Goal: Task Accomplishment & Management: Complete application form

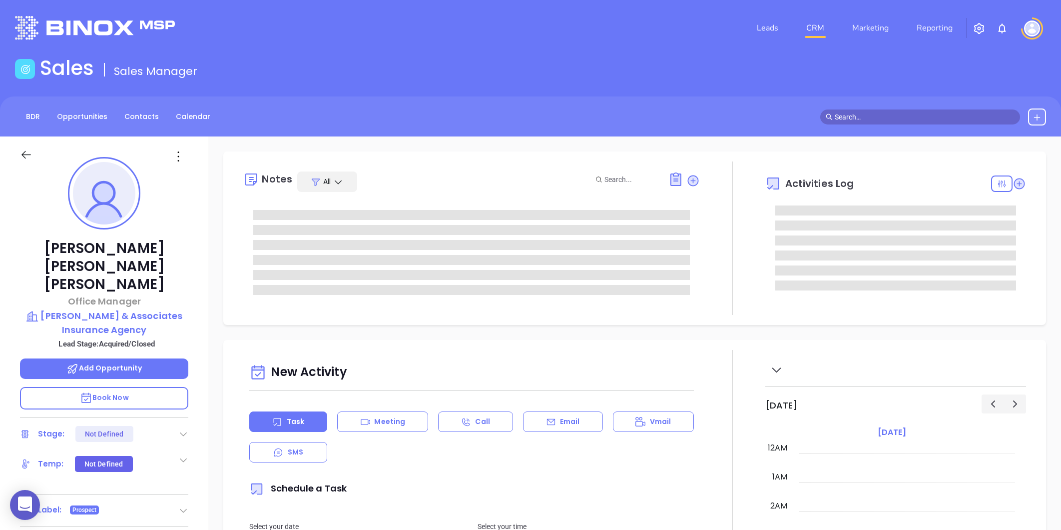
type input "[DATE]"
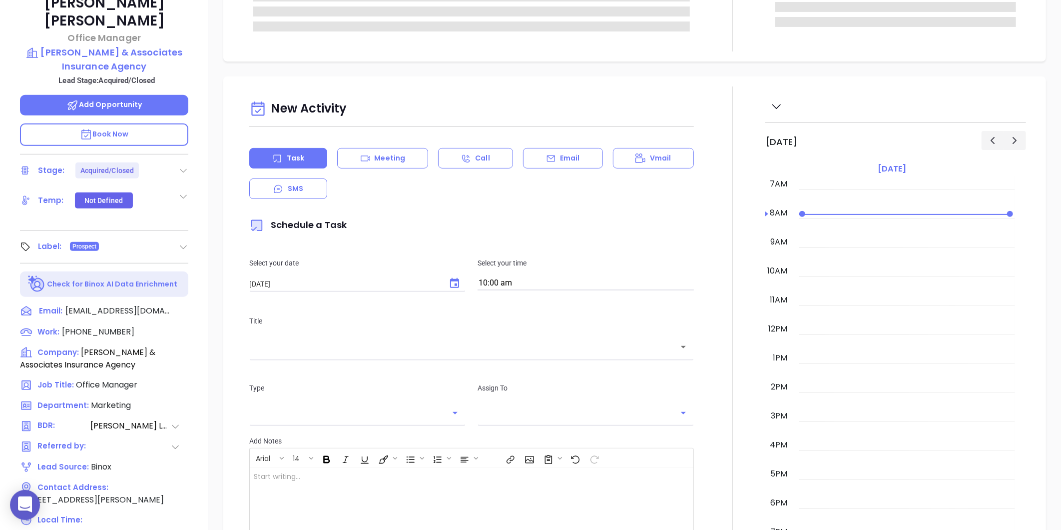
scroll to position [306, 0]
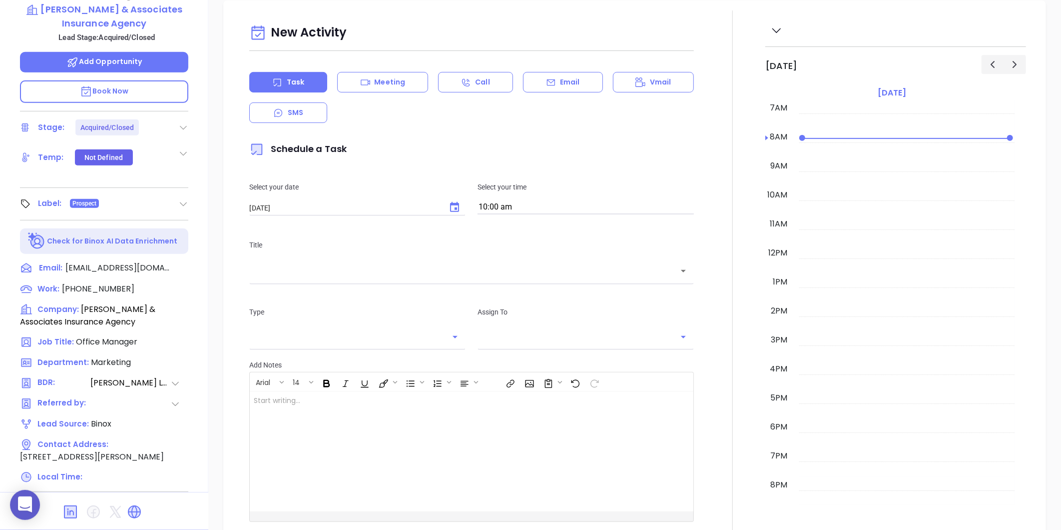
type input "[PERSON_NAME]"
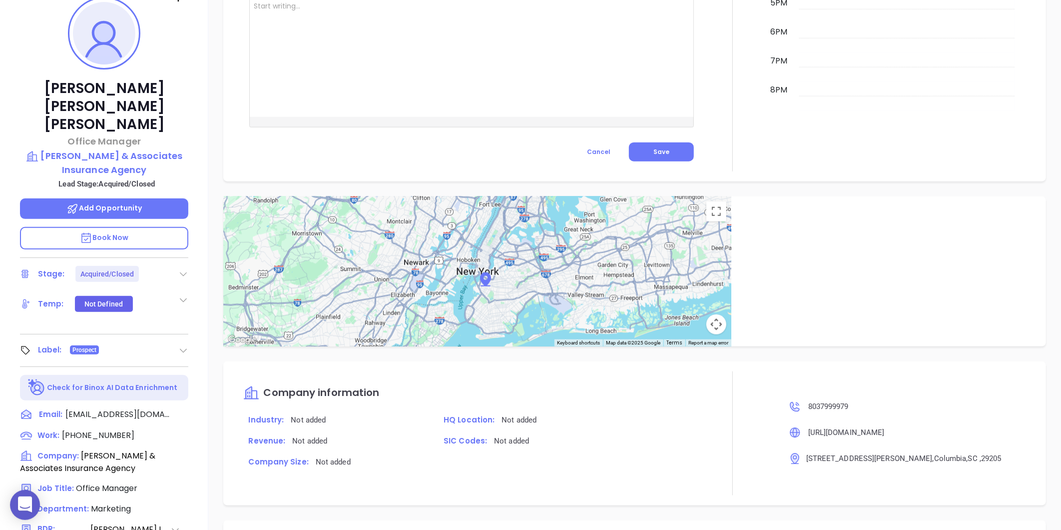
scroll to position [140, 0]
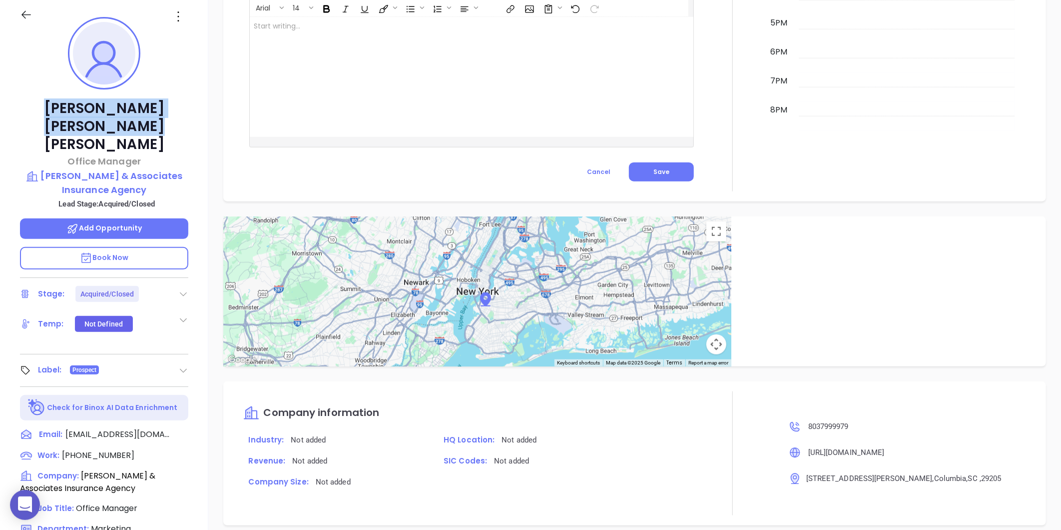
drag, startPoint x: 27, startPoint y: 106, endPoint x: 197, endPoint y: 113, distance: 170.0
click at [197, 113] on div "Wanda Thompson Hall Office Manager Theodore & Associates Insurance Agency Lead …" at bounding box center [104, 328] width 208 height 662
copy p "Wanda Thompson Hall"
click at [67, 169] on p "Theodore & Associates Insurance Agency" at bounding box center [104, 182] width 168 height 27
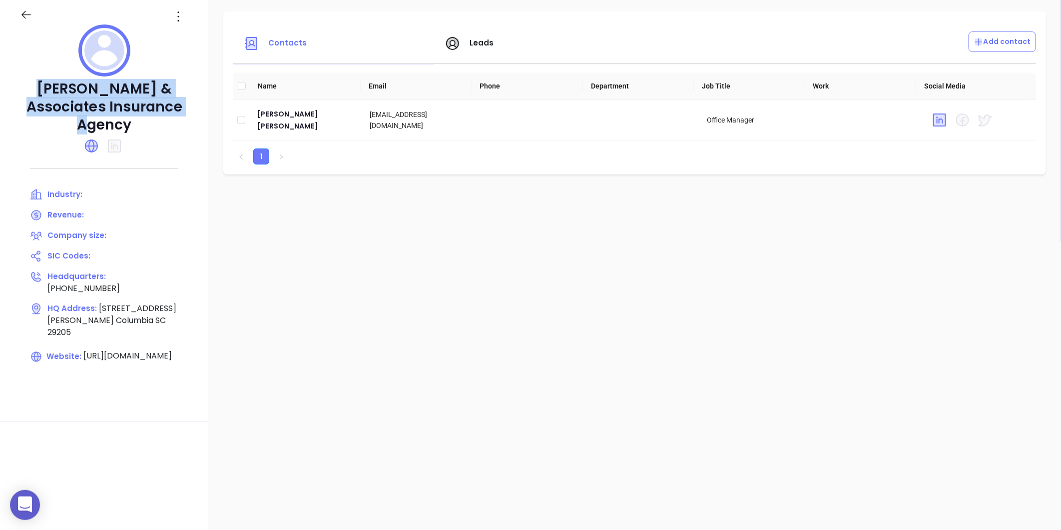
drag, startPoint x: 20, startPoint y: 85, endPoint x: 171, endPoint y: 102, distance: 151.9
click at [171, 102] on p "Theodore & Associates Insurance Agency" at bounding box center [104, 107] width 168 height 54
copy p "Theodore & Associates Insurance Agency"
click at [300, 122] on div "Wanda Thompson Hall" at bounding box center [305, 120] width 96 height 24
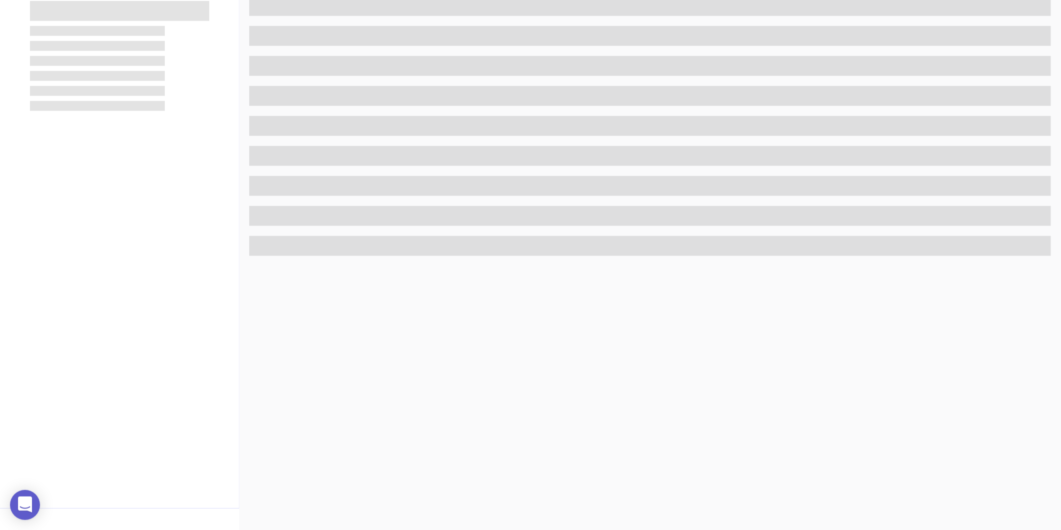
scroll to position [306, 0]
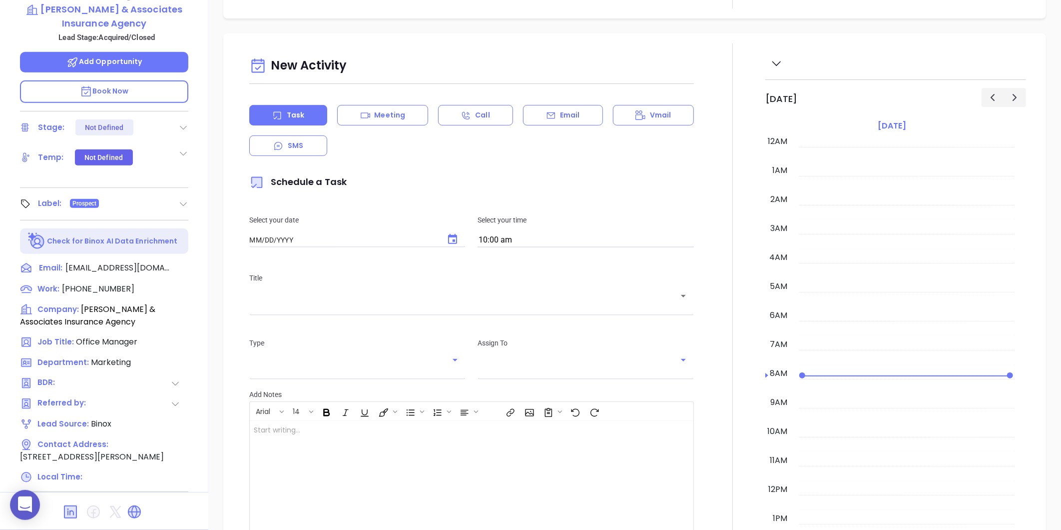
type input "08/13/2025"
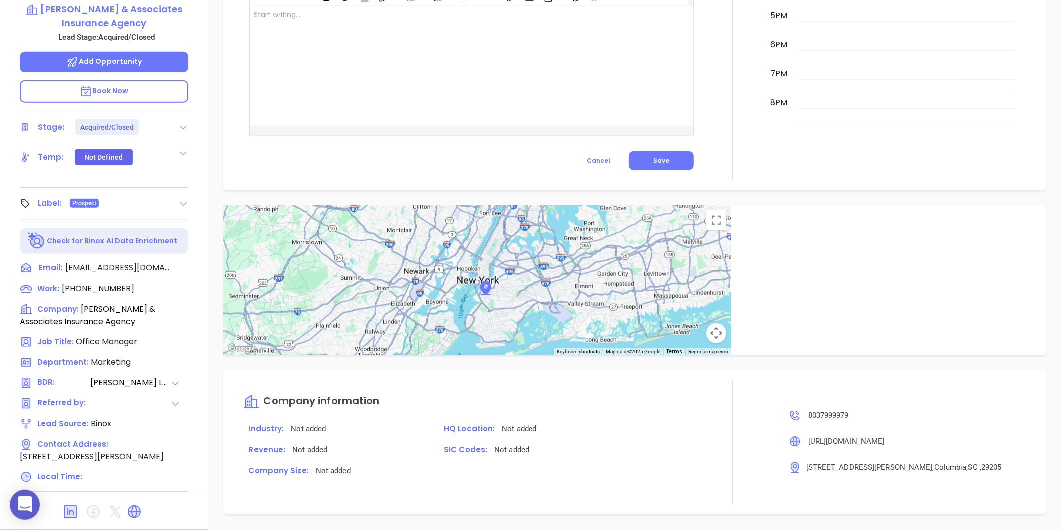
scroll to position [403, 0]
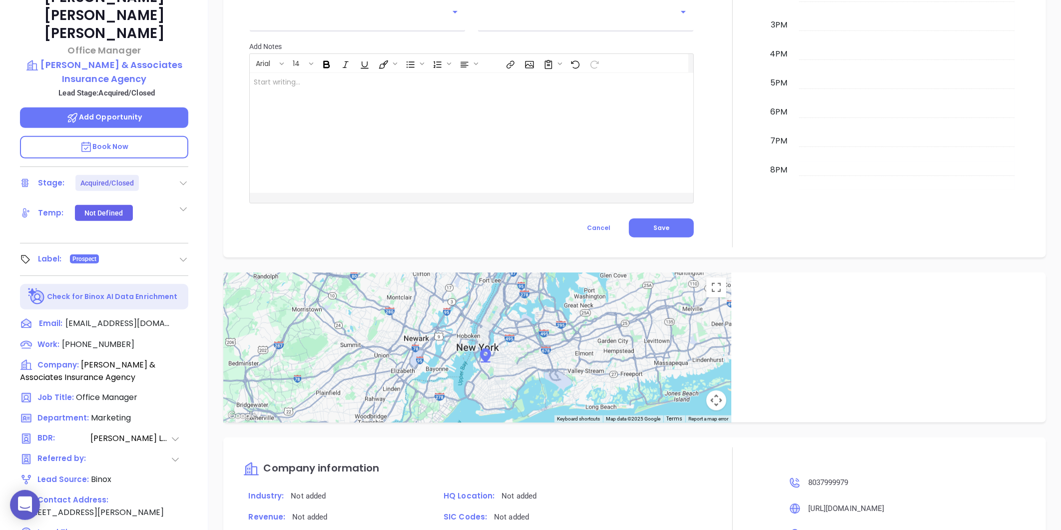
type input "Gissela Vargas"
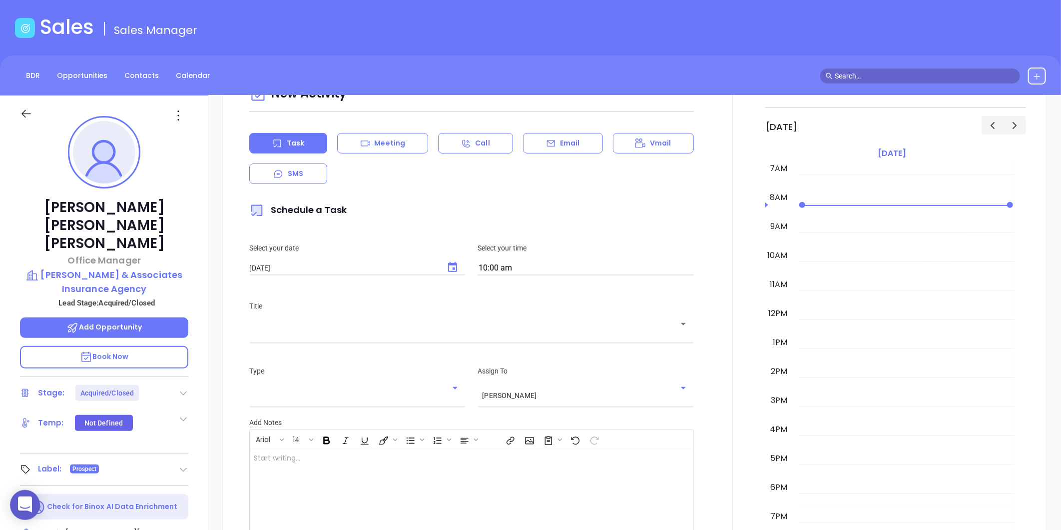
scroll to position [0, 0]
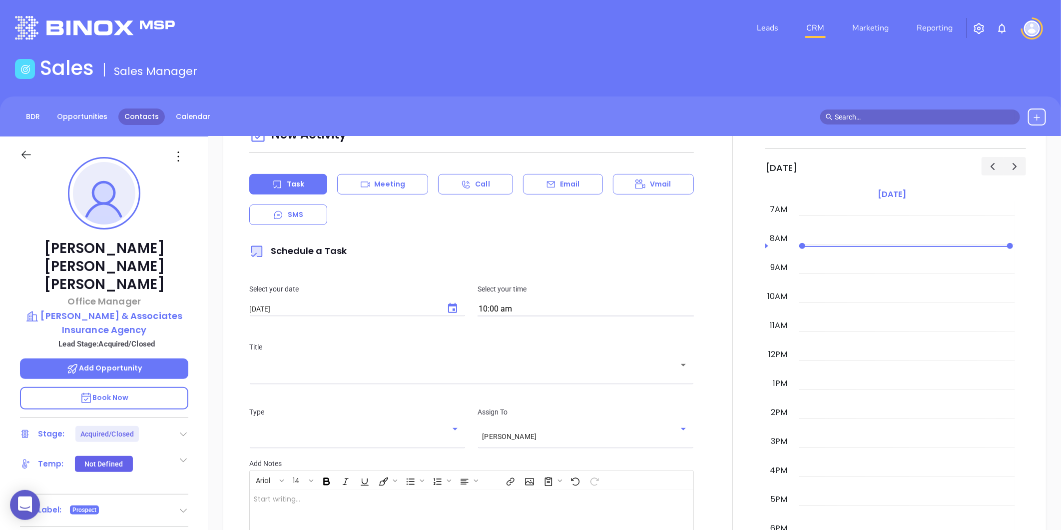
click at [125, 122] on link "Contacts" at bounding box center [141, 116] width 46 height 16
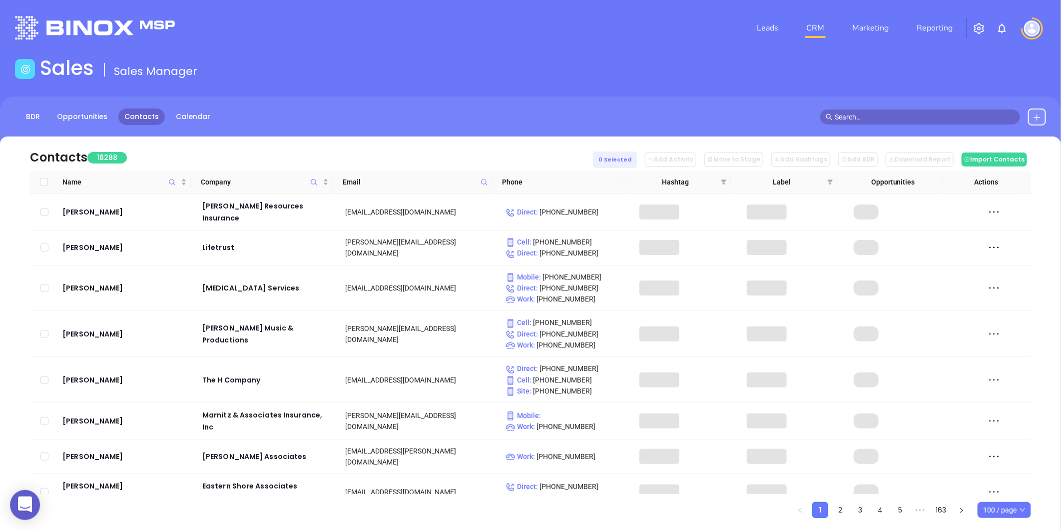
click at [482, 185] on icon at bounding box center [484, 181] width 7 height 7
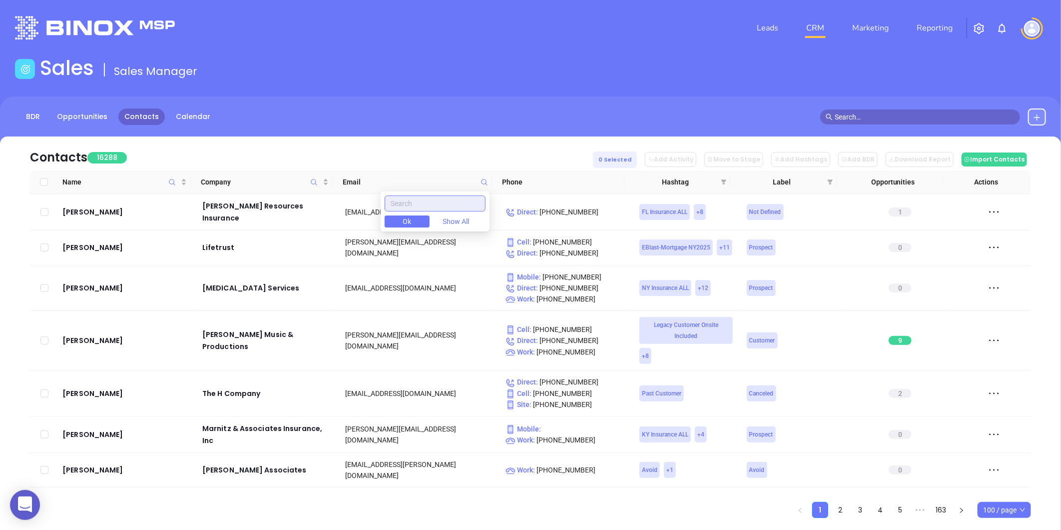
paste input "bevcoinsurance.com"
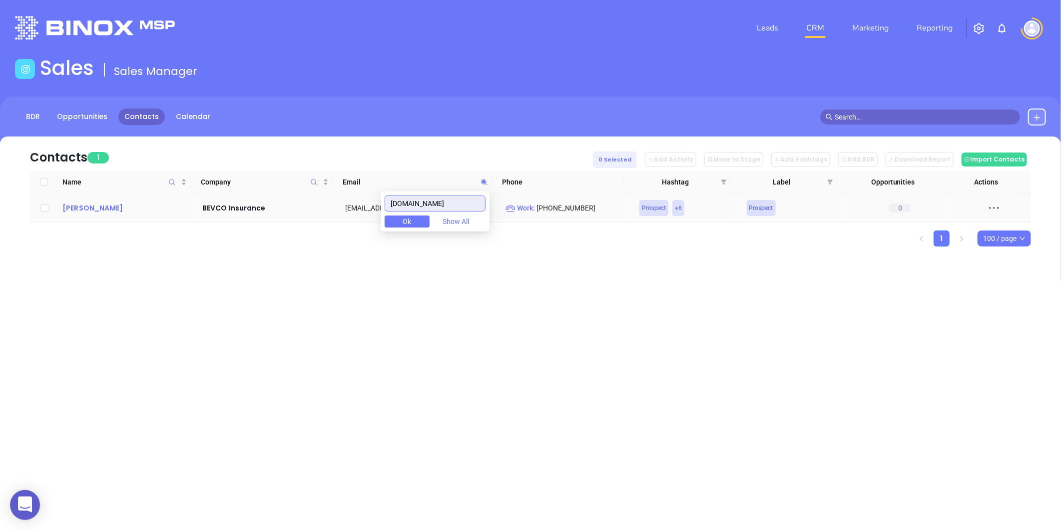
type input "bevcoinsurance.com"
click at [79, 204] on div "Beverly Clark Scott" at bounding box center [125, 208] width 126 height 12
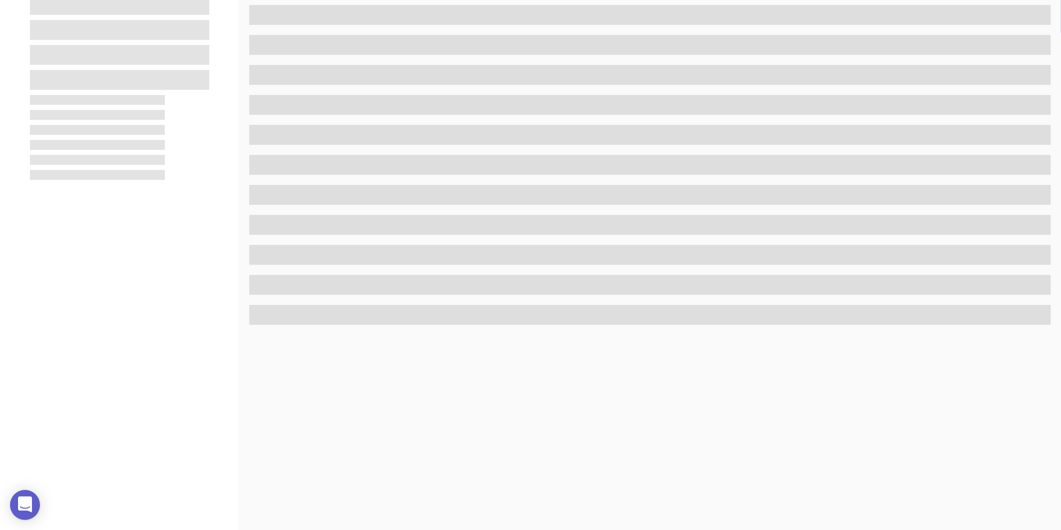
scroll to position [222, 0]
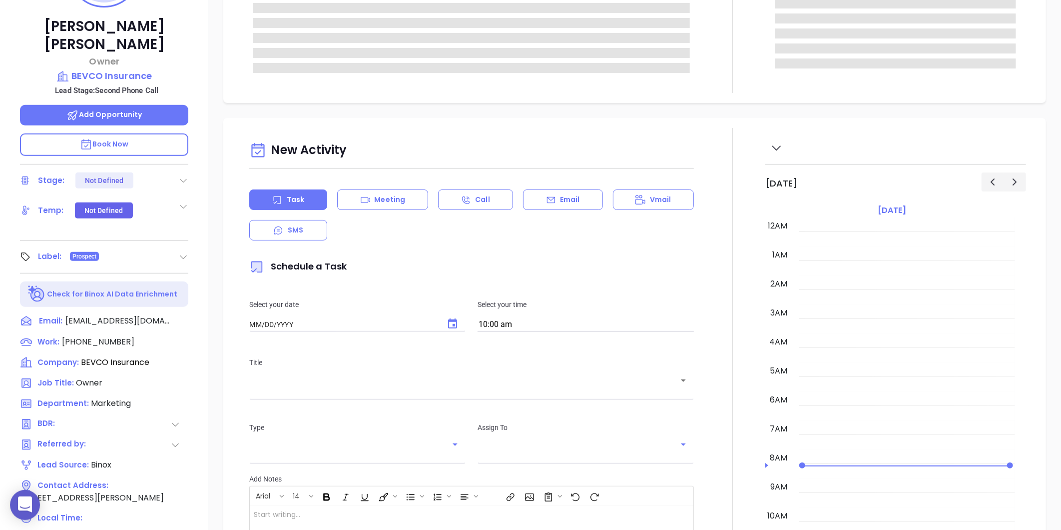
type input "08/13/2025"
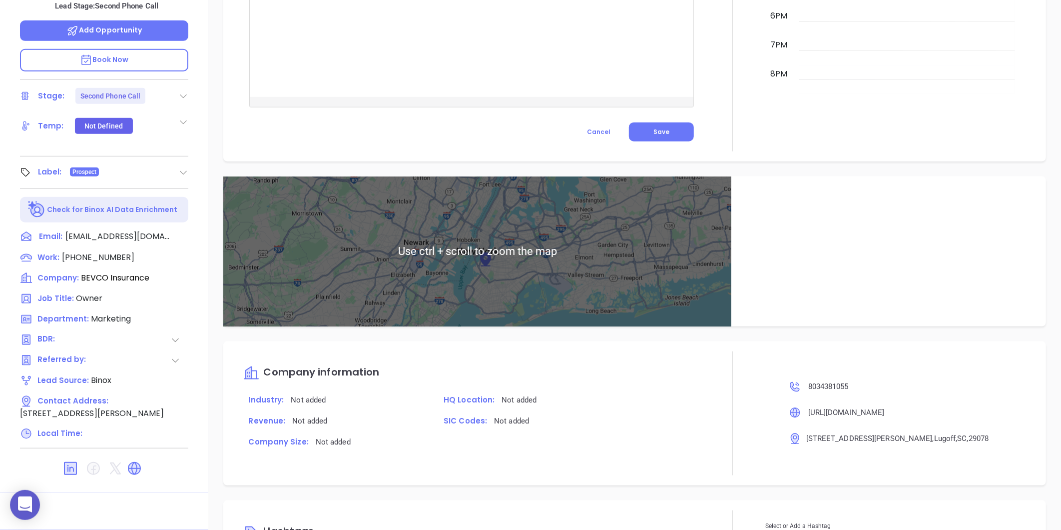
scroll to position [551, 0]
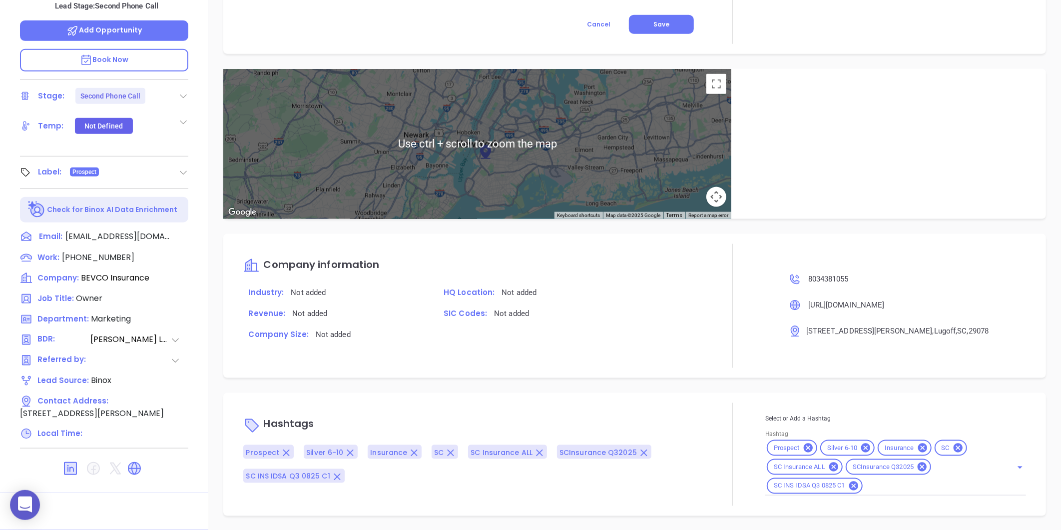
type input "Gissela Vargas"
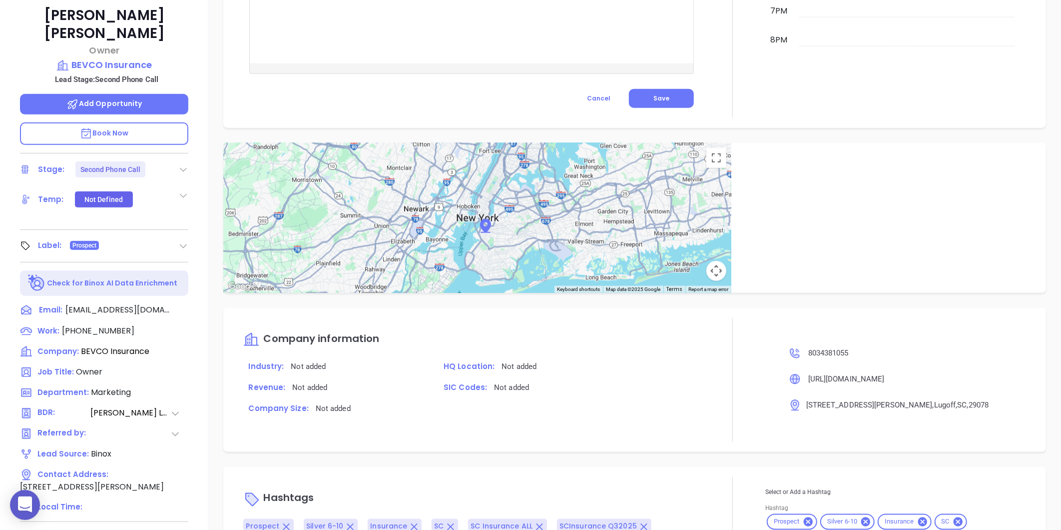
scroll to position [277, 0]
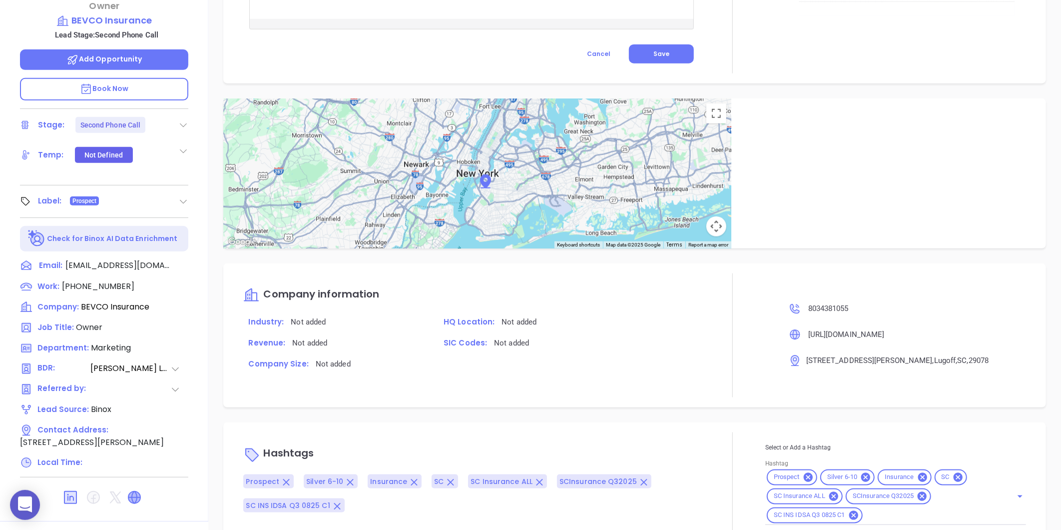
click at [133, 491] on icon at bounding box center [134, 497] width 12 height 12
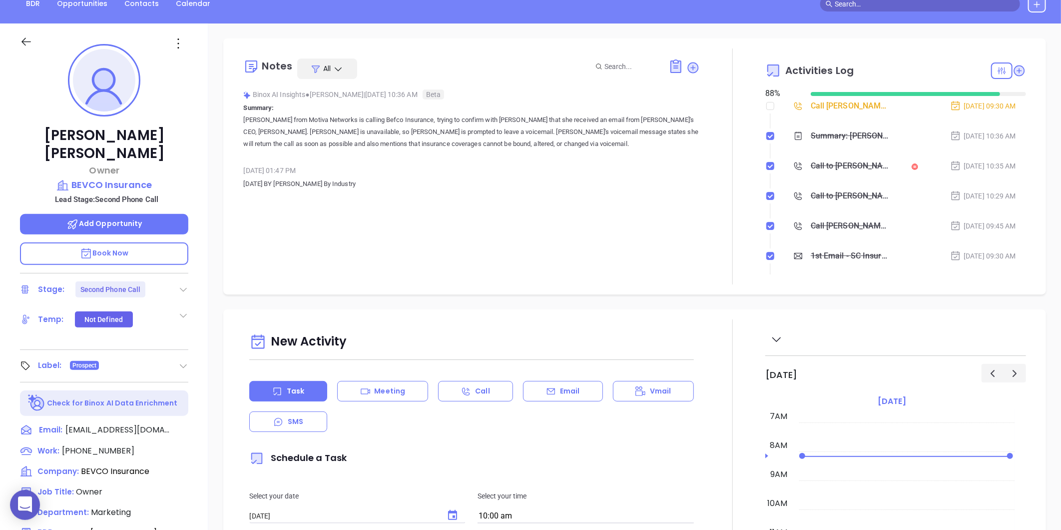
scroll to position [0, 0]
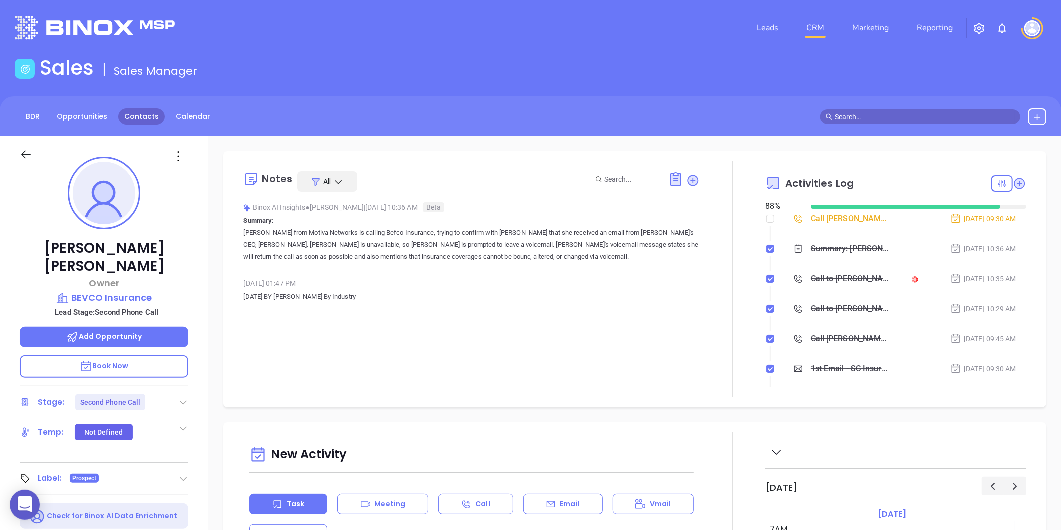
click at [138, 110] on link "Contacts" at bounding box center [141, 116] width 46 height 16
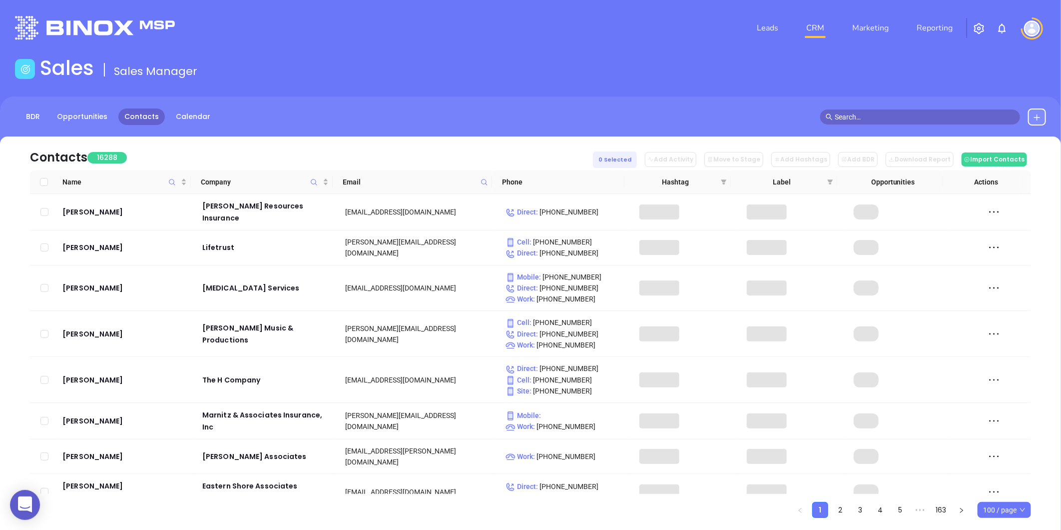
click at [487, 188] on span at bounding box center [484, 181] width 11 height 15
paste input "lakemarioninsurance.com"
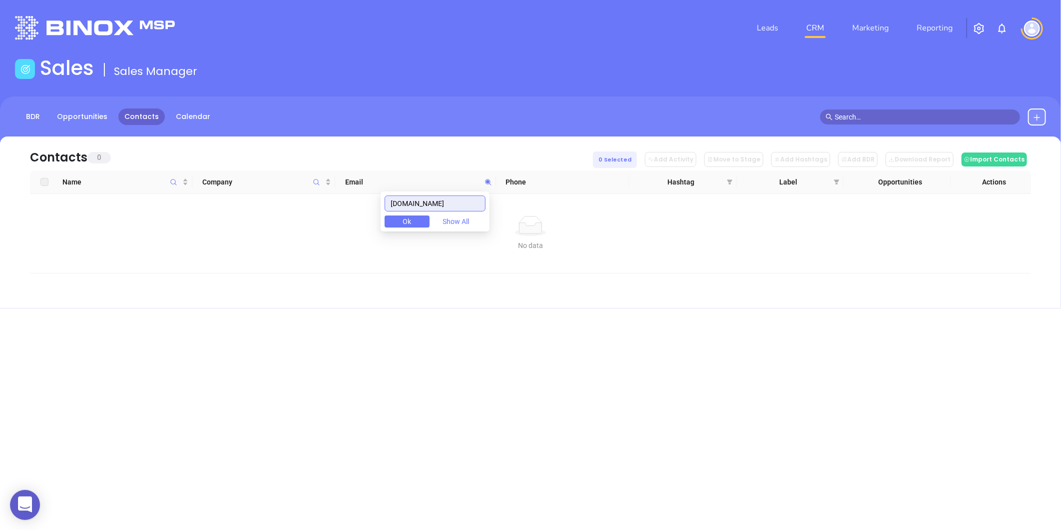
type input "lakemarioninsurance.com"
drag, startPoint x: 478, startPoint y: 198, endPoint x: 316, endPoint y: 218, distance: 163.7
click at [316, 218] on body "0 Leads CRM Marketing Reporting Financial Leads Leads Sales Sales Manager BDR O…" at bounding box center [530, 265] width 1061 height 530
paste input "crwins.com"
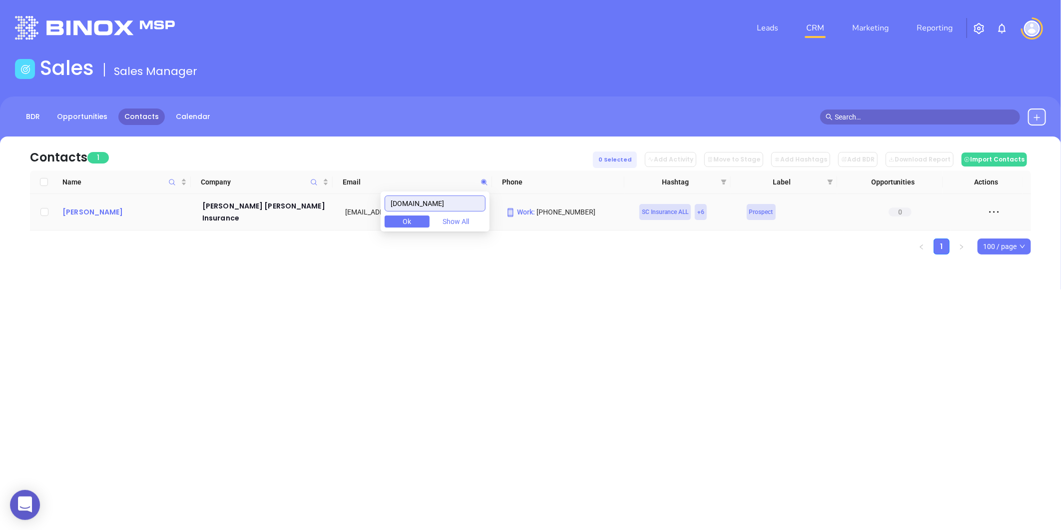
type input "crwins.com"
click at [117, 208] on div "Robbie Nalley" at bounding box center [125, 212] width 126 height 12
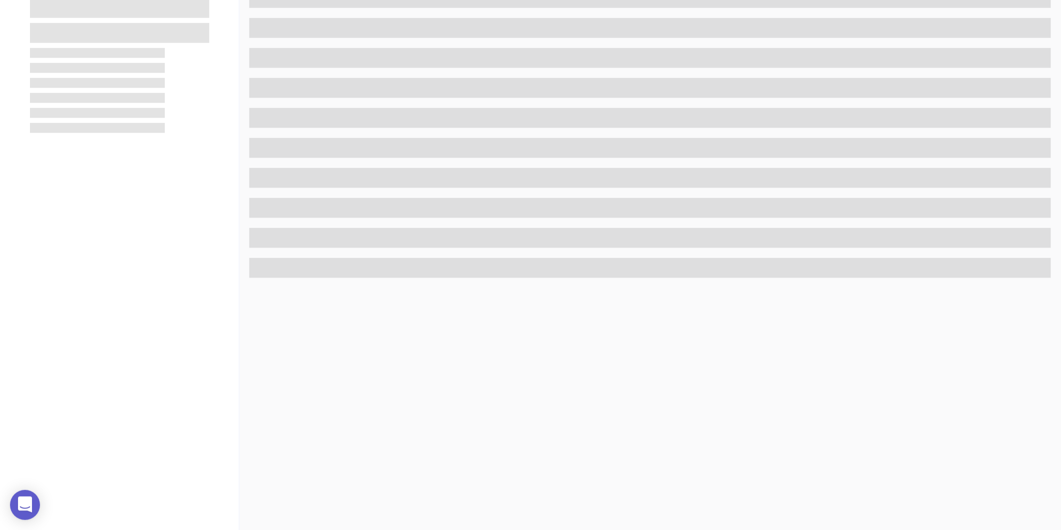
scroll to position [306, 0]
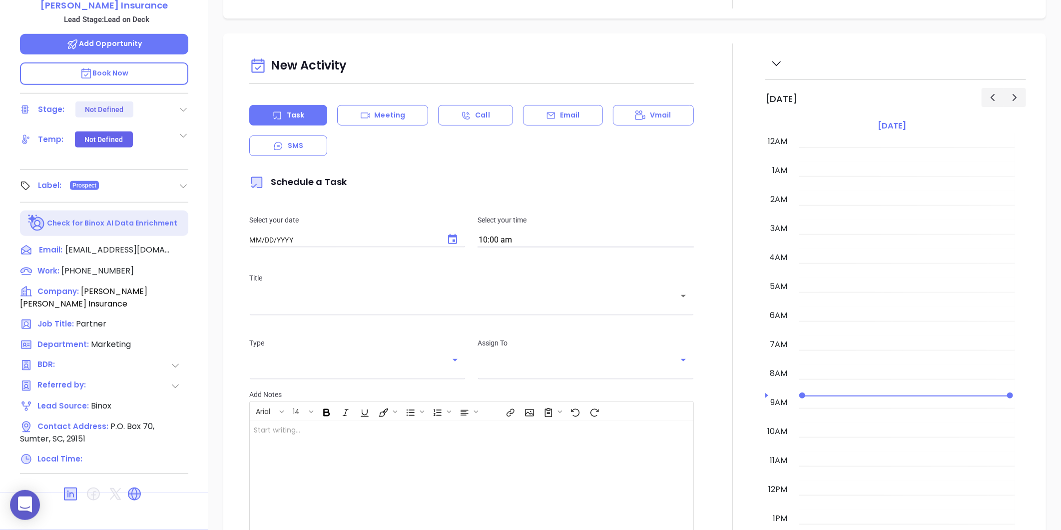
type input "08/13/2025"
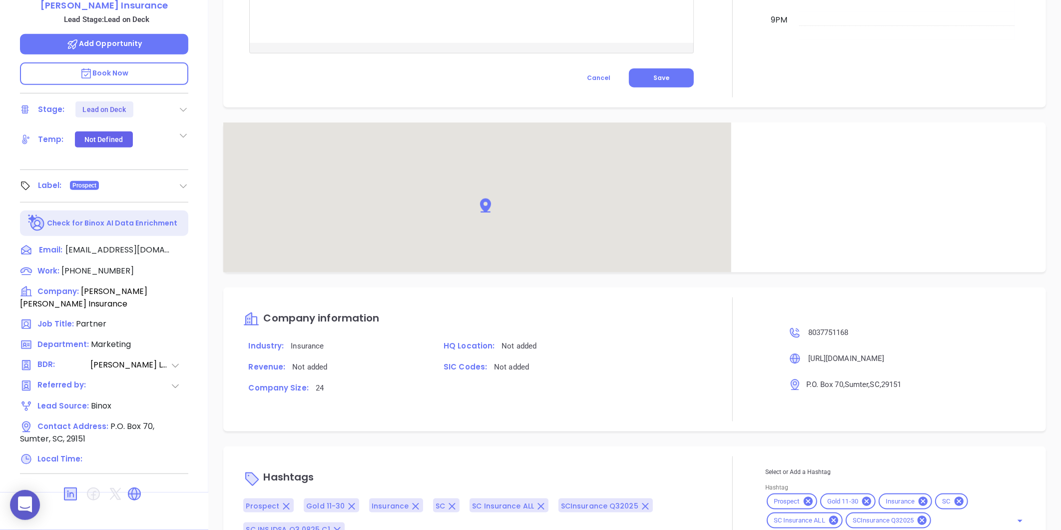
scroll to position [551, 0]
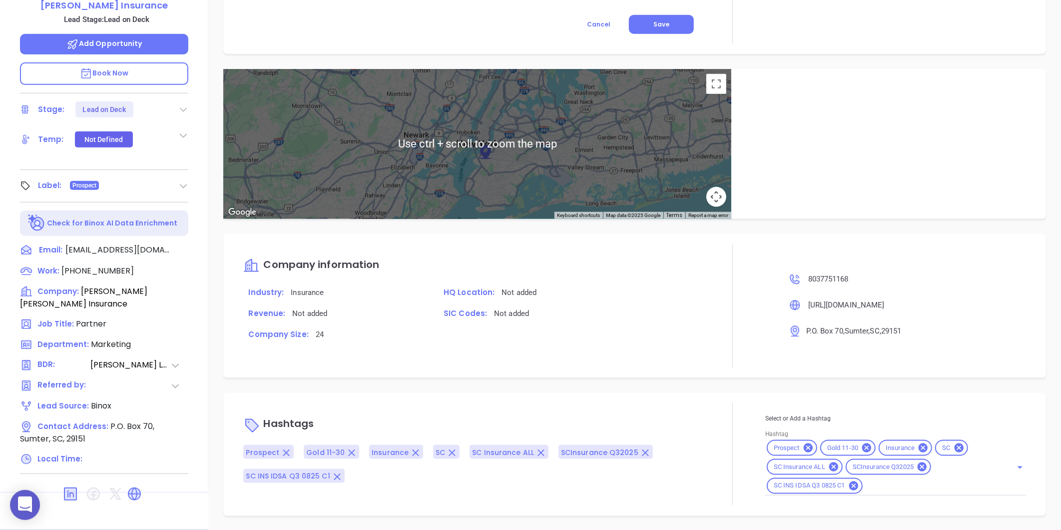
type input "Gissela Vargas"
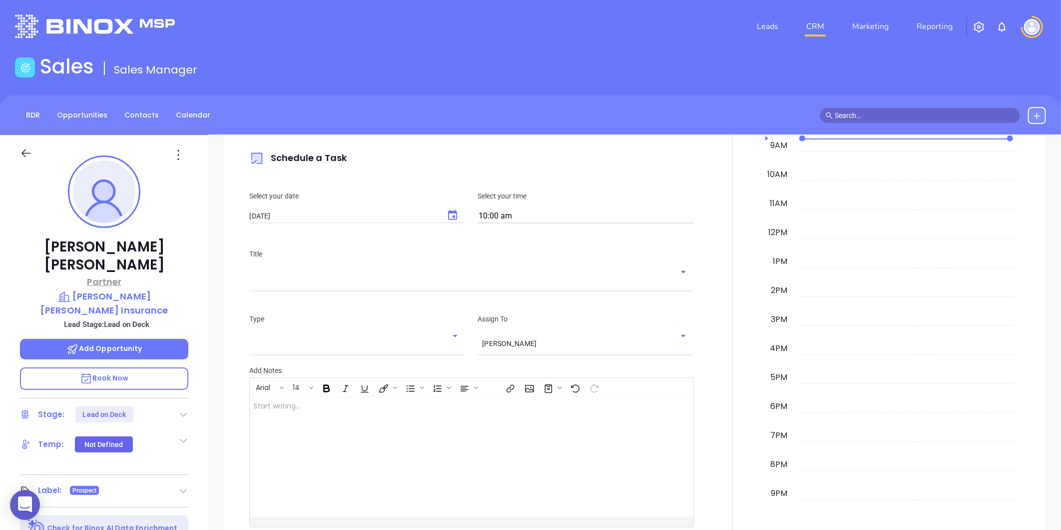
scroll to position [0, 0]
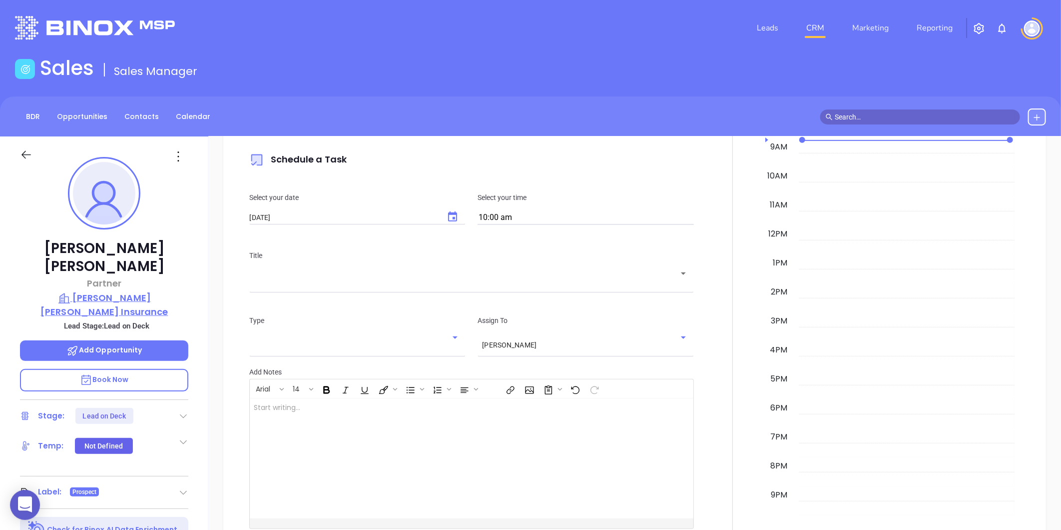
click at [122, 291] on p "Creech Roddey Watson Insurance" at bounding box center [104, 304] width 168 height 27
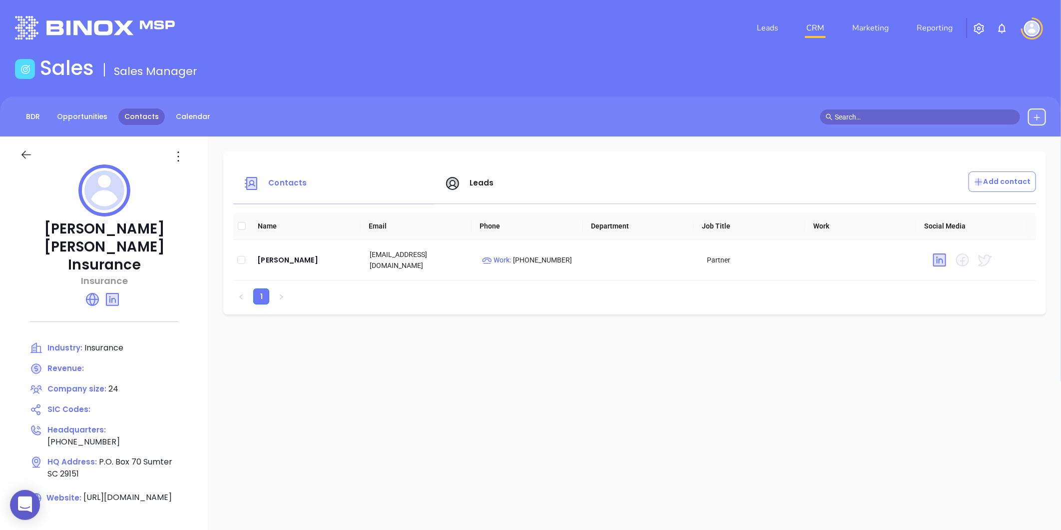
click at [121, 111] on link "Contacts" at bounding box center [141, 116] width 46 height 16
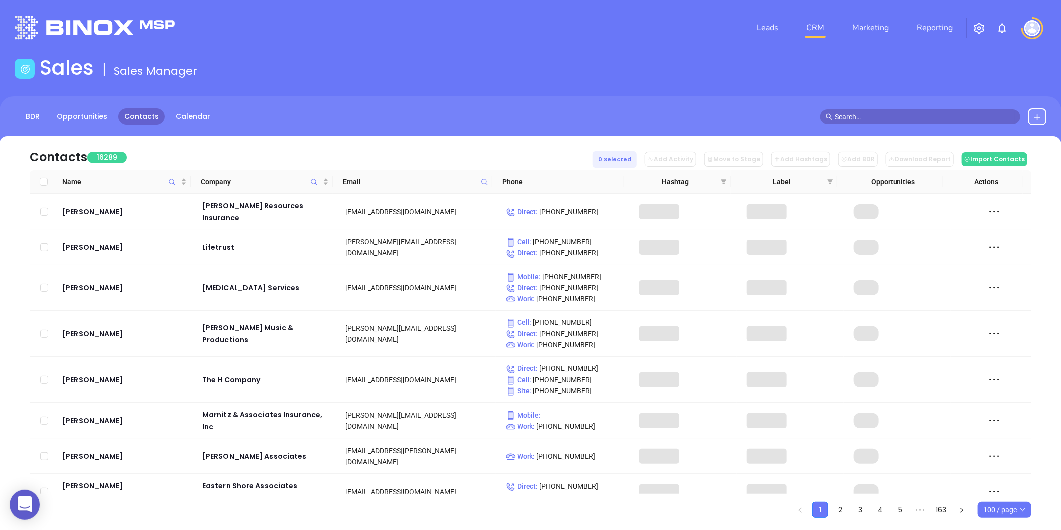
click at [484, 178] on icon at bounding box center [484, 181] width 7 height 7
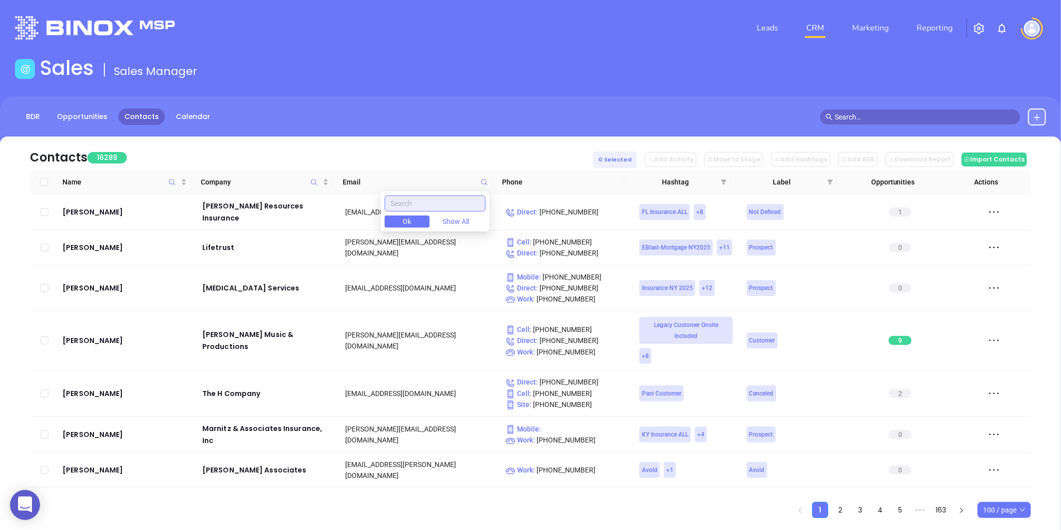
paste input "firstcharterins.com"
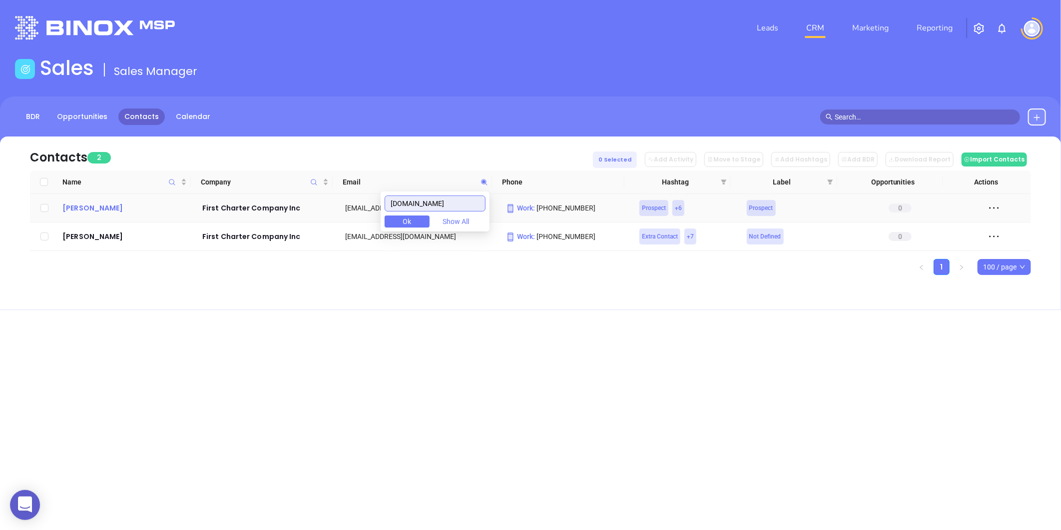
type input "firstcharterins.com"
click at [81, 208] on div "Ruth Brady" at bounding box center [125, 208] width 126 height 12
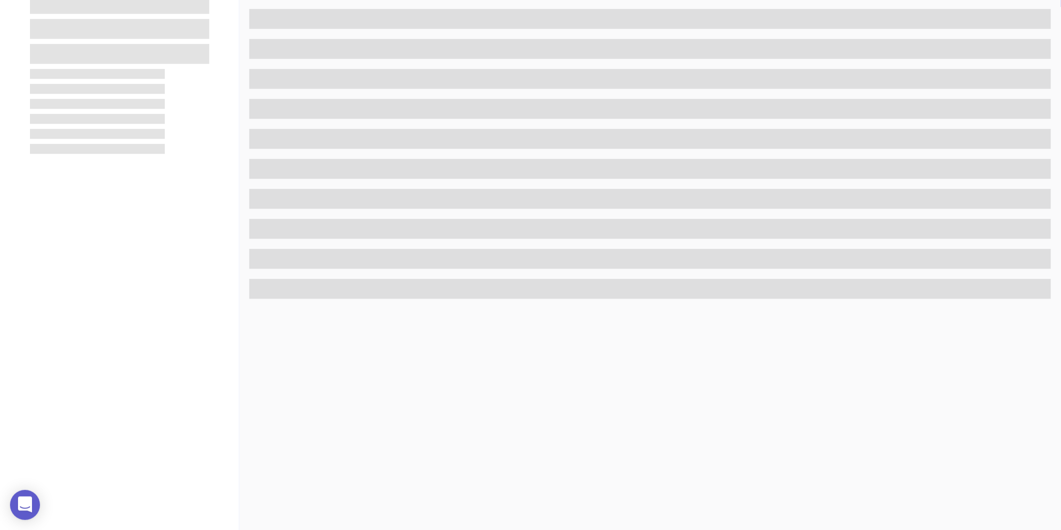
scroll to position [306, 0]
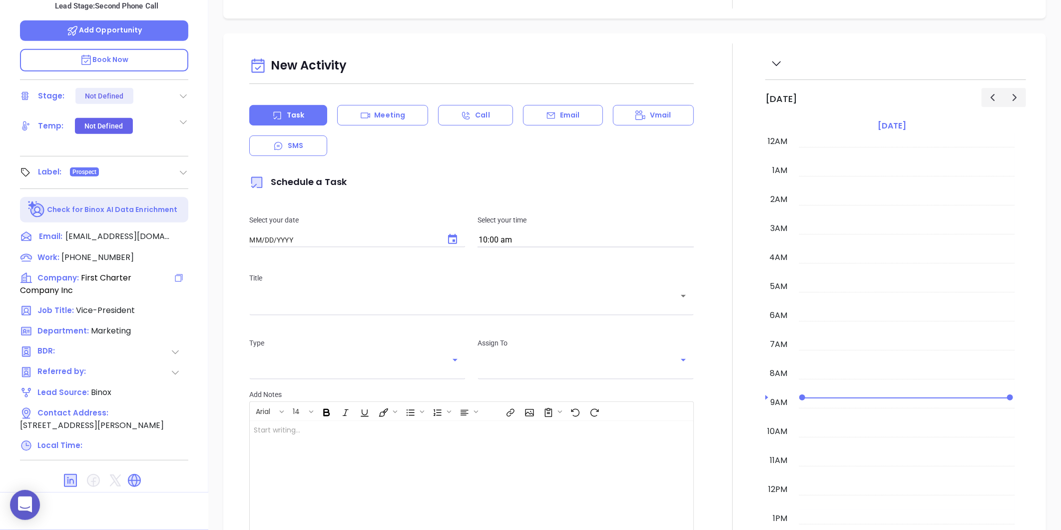
type input "[DATE]"
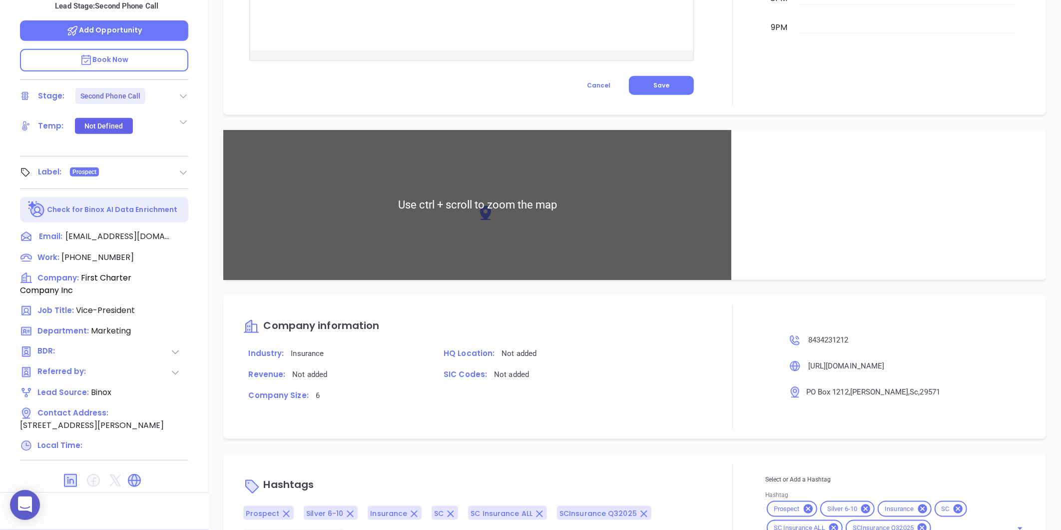
scroll to position [551, 0]
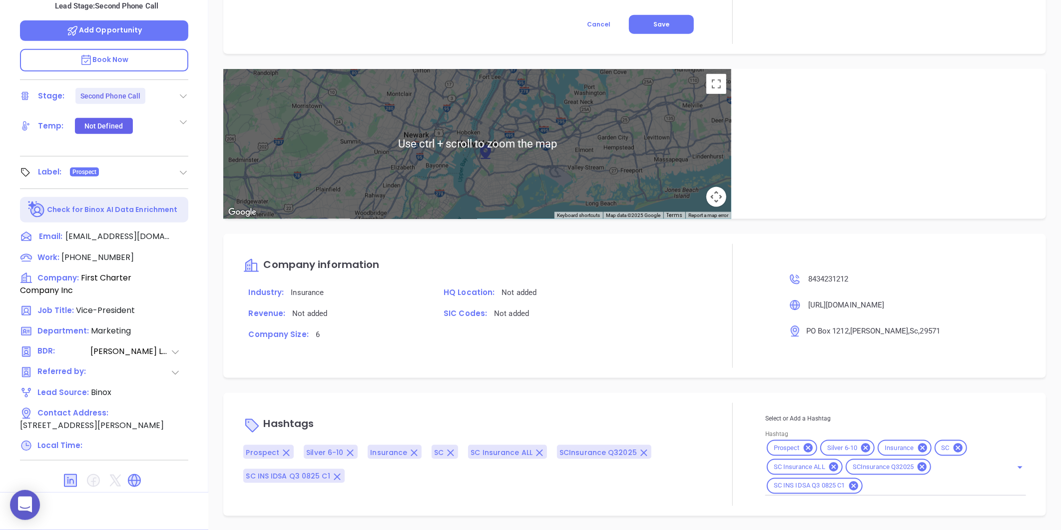
type input "[PERSON_NAME]"
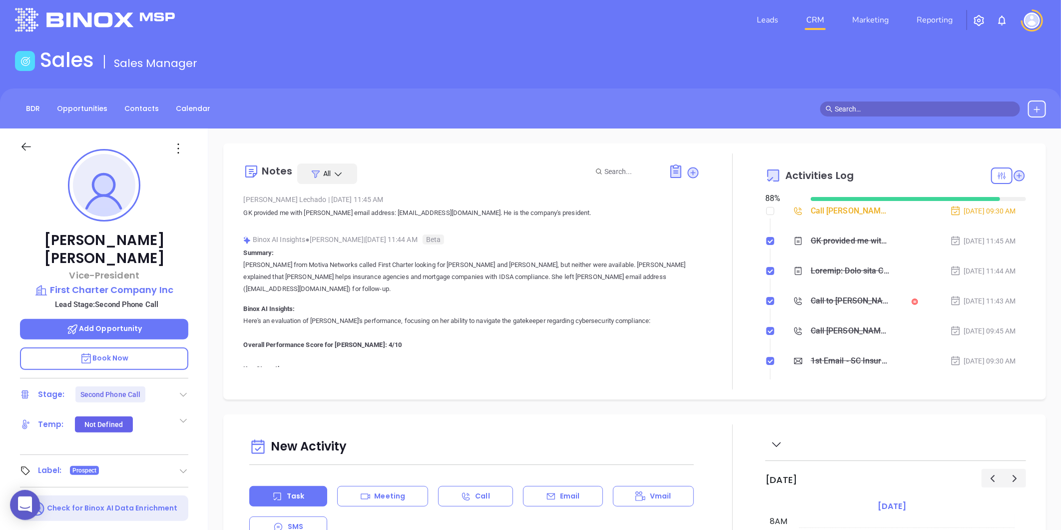
scroll to position [0, 0]
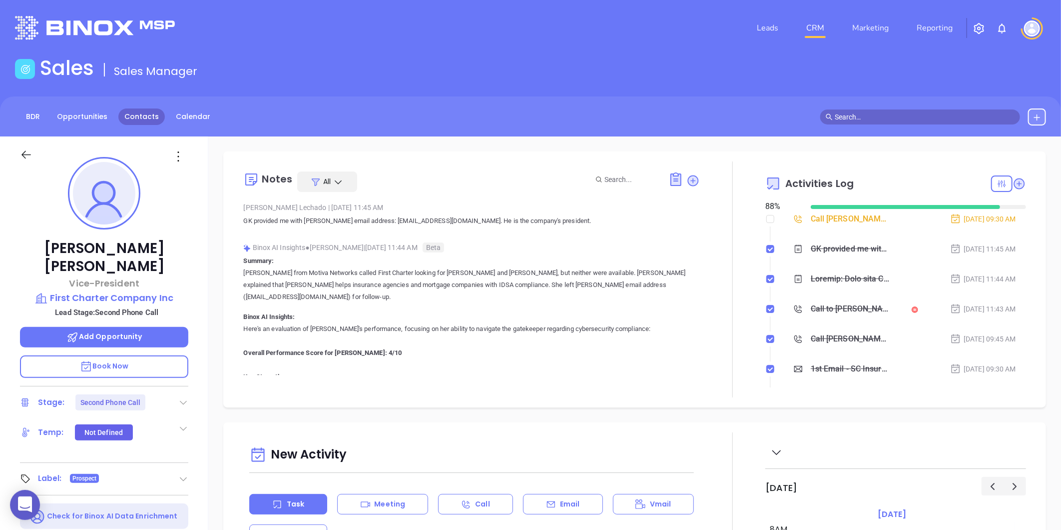
click at [125, 114] on link "Contacts" at bounding box center [141, 116] width 46 height 16
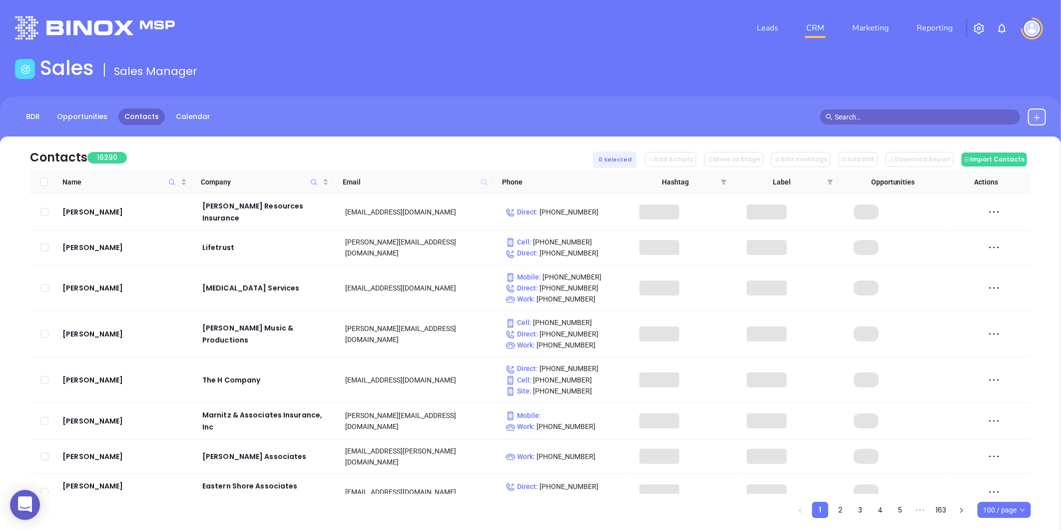
click at [486, 180] on icon at bounding box center [484, 182] width 6 height 6
paste input "ctlowndes.com"
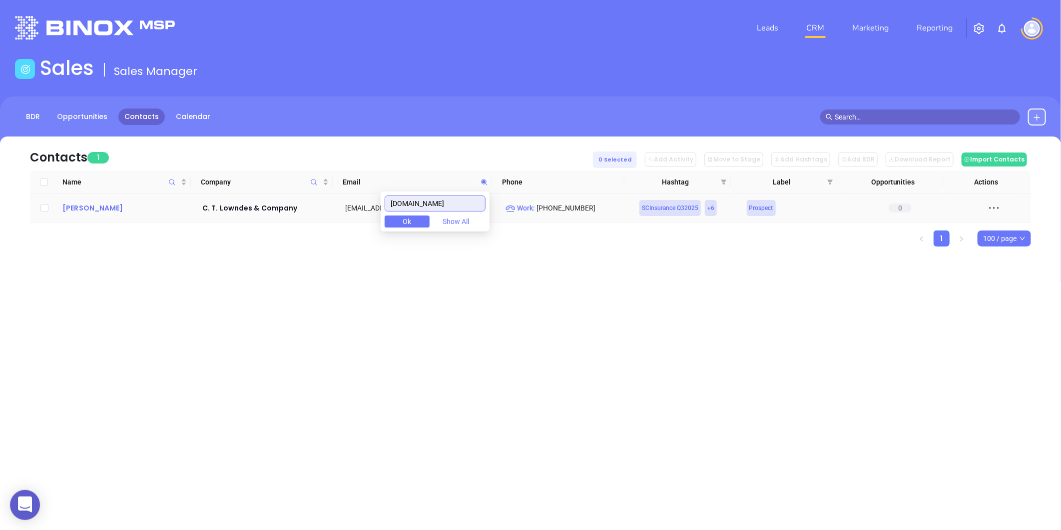
type input "ctlowndes.com"
click at [88, 204] on div "Kathie Thomas" at bounding box center [125, 208] width 126 height 12
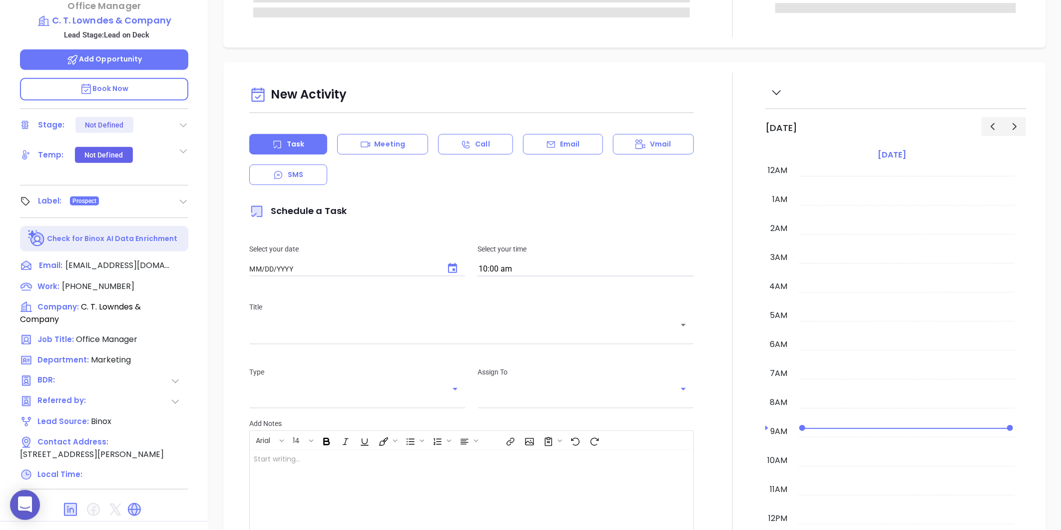
type input "[DATE]"
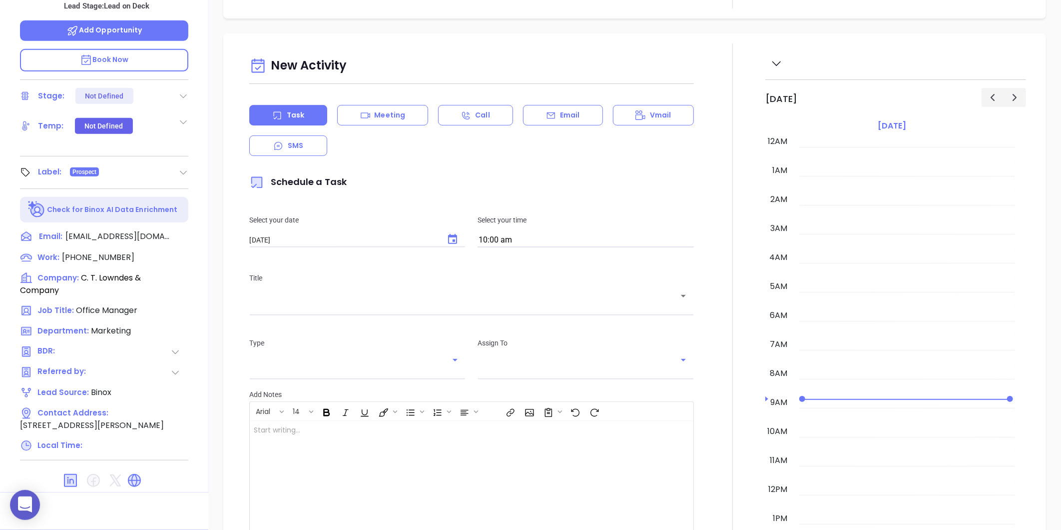
scroll to position [232, 0]
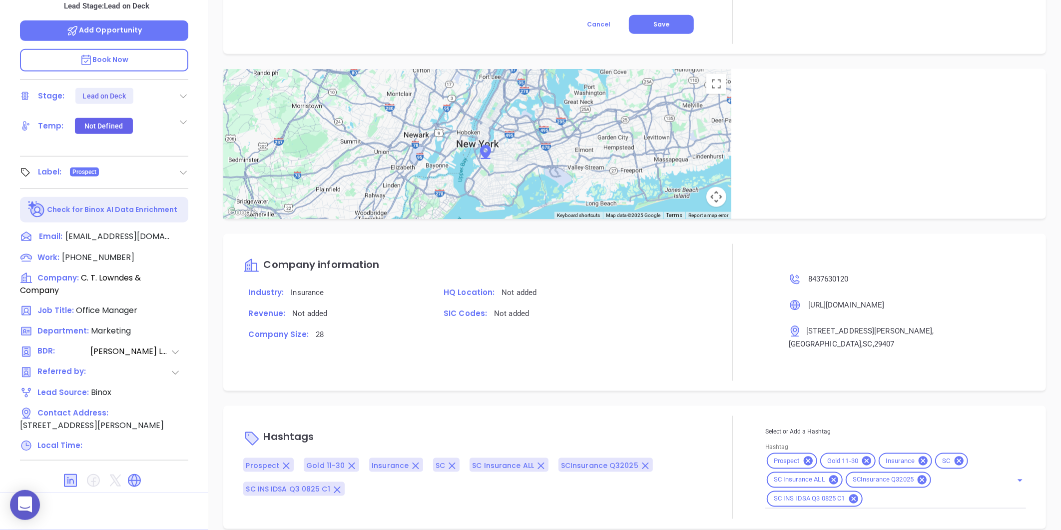
type input "[PERSON_NAME]"
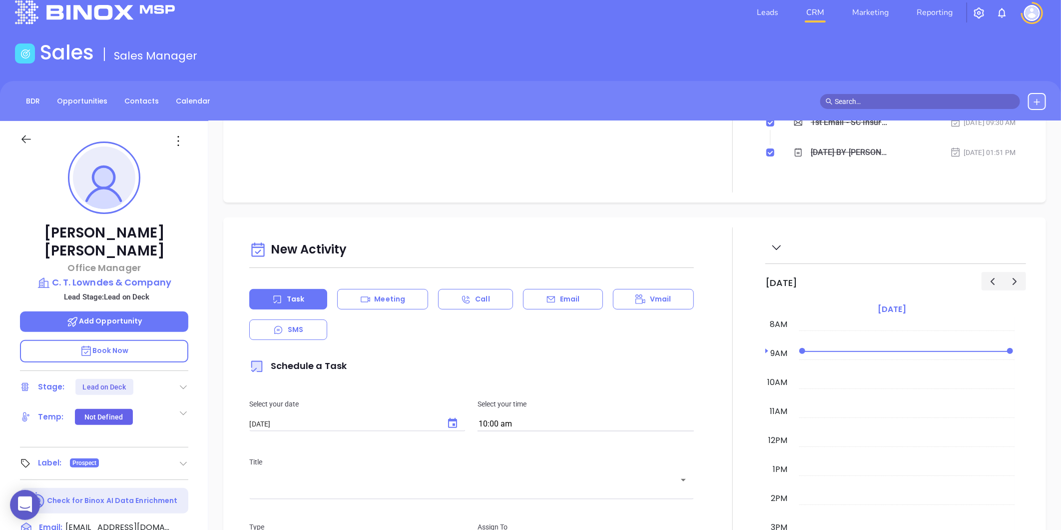
scroll to position [0, 0]
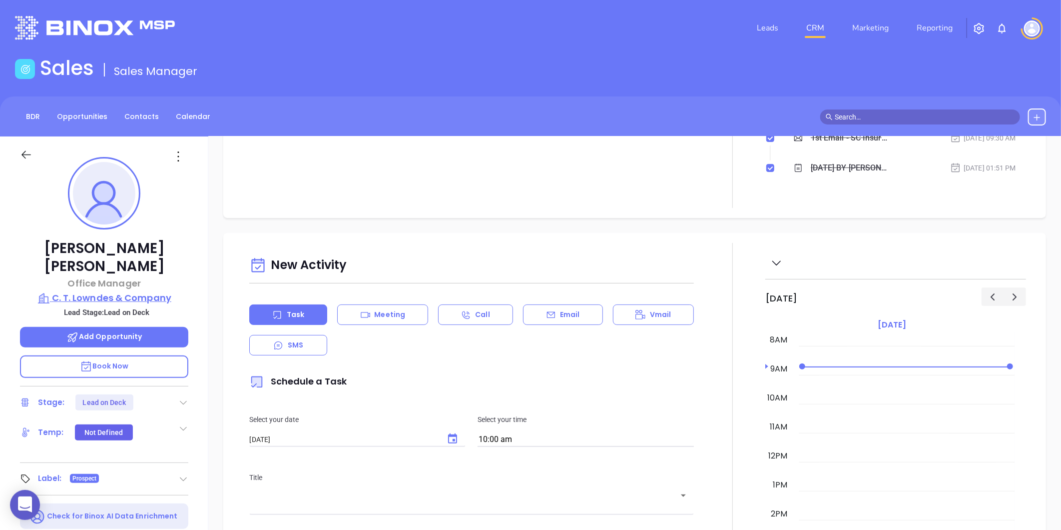
click at [108, 291] on p "C. T. Lowndes & Company" at bounding box center [104, 298] width 168 height 14
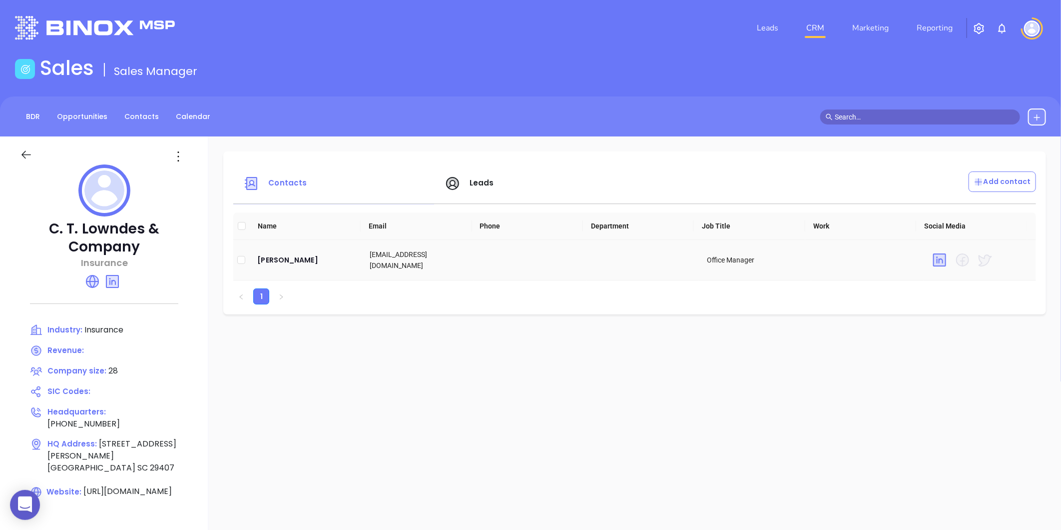
click at [278, 266] on td "Kathie Thomas" at bounding box center [305, 260] width 112 height 40
click at [278, 257] on div "Kathie Thomas" at bounding box center [305, 260] width 96 height 12
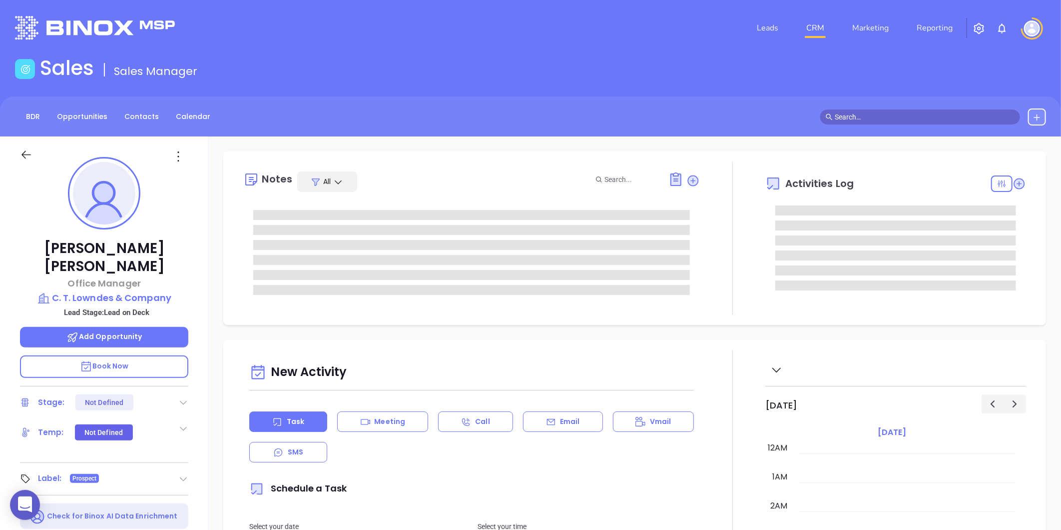
type input "[DATE]"
type input "[PERSON_NAME]"
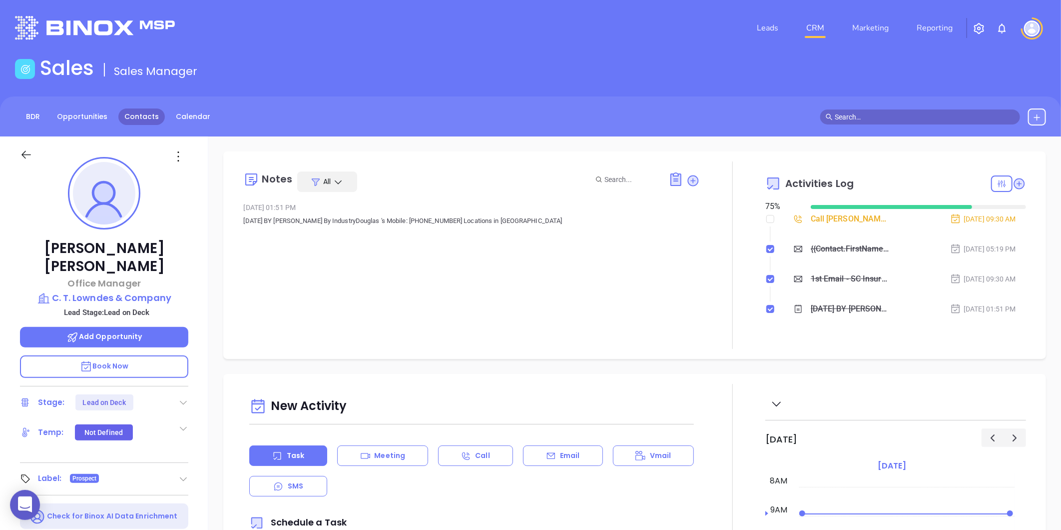
click at [127, 112] on link "Contacts" at bounding box center [141, 116] width 46 height 16
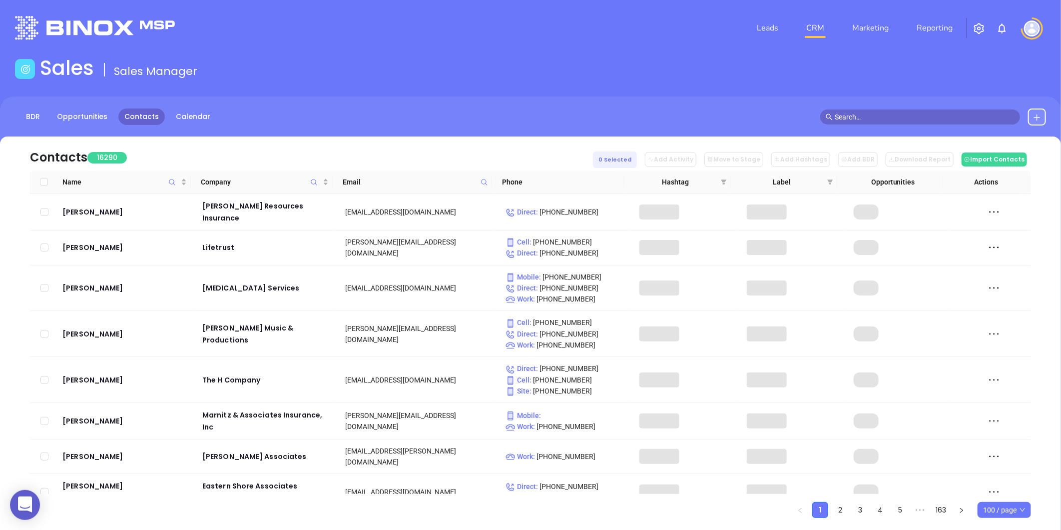
click at [489, 175] on span at bounding box center [484, 181] width 11 height 15
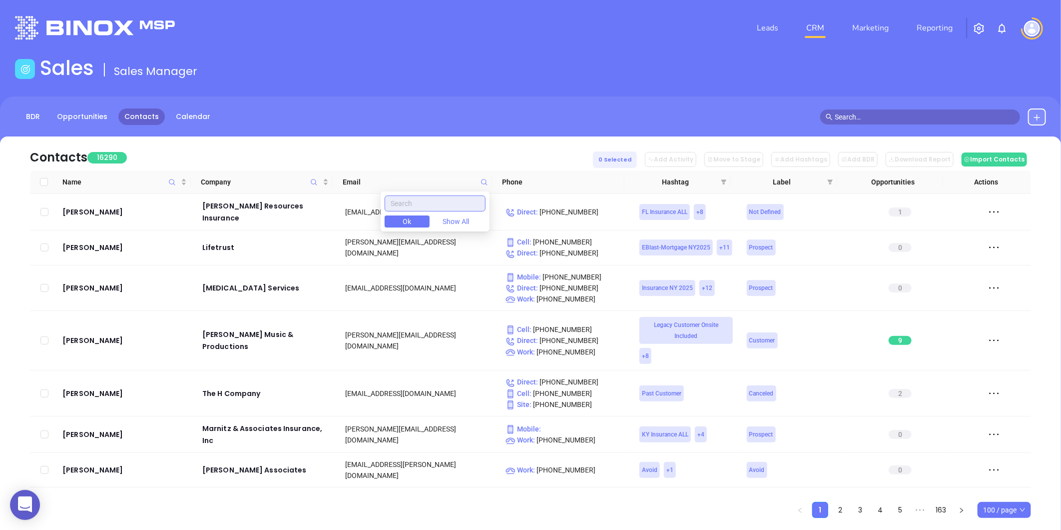
paste input "swampfoxagency.com"
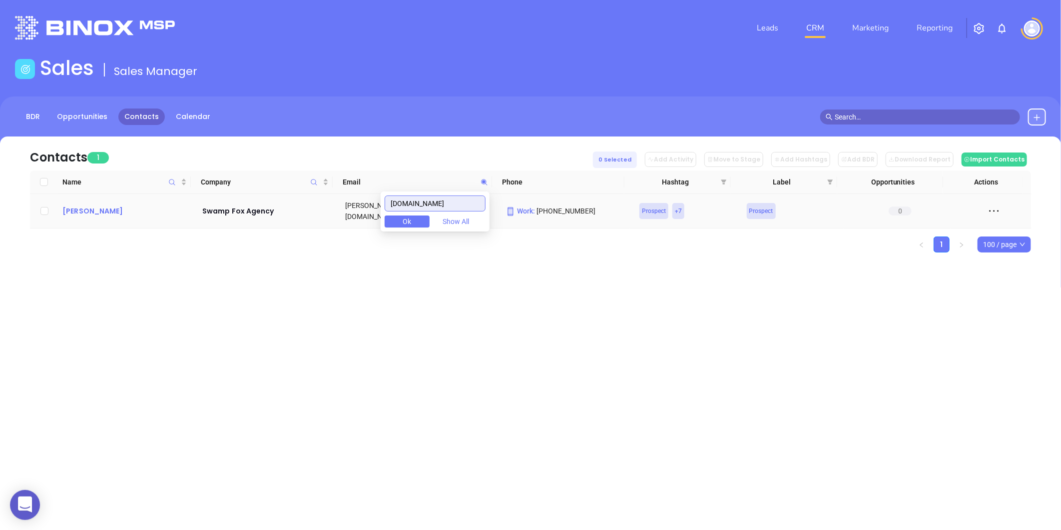
type input "swampfoxagency.com"
click at [75, 207] on div "Rick Quagliaroli" at bounding box center [125, 211] width 126 height 12
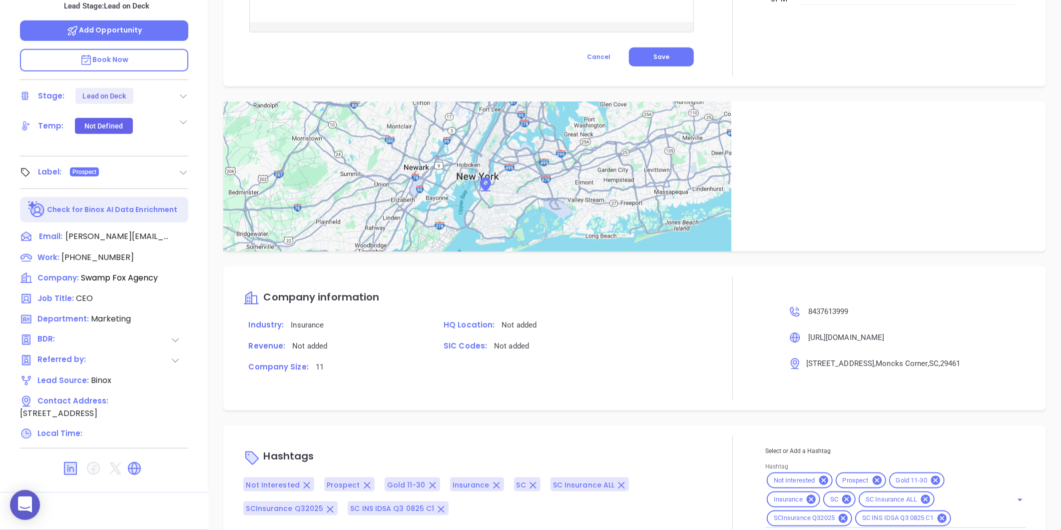
scroll to position [551, 0]
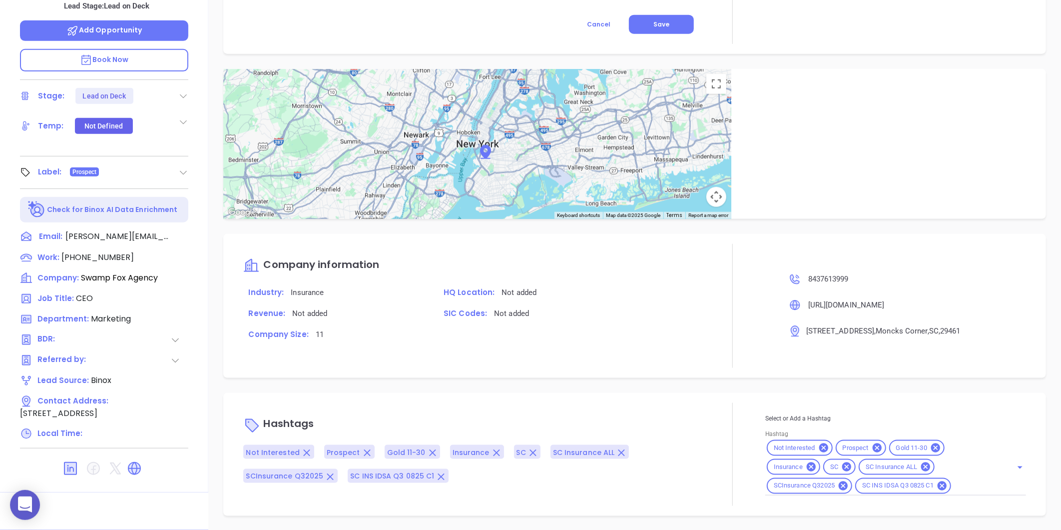
type input "[PERSON_NAME]"
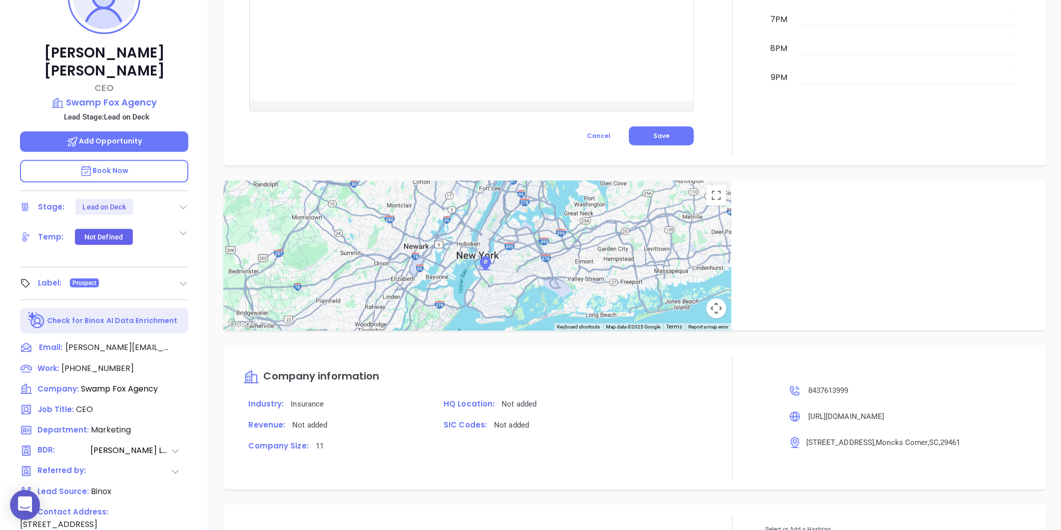
scroll to position [28, 0]
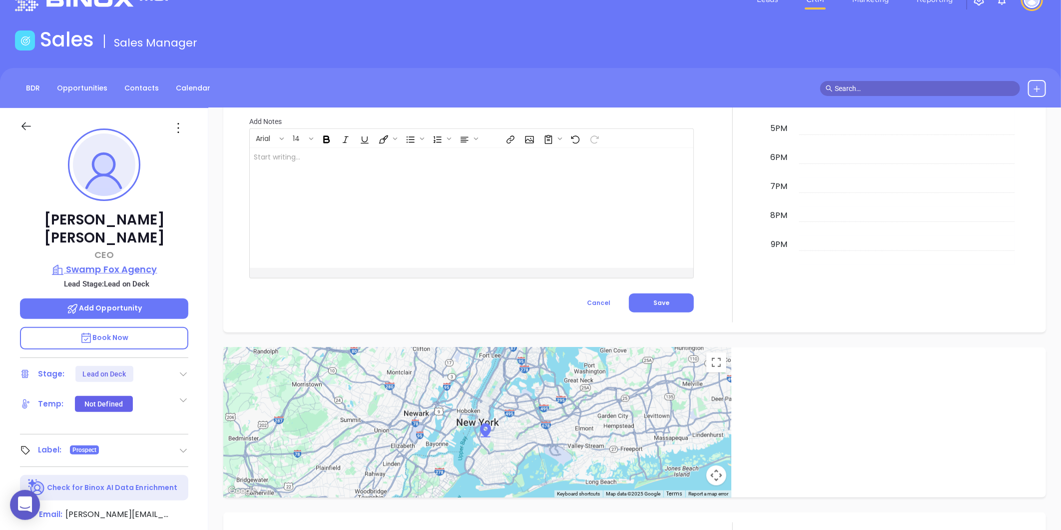
click at [127, 262] on p "Swamp Fox Agency" at bounding box center [104, 269] width 168 height 14
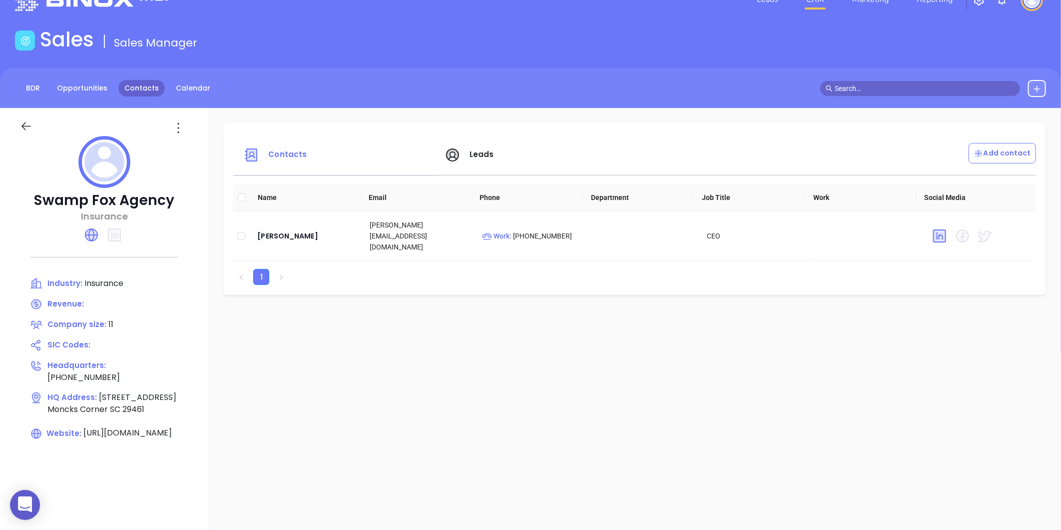
click at [136, 88] on link "Contacts" at bounding box center [141, 88] width 46 height 16
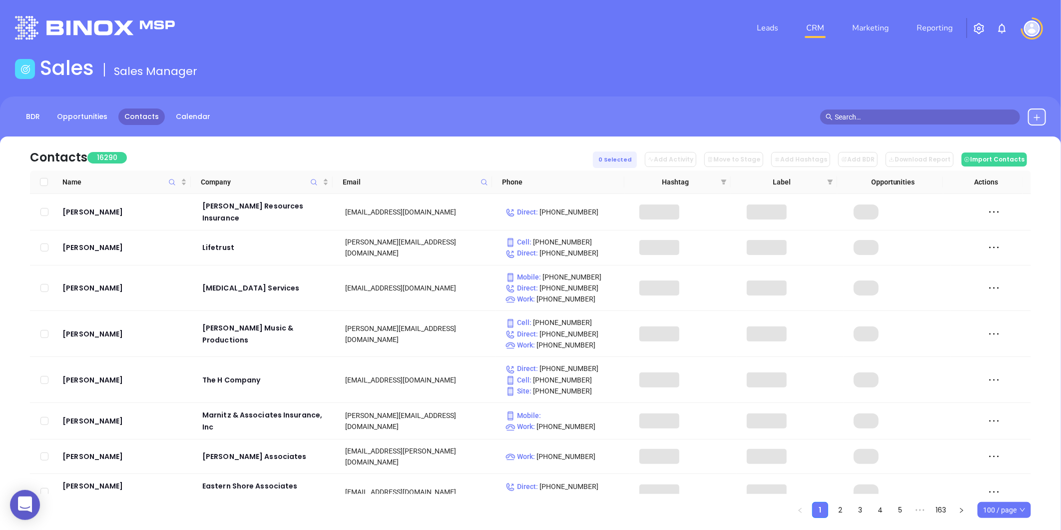
click at [479, 179] on span at bounding box center [484, 181] width 11 height 15
paste input "eanesinsurance.com"
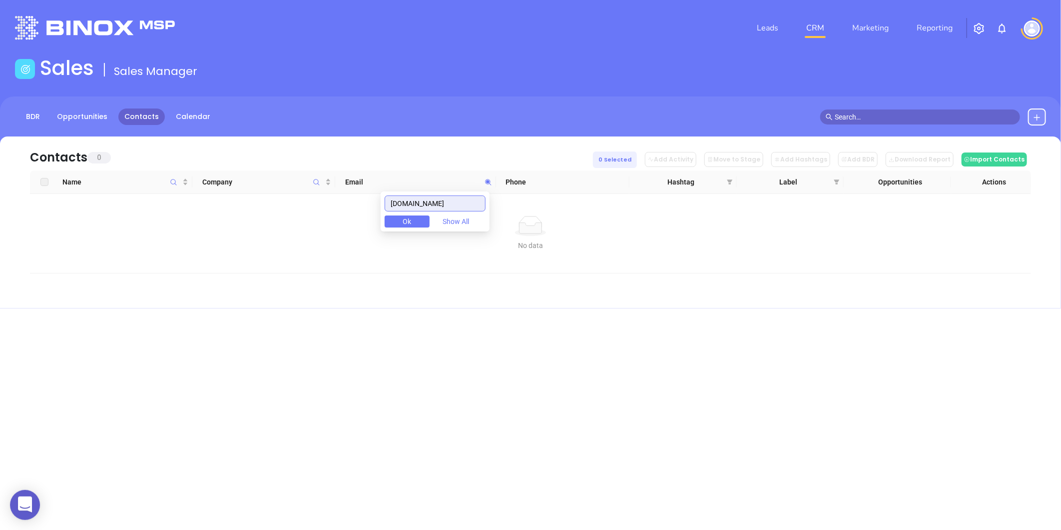
drag, startPoint x: 463, startPoint y: 201, endPoint x: 376, endPoint y: 217, distance: 88.9
click at [376, 217] on body "0 Leads CRM Marketing Reporting Financial Leads Leads Sales Sales Manager BDR O…" at bounding box center [530, 265] width 1061 height 530
type input "eanesinsurance.com"
paste input "eanesins.com"
type input "eanesins.com"
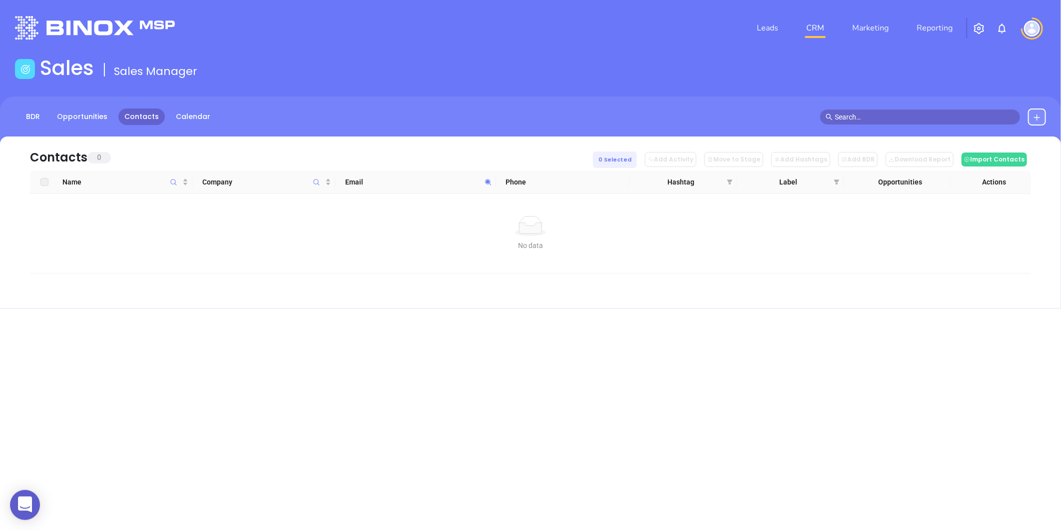
click at [1039, 118] on icon at bounding box center [1037, 117] width 8 height 8
click at [995, 147] on p "New Contact" at bounding box center [1008, 145] width 83 height 16
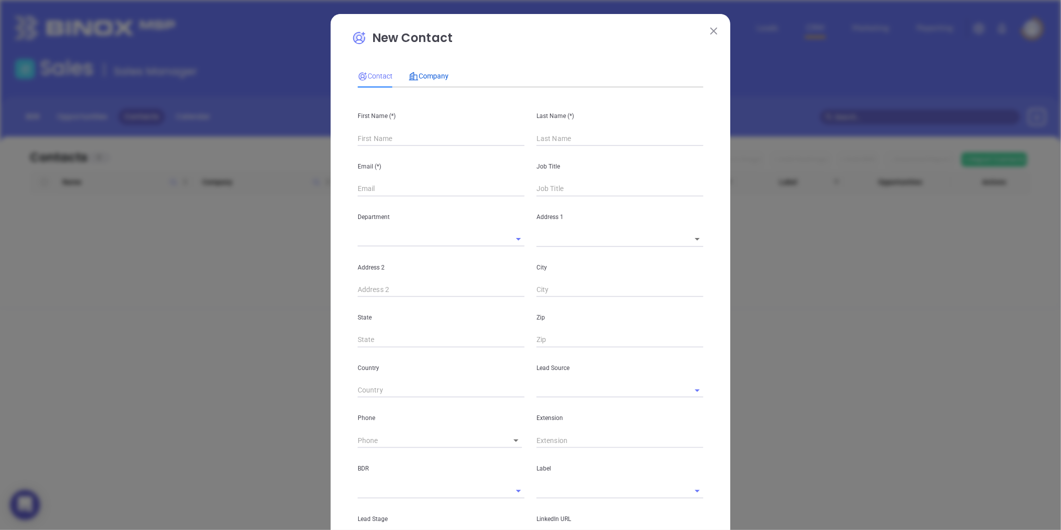
click at [428, 72] on span "Company" at bounding box center [429, 76] width 40 height 8
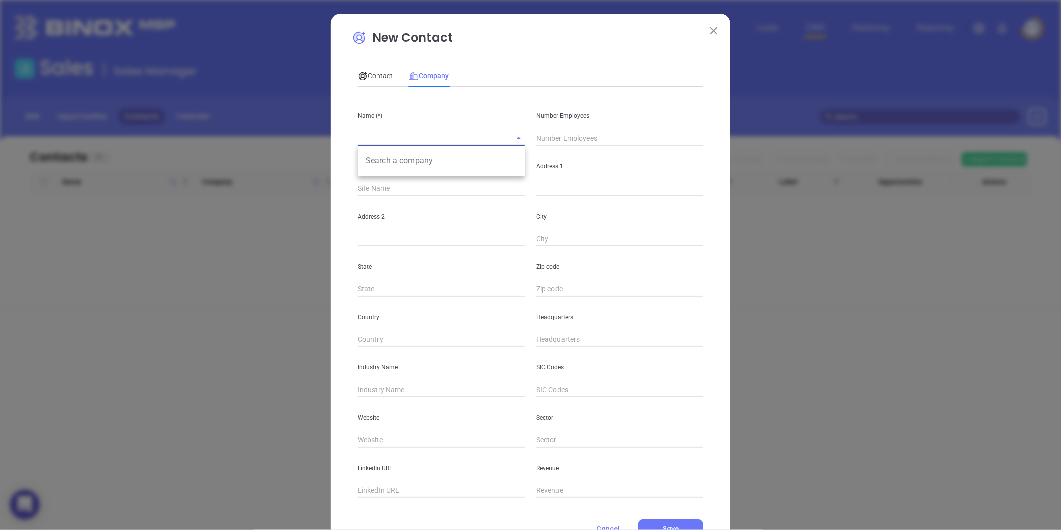
click at [397, 139] on input "text" at bounding box center [427, 138] width 139 height 14
paste input "Eanes Insurance Group"
type input "Eanes Insurance Group"
click at [560, 141] on input "text" at bounding box center [620, 138] width 167 height 15
type input "2"
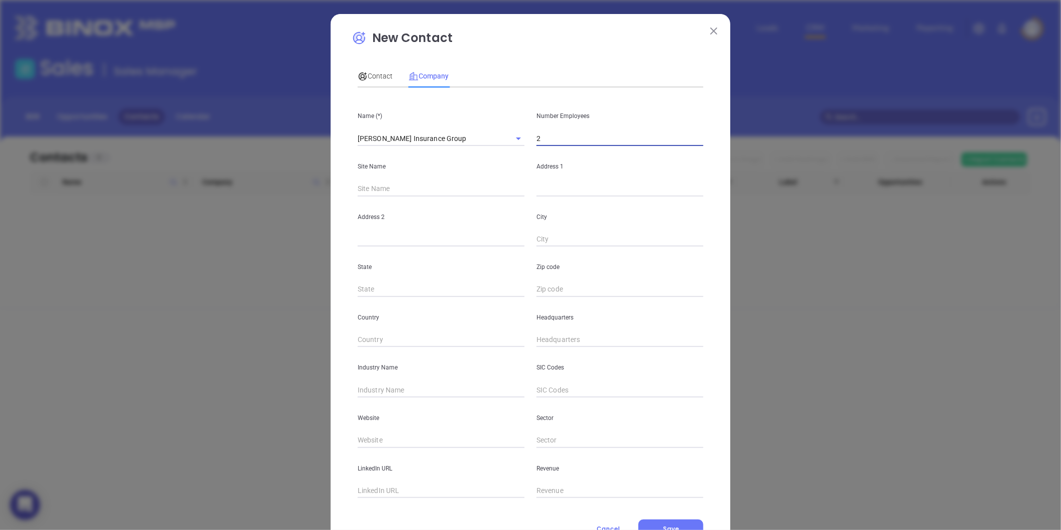
click at [550, 183] on input "text" at bounding box center [620, 188] width 167 height 15
paste input "P O Box 2027 Mount Pleasant, SC 29465"
drag, startPoint x: 643, startPoint y: 186, endPoint x: 665, endPoint y: 191, distance: 23.0
click at [665, 191] on input "P O Box 2027 Mount Pleasant, SC 29465" at bounding box center [620, 188] width 167 height 15
type input "P O Box 2027 Mount Pleasant, SC 29465"
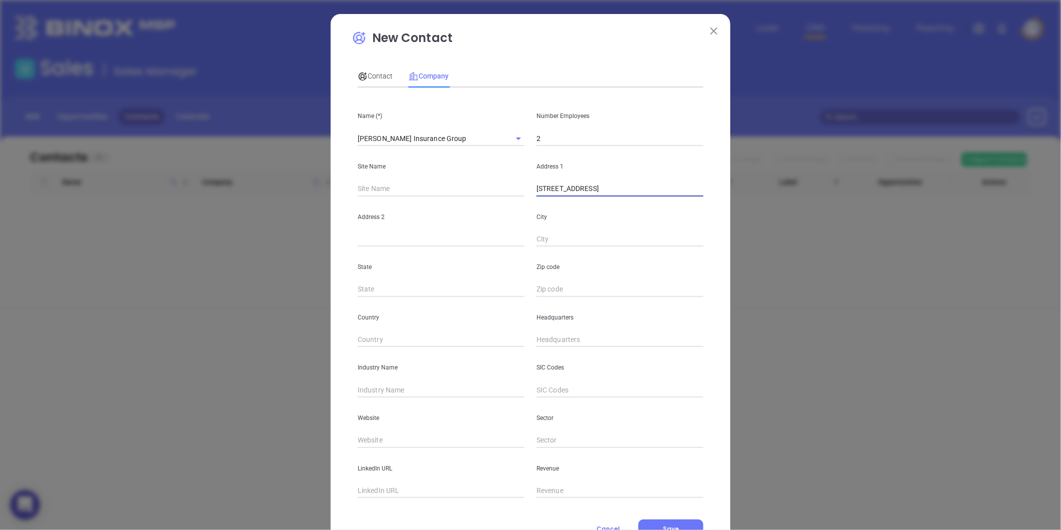
click at [546, 287] on input "text" at bounding box center [620, 289] width 167 height 15
paste input "29465"
type input "29465"
click at [378, 291] on input "text" at bounding box center [441, 289] width 167 height 15
type input "SC"
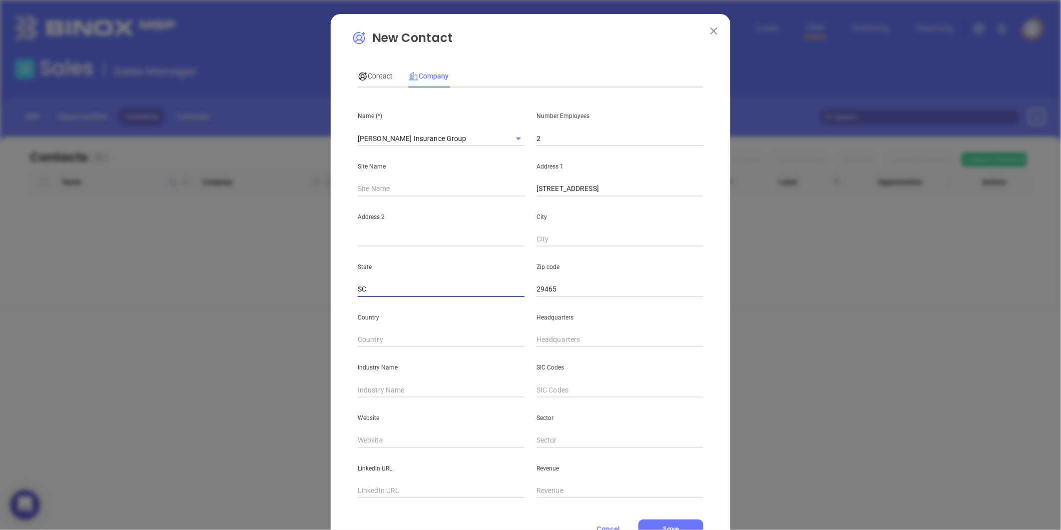
click at [582, 193] on input "P O Box 2027 Mount Pleasant, SC 29465" at bounding box center [620, 188] width 167 height 15
drag, startPoint x: 582, startPoint y: 193, endPoint x: 628, endPoint y: 191, distance: 47.0
click at [628, 191] on input "P O Box 2027 Mount Pleasant, SC 29465" at bounding box center [620, 188] width 167 height 15
click at [565, 235] on input "text" at bounding box center [620, 239] width 167 height 15
paste input "Mount Pleasant"
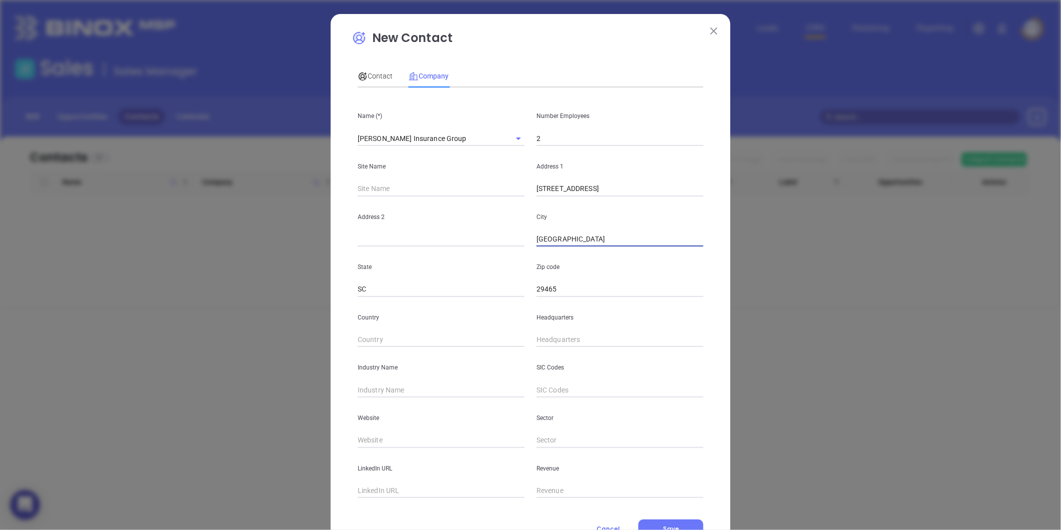
type input "Mount Pleasant"
drag, startPoint x: 582, startPoint y: 193, endPoint x: 720, endPoint y: 191, distance: 138.4
click at [720, 191] on div "New Contact Contact Company First Name (*) Last Name (*) Email (*) Job Title De…" at bounding box center [531, 286] width 400 height 545
type input "P O Box 2027"
type input "( ) -"
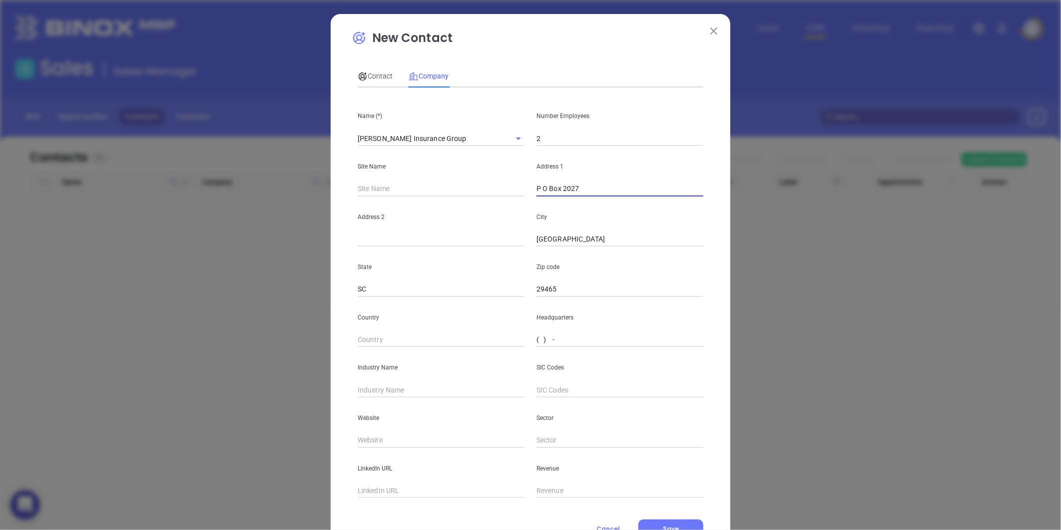
click at [560, 340] on input "( ) -" at bounding box center [620, 339] width 167 height 15
paste input "843) 352-7051"
type input "(843) 352-7051"
click at [377, 386] on input "text" at bounding box center [441, 389] width 167 height 15
type input "Insurance"
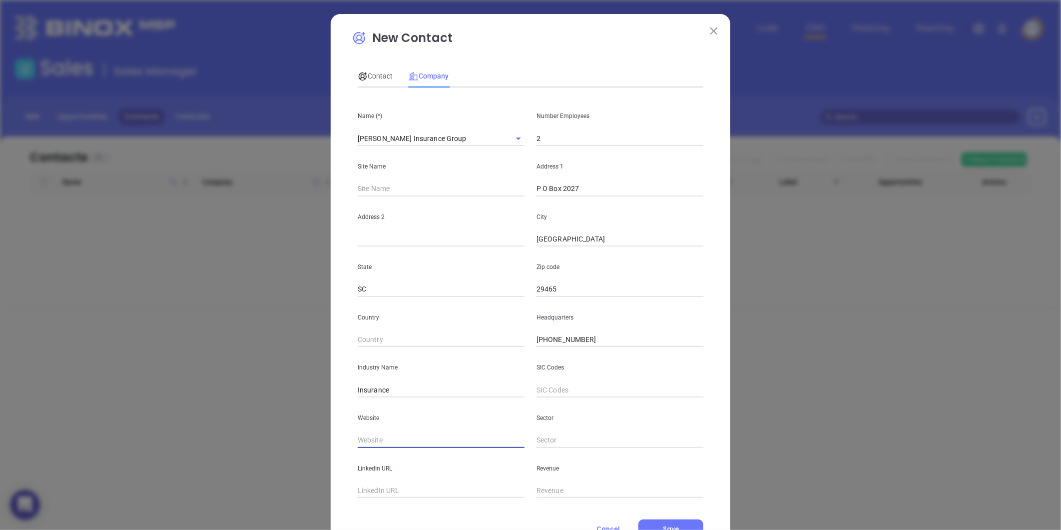
click at [376, 433] on input "text" at bounding box center [441, 440] width 167 height 15
paste input "https://www.eanesinsurance.com/"
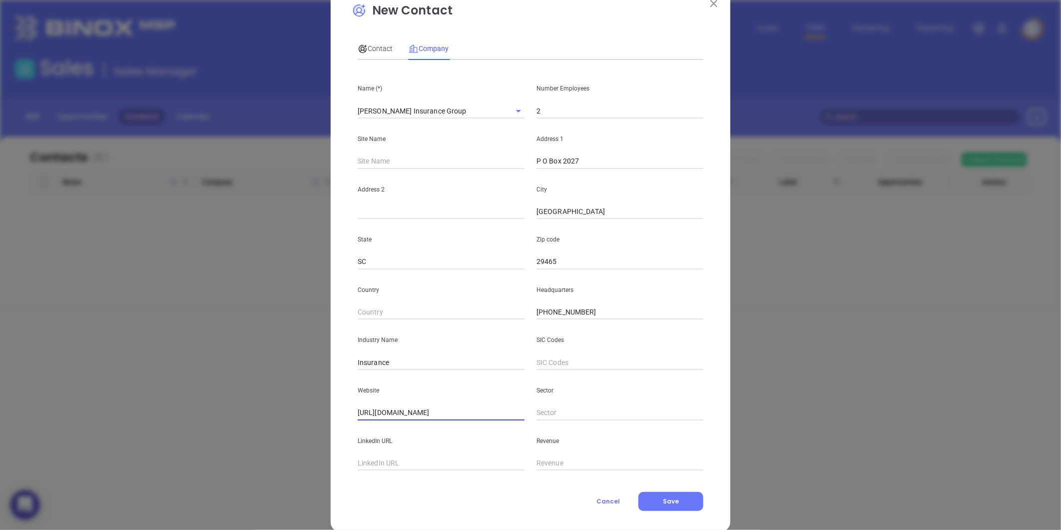
scroll to position [43, 0]
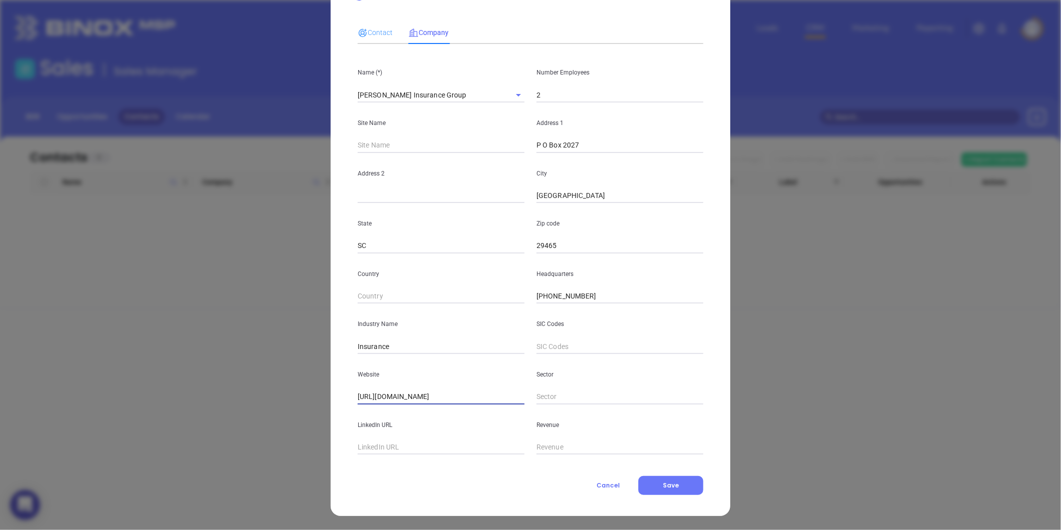
type input "https://www.eanesinsurance.com/"
click at [382, 24] on div "Contact" at bounding box center [375, 32] width 35 height 23
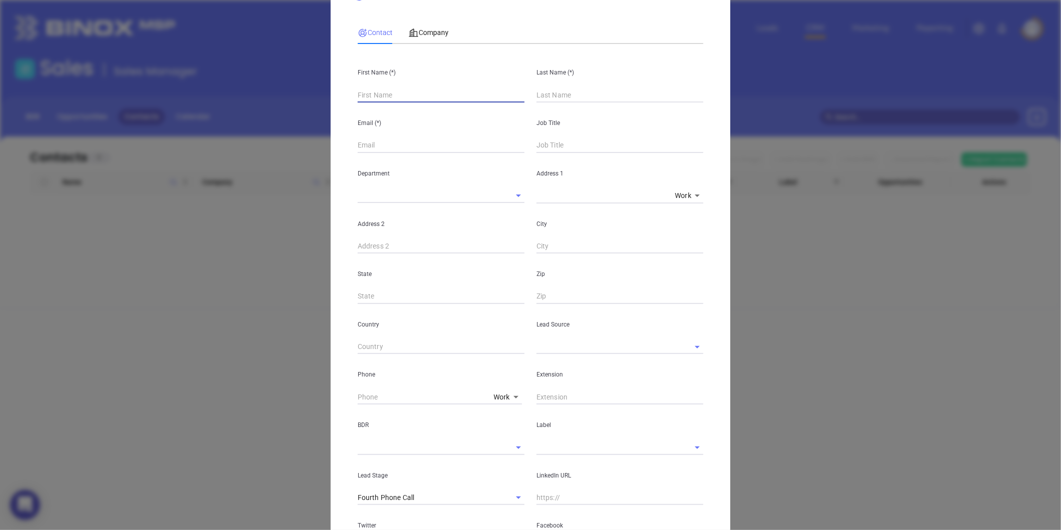
click at [394, 93] on input "text" at bounding box center [441, 94] width 167 height 15
paste input "Brian W. Eanes"
drag, startPoint x: 381, startPoint y: 101, endPoint x: 407, endPoint y: 102, distance: 25.5
click at [407, 102] on input "Brian W. Eanes" at bounding box center [441, 94] width 167 height 15
type input "Brian W. Eanes"
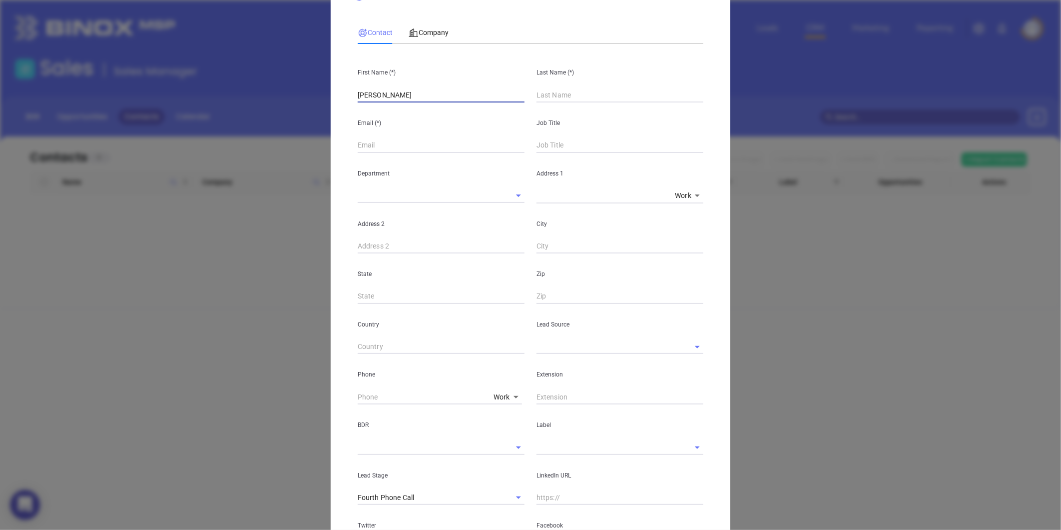
click at [547, 86] on div "Last Name (*)" at bounding box center [620, 77] width 179 height 50
click at [548, 87] on input "text" at bounding box center [620, 94] width 167 height 15
paste input "Eanes"
type input "Eanes"
drag, startPoint x: 402, startPoint y: 102, endPoint x: 370, endPoint y: 115, distance: 34.7
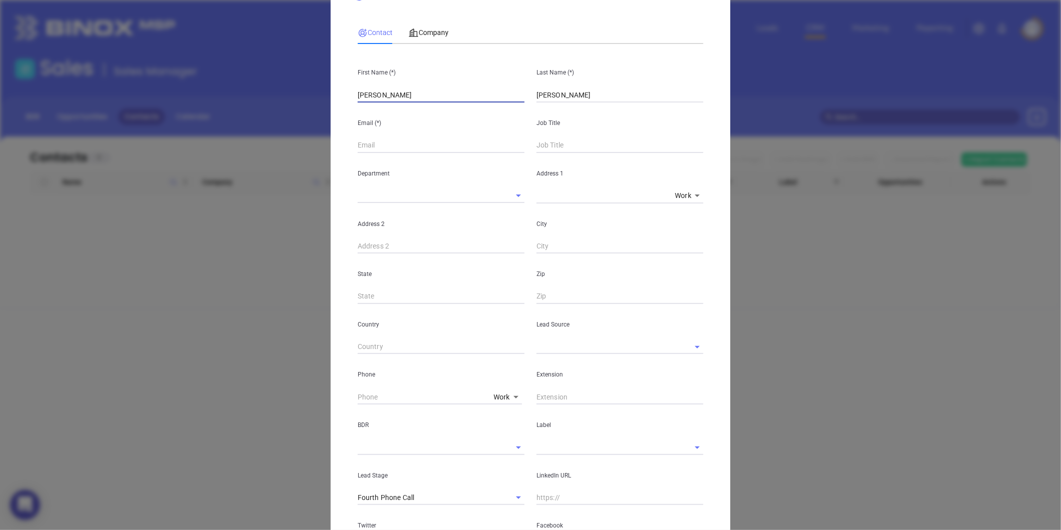
click at [370, 115] on div "First Name (*) Brian W. Eanes Last Name (*) Eanes Email (*) Job Title Departmen…" at bounding box center [531, 328] width 346 height 553
type input "Brian"
click at [302, 141] on div "New Contact Contact Company First Name (*) Brian Last Name (*) Eanes Email (*) …" at bounding box center [530, 265] width 1061 height 530
click at [370, 135] on div "Email (*)" at bounding box center [441, 127] width 179 height 50
click at [369, 147] on input "text" at bounding box center [441, 145] width 167 height 15
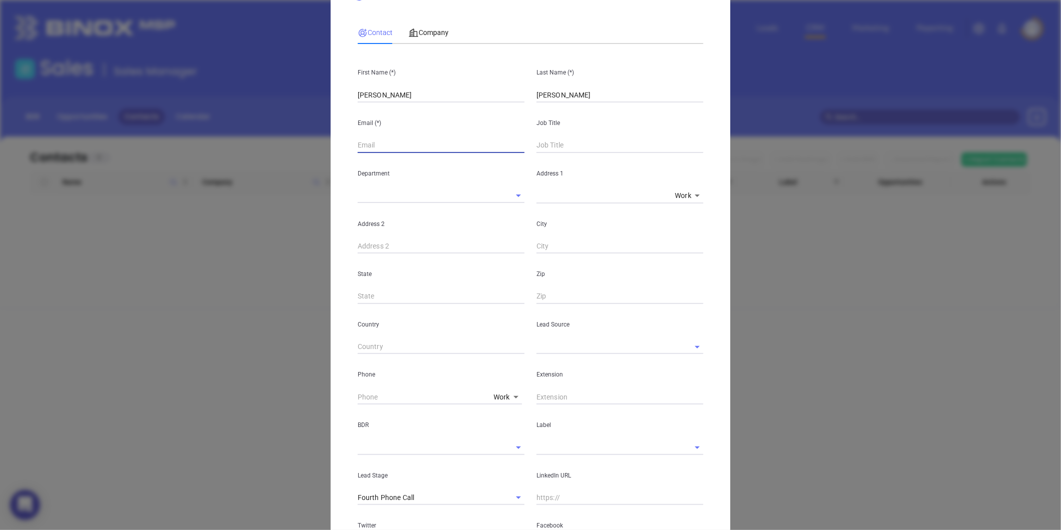
paste input "info@eanesins.com"
type input "info@eanesins.com"
click at [539, 144] on input "text" at bounding box center [620, 145] width 167 height 15
type input "Principal"
click at [565, 356] on div "Extension" at bounding box center [620, 379] width 179 height 50
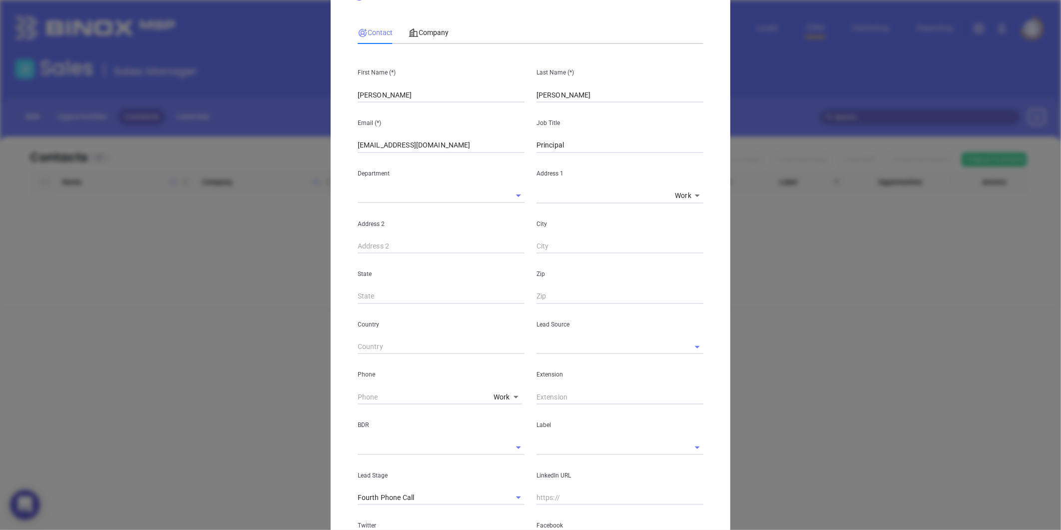
click at [563, 353] on input "text" at bounding box center [606, 346] width 139 height 14
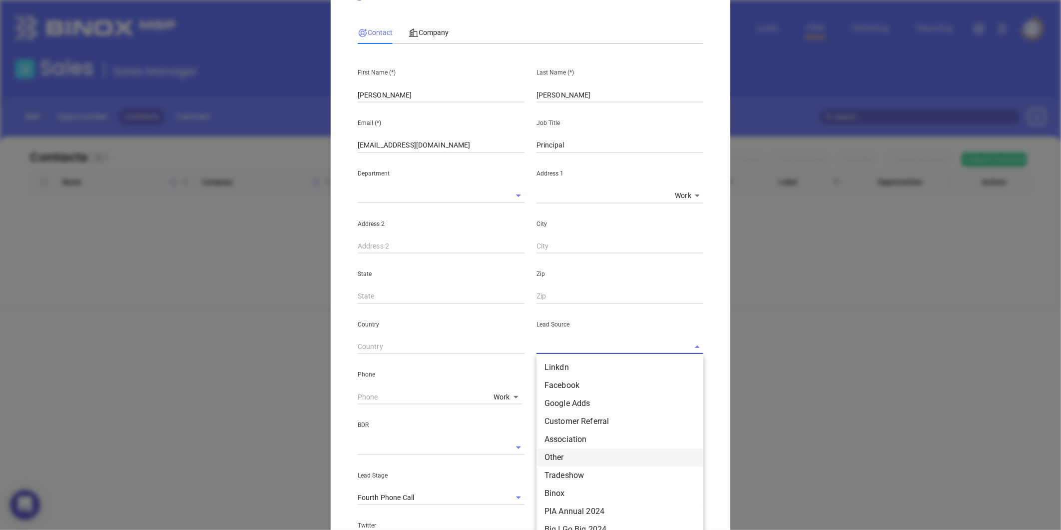
click at [542, 458] on li "Other" at bounding box center [620, 457] width 167 height 18
type input "Other"
click at [549, 388] on div "Extension" at bounding box center [620, 379] width 179 height 50
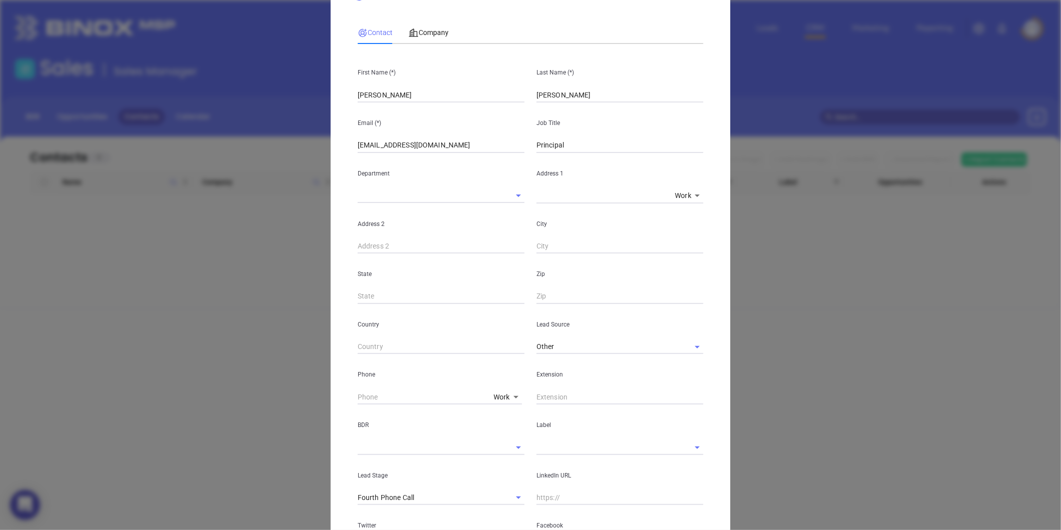
click at [537, 446] on input "text" at bounding box center [606, 447] width 139 height 14
click at [554, 464] on li "Prospect" at bounding box center [620, 470] width 167 height 18
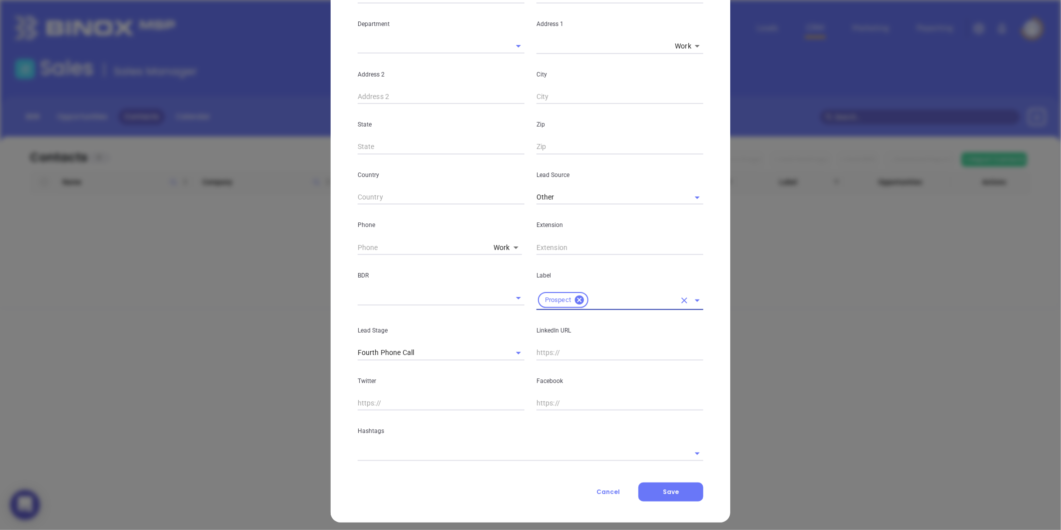
scroll to position [199, 0]
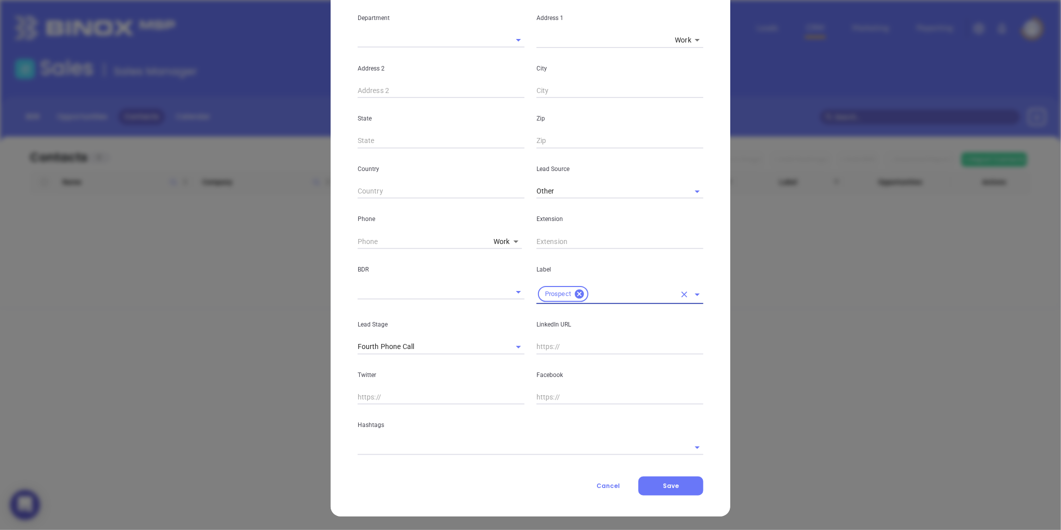
click at [555, 349] on input "text" at bounding box center [620, 346] width 167 height 15
paste input "linkedin.com/in/brian-eanes-7723b424"
type input "www.linkedin.com/in/brian-eanes-7723b424"
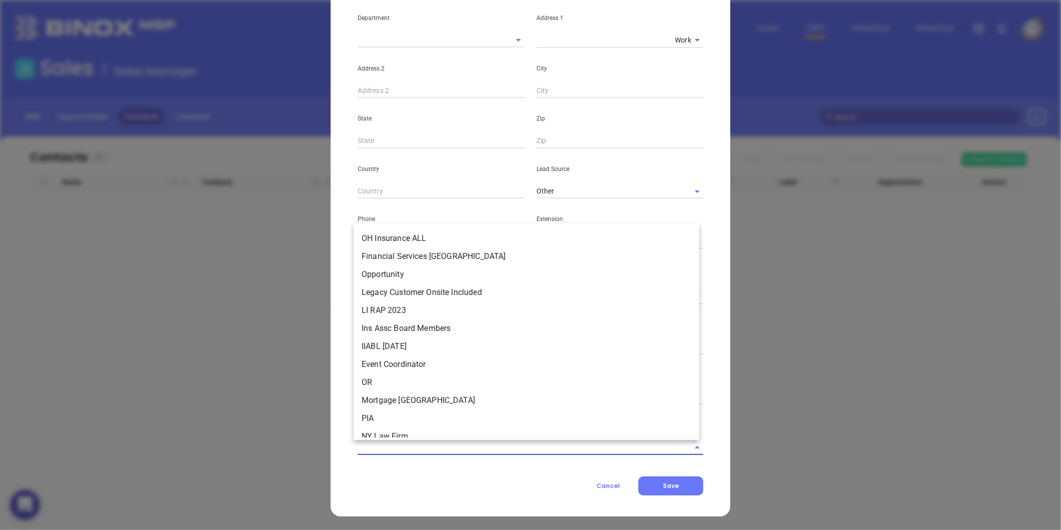
click at [393, 447] on input "text" at bounding box center [517, 447] width 318 height 14
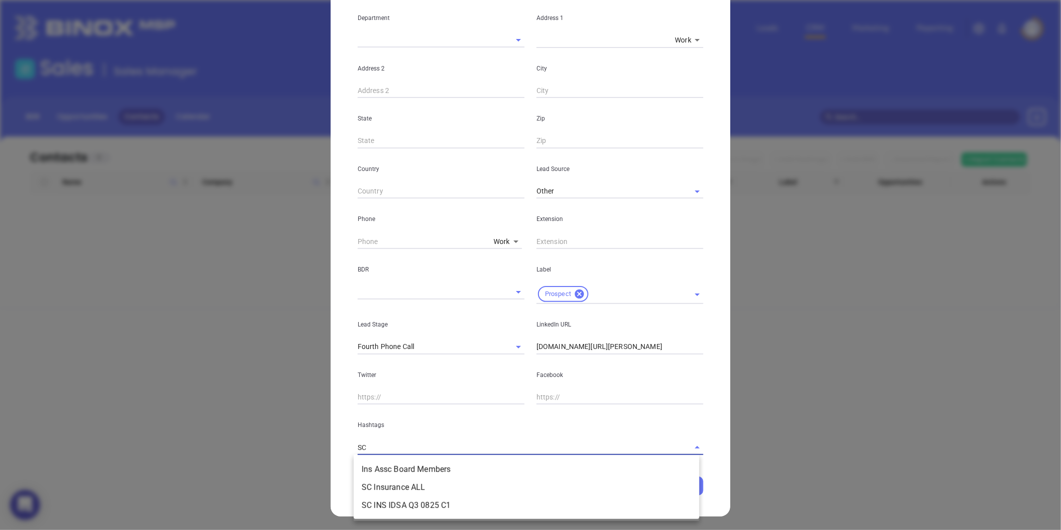
type input "SC I"
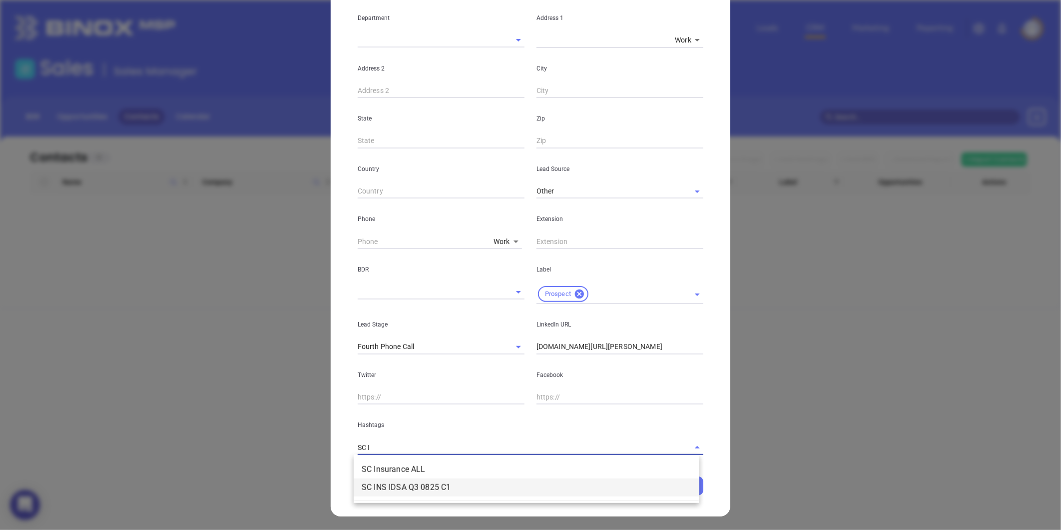
click at [393, 466] on li "SC Insurance ALL" at bounding box center [527, 469] width 346 height 18
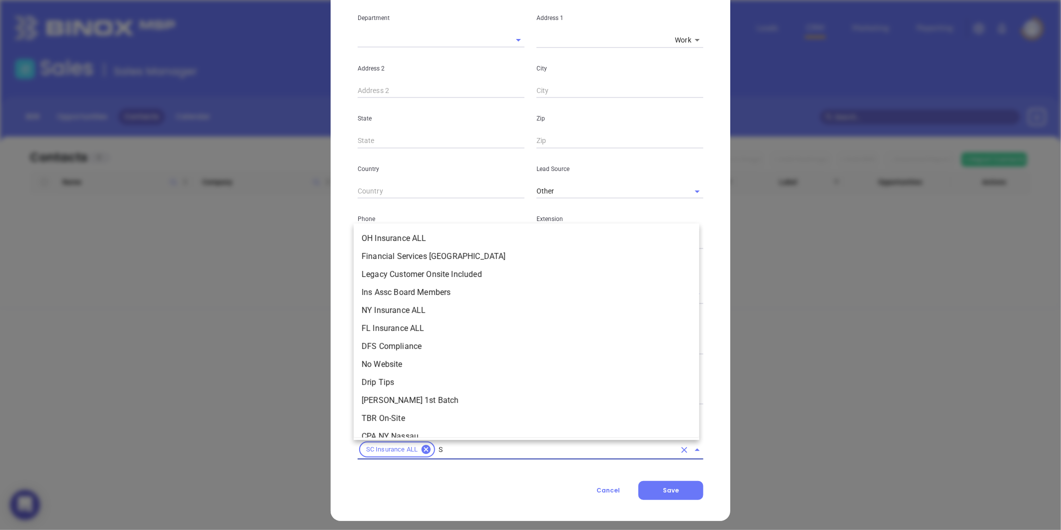
type input "SC"
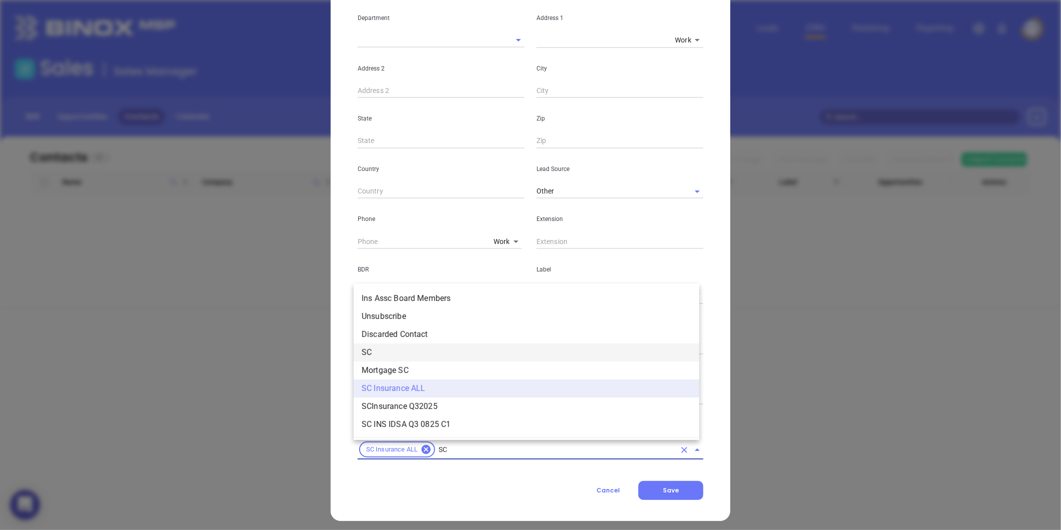
click at [387, 354] on li "SC" at bounding box center [527, 352] width 346 height 18
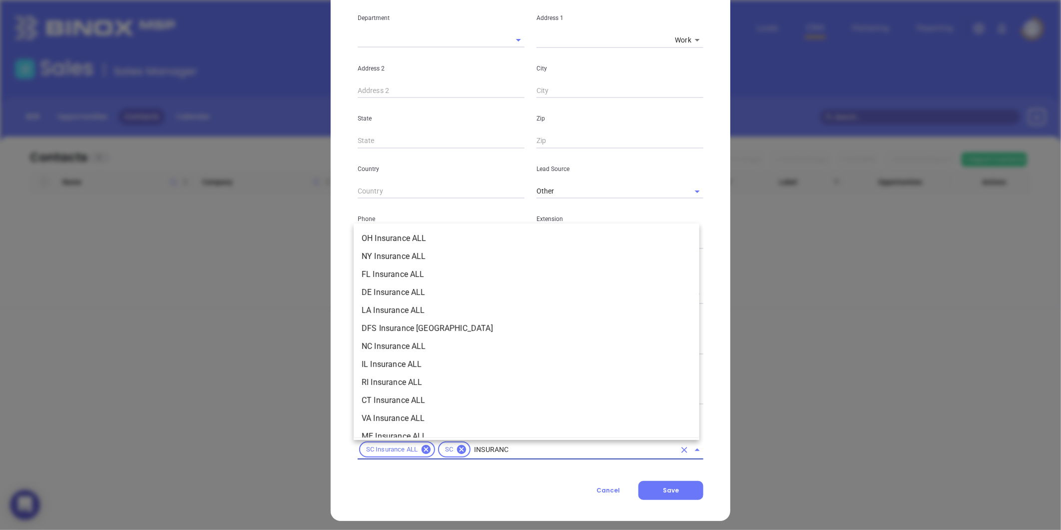
scroll to position [1017, 0]
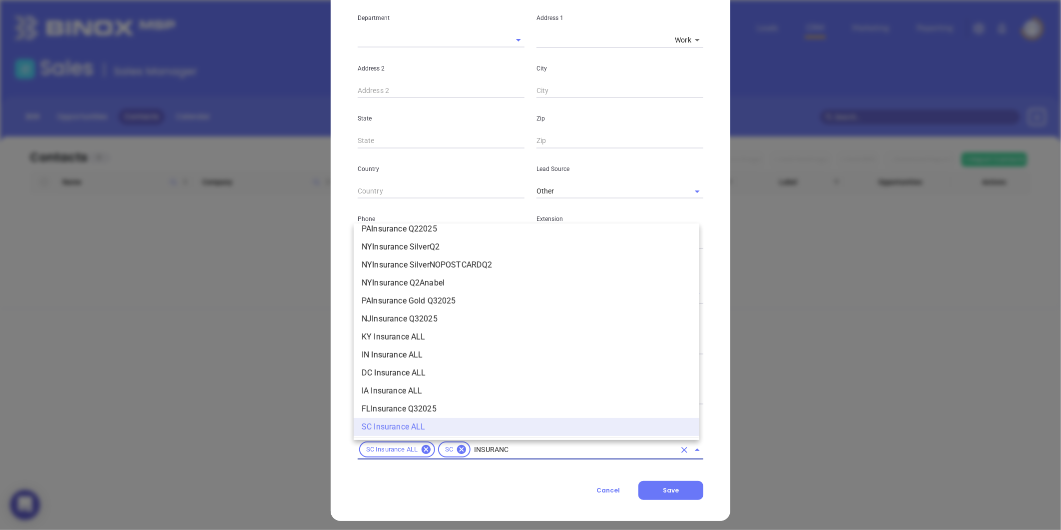
type input "INSURANCE"
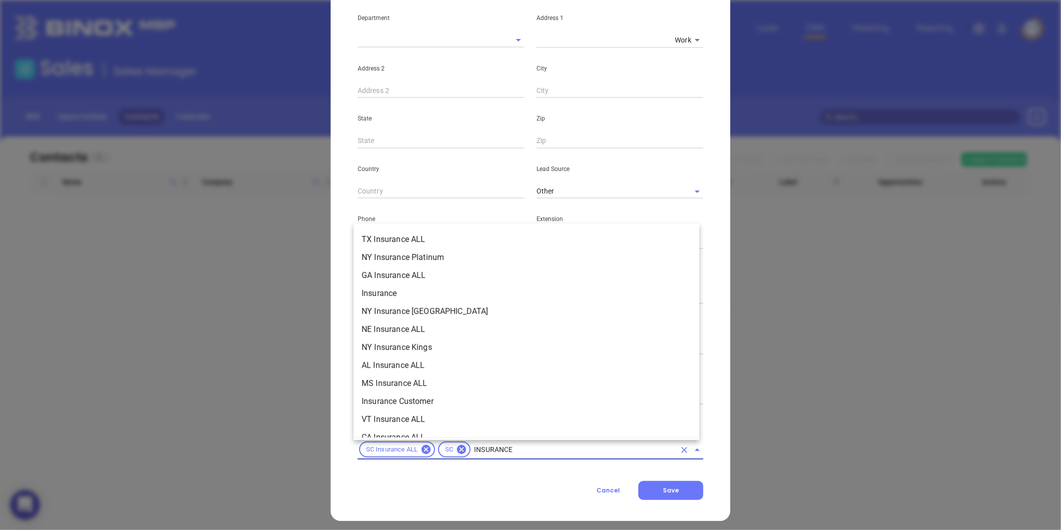
scroll to position [296, 0]
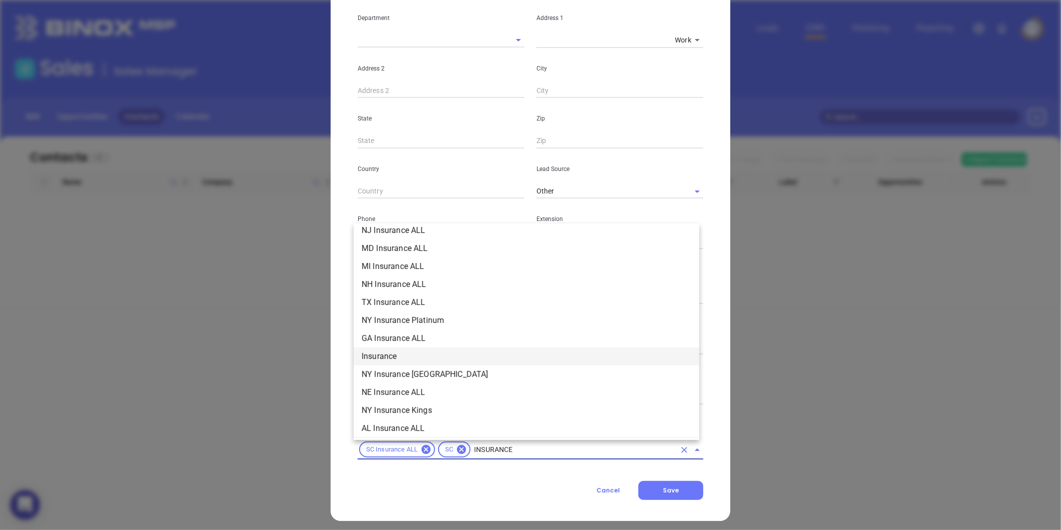
click at [388, 360] on li "Insurance" at bounding box center [527, 356] width 346 height 18
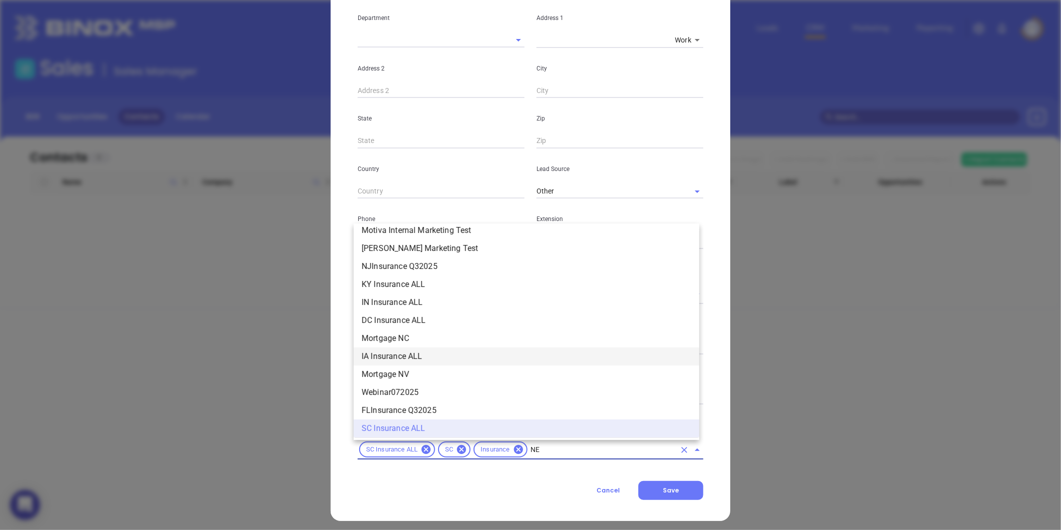
scroll to position [0, 0]
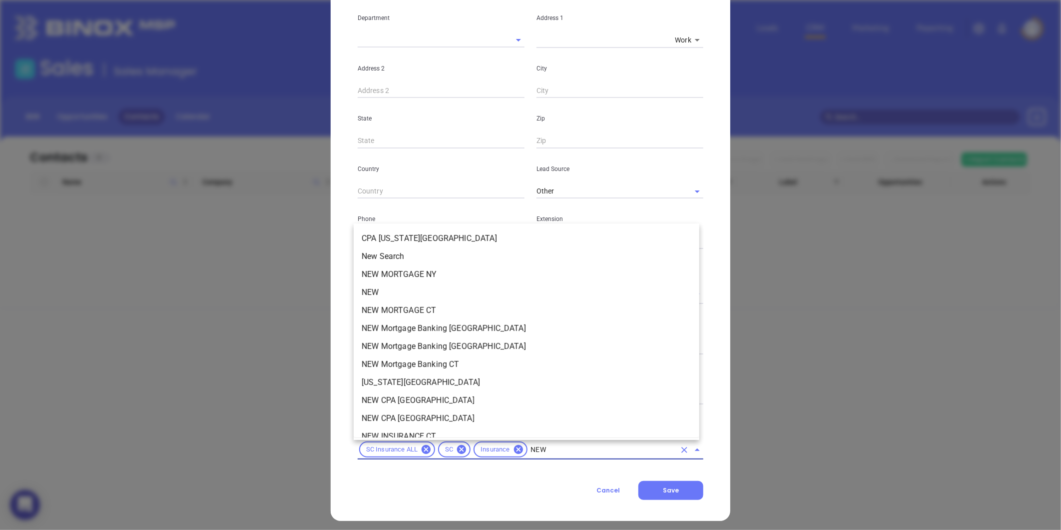
type input "NEW2"
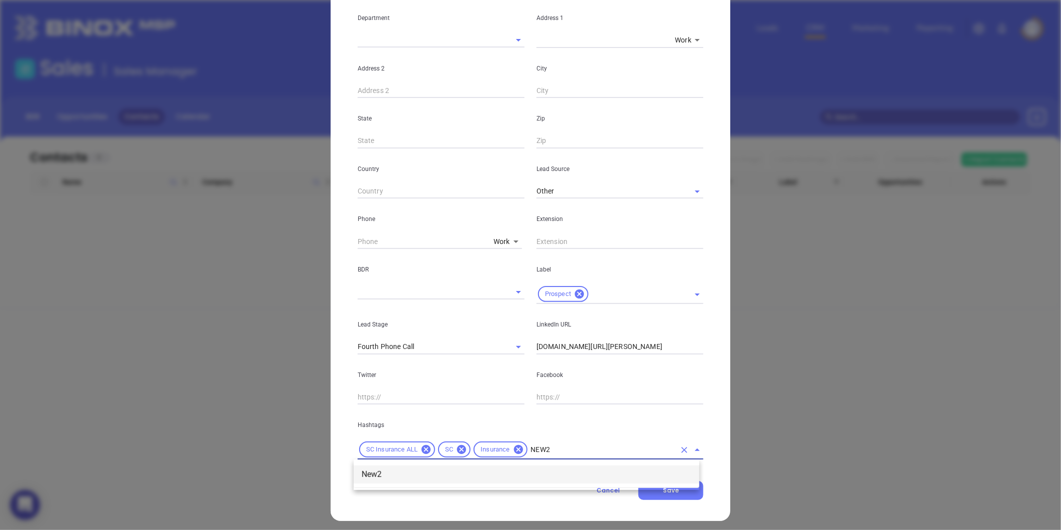
click at [382, 472] on li "New2" at bounding box center [527, 474] width 346 height 18
type input "PROS"
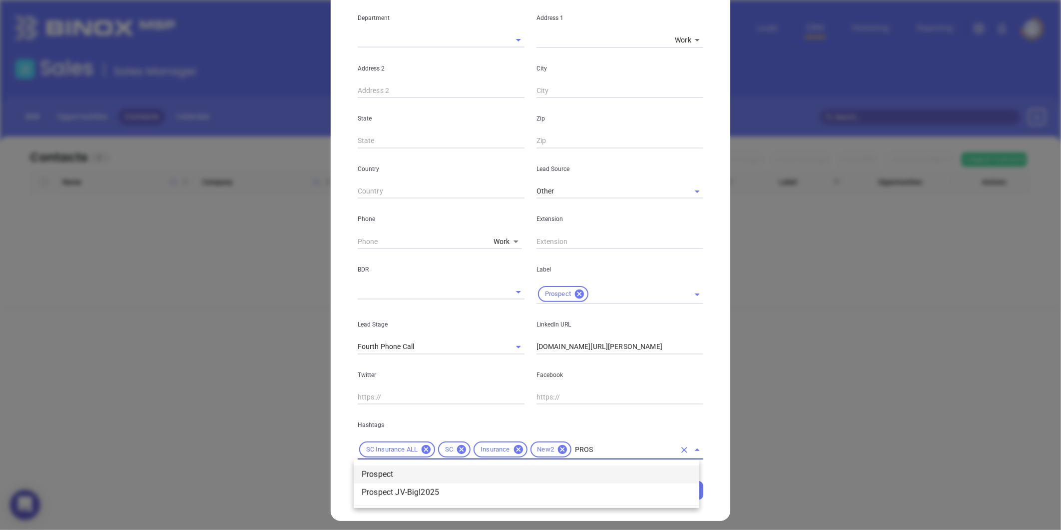
click at [420, 473] on li "Prospect" at bounding box center [527, 474] width 346 height 18
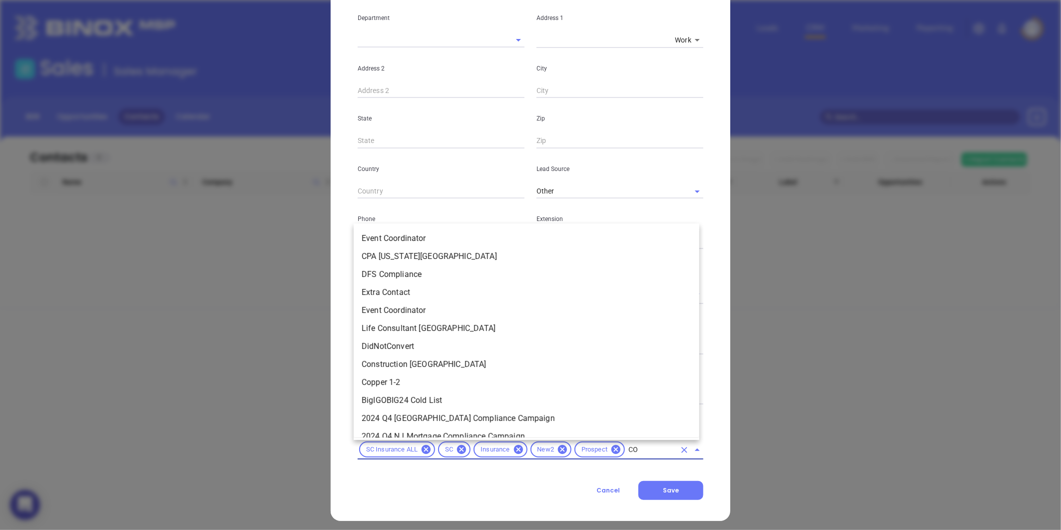
type input "COP"
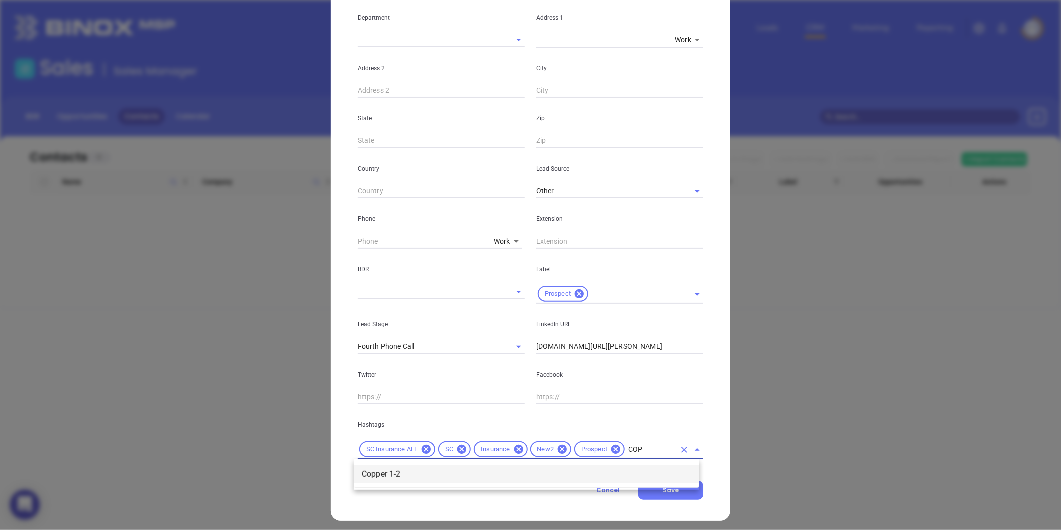
click at [406, 478] on li "Copper 1-2" at bounding box center [527, 474] width 346 height 18
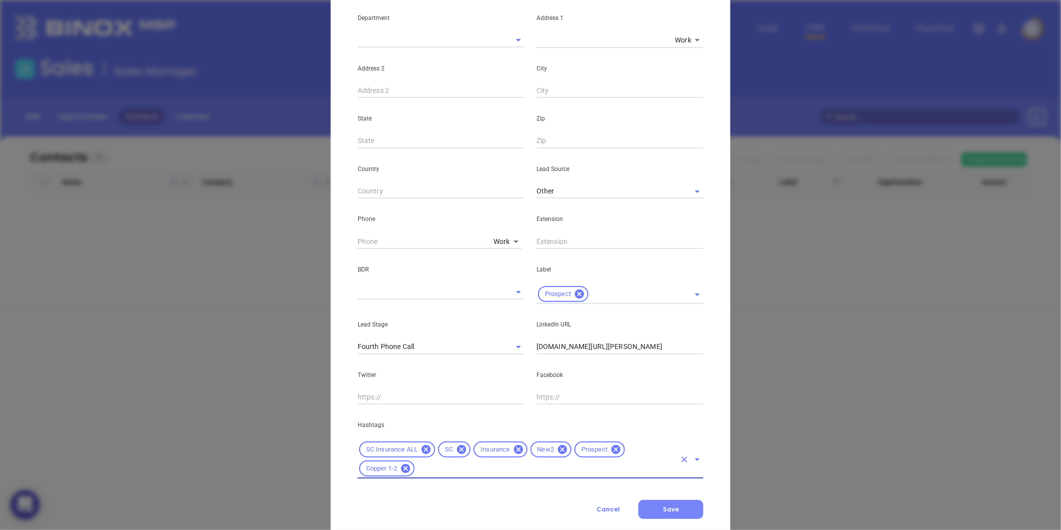
drag, startPoint x: 652, startPoint y: 497, endPoint x: 651, endPoint y: 503, distance: 5.5
click at [651, 502] on div "Contact Company First Name (*) Brian Last Name (*) Eanes Email (*) info@eanesin…" at bounding box center [531, 190] width 346 height 658
click at [651, 503] on button "Save" at bounding box center [670, 509] width 65 height 19
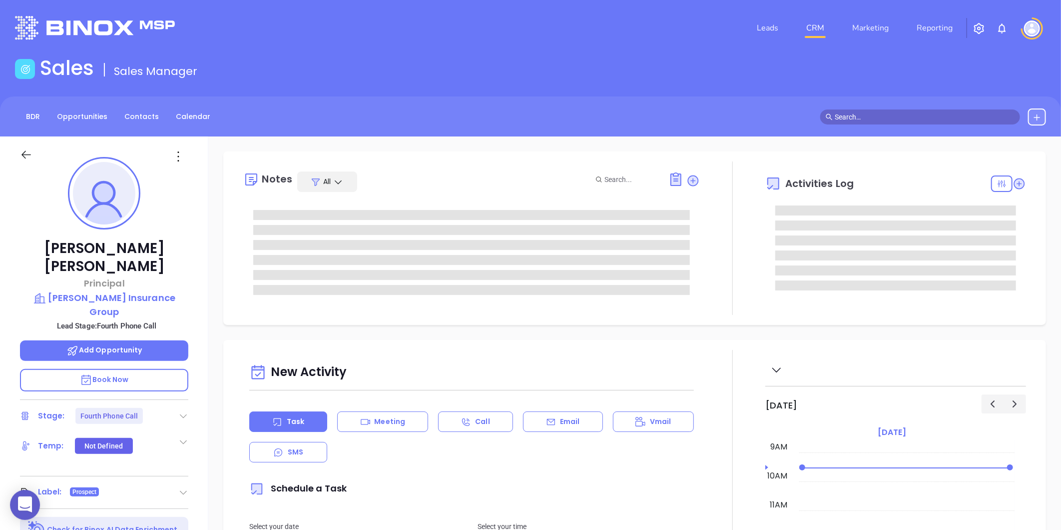
scroll to position [55, 0]
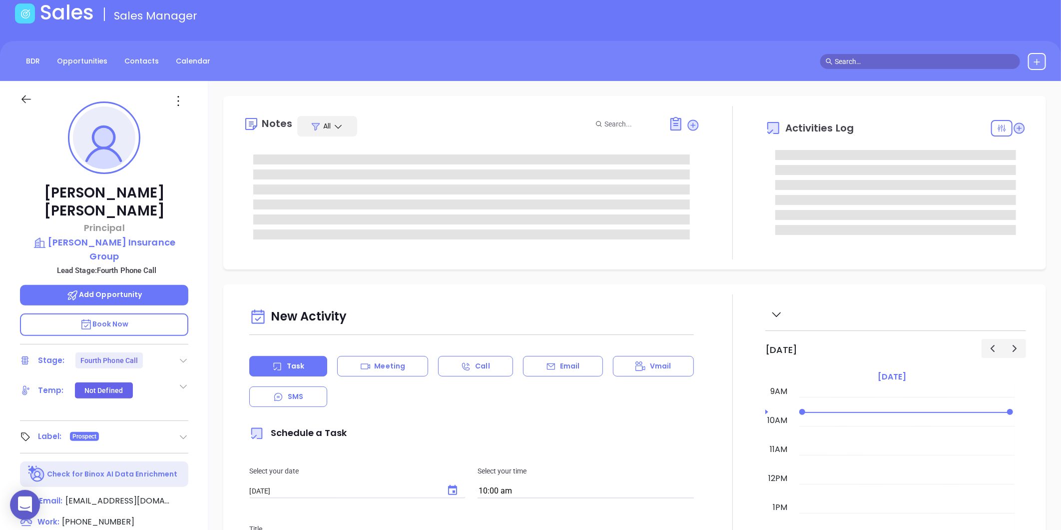
click at [187, 355] on icon at bounding box center [183, 360] width 10 height 10
type input "[PERSON_NAME]"
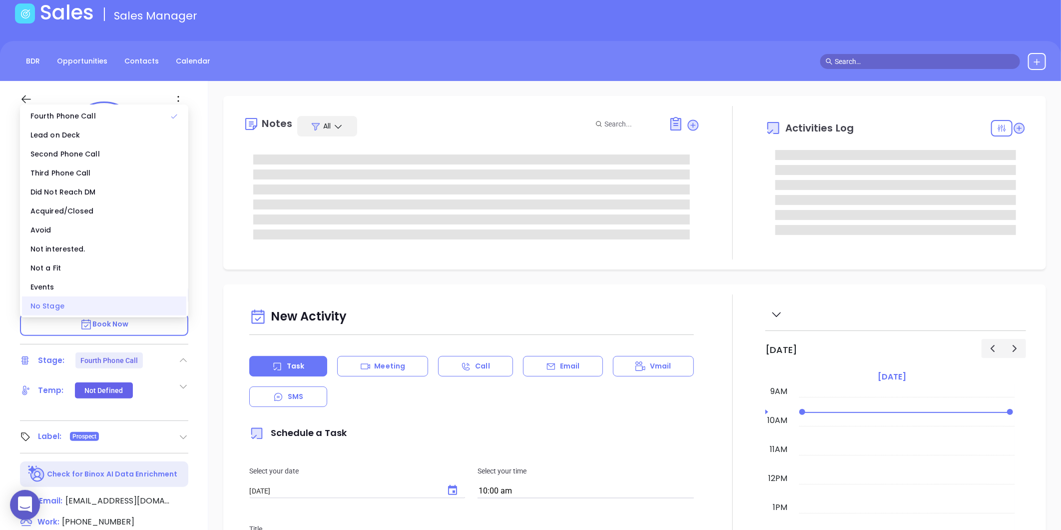
click at [61, 310] on div "No Stage" at bounding box center [104, 305] width 164 height 19
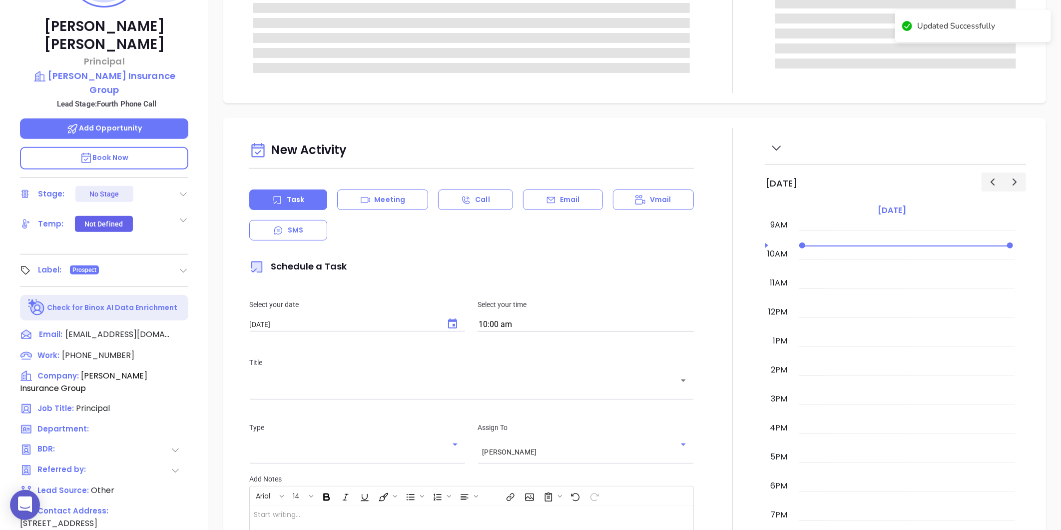
scroll to position [0, 0]
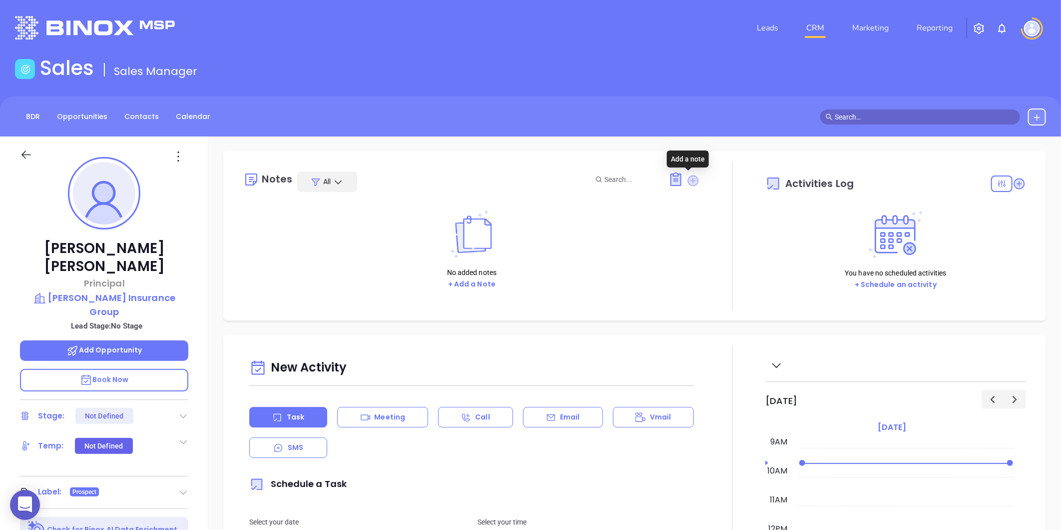
click at [688, 178] on icon at bounding box center [693, 180] width 11 height 11
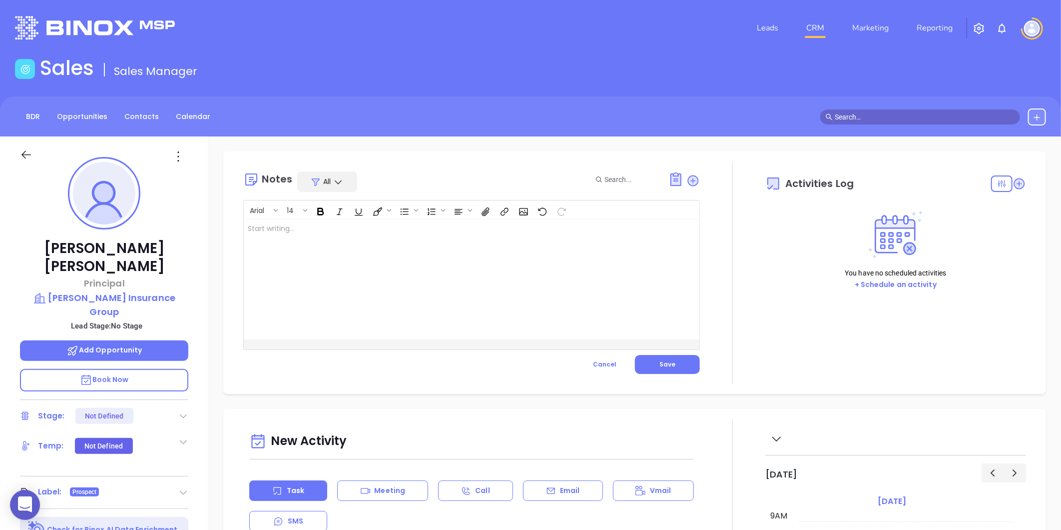
click at [342, 284] on div at bounding box center [456, 279] width 424 height 120
click at [648, 362] on button "Save" at bounding box center [667, 364] width 65 height 19
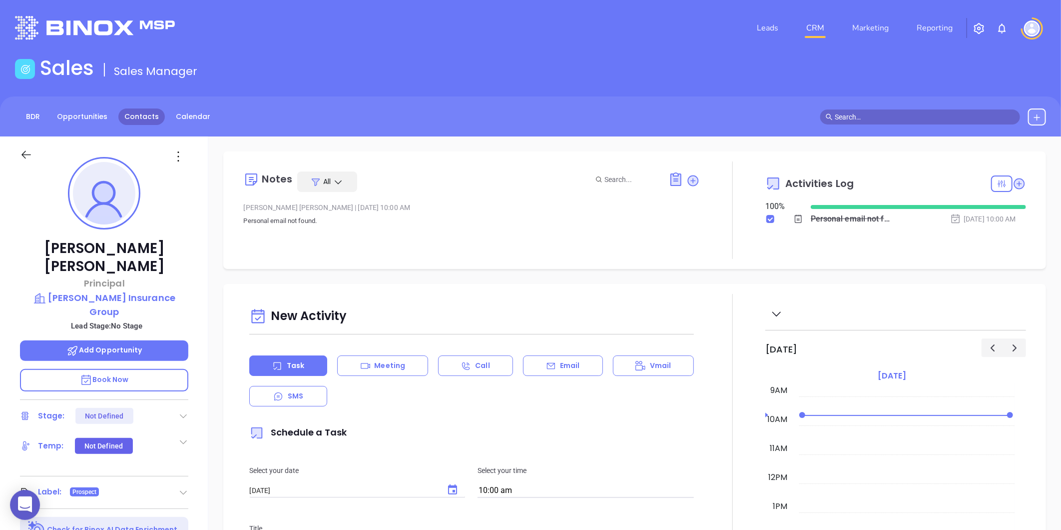
click at [140, 120] on link "Contacts" at bounding box center [141, 116] width 46 height 16
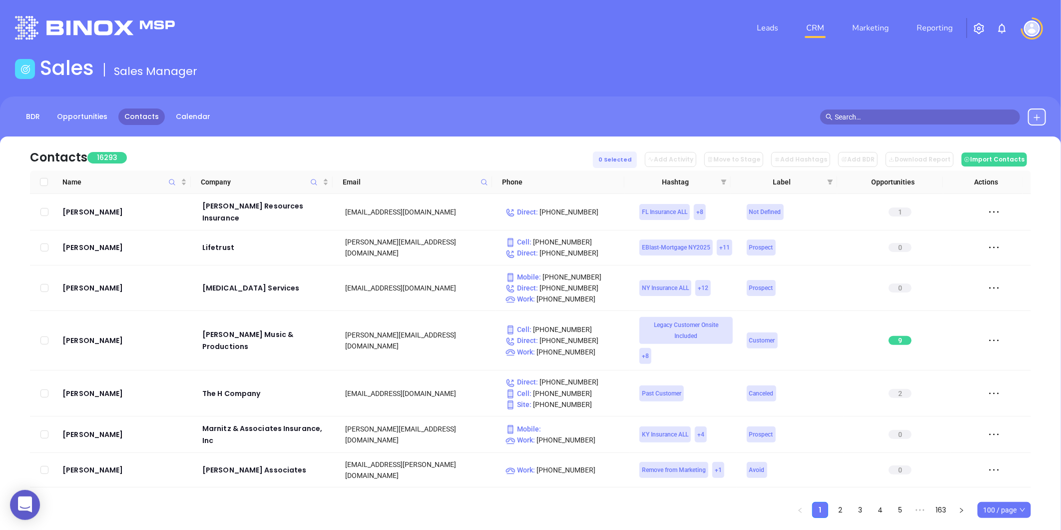
click at [485, 181] on icon at bounding box center [484, 181] width 7 height 7
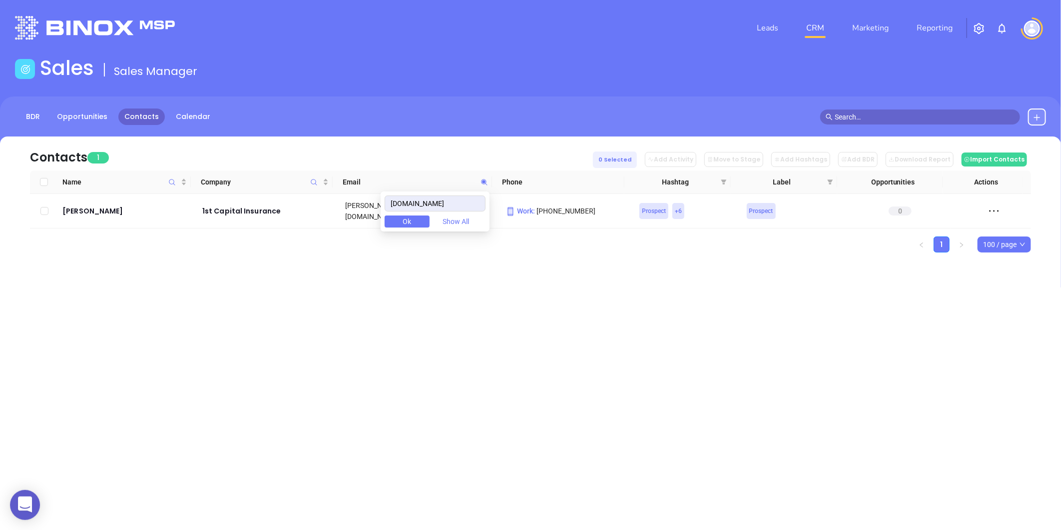
type input "1stcapitalins.com"
click at [95, 210] on div "Billy Swails" at bounding box center [125, 211] width 126 height 12
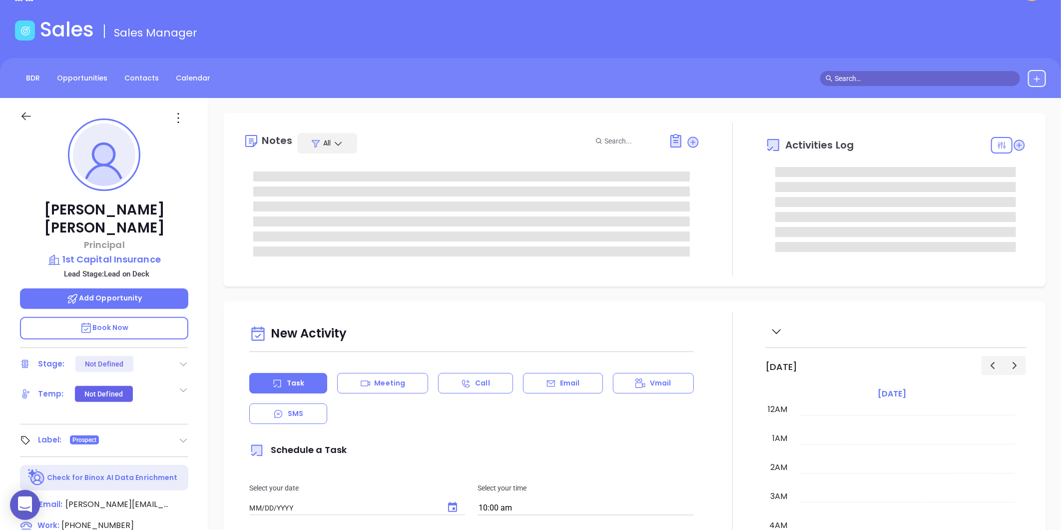
type input "[DATE]"
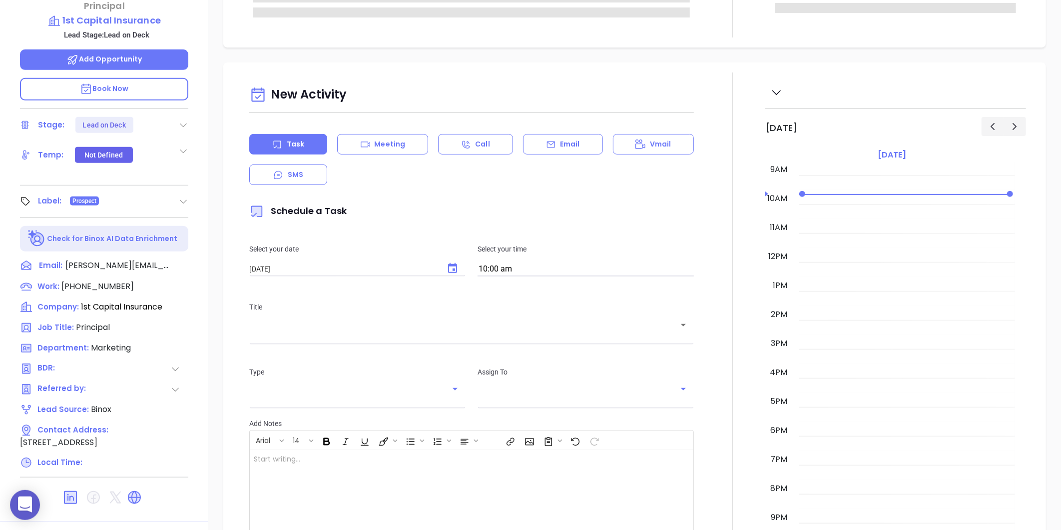
scroll to position [306, 0]
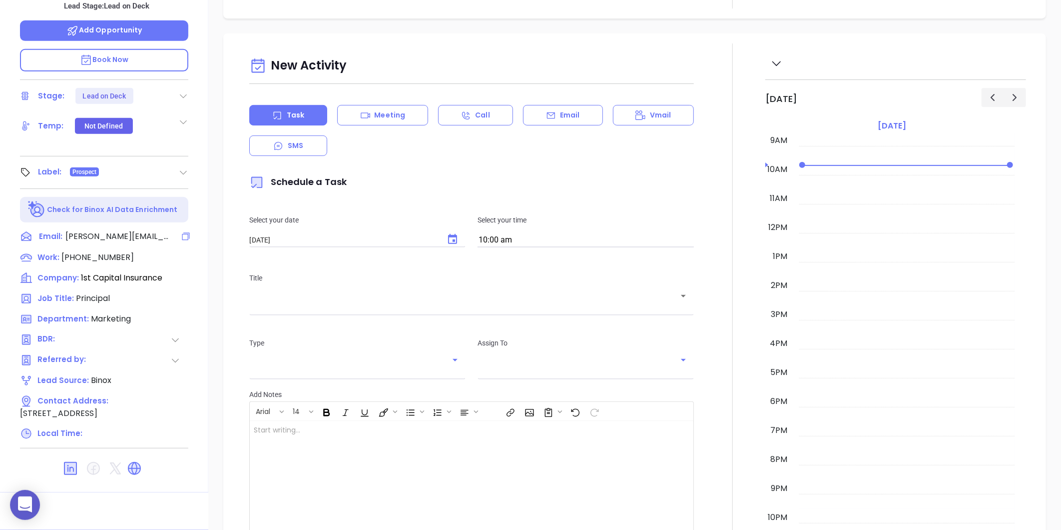
type input "[PERSON_NAME]"
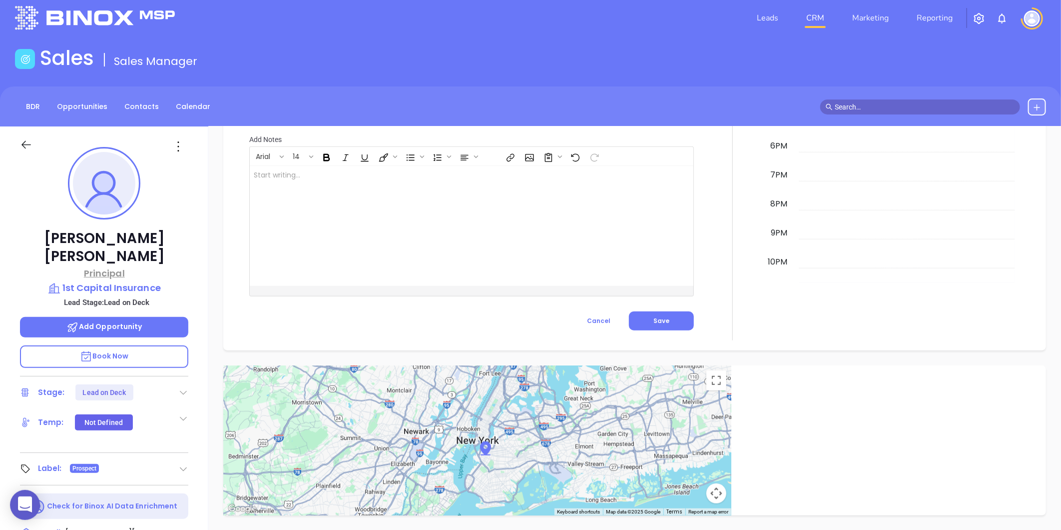
scroll to position [0, 0]
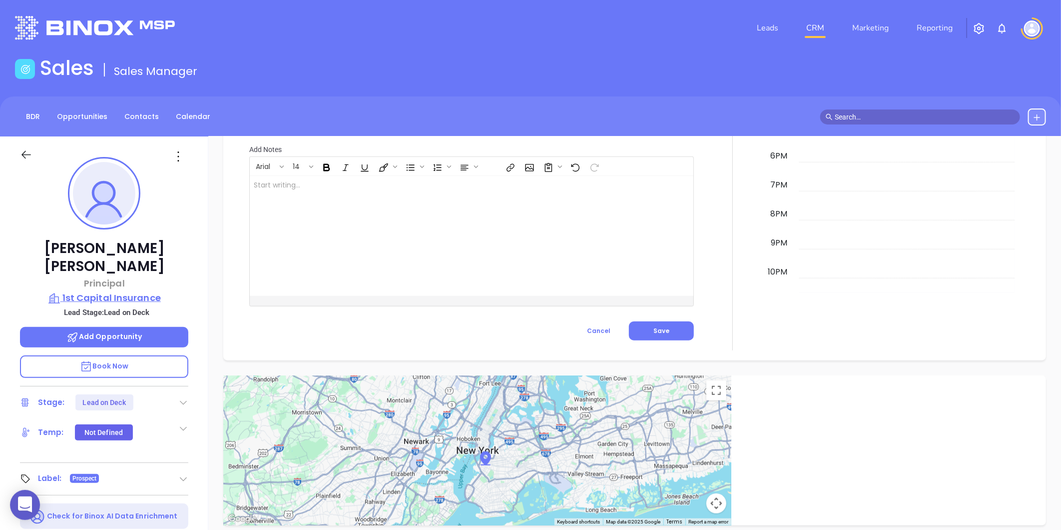
click at [109, 291] on p "1st Capital Insurance" at bounding box center [104, 298] width 168 height 14
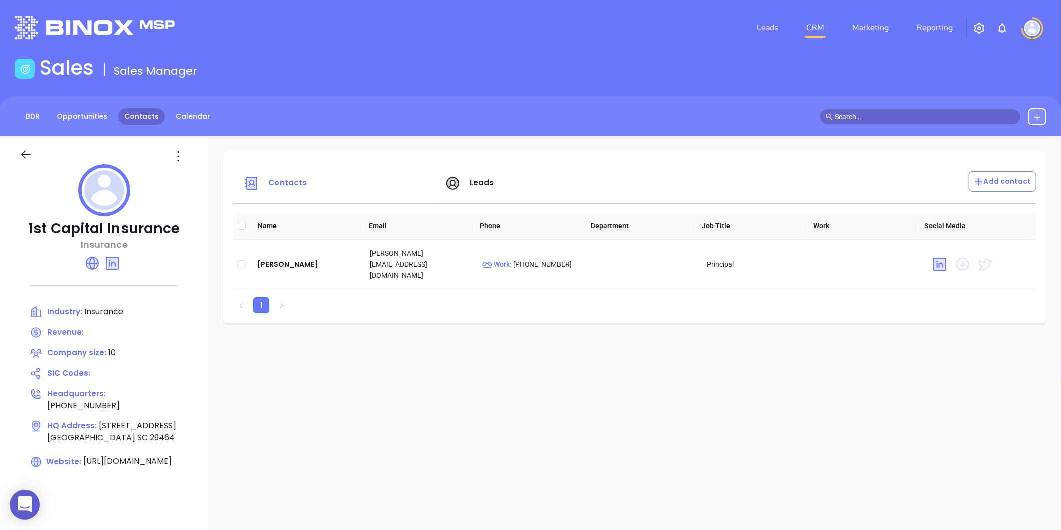
click at [140, 122] on link "Contacts" at bounding box center [141, 116] width 46 height 16
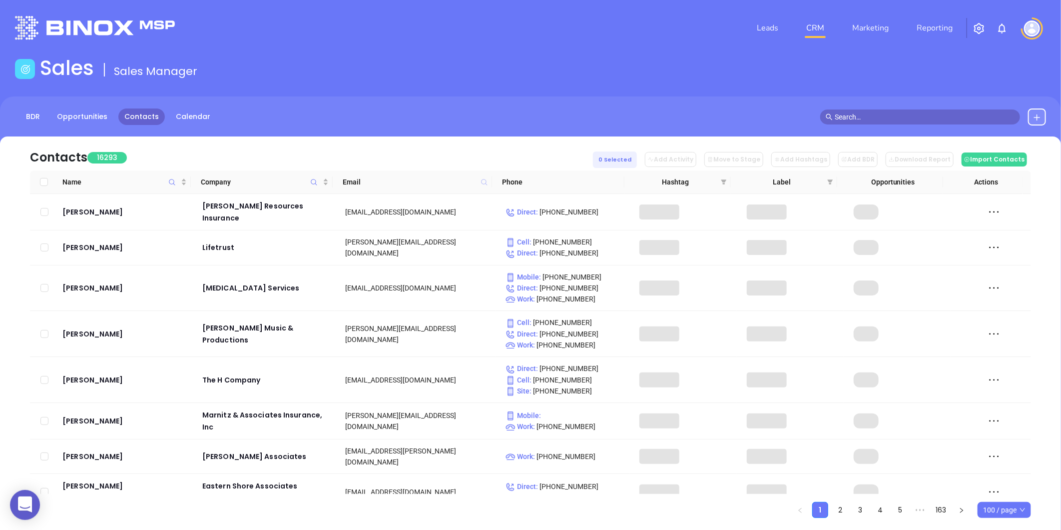
click at [484, 183] on icon at bounding box center [484, 182] width 6 height 6
paste input "palmettomooninsurance.com"
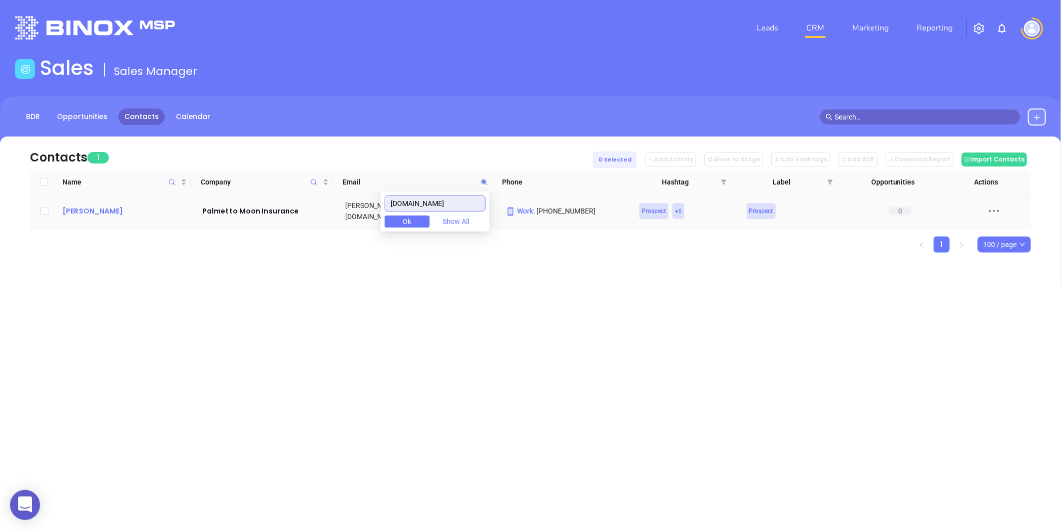
type input "palmettomooninsurance.com"
click at [102, 211] on div "Mackall Horres" at bounding box center [125, 211] width 126 height 12
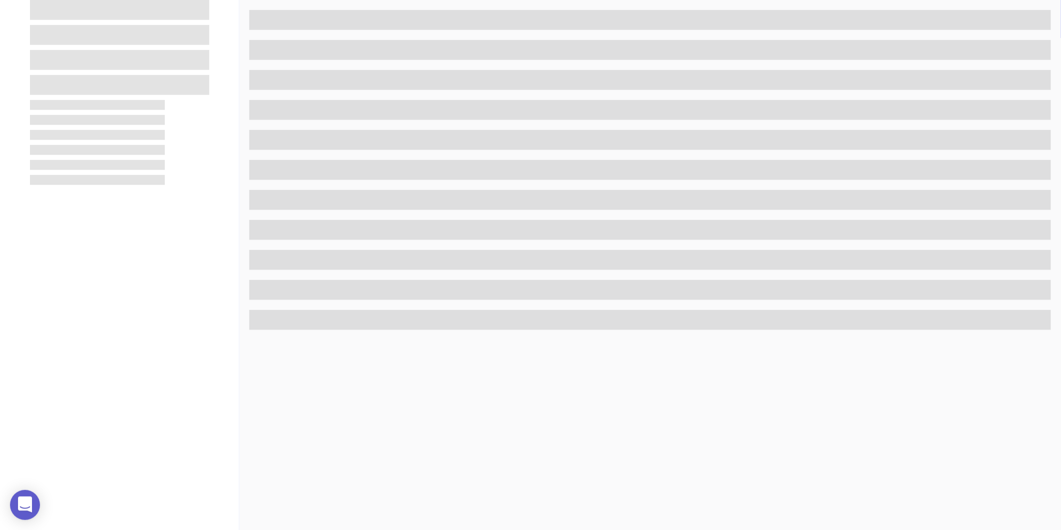
scroll to position [306, 0]
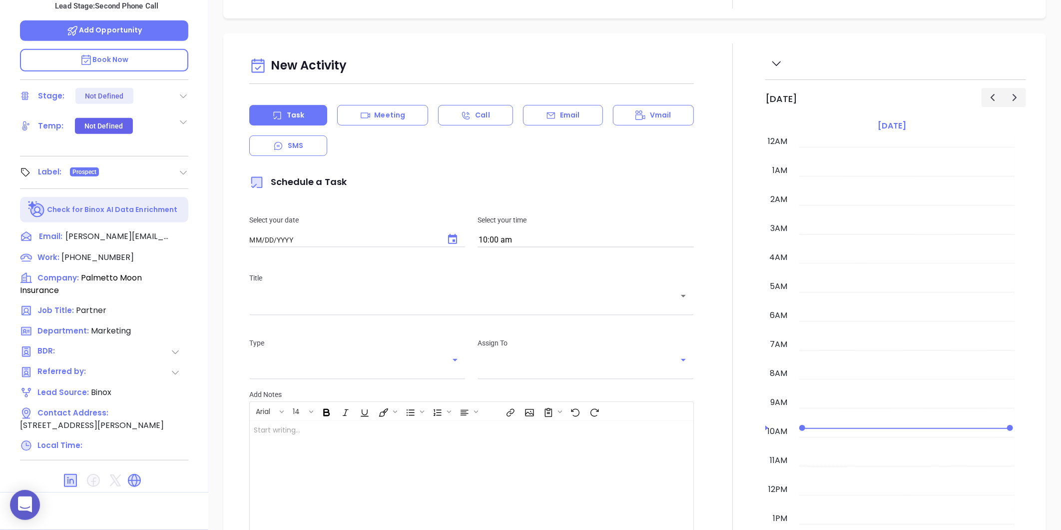
type input "[DATE]"
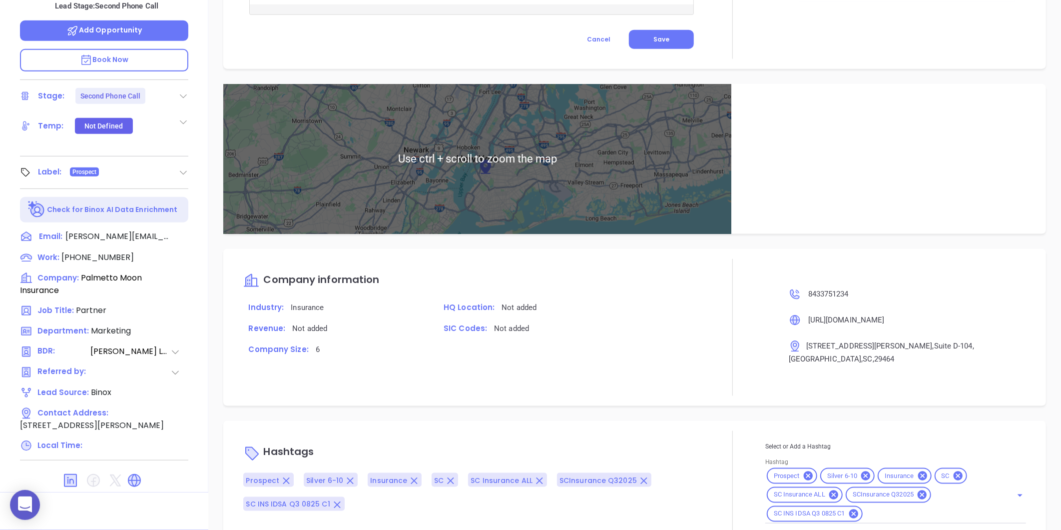
scroll to position [565, 0]
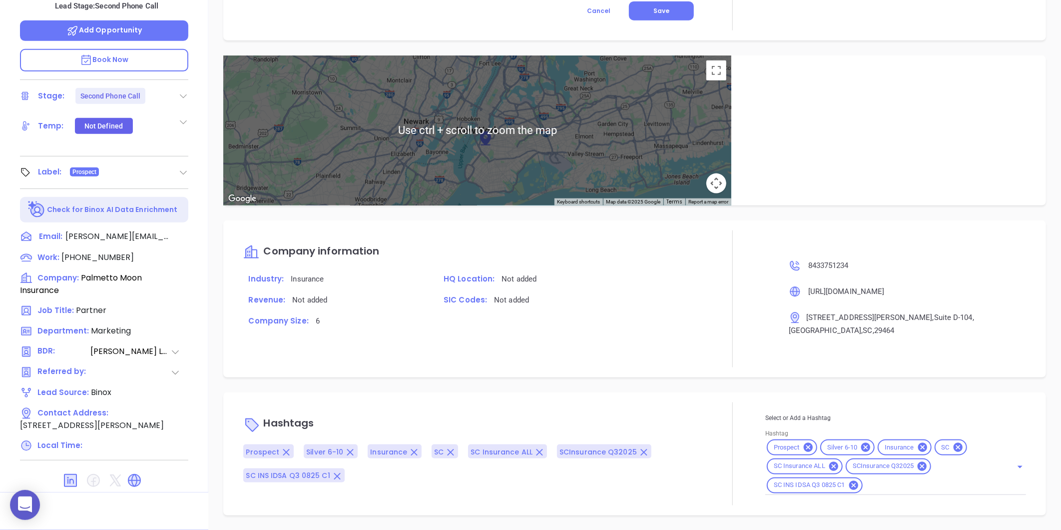
type input "[PERSON_NAME]"
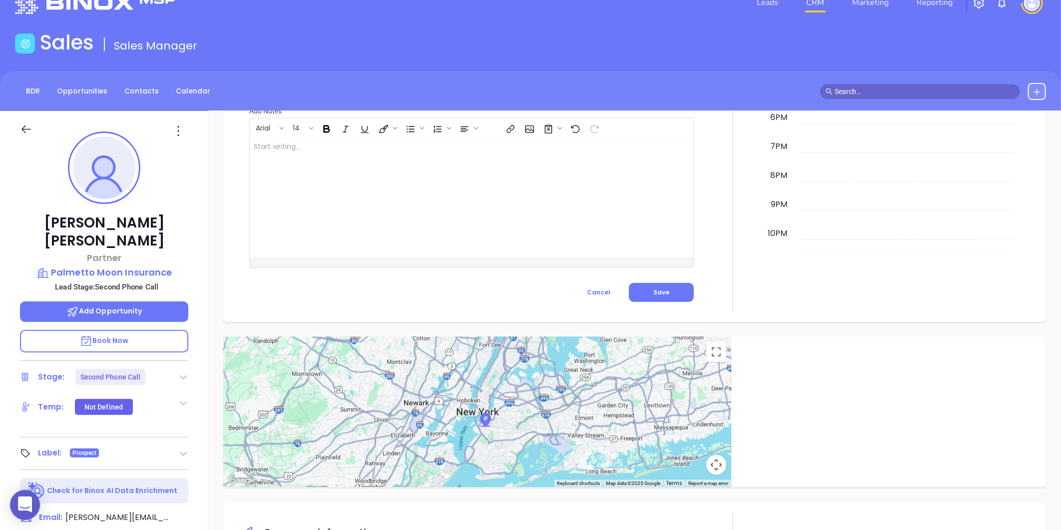
scroll to position [0, 0]
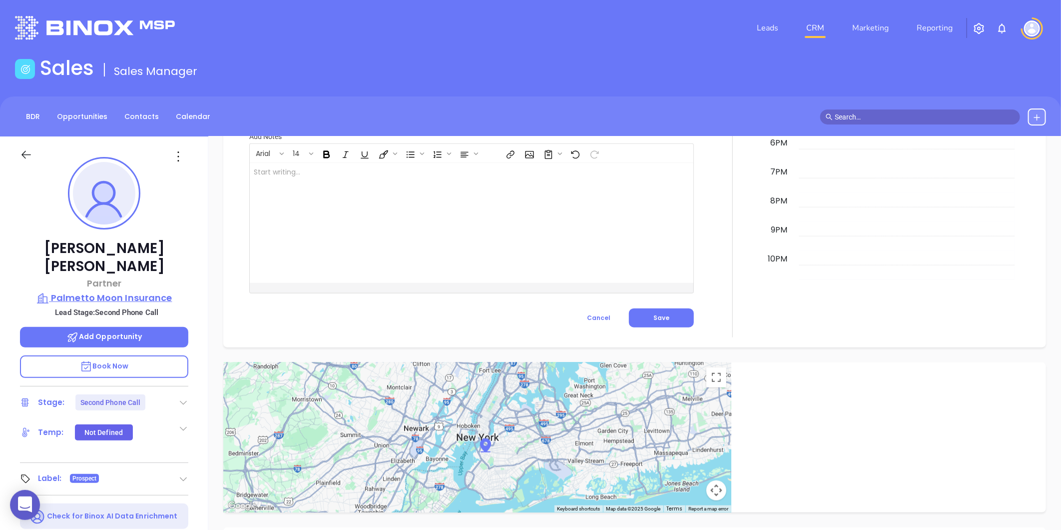
click at [125, 291] on p "Palmetto Moon Insurance" at bounding box center [104, 298] width 168 height 14
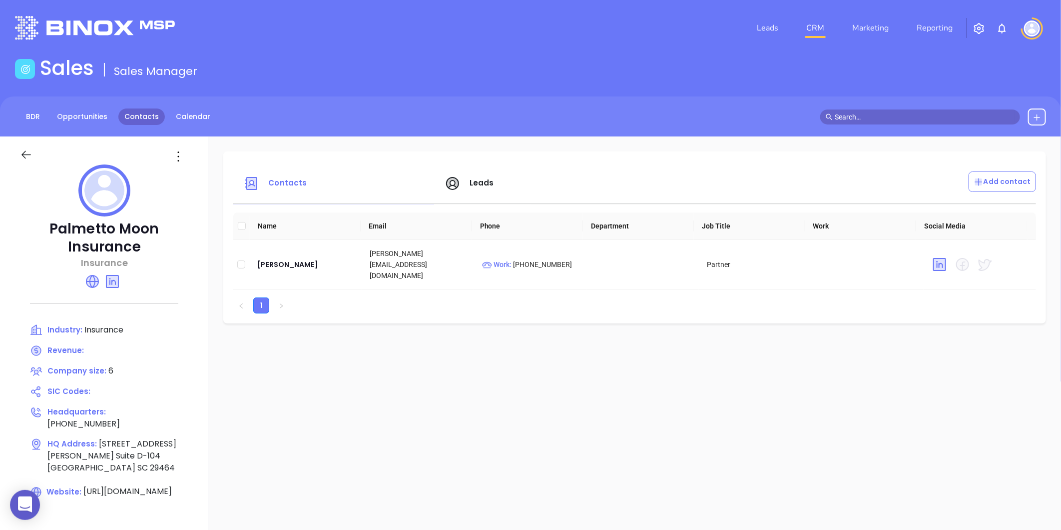
click at [136, 118] on link "Contacts" at bounding box center [141, 116] width 46 height 16
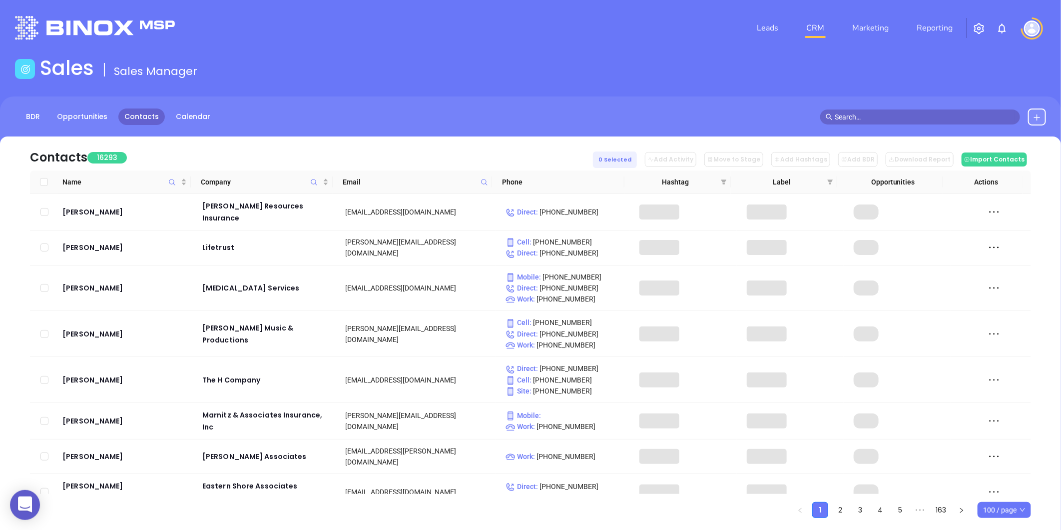
click at [479, 179] on span at bounding box center [484, 181] width 11 height 15
paste input "gillagencies.com"
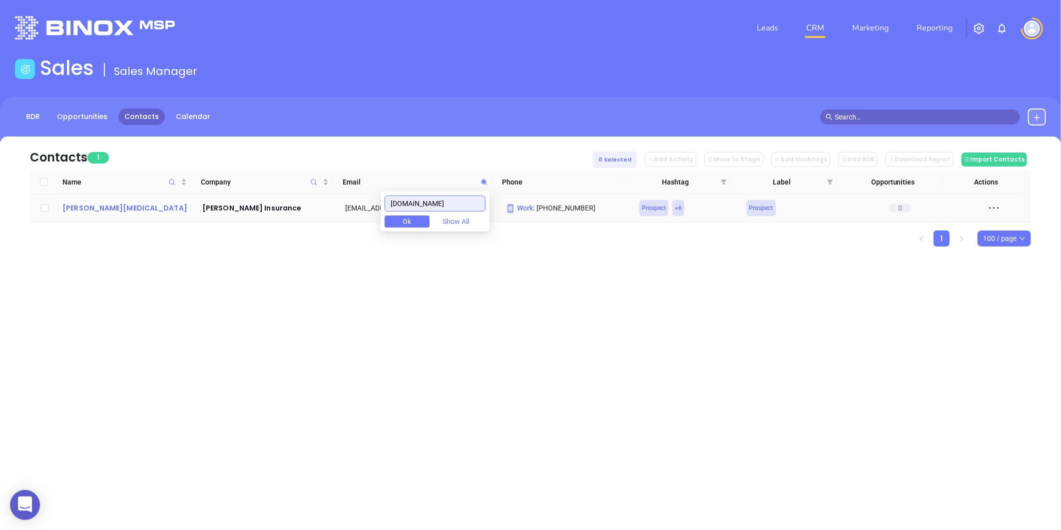
type input "gillagencies.com"
click at [88, 210] on div "Dean Holler" at bounding box center [125, 208] width 126 height 12
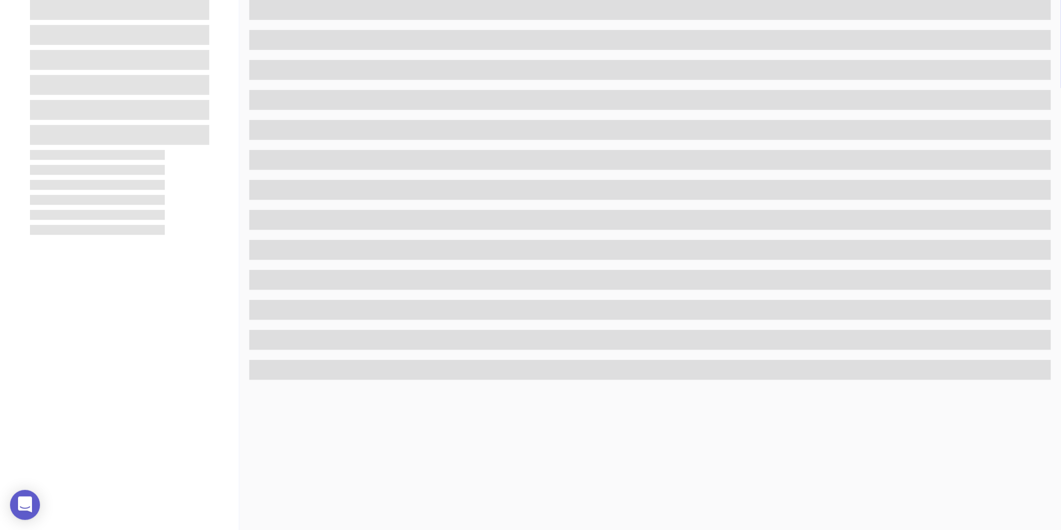
scroll to position [306, 0]
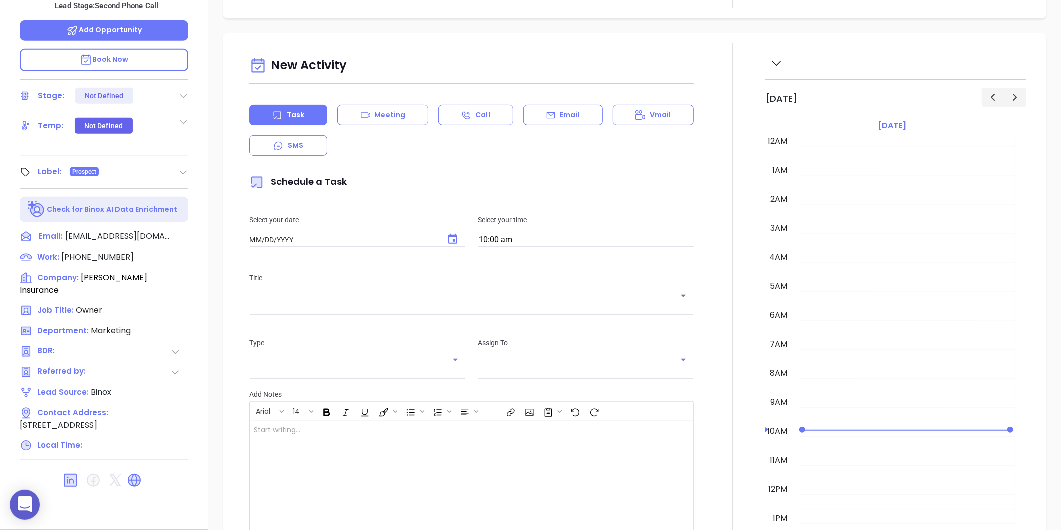
type input "[DATE]"
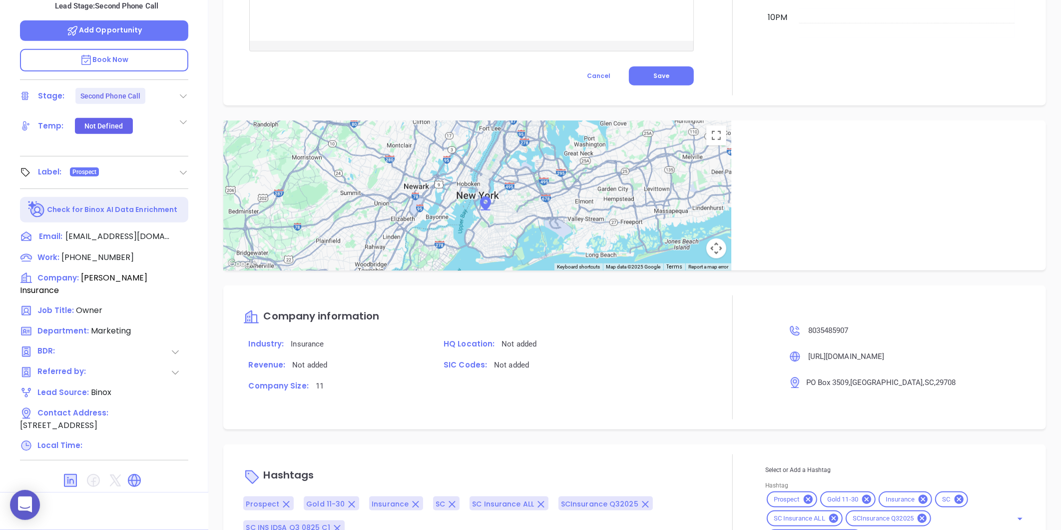
scroll to position [551, 0]
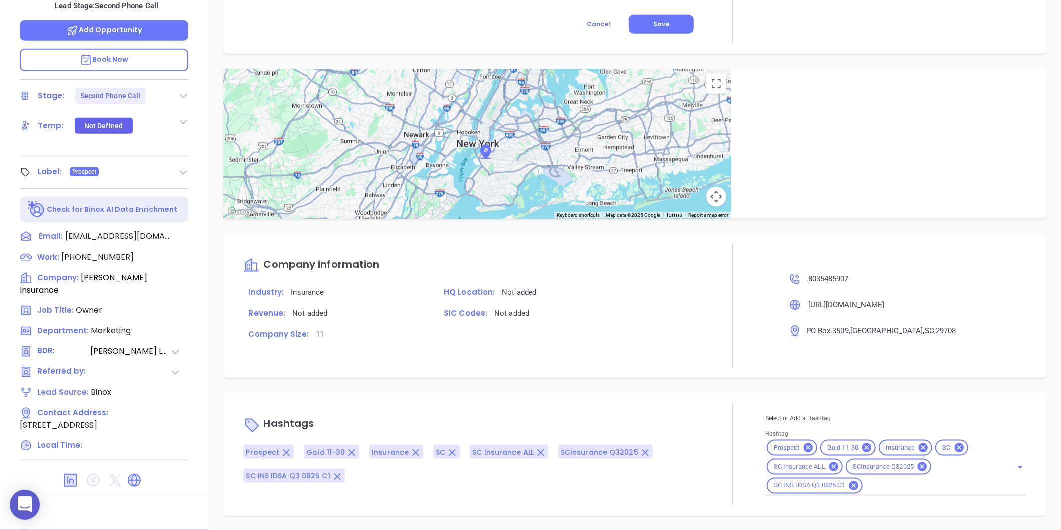
type input "[PERSON_NAME]"
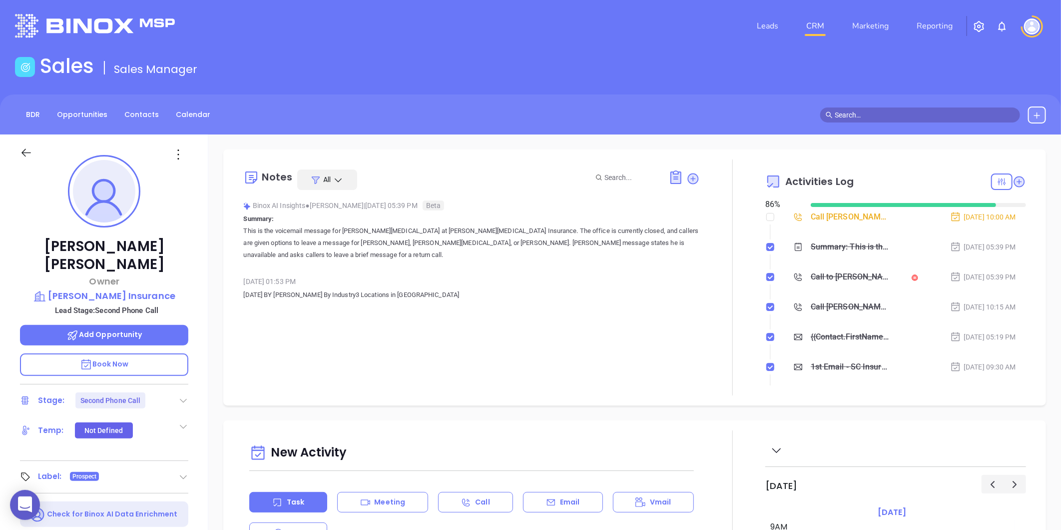
scroll to position [0, 0]
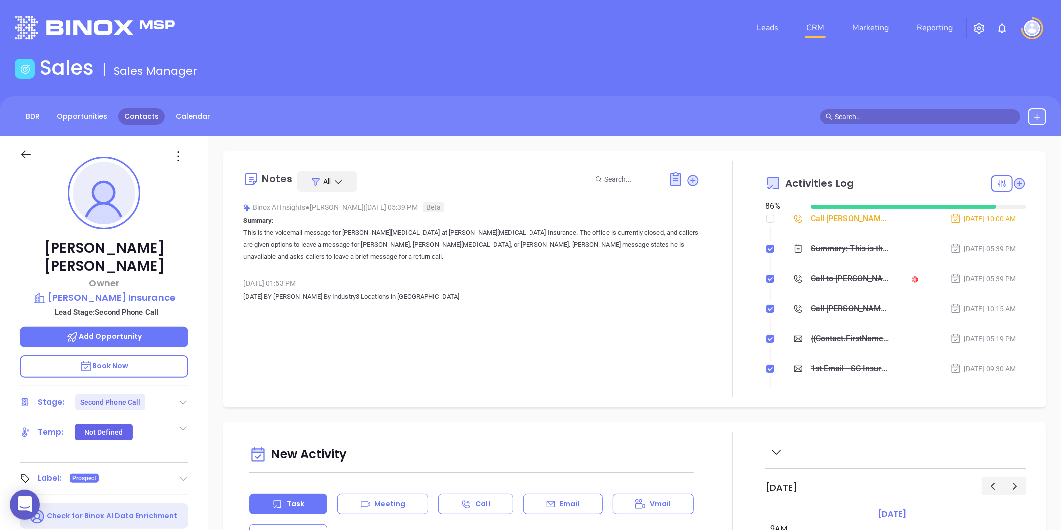
click at [129, 118] on link "Contacts" at bounding box center [141, 116] width 46 height 16
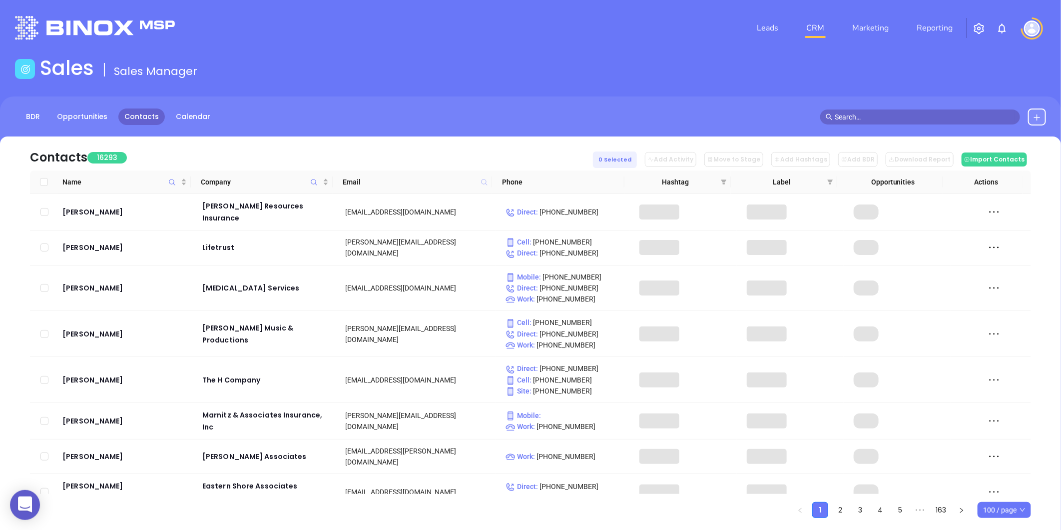
click at [486, 180] on icon at bounding box center [484, 182] width 6 height 6
paste input "restinsuredcharleston.com"
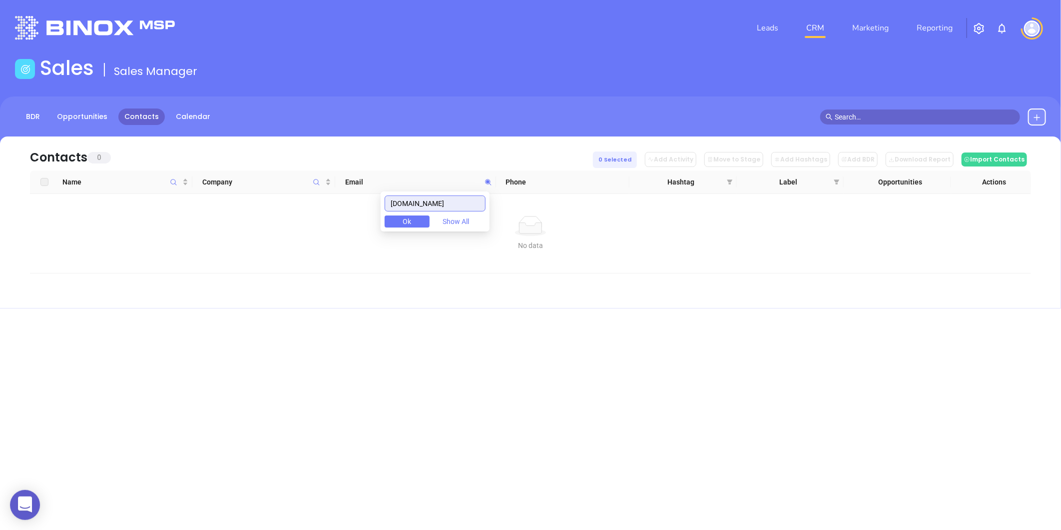
drag, startPoint x: 481, startPoint y: 202, endPoint x: 318, endPoint y: 220, distance: 164.4
click at [318, 220] on body "0 Leads CRM Marketing Reporting Financial Leads Leads Sales Sales Manager BDR O…" at bounding box center [530, 265] width 1061 height 530
type input "restinsuredcharleston.com"
paste input "restinsuredcharleston.com"
type input "restinsuredcharleston.com"
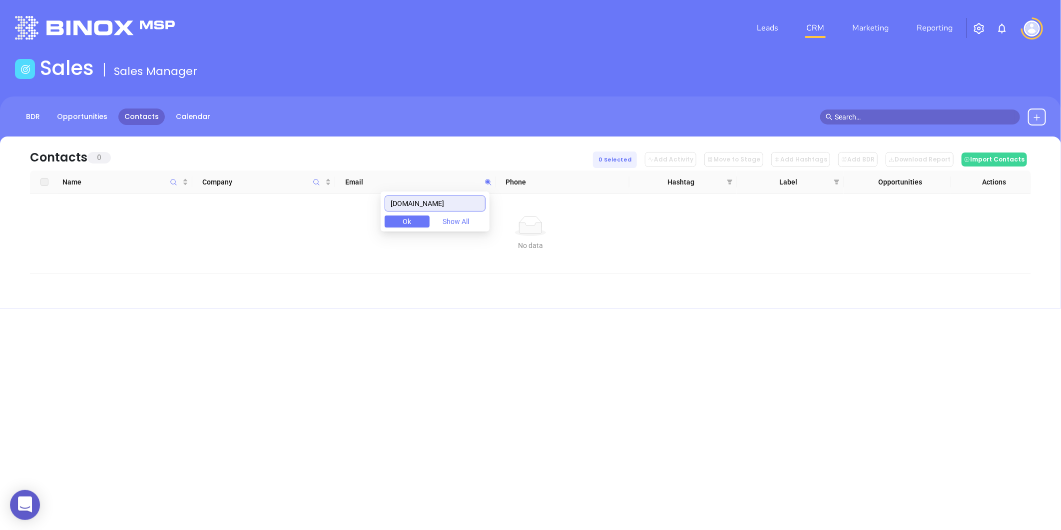
drag, startPoint x: 482, startPoint y: 207, endPoint x: 250, endPoint y: 256, distance: 236.5
click at [250, 256] on body "0 Leads CRM Marketing Reporting Financial Leads Leads Sales Sales Manager BDR O…" at bounding box center [530, 265] width 1061 height 530
paste input "mckayins.net"
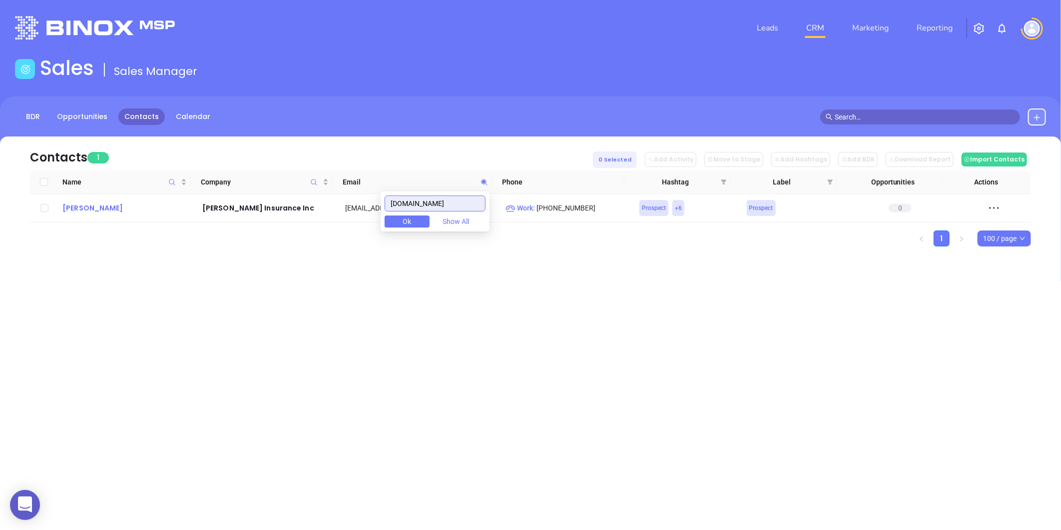
type input "mckayins.net"
click at [105, 212] on div "Kathy McKay" at bounding box center [125, 208] width 126 height 12
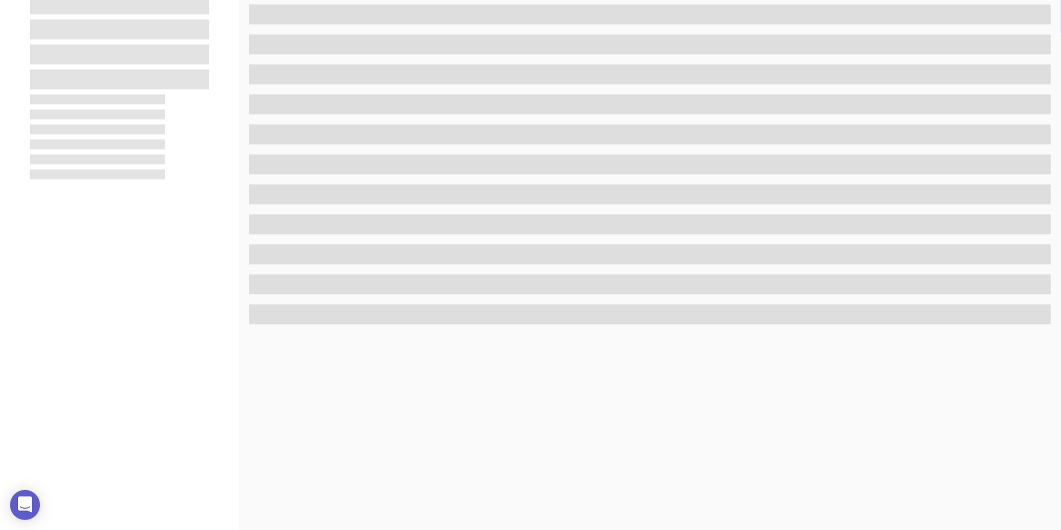
scroll to position [306, 0]
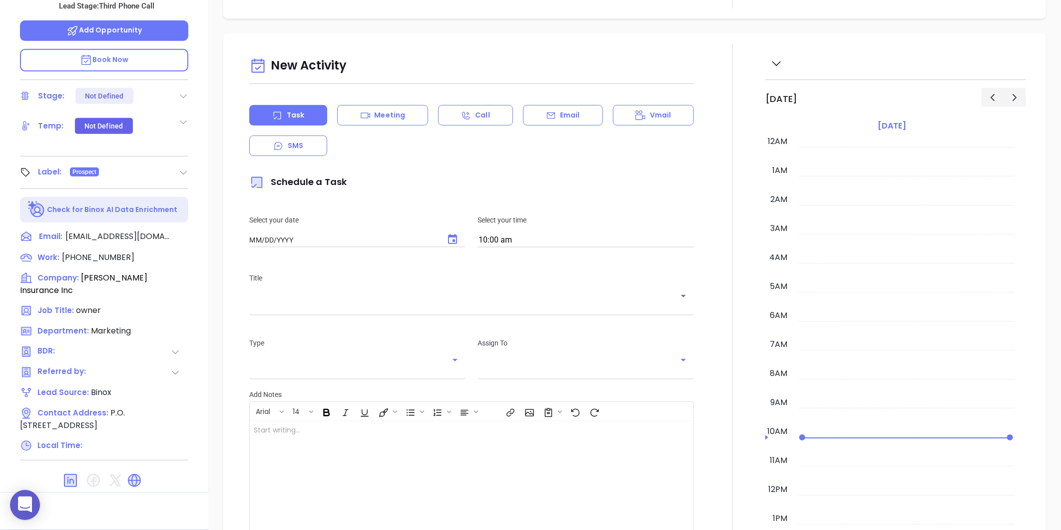
type input "[DATE]"
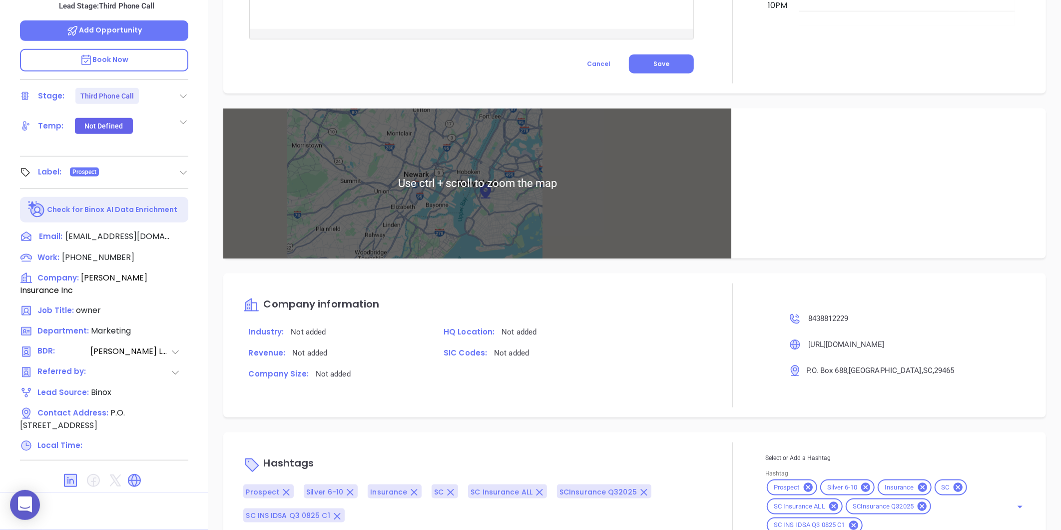
scroll to position [551, 0]
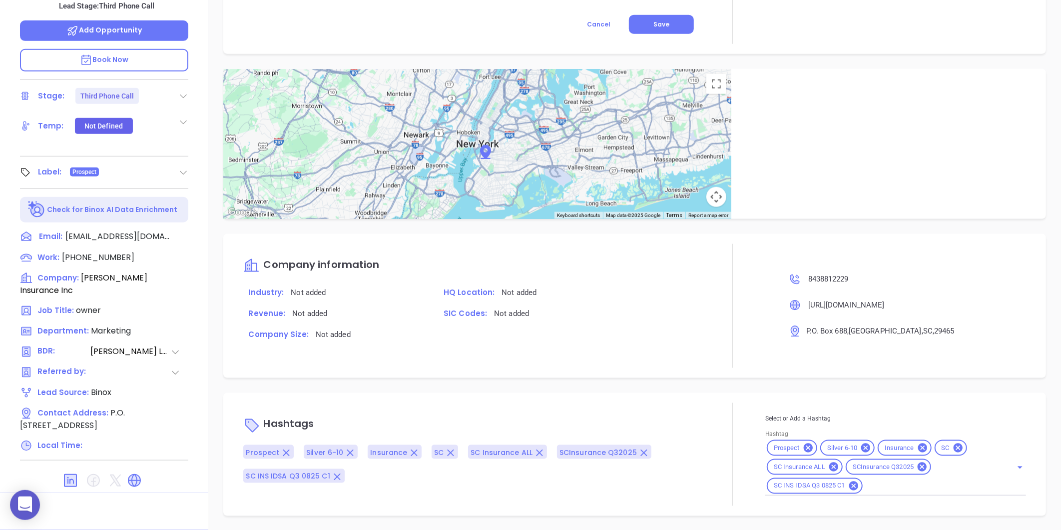
type input "[PERSON_NAME]"
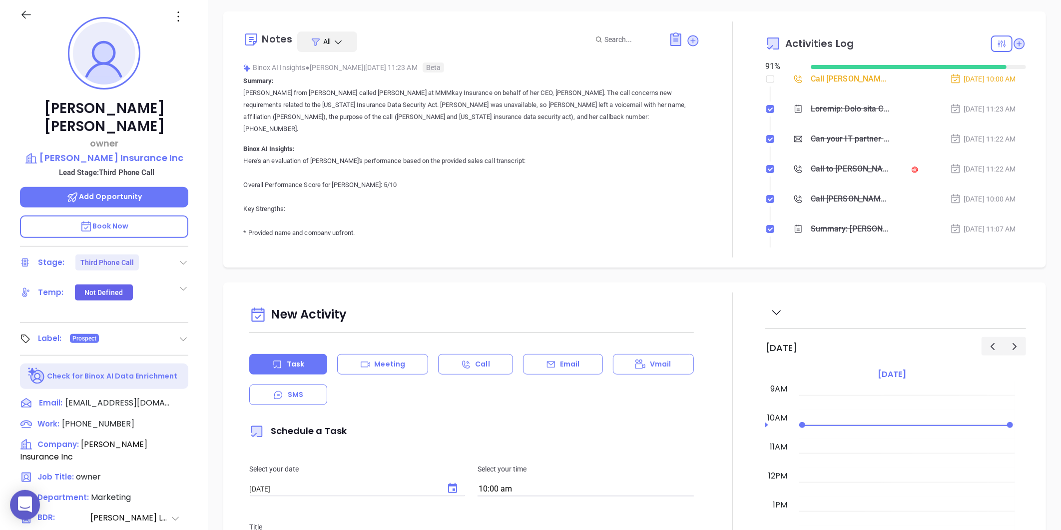
scroll to position [0, 0]
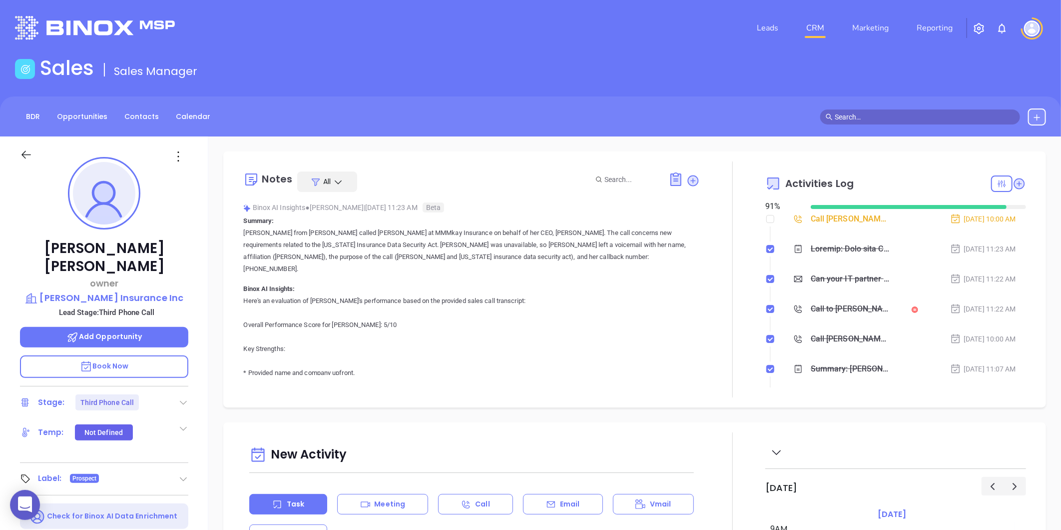
click at [156, 132] on div "BDR Opportunities Contacts Calendar" at bounding box center [530, 116] width 1061 height 40
click at [146, 119] on link "Contacts" at bounding box center [141, 116] width 46 height 16
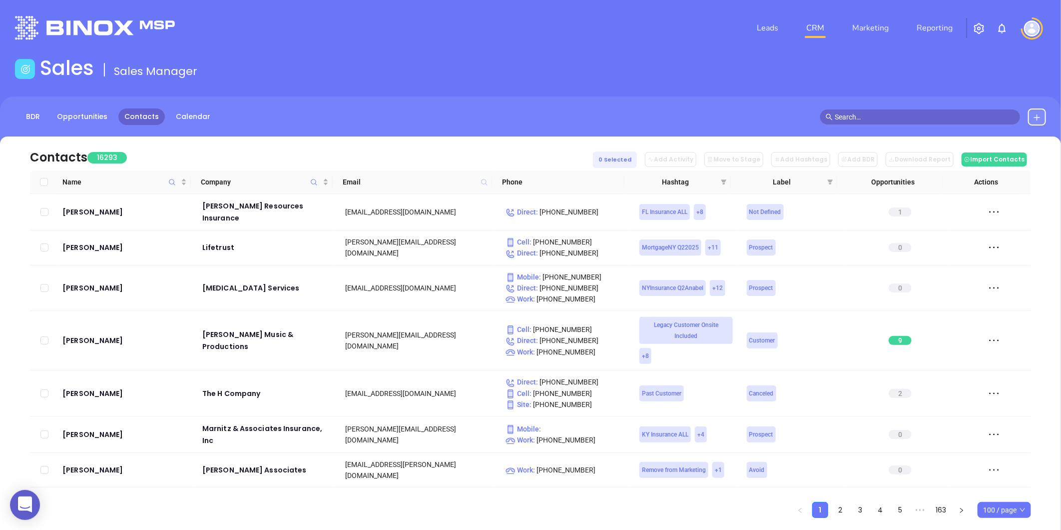
click at [485, 183] on icon at bounding box center [484, 182] width 6 height 6
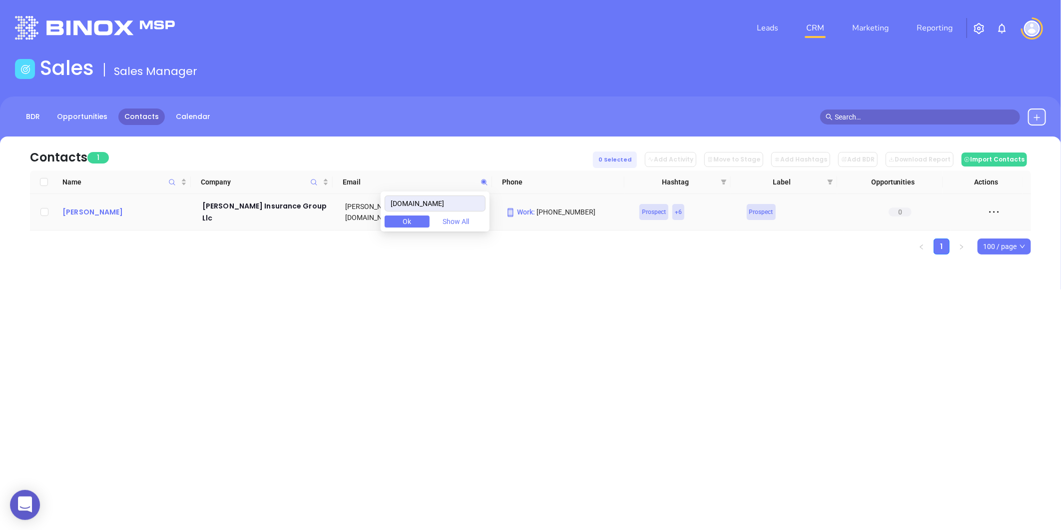
type input "sigsc.com"
click at [95, 206] on div "Gina Schirmer" at bounding box center [125, 212] width 126 height 12
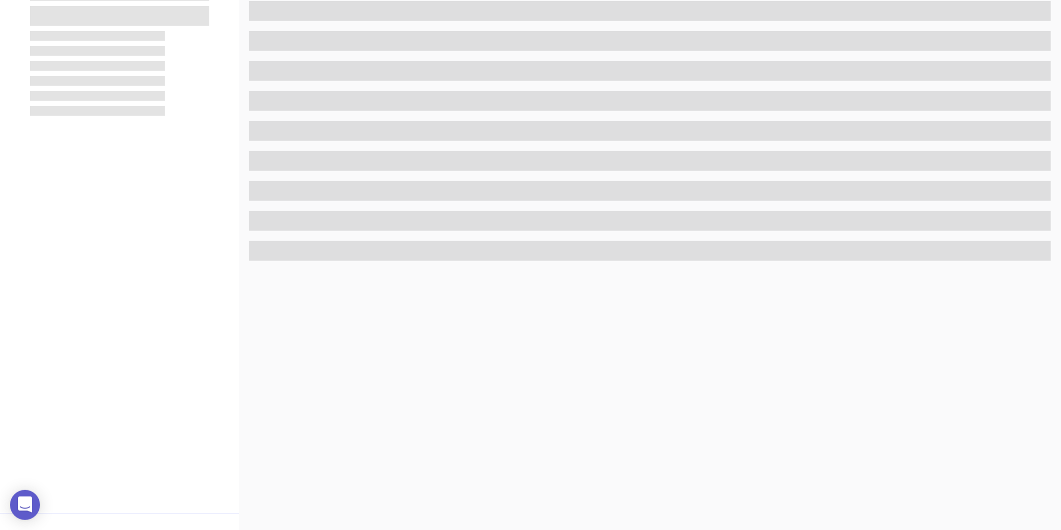
scroll to position [306, 0]
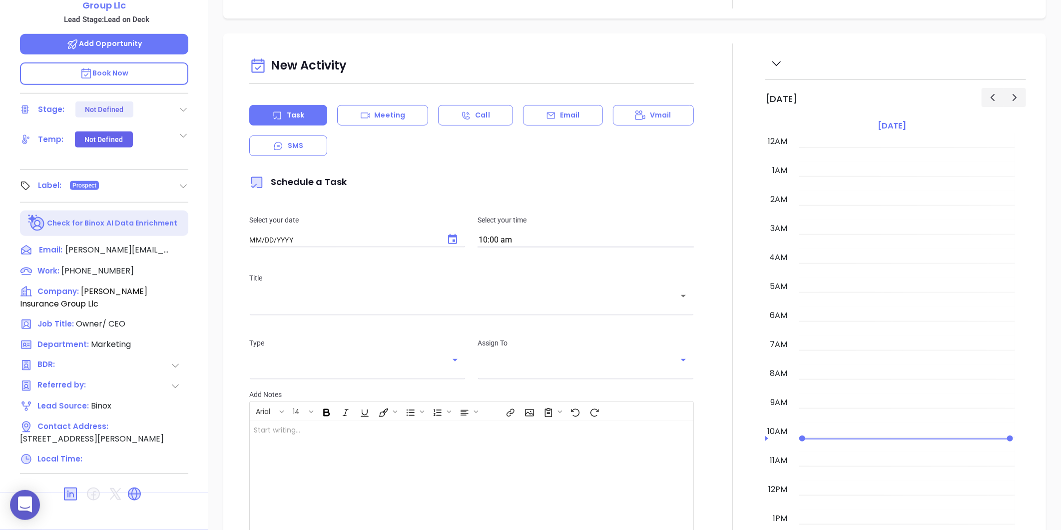
type input "[DATE]"
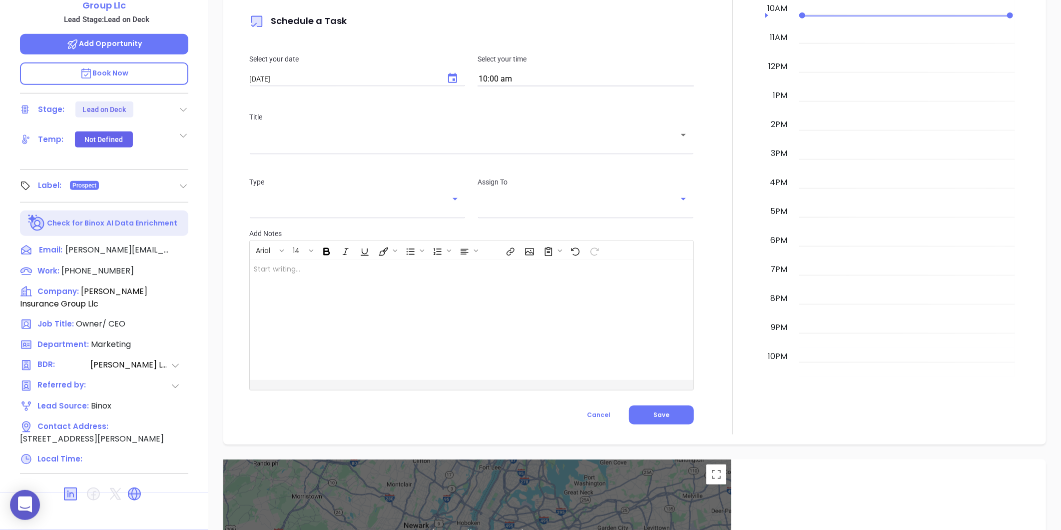
type input "[PERSON_NAME]"
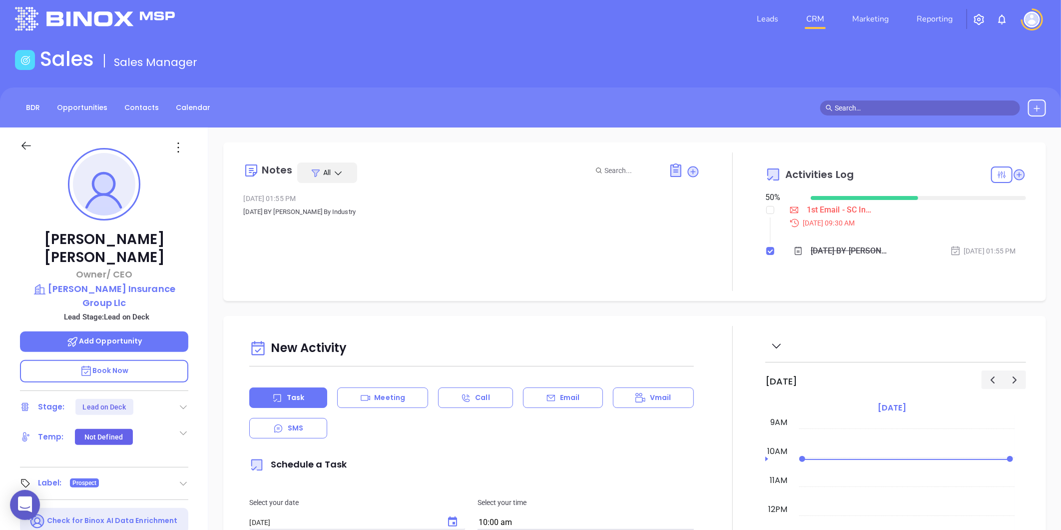
scroll to position [0, 0]
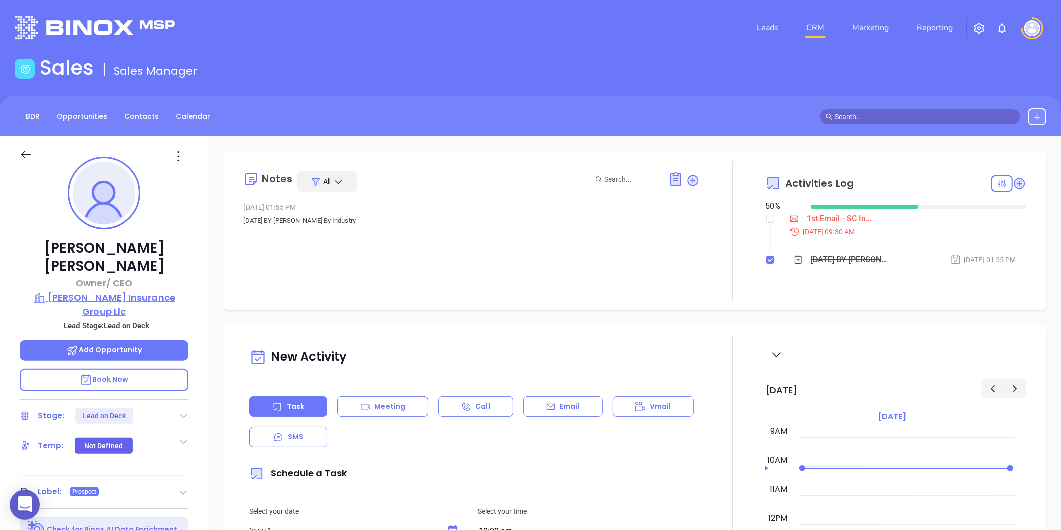
click at [106, 291] on p "Schirmer Insurance Group Llc" at bounding box center [104, 304] width 168 height 27
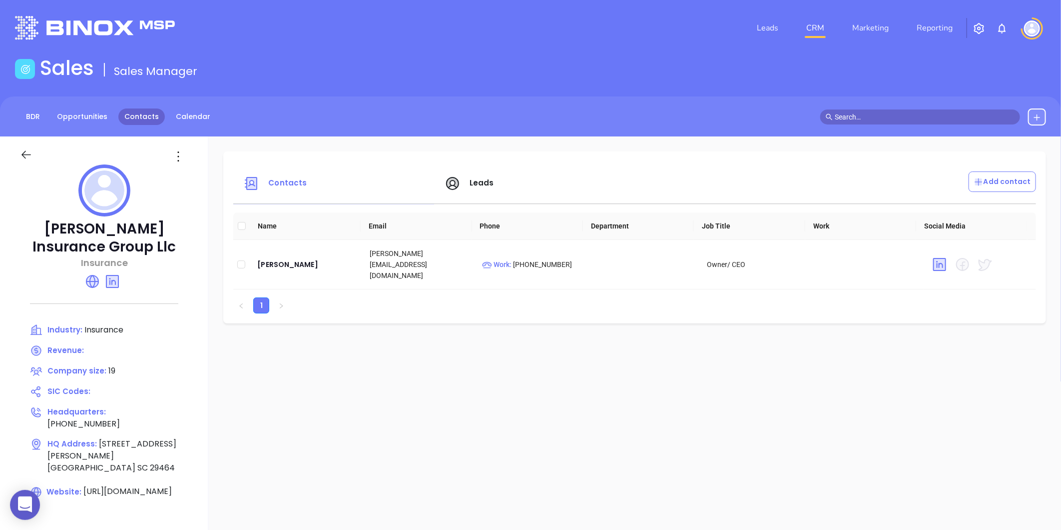
click at [146, 119] on link "Contacts" at bounding box center [141, 116] width 46 height 16
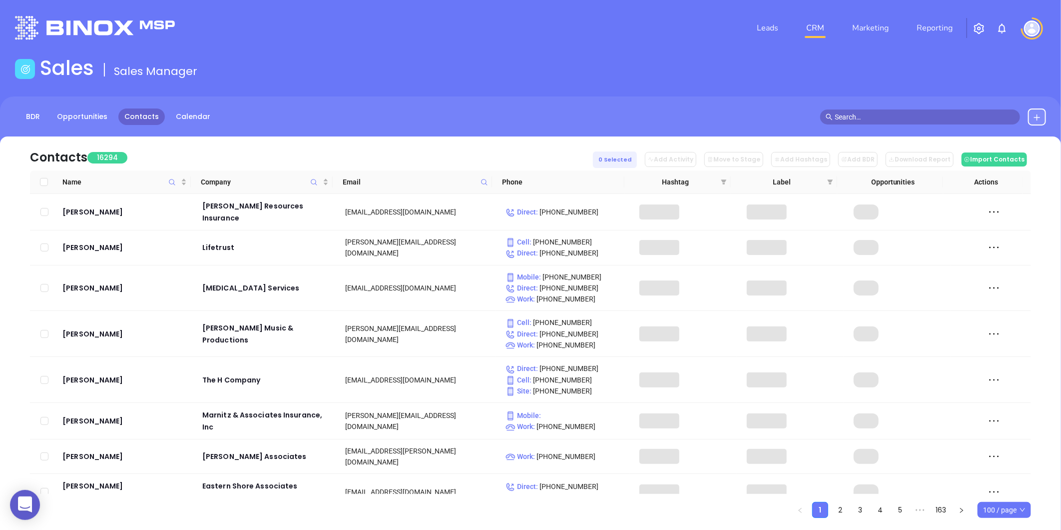
click at [487, 183] on icon at bounding box center [484, 181] width 7 height 7
paste input "crescentagency.com"
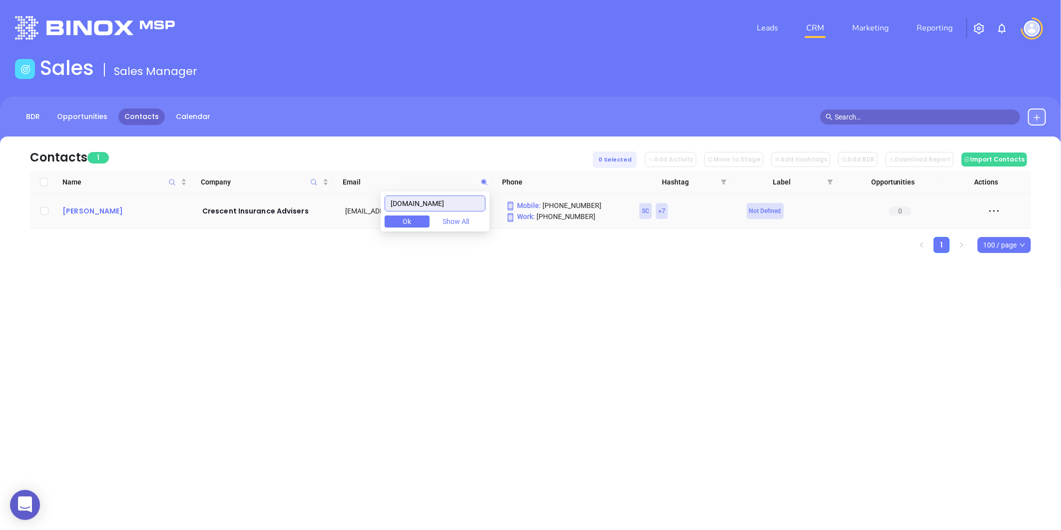
type input "crescentagency.com"
click at [80, 213] on div "Jay Powers" at bounding box center [125, 211] width 126 height 12
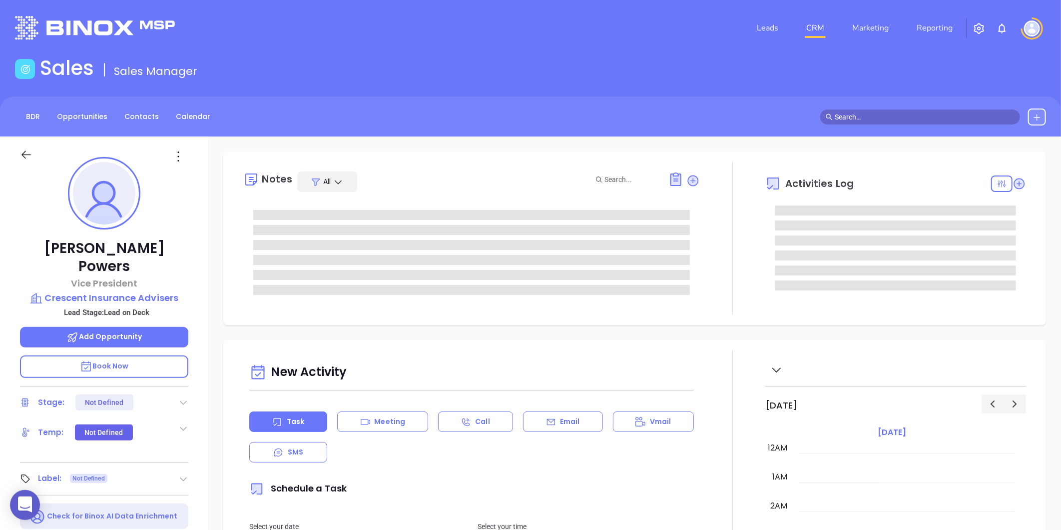
type input "[DATE]"
type input "[PERSON_NAME]"
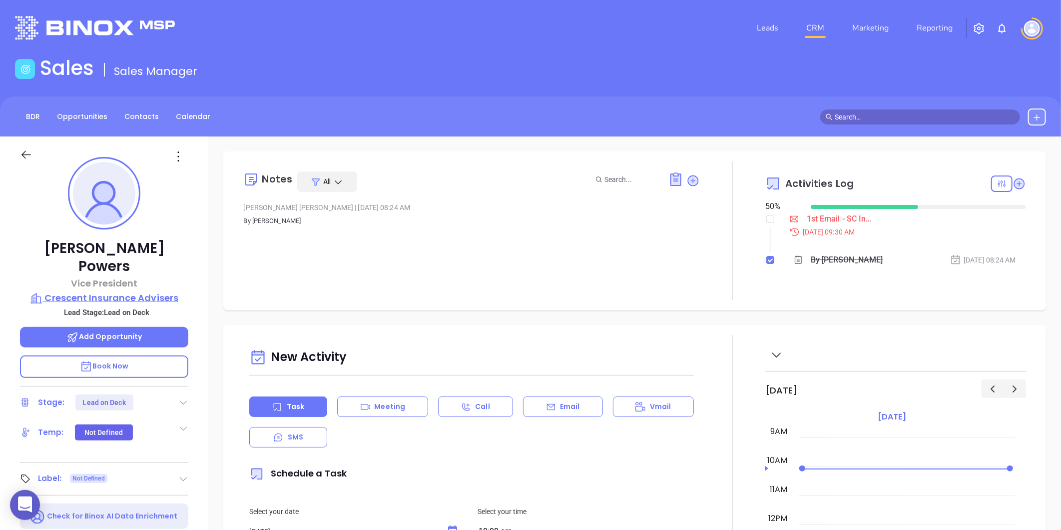
click at [106, 291] on p "Crescent Insurance Advisers" at bounding box center [104, 298] width 168 height 14
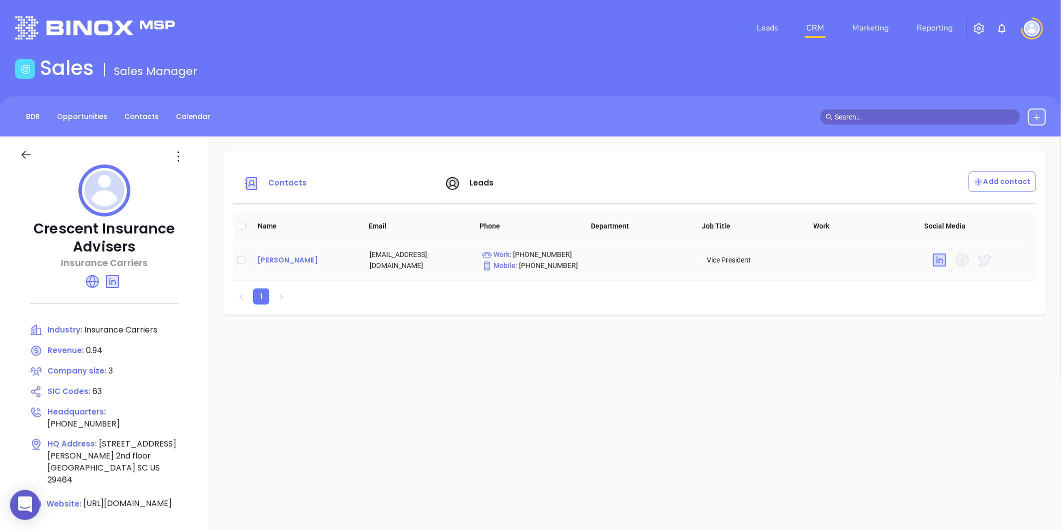
click at [270, 260] on div "Jay Powers" at bounding box center [305, 260] width 96 height 12
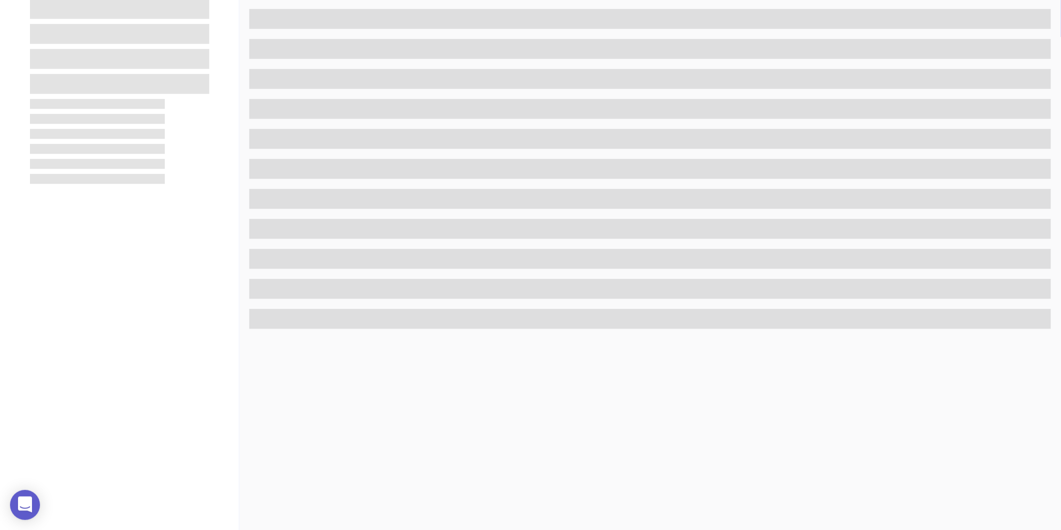
scroll to position [306, 0]
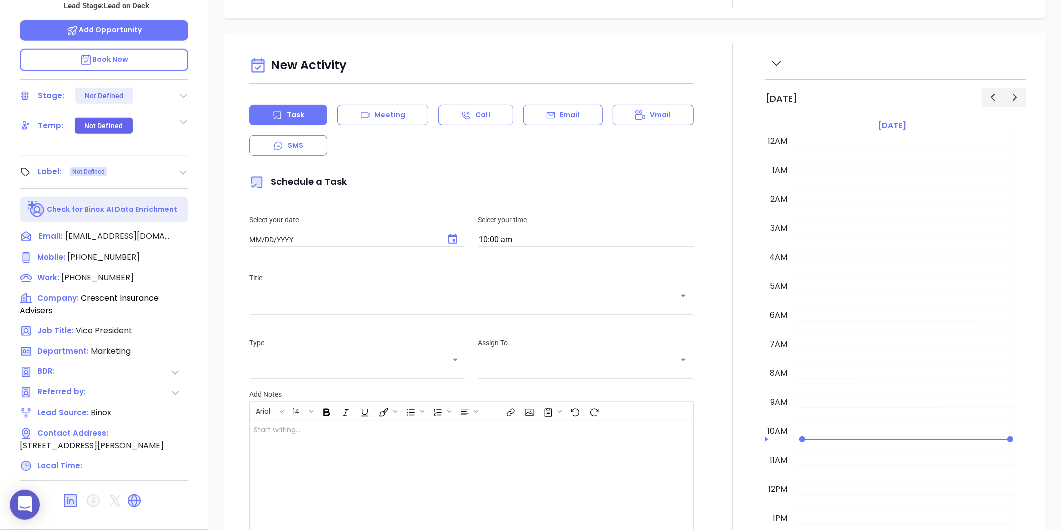
type input "[DATE]"
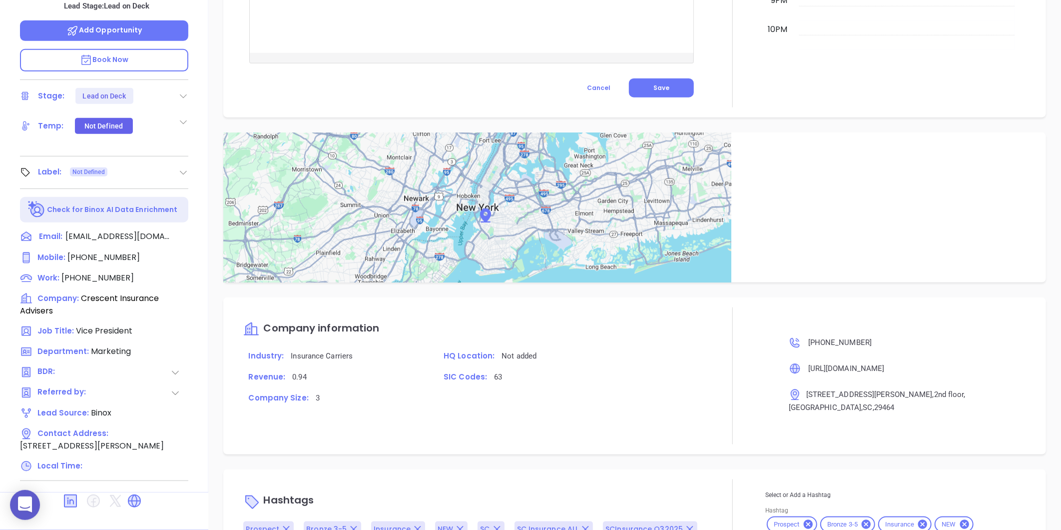
scroll to position [551, 0]
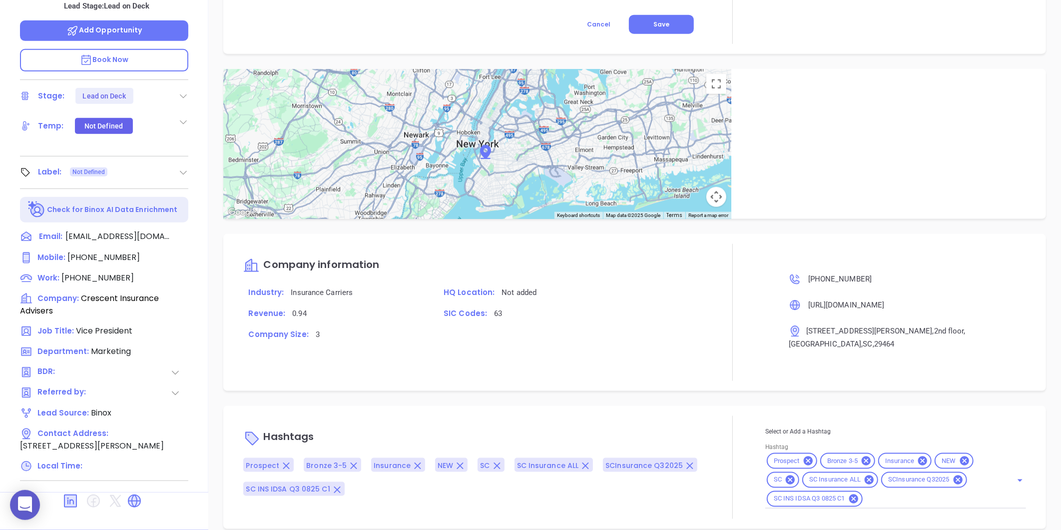
type input "[PERSON_NAME]"
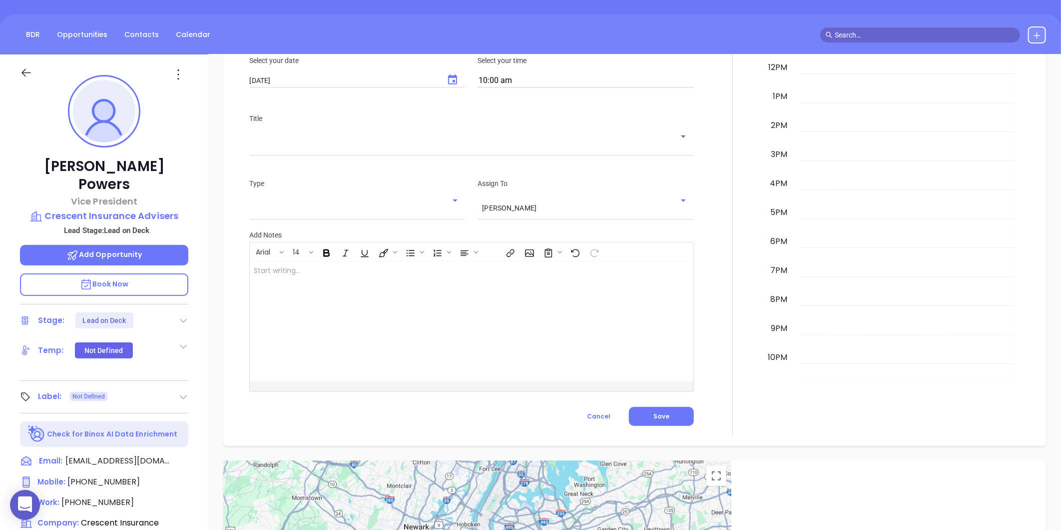
scroll to position [0, 0]
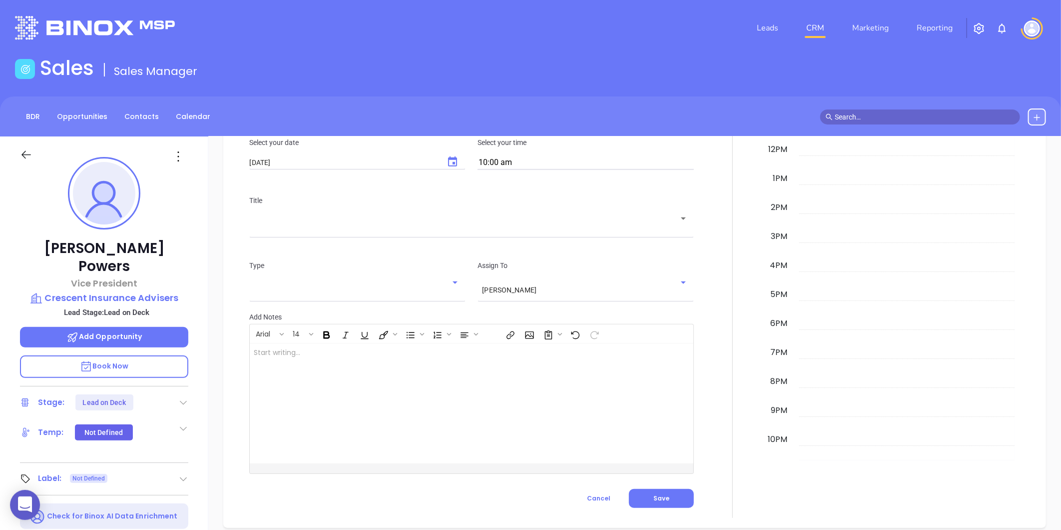
click at [177, 471] on div "Label: Not Defined" at bounding box center [104, 479] width 168 height 16
click at [182, 474] on icon at bounding box center [183, 479] width 10 height 10
click at [142, 499] on div "Prospect" at bounding box center [139, 507] width 29 height 16
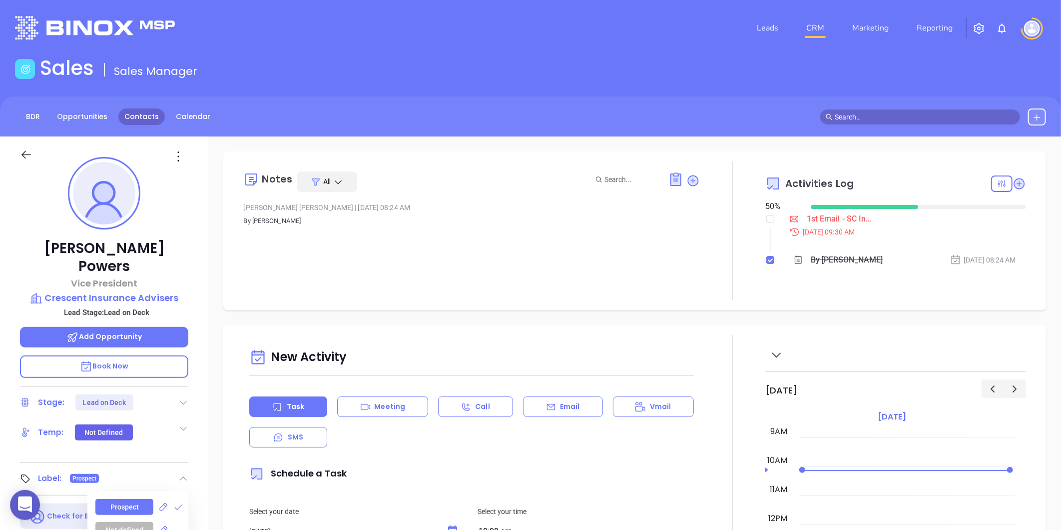
click at [146, 117] on link "Contacts" at bounding box center [141, 116] width 46 height 16
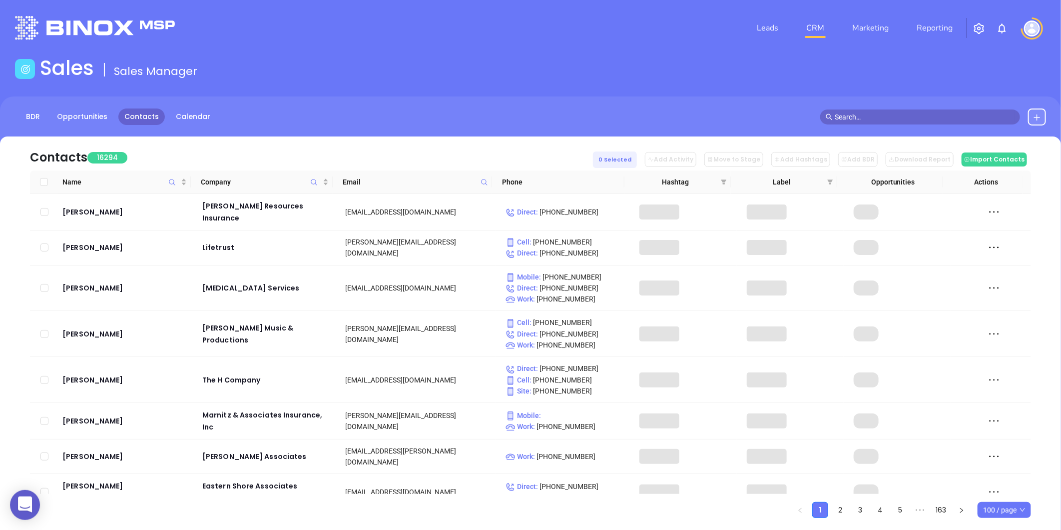
click at [485, 184] on icon at bounding box center [484, 181] width 7 height 7
paste input "crosbyinsgroup.com"
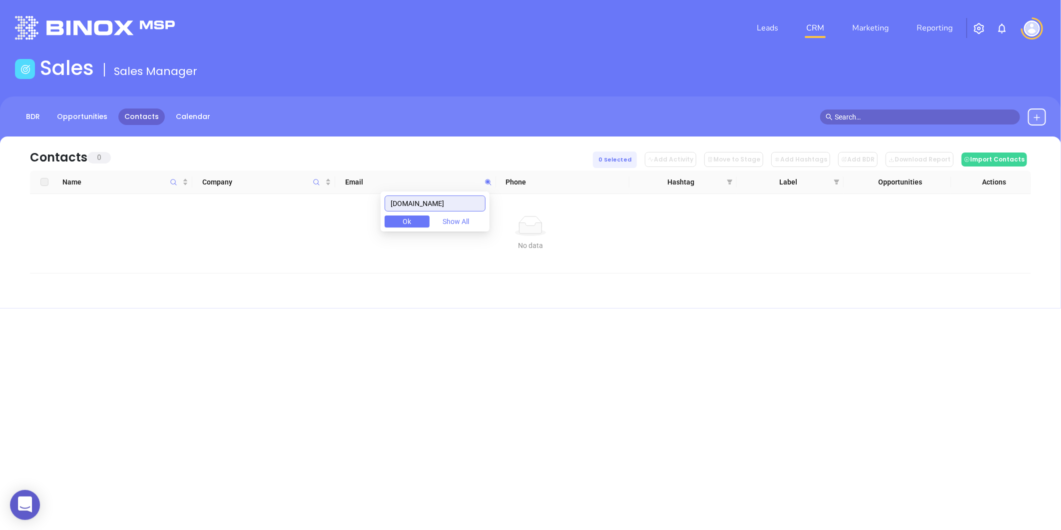
drag, startPoint x: 470, startPoint y: 202, endPoint x: 278, endPoint y: 240, distance: 196.0
click at [278, 240] on body "0 Leads CRM Marketing Reporting Financial Leads Leads Sales Sales Manager BDR O…" at bounding box center [530, 265] width 1061 height 530
type input "crosbyinsgroup.com"
click at [1053, 106] on div "BDR Opportunities Contacts Calendar" at bounding box center [530, 121] width 1061 height 50
click at [1042, 112] on button at bounding box center [1037, 116] width 18 height 17
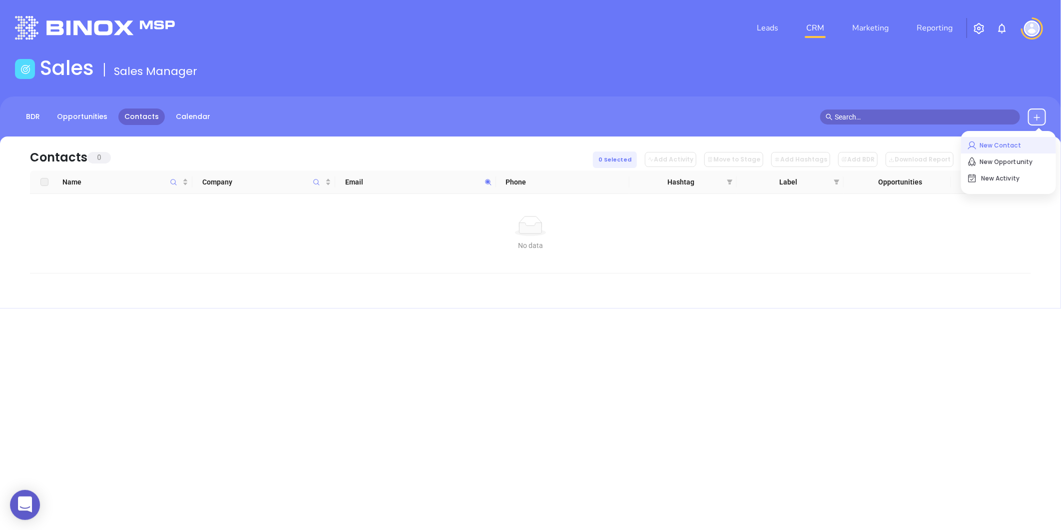
click at [993, 143] on p "New Contact" at bounding box center [1008, 145] width 83 height 16
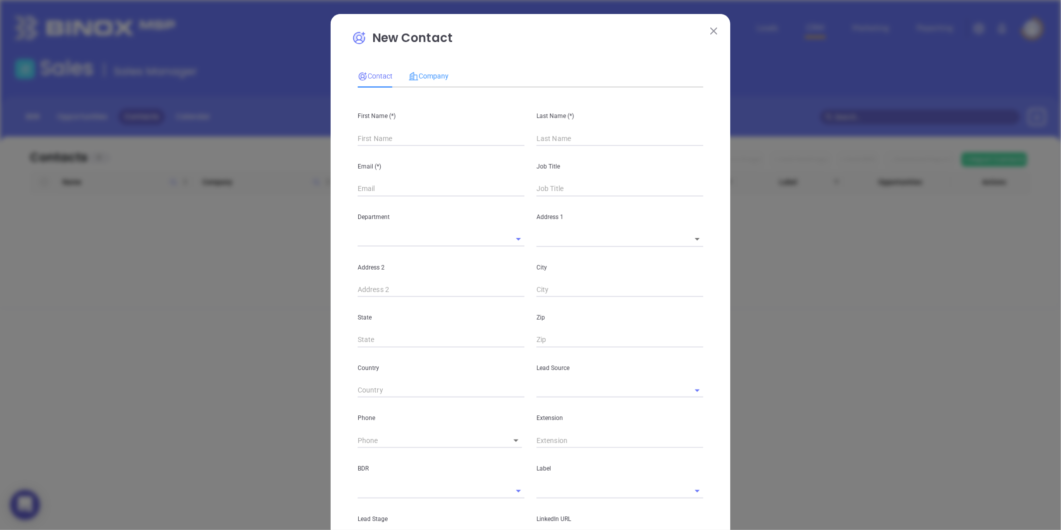
click at [440, 85] on div "Company" at bounding box center [429, 75] width 40 height 23
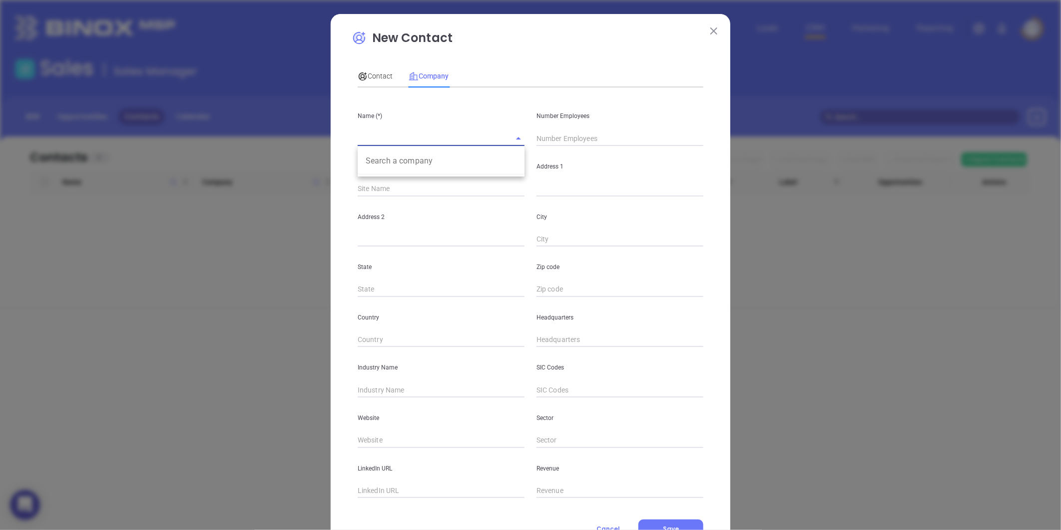
click at [387, 134] on input "text" at bounding box center [427, 138] width 139 height 14
paste input "Crosby Insurance Group"
type input "Crosby Insurance Group"
click at [573, 140] on input "text" at bounding box center [620, 138] width 167 height 15
type input "4"
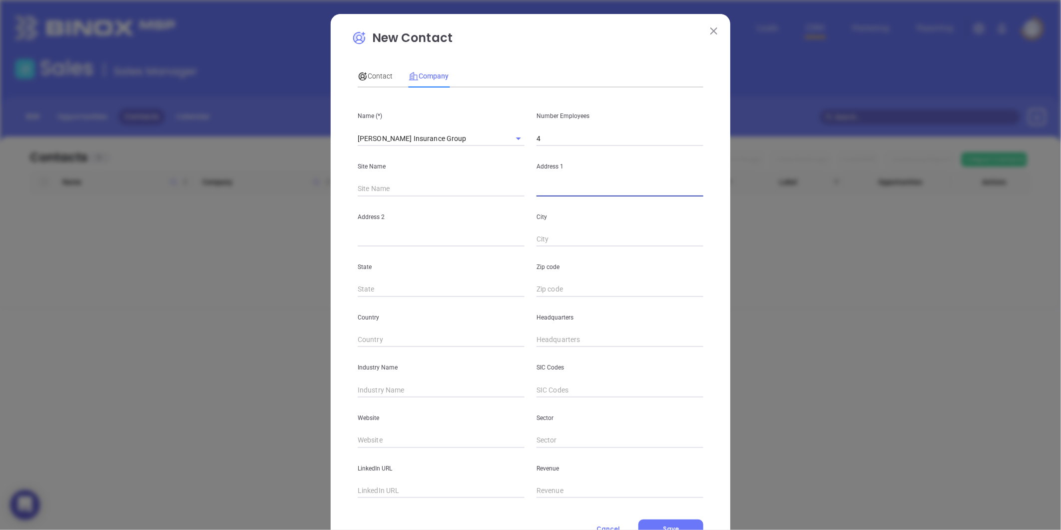
click at [547, 185] on input "text" at bounding box center [620, 188] width 167 height 15
paste input "802 Coleman Blvd Ste 101 Mt Pleasant, SC 29464"
click at [672, 188] on input "802 Coleman Blvd Ste 101 Mt Pleasant, SC 29464" at bounding box center [620, 188] width 167 height 15
click at [682, 190] on input "802 Coleman Blvd Ste 101 Mt Pleasant, SC 29464" at bounding box center [620, 188] width 167 height 15
drag, startPoint x: 671, startPoint y: 191, endPoint x: 691, endPoint y: 196, distance: 20.5
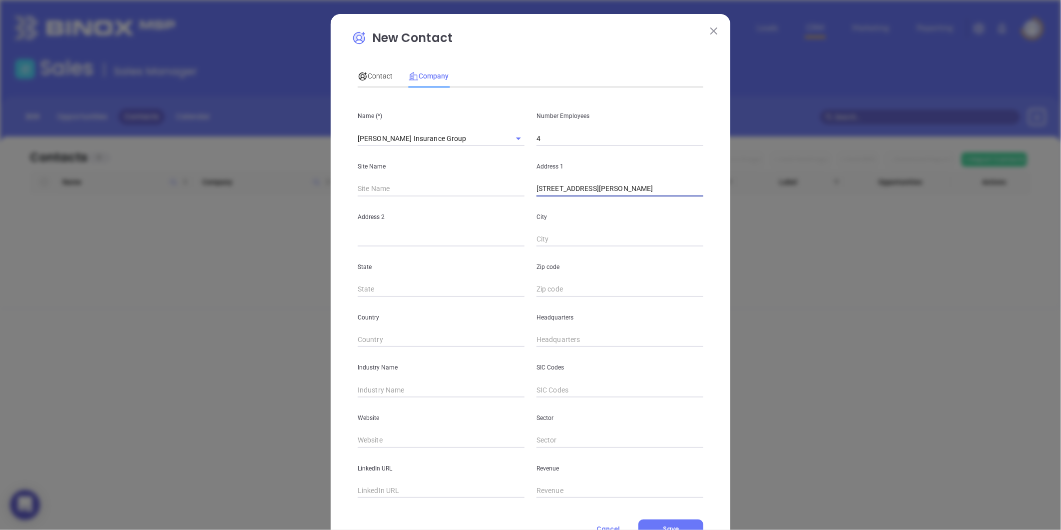
click at [691, 196] on input "802 Coleman Blvd Ste 101 Mt Pleasant, SC 29464" at bounding box center [620, 188] width 167 height 15
type input "802 Coleman Blvd Ste 101 Mt Pleasant, SC 29464"
click at [560, 286] on input "text" at bounding box center [620, 289] width 167 height 15
paste input "29464"
type input "29464"
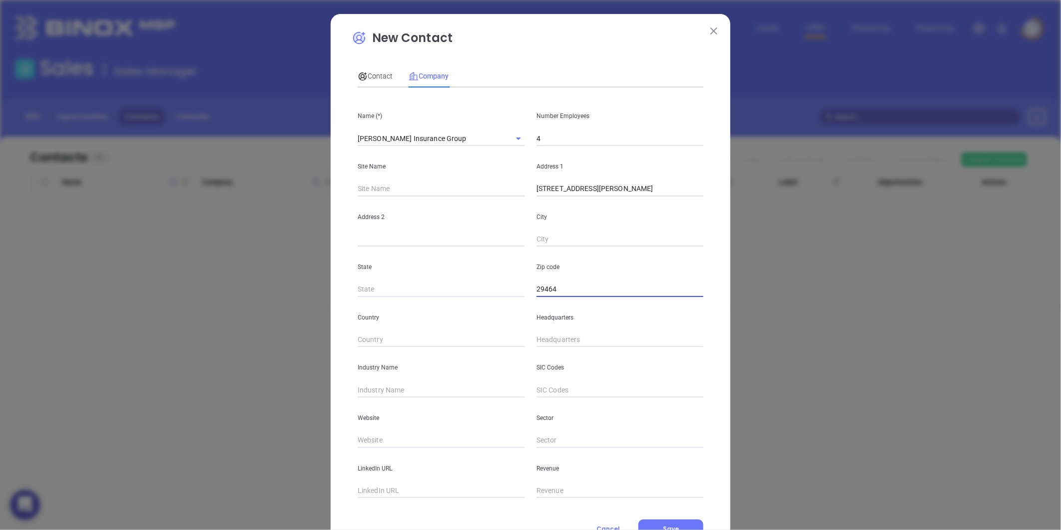
click at [413, 291] on input "text" at bounding box center [441, 289] width 167 height 15
type input "SC"
drag, startPoint x: 593, startPoint y: 195, endPoint x: 615, endPoint y: 194, distance: 22.5
click at [615, 194] on input "802 Coleman Blvd Ste 101 Mt Pleasant, SC 29464" at bounding box center [620, 188] width 167 height 15
click at [402, 238] on input "text" at bounding box center [441, 239] width 167 height 15
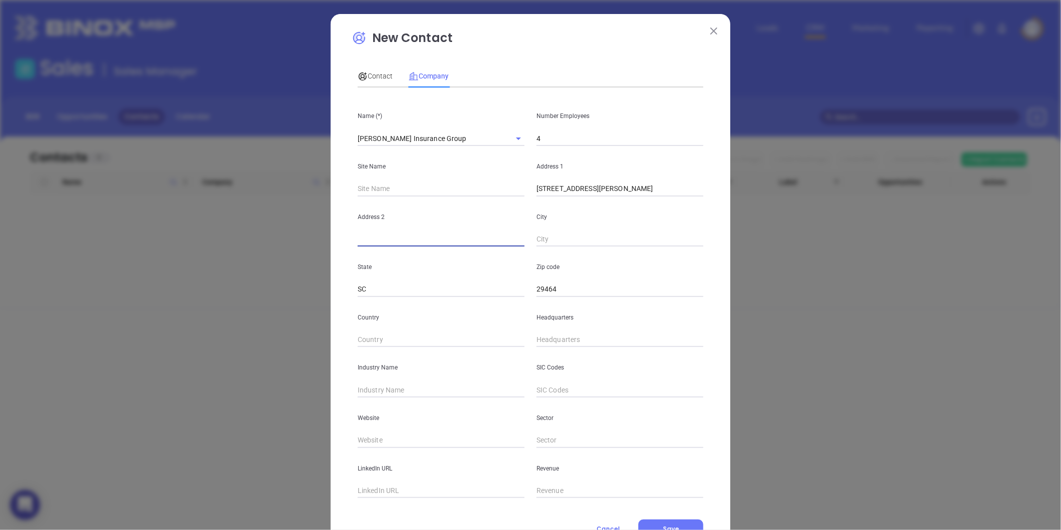
paste input "Ste 101"
type input "Ste 101"
drag, startPoint x: 620, startPoint y: 189, endPoint x: 655, endPoint y: 195, distance: 36.0
click at [655, 195] on input "802 Coleman Blvd Ste 101 Mt Pleasant, SC 29464" at bounding box center [620, 188] width 167 height 15
click at [563, 236] on input "text" at bounding box center [620, 239] width 167 height 15
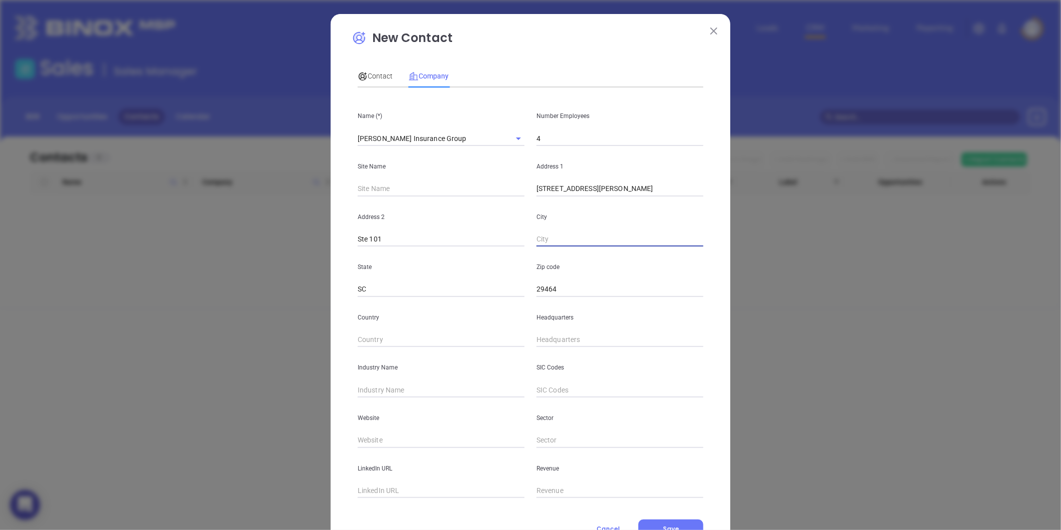
paste input "Mt Pleasant"
type input "Mt Pleasant"
drag, startPoint x: 593, startPoint y: 189, endPoint x: 707, endPoint y: 204, distance: 115.9
click at [707, 204] on div "New Contact Contact Company First Name (*) Last Name (*) Email (*) Job Title De…" at bounding box center [531, 286] width 400 height 545
type input "802 Coleman Blvd"
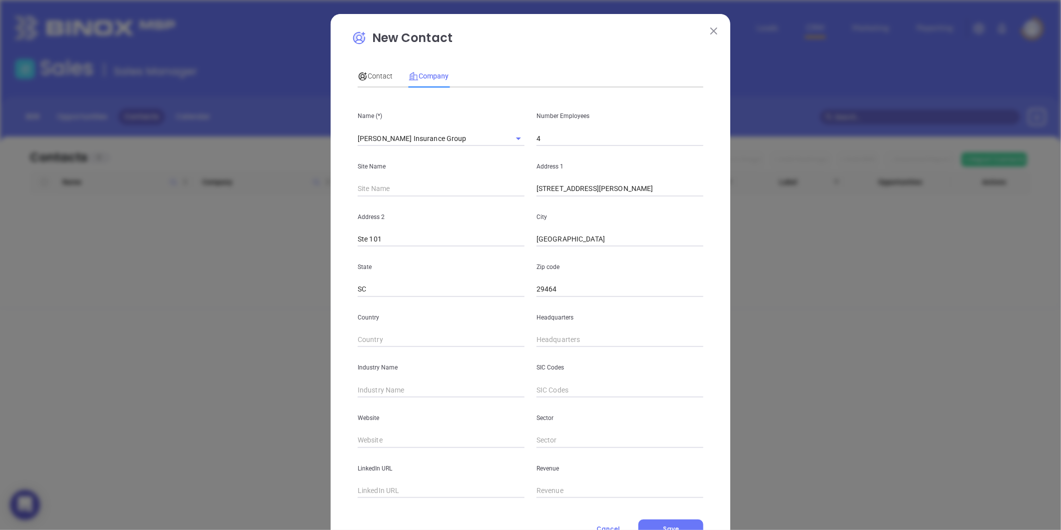
type input "( ) -"
click at [550, 337] on input "( ) -" at bounding box center [620, 339] width 167 height 15
paste input "843) 971-5386"
type input "(843) 971-5386"
click at [441, 383] on input "text" at bounding box center [441, 389] width 167 height 15
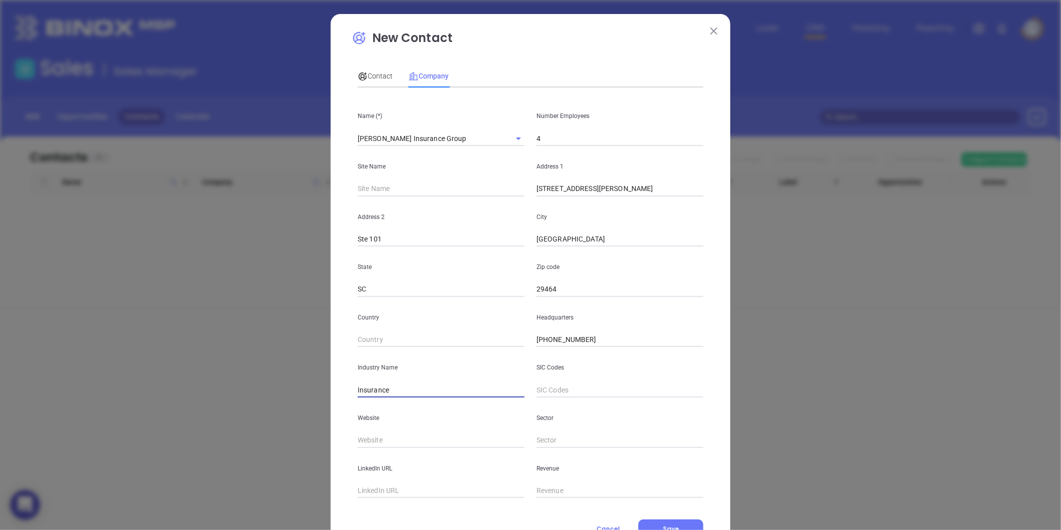
type input "Insurance"
click at [403, 438] on input "text" at bounding box center [441, 440] width 167 height 15
paste input "https://crosbyinsgroup.com/"
type input "https://crosbyinsgroup.com/"
click at [378, 481] on div "LinkedIn URL" at bounding box center [441, 473] width 179 height 50
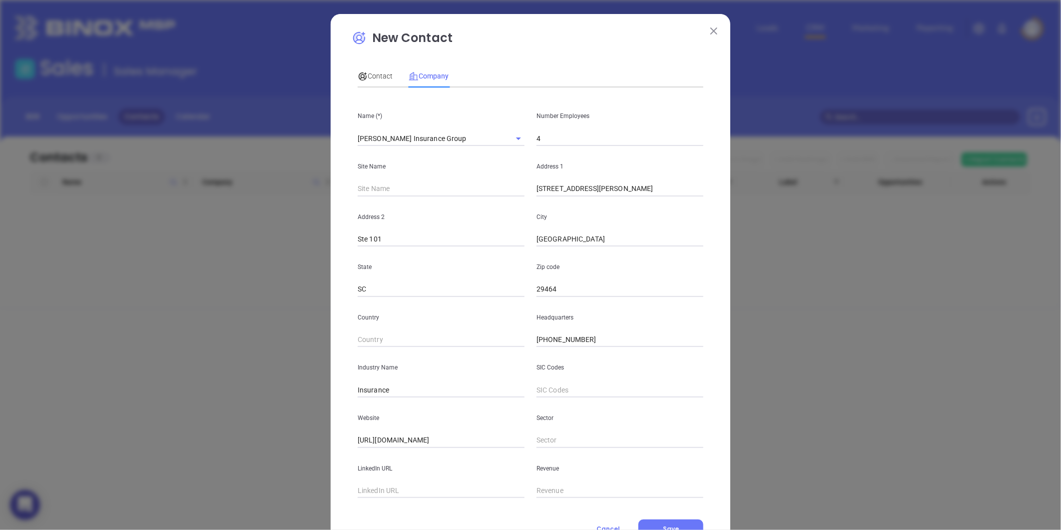
drag, startPoint x: 363, startPoint y: 493, endPoint x: 356, endPoint y: 507, distance: 16.3
click at [363, 493] on input "text" at bounding box center [441, 490] width 167 height 15
paste input "https://www.linkedin.com/company/crosby-insurance-group-inc./"
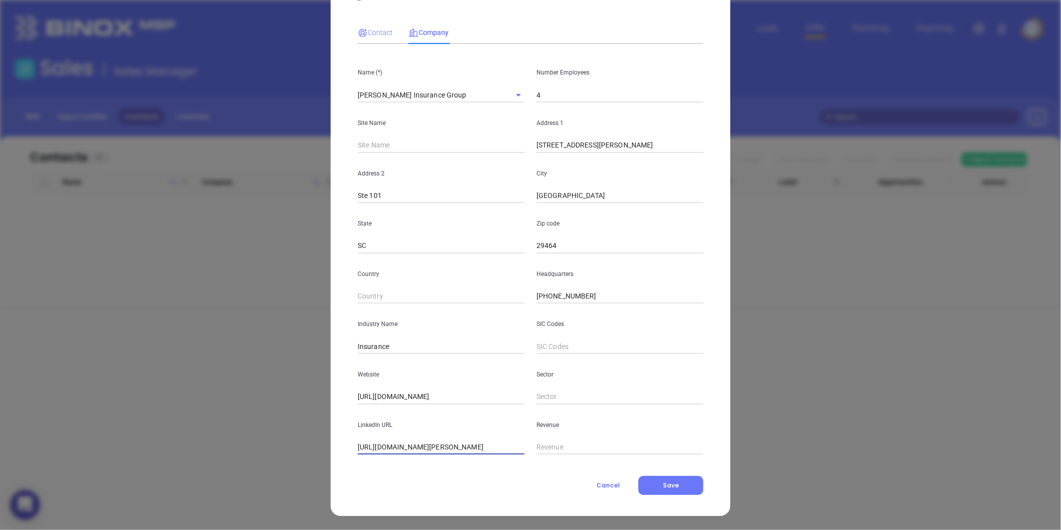
type input "https://www.linkedin.com/company/crosby-insurance-group-inc./"
click at [370, 36] on span "Contact" at bounding box center [375, 32] width 35 height 8
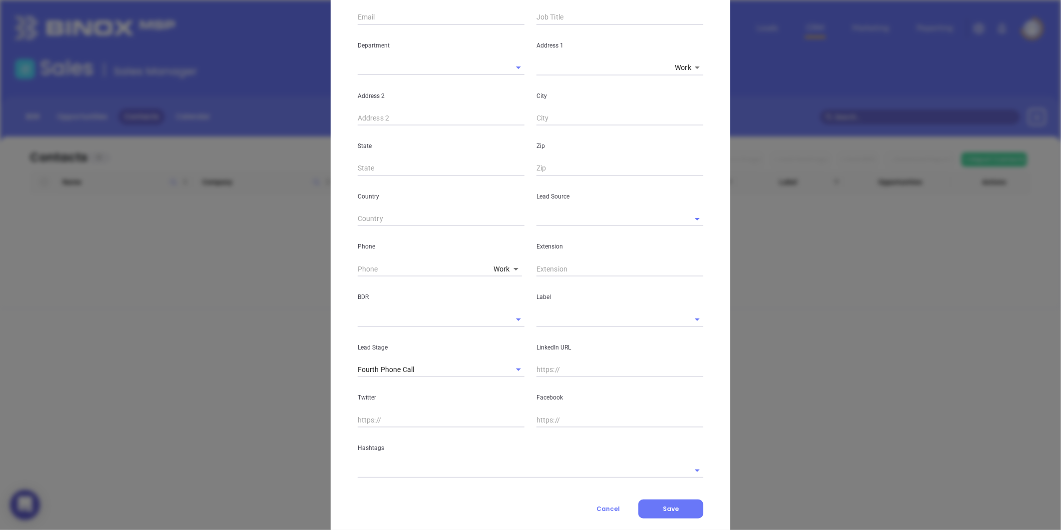
scroll to position [195, 0]
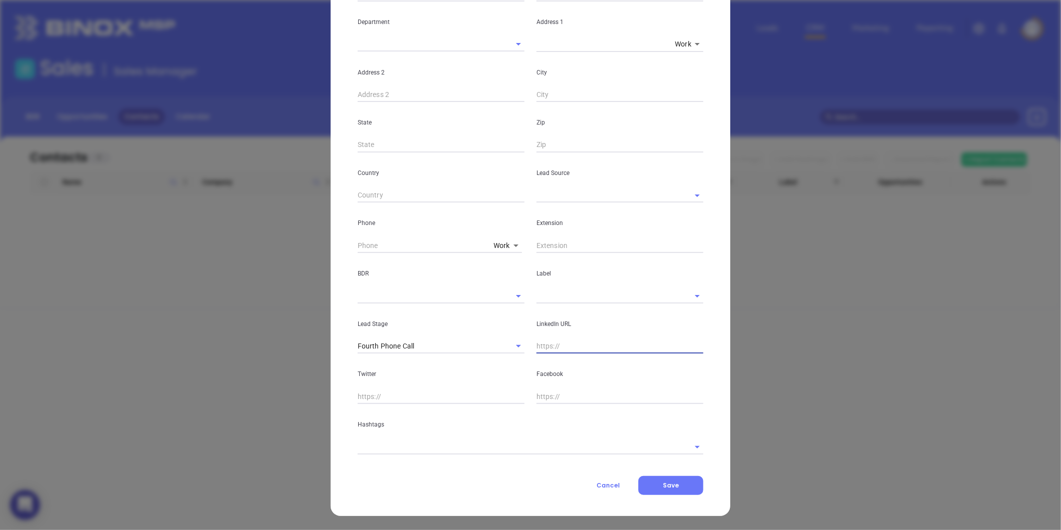
click at [548, 350] on input "text" at bounding box center [620, 346] width 167 height 15
paste input "linkedin.com/in/davis-crosby-62aa4b8b"
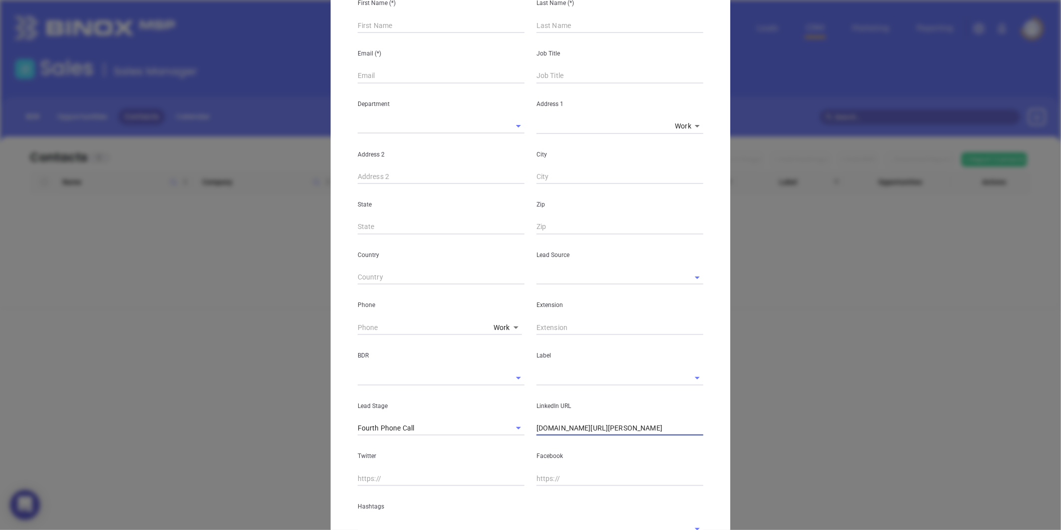
scroll to position [0, 0]
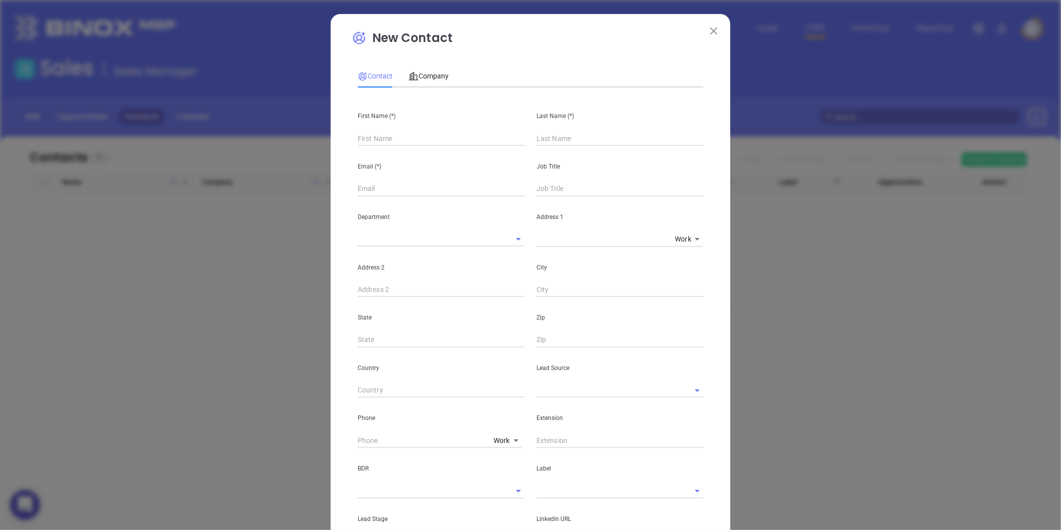
type input "www.linkedin.com/in/davis-crosby-62aa4b8b"
click at [415, 141] on input "text" at bounding box center [441, 138] width 167 height 15
paste input "Davis Crosby"
drag, startPoint x: 374, startPoint y: 141, endPoint x: 416, endPoint y: 133, distance: 43.1
click at [415, 134] on input "Davis Crosby" at bounding box center [441, 138] width 167 height 15
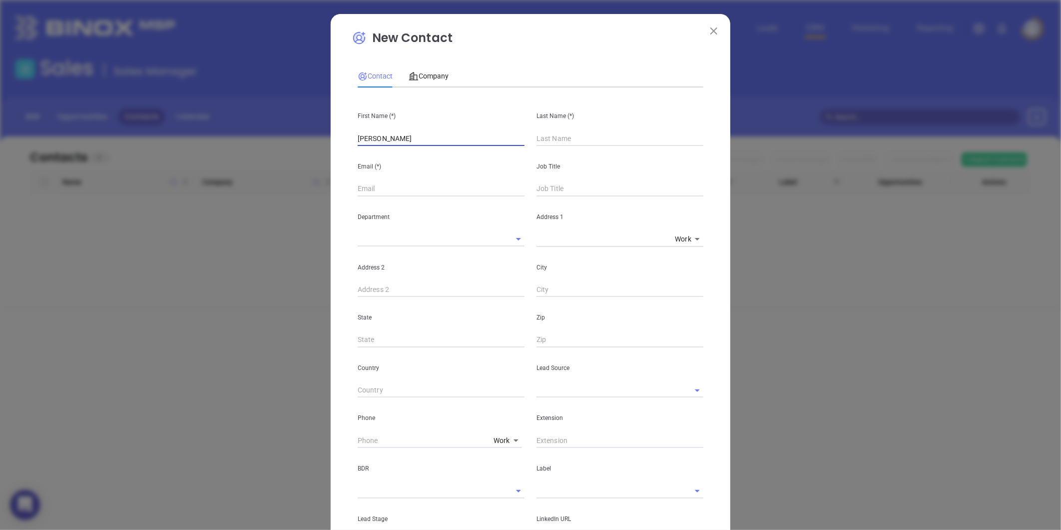
type input "Davis Crosby"
click at [539, 140] on input "text" at bounding box center [620, 138] width 167 height 15
paste input "Crosby"
type input "Crosby"
drag, startPoint x: 400, startPoint y: 141, endPoint x: 370, endPoint y: 150, distance: 31.2
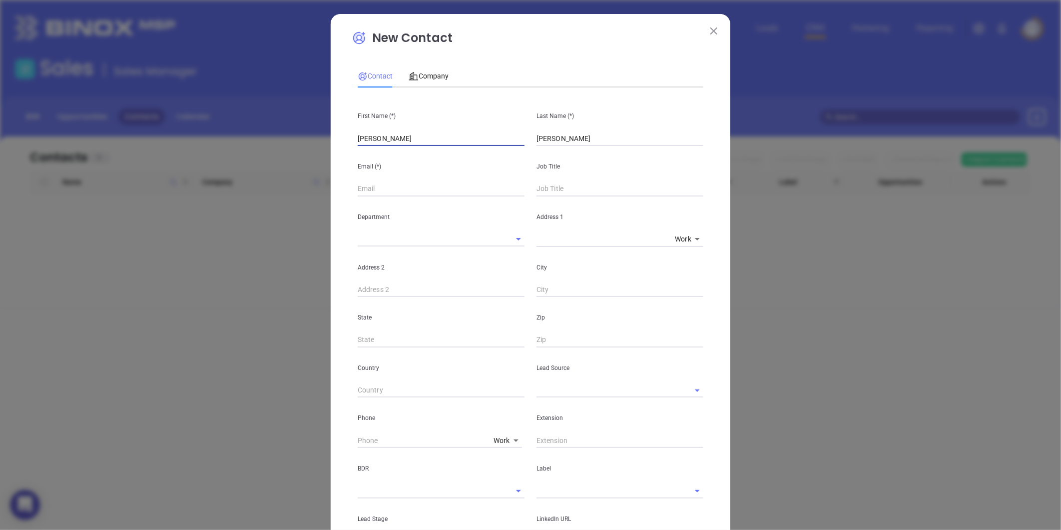
click at [370, 150] on div "First Name (*) Davis Crosby Last Name (*) Crosby Email (*) Job Title Department…" at bounding box center [531, 371] width 346 height 553
type input "Davis"
click at [550, 181] on input "text" at bounding box center [620, 188] width 167 height 15
type input "Principal"
click at [394, 193] on input "text" at bounding box center [441, 188] width 167 height 15
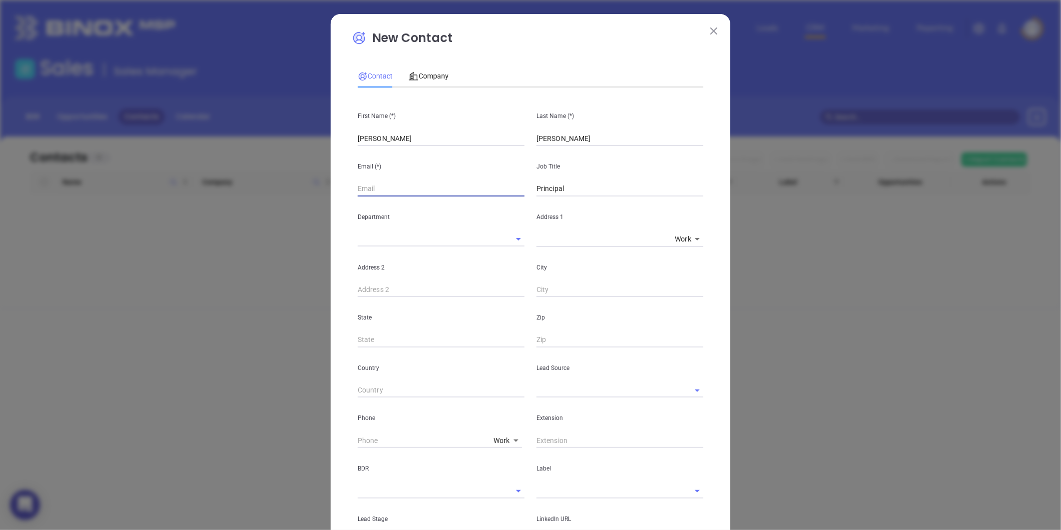
paste input "info@crosbyinsgroup.com"
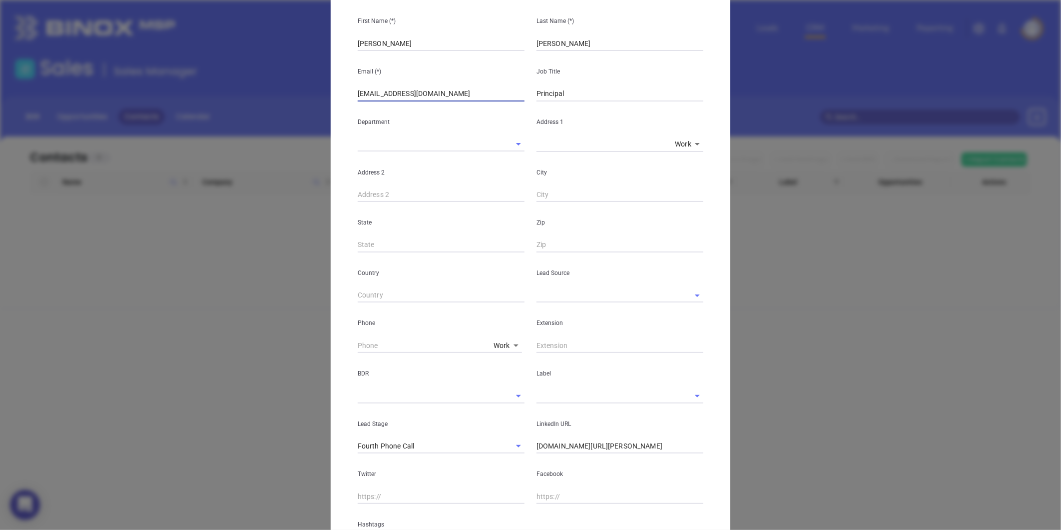
scroll to position [111, 0]
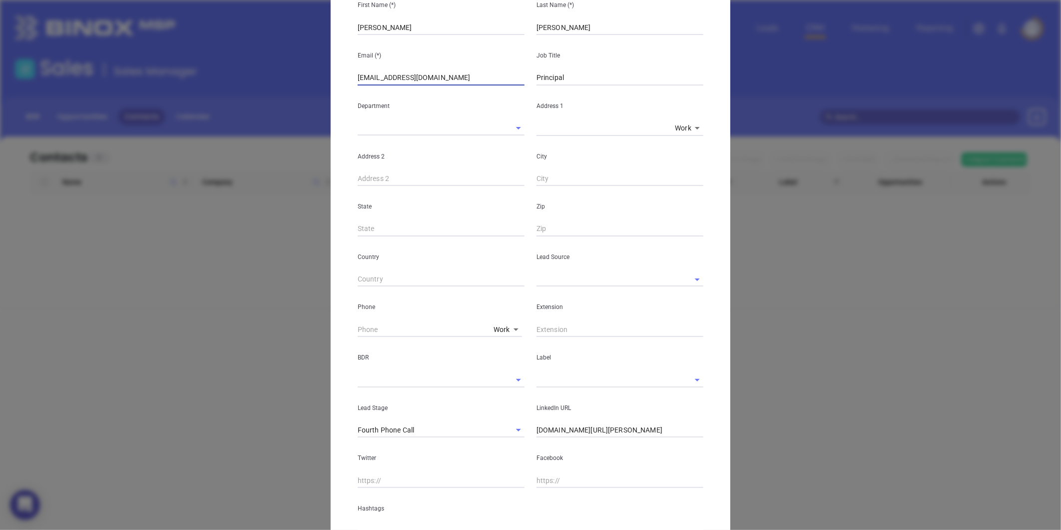
type input "info@crosbyinsgroup.com"
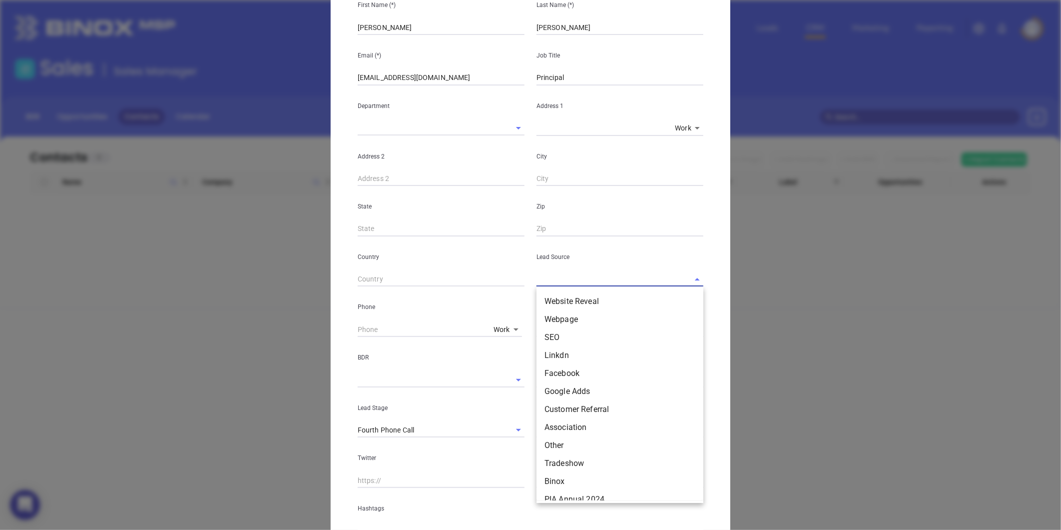
click at [576, 277] on input "text" at bounding box center [606, 279] width 139 height 14
click at [555, 326] on li "Other" at bounding box center [620, 334] width 167 height 18
type input "Other"
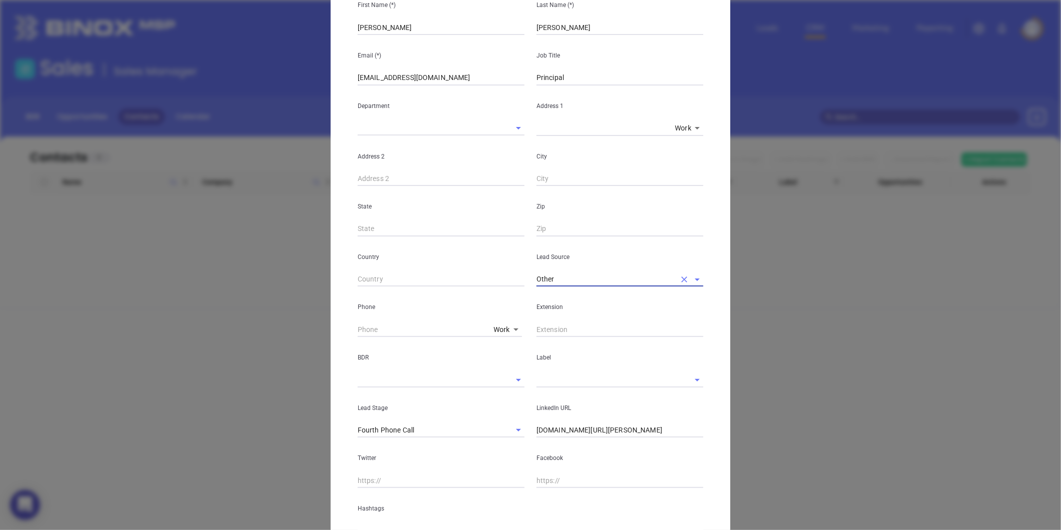
click at [555, 326] on input "text" at bounding box center [620, 329] width 167 height 15
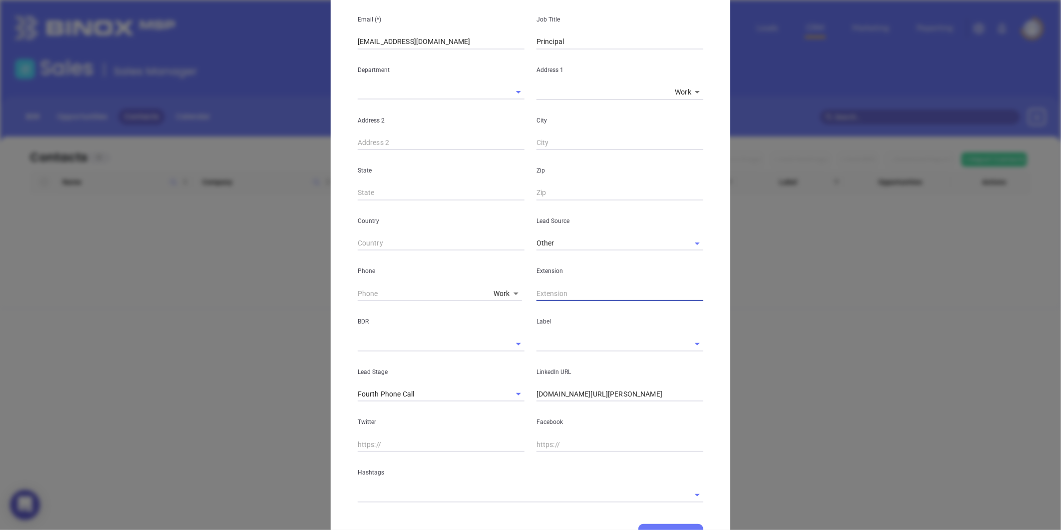
scroll to position [166, 0]
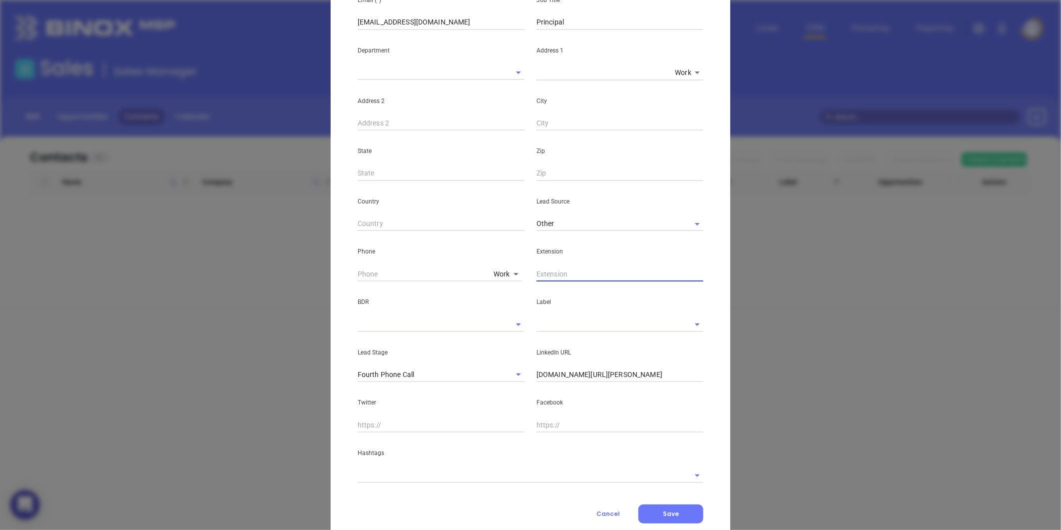
click at [552, 322] on input "text" at bounding box center [606, 324] width 139 height 14
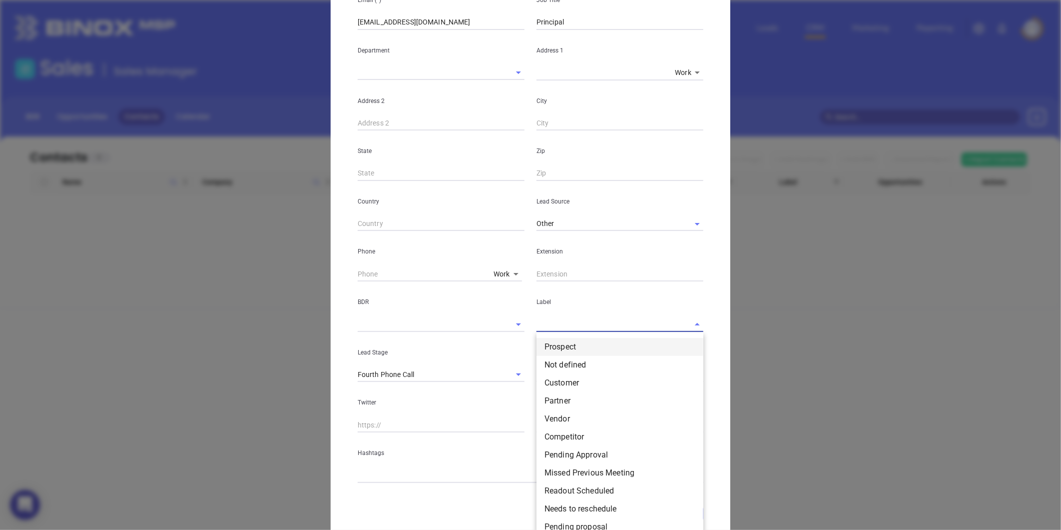
click at [547, 340] on li "Prospect" at bounding box center [620, 347] width 167 height 18
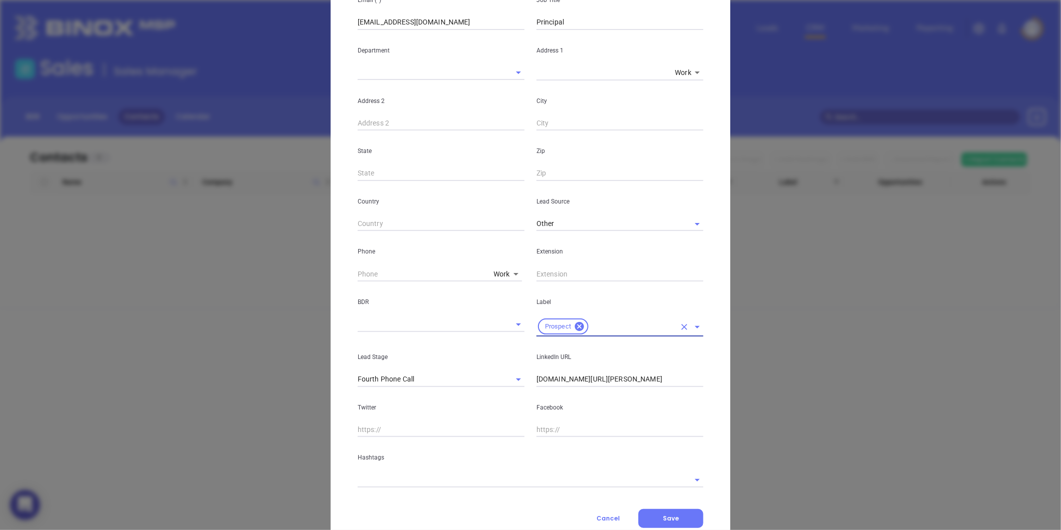
click at [422, 473] on input "text" at bounding box center [517, 479] width 318 height 14
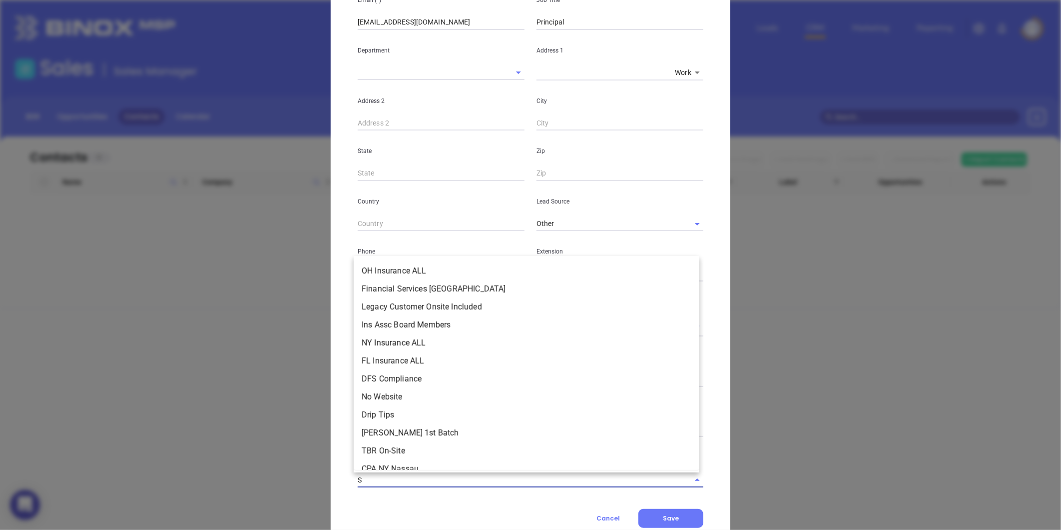
type input "SC"
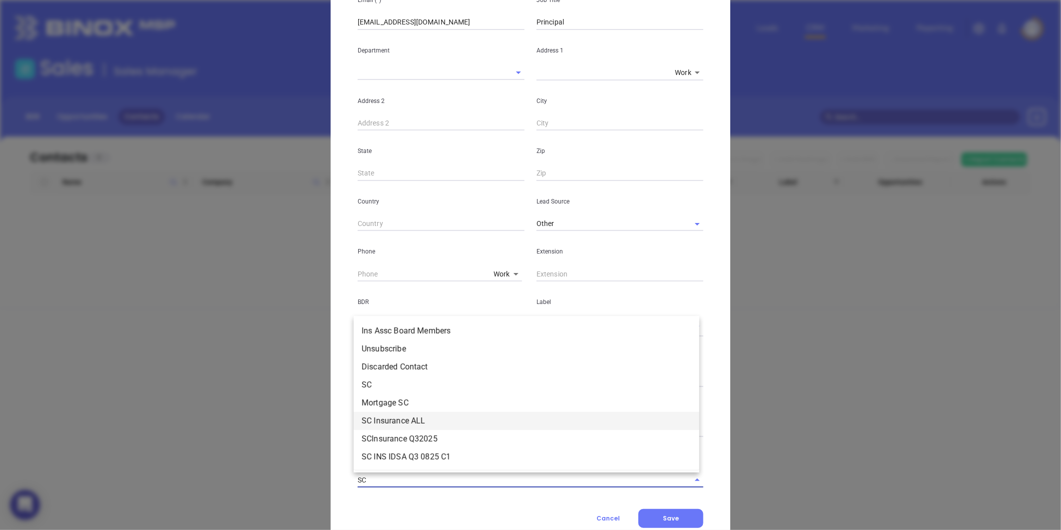
click at [405, 422] on li "SC Insurance ALL" at bounding box center [527, 421] width 346 height 18
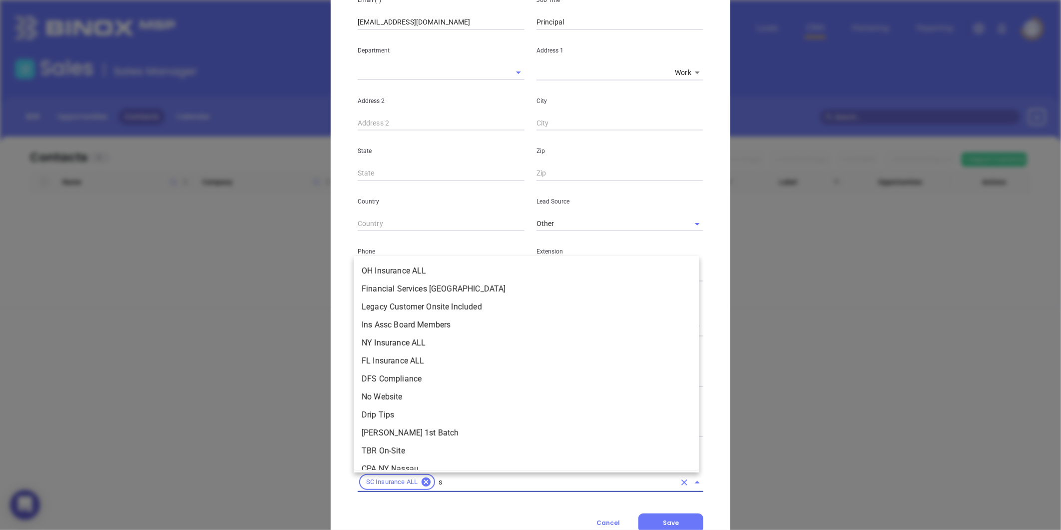
type input "sc"
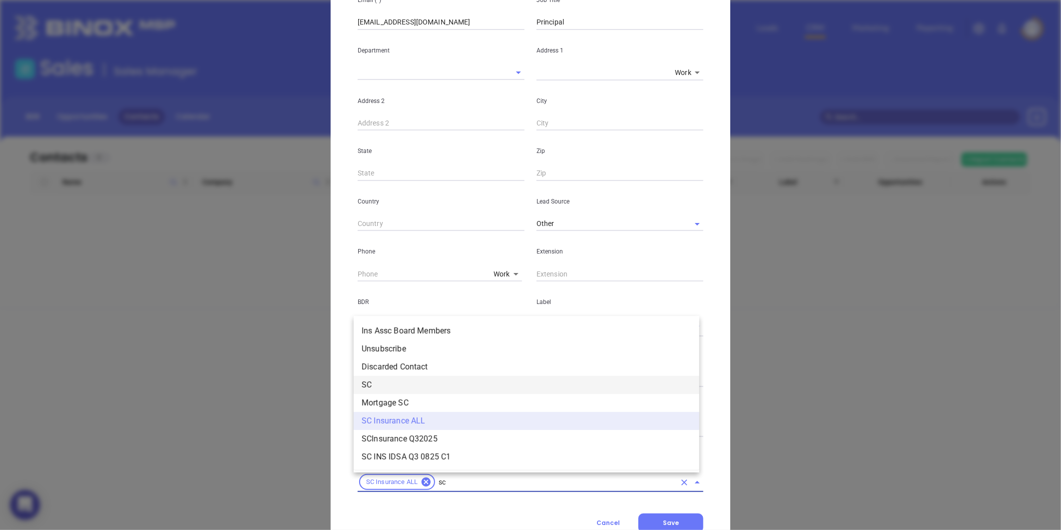
click at [386, 387] on li "SC" at bounding box center [527, 385] width 346 height 18
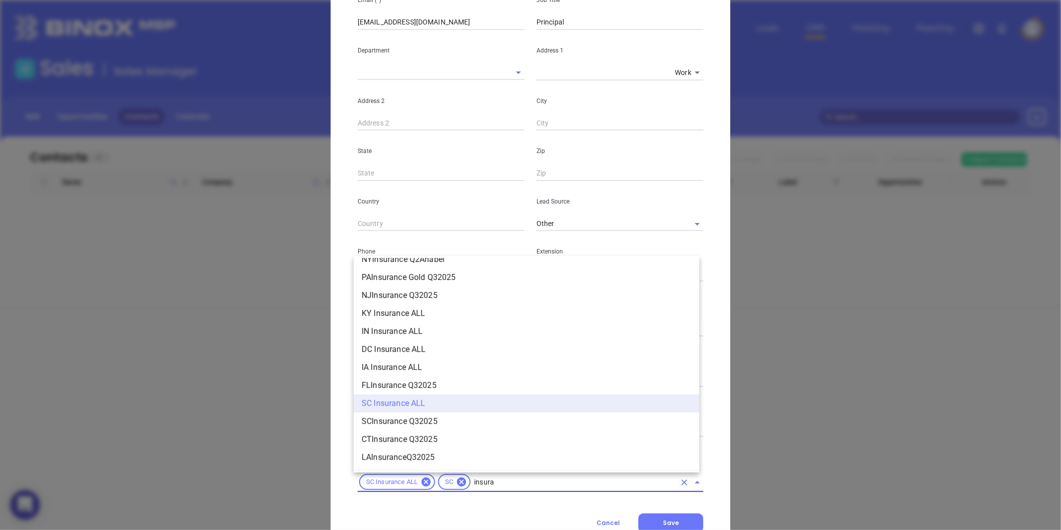
scroll to position [1072, 0]
type input "insurance"
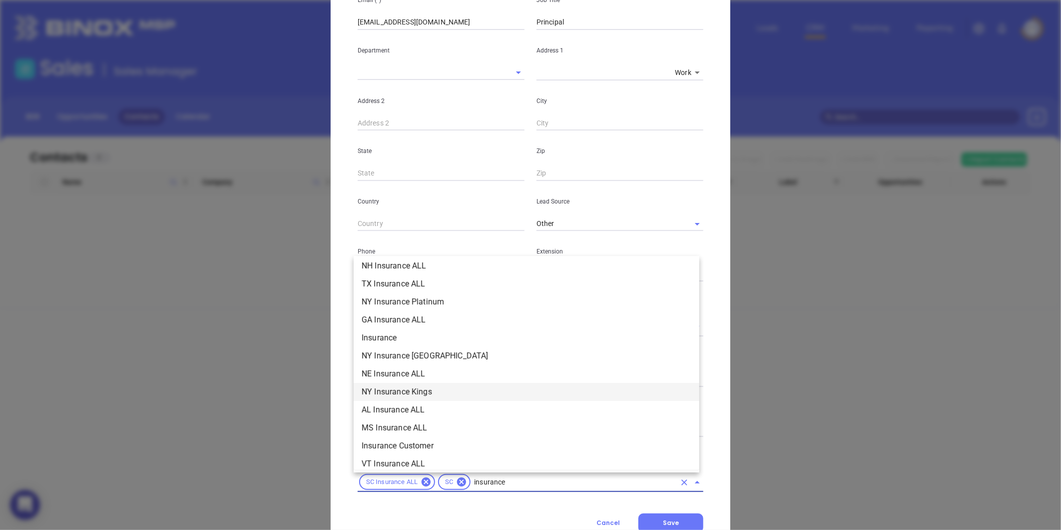
scroll to position [351, 0]
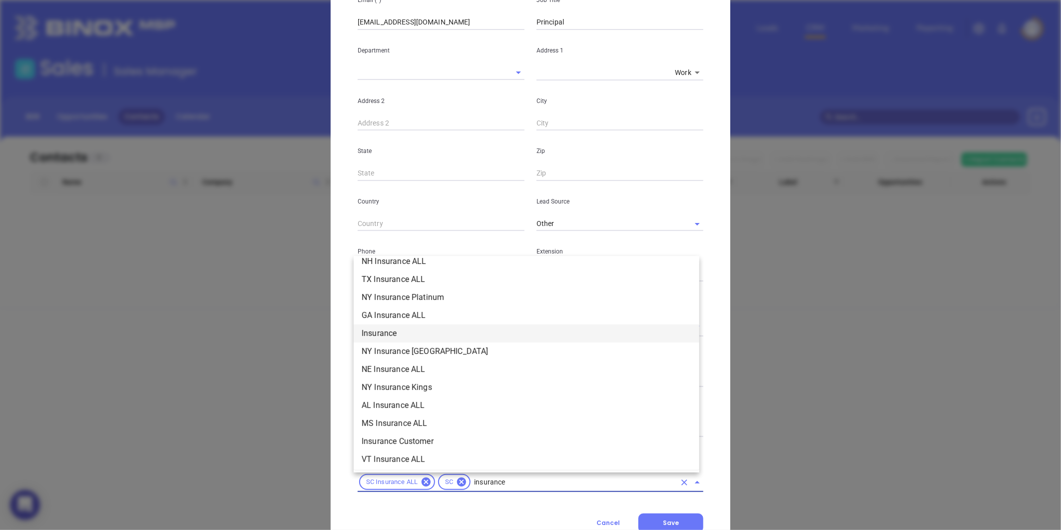
click at [386, 337] on li "Insurance" at bounding box center [527, 333] width 346 height 18
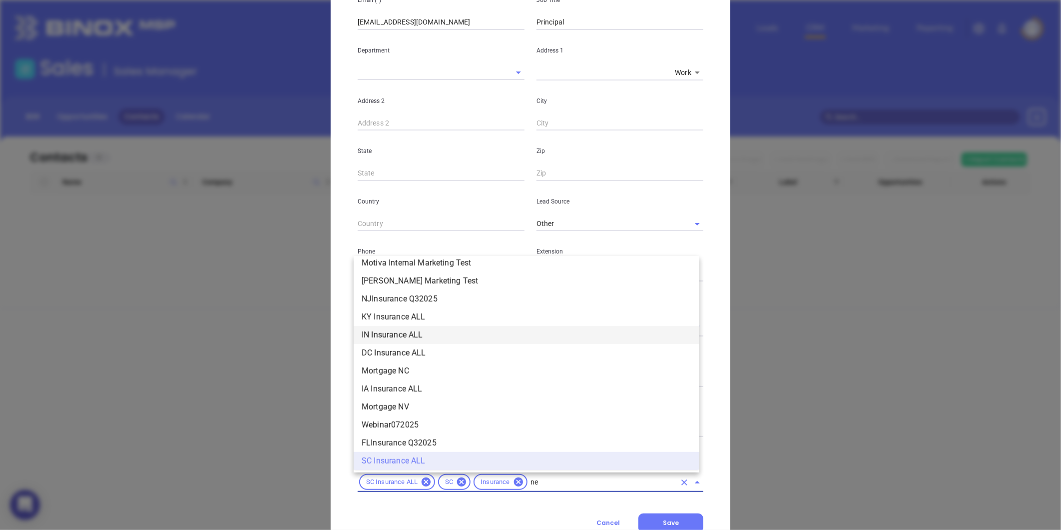
scroll to position [0, 0]
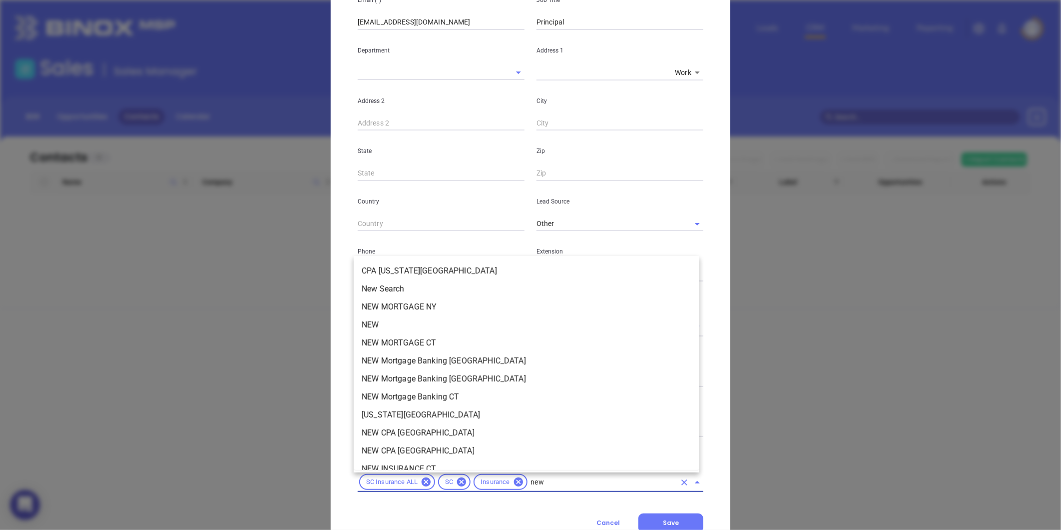
type input "new2"
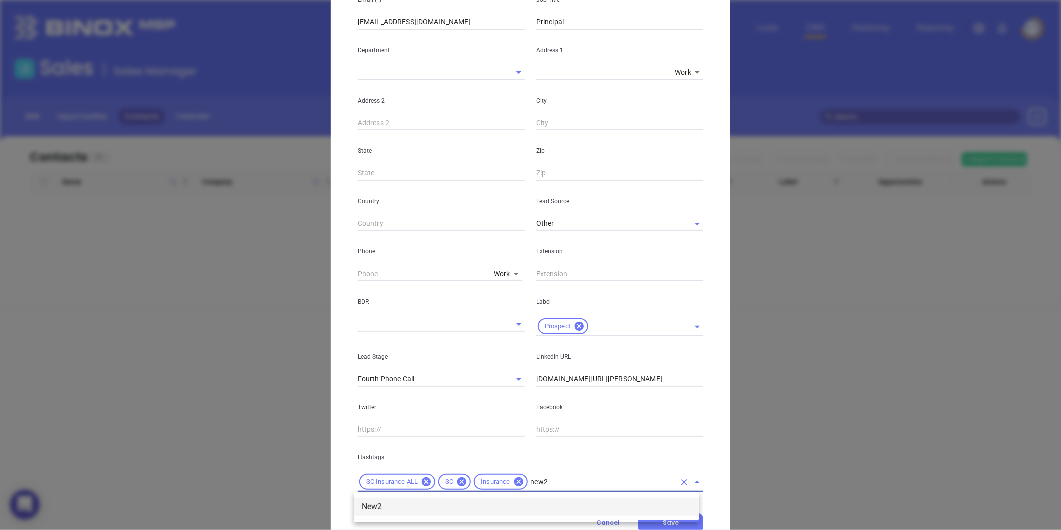
click at [405, 501] on li "New2" at bounding box center [527, 507] width 346 height 18
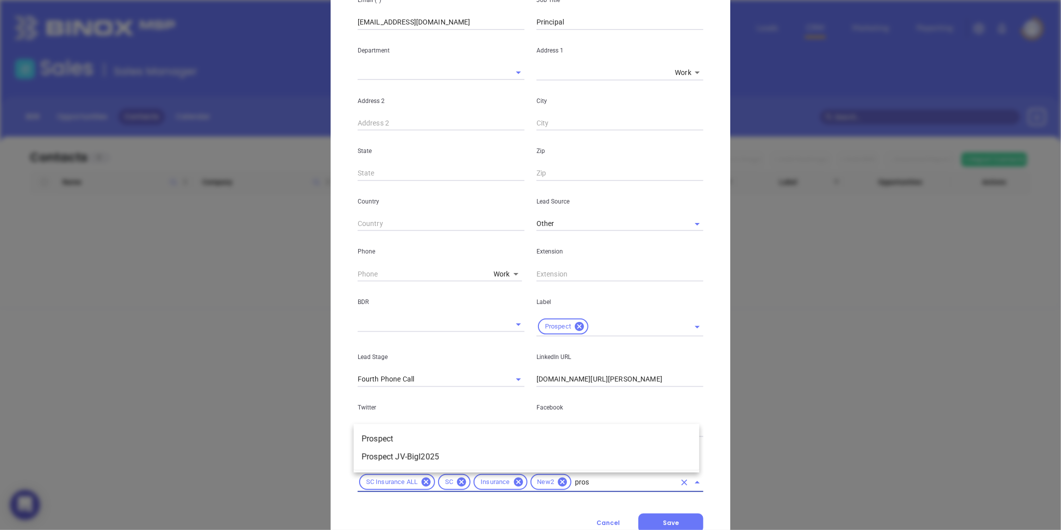
type input "prosp"
click at [418, 440] on li "Prospect" at bounding box center [527, 439] width 346 height 18
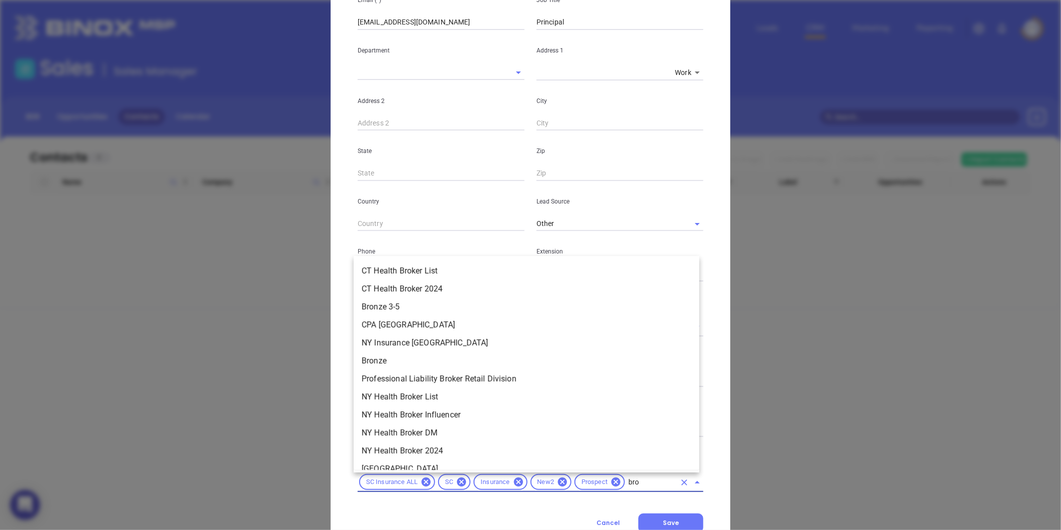
type input "bron"
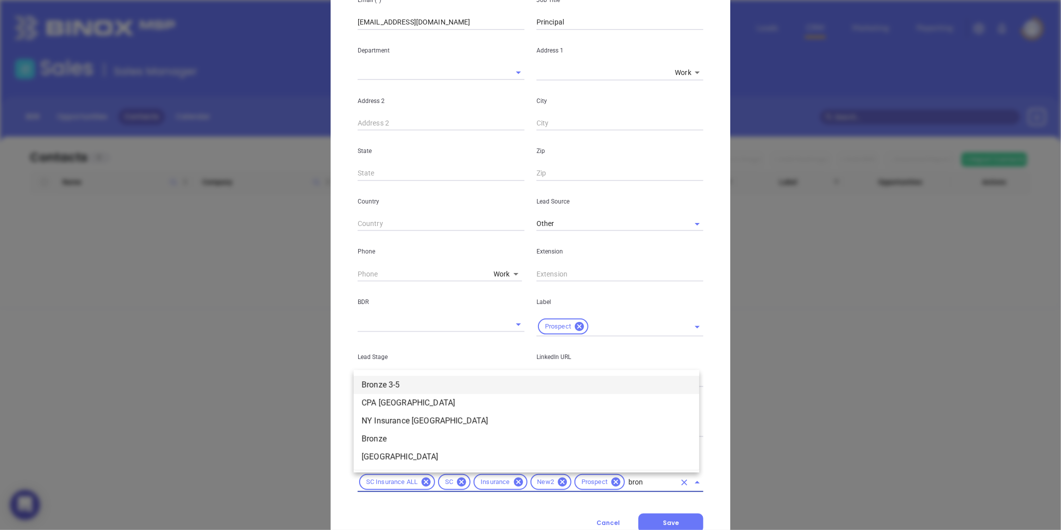
click at [400, 390] on li "Bronze 3-5" at bounding box center [527, 385] width 346 height 18
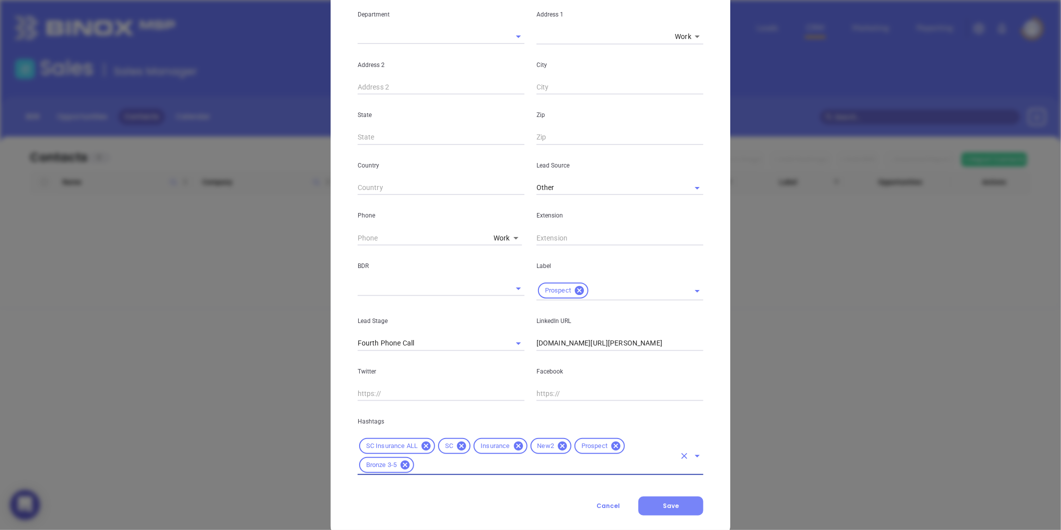
scroll to position [222, 0]
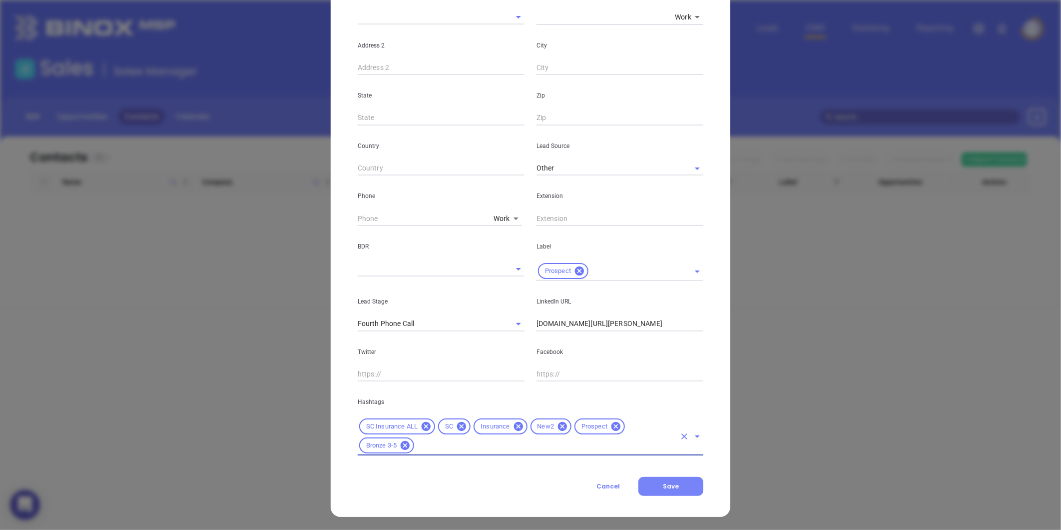
click at [685, 495] on button "Save" at bounding box center [670, 486] width 65 height 19
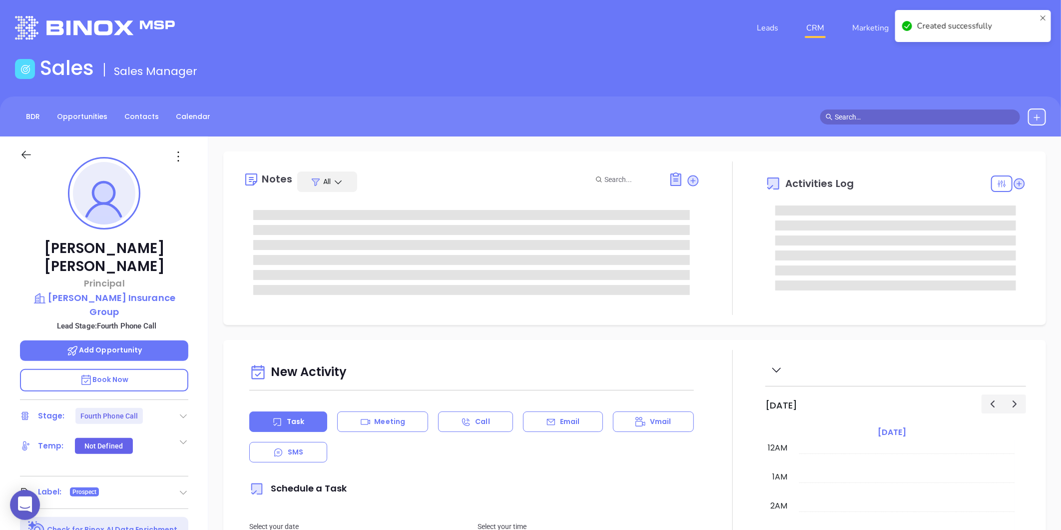
type input "[PERSON_NAME]"
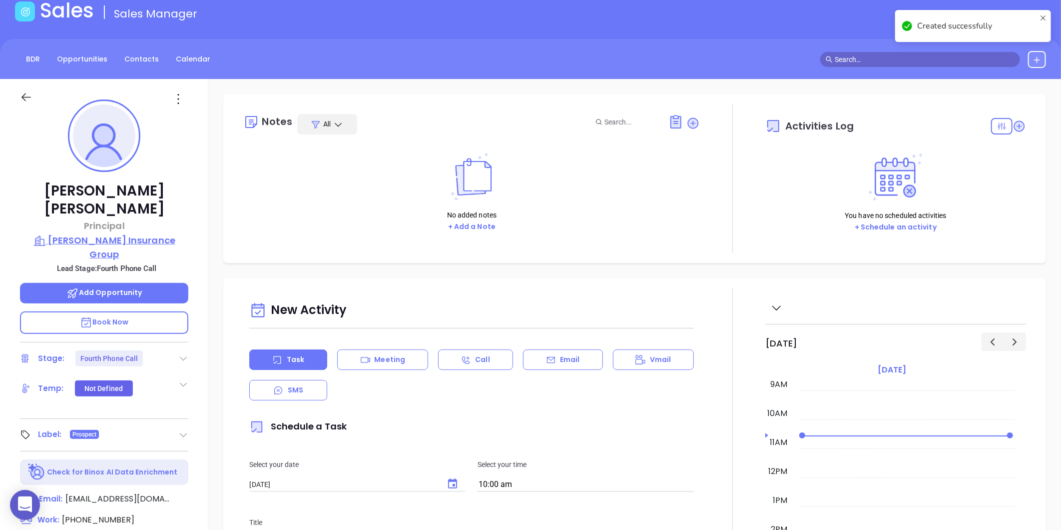
scroll to position [111, 0]
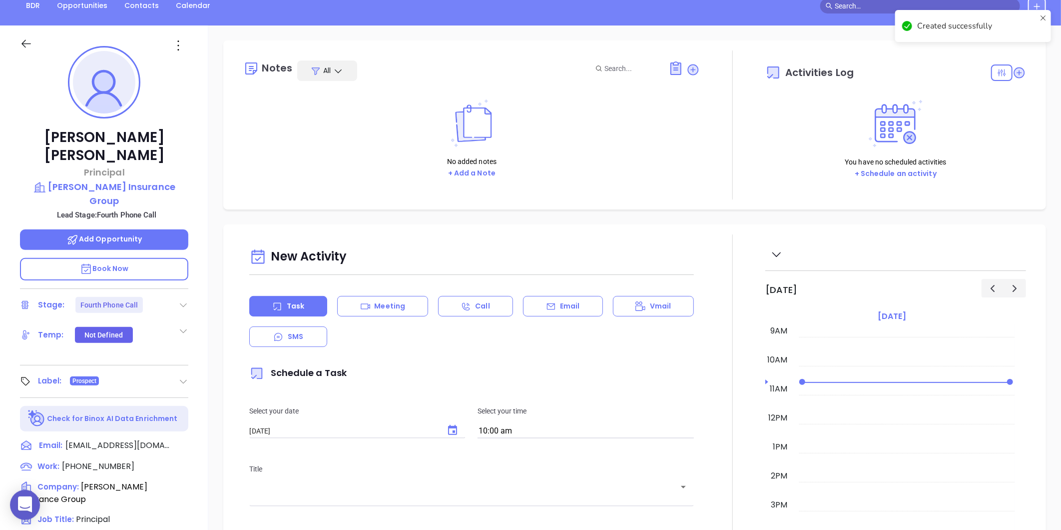
click at [183, 300] on icon at bounding box center [183, 305] width 10 height 10
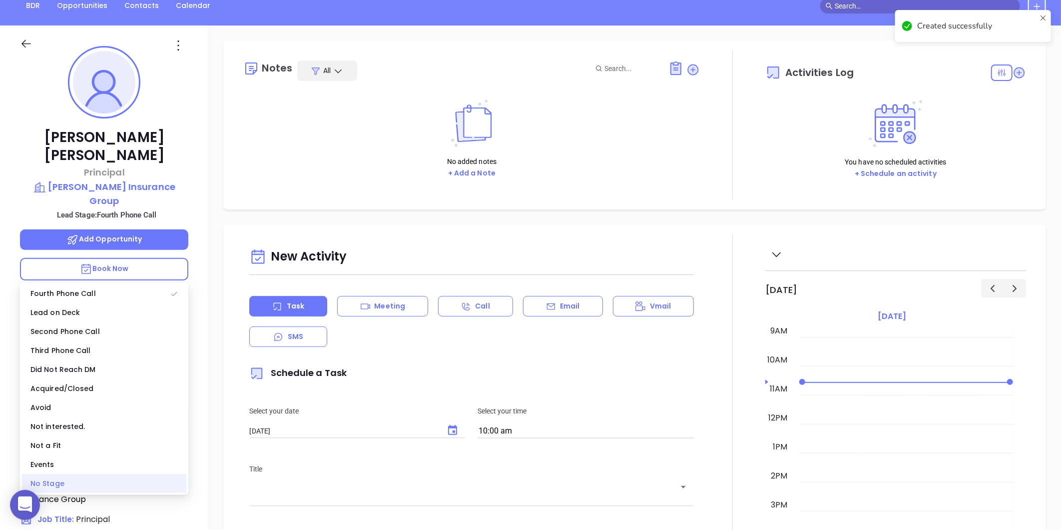
click at [54, 477] on div "No Stage" at bounding box center [104, 483] width 164 height 19
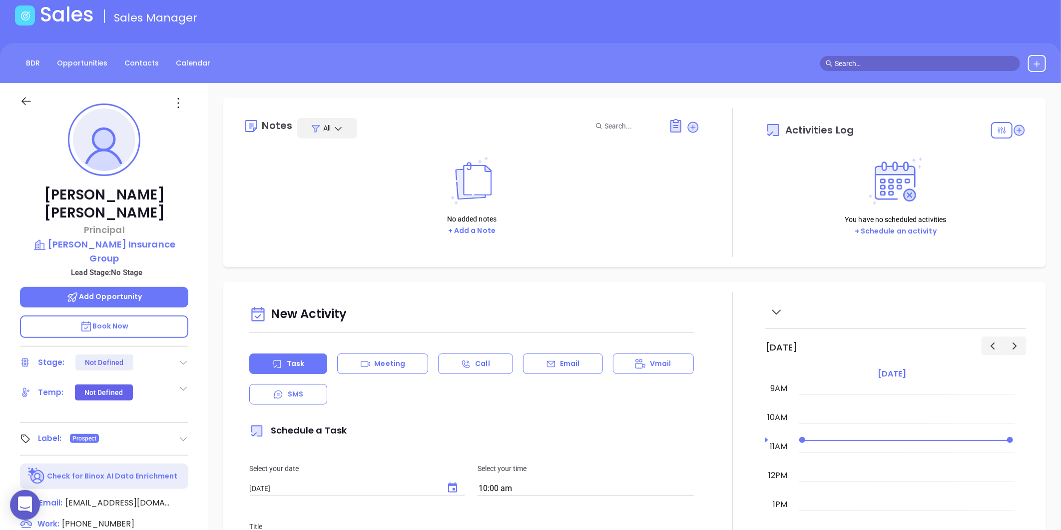
scroll to position [0, 0]
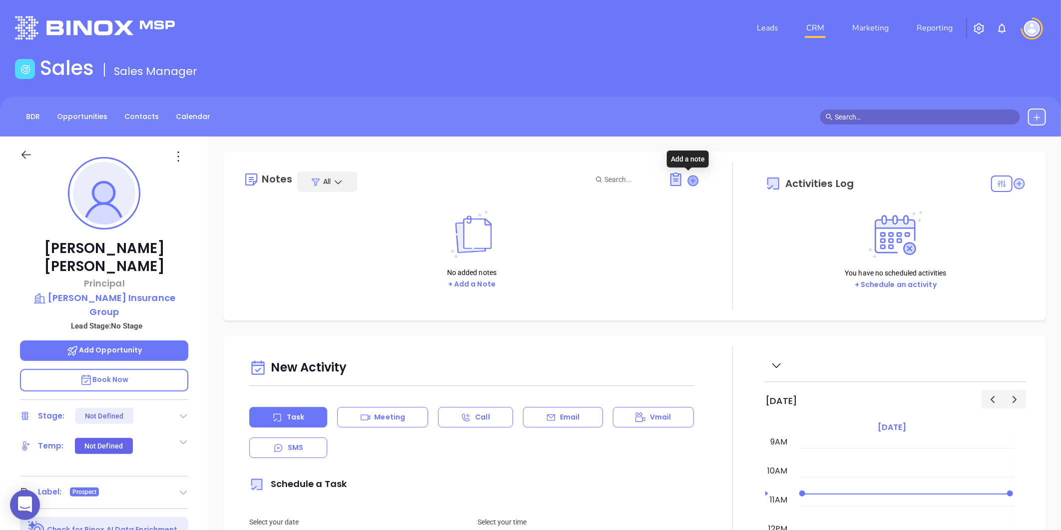
click at [688, 183] on icon at bounding box center [693, 180] width 10 height 10
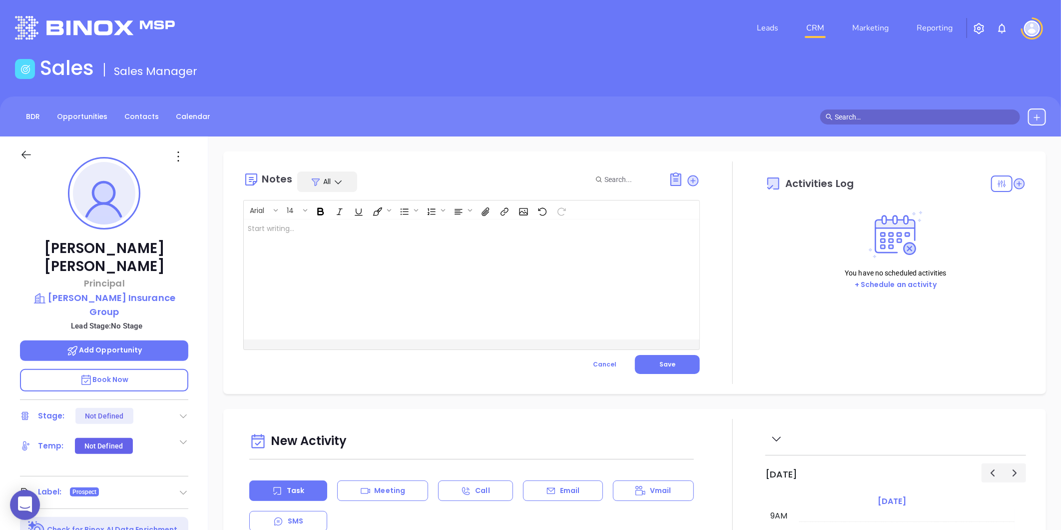
click at [565, 250] on div at bounding box center [456, 279] width 424 height 120
click at [665, 371] on button "Save" at bounding box center [667, 364] width 65 height 19
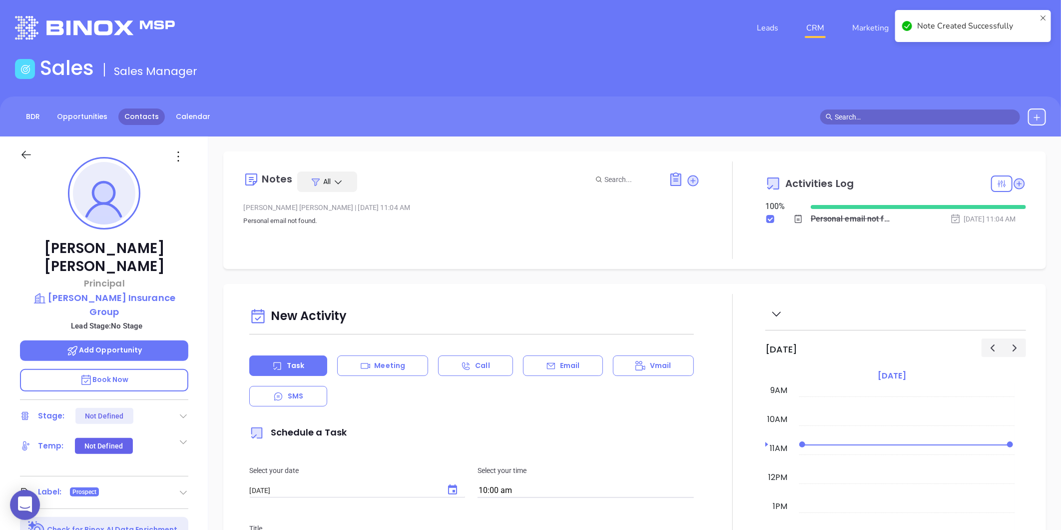
click at [148, 117] on link "Contacts" at bounding box center [141, 116] width 46 height 16
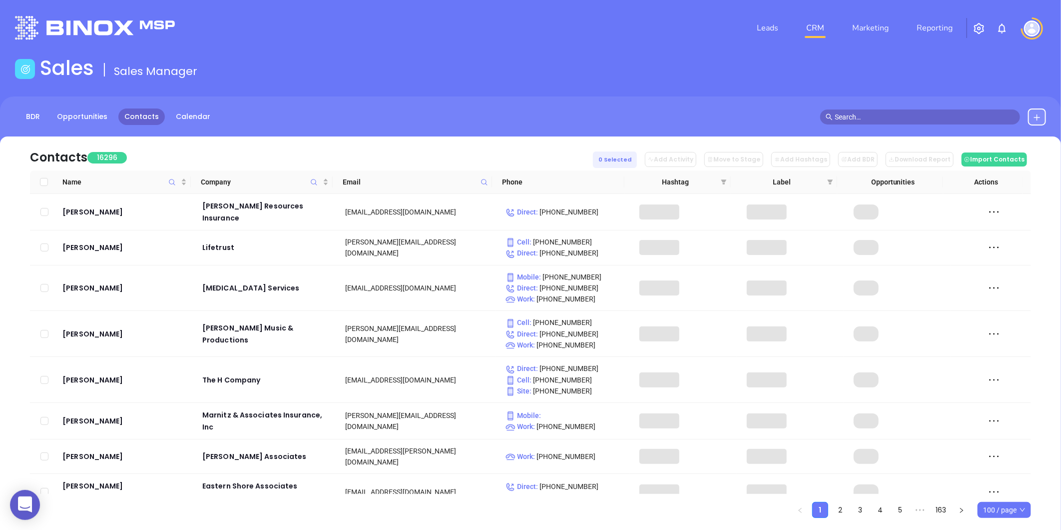
click at [484, 176] on span at bounding box center [484, 181] width 11 height 15
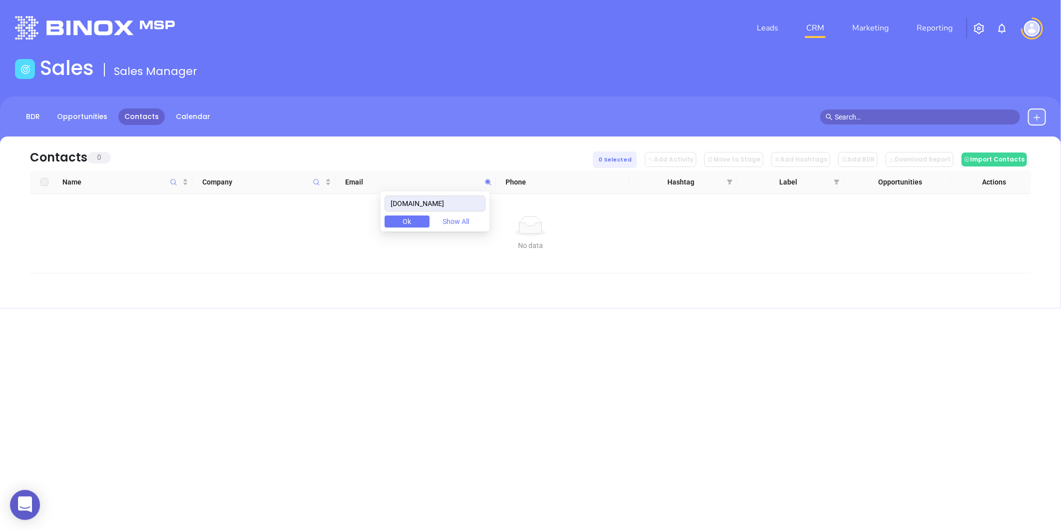
type input "aallenins.com"
drag, startPoint x: 453, startPoint y: 202, endPoint x: 381, endPoint y: 211, distance: 72.5
click at [381, 211] on body "0 Leads CRM Marketing Reporting Financial Leads Leads Sales Sales Manager BDR O…" at bounding box center [530, 265] width 1061 height 530
paste input "howardbsmithinsurance.com"
drag, startPoint x: 481, startPoint y: 199, endPoint x: 333, endPoint y: 220, distance: 149.4
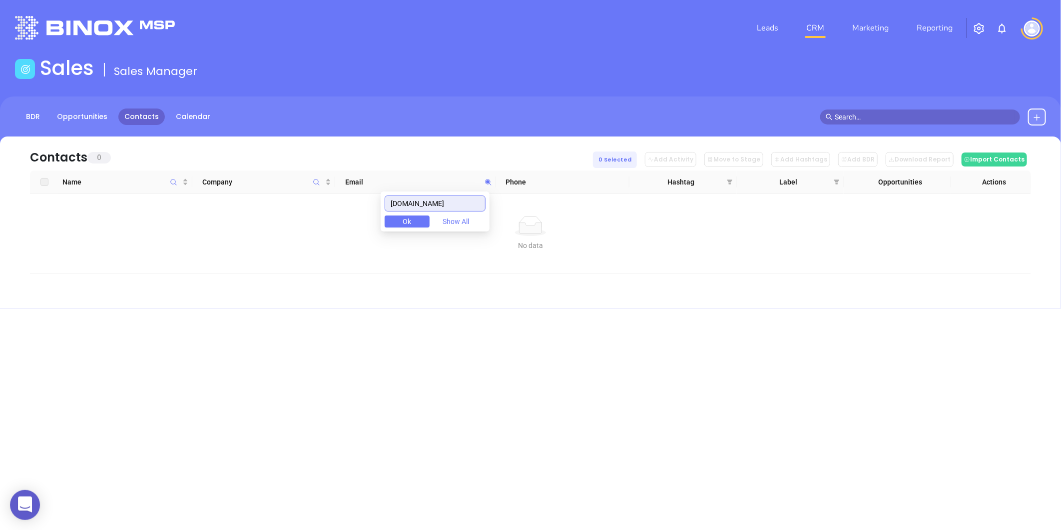
click at [337, 217] on body "0 Leads CRM Marketing Reporting Financial Leads Leads Sales Sales Manager BDR O…" at bounding box center [530, 265] width 1061 height 530
type input "howardbsmithinsurance.com"
paste input "firstcharterins.com"
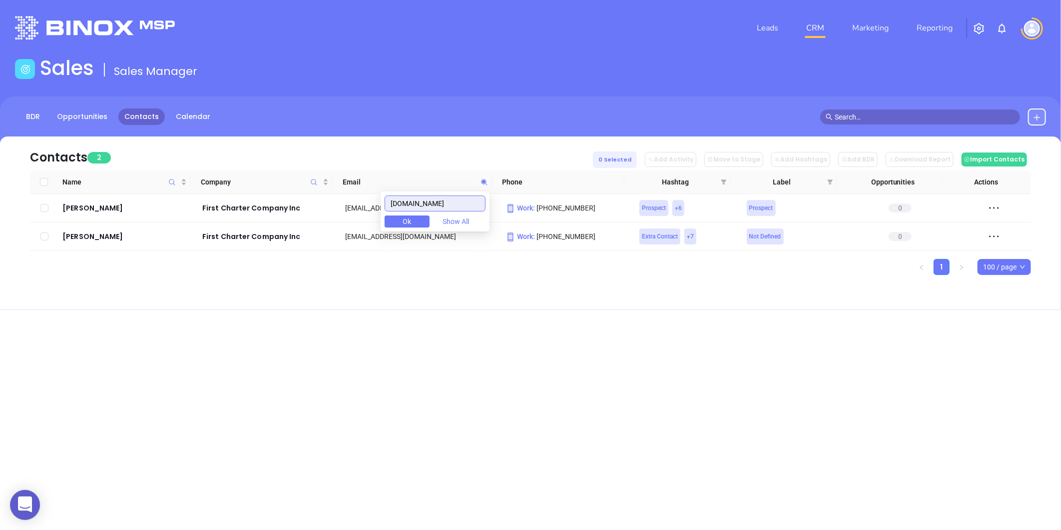
type input "firstcharterins.com"
click at [86, 211] on div "Ruth Brady" at bounding box center [125, 208] width 126 height 12
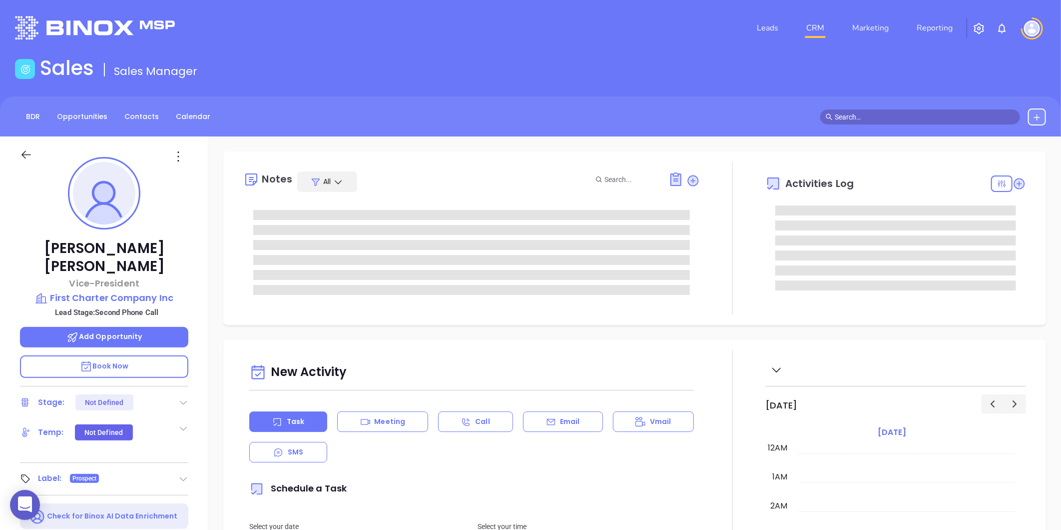
type input "[DATE]"
click at [182, 150] on icon at bounding box center [178, 156] width 16 height 16
type input "[PERSON_NAME]"
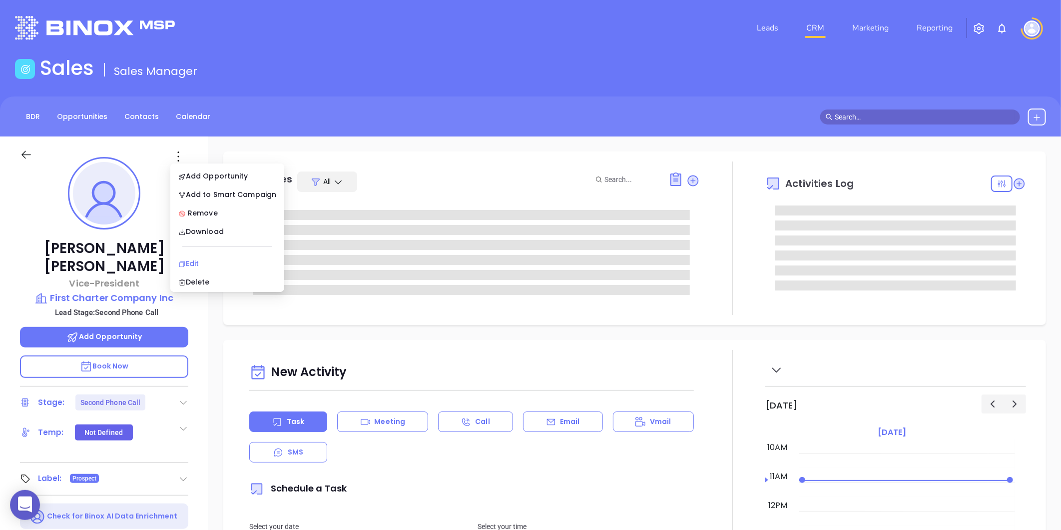
click at [197, 261] on div "Edit" at bounding box center [227, 263] width 98 height 11
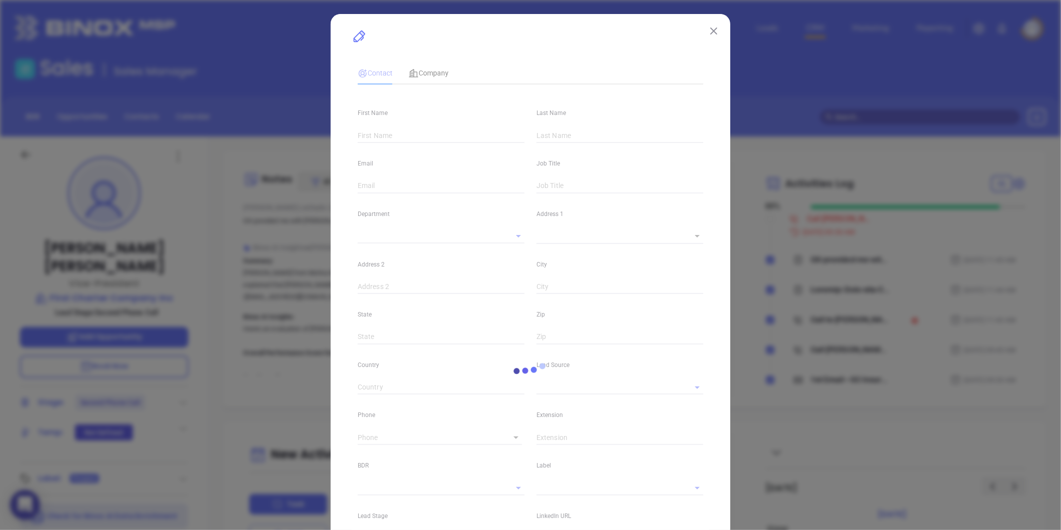
type input "Ruth"
type input "Brady"
type input "rbrady@firstcharterins.com"
type input "Vice-President"
type input "1"
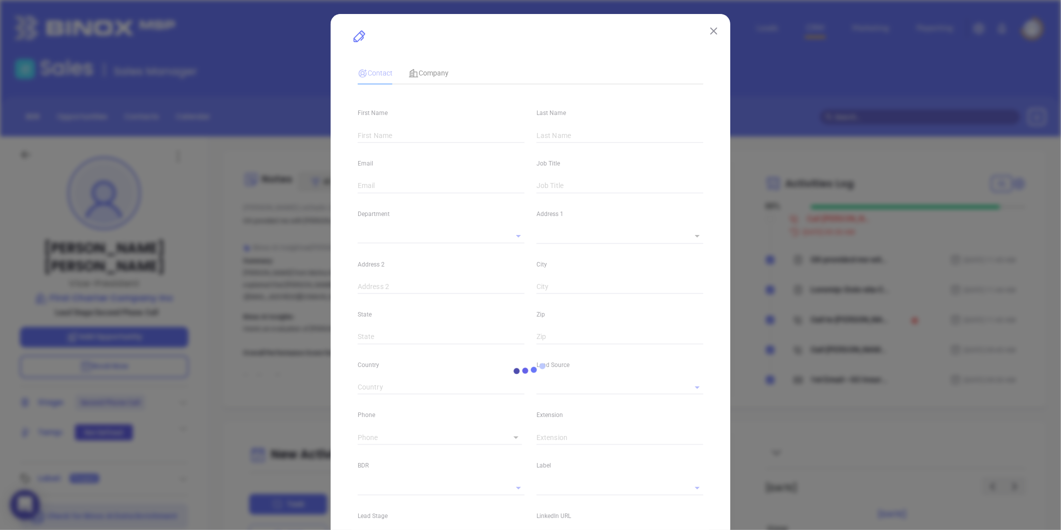
type input "www.linkedin.com/in/ruth-brady-60448b57"
type input "Marketing"
type input "Binox"
type input "Lucy Lechado"
type input "Second Phone Call"
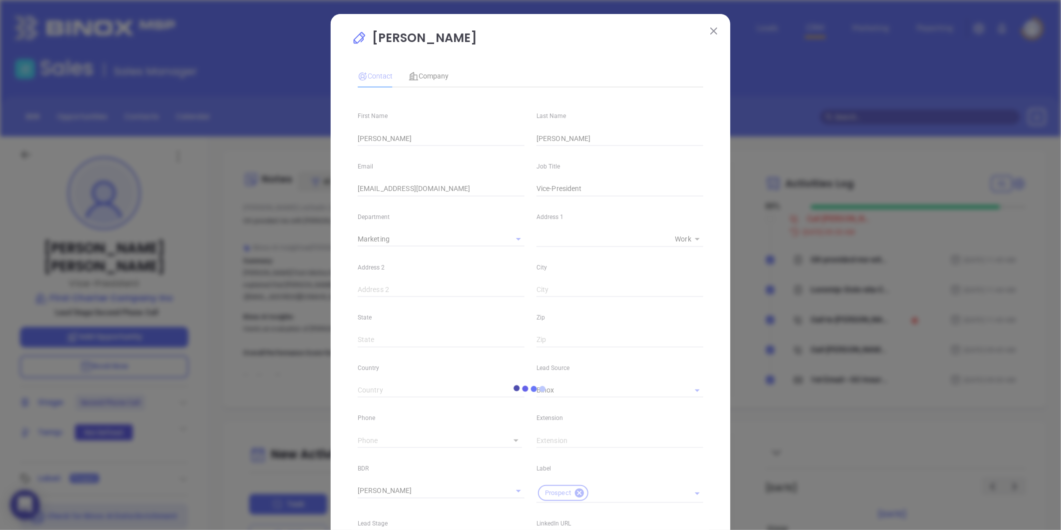
type input "(843) 423-1212"
type input "1"
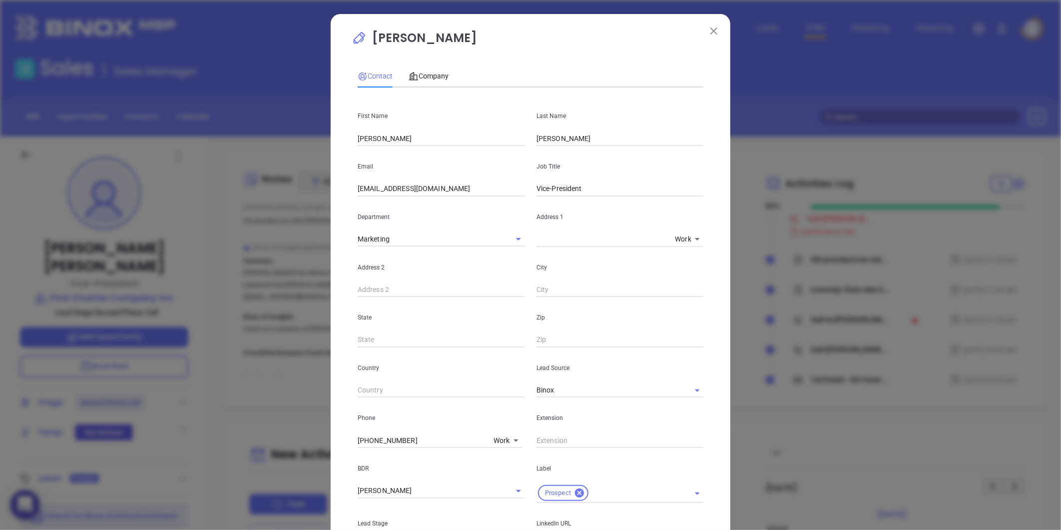
click at [576, 239] on textarea at bounding box center [604, 239] width 134 height 8
paste textarea "122 South Main Street P.O. Box 367"
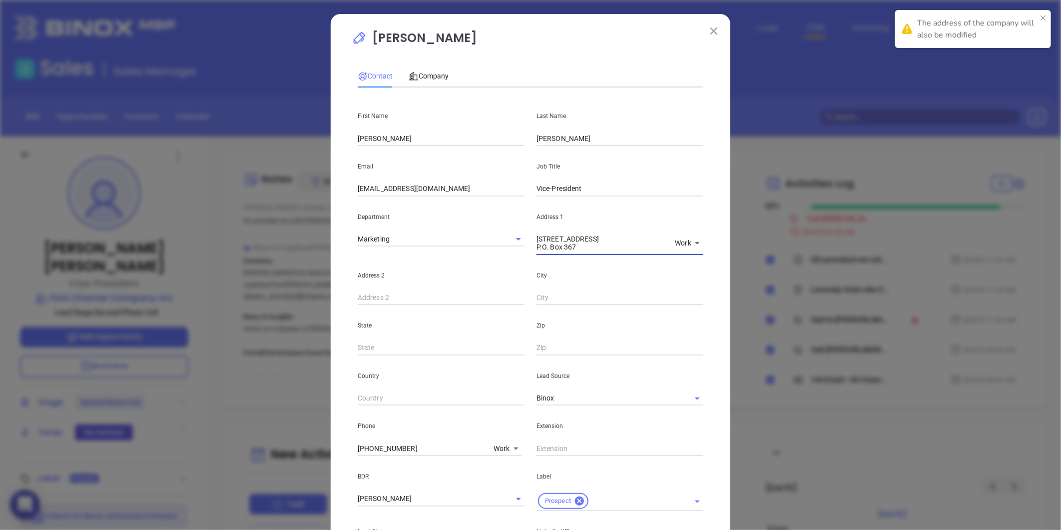
click at [541, 244] on textarea "122 South Main Street P.O. Box 367" at bounding box center [604, 243] width 134 height 16
drag, startPoint x: 533, startPoint y: 247, endPoint x: 587, endPoint y: 246, distance: 54.5
click at [587, 246] on textarea "122 South Main Street P.O. Box 367" at bounding box center [604, 243] width 134 height 16
type textarea "122 South Main Street P.O. Box 367"
click at [400, 295] on input "text" at bounding box center [441, 297] width 167 height 15
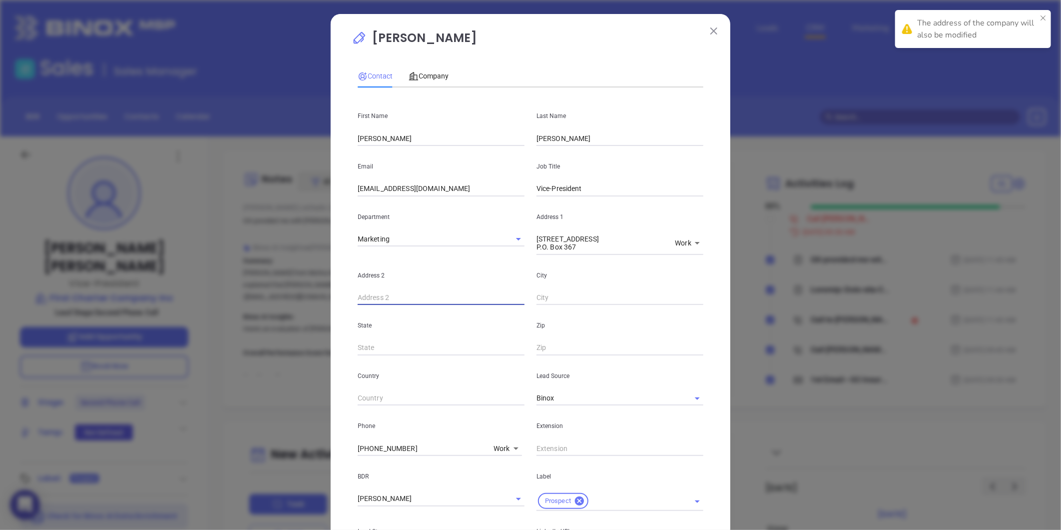
paste input "P.O. Box 367"
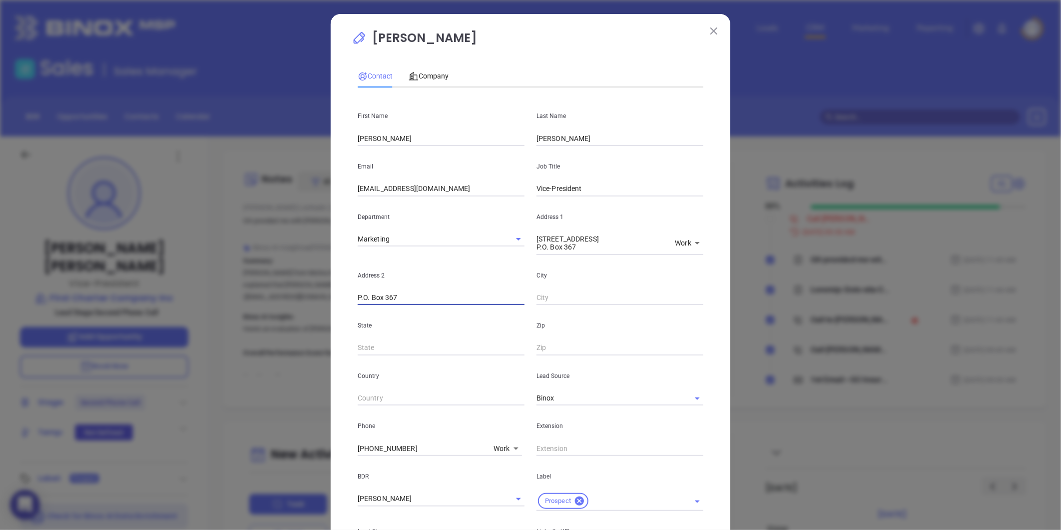
type input "P.O. Box 367"
drag, startPoint x: 575, startPoint y: 245, endPoint x: 512, endPoint y: 276, distance: 69.7
click at [512, 276] on div "First Name Ruth Last Name Brady Email rbrady@firstcharterins.com Job Title Vice…" at bounding box center [531, 390] width 346 height 590
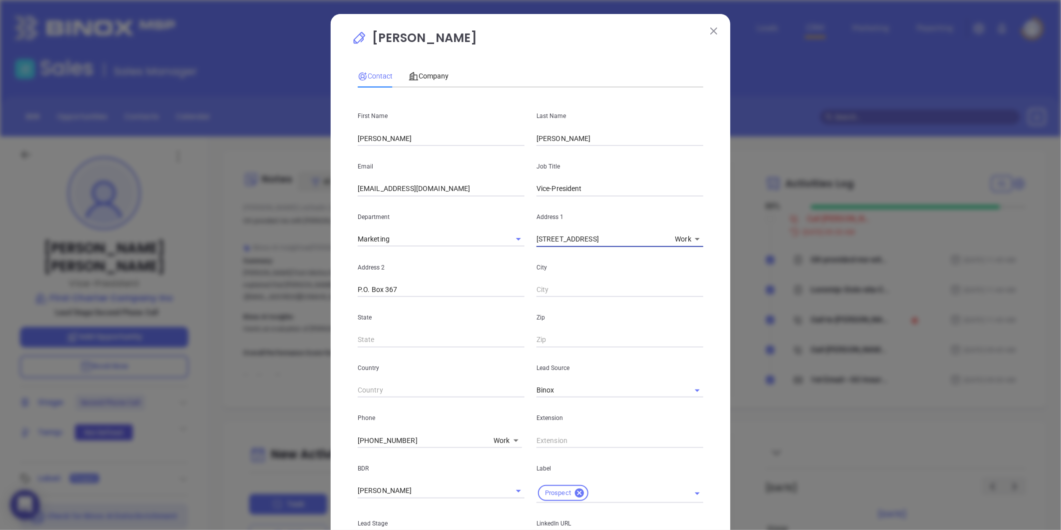
type textarea "122 South Main Street"
click at [710, 32] on img at bounding box center [713, 30] width 7 height 7
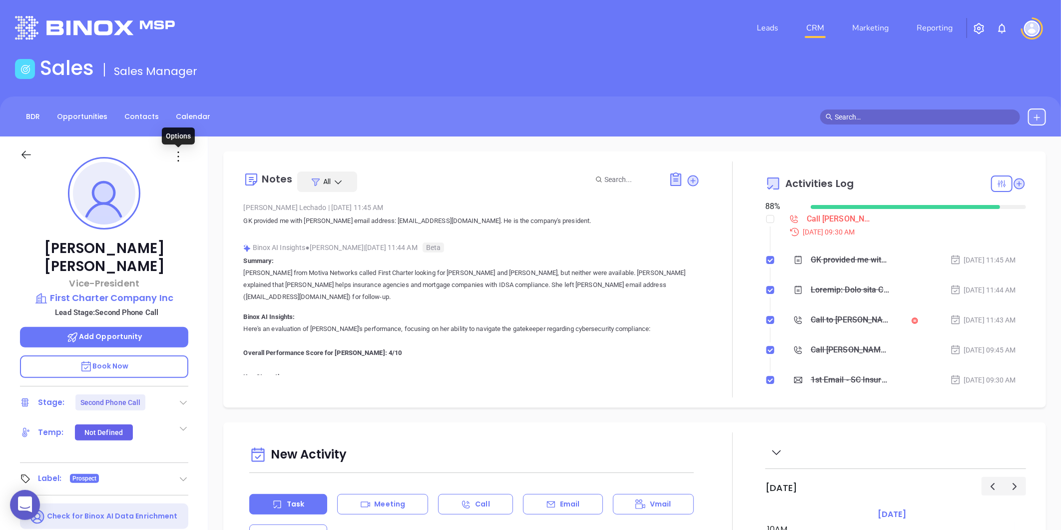
click at [174, 156] on icon at bounding box center [178, 156] width 16 height 16
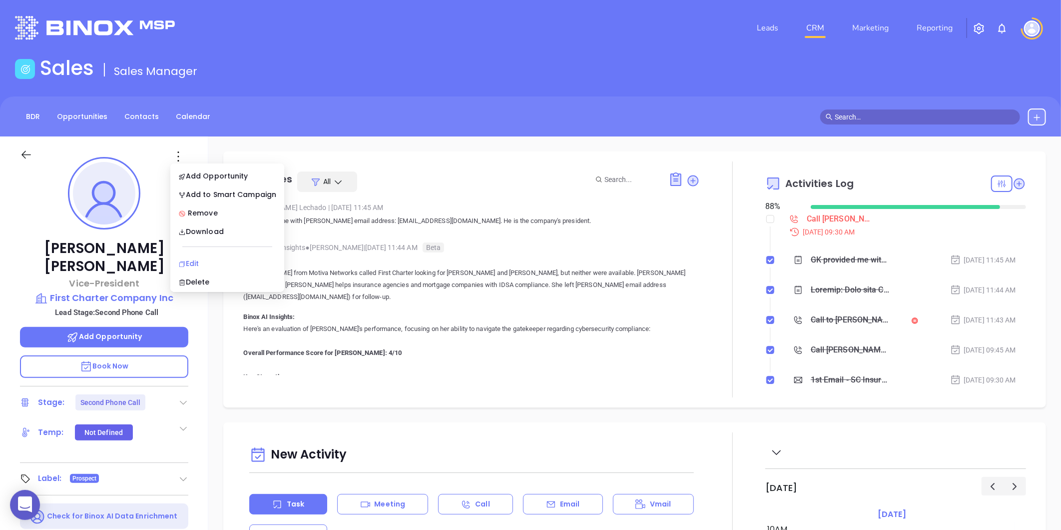
click at [195, 260] on div "Edit" at bounding box center [227, 263] width 98 height 11
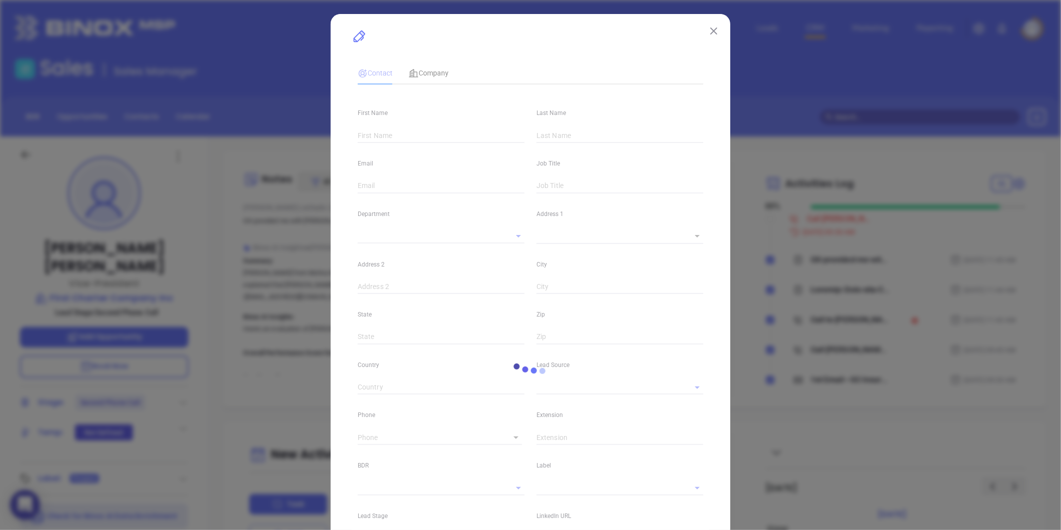
type input "Ruth"
type input "Brady"
type input "rbrady@firstcharterins.com"
type input "Vice-President"
type input "1"
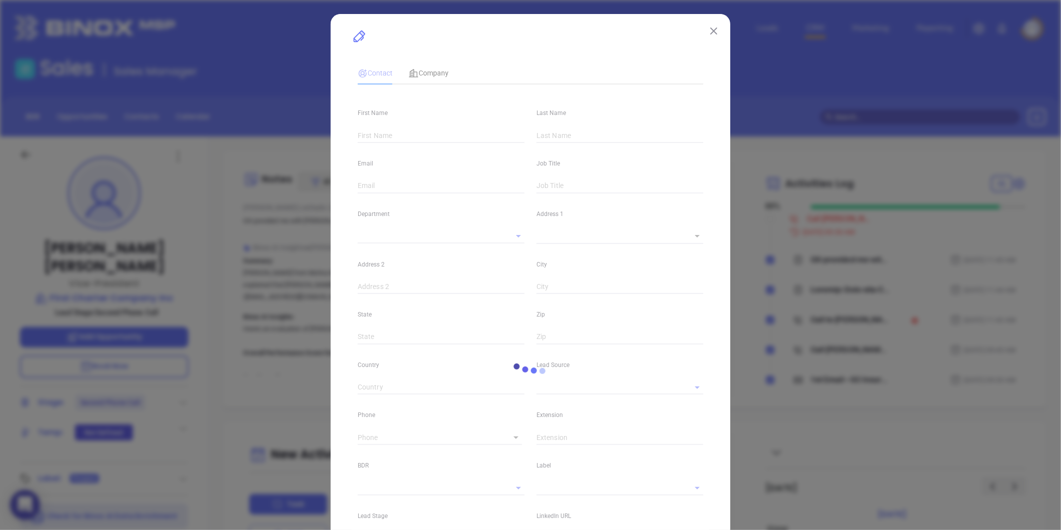
type input "www.linkedin.com/in/ruth-brady-60448b57"
type input "Marketing"
type input "Binox"
type input "Lucy Lechado"
type input "Second Phone Call"
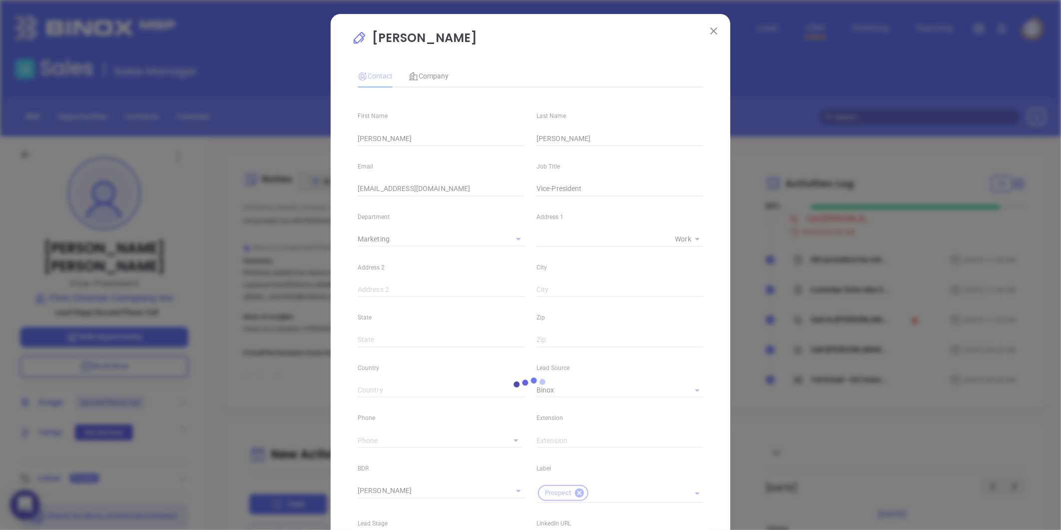
type input "(843) 423-1212"
type input "1"
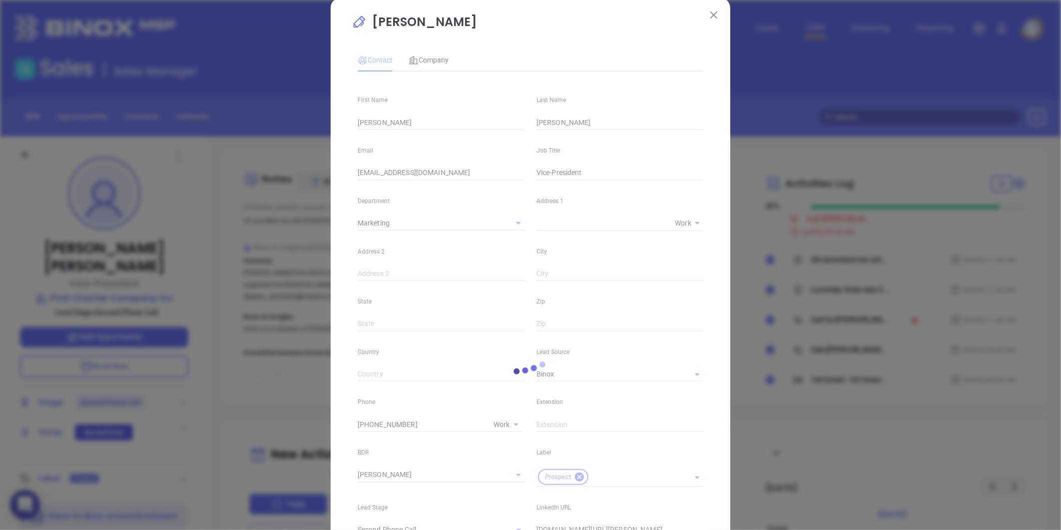
scroll to position [0, 0]
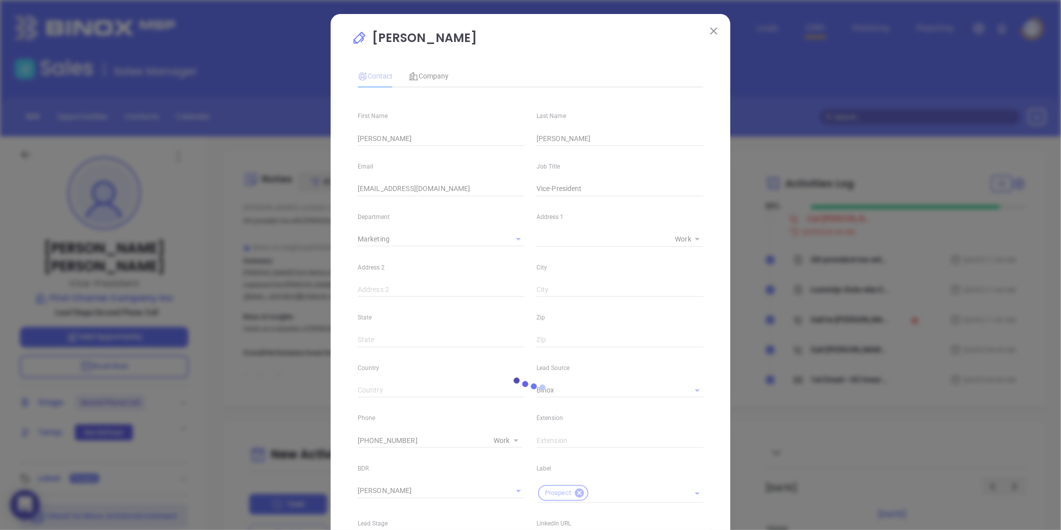
click at [710, 27] on img at bounding box center [713, 30] width 7 height 7
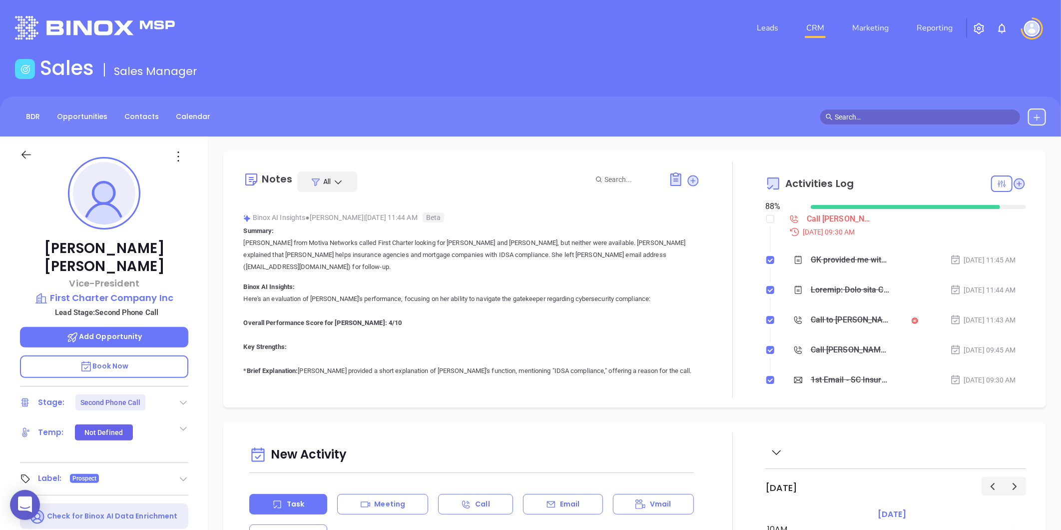
scroll to position [55, 0]
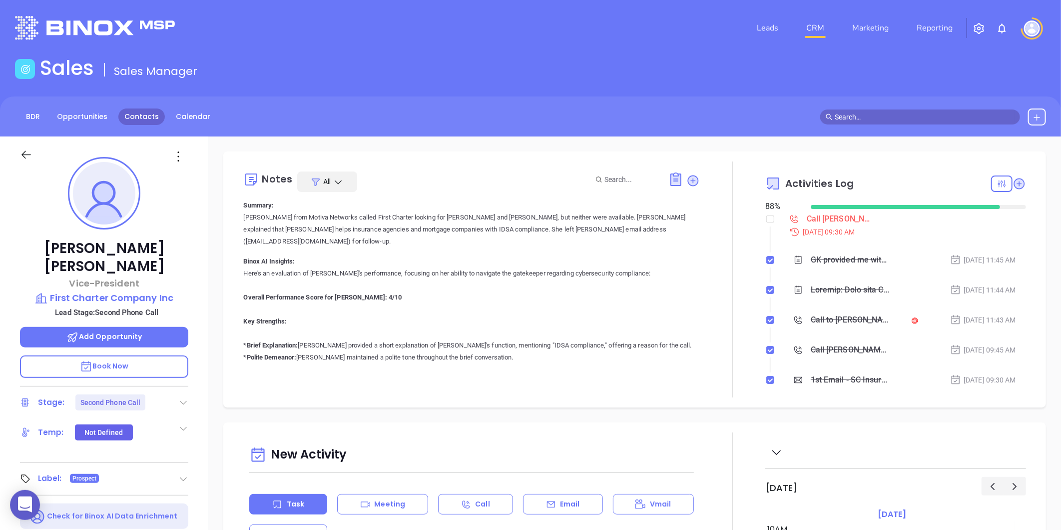
click at [147, 113] on link "Contacts" at bounding box center [141, 116] width 46 height 16
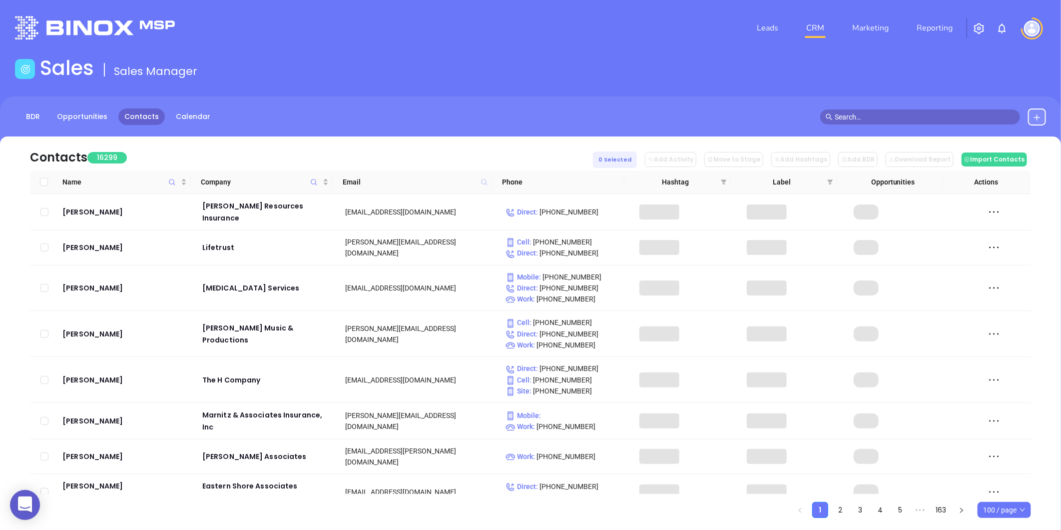
click at [481, 181] on icon at bounding box center [484, 181] width 7 height 7
paste input "peopleschoice-ins.com"
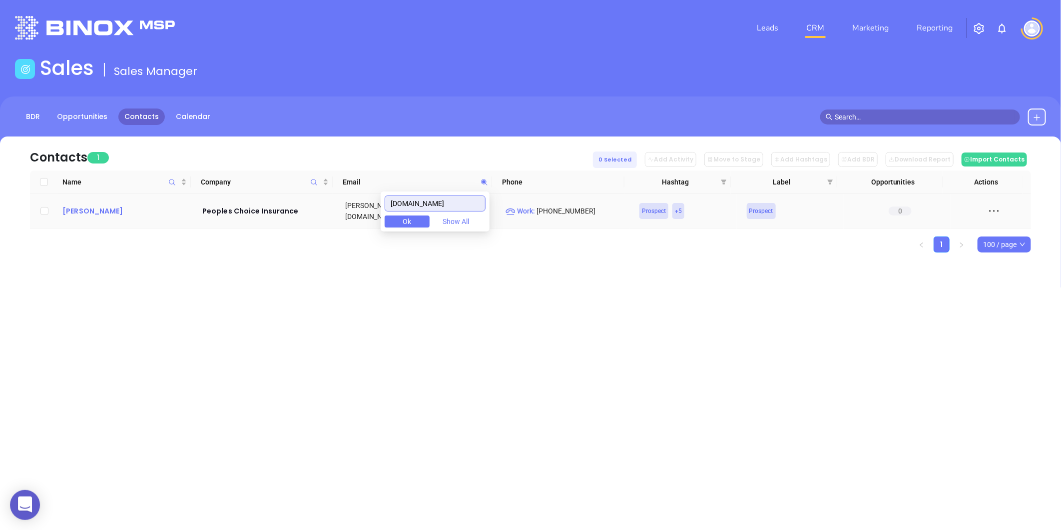
type input "peopleschoice-ins.com"
click at [86, 209] on div "John Sanders" at bounding box center [125, 211] width 126 height 12
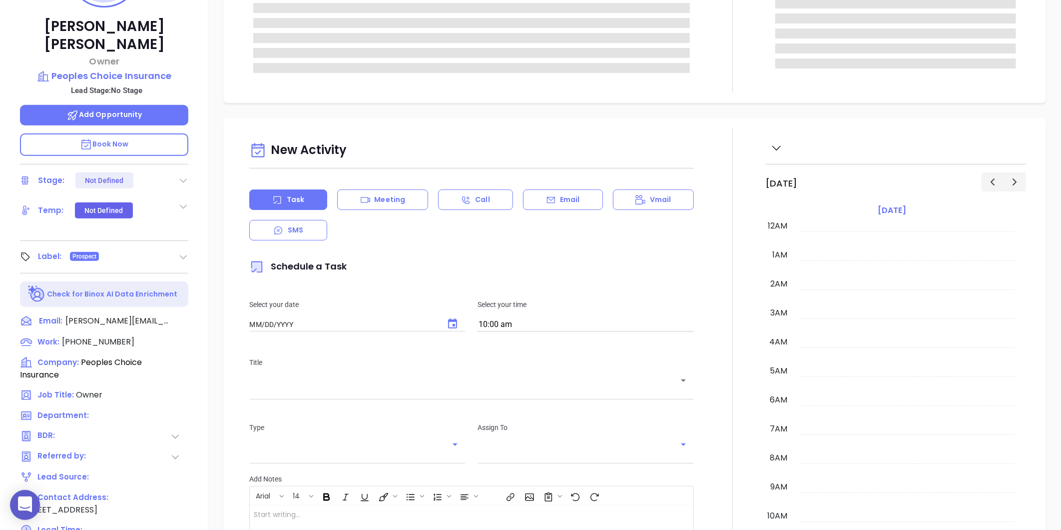
type input "[DATE]"
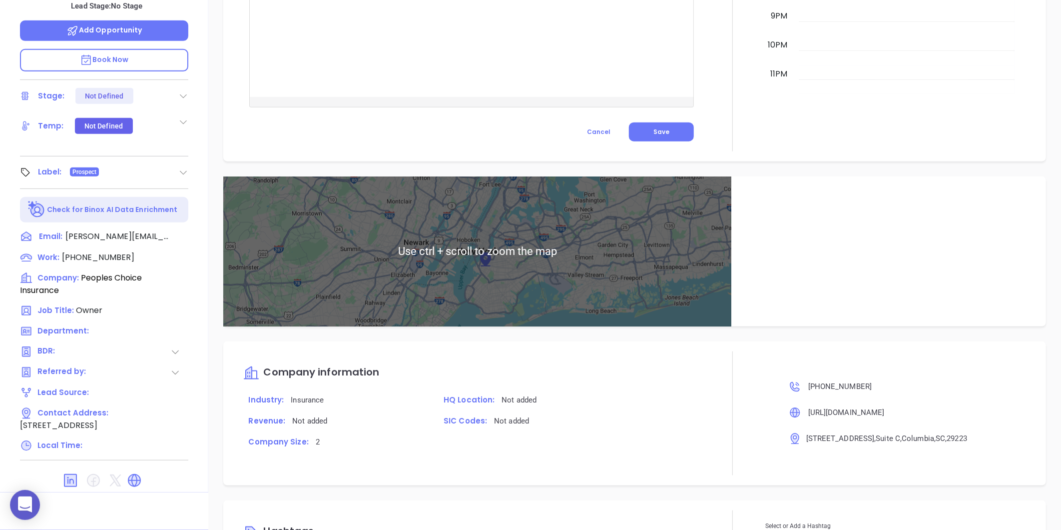
scroll to position [532, 0]
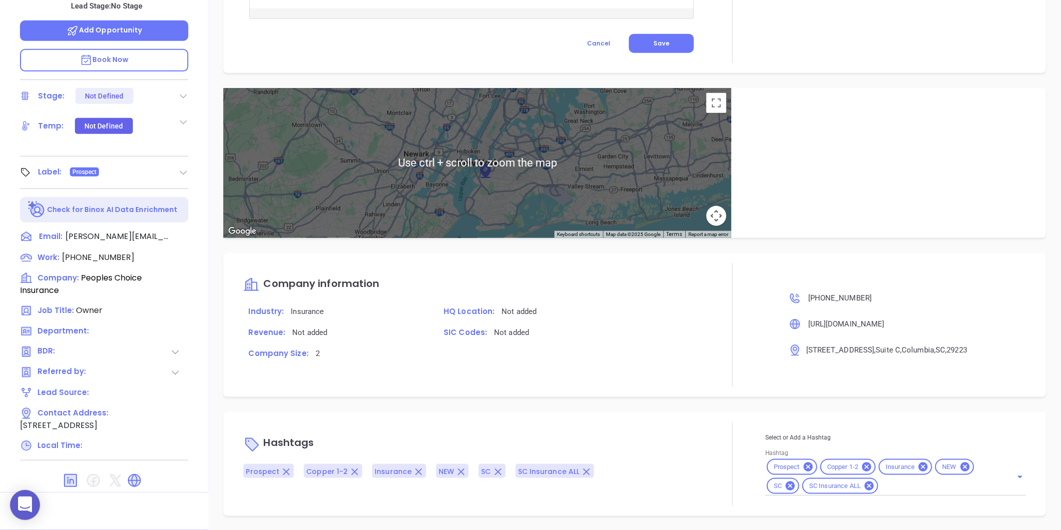
type input "[PERSON_NAME]"
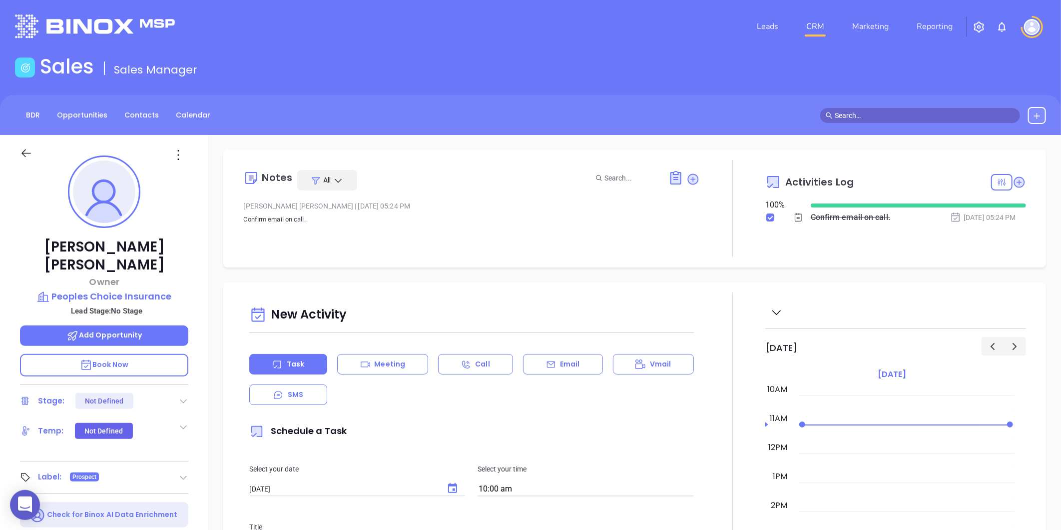
scroll to position [0, 0]
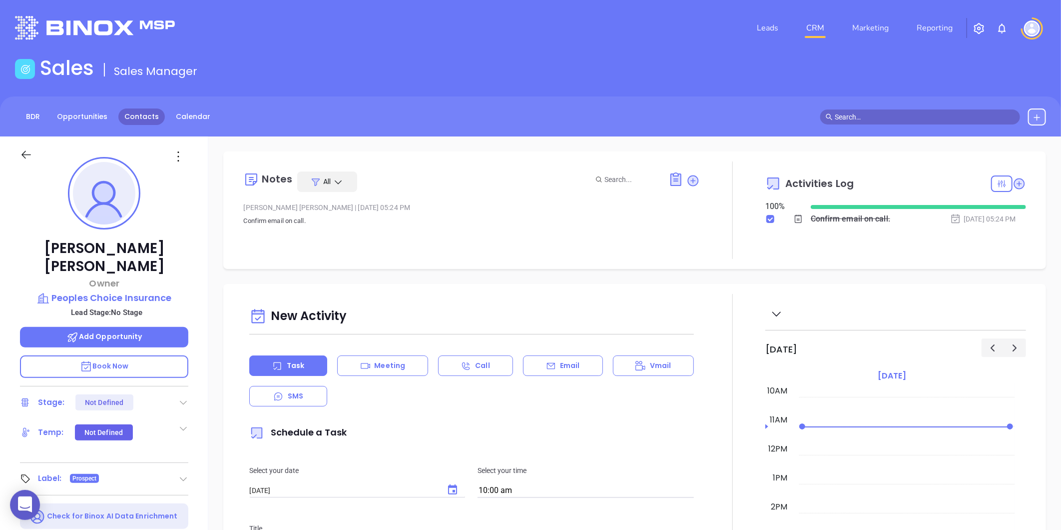
click at [150, 111] on link "Contacts" at bounding box center [141, 116] width 46 height 16
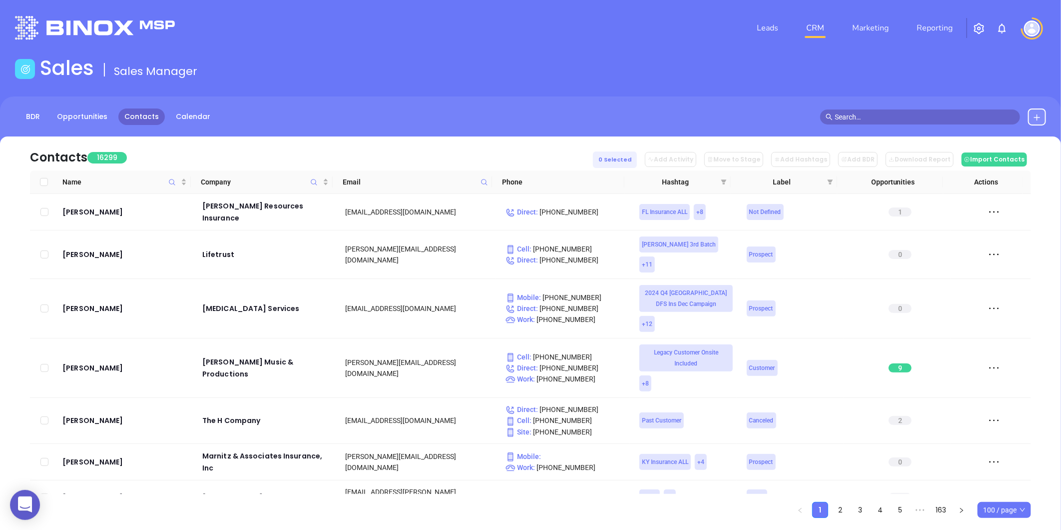
click at [478, 182] on div "Email" at bounding box center [415, 181] width 145 height 11
click at [481, 182] on icon at bounding box center [484, 181] width 7 height 7
paste input "carolinapropertyinsurance.com"
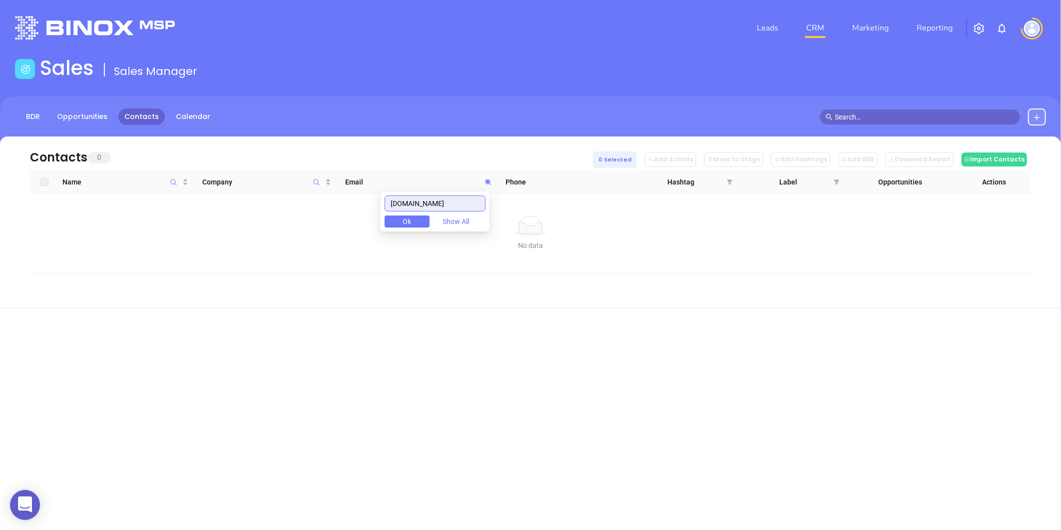
drag, startPoint x: 482, startPoint y: 200, endPoint x: 312, endPoint y: 210, distance: 169.6
click at [310, 242] on body "0 Leads CRM Marketing Reporting Financial Leads Leads Sales Sales Manager BDR O…" at bounding box center [530, 265] width 1061 height 530
type input "carolinapropertyinsurance.com"
click at [313, 178] on icon "Company" at bounding box center [316, 181] width 7 height 7
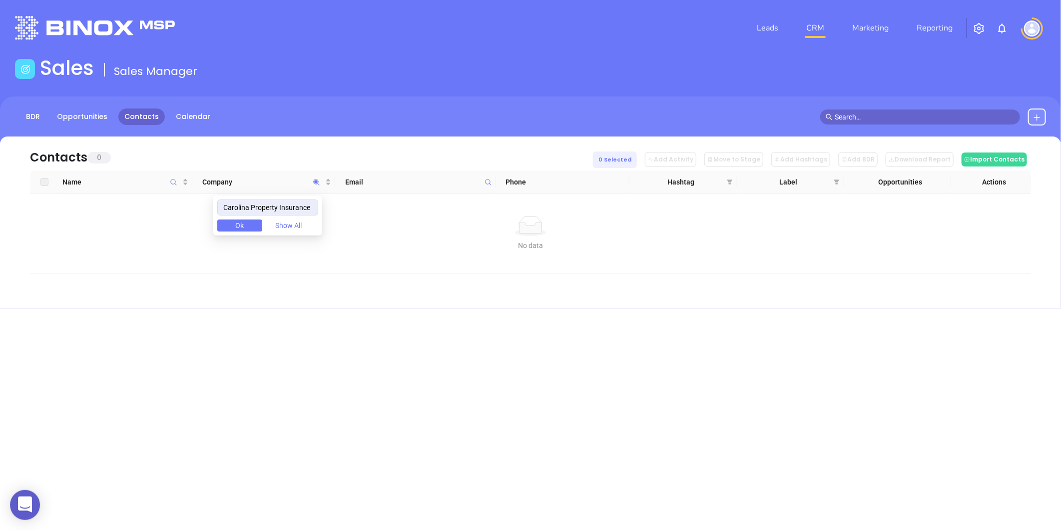
drag, startPoint x: 313, startPoint y: 210, endPoint x: 137, endPoint y: 255, distance: 181.6
click at [137, 255] on body "0 Leads CRM Marketing Reporting Financial Leads Leads Sales Sales Manager BDR O…" at bounding box center [530, 265] width 1061 height 530
type input "Carolina Property Insurance"
click at [232, 210] on input "Carolina Property Insurance" at bounding box center [267, 207] width 101 height 16
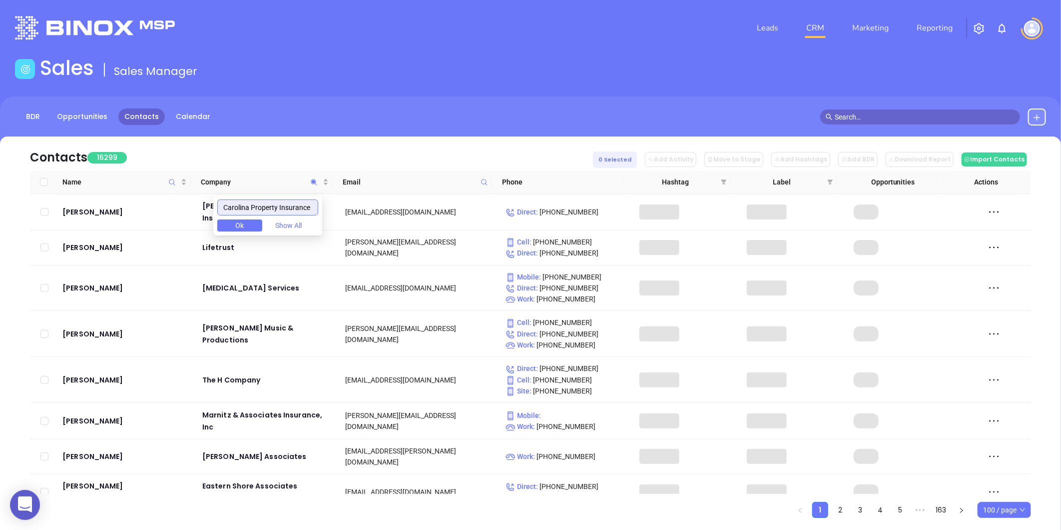
click at [232, 210] on input "Carolina Property Insurance" at bounding box center [267, 207] width 101 height 16
drag, startPoint x: 232, startPoint y: 210, endPoint x: 353, endPoint y: 213, distance: 120.9
click at [360, 213] on body "0 Leads CRM Marketing Reporting Financial Leads Leads Sales Sales Manager BDR O…" at bounding box center [530, 265] width 1061 height 530
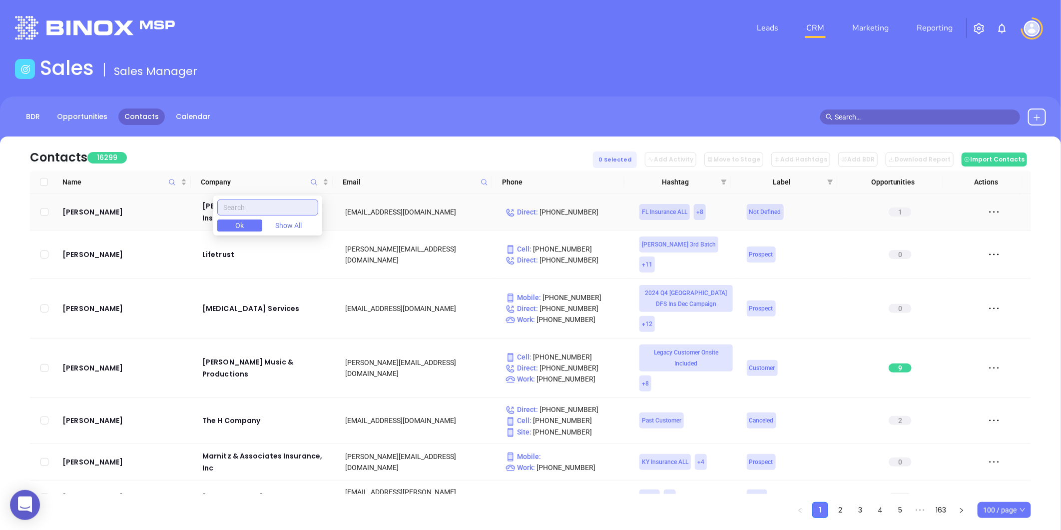
scroll to position [0, 0]
paste input "Carolina Property Insurance"
type input "Carolina Property Insurance"
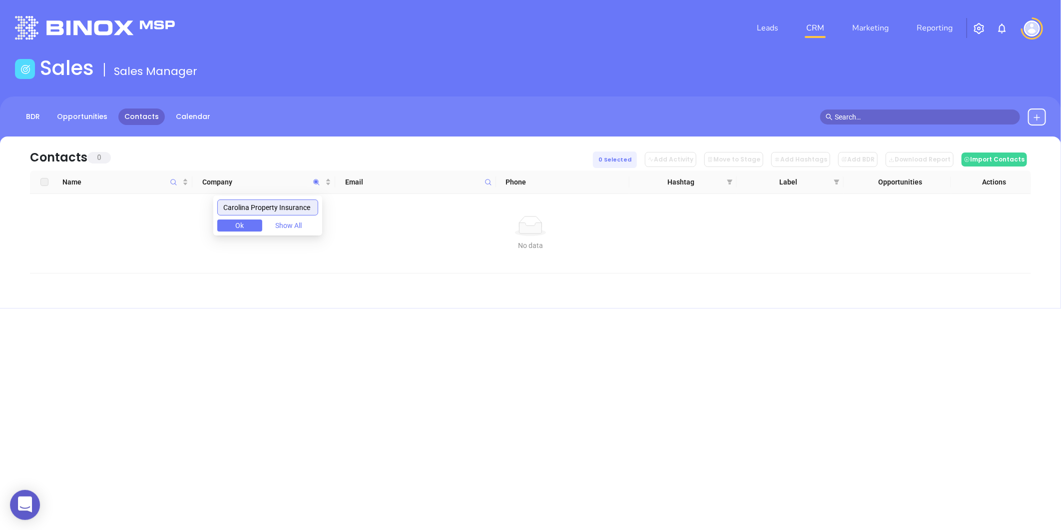
click at [233, 206] on input "Carolina Property Insurance" at bounding box center [267, 207] width 101 height 16
click at [232, 206] on input "Carolina Property Insurance" at bounding box center [267, 207] width 101 height 16
click at [227, 212] on input "Carolina Property Insurance" at bounding box center [267, 207] width 101 height 16
click at [228, 208] on input "Carolina Property Insurance" at bounding box center [267, 207] width 101 height 16
click at [227, 208] on input "Carolina Property Insurance" at bounding box center [267, 207] width 101 height 16
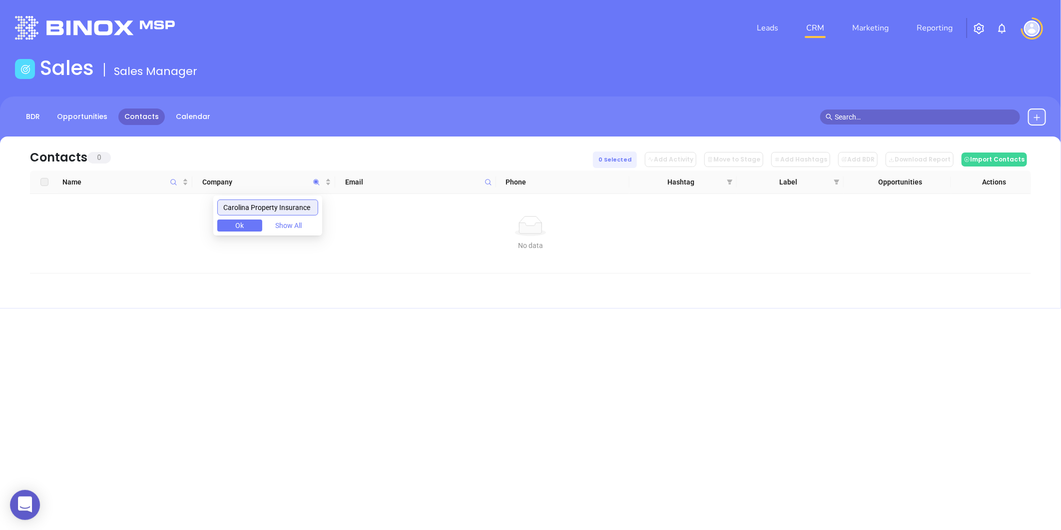
click at [230, 208] on input "Carolina Property Insurance" at bounding box center [267, 207] width 101 height 16
click at [231, 215] on div "Carolina Property Insurance Ok Show All" at bounding box center [267, 215] width 109 height 40
click at [493, 184] on span at bounding box center [488, 181] width 11 height 15
click at [314, 185] on icon "Company" at bounding box center [316, 181] width 7 height 7
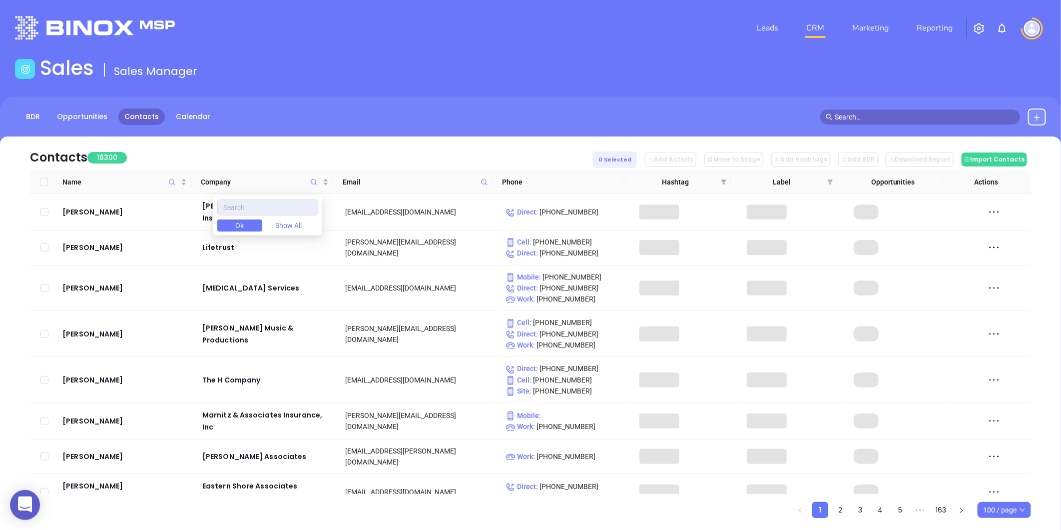
click at [478, 182] on div "Email" at bounding box center [415, 181] width 145 height 11
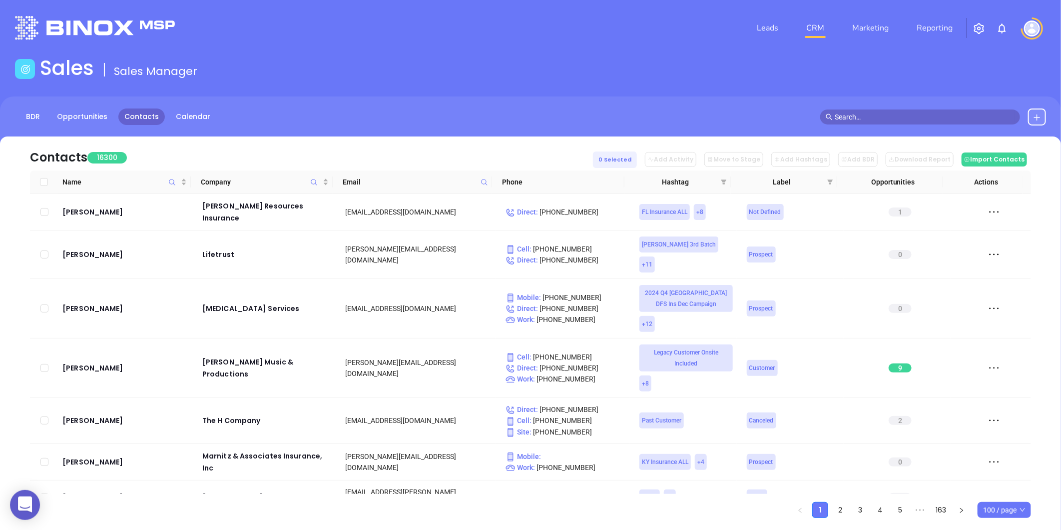
click at [480, 182] on span at bounding box center [484, 181] width 11 height 15
paste input "bmeinsurance.com"
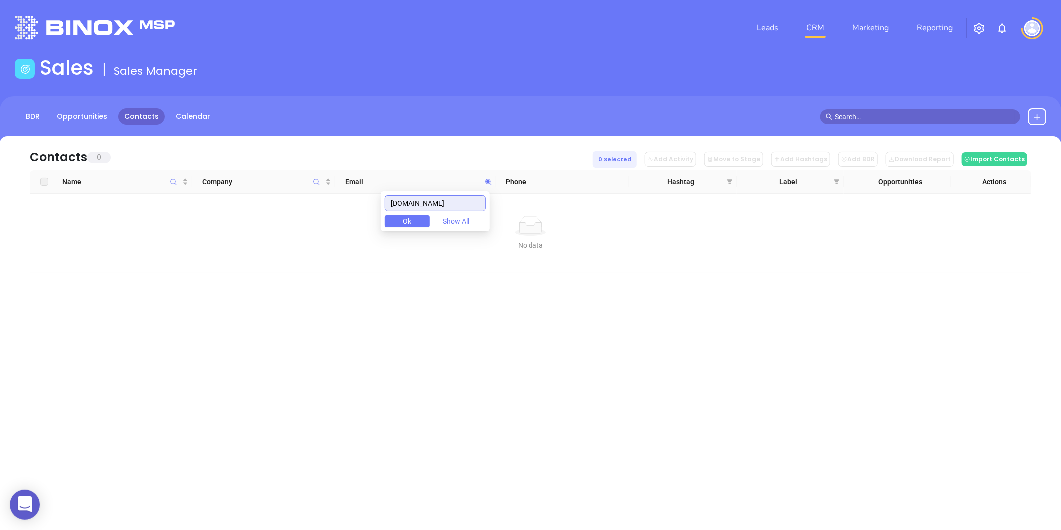
drag, startPoint x: 468, startPoint y: 201, endPoint x: 328, endPoint y: 232, distance: 143.8
click at [338, 231] on body "0 Leads CRM Marketing Reporting Financial Leads Leads Sales Sales Manager BDR O…" at bounding box center [530, 265] width 1061 height 530
type input "bmeinsurance.com"
paste input "lwshortins.com"
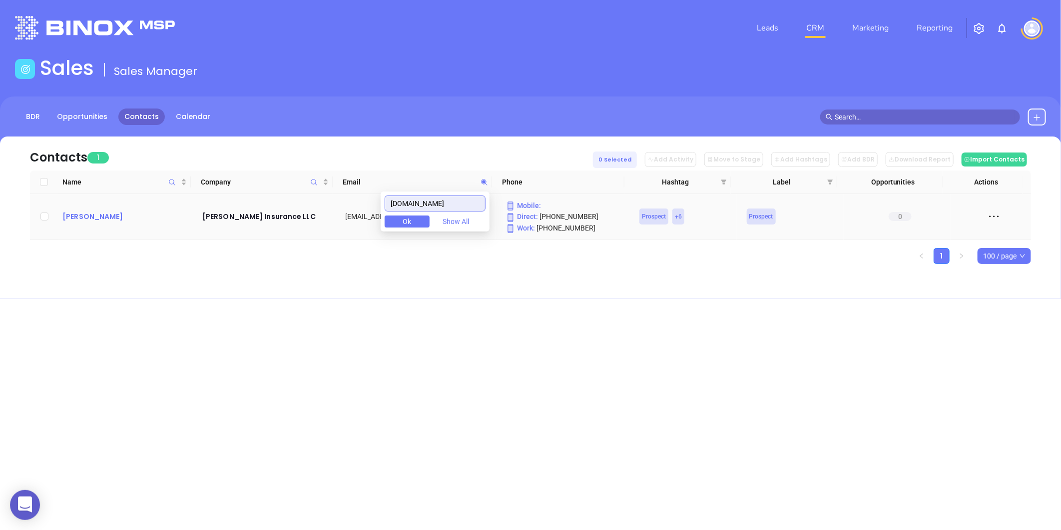
type input "lwshortins.com"
click at [85, 216] on div "Rick Short" at bounding box center [125, 216] width 126 height 12
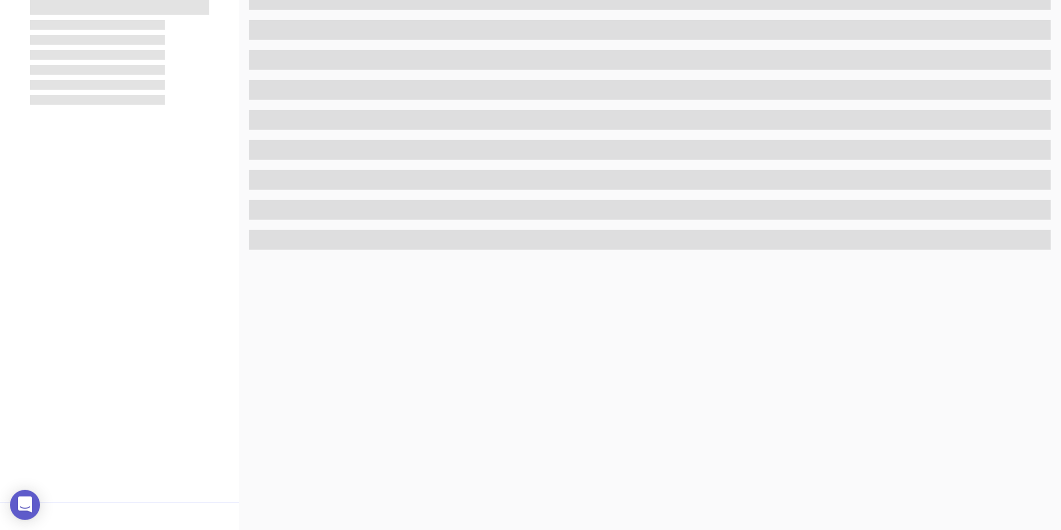
scroll to position [306, 0]
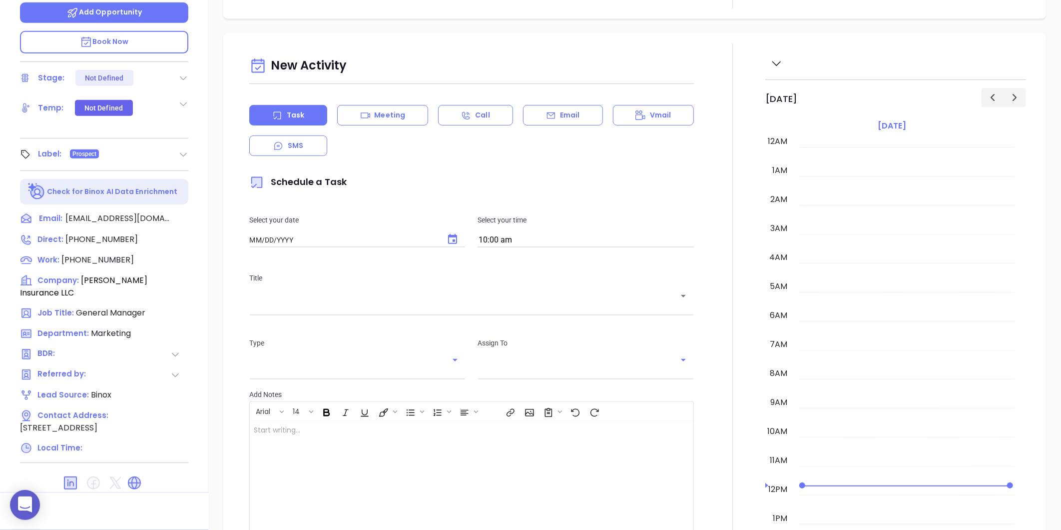
type input "[DATE]"
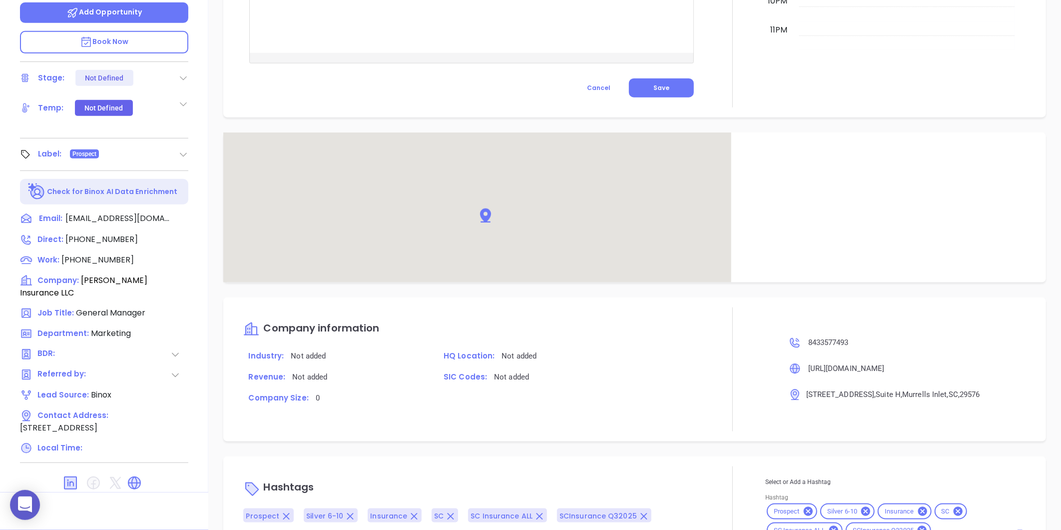
scroll to position [551, 0]
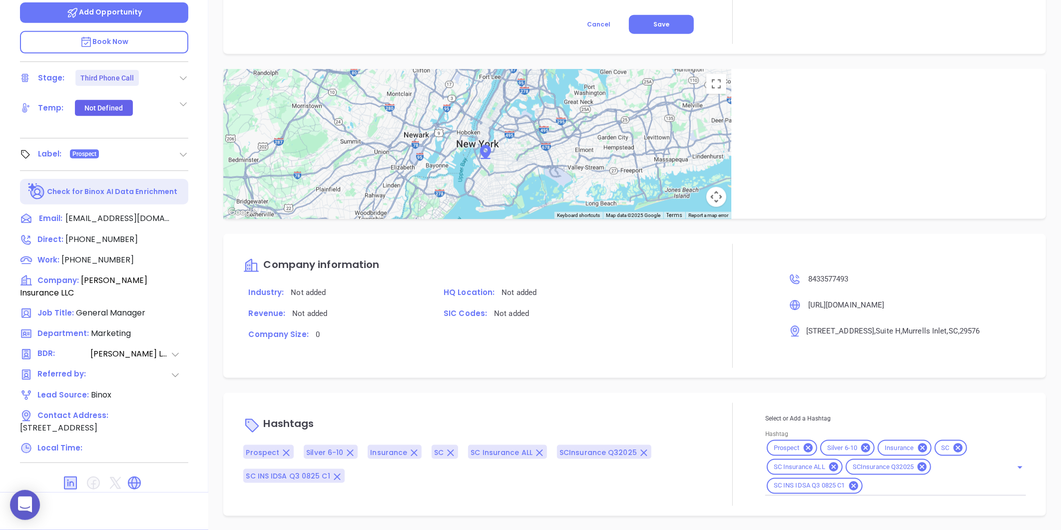
type input "[PERSON_NAME]"
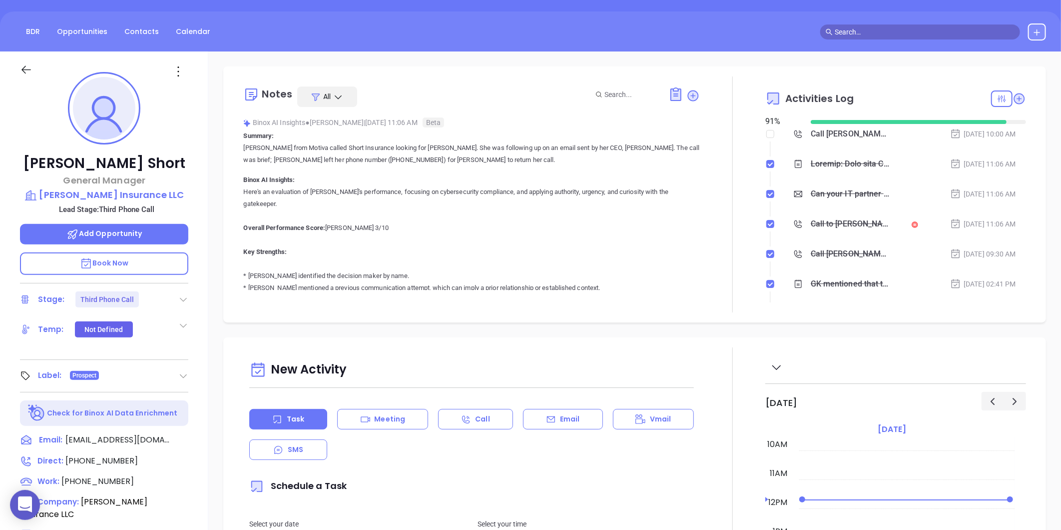
scroll to position [0, 0]
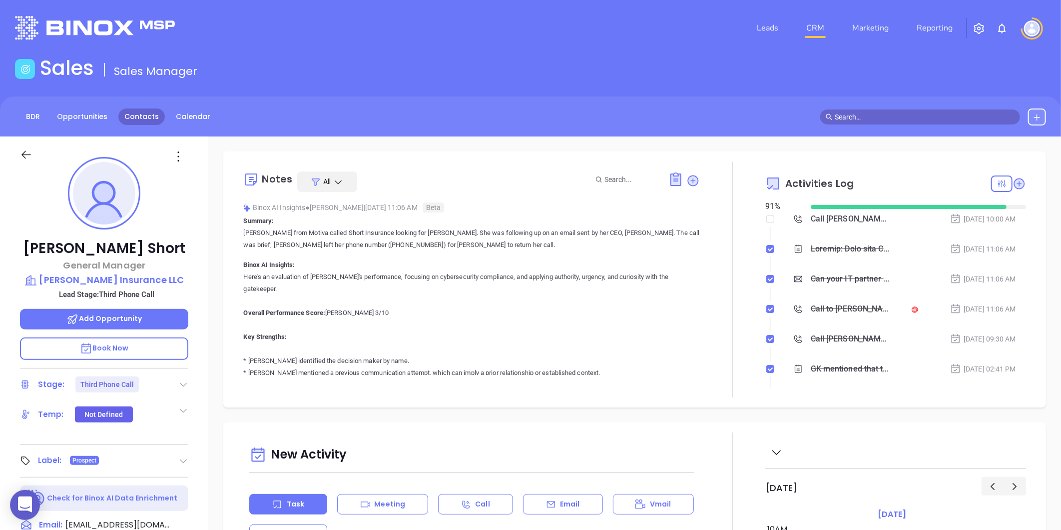
click at [138, 123] on link "Contacts" at bounding box center [141, 116] width 46 height 16
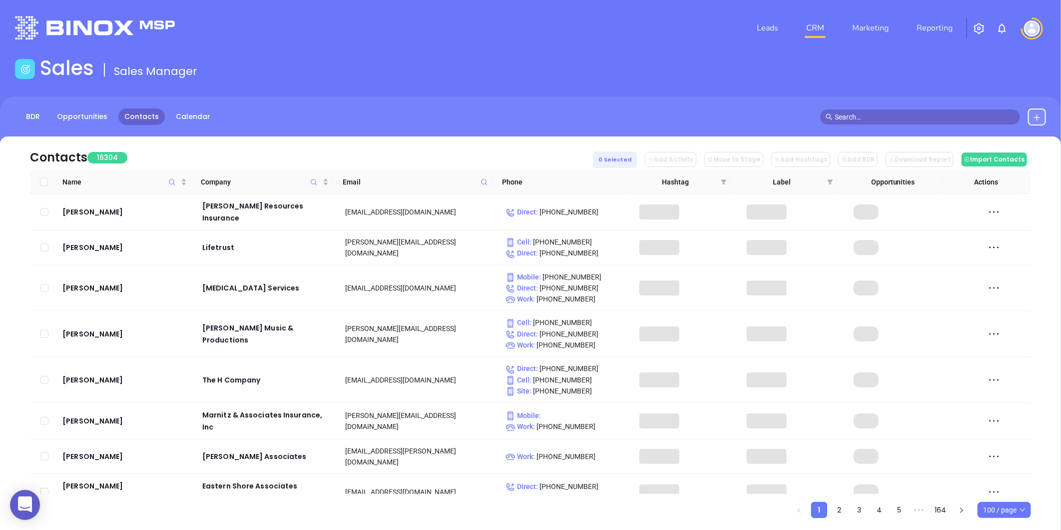
click at [488, 183] on icon at bounding box center [484, 181] width 7 height 7
paste input "safehavenins.com"
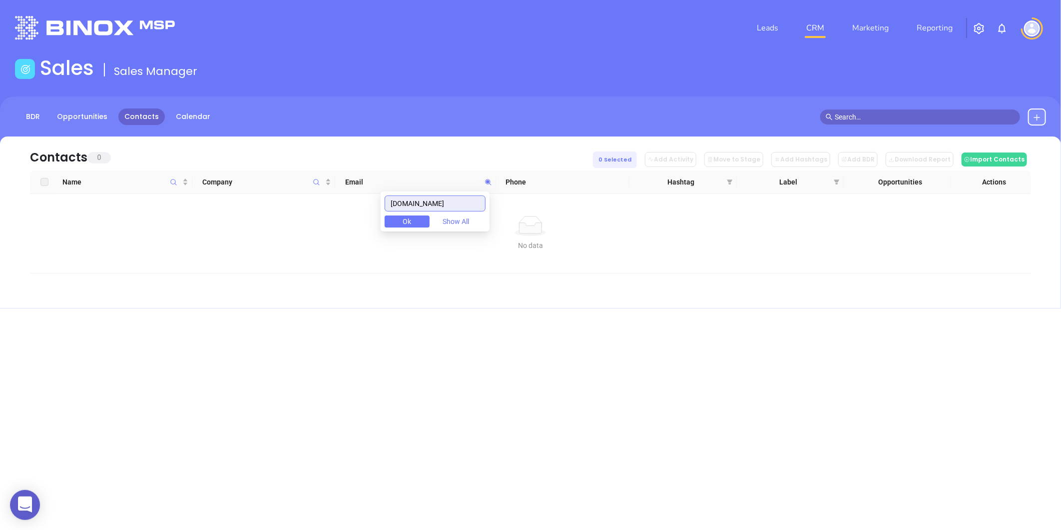
type input "safehavenins.com"
drag, startPoint x: 442, startPoint y: 203, endPoint x: 382, endPoint y: 210, distance: 60.4
click at [386, 210] on body "0 Leads CRM Marketing Reporting Financial Leads Leads Sales Sales Manager BDR O…" at bounding box center [530, 265] width 1061 height 530
click at [313, 181] on icon "Company" at bounding box center [316, 181] width 7 height 7
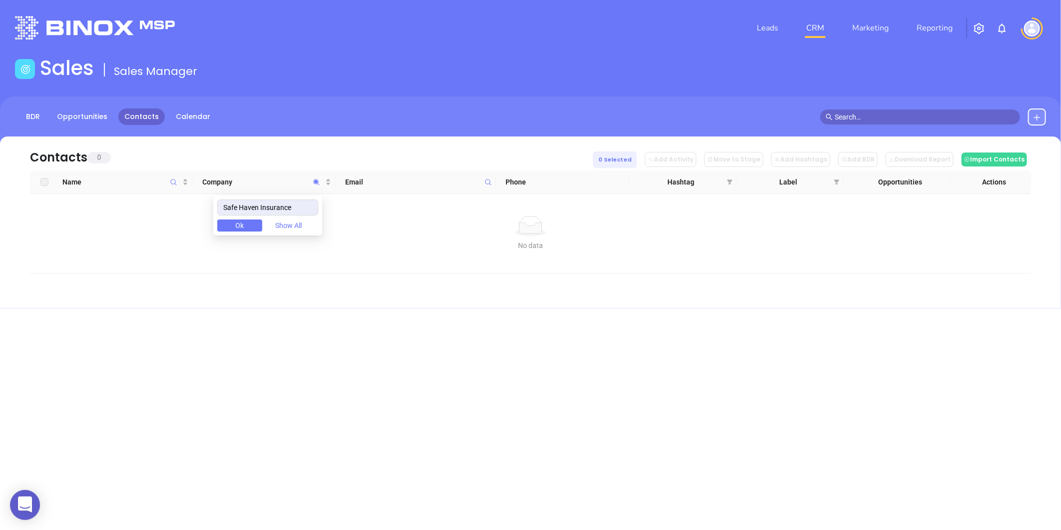
drag, startPoint x: 303, startPoint y: 206, endPoint x: 202, endPoint y: 221, distance: 102.0
click at [202, 221] on body "0 Leads CRM Marketing Reporting Financial Leads Leads Sales Sales Manager BDR O…" at bounding box center [530, 265] width 1061 height 530
type input "Safe Haven Insurance"
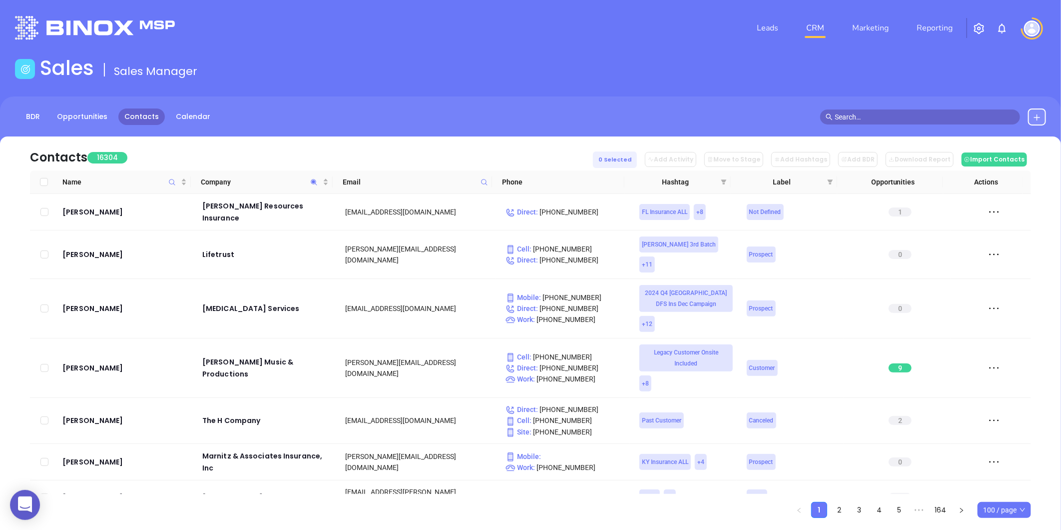
click at [1025, 112] on div at bounding box center [920, 116] width 216 height 15
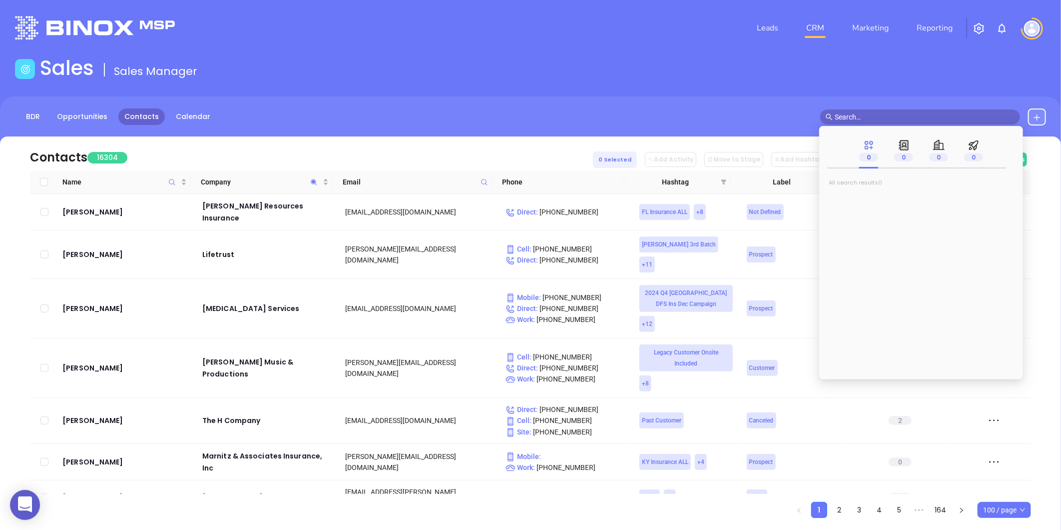
click at [1037, 113] on icon at bounding box center [1037, 117] width 8 height 8
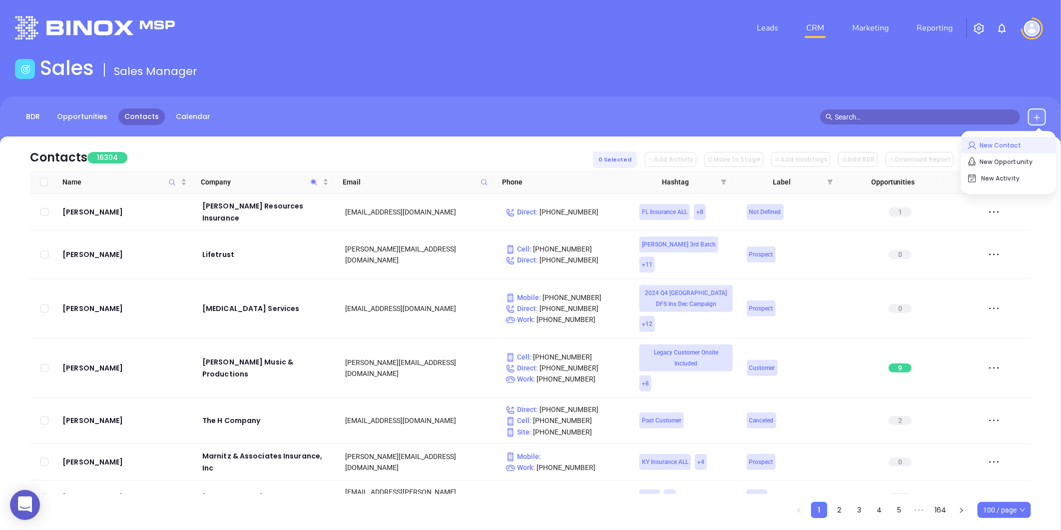
click at [996, 141] on p "New Contact" at bounding box center [1008, 145] width 83 height 16
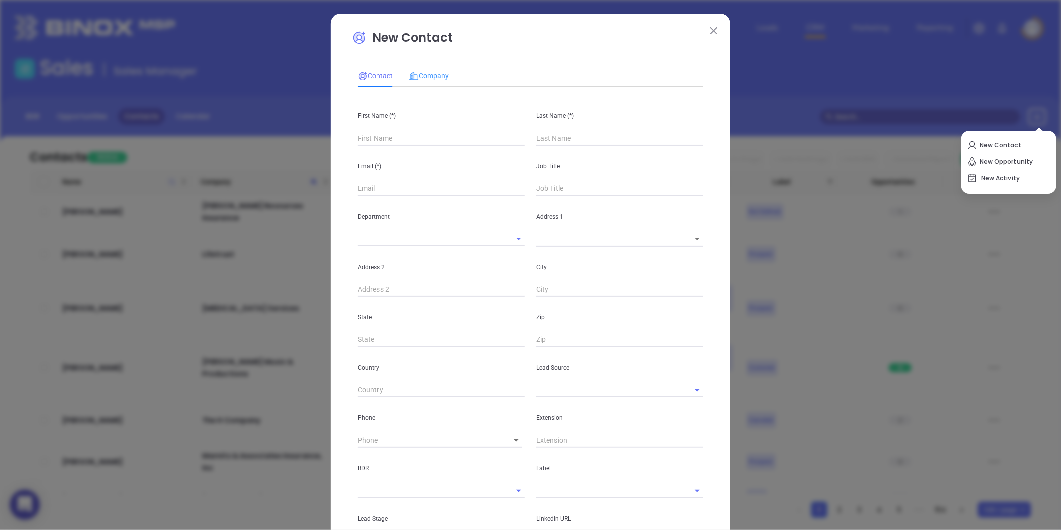
click at [418, 85] on div "Company" at bounding box center [429, 75] width 40 height 23
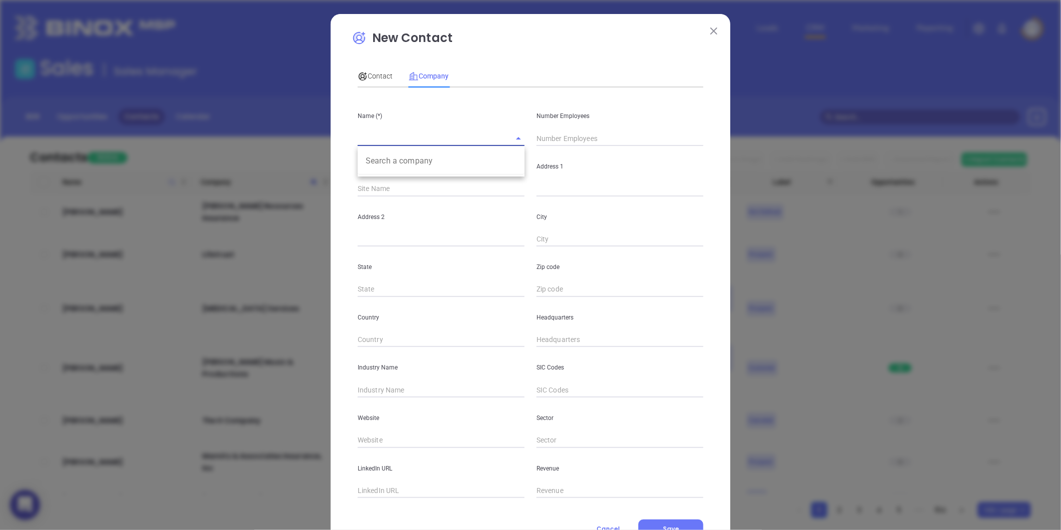
click at [380, 138] on input "text" at bounding box center [427, 138] width 139 height 14
paste input "Safe Haven Insurance"
type input "Safe Haven Insurance"
click at [562, 131] on input "text" at bounding box center [620, 138] width 167 height 15
type input "4"
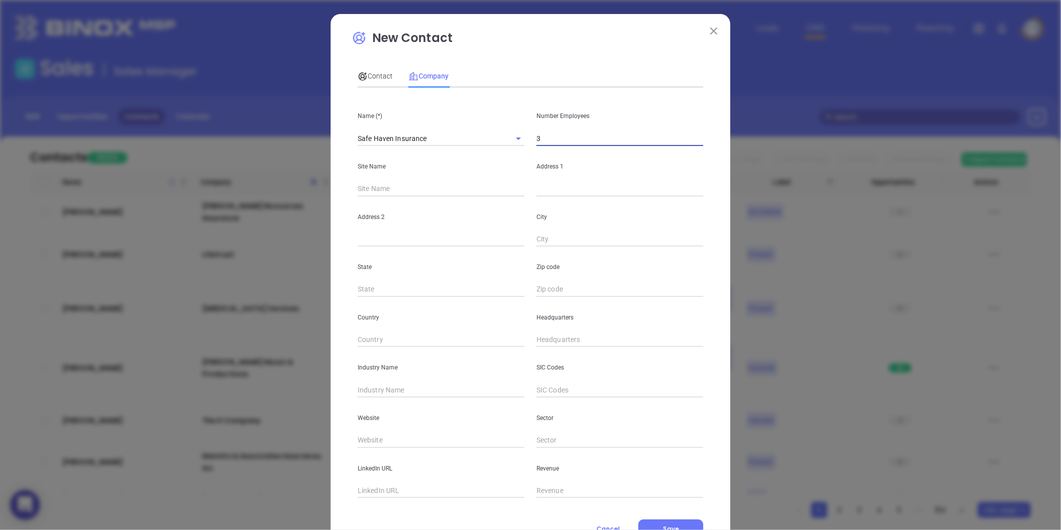
type input "3"
click at [537, 178] on div "Address 1" at bounding box center [620, 171] width 179 height 50
click at [537, 180] on div "Address 1" at bounding box center [620, 171] width 179 height 50
click at [540, 190] on input "text" at bounding box center [620, 188] width 167 height 15
paste input "671 JAMESTOWN DR SUITE F Garden City, SC 29576"
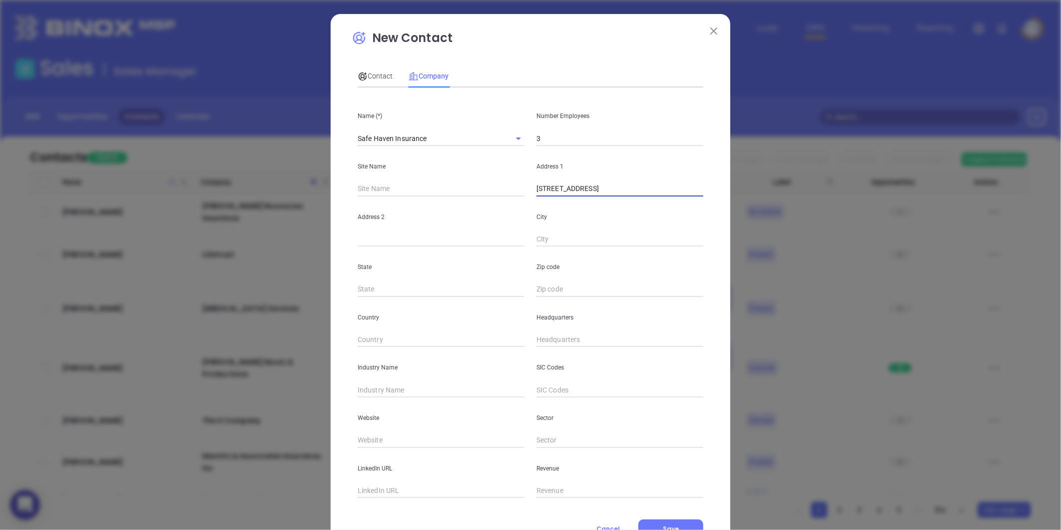
drag, startPoint x: 678, startPoint y: 191, endPoint x: 704, endPoint y: 189, distance: 26.6
click at [704, 189] on div "Address 1 671 JAMESTOWN DR SUITE F Garden City, SC 29576" at bounding box center [620, 171] width 179 height 50
type input "671 JAMESTOWN DR SUITE F Garden City, SC 29576"
click at [569, 285] on input "text" at bounding box center [620, 289] width 167 height 15
paste input "29576"
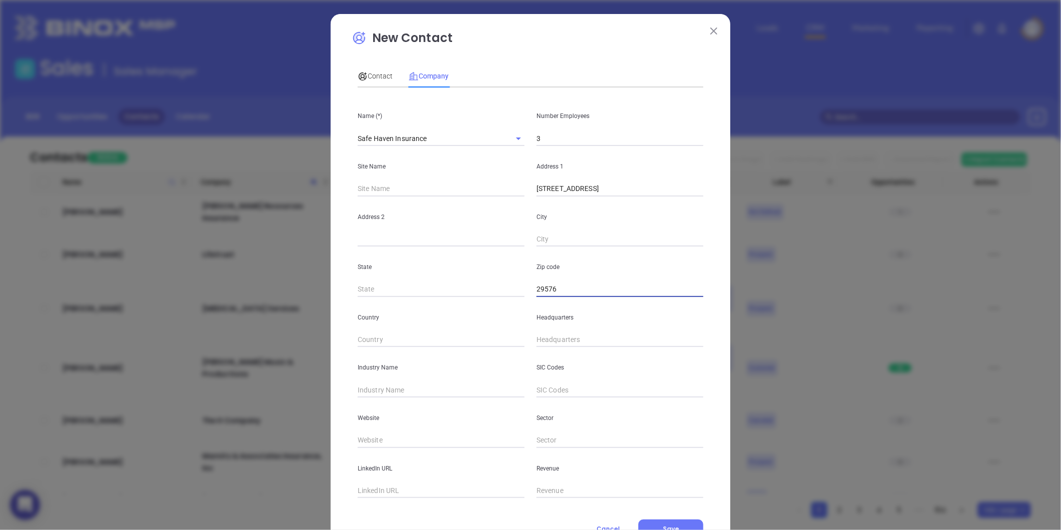
type input "29576"
click at [394, 293] on input "text" at bounding box center [441, 289] width 167 height 15
type input "SC"
drag, startPoint x: 628, startPoint y: 192, endPoint x: 665, endPoint y: 192, distance: 37.5
click at [665, 192] on input "671 JAMESTOWN DR SUITE F Garden City, SC 29576" at bounding box center [620, 188] width 167 height 15
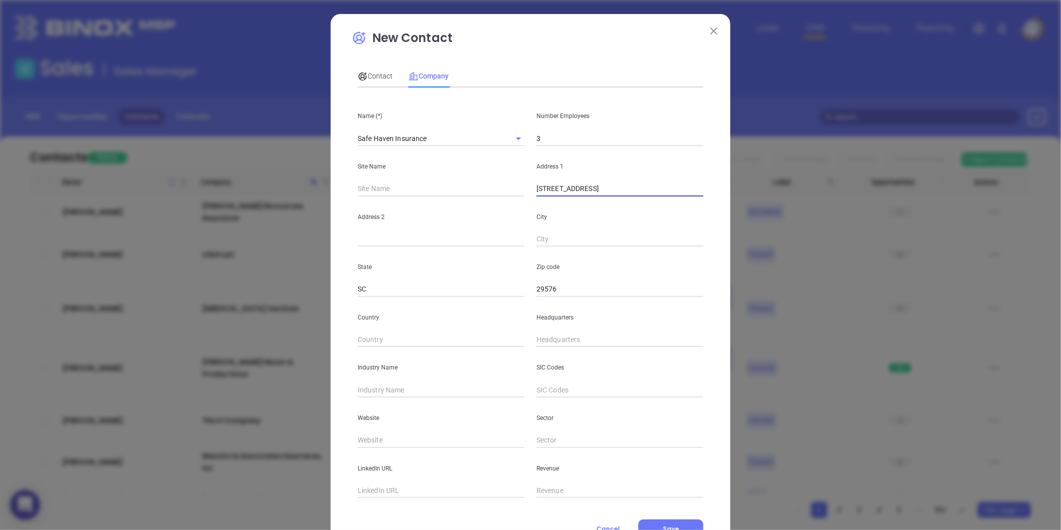
click at [615, 238] on input "text" at bounding box center [620, 239] width 167 height 15
paste input "Garden City"
type input "Garden City"
drag, startPoint x: 601, startPoint y: 188, endPoint x: 625, endPoint y: 192, distance: 24.2
click at [625, 192] on input "671 JAMESTOWN DR SUITE F Garden City, SC 29576" at bounding box center [620, 188] width 167 height 15
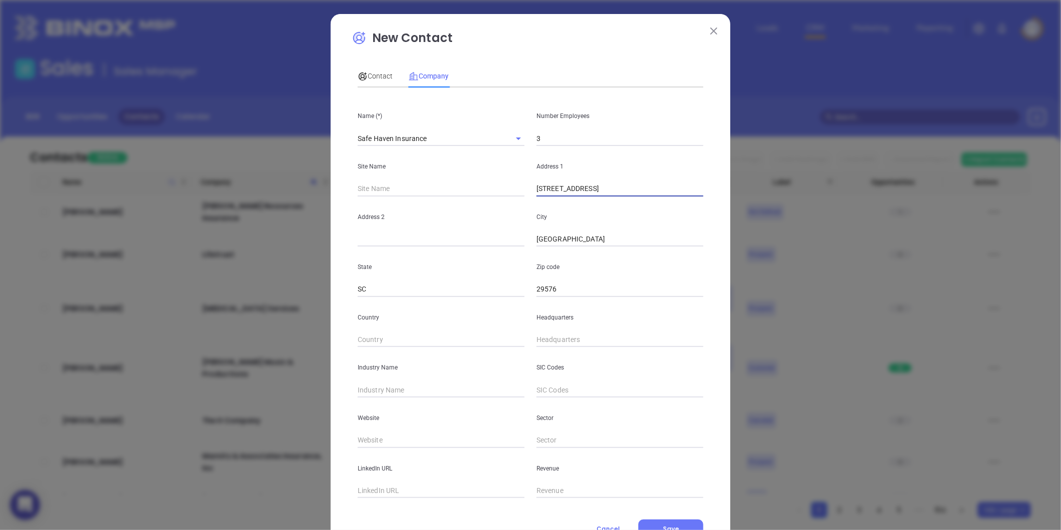
click at [425, 243] on input "text" at bounding box center [441, 239] width 167 height 15
paste input "SUITE F"
type input "SUITE F"
drag, startPoint x: 603, startPoint y: 190, endPoint x: 740, endPoint y: 208, distance: 138.1
click at [740, 208] on div "New Contact Contact Company First Name (*) Last Name (*) Email (*) Job Title De…" at bounding box center [530, 265] width 1061 height 530
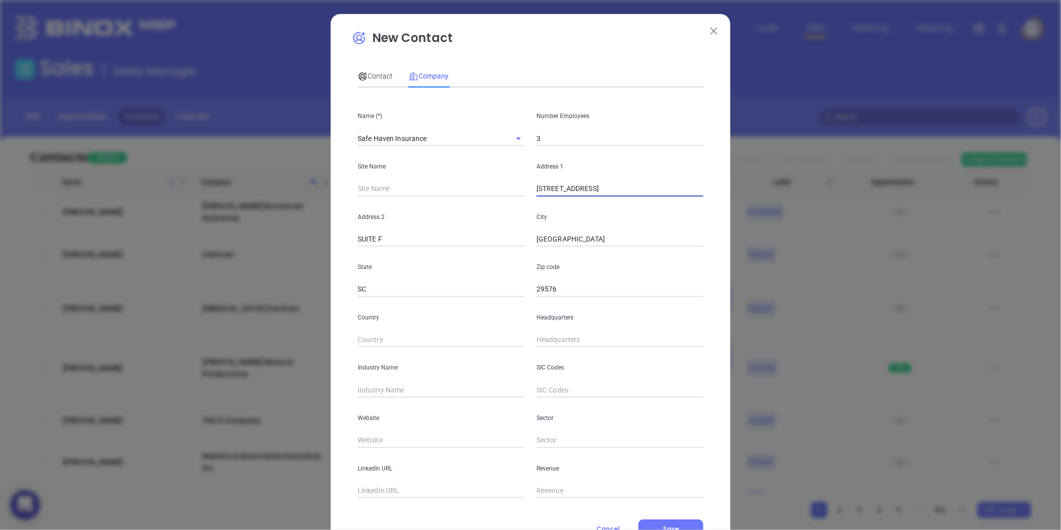
type input "671 JAMESTOWN DR"
type input "( ) -"
click at [547, 347] on div "Name (*) Safe Haven Insurance Number Employees 3 Site Name Address 1 671 JAMEST…" at bounding box center [531, 296] width 346 height 402
paste input "843) 839-1010"
type input "(843) 839-1010"
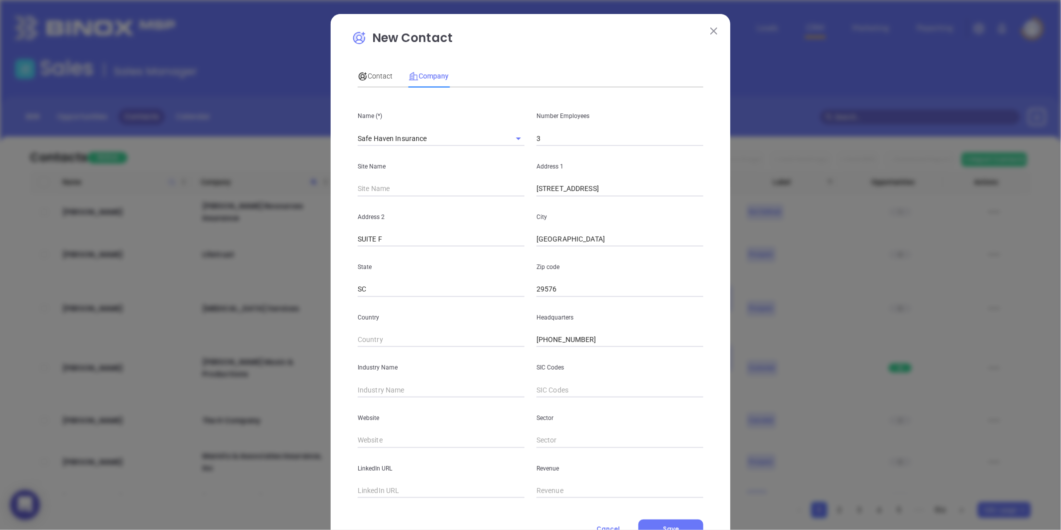
click at [375, 211] on p "Address 2" at bounding box center [441, 216] width 167 height 11
click at [403, 382] on div "Industry Name" at bounding box center [441, 372] width 179 height 50
click at [402, 386] on input "text" at bounding box center [441, 389] width 167 height 15
type input "Insurance"
click at [377, 436] on input "text" at bounding box center [441, 440] width 167 height 15
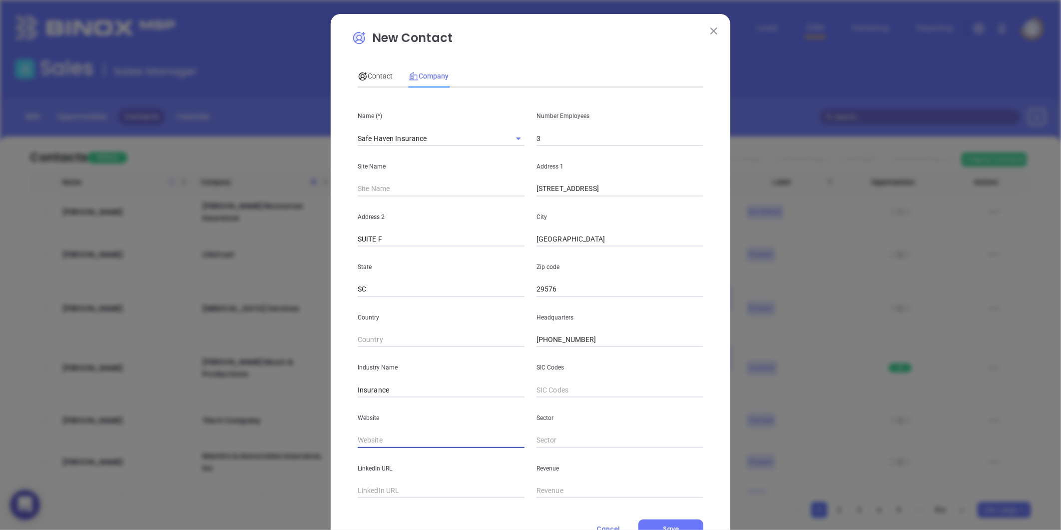
paste input "https://safehavenins.com/"
type input "https://safehavenins.com/"
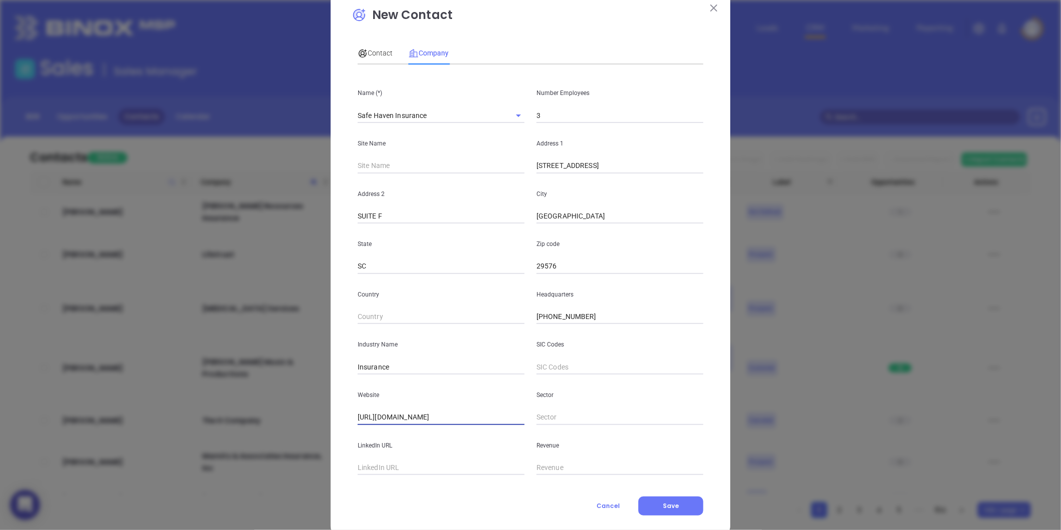
scroll to position [43, 0]
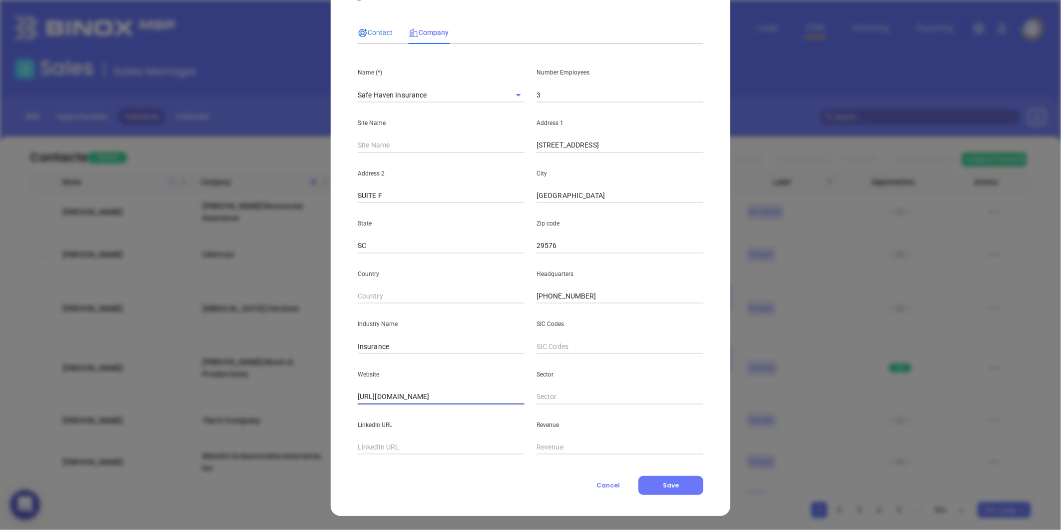
click at [377, 32] on span "Contact" at bounding box center [375, 32] width 35 height 8
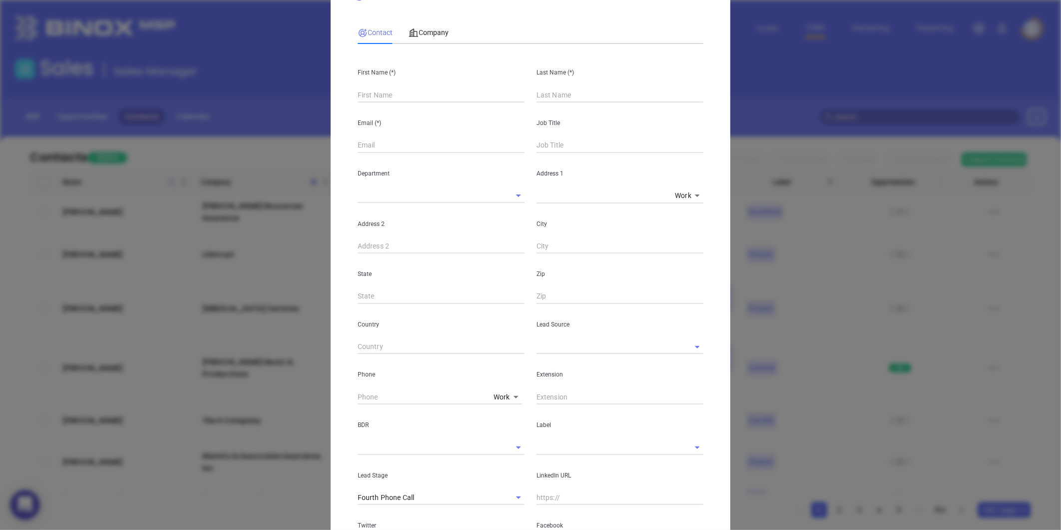
click at [370, 86] on div "First Name (*)" at bounding box center [441, 77] width 179 height 50
click at [366, 95] on input "text" at bounding box center [441, 94] width 167 height 15
paste input "Jay Goodman"
drag, startPoint x: 368, startPoint y: 98, endPoint x: 404, endPoint y: 105, distance: 36.2
click at [404, 105] on div "First Name (*) Jay Goodman Last Name (*) Email (*) Job Title Department Address…" at bounding box center [531, 328] width 346 height 553
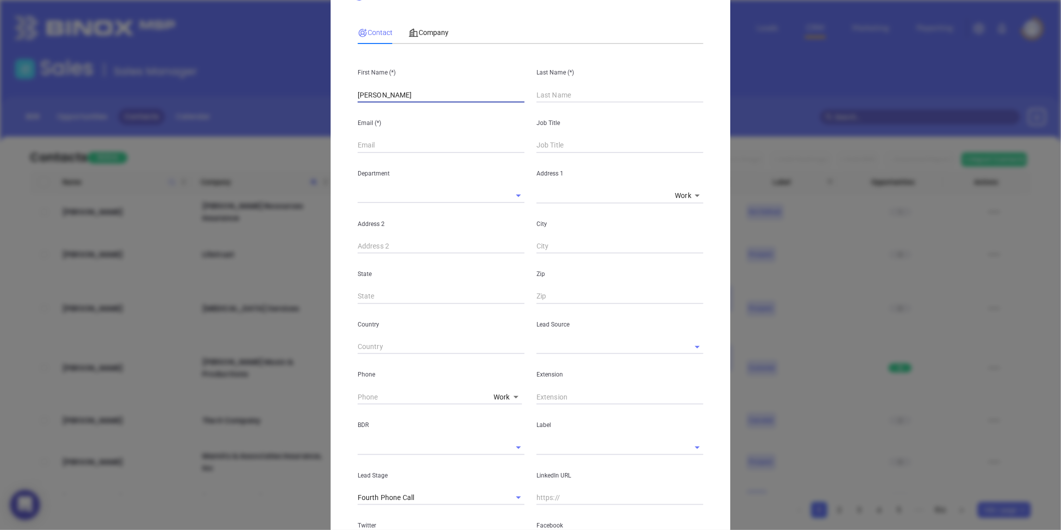
type input "Jay Goodman"
click at [540, 93] on input "text" at bounding box center [620, 94] width 167 height 15
paste input "Goodman"
type input "Goodman"
drag, startPoint x: 411, startPoint y: 93, endPoint x: 363, endPoint y: 105, distance: 49.6
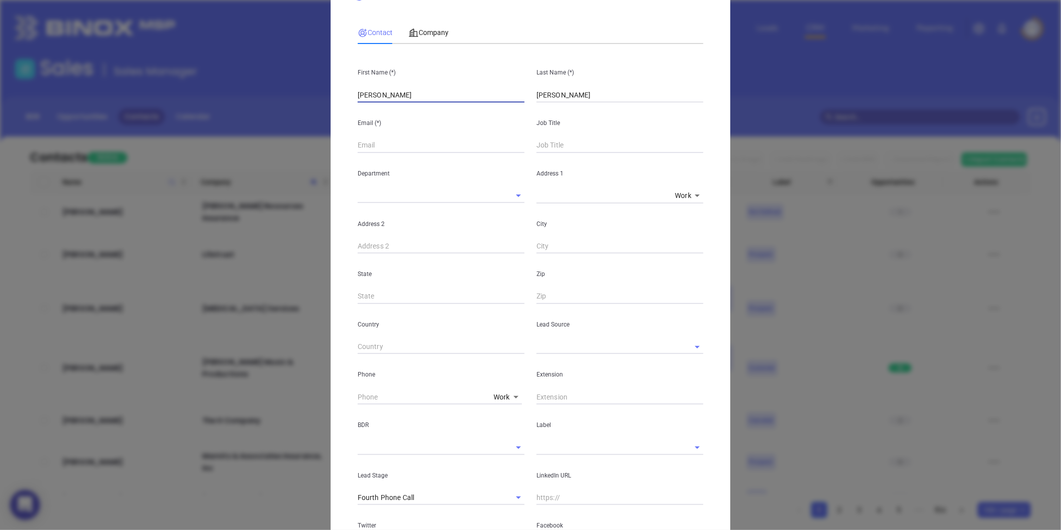
click at [363, 105] on div "First Name (*) Jay Goodman Last Name (*) Goodman Email (*) Job Title Department…" at bounding box center [531, 328] width 346 height 553
type input "Jay"
click at [358, 144] on input "text" at bounding box center [441, 145] width 167 height 15
paste input "Jay@safehavenins.com"
type input "Jay@safehavenins.com"
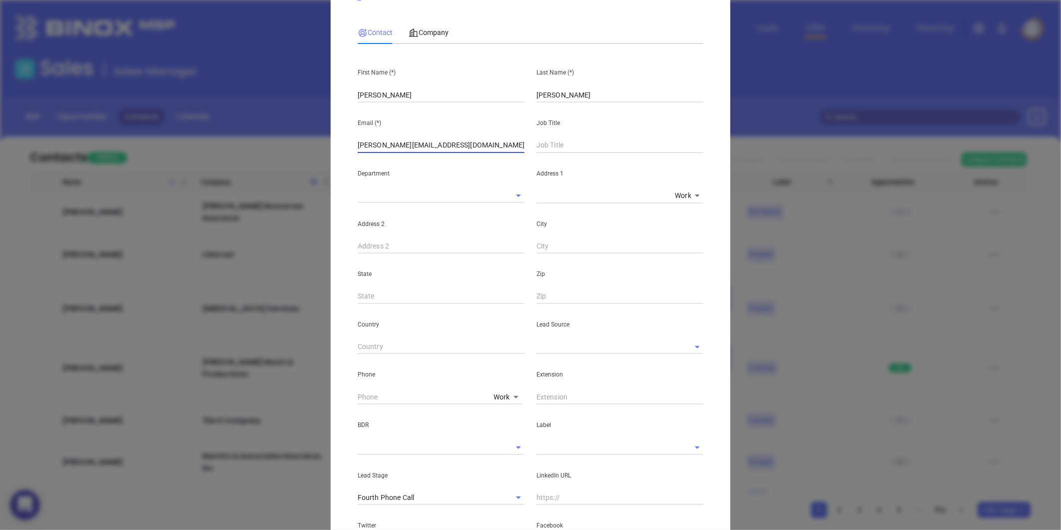
click at [552, 151] on input "text" at bounding box center [620, 145] width 167 height 15
type input "Owner"
click at [563, 346] on input "text" at bounding box center [606, 346] width 139 height 14
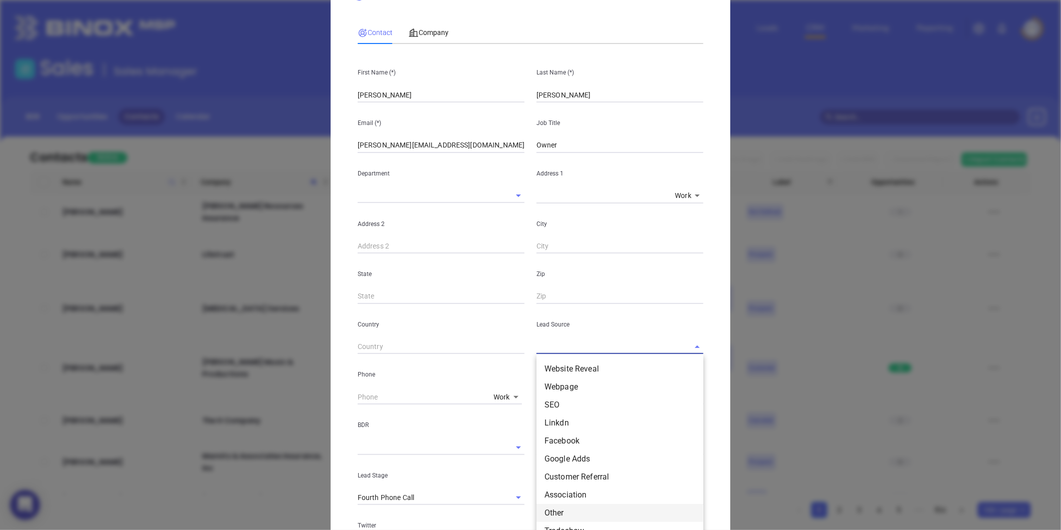
click at [552, 508] on li "Other" at bounding box center [620, 513] width 167 height 18
type input "Other"
click at [568, 386] on div "Extension" at bounding box center [620, 379] width 179 height 50
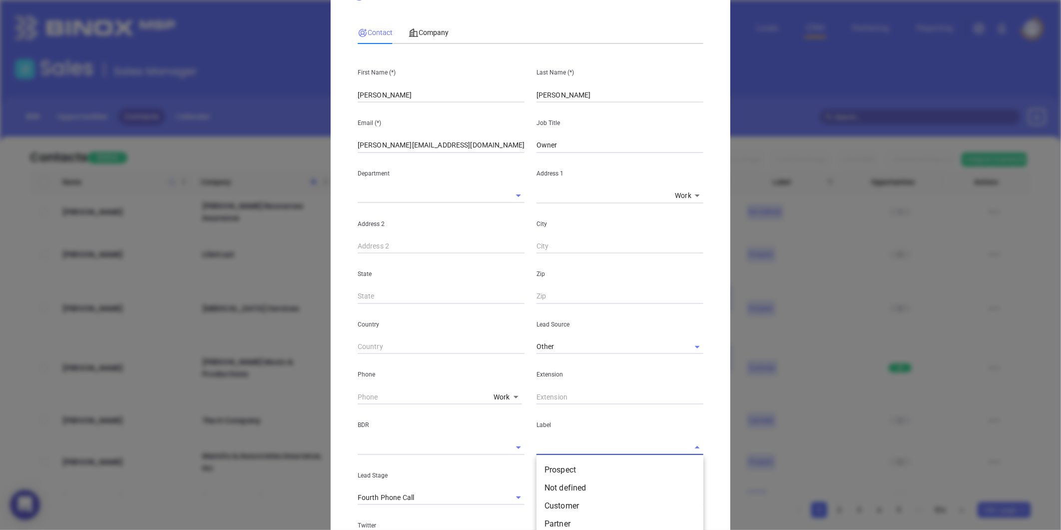
click at [545, 447] on input "text" at bounding box center [606, 447] width 139 height 14
click at [557, 466] on li "Prospect" at bounding box center [620, 470] width 167 height 18
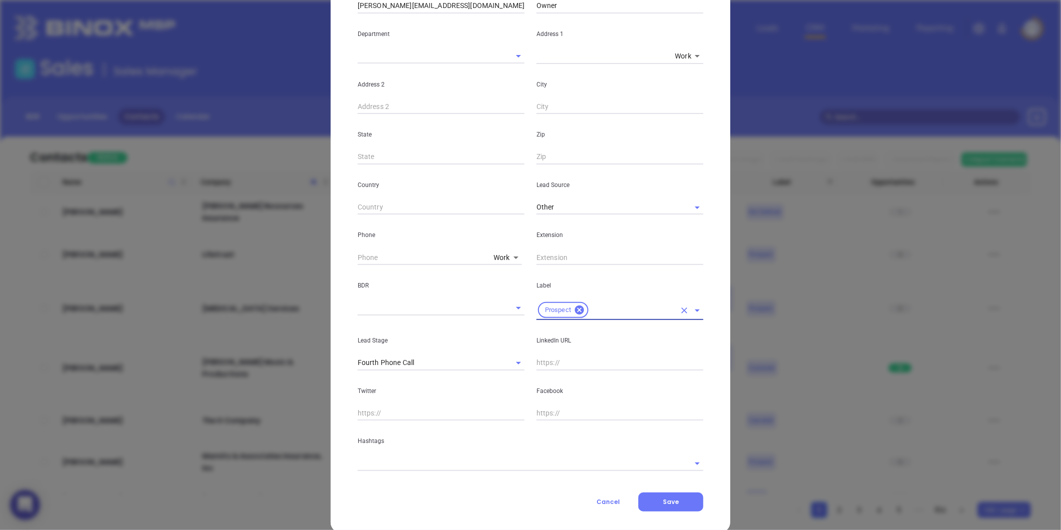
scroll to position [199, 0]
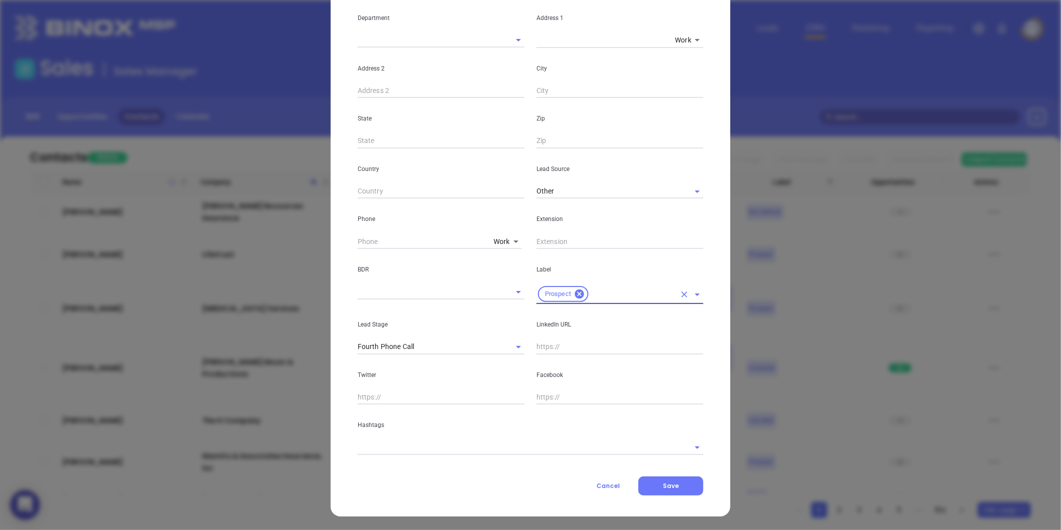
click at [551, 345] on input "text" at bounding box center [620, 346] width 167 height 15
paste input "linkedin.com/in/jay-goodman-28b6ba17"
type input "www.linkedin.com/in/jay-goodman-28b6ba17"
click at [383, 449] on input "text" at bounding box center [517, 447] width 318 height 14
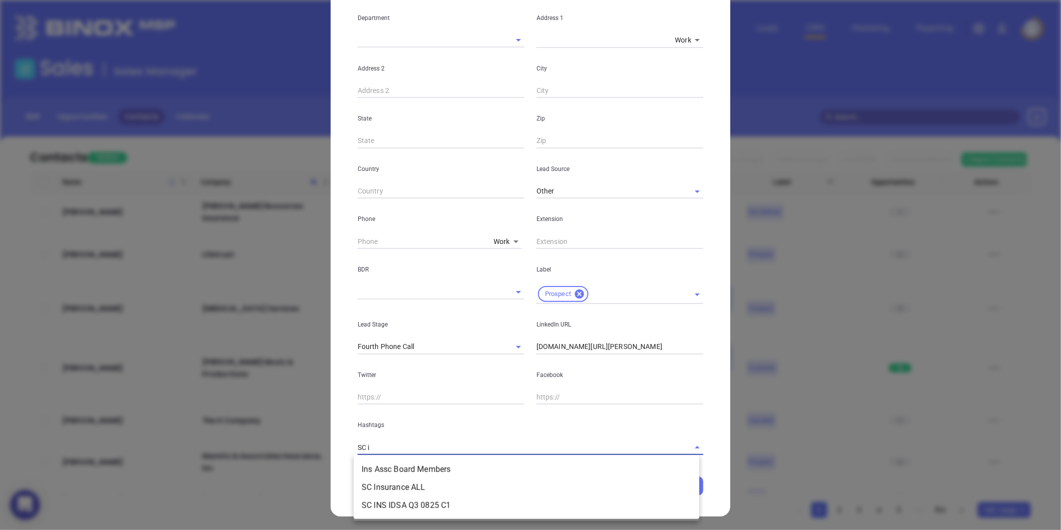
type input "SC in"
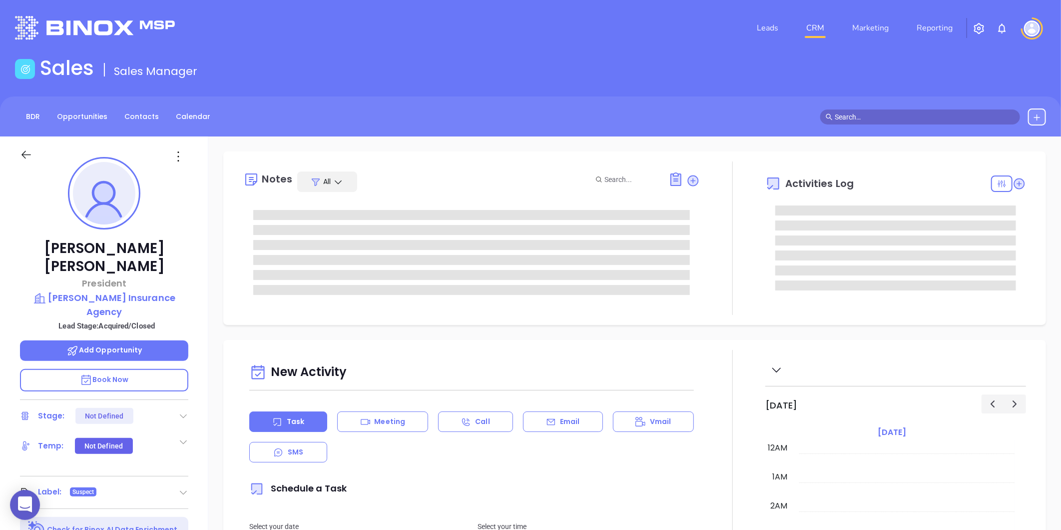
type input "[DATE]"
type input "[PERSON_NAME]"
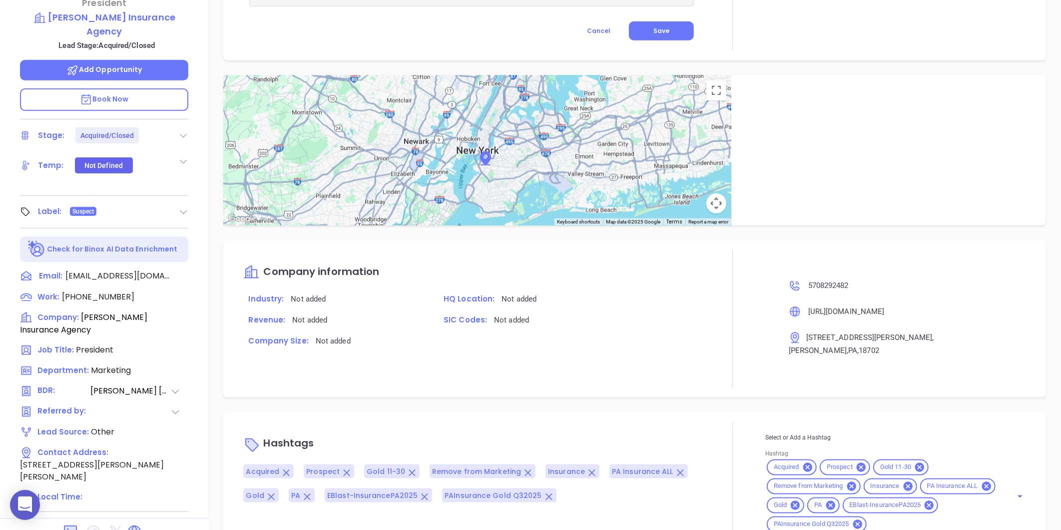
scroll to position [306, 0]
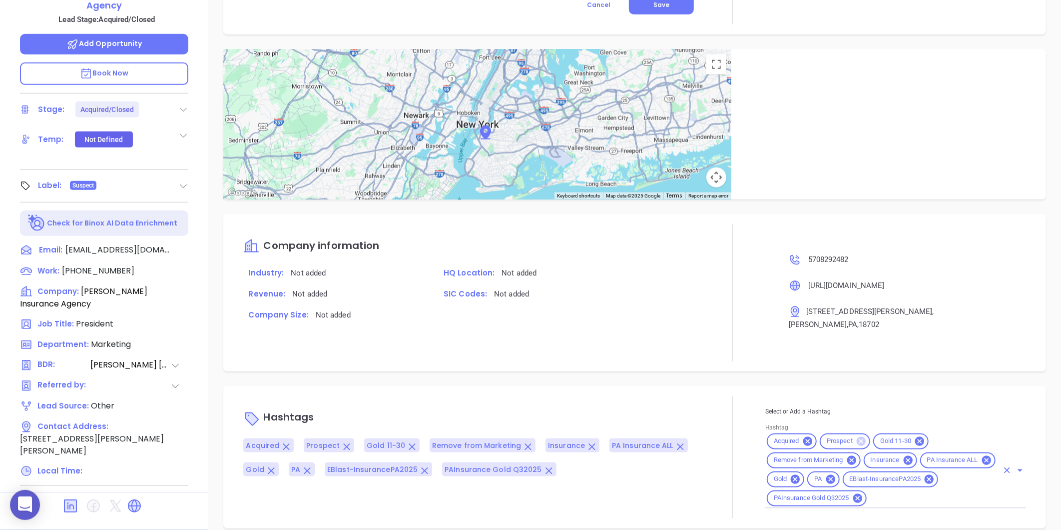
click at [857, 437] on icon at bounding box center [861, 441] width 9 height 9
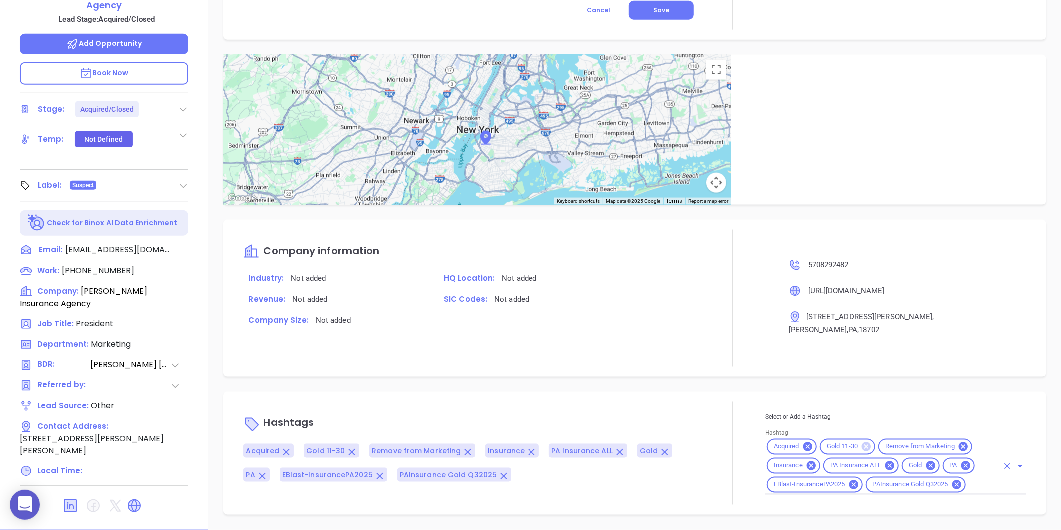
scroll to position [637, 0]
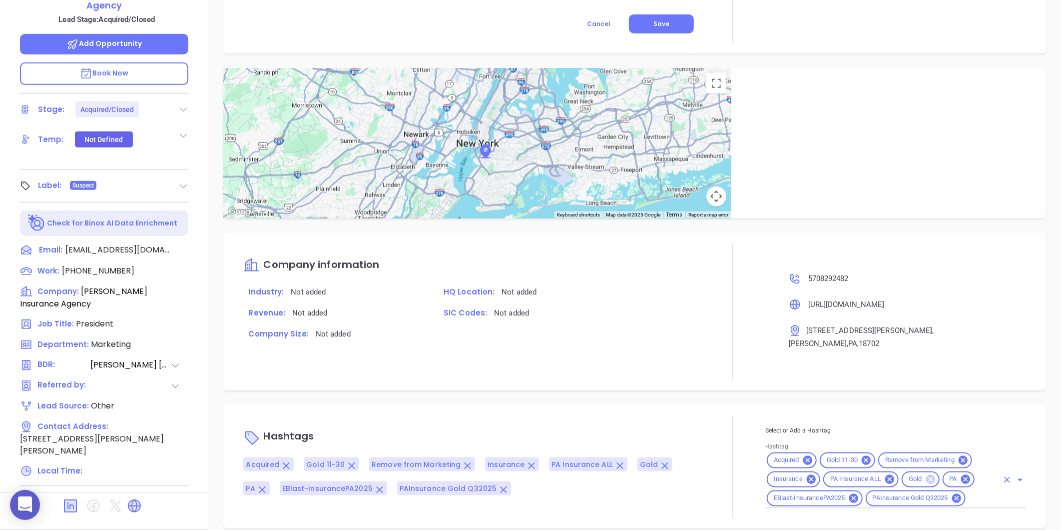
click at [926, 475] on icon at bounding box center [930, 479] width 9 height 9
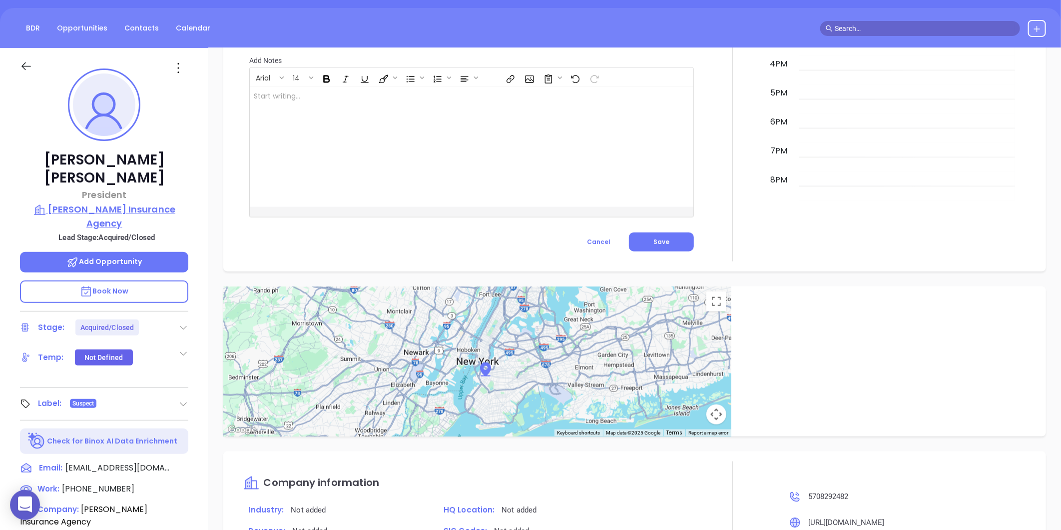
scroll to position [0, 0]
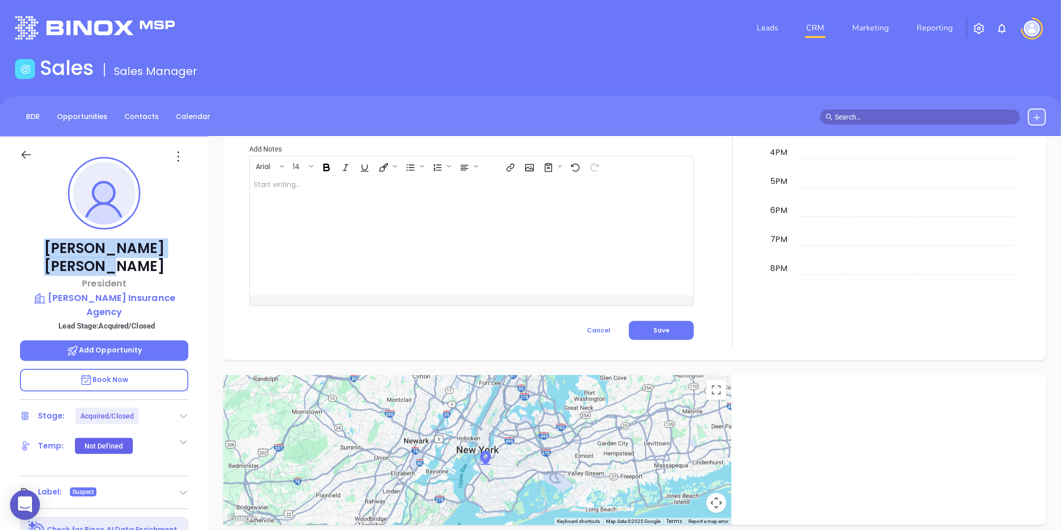
drag, startPoint x: 56, startPoint y: 242, endPoint x: 171, endPoint y: 256, distance: 115.8
click at [171, 256] on p "Rick Williams" at bounding box center [104, 257] width 168 height 36
copy p "Rick Williams"
click at [80, 291] on p "Robert C. Williams Insurance Agency" at bounding box center [104, 304] width 168 height 27
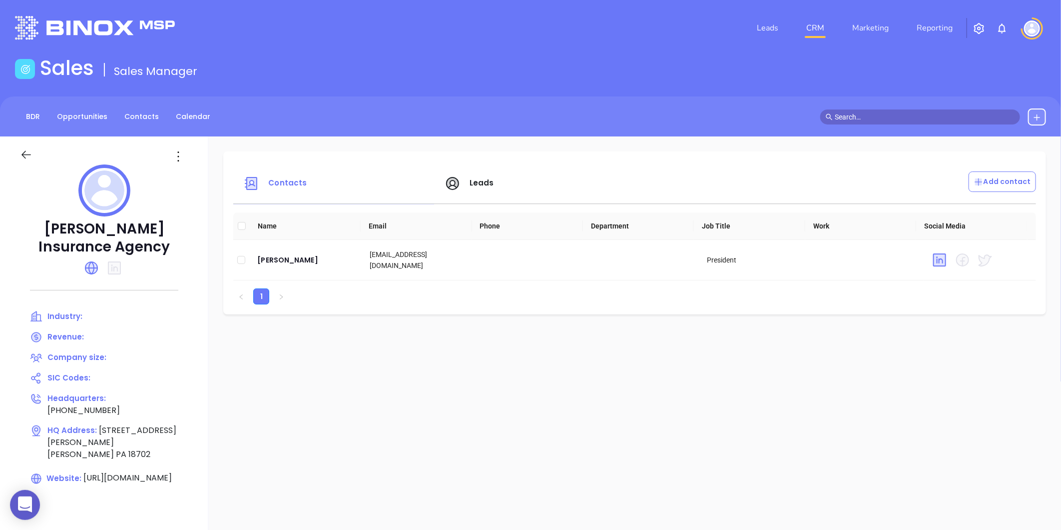
drag, startPoint x: 40, startPoint y: 225, endPoint x: 177, endPoint y: 250, distance: 139.2
click at [177, 250] on p "Robert C. Williams Insurance Agency" at bounding box center [104, 238] width 168 height 36
copy p "Robert C. Williams Insurance Agency"
click at [787, 15] on nav "Leads CRM Marketing Reporting" at bounding box center [855, 28] width 224 height 36
click at [771, 19] on link "Leads" at bounding box center [767, 28] width 29 height 20
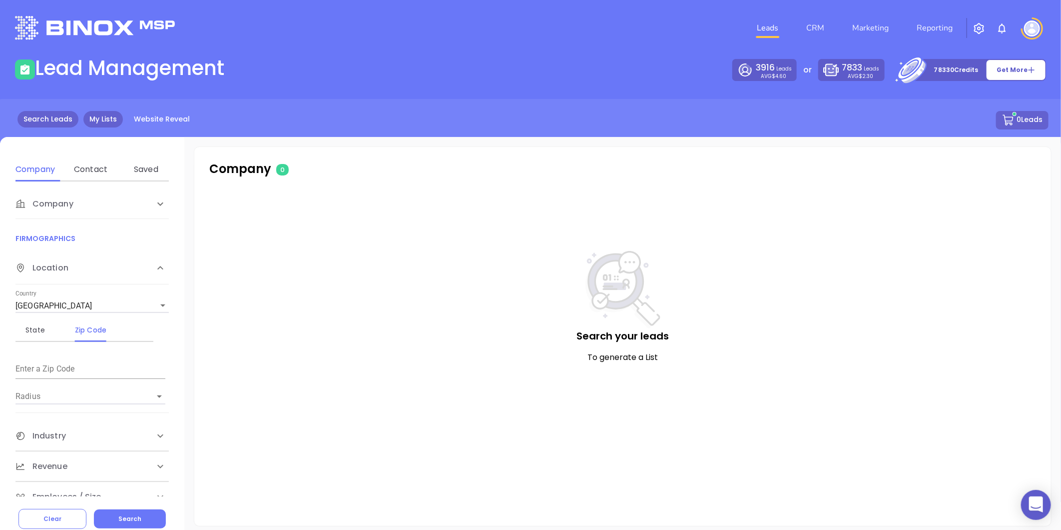
click at [108, 115] on link "My Lists" at bounding box center [102, 119] width 39 height 16
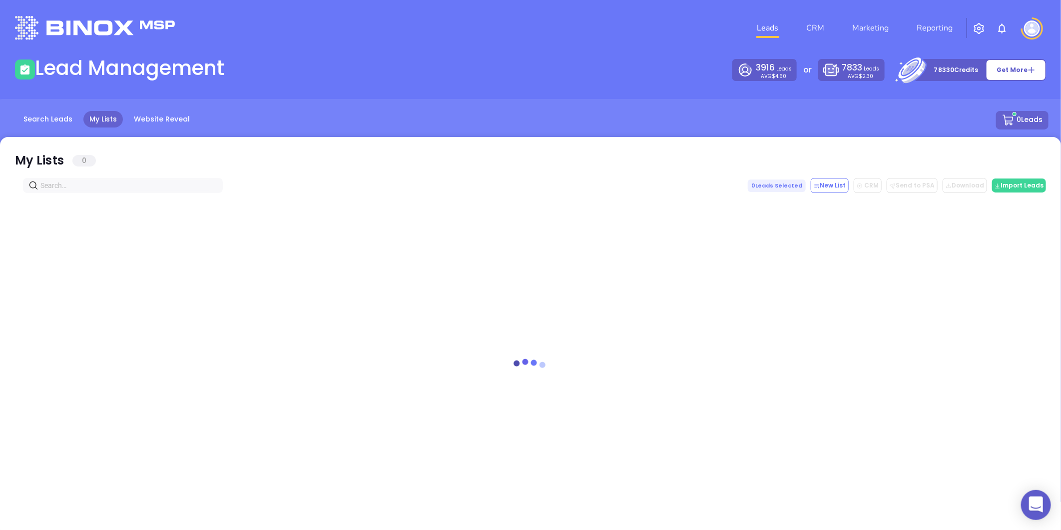
click at [107, 180] on input "text" at bounding box center [124, 185] width 169 height 11
paste input "bevcoinsurance.com"
type input "bevcoinsurance.com"
click at [213, 186] on icon "close-circle" at bounding box center [214, 185] width 6 height 6
paste input "lakemarioninsurance.com"
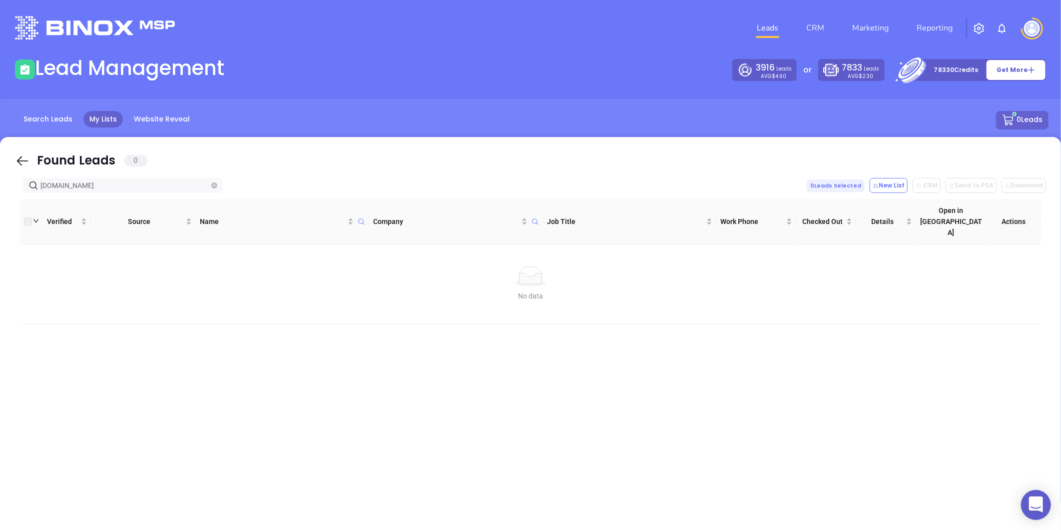
type input "lakemarioninsurance.com"
click at [213, 183] on icon "close-circle" at bounding box center [214, 185] width 6 height 6
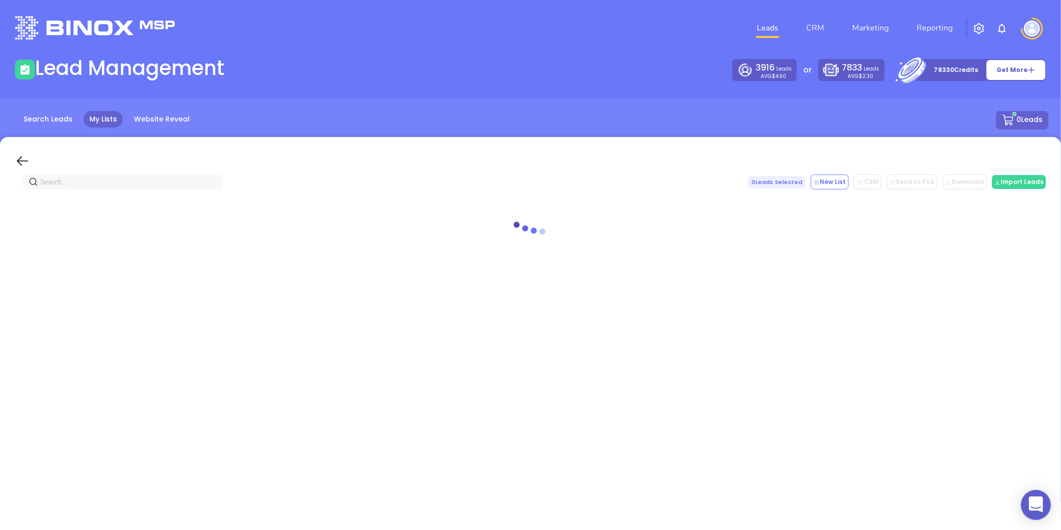
paste input "firstcharterins.com"
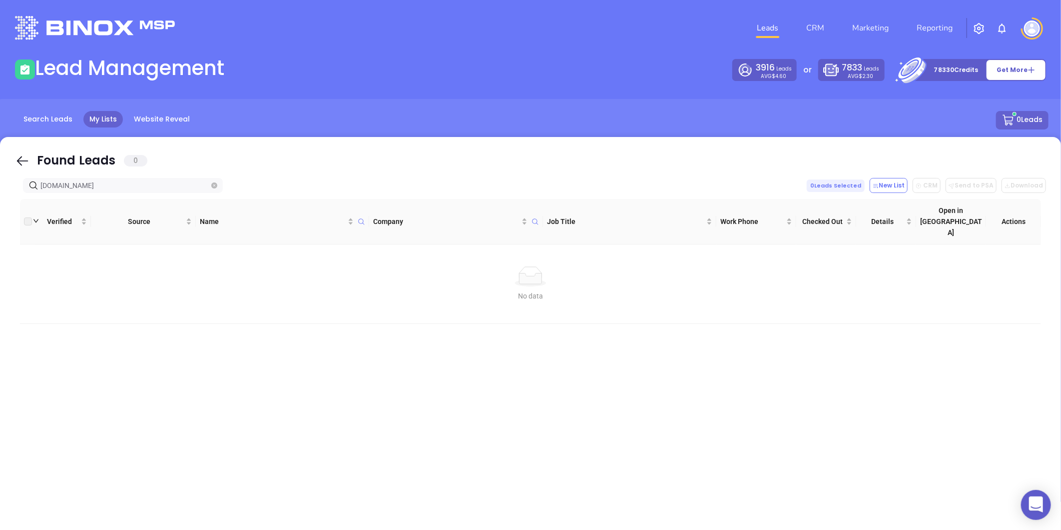
type input "firstcharterins.com"
click at [212, 185] on icon "close-circle" at bounding box center [214, 185] width 6 height 6
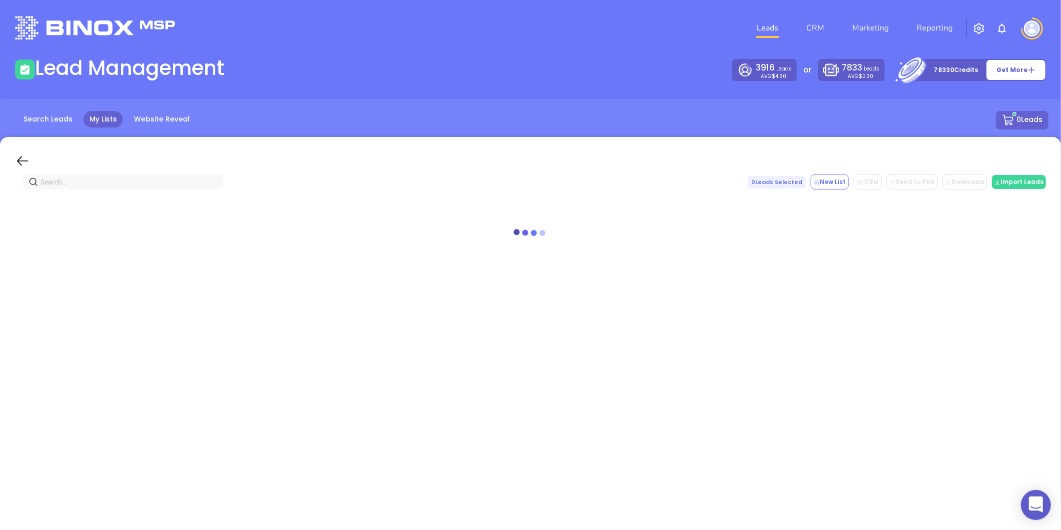
paste input "ctlowndes.com"
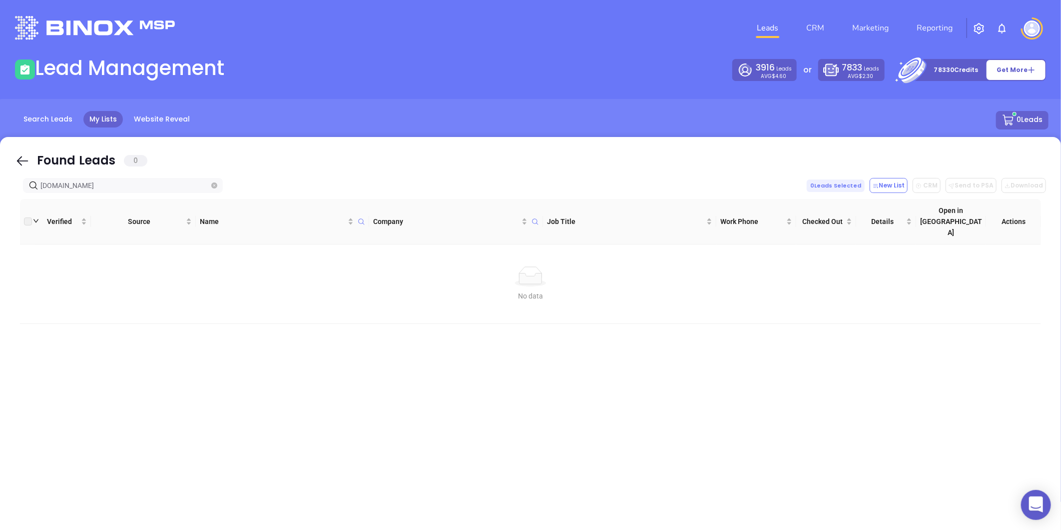
type input "ctlowndes.com"
click at [215, 185] on icon "close-circle" at bounding box center [214, 185] width 6 height 6
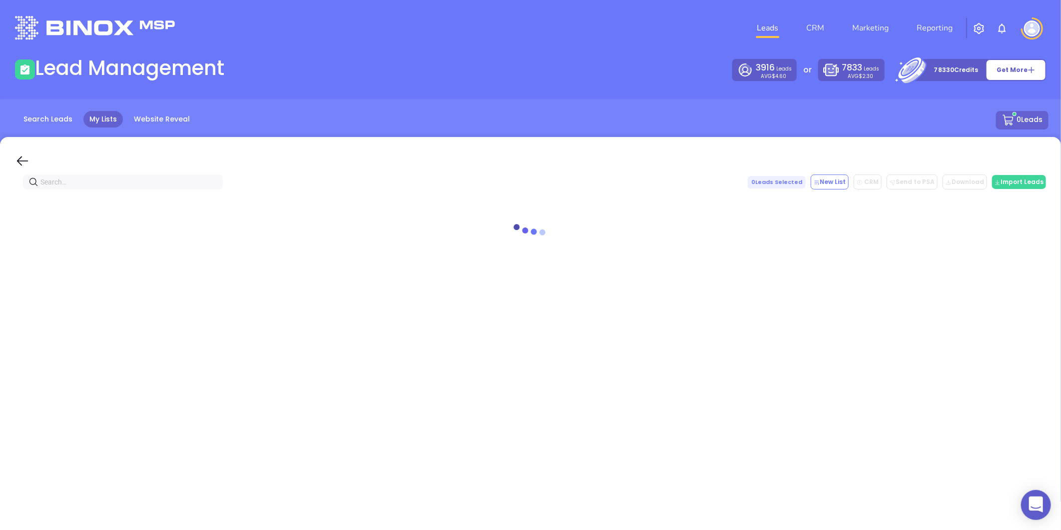
paste input "swampfoxagency.com"
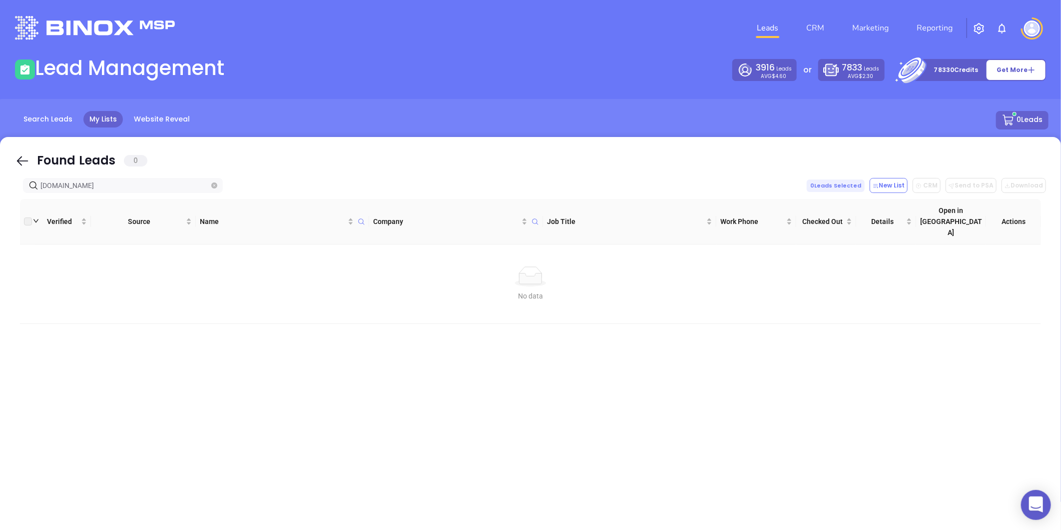
type input "swampfoxagency.com"
click at [213, 187] on icon "close-circle" at bounding box center [214, 185] width 6 height 6
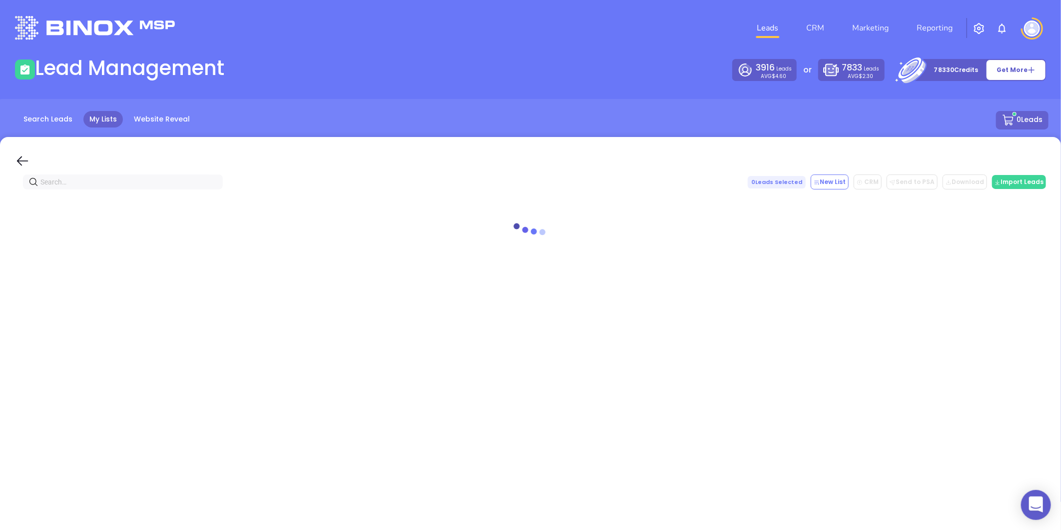
paste input "eanesinsurance.com"
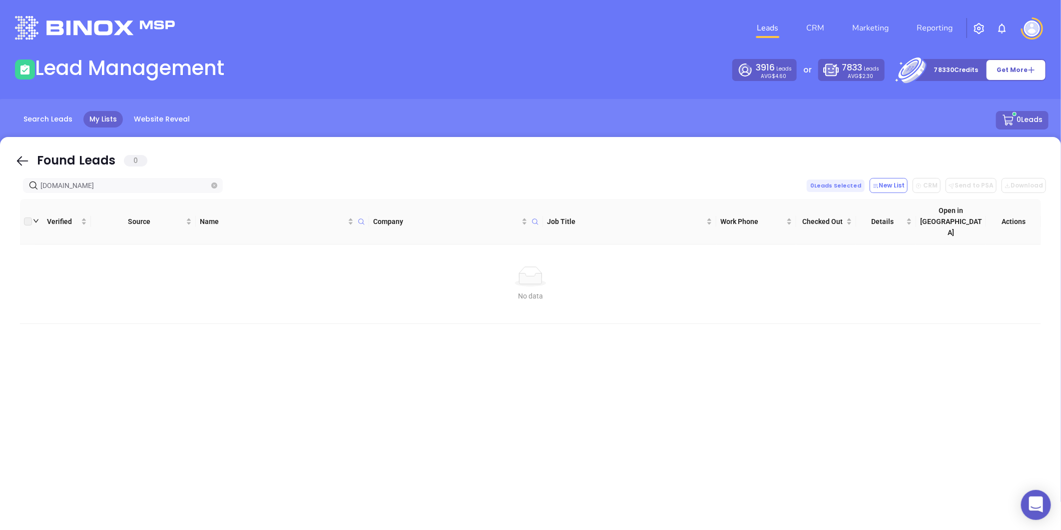
type input "[DOMAIN_NAME]"
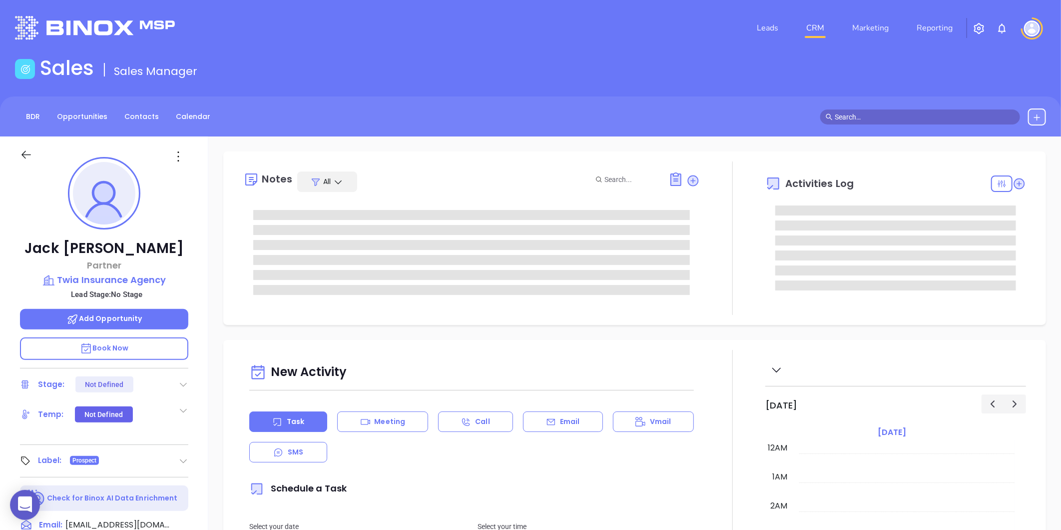
type input "08/13/2025"
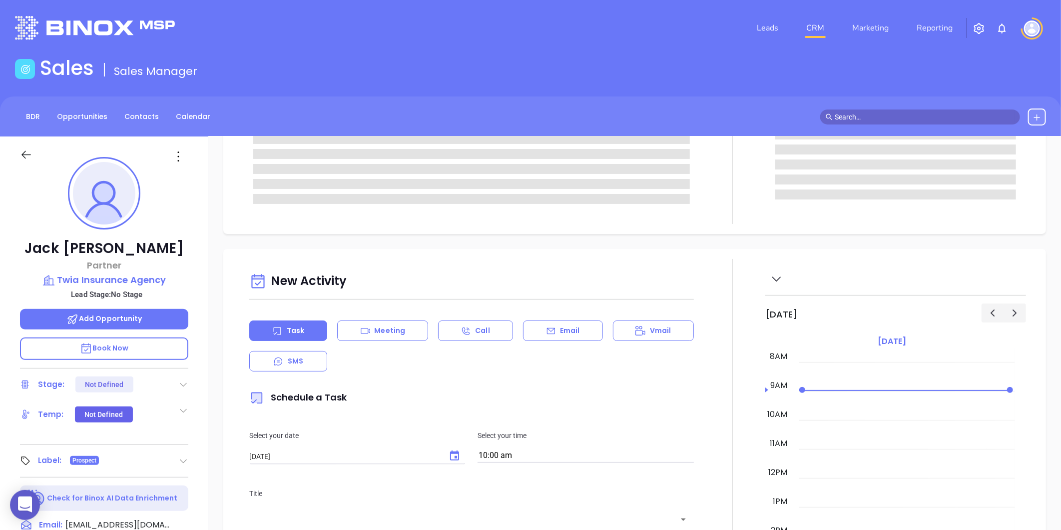
scroll to position [111, 0]
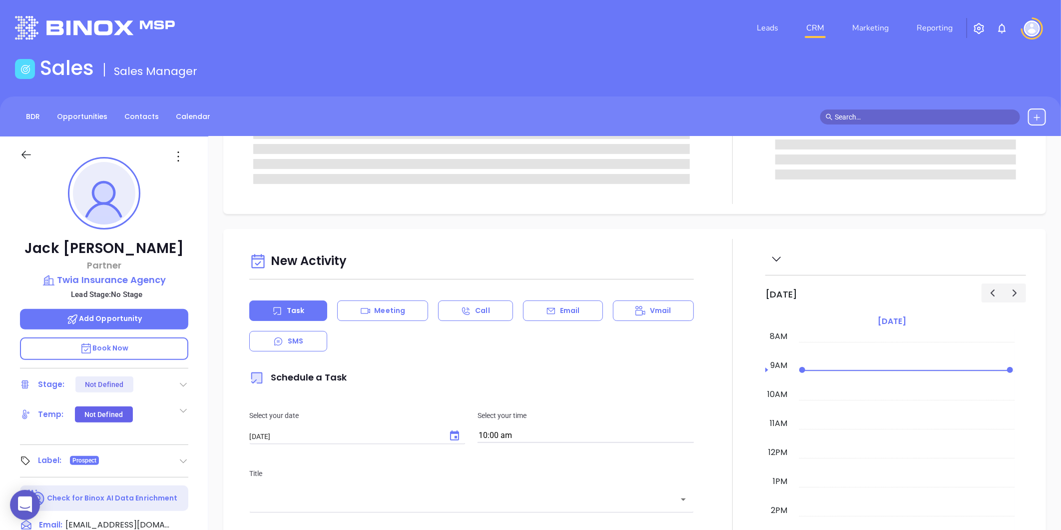
type input "Gissela Vargas"
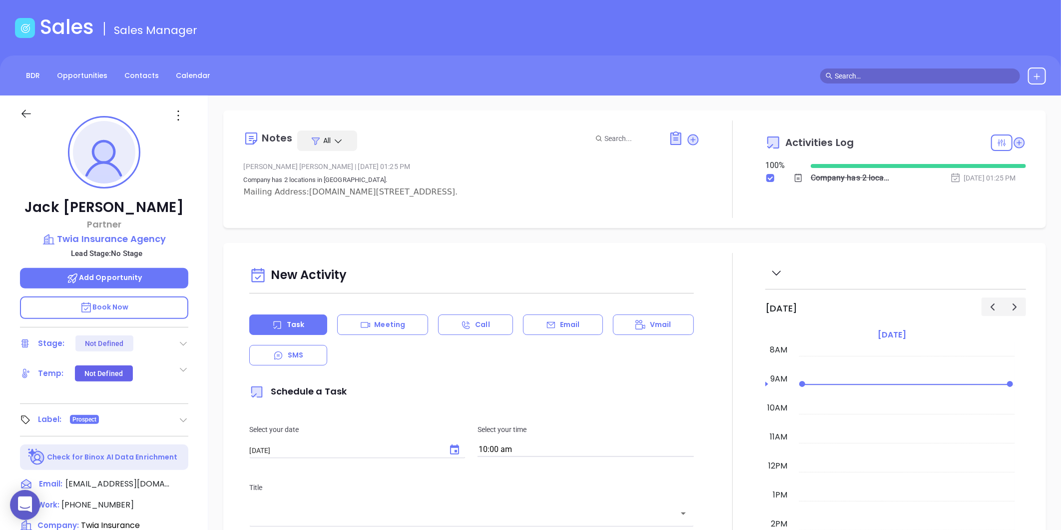
scroll to position [0, 0]
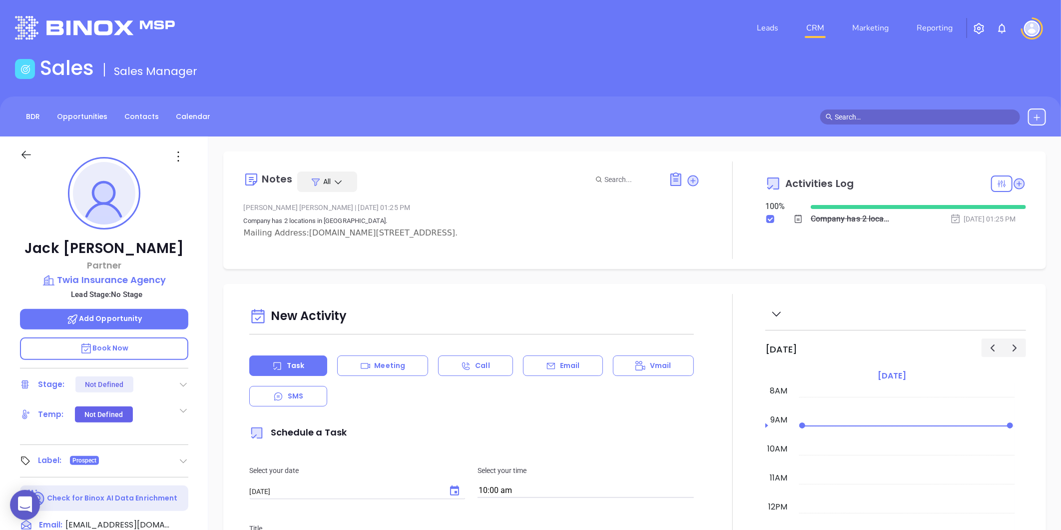
drag, startPoint x: 241, startPoint y: 232, endPoint x: 428, endPoint y: 240, distance: 186.5
click at [428, 240] on div "Notes All Gissela Vargas | Aug 8, 2025 01:25 PM Company has 2 locations in SC. …" at bounding box center [634, 209] width 803 height 97
click at [181, 151] on icon at bounding box center [178, 156] width 16 height 16
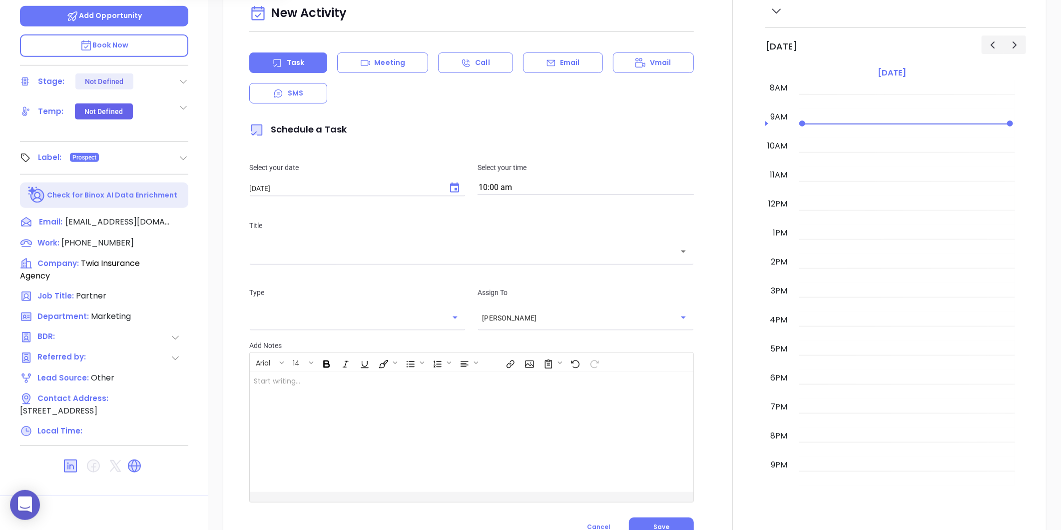
scroll to position [306, 0]
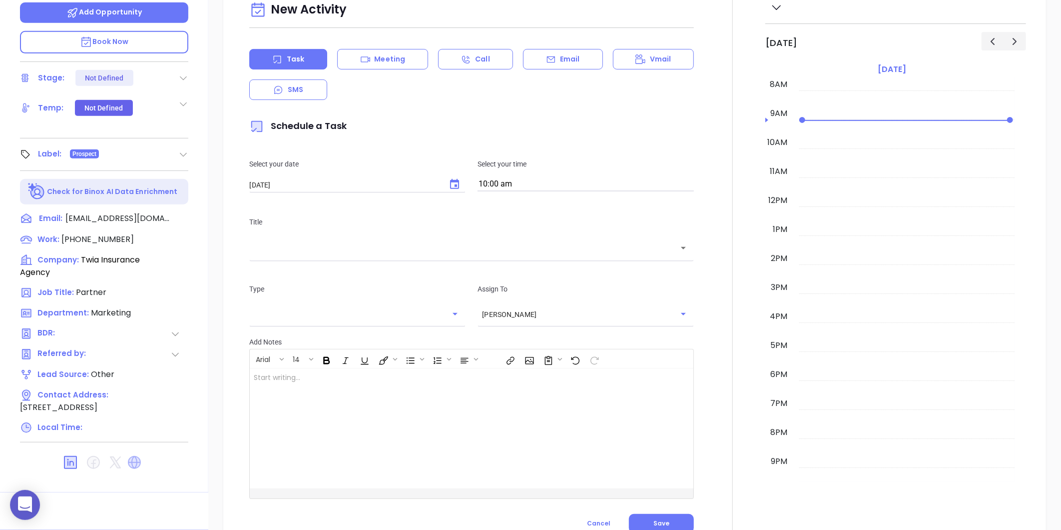
click at [132, 460] on icon at bounding box center [134, 462] width 13 height 13
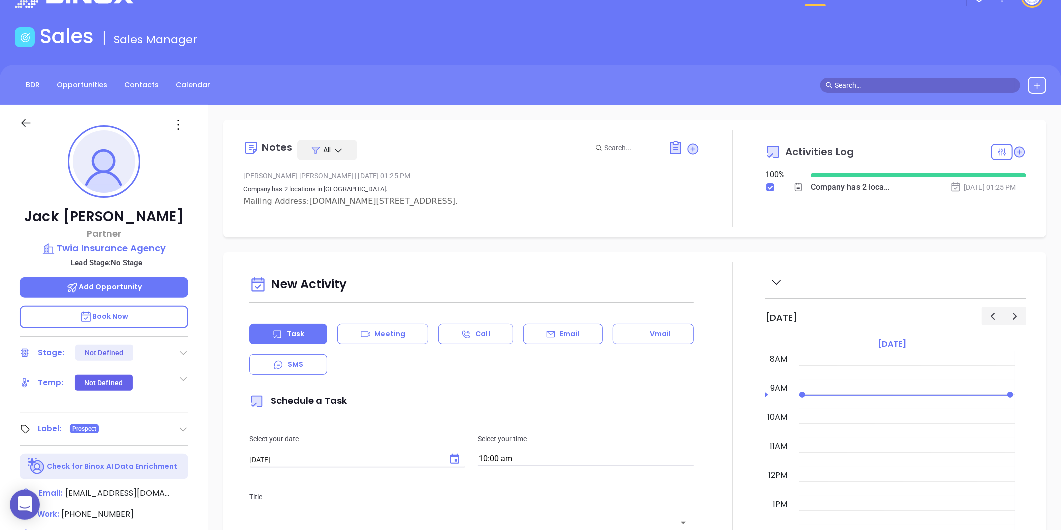
scroll to position [28, 0]
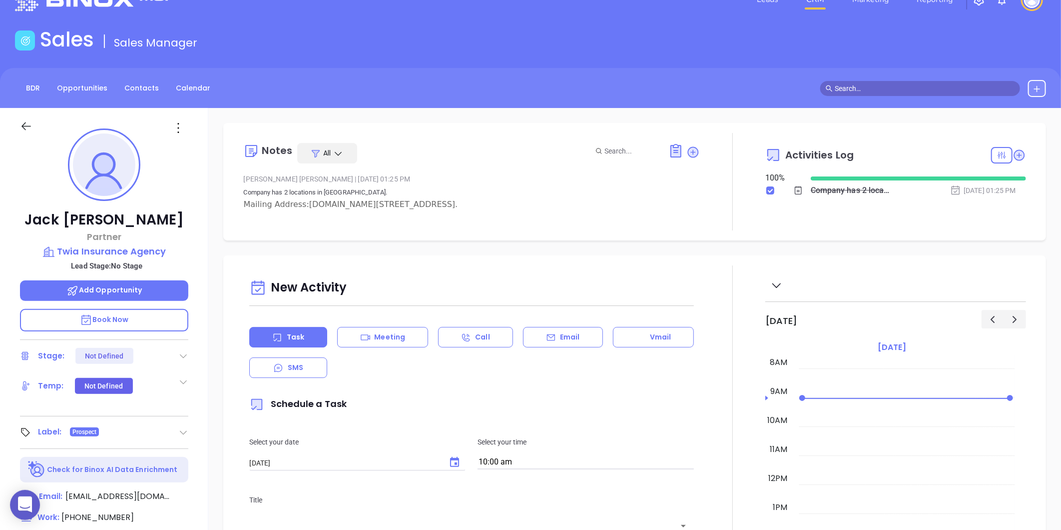
click at [97, 260] on p "Lead Stage: No Stage" at bounding box center [106, 265] width 163 height 13
click at [96, 251] on p "Twia Insurance Agency" at bounding box center [104, 251] width 168 height 14
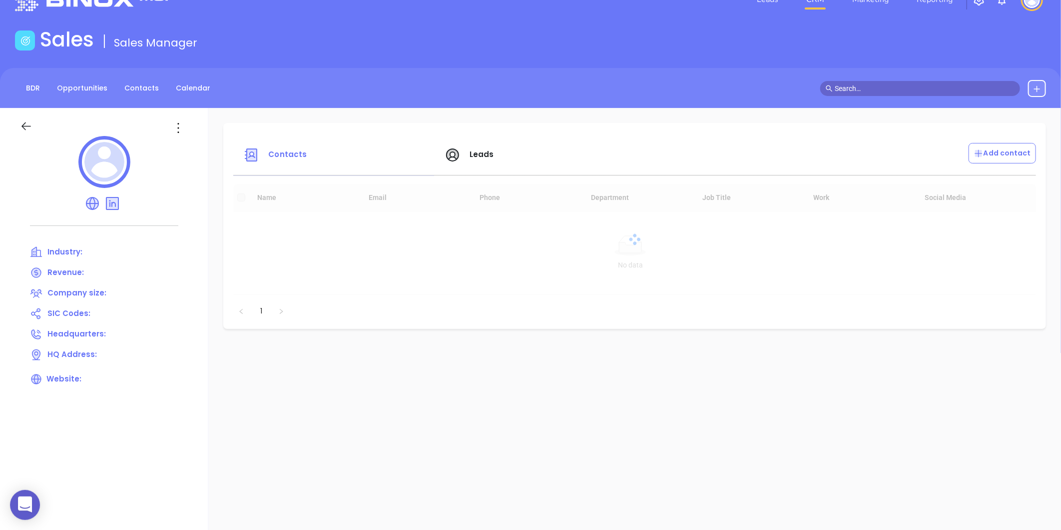
click at [178, 133] on icon at bounding box center [178, 128] width 16 height 16
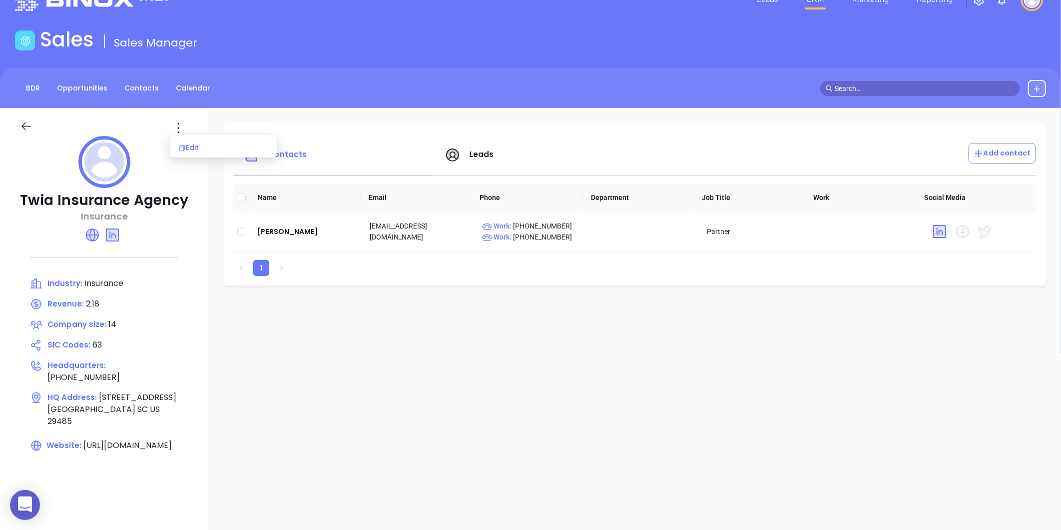
click at [188, 143] on div "Edit" at bounding box center [223, 147] width 90 height 11
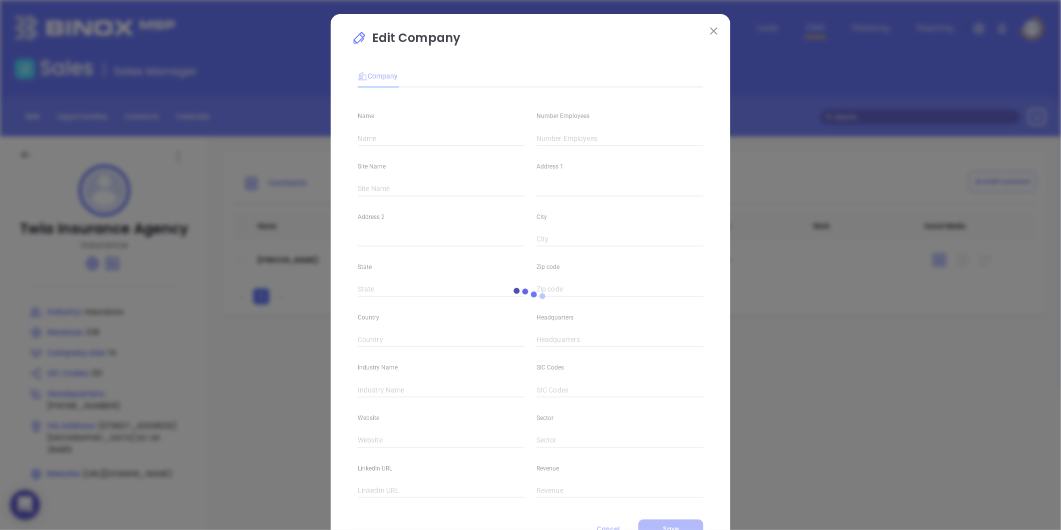
type input "Twia Insurance Agency"
type input "14"
type input "(843) 285-9430"
type input "Insurance"
type input "63"
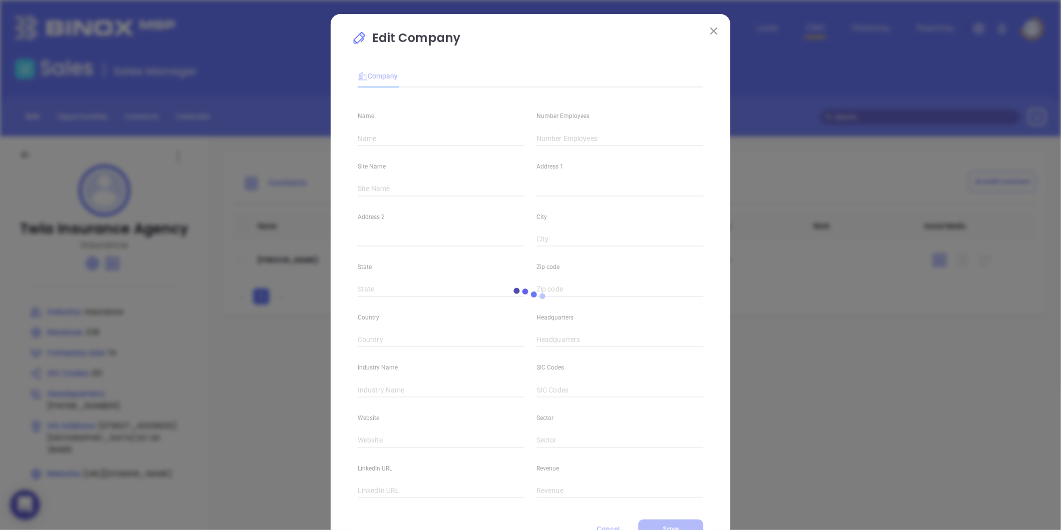
type input "https://www.twiainsurance.com/"
type input "Finance and Insurance"
type input "linkedin.com/company/tw-insurance-agency"
type input "2.18"
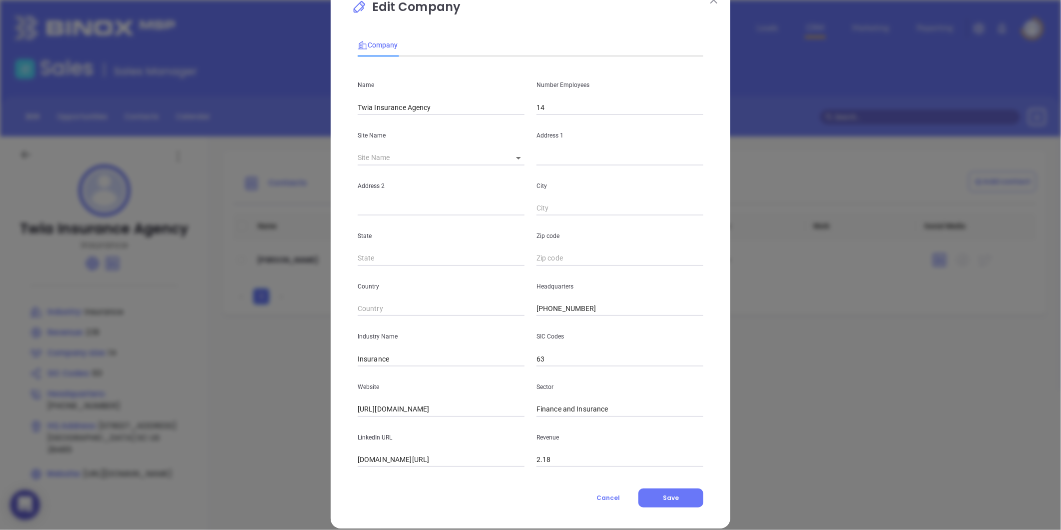
scroll to position [43, 0]
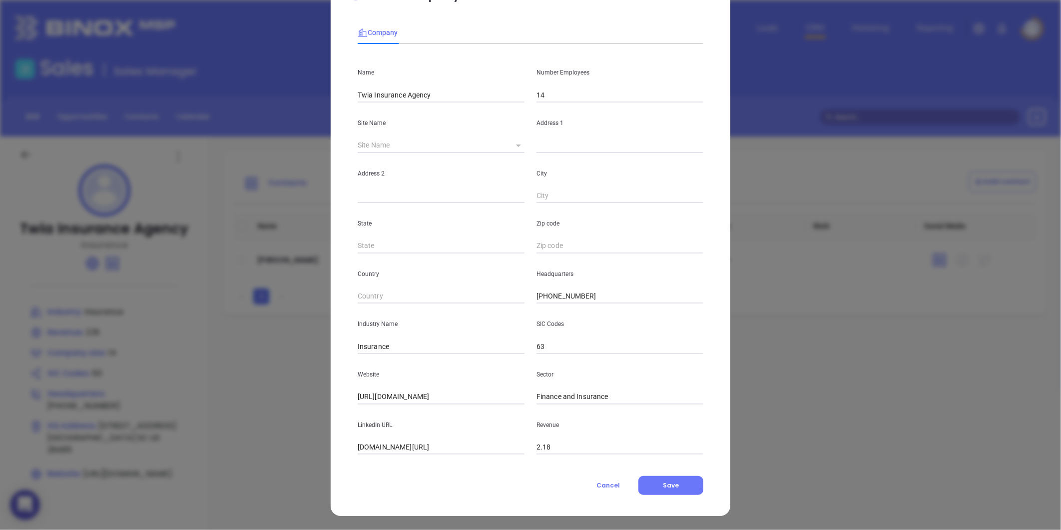
click at [516, 144] on icon at bounding box center [518, 145] width 5 height 2
click at [520, 144] on body "0 Leads CRM Marketing Reporting Financial Leads Leads Sales Sales Manager BDR O…" at bounding box center [530, 265] width 1061 height 530
click at [517, 144] on li "Summerville" at bounding box center [547, 146] width 93 height 18
type input "Summerville"
type input "203 Limehouse Dr"
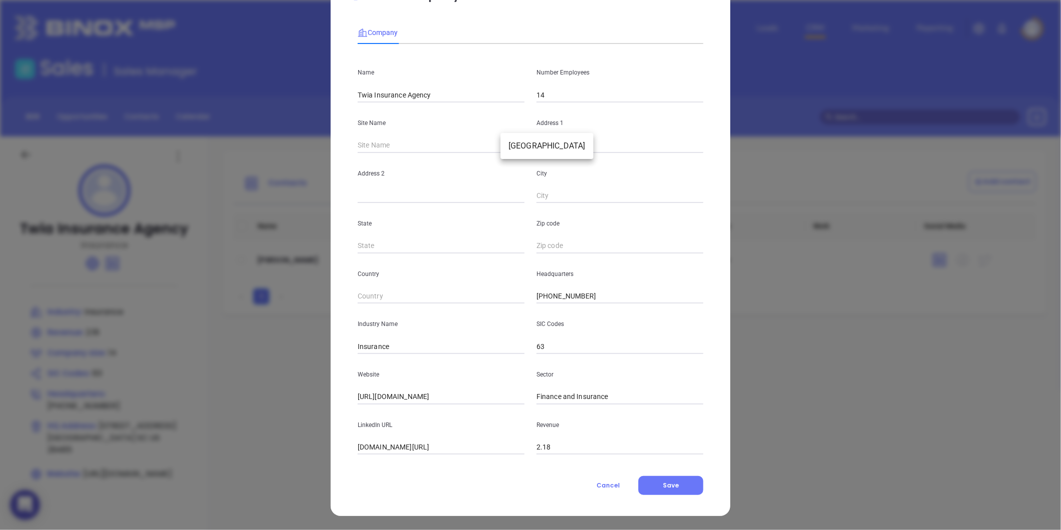
type input "Summerville"
type input "SC"
type input "29485"
type input "US"
type input "124321"
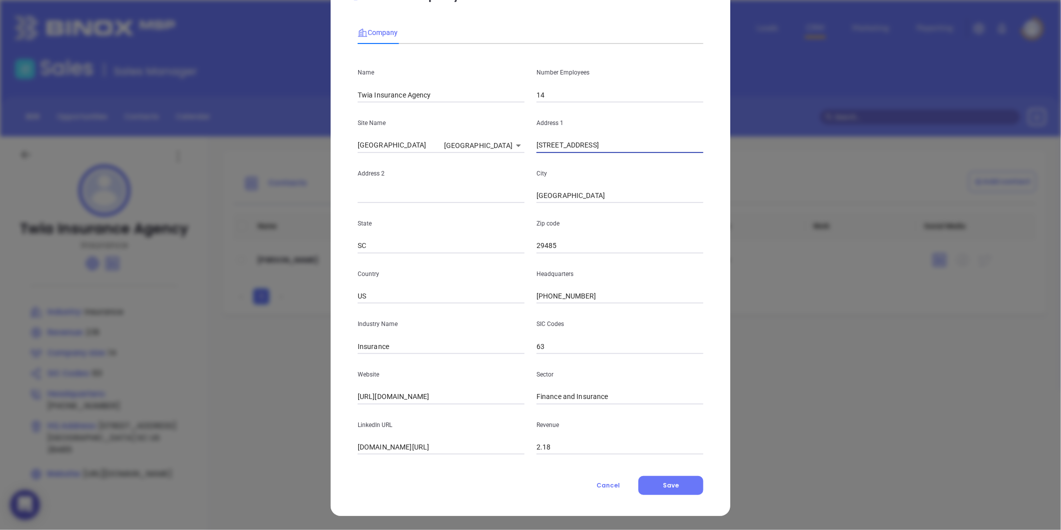
drag, startPoint x: 609, startPoint y: 141, endPoint x: 429, endPoint y: 187, distance: 186.6
click at [429, 187] on div "Name Twia Insurance Agency Number Employees 14 Site Name Summerville Summervill…" at bounding box center [531, 253] width 346 height 402
paste input "P.O.Box 2611, Summerville, SC 29484"
drag, startPoint x: 631, startPoint y: 145, endPoint x: 665, endPoint y: 147, distance: 34.0
click at [665, 147] on input "P.O.Box 2611, Summerville, SC 29484" at bounding box center [620, 145] width 167 height 15
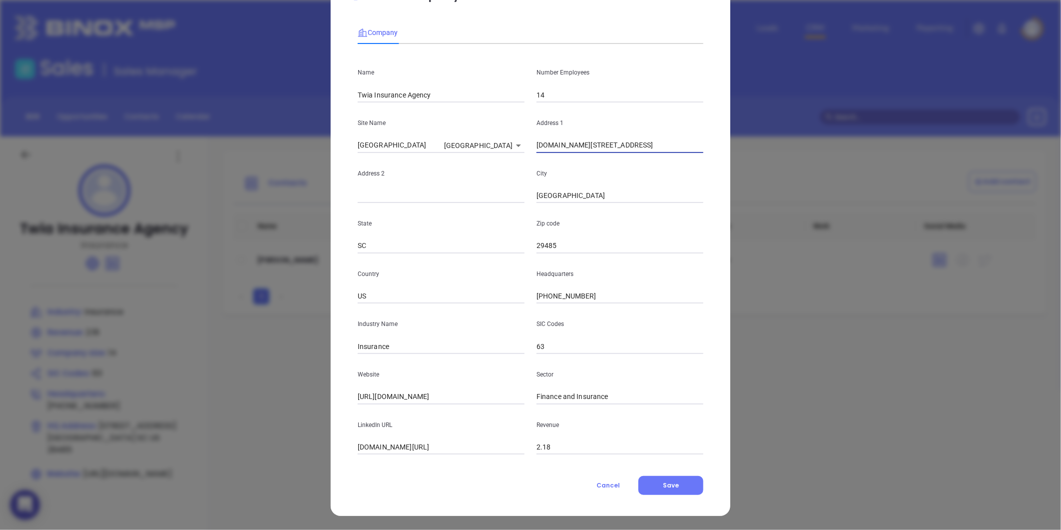
type input "P.O.Box 2611, Summerville, SC 29484"
drag, startPoint x: 556, startPoint y: 242, endPoint x: 519, endPoint y: 257, distance: 40.4
click at [537, 251] on input "29485" at bounding box center [620, 245] width 167 height 15
type input "2"
paste input "29484"
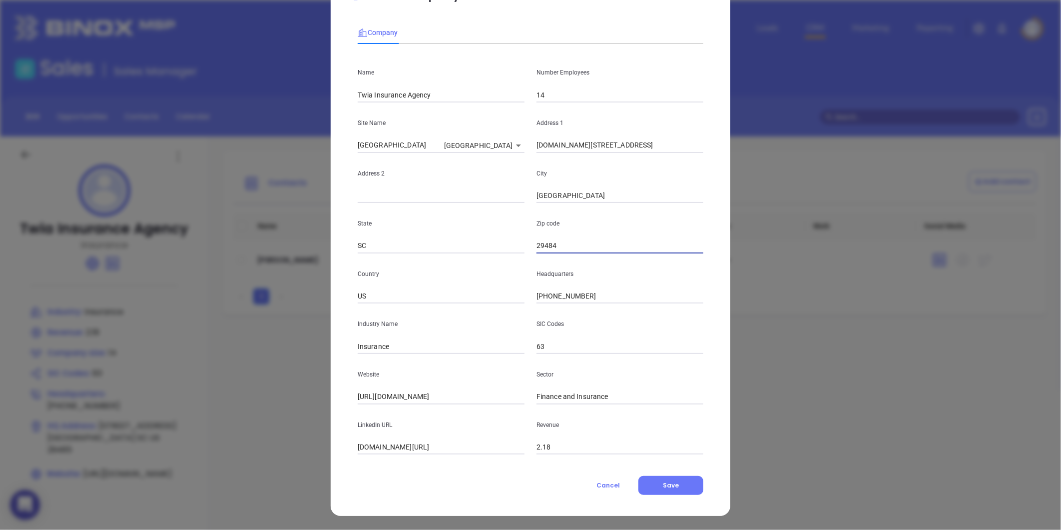
type input "29484"
drag, startPoint x: 577, startPoint y: 146, endPoint x: 706, endPoint y: 157, distance: 129.9
click at [706, 157] on div "Edit Company Company Name Twia Insurance Agency Number Employees 14 Site Name S…" at bounding box center [531, 243] width 400 height 545
type input "P.O.Box 2611"
click at [653, 473] on div "Company Name Twia Insurance Agency Number Employees 14 Site Name Summerville Su…" at bounding box center [531, 255] width 346 height 479
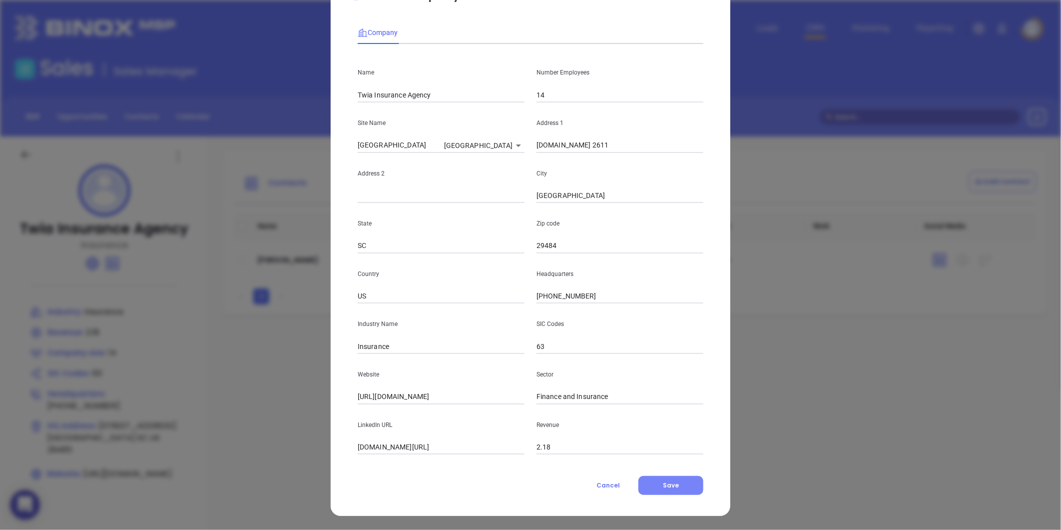
click at [653, 480] on button "Save" at bounding box center [670, 485] width 65 height 19
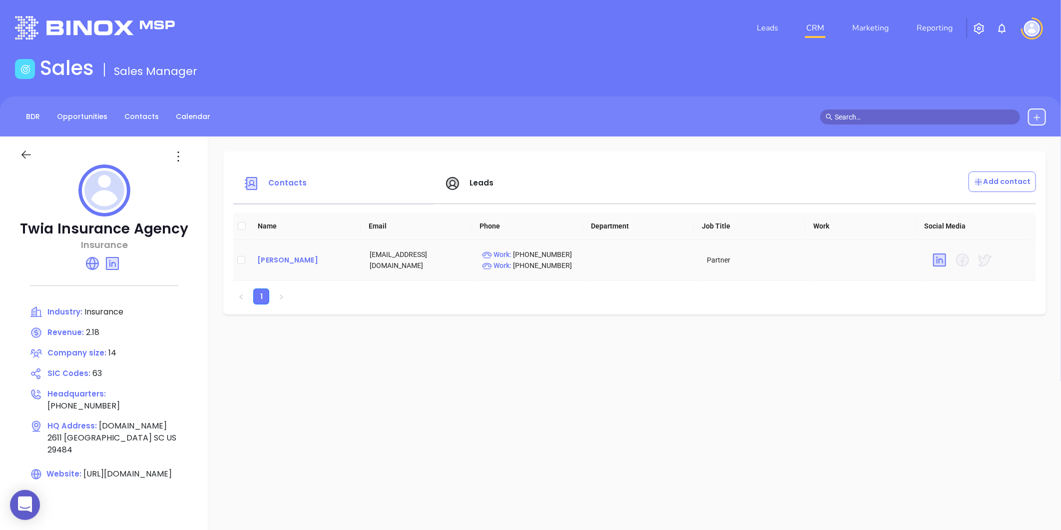
click at [296, 262] on div "Jack Griffith" at bounding box center [305, 260] width 96 height 12
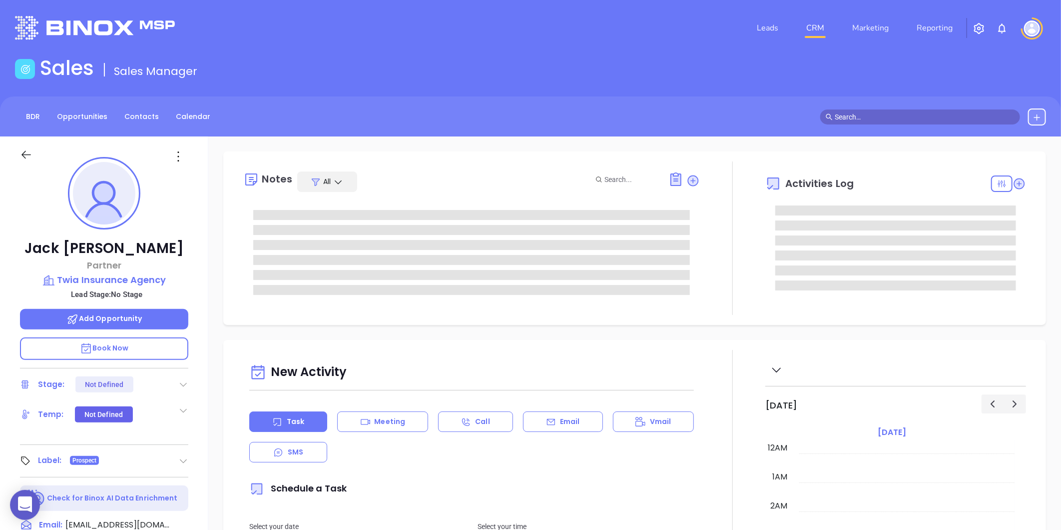
type input "[DATE]"
type input "[PERSON_NAME]"
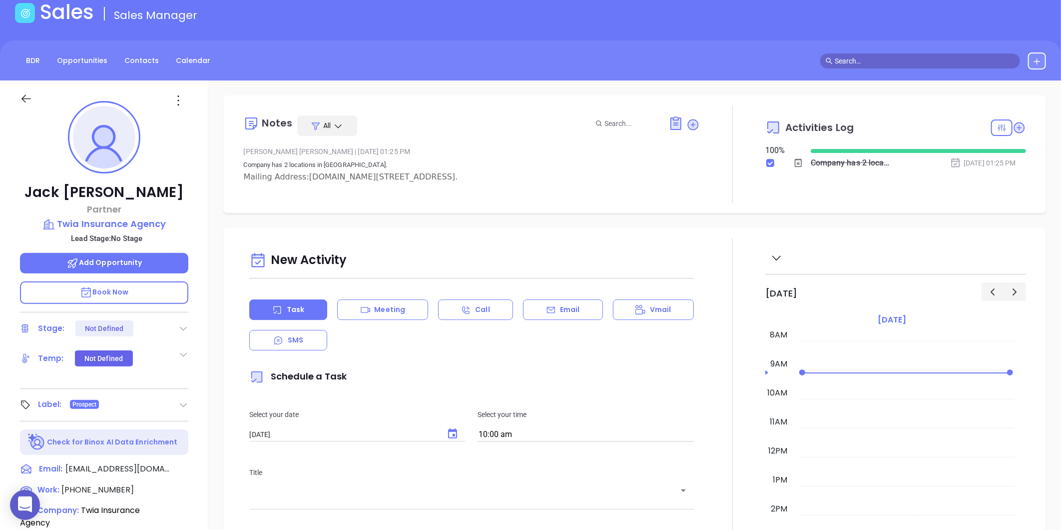
scroll to position [55, 0]
click at [686, 130] on icon at bounding box center [692, 124] width 13 height 13
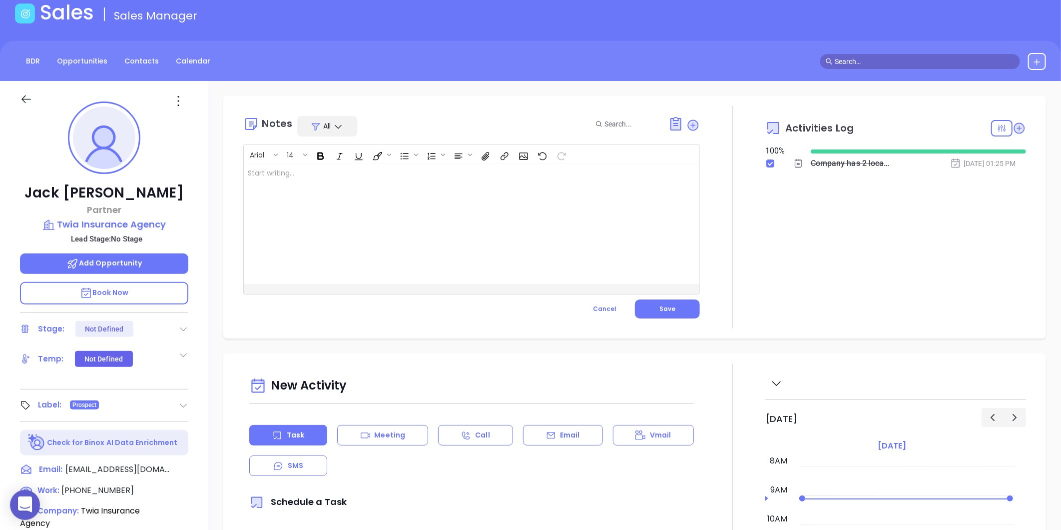
click at [402, 225] on div at bounding box center [456, 224] width 424 height 120
click at [313, 208] on div "﻿" at bounding box center [456, 224] width 424 height 120
click at [638, 305] on button "Save" at bounding box center [667, 308] width 65 height 19
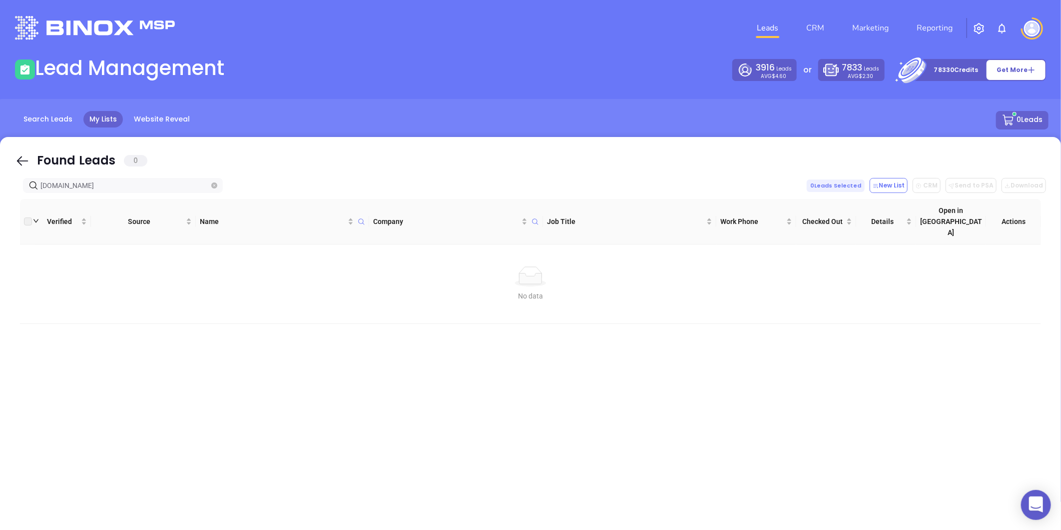
click at [215, 181] on span at bounding box center [214, 185] width 6 height 11
paste input "[DOMAIN_NAME]"
type input "eanesinsurance.com1stcapitalins.com"
click at [213, 182] on icon "close-circle" at bounding box center [214, 185] width 6 height 6
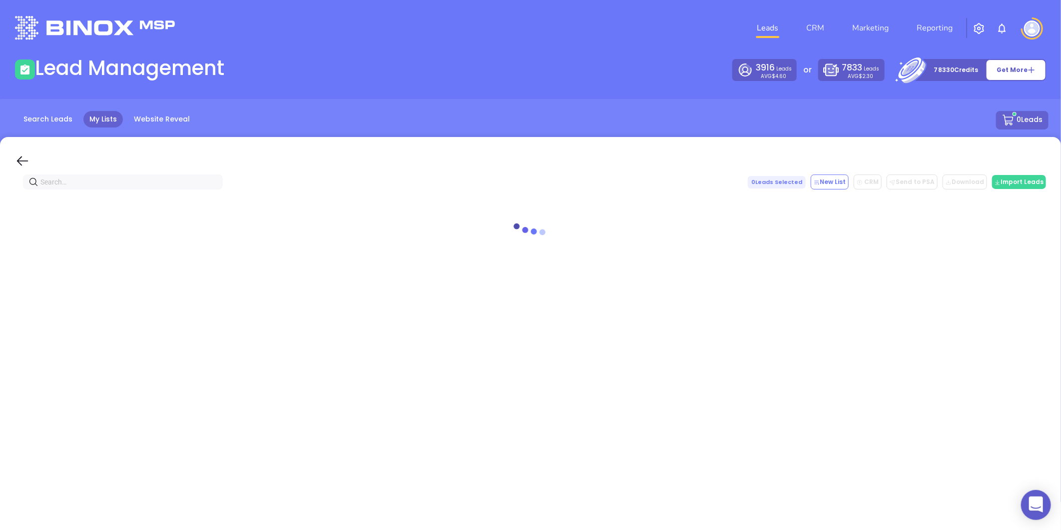
paste input "1stcapitalins.com"
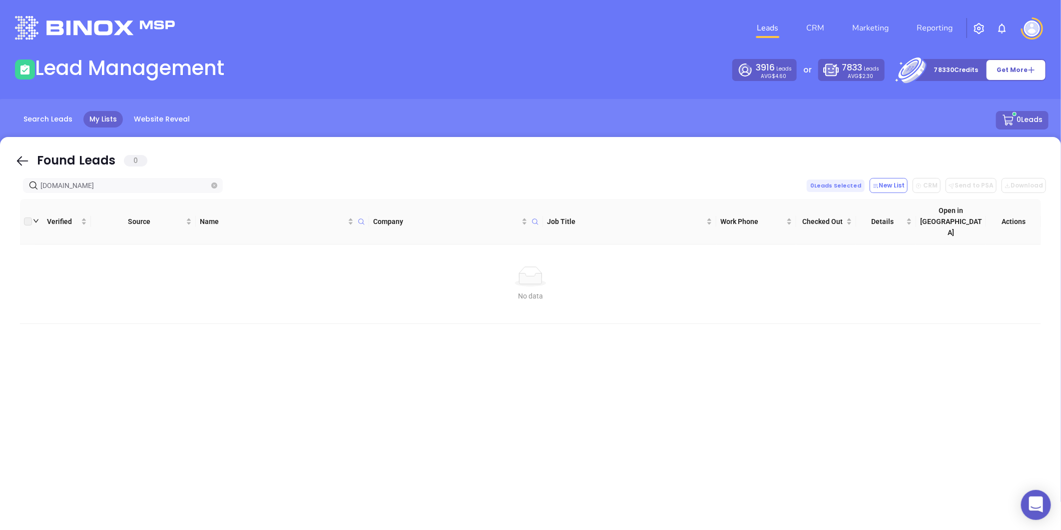
type input "1stcapitalins.com"
click at [212, 187] on icon "close-circle" at bounding box center [214, 185] width 6 height 6
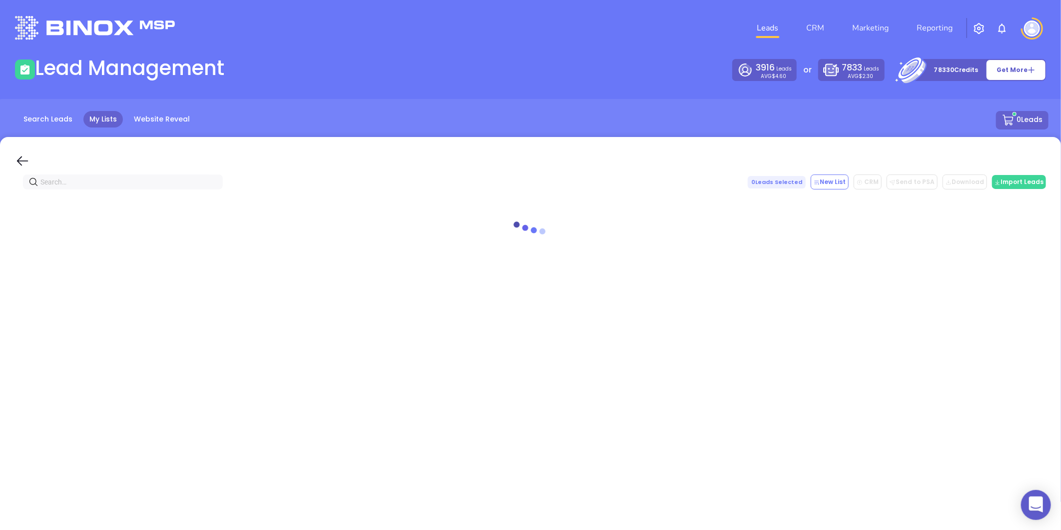
paste input "palmettomooninsurance.com"
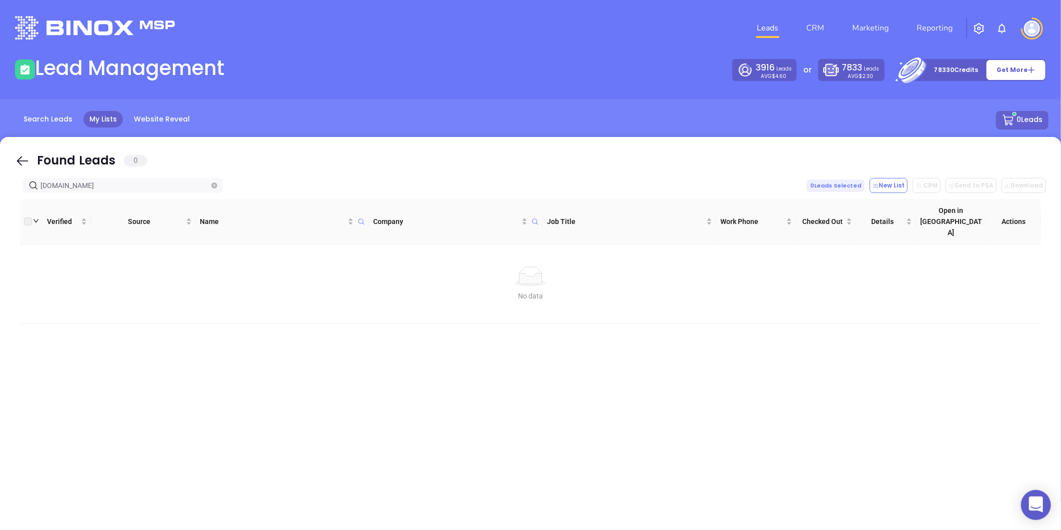
type input "palmettomooninsurance.com"
click at [216, 182] on icon "close-circle" at bounding box center [214, 185] width 6 height 6
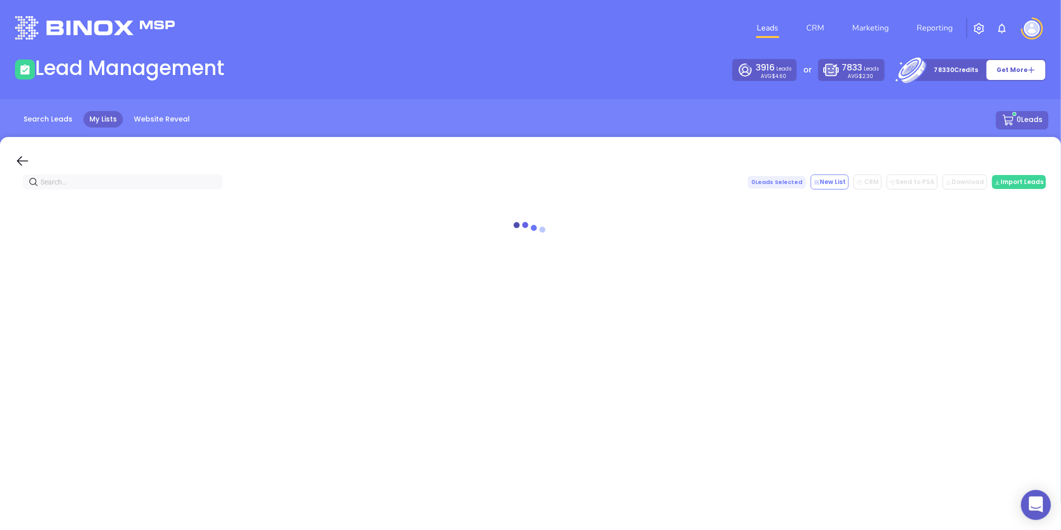
paste input "gillagencies.com"
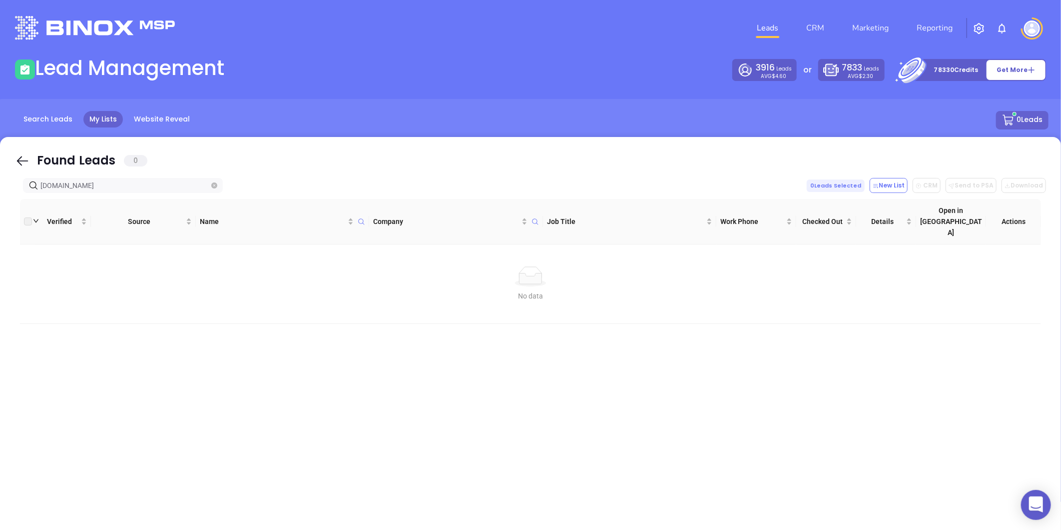
type input "gillagencies.com"
click at [217, 185] on icon "close-circle" at bounding box center [214, 185] width 6 height 6
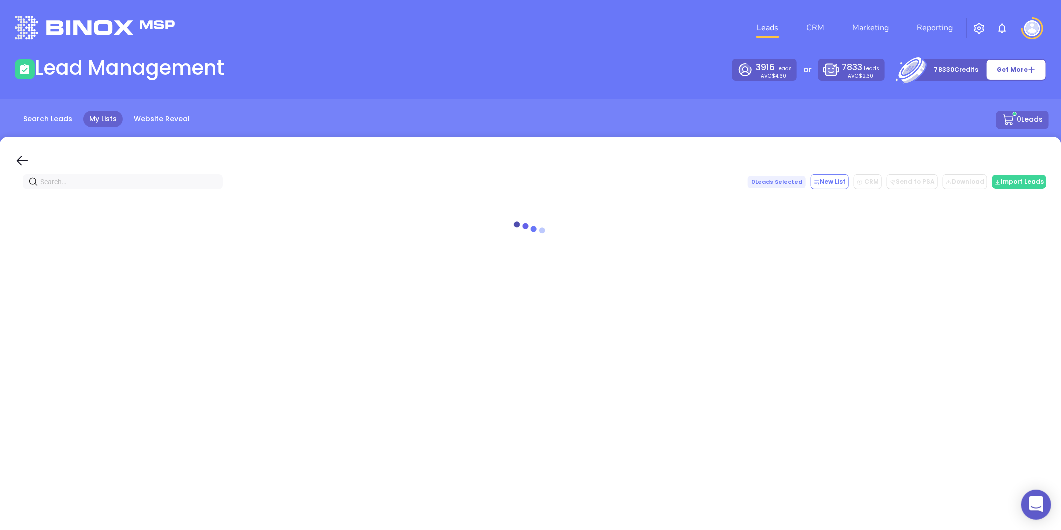
paste input "restinsuredcharleston.com"
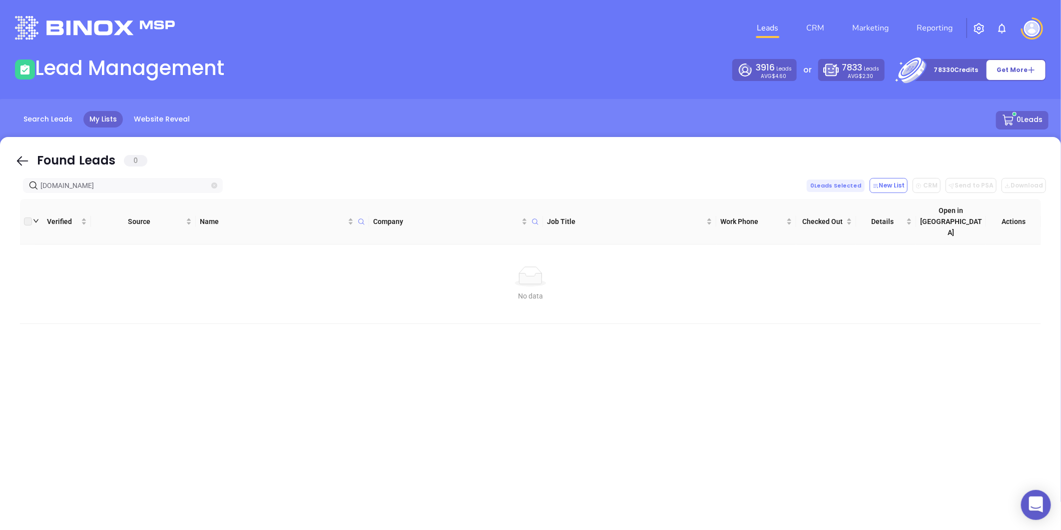
type input "restinsuredcharleston.com"
click at [215, 185] on icon "close-circle" at bounding box center [214, 185] width 6 height 6
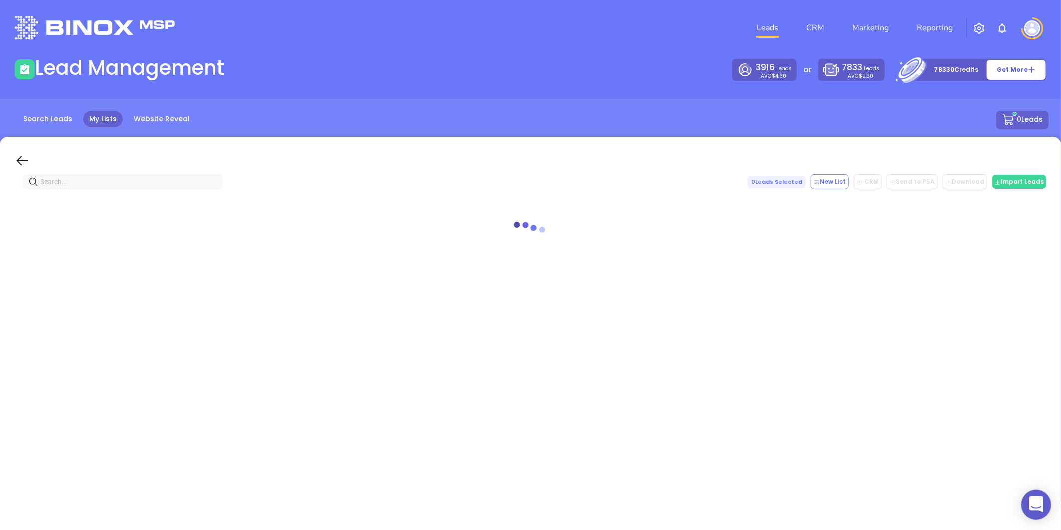
paste input "restinsuredcharleston.com"
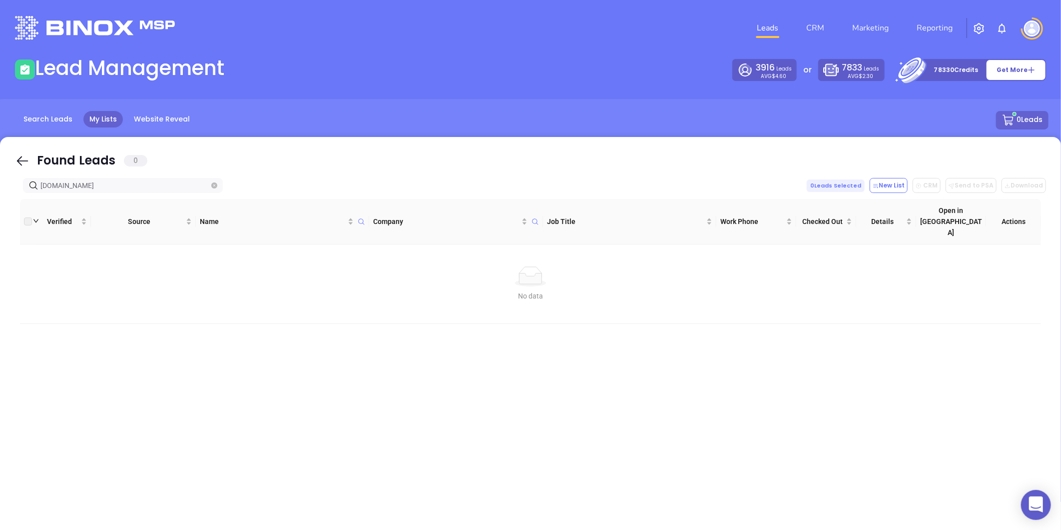
type input "restinsuredcharleston.com"
click at [215, 186] on icon "close-circle" at bounding box center [214, 185] width 6 height 6
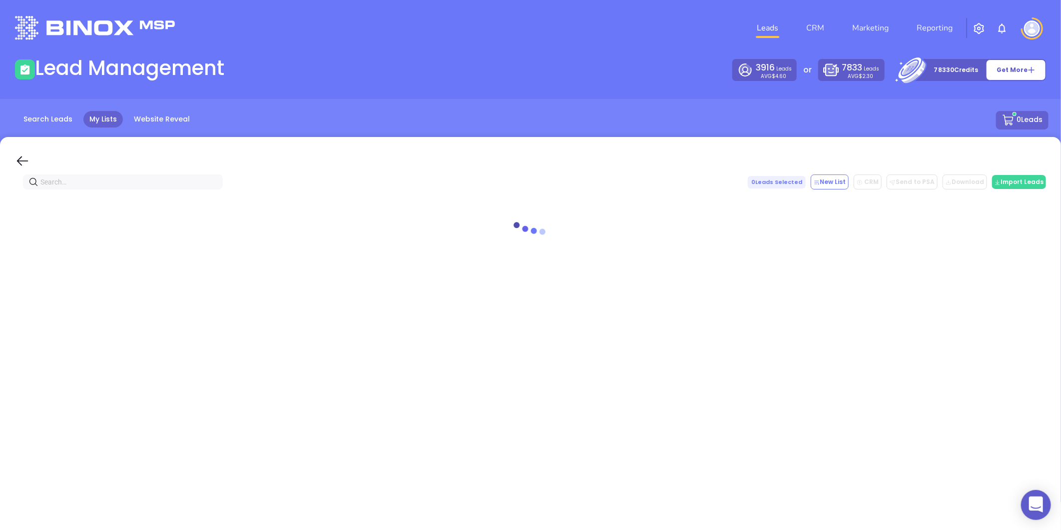
paste input "sigsc.com"
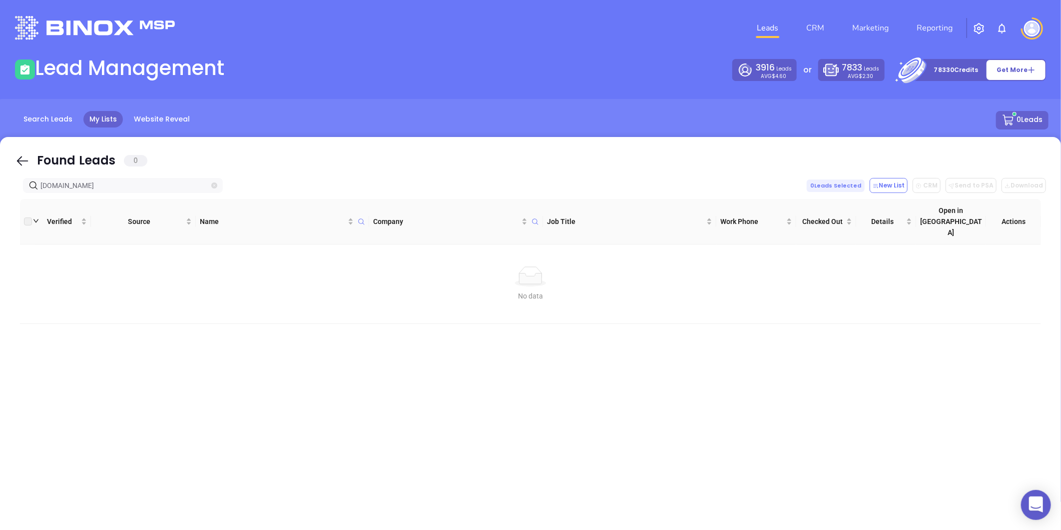
type input "sigsc.com"
click at [215, 186] on icon "close-circle" at bounding box center [214, 185] width 6 height 6
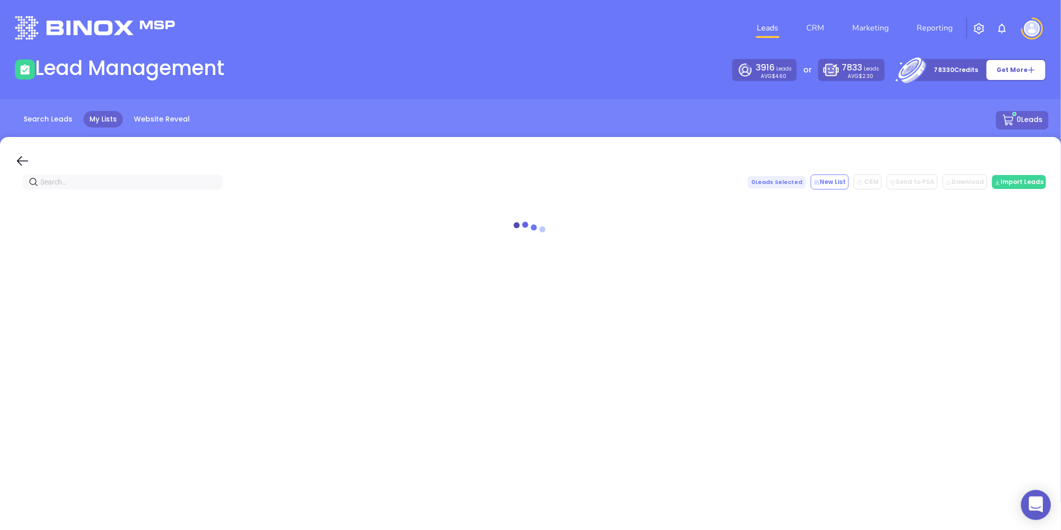
paste input "crescentagency.com"
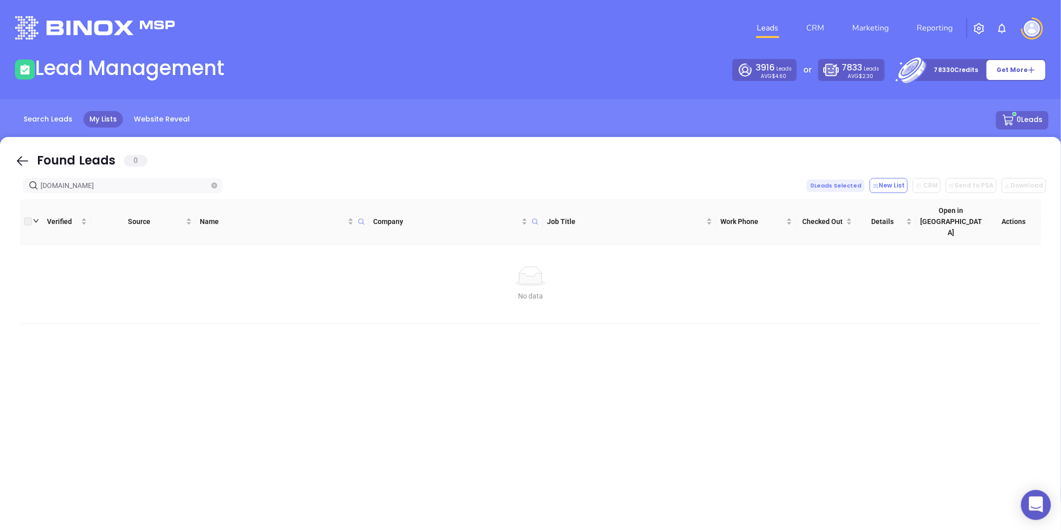
type input "crescentagency.com"
click at [212, 187] on span "crescentagency.com" at bounding box center [123, 185] width 200 height 15
click at [213, 187] on icon "close-circle" at bounding box center [214, 185] width 6 height 6
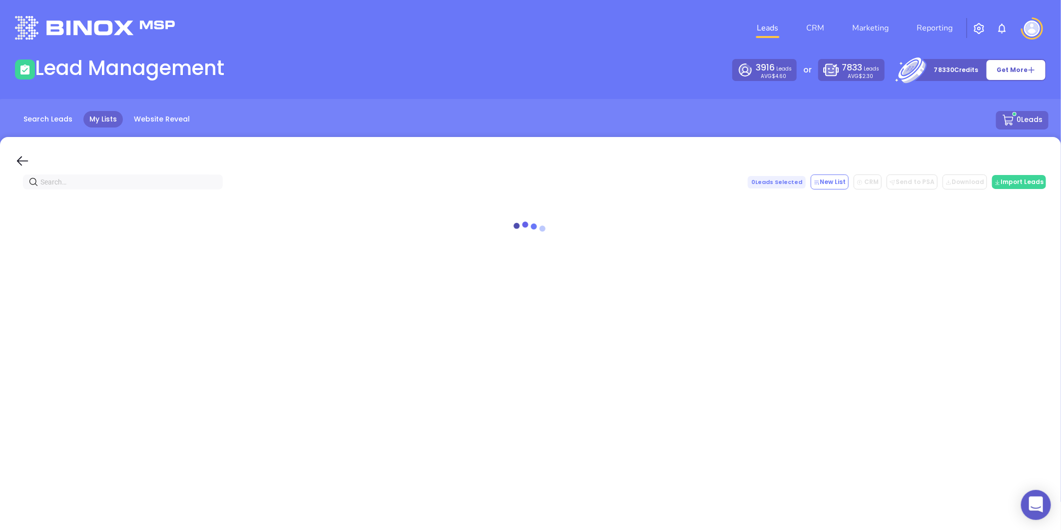
paste input "[DOMAIN_NAME]"
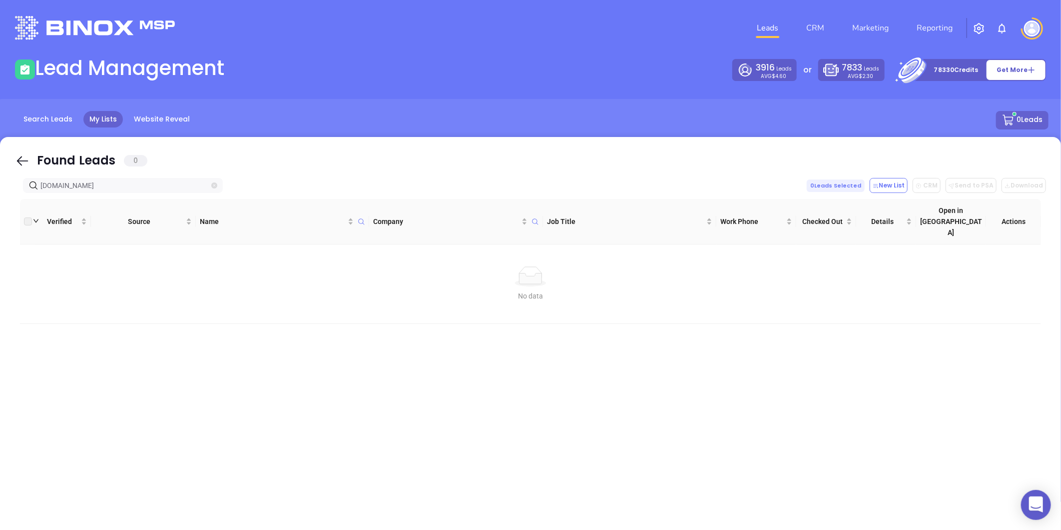
type input "[DOMAIN_NAME]"
click at [212, 181] on span at bounding box center [214, 185] width 6 height 11
click at [213, 184] on icon "close-circle" at bounding box center [214, 185] width 6 height 6
paste input "[DOMAIN_NAME][URL]"
drag, startPoint x: 97, startPoint y: 183, endPoint x: 18, endPoint y: 198, distance: 80.4
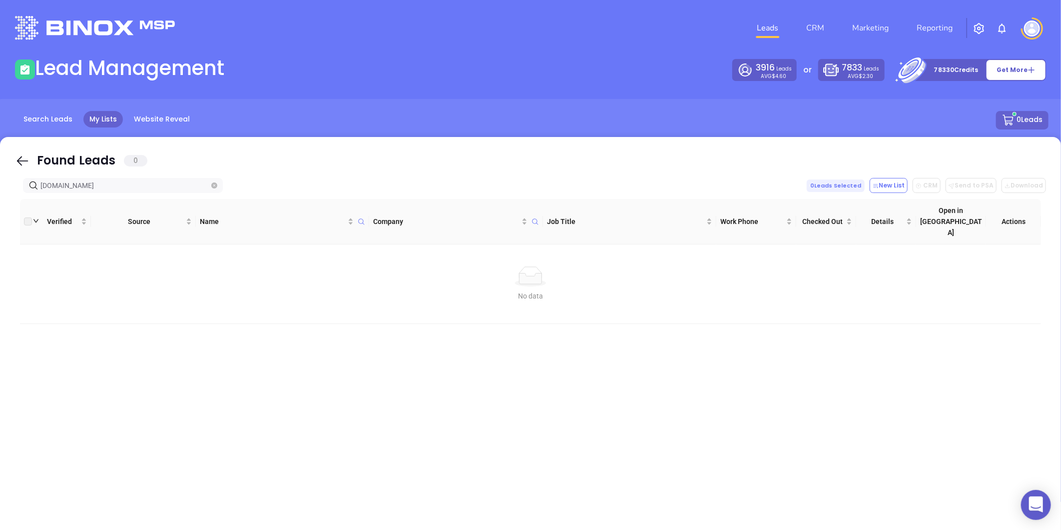
click at [18, 198] on div "Found Leads 0 [DOMAIN_NAME] 0 Leads Selected New List CRM Send to PSA Download …" at bounding box center [530, 337] width 1061 height 400
type input "[DOMAIN_NAME]"
click at [213, 181] on span at bounding box center [214, 185] width 6 height 11
click at [215, 185] on icon "close-circle" at bounding box center [214, 185] width 6 height 6
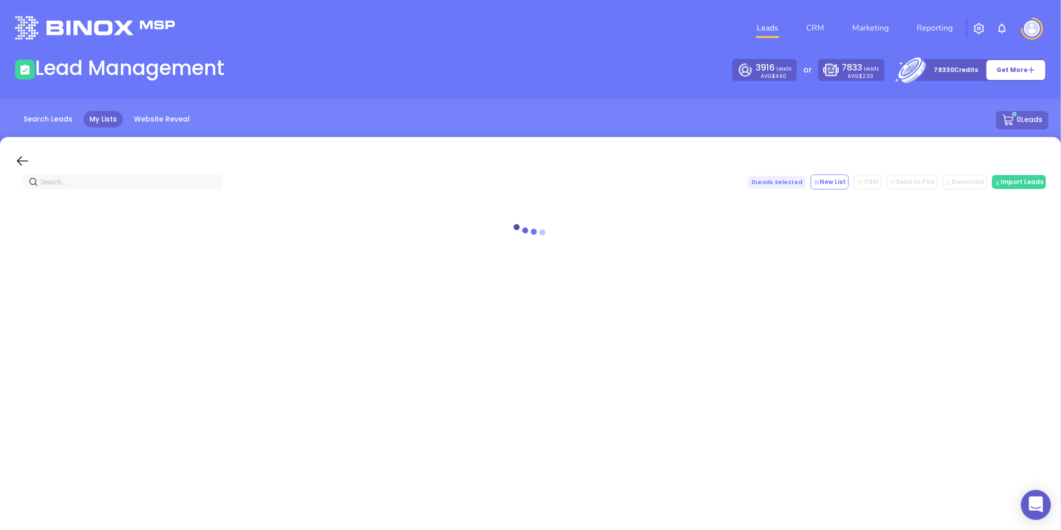
paste input "[DOMAIN_NAME]"
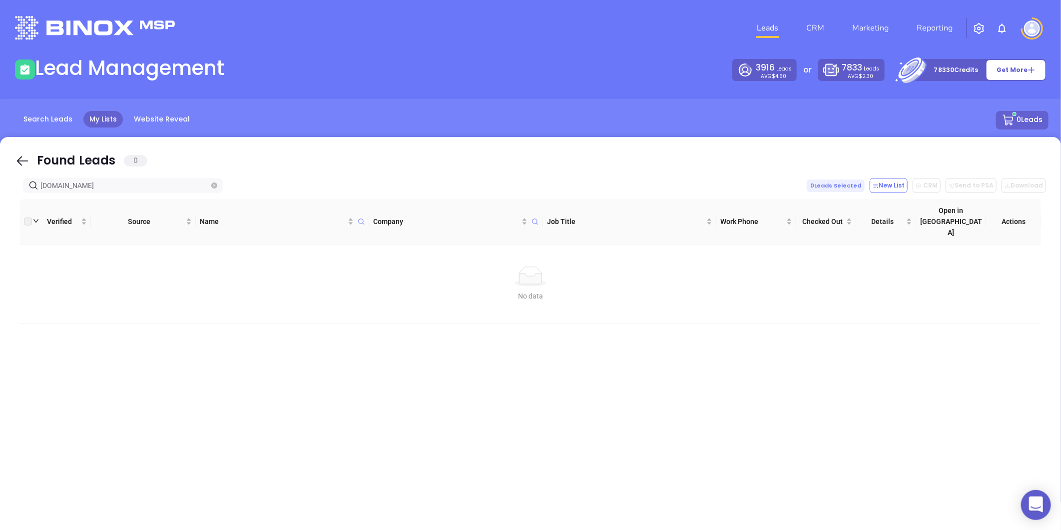
type input "[DOMAIN_NAME]"
click at [217, 184] on icon "close-circle" at bounding box center [214, 185] width 6 height 6
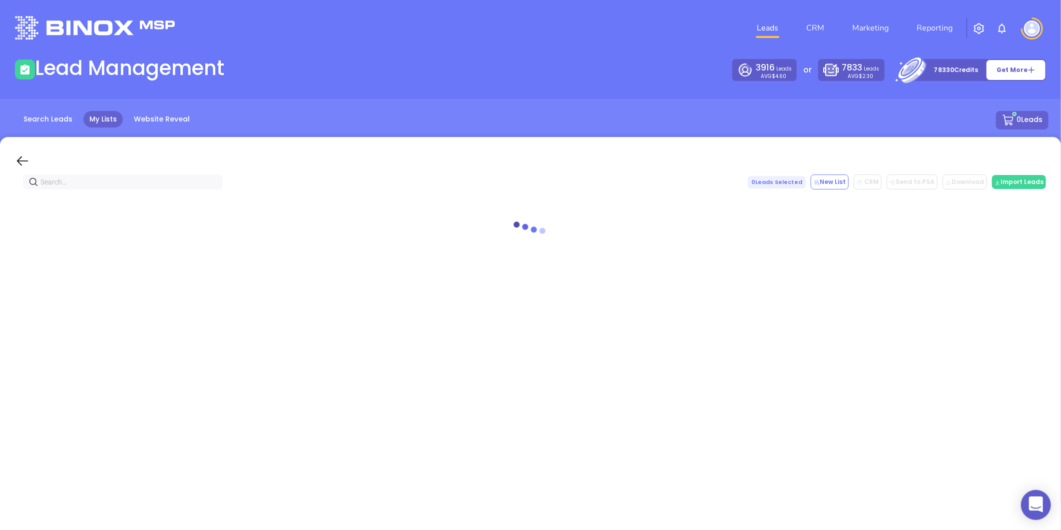
paste input "[DOMAIN_NAME]"
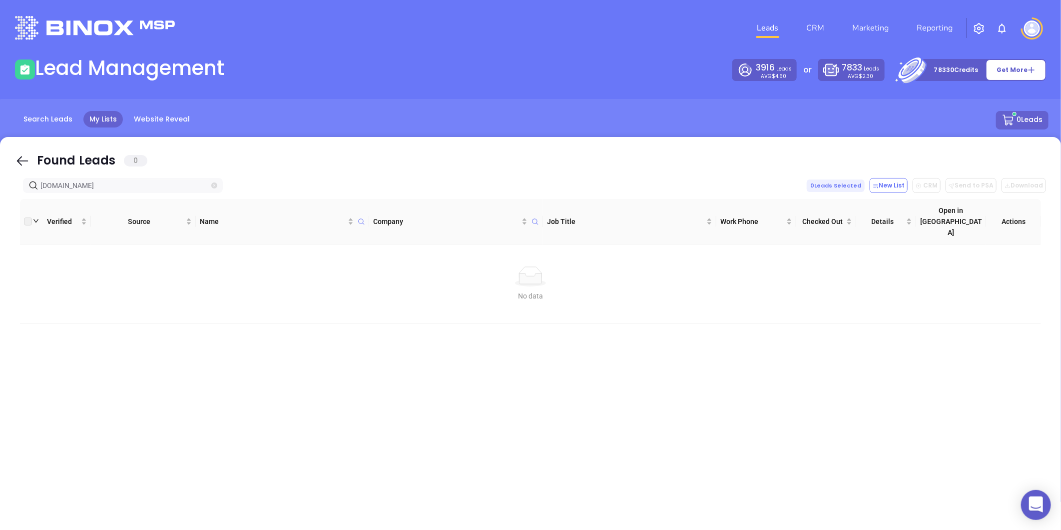
type input "[DOMAIN_NAME]"
click at [212, 184] on icon "close-circle" at bounding box center [214, 185] width 6 height 6
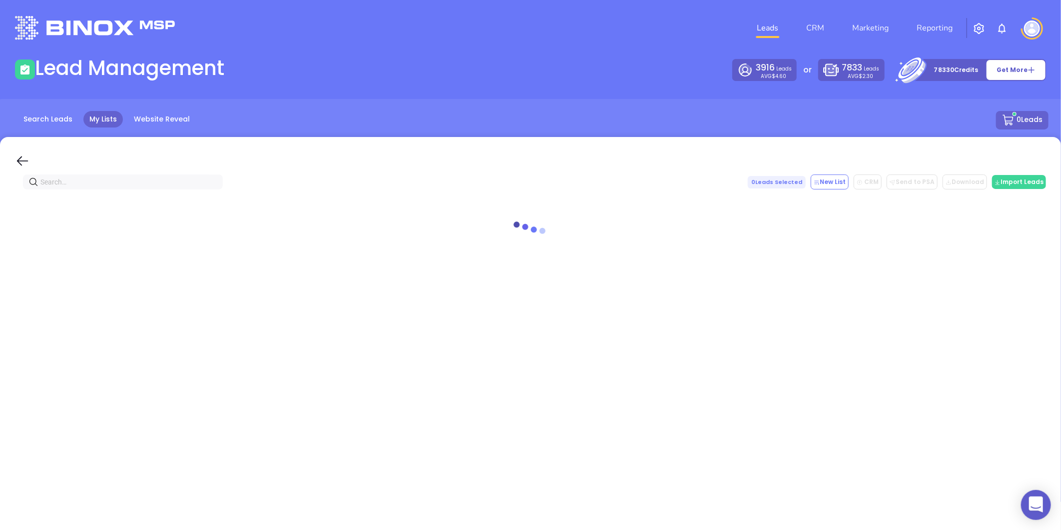
paste input "[DOMAIN_NAME]"
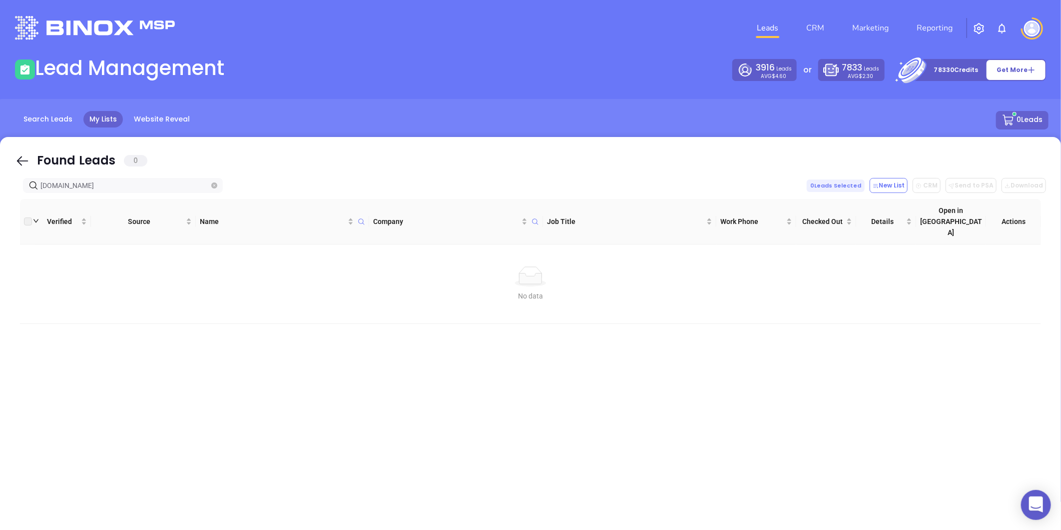
type input "[DOMAIN_NAME]"
click at [215, 188] on icon "close-circle" at bounding box center [214, 185] width 6 height 6
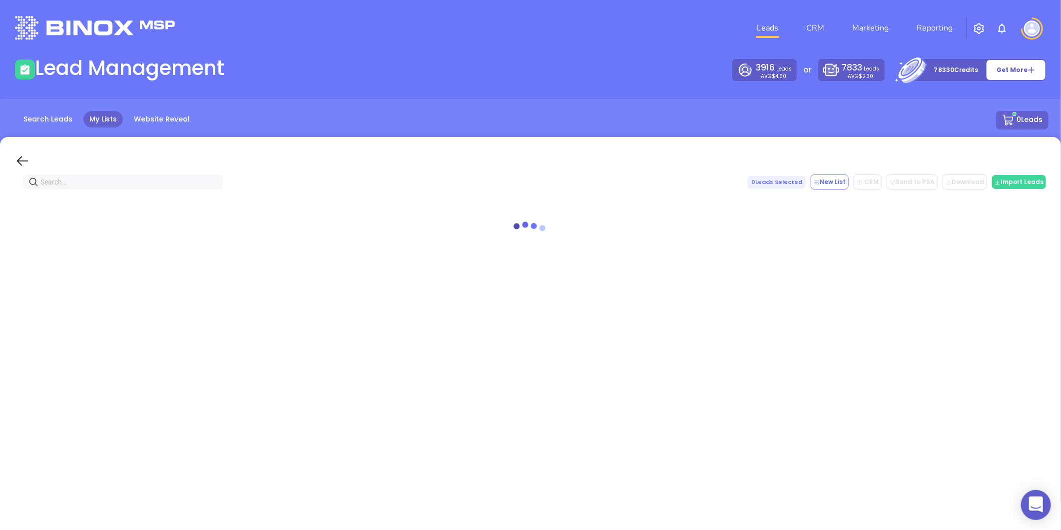
paste input "Carolina Property Insurance"
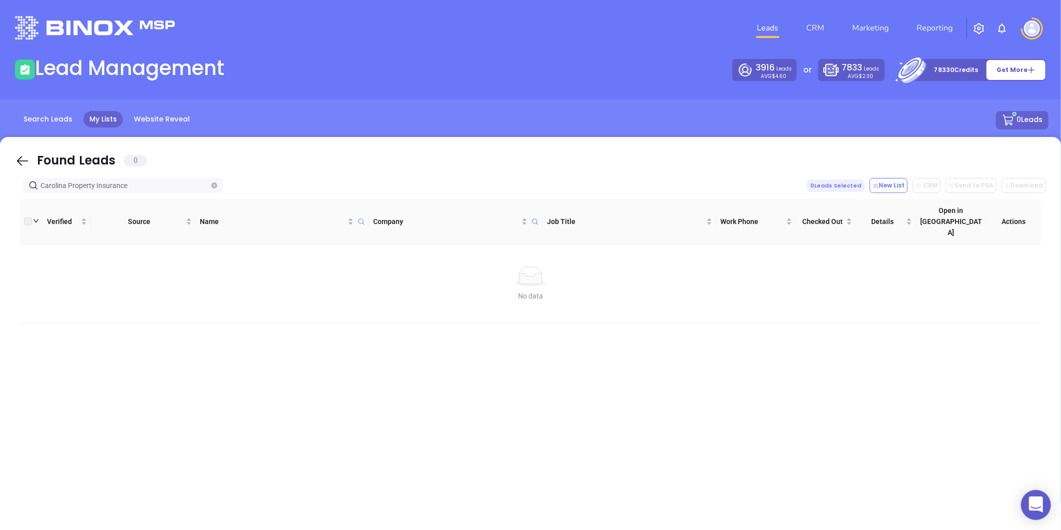
type input "Carolina Property Insurance"
click at [212, 184] on icon "close-circle" at bounding box center [214, 185] width 6 height 6
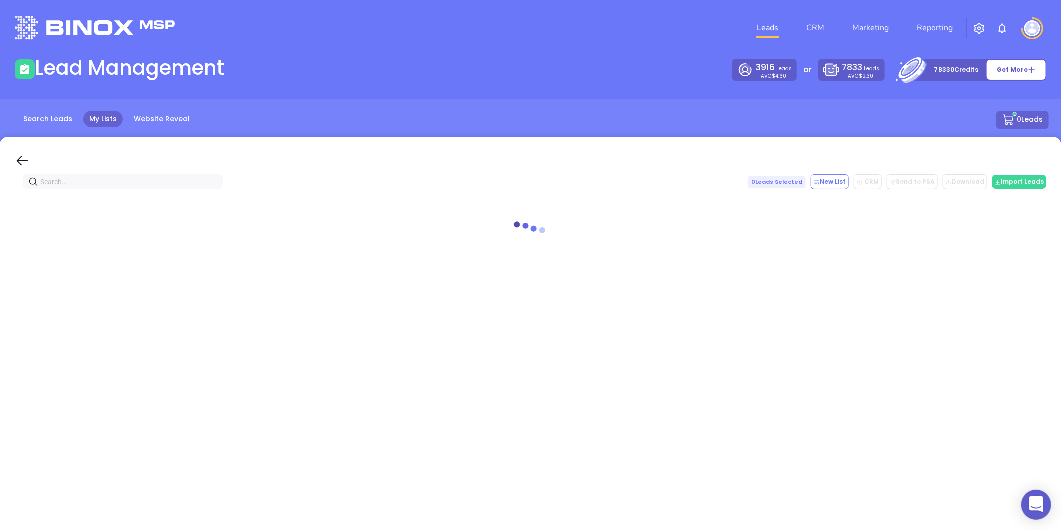
paste input "[DOMAIN_NAME]"
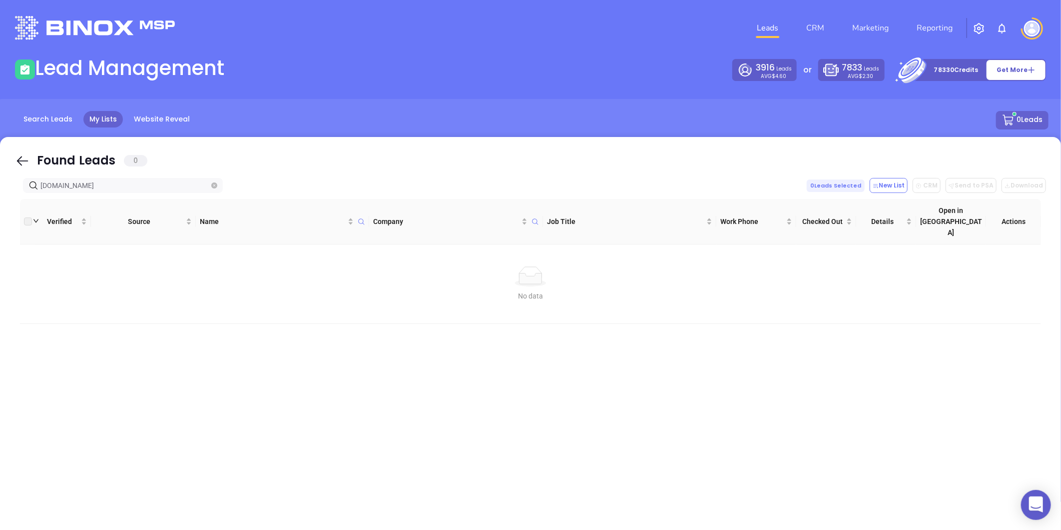
type input "[DOMAIN_NAME]"
click at [216, 182] on icon "close-circle" at bounding box center [214, 185] width 6 height 6
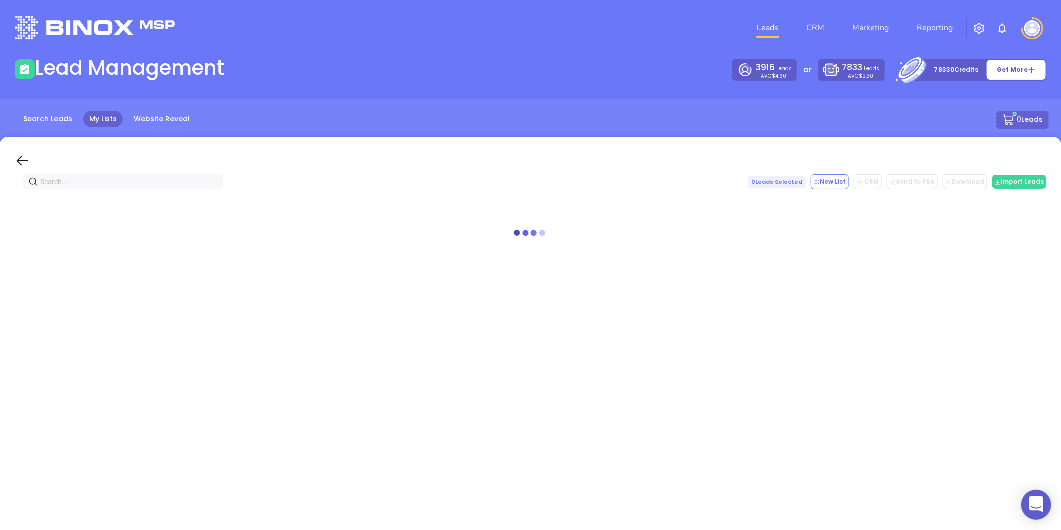
paste input "[DOMAIN_NAME]"
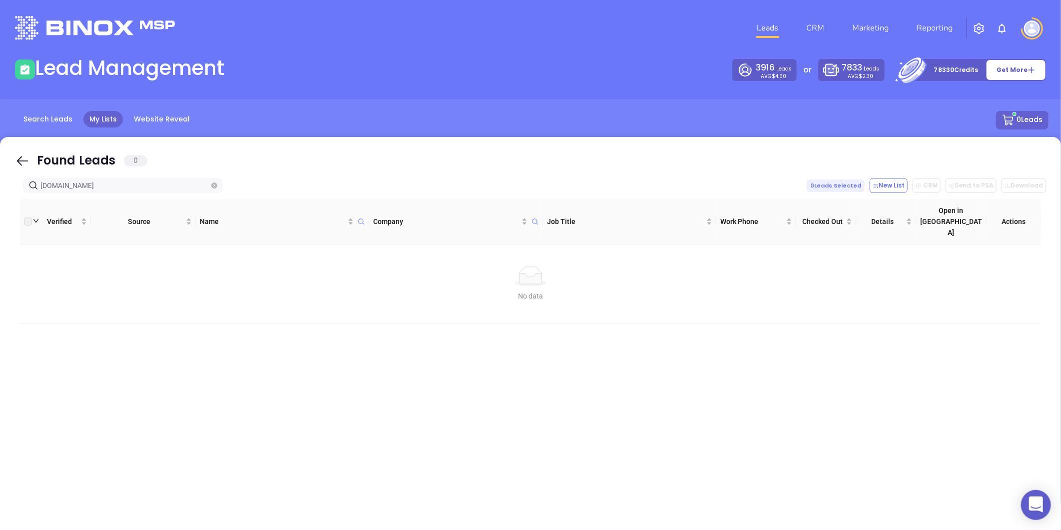
type input "[DOMAIN_NAME]"
click at [215, 190] on span at bounding box center [214, 185] width 6 height 11
click at [214, 189] on span at bounding box center [214, 185] width 6 height 11
click at [213, 188] on icon "close-circle" at bounding box center [214, 185] width 6 height 6
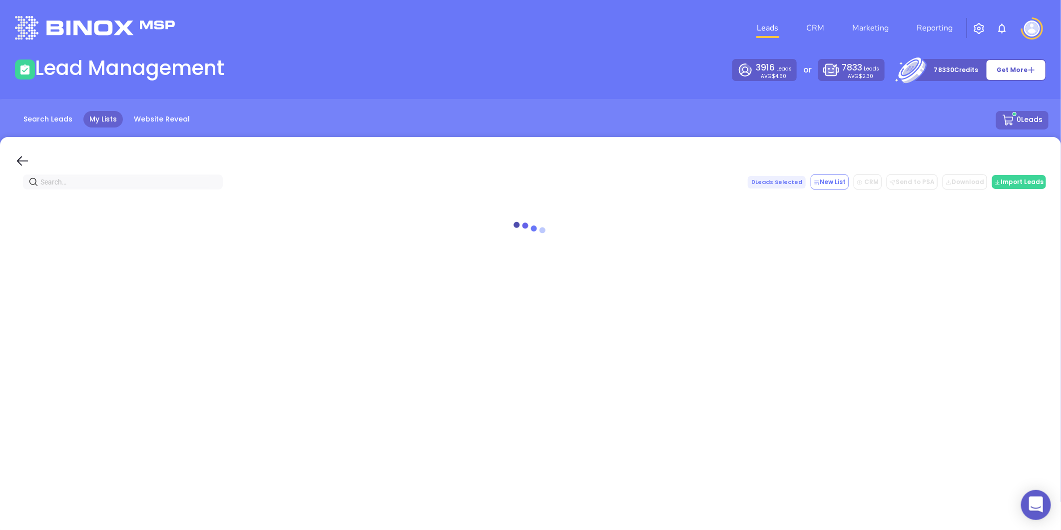
paste input "Safe Haven Insurance"
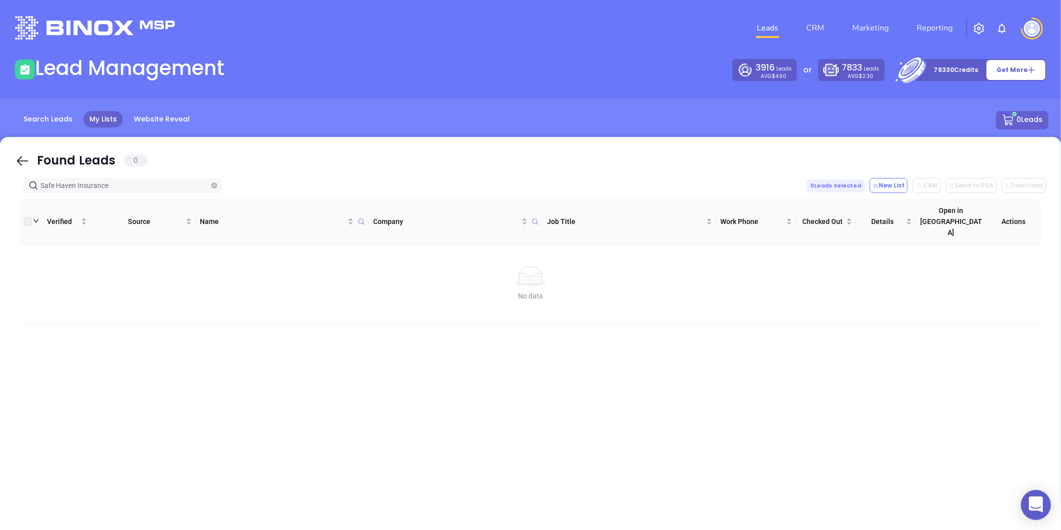
type input "Safe Haven Insurance"
click at [213, 184] on icon "close-circle" at bounding box center [214, 185] width 6 height 6
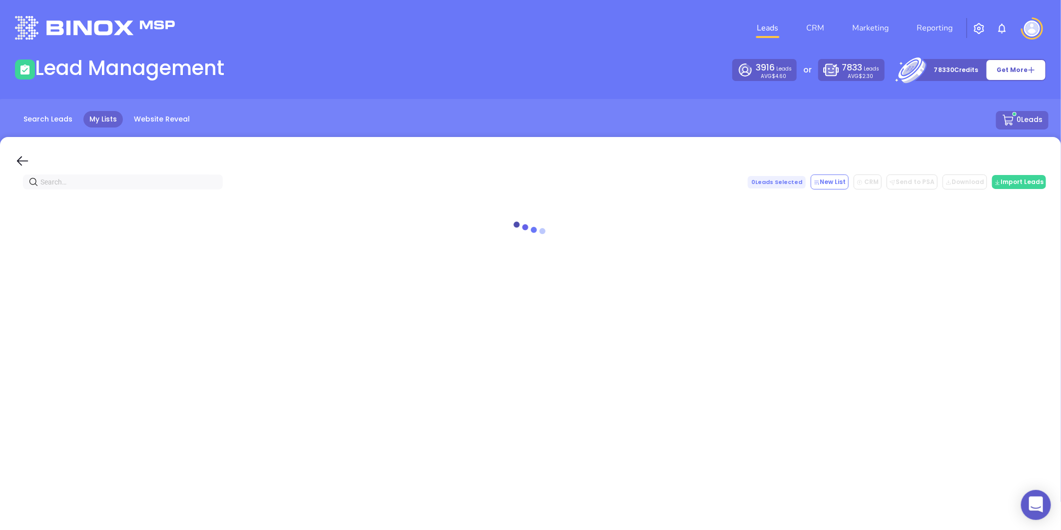
paste input "sauinsurance.com"
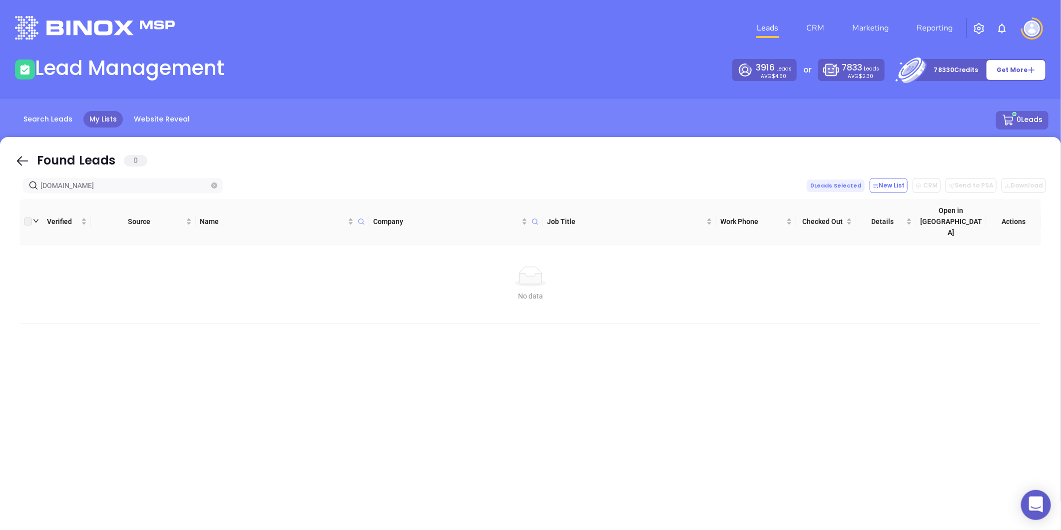
type input "sauinsurance.com"
click at [212, 181] on span at bounding box center [214, 185] width 6 height 11
click at [214, 183] on icon "close-circle" at bounding box center [214, 185] width 6 height 6
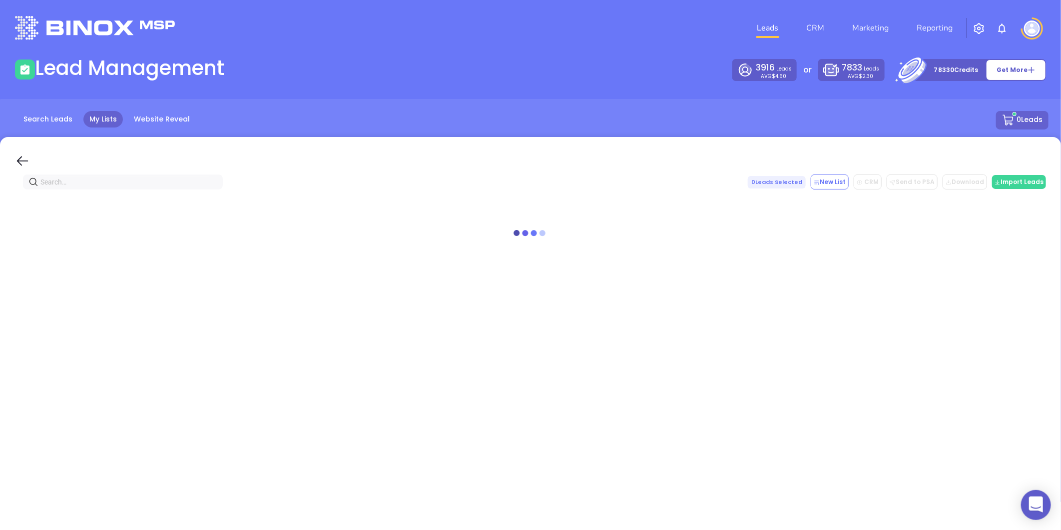
paste input "waccamawinsurance.com"
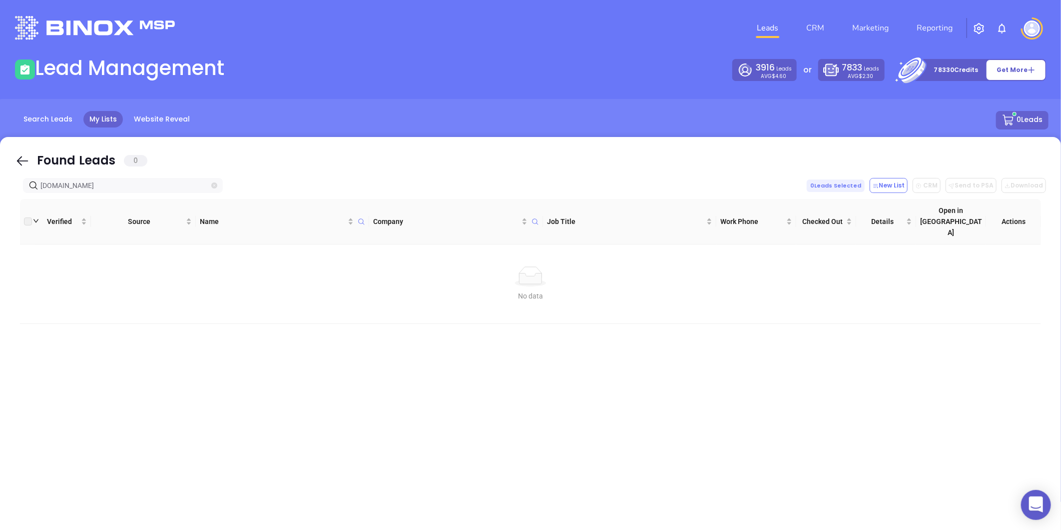
type input "waccamawinsurance.com"
click at [211, 178] on span "waccamawinsurance.com" at bounding box center [123, 185] width 200 height 15
click at [214, 184] on icon "close-circle" at bounding box center [214, 185] width 6 height 6
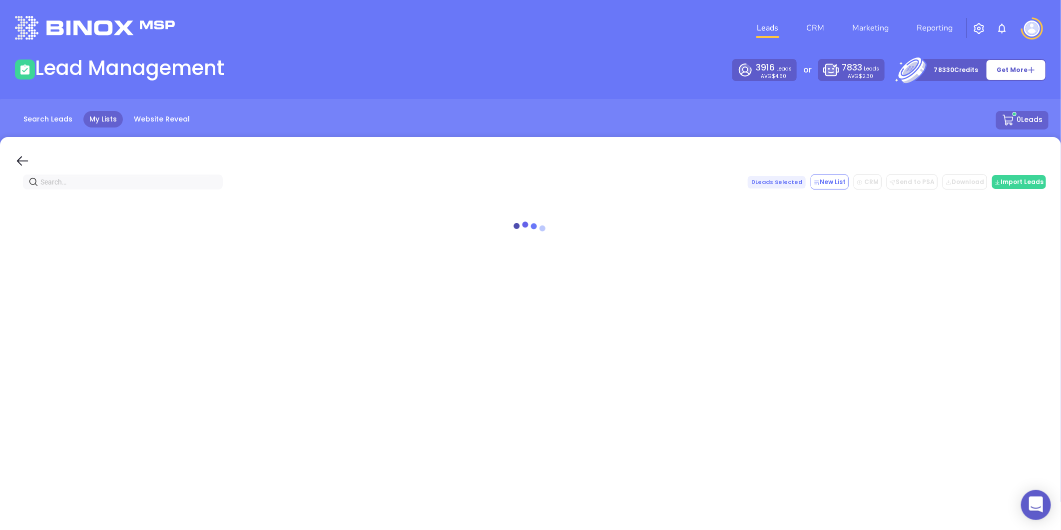
paste input "aaronmillerinsurance.com"
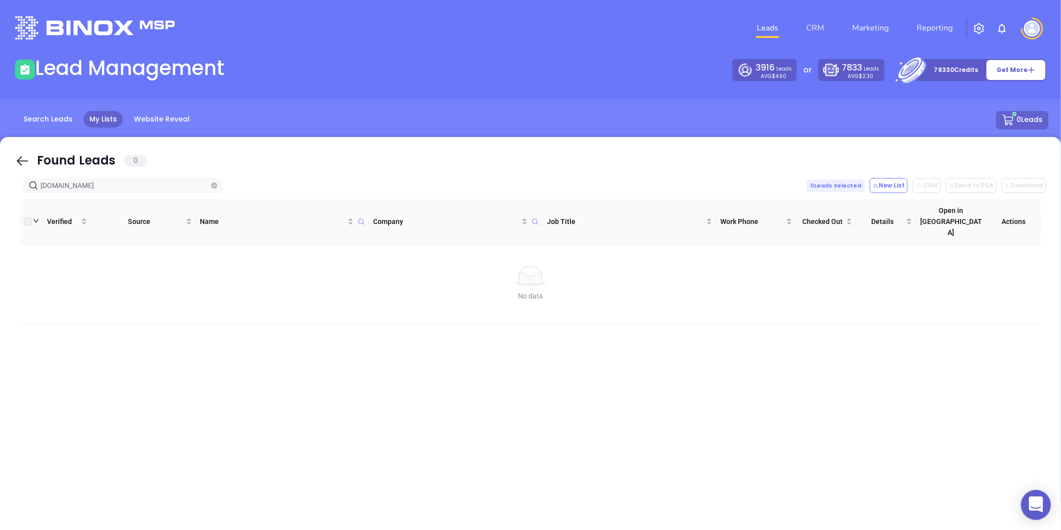
type input "aaronmillerinsurance.com"
click at [215, 185] on icon "close-circle" at bounding box center [214, 185] width 6 height 6
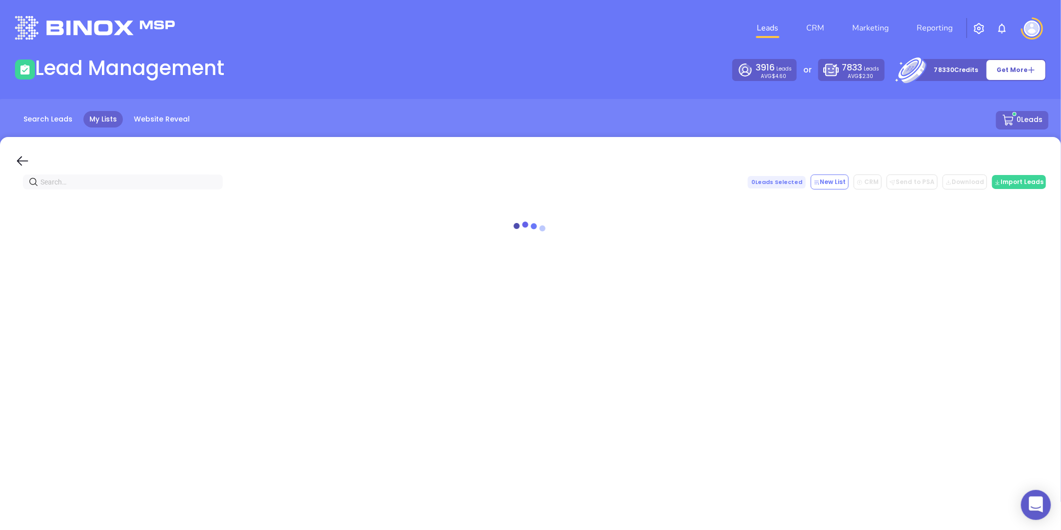
paste input "Purcells Insurance"
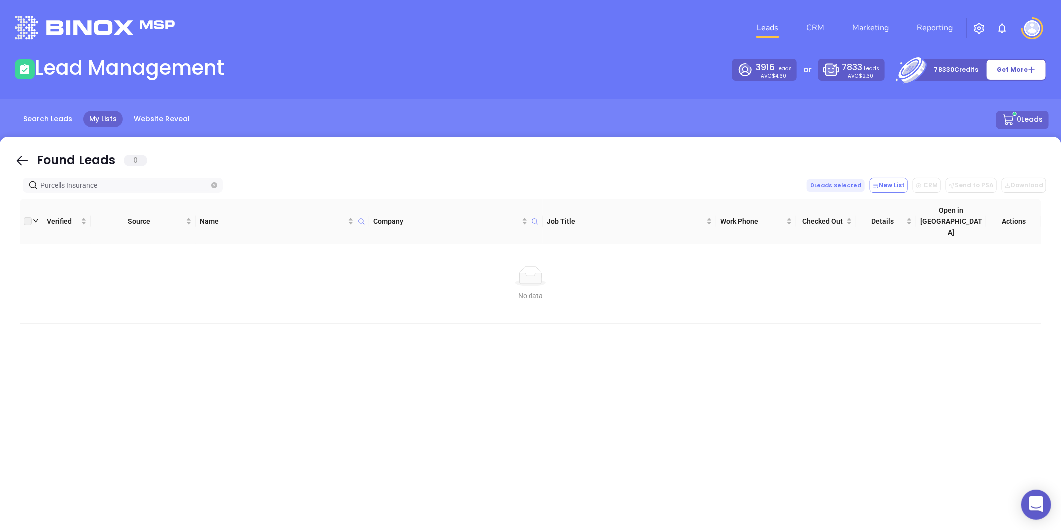
type input "Purcells Insurance"
click at [215, 189] on span at bounding box center [214, 185] width 6 height 11
click at [215, 190] on span at bounding box center [214, 185] width 6 height 11
click at [212, 185] on icon "close-circle" at bounding box center [214, 185] width 6 height 6
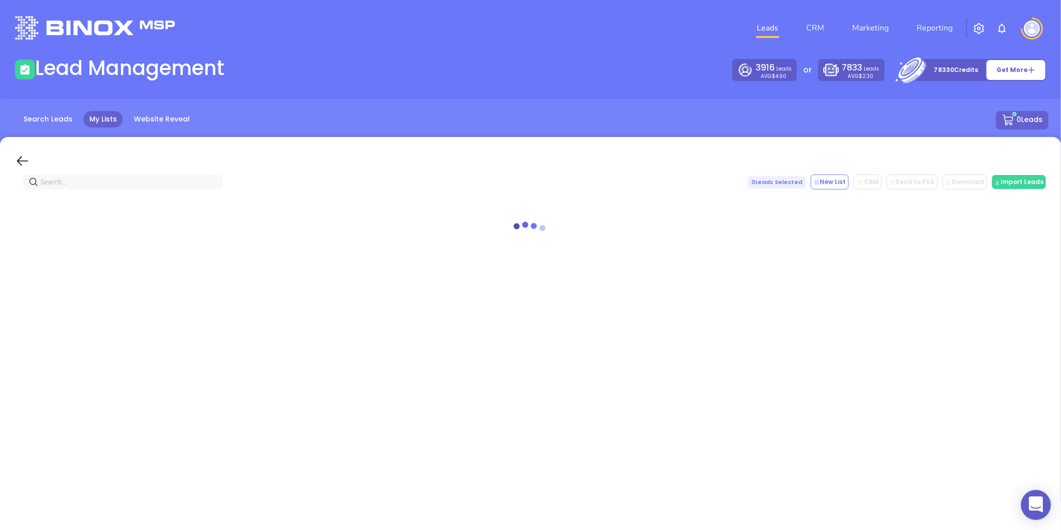
paste input "austintaylorinsurance.com"
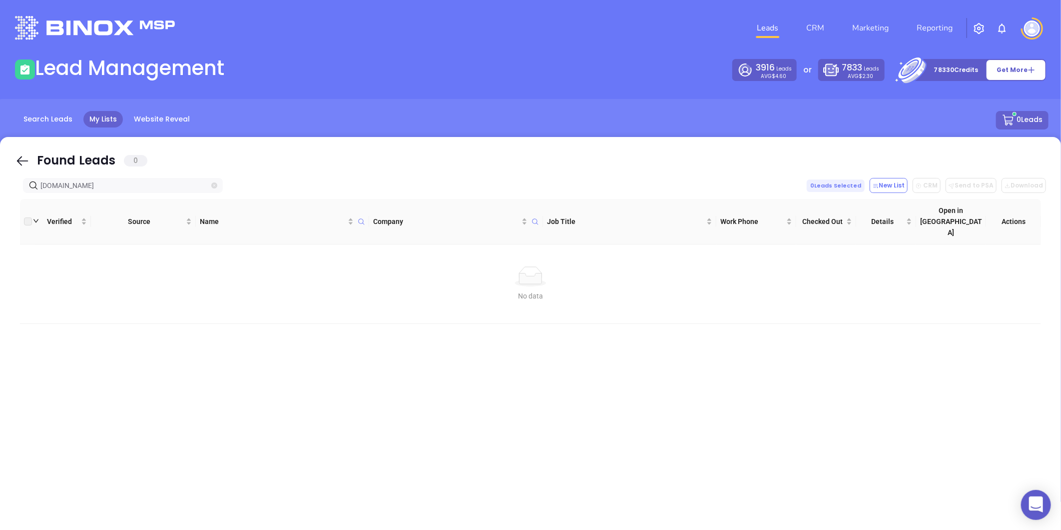
type input "austintaylorinsurance.com"
click at [214, 190] on span at bounding box center [214, 185] width 6 height 11
click at [212, 185] on icon "close-circle" at bounding box center [214, 185] width 6 height 6
paste input "hixonco.com"
type input "hixonco.com"
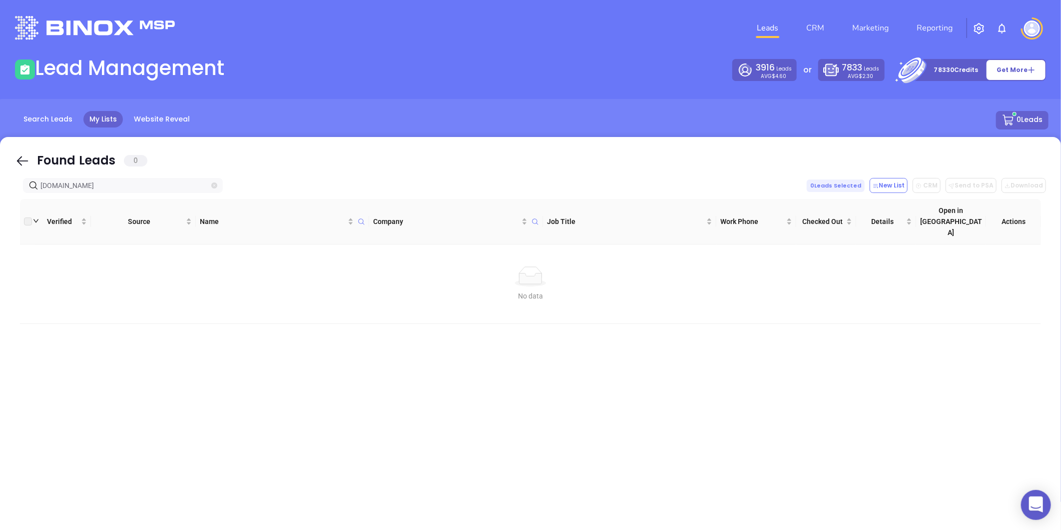
click at [216, 186] on icon "close-circle" at bounding box center [214, 185] width 6 height 6
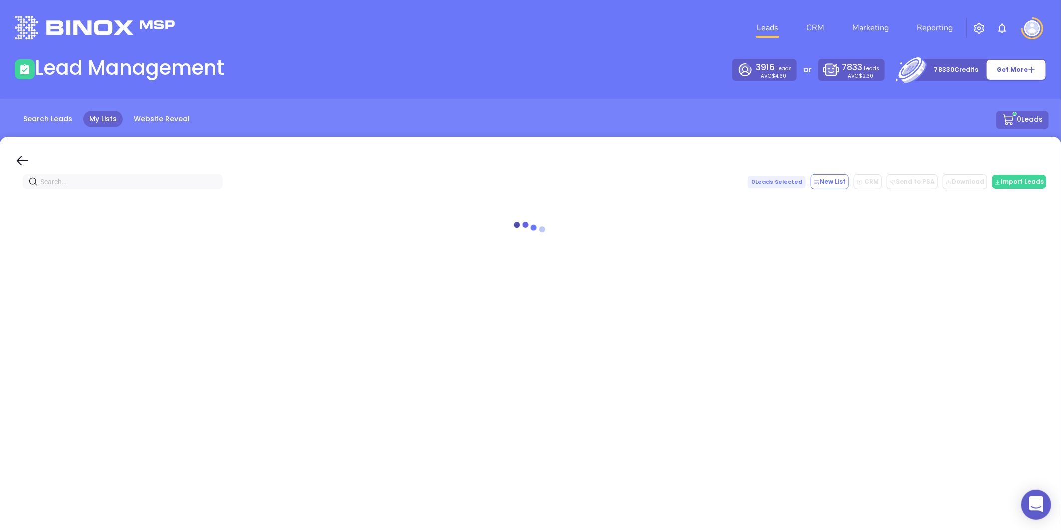
paste input "batessmithstricklandins.com"
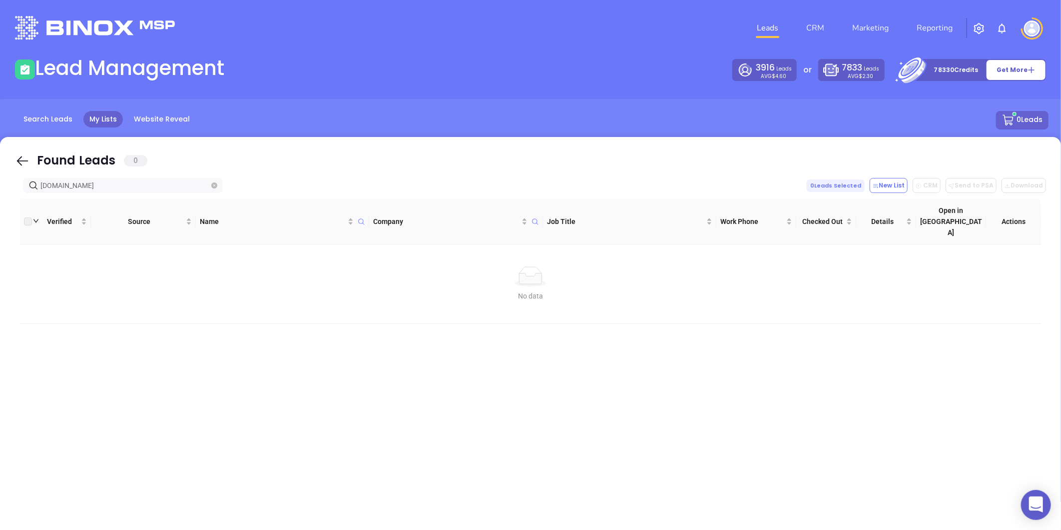
type input "batessmithstricklandins.com"
click at [212, 185] on icon "close-circle" at bounding box center [214, 185] width 6 height 6
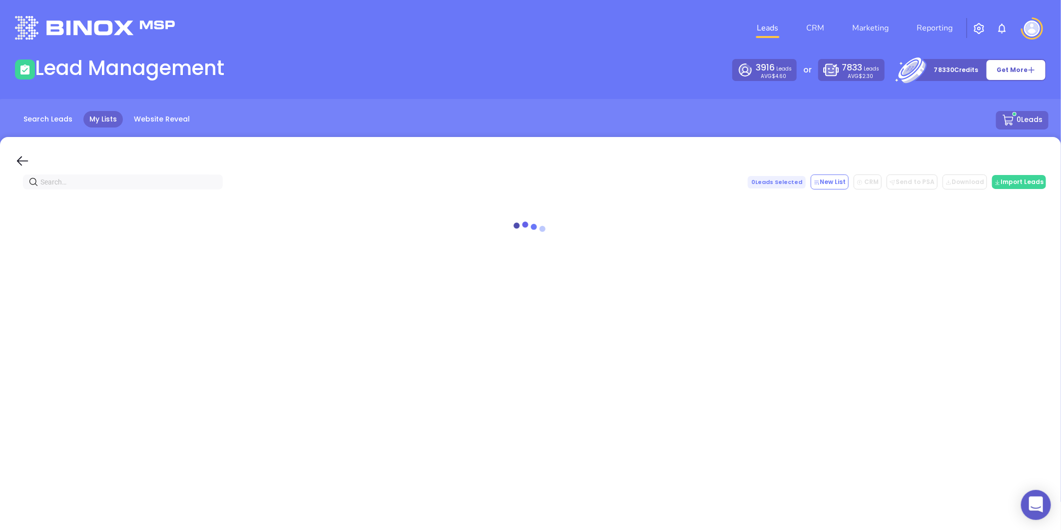
paste input "wcwilbur.com"
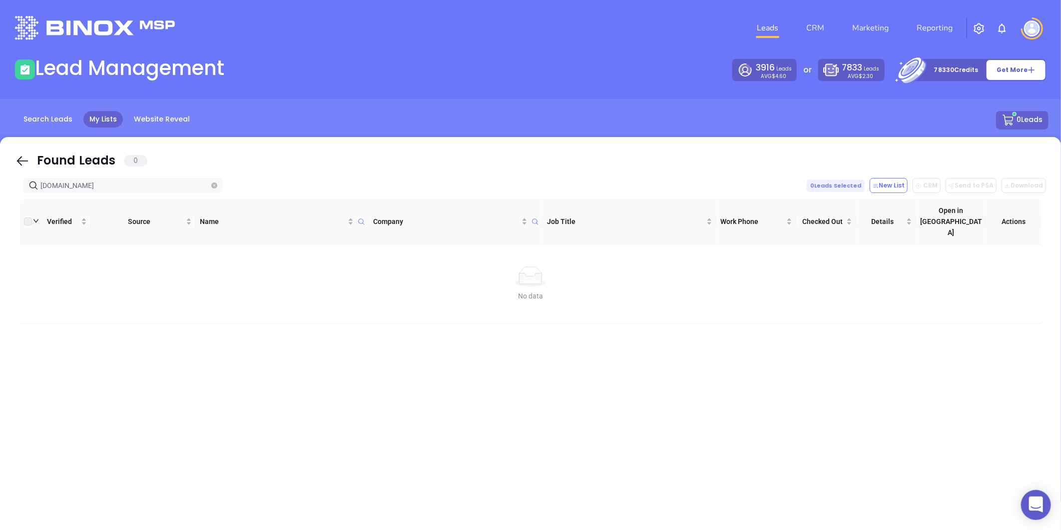
type input "wcwilbur.com"
click at [215, 183] on icon "close-circle" at bounding box center [214, 185] width 6 height 6
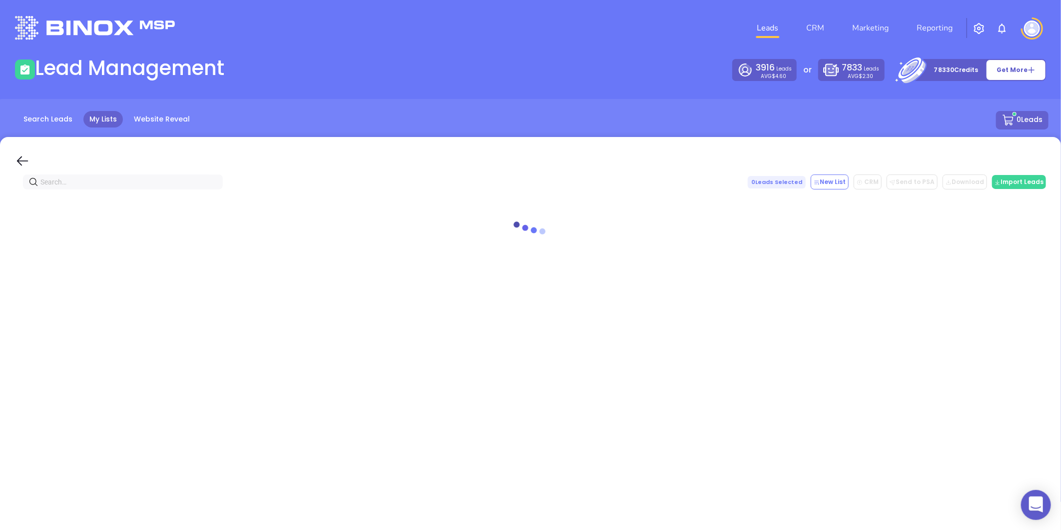
paste input "tilghmaninsurance.com"
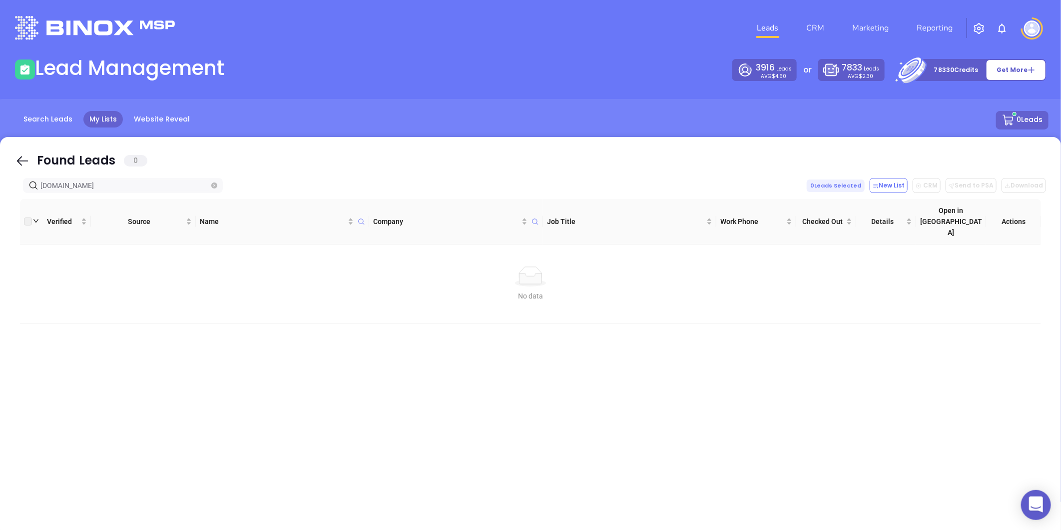
type input "tilghmaninsurance.com"
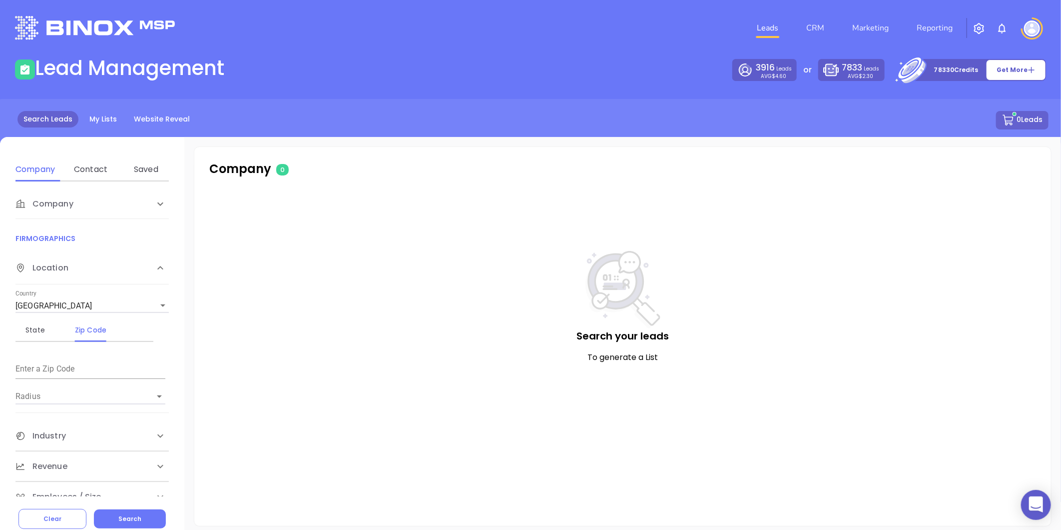
click at [92, 160] on div "Contact" at bounding box center [90, 169] width 39 height 24
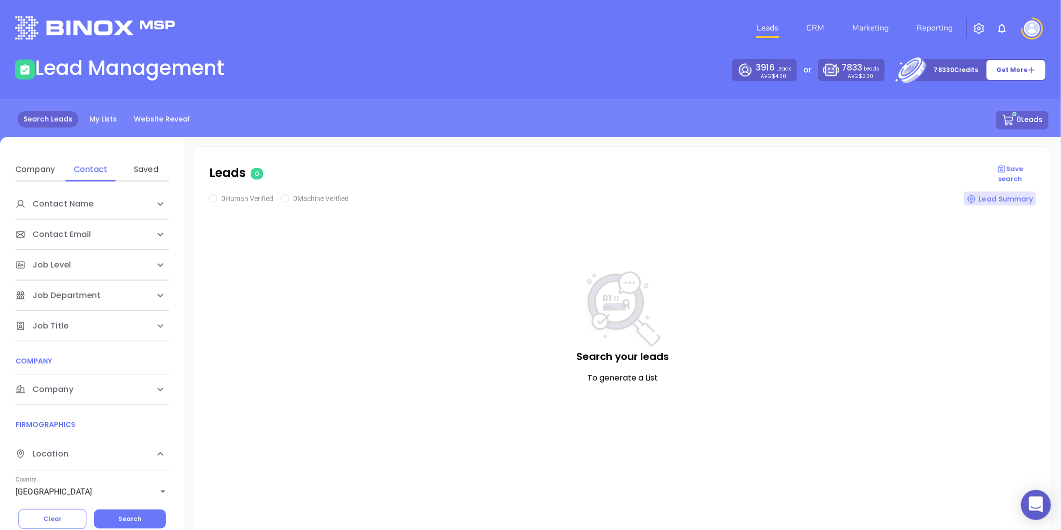
click at [52, 219] on div "Company" at bounding box center [91, 204] width 153 height 30
click at [88, 422] on div "Domain" at bounding box center [90, 428] width 39 height 12
click at [48, 458] on div "Enter a company domain" at bounding box center [90, 461] width 150 height 24
click at [47, 460] on input "Enter a company name" at bounding box center [90, 465] width 150 height 16
paste input "[DOMAIN_NAME]"
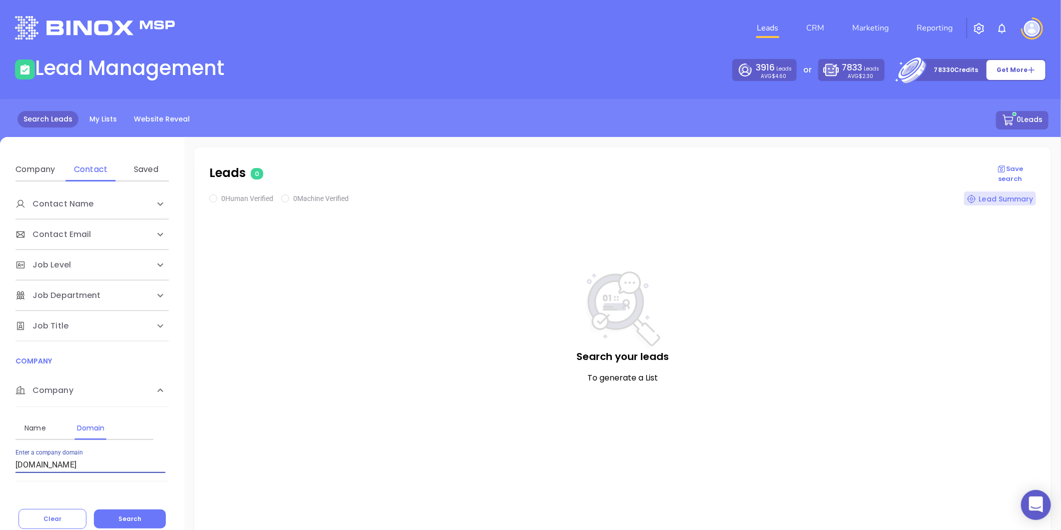
type input "[DOMAIN_NAME]"
checkbox input "true"
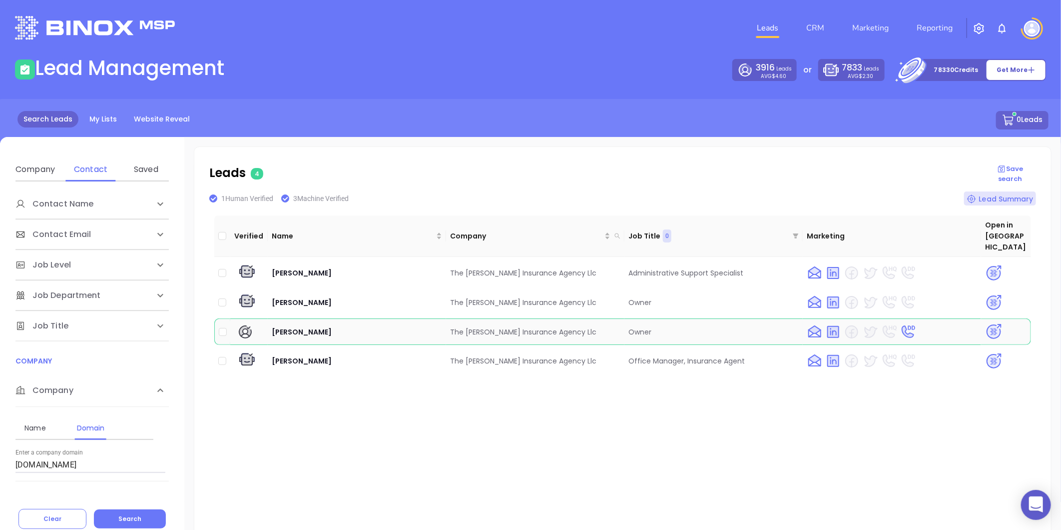
click at [985, 323] on img at bounding box center [993, 331] width 17 height 17
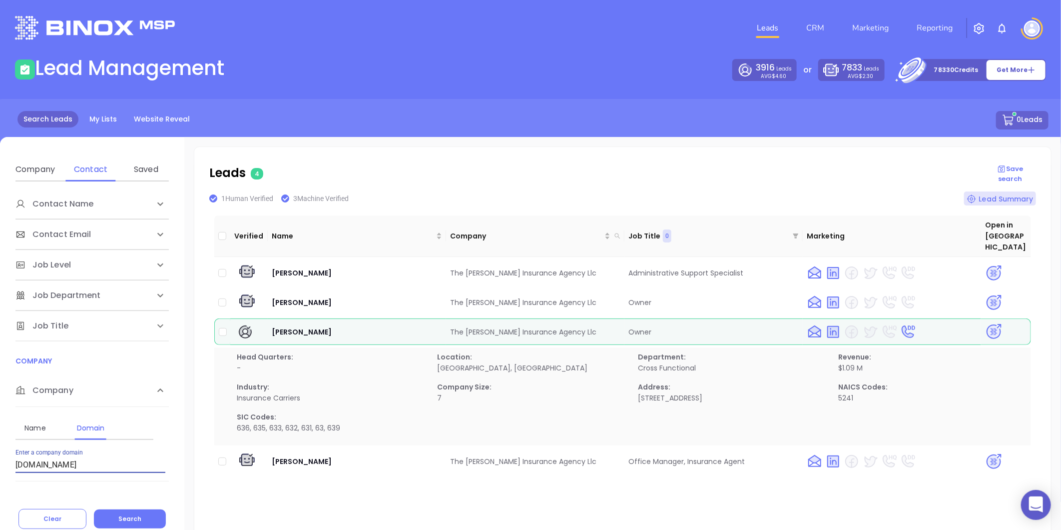
drag, startPoint x: 82, startPoint y: 459, endPoint x: 19, endPoint y: 485, distance: 68.3
click at [16, 486] on div "Contact Name First Name Last Name Contact Email Work or Personal Email Job Leve…" at bounding box center [92, 338] width 184 height 315
paste input "carolinapropertyinsurance.com"
type input "carolinapropertyinsurance.com"
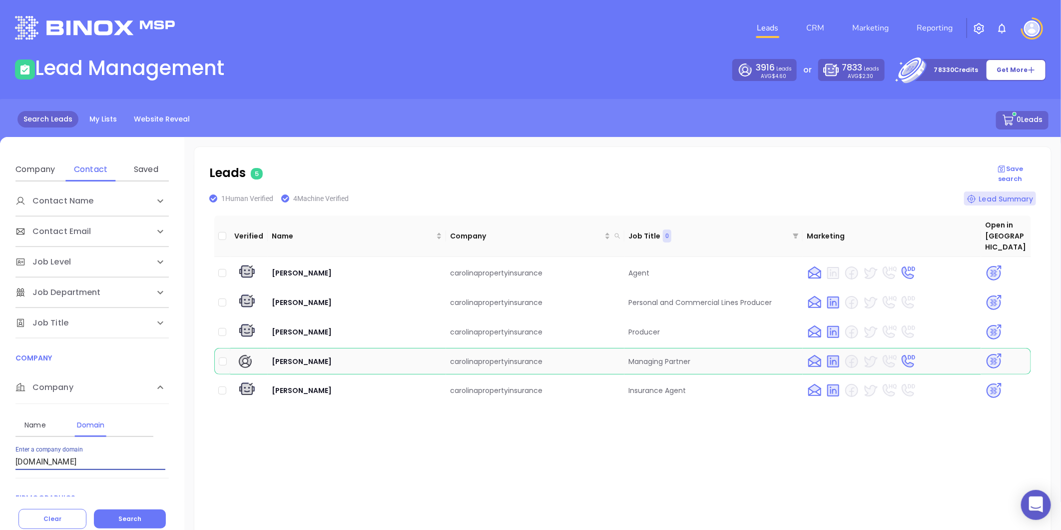
click at [985, 352] on img at bounding box center [993, 360] width 17 height 17
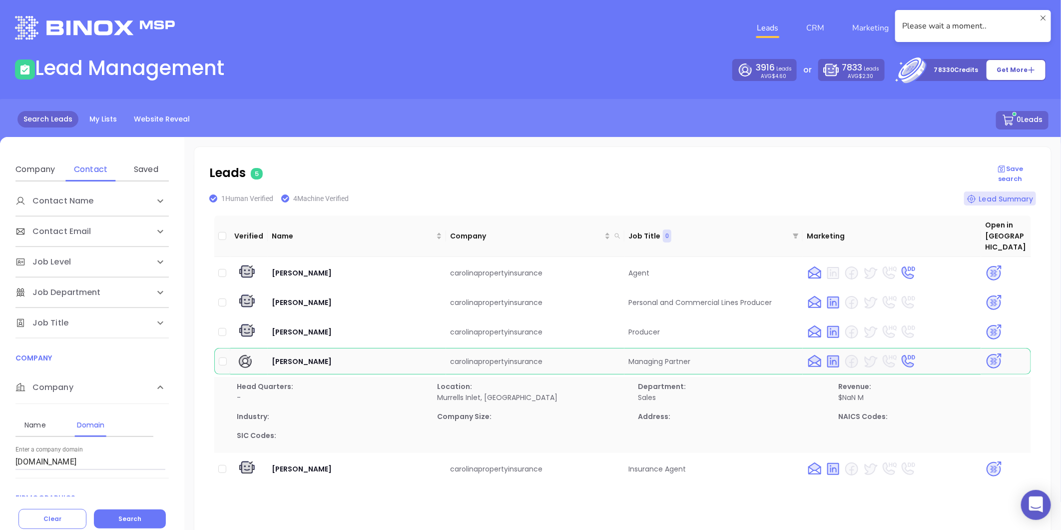
click at [985, 352] on img at bounding box center [993, 360] width 17 height 17
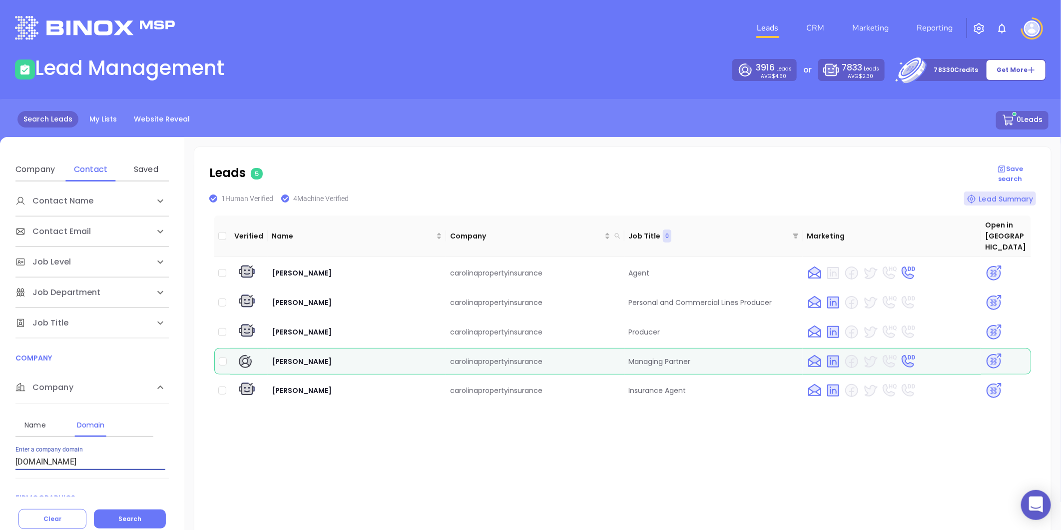
drag, startPoint x: 131, startPoint y: 457, endPoint x: 7, endPoint y: 458, distance: 123.4
click at [7, 458] on div "Contact Name First Name Last Name Contact Email Work or Personal Email Job Leve…" at bounding box center [92, 338] width 184 height 315
paste input "bmeinsurance.com"
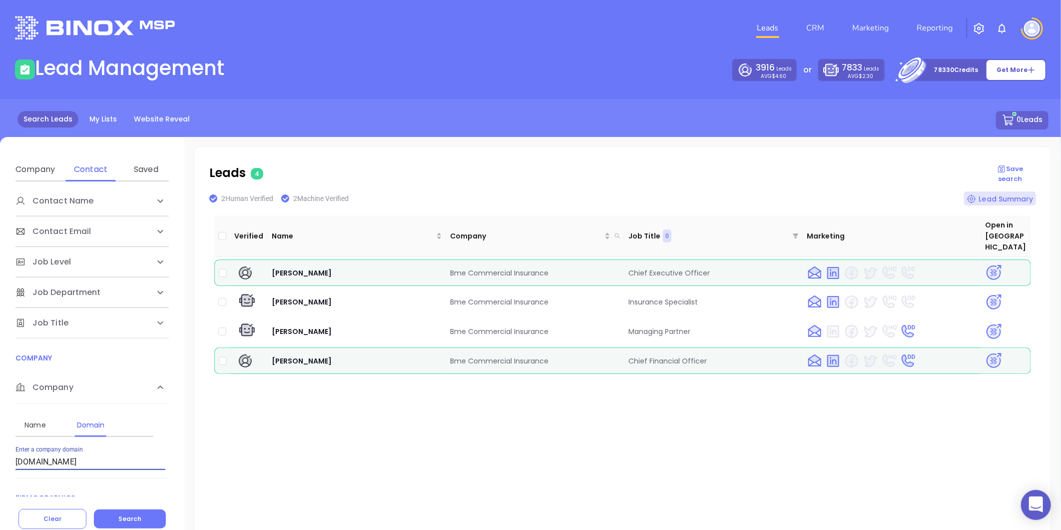
type input "bmeinsurance.com"
click at [990, 264] on img at bounding box center [993, 272] width 17 height 17
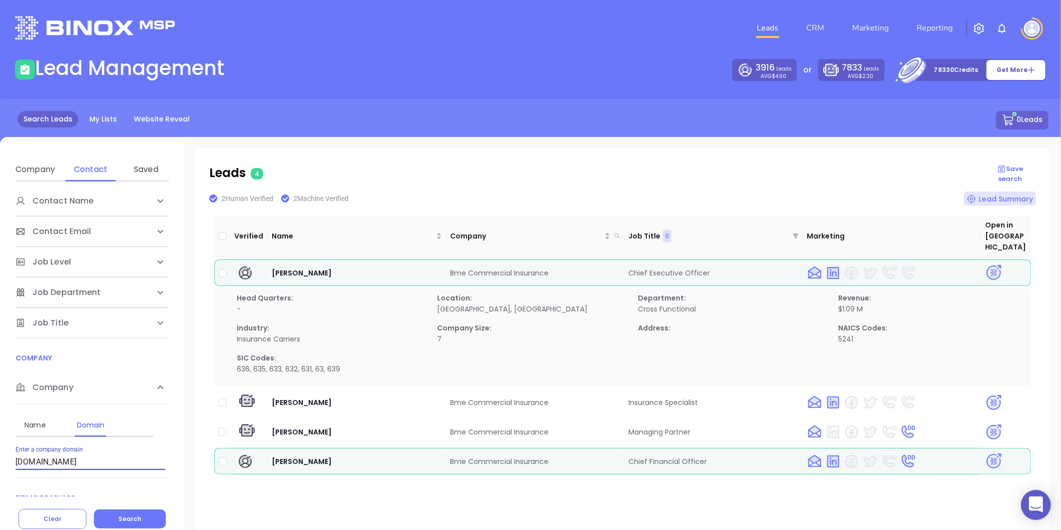
click at [80, 456] on input "bmeinsurance.com" at bounding box center [90, 462] width 150 height 16
drag, startPoint x: 95, startPoint y: 462, endPoint x: -10, endPoint y: 478, distance: 106.5
click at [0, 478] on html "0 Leads CRM Marketing Reporting Financial Leads Leads Lead Management 3916 Lead…" at bounding box center [530, 265] width 1061 height 530
paste input "safehavenins.com"
type input "safehavenins.com"
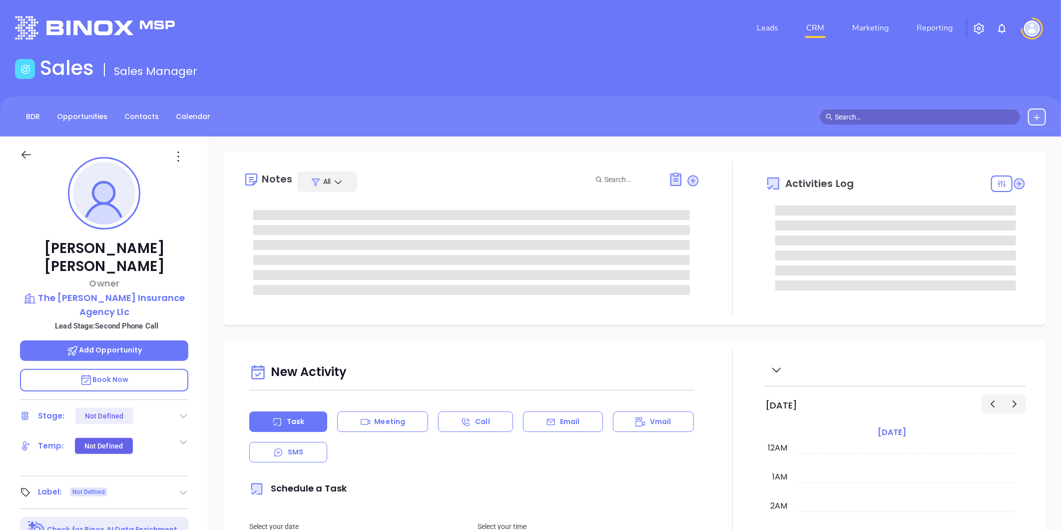
type input "[DATE]"
type input "[PERSON_NAME]"
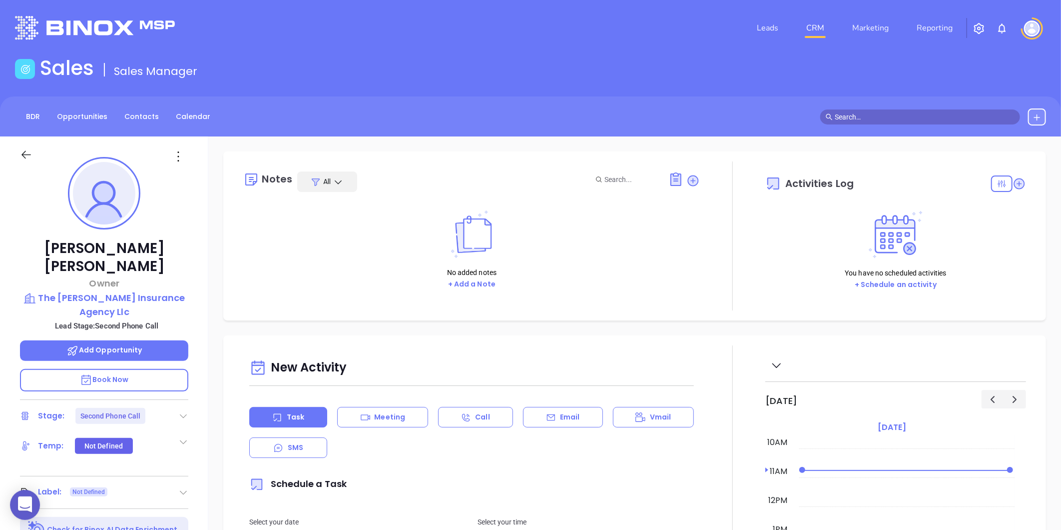
click at [185, 410] on div at bounding box center [183, 416] width 10 height 12
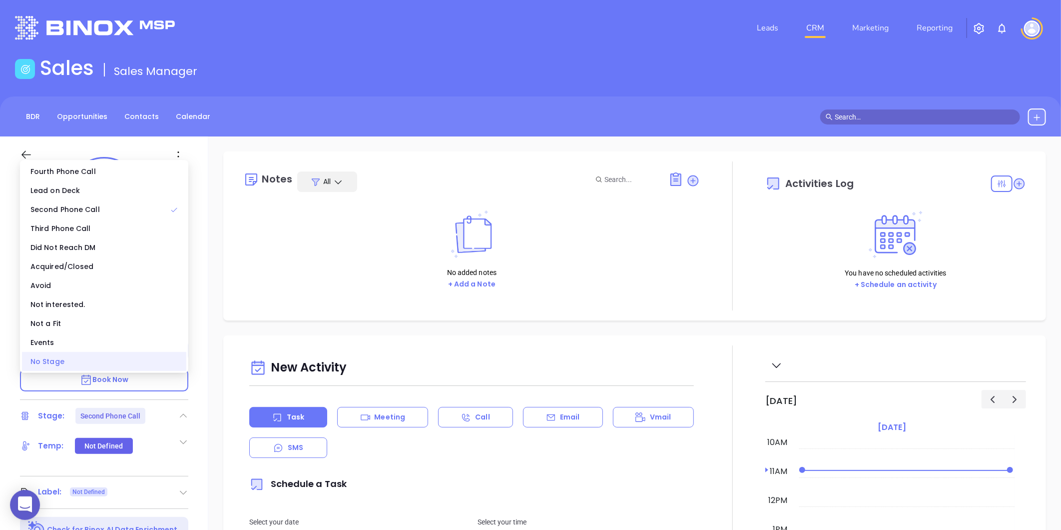
click at [90, 363] on div "No Stage" at bounding box center [104, 361] width 164 height 19
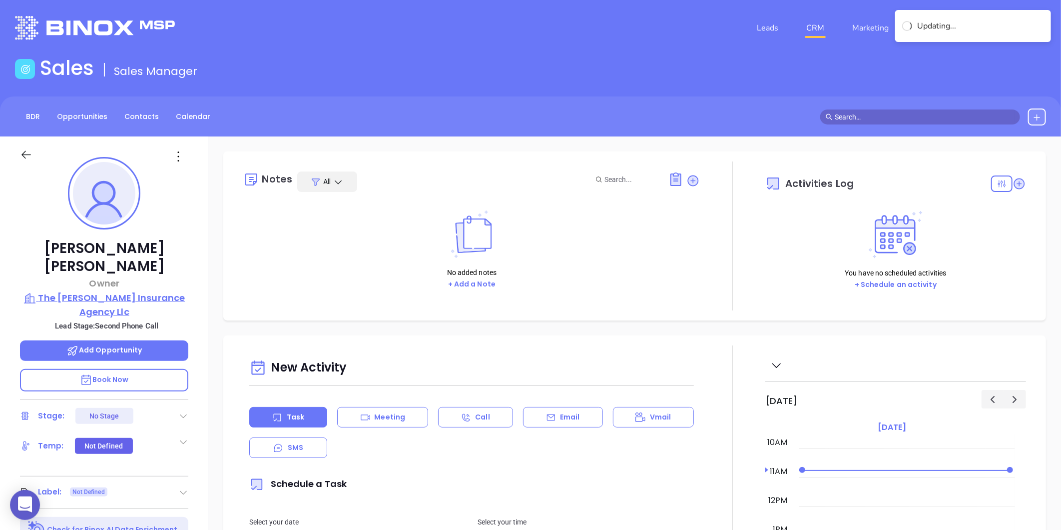
click at [104, 291] on p "The [PERSON_NAME] Insurance Agency Llc" at bounding box center [104, 304] width 168 height 27
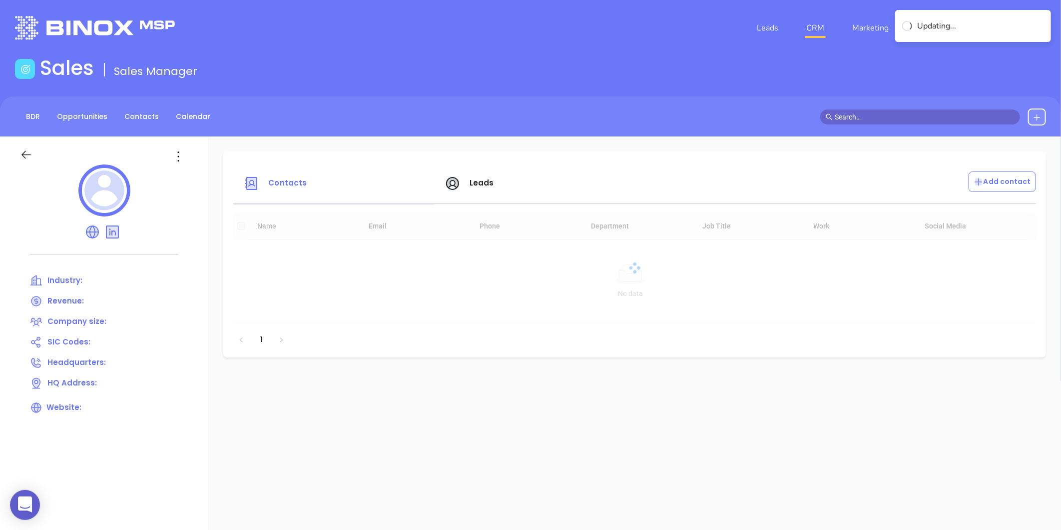
click at [192, 145] on div at bounding box center [104, 150] width 180 height 28
click at [182, 155] on icon at bounding box center [178, 156] width 16 height 16
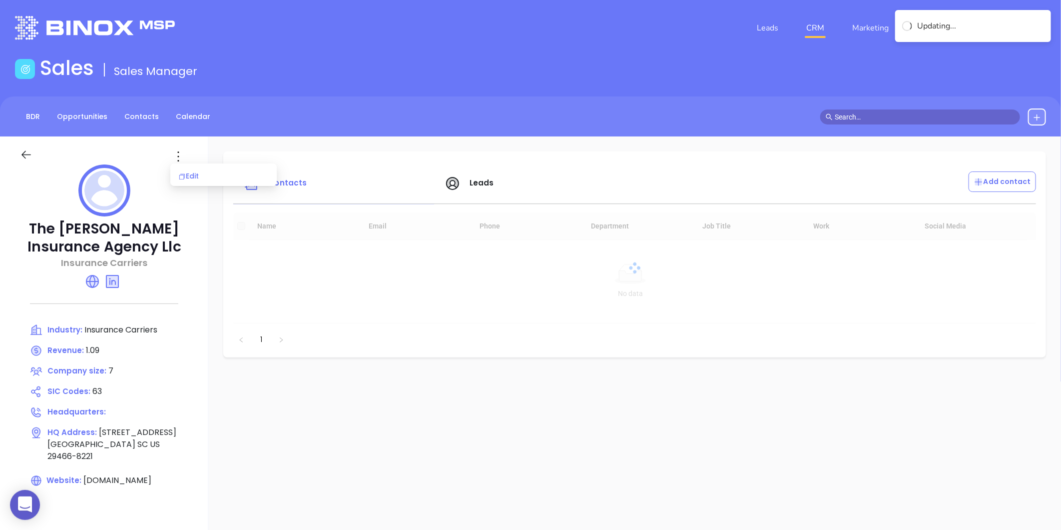
click at [182, 174] on icon at bounding box center [181, 176] width 5 height 5
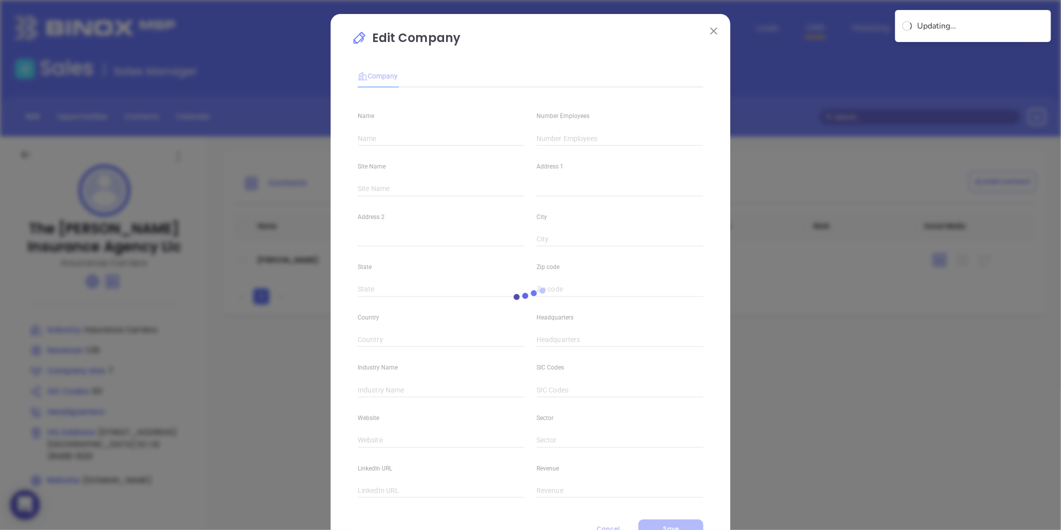
type input "The [PERSON_NAME] Insurance Agency Llc"
type input "7"
type input "Insurance Carriers"
type input "63"
type input "[DOMAIN_NAME]"
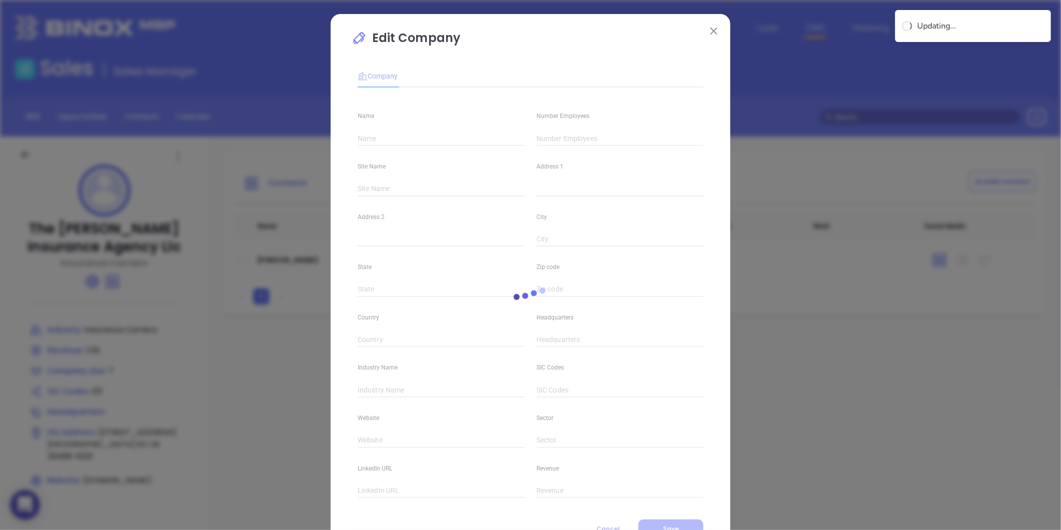
type input "Finance and Insurance"
type input "[DOMAIN_NAME][URL][PERSON_NAME]"
type input "1.09"
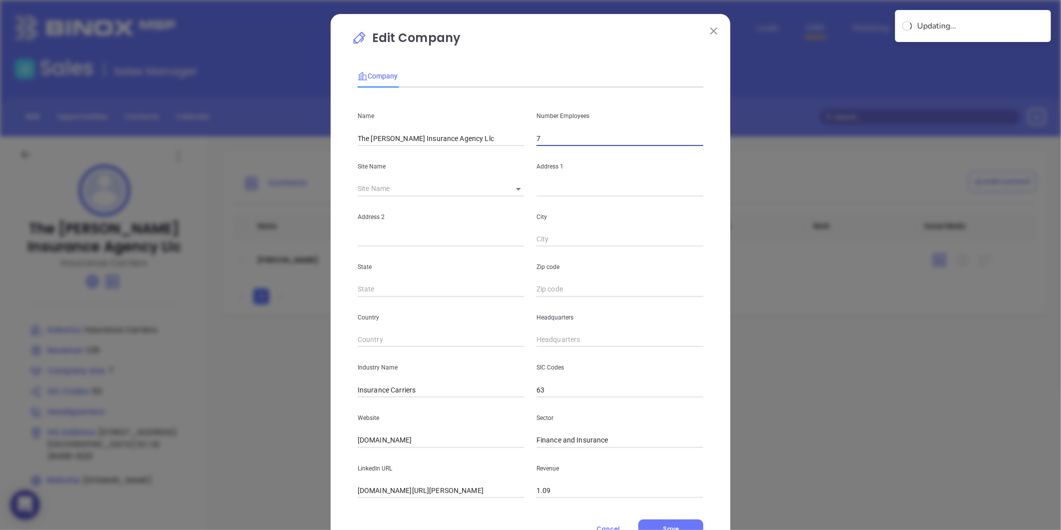
drag, startPoint x: 553, startPoint y: 142, endPoint x: 496, endPoint y: 158, distance: 59.8
click at [496, 158] on div "Name The [PERSON_NAME] Insurance Agency Llc Number Employees 7 Site Name ​ Addr…" at bounding box center [531, 296] width 346 height 402
type input "4"
click at [516, 185] on body "0 Leads CRM Marketing Reporting Financial Leads Leads Sales Sales Manager BDR O…" at bounding box center [530, 265] width 1061 height 530
click at [521, 191] on li "[GEOGRAPHIC_DATA]" at bounding box center [547, 189] width 93 height 18
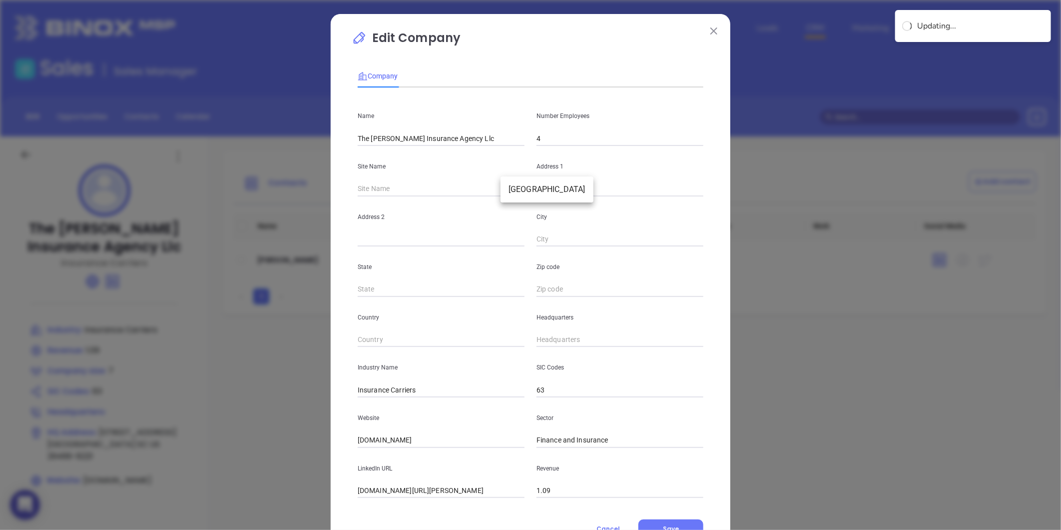
type input "[GEOGRAPHIC_DATA]"
type input "[STREET_ADDRESS]"
type input "[GEOGRAPHIC_DATA]"
type input "SC"
type input "29466-8221"
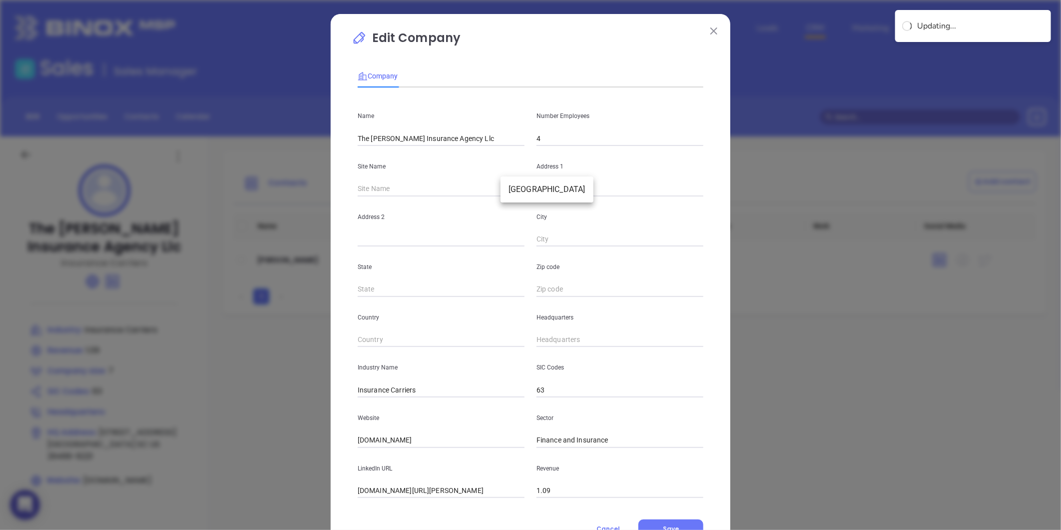
type input "US"
type input "124633"
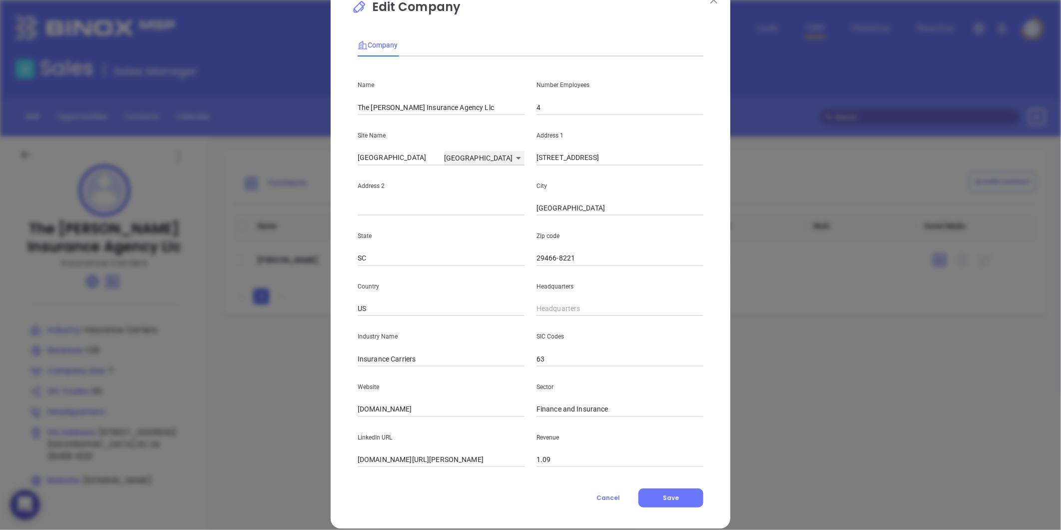
scroll to position [43, 0]
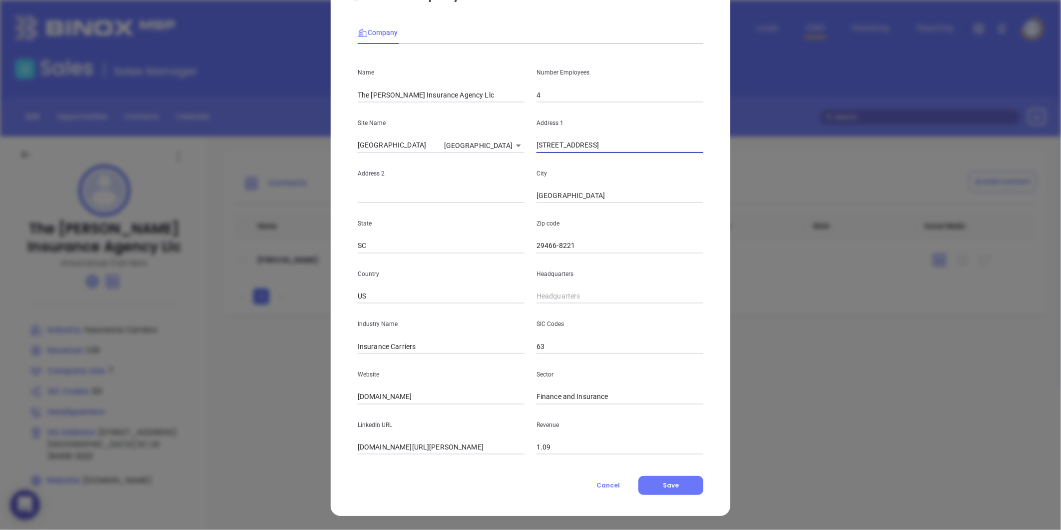
drag, startPoint x: 622, startPoint y: 140, endPoint x: 470, endPoint y: 179, distance: 157.2
click at [470, 179] on div "Name The [PERSON_NAME] Insurance Agency Llc Number Employees 4 Site Name [GEOGR…" at bounding box center [531, 253] width 346 height 402
paste input "[STREET_ADDRESS] Pleasant, SC 29466"
type input "[STREET_ADDRESS] Pleasant, SC 29466"
click at [565, 253] on div "Headquarters" at bounding box center [620, 278] width 179 height 50
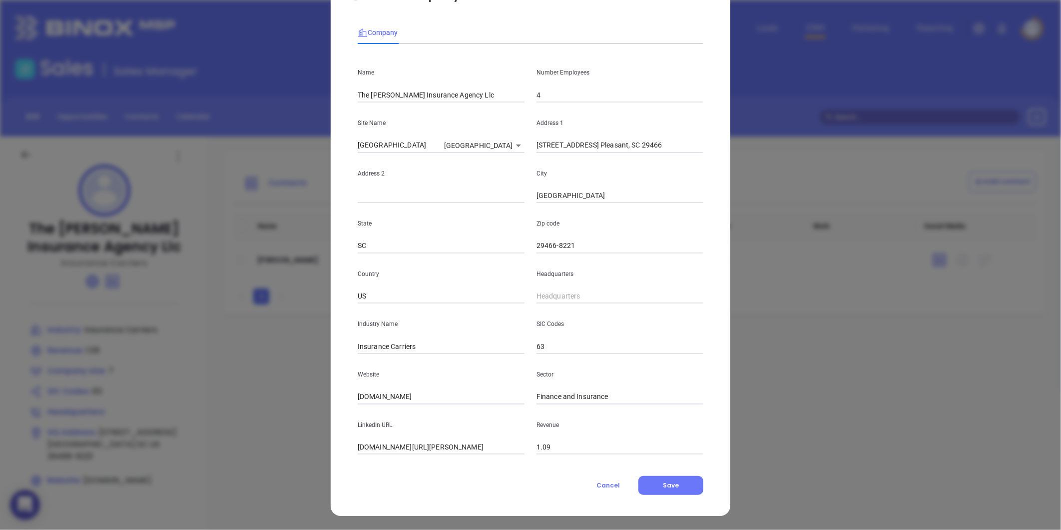
click at [575, 246] on input "29466-8221" at bounding box center [620, 245] width 167 height 15
type input "29466"
drag, startPoint x: 623, startPoint y: 147, endPoint x: 702, endPoint y: 164, distance: 80.7
click at [702, 164] on div "Name The [PERSON_NAME] Insurance Agency Llc Number Employees 4 Site Name [GEOGR…" at bounding box center [531, 253] width 346 height 402
drag, startPoint x: 590, startPoint y: 146, endPoint x: 616, endPoint y: 152, distance: 26.6
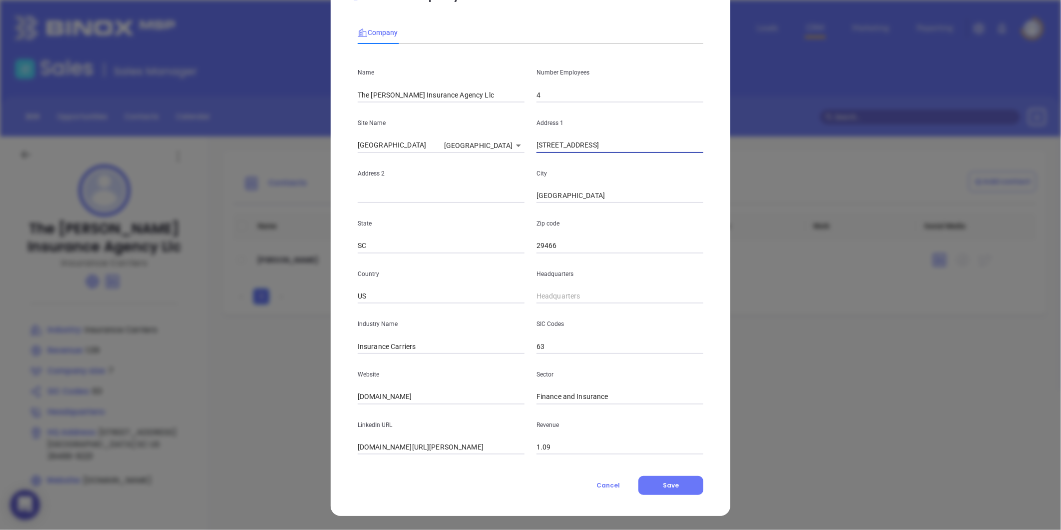
click at [616, 152] on input "3015 Dunes West Blvd 202" at bounding box center [620, 145] width 167 height 15
type input "3015 Dunes West Blvd 202"
click at [415, 188] on input "text" at bounding box center [441, 195] width 167 height 15
paste input "Blvd 202"
type input "Blvd 202"
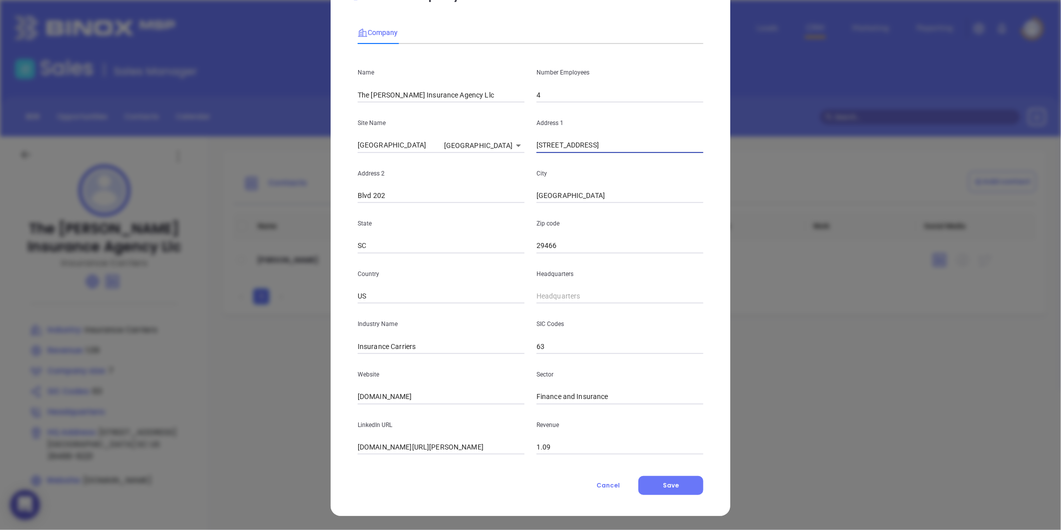
drag, startPoint x: 591, startPoint y: 145, endPoint x: 658, endPoint y: 158, distance: 68.8
click at [658, 158] on div "Name The Allen Insurance Agency Llc Number Employees 4 Site Name Mount Pleasant…" at bounding box center [531, 253] width 346 height 402
type input "3015 Dunes West"
type input "( ) -"
click at [568, 289] on input "( ) -" at bounding box center [620, 296] width 167 height 15
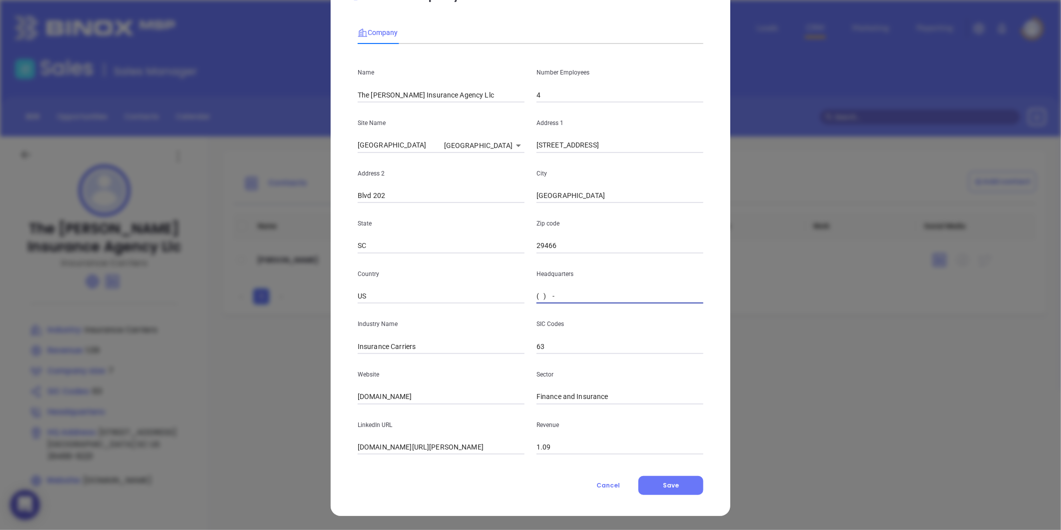
paste input "843) 849-1459"
type input "(843) 849-1459"
drag, startPoint x: 414, startPoint y: 341, endPoint x: 384, endPoint y: 350, distance: 31.2
click at [384, 350] on input "Insurance Carriers" at bounding box center [441, 346] width 167 height 15
type input "Insurance"
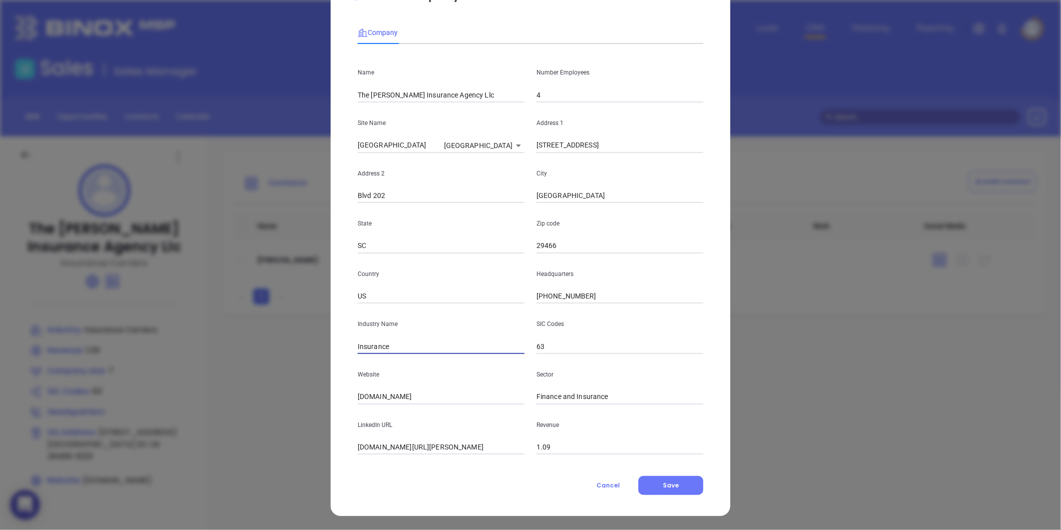
click at [368, 372] on p "Website" at bounding box center [441, 374] width 167 height 11
drag, startPoint x: 403, startPoint y: 394, endPoint x: 342, endPoint y: 404, distance: 61.8
click at [342, 404] on div "Edit Company Company Name The Allen Insurance Agency Llc Number Employees 4 Sit…" at bounding box center [531, 243] width 400 height 545
paste input "https://www.aallenins.com/"
type input "https://www.aallenins.com/"
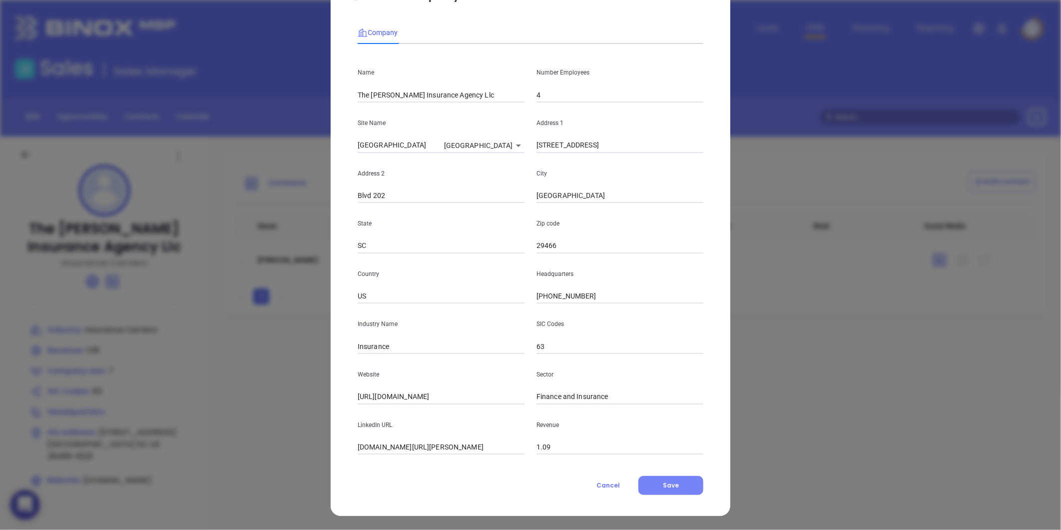
click at [658, 488] on button "Save" at bounding box center [670, 485] width 65 height 19
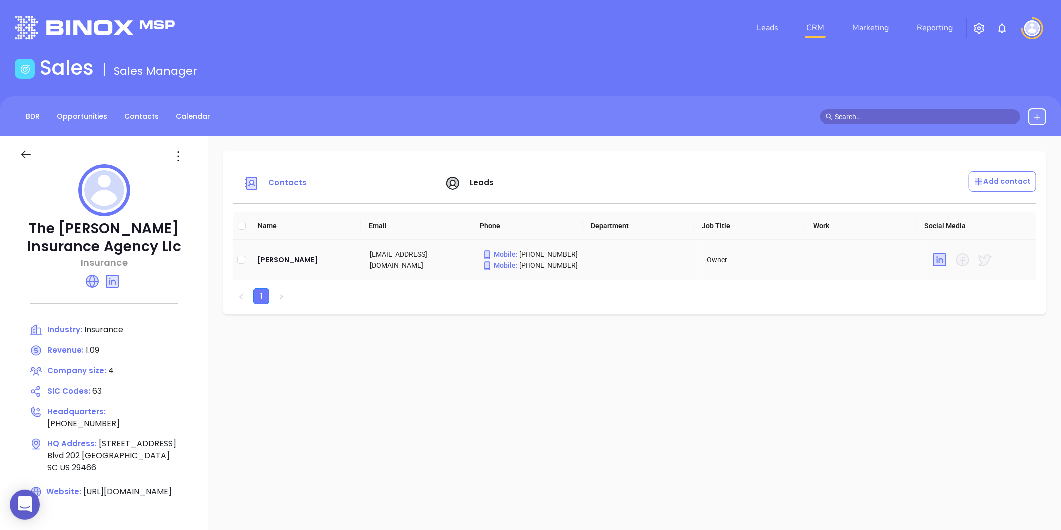
click at [267, 266] on td "Artie Allen" at bounding box center [305, 260] width 112 height 40
click at [272, 259] on div "Artie Allen" at bounding box center [305, 260] width 96 height 12
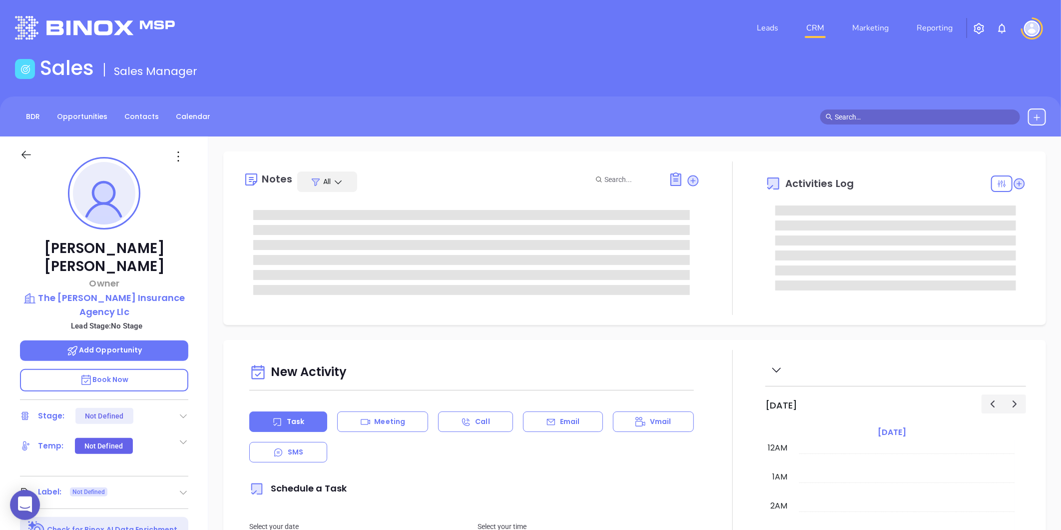
type input "[DATE]"
type input "[PERSON_NAME]"
click at [183, 487] on icon at bounding box center [183, 492] width 10 height 10
click at [137, 512] on div "Prospect" at bounding box center [139, 520] width 29 height 16
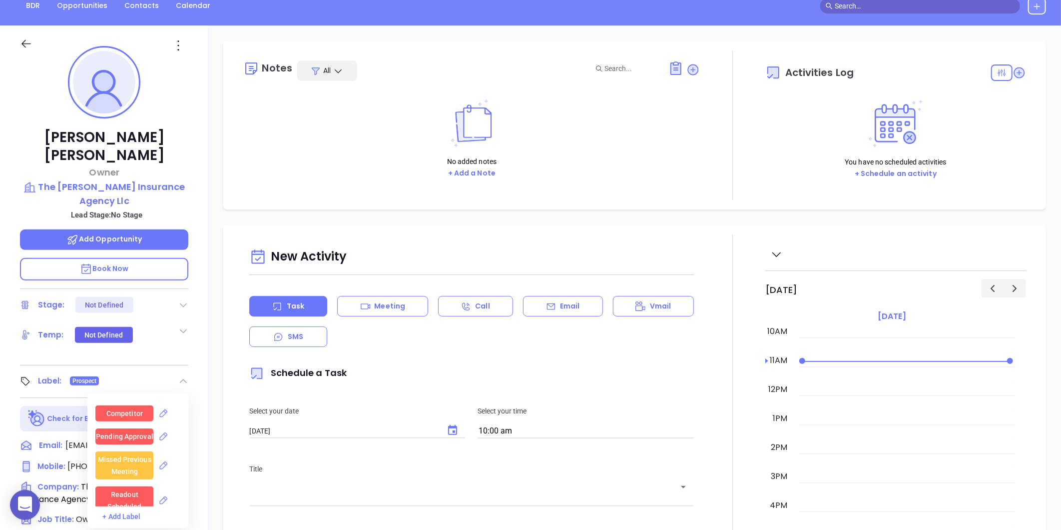
scroll to position [166, 0]
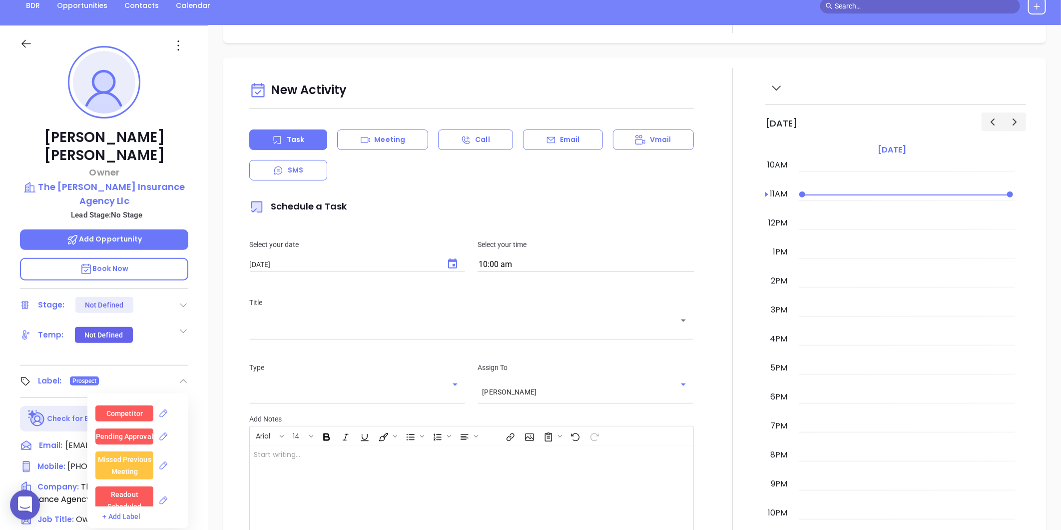
click at [217, 411] on div "New Activity Task Meeting Call Email Vmail SMS Schedule a Task Select your date…" at bounding box center [634, 344] width 853 height 572
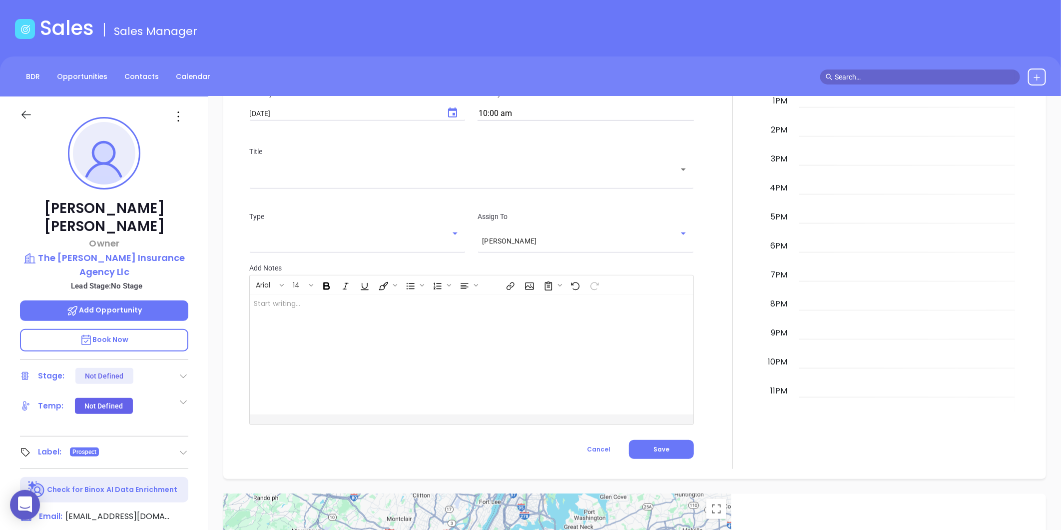
scroll to position [0, 0]
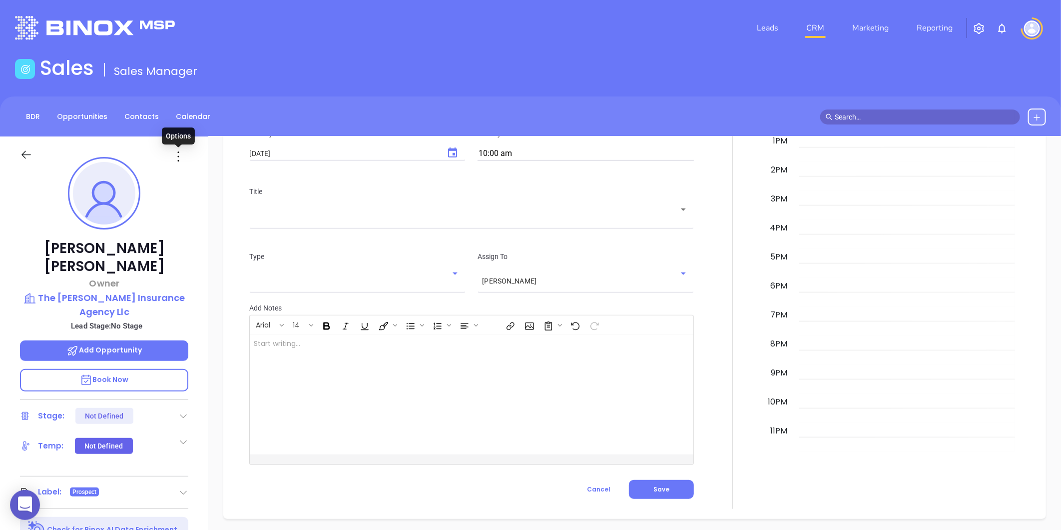
click at [182, 152] on icon at bounding box center [178, 156] width 16 height 16
click at [182, 267] on div "Edit" at bounding box center [227, 263] width 98 height 11
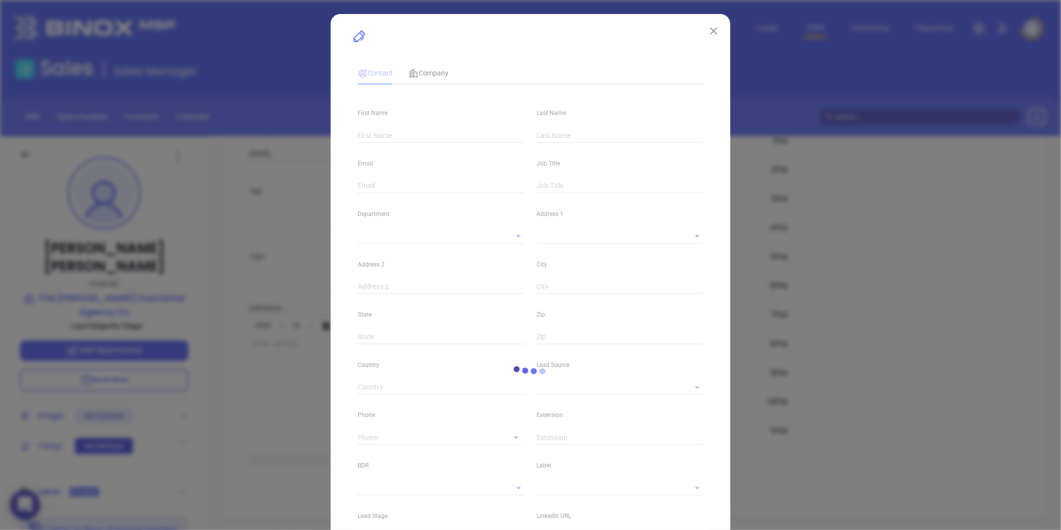
type input "Artie"
type input "Allen"
type input "aallen@aallenins.com"
type input "Owner"
type input "1"
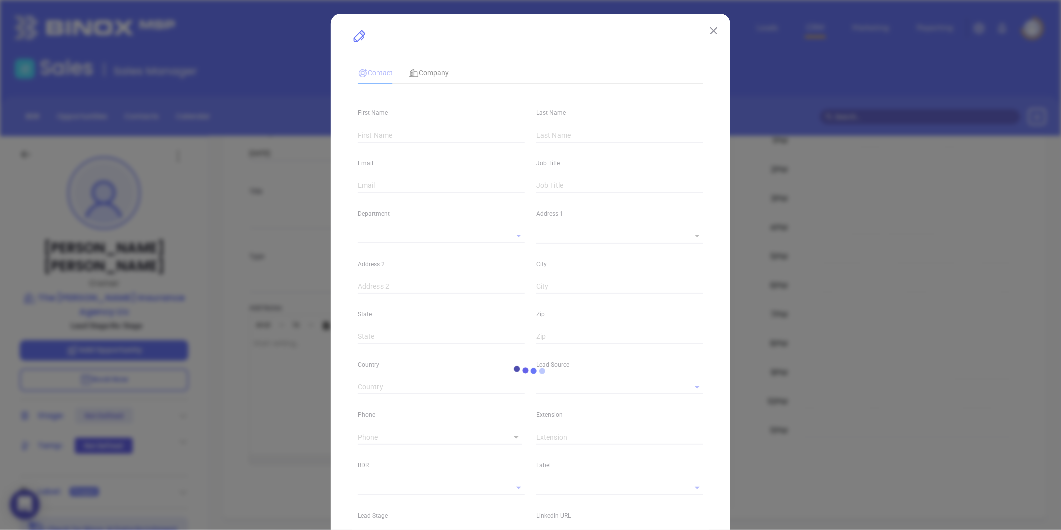
type input "linkedin.com/in/artie-allen-7464a59"
type input "Marketing"
type input "Website Reveal"
type input "undefined undefined"
type input "1"
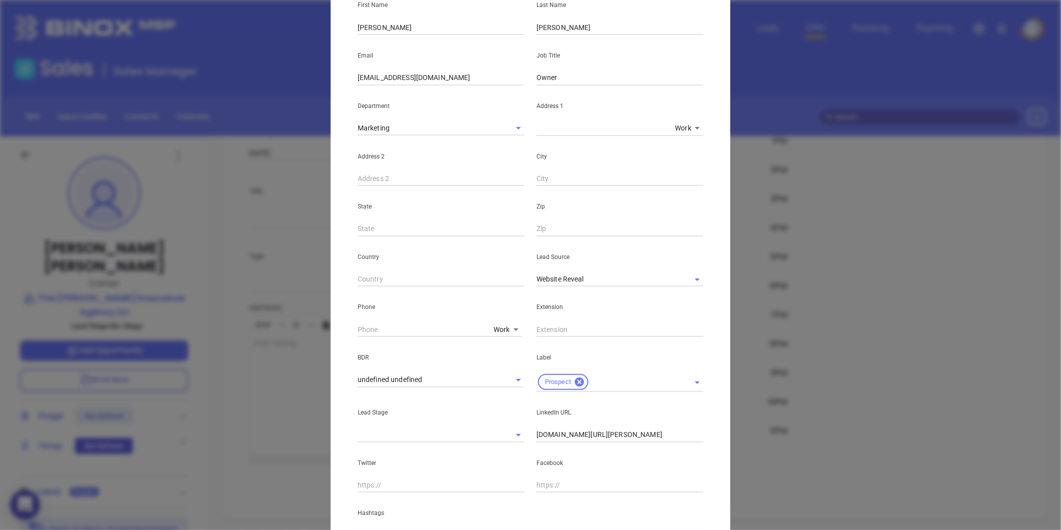
scroll to position [388, 0]
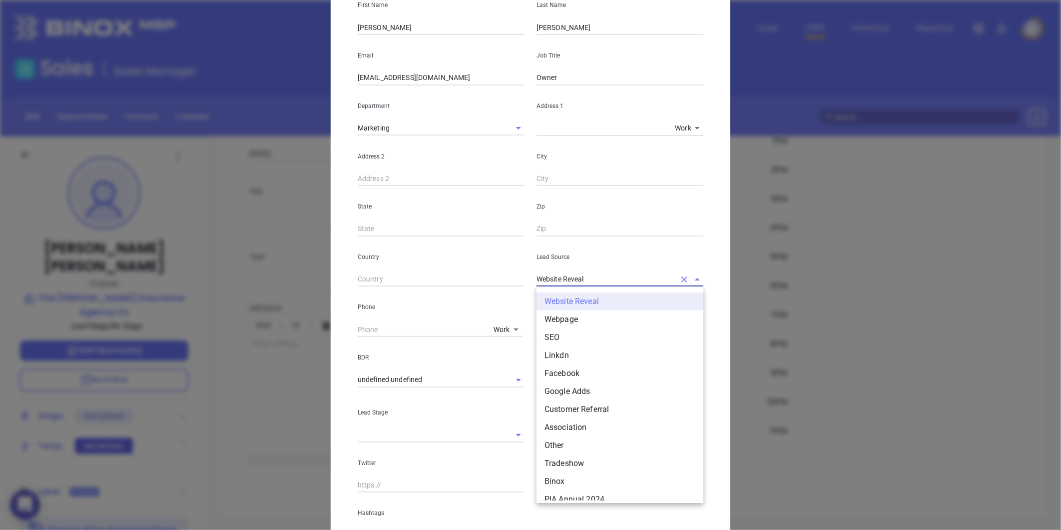
drag, startPoint x: 592, startPoint y: 285, endPoint x: 472, endPoint y: 311, distance: 122.2
click at [472, 311] on div "First Name Artie Last Name Allen Email aallen@aallenins.com Job Title Owner Dep…" at bounding box center [531, 264] width 346 height 558
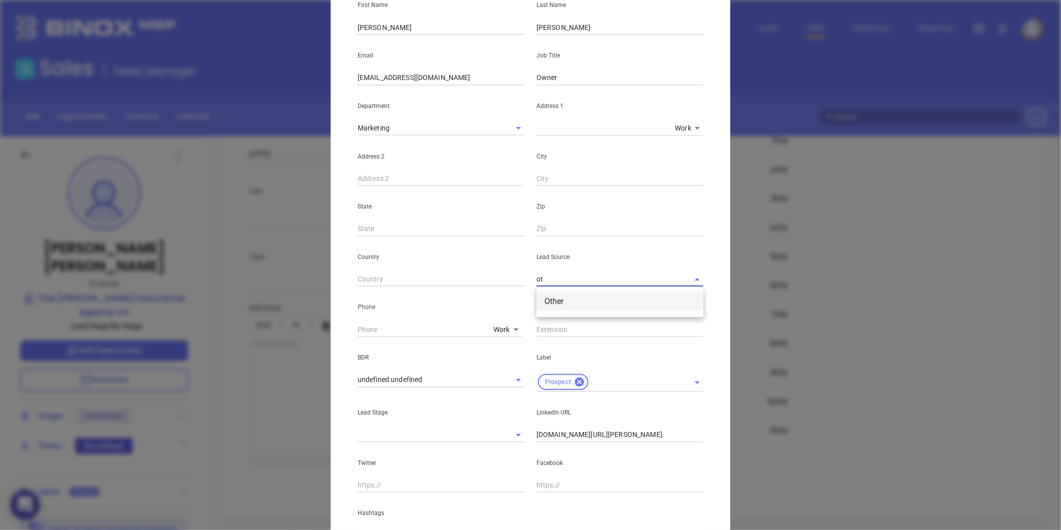
click at [545, 306] on li "Other" at bounding box center [620, 301] width 167 height 18
type input "Other"
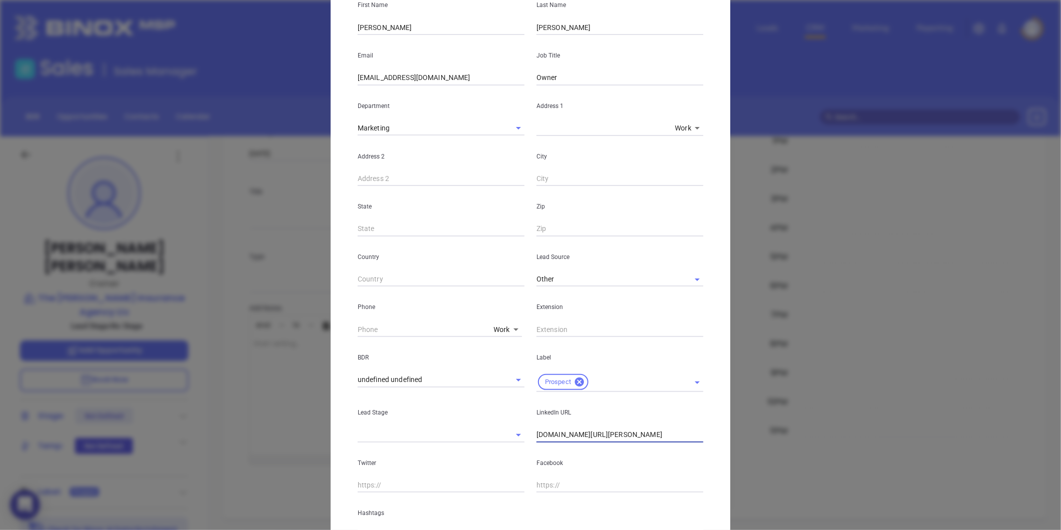
drag, startPoint x: 642, startPoint y: 445, endPoint x: 516, endPoint y: 450, distance: 126.5
click at [516, 450] on div "First Name Artie Last Name Allen Email aallen@aallenins.com Job Title Owner Dep…" at bounding box center [531, 264] width 346 height 558
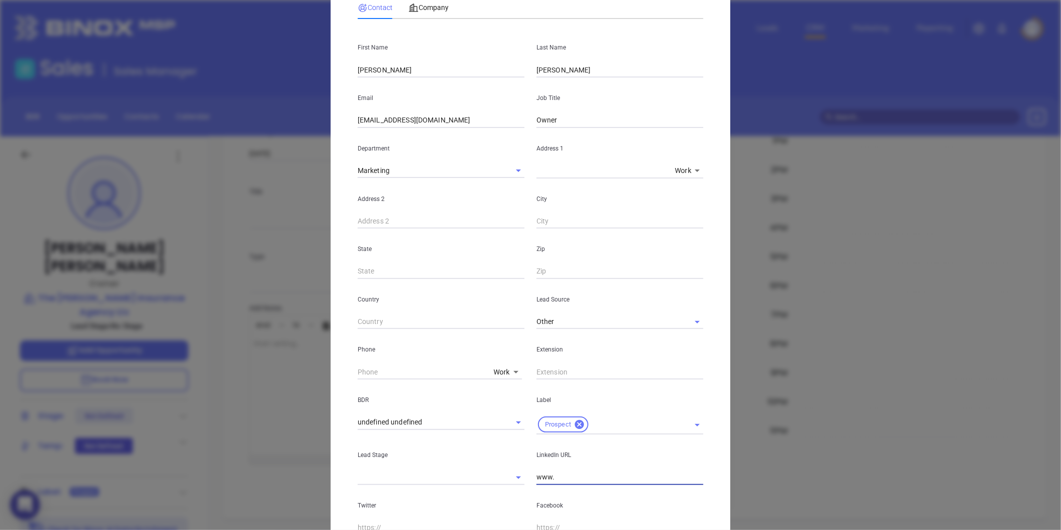
scroll to position [0, 0]
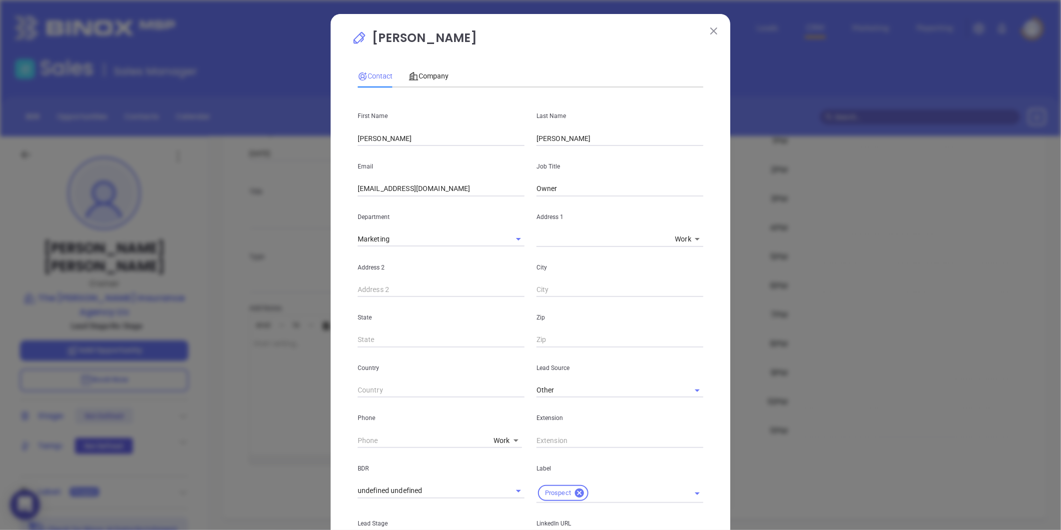
type input "www."
click at [712, 32] on img at bounding box center [713, 30] width 7 height 7
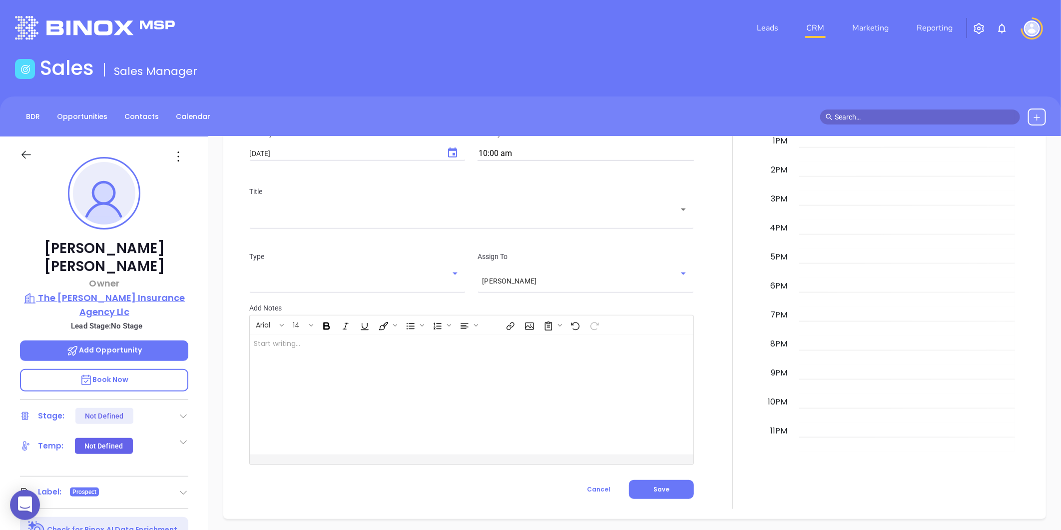
click at [119, 291] on p "The Allen Insurance Agency Llc" at bounding box center [104, 304] width 168 height 27
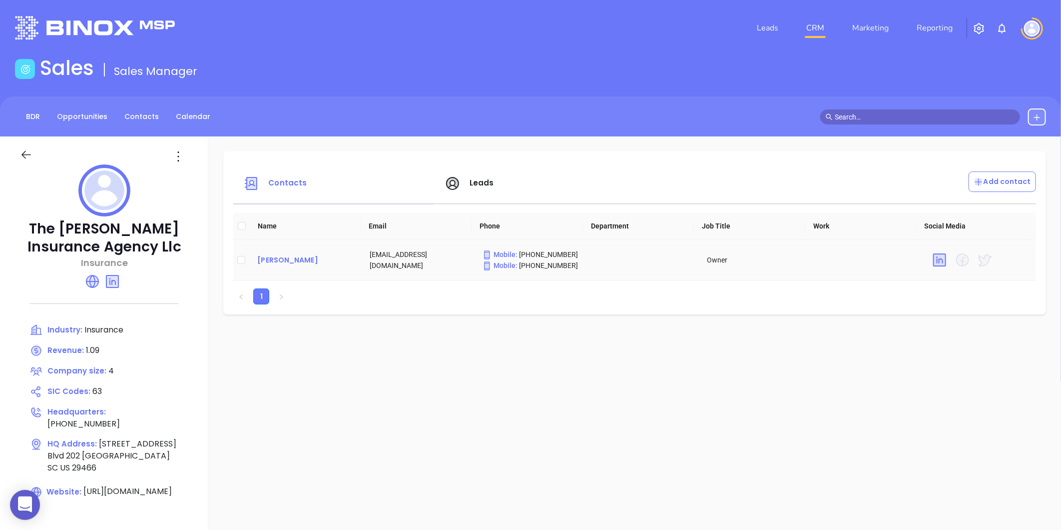
click at [273, 262] on div "Artie Allen" at bounding box center [305, 260] width 96 height 12
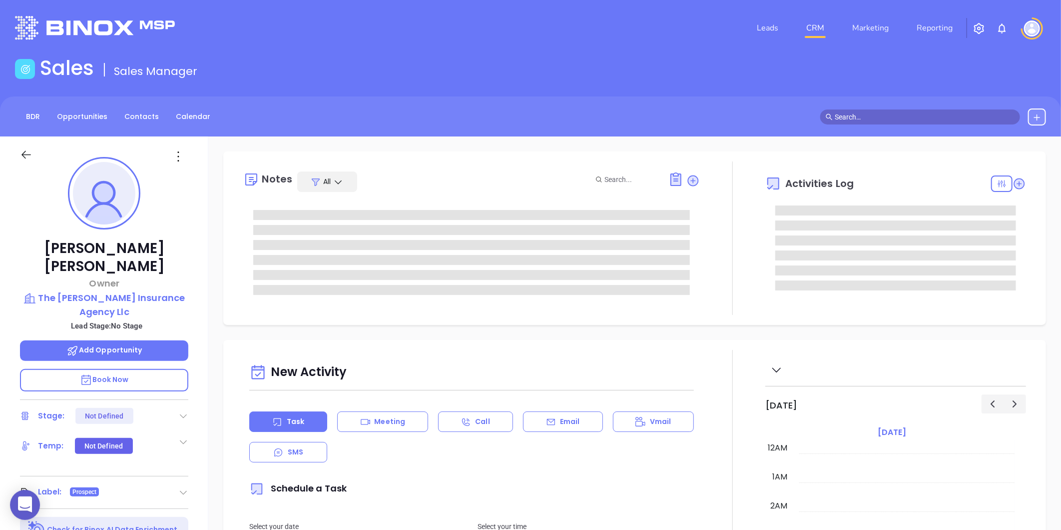
scroll to position [290, 0]
click at [187, 156] on div at bounding box center [179, 156] width 30 height 16
click at [177, 158] on icon at bounding box center [178, 156] width 16 height 16
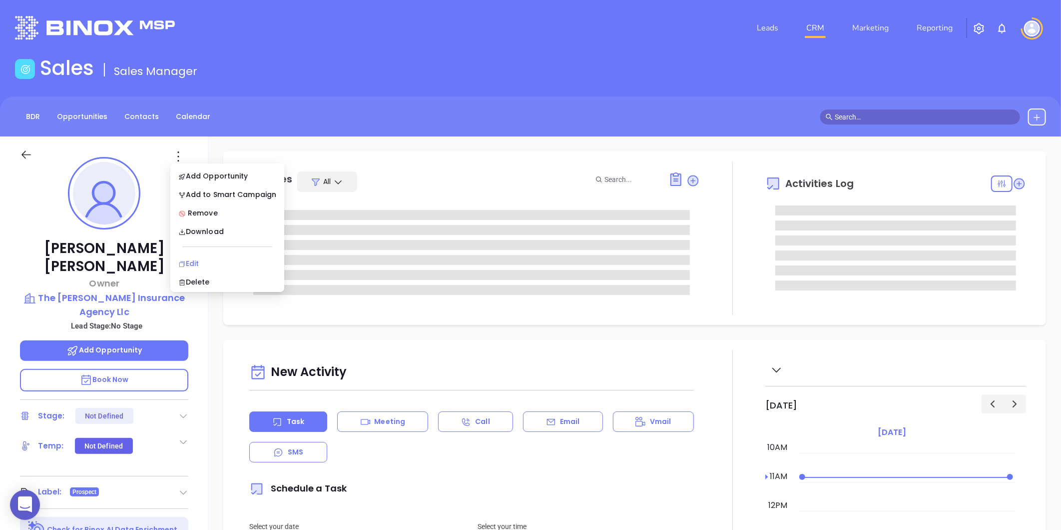
click at [191, 257] on li "Edit" at bounding box center [227, 263] width 110 height 21
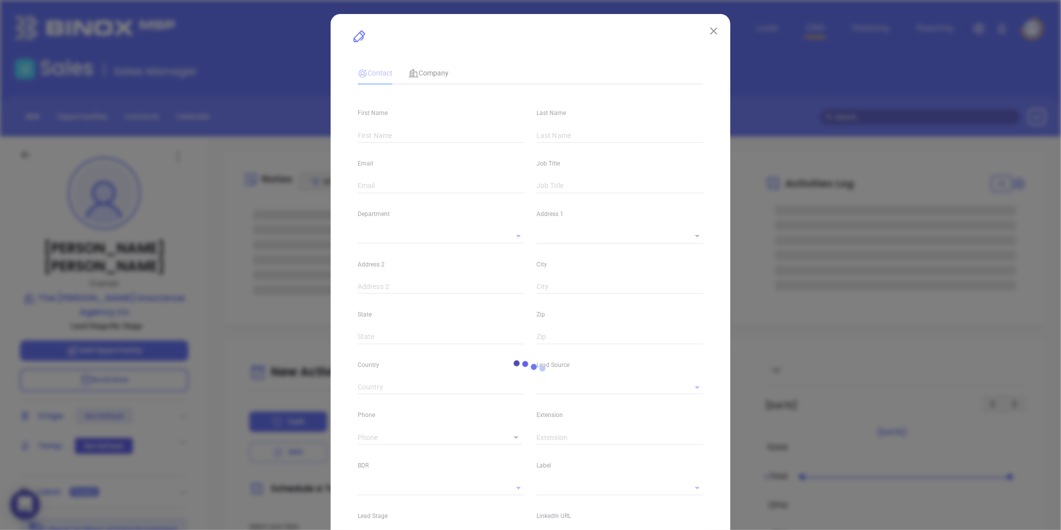
type input "[PERSON_NAME]"
type input "Artie"
type input "Allen"
type input "aallen@aallenins.com"
type input "Owner"
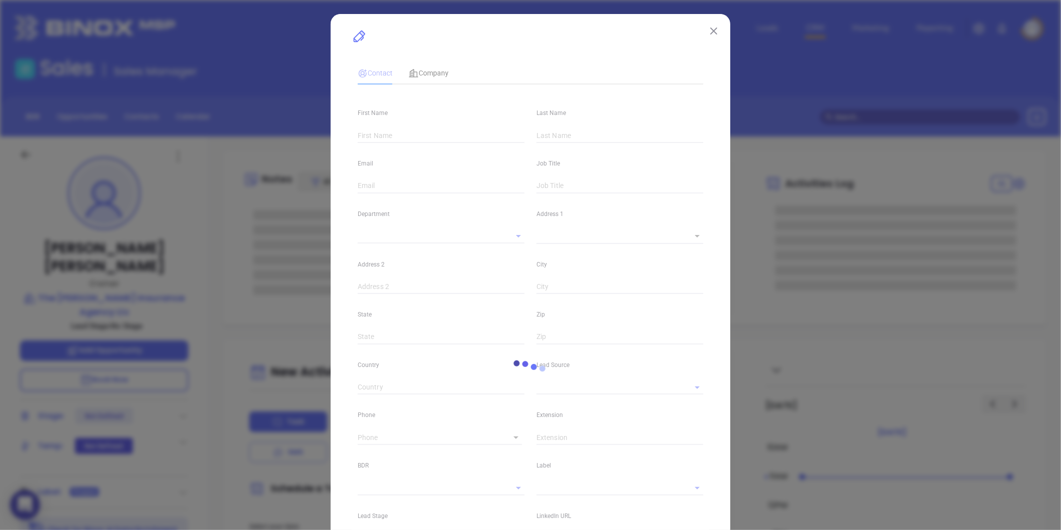
type input "1"
type input "linkedin.com/in/artie-allen-7464a59"
type input "Marketing"
type input "Website Reveal"
type input "undefined undefined"
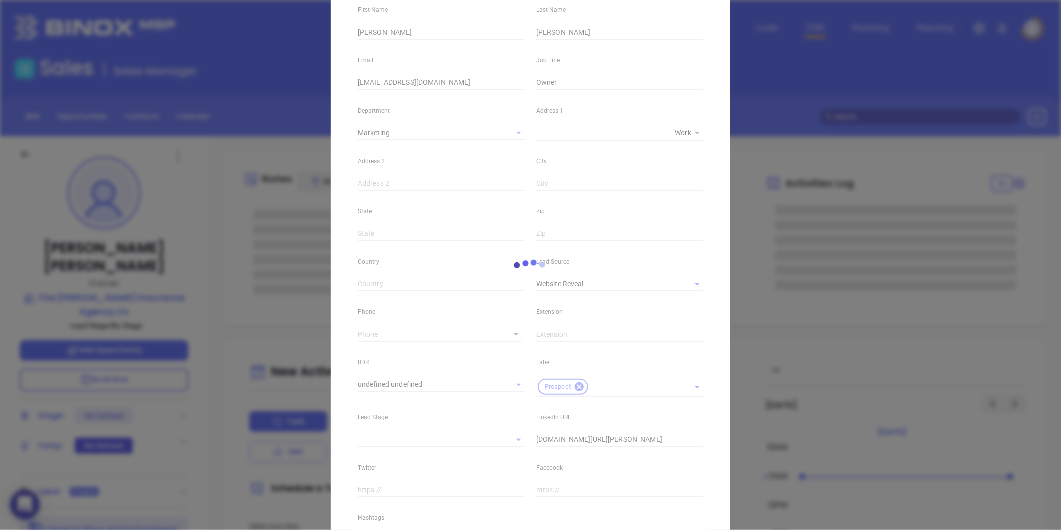
scroll to position [111, 0]
type input "1"
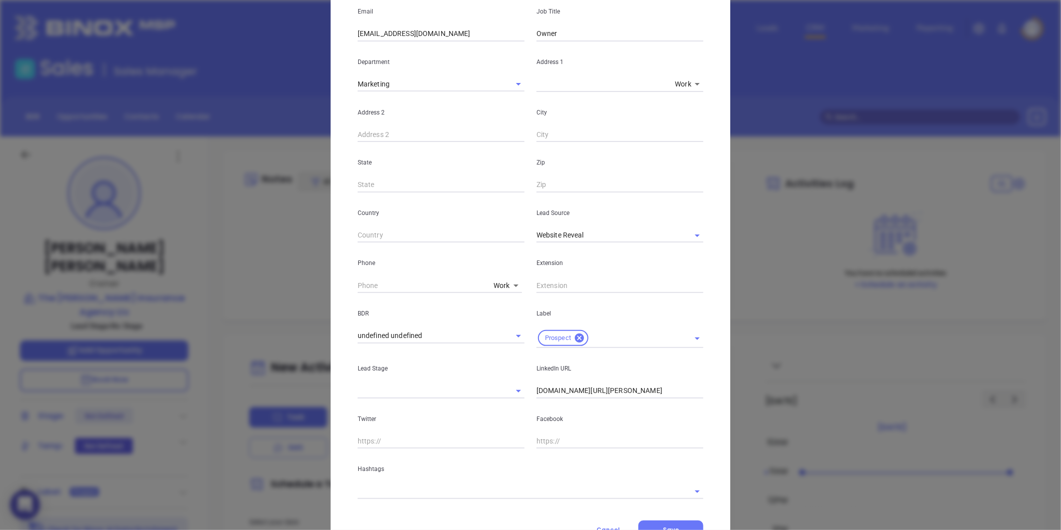
scroll to position [166, 0]
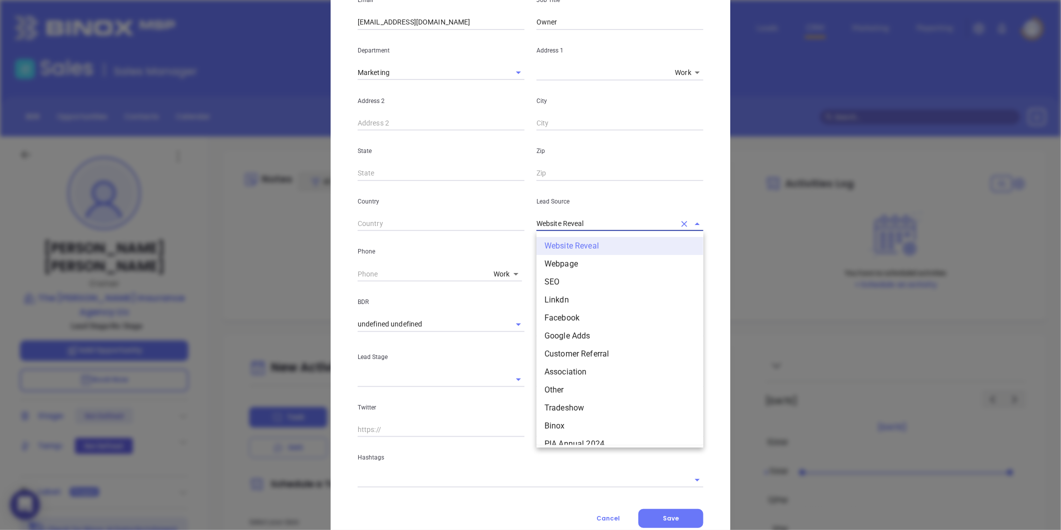
drag, startPoint x: 590, startPoint y: 221, endPoint x: 376, endPoint y: 278, distance: 221.9
click at [376, 278] on div "First Name Artie Last Name Allen Email aallen@aallenins.com Job Title Owner Dep…" at bounding box center [531, 208] width 346 height 558
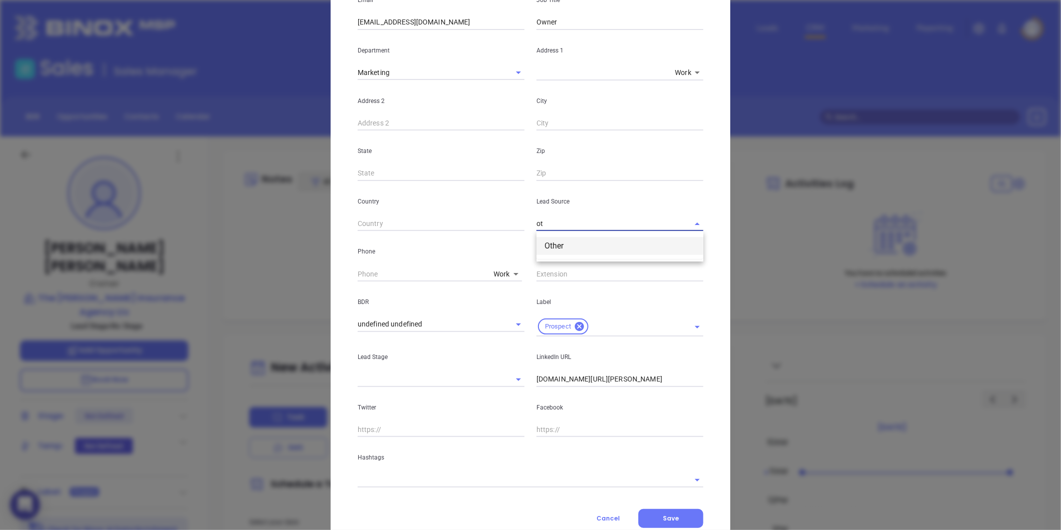
click at [559, 250] on li "Other" at bounding box center [620, 246] width 167 height 18
type input "Other"
click at [531, 382] on div "LinkedIn URL linkedin.com/in/artie-allen-7464a59" at bounding box center [620, 361] width 179 height 50
click at [537, 382] on input "linkedin.com/in/artie-allen-7464a59" at bounding box center [620, 379] width 167 height 15
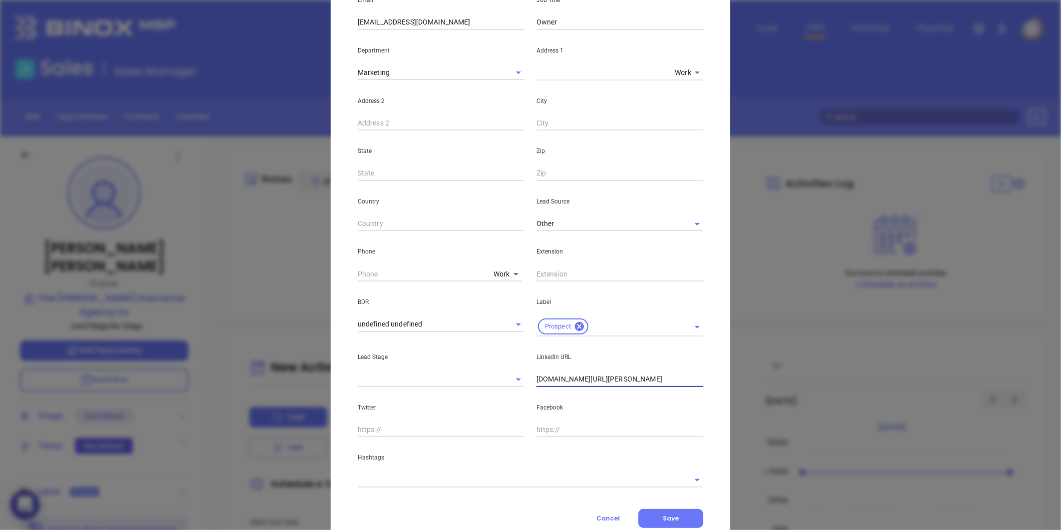
click at [537, 382] on input "linkedin.com/in/artie-allen-7464a59" at bounding box center [620, 379] width 167 height 15
type input "www.linkedin.com/in/artie-allen-7464a59"
click at [403, 489] on div "Contact Company First Name Artie Last Name Allen Email aallen@aallenins.com Job…" at bounding box center [531, 210] width 346 height 634
click at [400, 481] on input "text" at bounding box center [517, 479] width 318 height 14
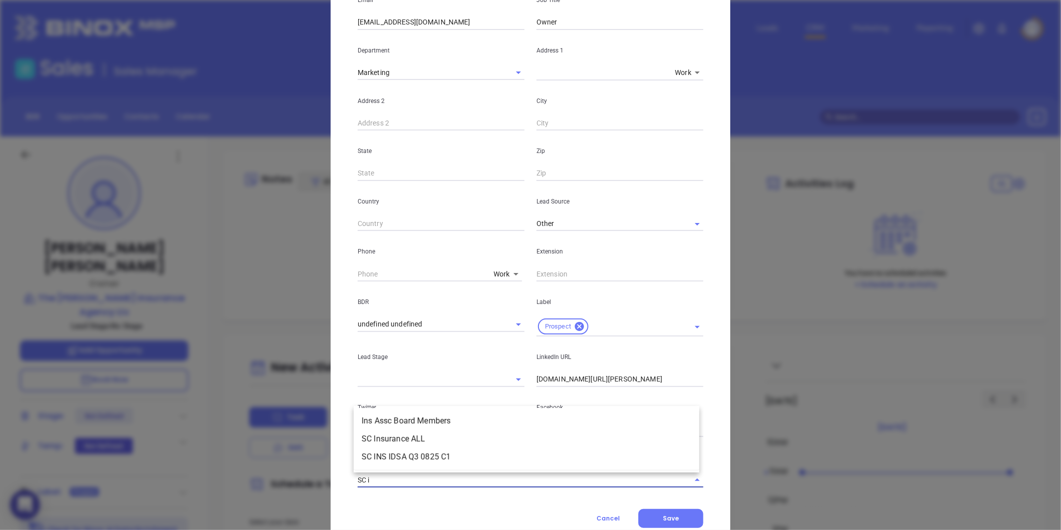
type input "SC in"
click at [421, 437] on li "SC Insurance ALL" at bounding box center [527, 439] width 346 height 18
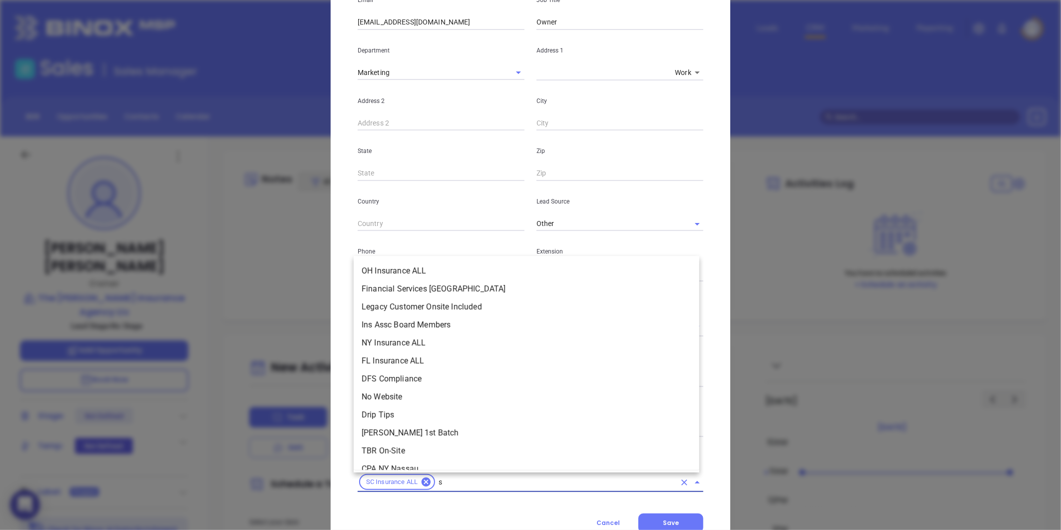
type input "sc"
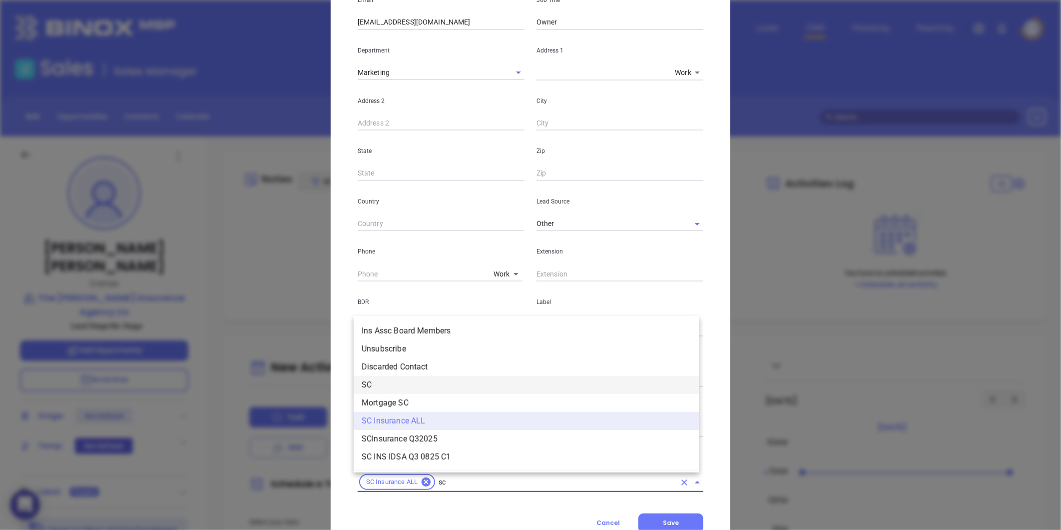
click at [388, 381] on li "SC" at bounding box center [527, 385] width 346 height 18
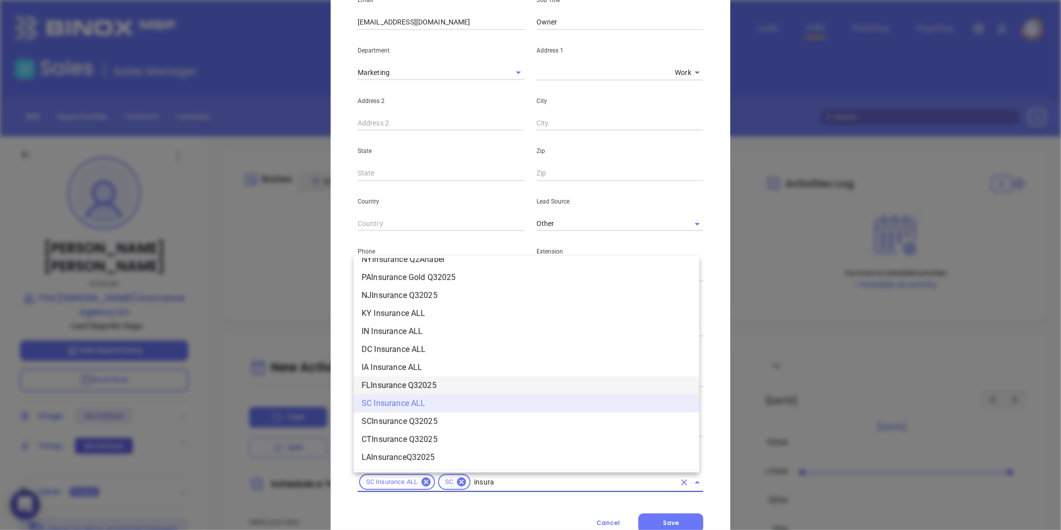
scroll to position [1072, 0]
type input "insurance"
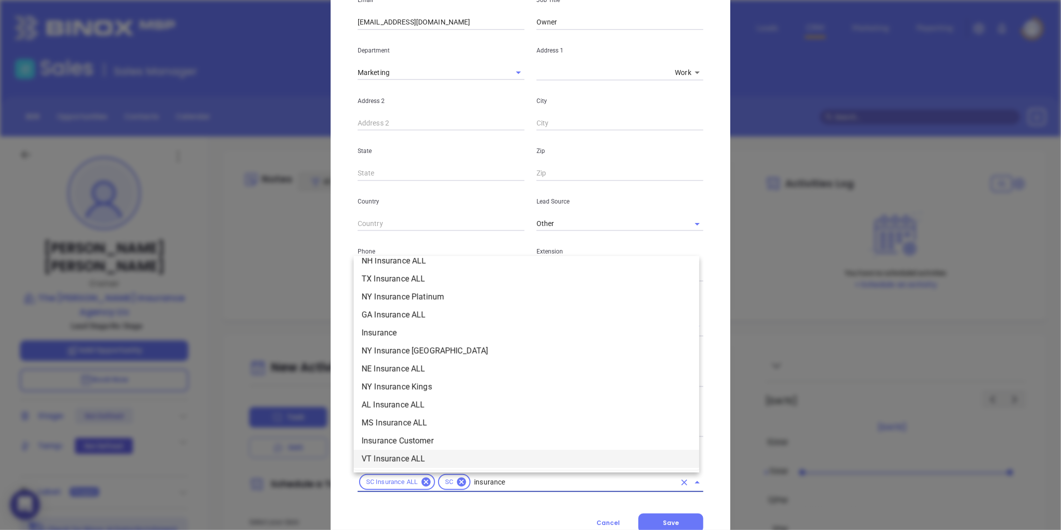
scroll to position [351, 0]
click at [402, 331] on li "Insurance" at bounding box center [527, 333] width 346 height 18
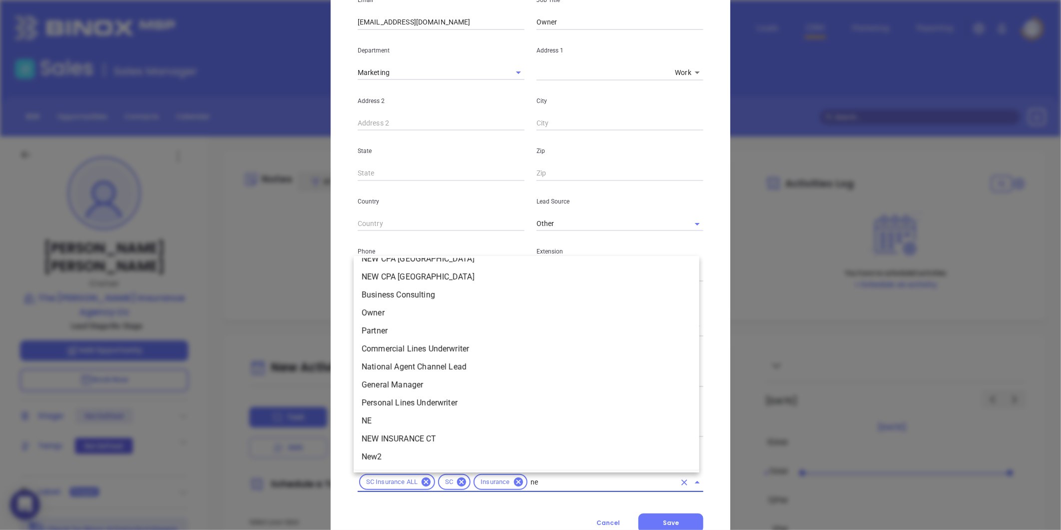
scroll to position [0, 0]
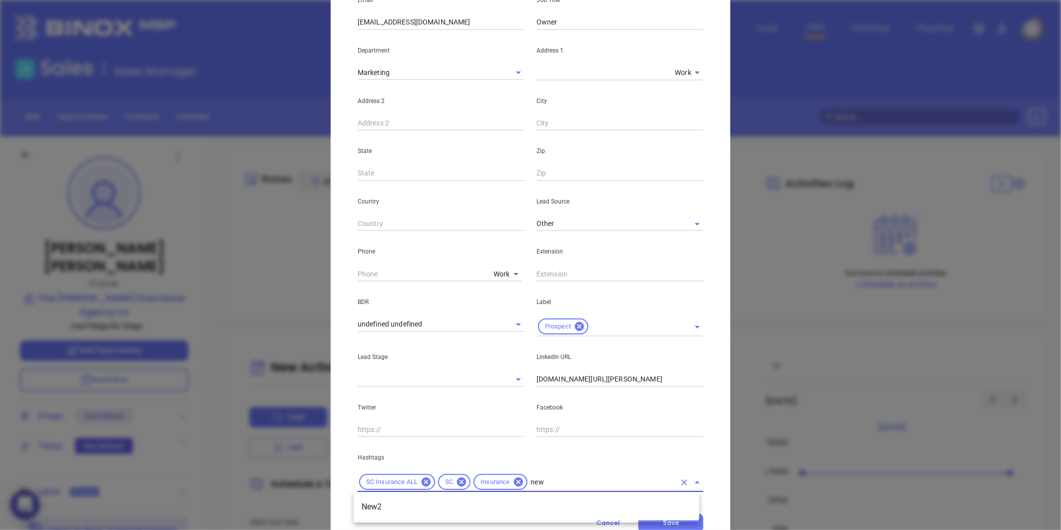
type input "new2"
click at [392, 504] on li "New2" at bounding box center [527, 507] width 346 height 18
type input "pro"
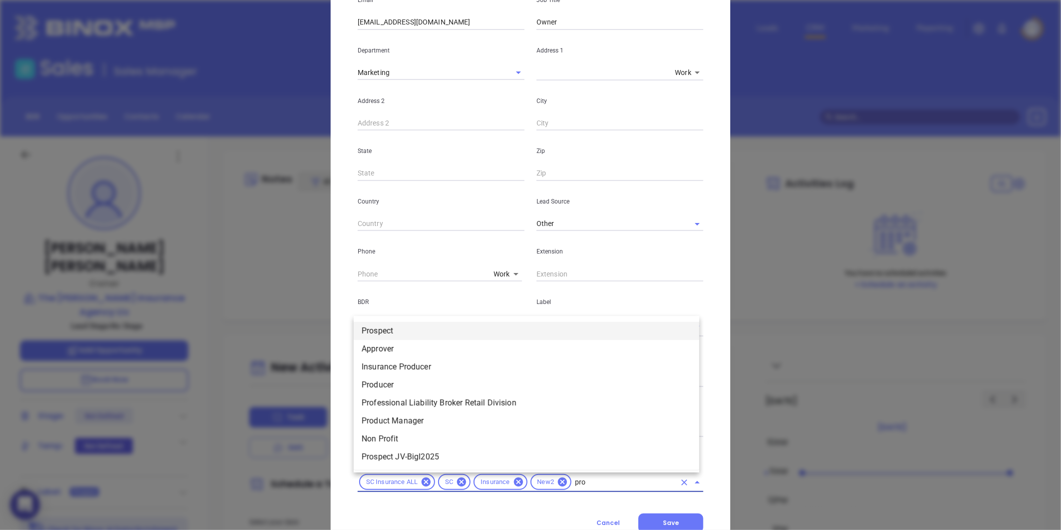
click at [383, 327] on li "Prospect" at bounding box center [527, 331] width 346 height 18
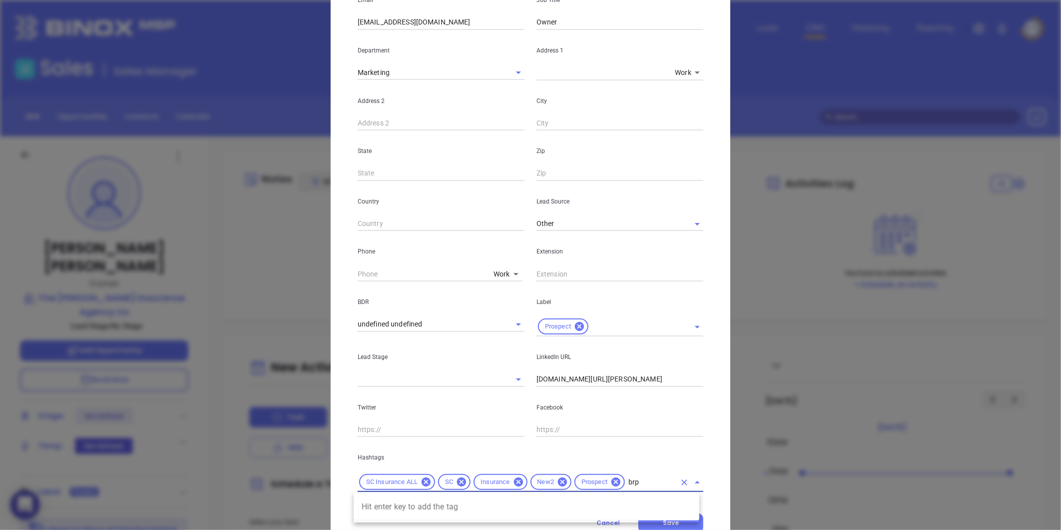
type input "br"
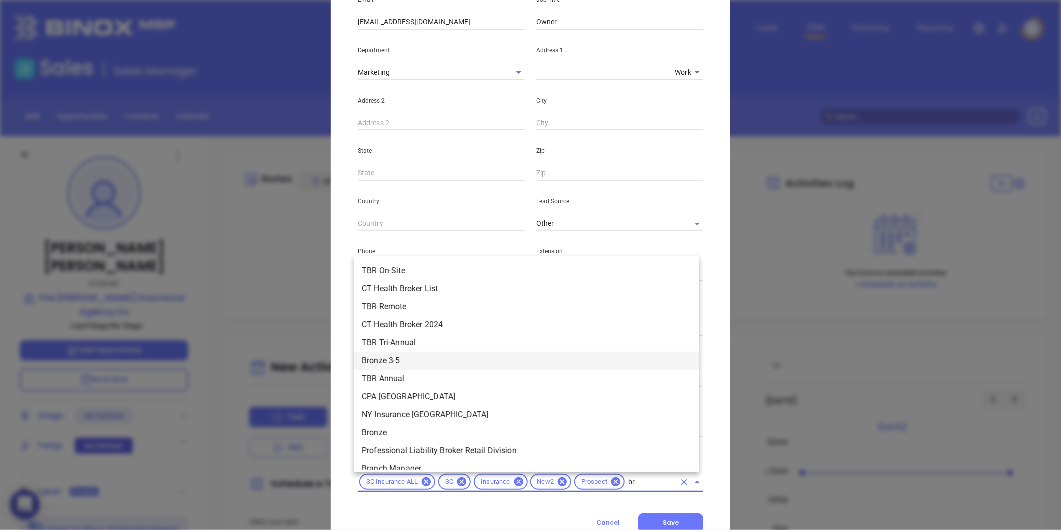
click at [400, 362] on li "Bronze 3-5" at bounding box center [527, 361] width 346 height 18
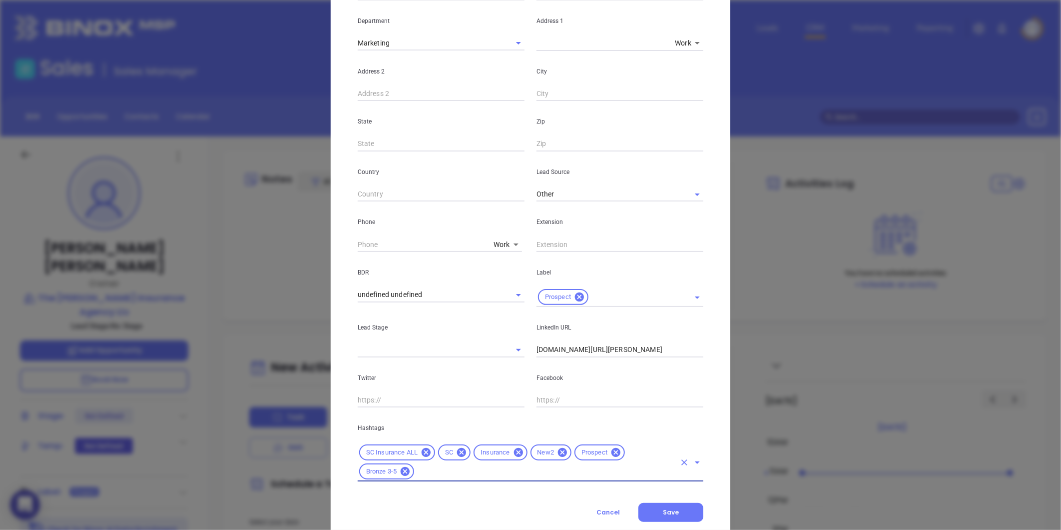
scroll to position [223, 0]
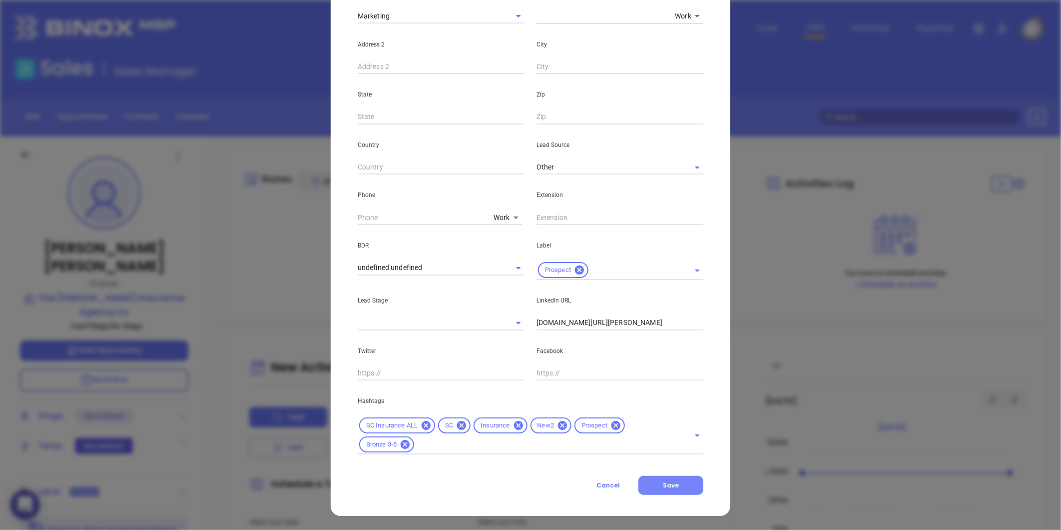
click at [652, 482] on button "Save" at bounding box center [670, 485] width 65 height 19
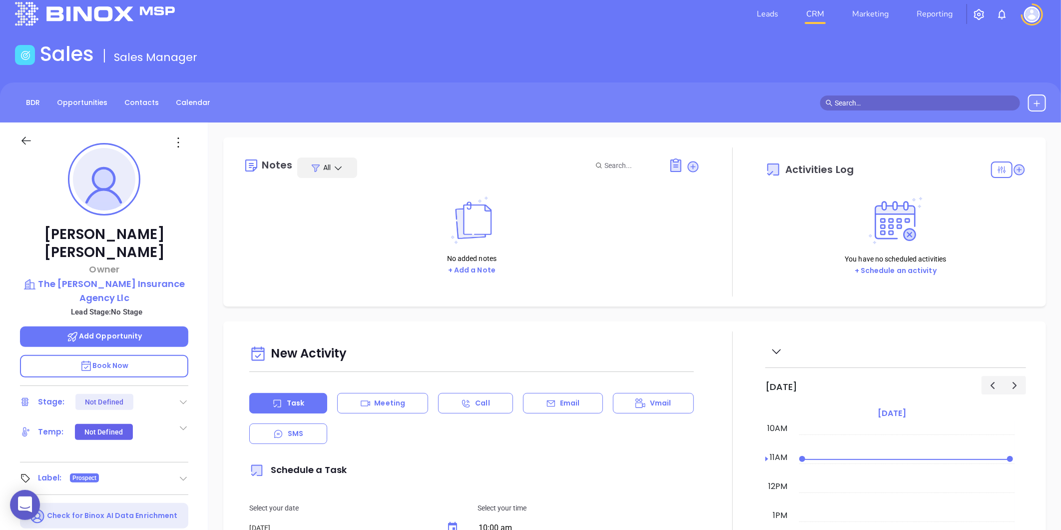
scroll to position [0, 0]
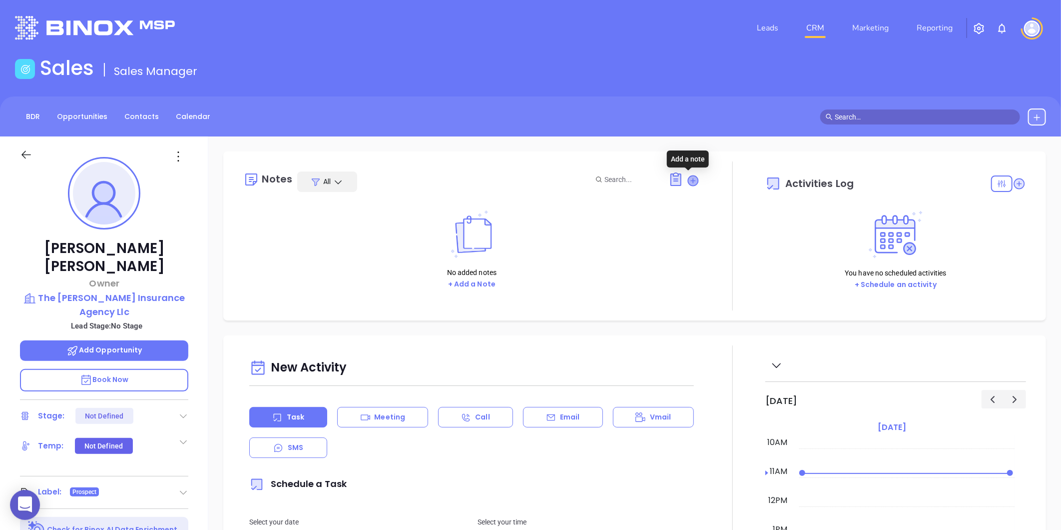
click at [688, 183] on icon at bounding box center [693, 180] width 10 height 10
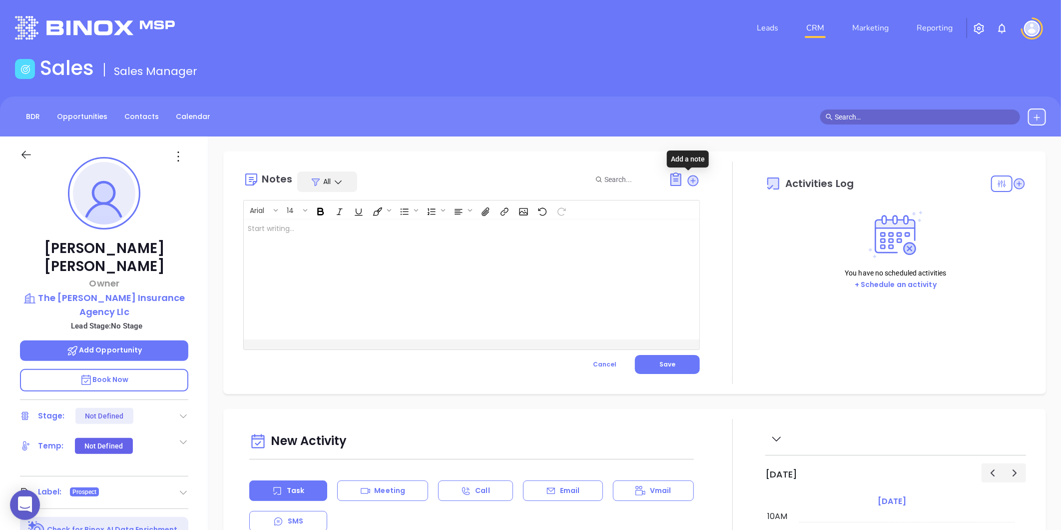
click at [446, 304] on div at bounding box center [456, 279] width 424 height 120
click at [668, 355] on button "Save" at bounding box center [667, 364] width 65 height 19
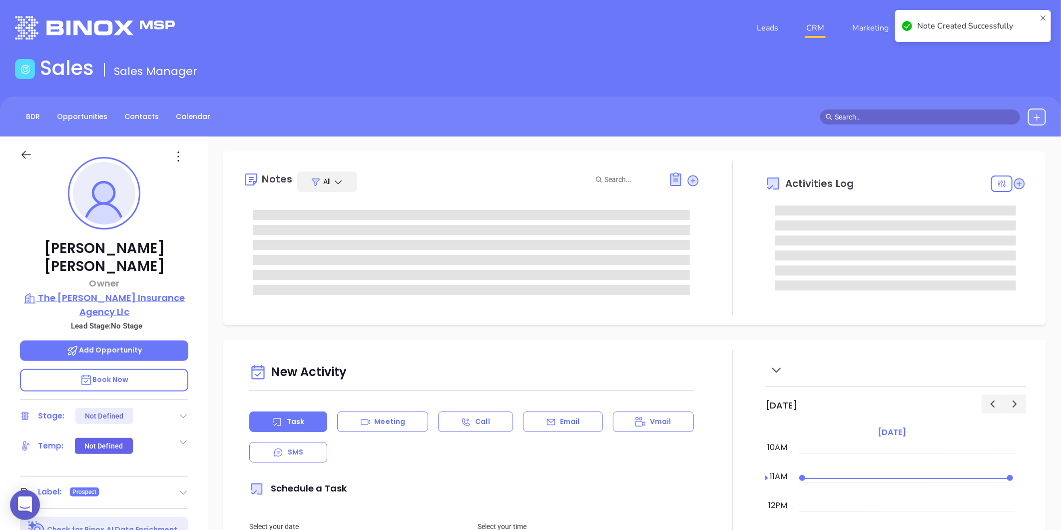
click at [127, 291] on p "The Allen Insurance Agency Llc" at bounding box center [104, 304] width 168 height 27
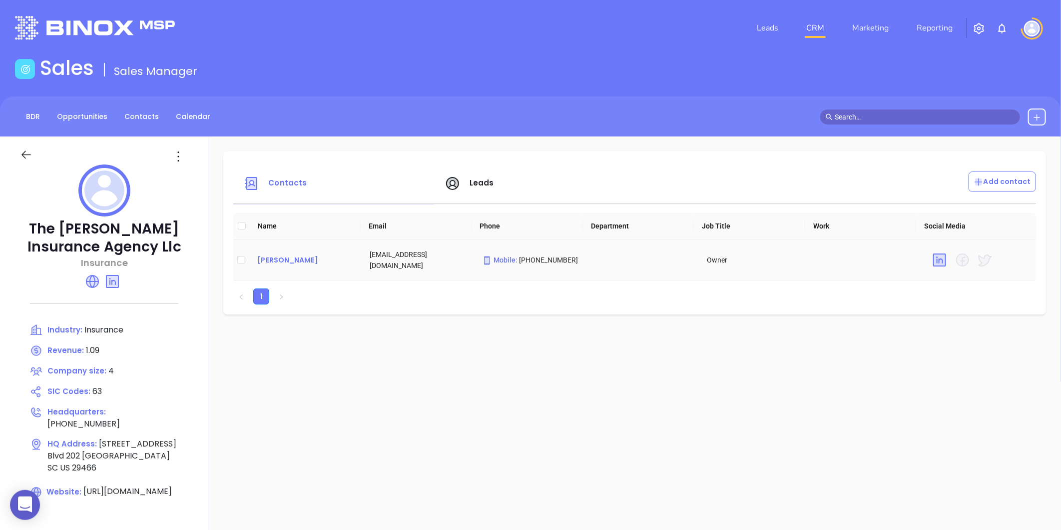
click at [281, 257] on div "Artie Allen" at bounding box center [305, 260] width 96 height 12
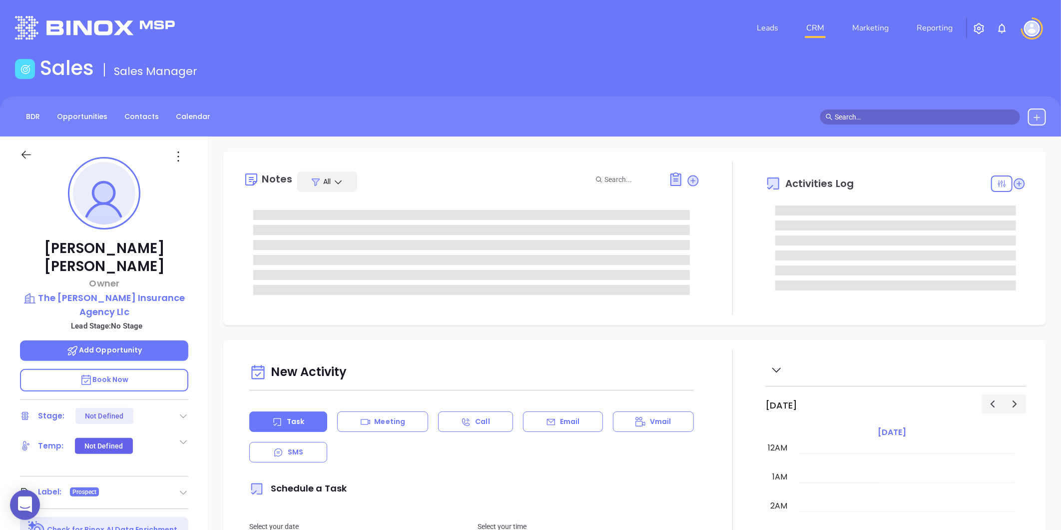
type input "[DATE]"
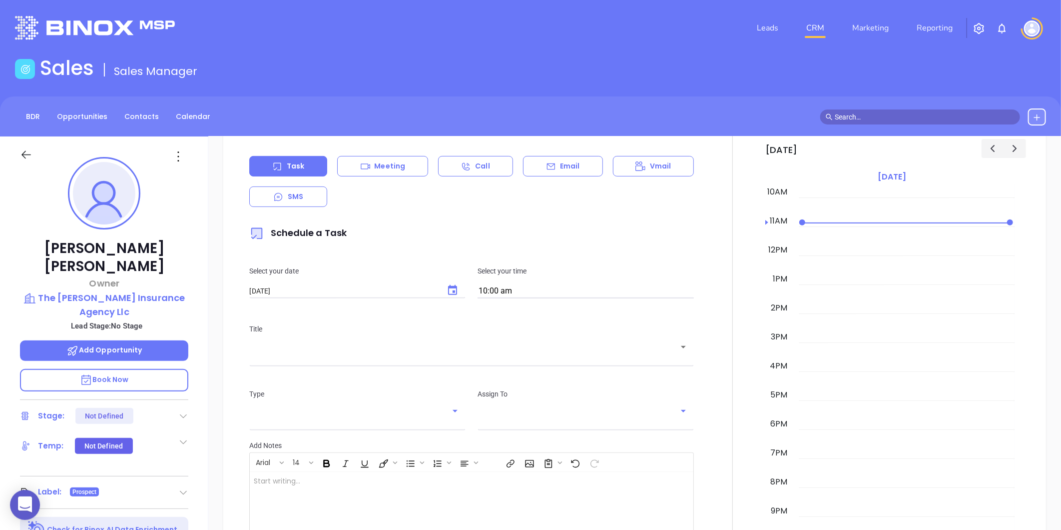
scroll to position [388, 0]
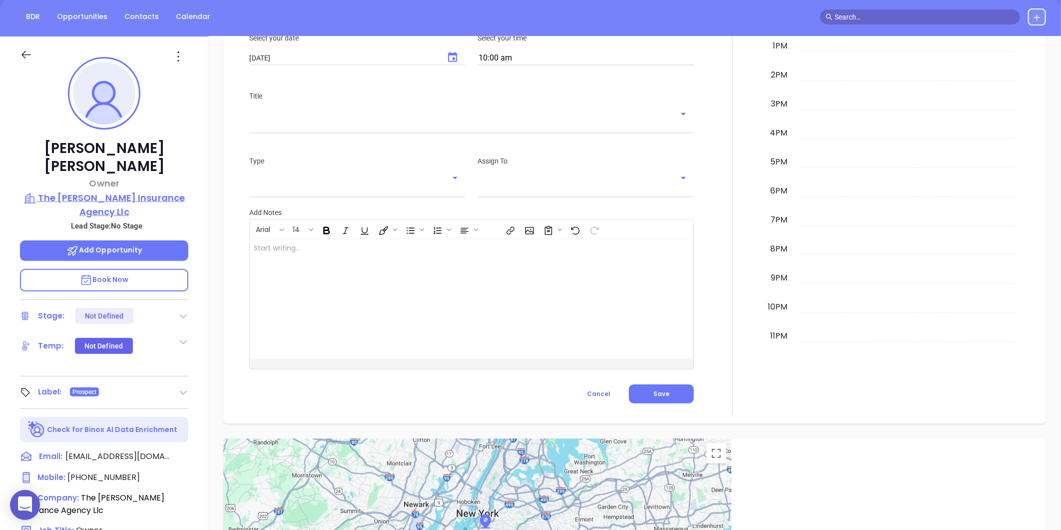
type input "[PERSON_NAME]"
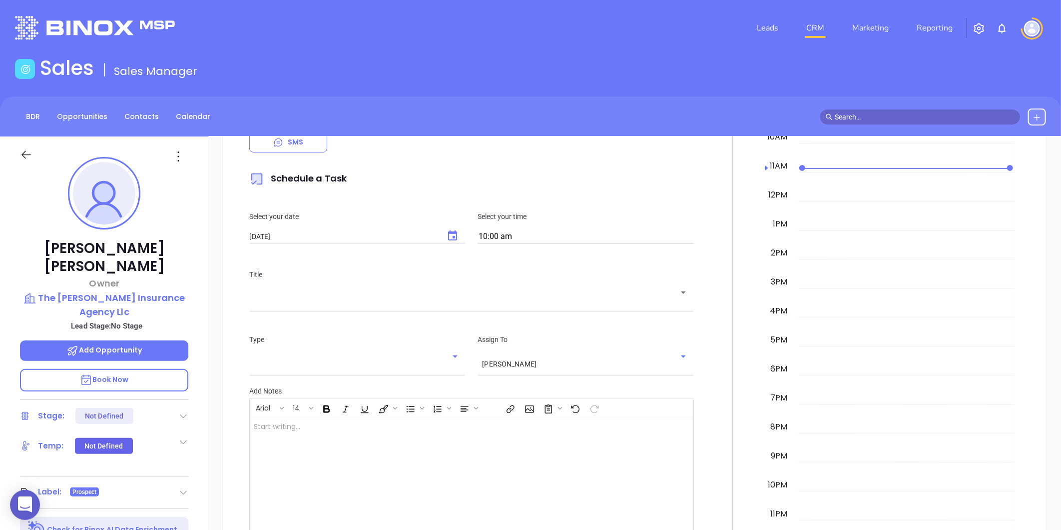
scroll to position [0, 0]
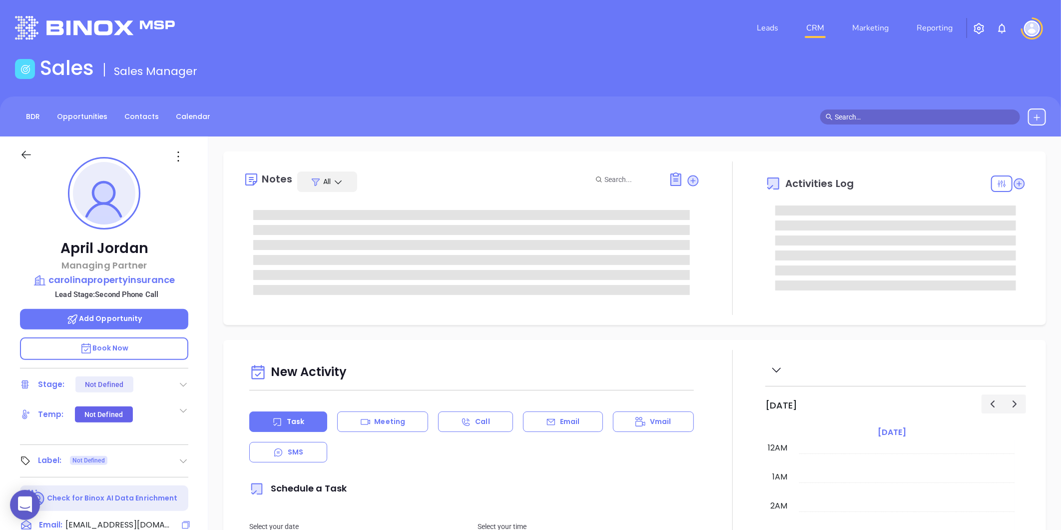
type input "[DATE]"
type input "[PERSON_NAME]"
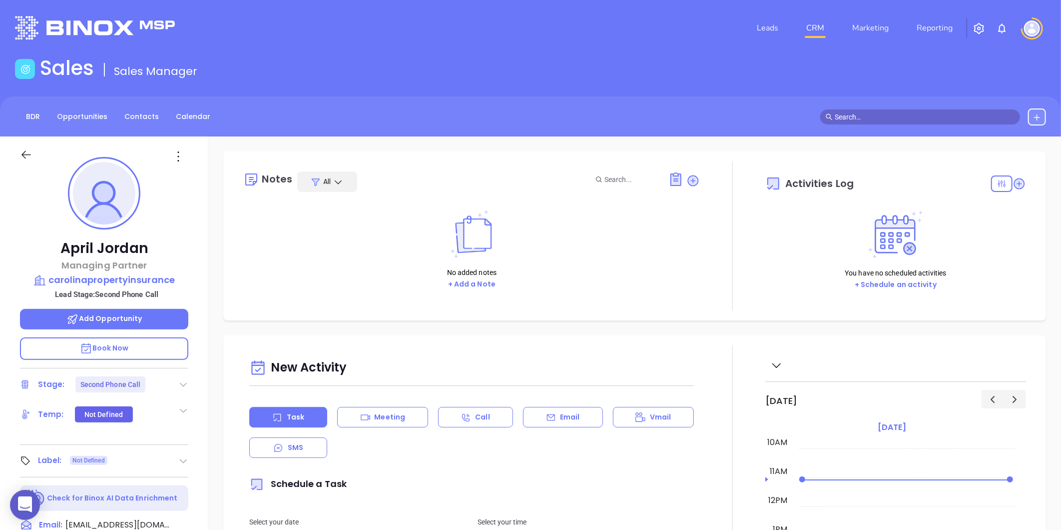
click at [178, 384] on icon at bounding box center [183, 384] width 10 height 10
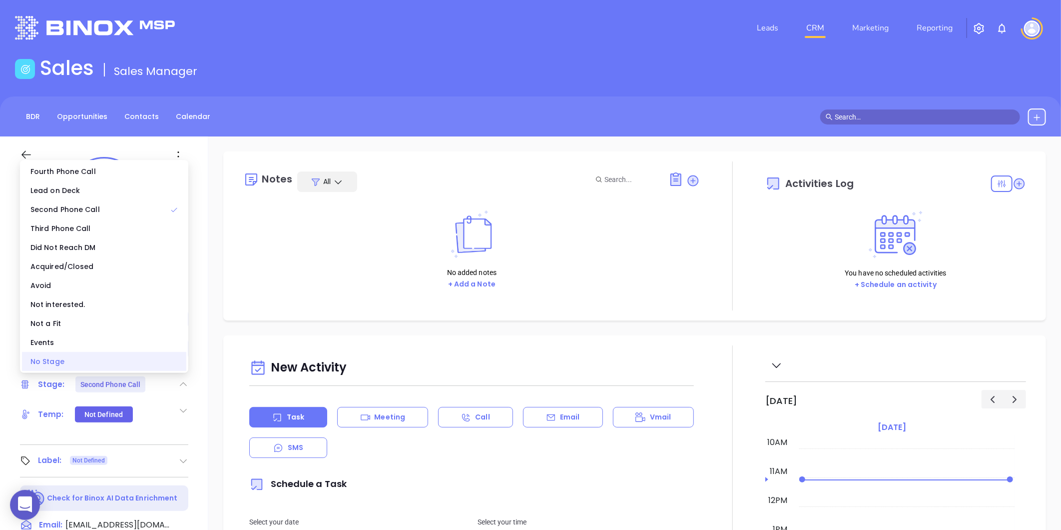
click at [77, 361] on div "No Stage" at bounding box center [104, 361] width 164 height 19
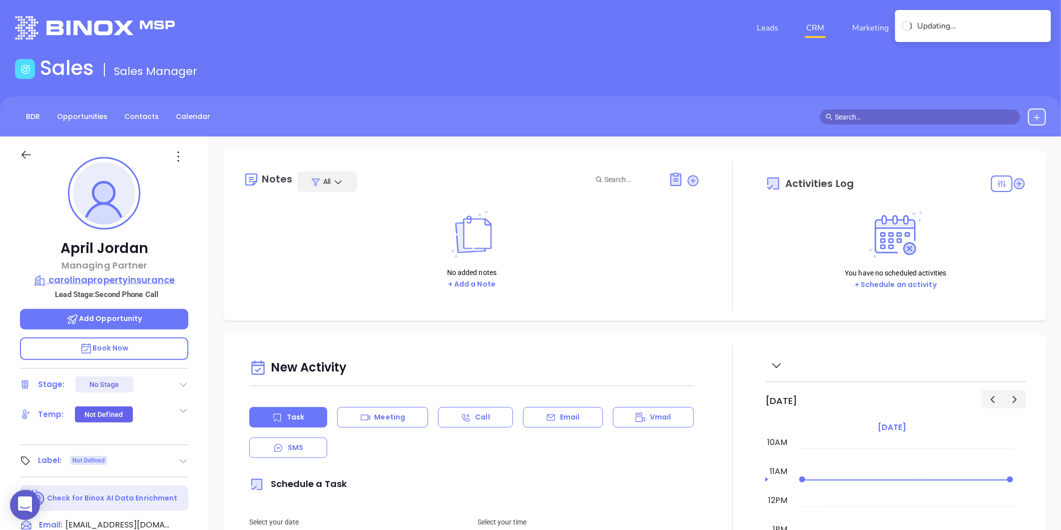
click at [120, 283] on p "carolinapropertyinsurance" at bounding box center [104, 280] width 168 height 14
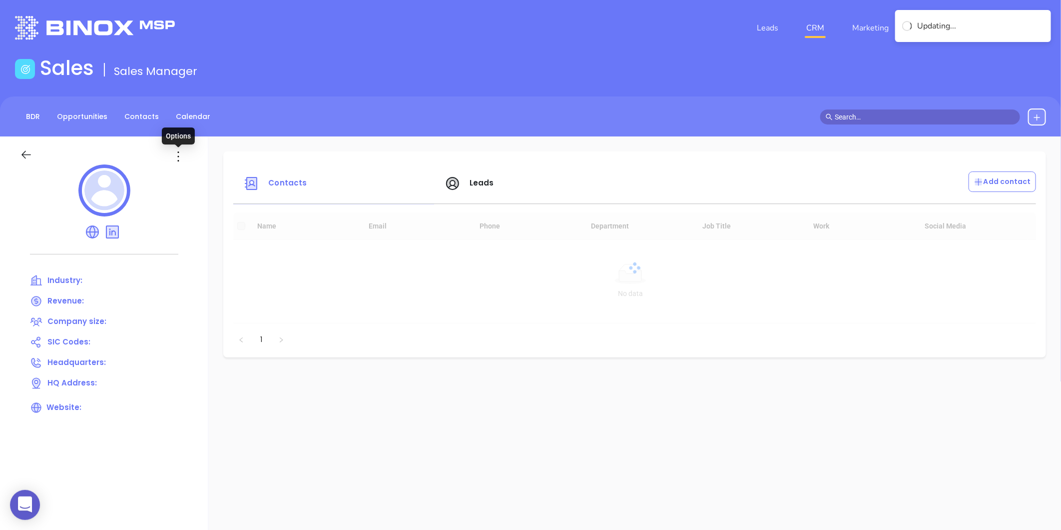
click at [183, 155] on icon at bounding box center [178, 156] width 16 height 16
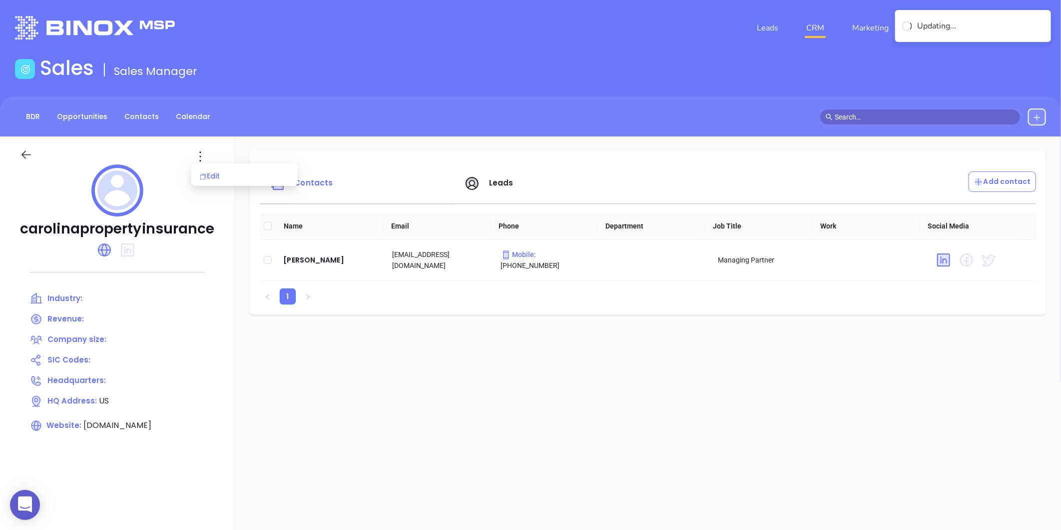
click at [193, 174] on li "Edit" at bounding box center [244, 175] width 102 height 21
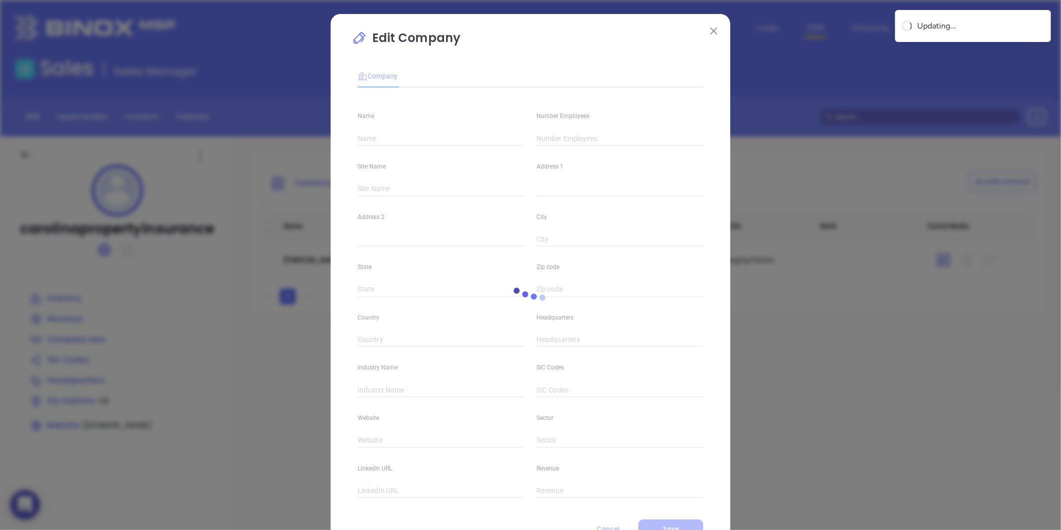
type input "carolinapropertyinsurance"
type input "[DOMAIN_NAME]"
drag, startPoint x: 442, startPoint y: 138, endPoint x: 307, endPoint y: 170, distance: 139.1
click at [307, 170] on div "Edit Company Company Name carolinapropertyinsurance Number Employees Site Name …" at bounding box center [530, 265] width 1061 height 530
paste input "Carolina Property Insurance, LLC"
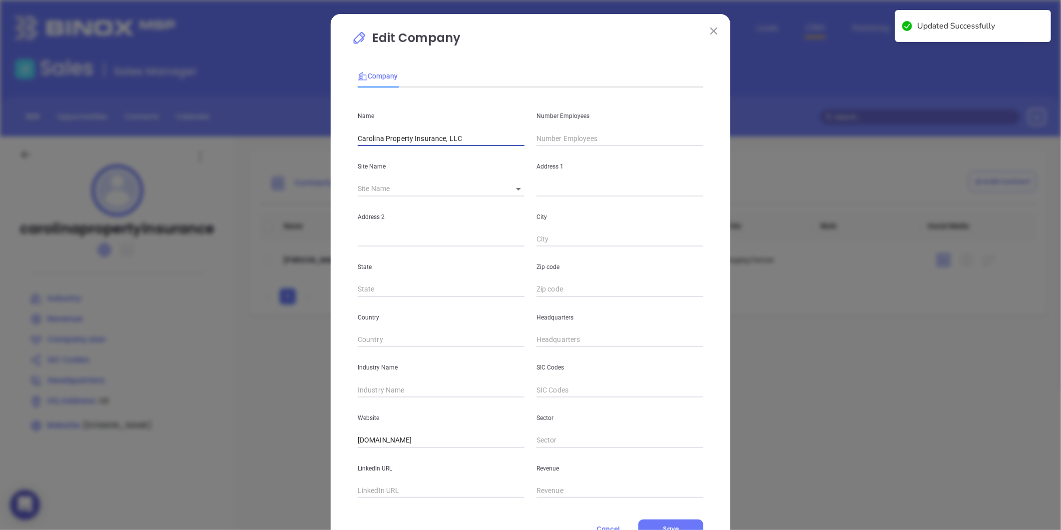
type input "Carolina Property Insurance, LLC"
click at [552, 138] on input "text" at bounding box center [620, 138] width 167 height 15
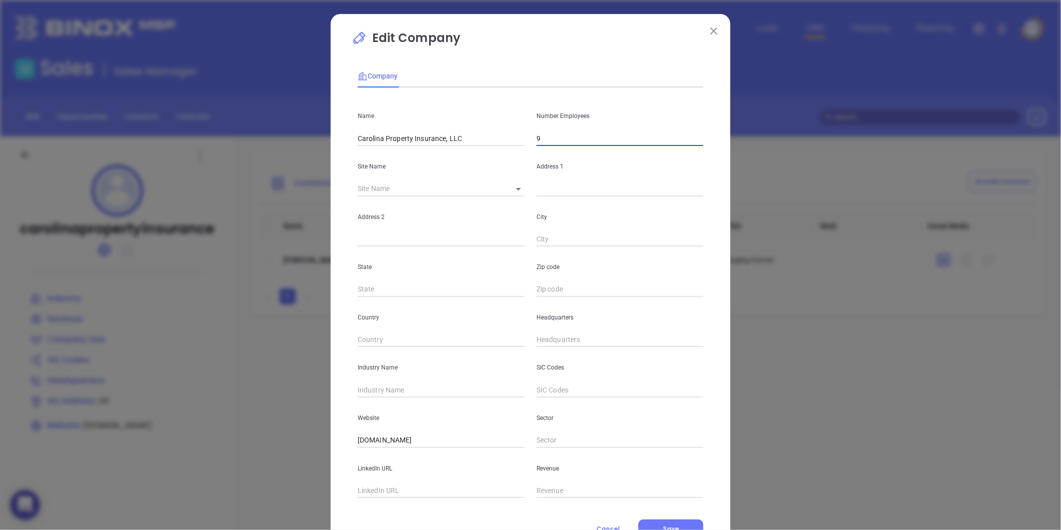
type input "9"
click at [516, 197] on body "0 Leads CRM Marketing Reporting Financial Leads Leads Sales Sales Manager BDR O…" at bounding box center [530, 265] width 1061 height 530
click at [516, 192] on ul at bounding box center [511, 189] width 20 height 14
click at [418, 387] on div at bounding box center [530, 265] width 1061 height 530
click at [405, 386] on input "text" at bounding box center [441, 389] width 167 height 15
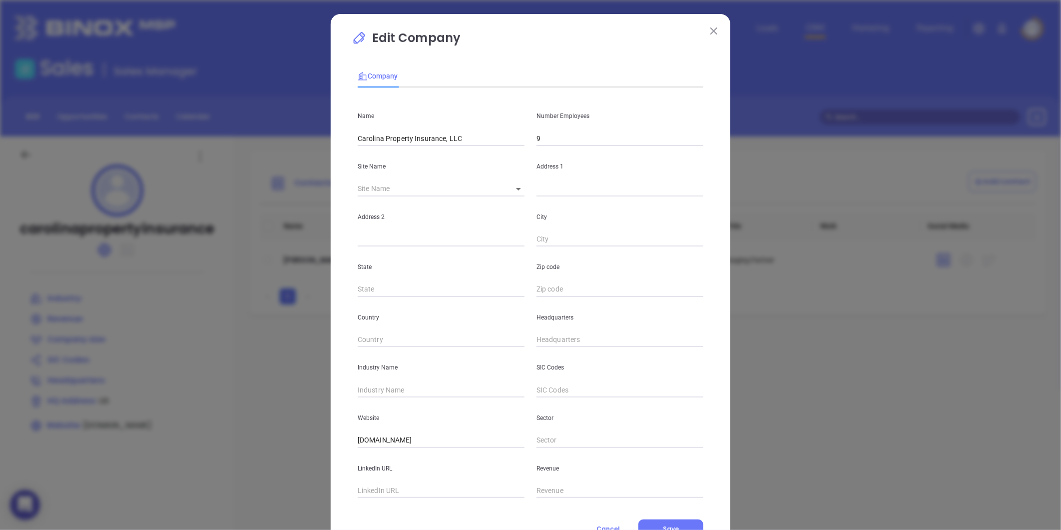
click at [710, 32] on img at bounding box center [713, 30] width 7 height 7
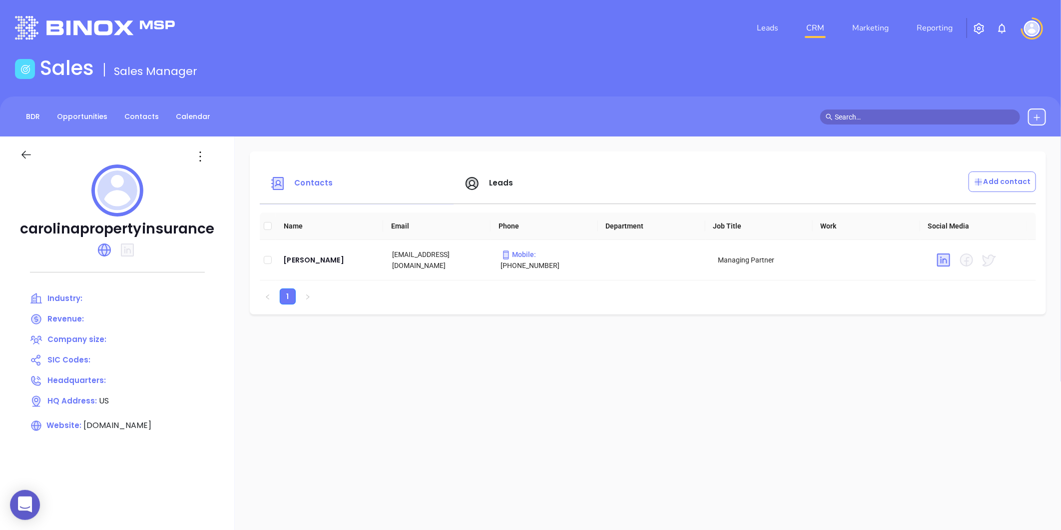
click at [209, 163] on div at bounding box center [203, 156] width 34 height 16
click at [203, 158] on icon at bounding box center [200, 156] width 16 height 16
click at [222, 174] on div "Edit" at bounding box center [244, 175] width 90 height 11
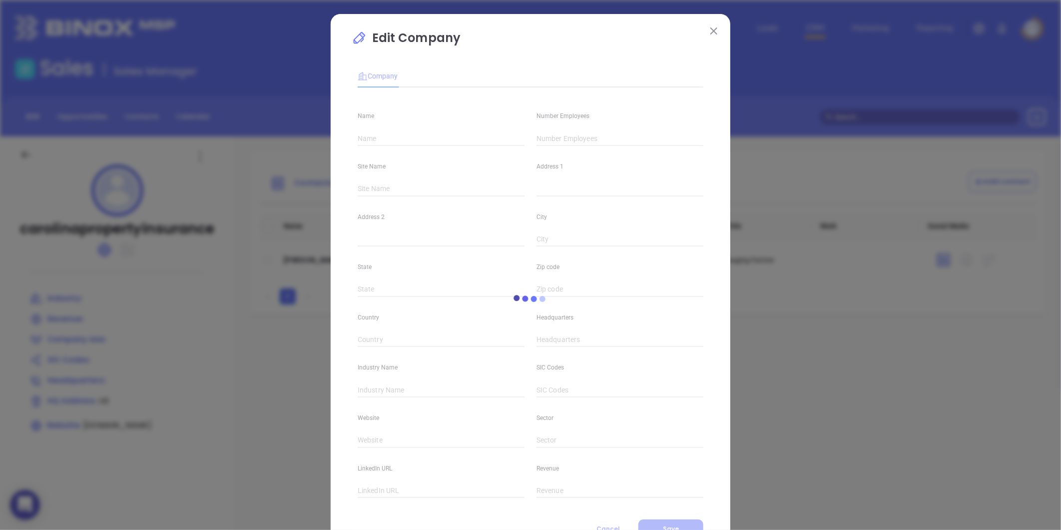
type input "carolinapropertyinsurance"
type input "carolinapropertyinsurance.com"
drag, startPoint x: 437, startPoint y: 133, endPoint x: 327, endPoint y: 166, distance: 114.6
click at [331, 166] on div "Edit Company Company Name carolinapropertyinsurance Number Employees Site Name …" at bounding box center [531, 286] width 400 height 545
paste input "Carolina Property Insurance, LLC"
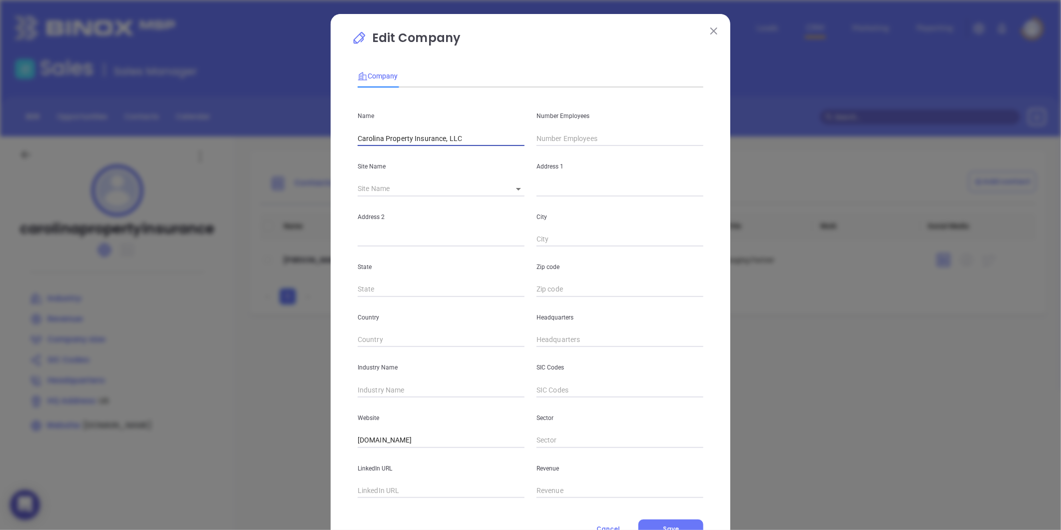
type input "Carolina Property Insurance, LLC"
click at [585, 141] on input "text" at bounding box center [620, 138] width 167 height 15
type input "9"
click at [487, 200] on div "Address 2" at bounding box center [441, 221] width 179 height 50
click at [539, 188] on input "text" at bounding box center [620, 188] width 167 height 15
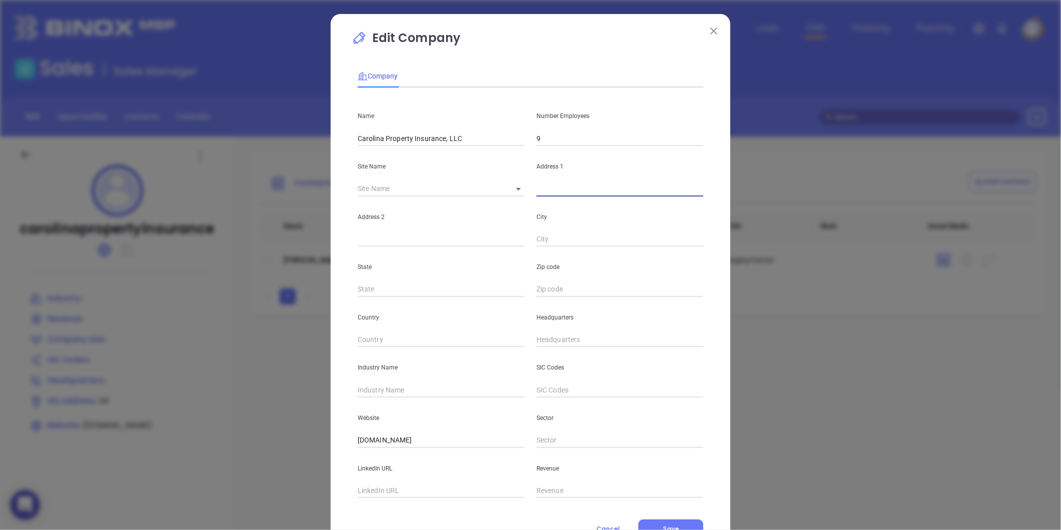
paste input "3103 S Highway 17 Ste E Murrells Inlet, SC 29576-6604"
drag, startPoint x: 662, startPoint y: 191, endPoint x: 701, endPoint y: 186, distance: 39.2
click at [701, 186] on div "Address 1 3103 S Highway 17 Ste E Murrells Inlet, SC 29576-6604" at bounding box center [620, 171] width 179 height 50
type input "3103 S Highway 17 Ste E Murrells Inlet, SC 29576-6604"
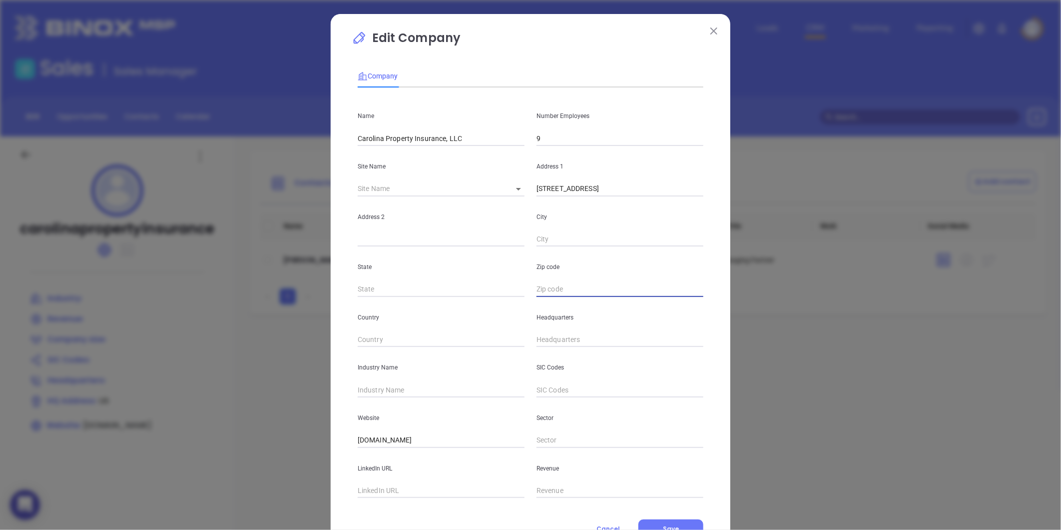
click at [570, 284] on input "text" at bounding box center [620, 289] width 167 height 15
paste input "29576-6604"
type input "29576-6604"
click at [426, 296] on input "text" at bounding box center [441, 289] width 167 height 15
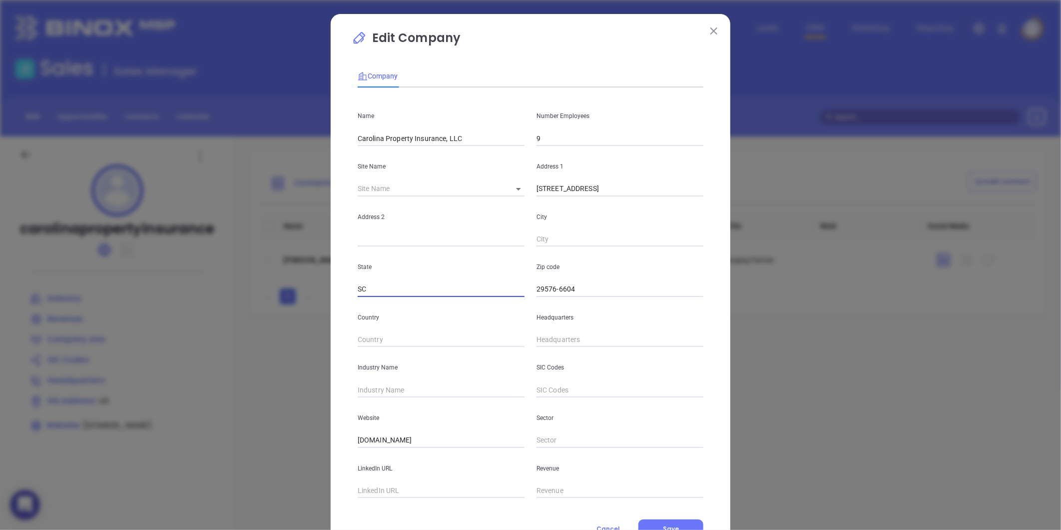
type input "SC"
drag, startPoint x: 616, startPoint y: 194, endPoint x: 627, endPoint y: 196, distance: 11.2
click at [627, 196] on input "3103 S Highway 17 Ste E Murrells Inlet, SC 29576-6604" at bounding box center [620, 188] width 167 height 15
click at [628, 198] on div "City" at bounding box center [620, 221] width 179 height 50
drag, startPoint x: 613, startPoint y: 191, endPoint x: 654, endPoint y: 196, distance: 41.8
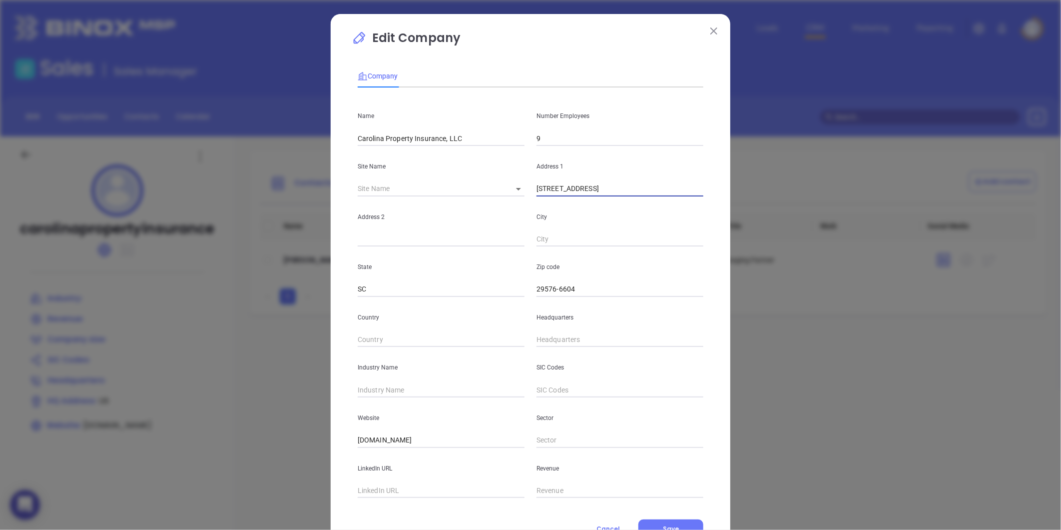
click at [654, 196] on div "Name Carolina Property Insurance, LLC Number Employees 9 Site Name ​ Address 1 …" at bounding box center [531, 296] width 346 height 402
click at [556, 232] on input "text" at bounding box center [620, 239] width 167 height 15
paste input "Murrells Inlet"
type input "Murrells Inlet"
drag, startPoint x: 595, startPoint y: 191, endPoint x: 611, endPoint y: 188, distance: 16.7
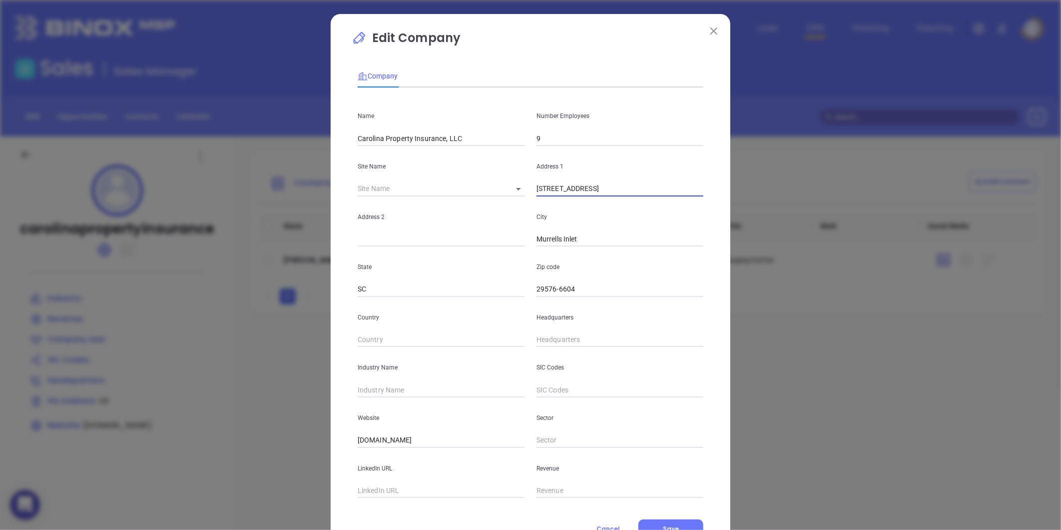
click at [611, 188] on input "3103 S Highway 17 Ste E Murrells Inlet, SC 29576-6604" at bounding box center [620, 188] width 167 height 15
click at [443, 237] on input "text" at bounding box center [441, 239] width 167 height 15
paste input "Ste E"
type input "Ste E"
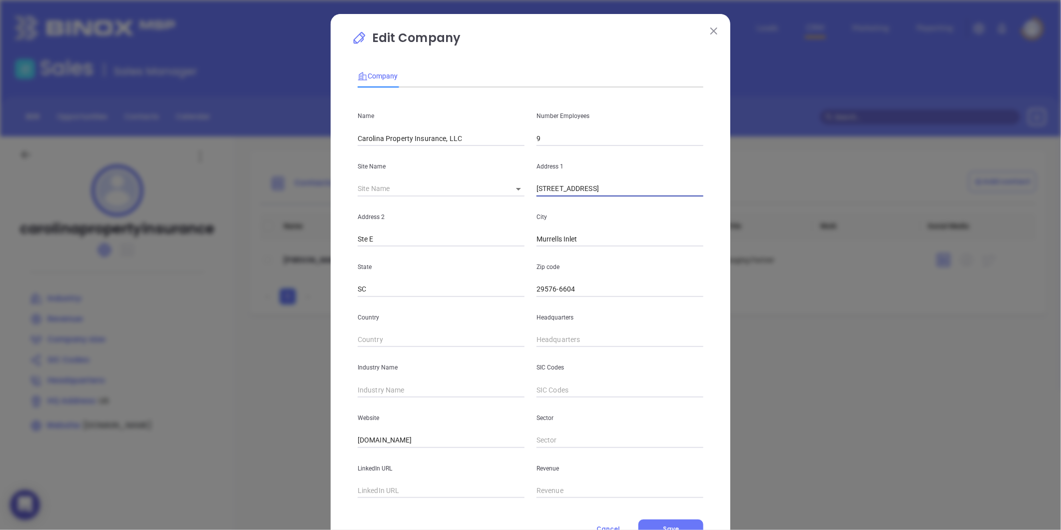
drag, startPoint x: 596, startPoint y: 187, endPoint x: 772, endPoint y: 197, distance: 176.6
click at [776, 197] on div "Edit Company Company Name Carolina Property Insurance, LLC Number Employees 9 S…" at bounding box center [530, 265] width 1061 height 530
type input "3103 S Highway 17"
type input "( ) -"
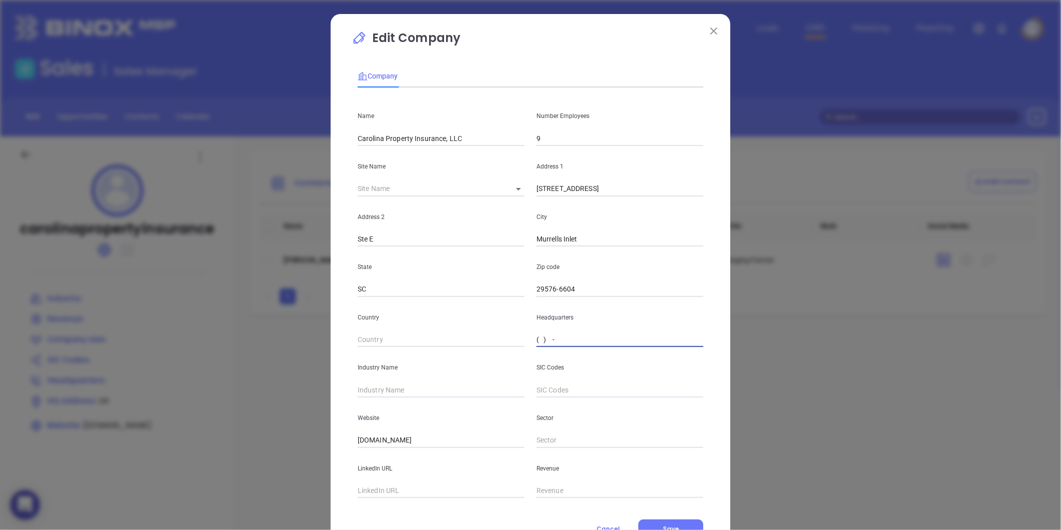
click at [547, 343] on input "( ) -" at bounding box center [620, 339] width 167 height 15
paste input "843) 839-8361"
type input "(843) 839-8361"
click at [362, 389] on input "text" at bounding box center [441, 389] width 167 height 15
type input "Insurance"
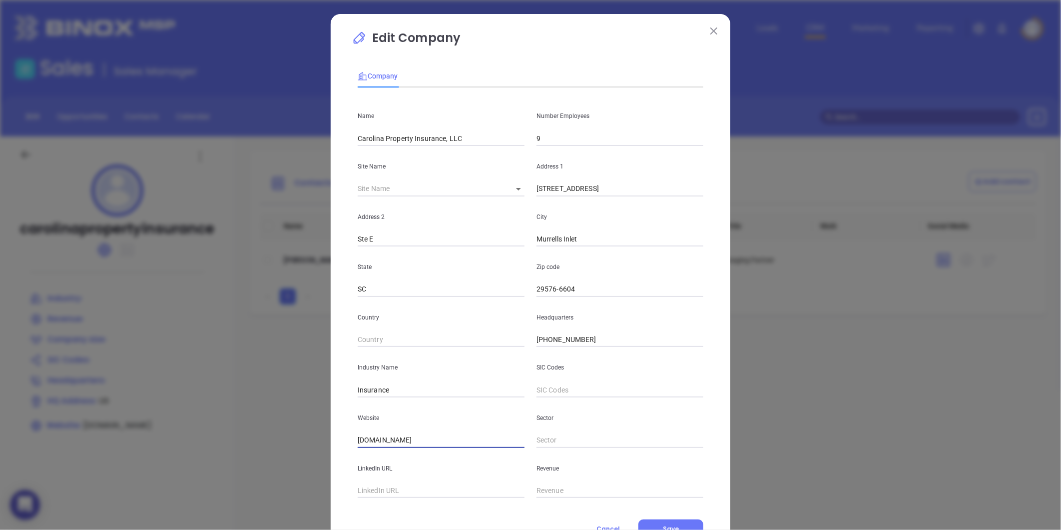
drag, startPoint x: 462, startPoint y: 446, endPoint x: 275, endPoint y: 485, distance: 190.4
click at [275, 485] on div "Edit Company Company Name Carolina Property Insurance, LLC Number Employees 9 S…" at bounding box center [530, 265] width 1061 height 530
paste input "https://www.carolinapropertyinsurance.com/"
type input "https://www.carolinapropertyinsurance.com/"
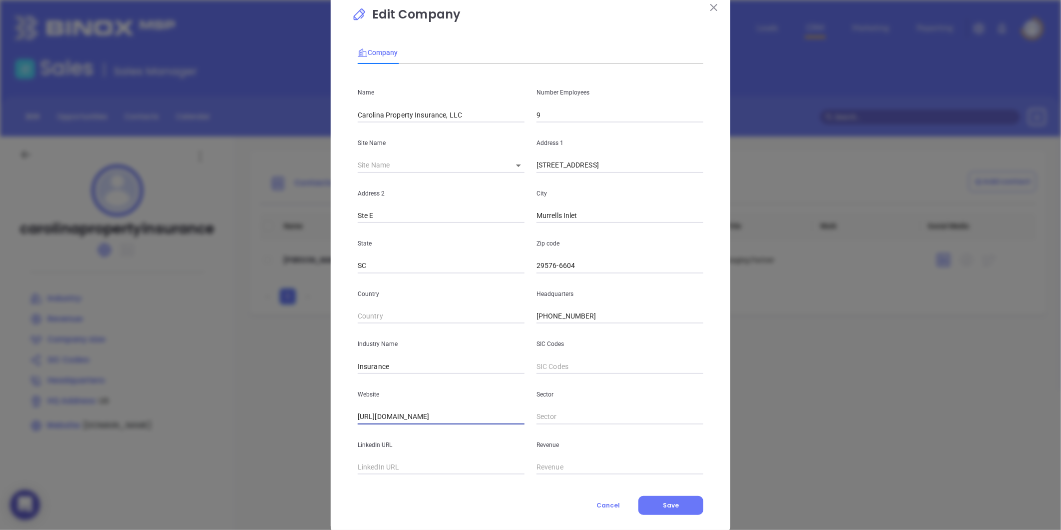
scroll to position [43, 0]
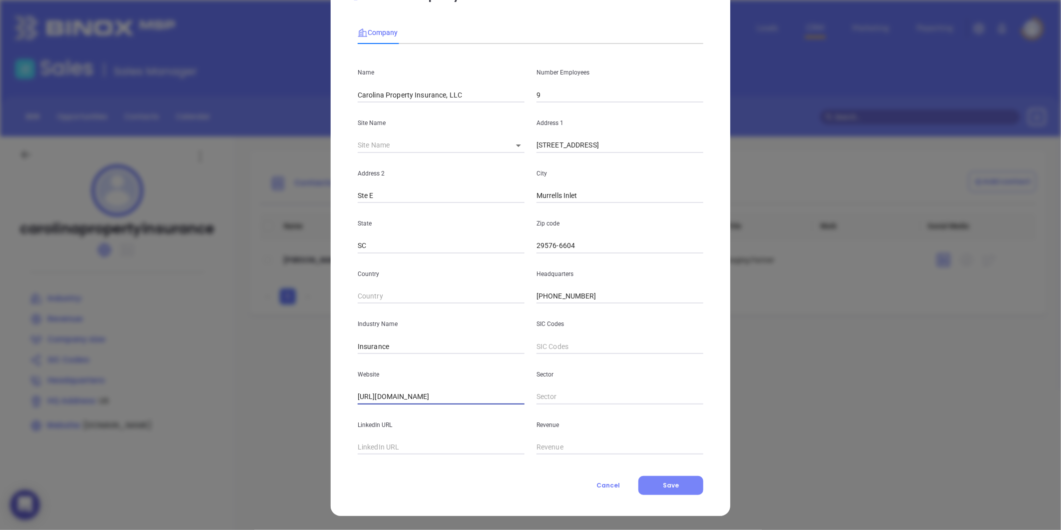
click at [668, 483] on span "Save" at bounding box center [671, 485] width 16 height 8
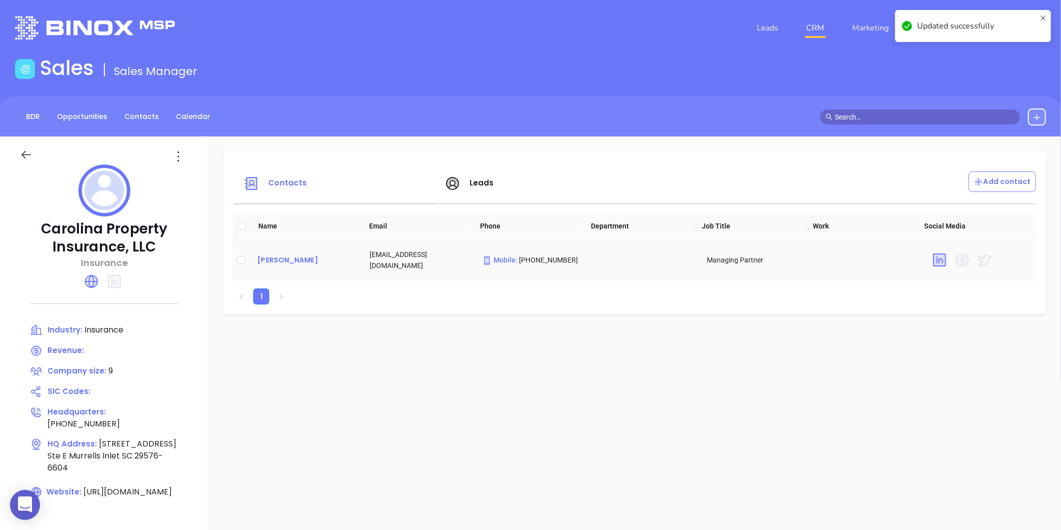
click at [307, 260] on div "April Jordan" at bounding box center [305, 260] width 96 height 12
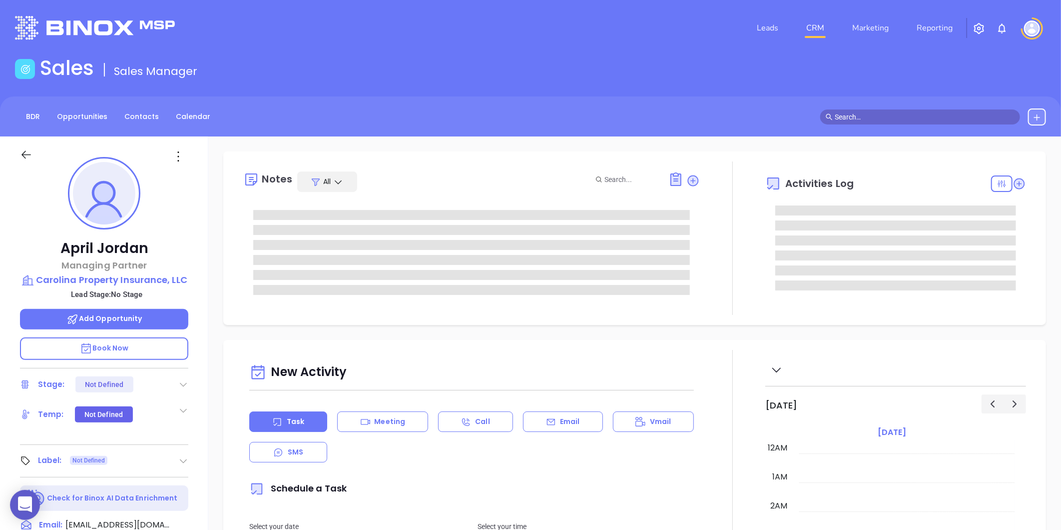
type input "[DATE]"
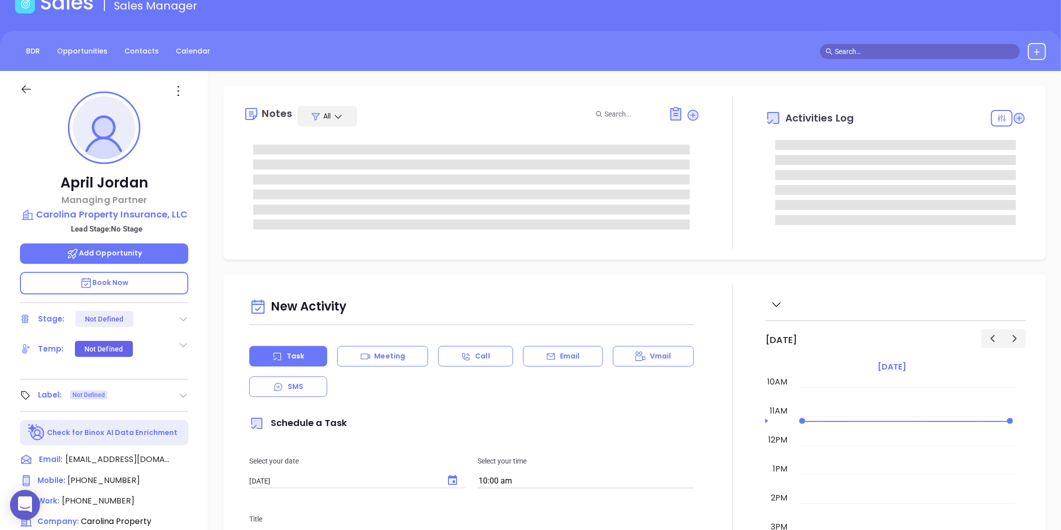
scroll to position [166, 0]
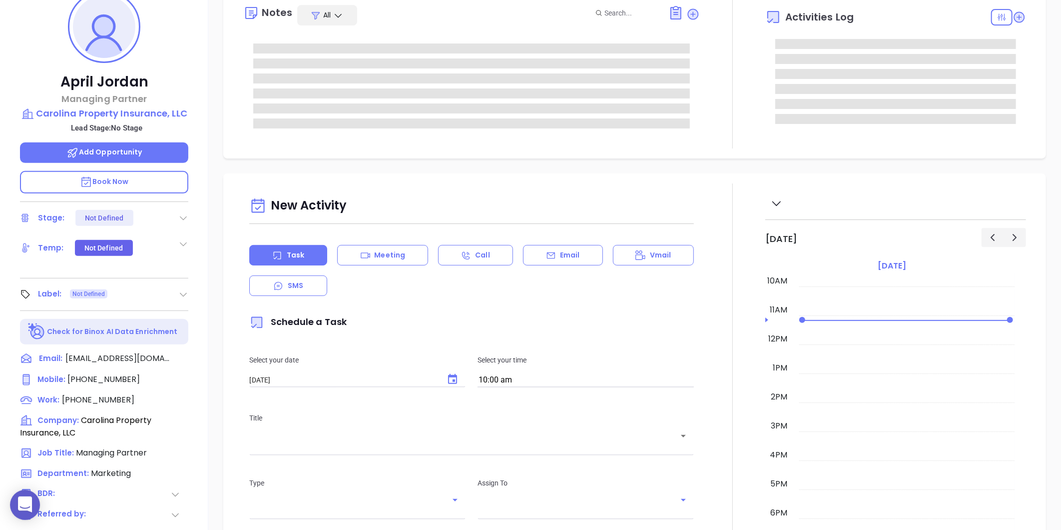
type input "[PERSON_NAME]"
click at [180, 295] on icon at bounding box center [183, 294] width 10 height 10
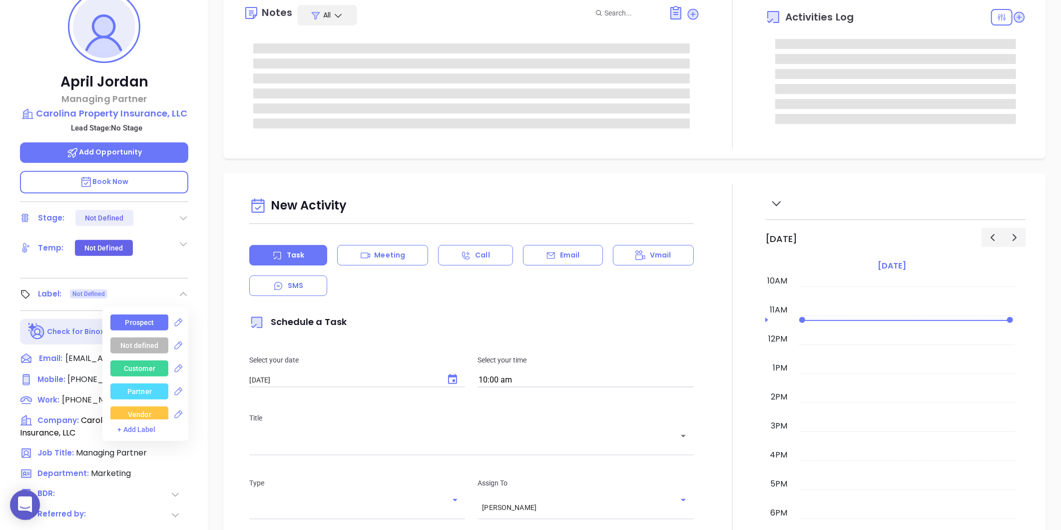
click at [154, 316] on div "Prospect" at bounding box center [139, 322] width 58 height 16
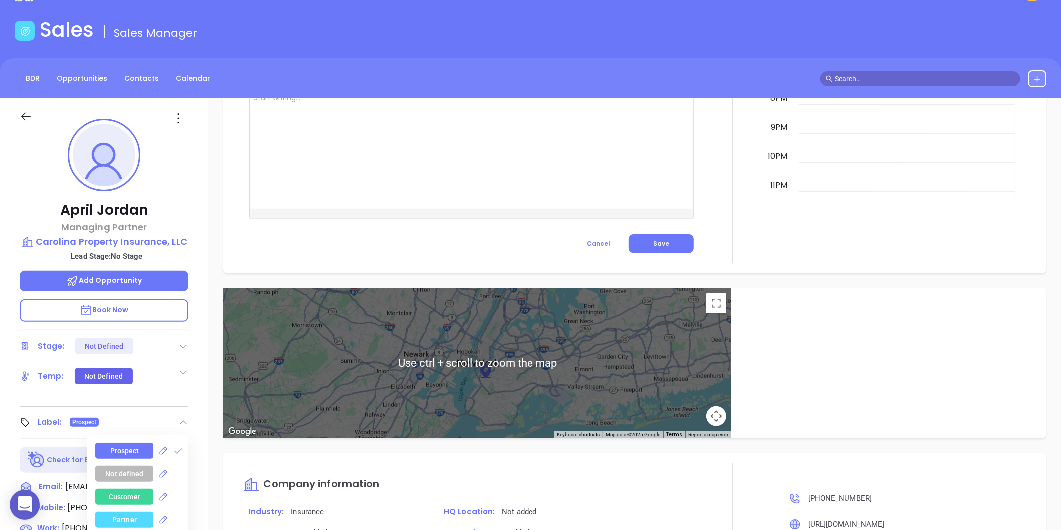
scroll to position [0, 0]
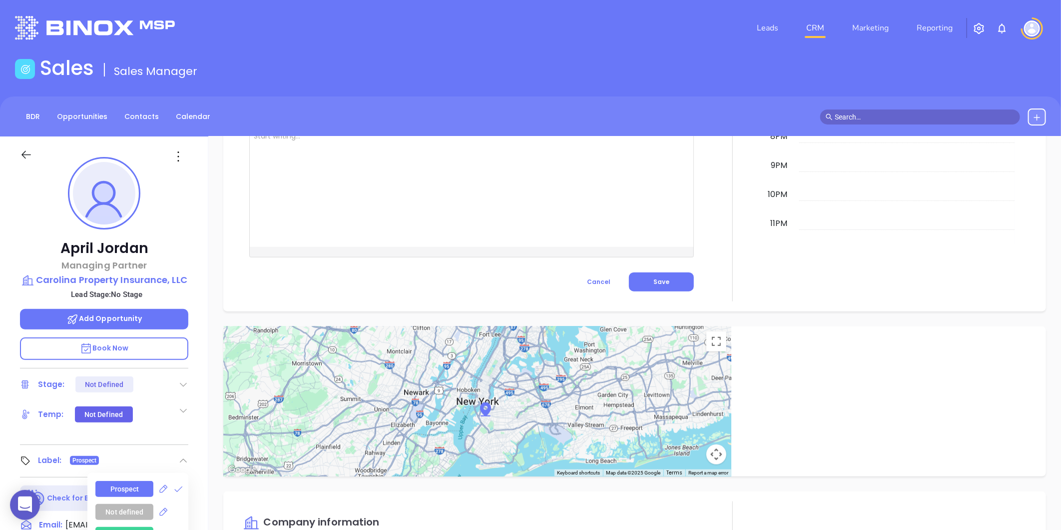
click at [170, 160] on icon at bounding box center [178, 156] width 16 height 16
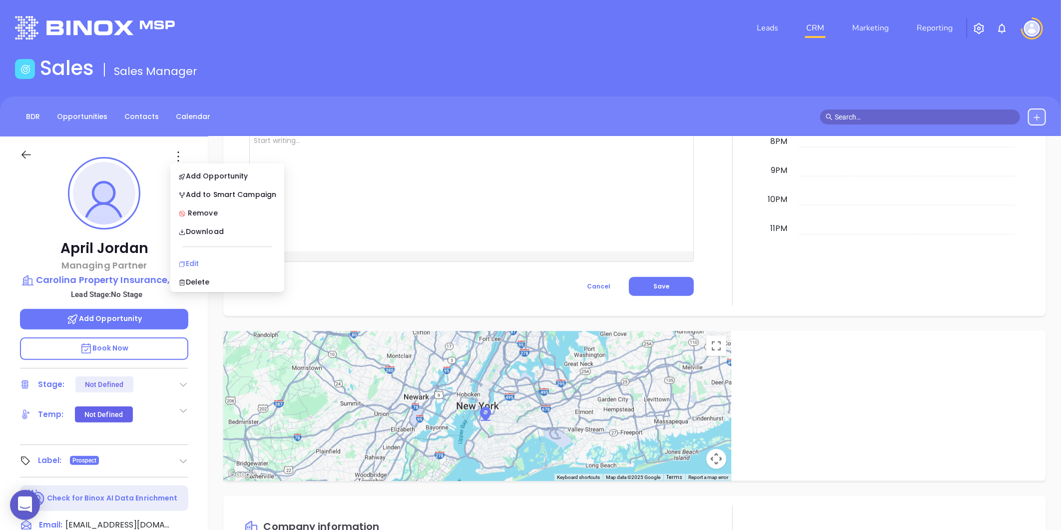
scroll to position [600, 0]
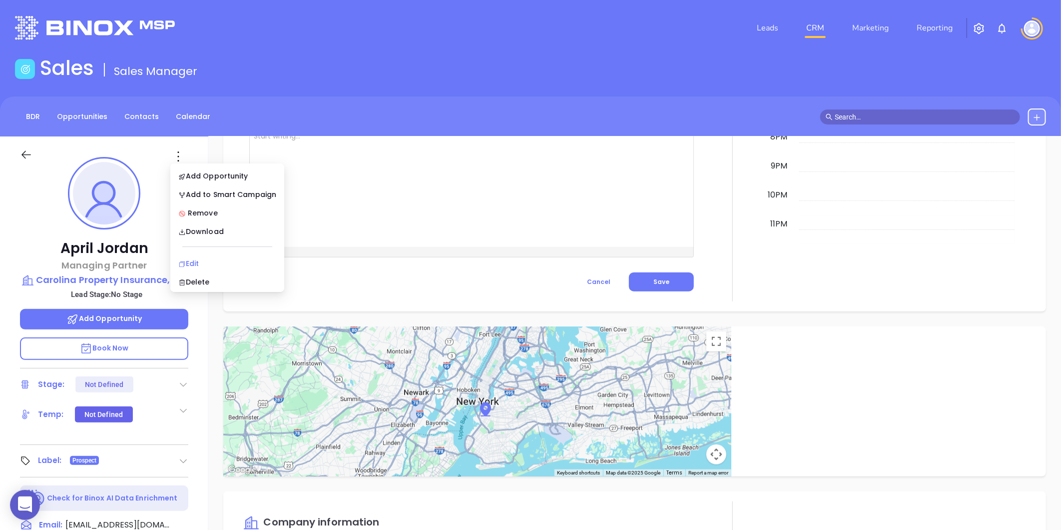
click at [191, 265] on div "Edit" at bounding box center [227, 263] width 98 height 11
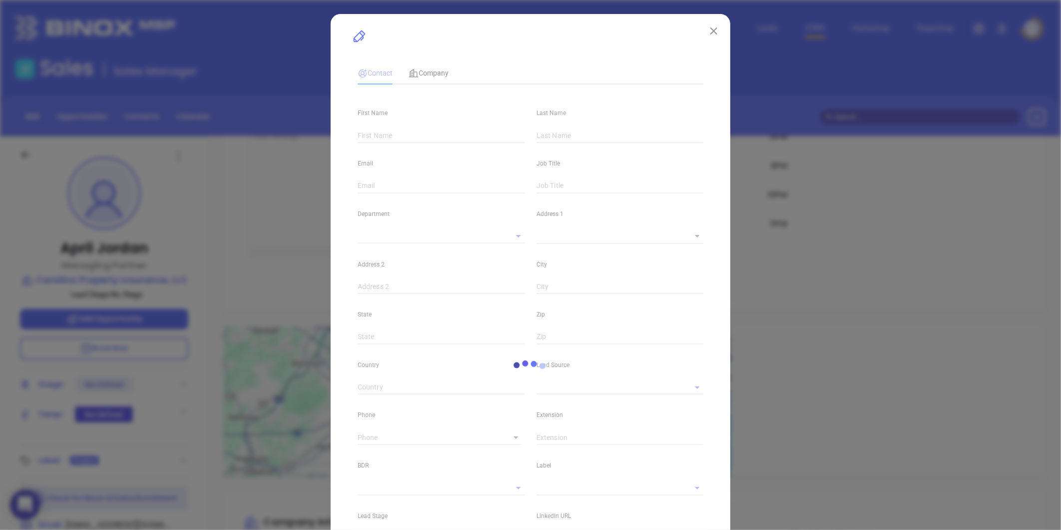
type input "April"
type input "Jordan"
type input "april@carolinapropertyinsurance.com"
type input "Managing Partner"
type textarea "3103 S Highway 17"
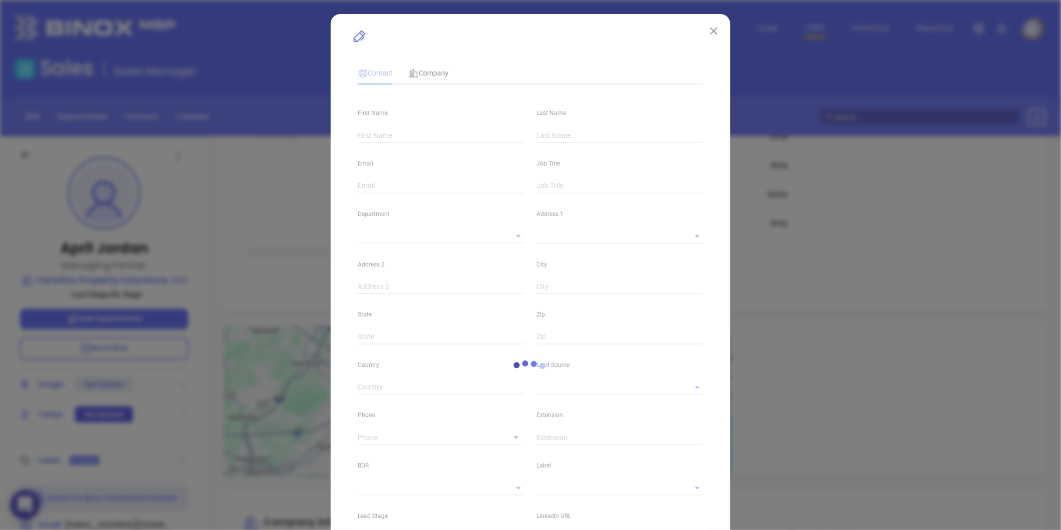
type input "1"
type input "Ste E"
type input "Murrells Inlet"
type input "SC"
type input "29576-6604"
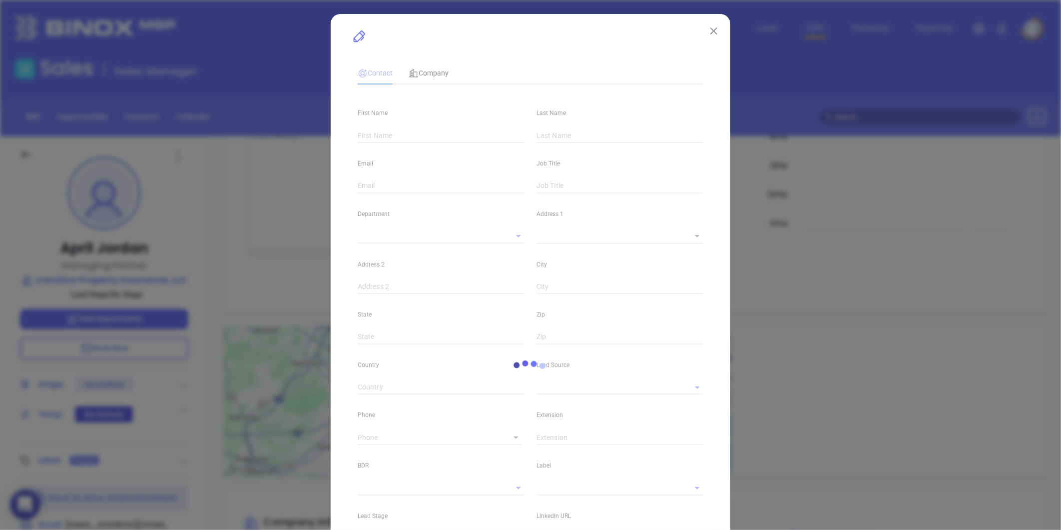
type input "linkedin.com/in/april-jordan-834968258"
type input "Marketing"
type input "Website Reveal"
type input "undefined undefined"
type input "(843) 839-8361"
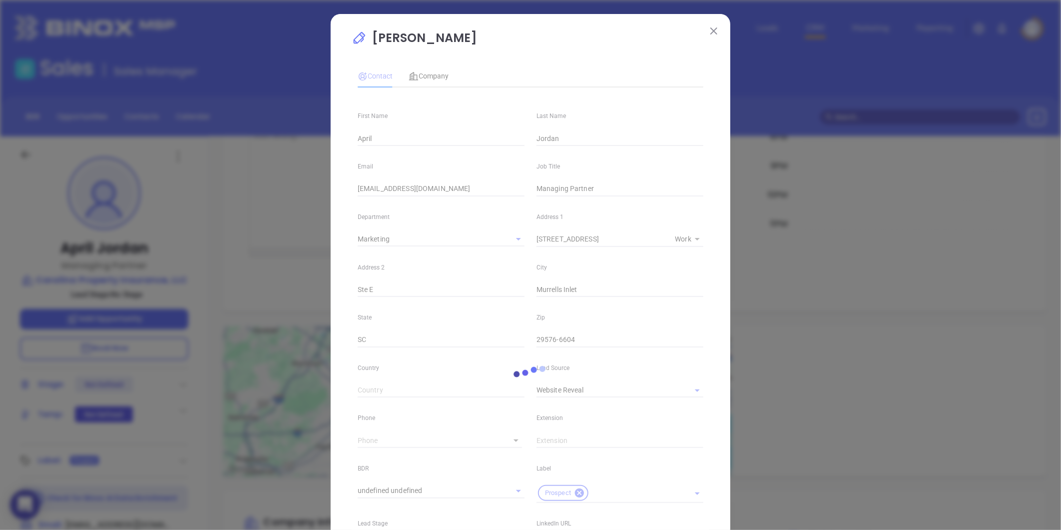
type input "1"
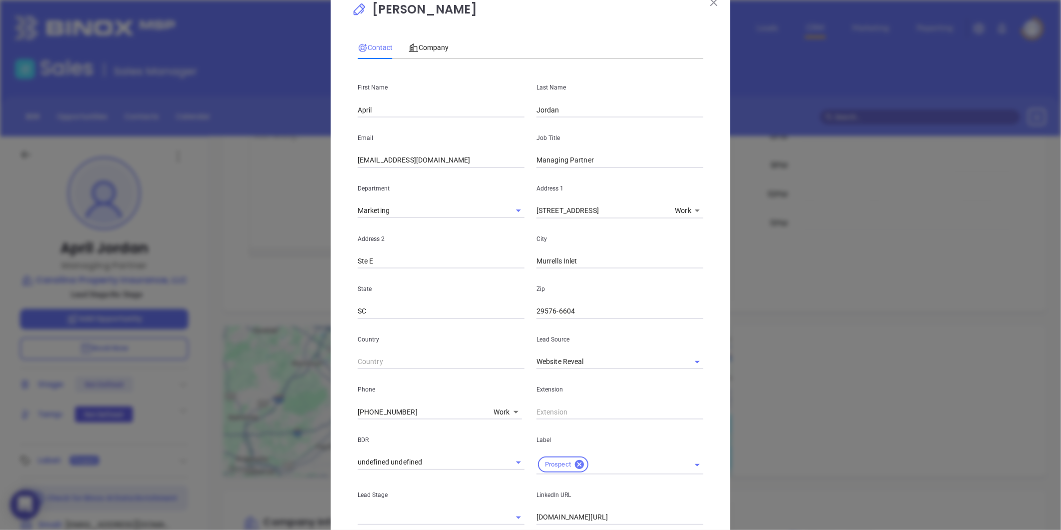
scroll to position [55, 0]
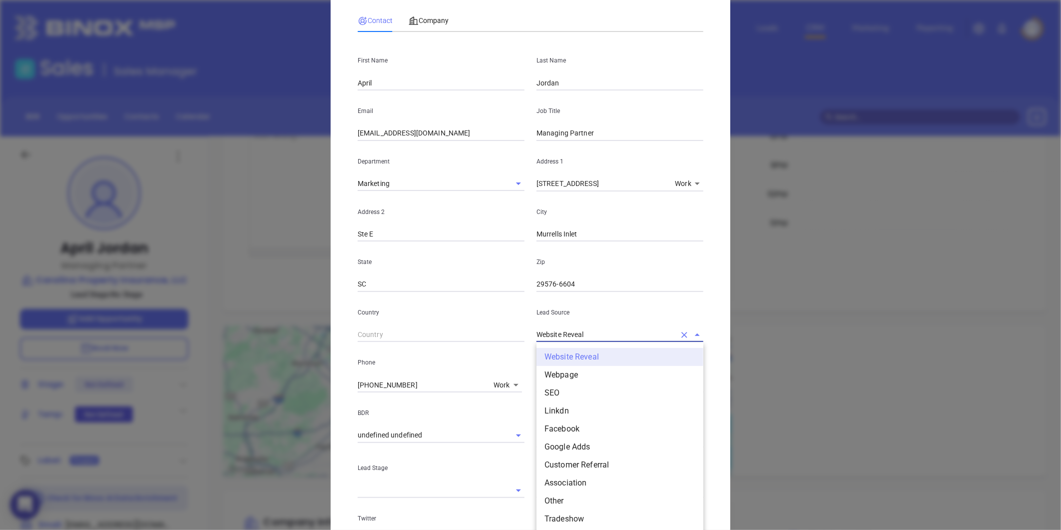
drag, startPoint x: 591, startPoint y: 329, endPoint x: 507, endPoint y: 347, distance: 85.9
click at [507, 347] on div "First Name April Last Name Jordan Email april@carolinapropertyinsurance.com Job…" at bounding box center [531, 319] width 346 height 558
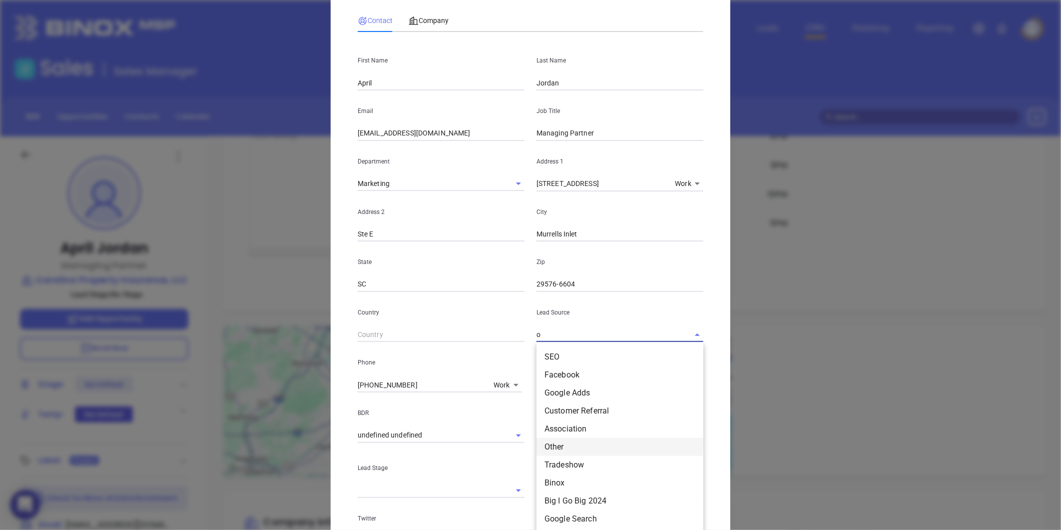
click at [550, 448] on li "Other" at bounding box center [620, 447] width 167 height 18
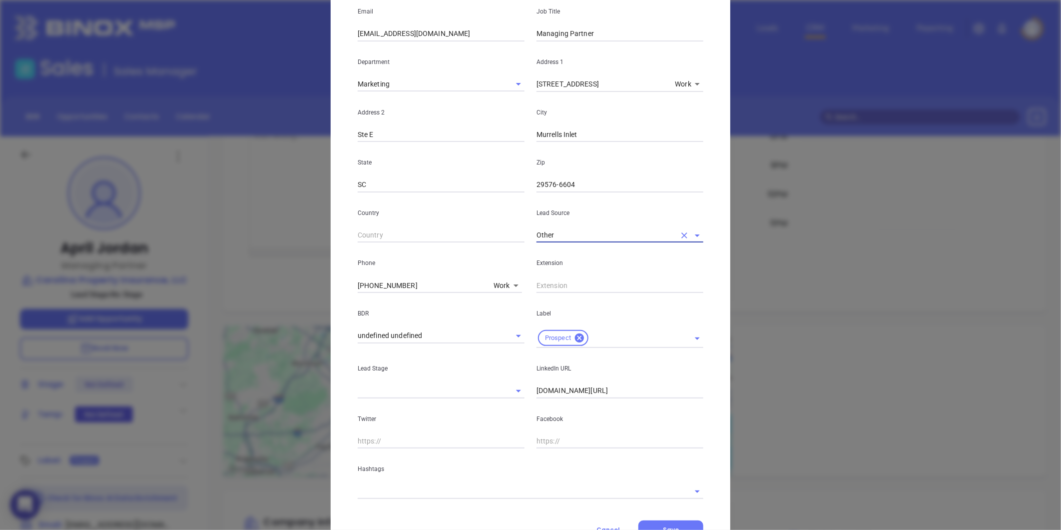
scroll to position [166, 0]
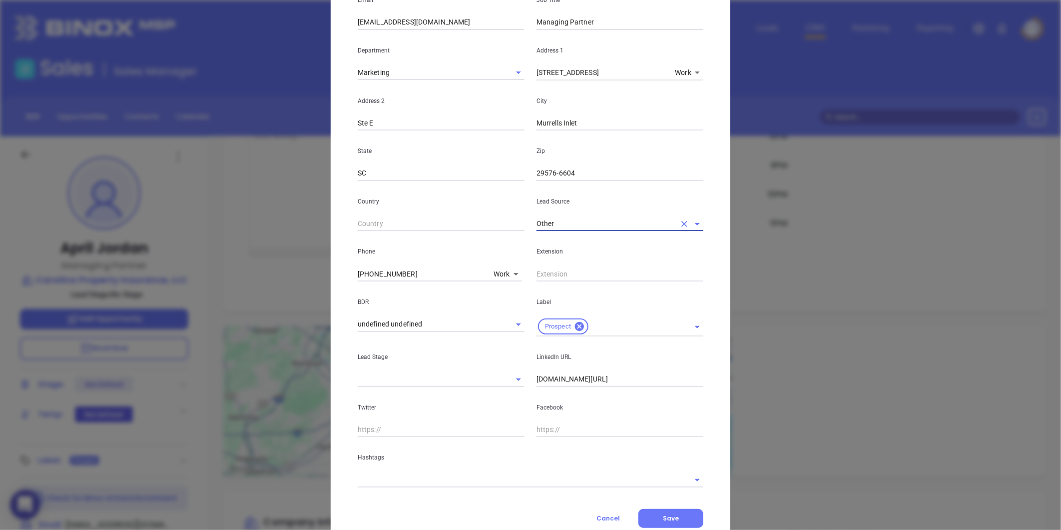
type input "Other"
drag, startPoint x: 676, startPoint y: 385, endPoint x: 566, endPoint y: 403, distance: 111.5
click at [567, 403] on div "First Name April Last Name Jordan Email april@carolinapropertyinsurance.com Job…" at bounding box center [531, 208] width 346 height 558
type input "l"
paste input "linkedin.com/in/april-jordan-834968258"
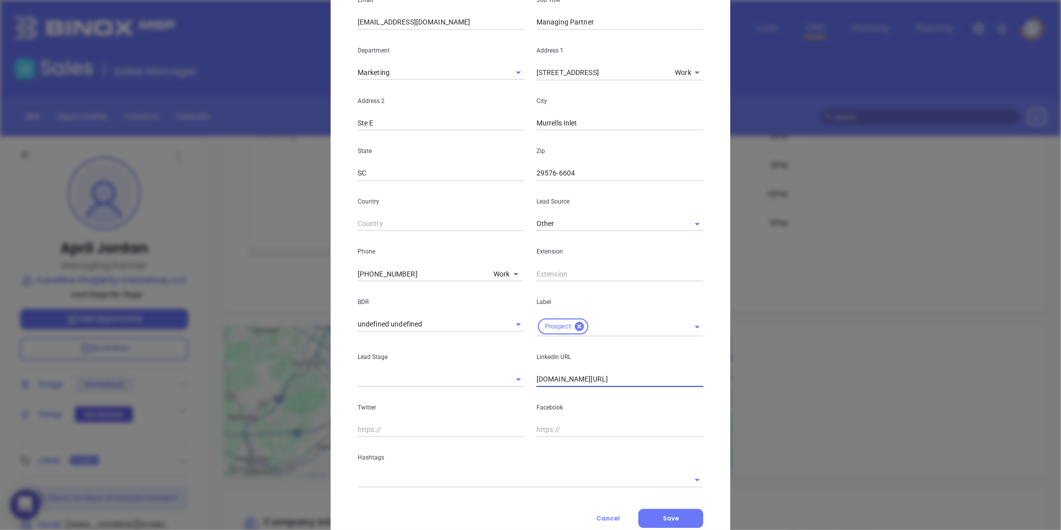
click at [394, 471] on div at bounding box center [531, 479] width 346 height 16
type input "www.linkedin.com/in/april-jordan-834968258"
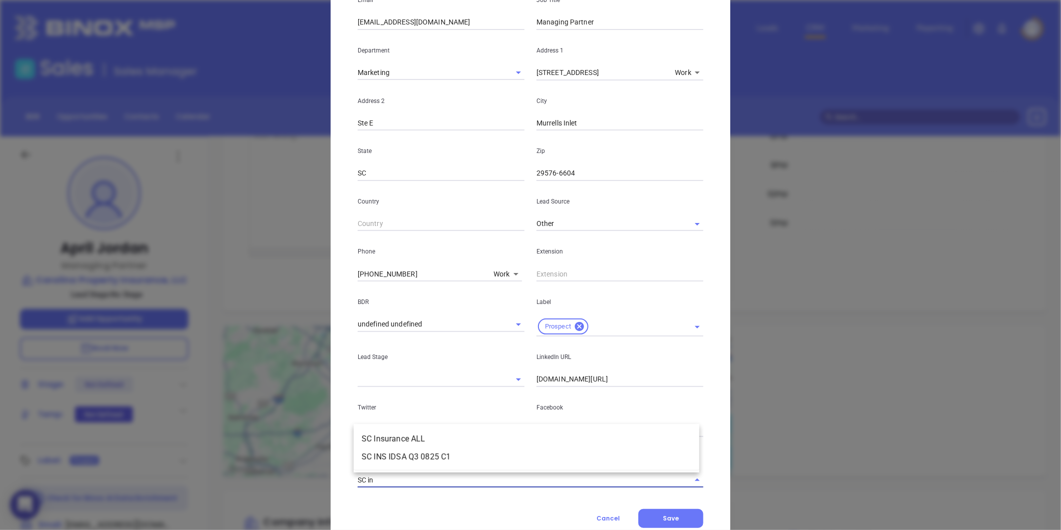
type input "SC ins"
click at [388, 435] on li "SC Insurance ALL" at bounding box center [527, 439] width 346 height 18
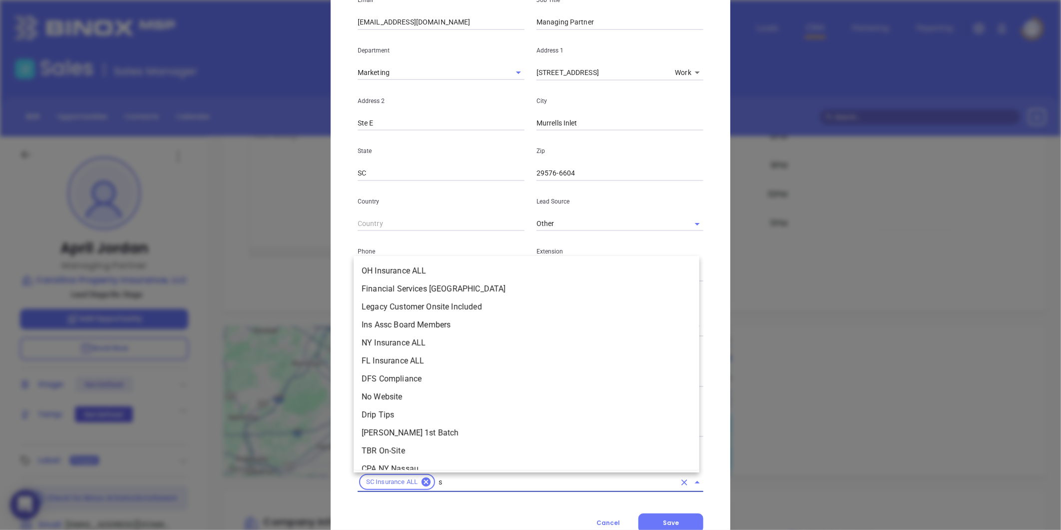
scroll to position [3749, 0]
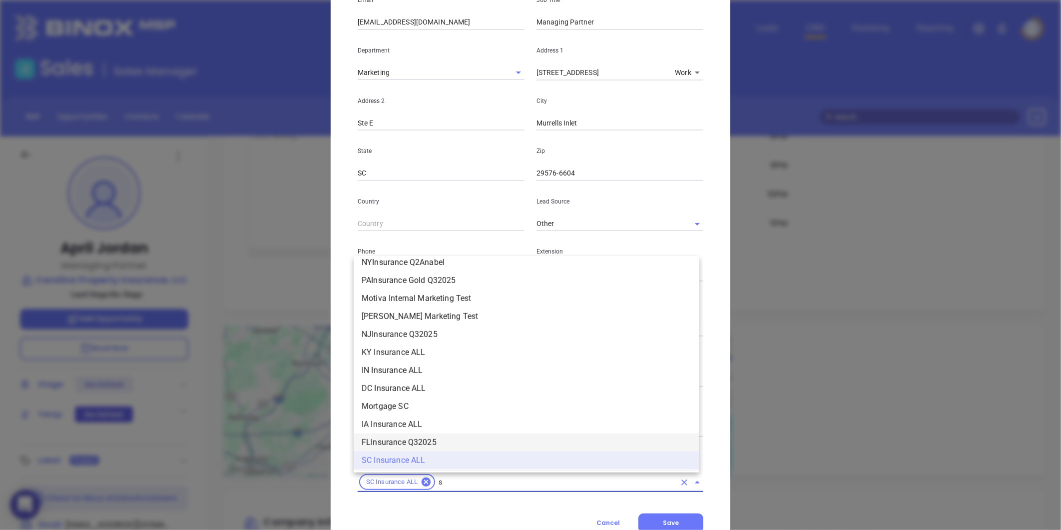
type input "sc"
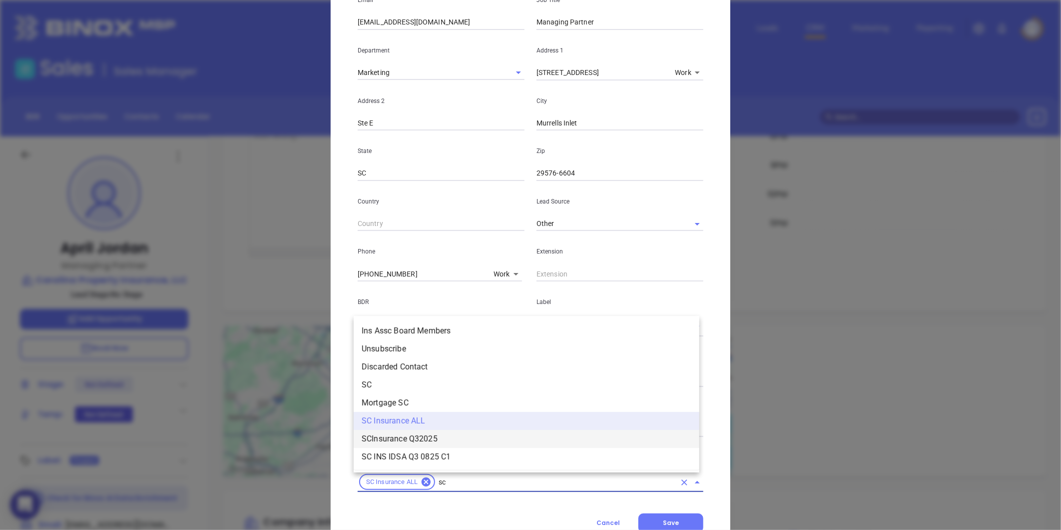
scroll to position [0, 0]
click at [367, 386] on li "SC" at bounding box center [527, 385] width 346 height 18
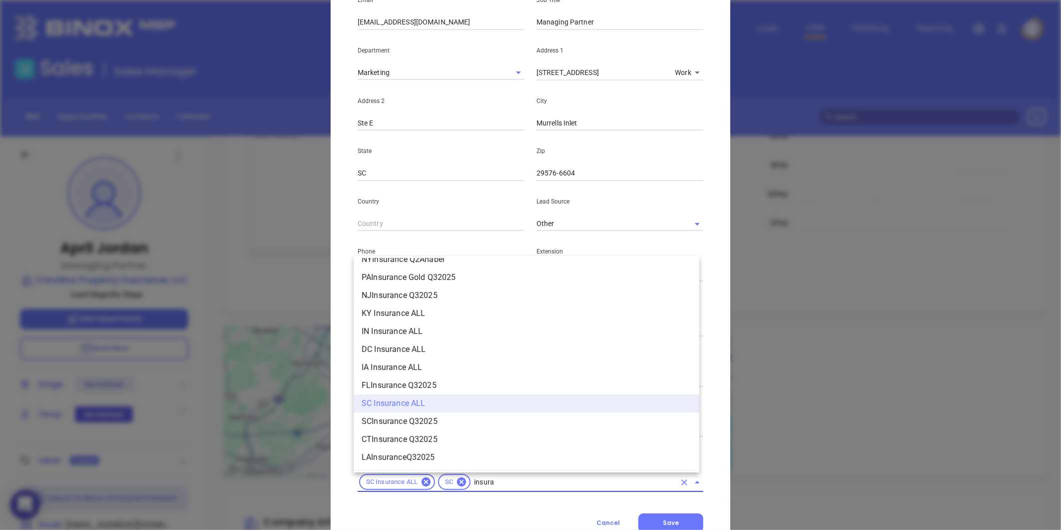
scroll to position [1072, 0]
type input "insurance"
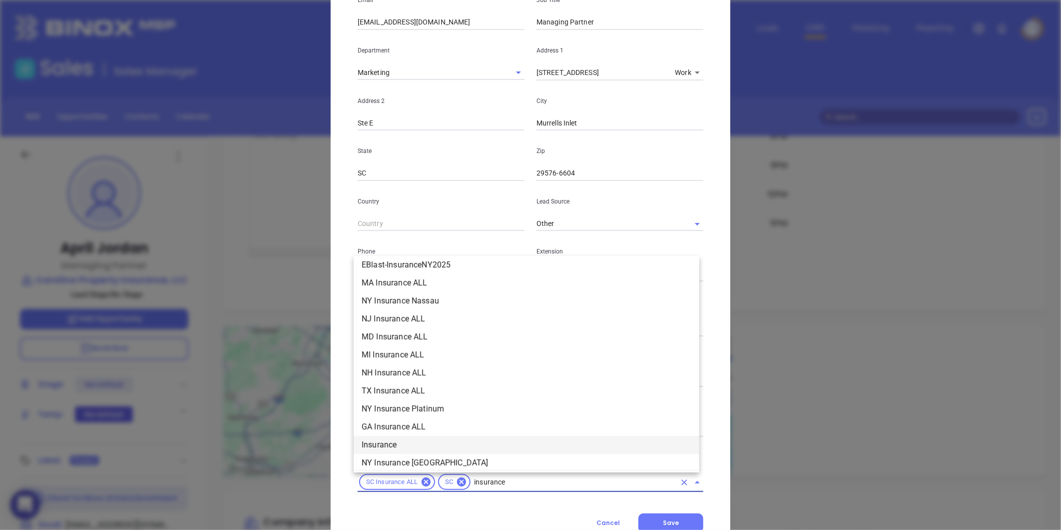
click at [389, 438] on li "Insurance" at bounding box center [527, 445] width 346 height 18
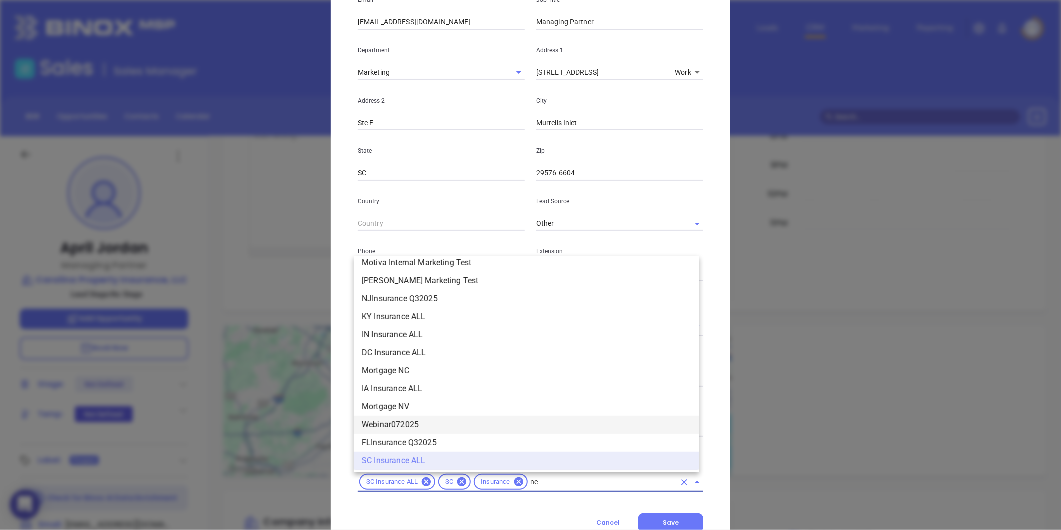
scroll to position [0, 0]
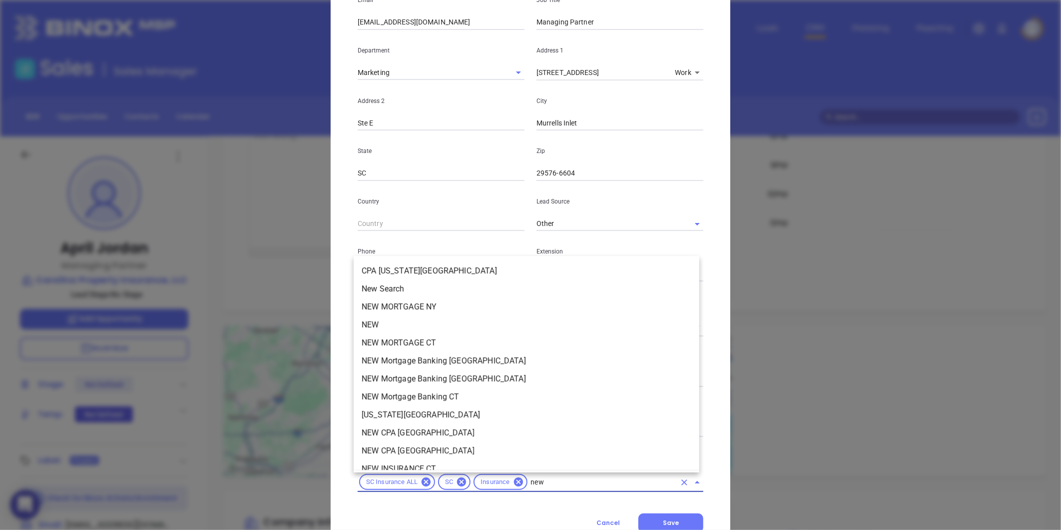
type input "new2"
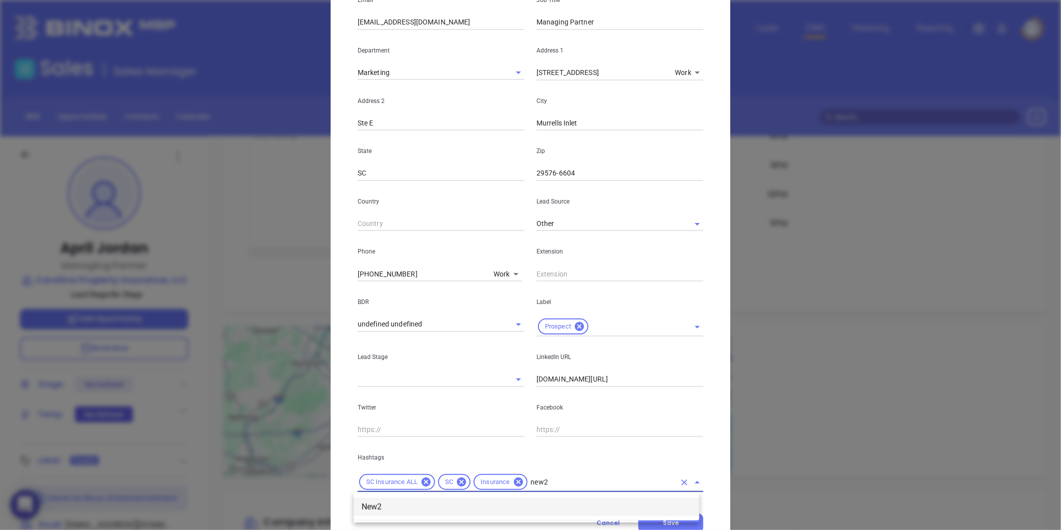
click at [386, 502] on li "New2" at bounding box center [527, 507] width 346 height 18
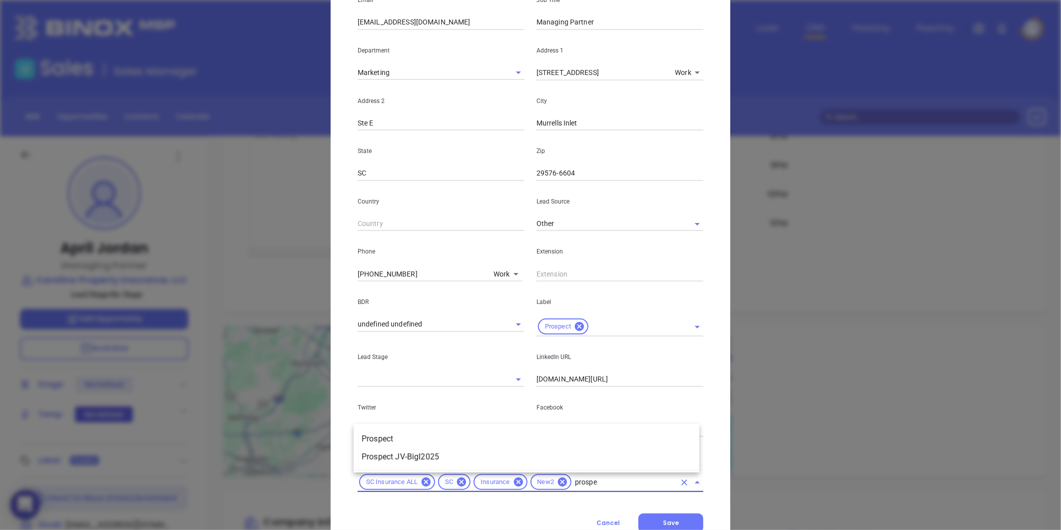
type input "prospec"
click at [393, 432] on li "Prospect" at bounding box center [527, 439] width 346 height 18
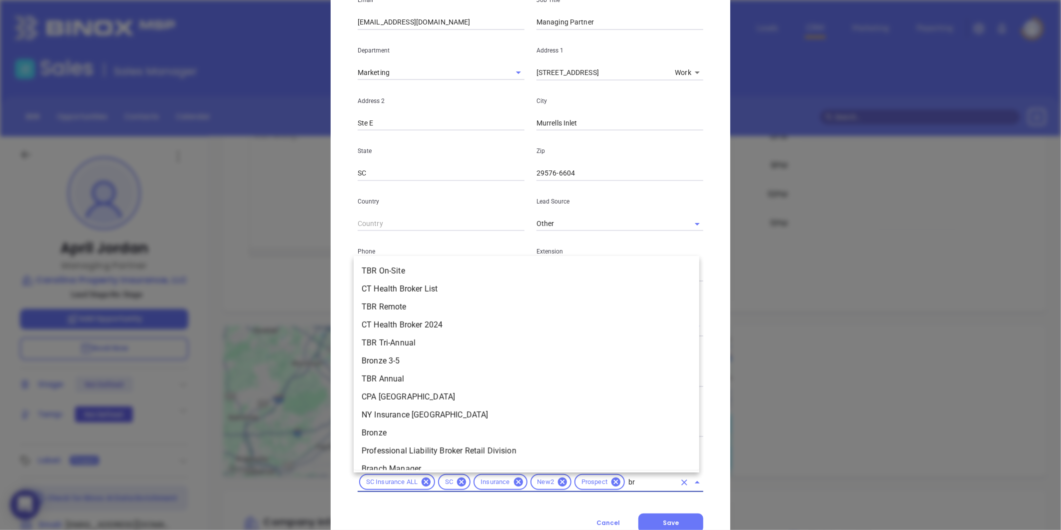
type input "b"
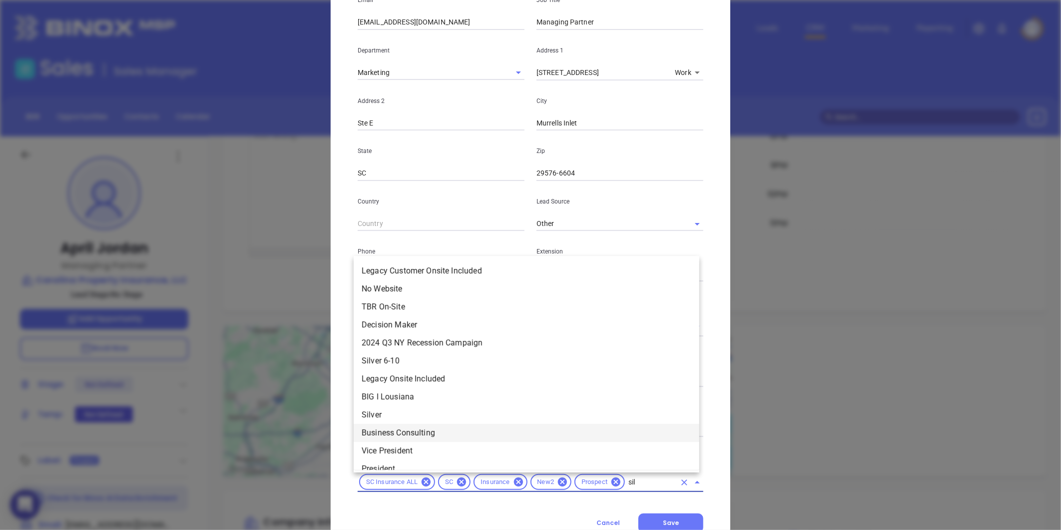
type input "silv"
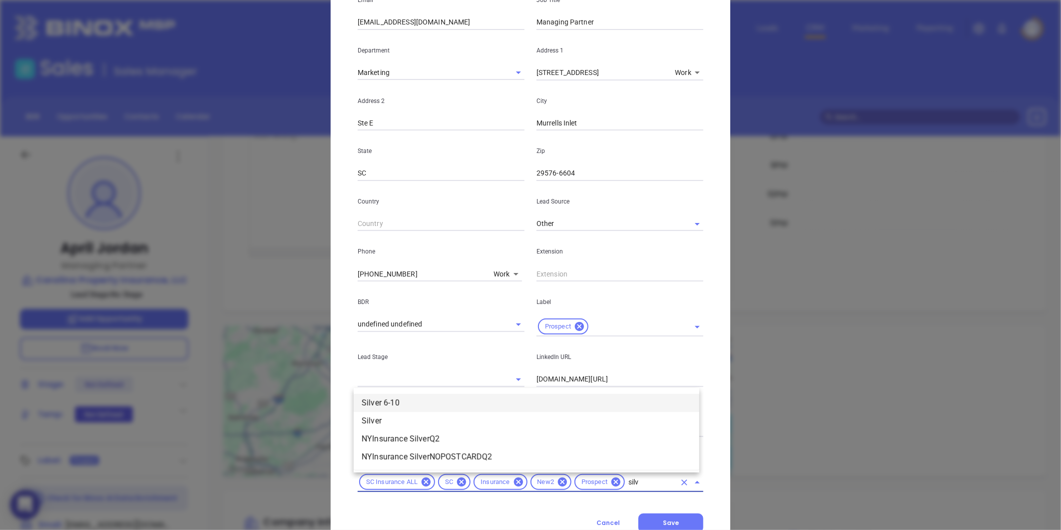
click at [393, 405] on li "Silver 6-10" at bounding box center [527, 403] width 346 height 18
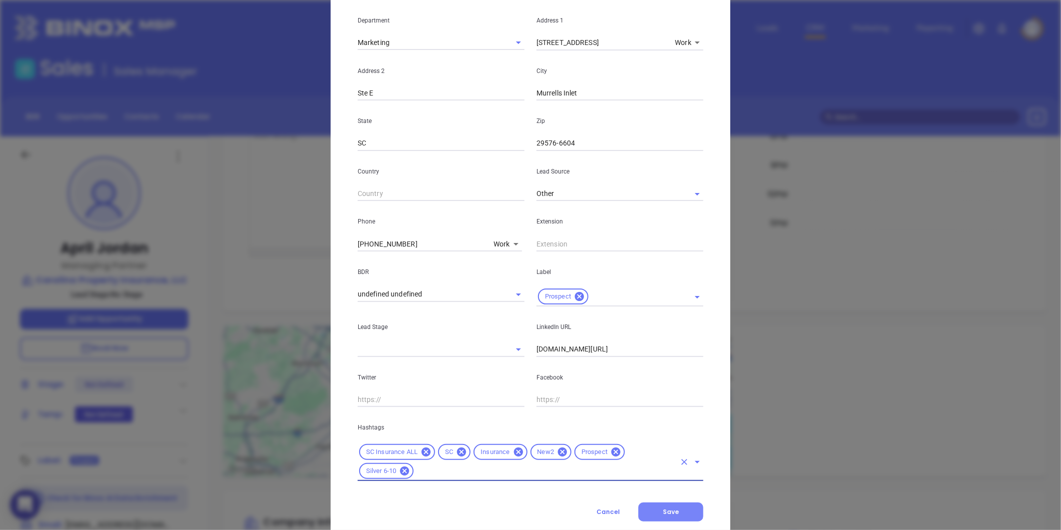
scroll to position [223, 0]
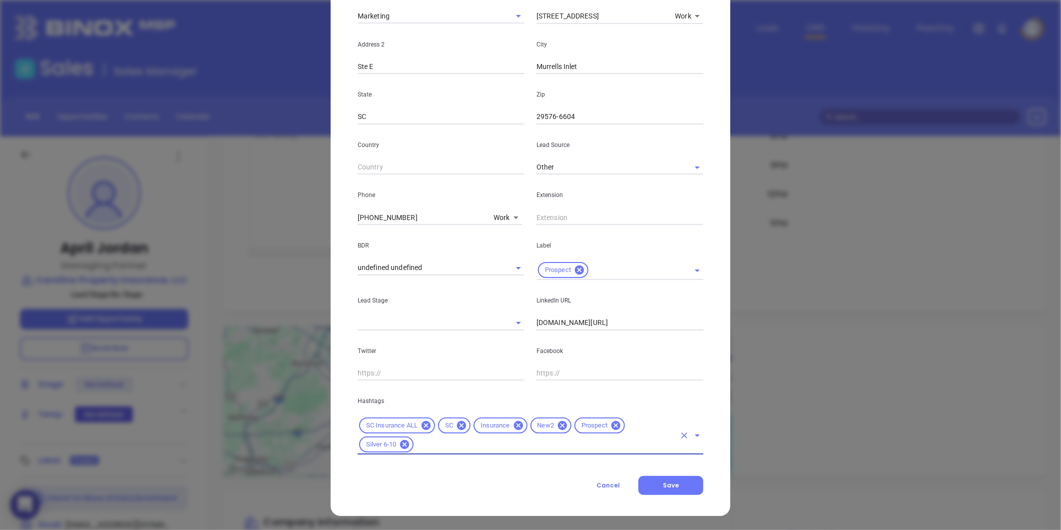
click at [651, 495] on div "April Jordan Contact Company First Name April Last Name Jordan Email april@caro…" at bounding box center [531, 153] width 400 height 724
click at [646, 485] on button "Save" at bounding box center [670, 485] width 65 height 19
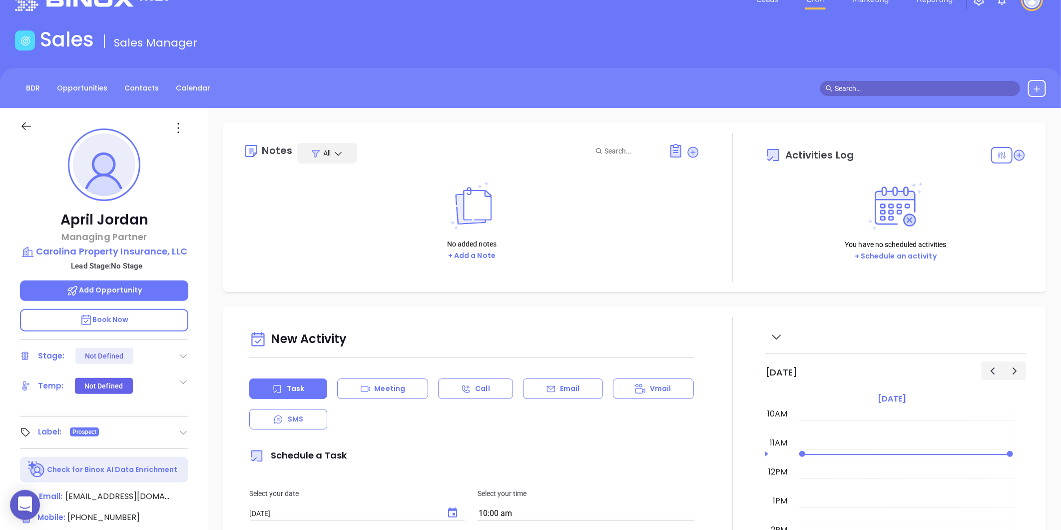
scroll to position [0, 0]
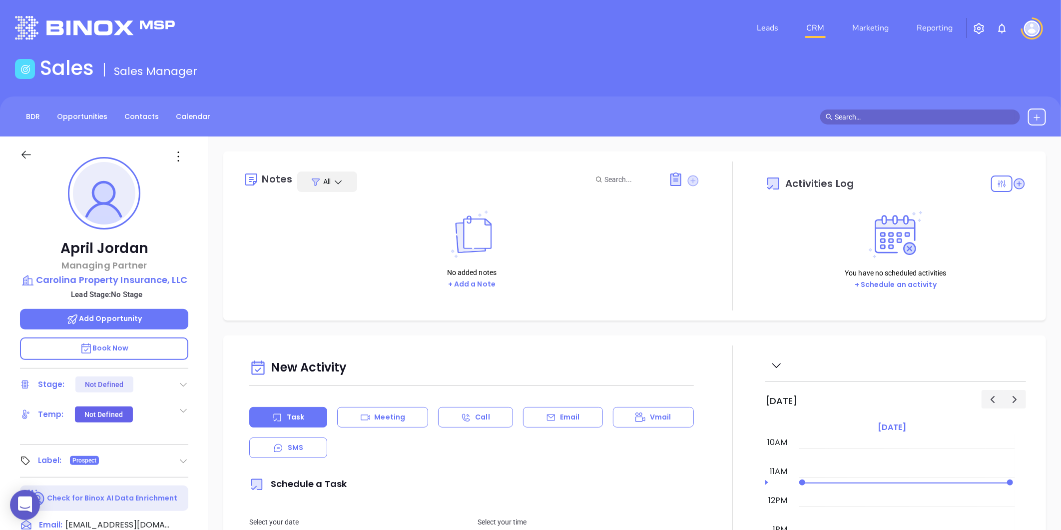
click at [688, 182] on icon at bounding box center [693, 180] width 11 height 11
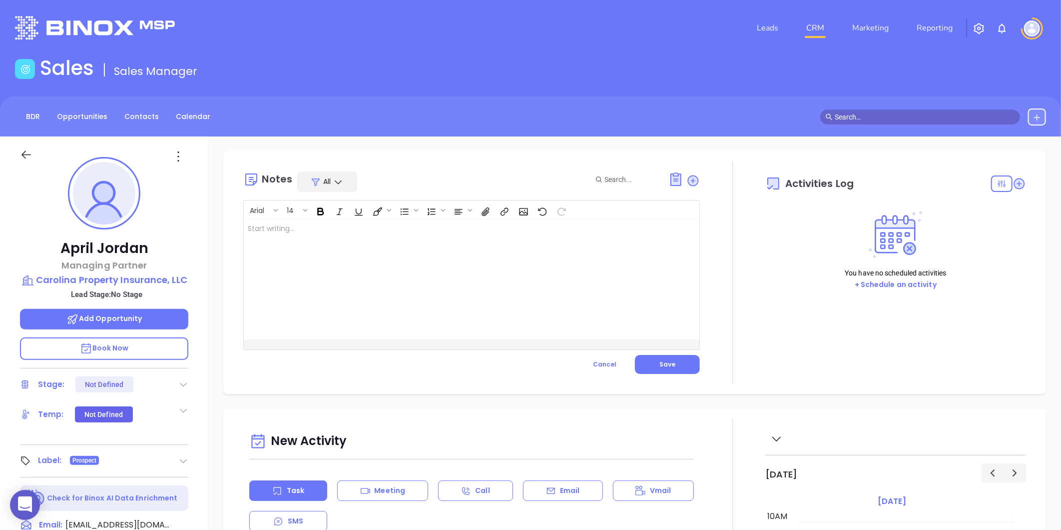
click at [343, 286] on div at bounding box center [456, 279] width 424 height 120
click at [653, 353] on div "Arial 14 by Gissela Vargas. ﻿ ﻿ XXXXXXXXXXXXXXXXXXXXXXXXXXXXXXXXXXXXXXXXXXXXXXX…" at bounding box center [471, 287] width 457 height 174
click at [659, 355] on button "Save" at bounding box center [667, 364] width 65 height 19
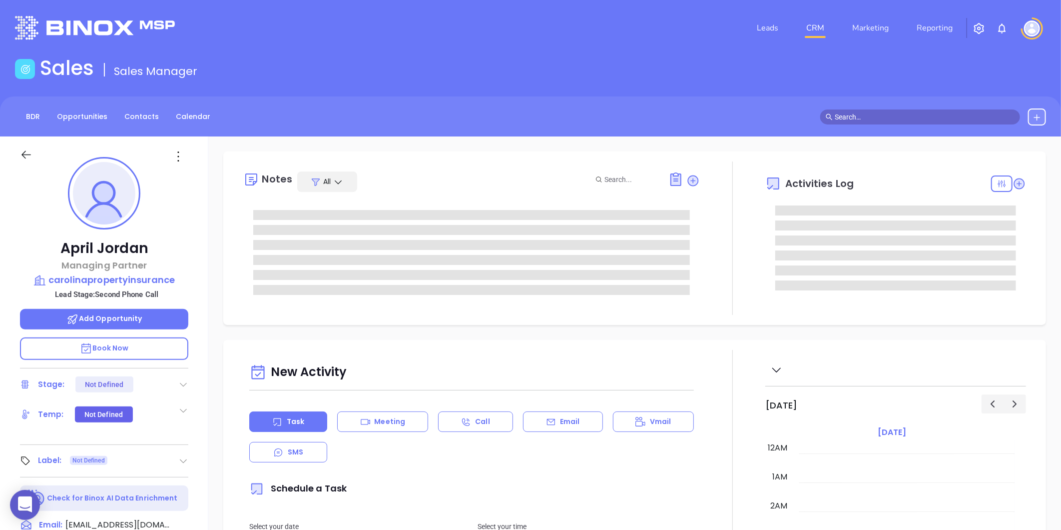
type input "10:00 am"
type input "[DATE]"
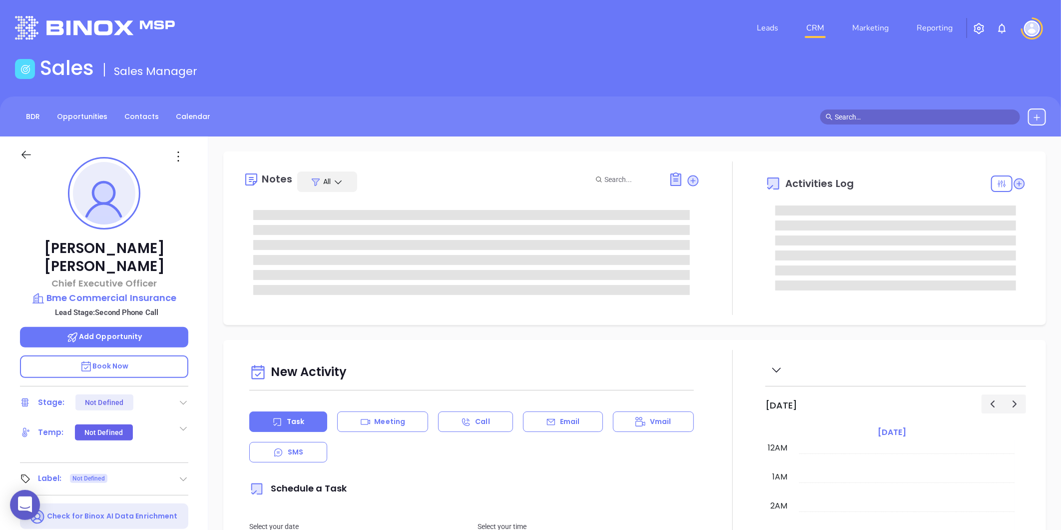
scroll to position [290, 0]
type input "[PERSON_NAME]"
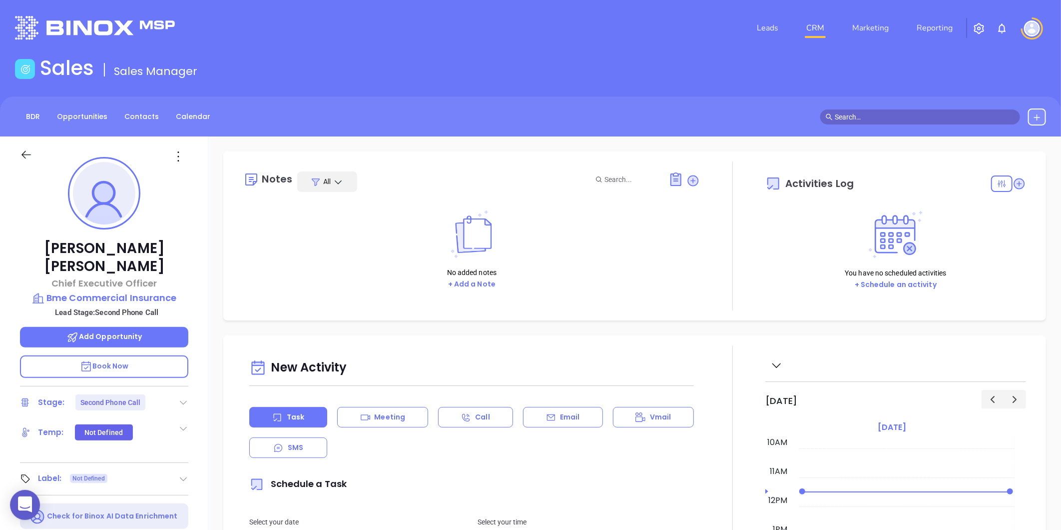
click at [180, 397] on icon at bounding box center [183, 402] width 10 height 10
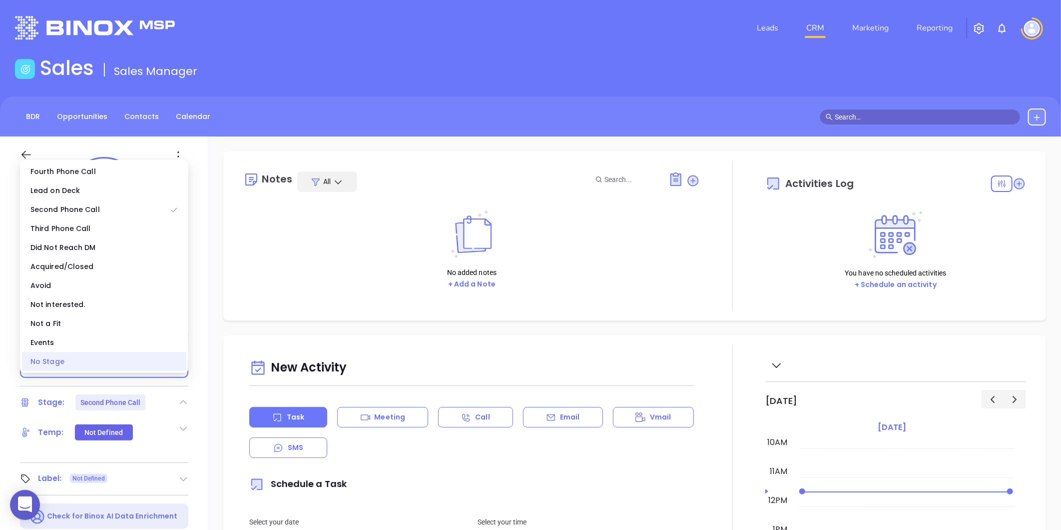
click at [63, 362] on div "No Stage" at bounding box center [104, 361] width 164 height 19
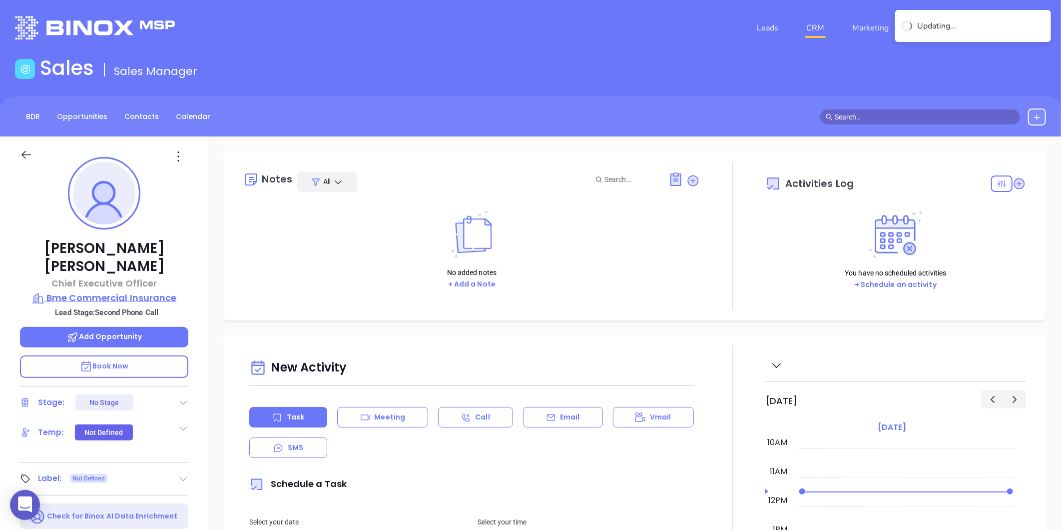
click at [129, 291] on p "Bme Commercial Insurance" at bounding box center [104, 298] width 168 height 14
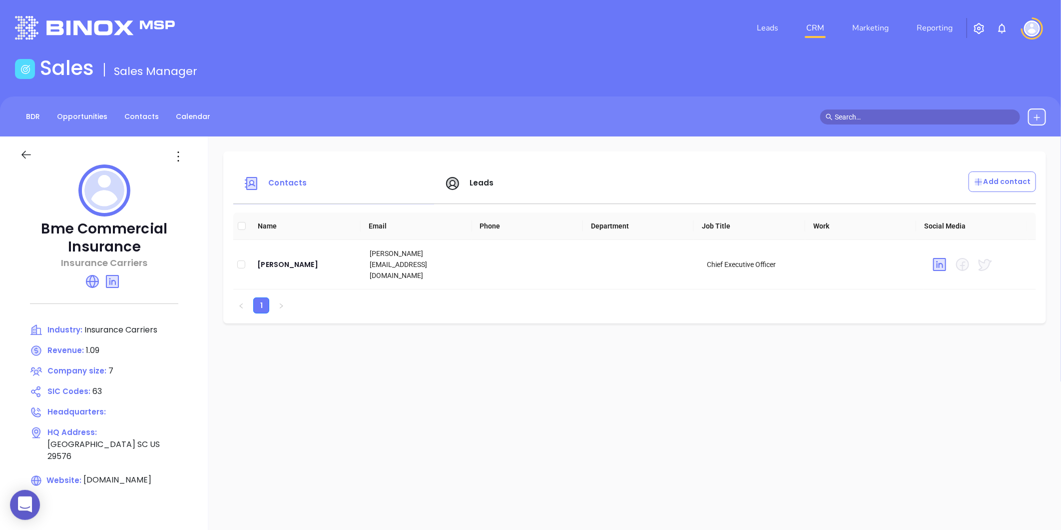
click at [173, 169] on div at bounding box center [104, 191] width 168 height 55
click at [178, 161] on icon at bounding box center [178, 156] width 16 height 16
click at [190, 181] on div "Edit" at bounding box center [223, 175] width 90 height 11
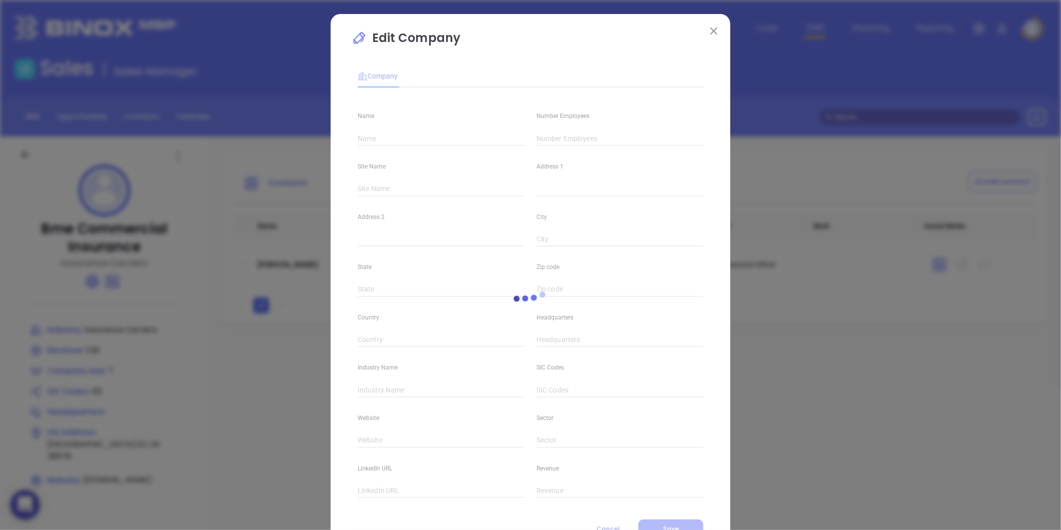
type input "Bme Commercial Insurance"
type input "7"
type input "Insurance Carriers"
type input "63"
type input "[DOMAIN_NAME]"
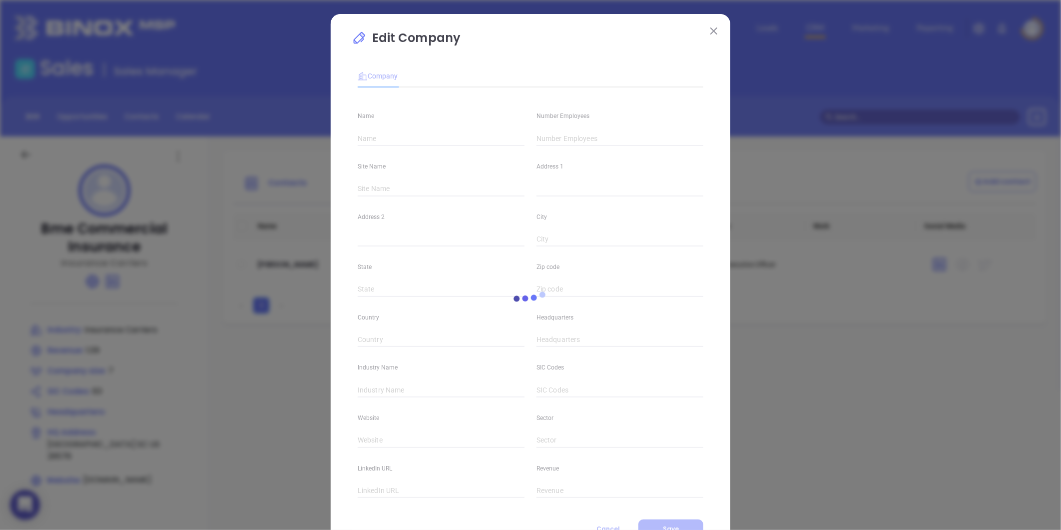
type input "Finance and Insurance"
type input "[DOMAIN_NAME][URL]"
type input "1.09"
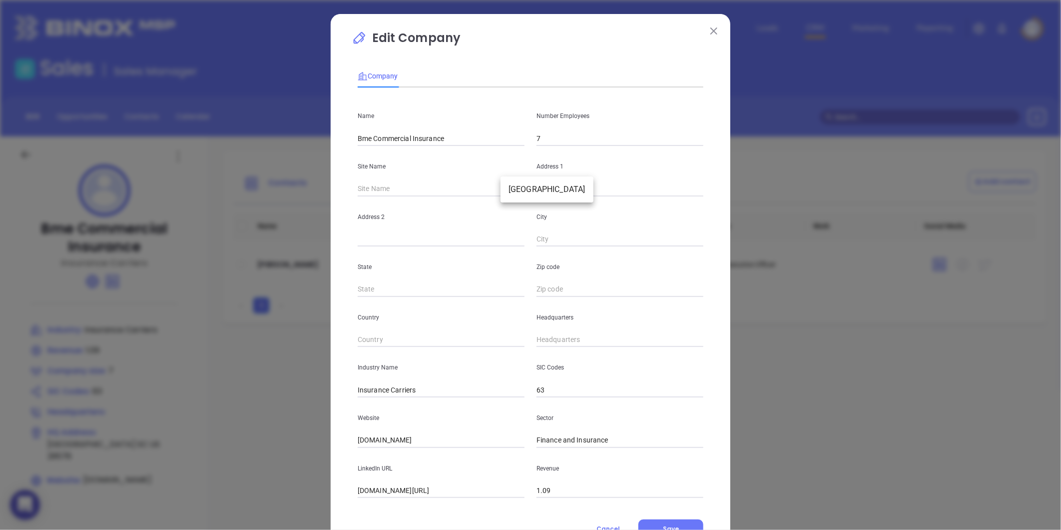
click at [517, 188] on body "0 Leads CRM Marketing Reporting Financial Leads Leads Sales Sales Manager BDR O…" at bounding box center [530, 265] width 1061 height 530
click at [524, 196] on li "[GEOGRAPHIC_DATA]" at bounding box center [547, 189] width 93 height 18
type input "[GEOGRAPHIC_DATA]"
type input "SC"
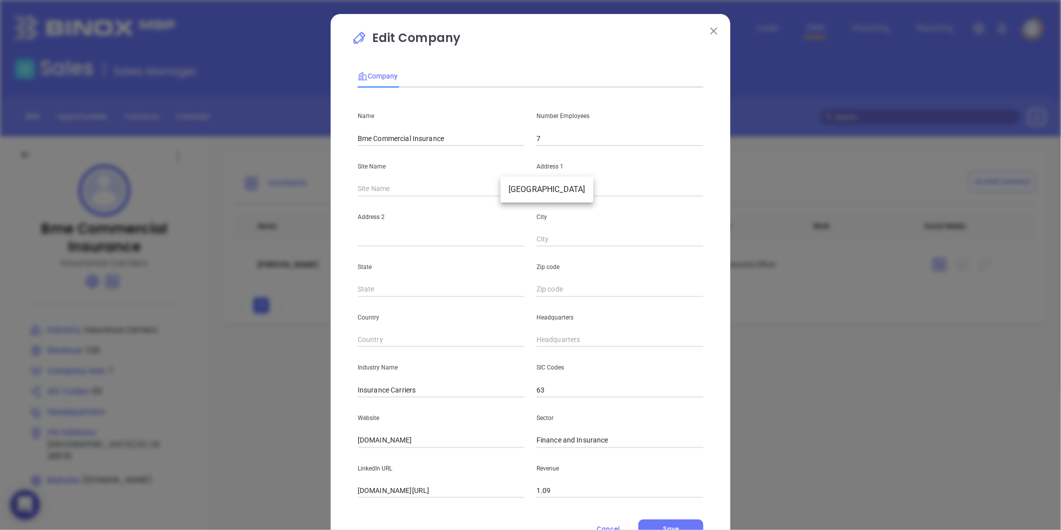
type input "29576"
type input "US"
type input "124643"
click at [562, 186] on input "text" at bounding box center [620, 188] width 167 height 15
paste input "[STREET_ADDRESS][PERSON_NAME]"
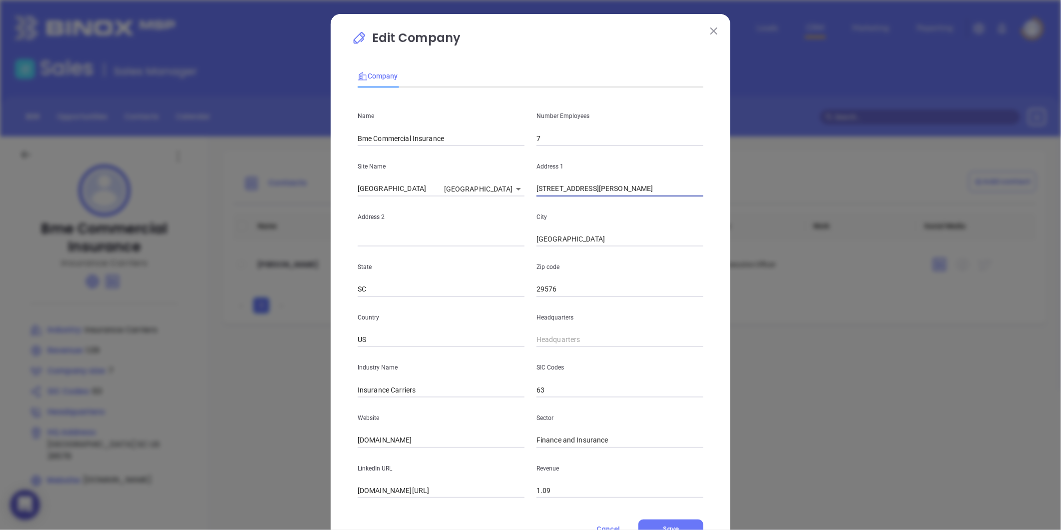
drag, startPoint x: 602, startPoint y: 193, endPoint x: 641, endPoint y: 197, distance: 39.2
click at [641, 197] on div "Name Bme Commercial Insurance Number Employees 7 Site Name [GEOGRAPHIC_DATA] 12…" at bounding box center [531, 296] width 346 height 402
type input "[STREET_ADDRESS][PERSON_NAME]"
drag, startPoint x: 586, startPoint y: 239, endPoint x: 520, endPoint y: 255, distance: 68.0
click at [520, 255] on div "Name Bme Commercial Insurance Number Employees 7 Site Name [GEOGRAPHIC_DATA] 12…" at bounding box center [531, 296] width 346 height 402
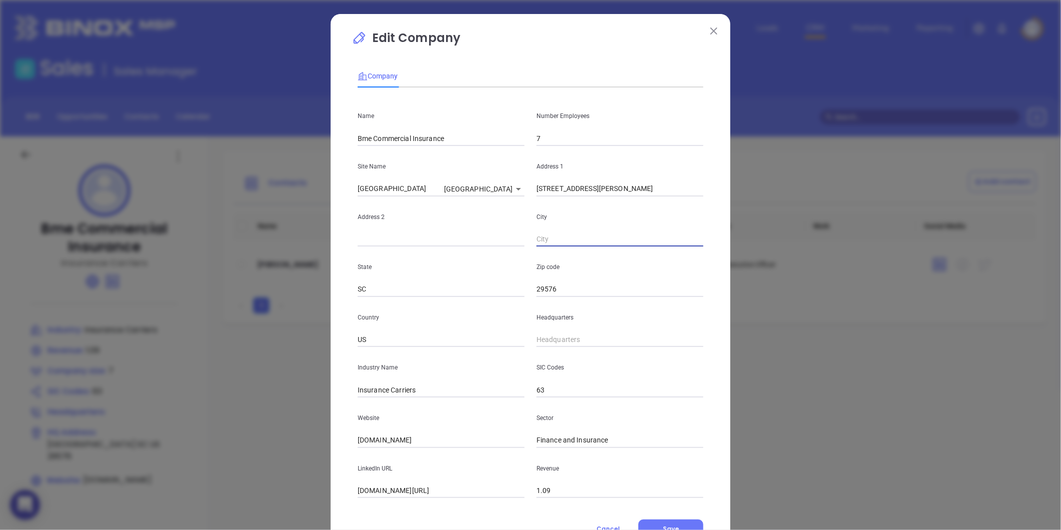
paste input "Murrells Inlet"
type input "Murrells Inlet"
drag, startPoint x: 603, startPoint y: 193, endPoint x: 727, endPoint y: 211, distance: 125.7
click at [727, 211] on div "Edit Company Company Name Bme Commercial Insurance Number Employees 7 Site Name…" at bounding box center [530, 265] width 1061 height 530
type input "[STREET_ADDRESS]"
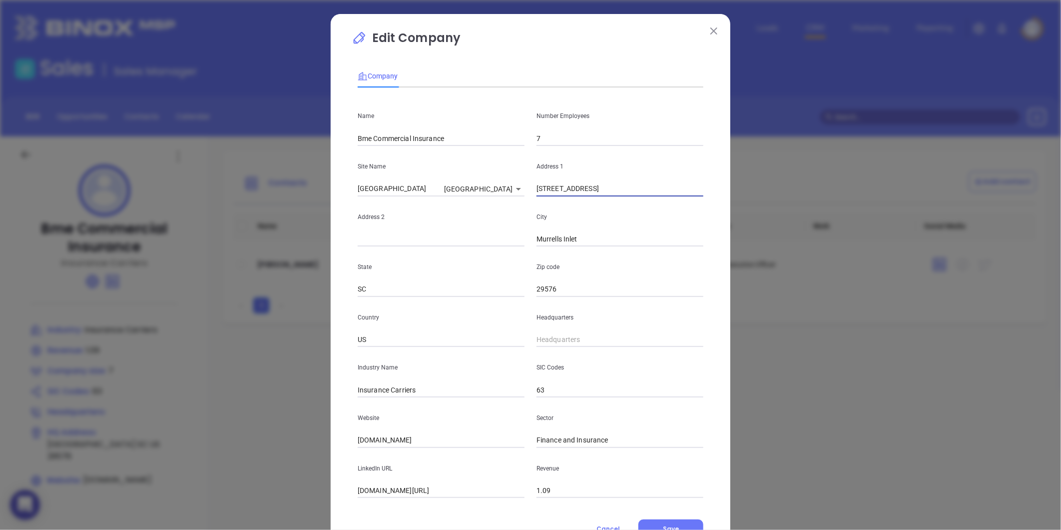
click at [558, 371] on p "SIC Codes" at bounding box center [620, 367] width 167 height 11
type input "( ) -"
click at [547, 346] on input "( ) -" at bounding box center [620, 339] width 167 height 15
paste input "843) 97-7 30"
type input "( ) -"
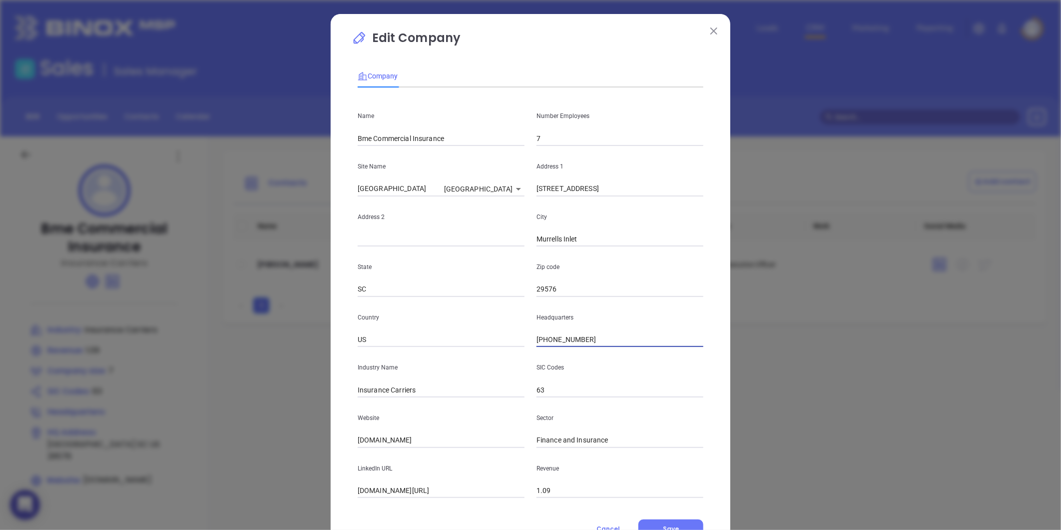
type input "[PHONE_NUMBER]"
drag, startPoint x: 425, startPoint y: 401, endPoint x: 418, endPoint y: 394, distance: 9.9
click at [419, 397] on div "Name Bme Commercial Insurance Number Employees 7 Site Name [GEOGRAPHIC_DATA] 12…" at bounding box center [531, 296] width 346 height 402
drag, startPoint x: 418, startPoint y: 388, endPoint x: 386, endPoint y: 390, distance: 32.0
click at [386, 390] on input "Insurance Carriers" at bounding box center [441, 389] width 167 height 15
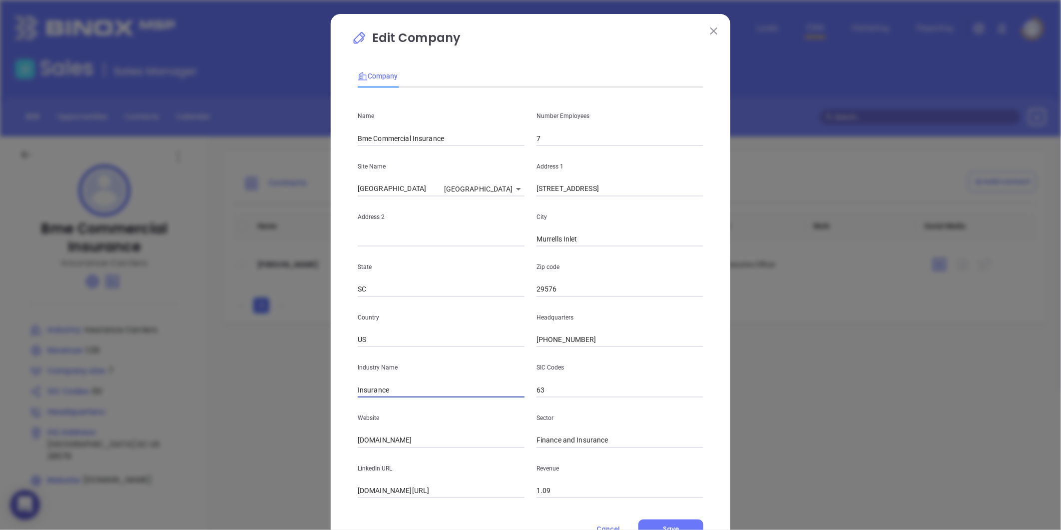
type input "Insurance"
drag, startPoint x: 428, startPoint y: 441, endPoint x: 297, endPoint y: 454, distance: 131.5
click at [299, 454] on div "Edit Company Company Name Bme Commercial Insurance Number Employees 7 Site Name…" at bounding box center [530, 265] width 1061 height 530
paste input "[URL][DOMAIN_NAME]"
type input "[URL][DOMAIN_NAME]"
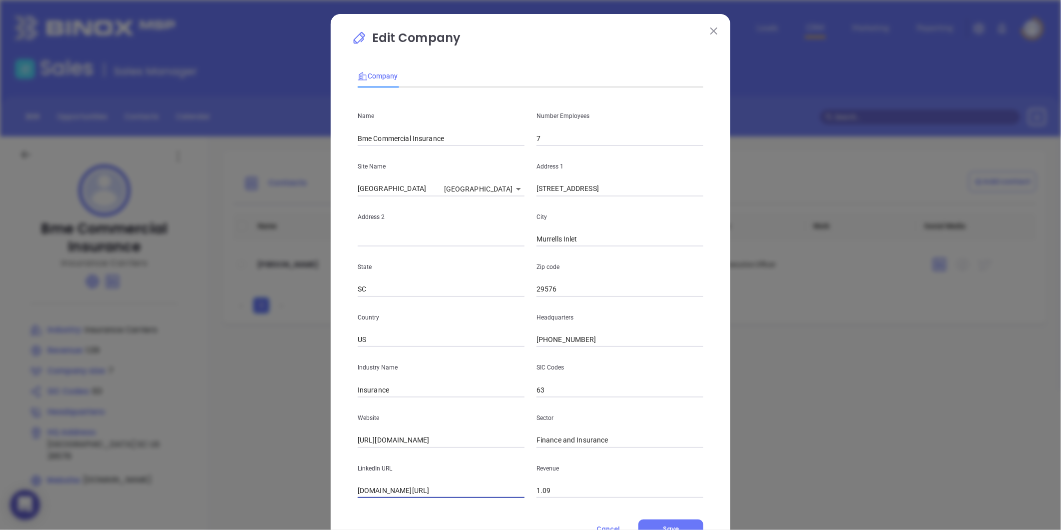
drag, startPoint x: 482, startPoint y: 494, endPoint x: 330, endPoint y: 509, distance: 152.6
click at [336, 507] on div "Edit Company Company Name Bme Commercial Insurance Number Employees 7 Site Name…" at bounding box center [531, 286] width 400 height 545
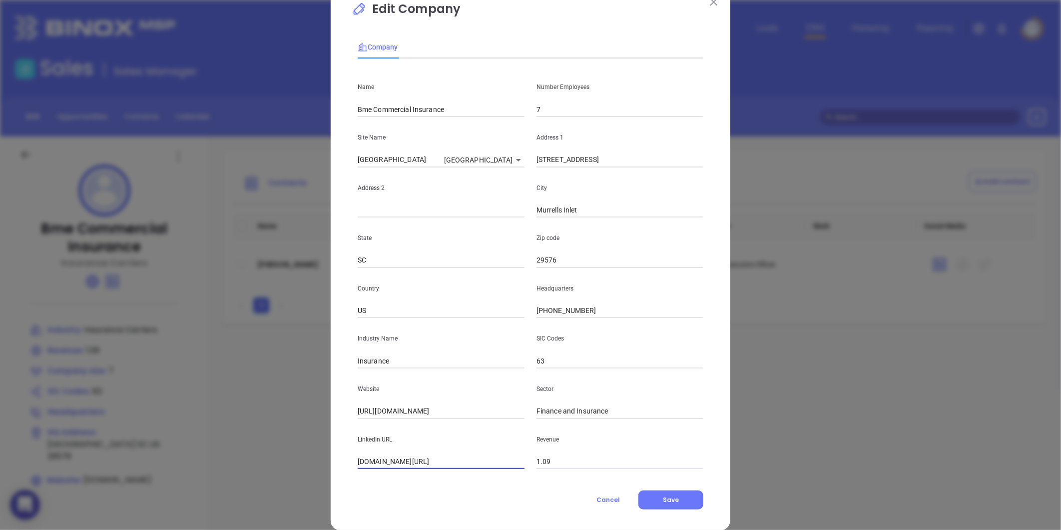
scroll to position [43, 0]
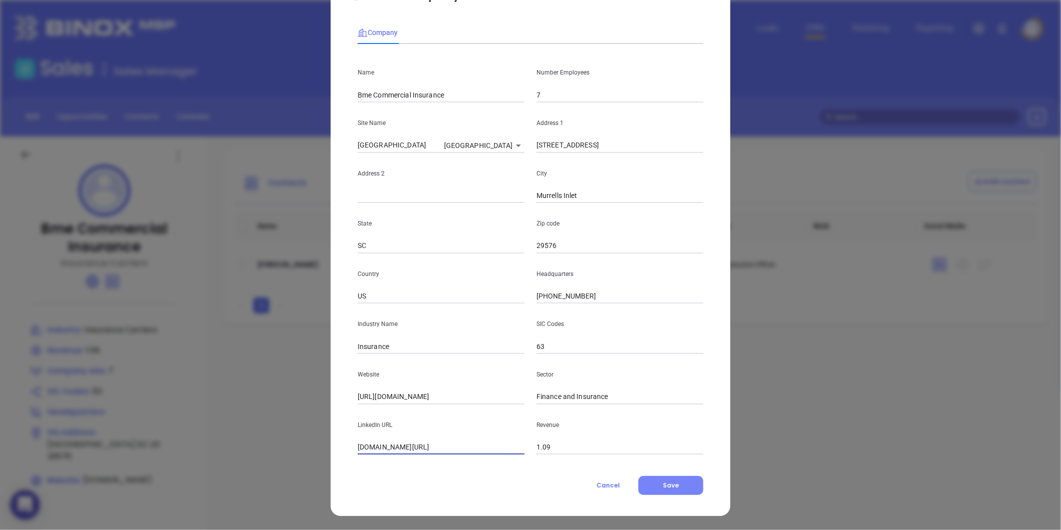
click at [655, 482] on button "Save" at bounding box center [670, 485] width 65 height 19
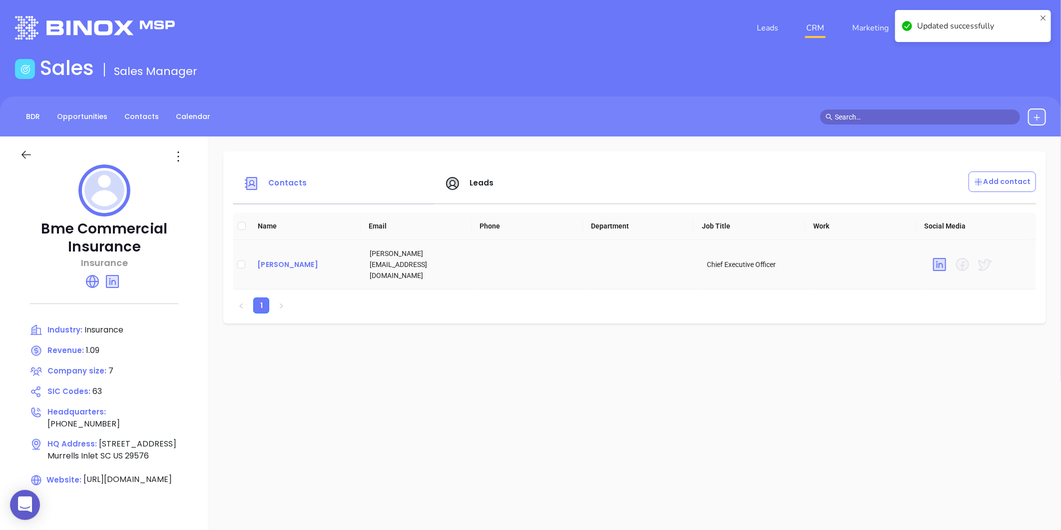
click at [273, 261] on div "[PERSON_NAME]" at bounding box center [305, 264] width 96 height 12
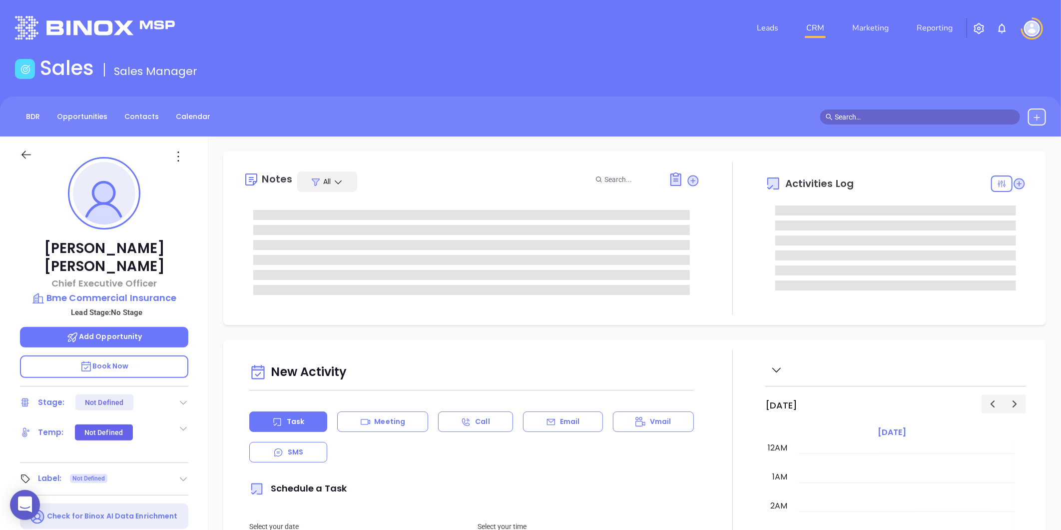
type input "[DATE]"
type input "[PERSON_NAME]"
click at [182, 160] on icon at bounding box center [178, 156] width 16 height 16
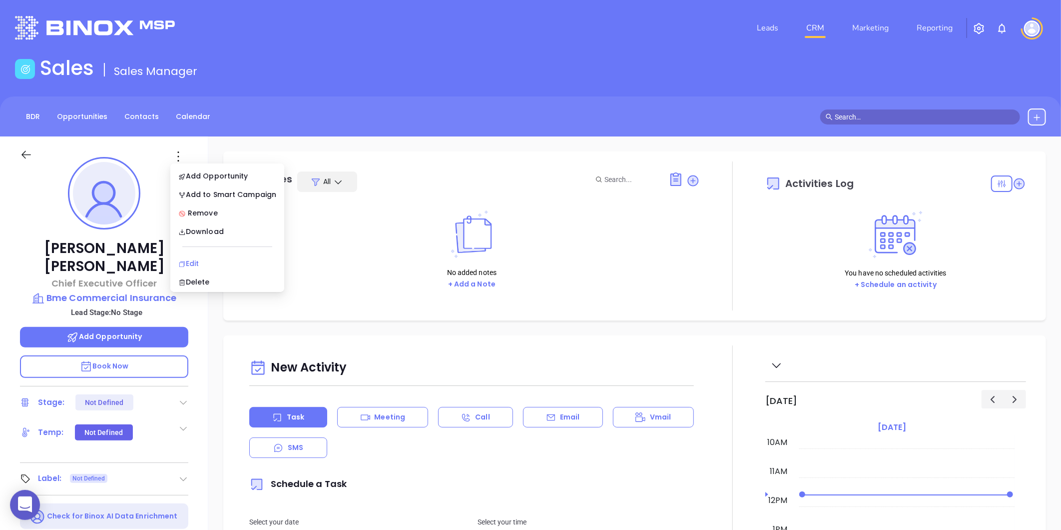
click at [197, 263] on div "Edit" at bounding box center [227, 263] width 98 height 11
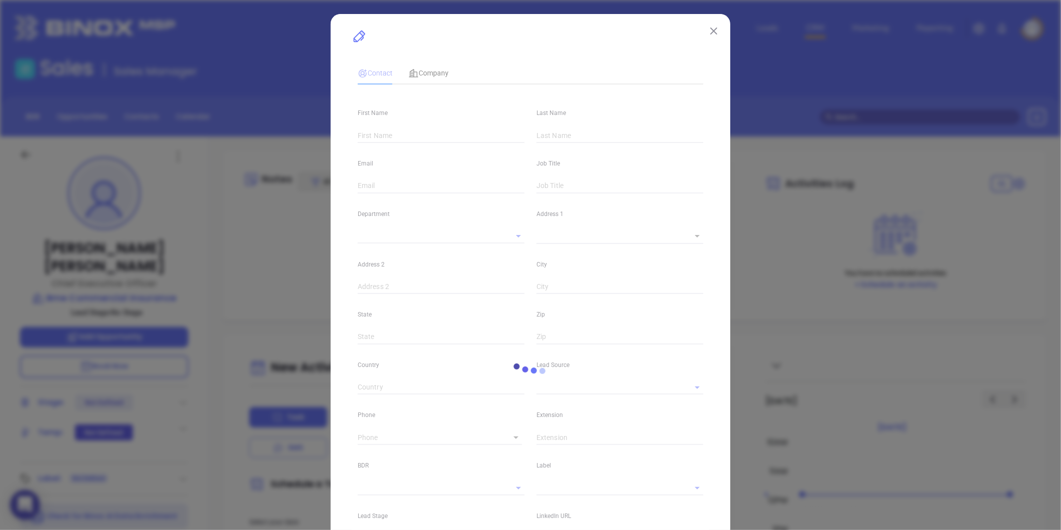
type input "Patrick"
type input "Moore"
type input "patrick@bmeinsurance.com"
type input "Chief Executive Officer"
type input "1"
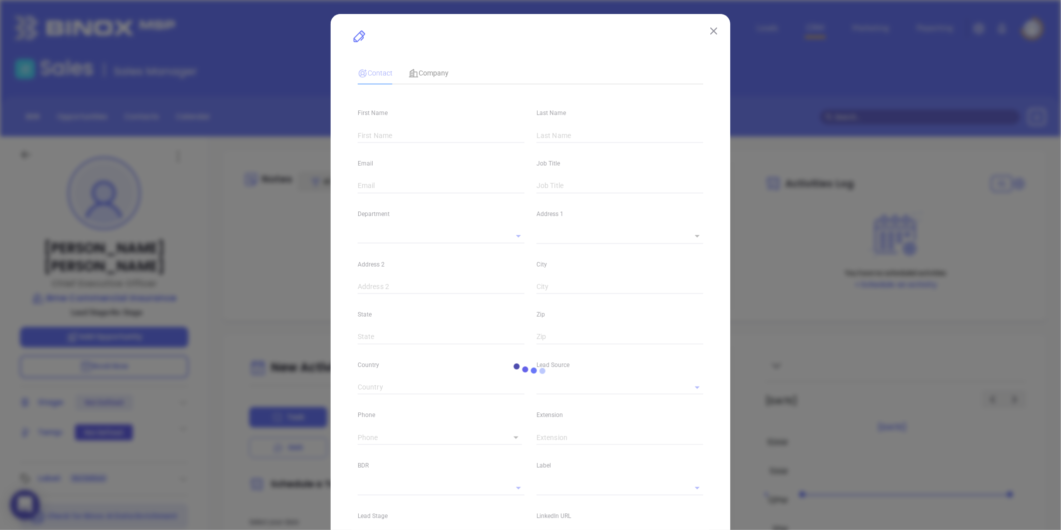
type input "linkedin.com/in/patrick-moore-44a750209"
type input "Marketing"
type input "Website Reveal"
type input "undefined undefined"
type input "(843) 977-3014"
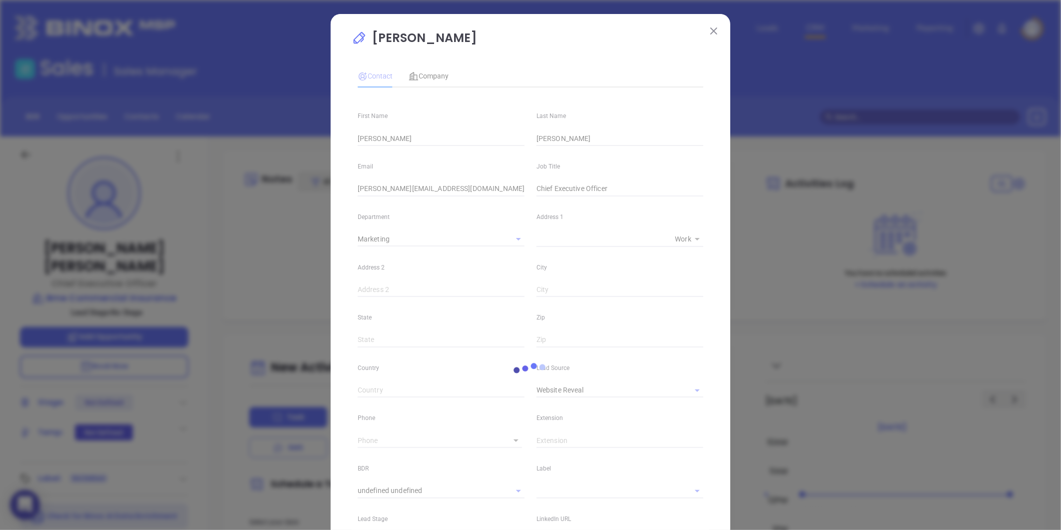
type input "1"
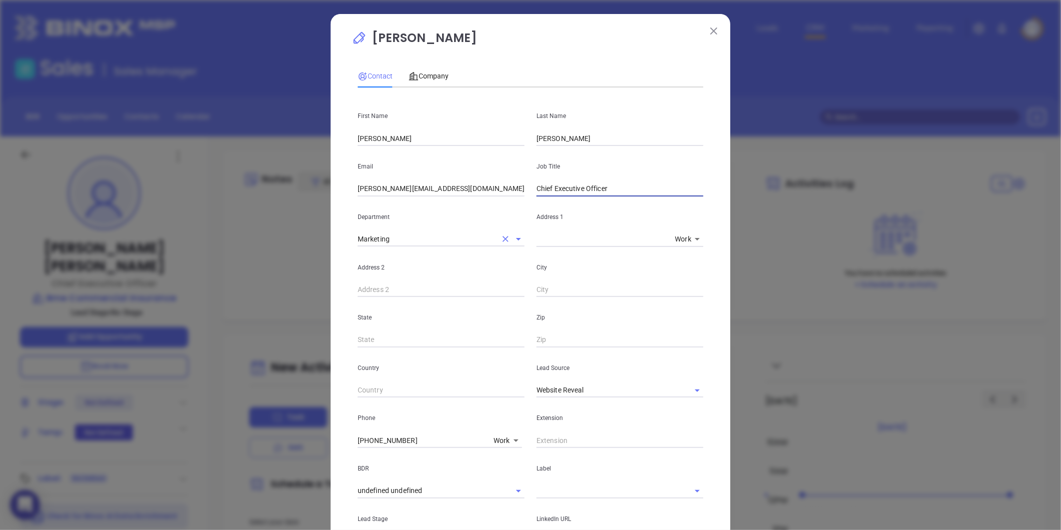
drag, startPoint x: 622, startPoint y: 193, endPoint x: 483, endPoint y: 235, distance: 146.2
click at [487, 235] on div "First Name Patrick Last Name Moore Email patrick@bmeinsurance.com Job Title Chi…" at bounding box center [531, 371] width 346 height 553
type input "CEO"
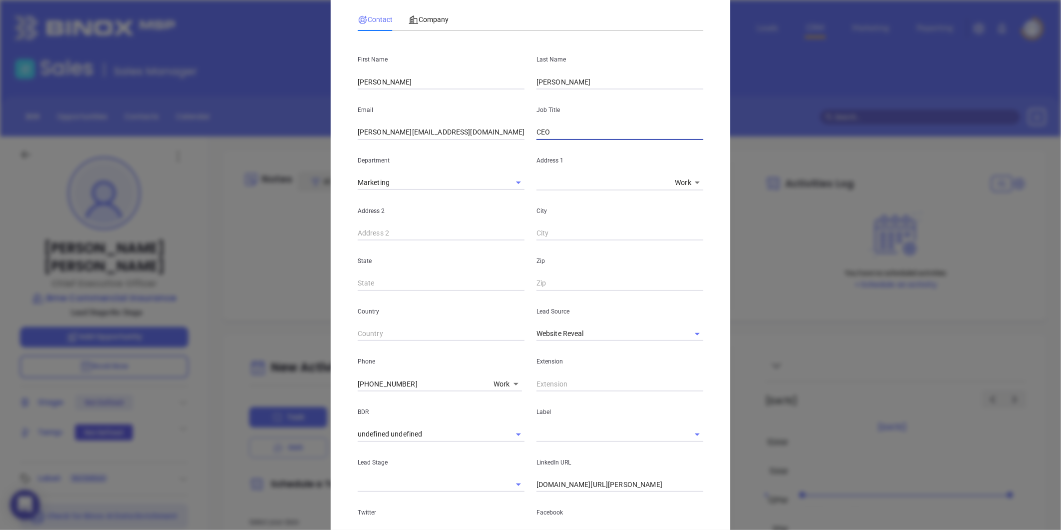
scroll to position [111, 0]
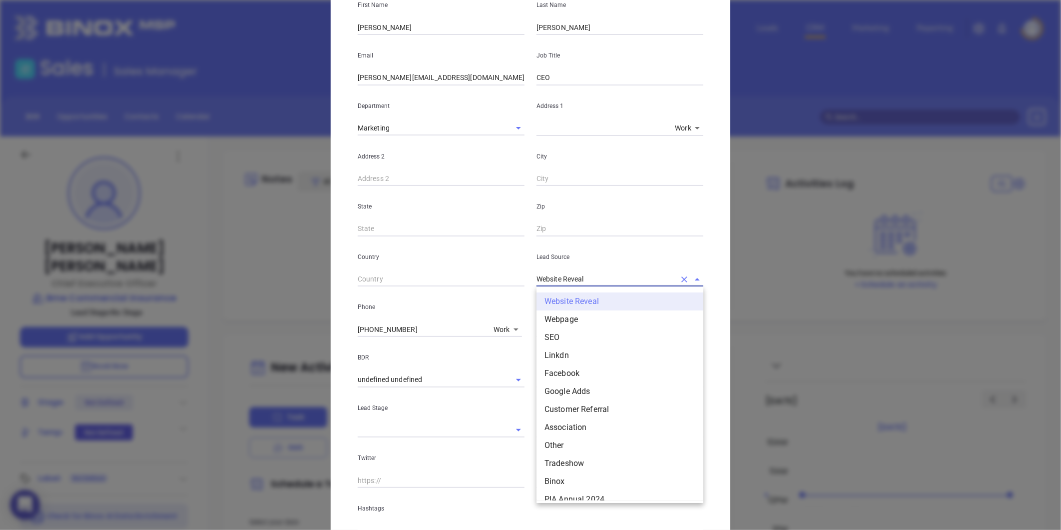
drag, startPoint x: 581, startPoint y: 278, endPoint x: 511, endPoint y: 293, distance: 71.5
click at [511, 293] on div "First Name Patrick Last Name Moore Email patrick@bmeinsurance.com Job Title CEO…" at bounding box center [531, 261] width 346 height 553
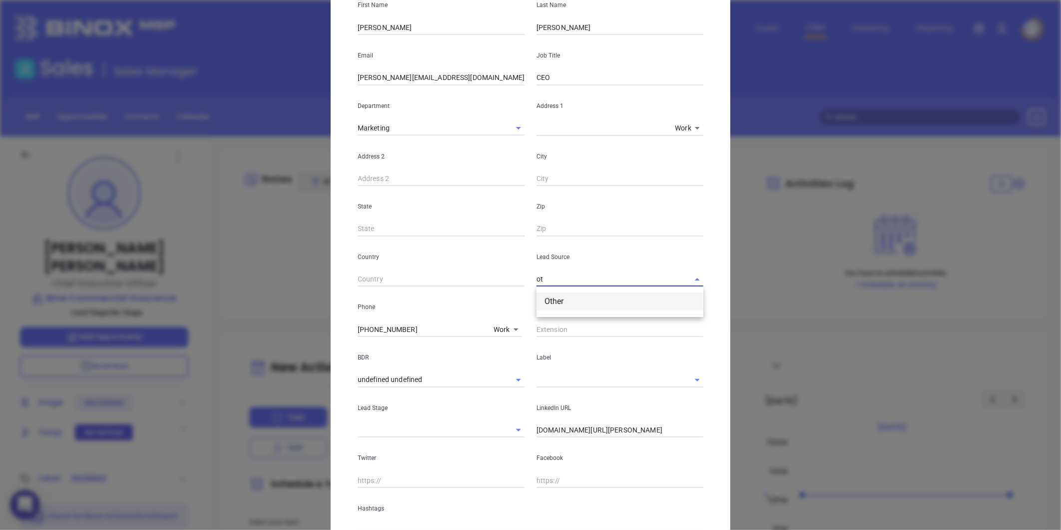
click at [599, 306] on li "Other" at bounding box center [620, 301] width 167 height 18
type input "Other"
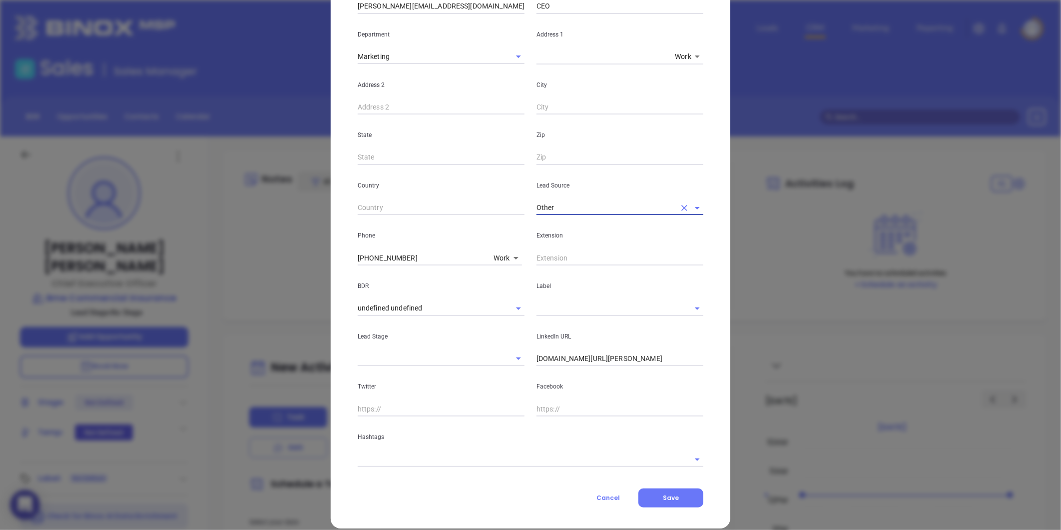
scroll to position [195, 0]
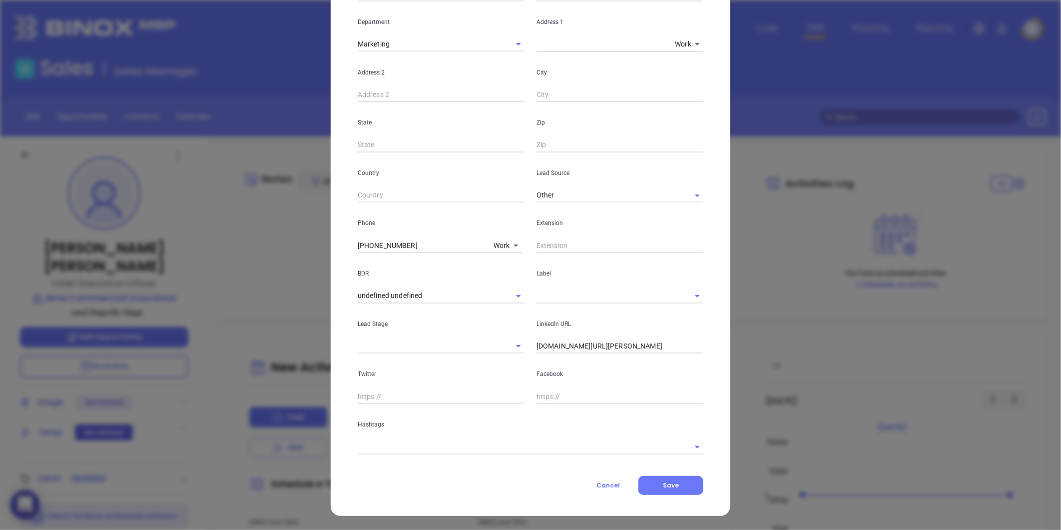
click at [532, 343] on div "LinkedIn URL linkedin.com/in/patrick-moore-44a750209" at bounding box center [620, 328] width 179 height 50
click at [537, 344] on input "linkedin.com/in/patrick-moore-44a750209" at bounding box center [620, 346] width 167 height 15
type input "www.linkedin.com/in/patrick-moore-44a750209"
click at [414, 444] on input "text" at bounding box center [517, 446] width 318 height 14
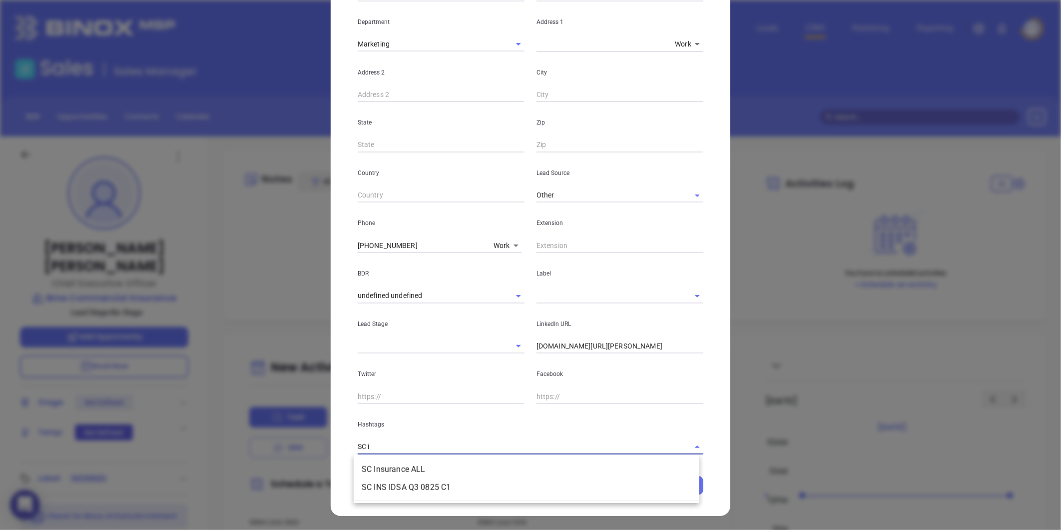
type input "SC in"
click at [415, 459] on ul "SC Insurance ALL SC INS IDSA Q3 0825 C1" at bounding box center [527, 478] width 346 height 44
click at [416, 465] on li "SC Insurance ALL" at bounding box center [527, 469] width 346 height 18
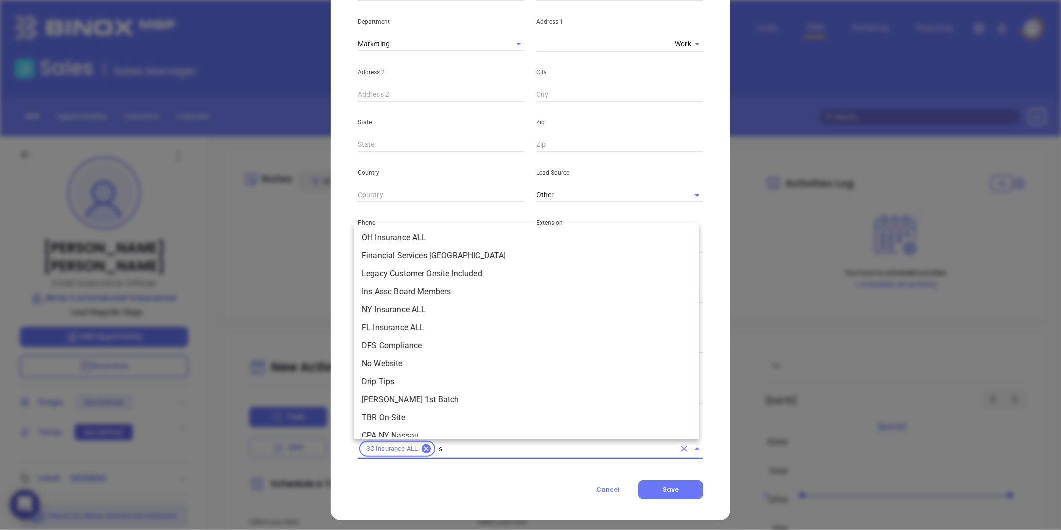
scroll to position [3749, 0]
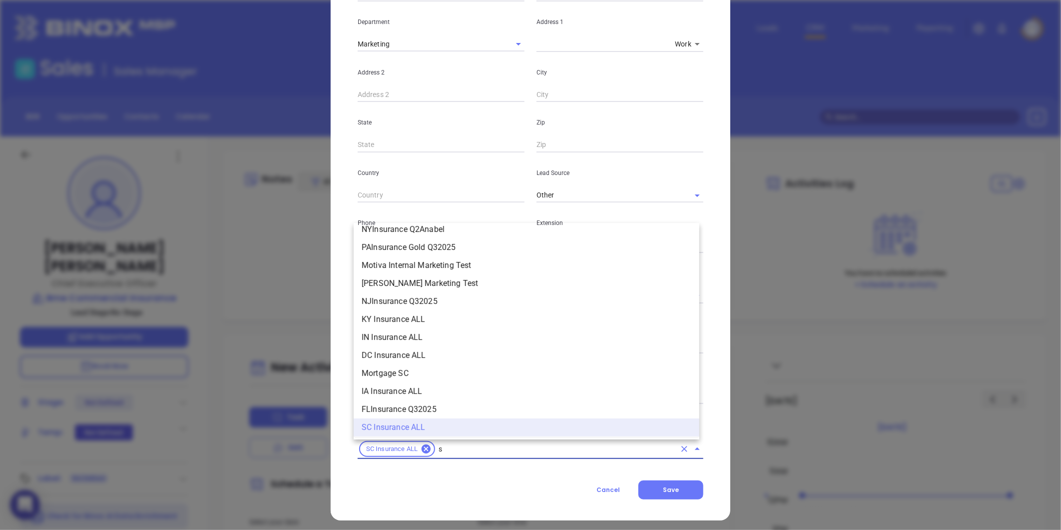
type input "sc"
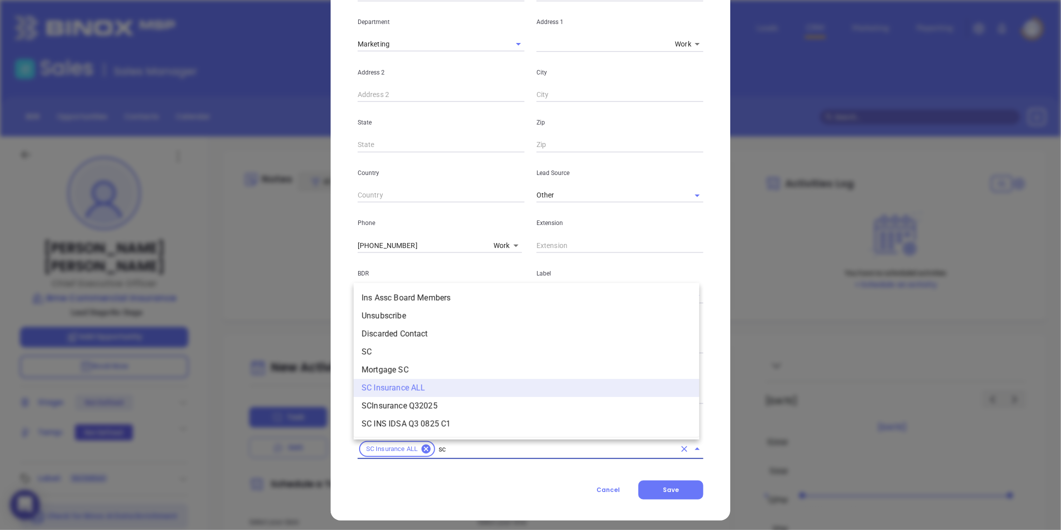
scroll to position [0, 0]
click at [383, 350] on li "SC" at bounding box center [527, 352] width 346 height 18
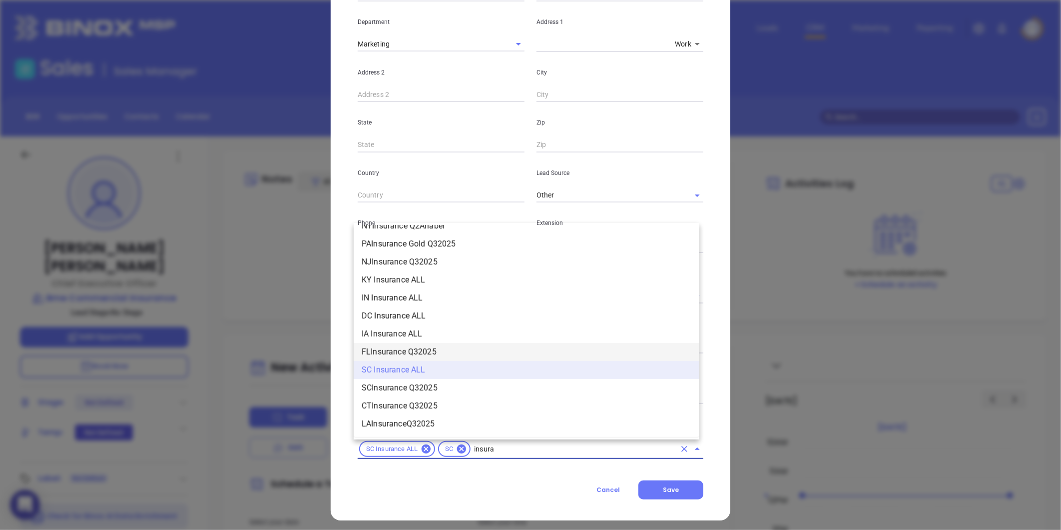
scroll to position [1072, 0]
type input "insurance"
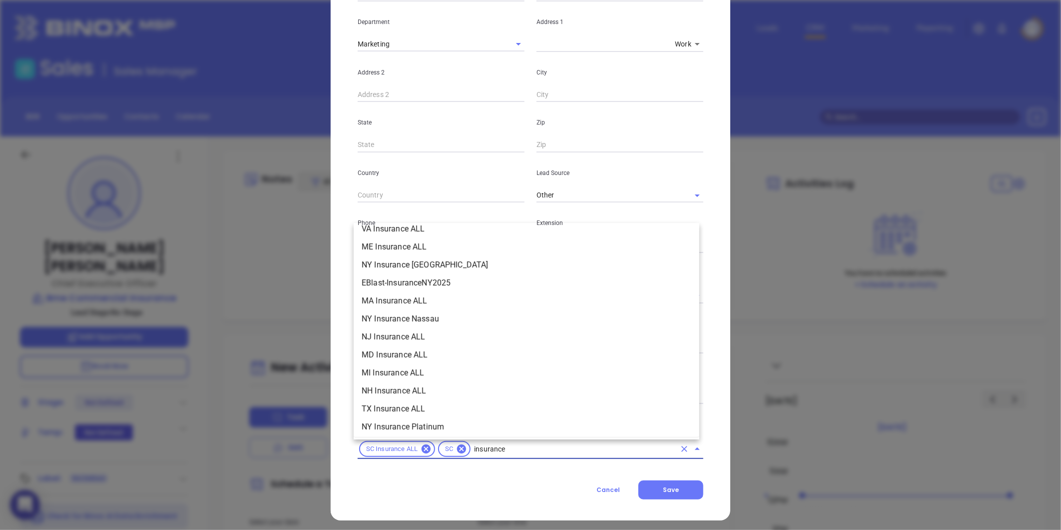
scroll to position [240, 0]
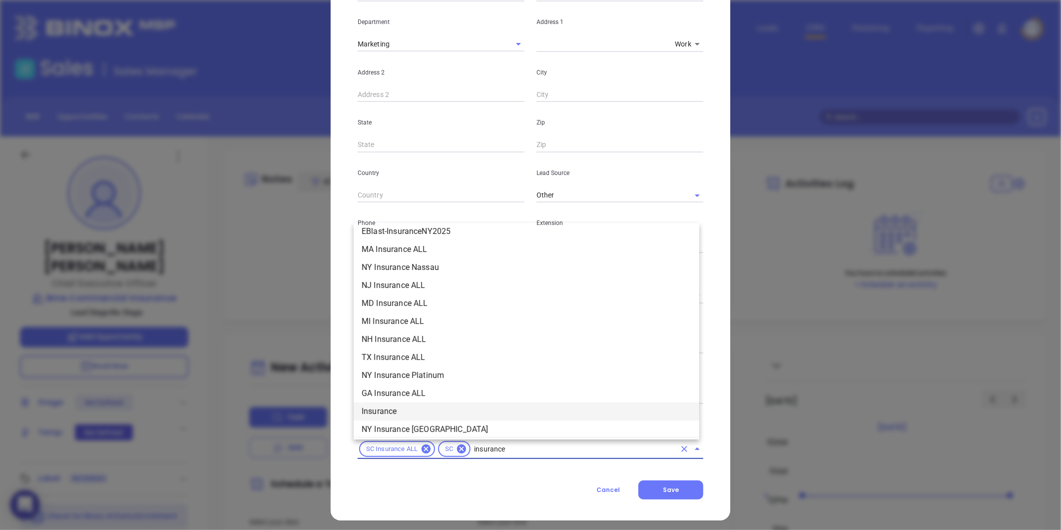
click at [369, 415] on li "Insurance" at bounding box center [527, 411] width 346 height 18
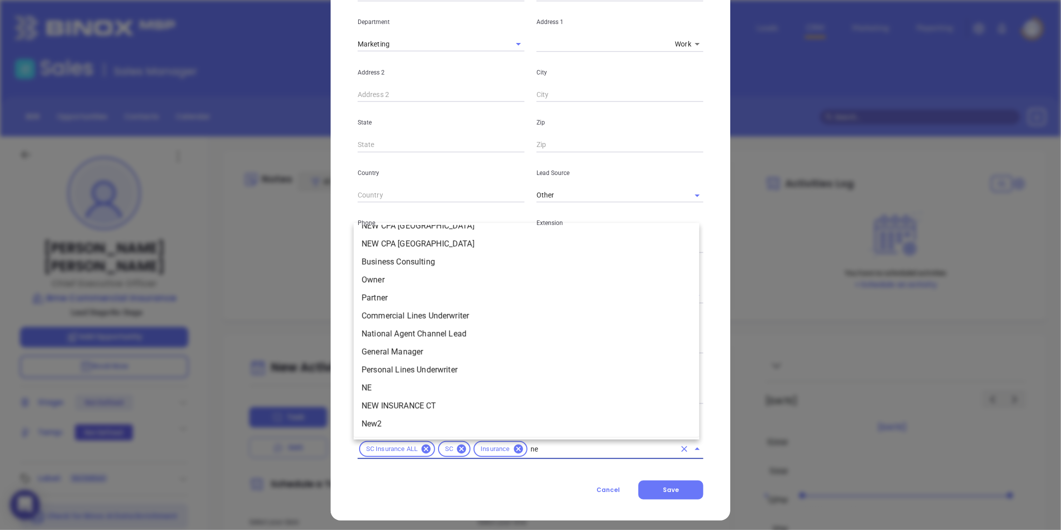
scroll to position [0, 0]
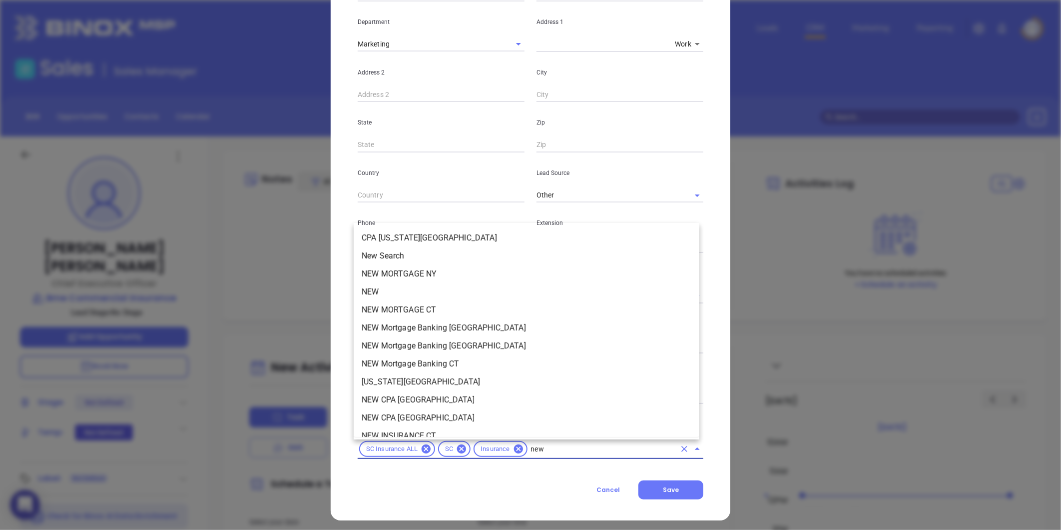
type input "new2"
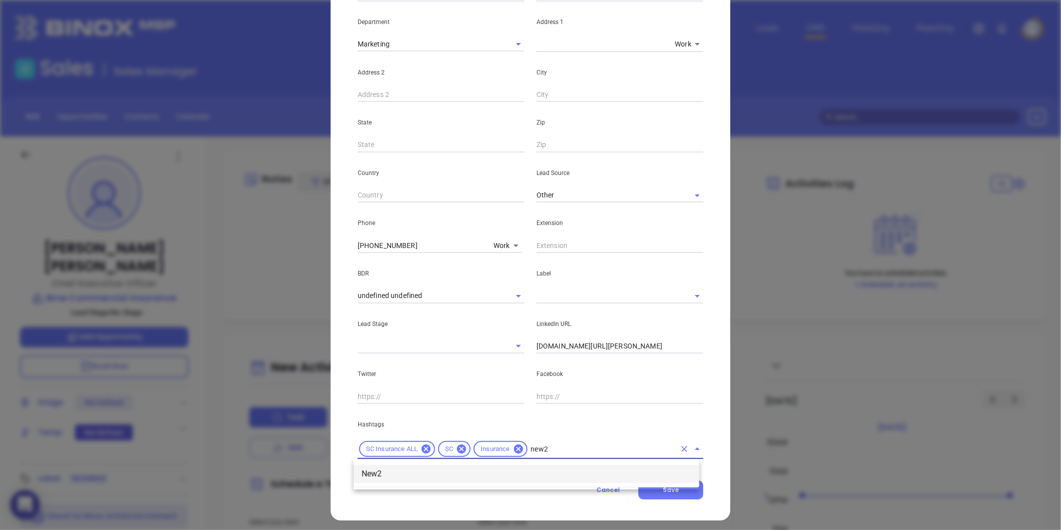
click at [375, 466] on li "New2" at bounding box center [527, 474] width 346 height 18
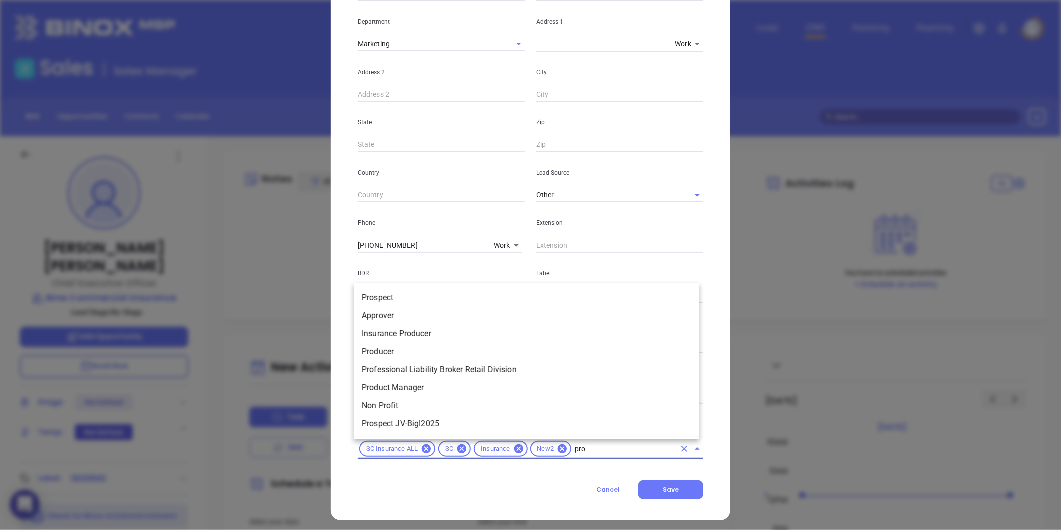
type input "pros"
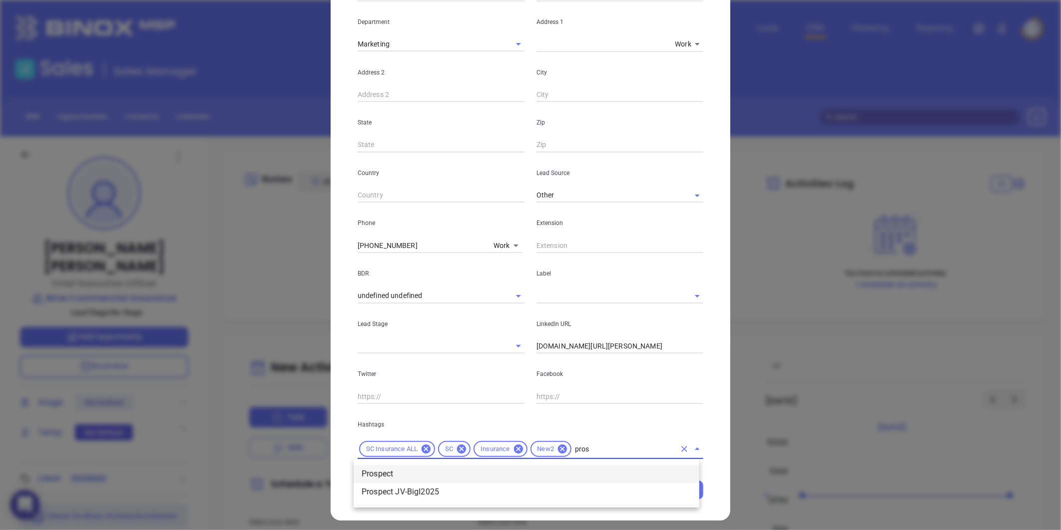
click at [377, 467] on li "Prospect" at bounding box center [527, 474] width 346 height 18
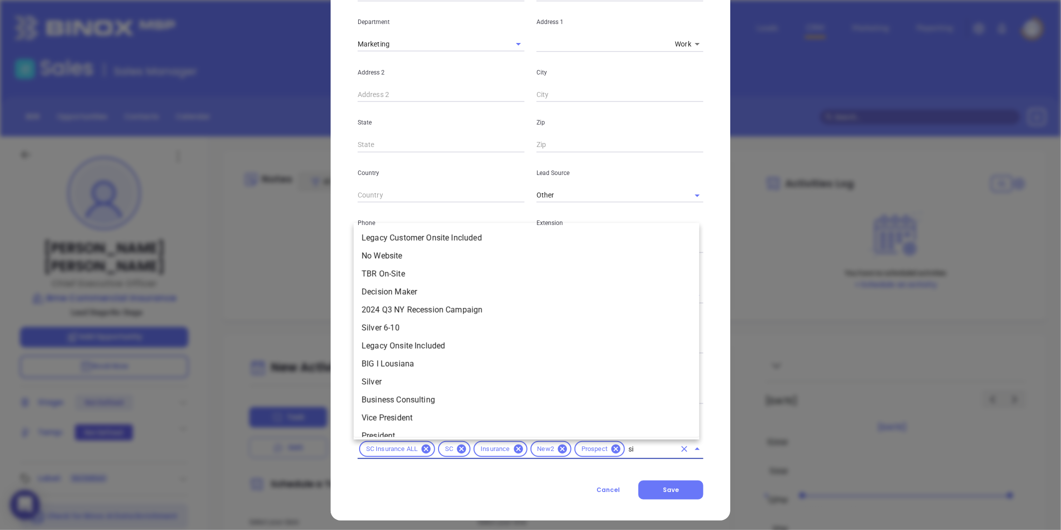
type input "sil"
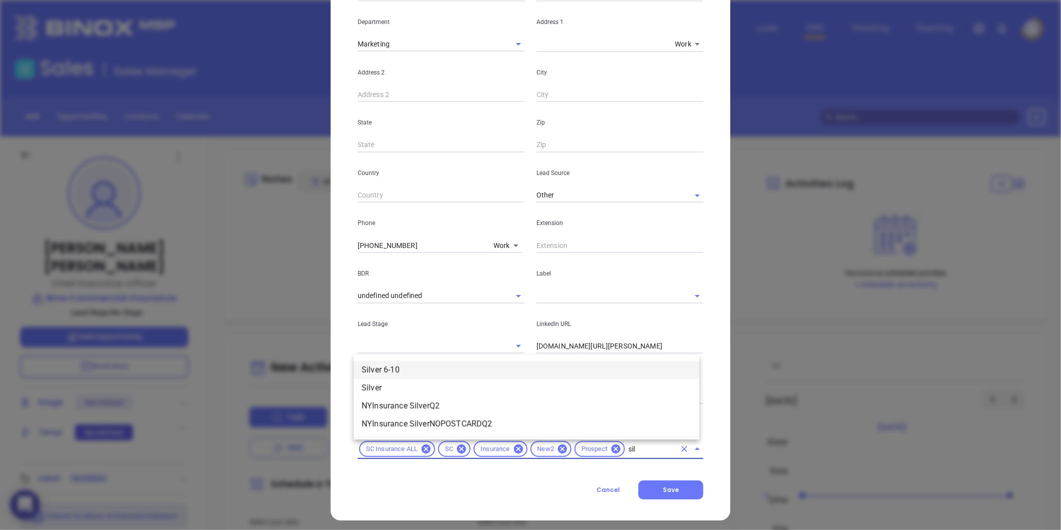
click at [400, 366] on li "Silver 6-10" at bounding box center [527, 370] width 346 height 18
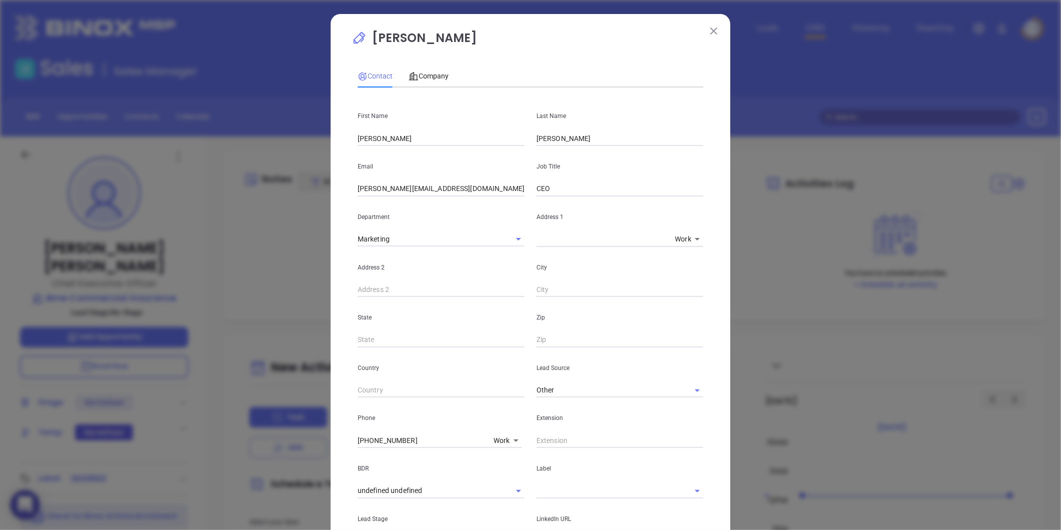
click at [425, 88] on div "Contact Company First Name Patrick Last Name Moore Email patrick@bmeinsurance.c…" at bounding box center [531, 365] width 346 height 613
click at [425, 72] on span "Company" at bounding box center [429, 76] width 40 height 8
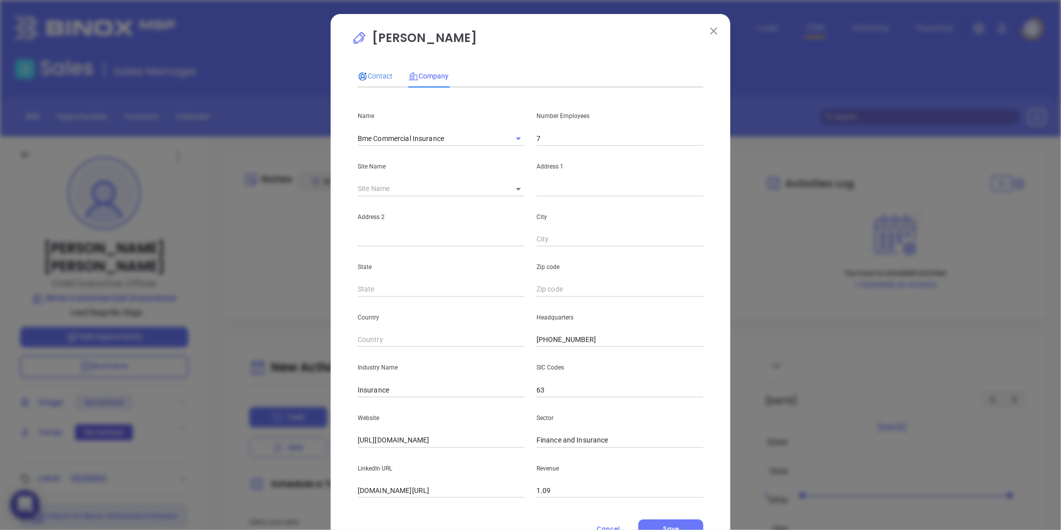
click at [380, 77] on span "Contact" at bounding box center [375, 76] width 35 height 8
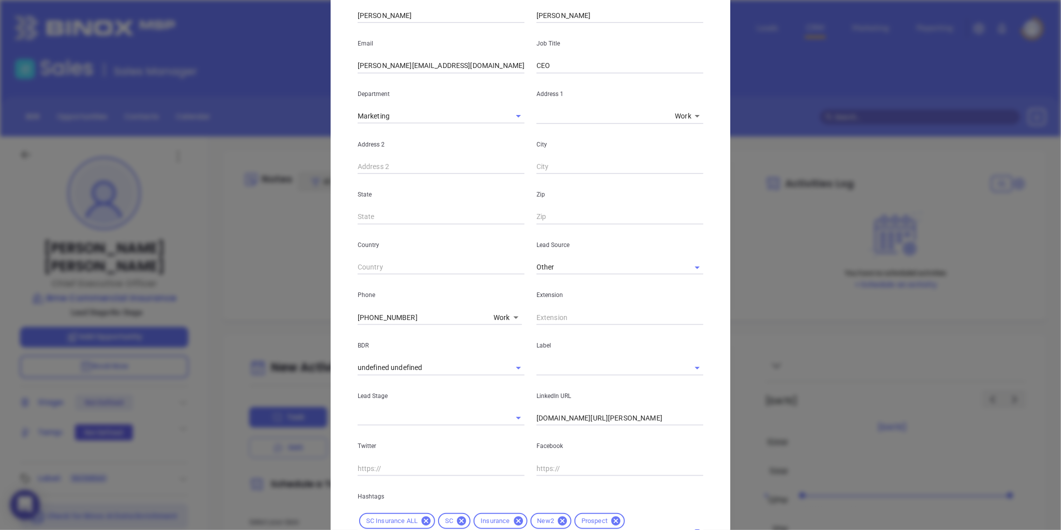
scroll to position [218, 0]
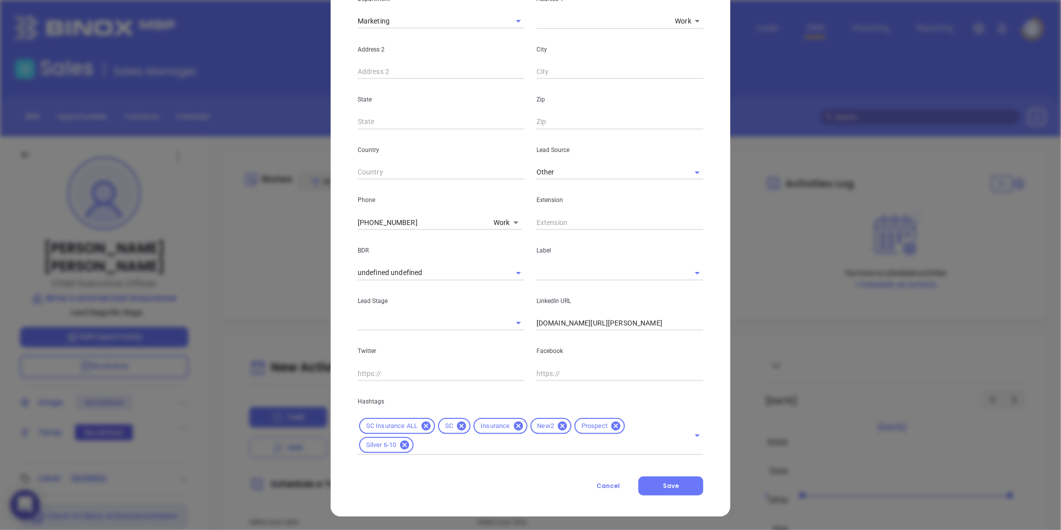
click at [665, 497] on div "Patrick Moore Contact Company First Name Patrick Last Name Moore Email patrick@…" at bounding box center [531, 156] width 400 height 720
drag, startPoint x: 665, startPoint y: 497, endPoint x: 671, endPoint y: 483, distance: 15.7
click at [671, 483] on span "Save" at bounding box center [671, 485] width 16 height 8
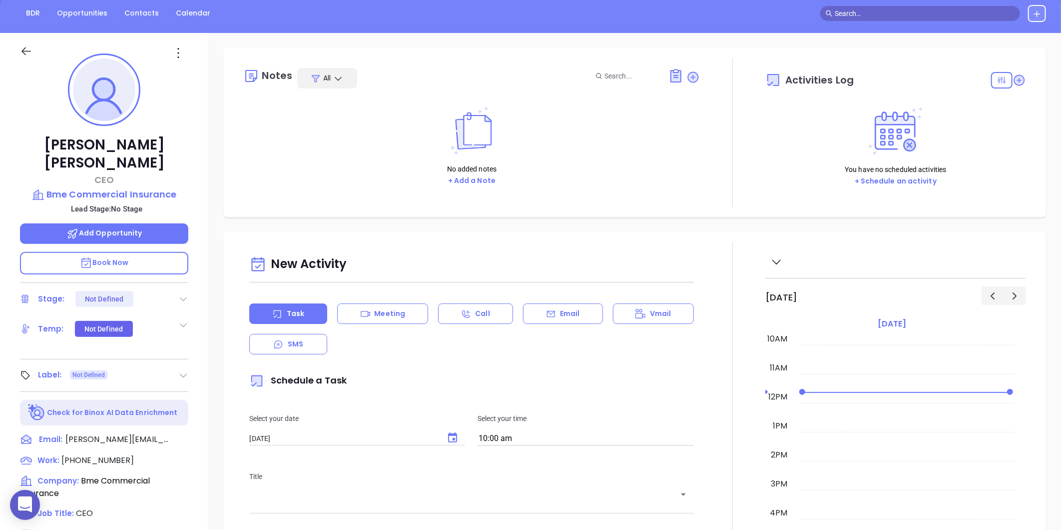
scroll to position [111, 0]
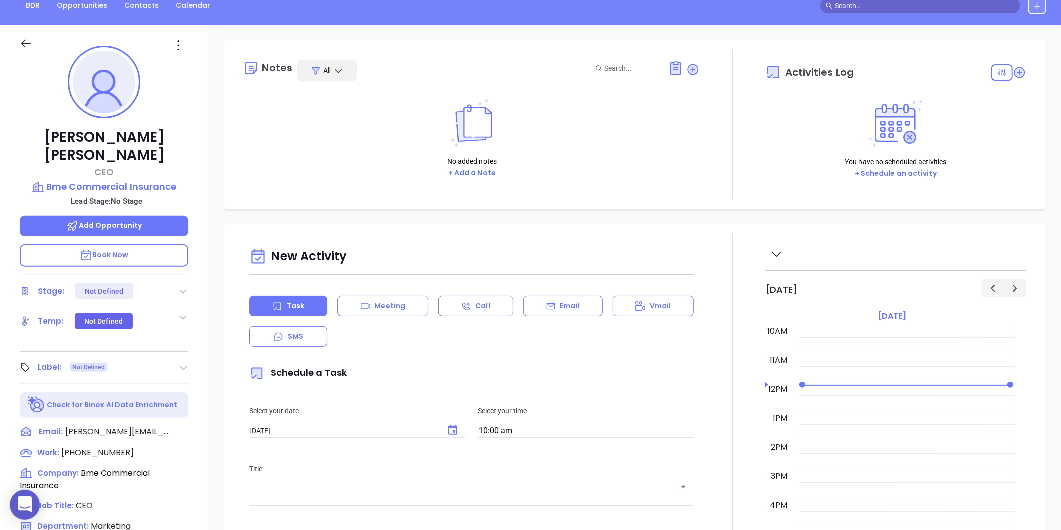
click at [185, 363] on icon at bounding box center [183, 368] width 10 height 10
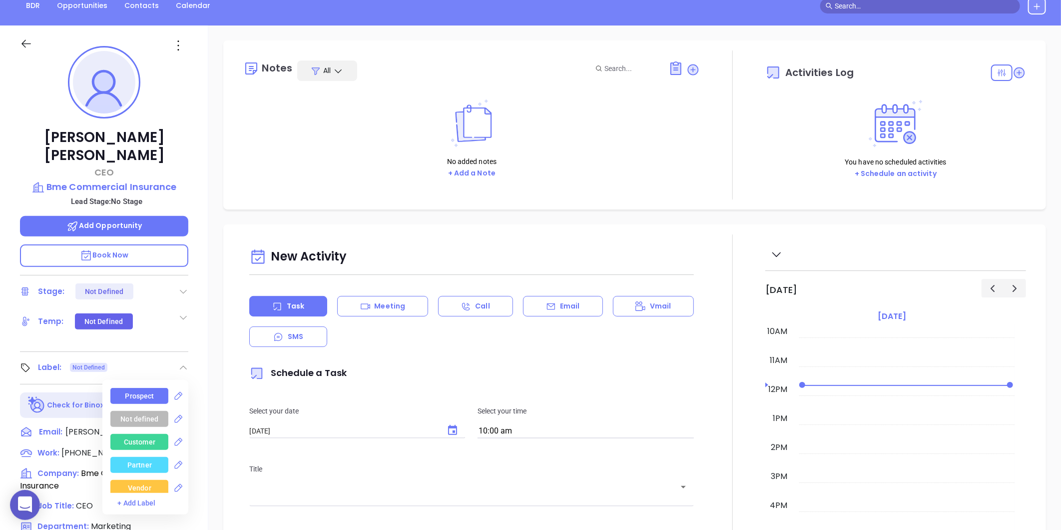
click at [157, 380] on div "Prospect Not defined Customer Partner Vendor Competitor Pending Approval Missed…" at bounding box center [145, 447] width 86 height 134
click at [151, 388] on div "Prospect" at bounding box center [139, 396] width 58 height 16
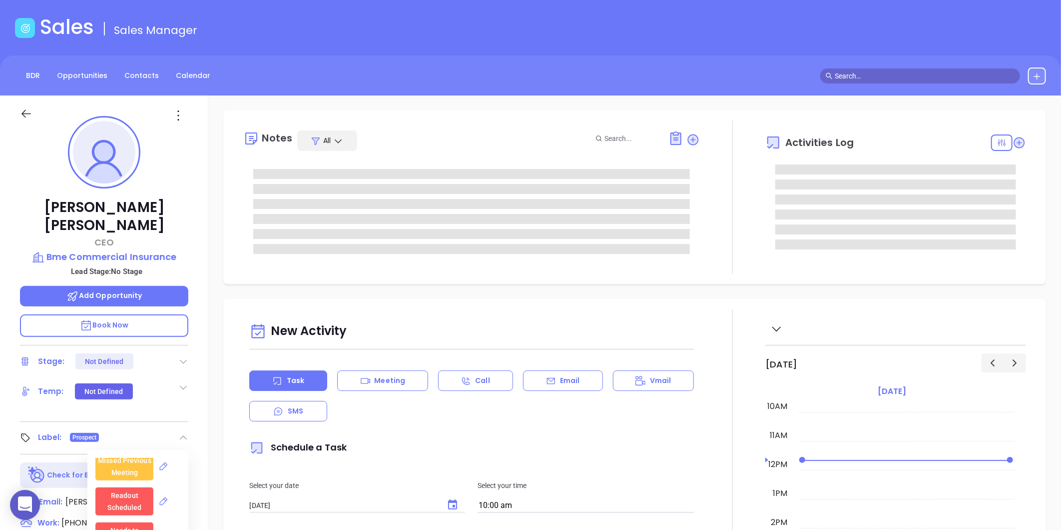
scroll to position [0, 0]
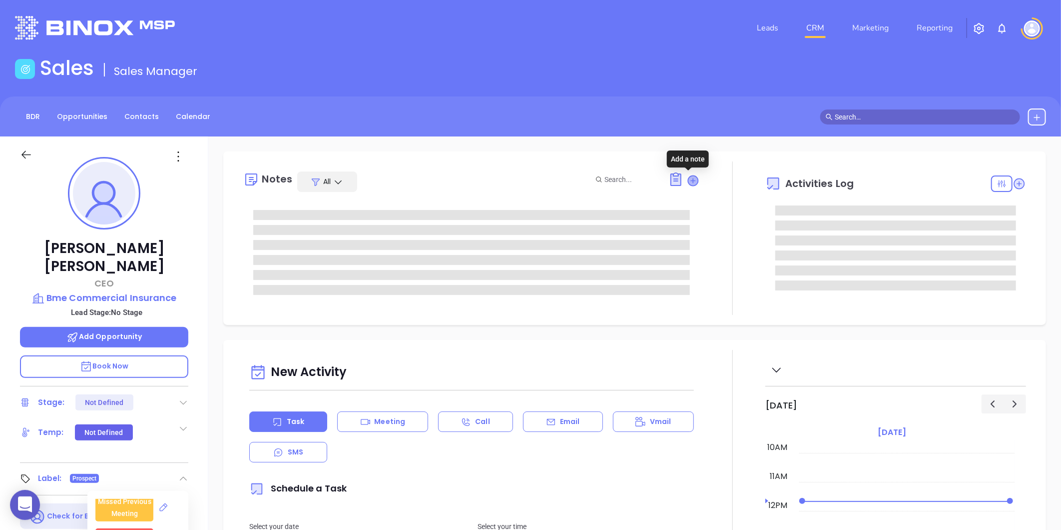
click at [688, 181] on icon at bounding box center [693, 180] width 10 height 10
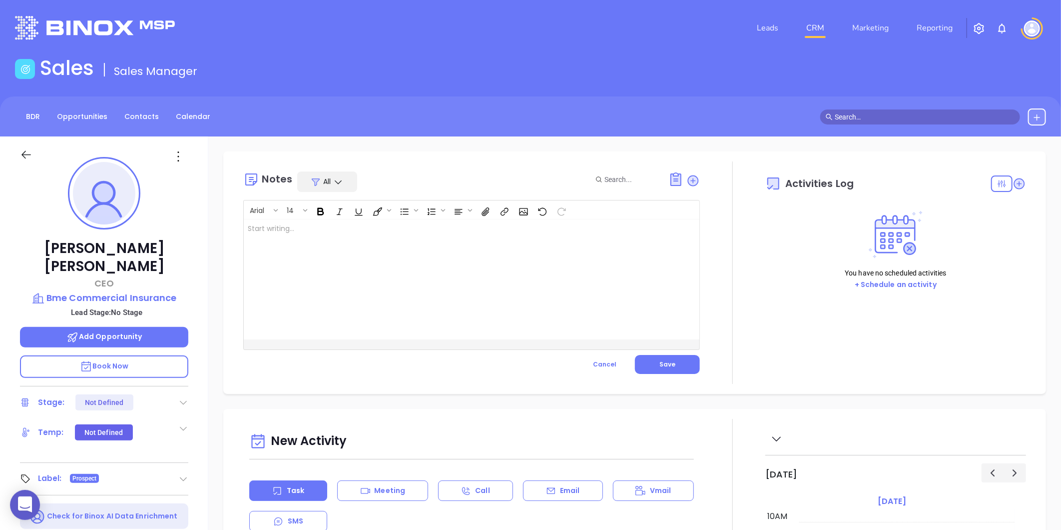
click at [296, 313] on div at bounding box center [456, 279] width 424 height 120
click at [397, 243] on div "Website doesn't show address" at bounding box center [456, 279] width 424 height 120
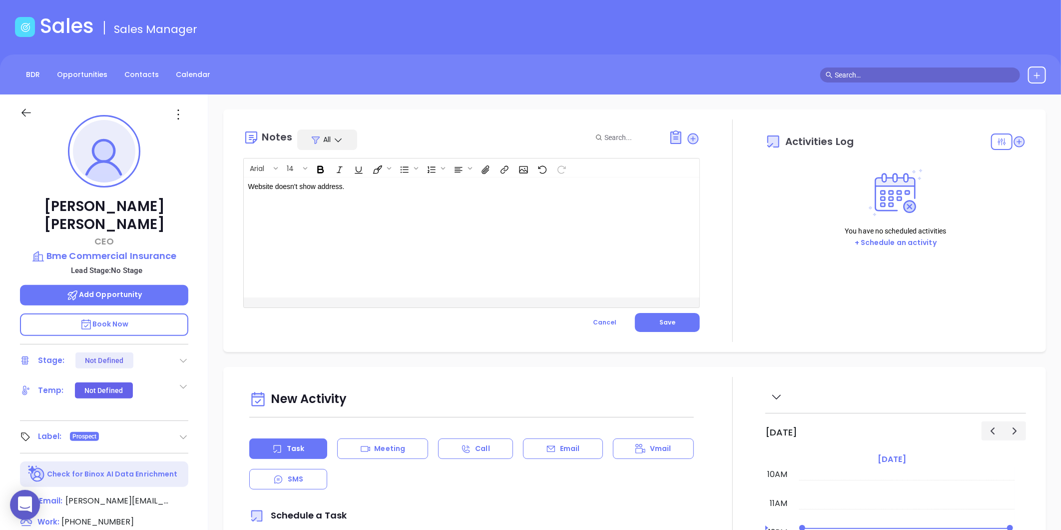
scroll to position [28, 0]
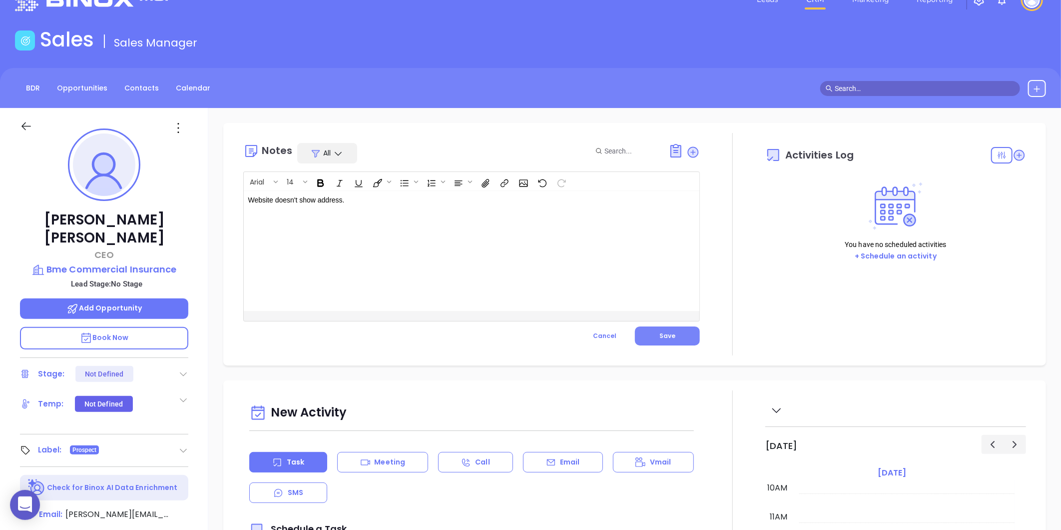
click at [651, 333] on button "Save" at bounding box center [667, 335] width 65 height 19
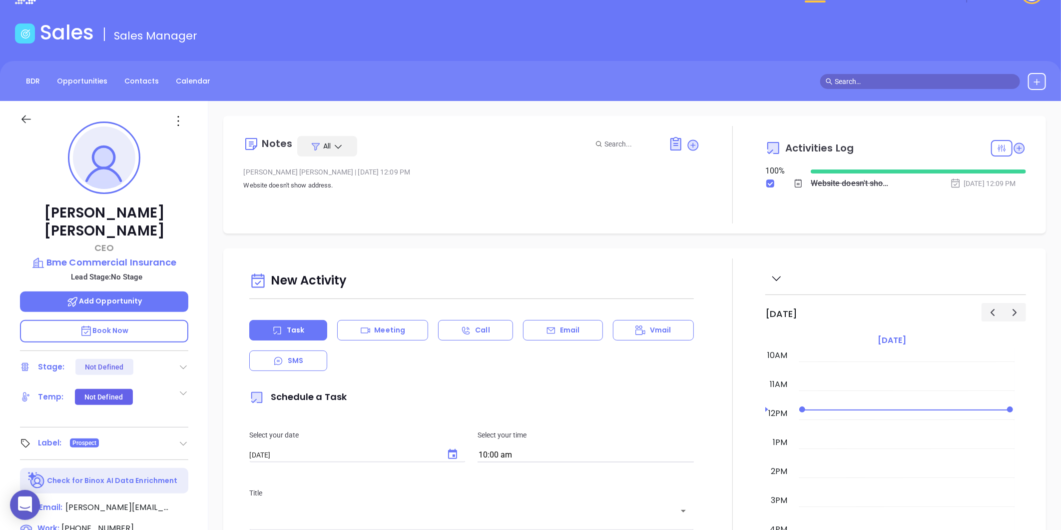
scroll to position [0, 0]
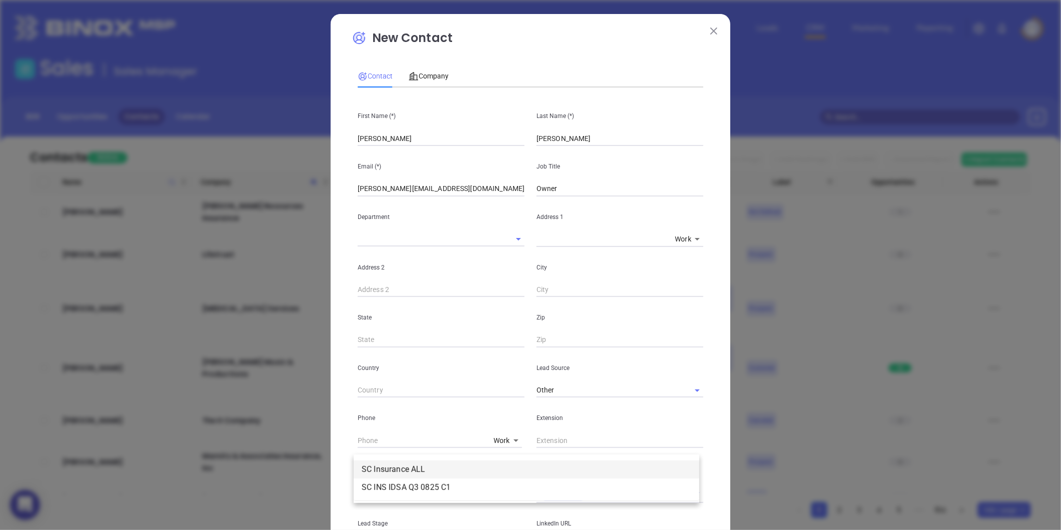
scroll to position [199, 0]
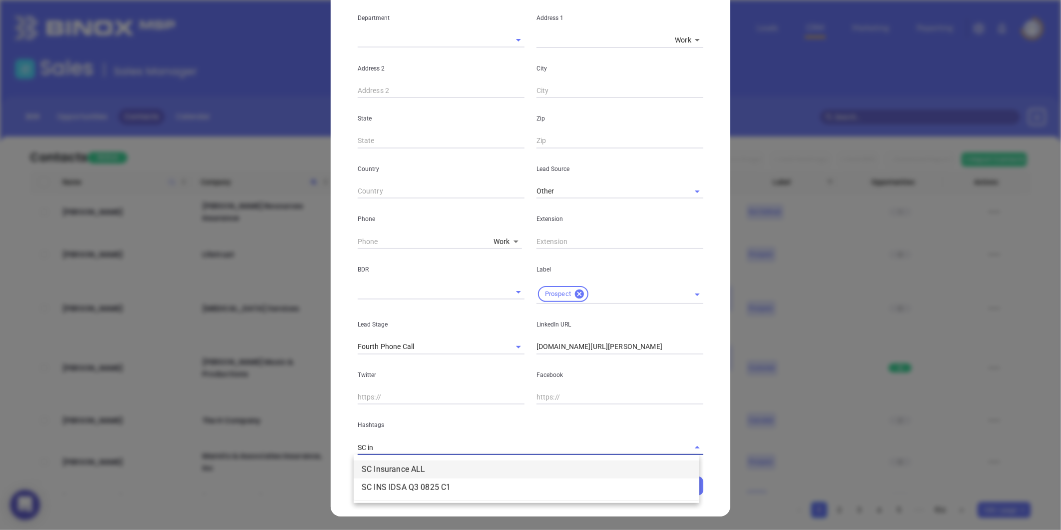
click at [388, 475] on li "SC Insurance ALL" at bounding box center [527, 469] width 346 height 18
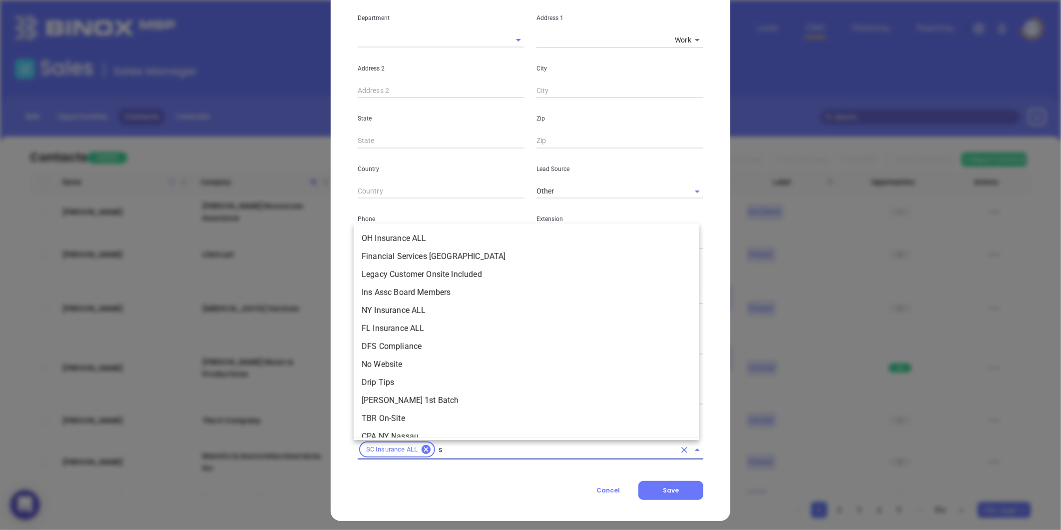
scroll to position [3749, 0]
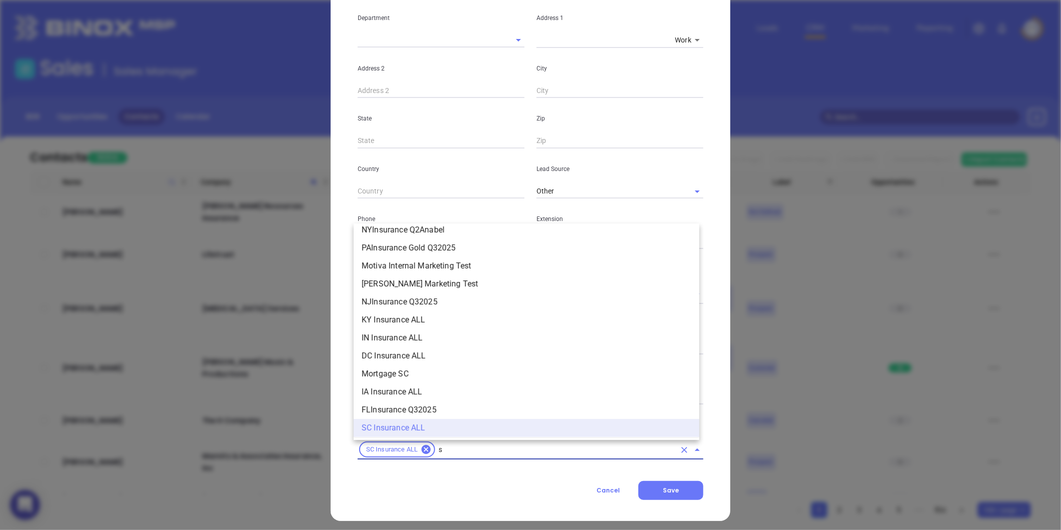
type input "sc"
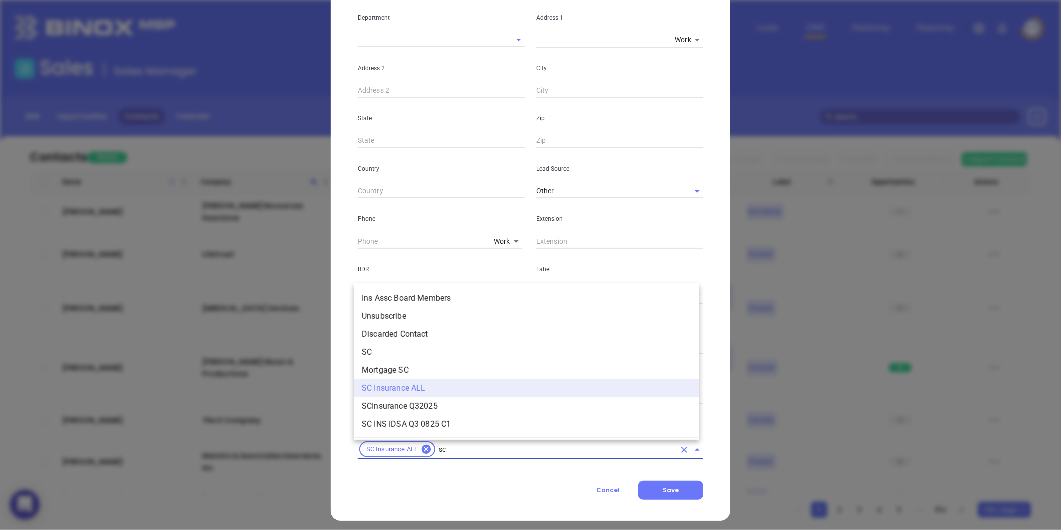
scroll to position [0, 0]
click at [380, 349] on li "SC" at bounding box center [527, 352] width 346 height 18
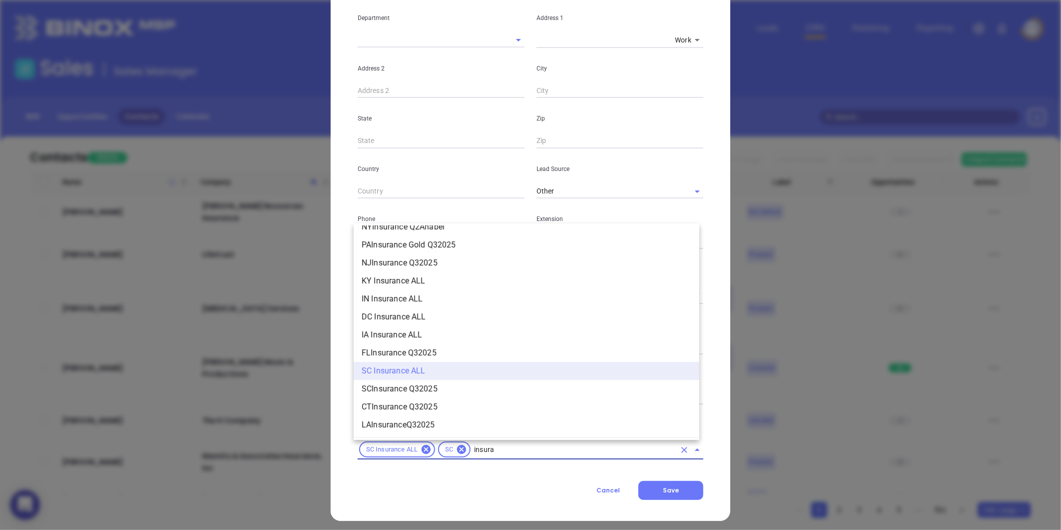
scroll to position [1072, 0]
type input "insurance"
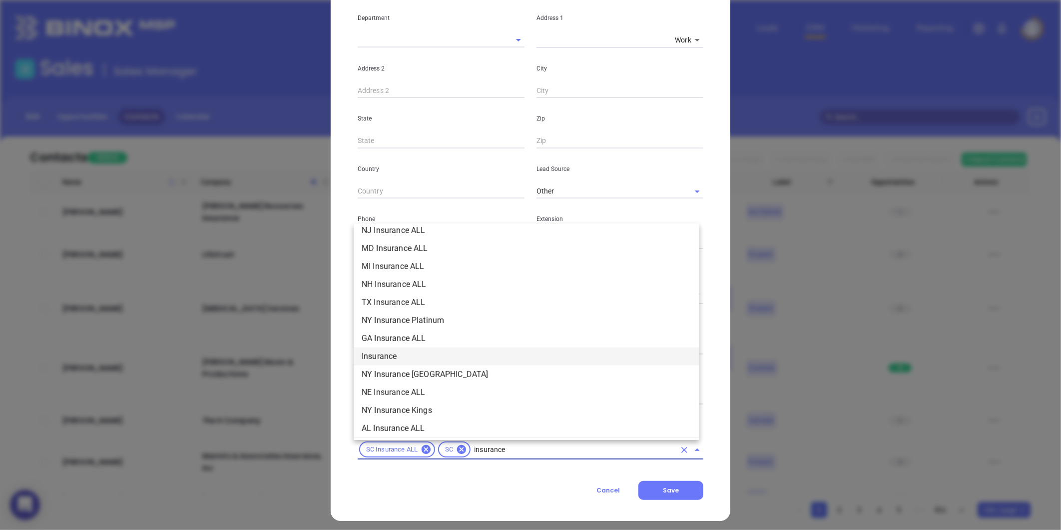
scroll to position [240, 0]
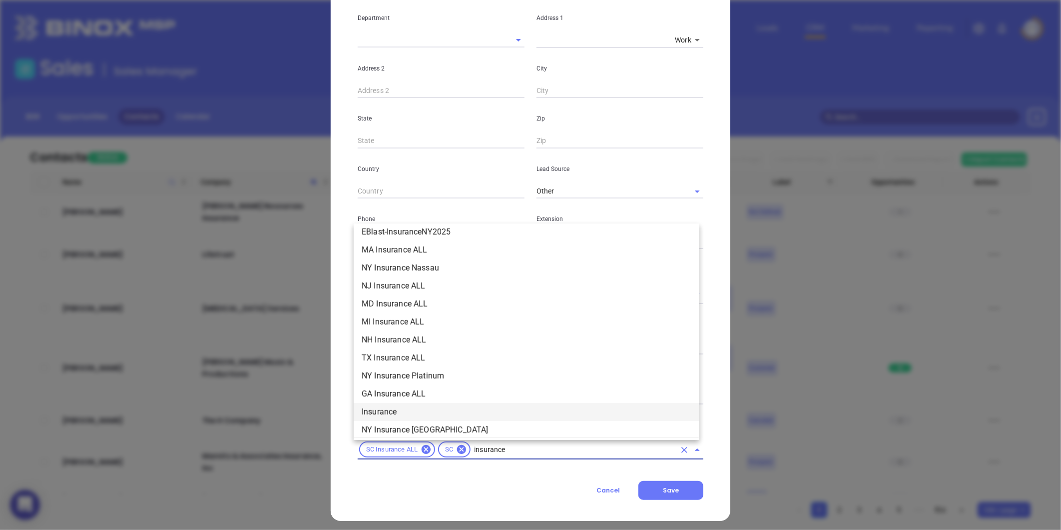
click at [382, 405] on li "Insurance" at bounding box center [527, 412] width 346 height 18
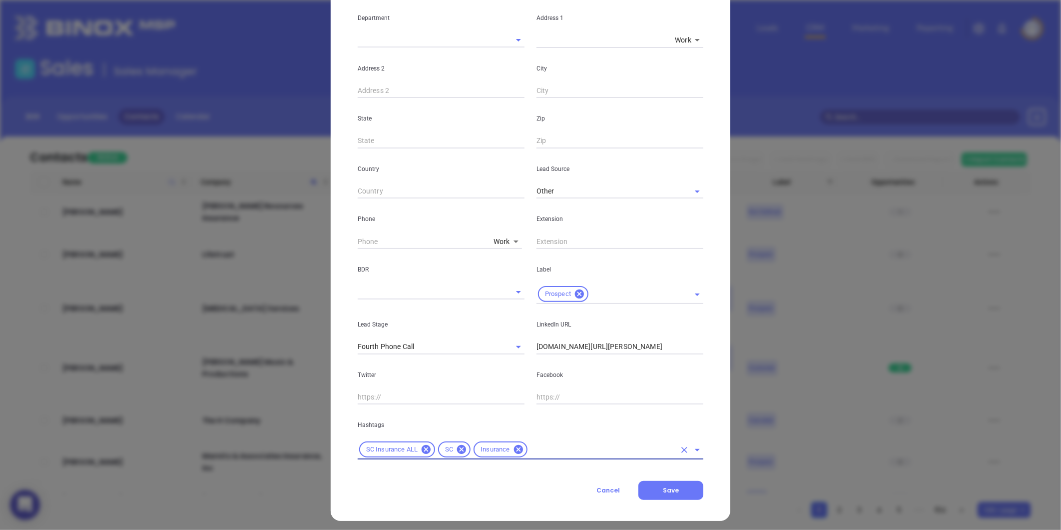
type input "m"
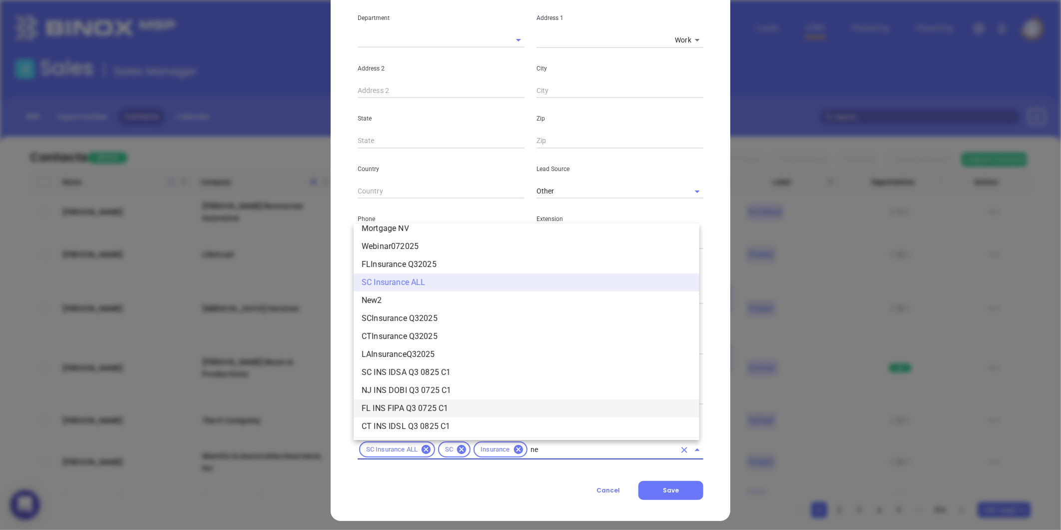
scroll to position [0, 0]
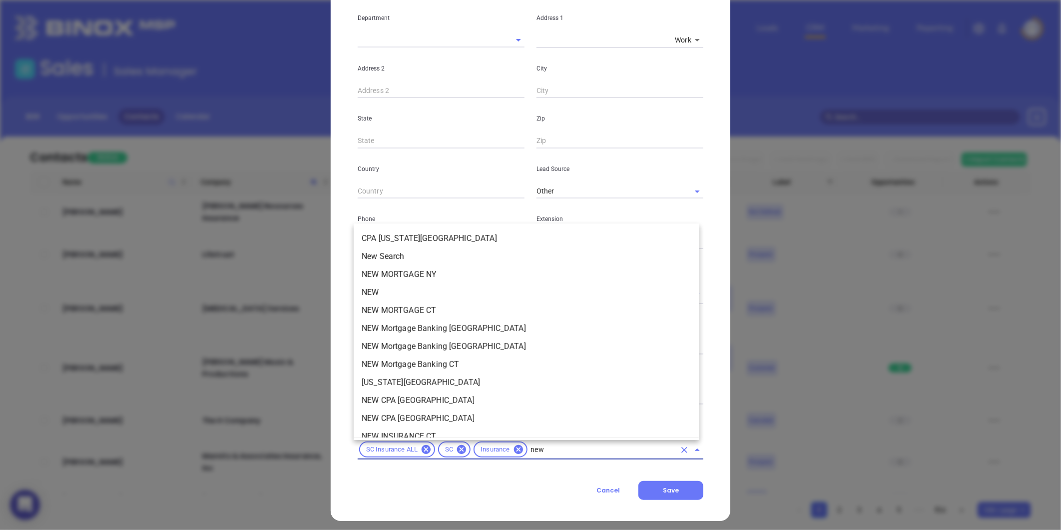
type input "new2"
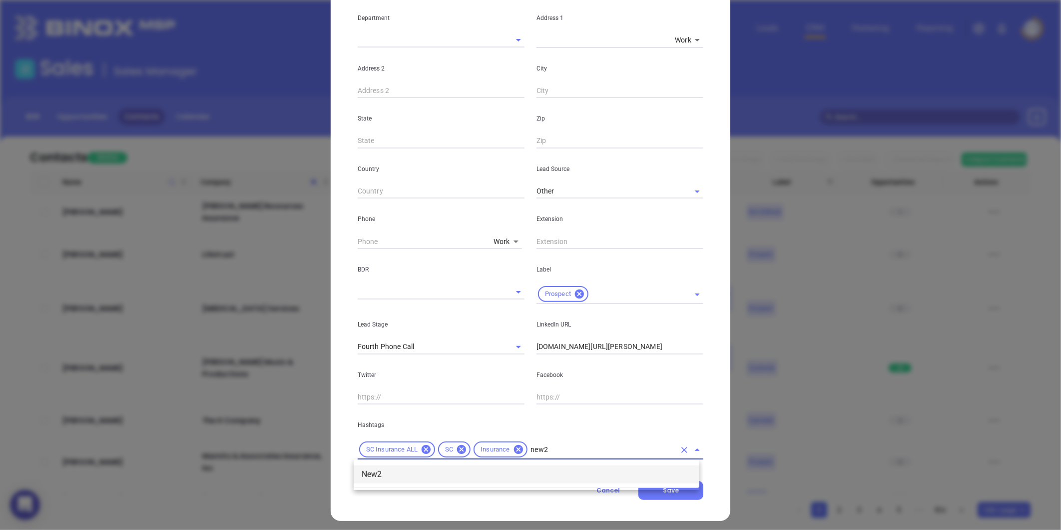
click at [375, 468] on li "New2" at bounding box center [527, 474] width 346 height 18
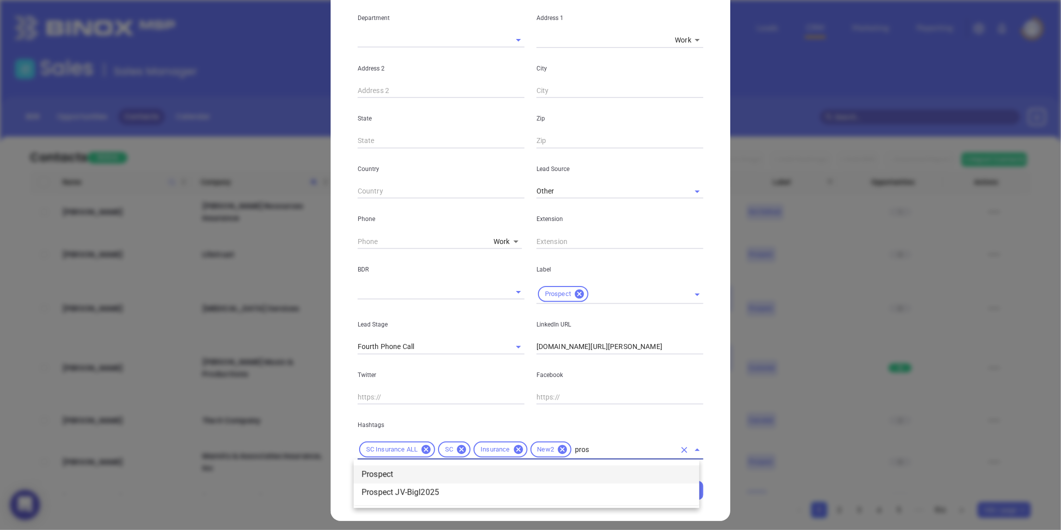
type input "prosp"
click at [375, 468] on li "Prospect" at bounding box center [527, 474] width 346 height 18
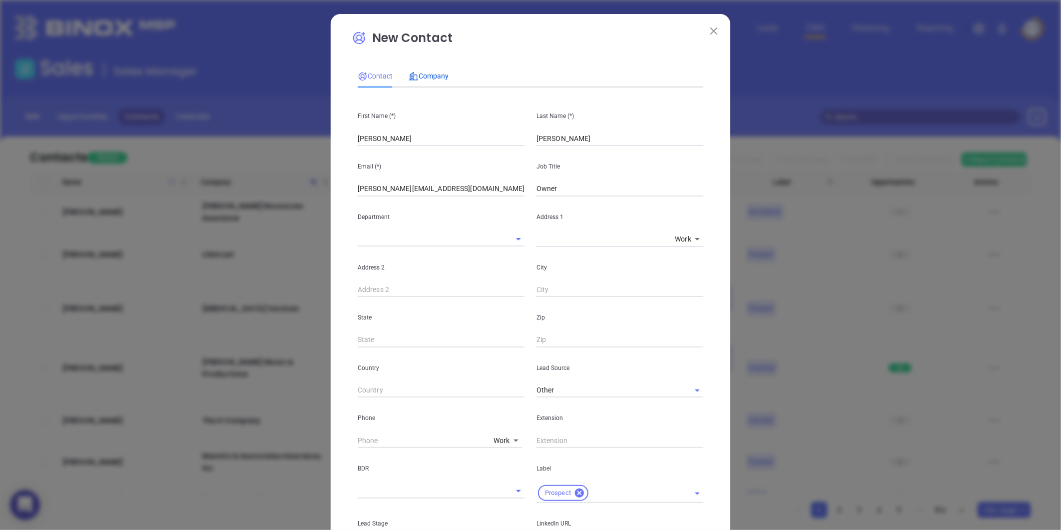
click at [420, 78] on span "Company" at bounding box center [429, 76] width 40 height 8
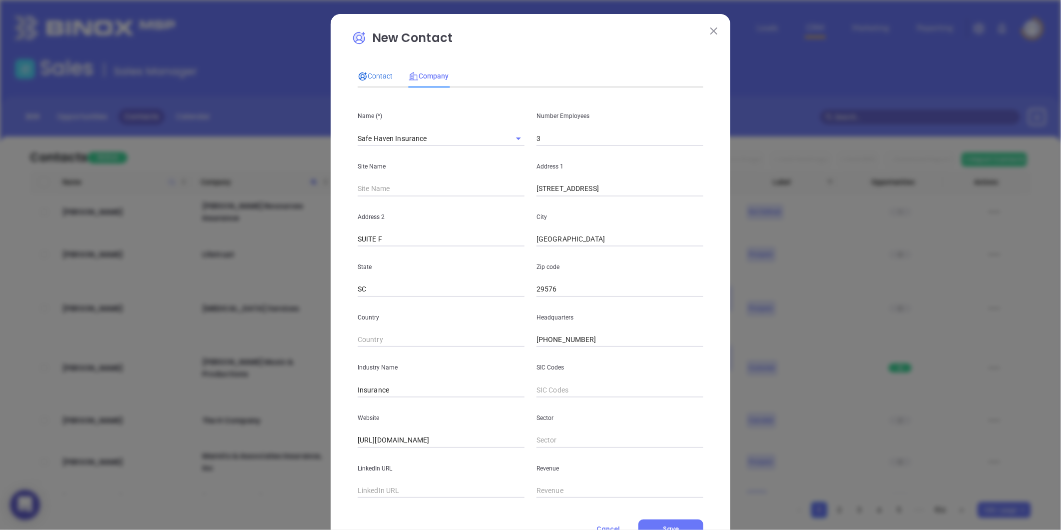
click at [381, 77] on span "Contact" at bounding box center [375, 76] width 35 height 8
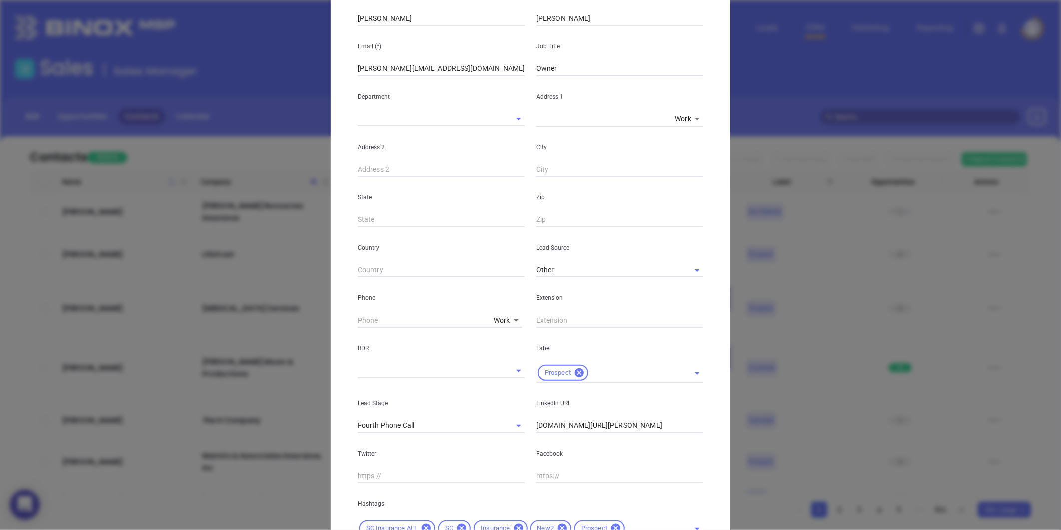
scroll to position [204, 0]
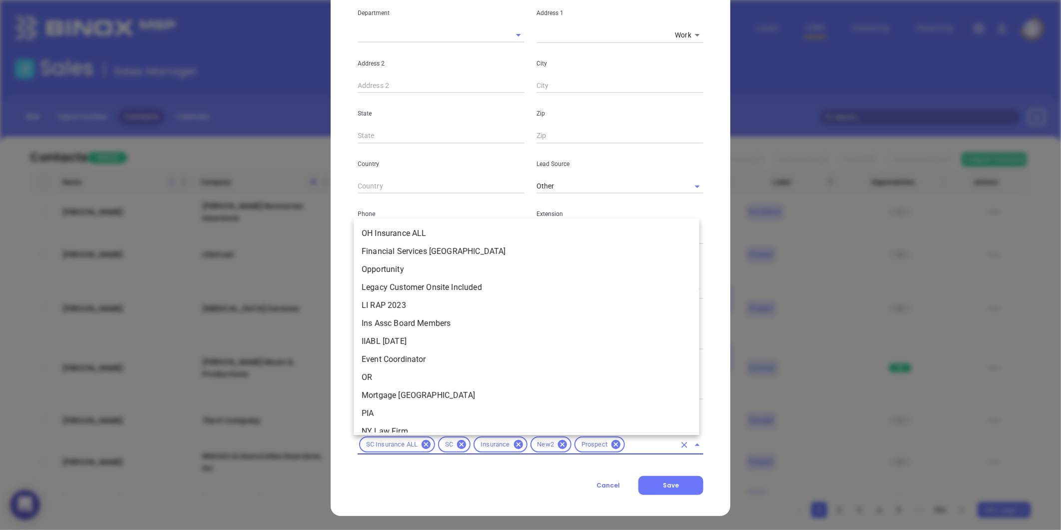
click at [634, 442] on input "text" at bounding box center [650, 444] width 49 height 12
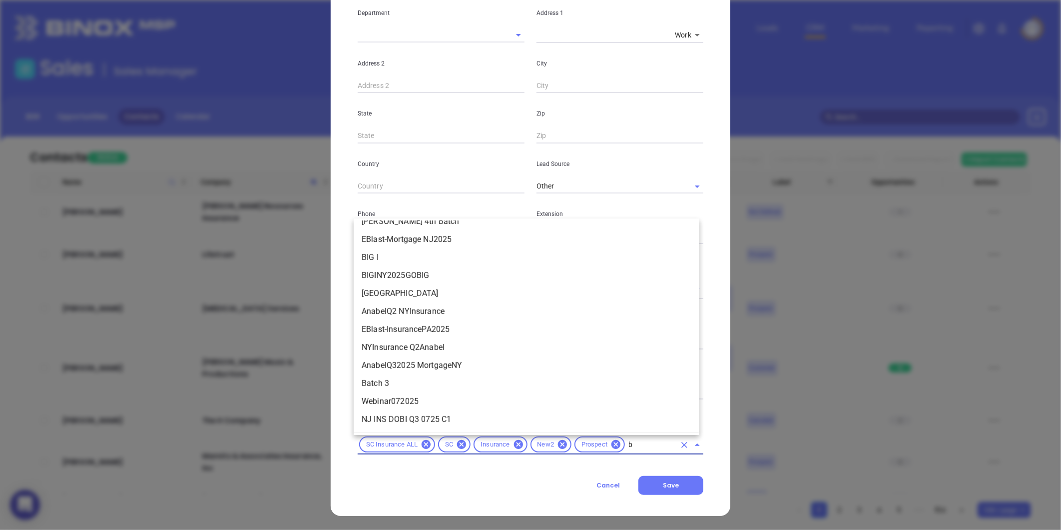
scroll to position [0, 0]
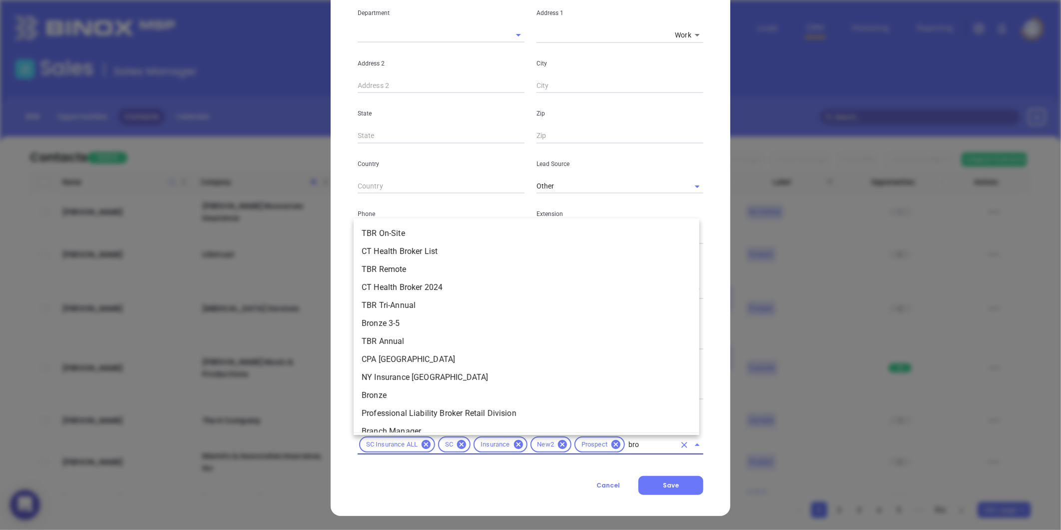
type input "bron"
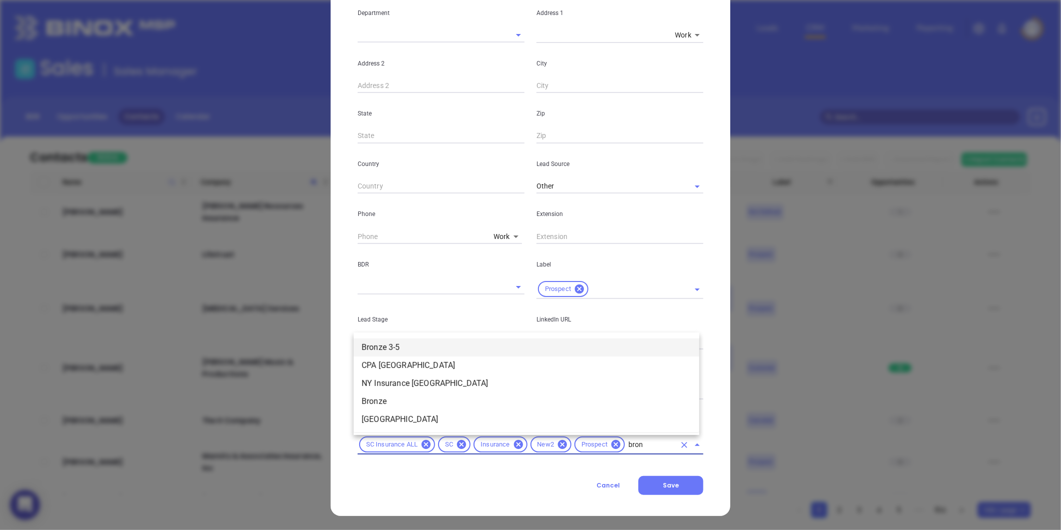
click at [499, 349] on li "Bronze 3-5" at bounding box center [527, 347] width 346 height 18
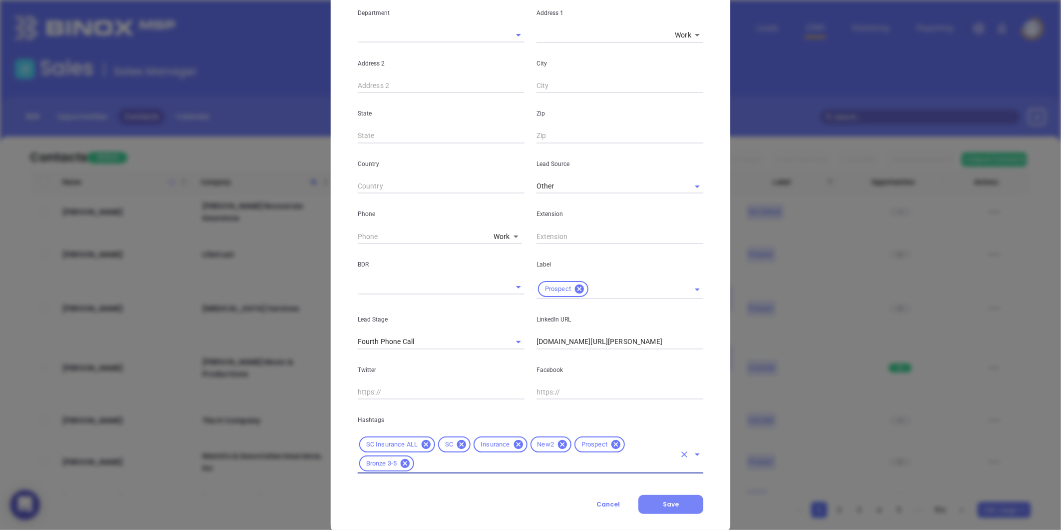
click at [672, 507] on span "Save" at bounding box center [671, 504] width 16 height 8
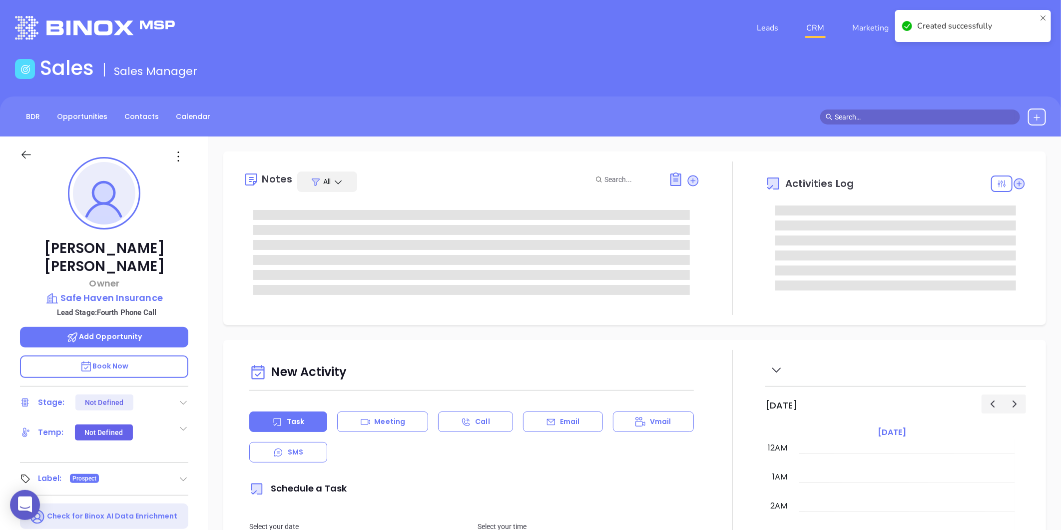
type input "[DATE]"
click at [182, 397] on icon at bounding box center [183, 402] width 10 height 10
type input "[PERSON_NAME]"
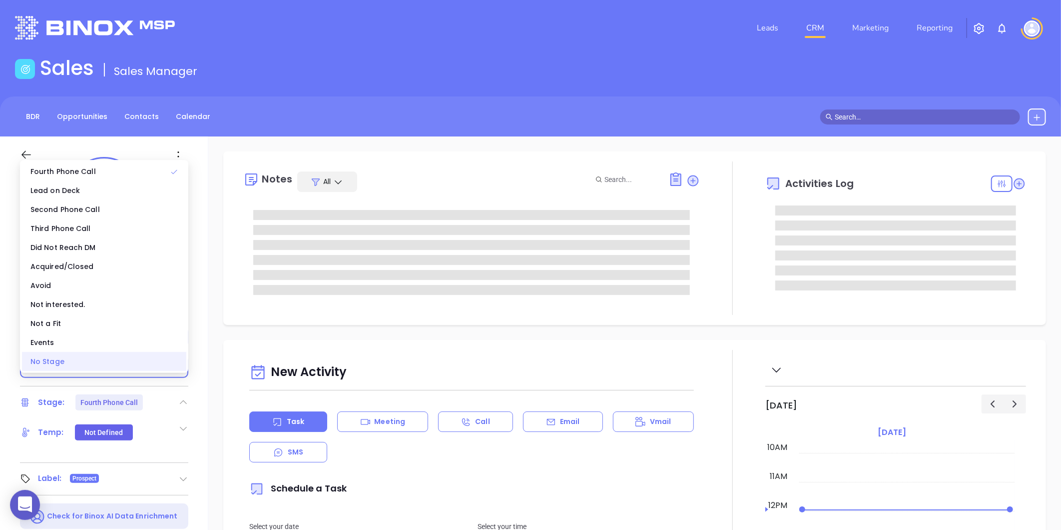
click at [74, 357] on div "No Stage" at bounding box center [104, 361] width 164 height 19
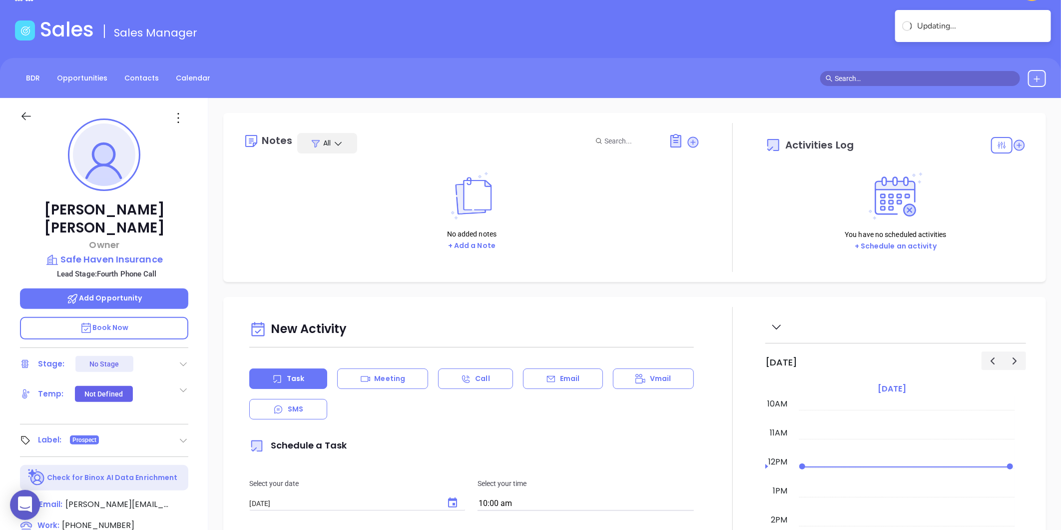
scroll to position [28, 0]
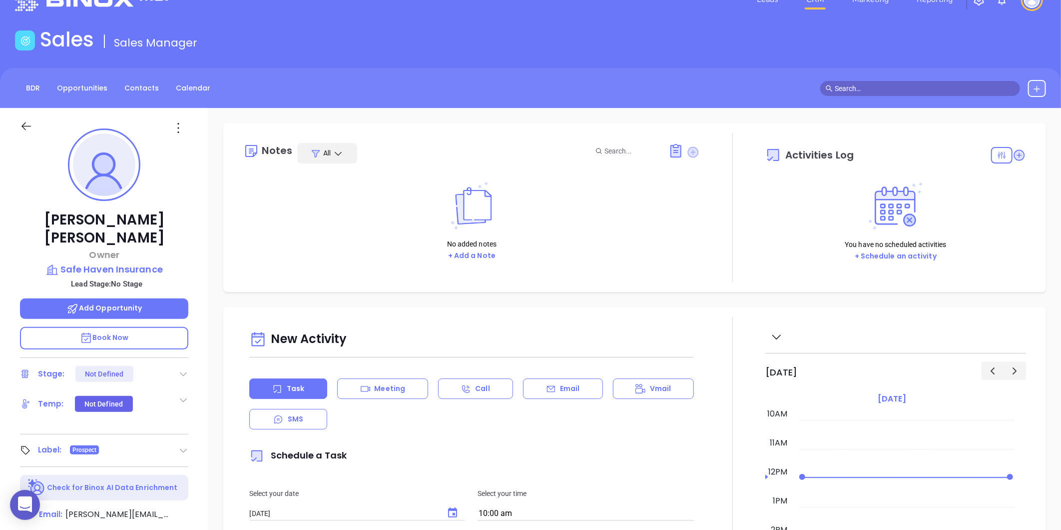
click at [688, 146] on icon at bounding box center [693, 151] width 11 height 11
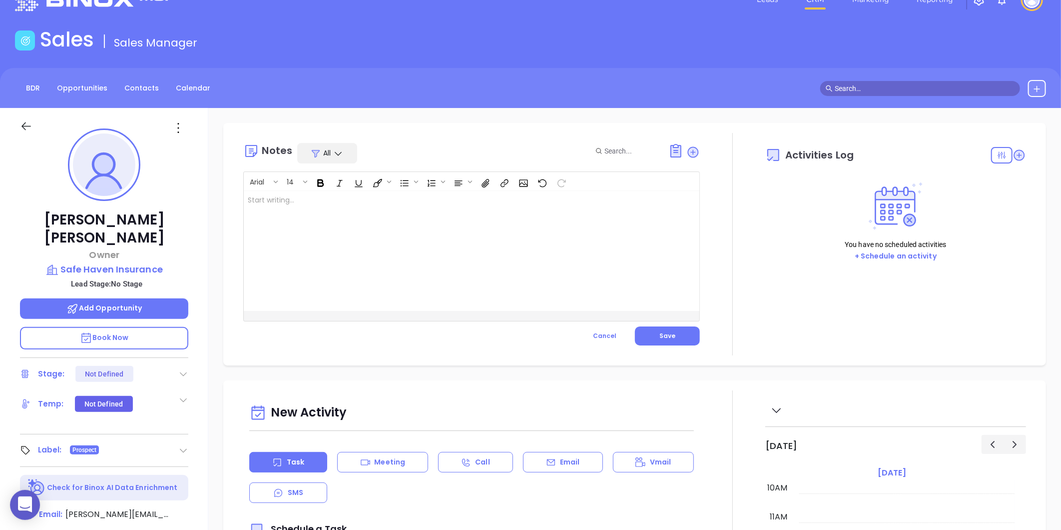
click at [302, 270] on div at bounding box center [456, 251] width 424 height 120
click at [662, 328] on button "Save" at bounding box center [667, 335] width 65 height 19
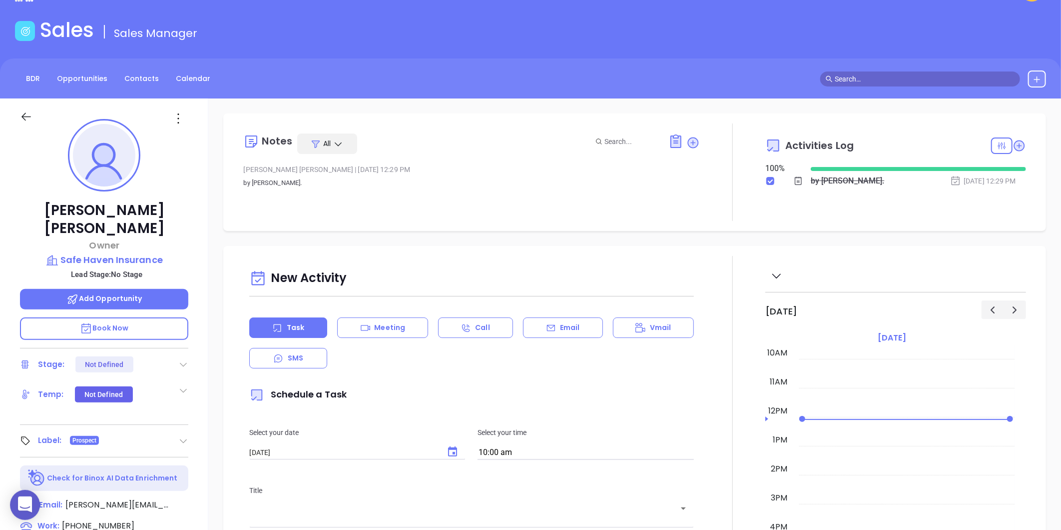
scroll to position [0, 0]
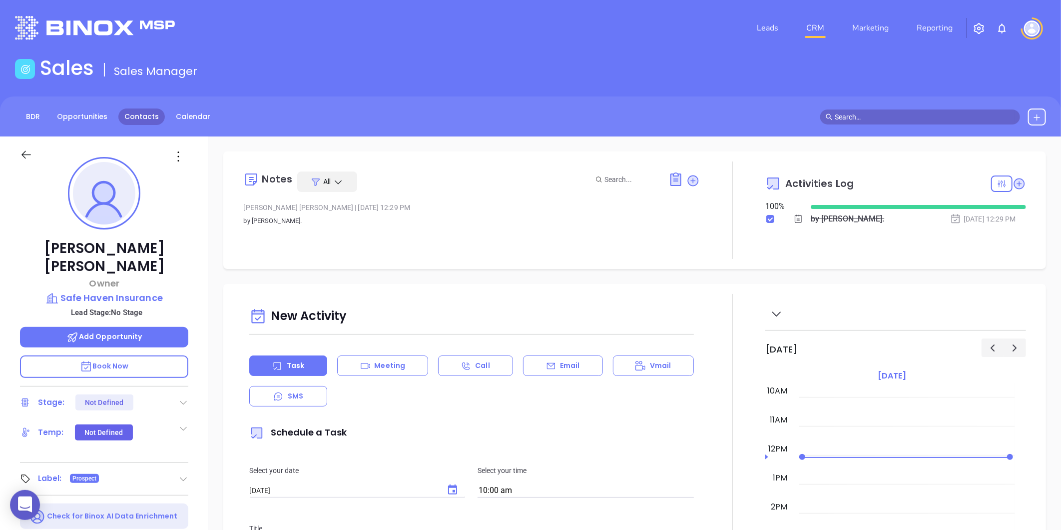
click at [131, 111] on link "Contacts" at bounding box center [141, 116] width 46 height 16
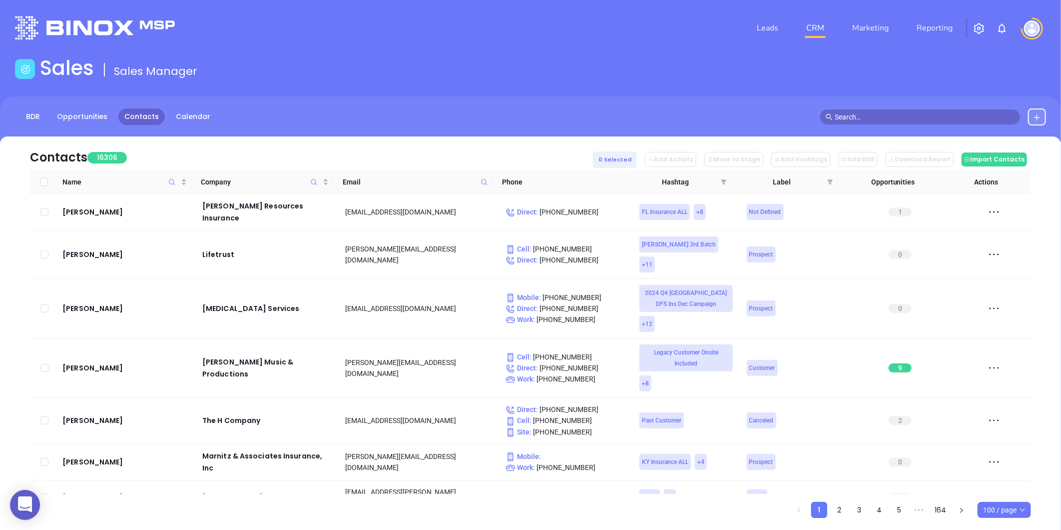
click at [485, 180] on icon at bounding box center [484, 181] width 7 height 7
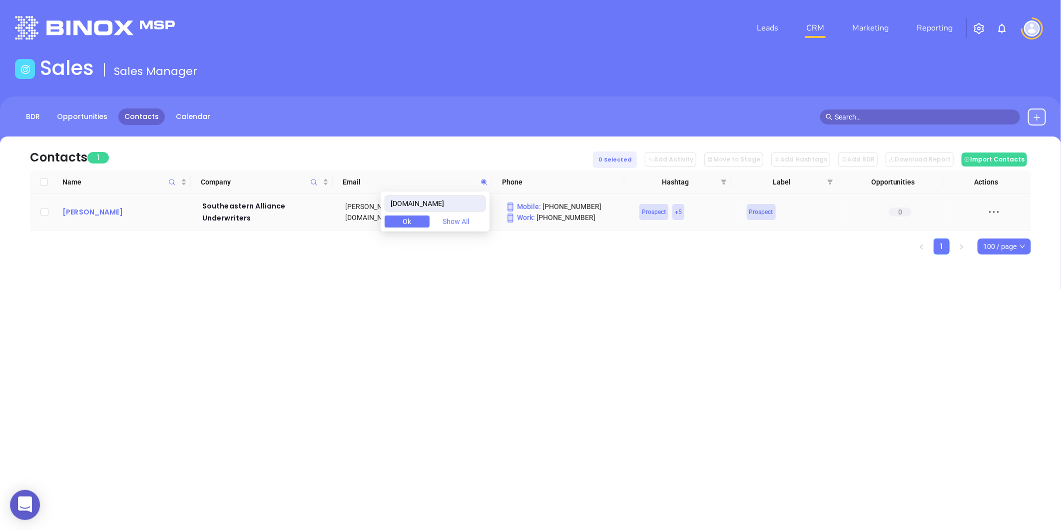
type input "sauinsurance.com"
click at [118, 211] on div "Christopher Johnson" at bounding box center [125, 212] width 126 height 12
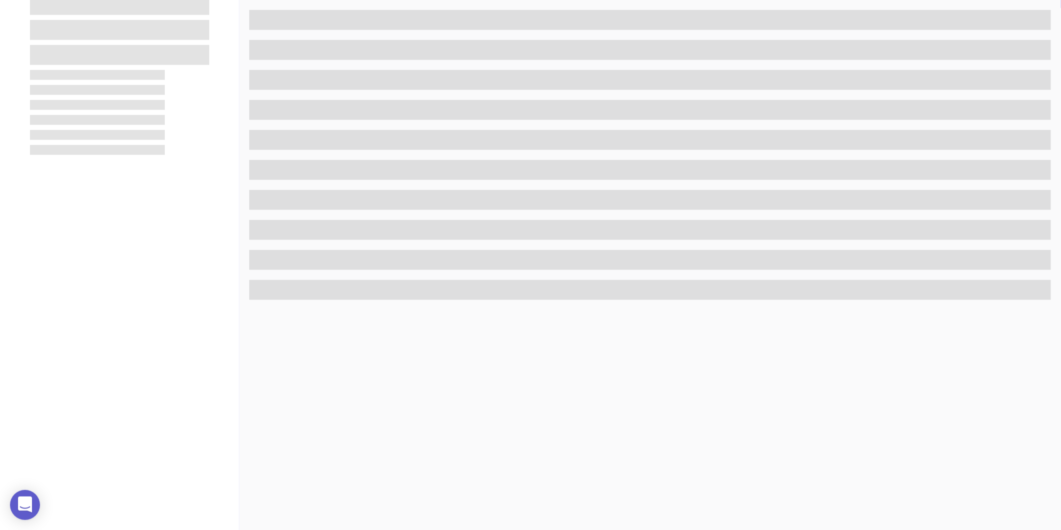
scroll to position [306, 0]
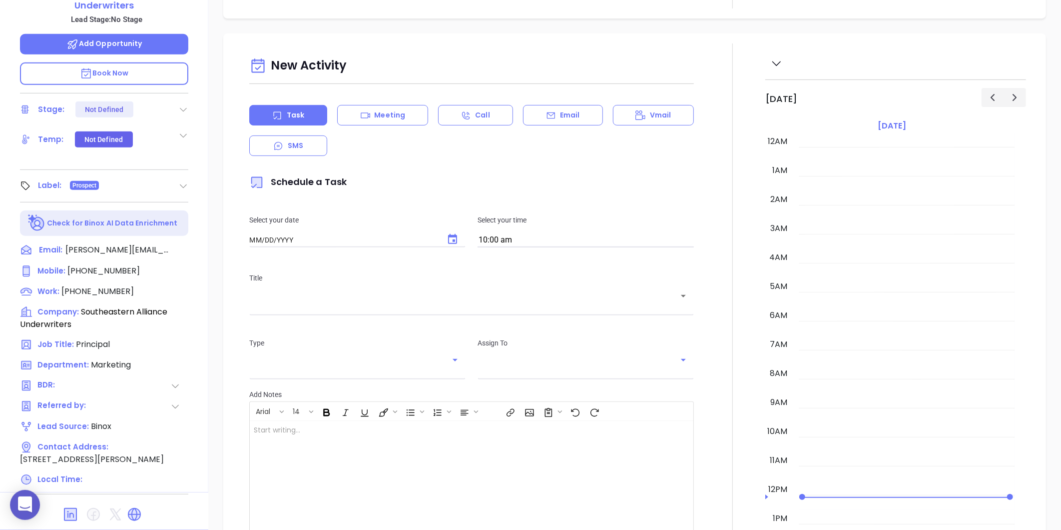
type input "[DATE]"
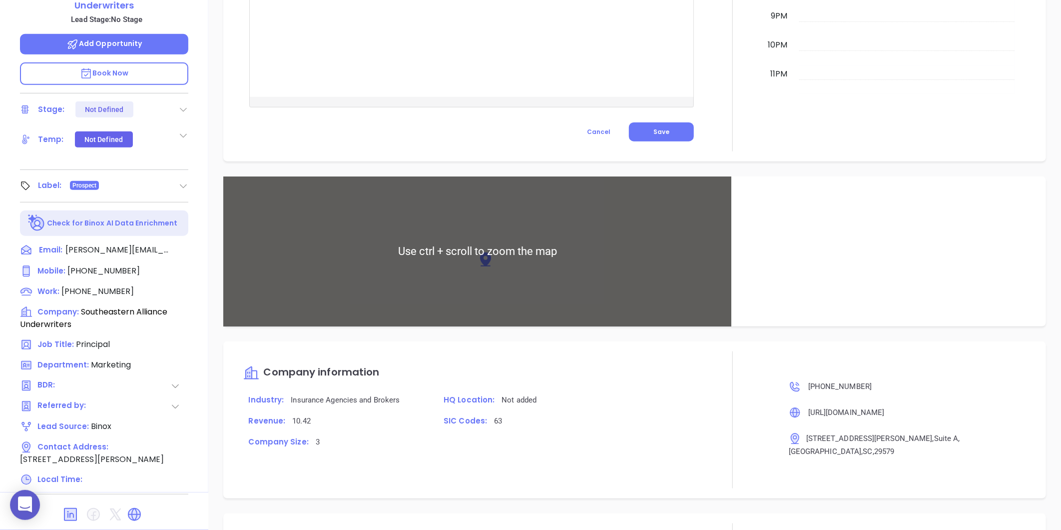
type input "[PERSON_NAME]"
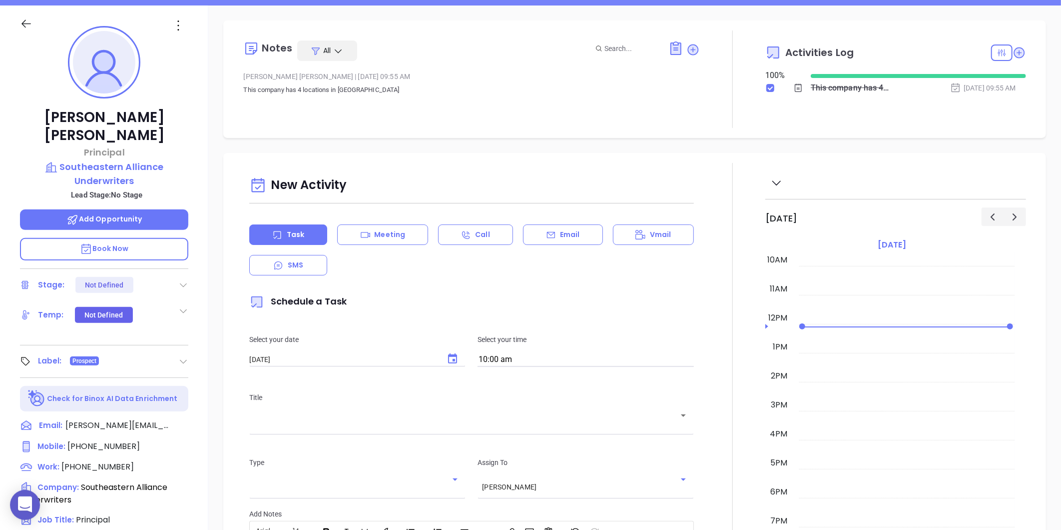
scroll to position [0, 0]
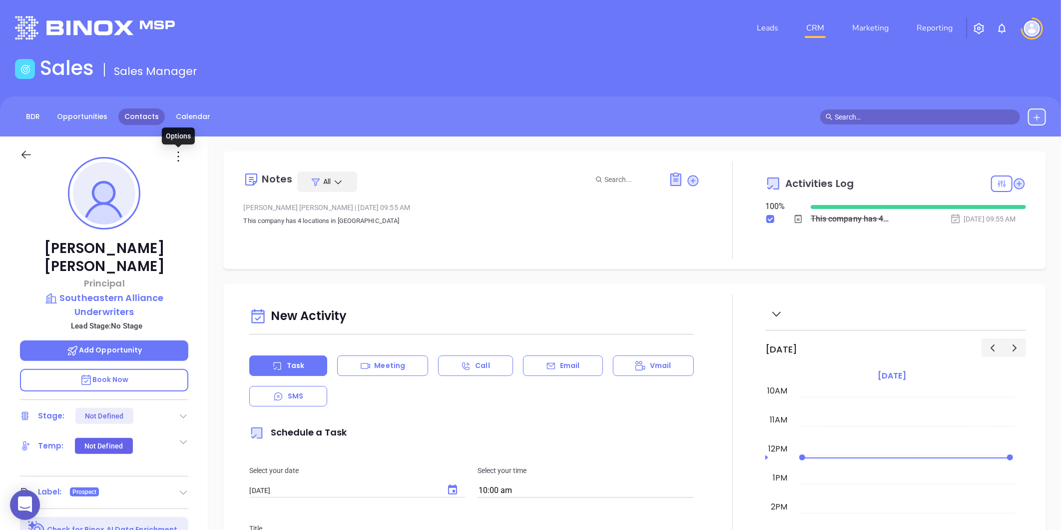
click at [142, 113] on link "Contacts" at bounding box center [141, 116] width 46 height 16
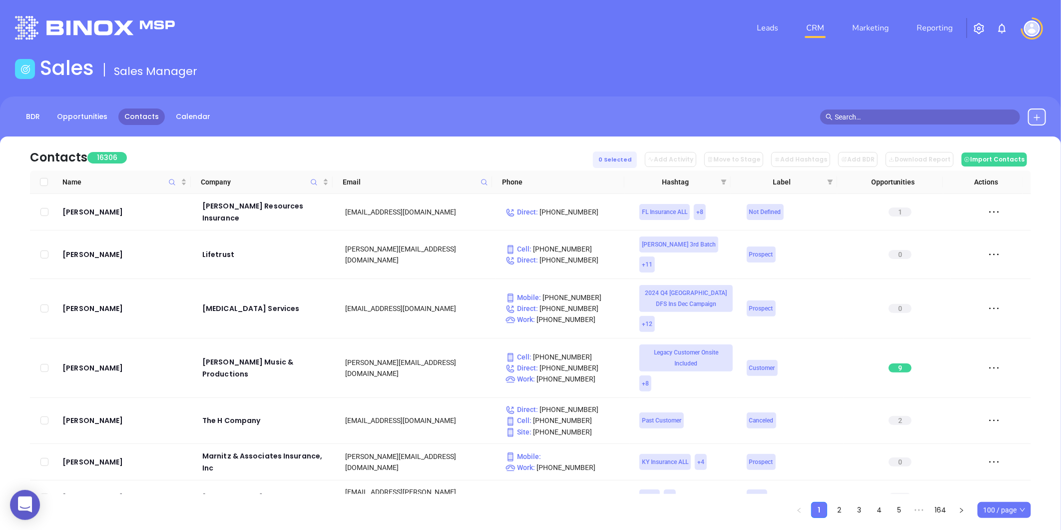
click at [486, 183] on icon at bounding box center [484, 181] width 7 height 7
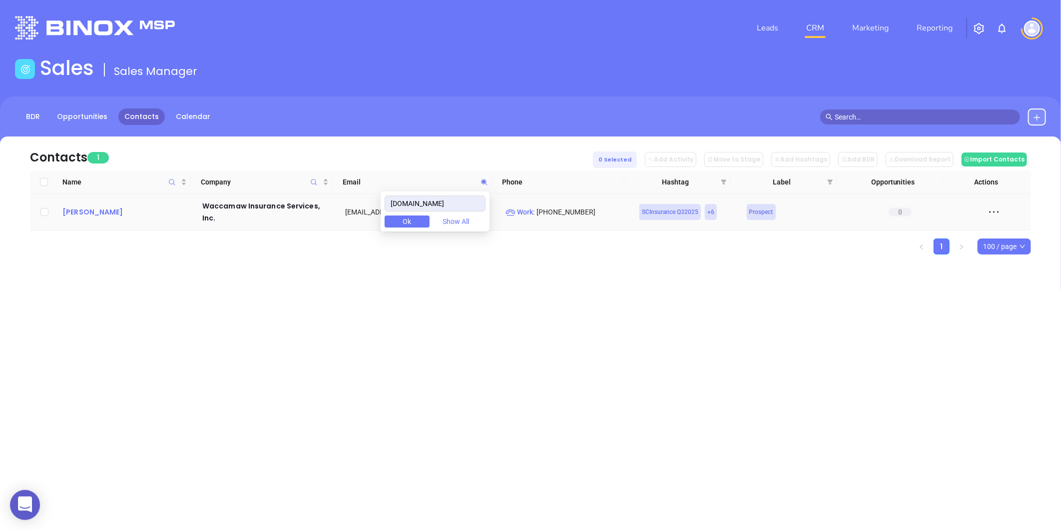
type input "waccamawinsurance.com"
click at [88, 216] on div "Mike Carriker" at bounding box center [125, 212] width 126 height 12
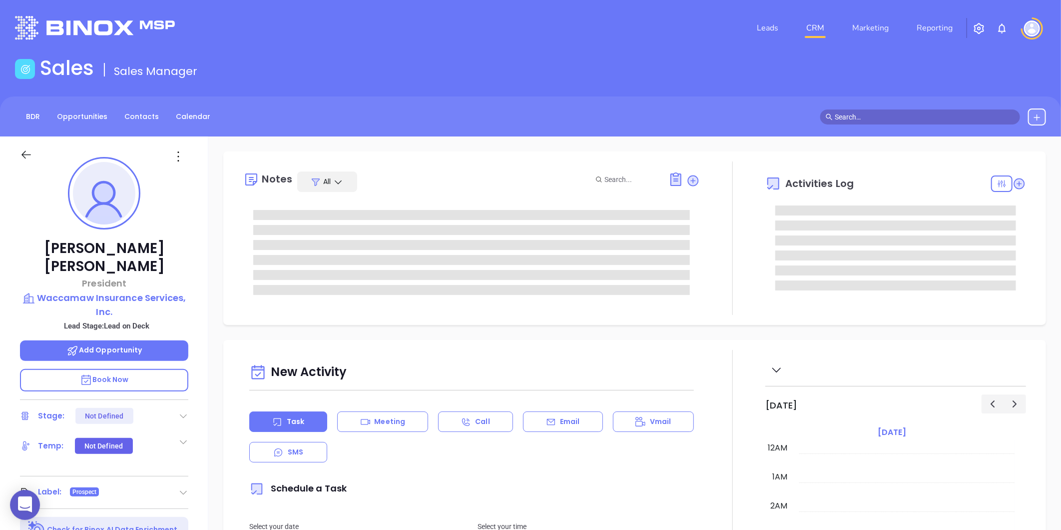
type input "[DATE]"
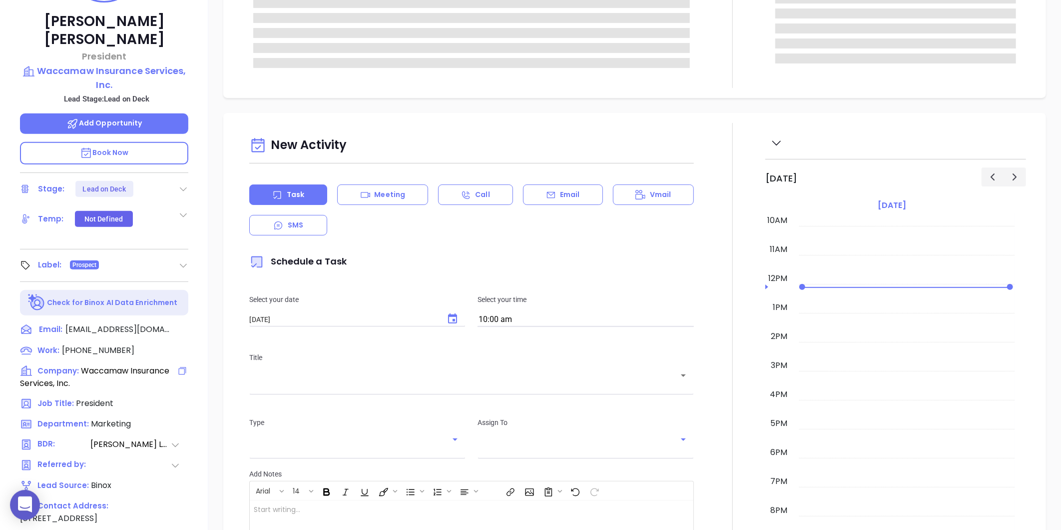
scroll to position [306, 0]
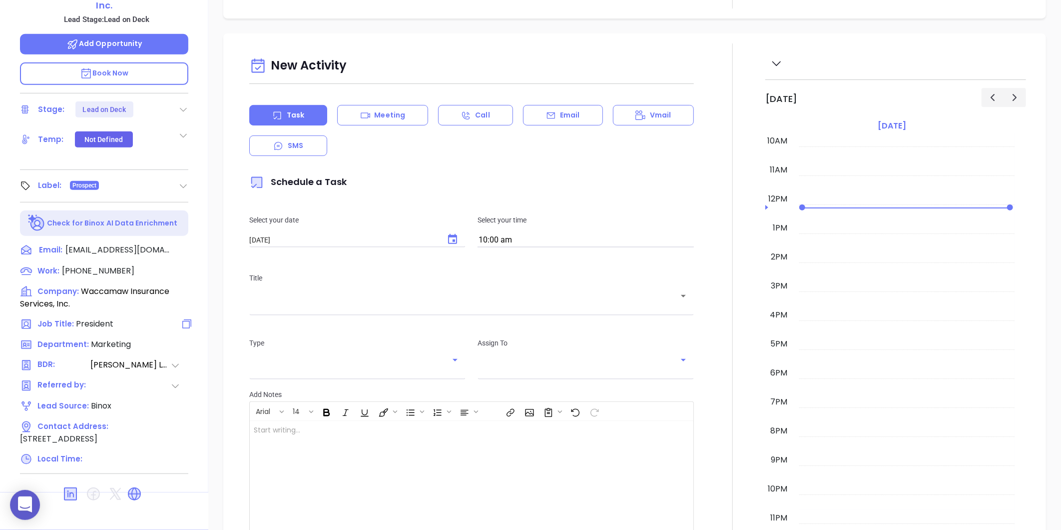
type input "[PERSON_NAME]"
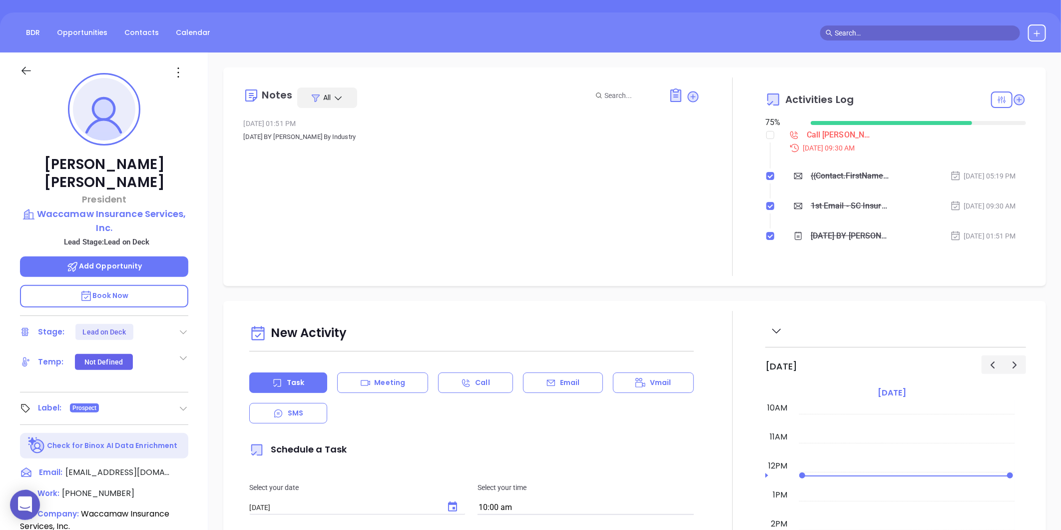
scroll to position [28, 0]
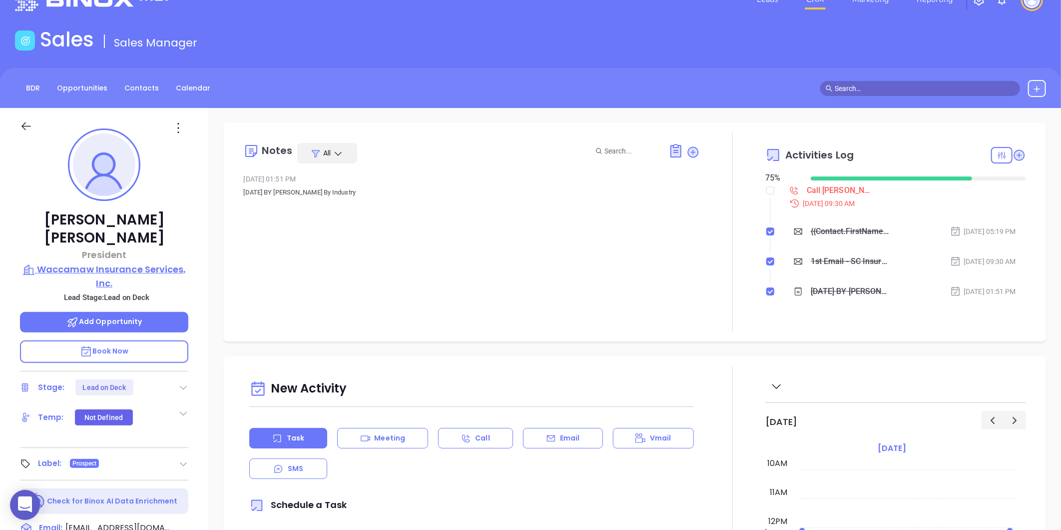
click at [109, 262] on p "Waccamaw Insurance Services, Inc." at bounding box center [104, 275] width 168 height 27
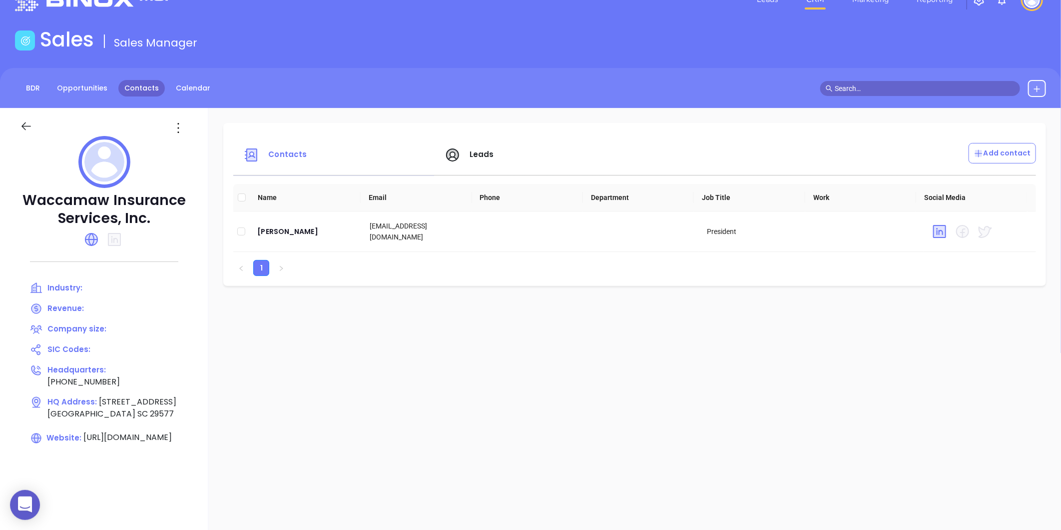
click at [155, 92] on link "Contacts" at bounding box center [141, 88] width 46 height 16
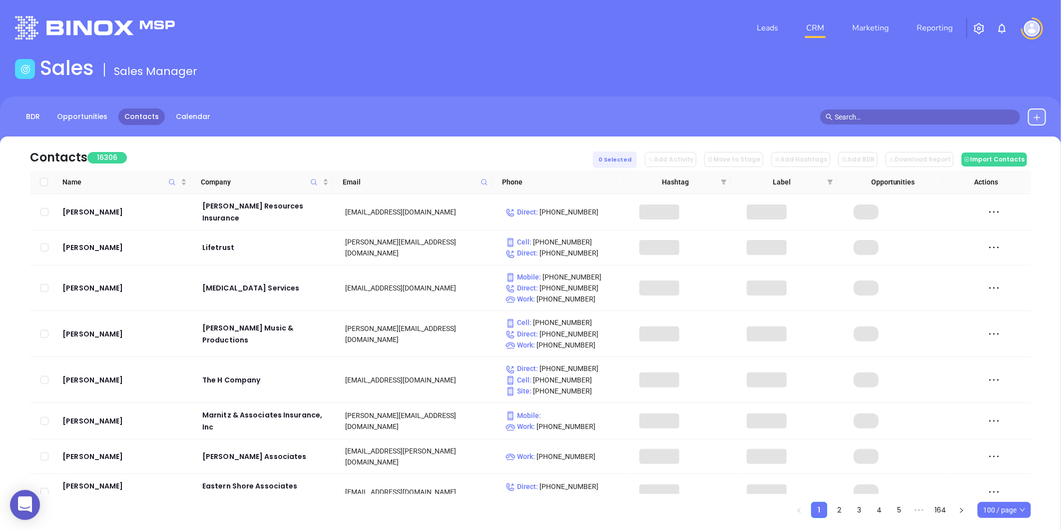
click at [483, 178] on icon at bounding box center [484, 181] width 7 height 7
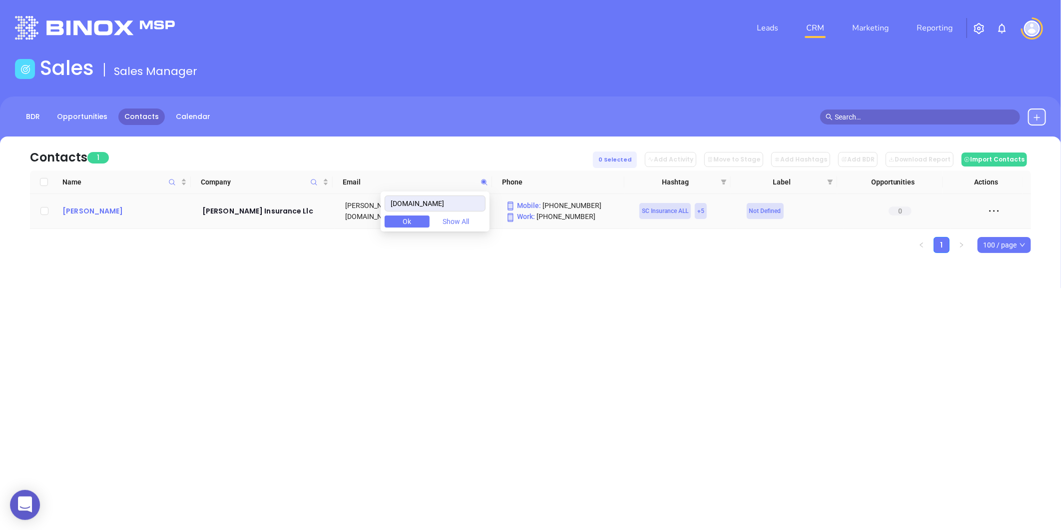
type input "aaronmillerinsurance.com"
click at [91, 213] on div "Aaron Miller" at bounding box center [125, 211] width 126 height 12
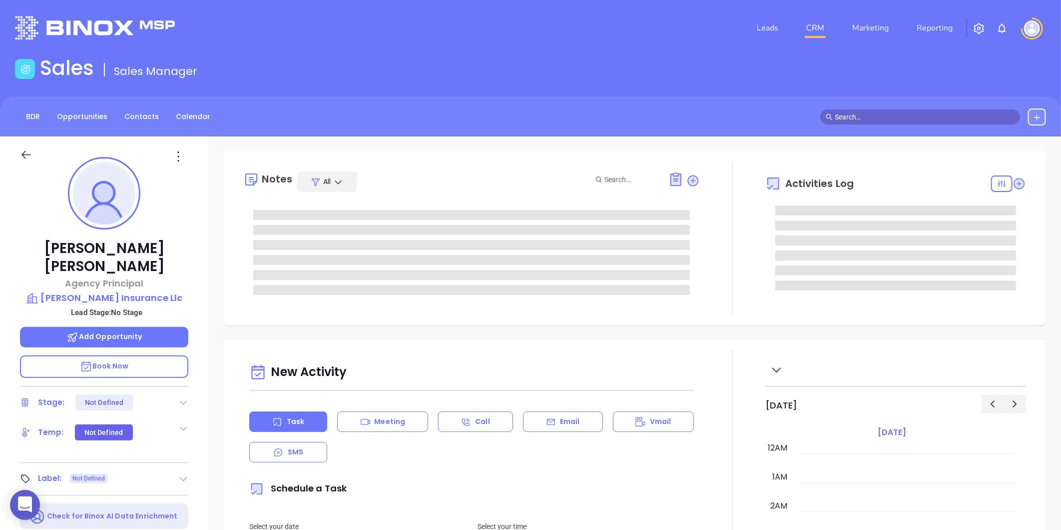
type input "[DATE]"
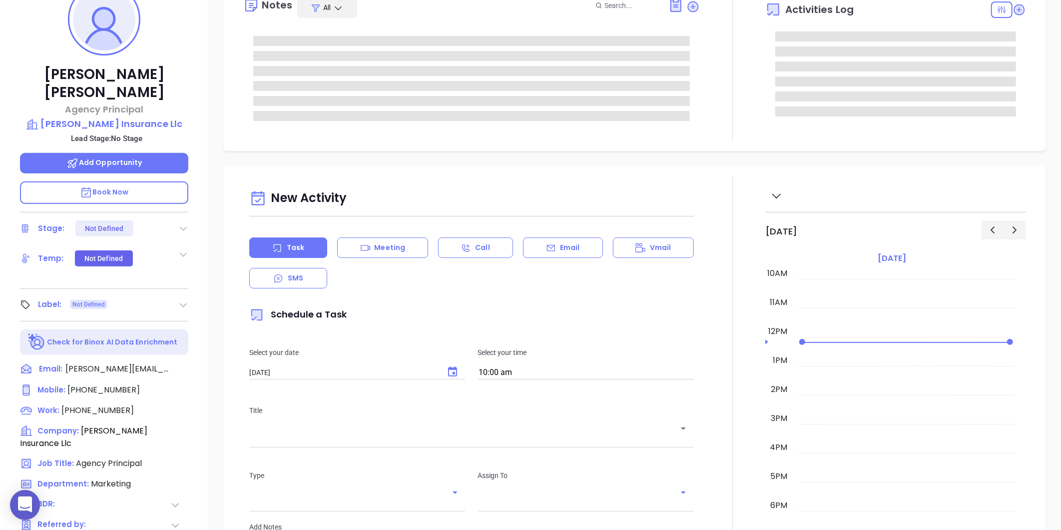
scroll to position [277, 0]
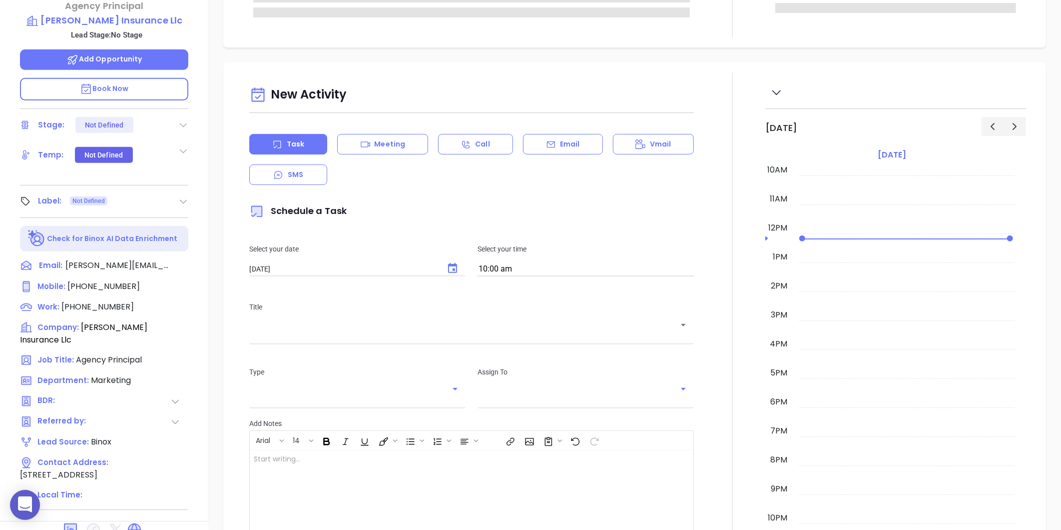
type input "[PERSON_NAME]"
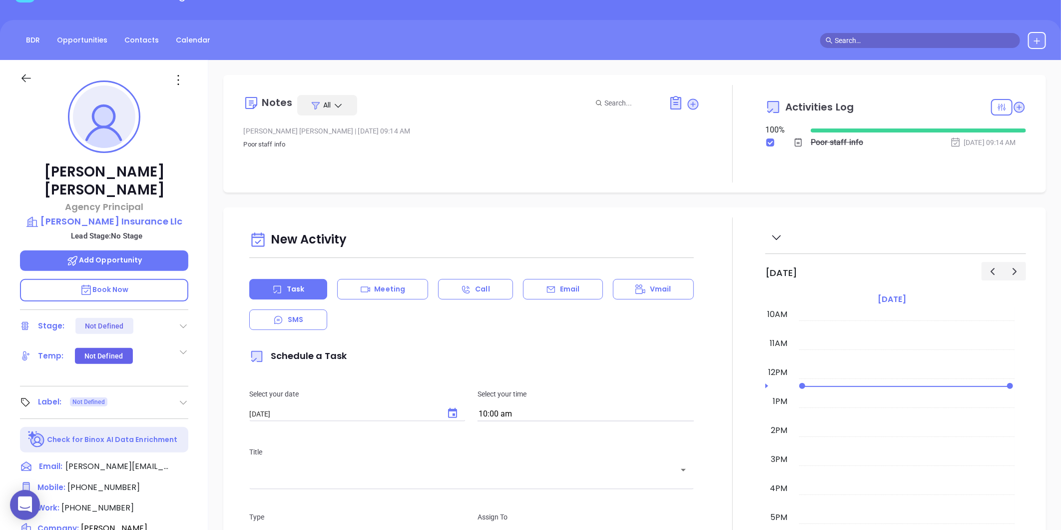
scroll to position [0, 0]
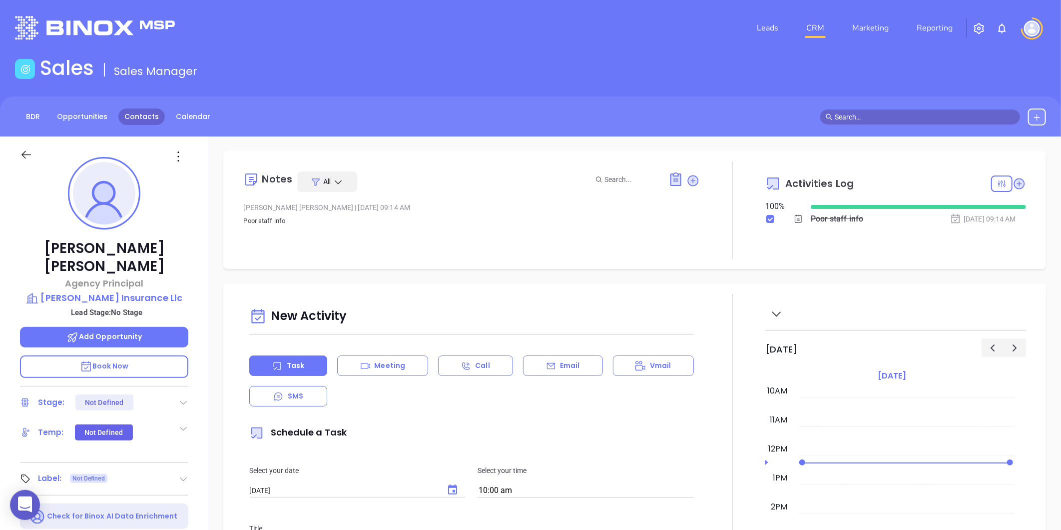
click at [121, 120] on link "Contacts" at bounding box center [141, 116] width 46 height 16
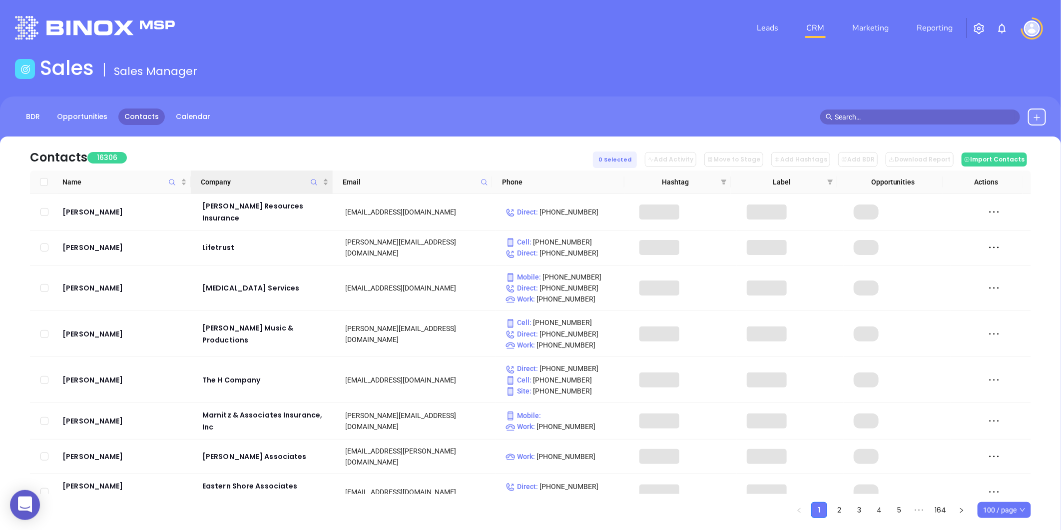
click at [315, 186] on span "Company" at bounding box center [313, 181] width 11 height 23
paste input "Purcells Insurance"
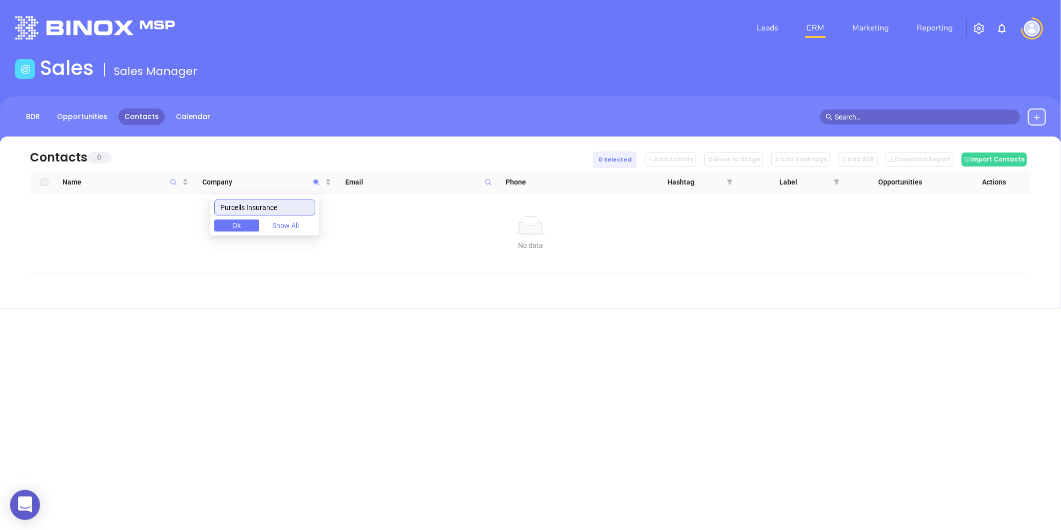
type input "Purcells Insurance"
drag, startPoint x: 288, startPoint y: 206, endPoint x: 215, endPoint y: 228, distance: 76.5
click at [219, 224] on div "Purcells Insurance Ok Show All" at bounding box center [264, 215] width 109 height 40
click at [1046, 114] on div "BDR Opportunities Contacts Calendar" at bounding box center [530, 116] width 1061 height 17
click at [1030, 112] on button at bounding box center [1037, 116] width 18 height 17
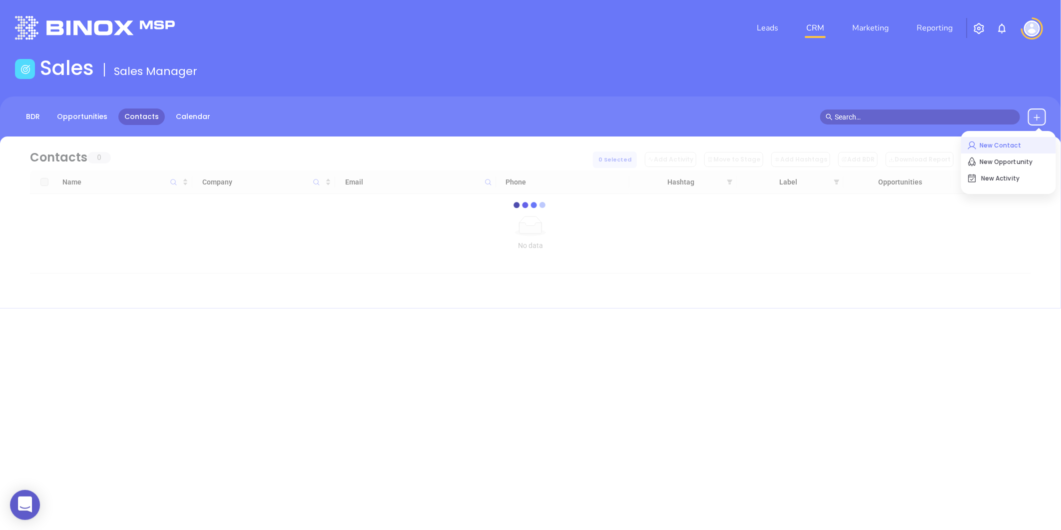
click at [1013, 144] on p "New Contact" at bounding box center [1008, 145] width 83 height 16
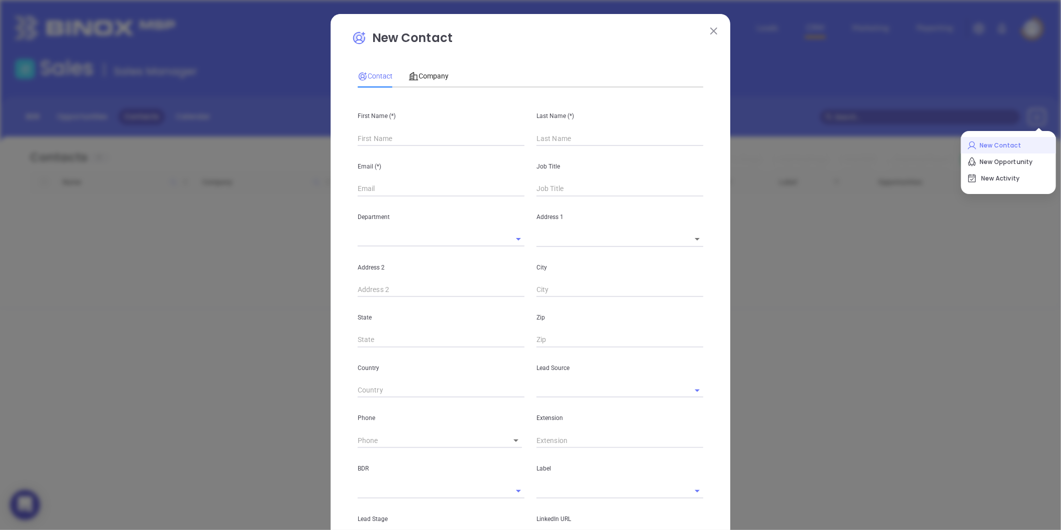
type input "Fourth Phone Call"
type input "1"
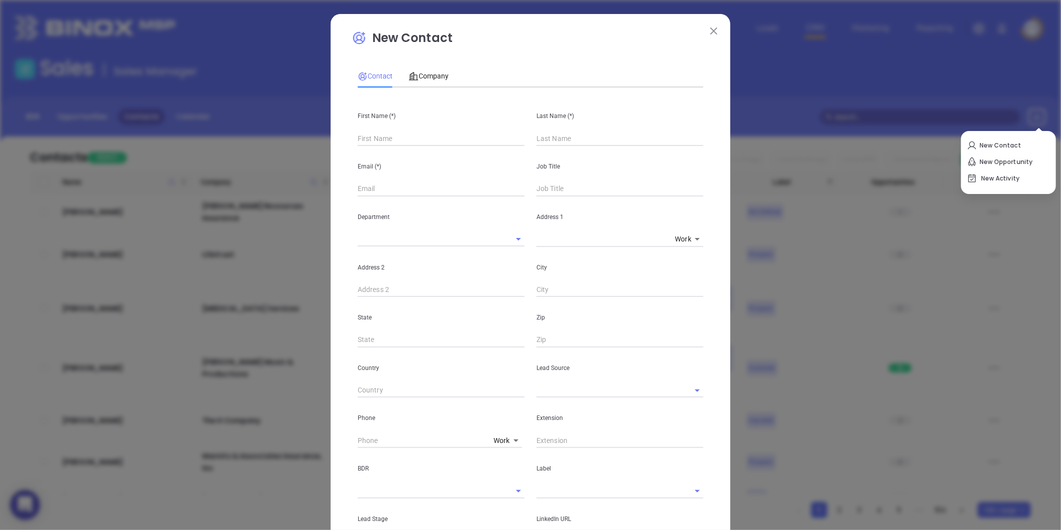
click at [414, 90] on div "Contact Company First Name (*) Last Name (*) Email (*) Job Title Department Add…" at bounding box center [531, 354] width 346 height 590
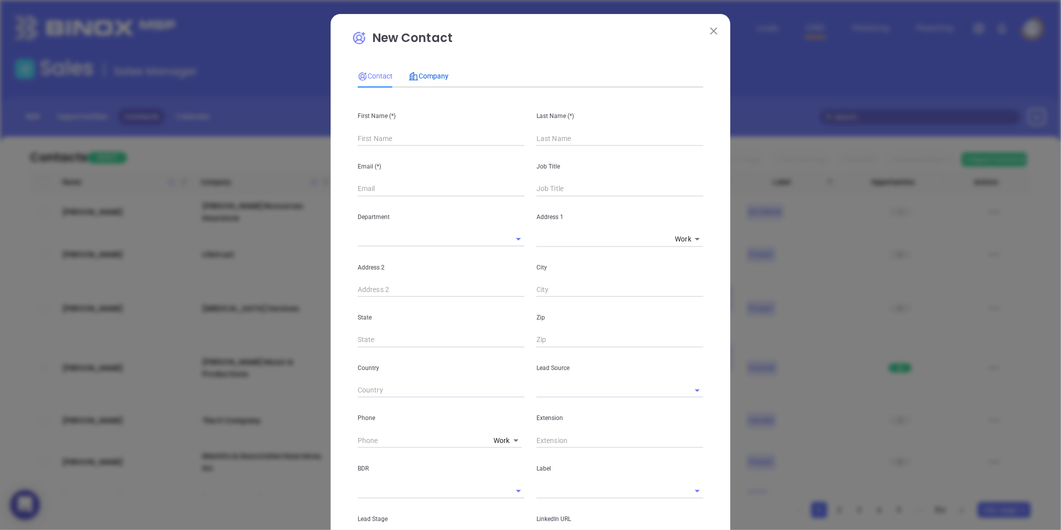
click at [425, 76] on span "Company" at bounding box center [429, 76] width 40 height 8
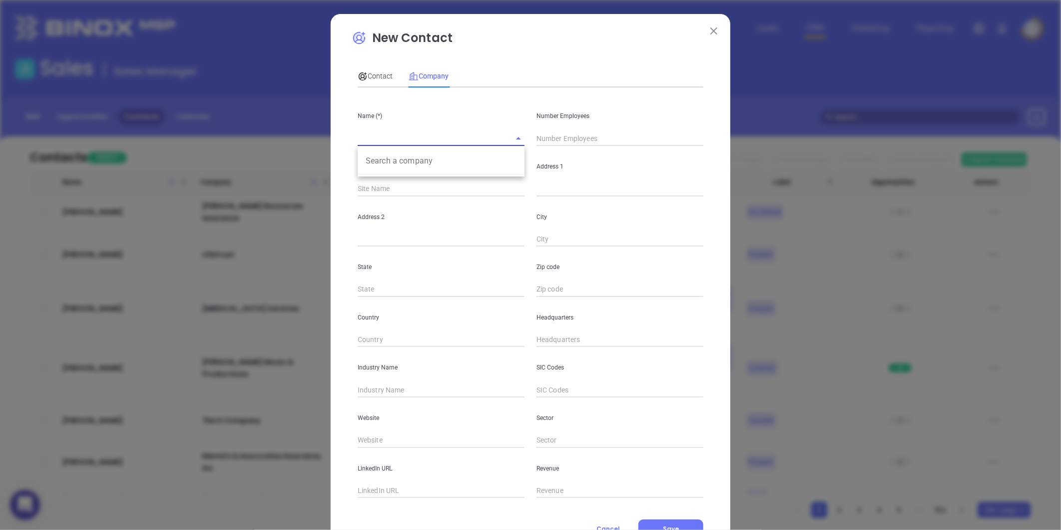
click at [386, 137] on input "text" at bounding box center [427, 138] width 139 height 14
paste input "Purcells Insurance and Loans"
type input "Purcells Insurance and Loans"
click at [577, 143] on input "text" at bounding box center [620, 138] width 167 height 15
type input "4"
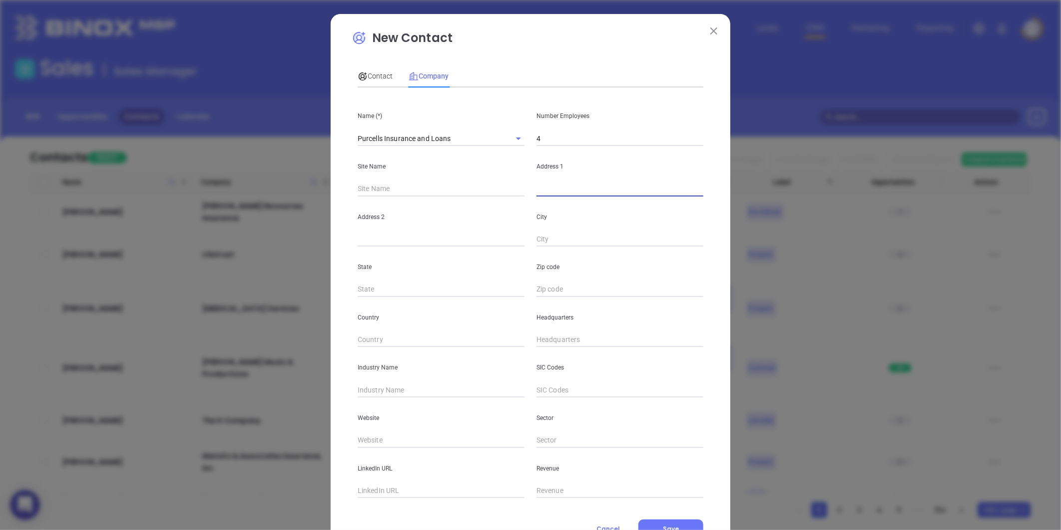
drag, startPoint x: 540, startPoint y: 185, endPoint x: 517, endPoint y: 168, distance: 28.7
click at [540, 185] on input "text" at bounding box center [620, 188] width 167 height 15
paste input "1418 Main Street, Newberry, SC 29108"
drag, startPoint x: 633, startPoint y: 191, endPoint x: 656, endPoint y: 192, distance: 23.0
click at [656, 192] on input "1418 Main Street, Newberry, SC 29108" at bounding box center [620, 188] width 167 height 15
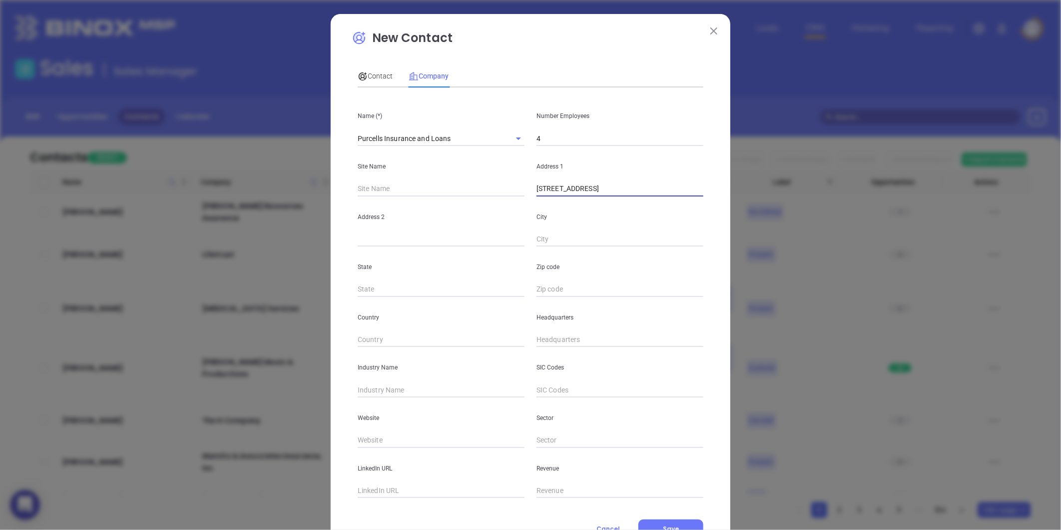
type input "1418 Main Street, Newberry, SC 29108"
click at [547, 283] on input "text" at bounding box center [620, 289] width 167 height 15
paste input "29108"
type input "29108"
click at [428, 292] on input "text" at bounding box center [441, 289] width 167 height 15
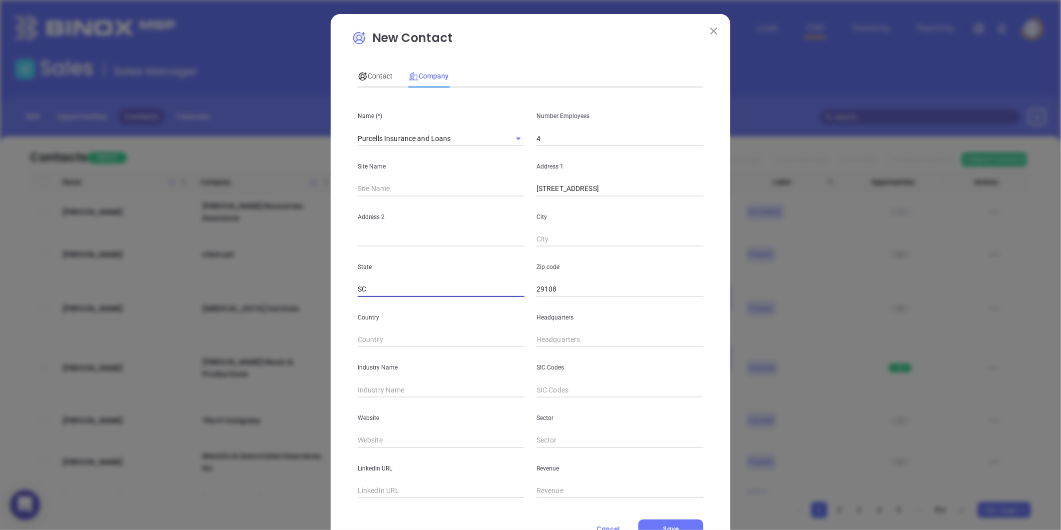
type input "SC"
drag, startPoint x: 591, startPoint y: 191, endPoint x: 620, endPoint y: 194, distance: 29.6
click at [620, 194] on input "1418 Main Street, Newberry, SC 29108" at bounding box center [620, 188] width 167 height 15
click at [553, 236] on input "text" at bounding box center [620, 239] width 167 height 15
paste input "Newberry"
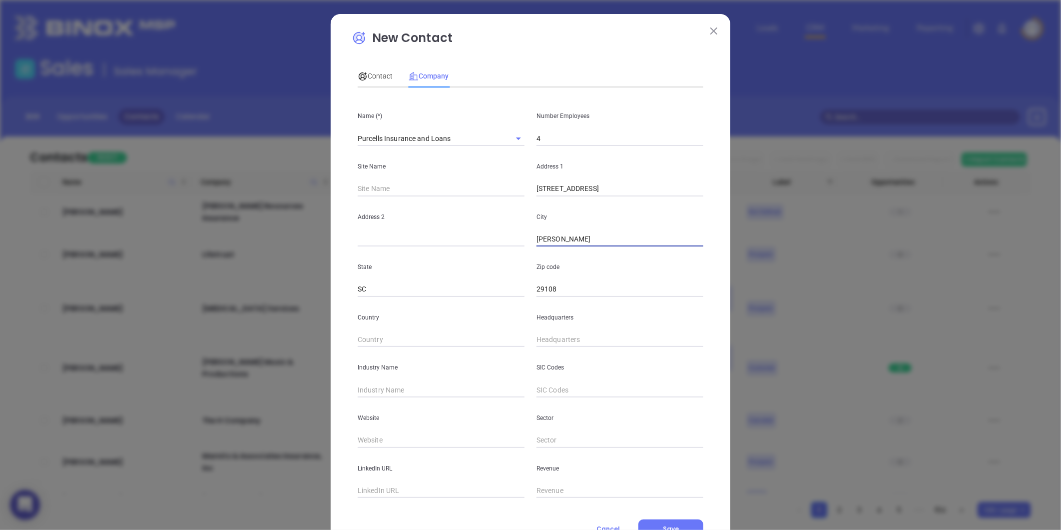
type input "Newberry"
drag, startPoint x: 585, startPoint y: 192, endPoint x: 686, endPoint y: 199, distance: 101.1
click at [686, 199] on div "Name (*) Purcells Insurance and Loans Number Employees 4 Site Name Address 1 14…" at bounding box center [531, 296] width 346 height 402
click at [585, 178] on div "Address 1 1418 Main Street, Newberry, SC 29108" at bounding box center [620, 171] width 179 height 50
drag, startPoint x: 588, startPoint y: 187, endPoint x: 649, endPoint y: 197, distance: 62.3
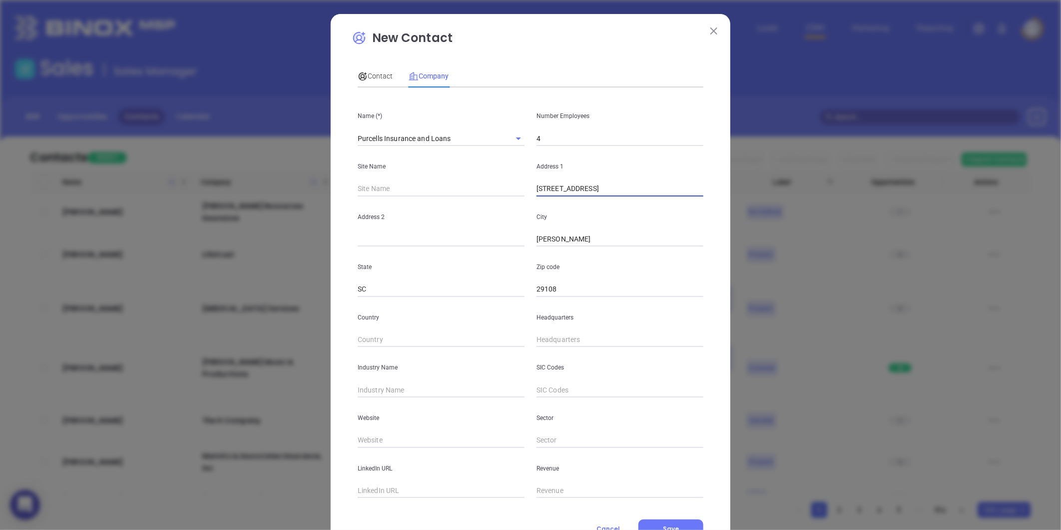
click at [648, 197] on div "Name (*) Purcells Insurance and Loans Number Employees 4 Site Name Address 1 14…" at bounding box center [531, 296] width 346 height 402
click at [630, 189] on input "1418 Main Street,8" at bounding box center [620, 188] width 167 height 15
type input "1418 Main Street"
type input "( ) -"
click at [570, 338] on input "( ) -" at bounding box center [620, 339] width 167 height 15
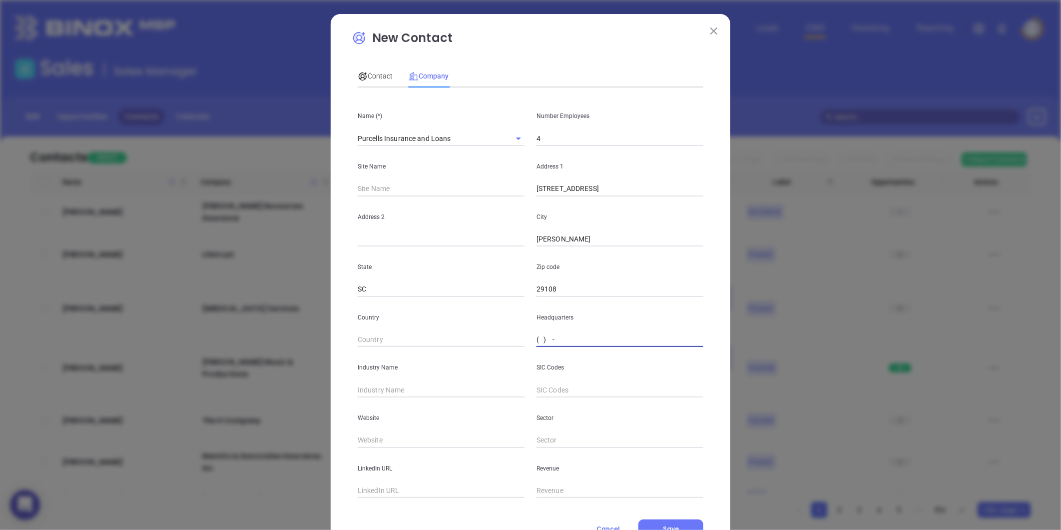
paste input "803) 276-1422"
type input "(803) 276-1422"
click at [363, 384] on input "text" at bounding box center [441, 389] width 167 height 15
type input "U"
type input "Insurance"
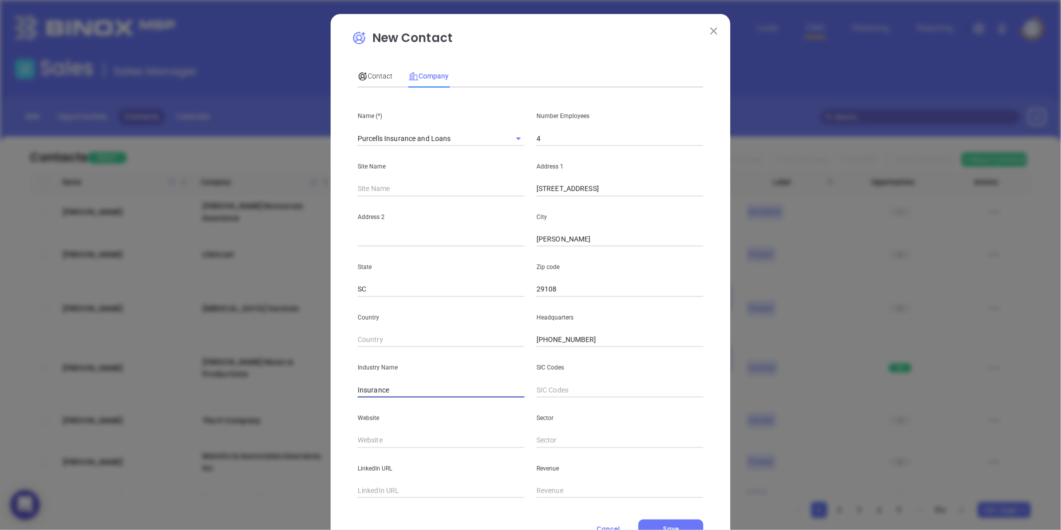
click at [373, 439] on input "text" at bounding box center [441, 440] width 167 height 15
paste input "https://purcells.net/"
type input "https://purcells.net/"
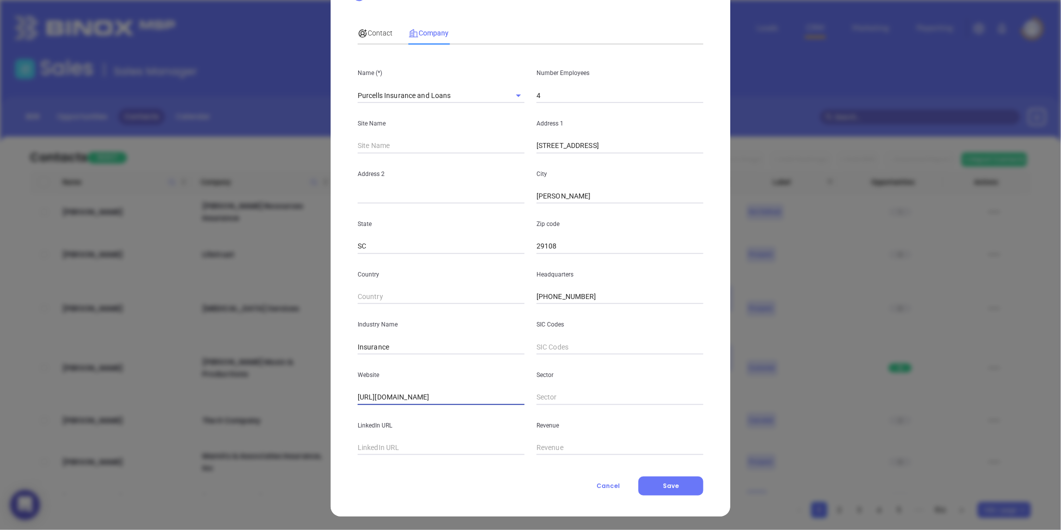
scroll to position [43, 0]
click at [378, 21] on div "Contact" at bounding box center [375, 32] width 35 height 23
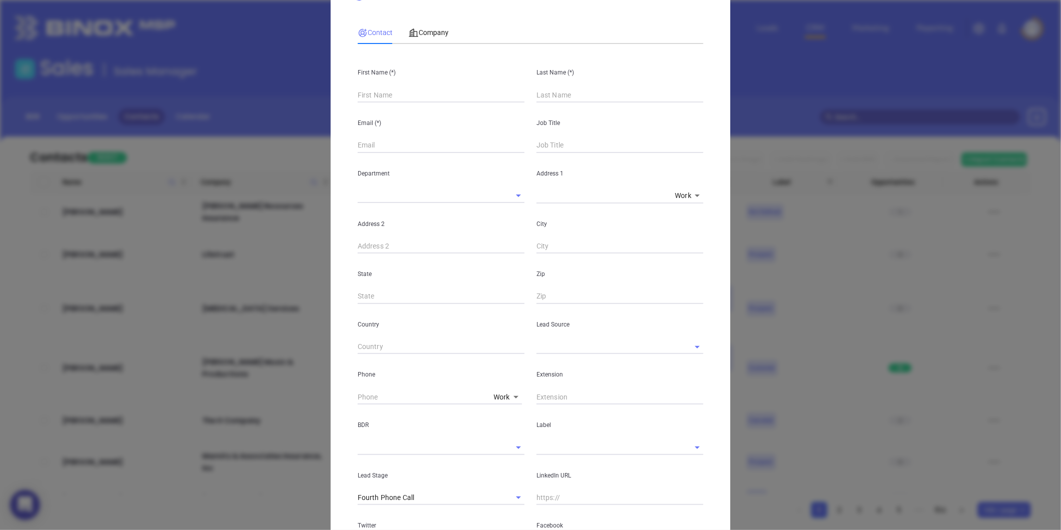
click at [370, 89] on input "text" at bounding box center [441, 94] width 167 height 15
paste input "Trent Purcell"
drag, startPoint x: 371, startPoint y: 97, endPoint x: 413, endPoint y: 100, distance: 42.1
click at [402, 98] on input "Trent Purcell" at bounding box center [441, 94] width 167 height 15
type input "Trent Purcell"
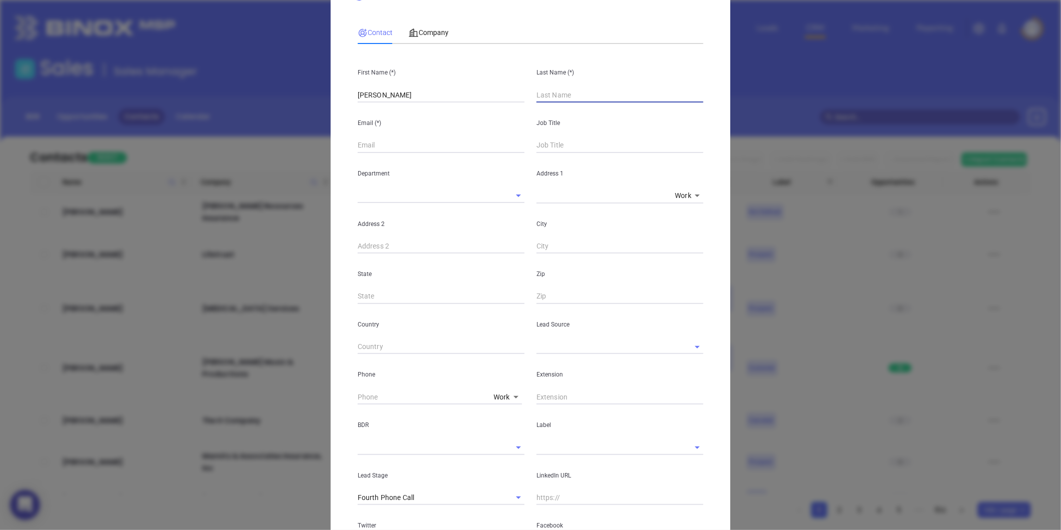
click at [556, 99] on input "text" at bounding box center [620, 94] width 167 height 15
paste input "Purcell"
type input "Purcell"
drag, startPoint x: 424, startPoint y: 93, endPoint x: 372, endPoint y: 111, distance: 55.0
click at [372, 111] on div "First Name (*) Trent Purcell Last Name (*) Purcell Email (*) Job Title Departme…" at bounding box center [531, 328] width 346 height 553
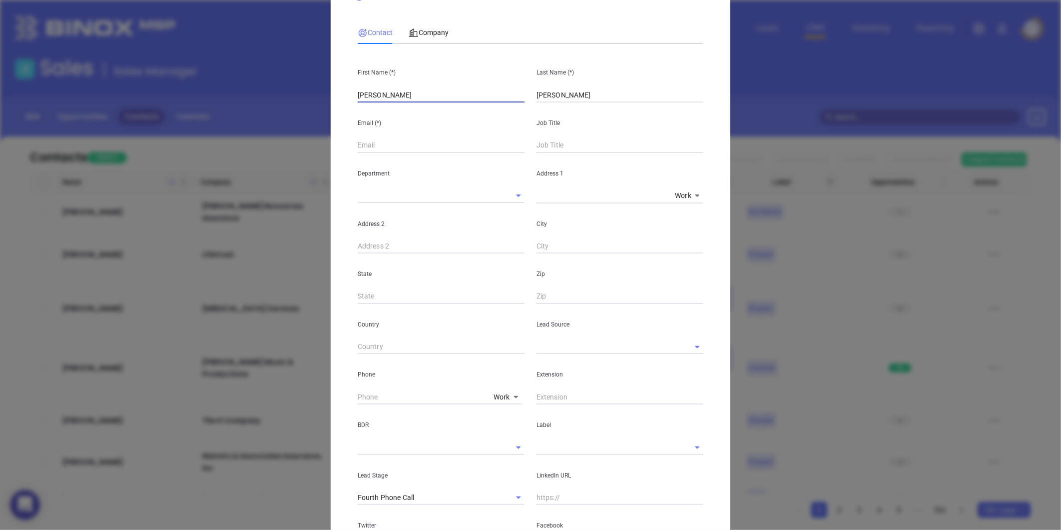
type input "Trent"
click at [360, 144] on input "text" at bounding box center [441, 145] width 167 height 15
paste input "TKpurcell1300@yahoo.com"
type input "TKpurcell1300@yahoo.com"
click at [558, 146] on input "text" at bounding box center [620, 145] width 167 height 15
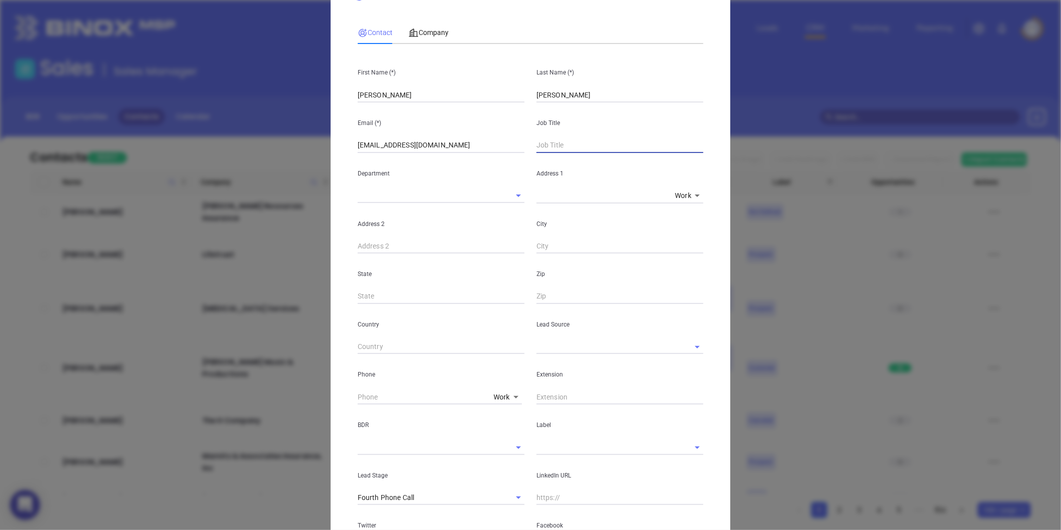
type input "President"
click at [553, 358] on div "Extension" at bounding box center [620, 379] width 179 height 50
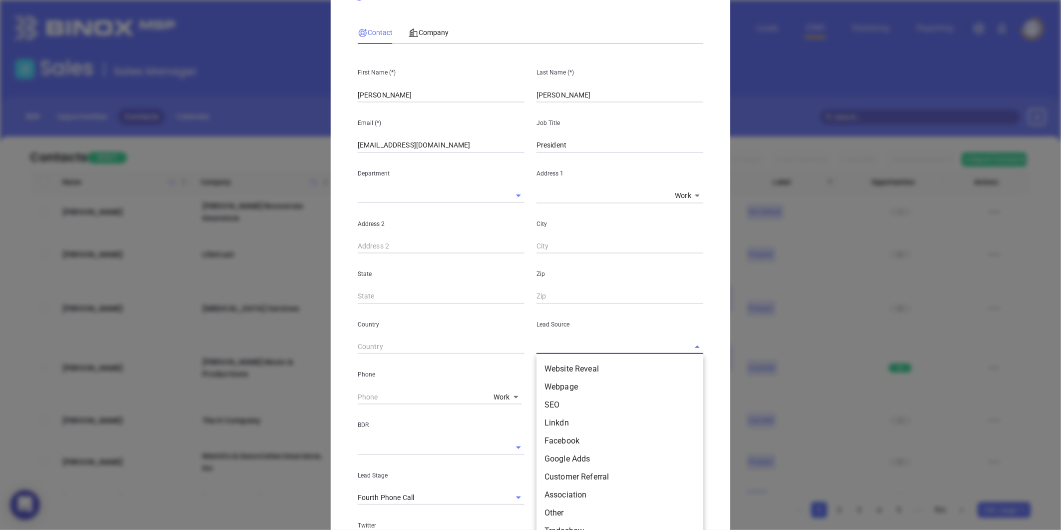
drag, startPoint x: 553, startPoint y: 358, endPoint x: 552, endPoint y: 347, distance: 11.1
click at [552, 347] on input "text" at bounding box center [606, 346] width 139 height 14
click at [560, 401] on li "Other" at bounding box center [620, 402] width 167 height 18
type input "Other"
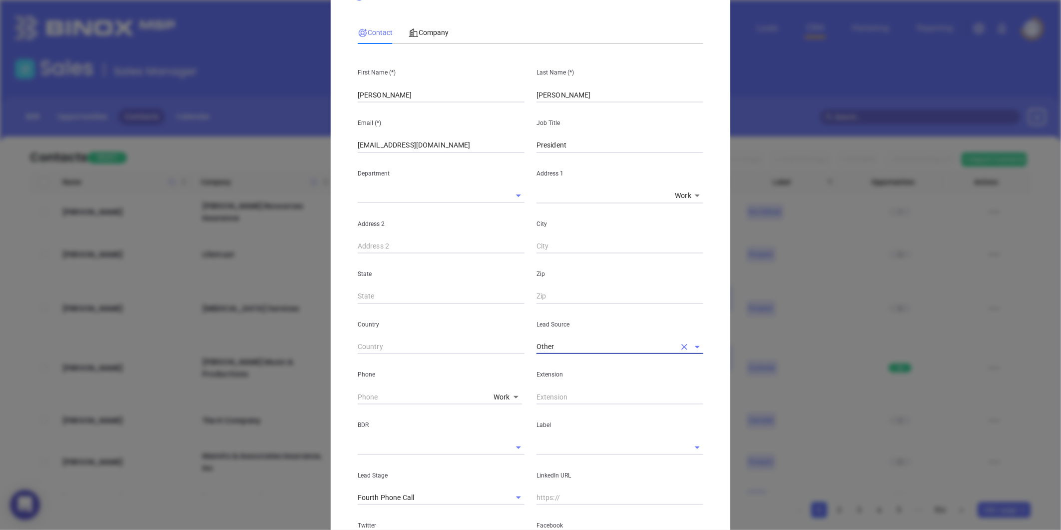
click at [548, 449] on input "text" at bounding box center [606, 447] width 139 height 14
click at [546, 469] on li "Prospect" at bounding box center [620, 470] width 167 height 18
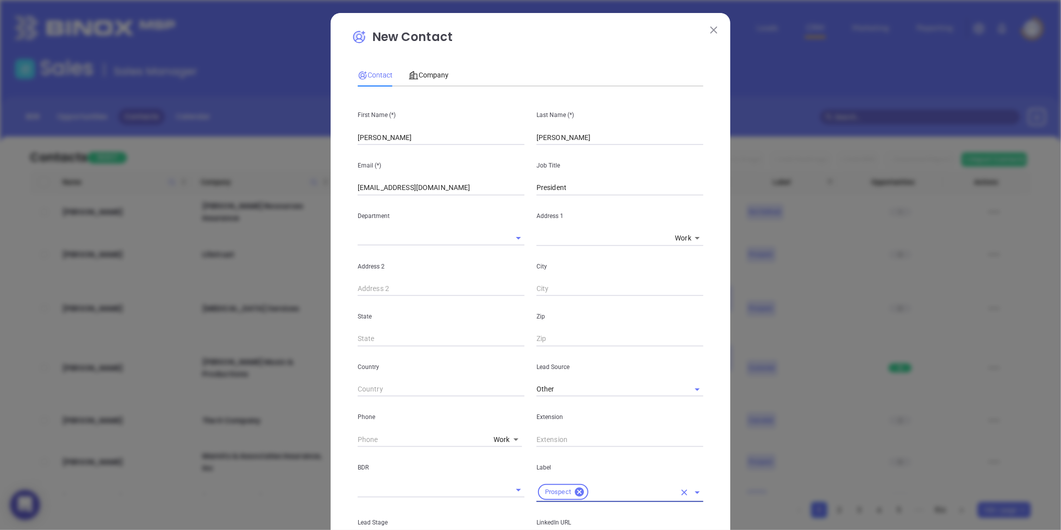
scroll to position [0, 0]
click at [434, 76] on span "Company" at bounding box center [429, 76] width 40 height 8
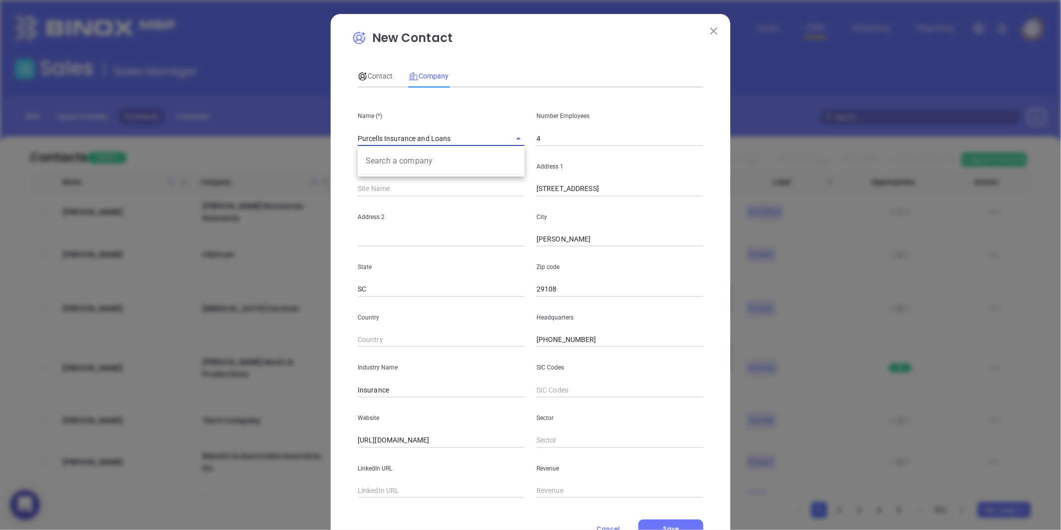
click at [321, 151] on div "New Contact Contact Company First Name (*) Trent Last Name (*) Purcell Email (*…" at bounding box center [530, 265] width 1061 height 530
click at [382, 73] on span "Contact" at bounding box center [375, 76] width 35 height 8
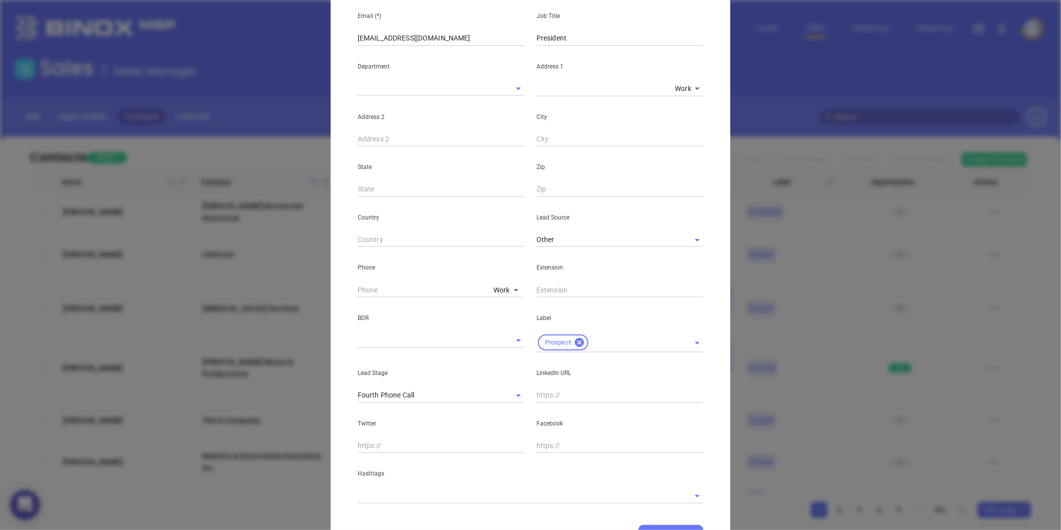
scroll to position [166, 0]
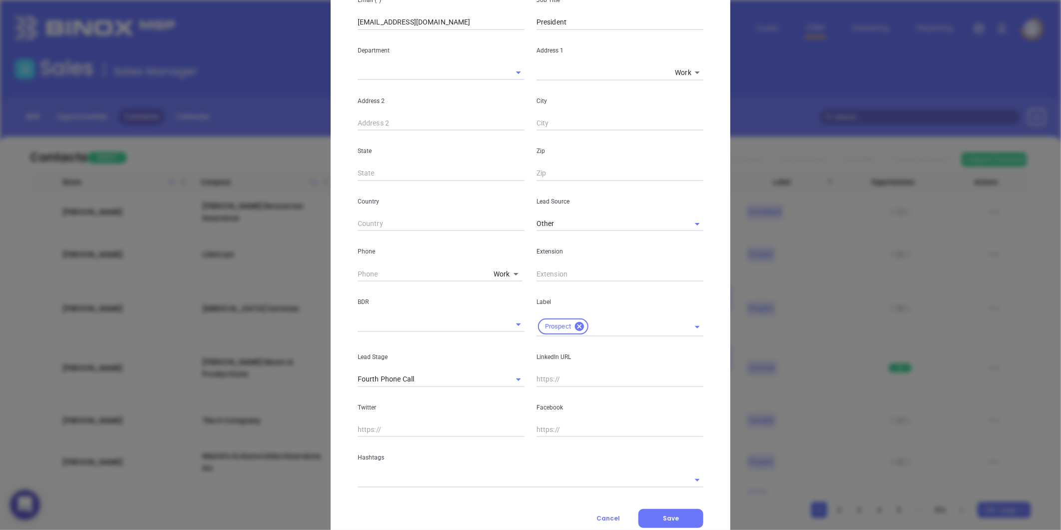
click at [551, 385] on input "text" at bounding box center [620, 379] width 167 height 15
paste input "linkedin.com/in/trent-purcell-92620917"
type input "www.linkedin.com/in/trent-purcell-92620917"
drag, startPoint x: 445, startPoint y: 497, endPoint x: 430, endPoint y: 487, distance: 17.6
click at [442, 497] on div "Contact Company First Name (*) Trent Last Name (*) Purcell Email (*) TKpurcell1…" at bounding box center [531, 210] width 346 height 634
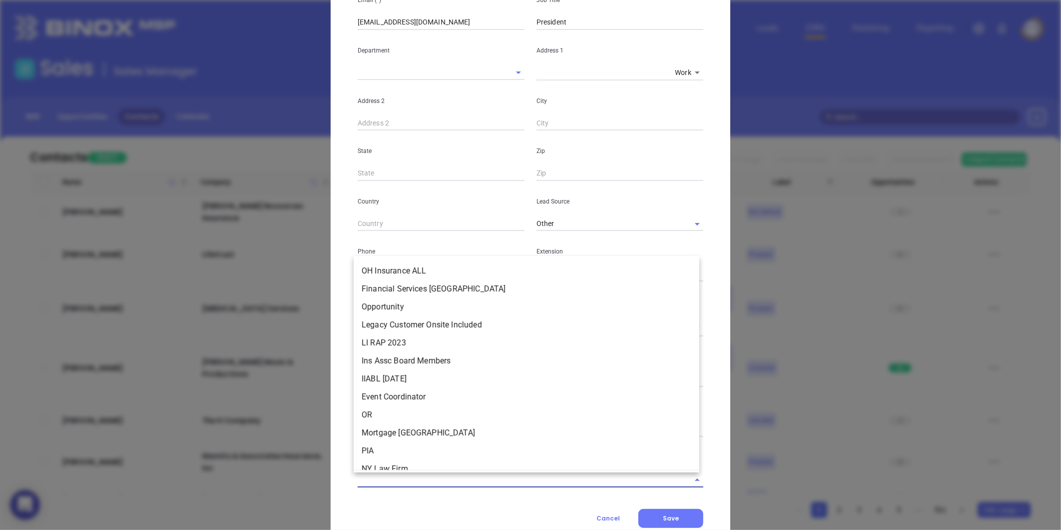
click at [431, 486] on input "text" at bounding box center [517, 479] width 318 height 14
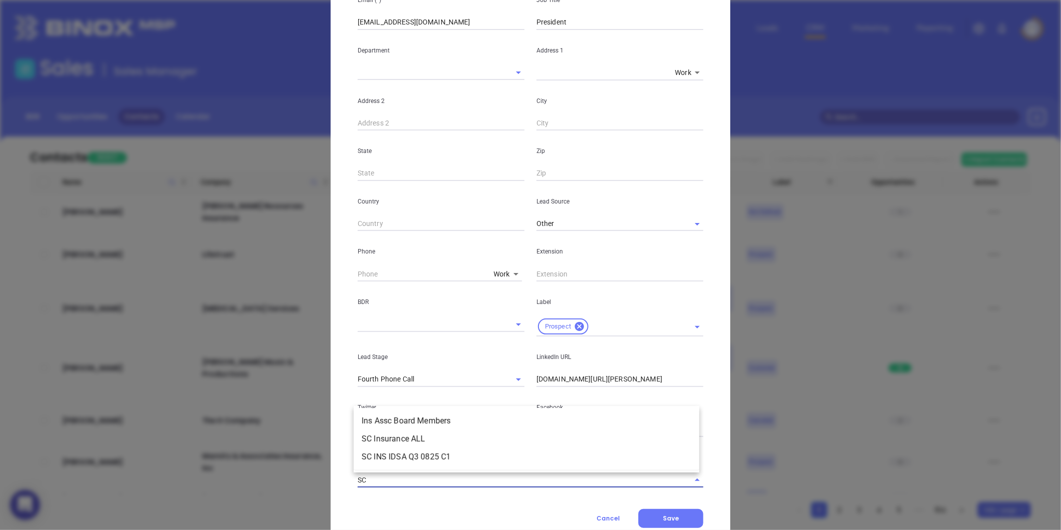
type input "SC i"
click at [406, 437] on li "SC Insurance ALL" at bounding box center [527, 439] width 346 height 18
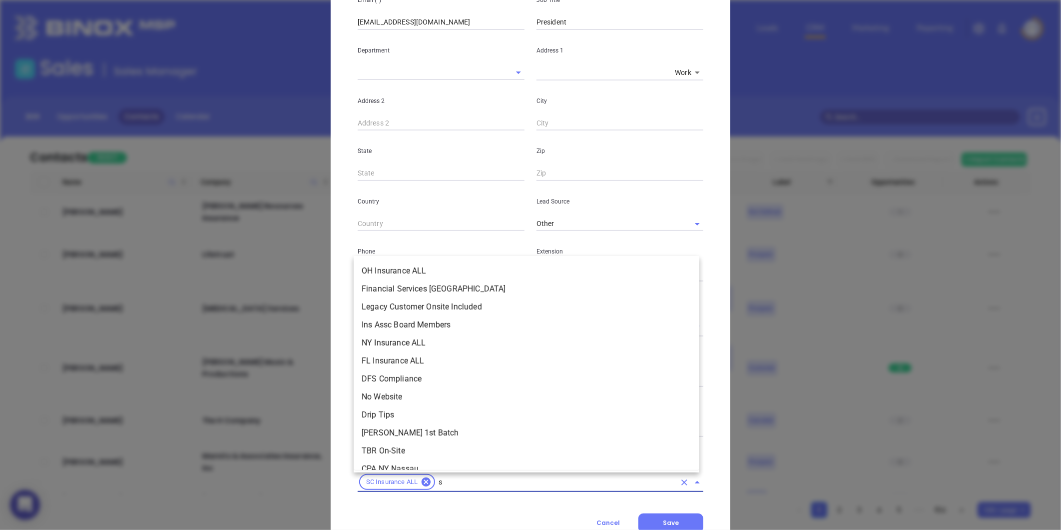
scroll to position [3749, 0]
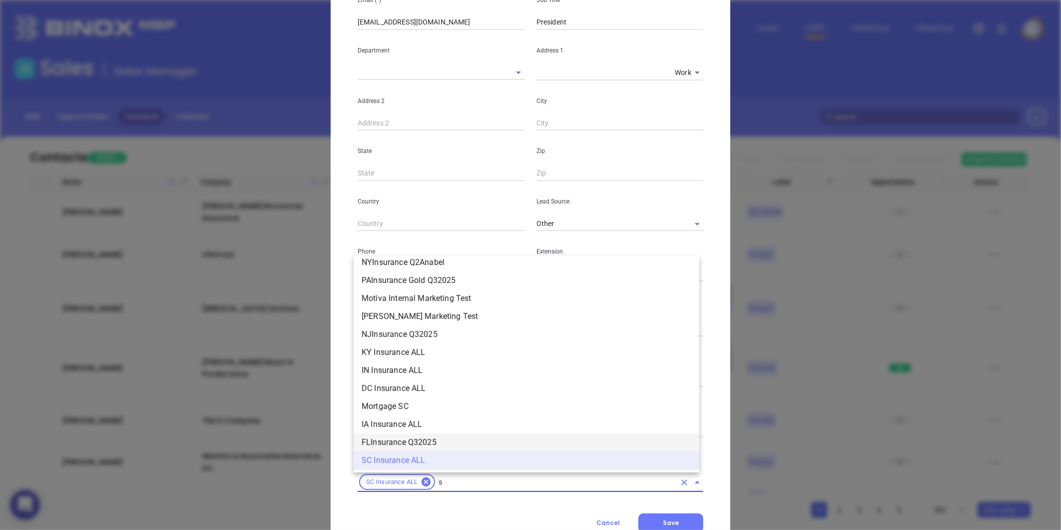
type input "sc"
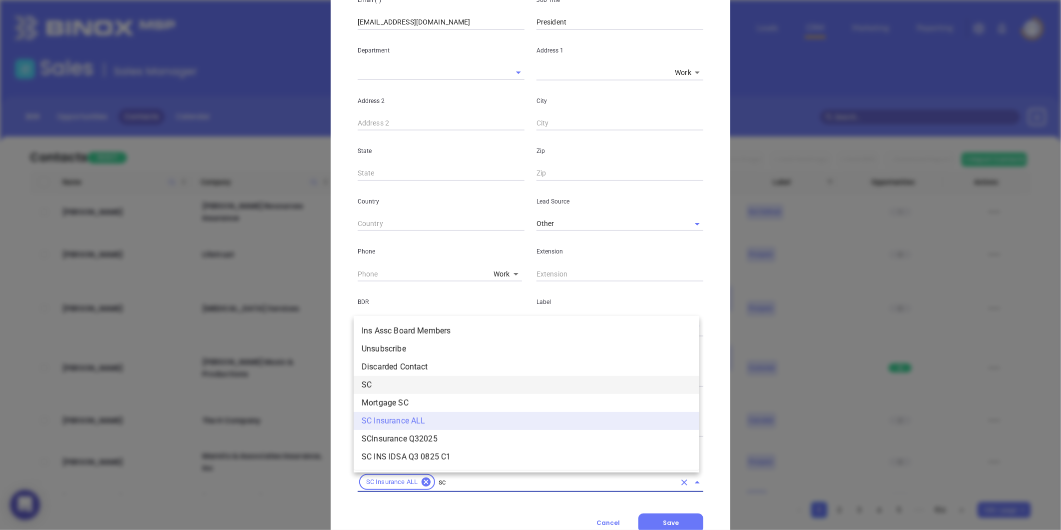
click at [372, 382] on li "SC" at bounding box center [527, 385] width 346 height 18
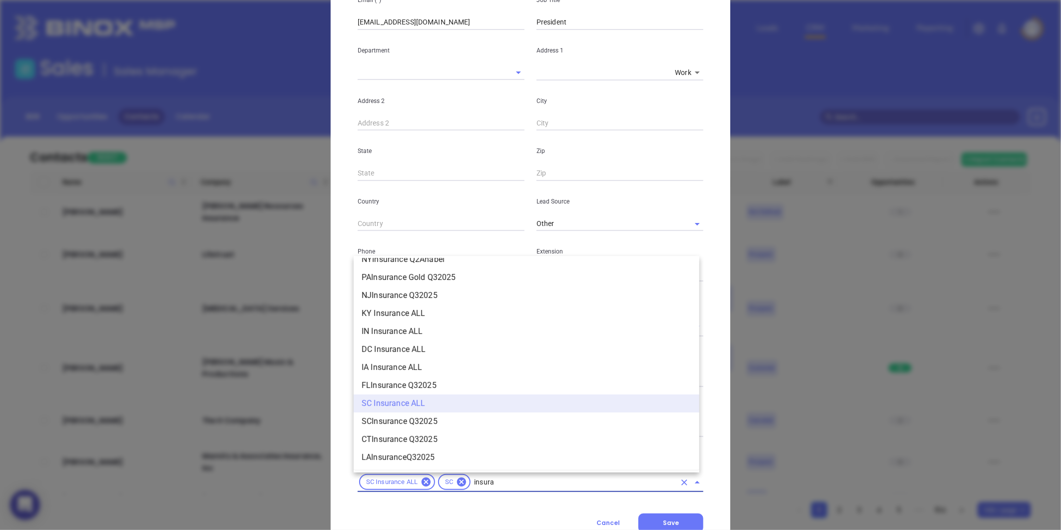
scroll to position [1072, 0]
type input "insurance"
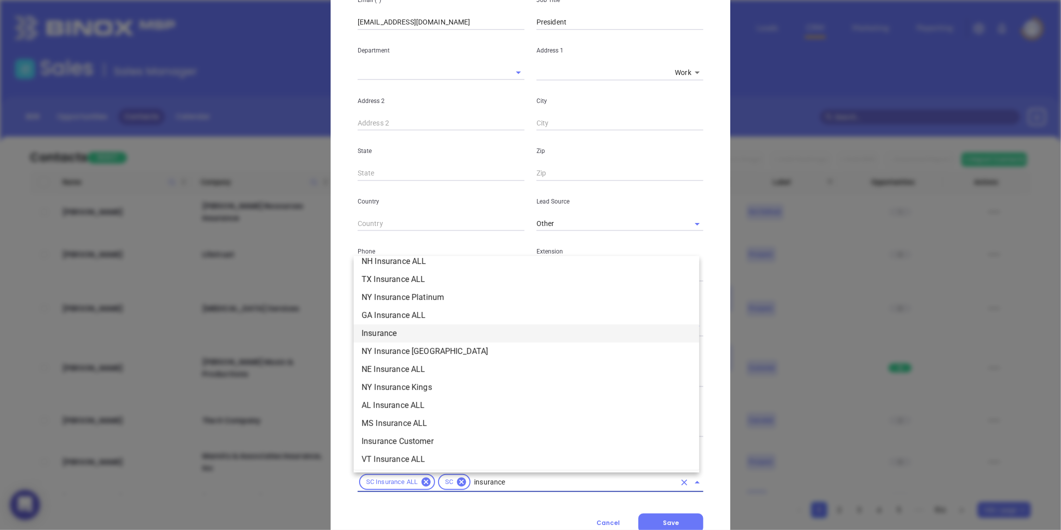
click at [387, 332] on li "Insurance" at bounding box center [527, 333] width 346 height 18
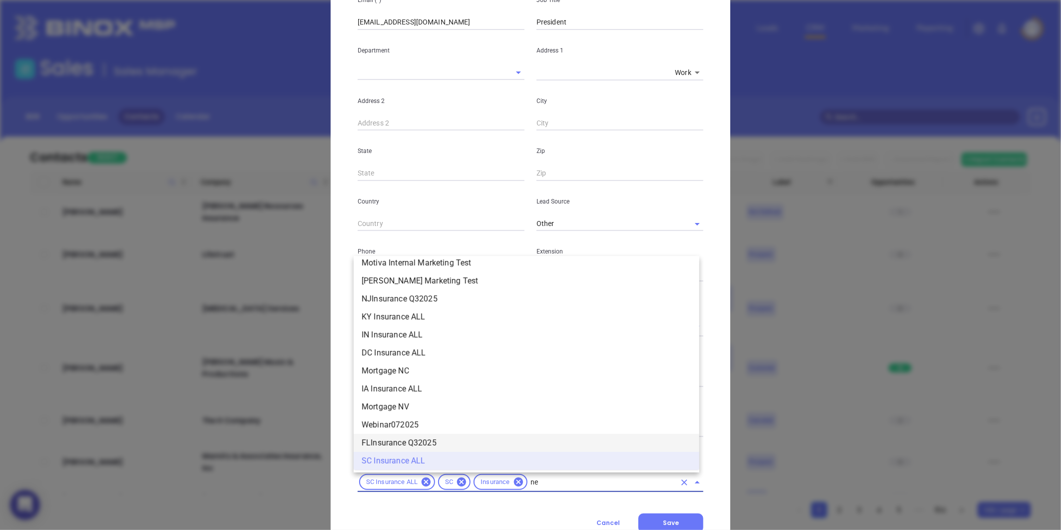
scroll to position [0, 0]
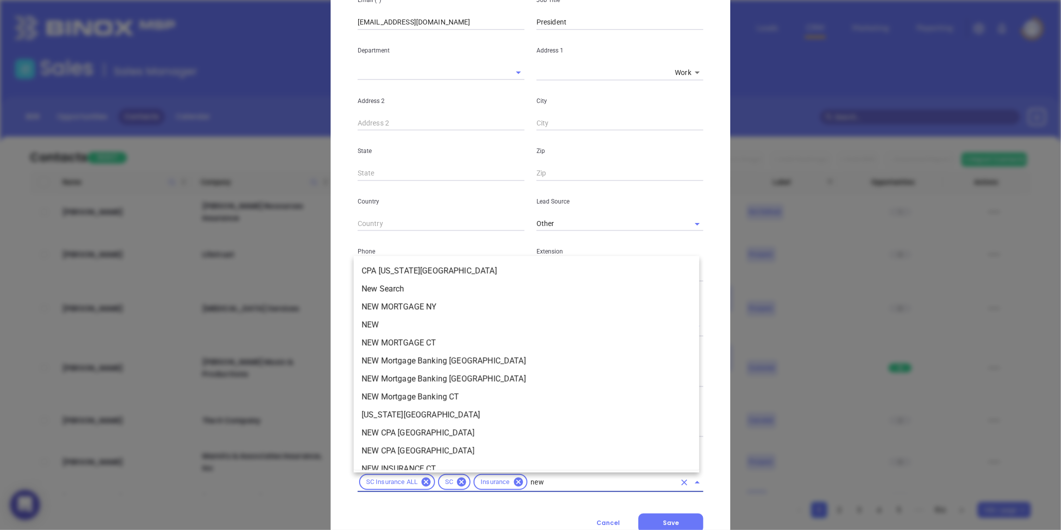
type input "new2"
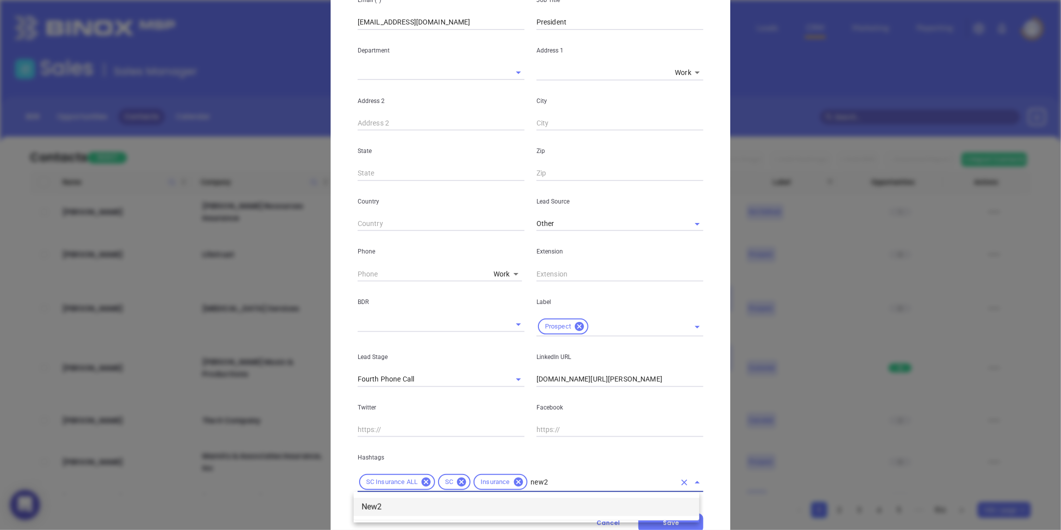
click at [387, 505] on li "New2" at bounding box center [527, 507] width 346 height 18
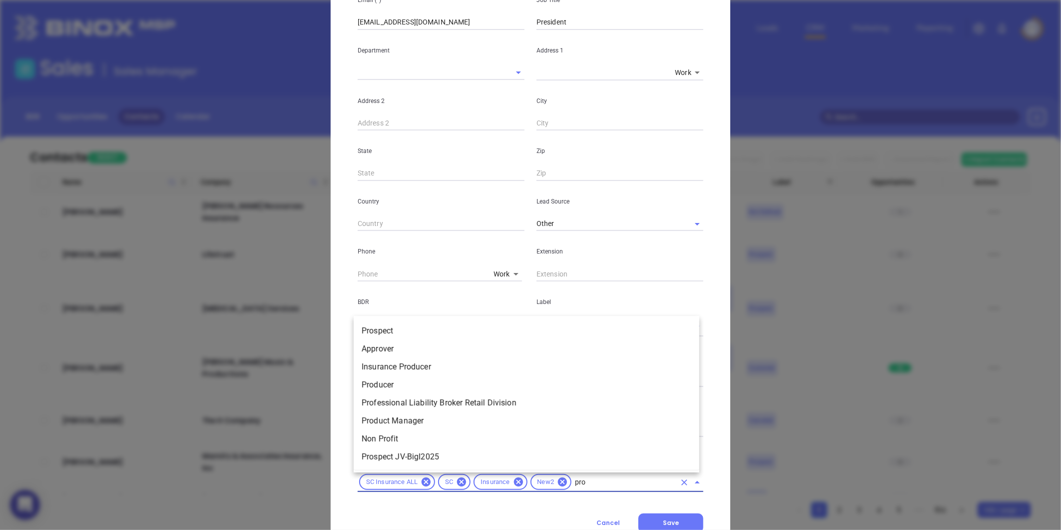
type input "pros"
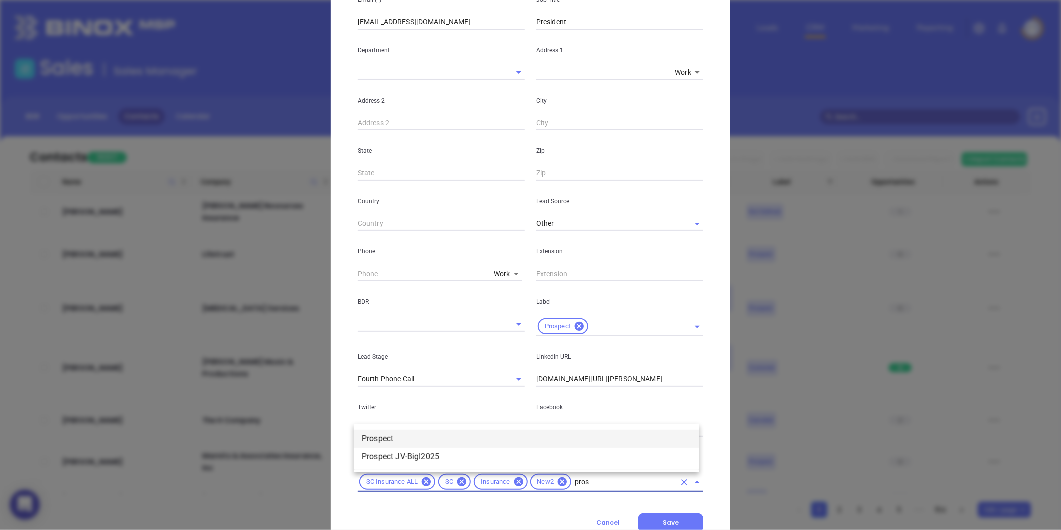
click at [446, 445] on li "Prospect" at bounding box center [527, 439] width 346 height 18
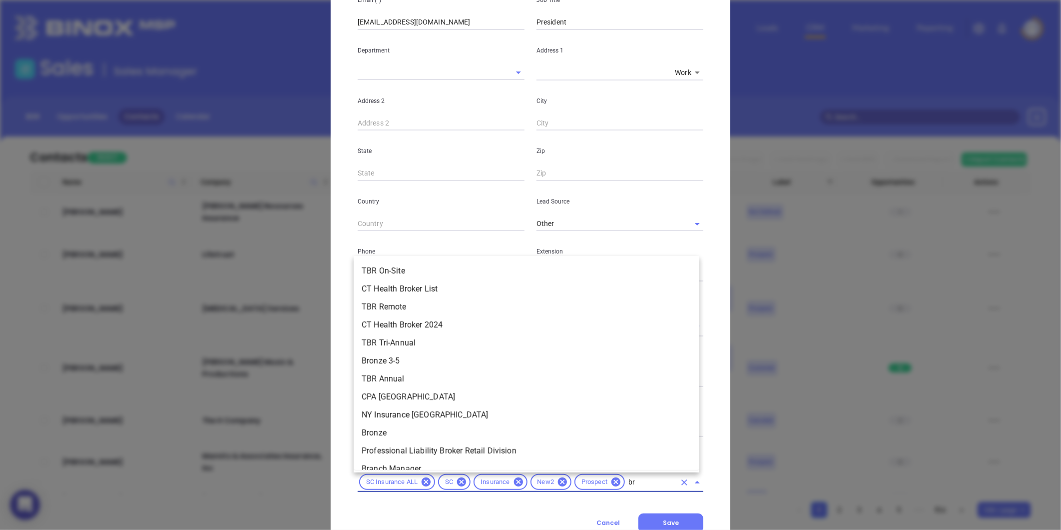
type input "bro"
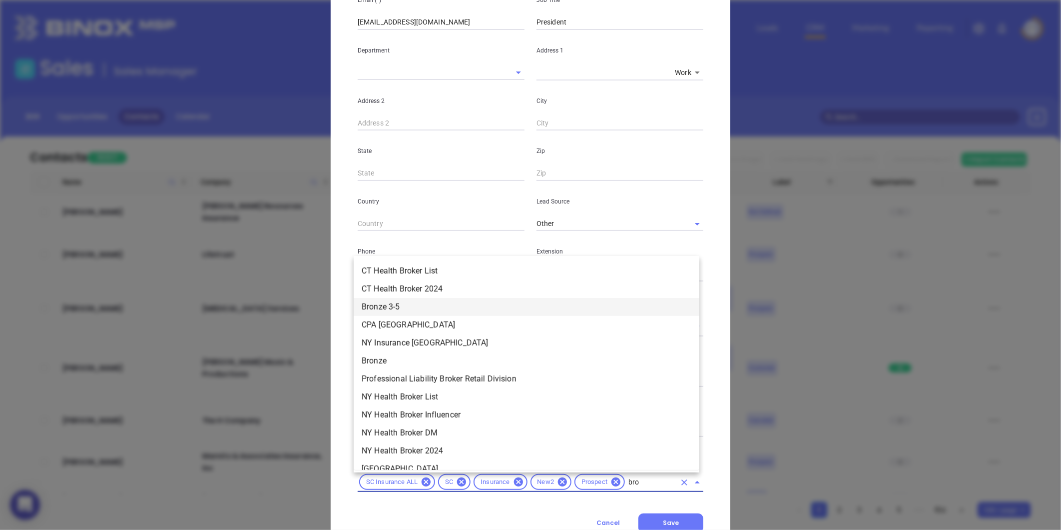
click at [395, 314] on li "Bronze 3-5" at bounding box center [527, 307] width 346 height 18
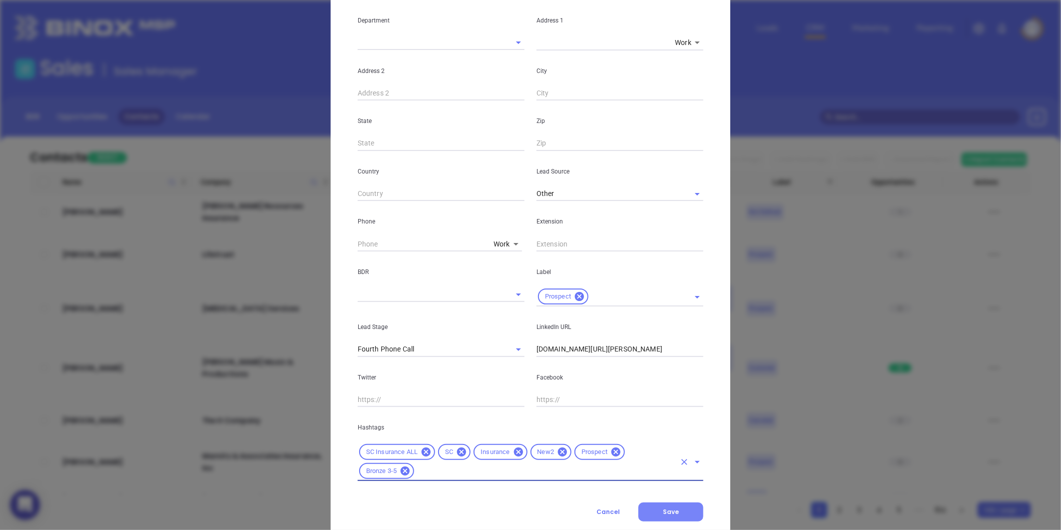
scroll to position [223, 0]
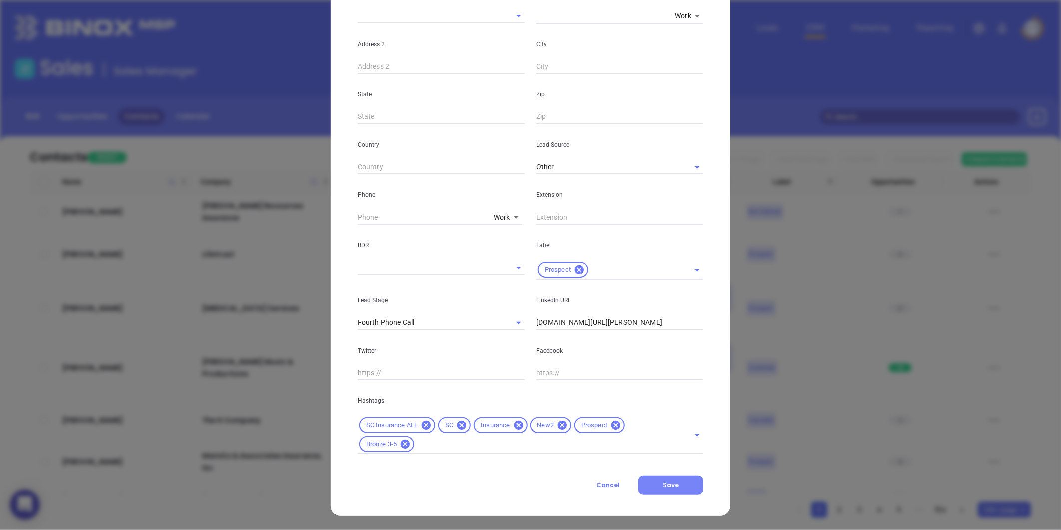
click at [664, 488] on span "Save" at bounding box center [671, 485] width 16 height 8
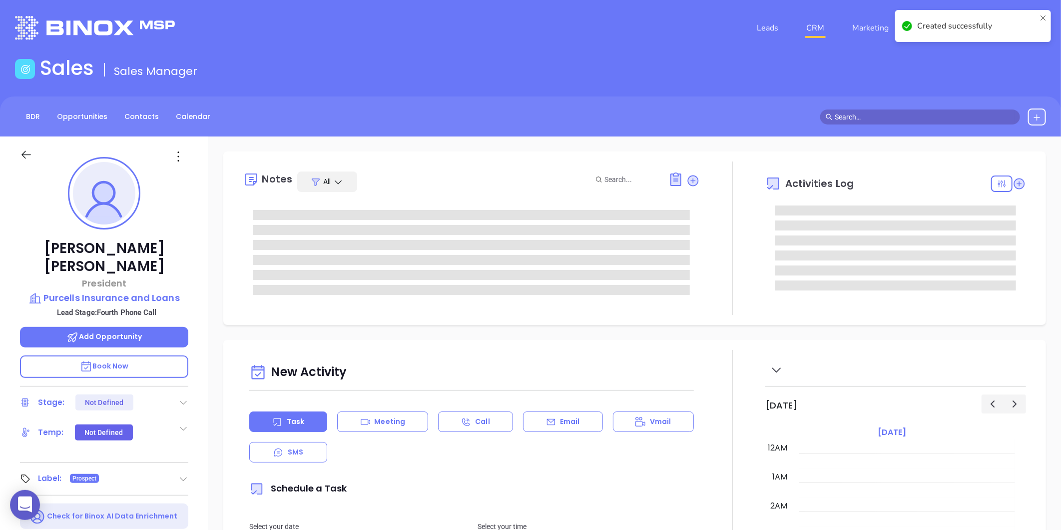
scroll to position [290, 0]
type input "[PERSON_NAME]"
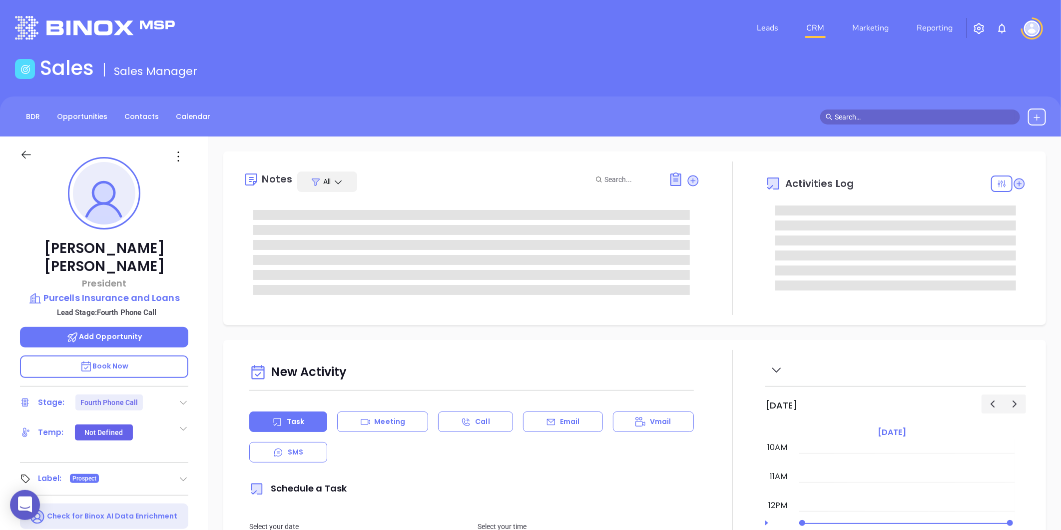
click at [184, 396] on div at bounding box center [183, 402] width 10 height 12
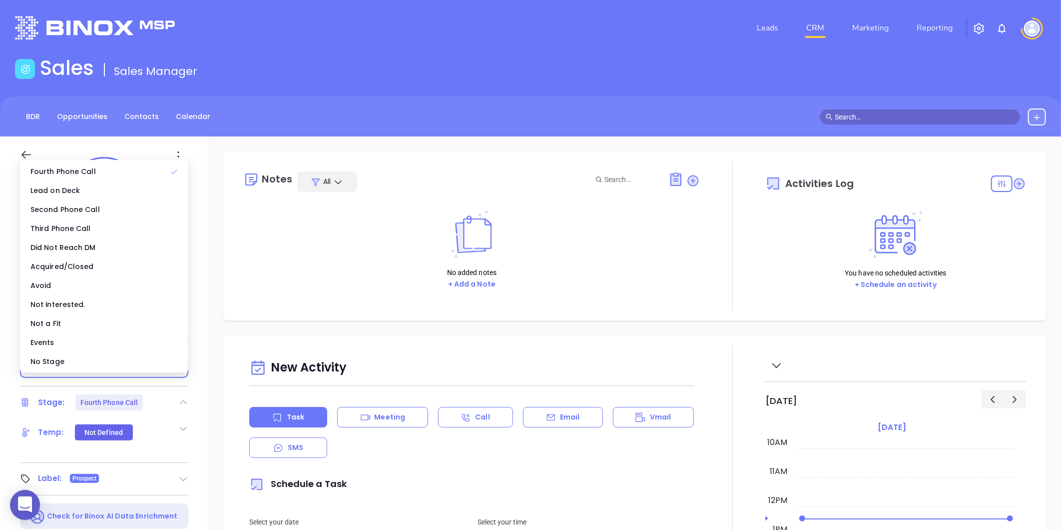
click at [92, 356] on div "No Stage" at bounding box center [104, 361] width 164 height 19
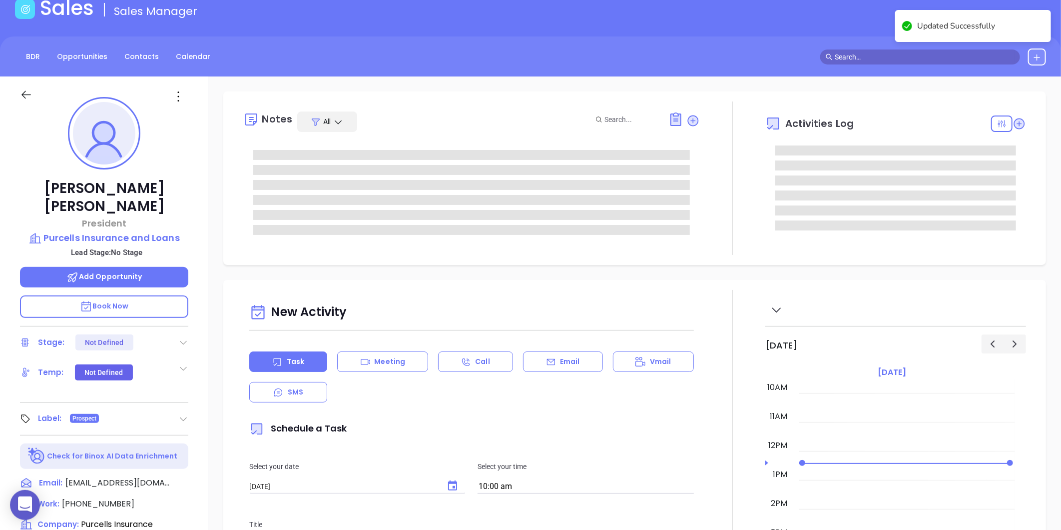
scroll to position [0, 0]
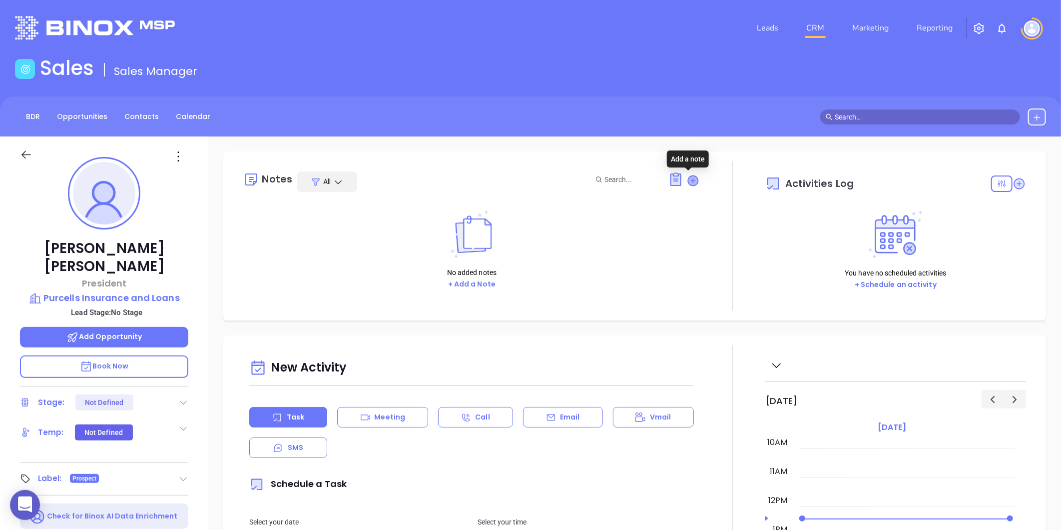
click at [688, 181] on icon at bounding box center [693, 180] width 10 height 10
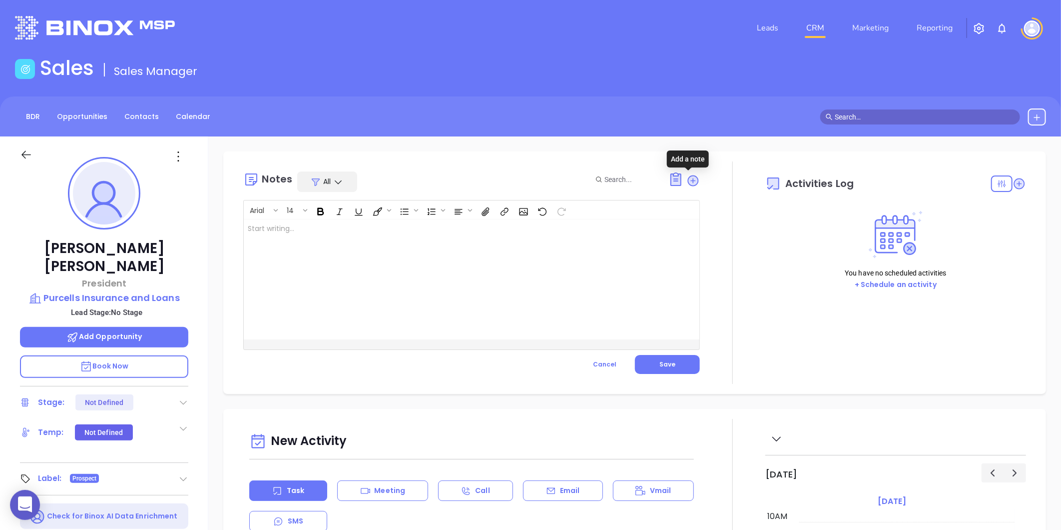
click at [428, 262] on div at bounding box center [456, 279] width 424 height 120
click at [667, 365] on span "Save" at bounding box center [667, 364] width 16 height 8
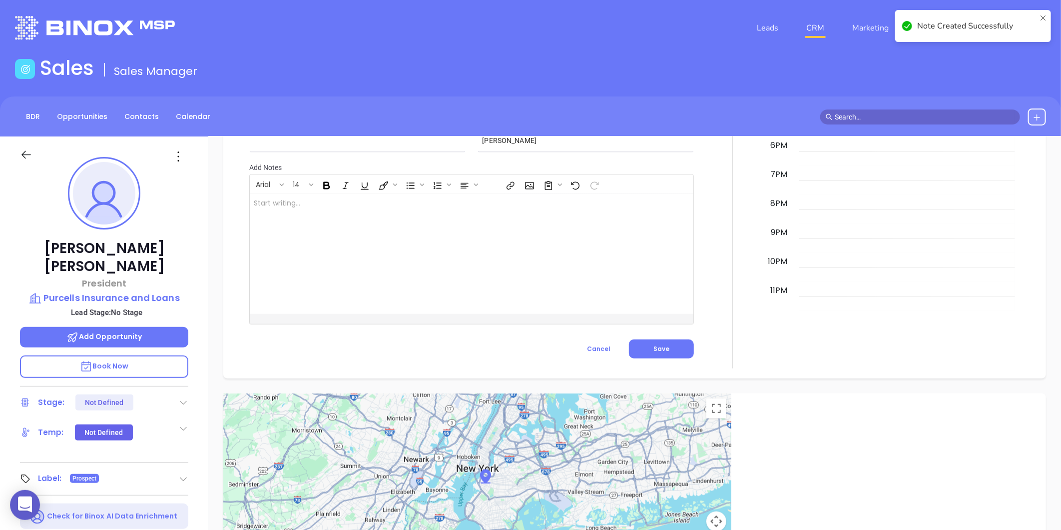
scroll to position [476, 0]
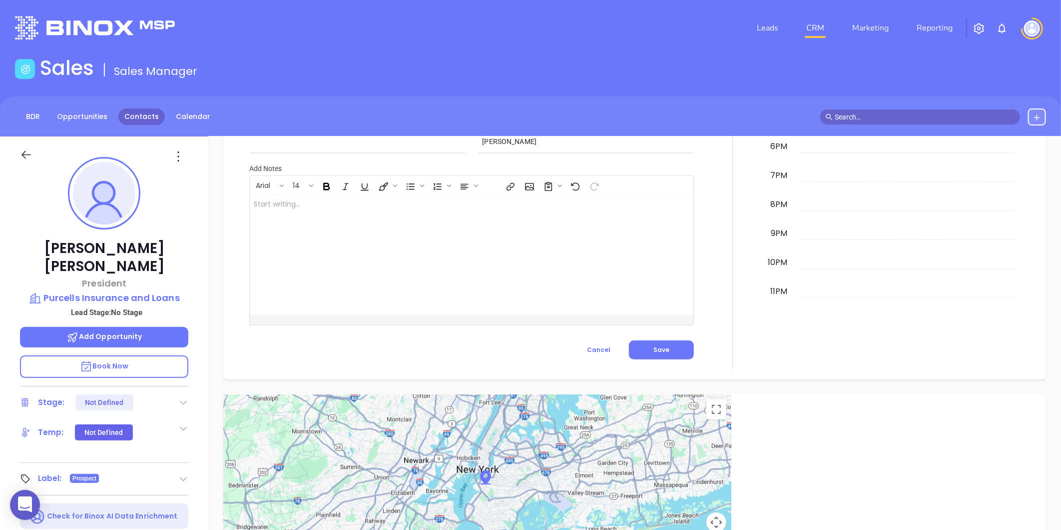
click at [152, 115] on link "Contacts" at bounding box center [141, 116] width 46 height 16
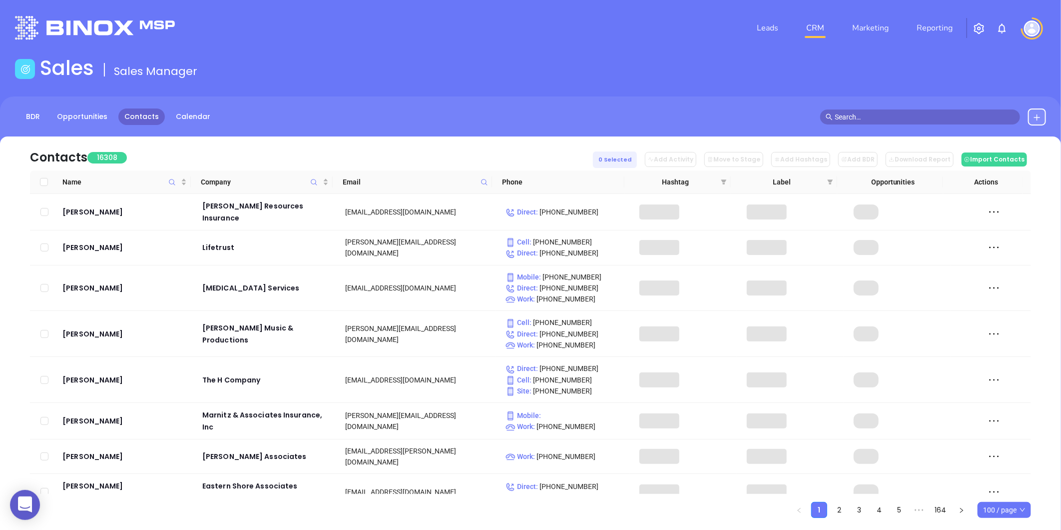
click at [483, 181] on icon at bounding box center [484, 181] width 7 height 7
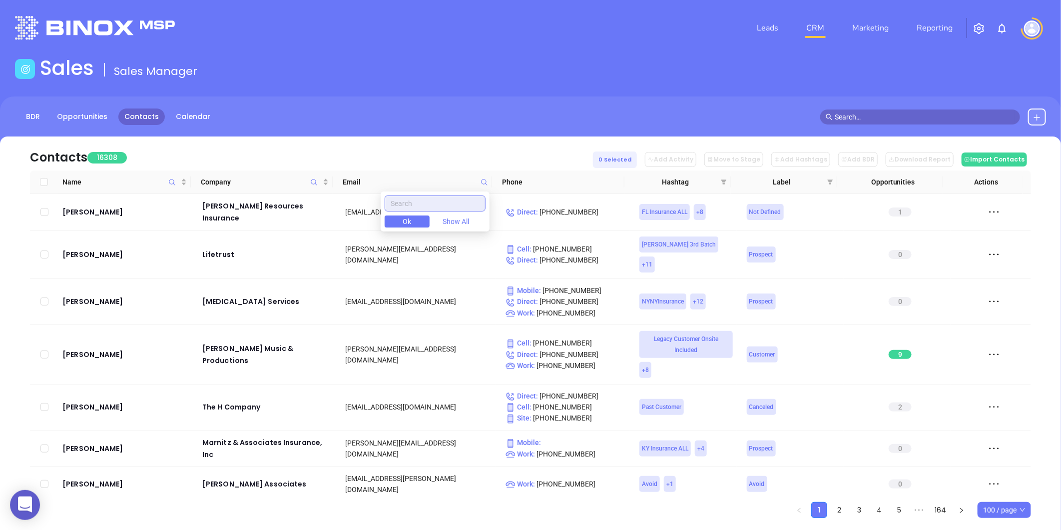
paste input "austintaylorinsurance.com"
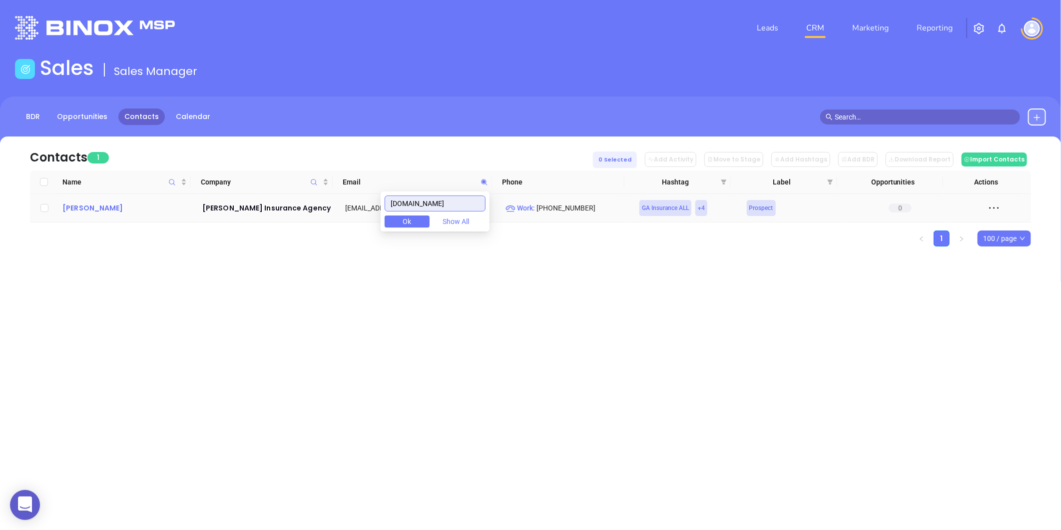
type input "austintaylorinsurance.com"
click at [73, 207] on div "Austin Taylor" at bounding box center [125, 208] width 126 height 12
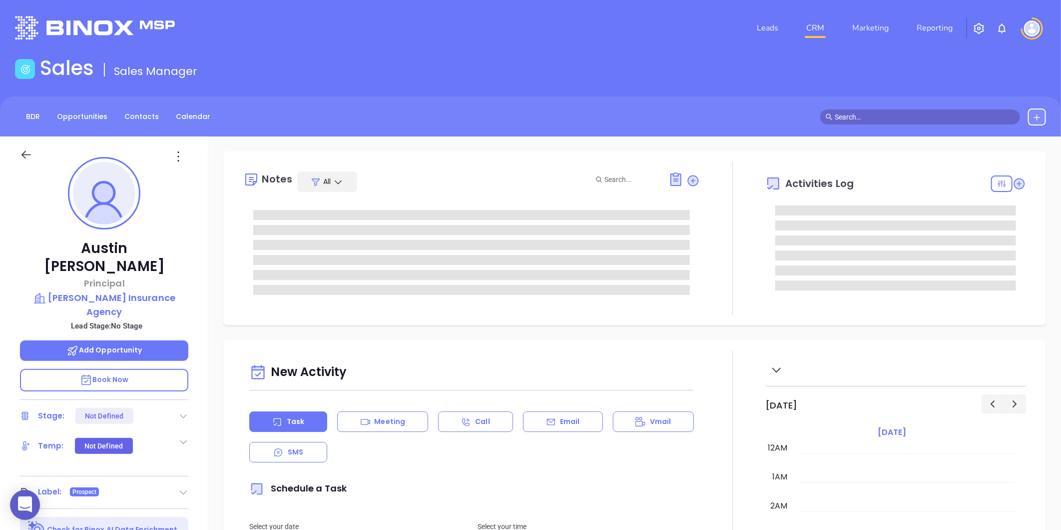
type input "[DATE]"
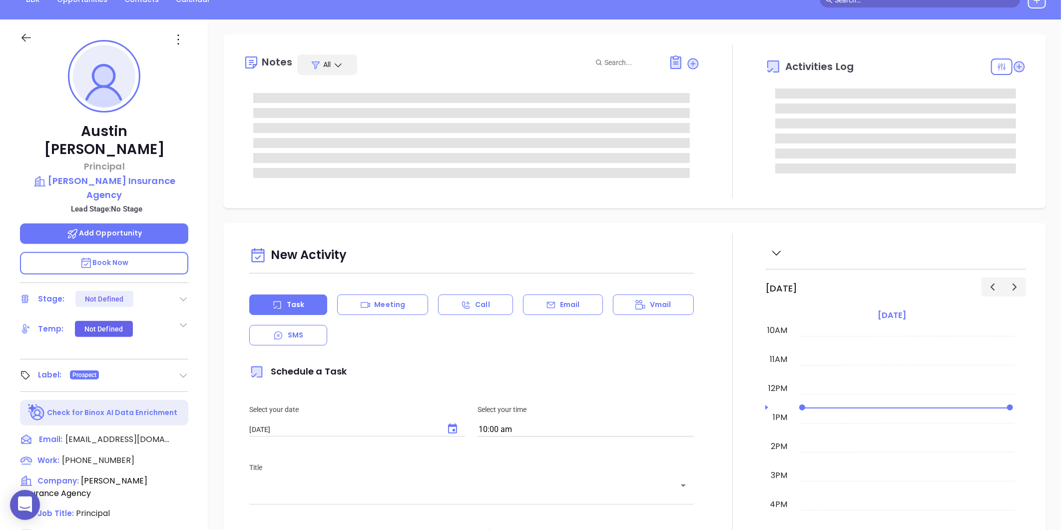
scroll to position [306, 0]
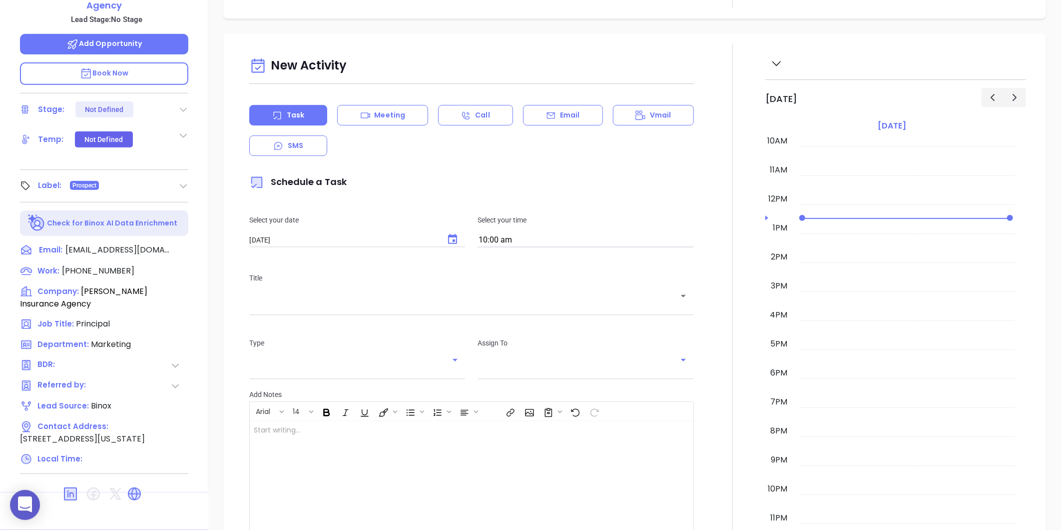
type input "[PERSON_NAME]"
click at [135, 487] on icon at bounding box center [134, 493] width 13 height 13
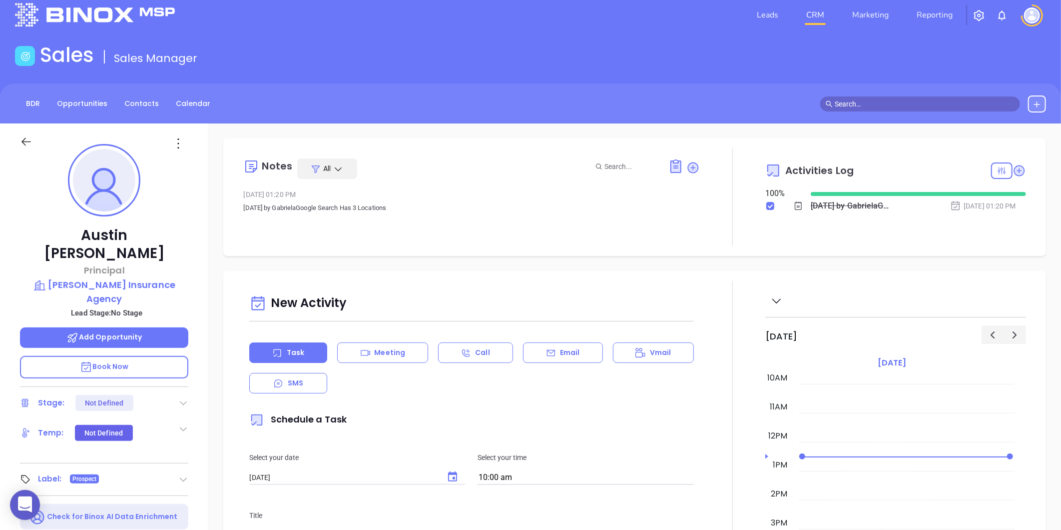
scroll to position [0, 0]
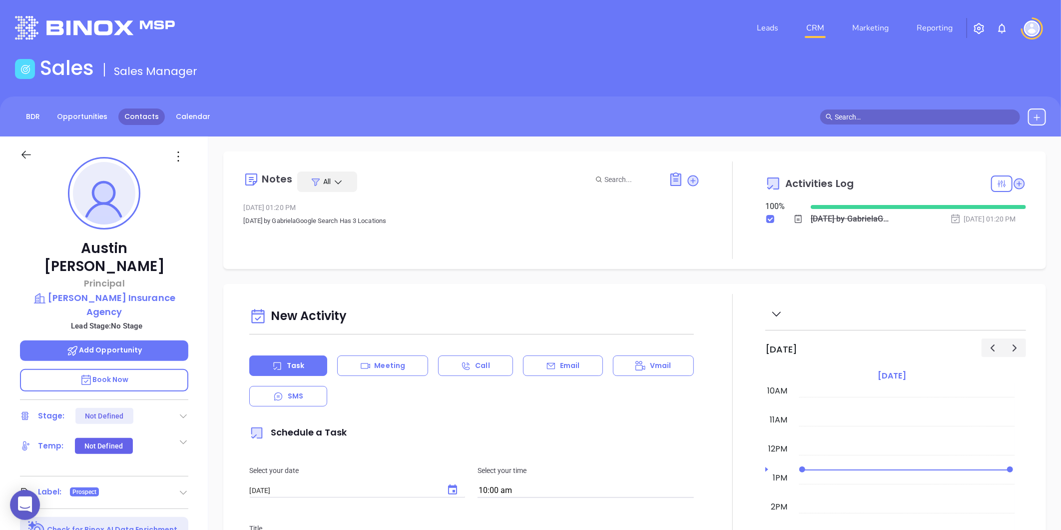
click at [118, 116] on link "Contacts" at bounding box center [141, 116] width 46 height 16
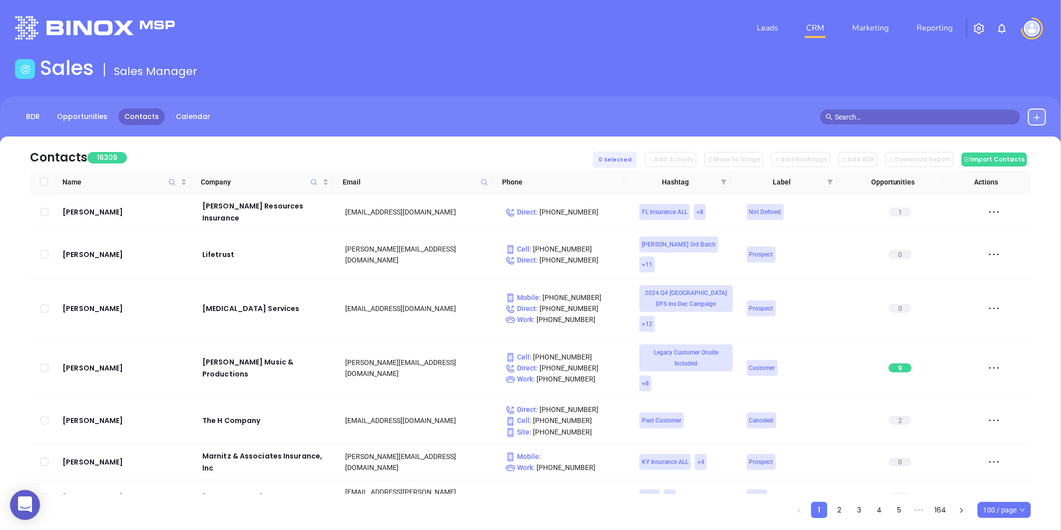
click at [484, 189] on th "Email" at bounding box center [412, 181] width 159 height 23
click at [485, 185] on span at bounding box center [484, 181] width 11 height 15
paste input "hixonco.com"
type input "hixonco.com"
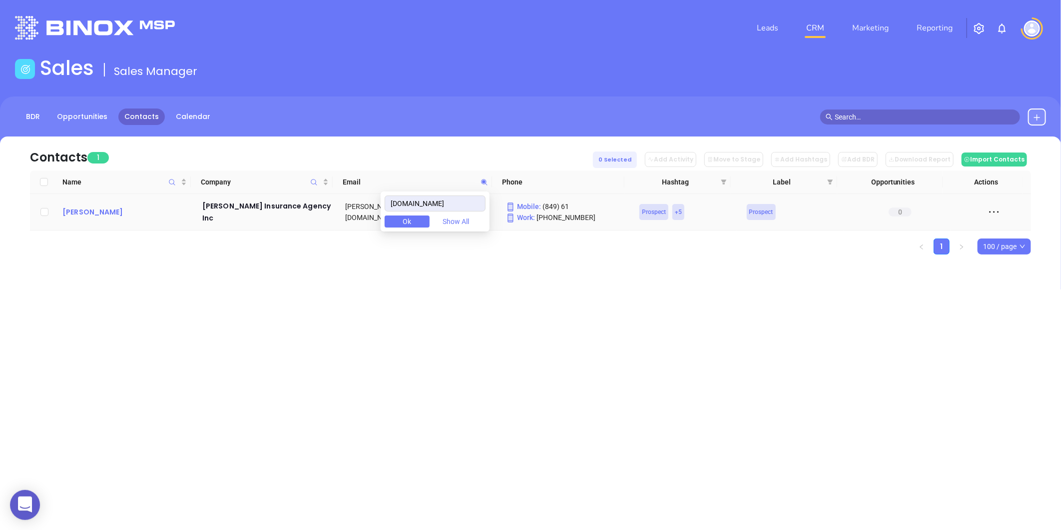
click at [107, 211] on div "William Hixon" at bounding box center [125, 212] width 126 height 12
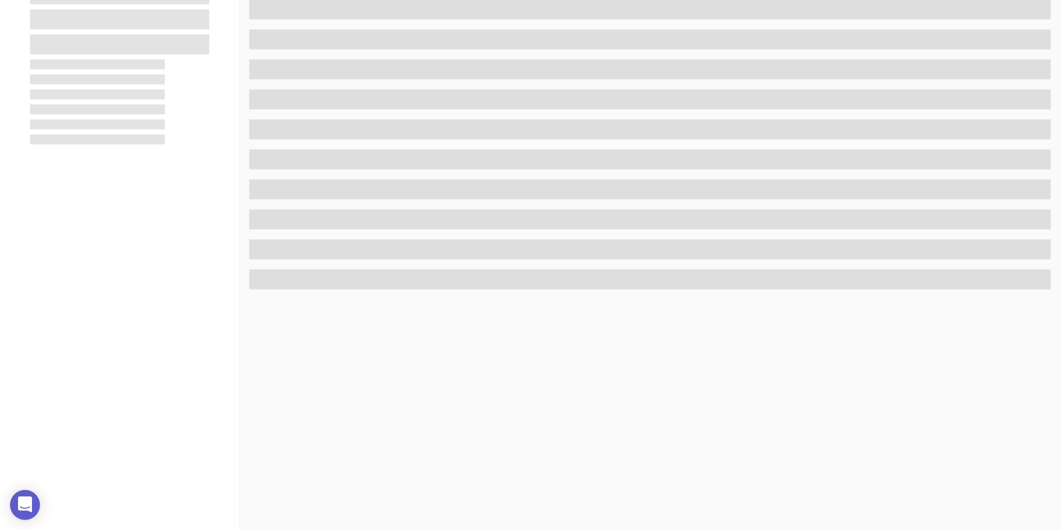
scroll to position [306, 0]
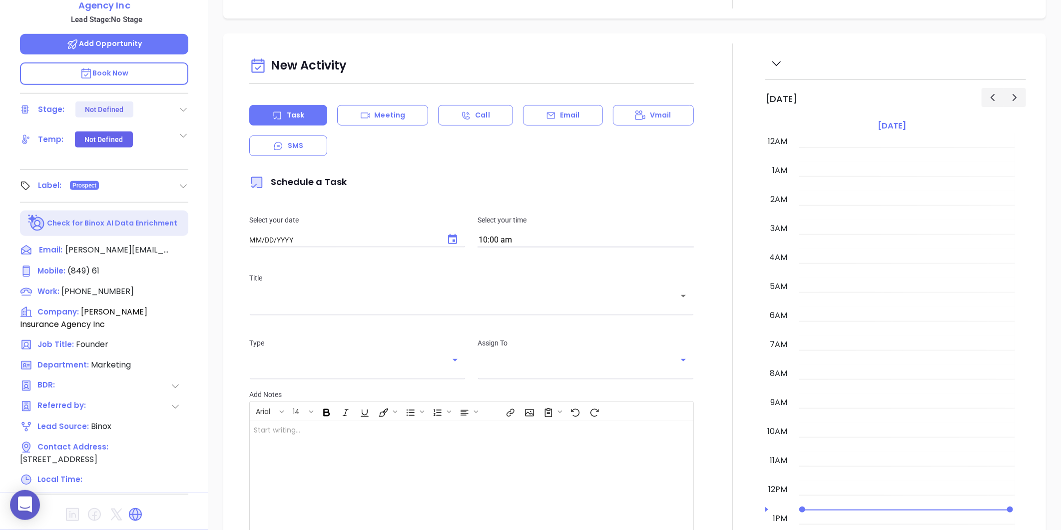
type input "[DATE]"
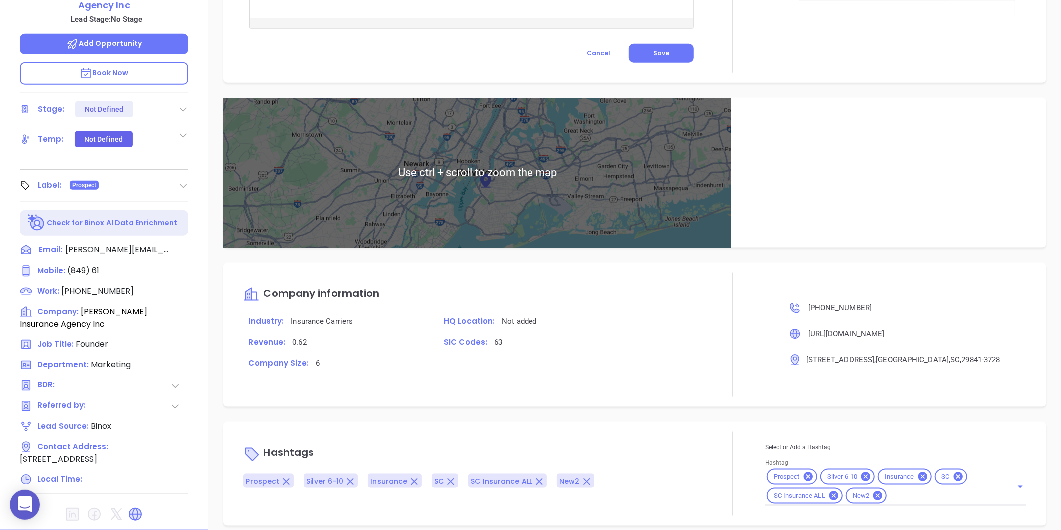
scroll to position [532, 0]
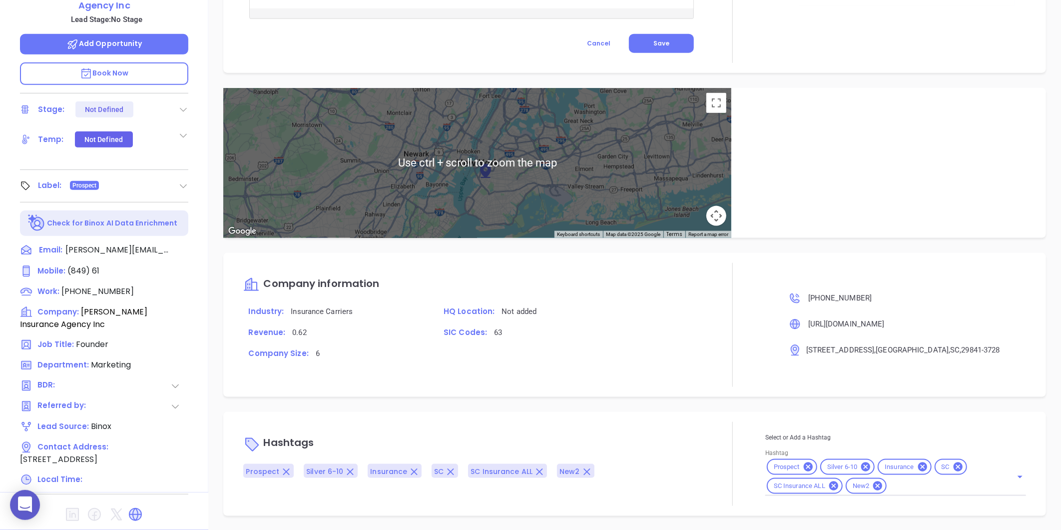
type input "[PERSON_NAME]"
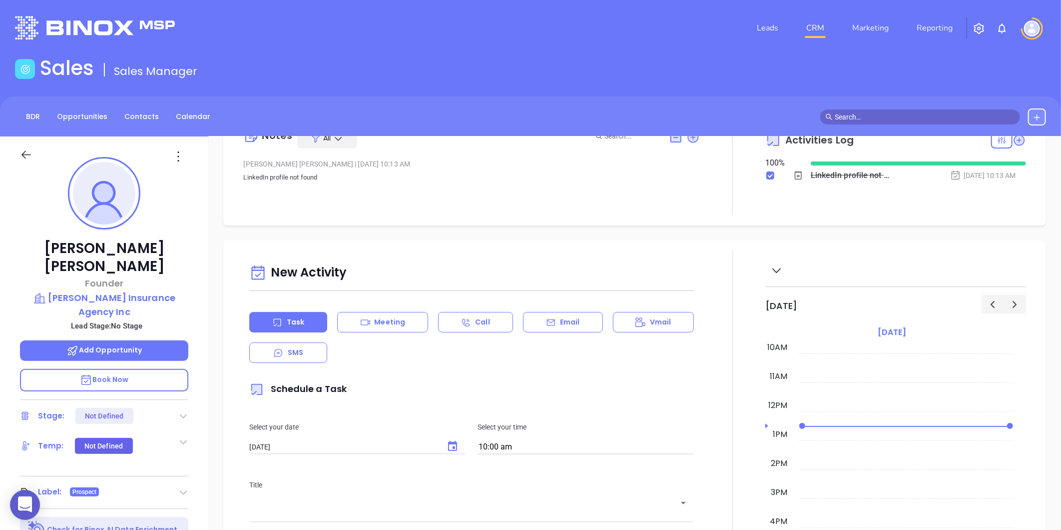
scroll to position [0, 0]
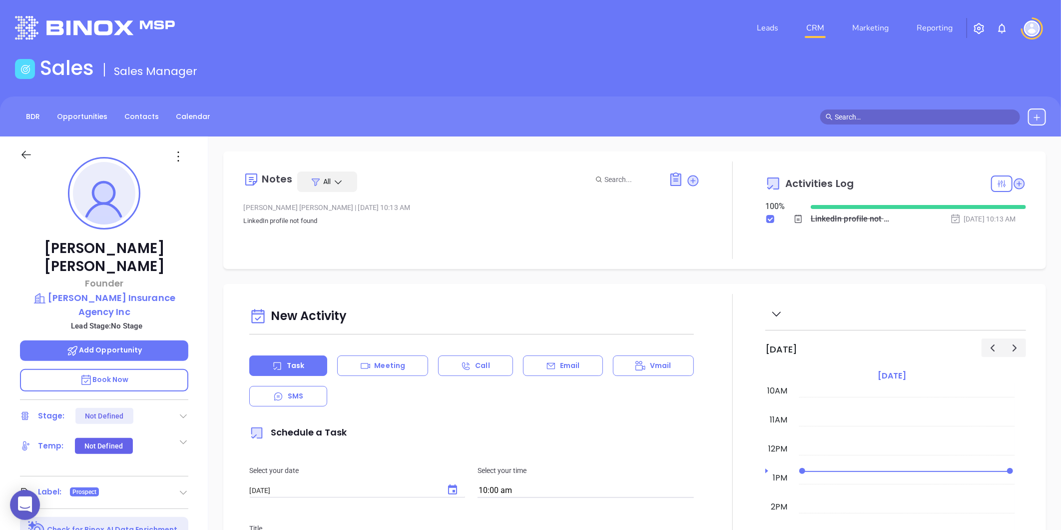
click at [122, 126] on div "BDR Opportunities Contacts Calendar" at bounding box center [530, 116] width 1061 height 40
click at [130, 114] on link "Contacts" at bounding box center [141, 116] width 46 height 16
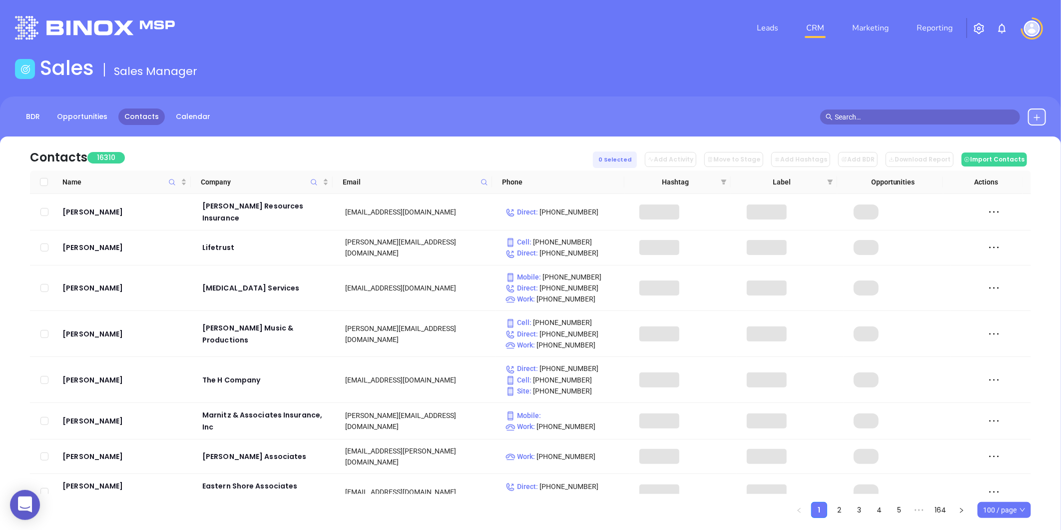
click at [482, 180] on icon at bounding box center [484, 181] width 7 height 7
paste input "batessmithstricklandins.com"
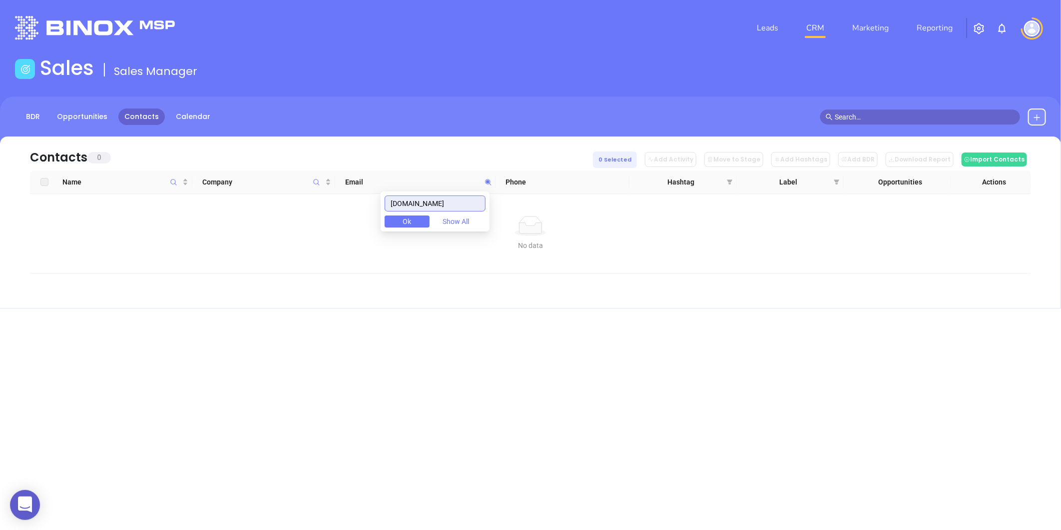
drag, startPoint x: 481, startPoint y: 201, endPoint x: 314, endPoint y: 221, distance: 168.0
click at [314, 221] on body "0 Leads CRM Marketing Reporting Financial Leads Leads Sales Sales Manager BDR O…" at bounding box center [530, 265] width 1061 height 530
type input "batessmithstricklandins.com"
paste input "pinckneycarter.com"
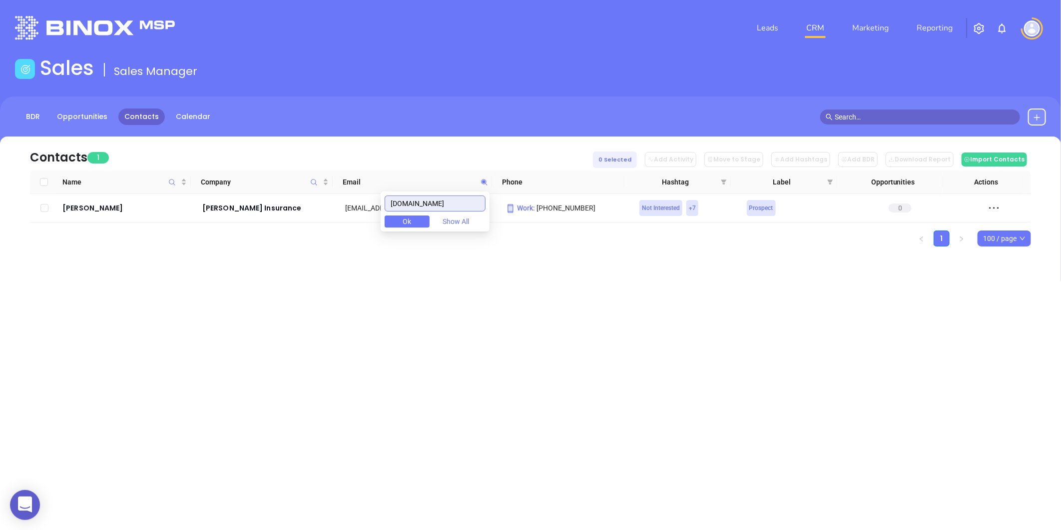
type input "pinckneycarter.com"
click at [457, 197] on div "pinckneycarter.com Ok Show All" at bounding box center [435, 211] width 109 height 40
drag, startPoint x: 460, startPoint y: 200, endPoint x: 384, endPoint y: 212, distance: 77.0
click at [396, 212] on div "pinckneycarter.com Ok Show All" at bounding box center [435, 211] width 109 height 40
paste input "wcwilbur.com"
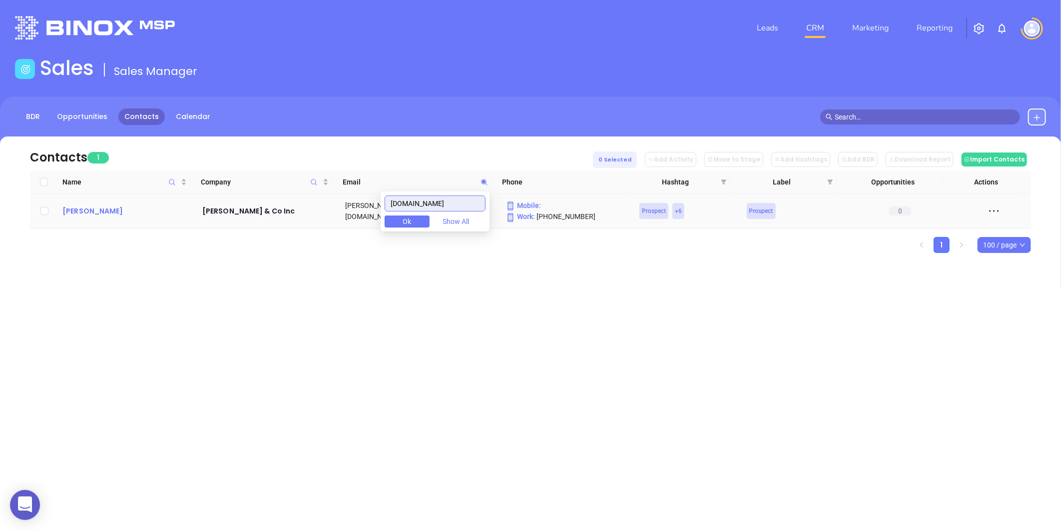
type input "wcwilbur.com"
click at [106, 212] on div "William W Walker" at bounding box center [125, 211] width 126 height 12
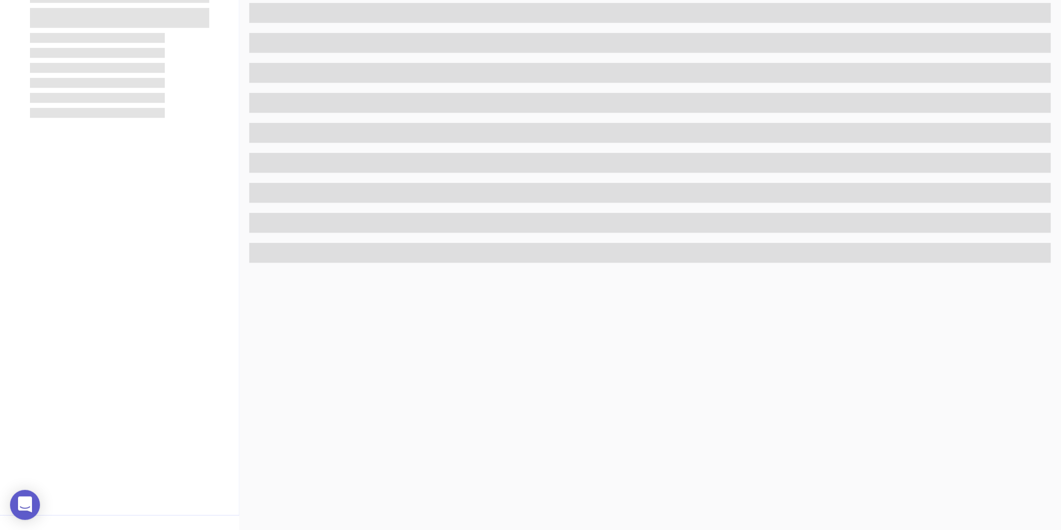
scroll to position [306, 0]
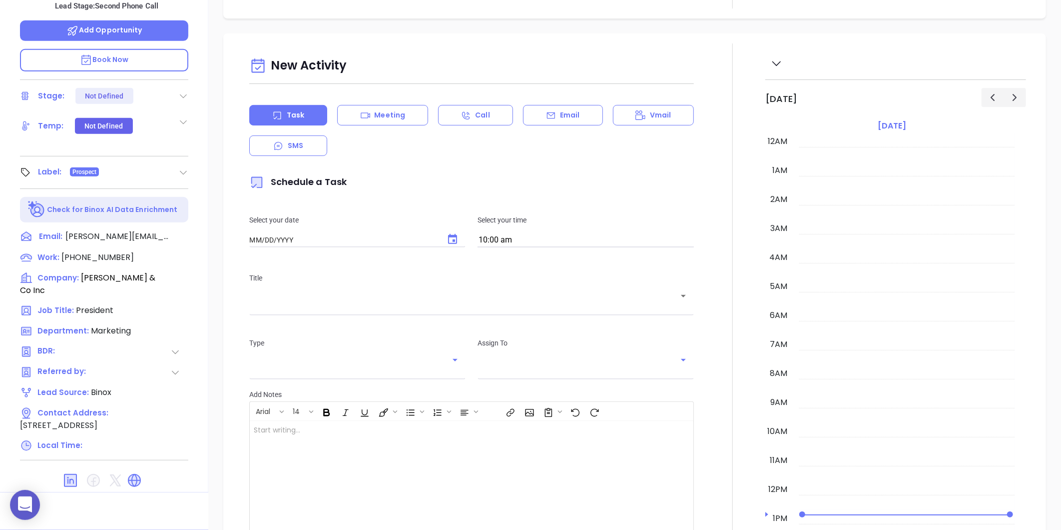
type input "[DATE]"
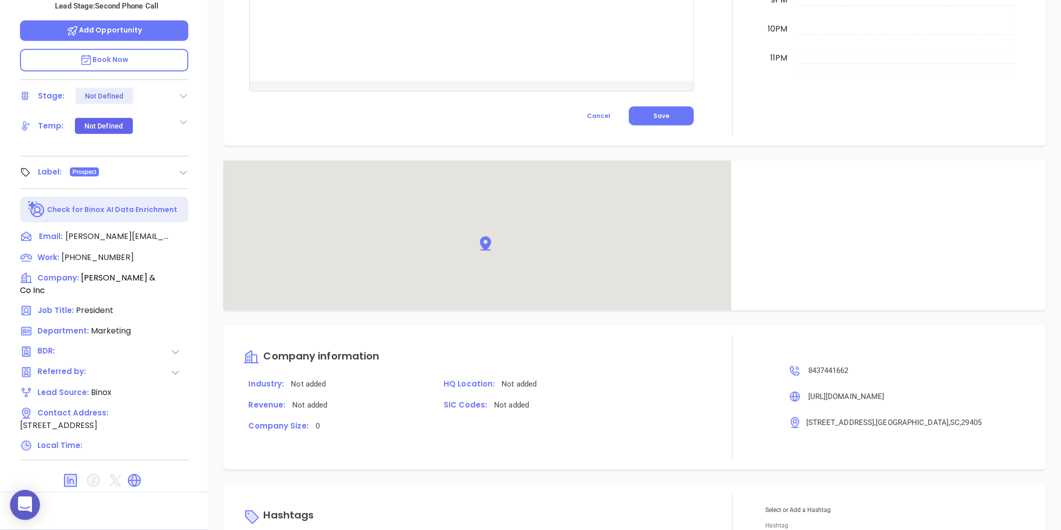
scroll to position [551, 0]
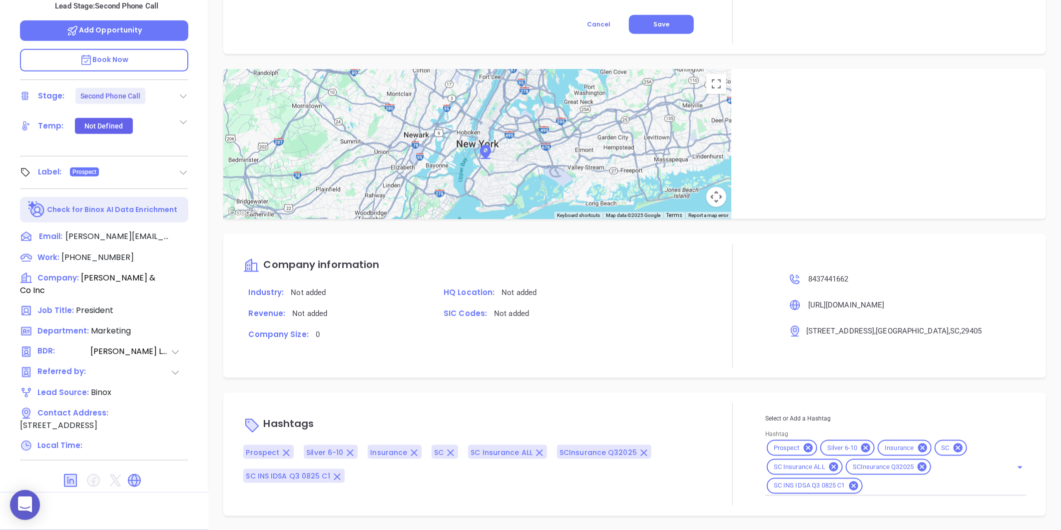
type input "[PERSON_NAME]"
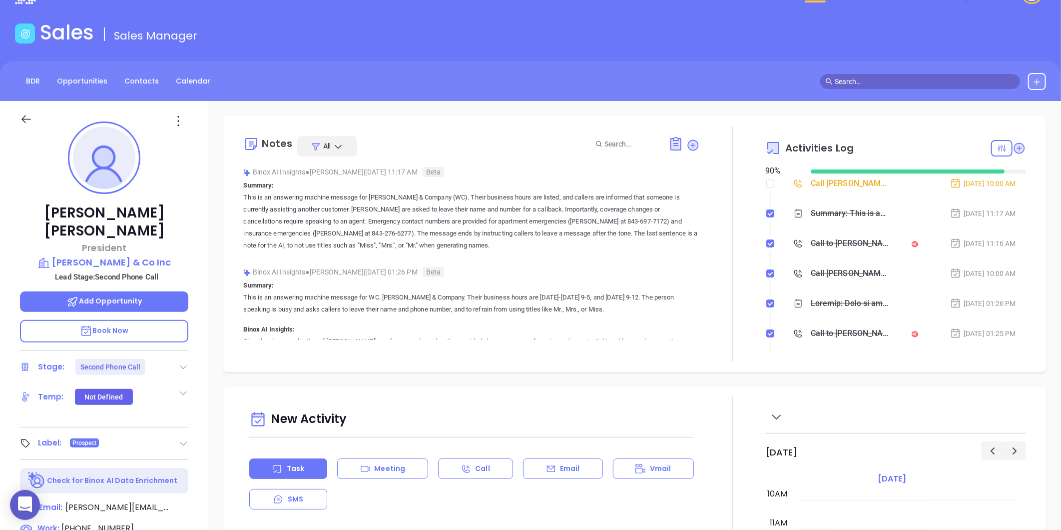
scroll to position [0, 0]
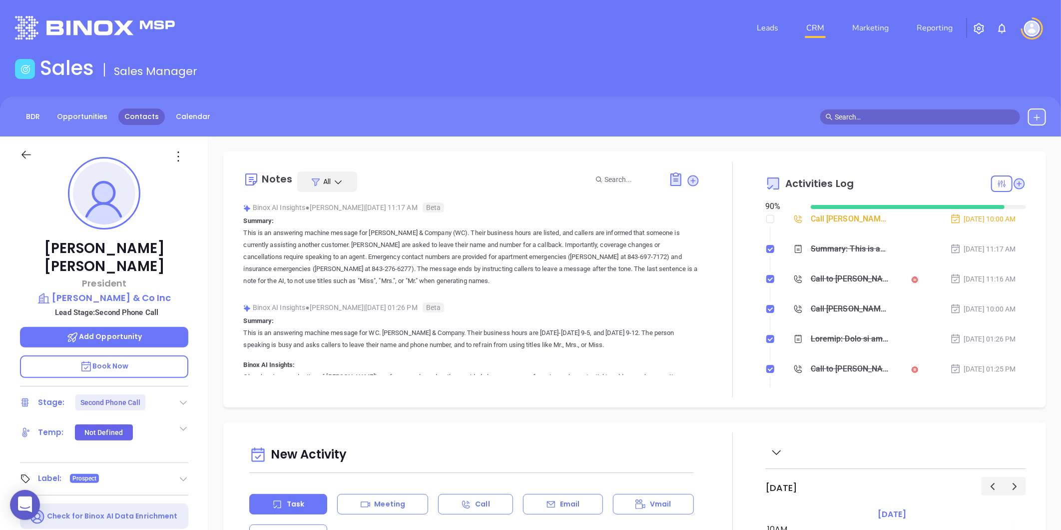
click at [137, 123] on link "Contacts" at bounding box center [141, 116] width 46 height 16
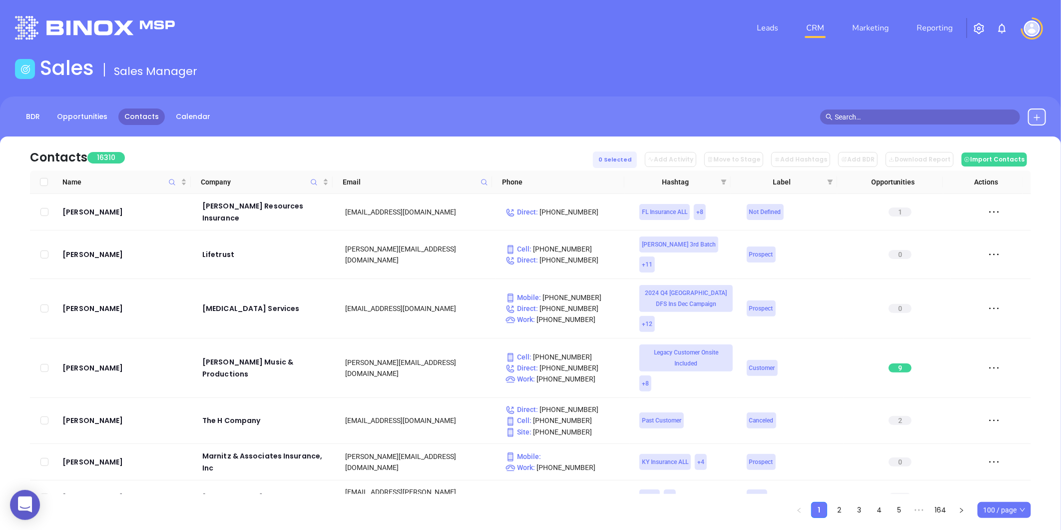
click at [481, 178] on icon at bounding box center [484, 181] width 7 height 7
paste input "tilghmaninsurance.com"
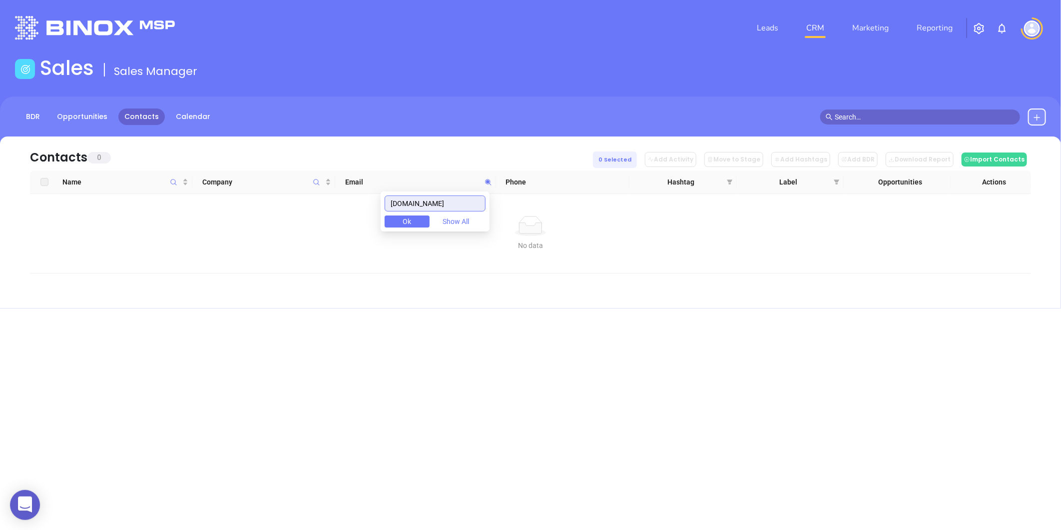
drag, startPoint x: 477, startPoint y: 202, endPoint x: 328, endPoint y: 221, distance: 150.1
click at [329, 221] on body "0 Leads CRM Marketing Reporting Financial Leads Leads Sales Sales Manager BDR O…" at bounding box center [530, 265] width 1061 height 530
type input "tilghmaninsurance.com"
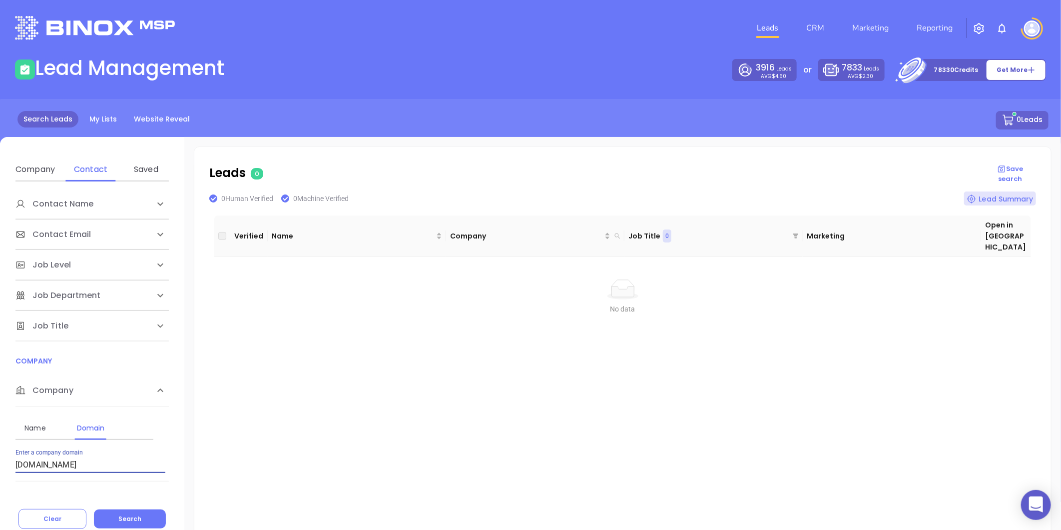
scroll to position [3, 0]
drag, startPoint x: 87, startPoint y: 456, endPoint x: 7, endPoint y: 470, distance: 81.6
click at [7, 470] on div "Contact Name First Name Last Name Contact Email Work or Personal Email Job Leve…" at bounding box center [92, 338] width 184 height 315
type input "[DOMAIN_NAME]"
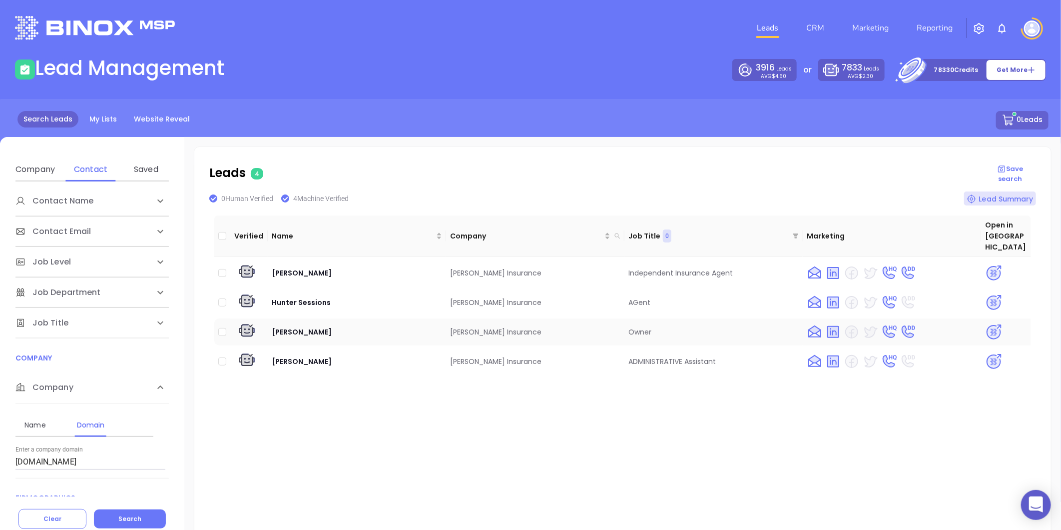
click at [985, 323] on img at bounding box center [993, 331] width 17 height 17
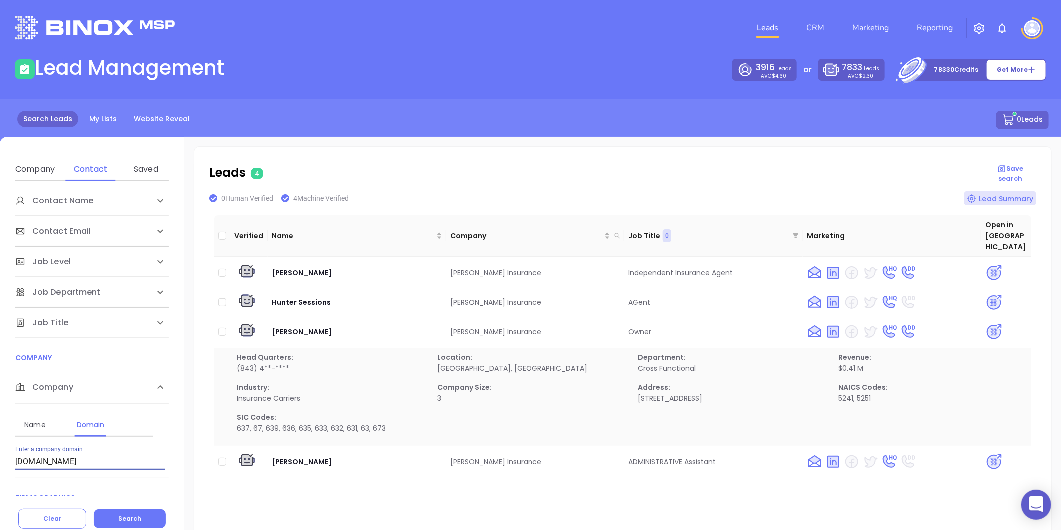
drag, startPoint x: 111, startPoint y: 459, endPoint x: 15, endPoint y: 471, distance: 96.7
click at [15, 471] on div "Name Domain Enter a company name Enter a company domain [DOMAIN_NAME]" at bounding box center [91, 441] width 153 height 74
paste input "[DOMAIN_NAME]"
type input "[DOMAIN_NAME]"
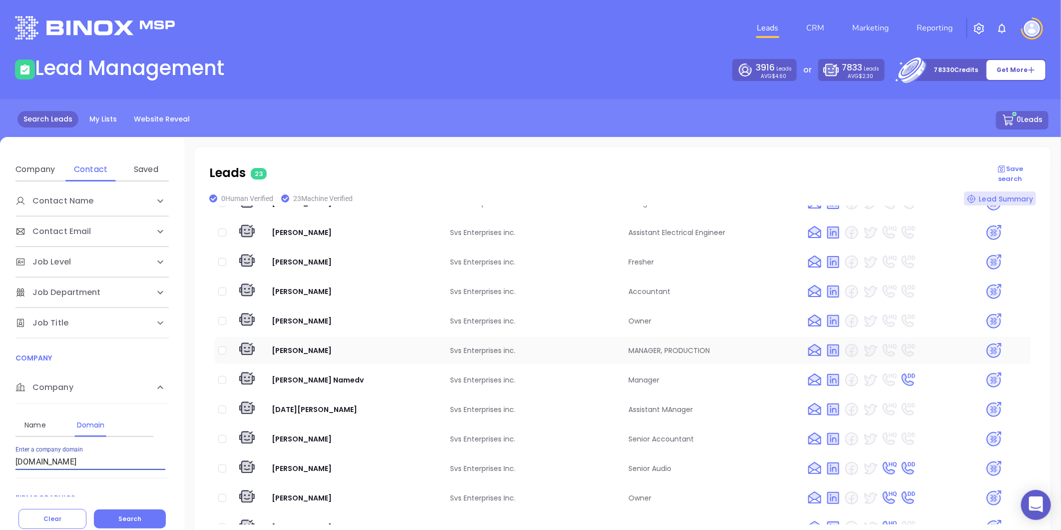
scroll to position [11, 0]
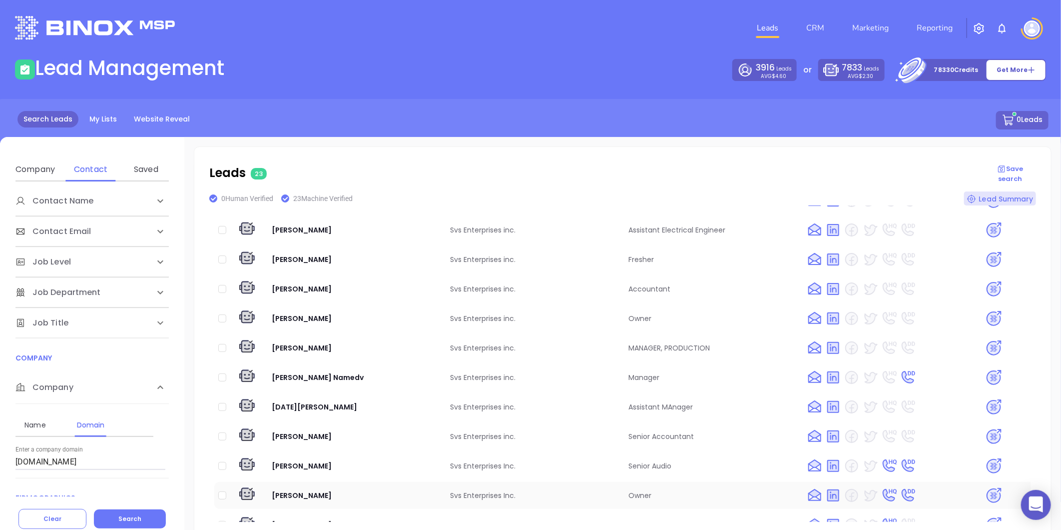
click at [987, 487] on img at bounding box center [993, 495] width 17 height 17
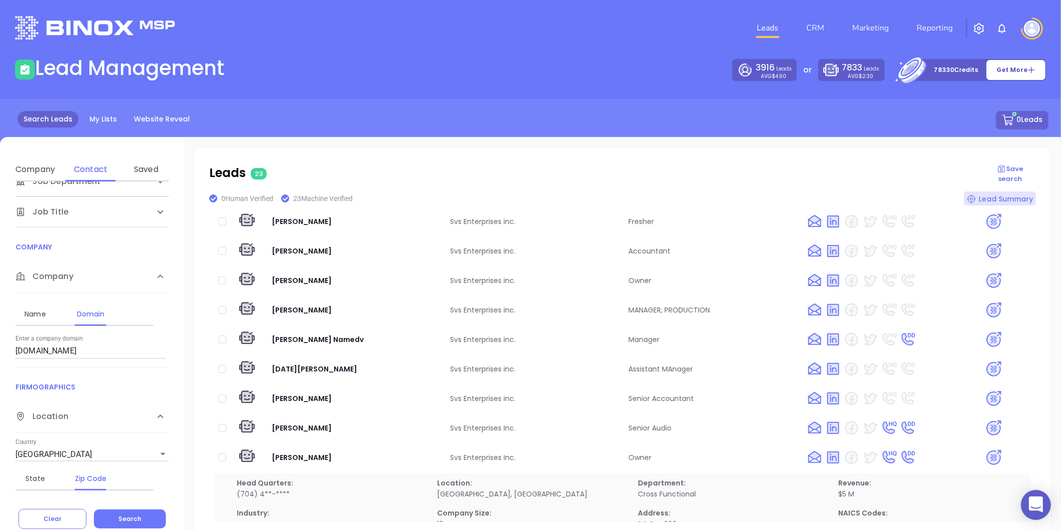
scroll to position [483, 0]
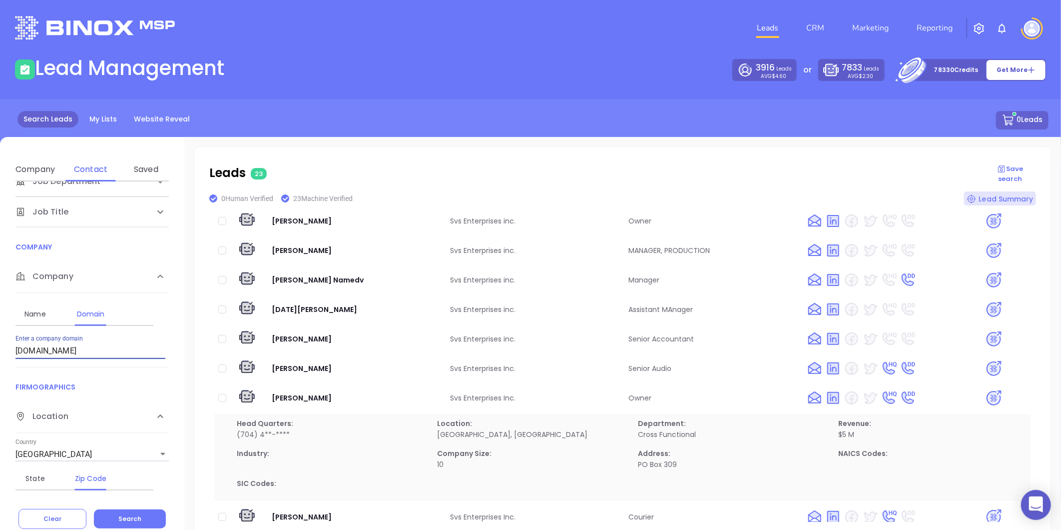
drag, startPoint x: 76, startPoint y: 348, endPoint x: 5, endPoint y: 365, distance: 73.1
click at [5, 365] on div "Contact Name First Name Last Name Contact Email Work or Personal Email Job Leve…" at bounding box center [92, 338] width 184 height 315
paste input "starnesinsurance.com"
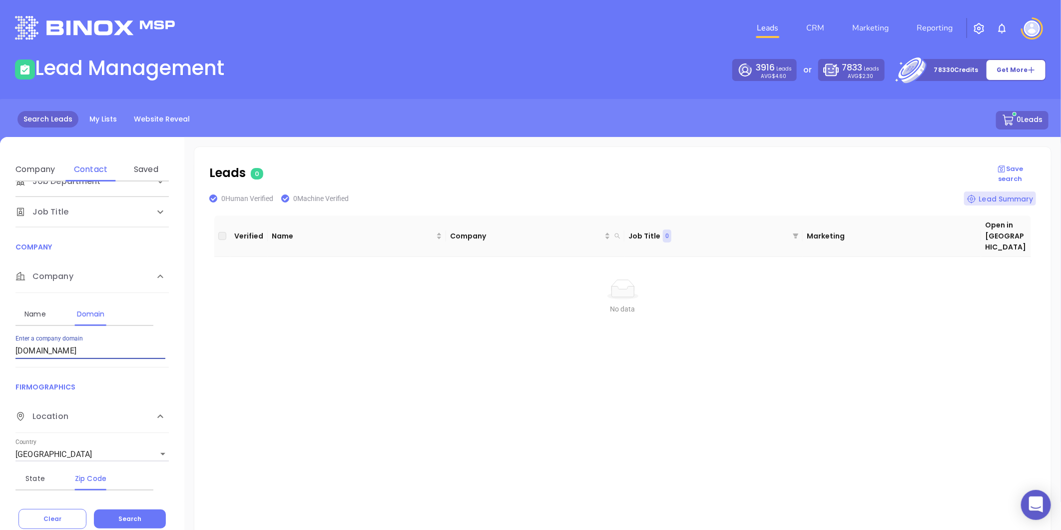
type input "starnesinsurance.com"
drag, startPoint x: 103, startPoint y: 354, endPoint x: -17, endPoint y: 381, distance: 123.9
click at [0, 381] on html "0 Leads CRM Marketing Reporting Financial Leads Leads Lead Management 3916 Lead…" at bounding box center [530, 265] width 1061 height 530
paste input "insurancecharleston.com"
type input "insurancecharleston.com"
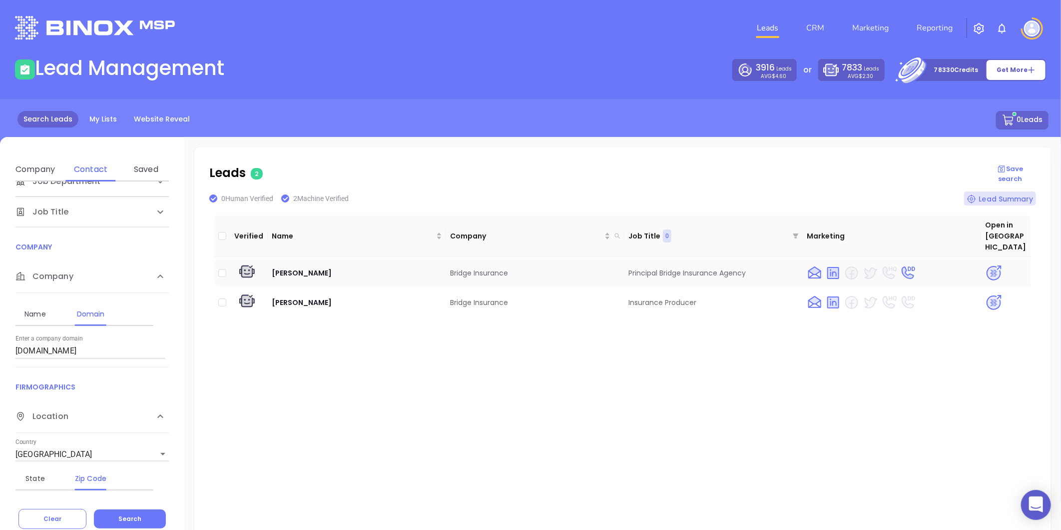
click at [990, 264] on img at bounding box center [993, 272] width 17 height 17
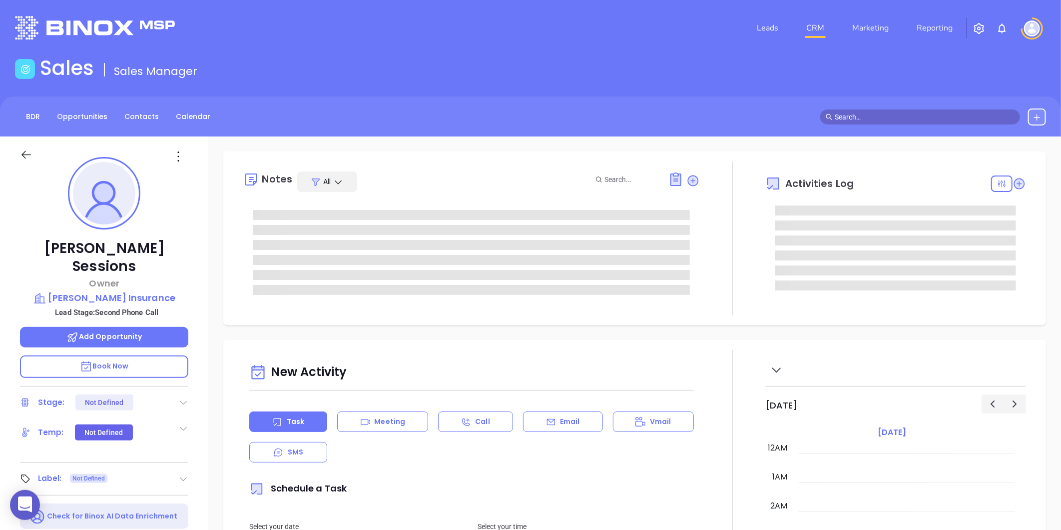
type input "[DATE]"
type input "[PERSON_NAME]"
click at [181, 396] on div at bounding box center [183, 402] width 10 height 12
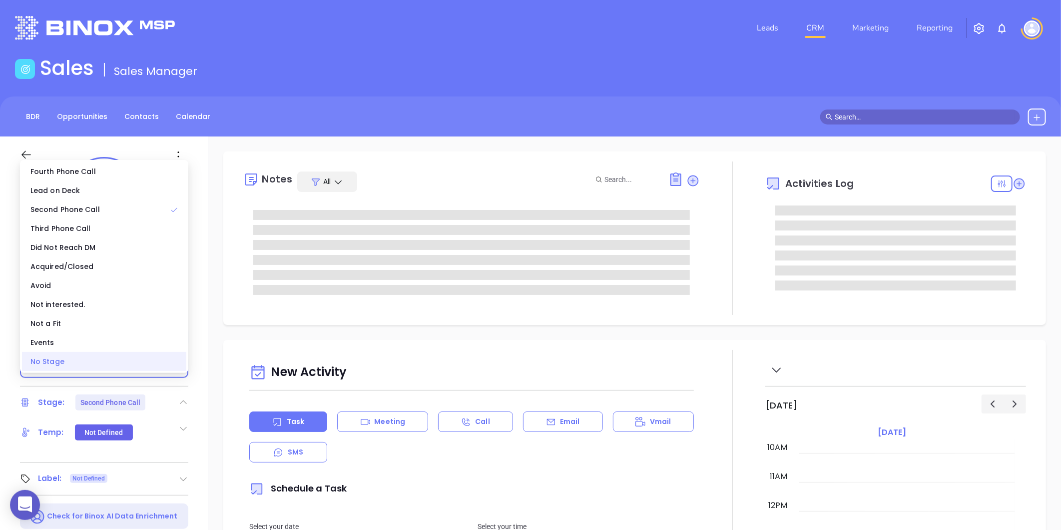
click at [122, 356] on div "No Stage" at bounding box center [104, 361] width 164 height 19
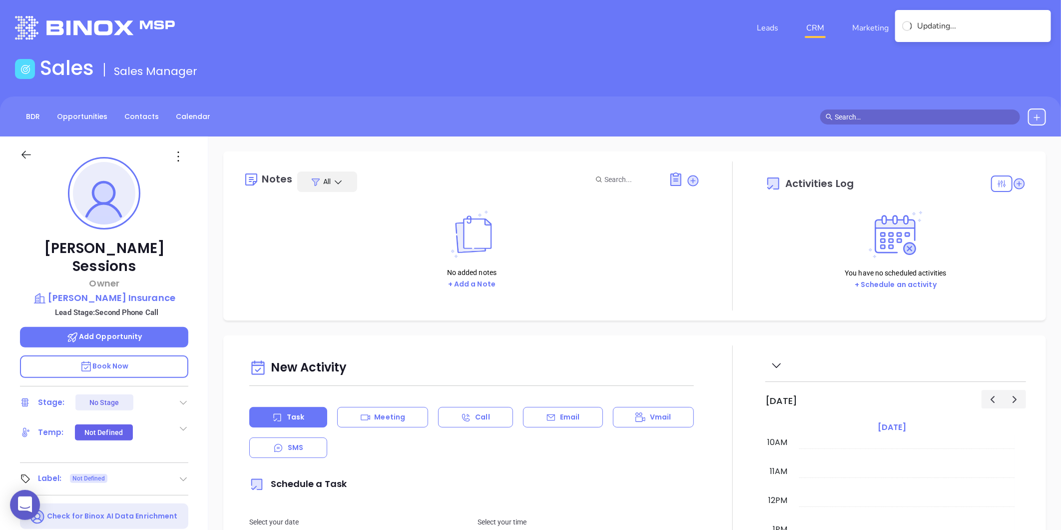
click at [182, 474] on icon at bounding box center [183, 479] width 10 height 10
click at [137, 499] on div "Prospect" at bounding box center [139, 507] width 29 height 16
click at [113, 291] on p "[PERSON_NAME] Insurance" at bounding box center [104, 298] width 168 height 14
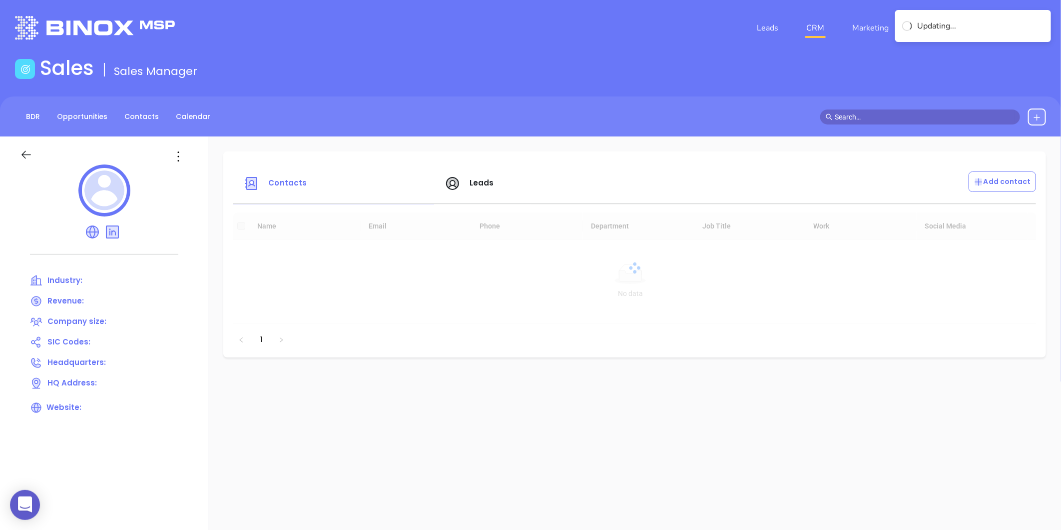
click at [177, 152] on icon at bounding box center [178, 156] width 16 height 16
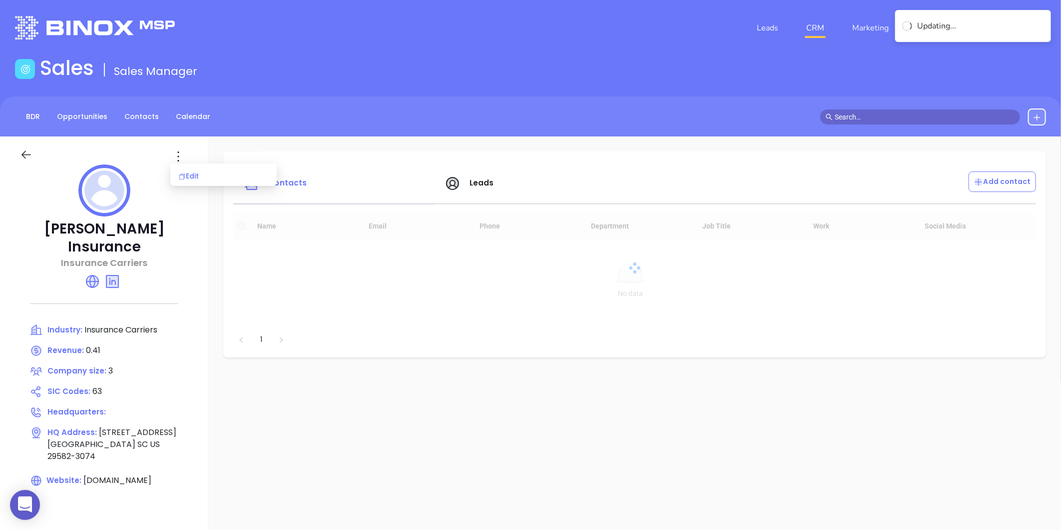
click at [185, 173] on icon at bounding box center [181, 176] width 7 height 7
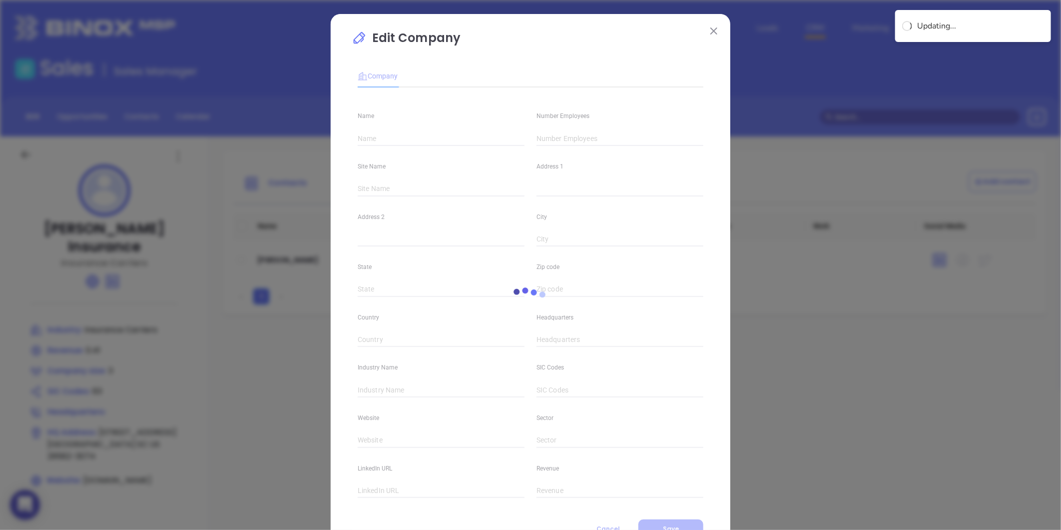
type input "[PERSON_NAME] Insurance"
type input "3"
type input "Insurance Carriers"
type input "63"
type input "[DOMAIN_NAME]"
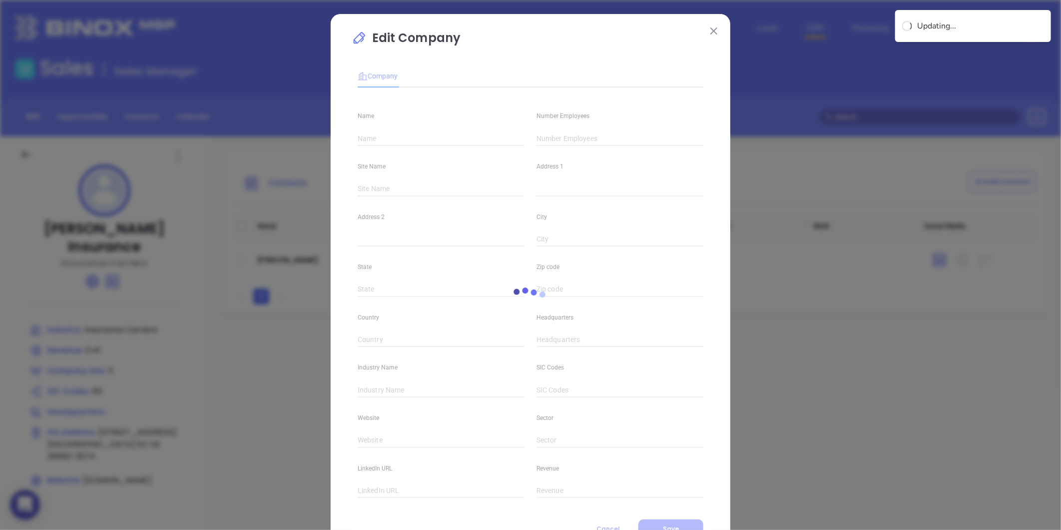
type input "Finance and Insurance"
type input "[DOMAIN_NAME][URL][PERSON_NAME]"
type input "0.41"
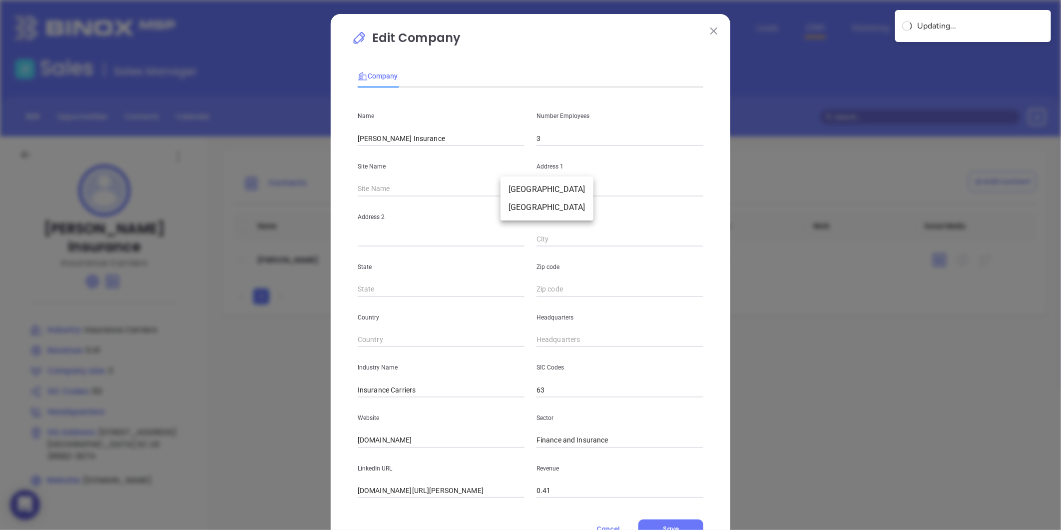
click at [508, 188] on body "0 Leads CRM Marketing Reporting Financial Leads Leads Sales Sales Manager BDR O…" at bounding box center [530, 265] width 1061 height 530
click at [516, 192] on li "[GEOGRAPHIC_DATA]" at bounding box center [547, 189] width 93 height 18
type input "[GEOGRAPHIC_DATA]"
type input "[STREET_ADDRESS]"
type input "[GEOGRAPHIC_DATA]"
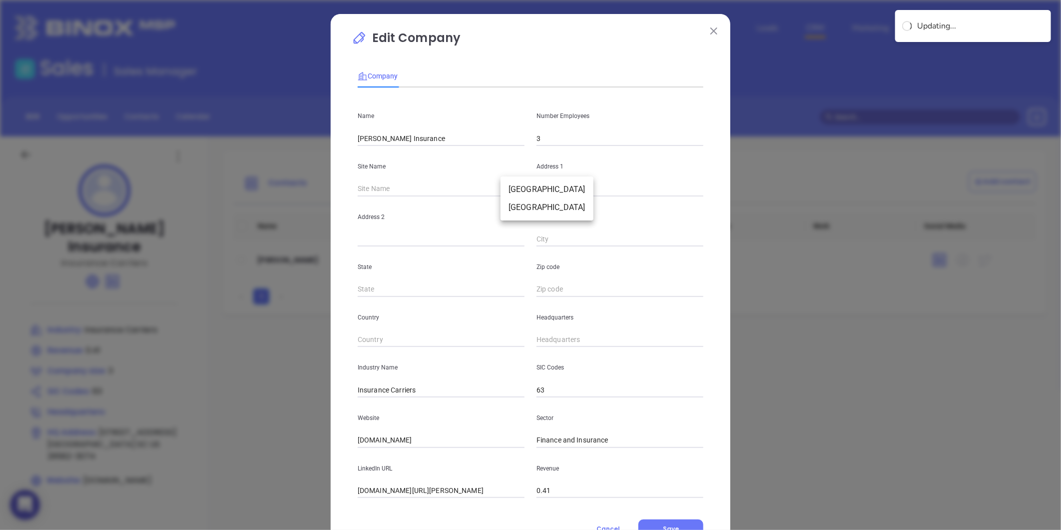
type input "SC"
type input "29582-3074"
type input "US"
type input "124671"
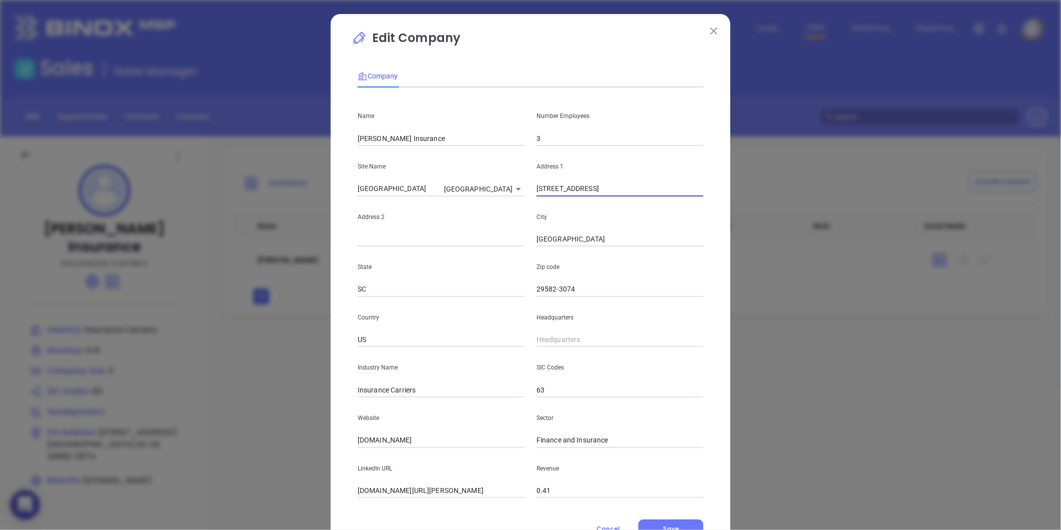
drag, startPoint x: 584, startPoint y: 192, endPoint x: 518, endPoint y: 197, distance: 65.7
click at [518, 197] on div "Name [PERSON_NAME] Insurance Number Employees 3 Site Name [GEOGRAPHIC_DATA] 124…" at bounding box center [531, 296] width 346 height 402
paste input "[STREET_ADDRESS]"
type input "[STREET_ADDRESS]"
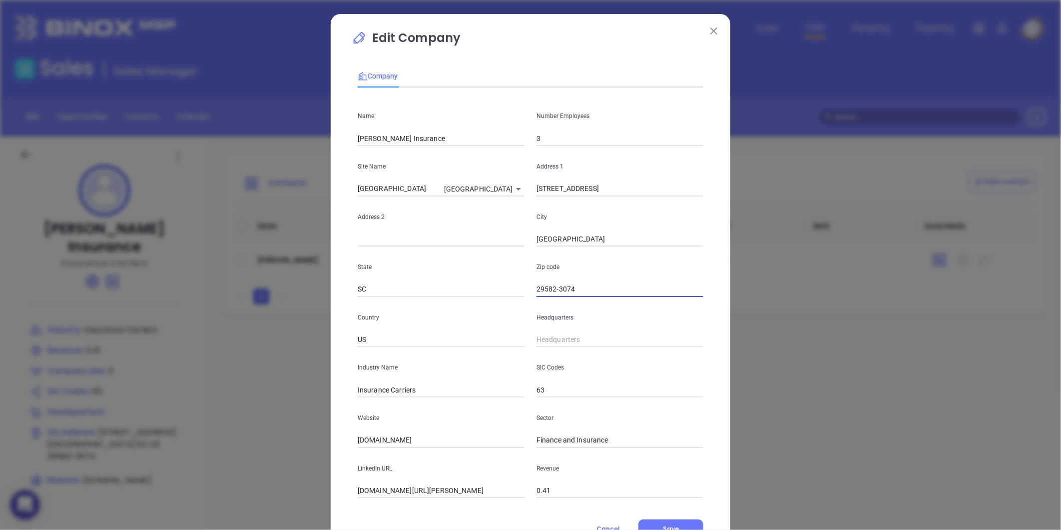
click at [580, 290] on input "29582-3074" at bounding box center [620, 289] width 167 height 15
type input "29582"
drag, startPoint x: 607, startPoint y: 188, endPoint x: 745, endPoint y: 201, distance: 138.5
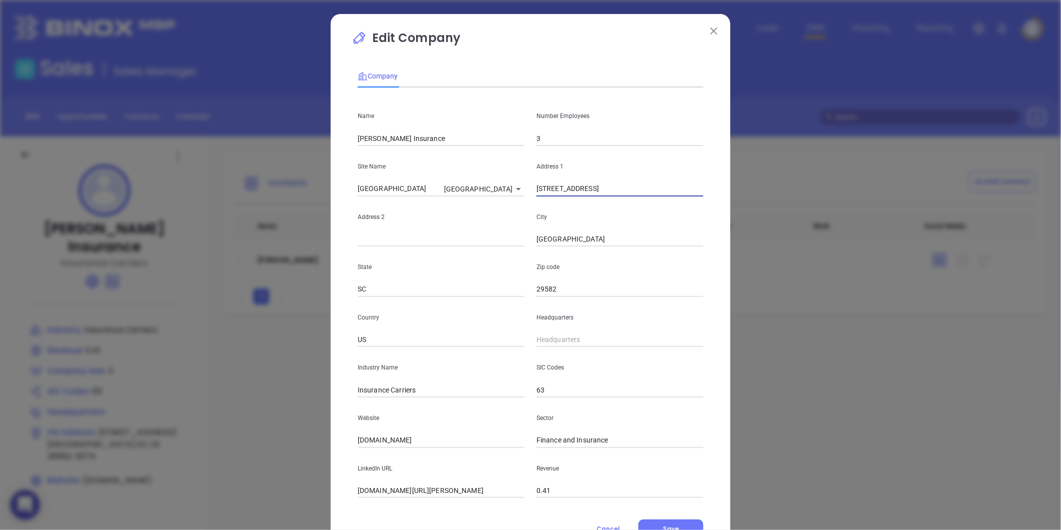
click at [745, 201] on div "Edit Company Company Name Tilghman Insurance Number Employees 3 Site Name North…" at bounding box center [530, 265] width 1061 height 530
click at [502, 193] on body "0 Leads CRM Marketing Reporting Financial Leads Leads Sales Sales Manager BDR O…" at bounding box center [530, 265] width 1061 height 530
click at [486, 209] on li "North Myrtle Beach" at bounding box center [493, 207] width 93 height 18
type input "905 Second Avenue N"
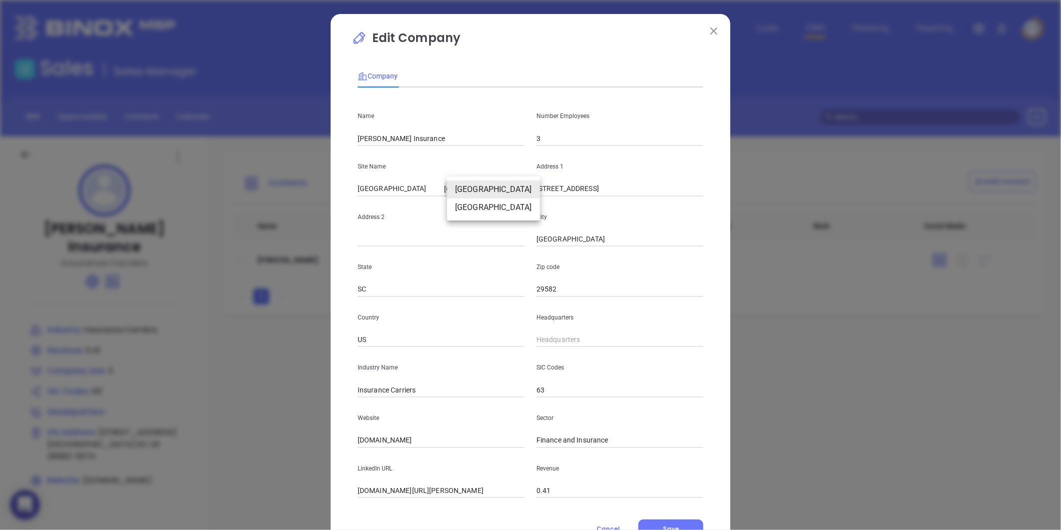
type input "29582-3074"
type input "124672"
click at [590, 291] on input "29582-3074" at bounding box center [620, 289] width 167 height 15
drag, startPoint x: 586, startPoint y: 291, endPoint x: 506, endPoint y: 273, distance: 81.9
click at [505, 289] on div "State SC Zip code 29582-3074" at bounding box center [531, 271] width 358 height 50
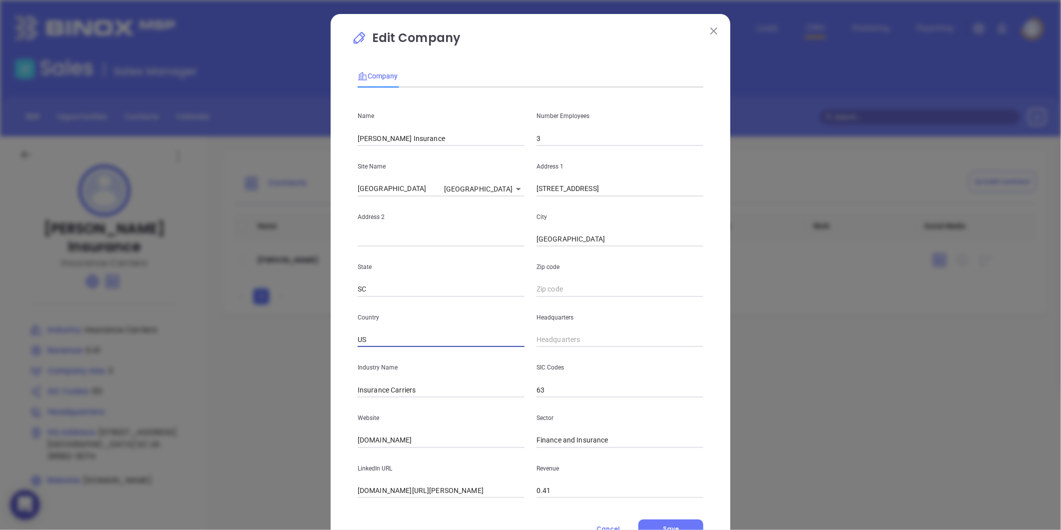
drag, startPoint x: 381, startPoint y: 340, endPoint x: 341, endPoint y: 343, distance: 40.6
click at [341, 343] on div "Edit Company Company Name Tilghman Insurance Number Employees 3 Site Name North…" at bounding box center [531, 286] width 400 height 545
drag, startPoint x: 388, startPoint y: 285, endPoint x: 308, endPoint y: 291, distance: 79.7
click at [308, 291] on div "Edit Company Company Name Tilghman Insurance Number Employees 3 Site Name North…" at bounding box center [530, 265] width 1061 height 530
drag, startPoint x: 598, startPoint y: 232, endPoint x: 523, endPoint y: 247, distance: 77.0
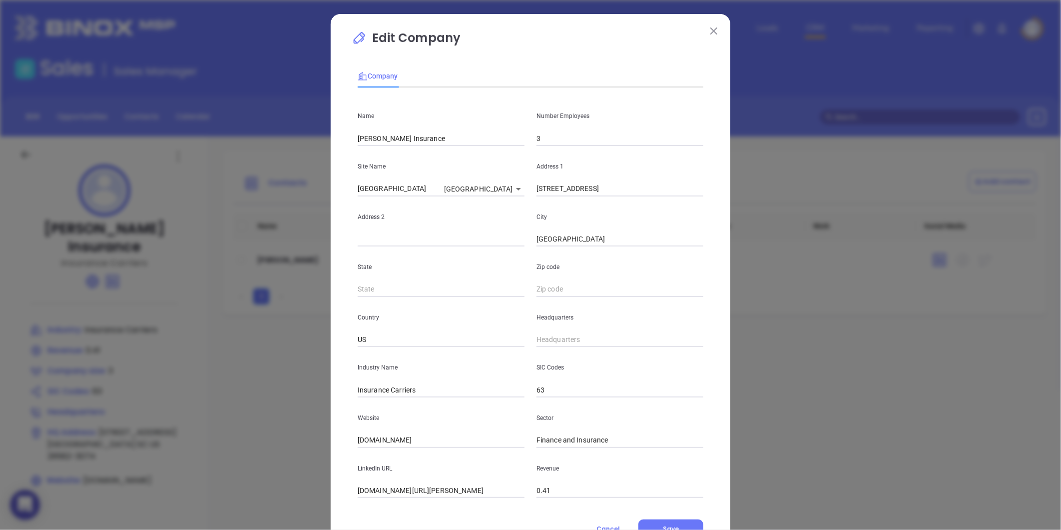
click at [523, 247] on div "Name Tilghman Insurance Number Employees 3 Site Name North Myrtle Beach North M…" at bounding box center [531, 296] width 346 height 402
drag, startPoint x: 523, startPoint y: 247, endPoint x: 570, endPoint y: 257, distance: 48.0
click at [570, 257] on div "Zip code" at bounding box center [620, 271] width 179 height 50
drag, startPoint x: 602, startPoint y: 240, endPoint x: 491, endPoint y: 241, distance: 111.4
click at [510, 242] on div "Address 2 City North Myrtle Beach" at bounding box center [531, 221] width 358 height 50
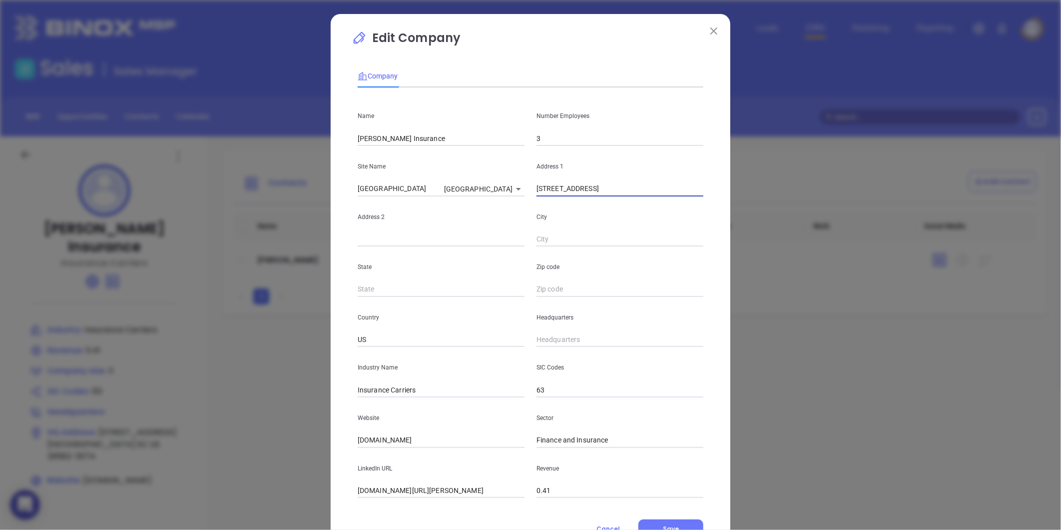
drag, startPoint x: 606, startPoint y: 187, endPoint x: 513, endPoint y: 200, distance: 94.3
click at [513, 199] on div "Name Tilghman Insurance Number Employees 3 Site Name North Myrtle Beach North M…" at bounding box center [531, 296] width 346 height 402
click at [500, 194] on body "0 Leads CRM Marketing Reporting Financial Leads Leads Sales Sales Manager BDR O…" at bounding box center [530, 265] width 1061 height 530
click at [482, 163] on li "North Myrtle Beach" at bounding box center [493, 171] width 93 height 18
type input "905 2nd Avenue North"
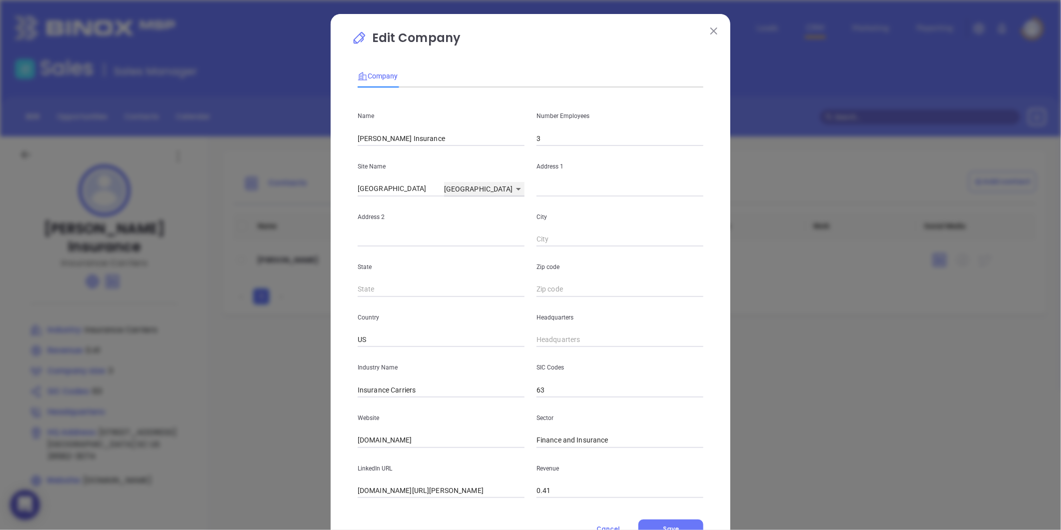
type input "North Myrtle Beach"
type input "SC"
type input "29582"
type input "124671"
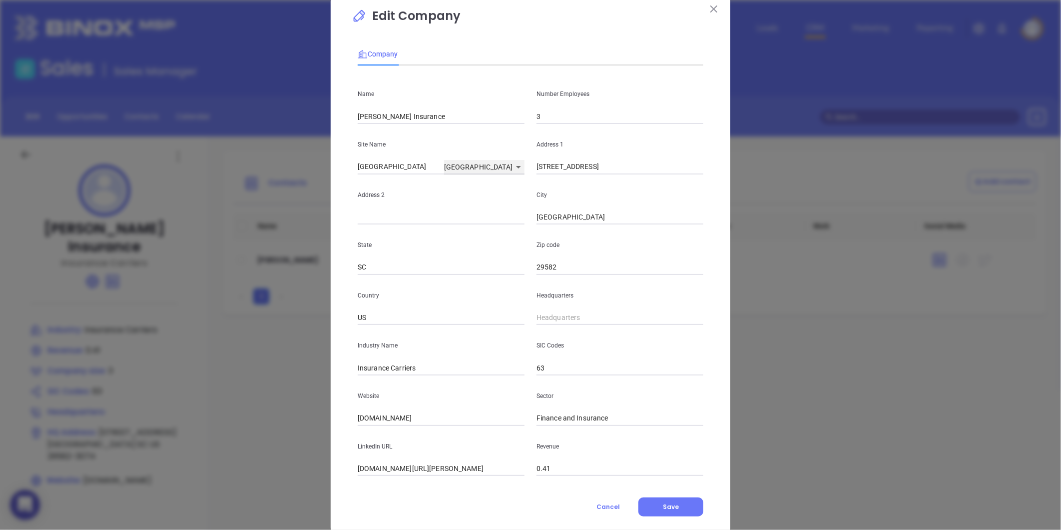
scroll to position [43, 0]
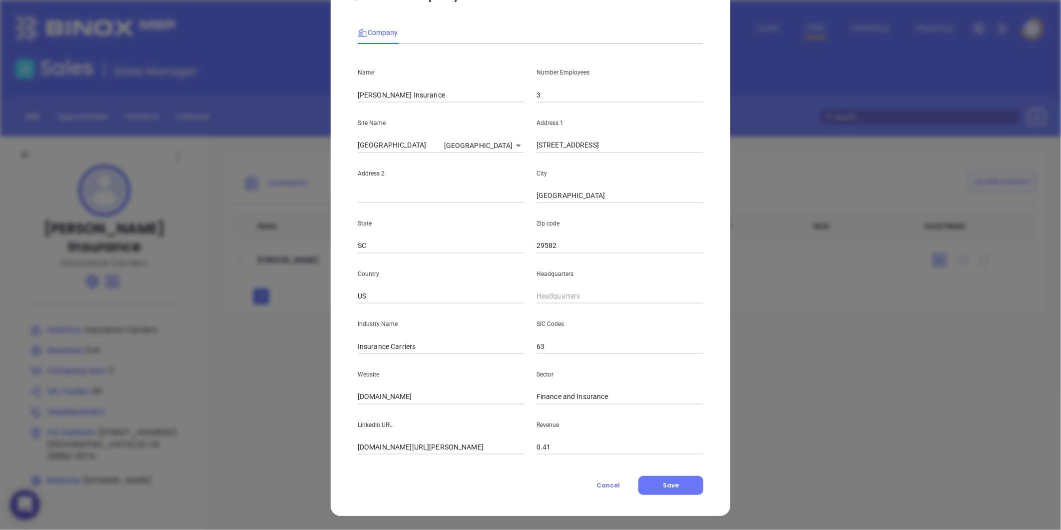
type input "( ) -"
click at [541, 289] on input "( ) -" at bounding box center [620, 296] width 167 height 15
paste input "843) 427-4415"
type input "(843) 427-4415"
drag, startPoint x: 428, startPoint y: 348, endPoint x: 385, endPoint y: 358, distance: 44.0
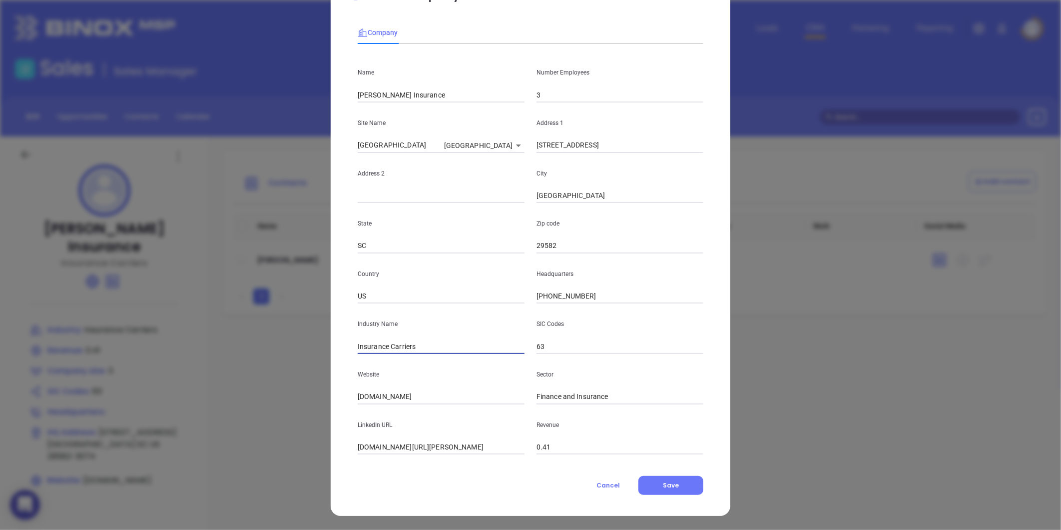
click at [385, 358] on div "Name Tilghman Insurance Number Employees 3 Site Name North Myrtle Beach North M…" at bounding box center [531, 253] width 346 height 402
type input "Insurance"
click at [358, 375] on p "Website" at bounding box center [441, 374] width 167 height 11
drag, startPoint x: 436, startPoint y: 395, endPoint x: 294, endPoint y: 398, distance: 141.9
click at [313, 403] on div "Edit Company Company Name Tilghman Insurance Number Employees 3 Site Name North…" at bounding box center [530, 265] width 1061 height 530
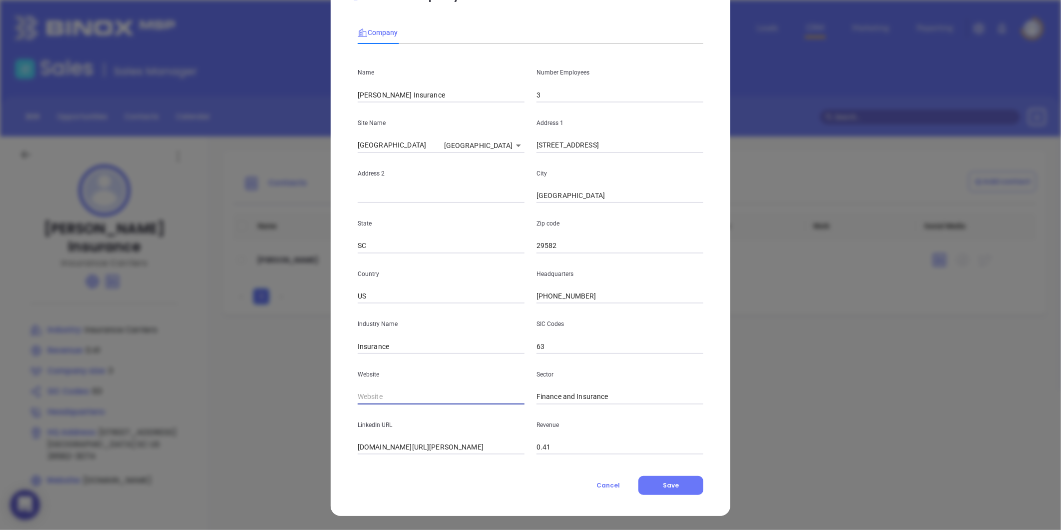
paste input "https://tilghmaninsurance.com/"
type input "https://tilghmaninsurance.com/"
click at [656, 477] on button "Save" at bounding box center [670, 485] width 65 height 19
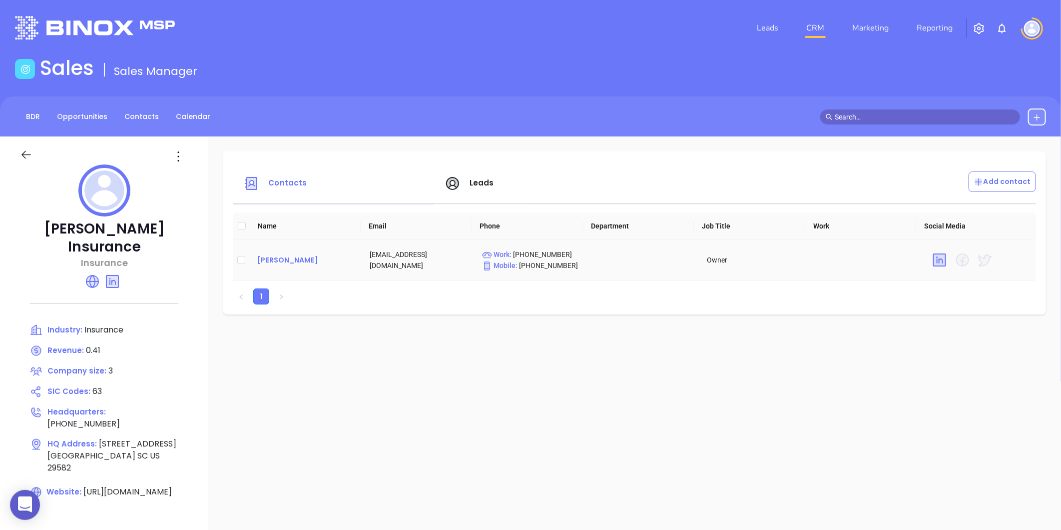
click at [278, 258] on div "Ray Sessions" at bounding box center [305, 260] width 96 height 12
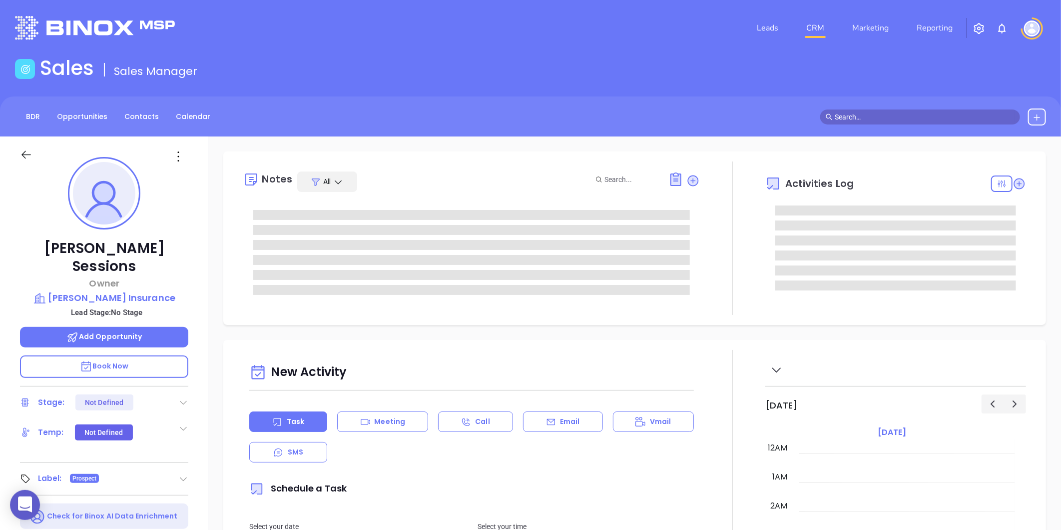
type input "[DATE]"
type input "[PERSON_NAME]"
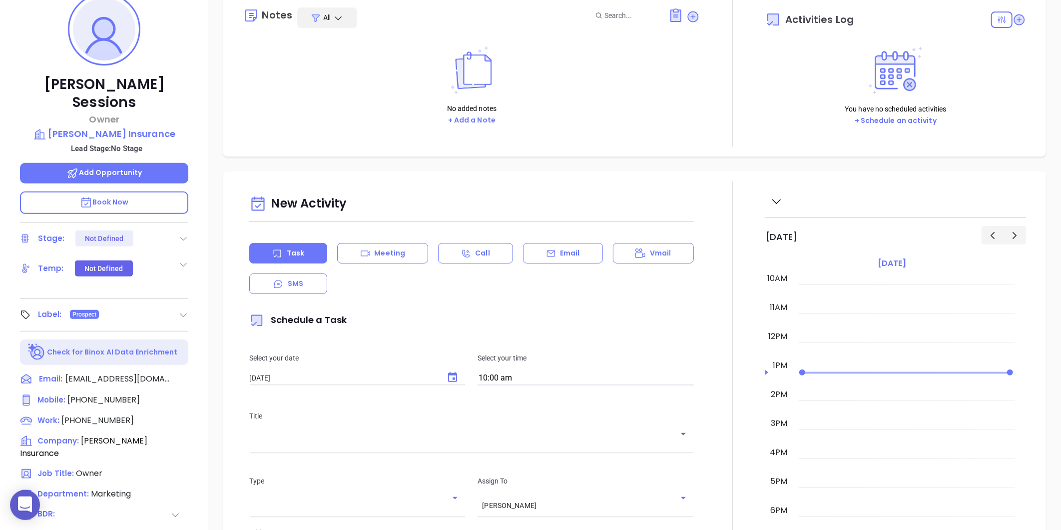
scroll to position [84, 0]
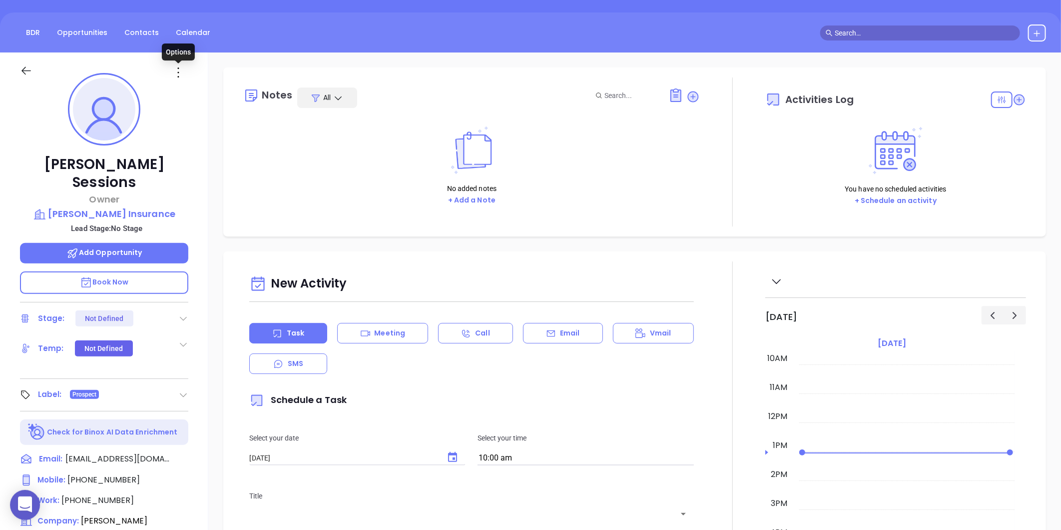
click at [176, 74] on icon at bounding box center [178, 72] width 16 height 16
click at [190, 174] on div "Edit" at bounding box center [227, 179] width 98 height 11
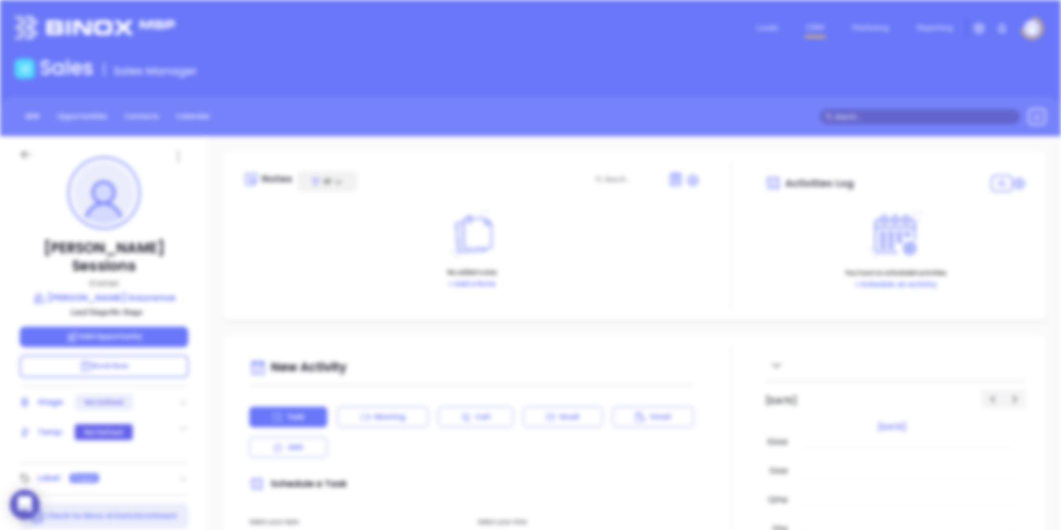
scroll to position [0, 0]
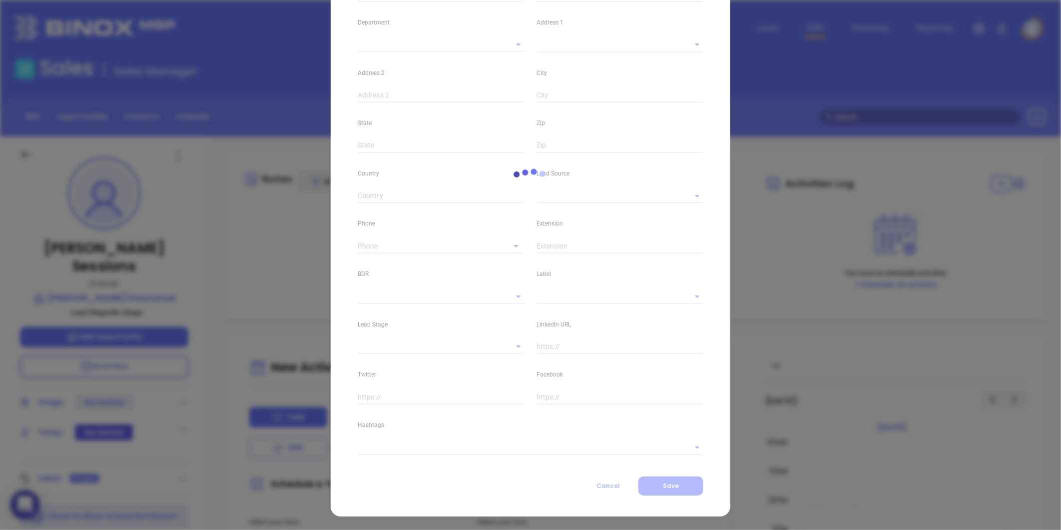
type input "Ray"
type input "Sessions"
type input "ray@tilghmaninsurance.com"
type input "Owner"
type input "1"
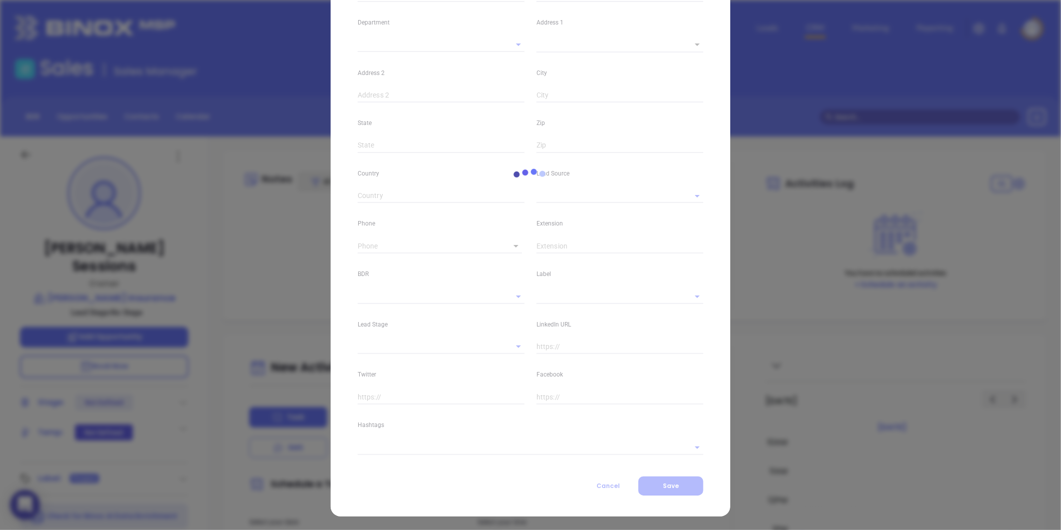
type input "linkedin.com/in/ray-sessions-jr-7342abb2"
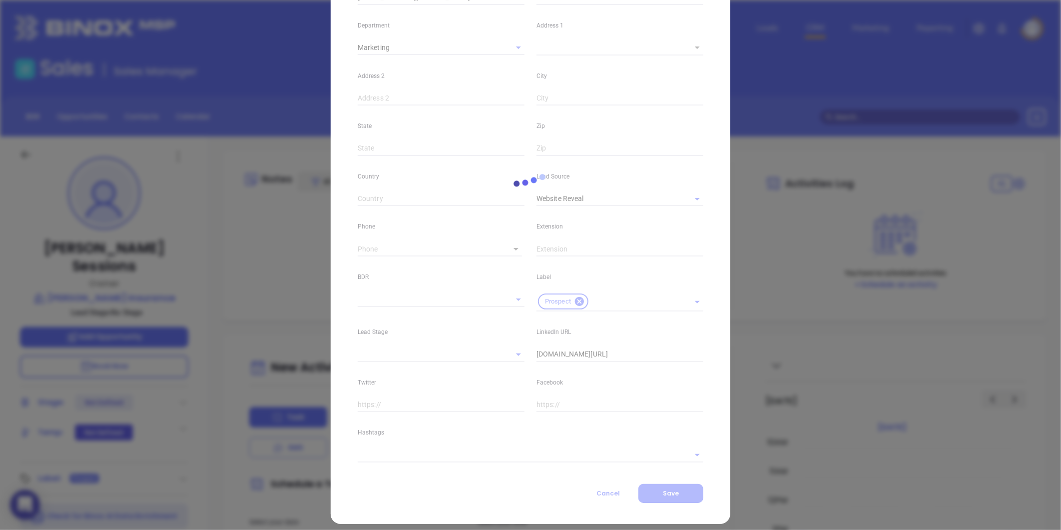
type input "Marketing"
type input "Website Reveal"
type input "undefined undefined"
type input "(843) 427-4415"
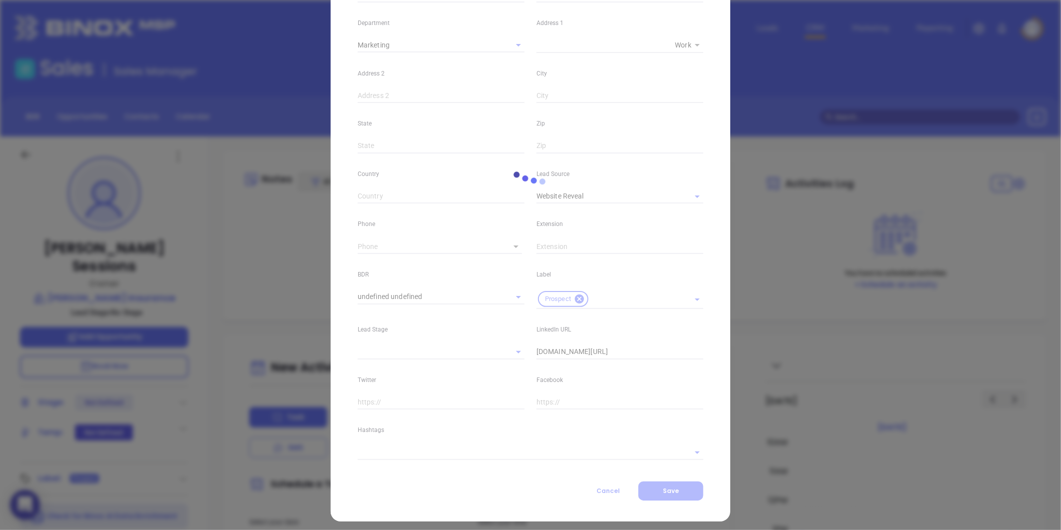
type input "1"
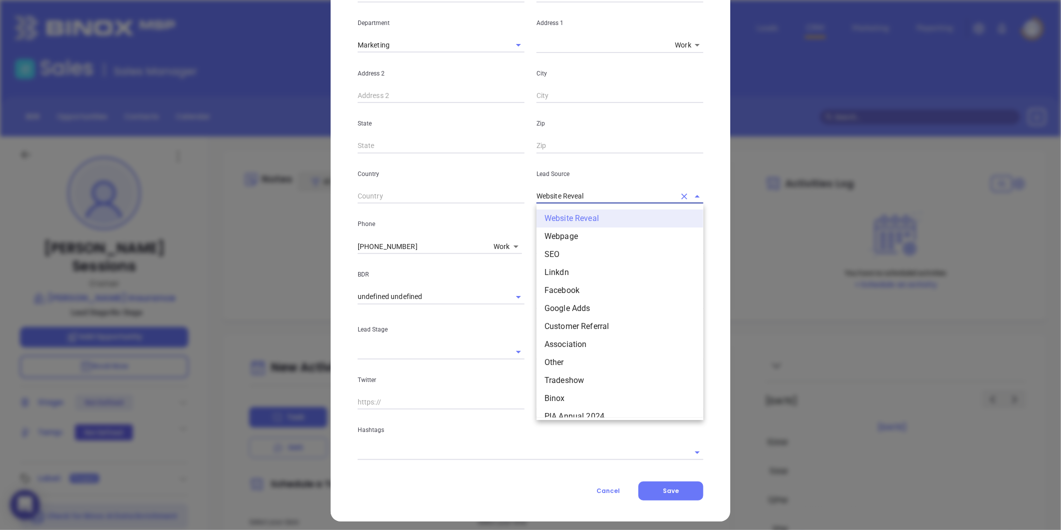
drag, startPoint x: 588, startPoint y: 195, endPoint x: 492, endPoint y: 208, distance: 97.2
click at [492, 208] on div "First Name Ray Last Name Sessions Email ray@tilghmaninsurance.com Job Title Own…" at bounding box center [531, 181] width 346 height 558
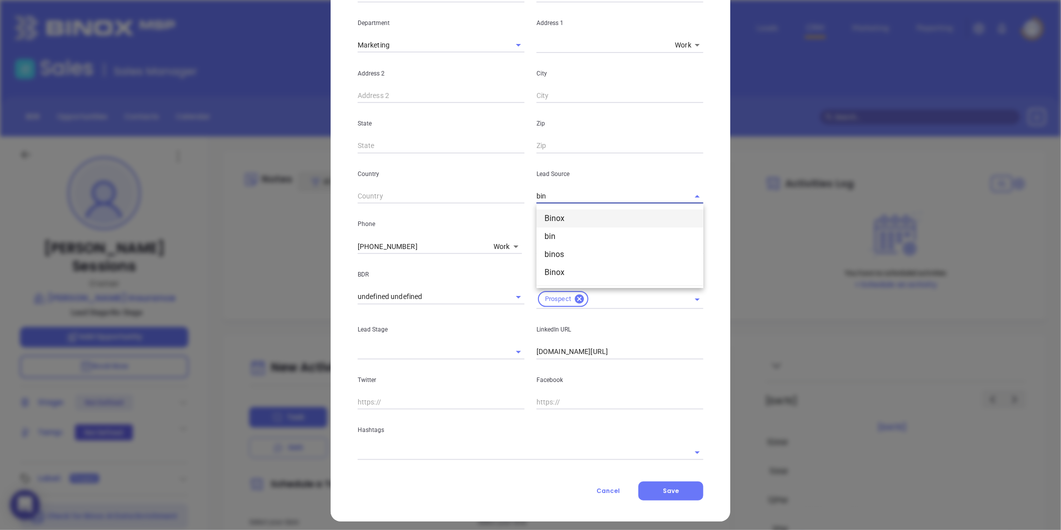
click at [551, 222] on li "Binox" at bounding box center [620, 218] width 167 height 18
type input "Binox"
click at [537, 355] on input "linkedin.com/in/ray-sessions-jr-7342abb2" at bounding box center [620, 351] width 167 height 15
type input "www.linkedin.com/in/ray-sessions-jr-7342abb2"
click at [366, 449] on input "text" at bounding box center [517, 452] width 318 height 14
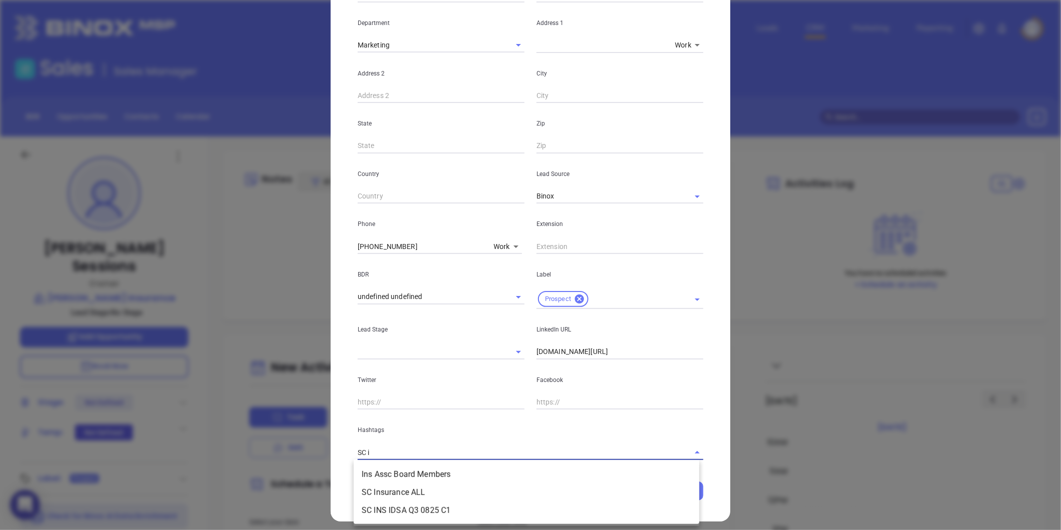
type input "SC in"
click at [386, 471] on li "SC Insurance ALL" at bounding box center [527, 474] width 346 height 18
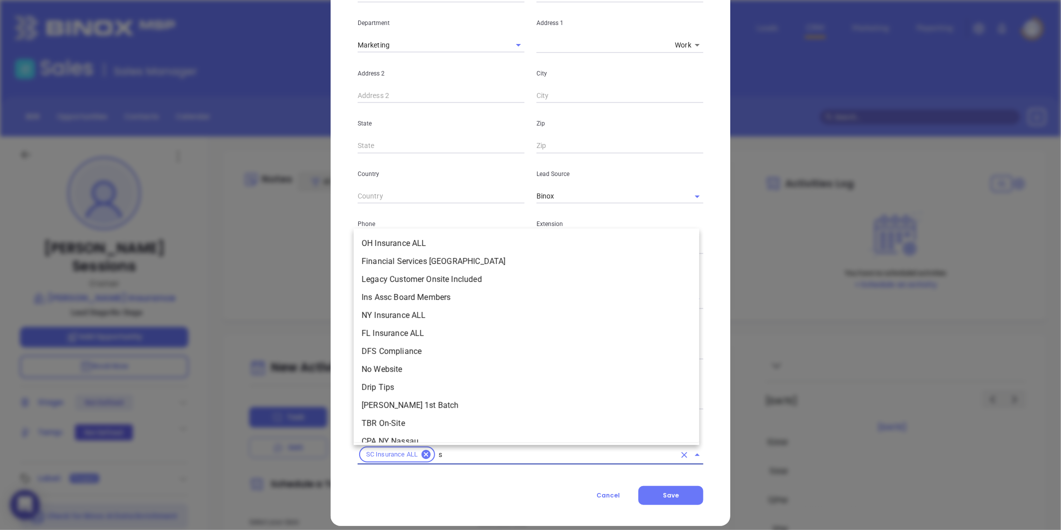
scroll to position [3749, 0]
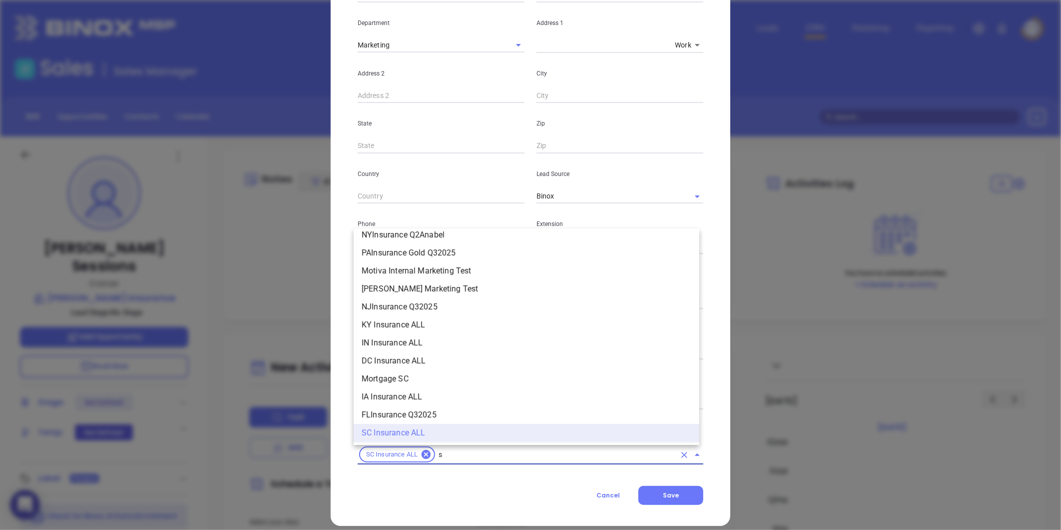
type input "sc"
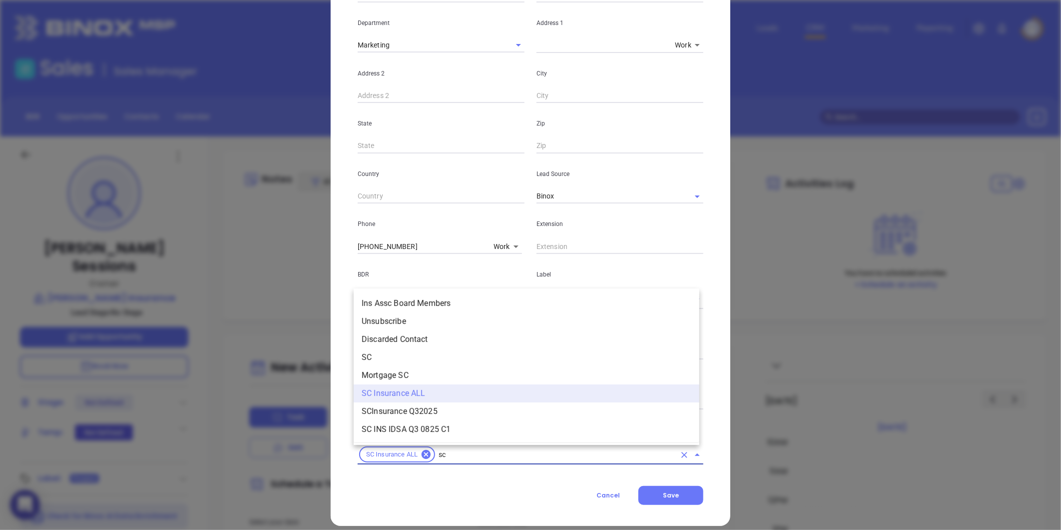
scroll to position [0, 0]
click at [373, 363] on li "SC" at bounding box center [527, 357] width 346 height 18
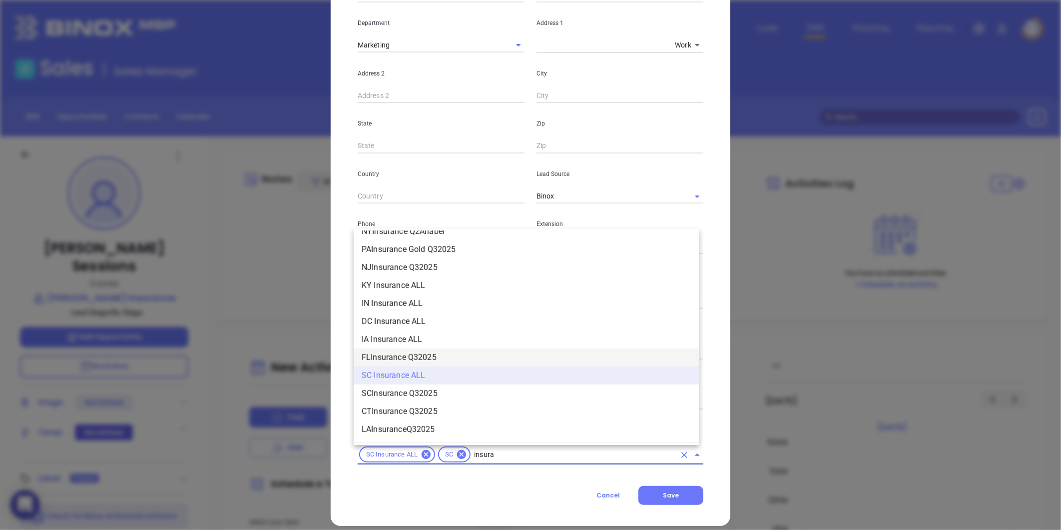
scroll to position [1072, 0]
type input "insurance"
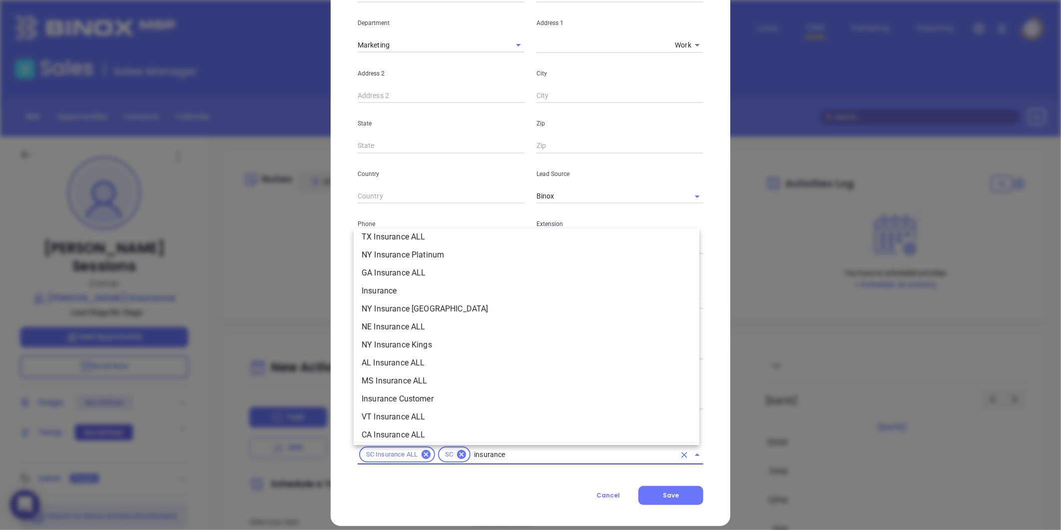
scroll to position [351, 0]
click at [392, 297] on li "Insurance" at bounding box center [527, 306] width 346 height 18
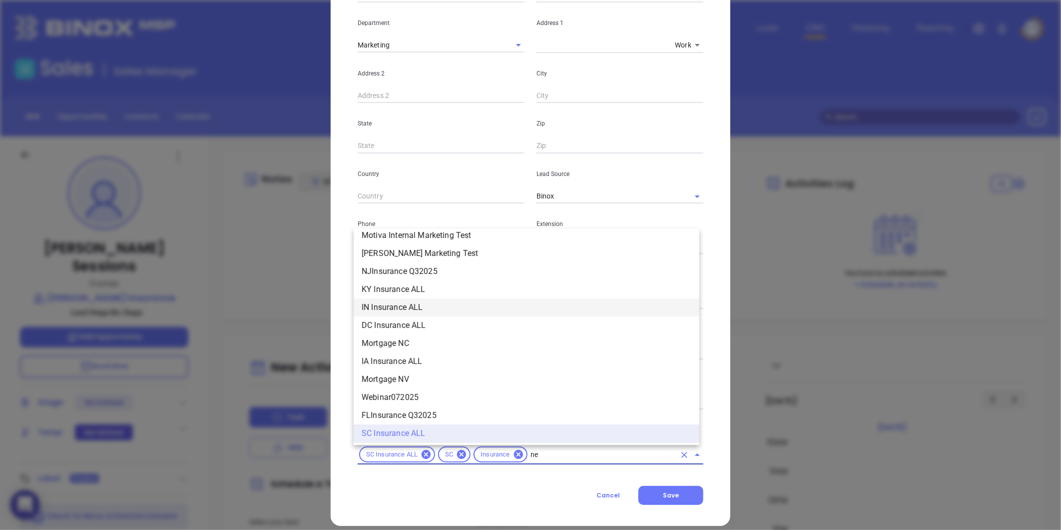
scroll to position [0, 0]
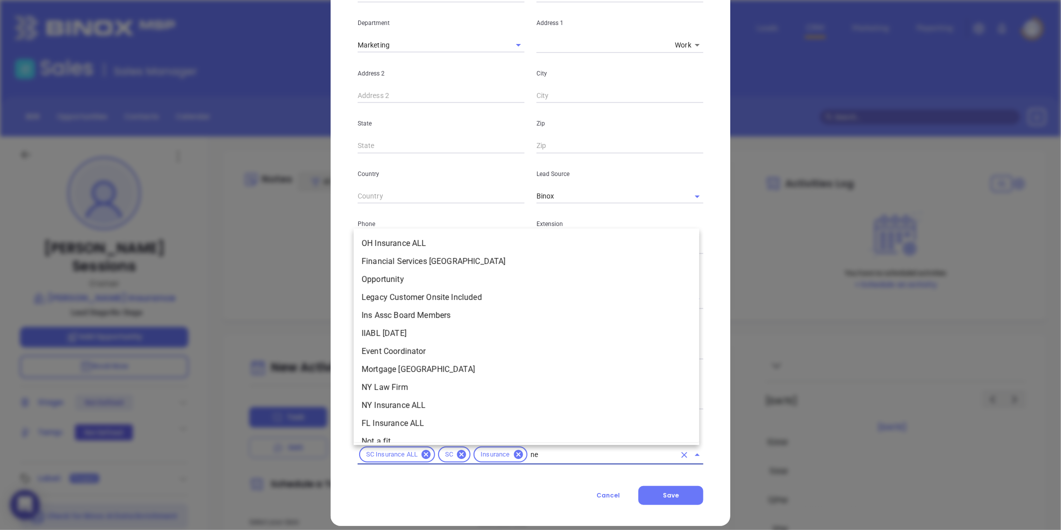
type input "new"
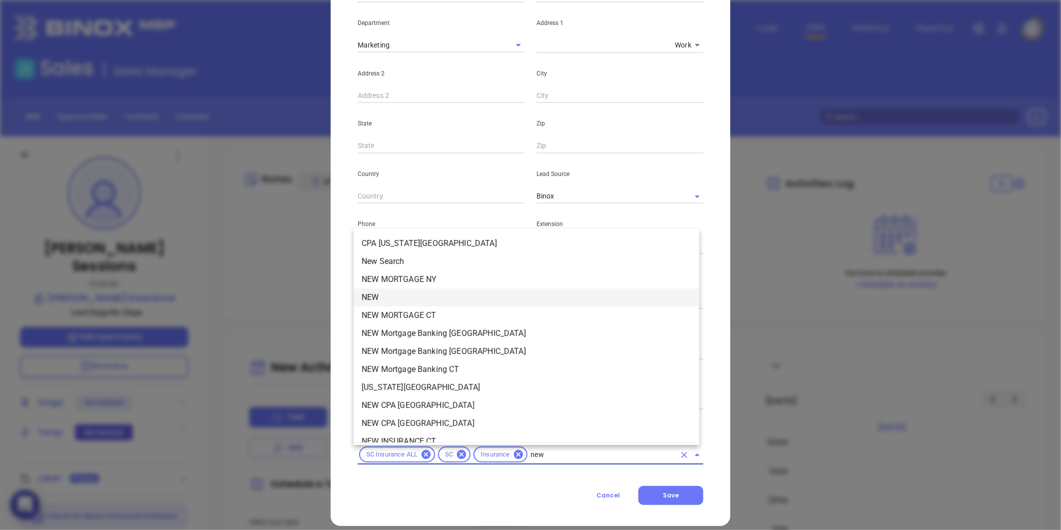
scroll to position [29, 0]
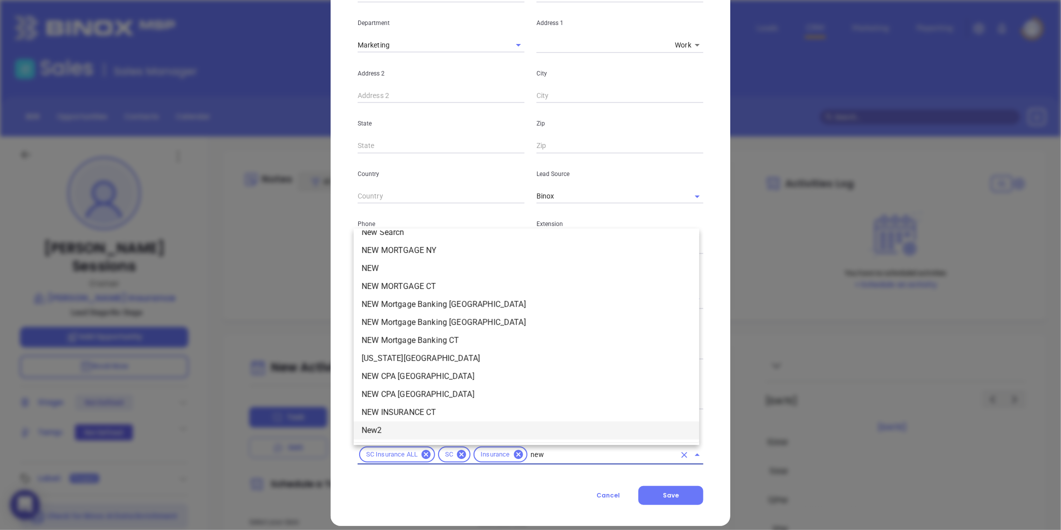
click at [375, 421] on li "New2" at bounding box center [527, 430] width 346 height 18
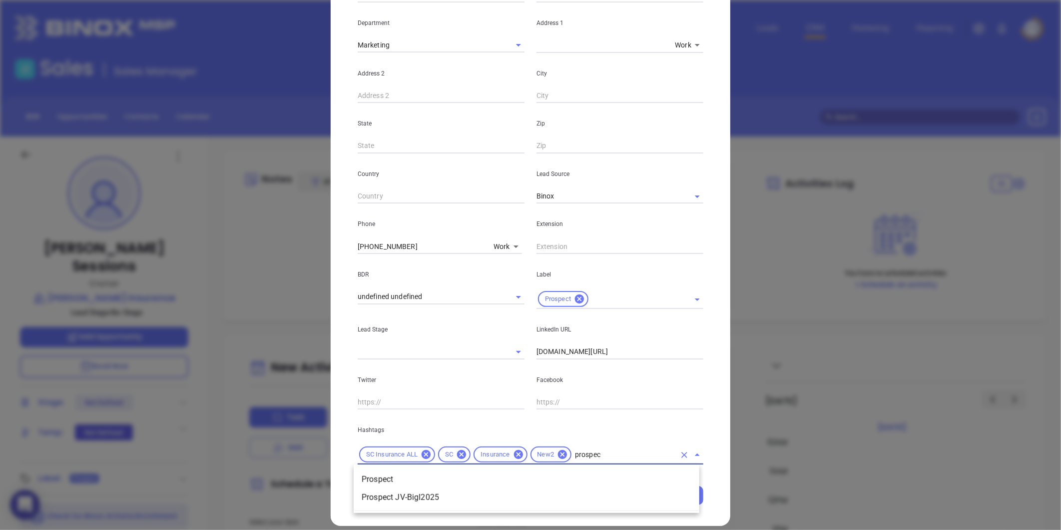
type input "prospect"
click at [397, 486] on li "Prospect" at bounding box center [527, 479] width 346 height 18
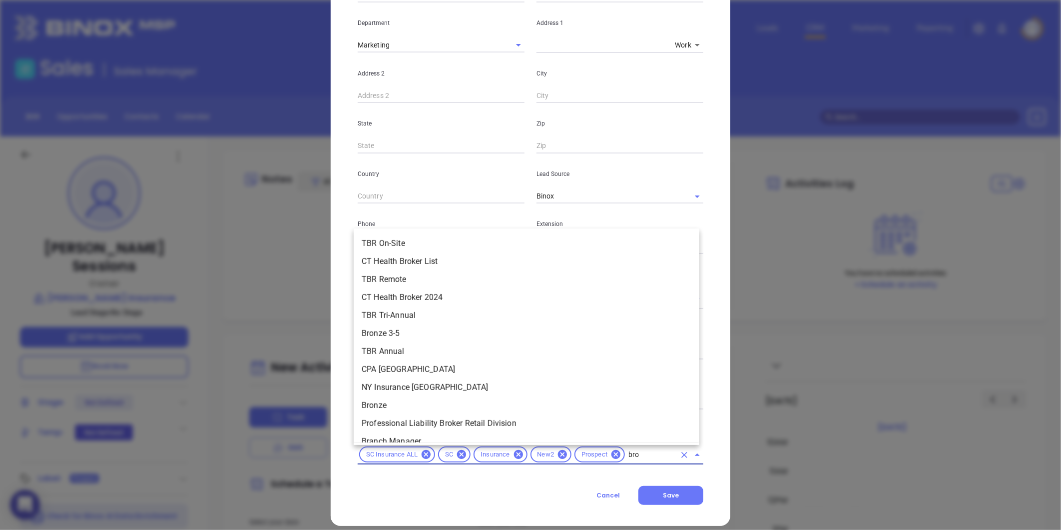
type input "bron"
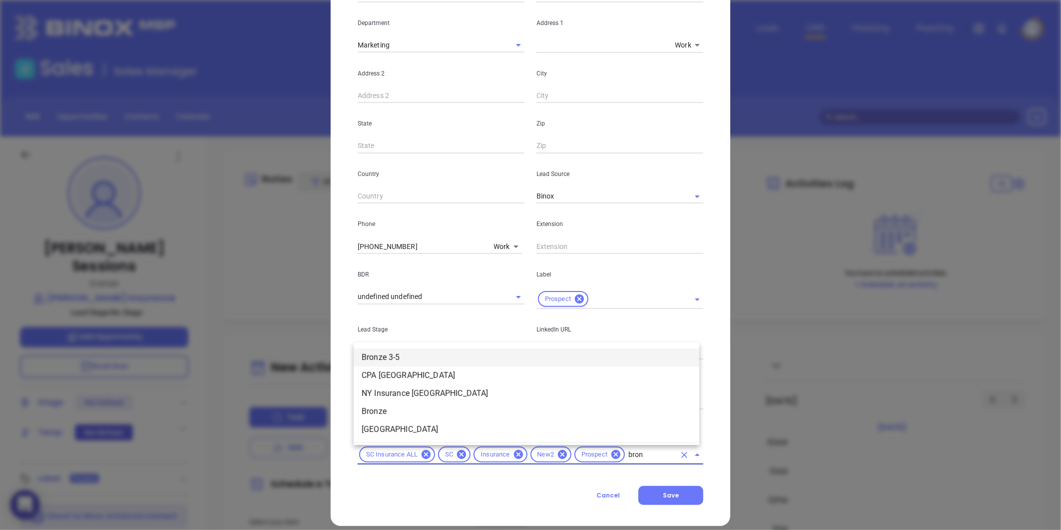
click at [392, 353] on li "Bronze 3-5" at bounding box center [527, 357] width 346 height 18
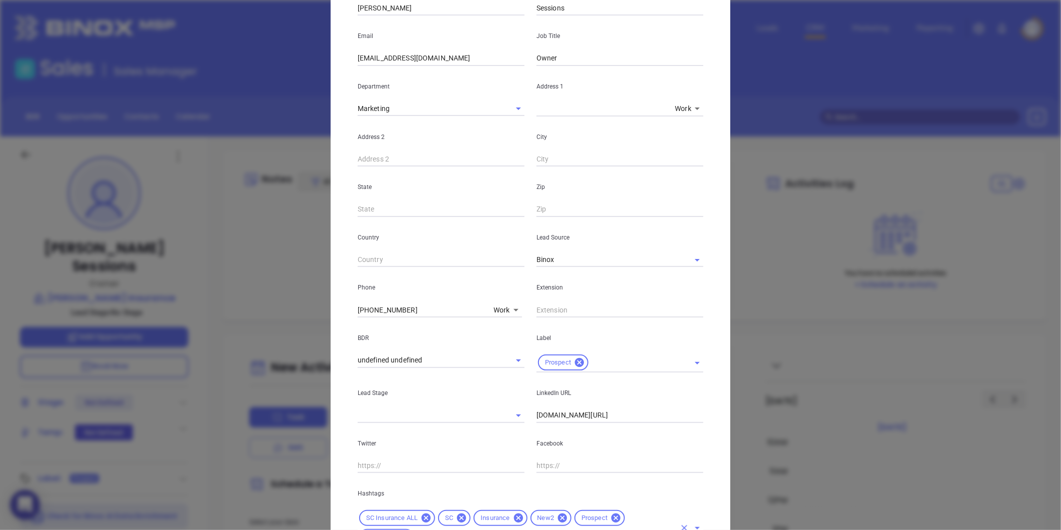
scroll to position [83, 0]
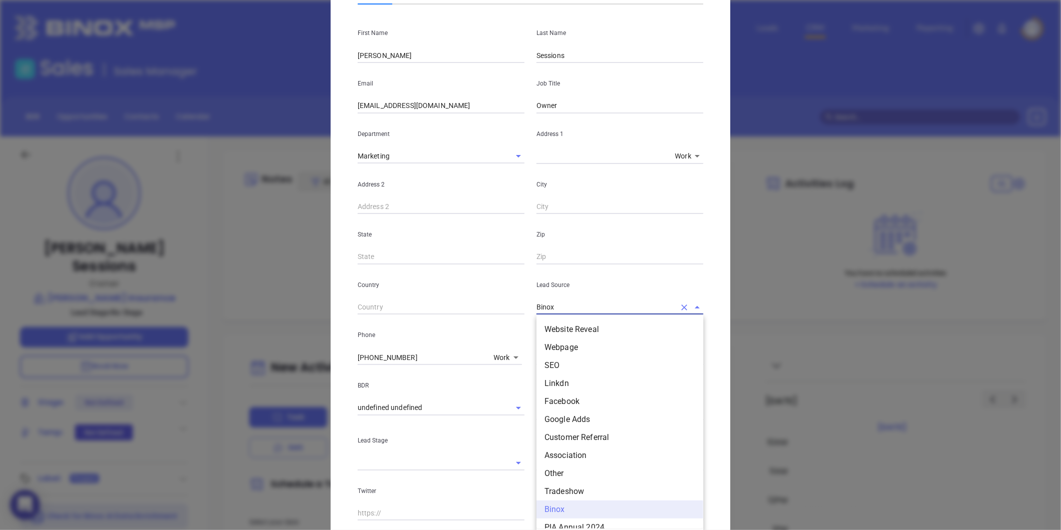
drag, startPoint x: 565, startPoint y: 308, endPoint x: 523, endPoint y: 303, distance: 42.7
click at [525, 303] on div "Country Lead Source Binox Website Reveal Webpage SEO Linkdn Facebook Google Add…" at bounding box center [531, 289] width 358 height 50
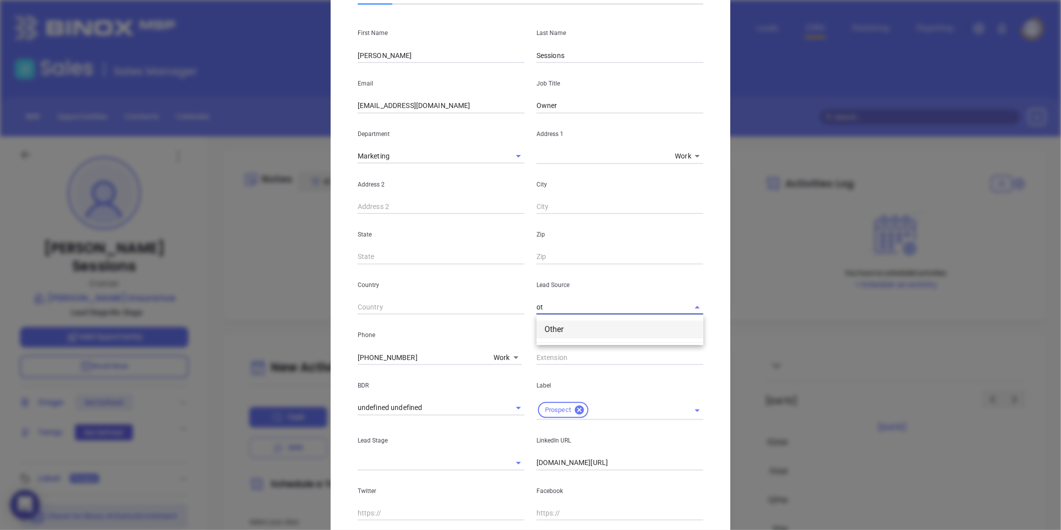
click at [562, 323] on li "Other" at bounding box center [620, 329] width 167 height 18
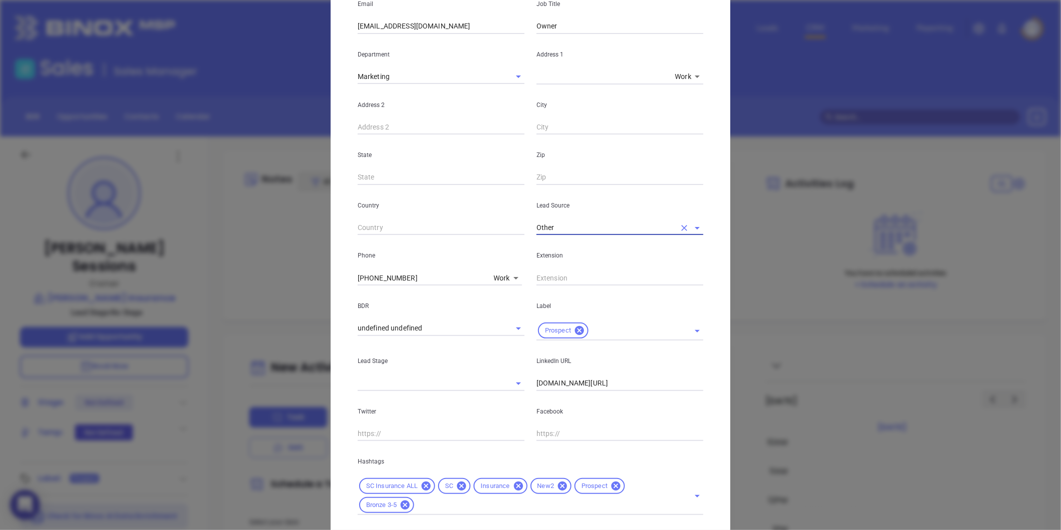
scroll to position [223, 0]
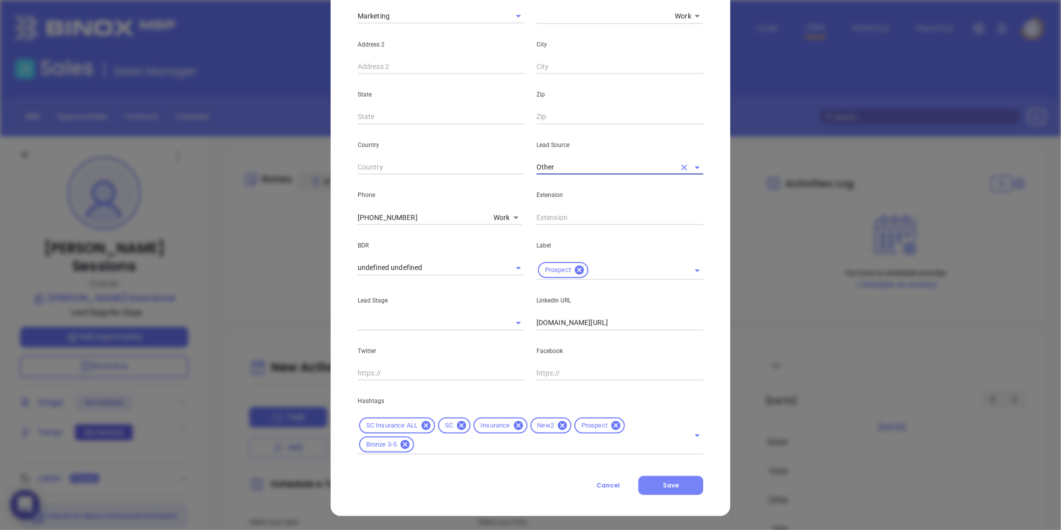
type input "Other"
click at [650, 484] on button "Save" at bounding box center [670, 485] width 65 height 19
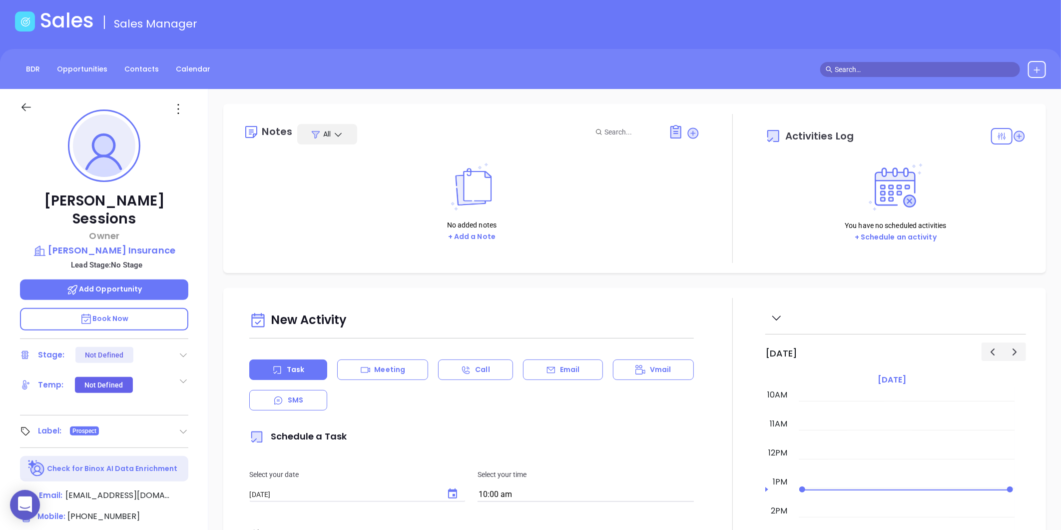
scroll to position [0, 0]
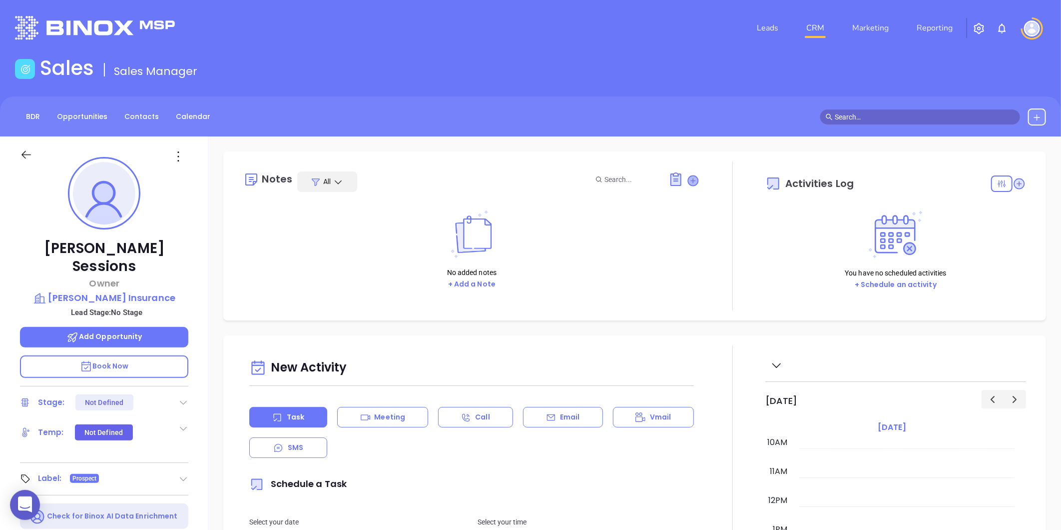
click at [691, 181] on icon at bounding box center [693, 180] width 10 height 10
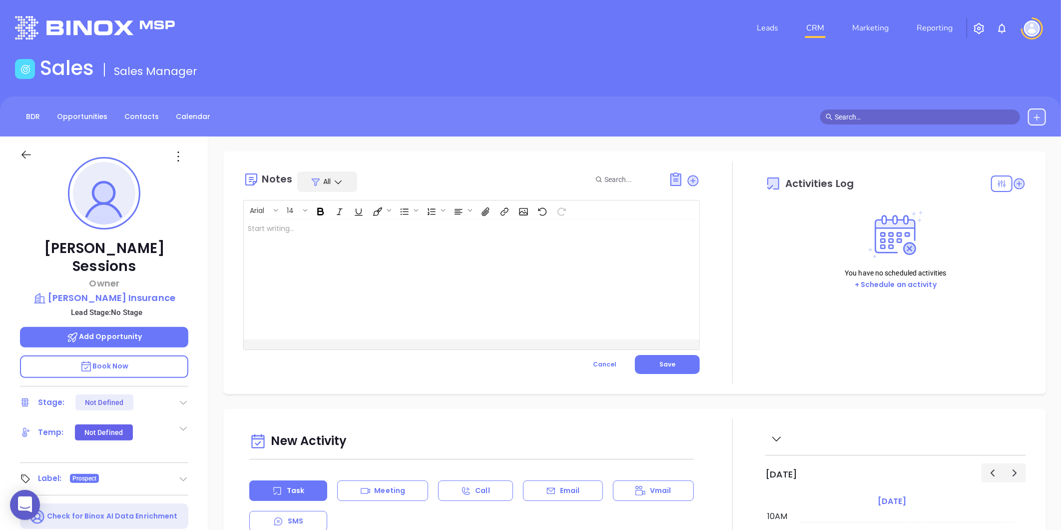
click at [412, 267] on div at bounding box center [456, 279] width 424 height 120
click at [271, 228] on p "poor satff on website." at bounding box center [456, 228] width 416 height 10
click at [250, 230] on p "poor sta ff on website." at bounding box center [456, 228] width 416 height 10
click at [647, 361] on button "Save" at bounding box center [667, 364] width 65 height 19
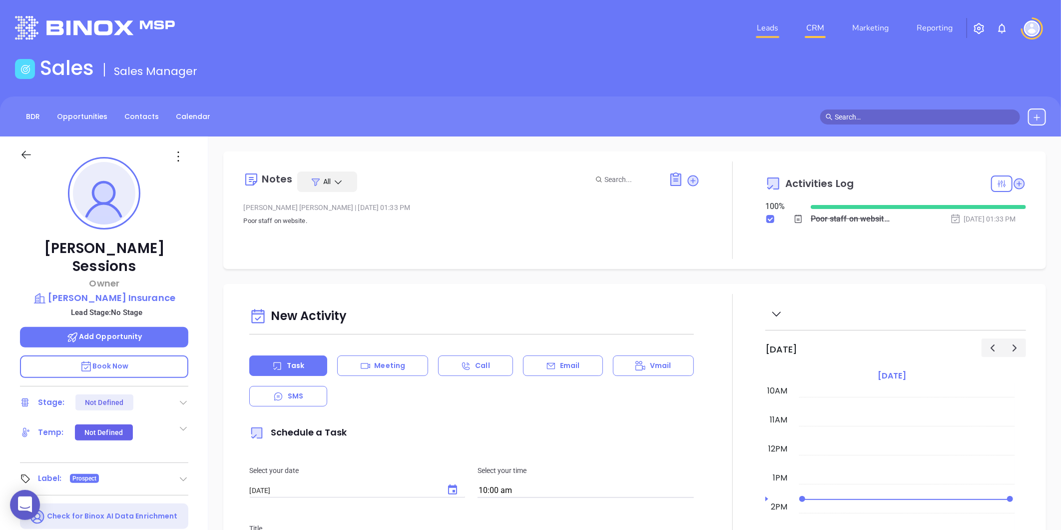
click at [760, 29] on link "Leads" at bounding box center [767, 28] width 29 height 20
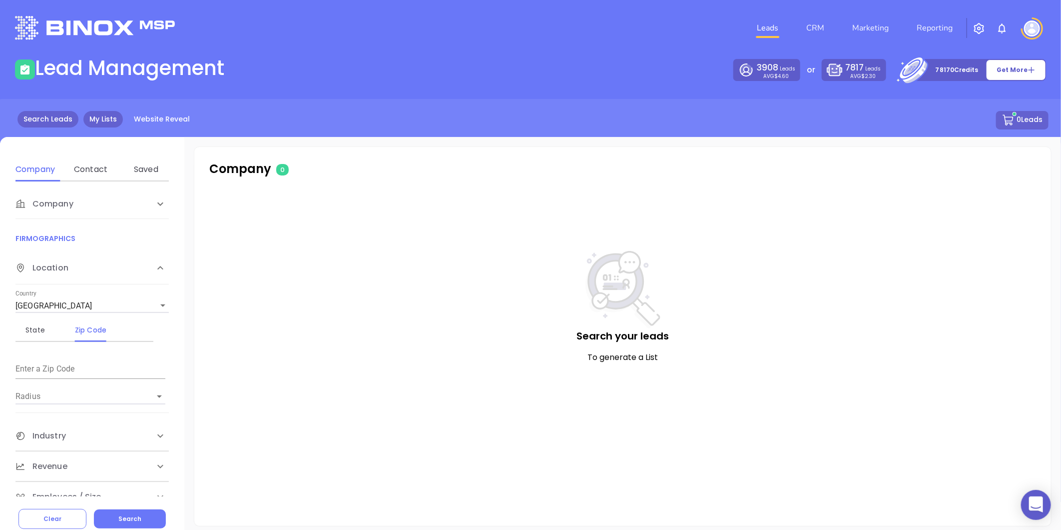
click at [86, 117] on link "My Lists" at bounding box center [102, 119] width 39 height 16
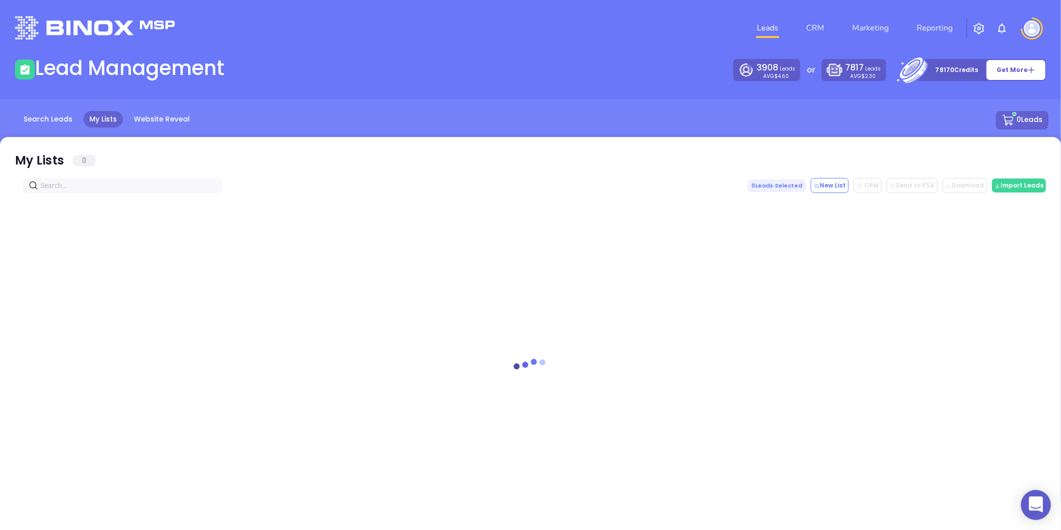
click at [90, 178] on span at bounding box center [123, 185] width 200 height 15
paste input "[DOMAIN_NAME]"
type input "[DOMAIN_NAME]"
click at [212, 184] on icon "close-circle" at bounding box center [214, 185] width 6 height 6
paste input "[DOMAIN_NAME]"
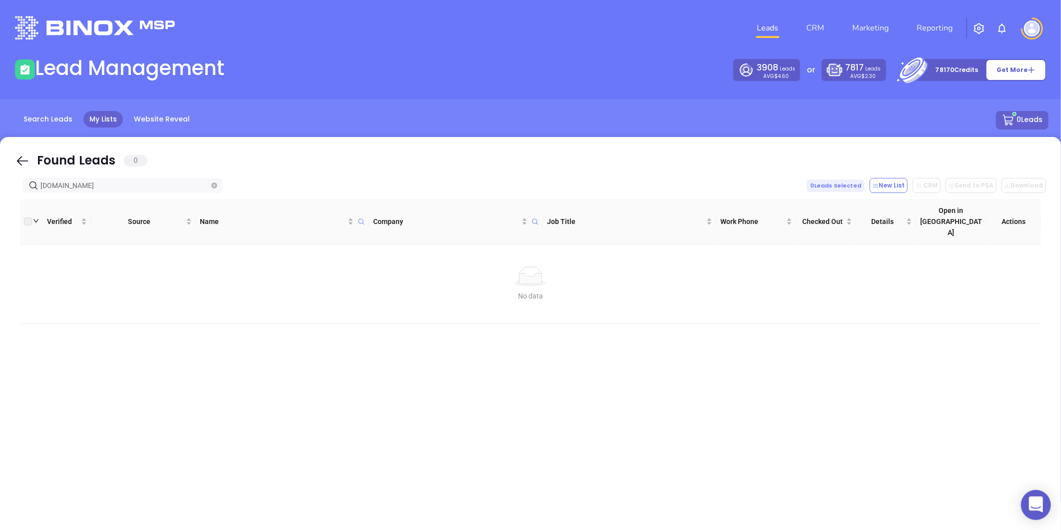
type input "[DOMAIN_NAME]"
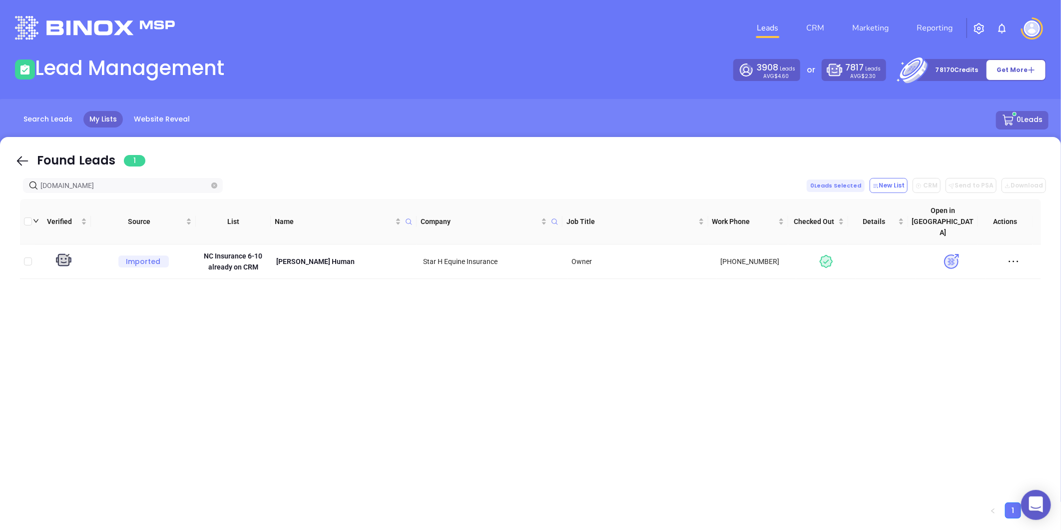
click at [213, 181] on span at bounding box center [214, 185] width 6 height 11
click at [214, 182] on icon "close-circle" at bounding box center [214, 185] width 6 height 6
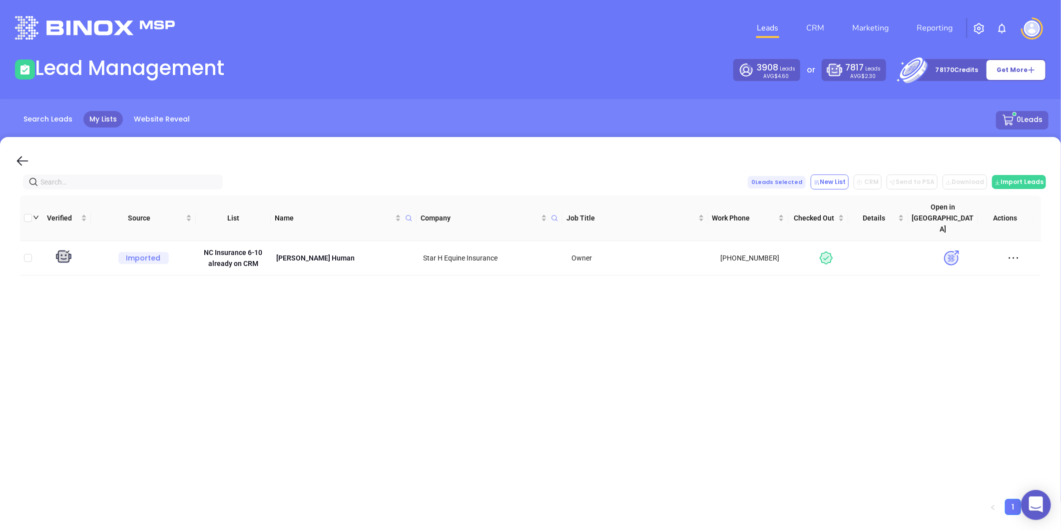
paste input "[DOMAIN_NAME]"
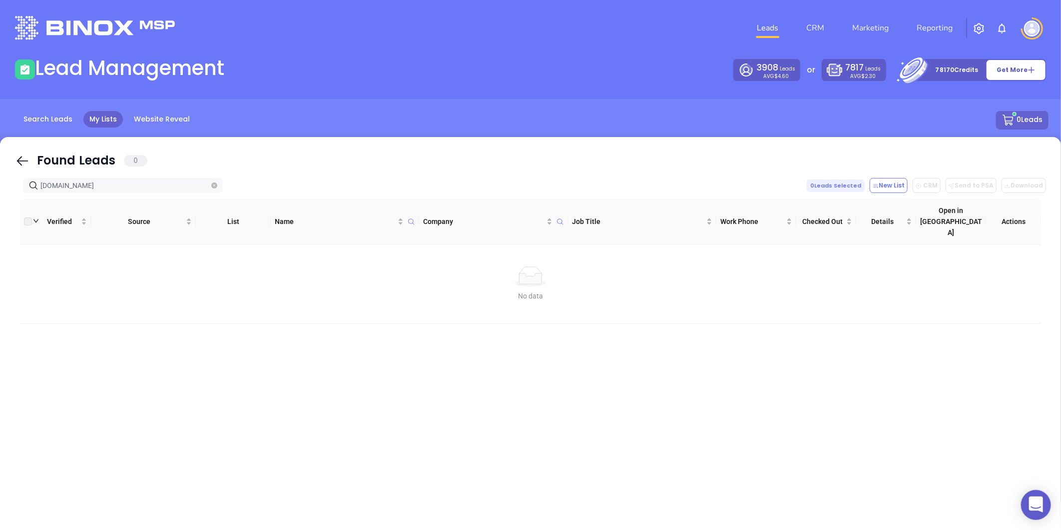
type input "[DOMAIN_NAME]"
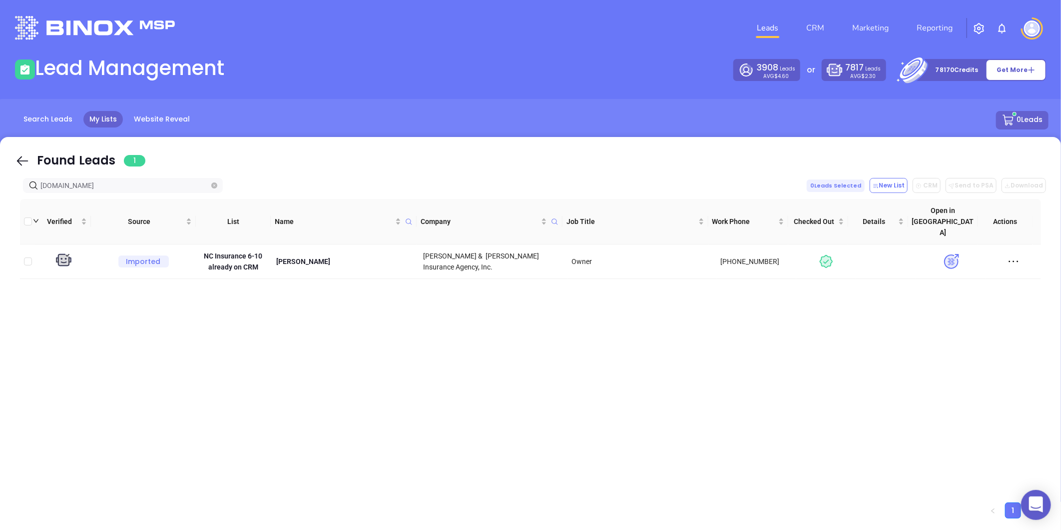
click at [210, 183] on span "[DOMAIN_NAME]" at bounding box center [123, 185] width 200 height 15
click at [213, 186] on icon "close-circle" at bounding box center [214, 185] width 6 height 6
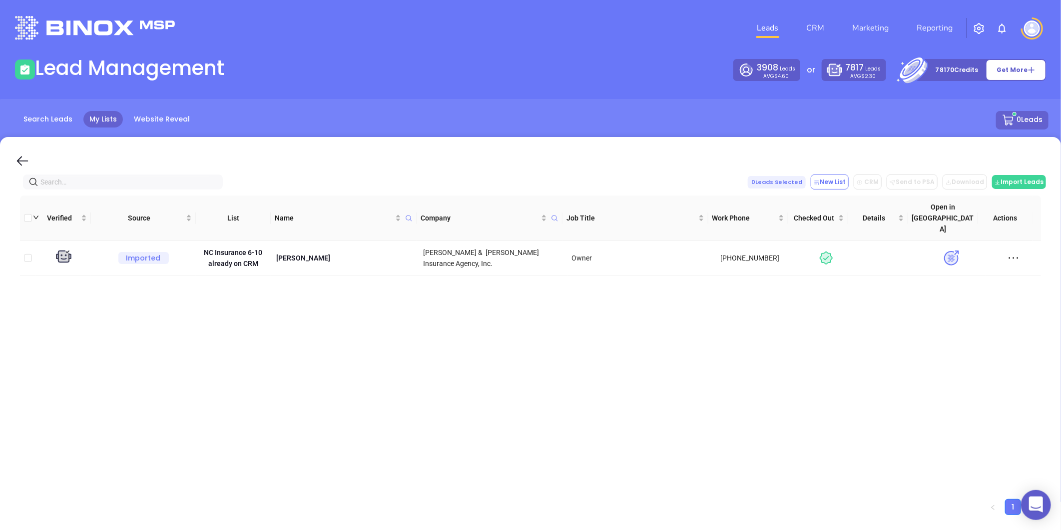
paste input "[DOMAIN_NAME]"
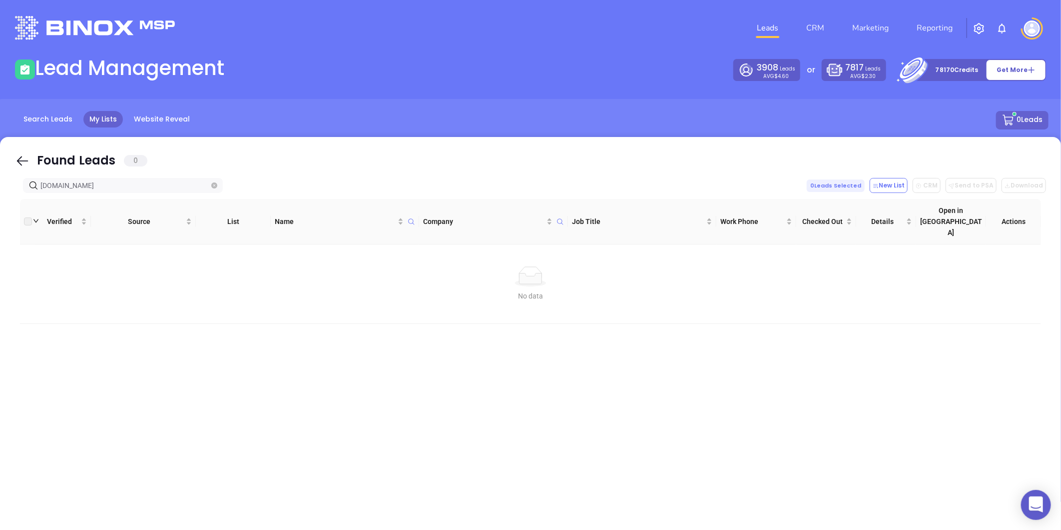
type input "[DOMAIN_NAME]"
click at [212, 186] on icon "close-circle" at bounding box center [214, 185] width 6 height 6
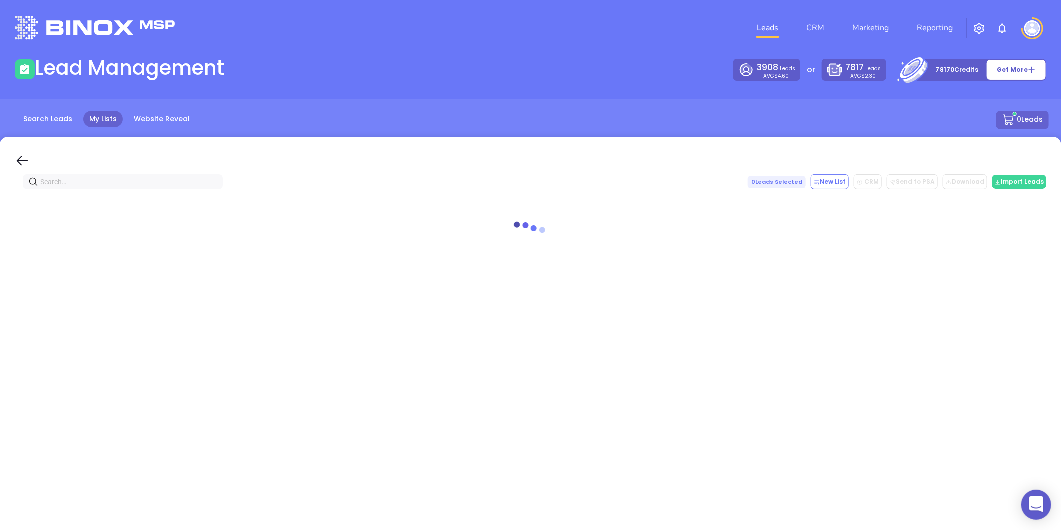
paste input "[PERSON_NAME] Insurance"
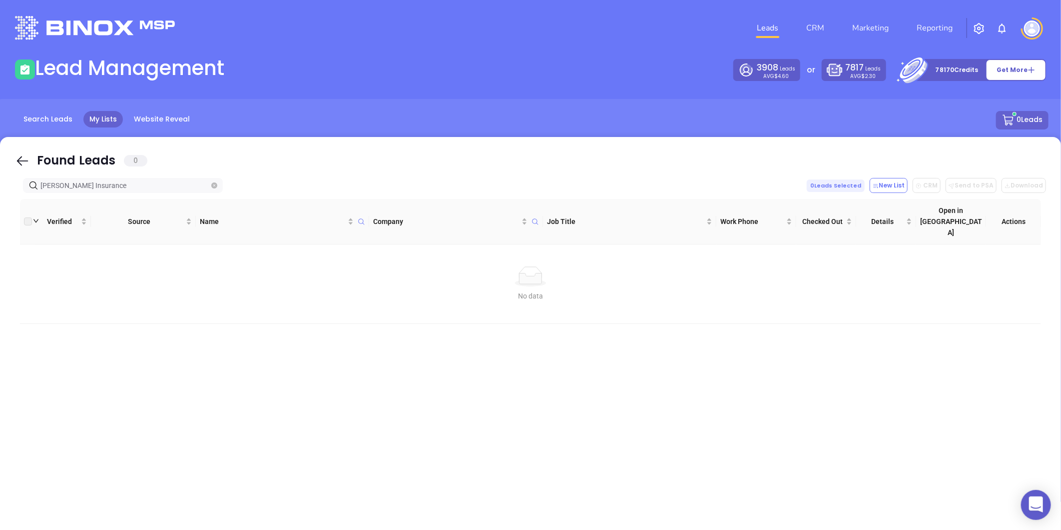
drag, startPoint x: 126, startPoint y: 181, endPoint x: 32, endPoint y: 175, distance: 94.1
click at [34, 175] on div "Found Leads 0 Shelton Insurance 0 Leads Selected New List CRM Send to PSA Downl…" at bounding box center [530, 337] width 1061 height 400
type input "[PERSON_NAME] Insurance"
click at [216, 182] on icon "close-circle" at bounding box center [214, 185] width 6 height 6
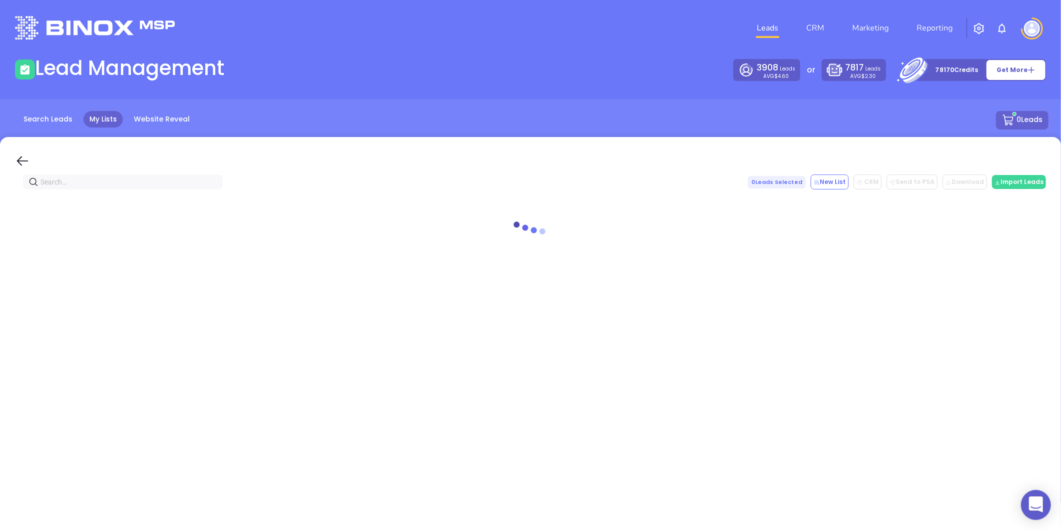
paste input "starnesinsurance.com"
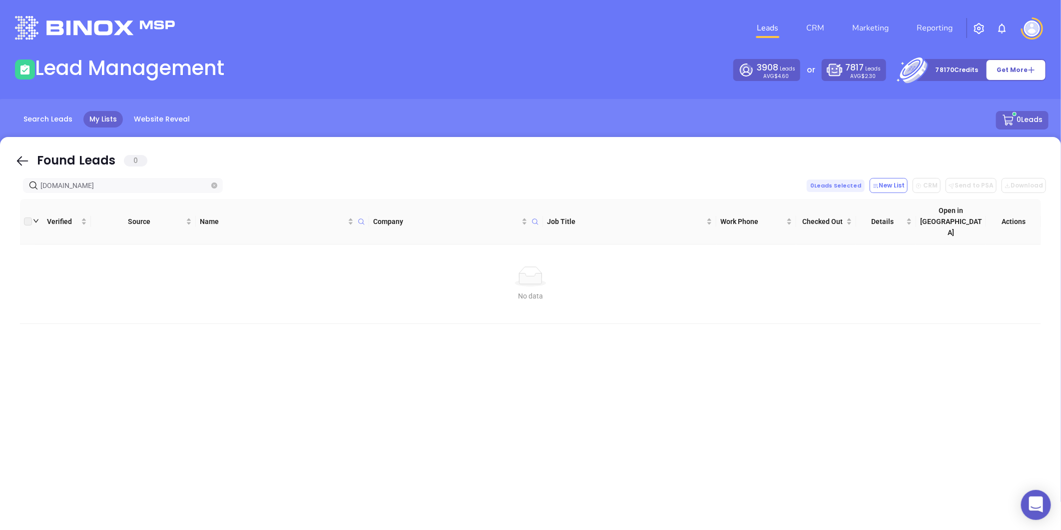
type input "starnesinsurance.com"
click at [213, 183] on icon "close-circle" at bounding box center [214, 185] width 6 height 6
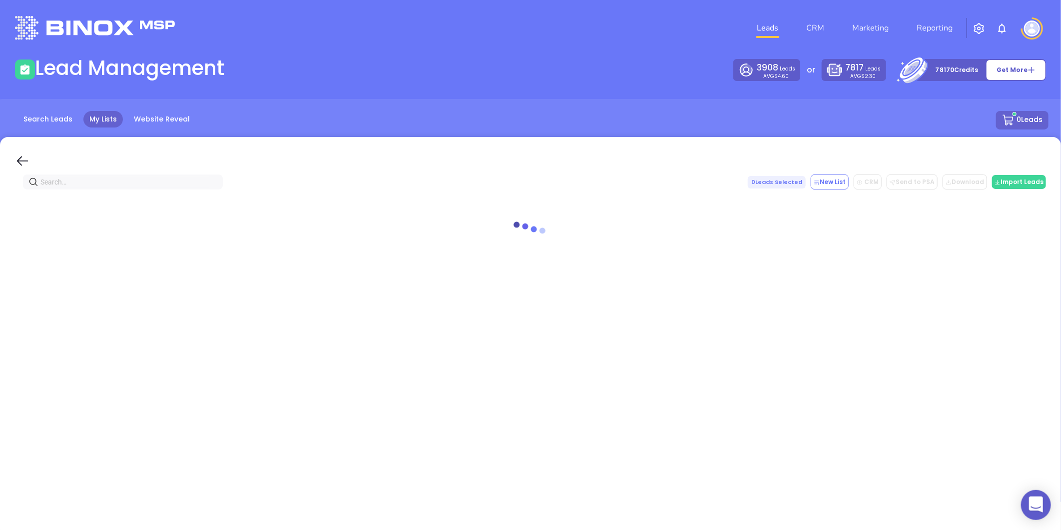
paste input "foundersfcuinsurance.com"
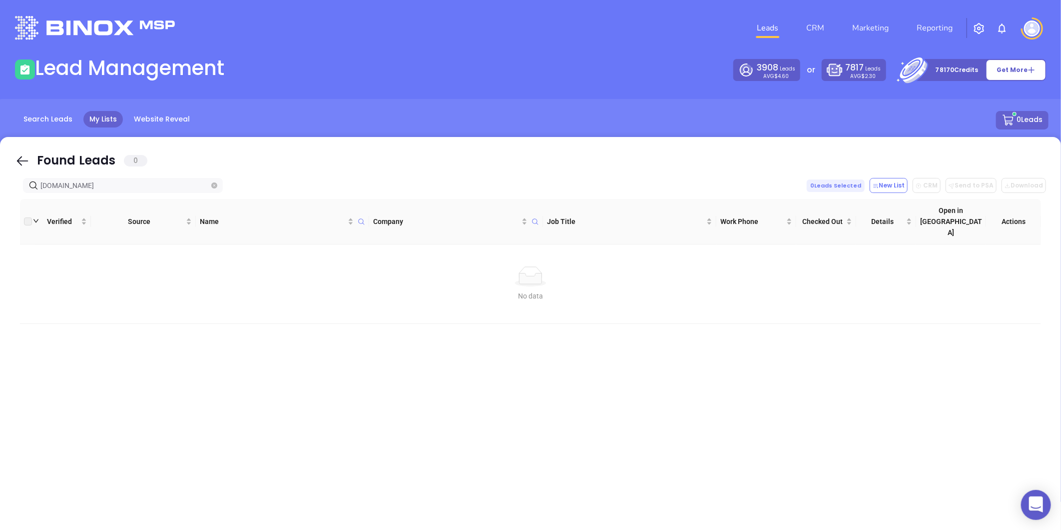
type input "foundersfcuinsurance.com"
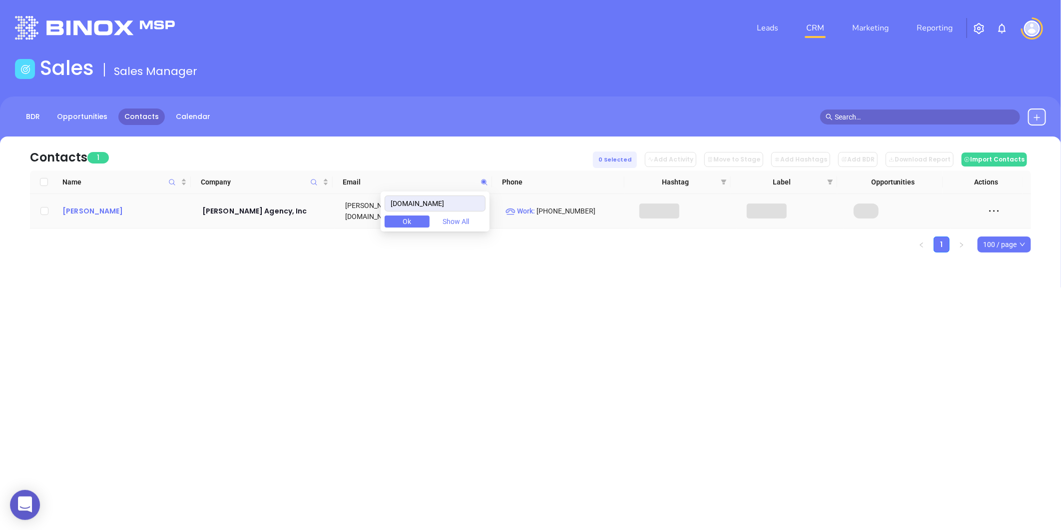
type input "[DOMAIN_NAME]"
click at [98, 205] on div "[PERSON_NAME]" at bounding box center [125, 211] width 126 height 12
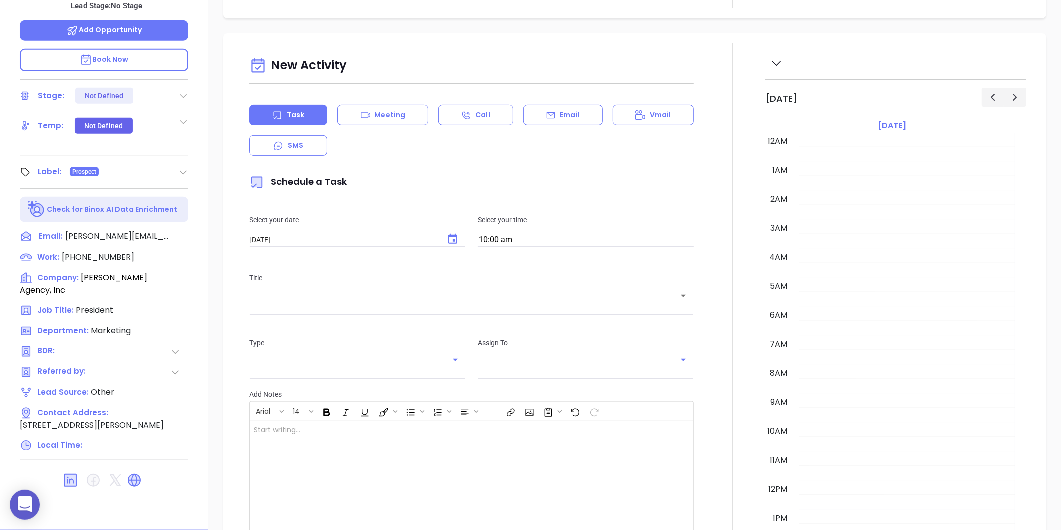
scroll to position [290, 0]
type input "[PERSON_NAME]"
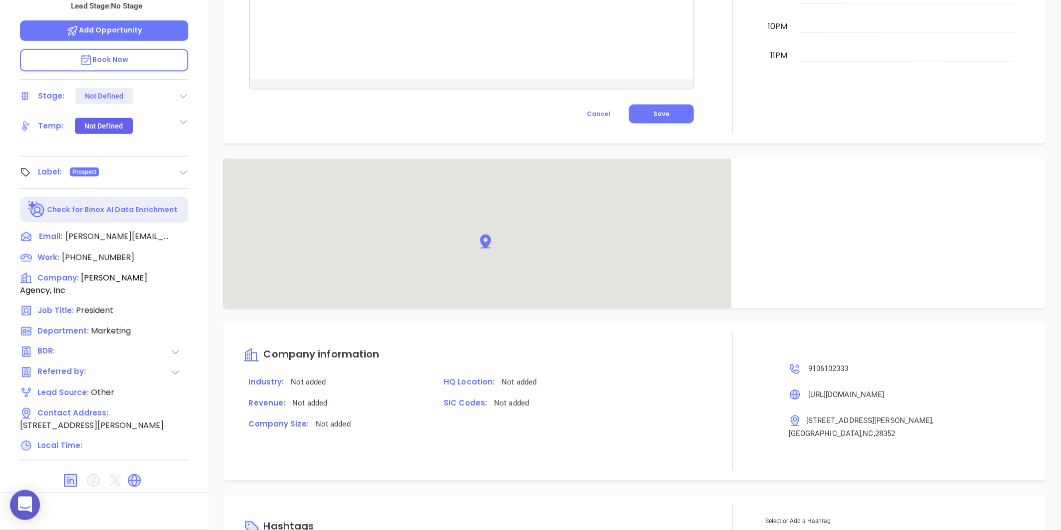
scroll to position [528, 0]
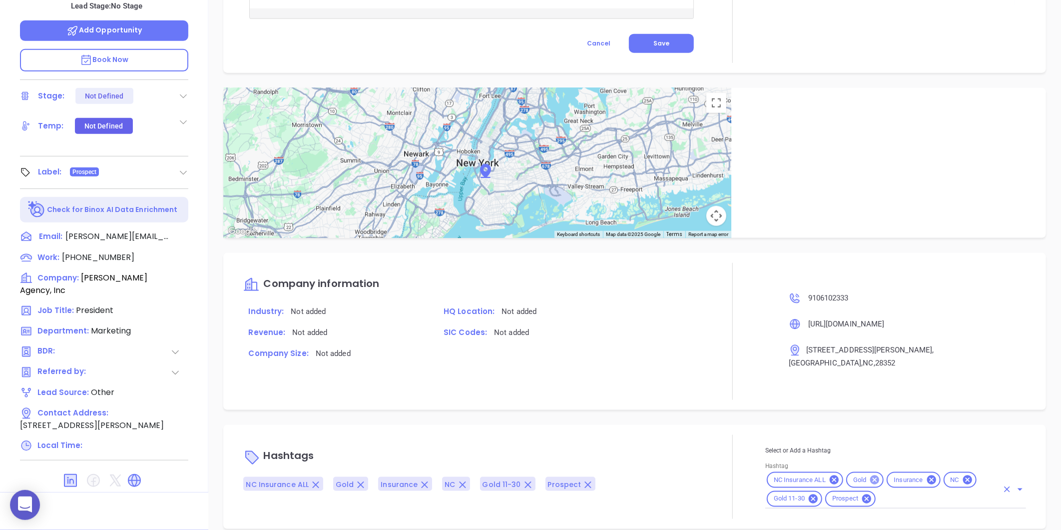
click at [869, 474] on icon at bounding box center [874, 479] width 11 height 11
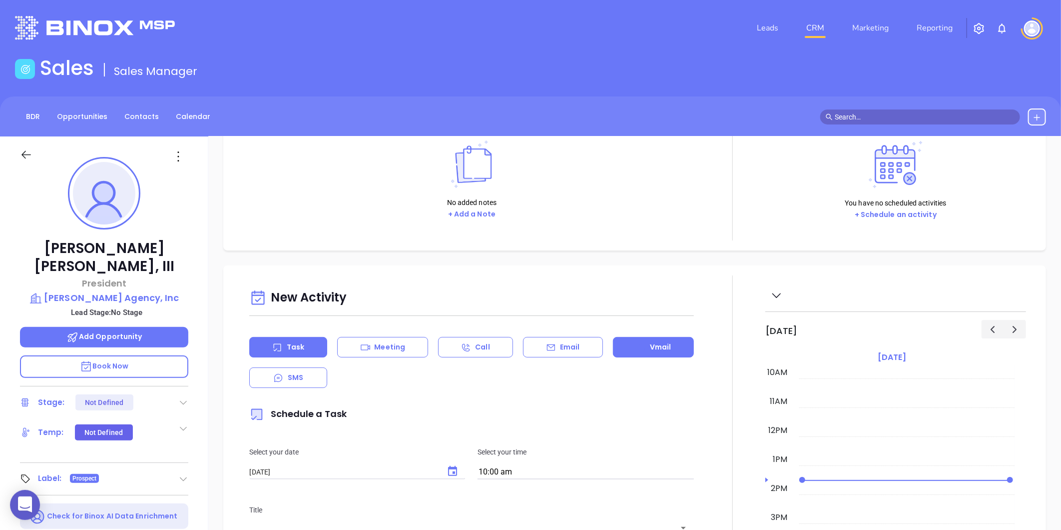
scroll to position [166, 0]
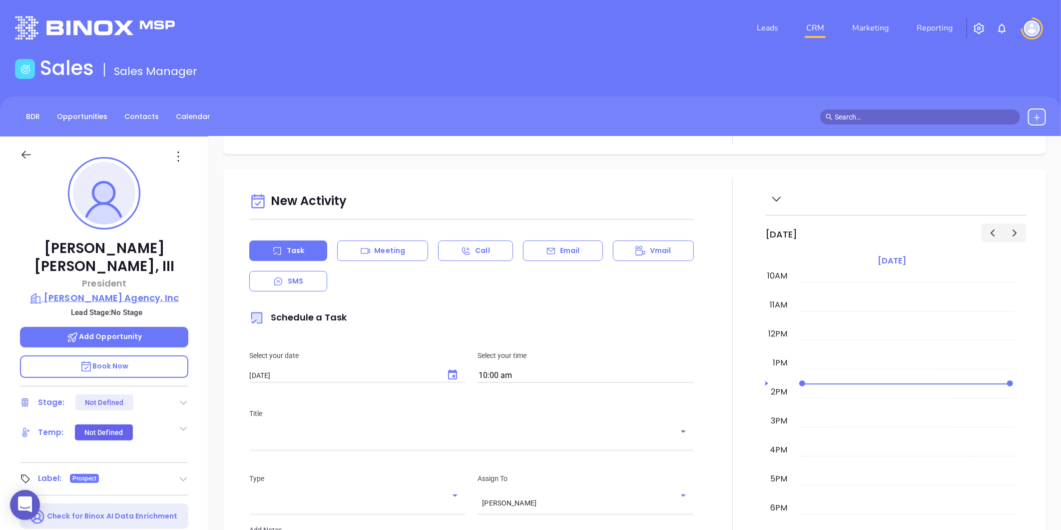
click at [149, 291] on p "[PERSON_NAME] Agency, Inc" at bounding box center [104, 298] width 168 height 14
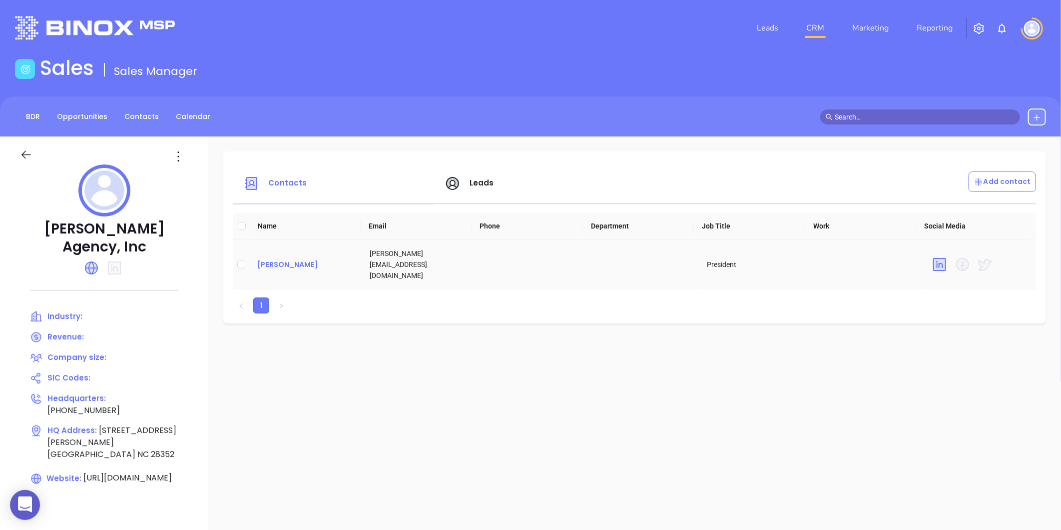
click at [275, 261] on div "[PERSON_NAME]" at bounding box center [305, 264] width 96 height 12
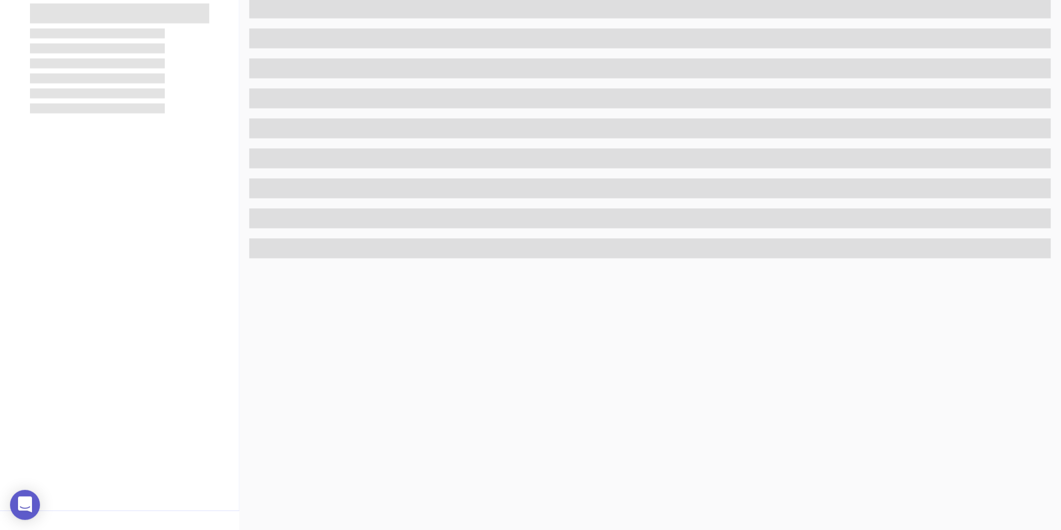
scroll to position [306, 0]
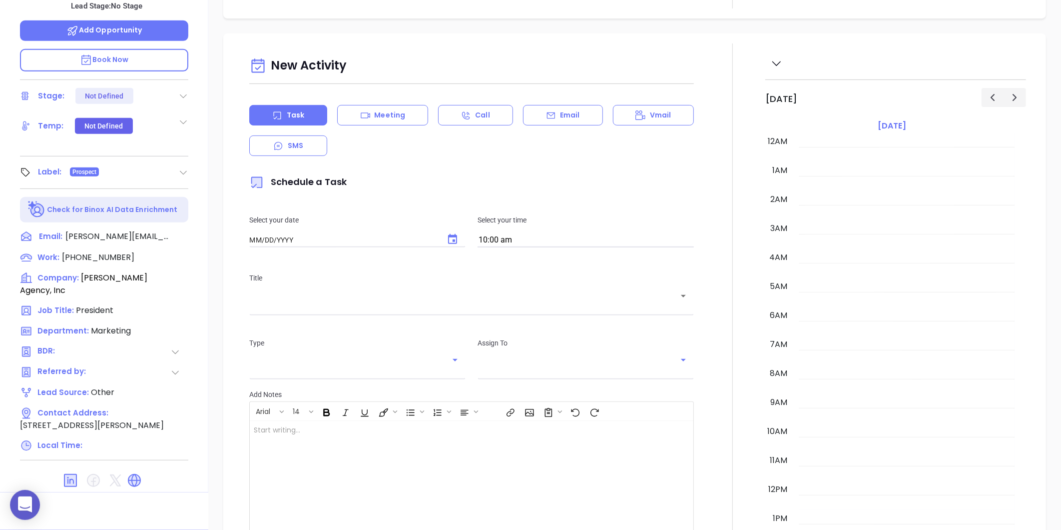
type input "[DATE]"
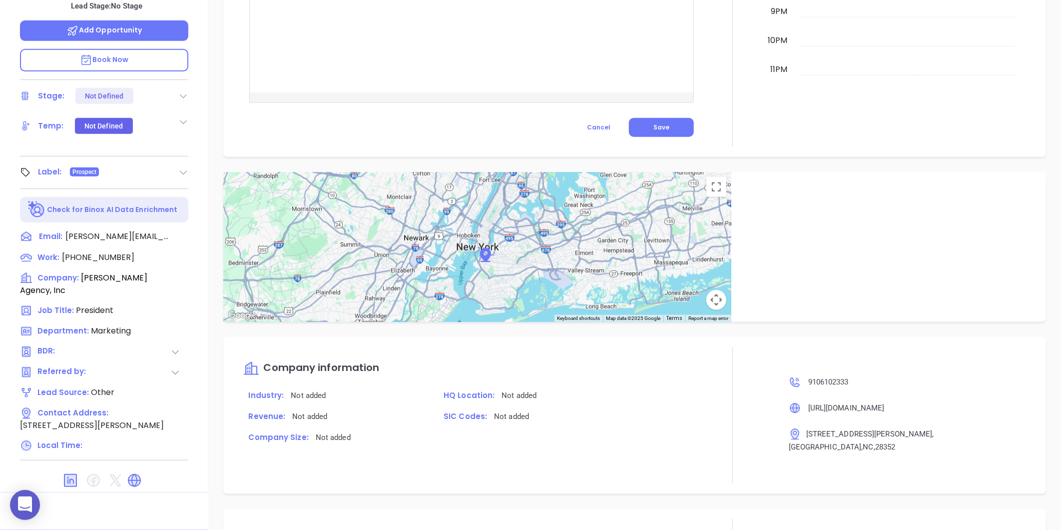
scroll to position [532, 0]
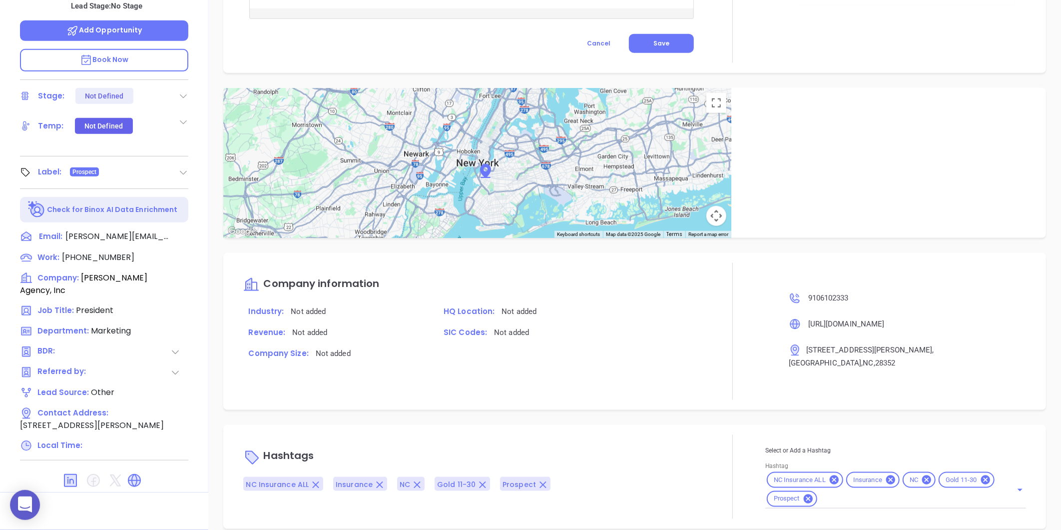
type input "[PERSON_NAME]"
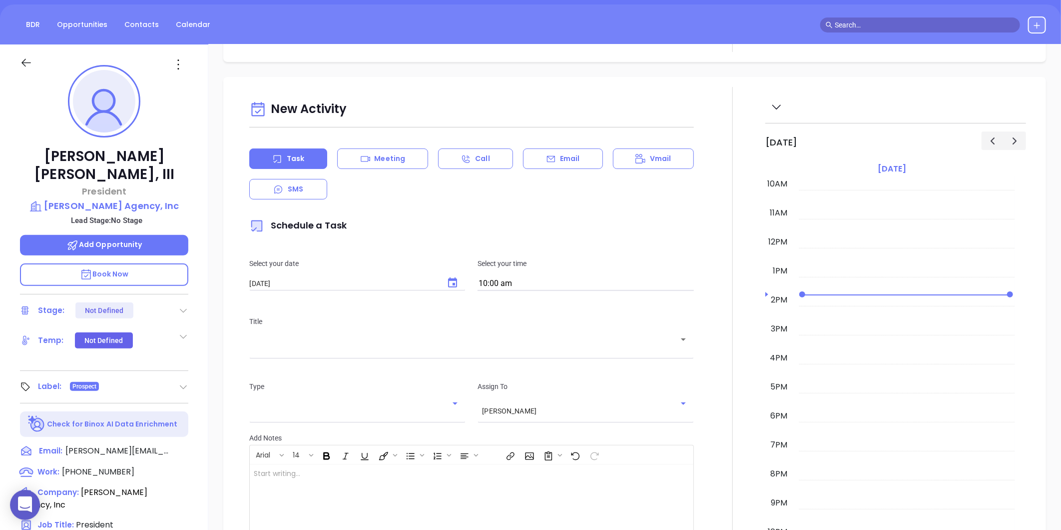
scroll to position [166, 0]
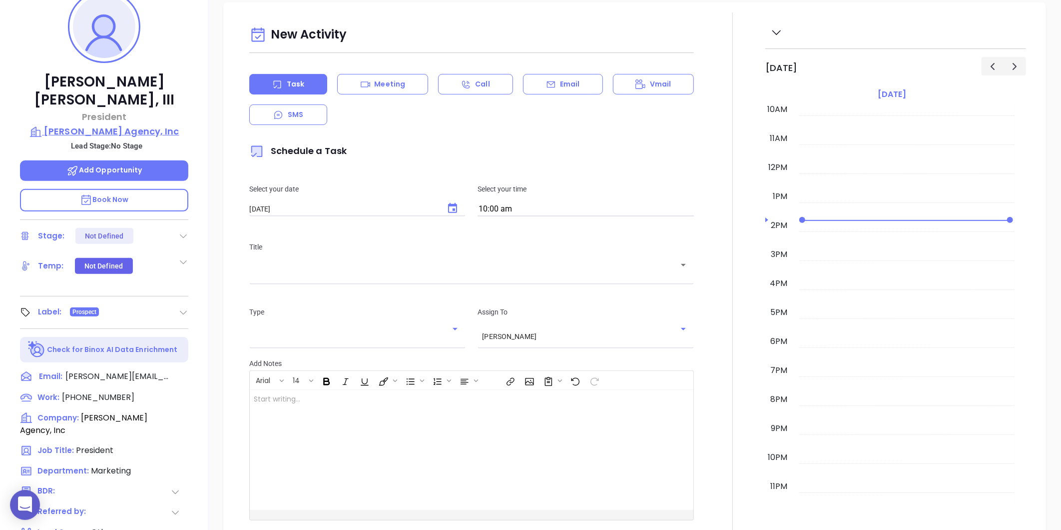
click at [88, 124] on p "[PERSON_NAME] Agency, Inc" at bounding box center [104, 131] width 168 height 14
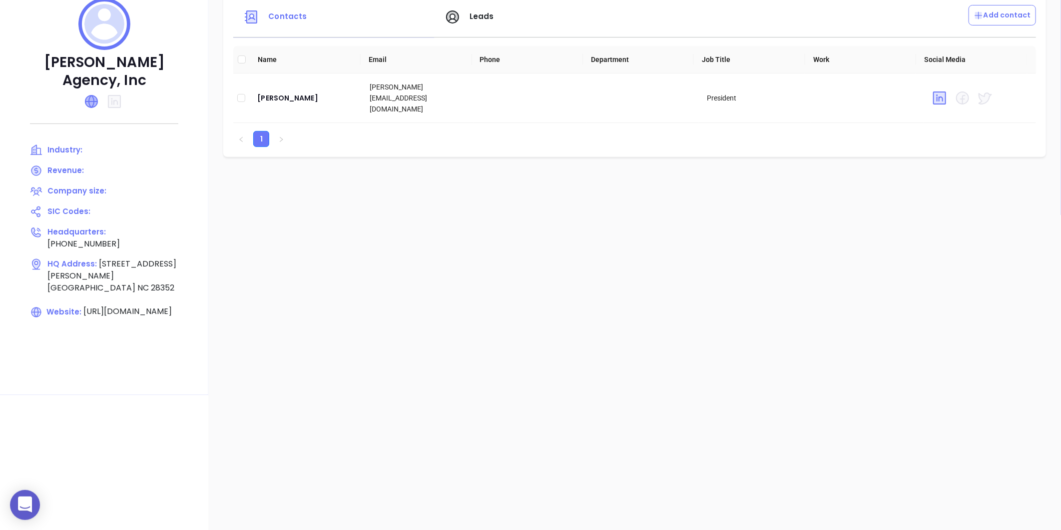
click at [94, 102] on icon at bounding box center [91, 101] width 12 height 12
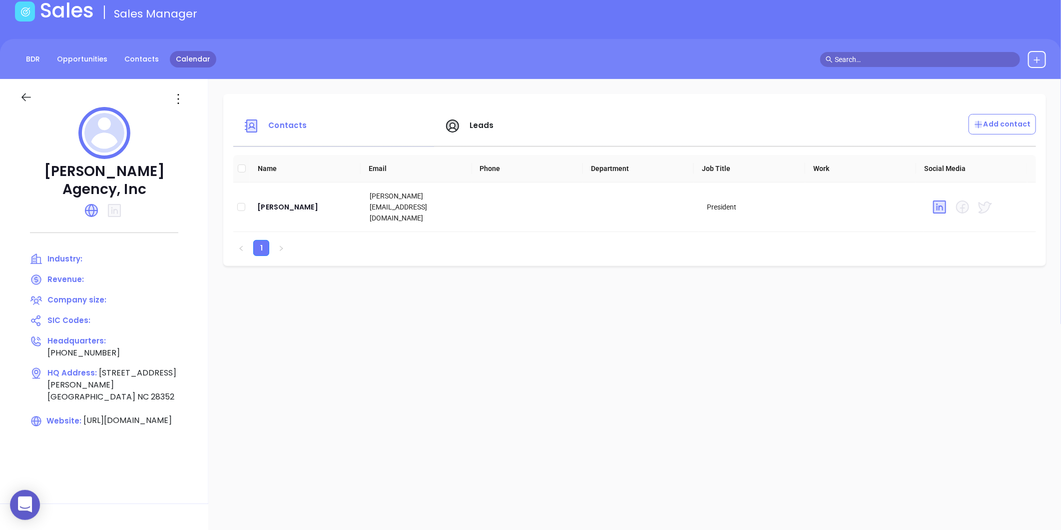
scroll to position [55, 0]
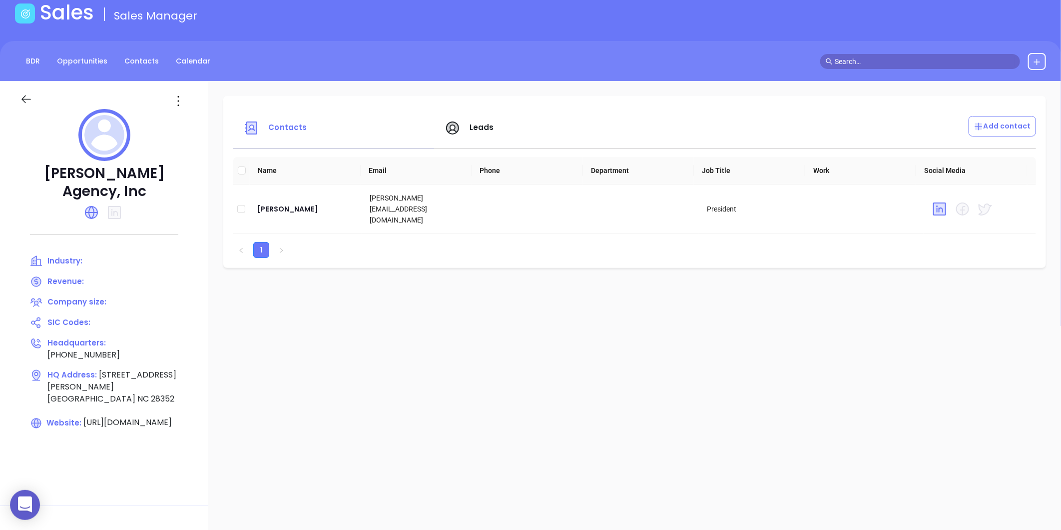
click at [181, 102] on icon at bounding box center [178, 101] width 16 height 16
click at [200, 128] on li "Edit" at bounding box center [223, 120] width 102 height 21
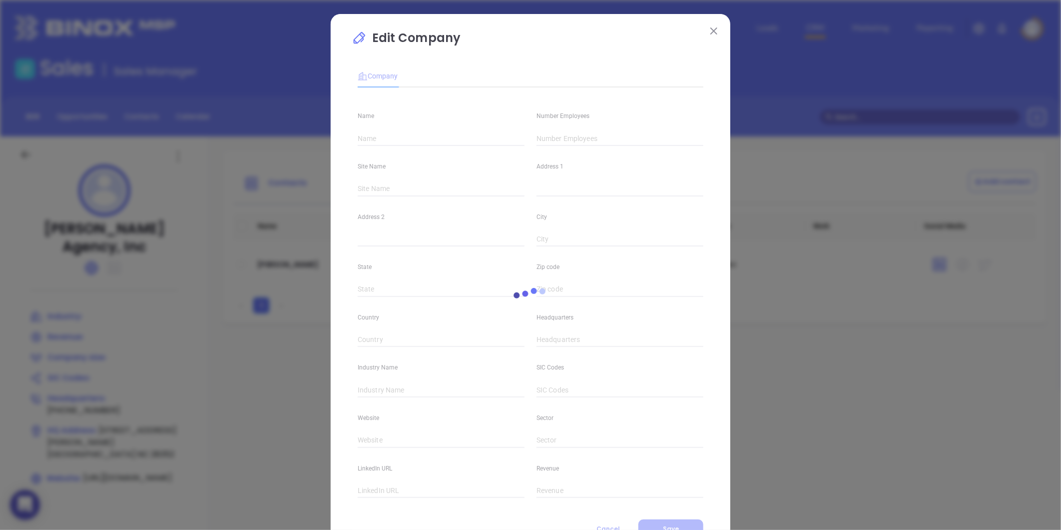
scroll to position [43, 0]
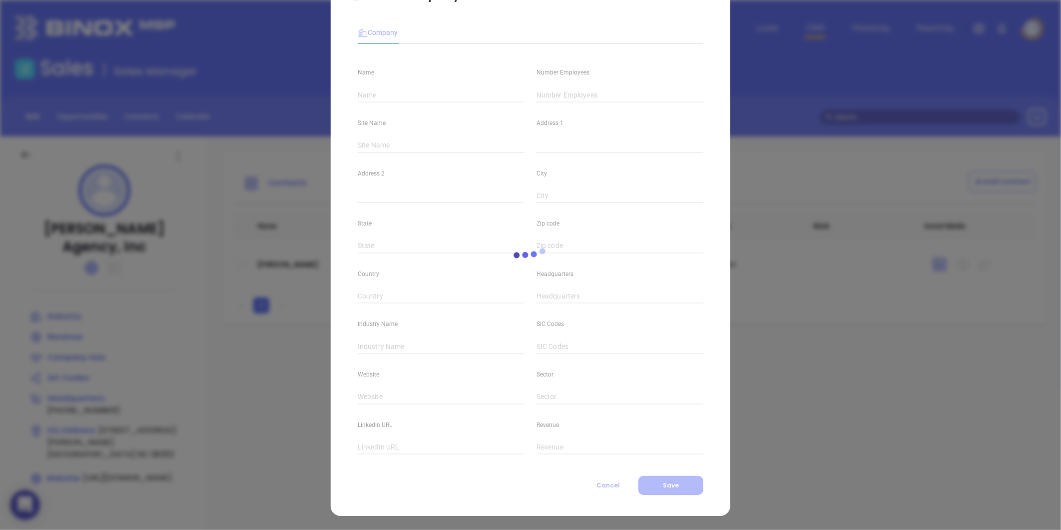
type input "[PERSON_NAME] Agency, Inc"
type input "[PHONE_NUMBER]"
type input "[URL][DOMAIN_NAME]"
click at [540, 96] on input "text" at bounding box center [620, 94] width 167 height 15
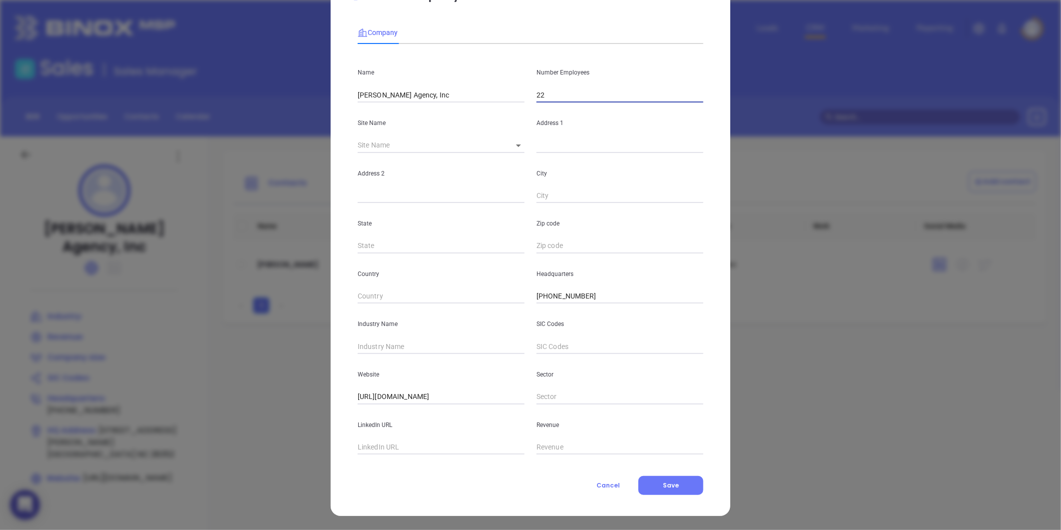
type input "22"
click at [377, 349] on input "text" at bounding box center [441, 346] width 167 height 15
type input "Insurance"
click at [367, 289] on input "text" at bounding box center [441, 296] width 167 height 15
click at [690, 487] on button "Save" at bounding box center [670, 485] width 65 height 19
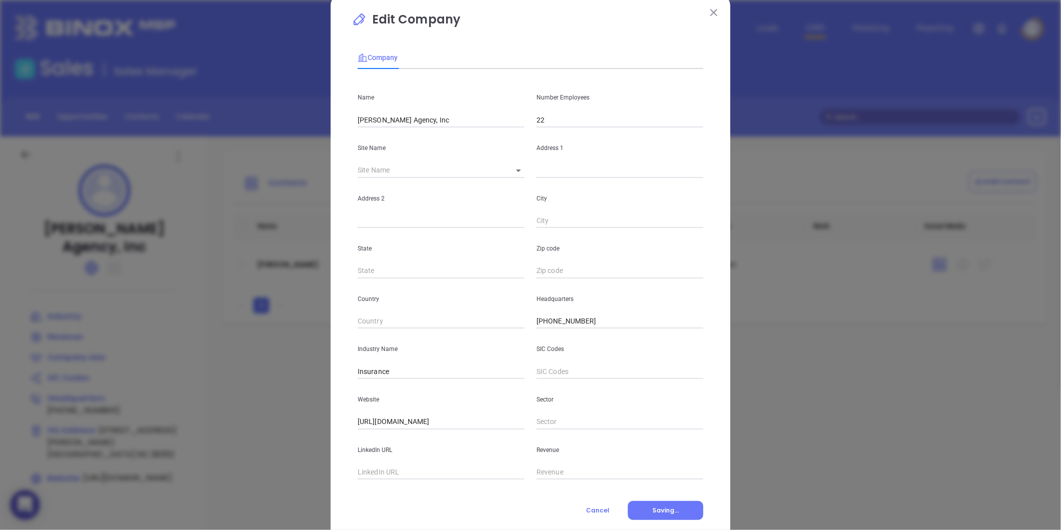
scroll to position [0, 0]
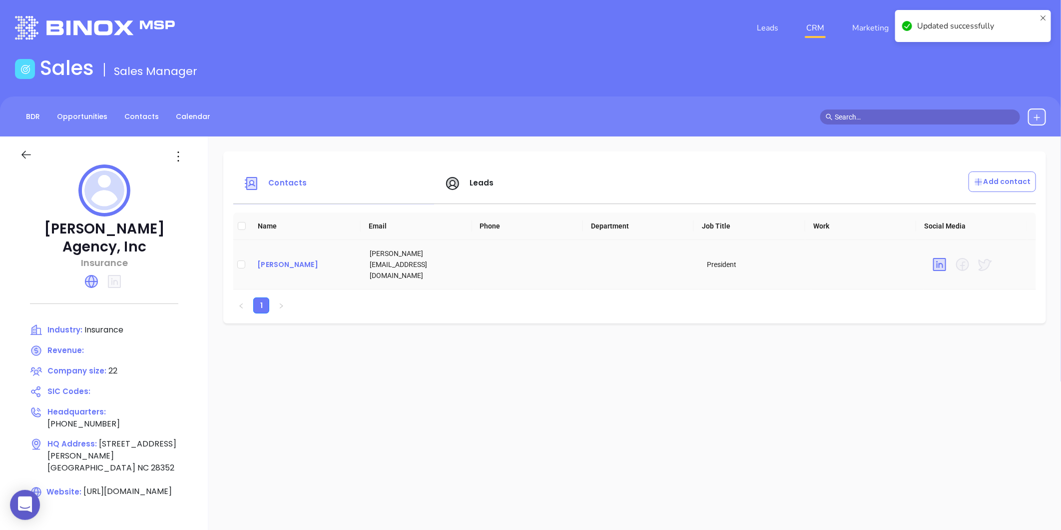
click at [288, 258] on div "[PERSON_NAME]" at bounding box center [305, 264] width 96 height 12
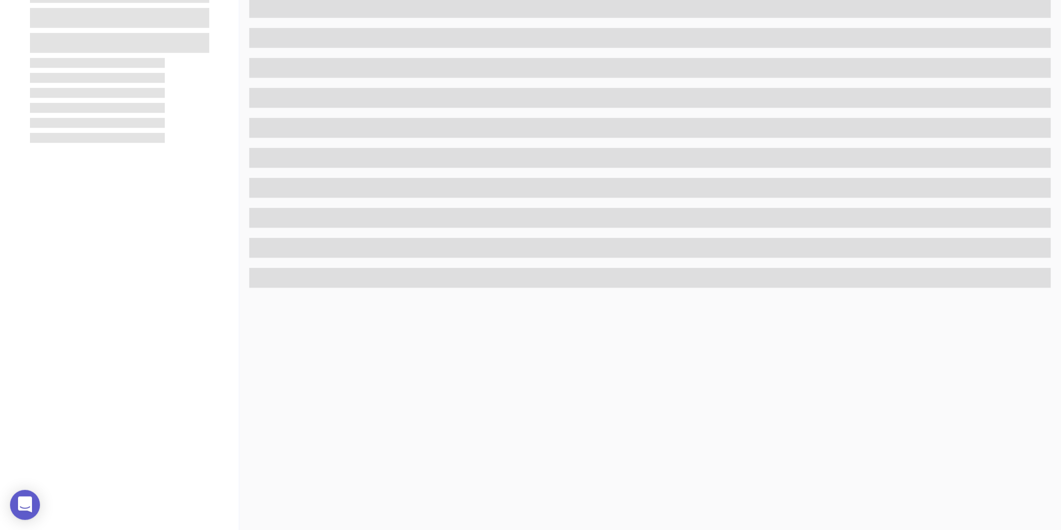
scroll to position [306, 0]
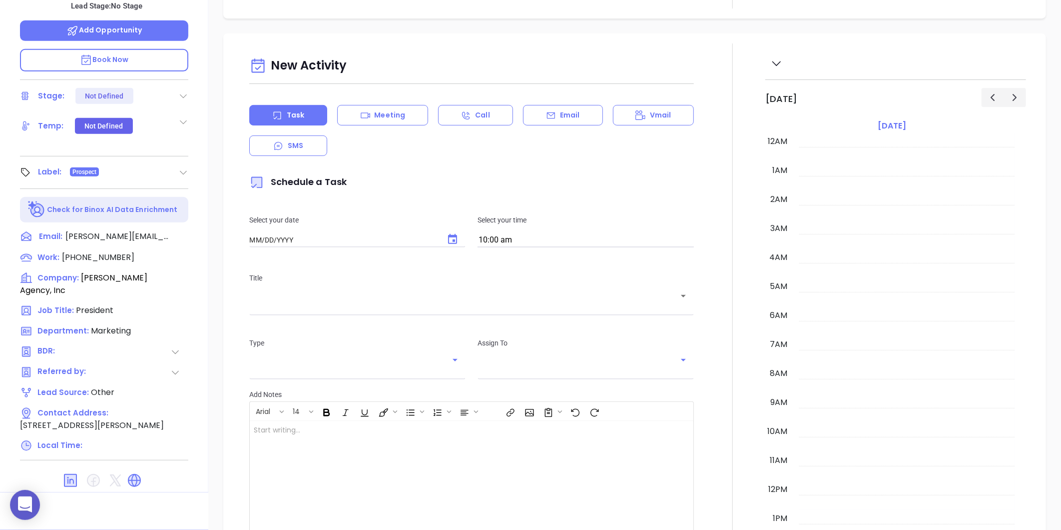
type input "[DATE]"
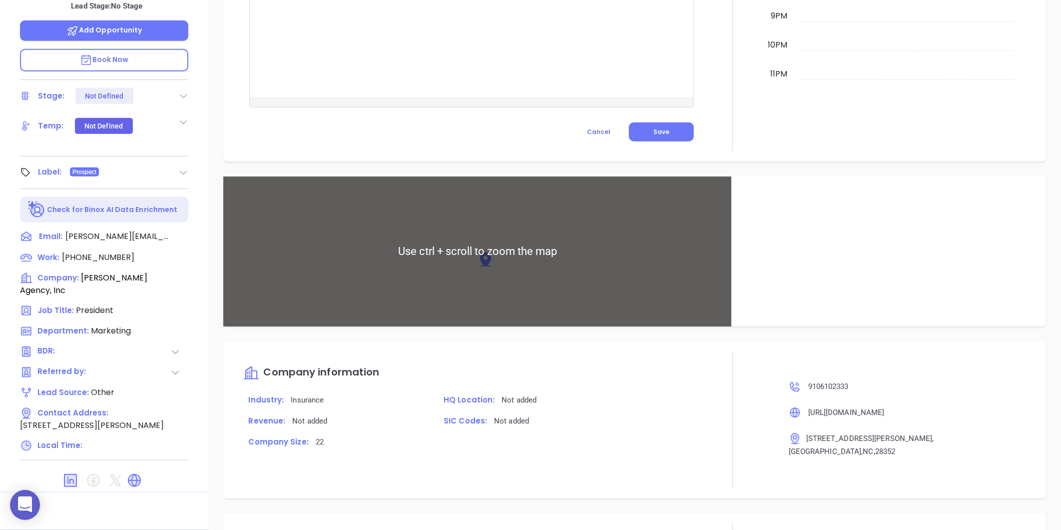
scroll to position [532, 0]
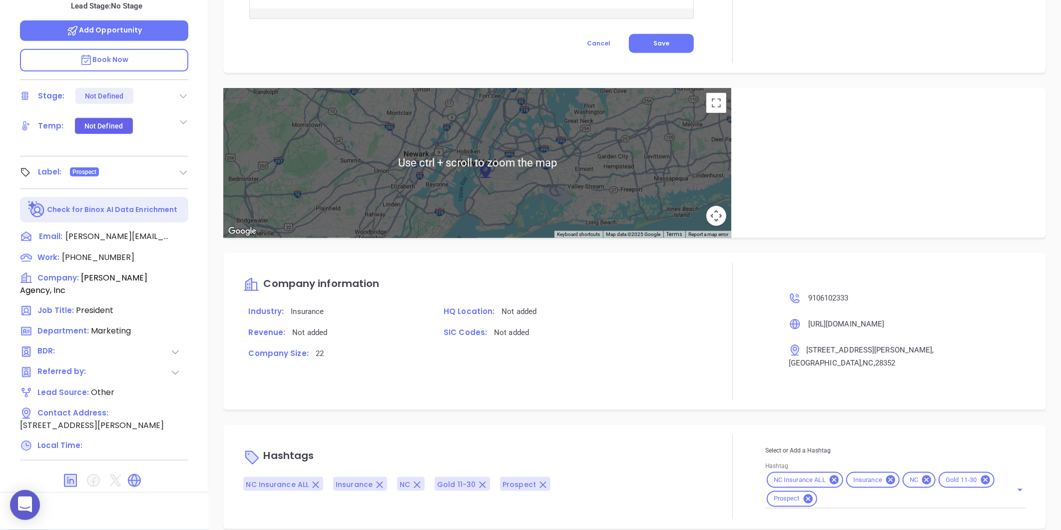
type input "[PERSON_NAME]"
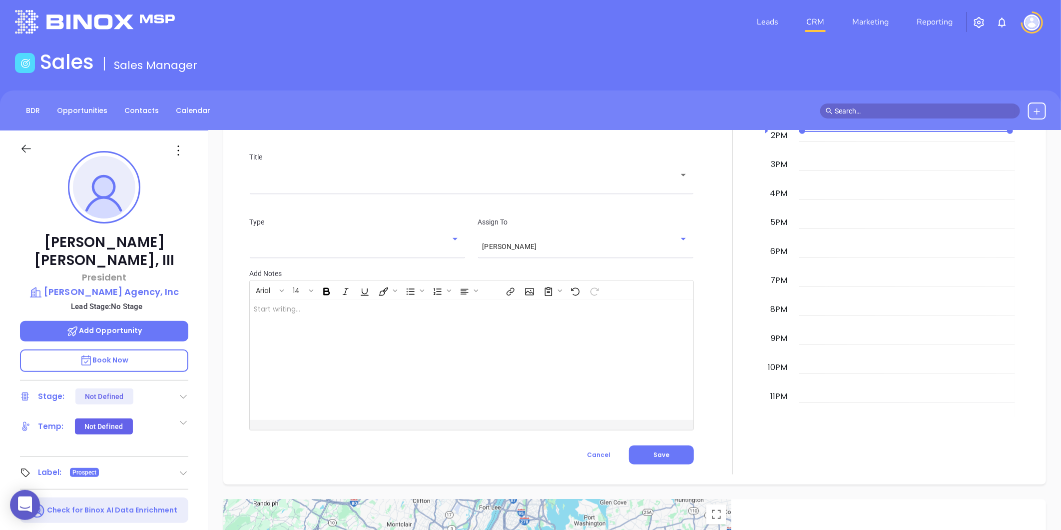
scroll to position [0, 0]
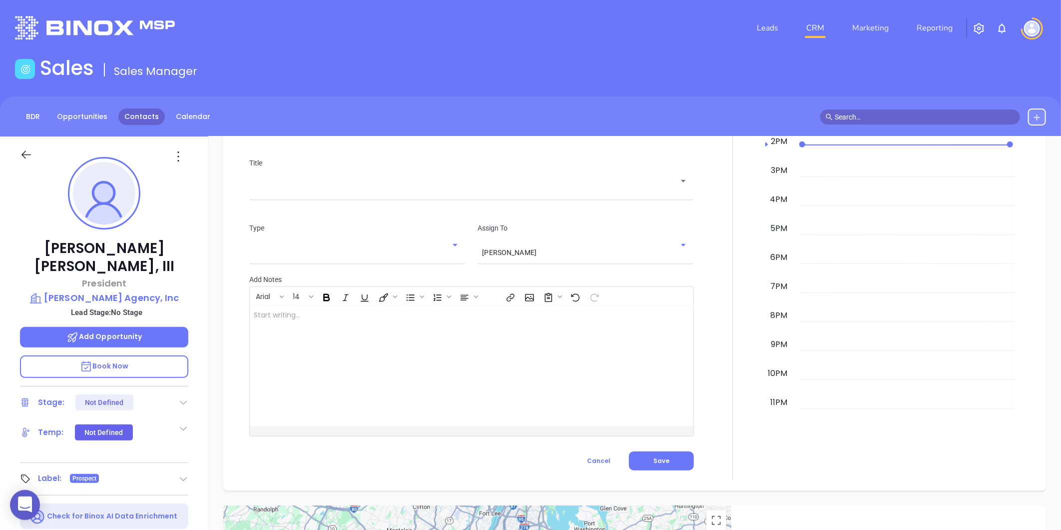
click at [152, 110] on link "Contacts" at bounding box center [141, 116] width 46 height 16
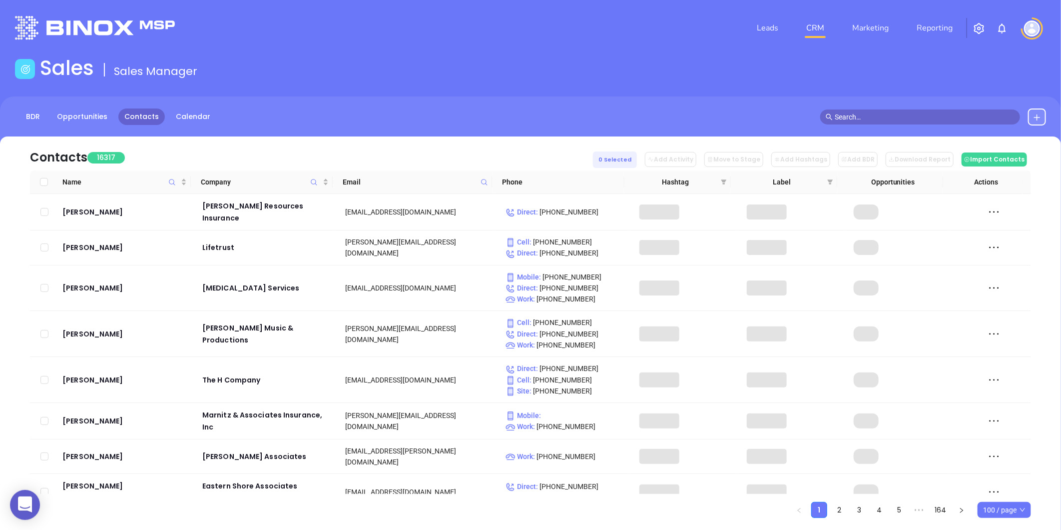
click at [489, 182] on span at bounding box center [484, 181] width 11 height 15
paste input "[DOMAIN_NAME]"
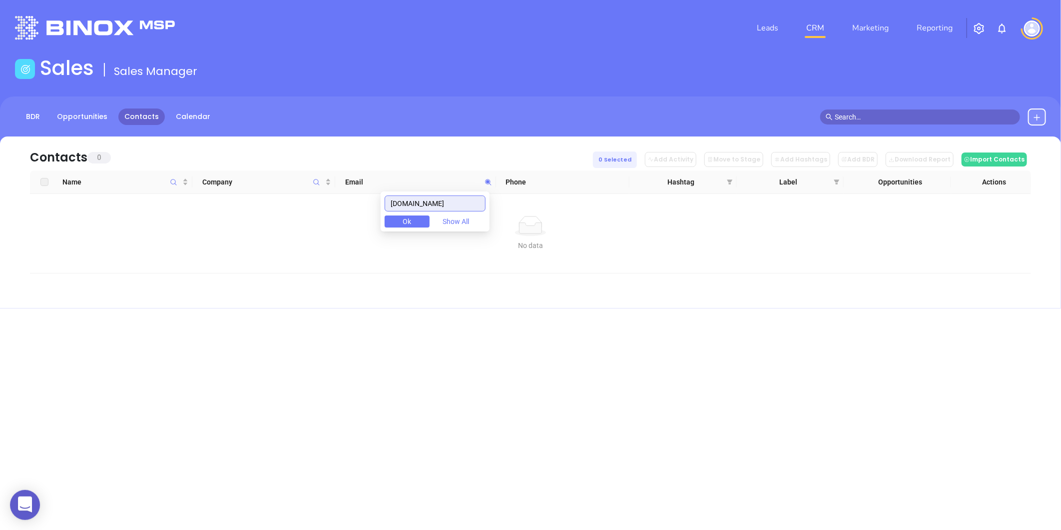
drag, startPoint x: 481, startPoint y: 203, endPoint x: 342, endPoint y: 213, distance: 139.2
click at [344, 213] on body "0 Leads CRM Marketing Reporting Financial Leads Leads Sales Sales Manager BDR O…" at bounding box center [530, 265] width 1061 height 530
type input "[DOMAIN_NAME]"
paste input "[DOMAIN_NAME]"
type input "[DOMAIN_NAME]"
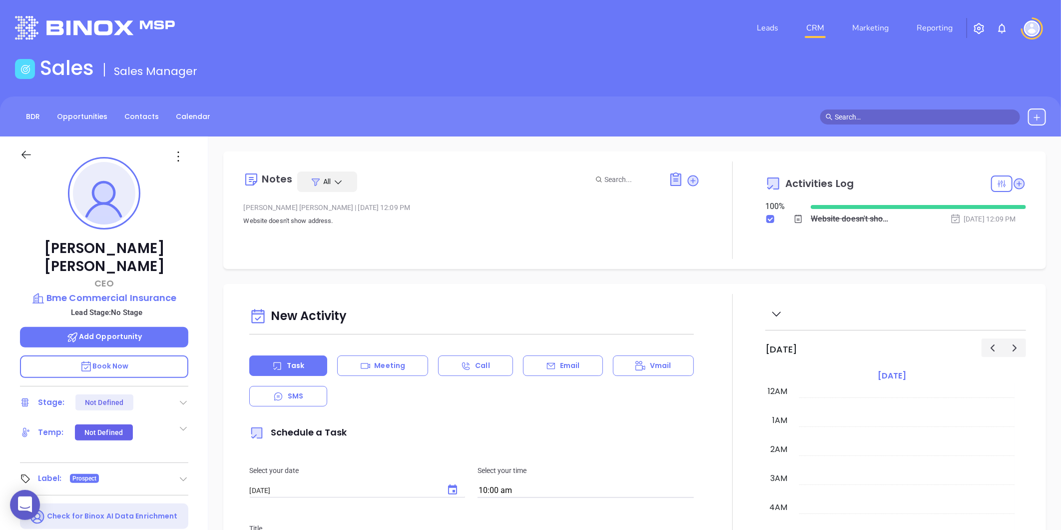
scroll to position [290, 0]
click at [154, 115] on link "Contacts" at bounding box center [141, 116] width 46 height 16
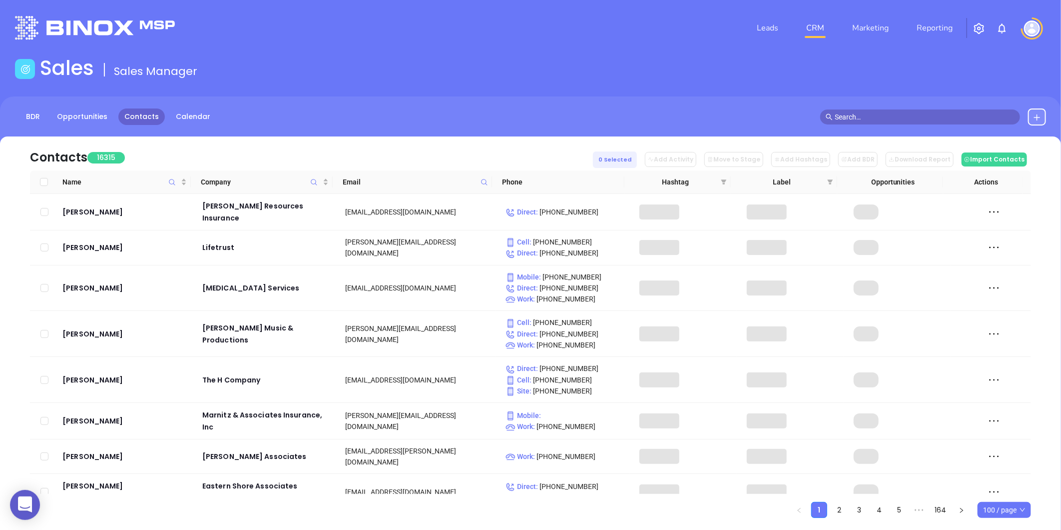
click at [487, 188] on span at bounding box center [484, 181] width 11 height 15
paste input "[DOMAIN_NAME]"
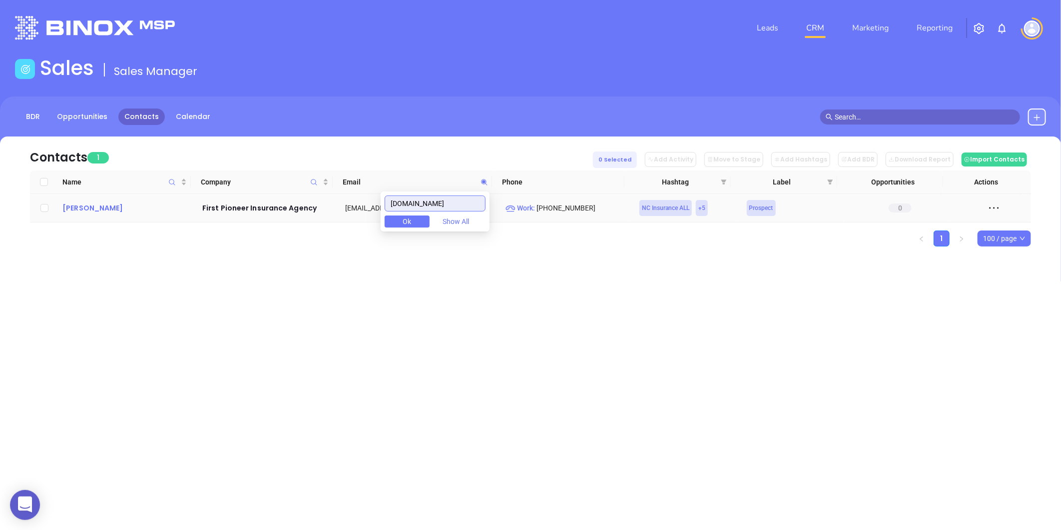
type input "[DOMAIN_NAME]"
click at [90, 211] on div "[PERSON_NAME]" at bounding box center [125, 208] width 126 height 12
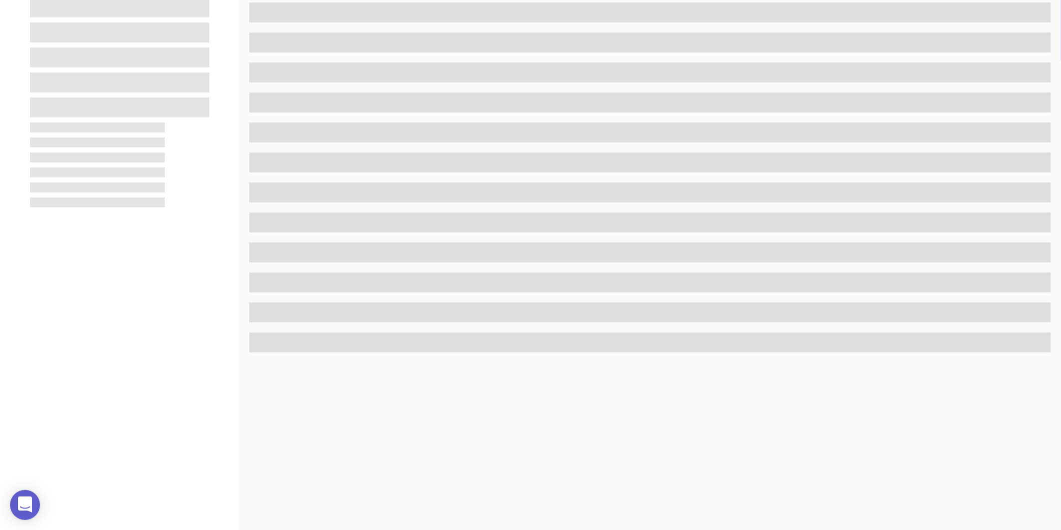
scroll to position [306, 0]
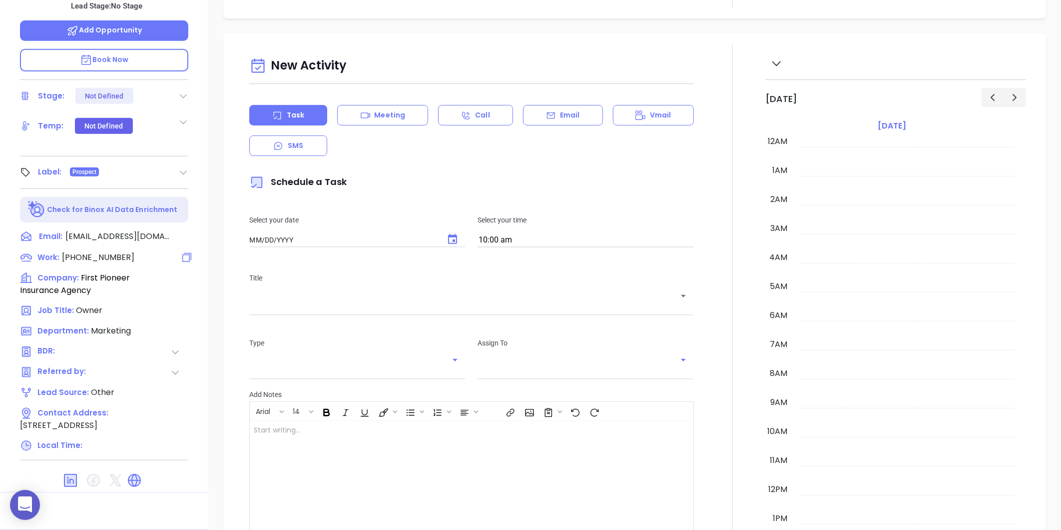
type input "[DATE]"
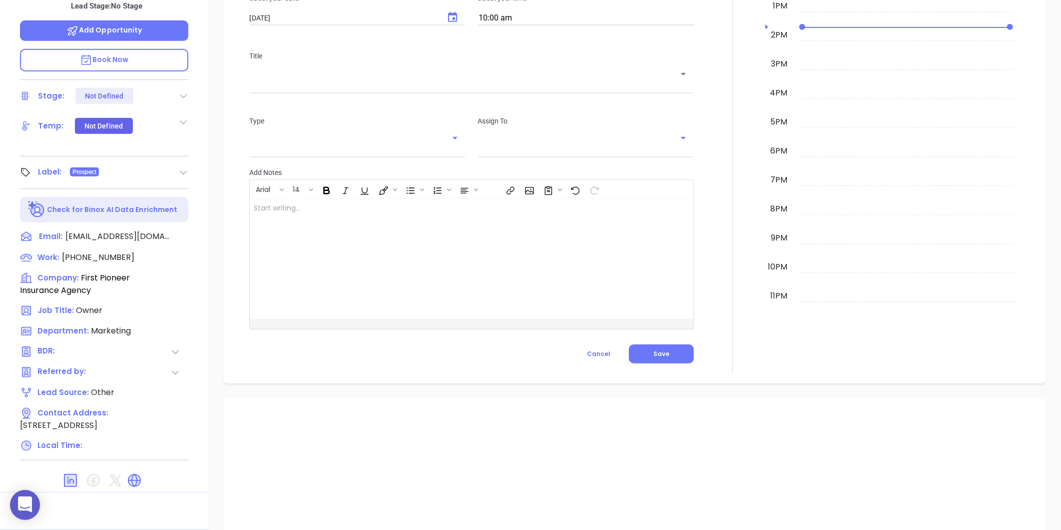
type input "[PERSON_NAME]"
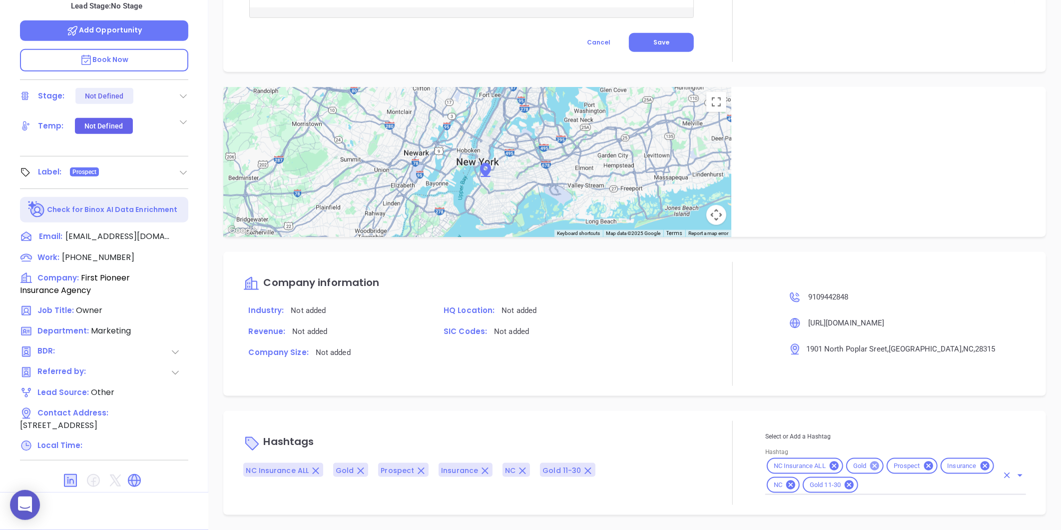
scroll to position [476, 0]
click at [869, 462] on icon at bounding box center [874, 466] width 11 height 11
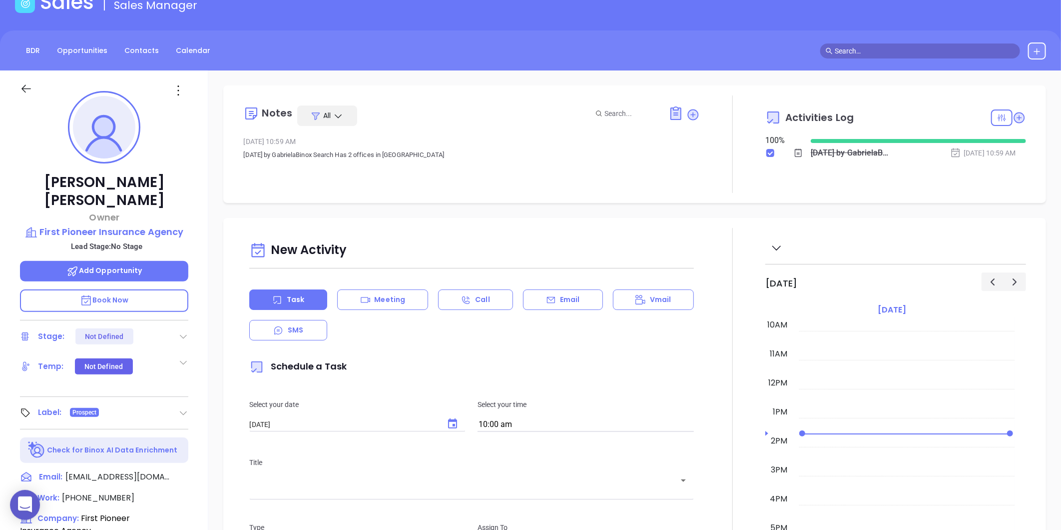
scroll to position [55, 0]
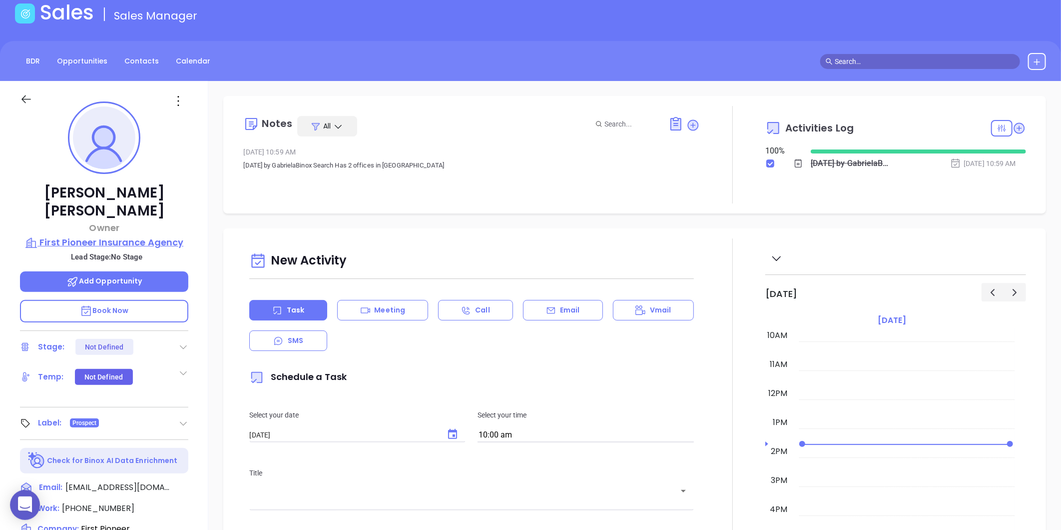
click at [95, 235] on p "First Pioneer Insurance Agency" at bounding box center [104, 242] width 168 height 14
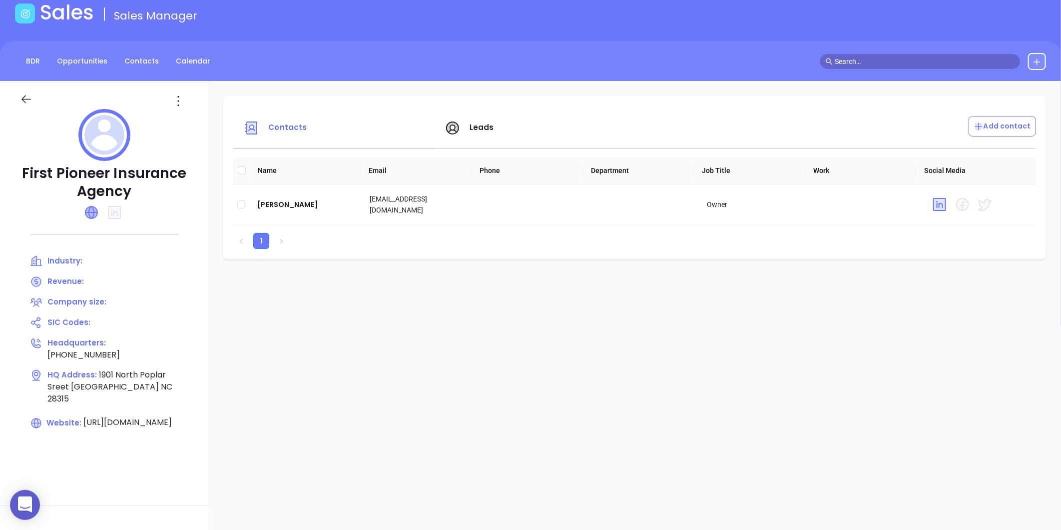
click at [92, 210] on icon at bounding box center [91, 212] width 12 height 12
click at [177, 104] on icon at bounding box center [178, 101] width 16 height 16
click at [187, 120] on div "Edit" at bounding box center [223, 120] width 90 height 11
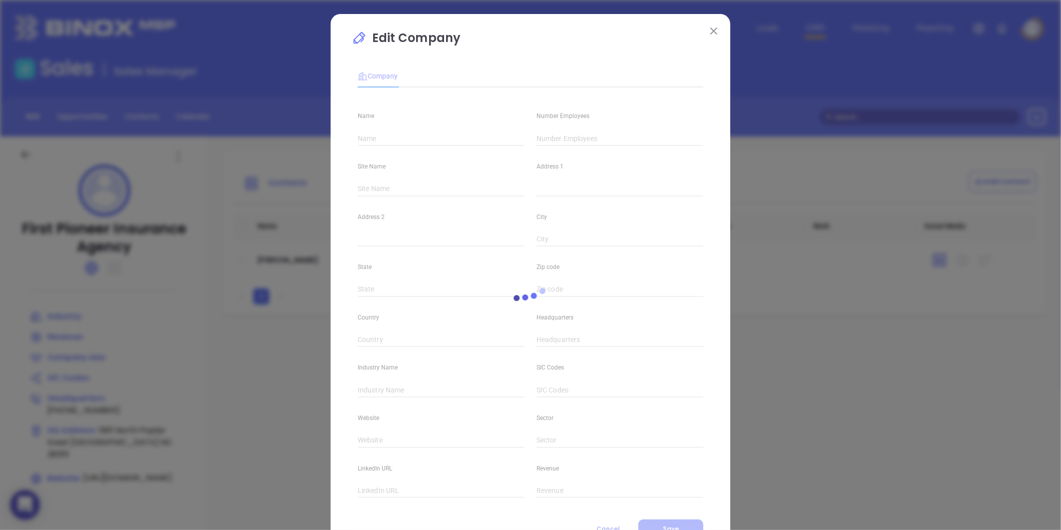
type input "First Pioneer Insurance Agency"
type input "[PHONE_NUMBER]"
type input "[URL][DOMAIN_NAME]"
click at [390, 385] on input "text" at bounding box center [441, 389] width 167 height 15
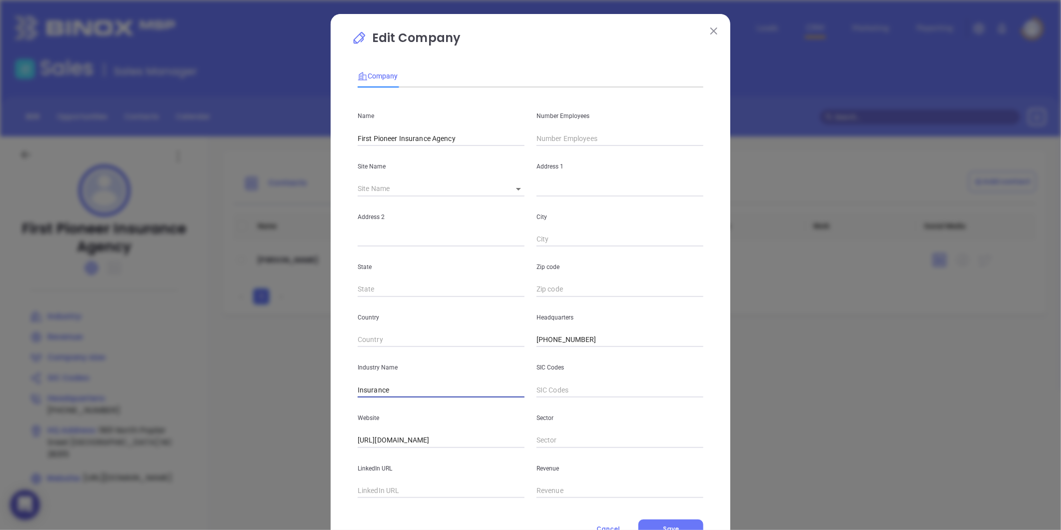
type input "Insurance"
click at [554, 134] on input "text" at bounding box center [620, 138] width 167 height 15
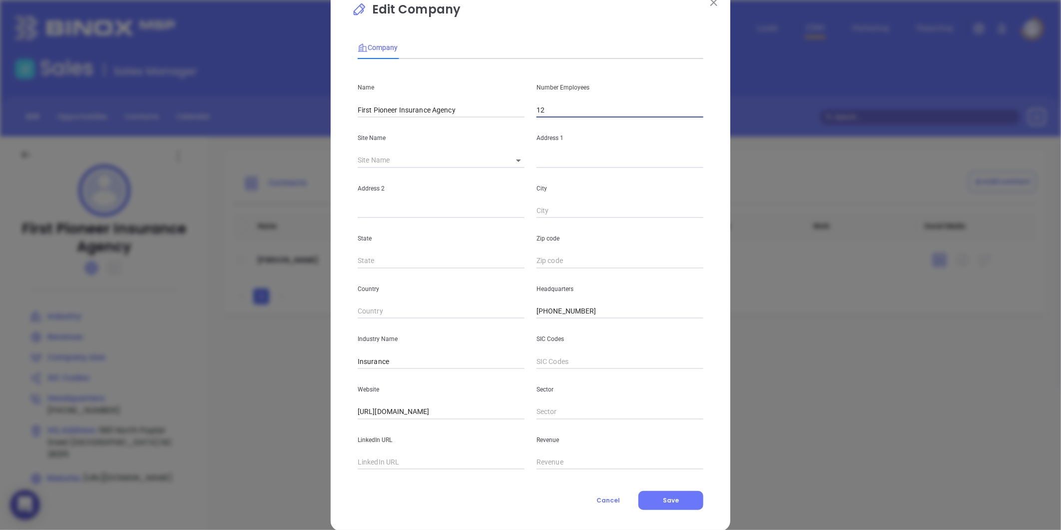
scroll to position [43, 0]
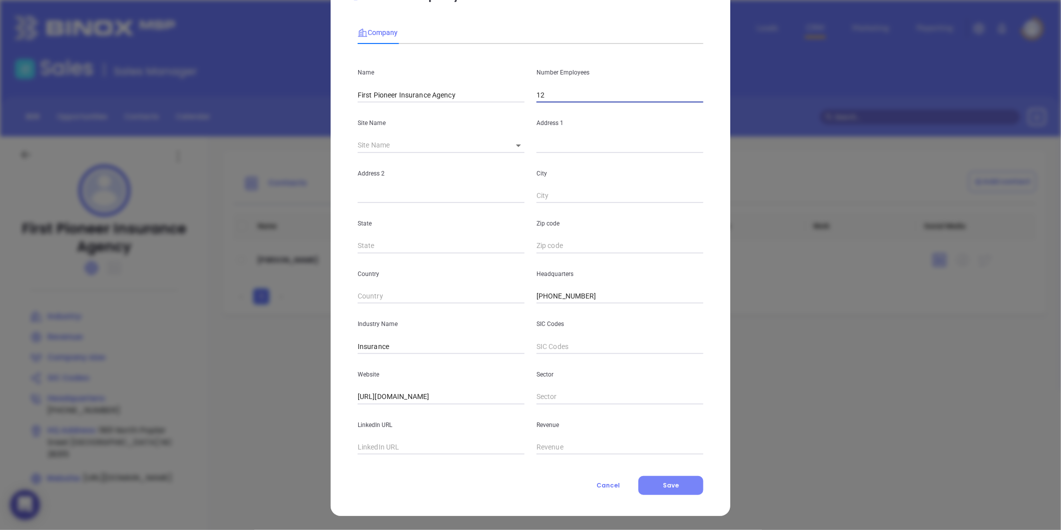
type input "12"
click at [663, 482] on span "Save" at bounding box center [671, 485] width 16 height 8
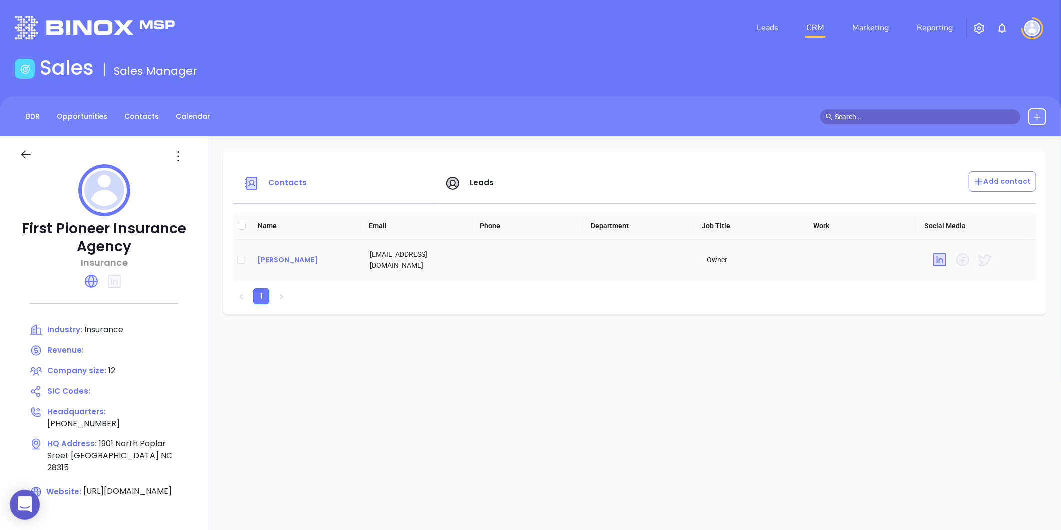
click at [267, 258] on div "[PERSON_NAME]" at bounding box center [305, 260] width 96 height 12
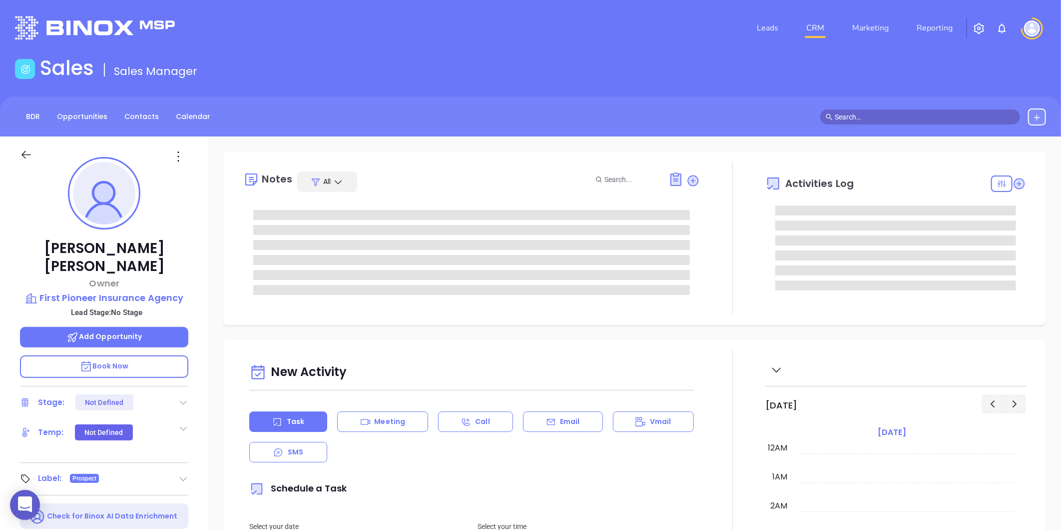
type input "[DATE]"
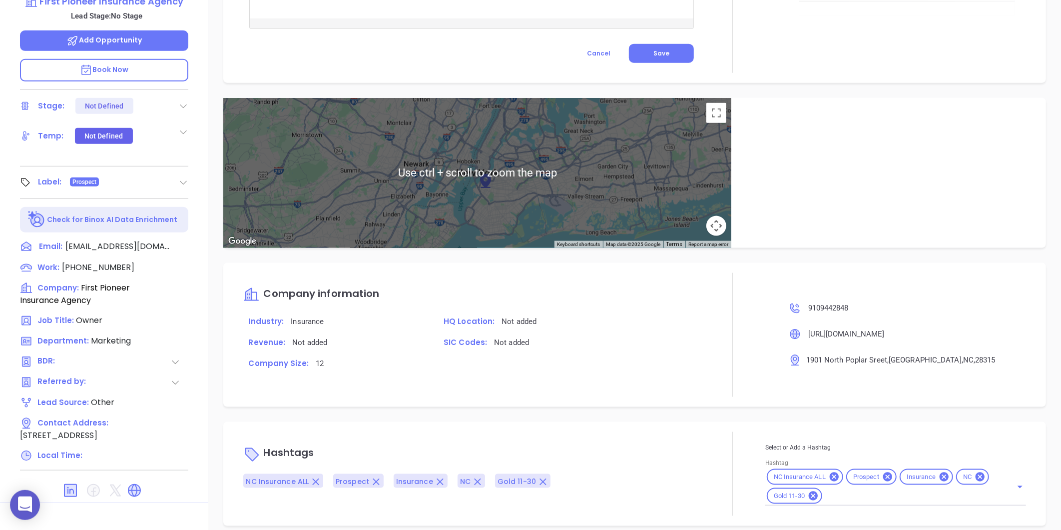
scroll to position [306, 0]
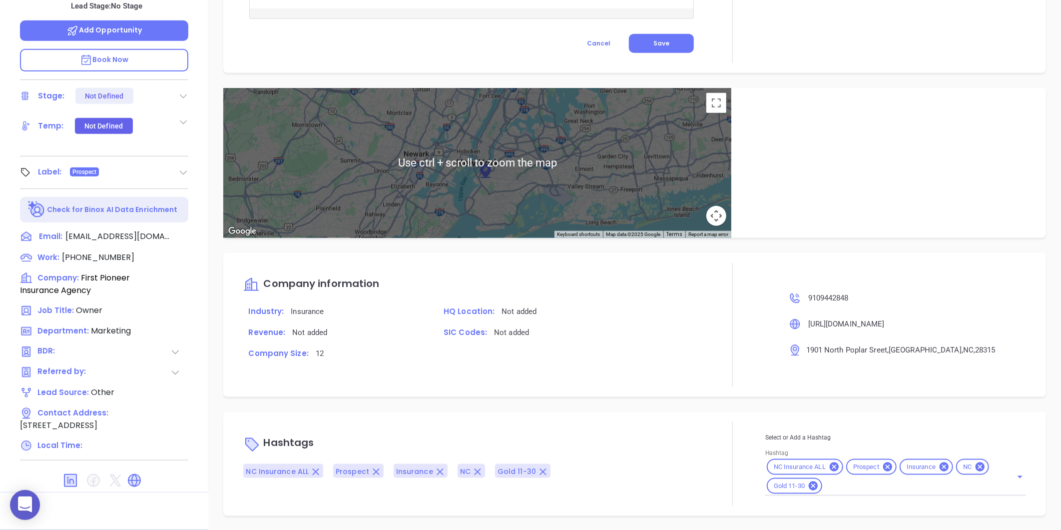
type input "[PERSON_NAME]"
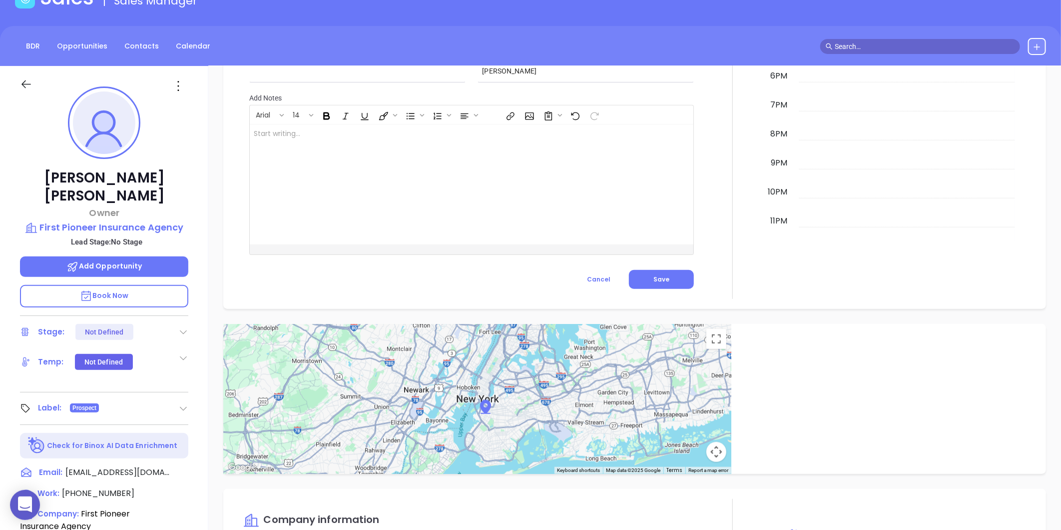
scroll to position [0, 0]
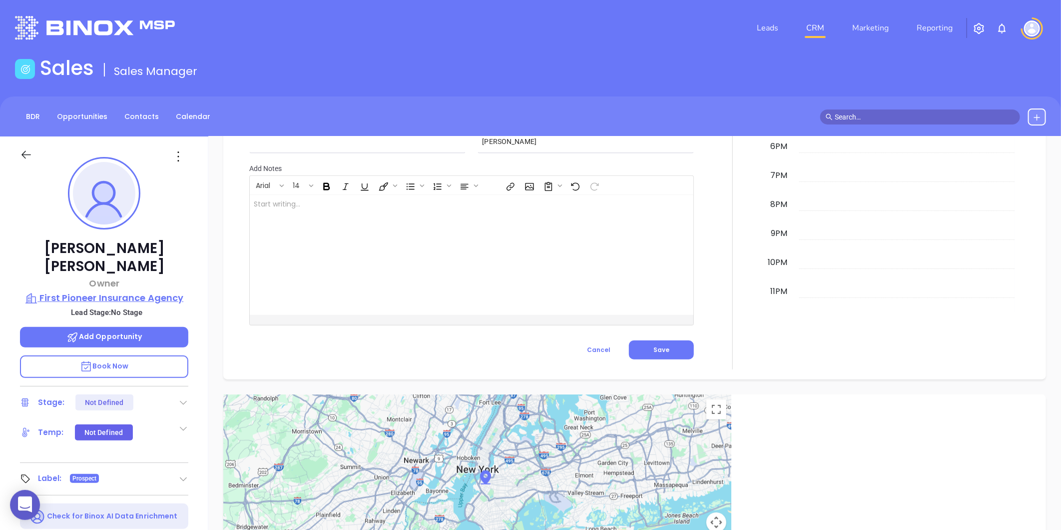
click at [92, 291] on p "First Pioneer Insurance Agency" at bounding box center [104, 298] width 168 height 14
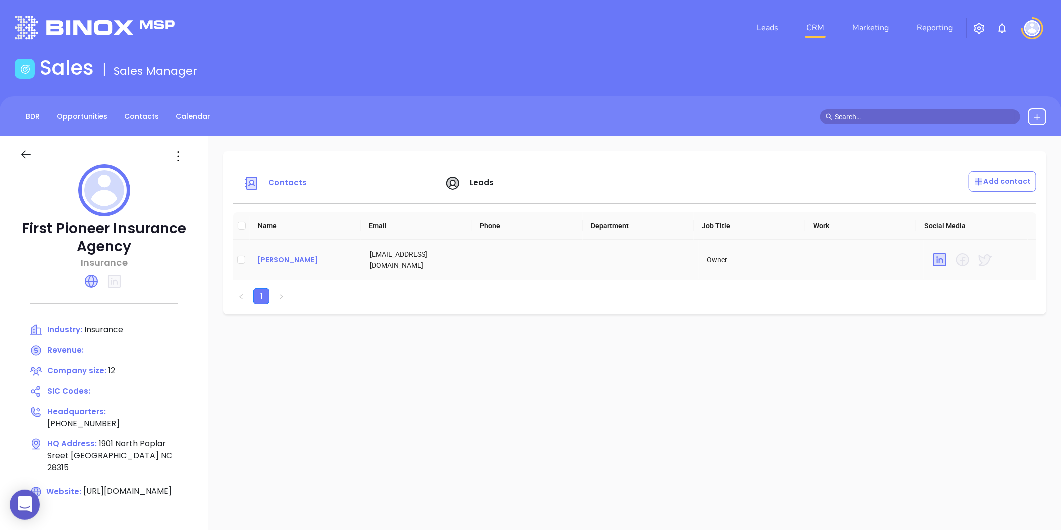
click at [278, 256] on div "[PERSON_NAME]" at bounding box center [305, 260] width 96 height 12
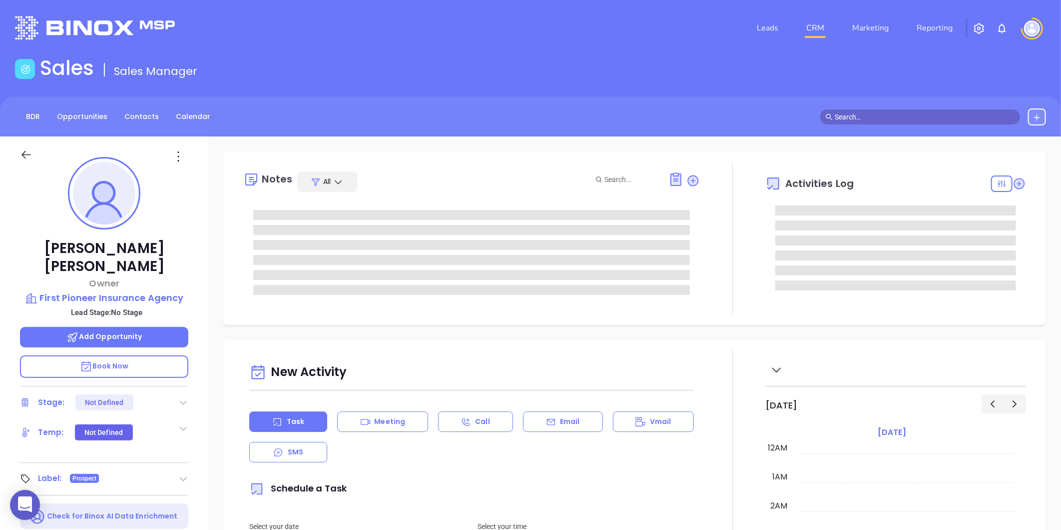
type input "[DATE]"
type input "[PERSON_NAME]"
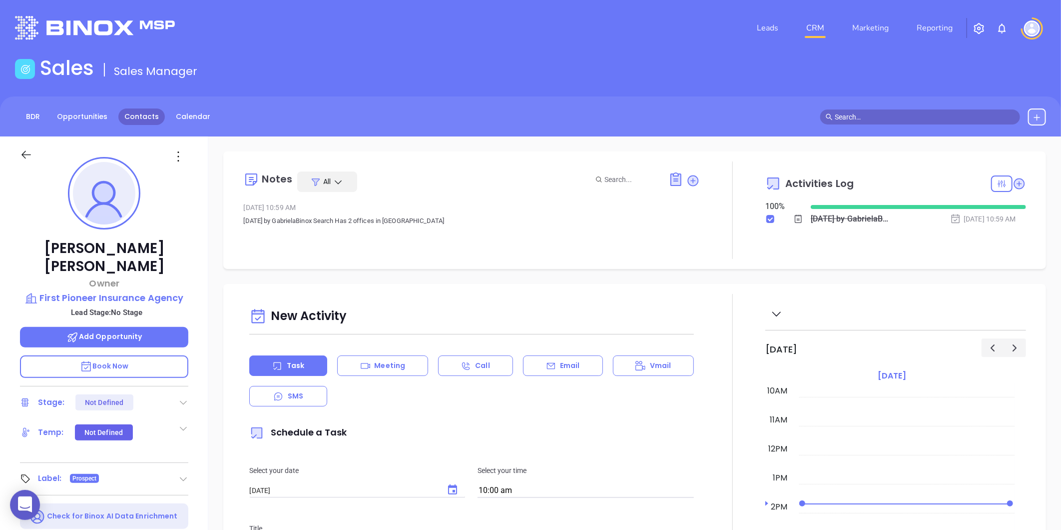
click at [133, 113] on link "Contacts" at bounding box center [141, 116] width 46 height 16
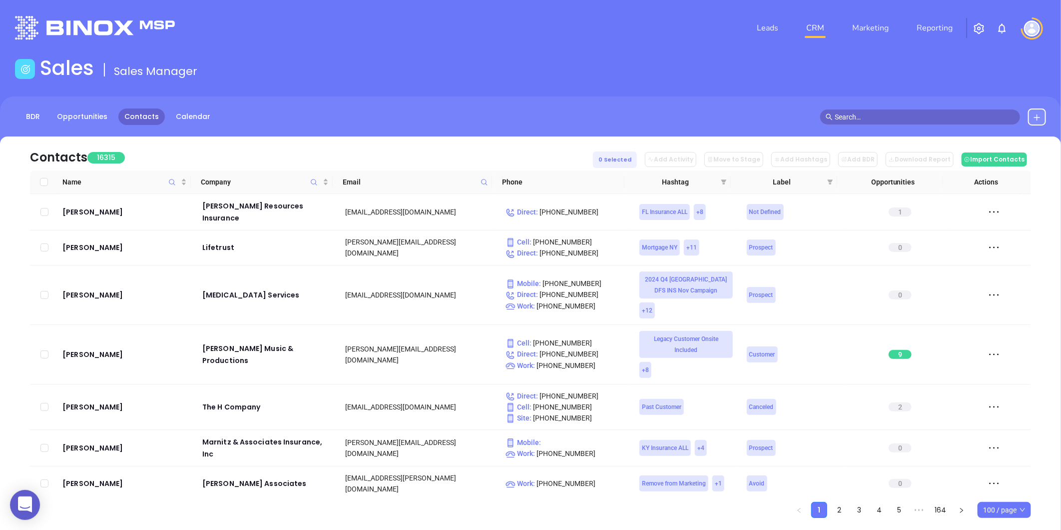
click at [489, 183] on span at bounding box center [484, 181] width 11 height 15
paste input "[DOMAIN_NAME]"
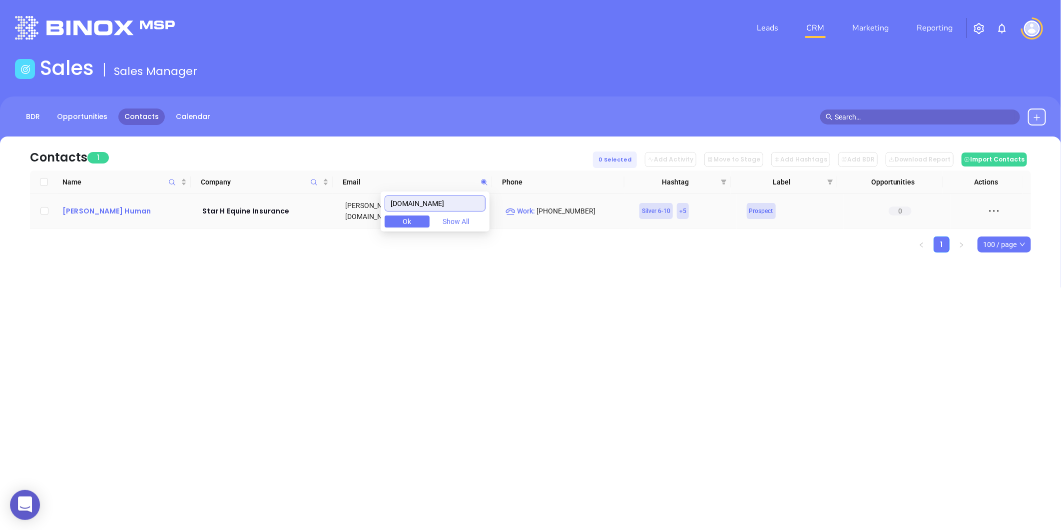
type input "[DOMAIN_NAME]"
click at [120, 206] on div "[PERSON_NAME] Human" at bounding box center [125, 211] width 126 height 12
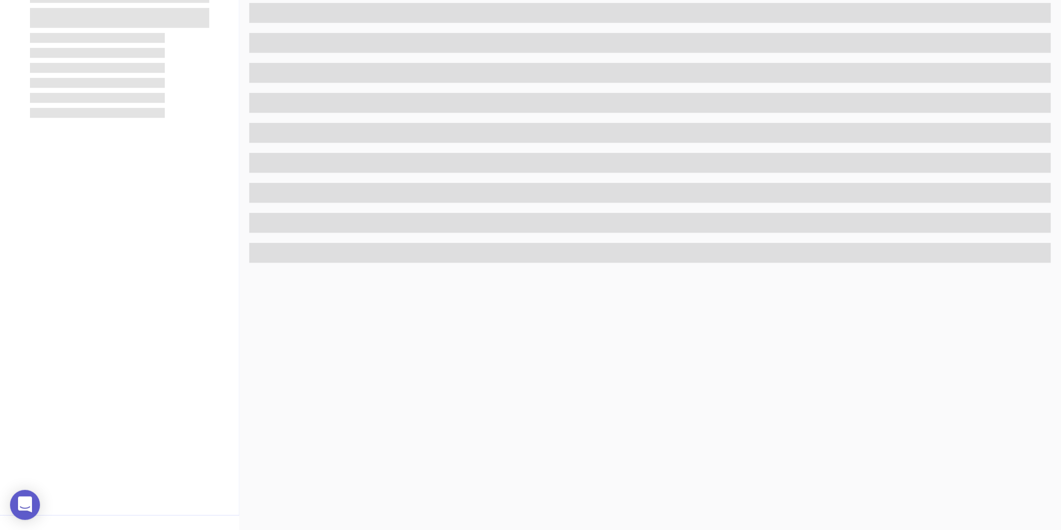
scroll to position [306, 0]
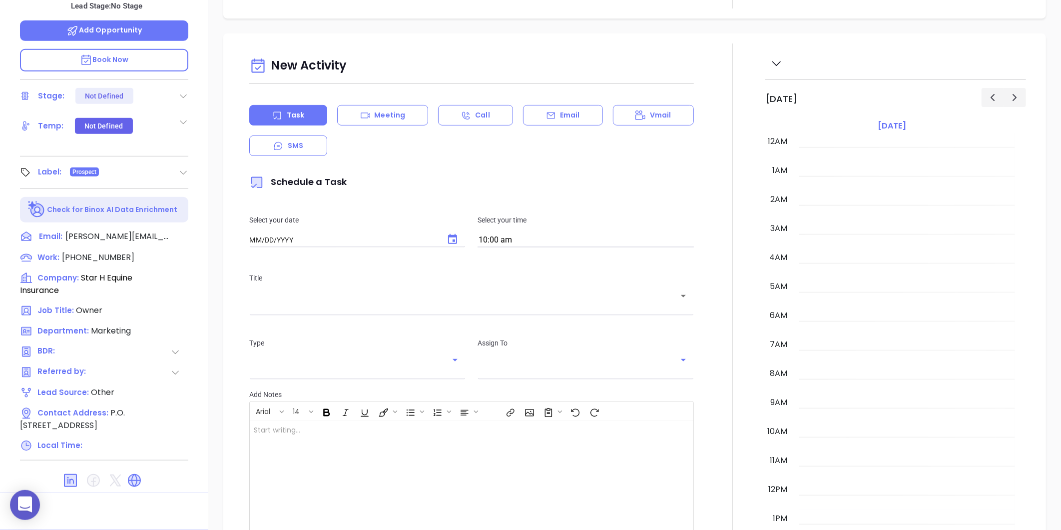
type input "[DATE]"
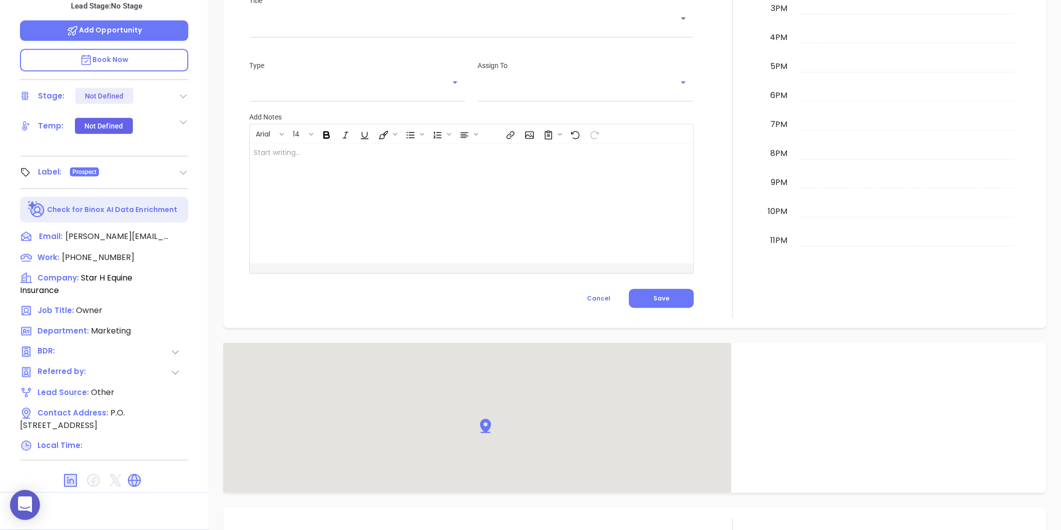
scroll to position [532, 0]
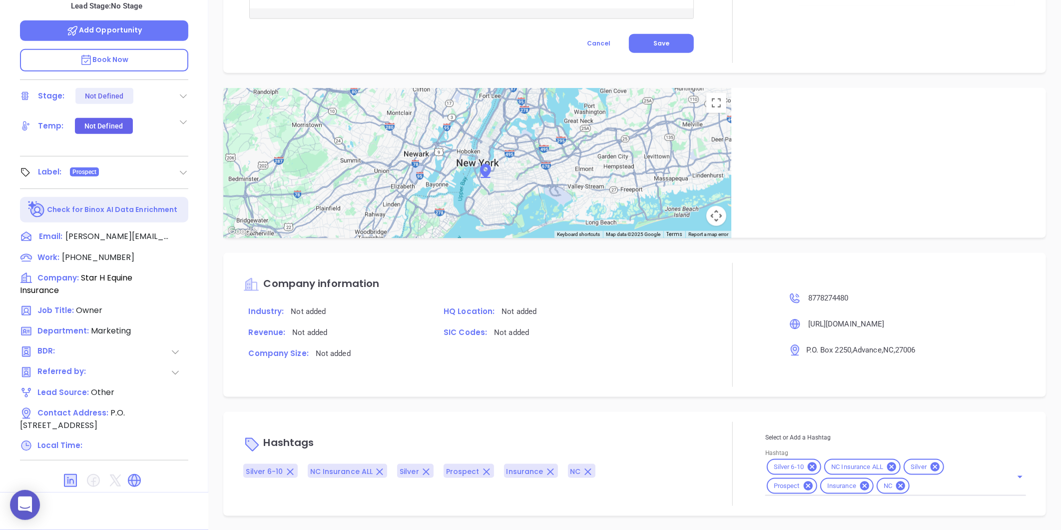
type input "[PERSON_NAME]"
click at [931, 465] on icon at bounding box center [935, 466] width 9 height 9
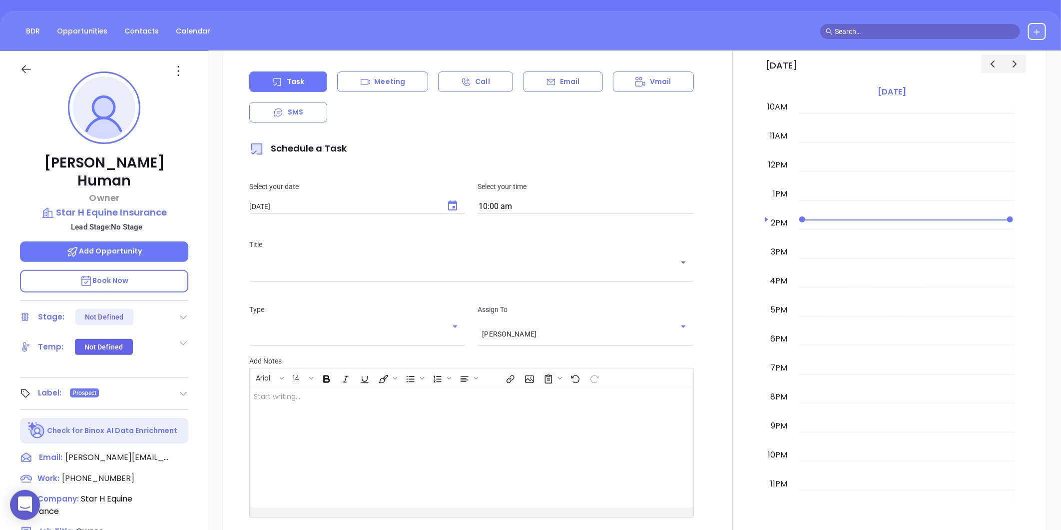
scroll to position [84, 0]
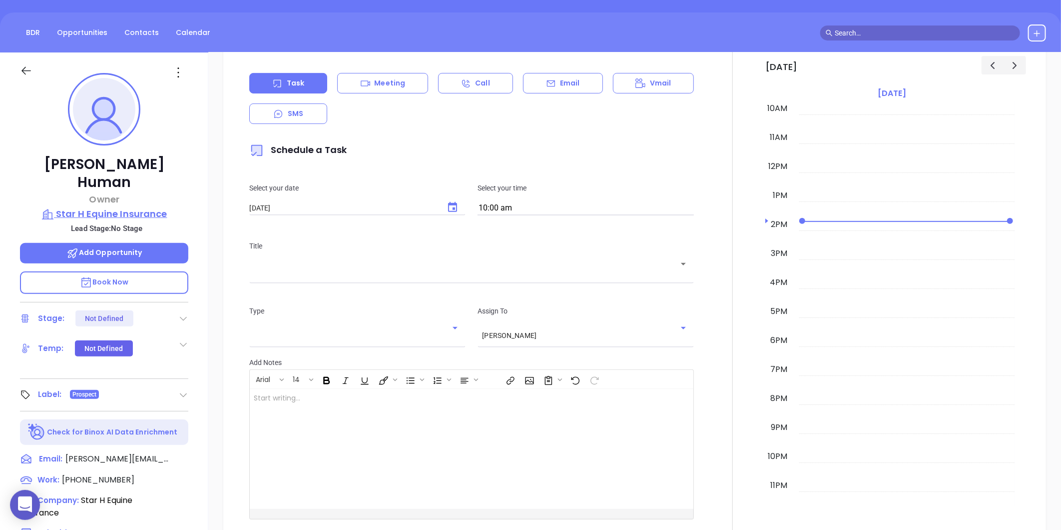
click at [91, 207] on p "Star H Equine Insurance" at bounding box center [104, 214] width 168 height 14
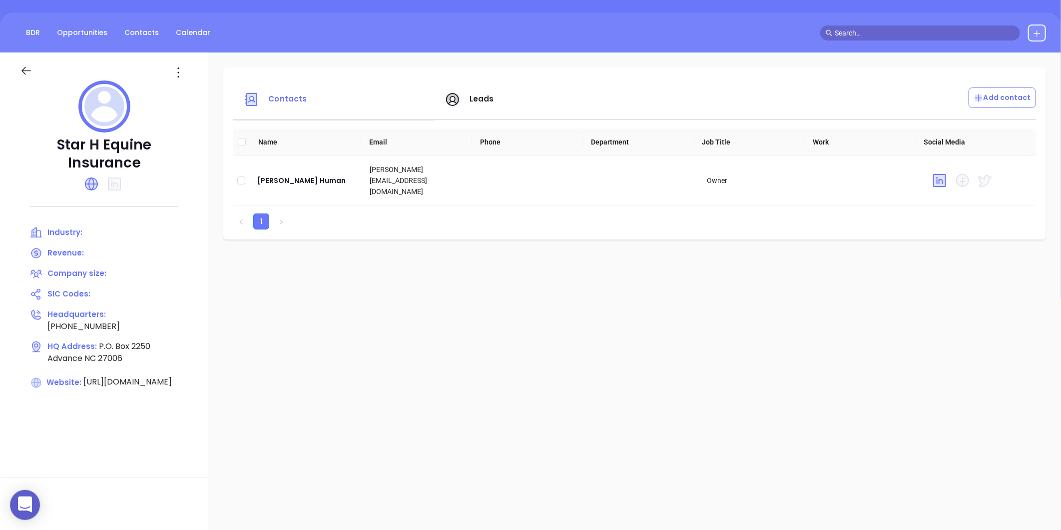
click at [40, 377] on icon at bounding box center [36, 382] width 10 height 10
click at [186, 66] on icon at bounding box center [178, 72] width 16 height 16
click at [216, 90] on div "Edit" at bounding box center [246, 91] width 90 height 11
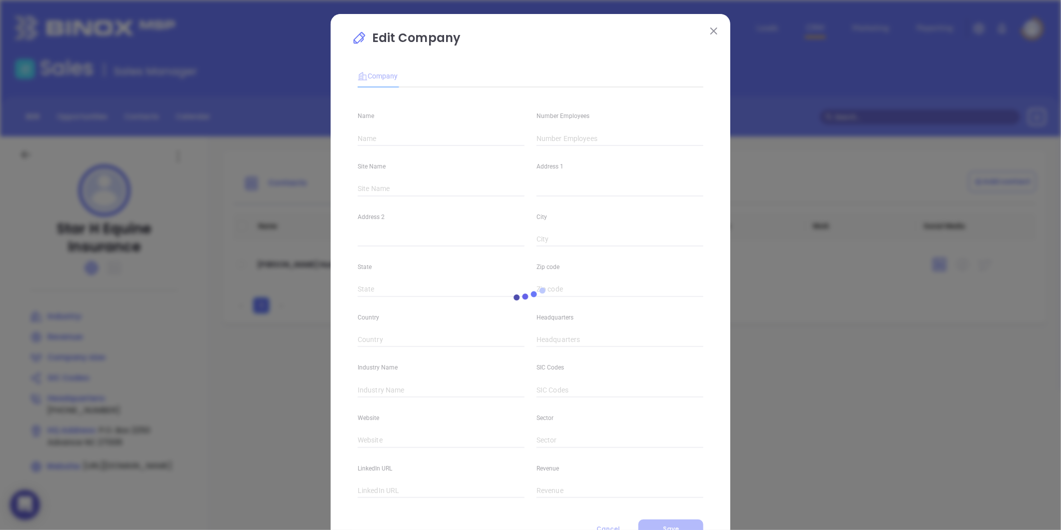
type input "Star H Equine Insurance"
type input "[PHONE_NUMBER]"
type input "[URL][DOMAIN_NAME]"
click at [577, 138] on input "text" at bounding box center [620, 138] width 167 height 15
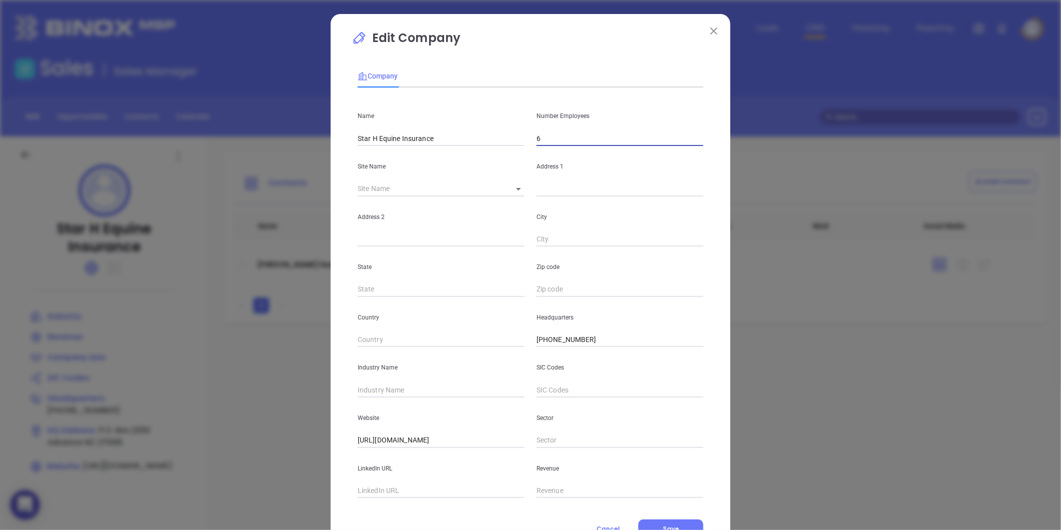
type input "6"
click at [375, 380] on div "Industry Name" at bounding box center [441, 372] width 179 height 50
click at [378, 385] on input "text" at bounding box center [441, 389] width 167 height 15
type input "Insurance"
click at [666, 522] on button "Save" at bounding box center [670, 528] width 65 height 19
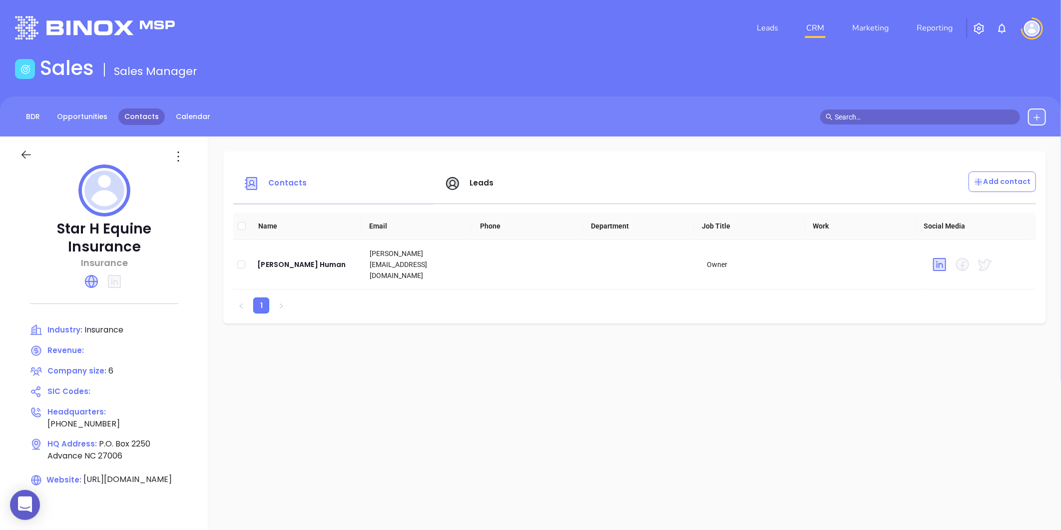
click at [141, 116] on link "Contacts" at bounding box center [141, 116] width 46 height 16
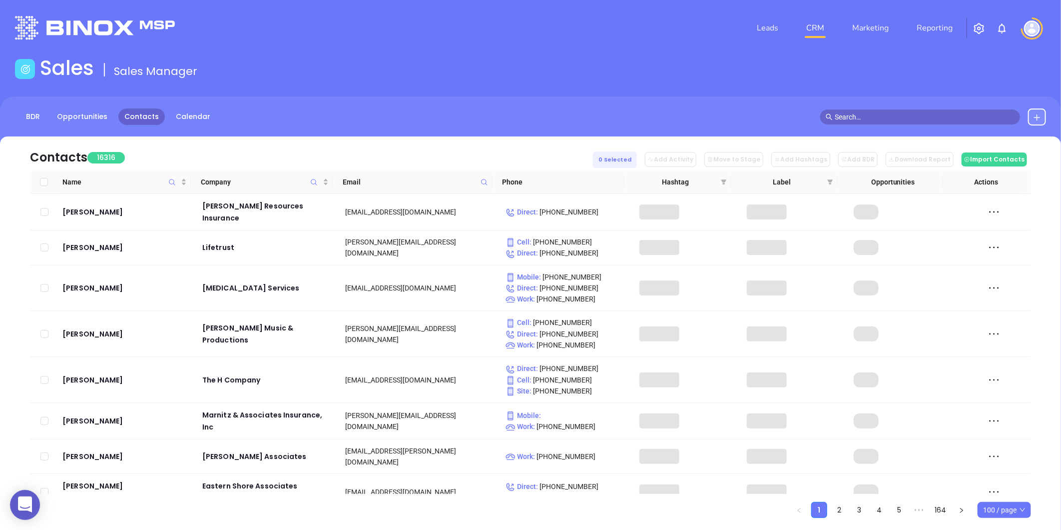
click at [481, 180] on icon at bounding box center [484, 181] width 7 height 7
paste input "[DOMAIN_NAME]"
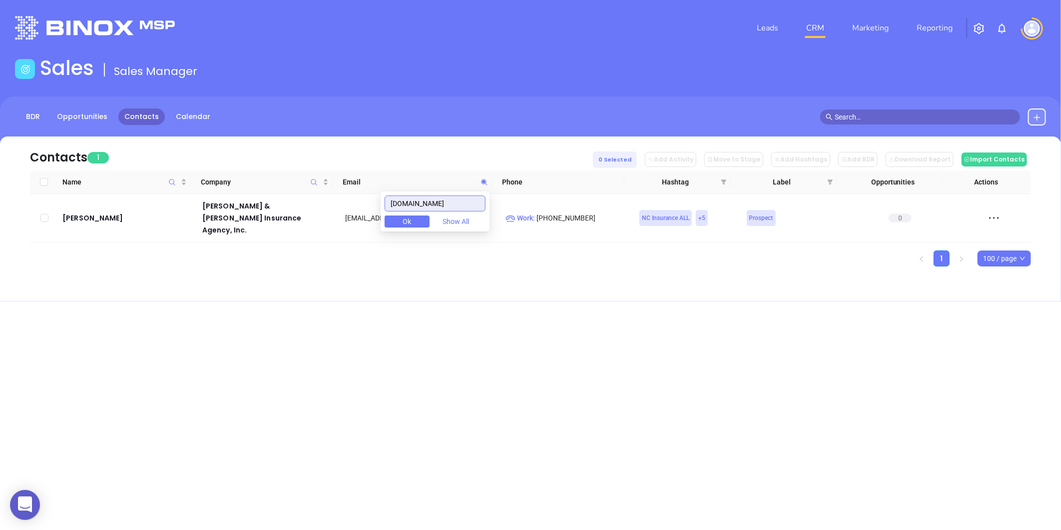
type input "[DOMAIN_NAME]"
drag, startPoint x: 466, startPoint y: 207, endPoint x: 372, endPoint y: 215, distance: 94.3
click at [372, 215] on body "0 Leads CRM Marketing Reporting Financial Leads Leads Sales Sales Manager BDR O…" at bounding box center [530, 265] width 1061 height 530
paste input "[DOMAIN_NAME]"
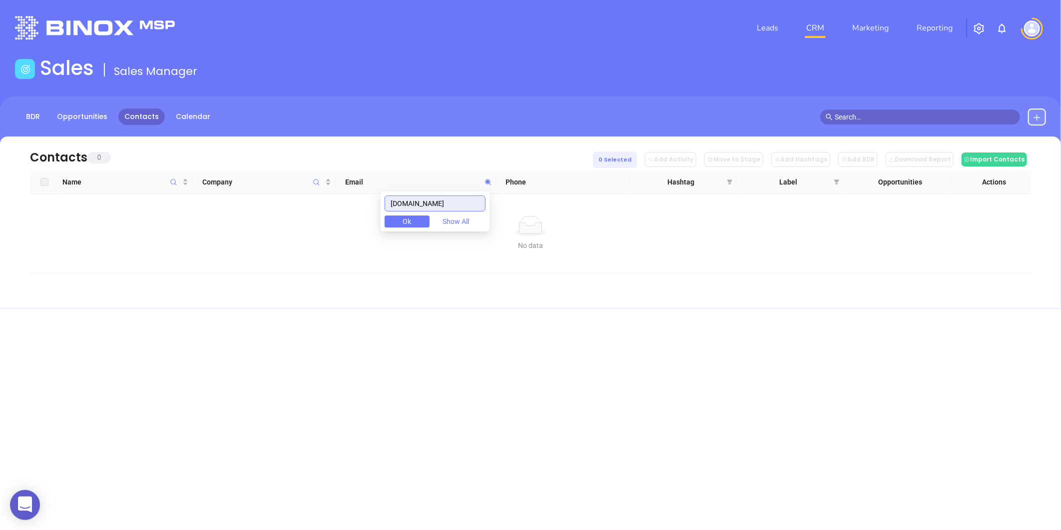
type input "[DOMAIN_NAME]"
drag, startPoint x: 462, startPoint y: 203, endPoint x: 380, endPoint y: 212, distance: 83.0
click at [382, 212] on body "0 Leads CRM Marketing Reporting Financial Leads Leads Sales Sales Manager BDR O…" at bounding box center [530, 265] width 1061 height 530
click at [316, 180] on icon "Company" at bounding box center [316, 181] width 7 height 7
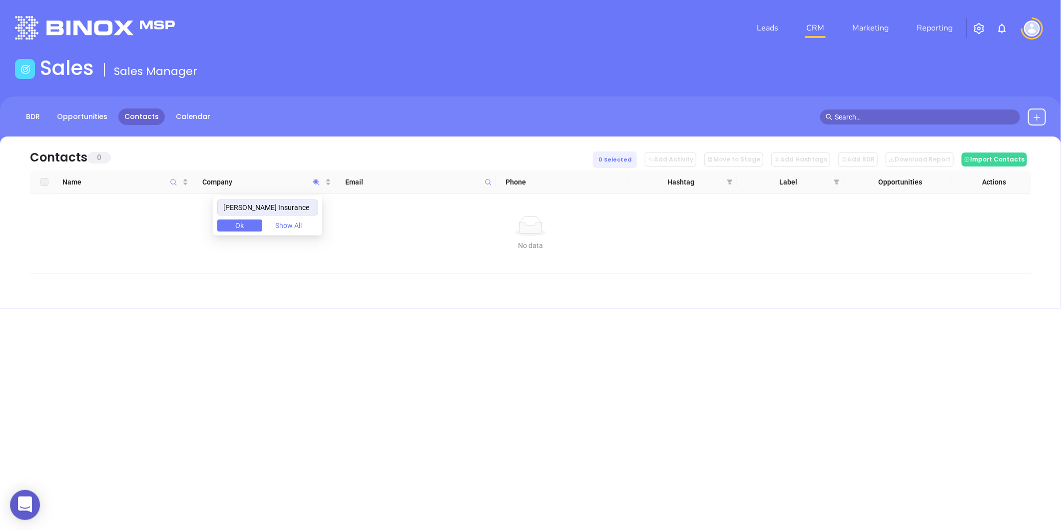
drag, startPoint x: 287, startPoint y: 206, endPoint x: 166, endPoint y: 211, distance: 121.5
click at [166, 211] on body "0 Leads CRM Marketing Reporting Financial Leads Leads Sales Sales Manager BDR O…" at bounding box center [530, 265] width 1061 height 530
type input "[PERSON_NAME] Insurance"
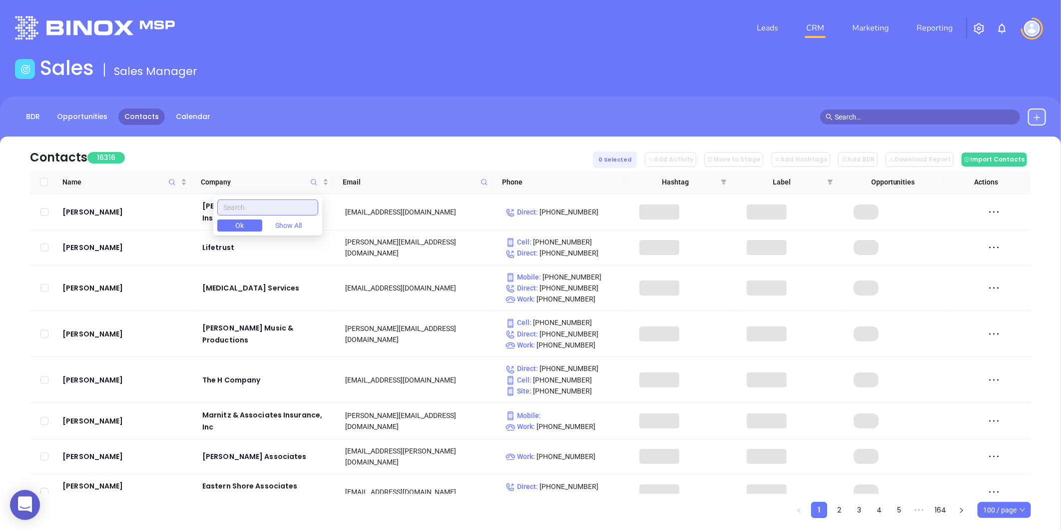
paste input "[PERSON_NAME] Insurance"
type input "[PERSON_NAME] Insurance"
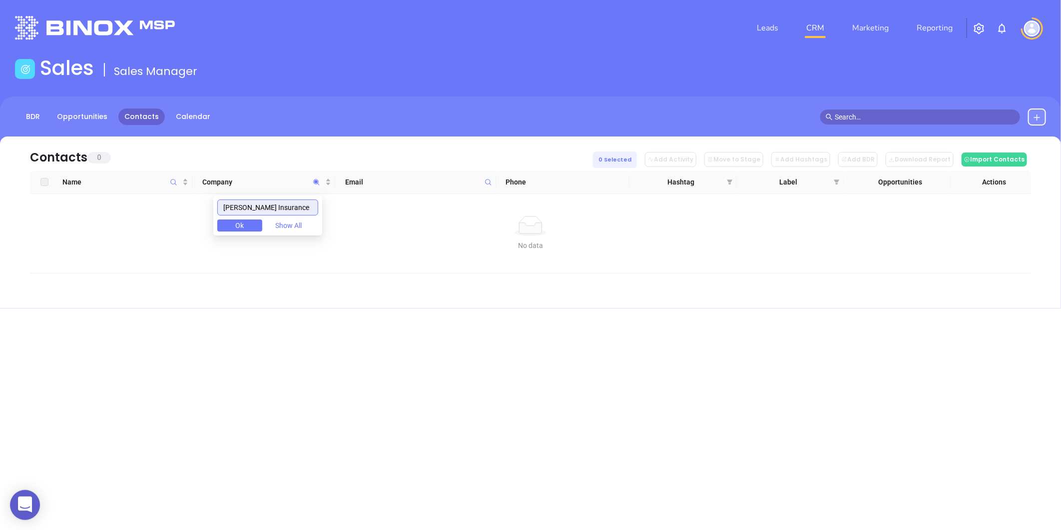
drag, startPoint x: 297, startPoint y: 210, endPoint x: 213, endPoint y: 221, distance: 85.1
click at [212, 220] on body "0 Leads CRM Marketing Reporting Financial Leads Leads Sales Sales Manager BDR O…" at bounding box center [530, 265] width 1061 height 530
click at [489, 180] on icon at bounding box center [488, 181] width 7 height 7
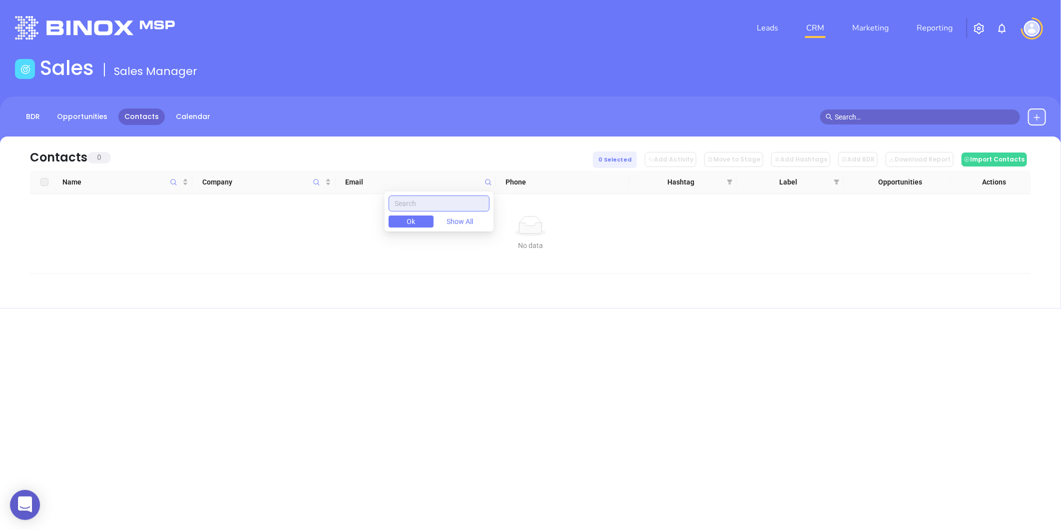
paste input "[DOMAIN_NAME]"
drag, startPoint x: 481, startPoint y: 205, endPoint x: 320, endPoint y: 245, distance: 166.2
click at [322, 246] on body "0 Leads CRM Marketing Reporting Financial Leads Leads Sales Sales Manager BDR O…" at bounding box center [530, 265] width 1061 height 530
type input "[DOMAIN_NAME]"
paste input "[DOMAIN_NAME]"
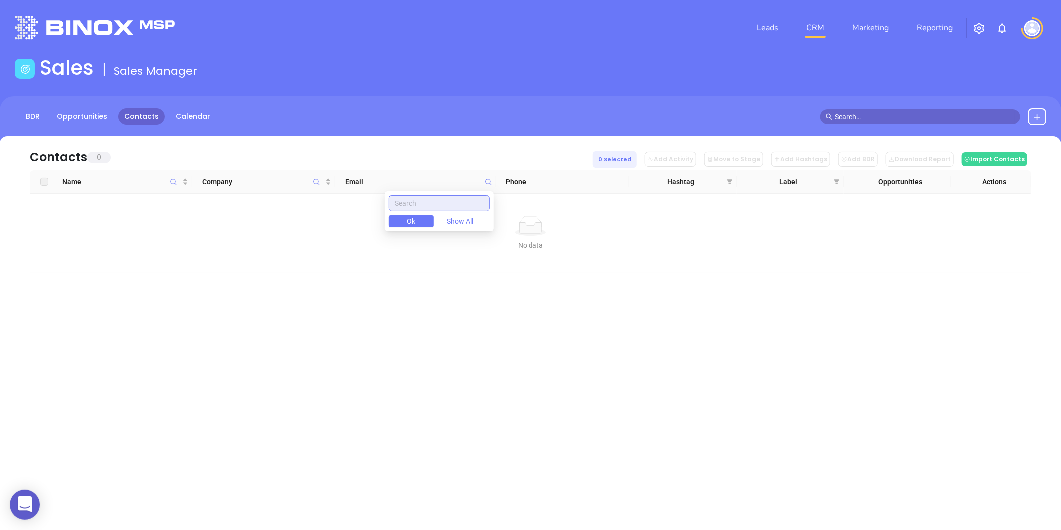
type input "[DOMAIN_NAME]"
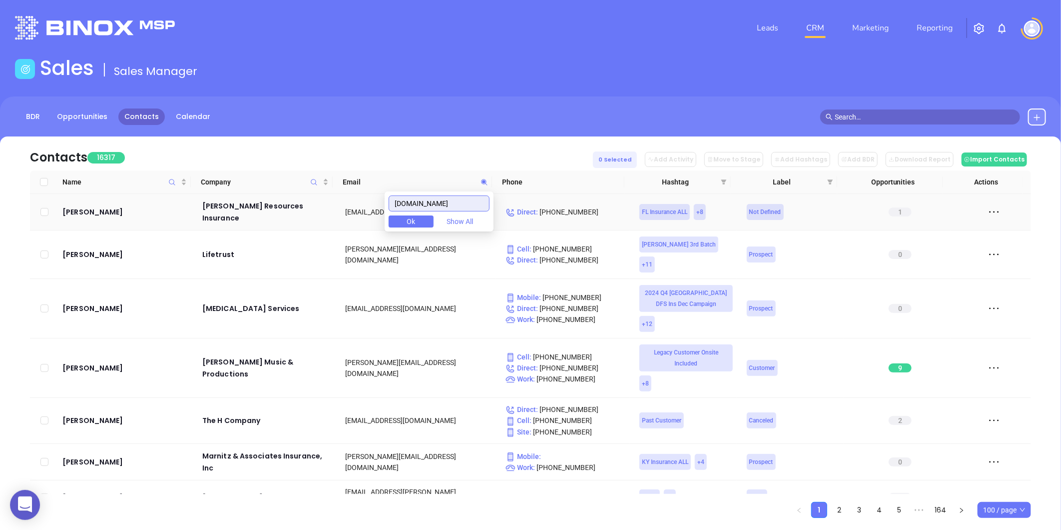
drag, startPoint x: 477, startPoint y: 196, endPoint x: 362, endPoint y: 213, distance: 115.7
click at [362, 213] on body "0 Leads CRM Marketing Reporting Financial Leads Leads Sales Sales Manager BDR O…" at bounding box center [530, 265] width 1061 height 530
click at [1050, 112] on div "BDR Opportunities Contacts Calendar" at bounding box center [530, 116] width 1061 height 17
drag, startPoint x: 1042, startPoint y: 113, endPoint x: 994, endPoint y: 138, distance: 54.1
click at [1042, 113] on button at bounding box center [1037, 116] width 18 height 17
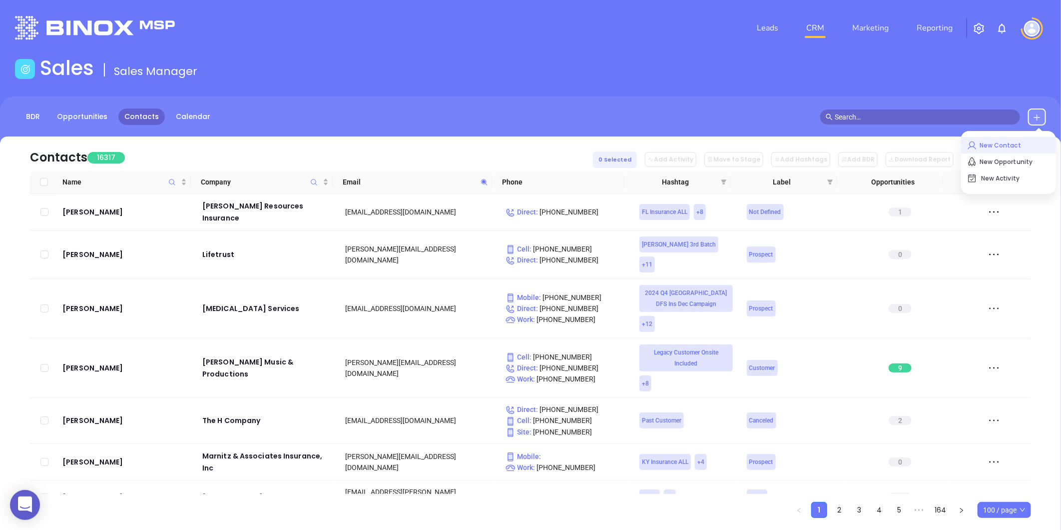
click at [984, 150] on p "New Contact" at bounding box center [1008, 145] width 83 height 16
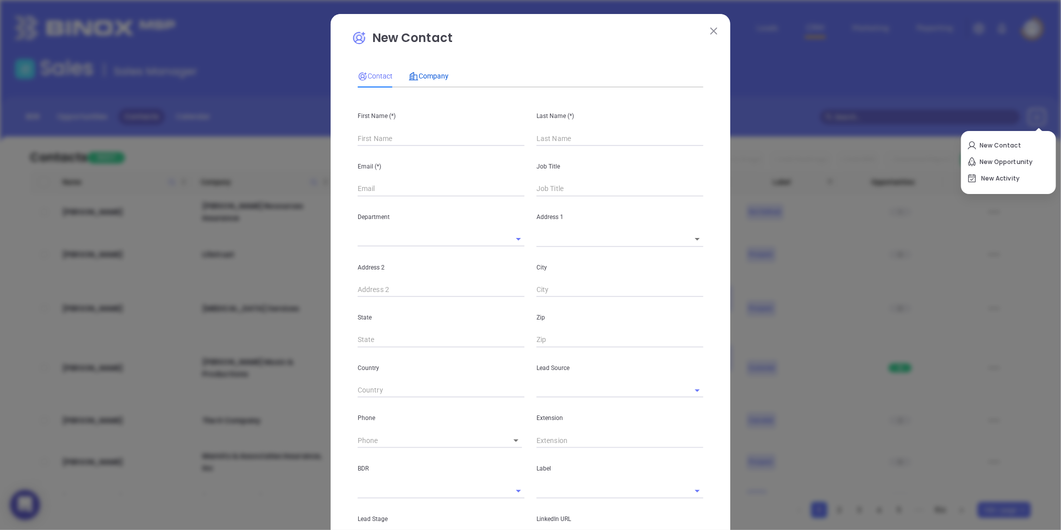
click at [415, 70] on div "Company" at bounding box center [429, 75] width 40 height 11
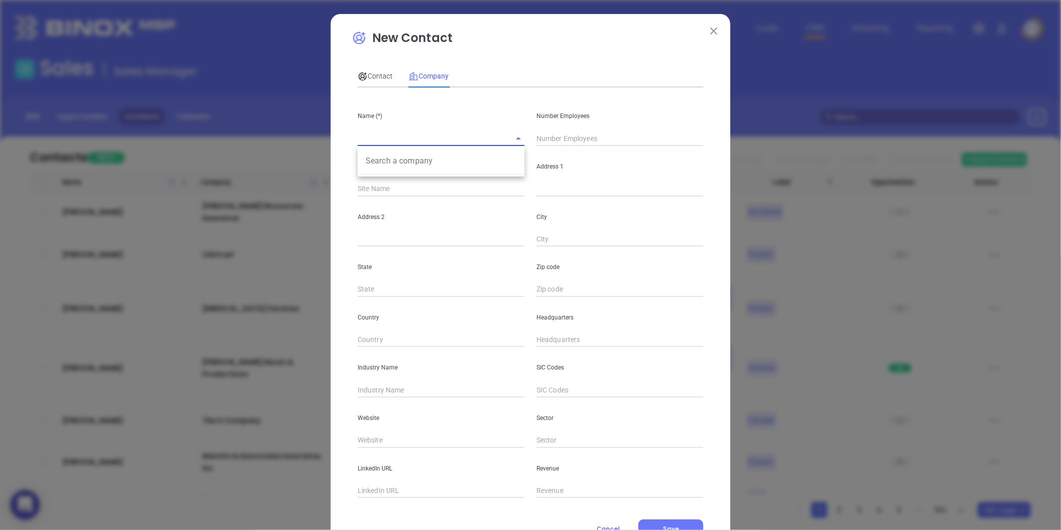
click at [378, 135] on input "text" at bounding box center [427, 138] width 139 height 14
paste input "[PERSON_NAME] Insurance Agency"
type input "[PERSON_NAME] Insurance Agency"
click at [566, 139] on input "text" at bounding box center [620, 138] width 167 height 15
type input "4"
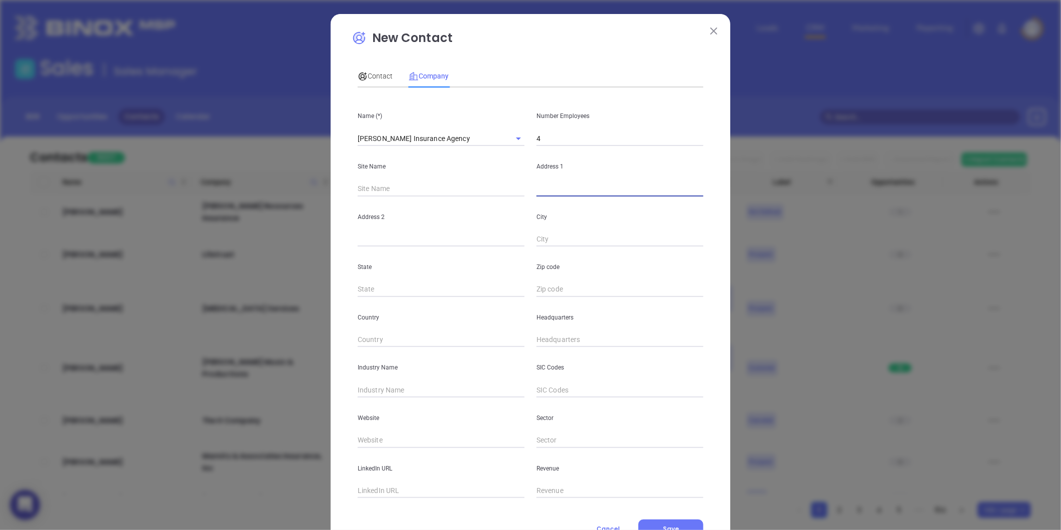
drag, startPoint x: 548, startPoint y: 189, endPoint x: 552, endPoint y: 184, distance: 6.7
click at [548, 189] on input "text" at bounding box center [620, 188] width 167 height 15
paste input "[STREET_ADDRESS][US_STATE]"
drag, startPoint x: 662, startPoint y: 189, endPoint x: 684, endPoint y: 193, distance: 22.3
click at [685, 193] on input "[STREET_ADDRESS][US_STATE]" at bounding box center [620, 188] width 167 height 15
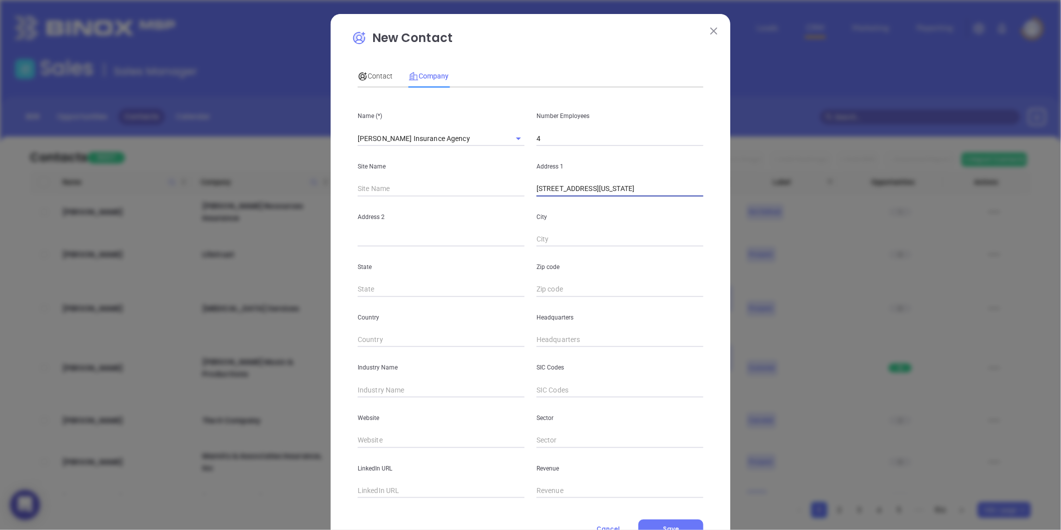
drag, startPoint x: 660, startPoint y: 191, endPoint x: 723, endPoint y: 196, distance: 63.6
click at [723, 196] on div "New Contact Contact Company First Name (*) Last Name (*) Email (*) Job Title De…" at bounding box center [531, 286] width 400 height 545
type input "[STREET_ADDRESS][US_STATE]"
click at [549, 284] on input "text" at bounding box center [620, 289] width 167 height 15
paste input "29148-0770"
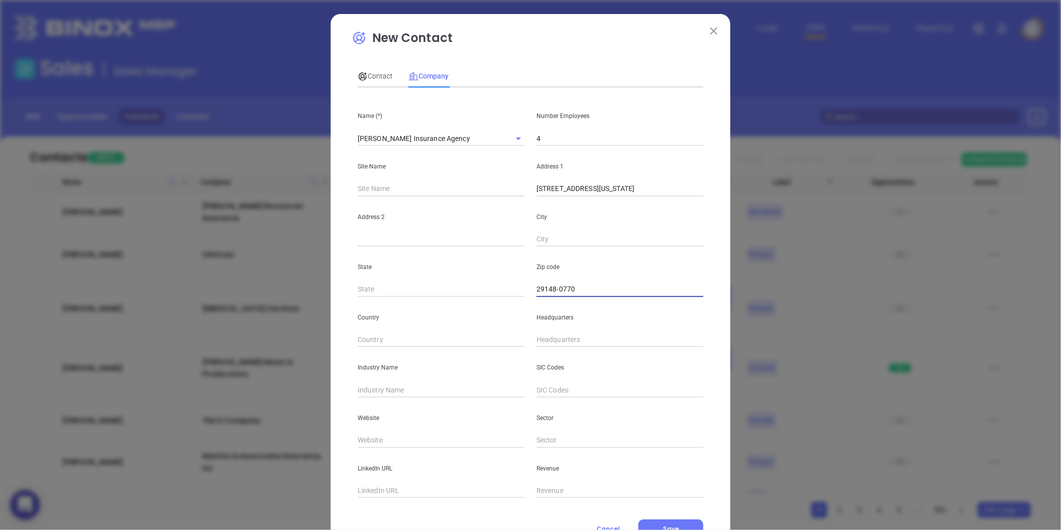
type input "29148-0770"
click at [388, 284] on input "text" at bounding box center [441, 289] width 167 height 15
type input "SC"
drag, startPoint x: 572, startPoint y: 187, endPoint x: 607, endPoint y: 199, distance: 37.4
click at [607, 199] on div "Name (*) [PERSON_NAME] Insurance Agency Number Employees 4 Site Name Address [S…" at bounding box center [531, 296] width 346 height 402
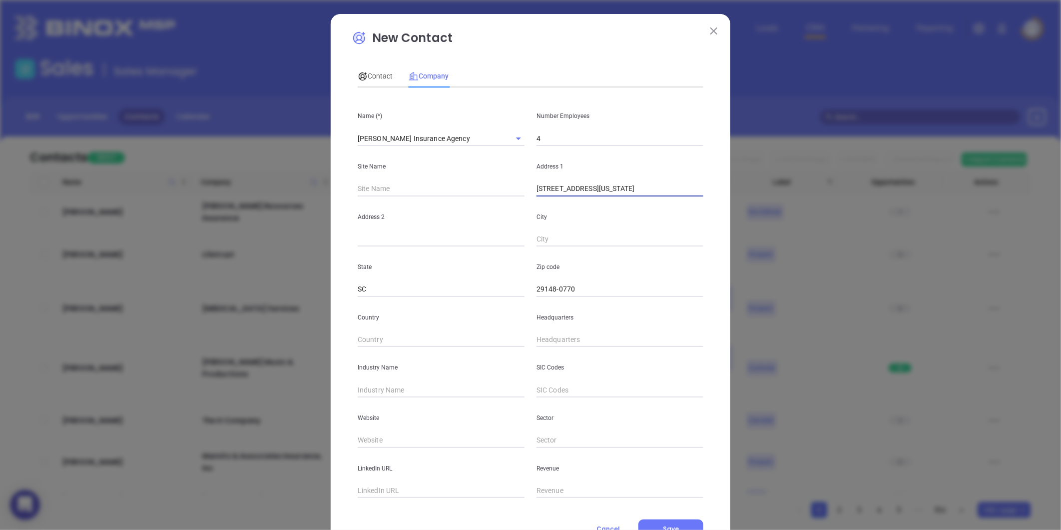
click at [557, 228] on div "City" at bounding box center [620, 221] width 179 height 50
click at [554, 232] on input "text" at bounding box center [620, 239] width 167 height 15
paste input "Summerton"
type input "Summerton"
drag, startPoint x: 573, startPoint y: 193, endPoint x: 720, endPoint y: 212, distance: 149.1
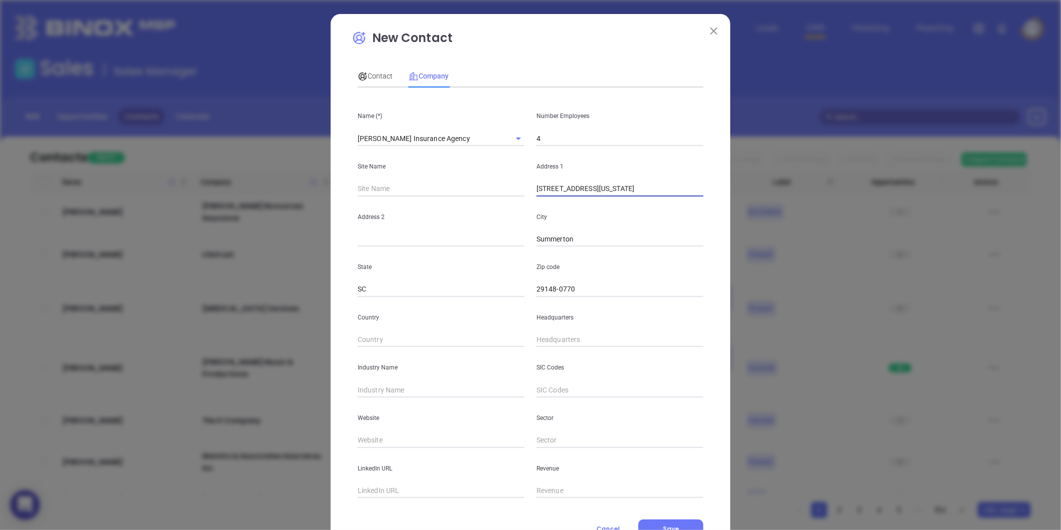
click at [720, 212] on div "New Contact Contact Company First Name (*) Last Name (*) Email (*) Job Title De…" at bounding box center [531, 286] width 400 height 545
type input "PO Box 770"
type input "( ) -"
click at [567, 337] on input "( ) -" at bounding box center [620, 339] width 167 height 15
type input "( ) -"
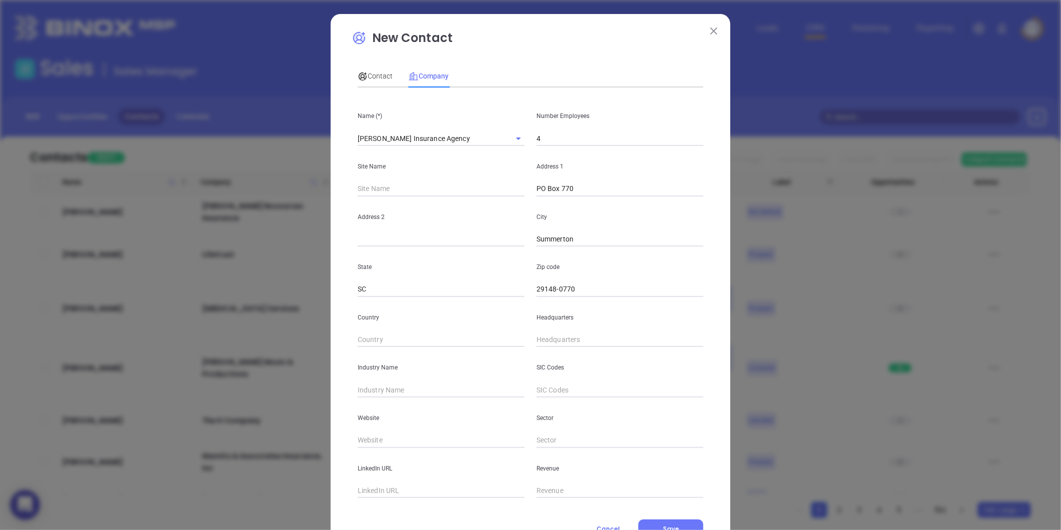
type input "( ) -"
paste input "800) 835-0448"
type input "[PHONE_NUMBER]"
click at [382, 393] on input "text" at bounding box center [441, 389] width 167 height 15
type input "Insurance"
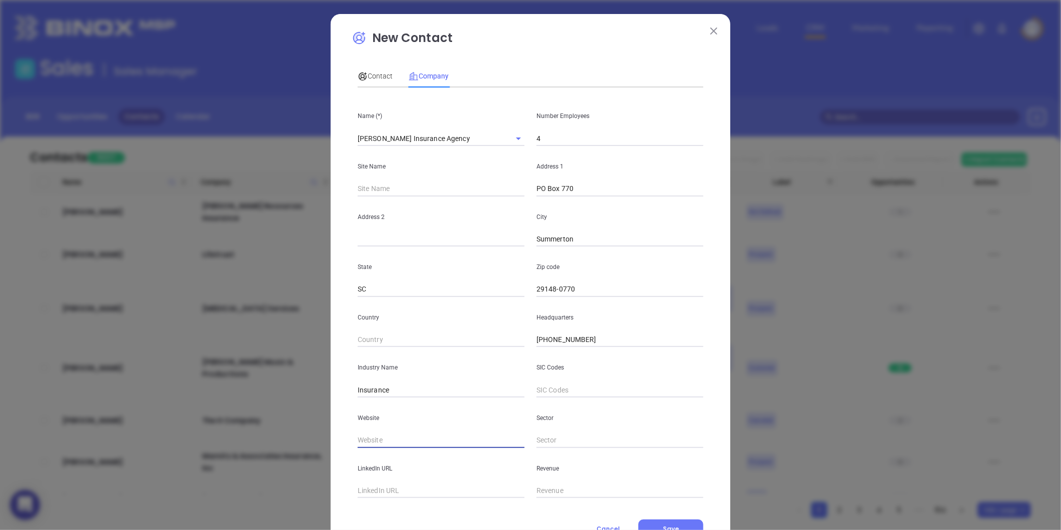
click at [377, 441] on input "text" at bounding box center [441, 440] width 167 height 15
paste input "[URL][DOMAIN_NAME]"
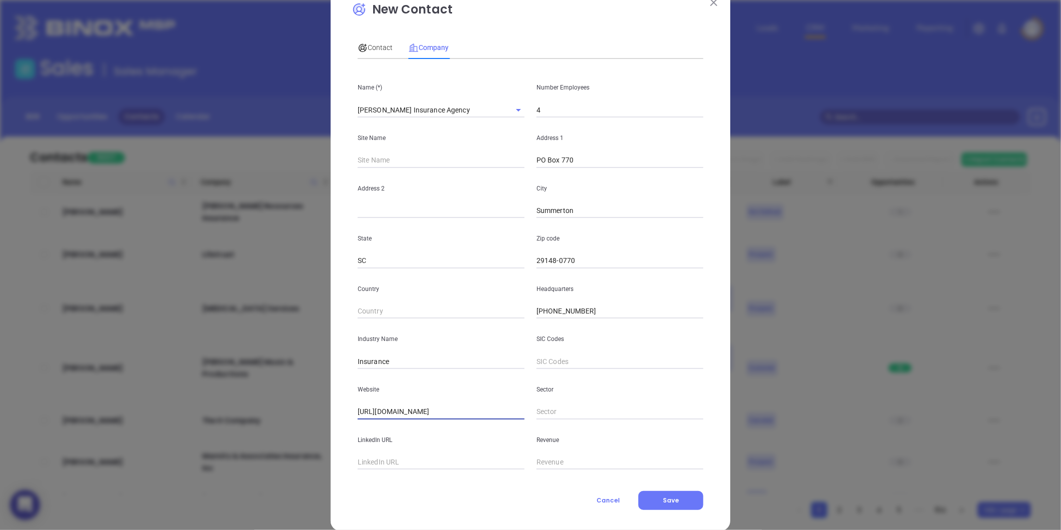
scroll to position [43, 0]
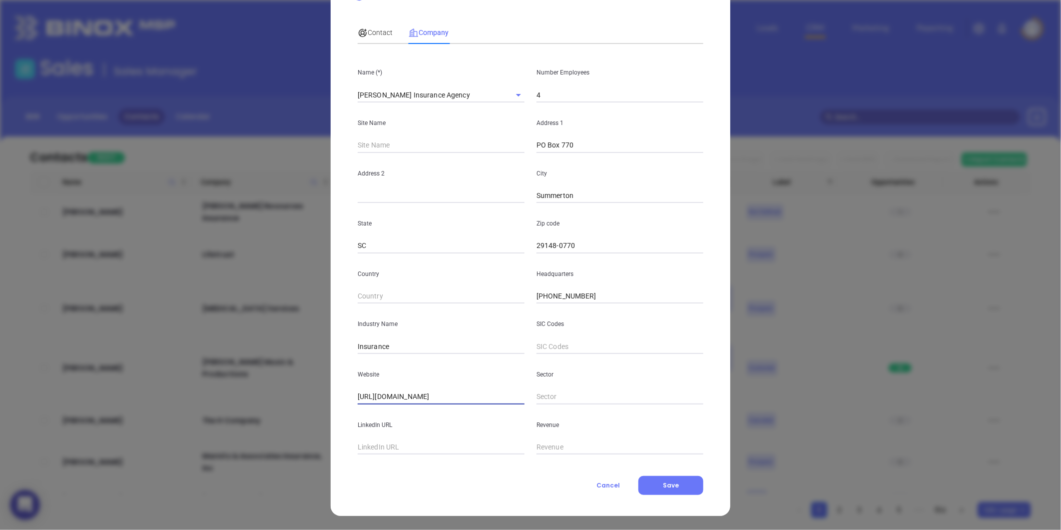
type input "[URL][DOMAIN_NAME]"
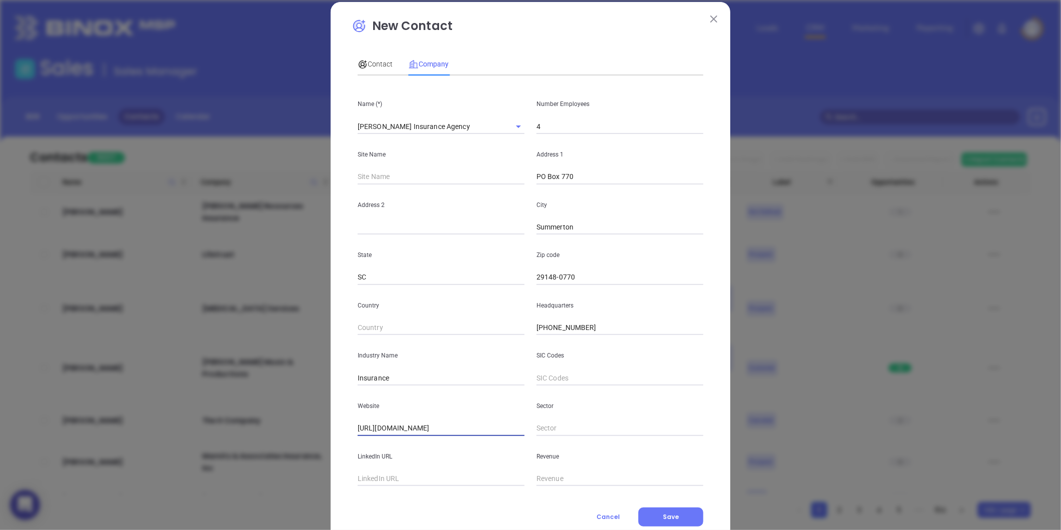
scroll to position [0, 0]
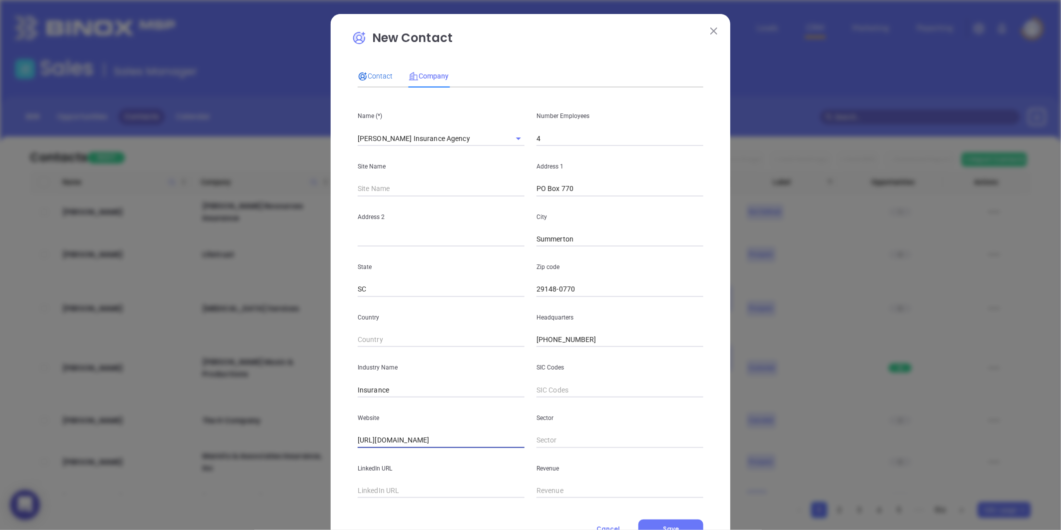
click at [367, 80] on span "Contact" at bounding box center [375, 76] width 35 height 8
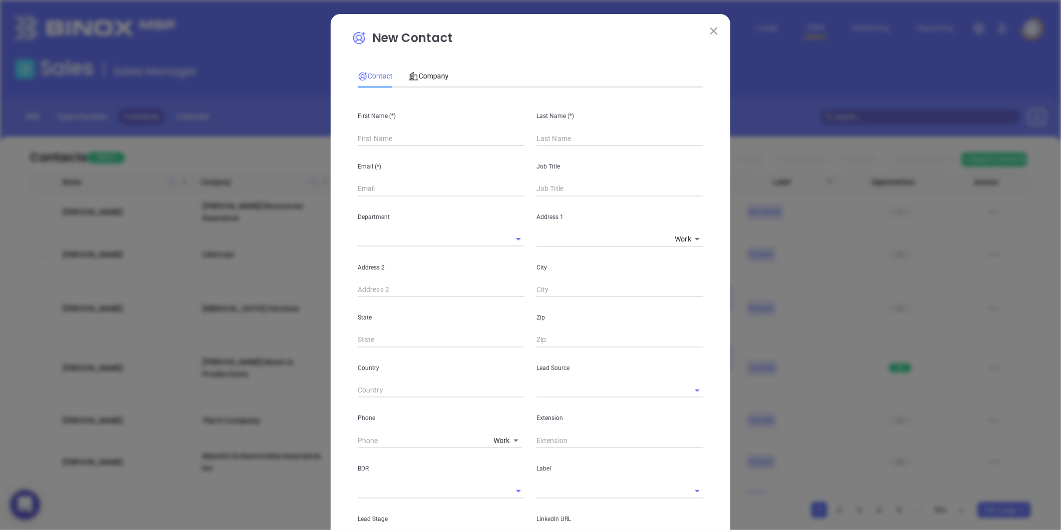
click at [366, 136] on input "text" at bounding box center [441, 138] width 167 height 15
paste input "[PERSON_NAME]"
drag, startPoint x: 378, startPoint y: 139, endPoint x: 412, endPoint y: 142, distance: 34.1
click at [411, 142] on input "[PERSON_NAME]" at bounding box center [441, 138] width 167 height 15
type input "[PERSON_NAME]"
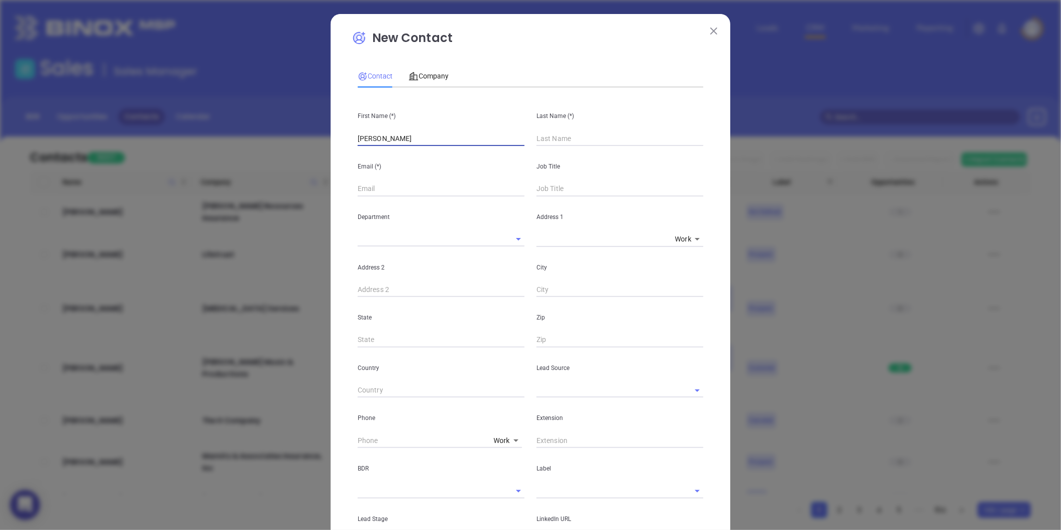
click at [539, 135] on input "text" at bounding box center [620, 138] width 167 height 15
paste input "[PERSON_NAME]"
type input "[PERSON_NAME]"
drag, startPoint x: 417, startPoint y: 135, endPoint x: 376, endPoint y: 146, distance: 42.9
click at [376, 146] on div "First Name (*) [PERSON_NAME] Last Name (*) [PERSON_NAME] Email (*) Job Title De…" at bounding box center [531, 371] width 346 height 553
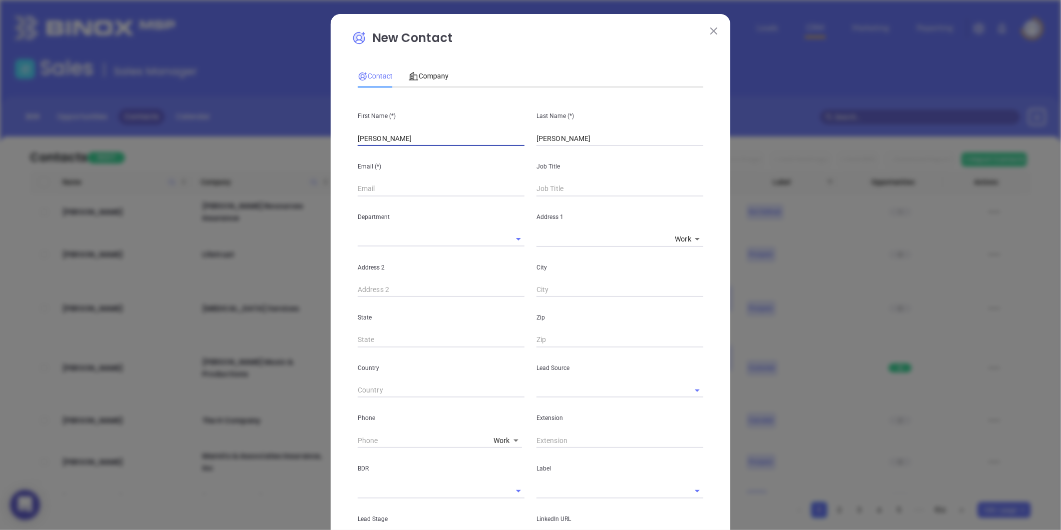
type input "[PERSON_NAME]"
click at [364, 188] on input "text" at bounding box center [441, 188] width 167 height 15
click at [561, 180] on div "Job Title" at bounding box center [620, 171] width 179 height 50
click at [557, 187] on input "text" at bounding box center [620, 188] width 167 height 15
type input "Owner"
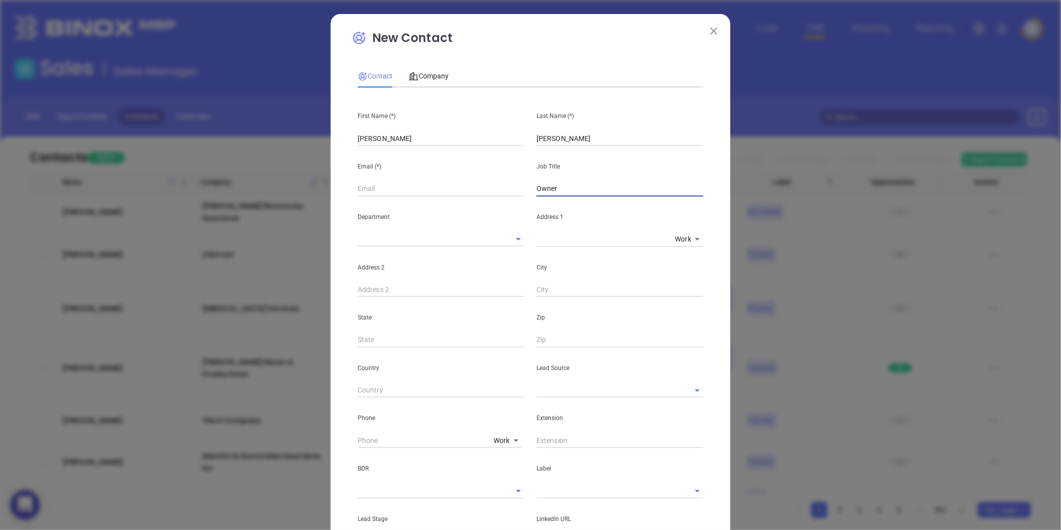
click at [420, 194] on input "text" at bounding box center [441, 188] width 167 height 15
paste input "[EMAIL_ADDRESS][DOMAIN_NAME]"
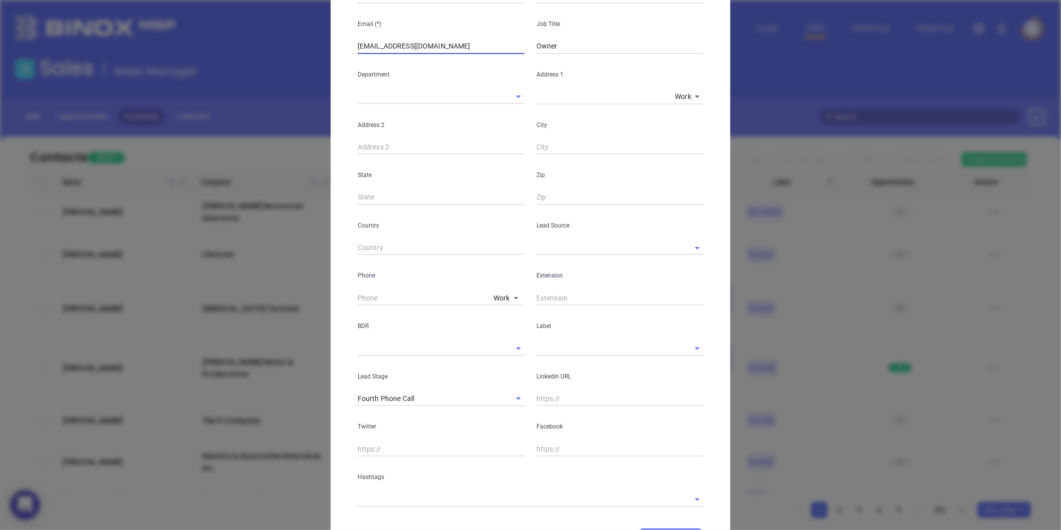
scroll to position [166, 0]
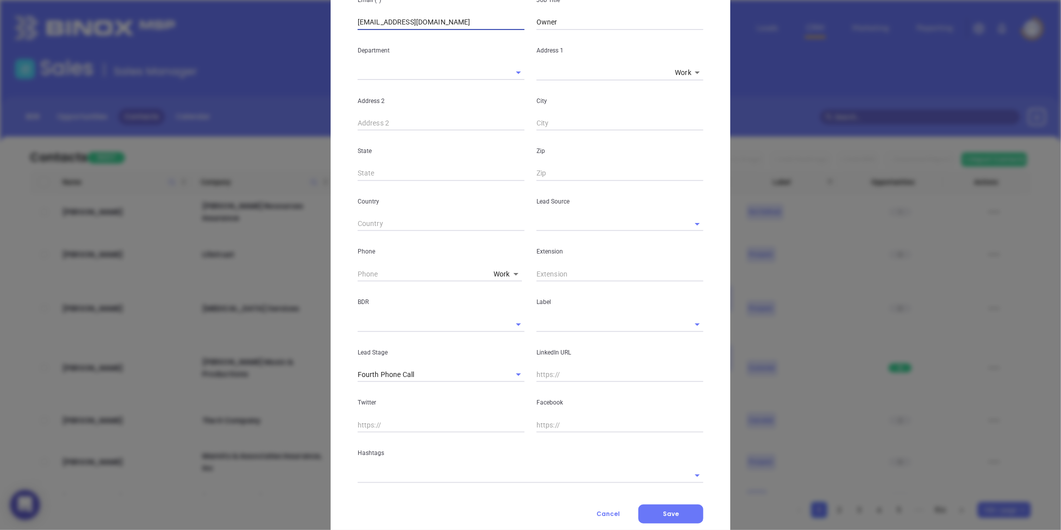
type input "[EMAIL_ADDRESS][DOMAIN_NAME]"
click at [552, 226] on input "text" at bounding box center [606, 223] width 139 height 14
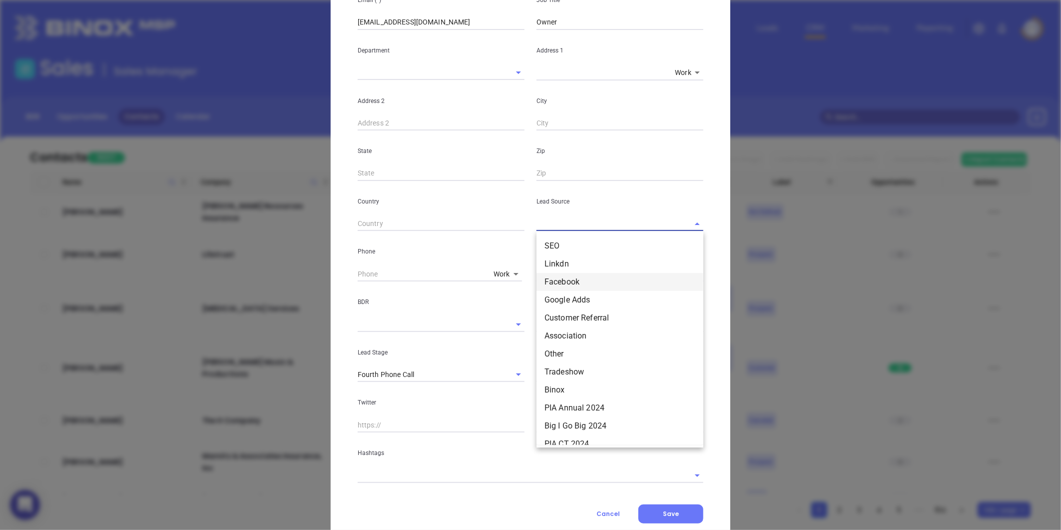
scroll to position [55, 0]
click at [571, 334] on li "Other" at bounding box center [620, 334] width 167 height 18
type input "Other"
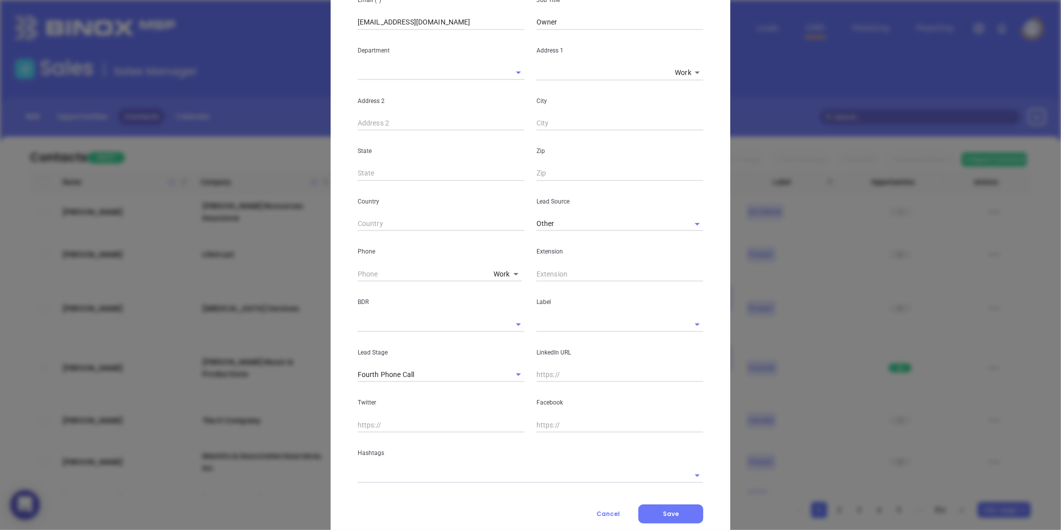
click at [555, 366] on div "LinkedIn URL" at bounding box center [620, 357] width 179 height 50
click at [551, 326] on input "text" at bounding box center [606, 324] width 139 height 14
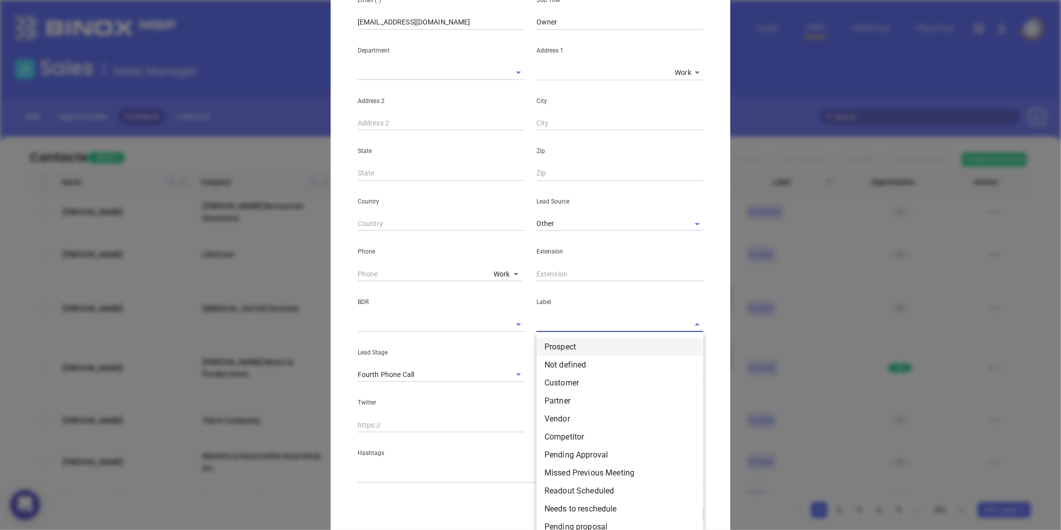
click at [553, 343] on li "Prospect" at bounding box center [620, 347] width 167 height 18
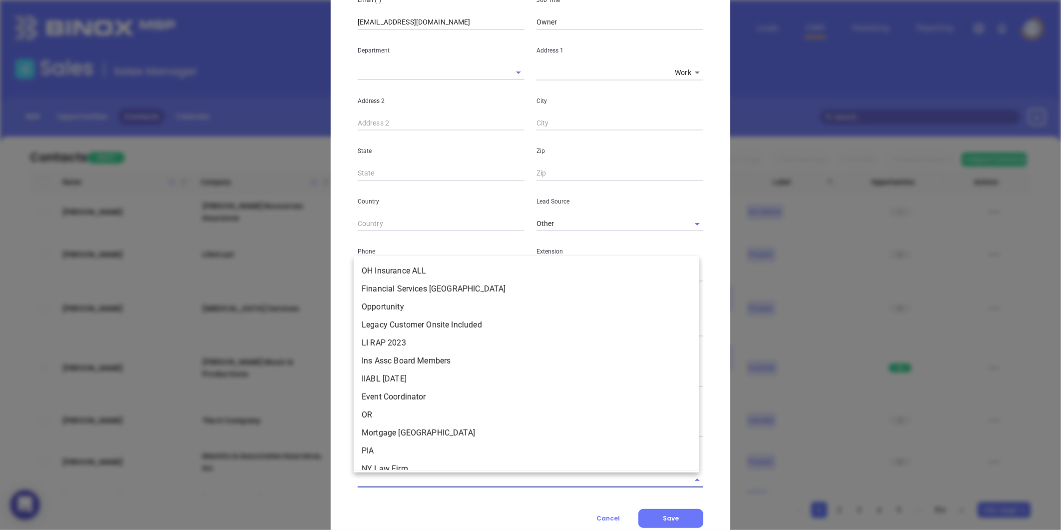
click at [393, 480] on input "text" at bounding box center [517, 479] width 318 height 14
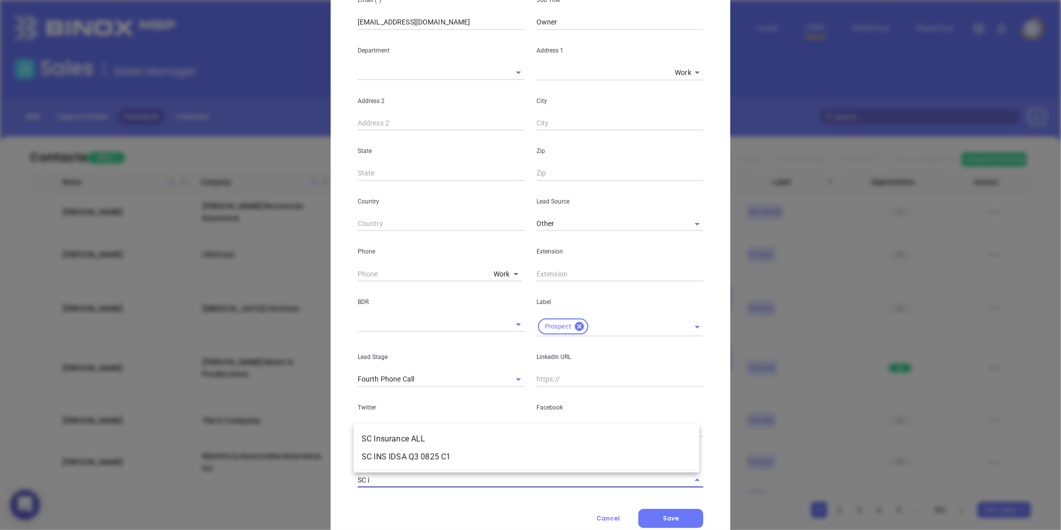
type input "SC in"
click at [405, 439] on li "SC Insurance ALL" at bounding box center [527, 439] width 346 height 18
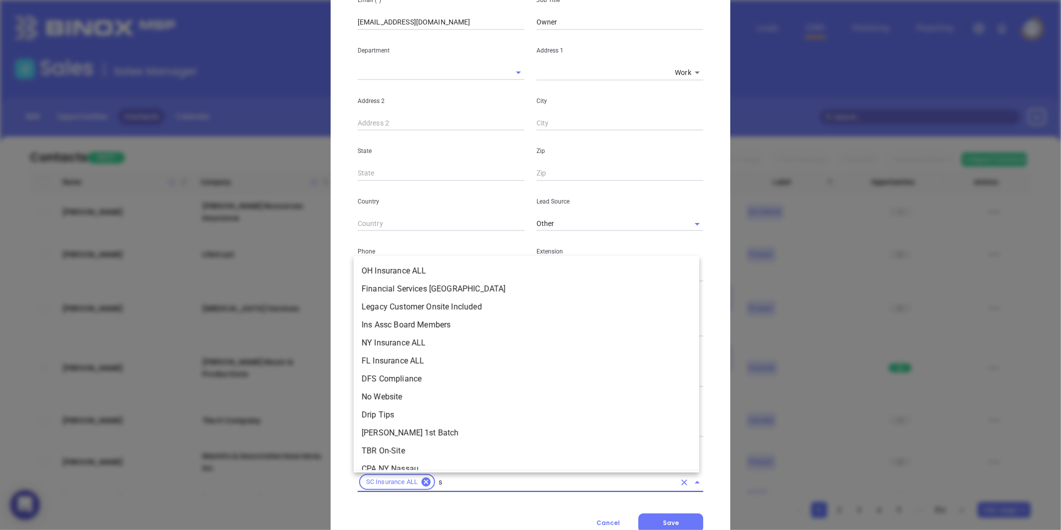
scroll to position [3749, 0]
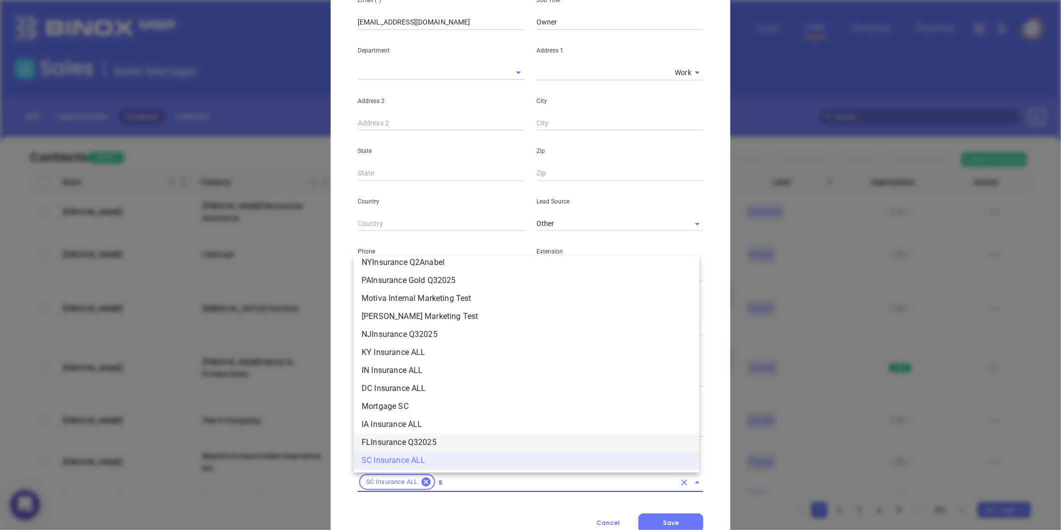
type input "sc"
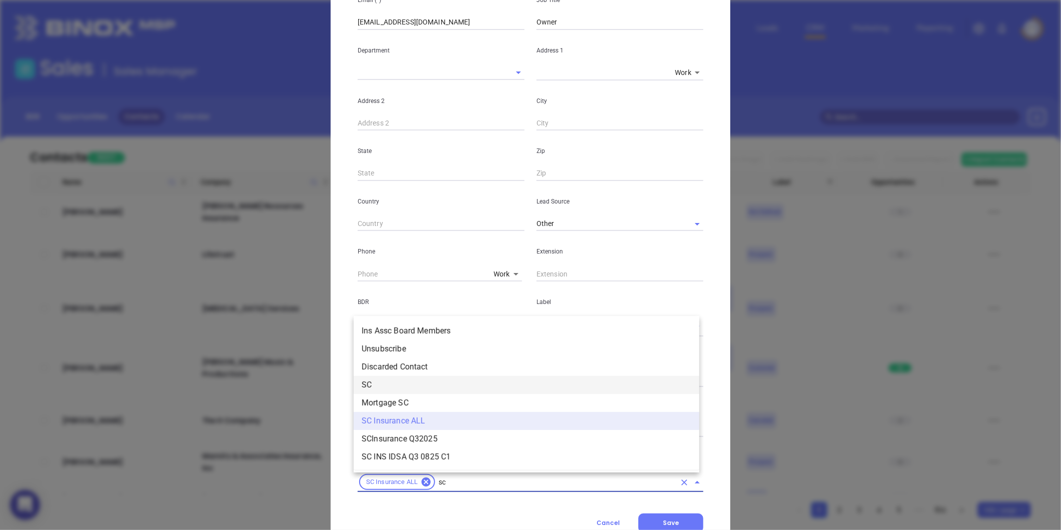
click at [371, 382] on li "SC" at bounding box center [527, 385] width 346 height 18
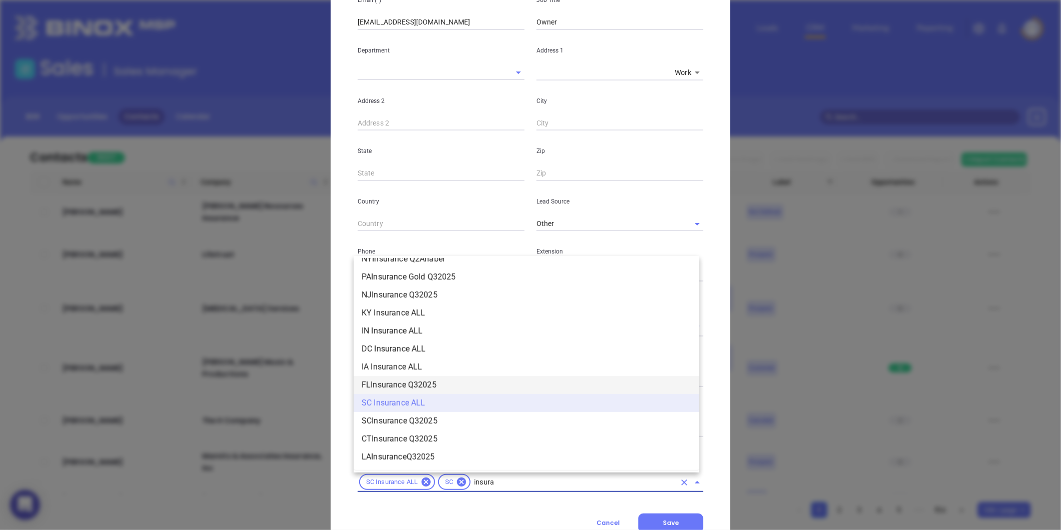
scroll to position [1072, 0]
type input "insurance"
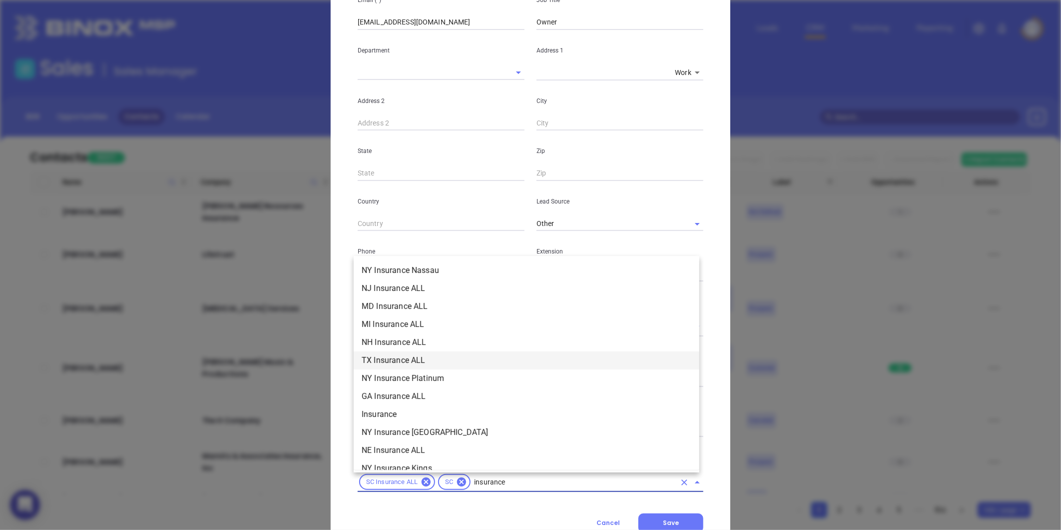
scroll to position [296, 0]
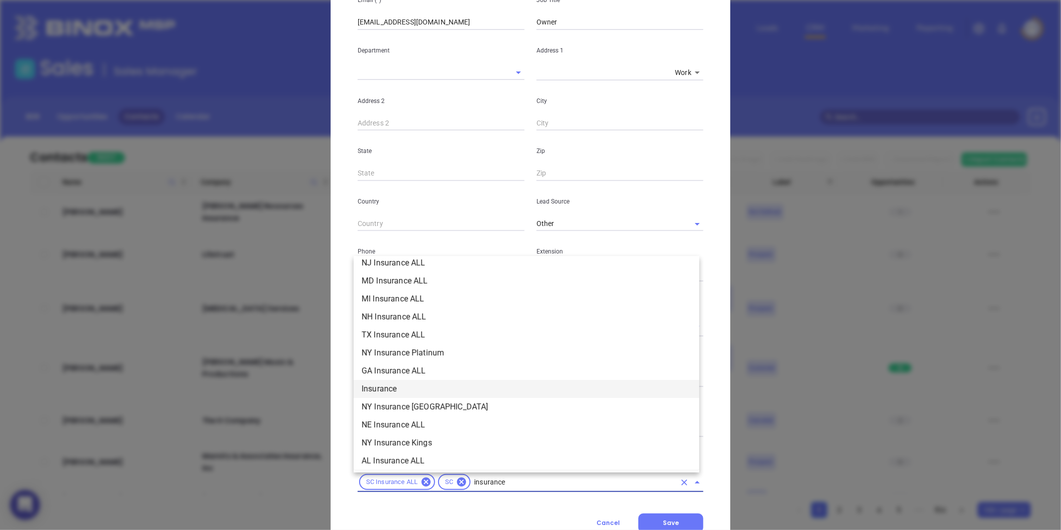
click at [390, 392] on li "Insurance" at bounding box center [527, 389] width 346 height 18
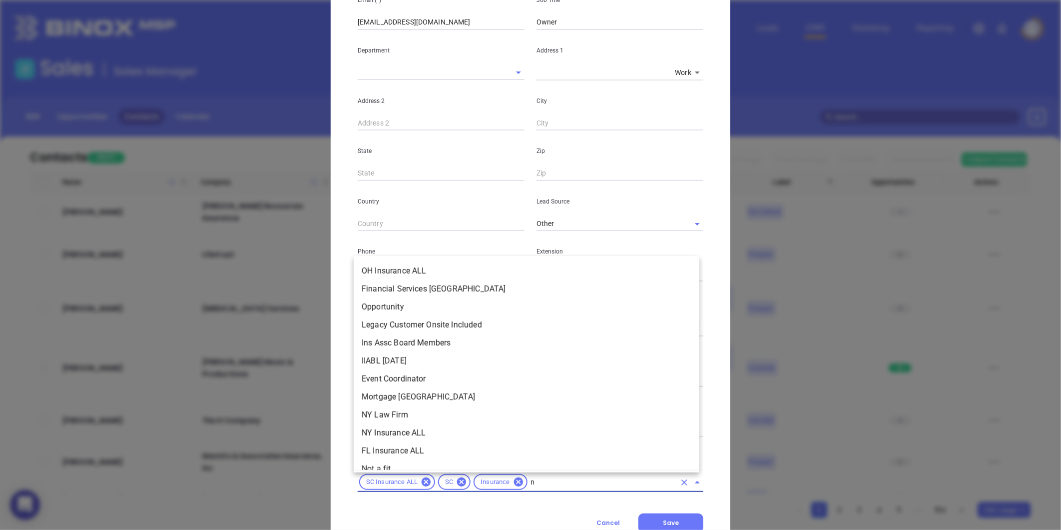
scroll to position [0, 0]
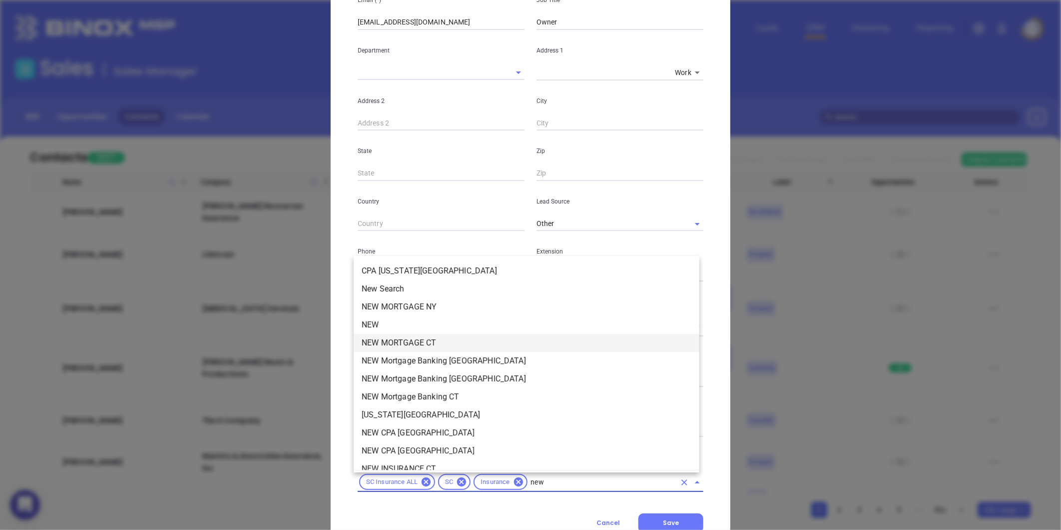
type input "new2"
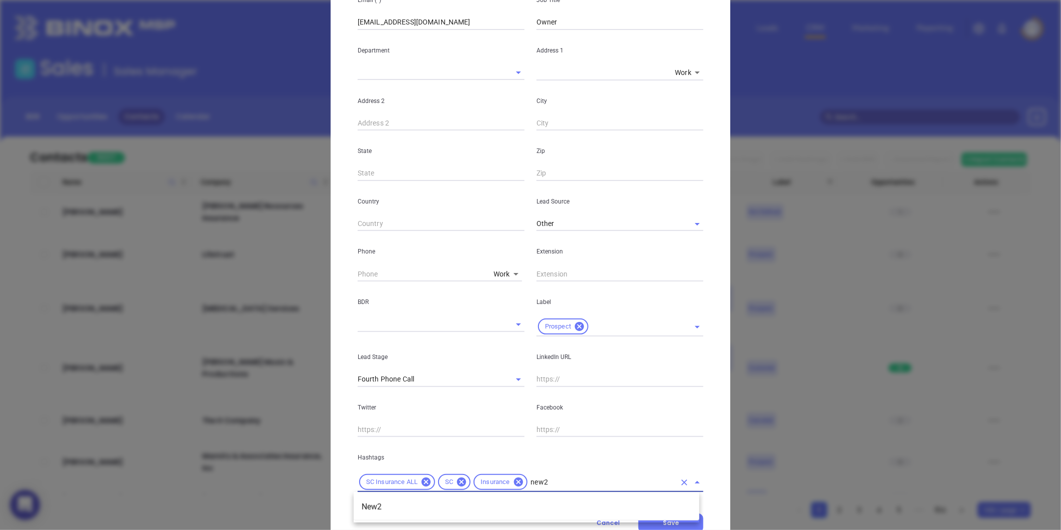
click at [381, 502] on li "New2" at bounding box center [527, 507] width 346 height 18
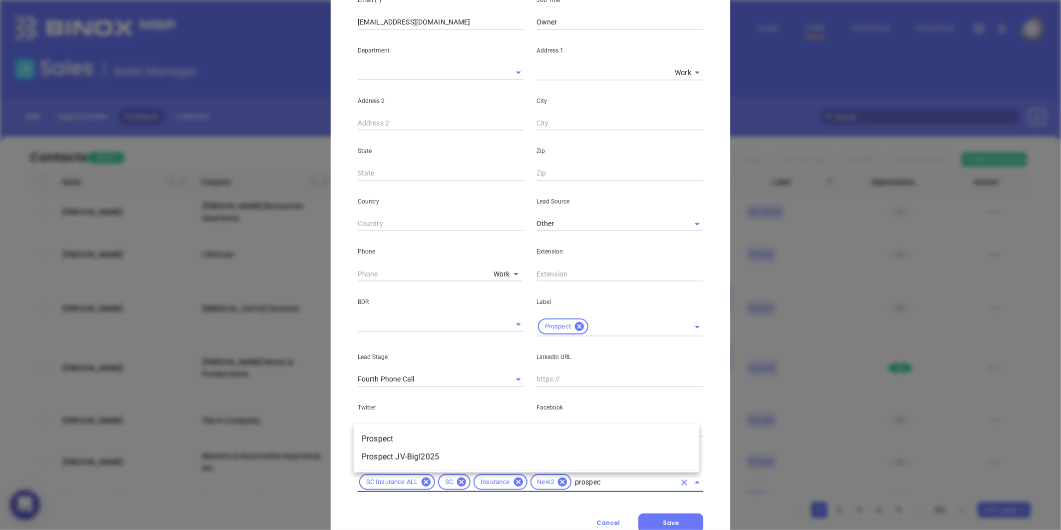
type input "prospect"
click at [398, 434] on li "Prospect" at bounding box center [527, 439] width 346 height 18
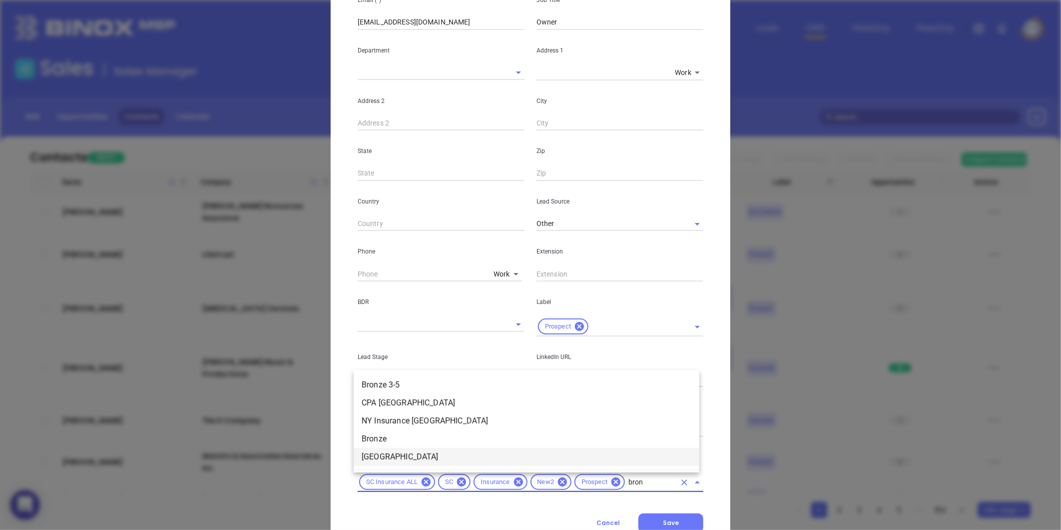
type input "bronz"
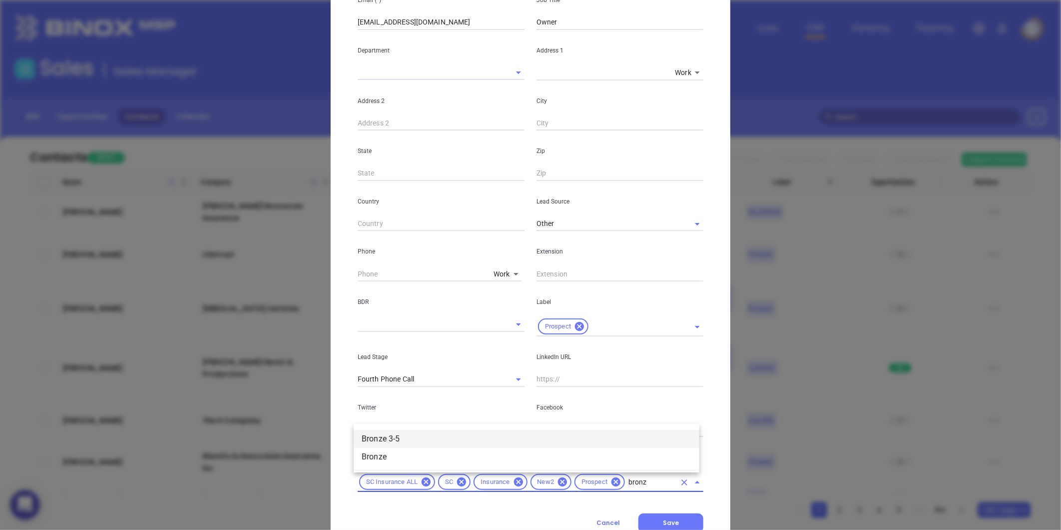
click at [418, 438] on li "Bronze 3-5" at bounding box center [527, 439] width 346 height 18
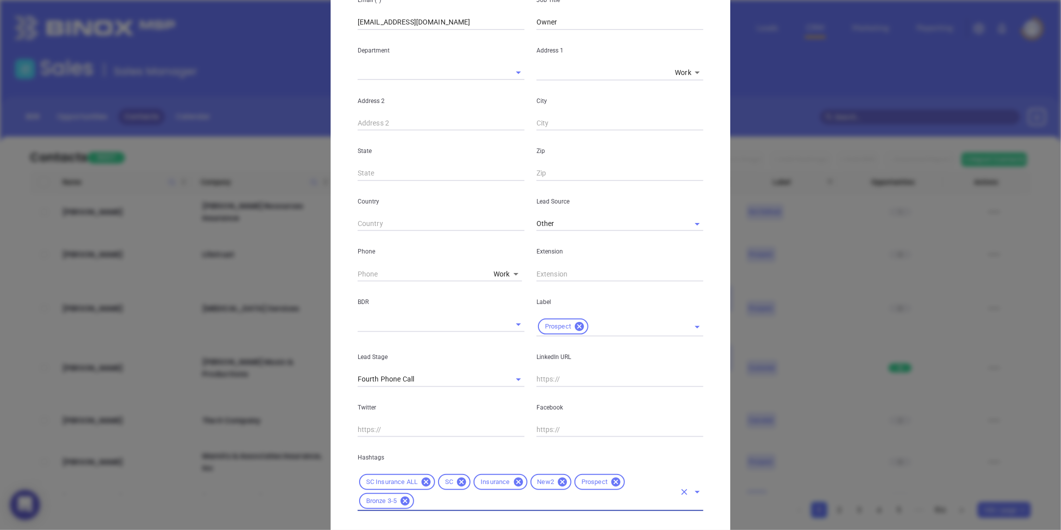
scroll to position [223, 0]
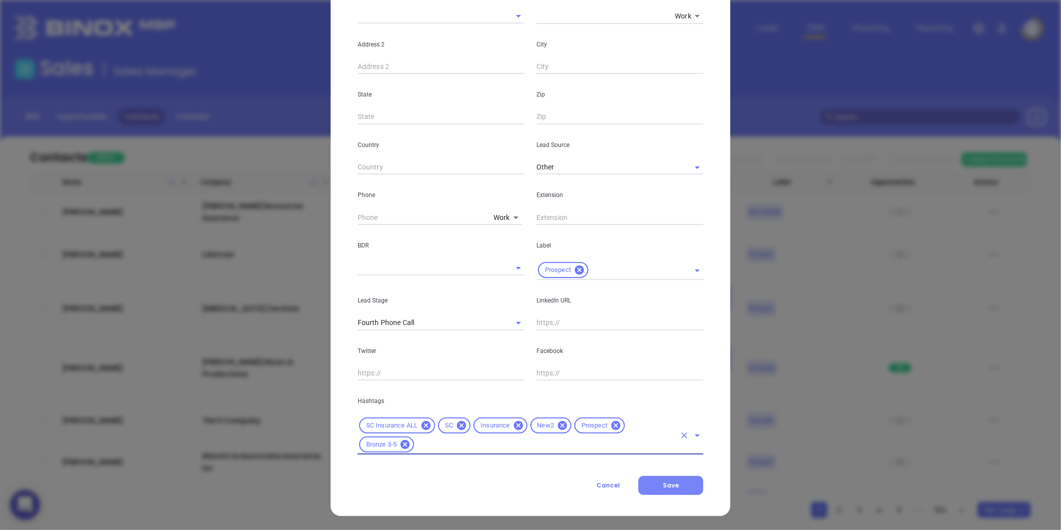
click at [672, 490] on button "Save" at bounding box center [670, 485] width 65 height 19
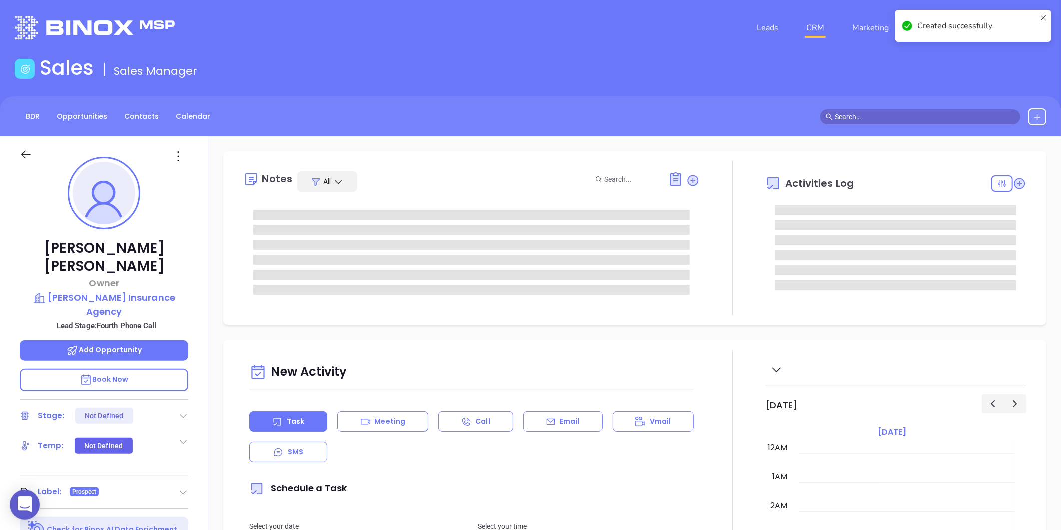
type input "08/13/2025"
type input "Gissela Vargas"
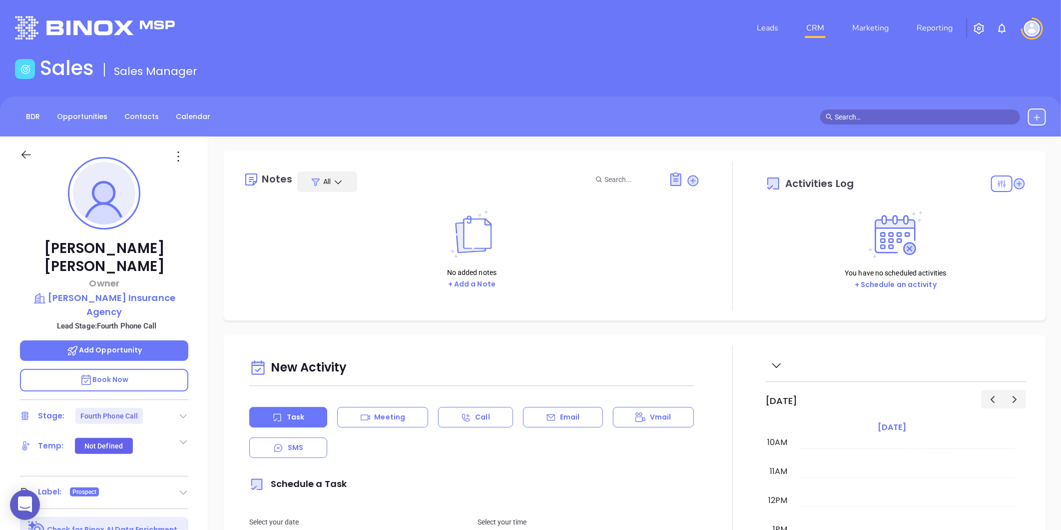
click at [177, 408] on div "Stage: Fourth Phone Call" at bounding box center [104, 416] width 168 height 16
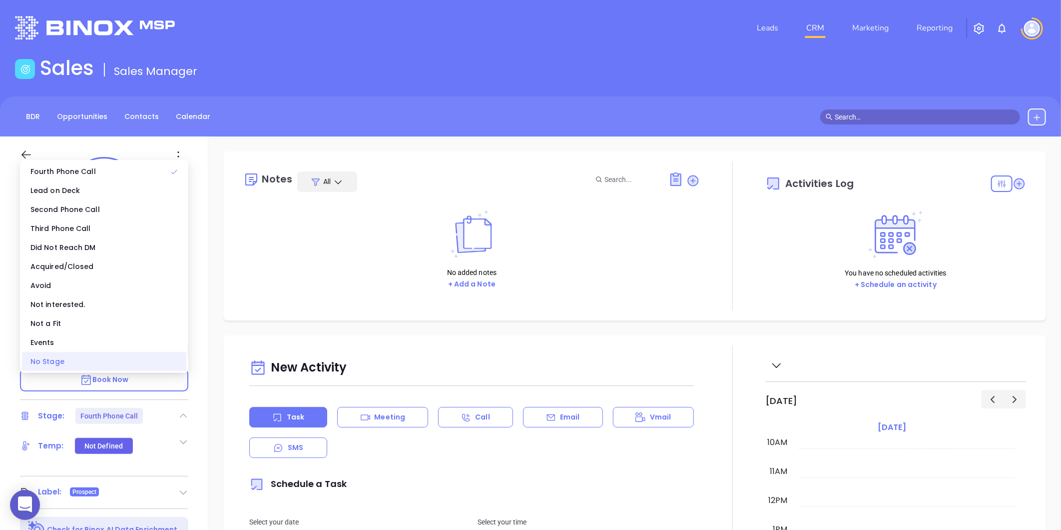
click at [69, 355] on div "No Stage" at bounding box center [104, 361] width 164 height 19
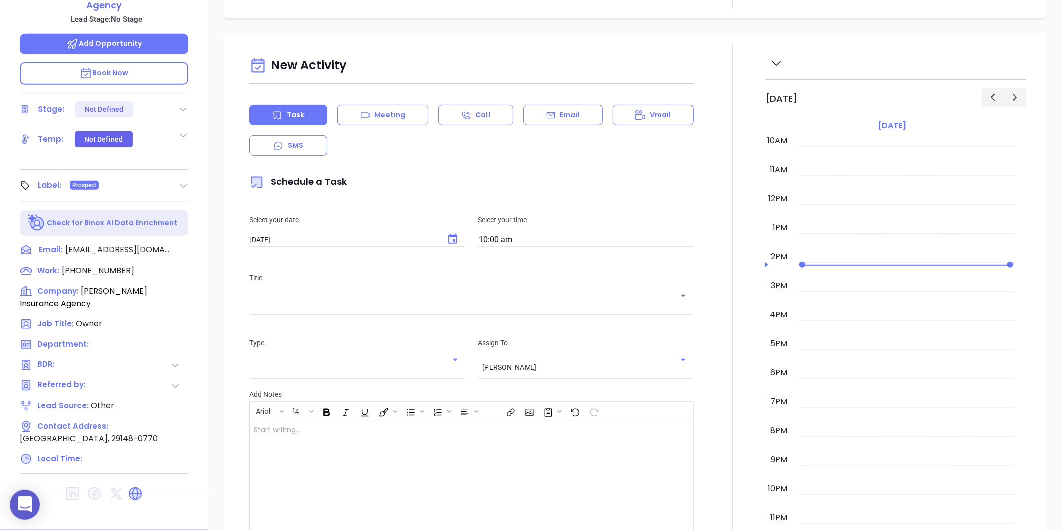
scroll to position [28, 0]
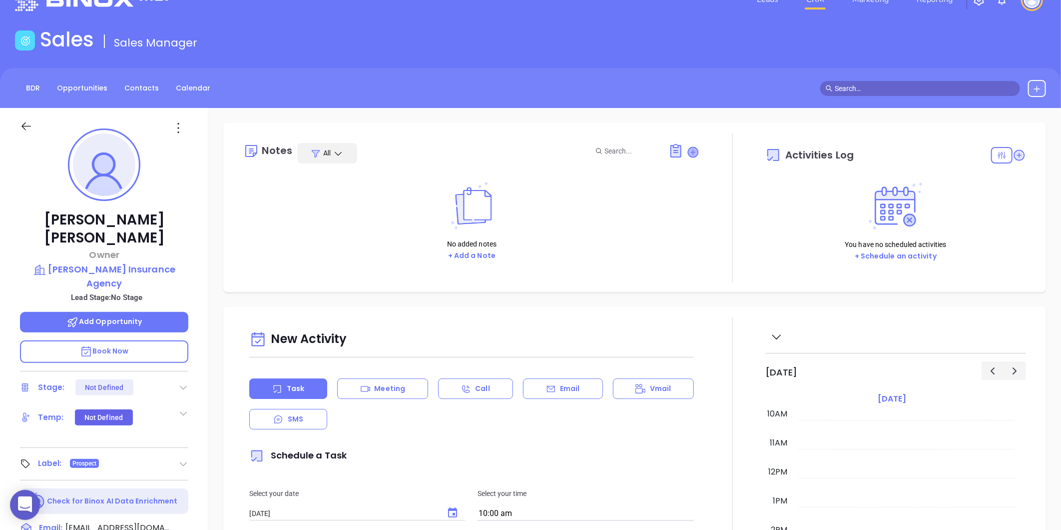
click at [688, 148] on icon at bounding box center [693, 152] width 10 height 10
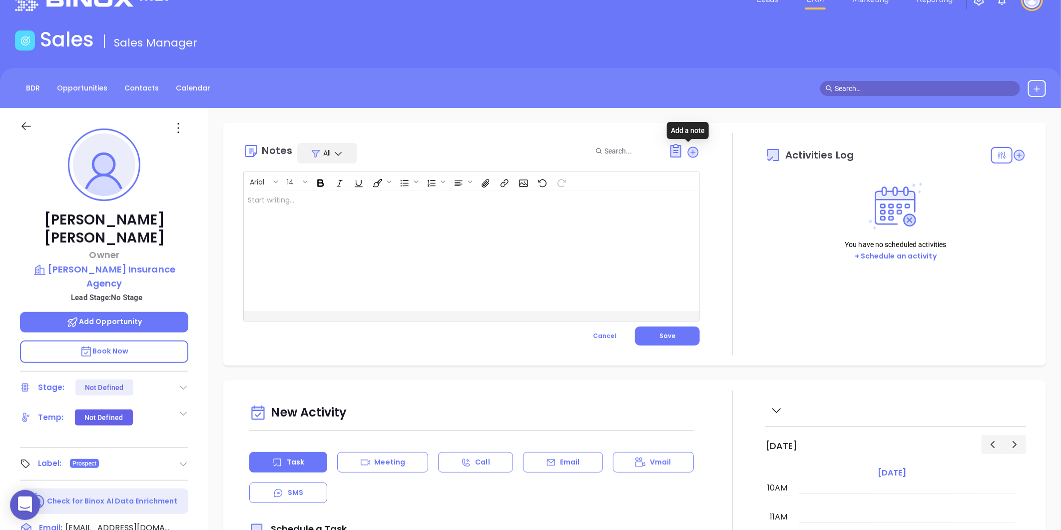
click at [361, 255] on div at bounding box center [456, 251] width 424 height 120
drag, startPoint x: 266, startPoint y: 197, endPoint x: 256, endPoint y: 203, distance: 11.7
click at [257, 203] on p "Linkedin profile not found." at bounding box center [456, 200] width 416 height 10
click at [367, 209] on div "Linkedin profile not found." at bounding box center [456, 251] width 424 height 120
click at [642, 336] on button "Save" at bounding box center [667, 335] width 65 height 19
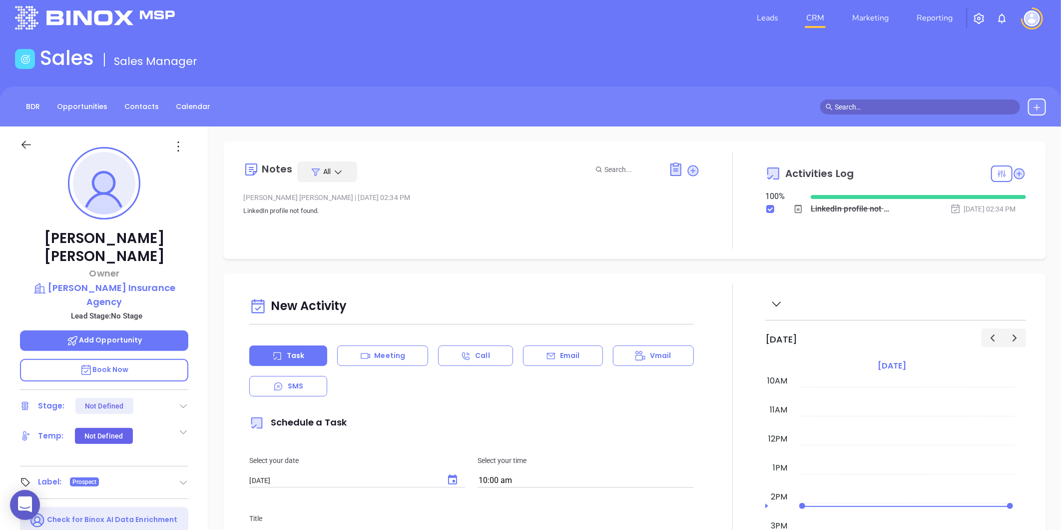
scroll to position [0, 0]
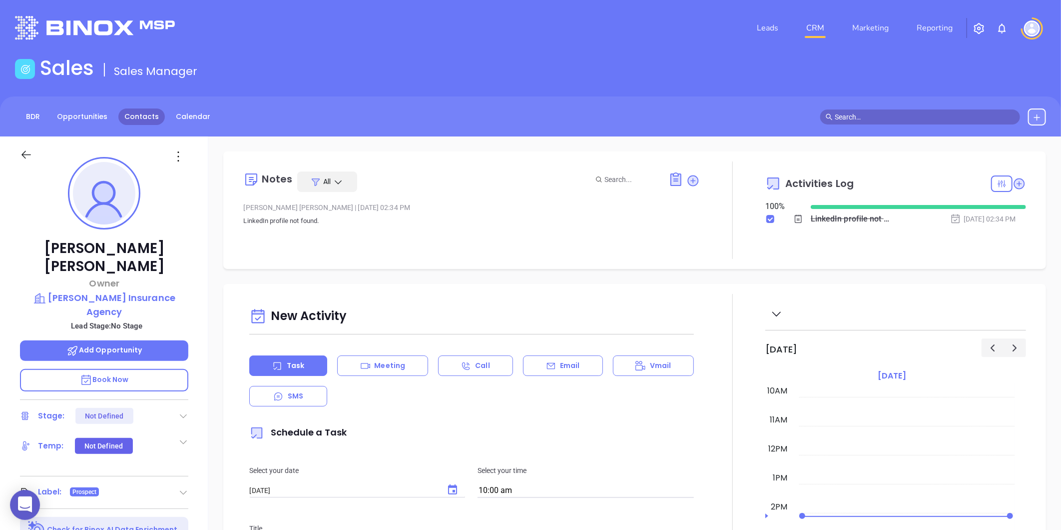
click at [123, 122] on link "Contacts" at bounding box center [141, 116] width 46 height 16
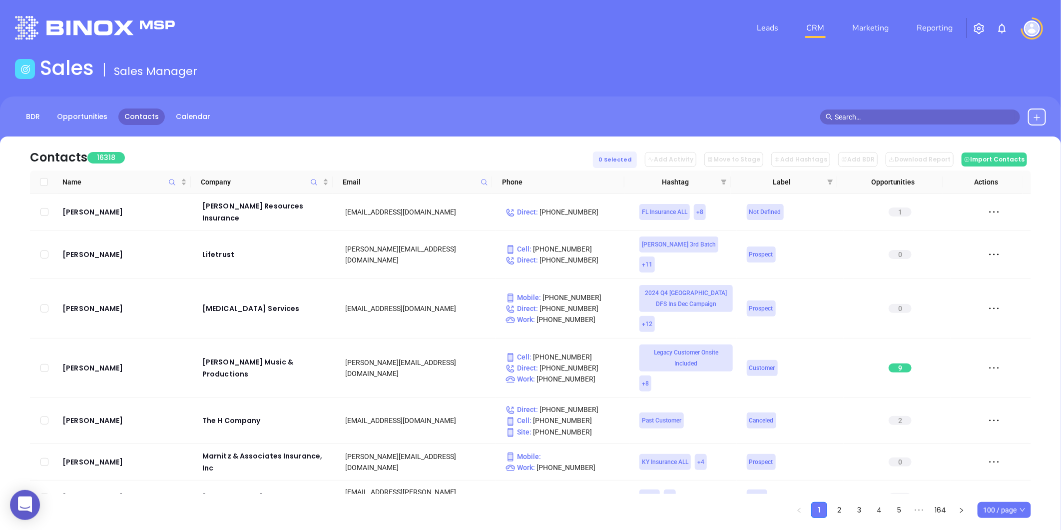
click at [490, 181] on span at bounding box center [484, 181] width 11 height 15
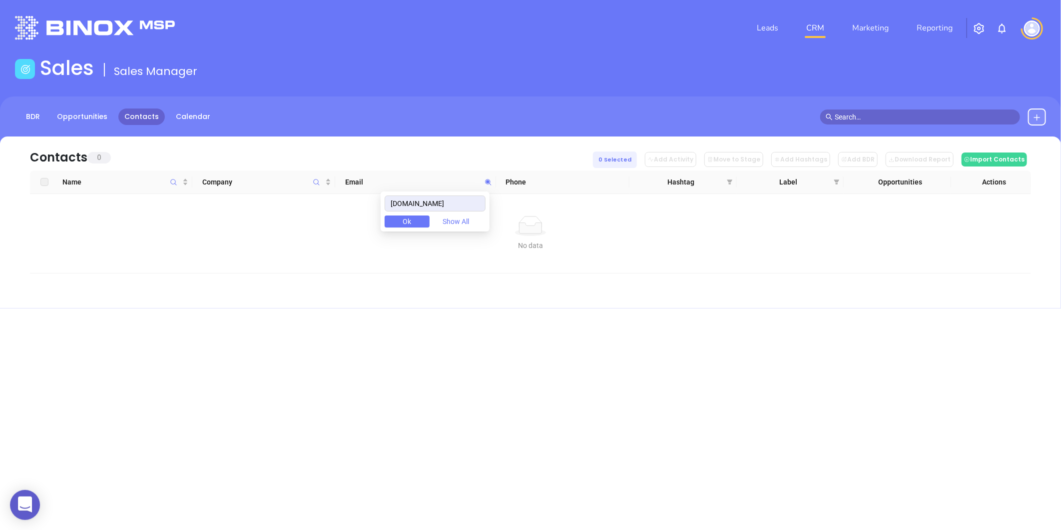
drag, startPoint x: 481, startPoint y: 200, endPoint x: 297, endPoint y: 202, distance: 183.9
click at [297, 201] on body "0 Leads CRM Marketing Reporting Financial Leads Leads Sales Sales Manager BDR O…" at bounding box center [530, 265] width 1061 height 530
type input "foundersfcuinsurance.com"
click at [316, 180] on icon "Company" at bounding box center [316, 181] width 7 height 7
click at [483, 179] on span at bounding box center [488, 181] width 11 height 15
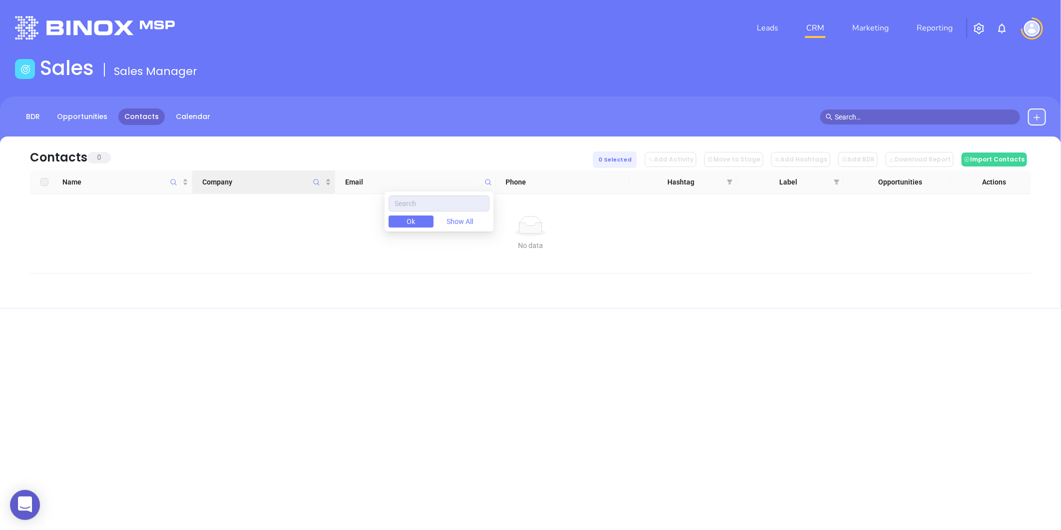
click at [318, 186] on span "Company" at bounding box center [316, 181] width 11 height 23
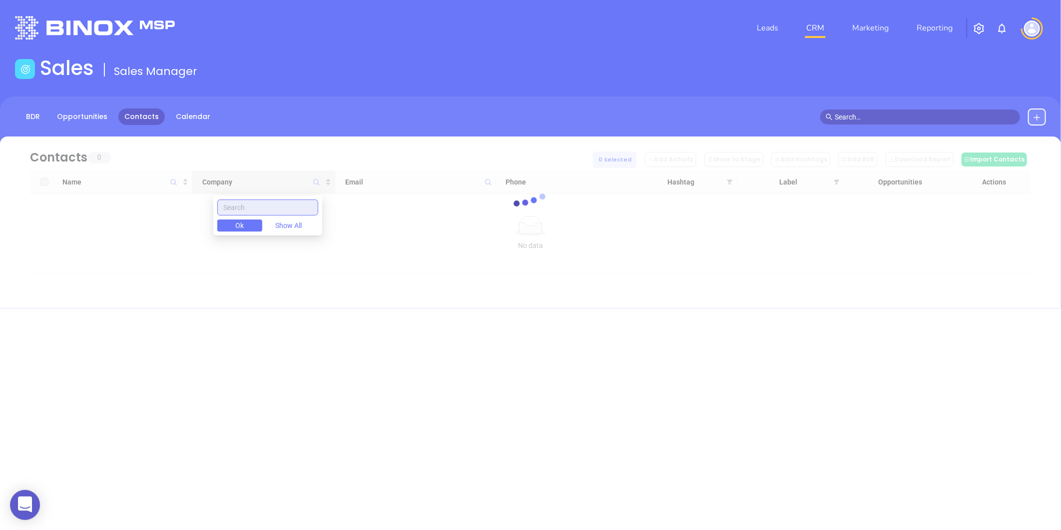
paste input "Bridge Insurance"
type input "Bridge Insurance"
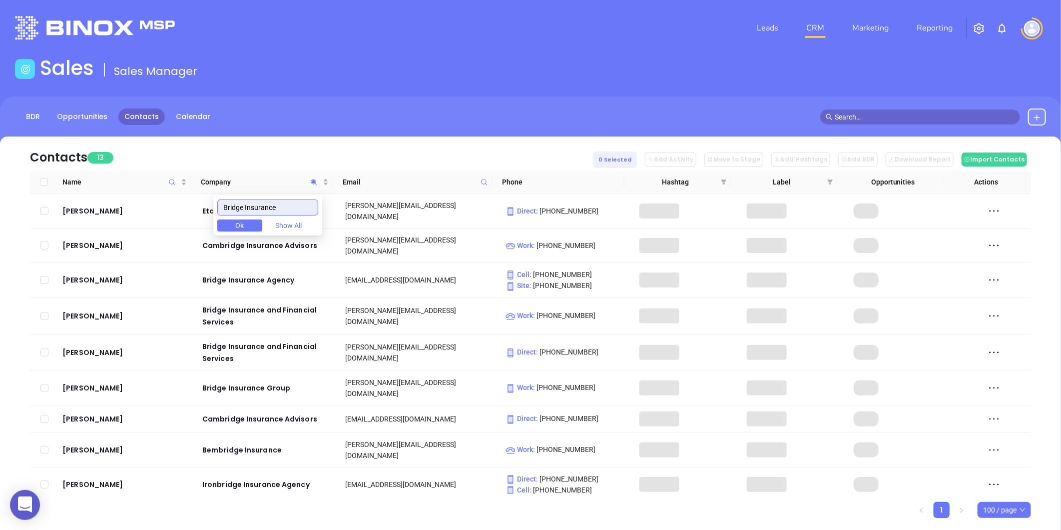
drag, startPoint x: 297, startPoint y: 205, endPoint x: 217, endPoint y: 217, distance: 81.3
click at [217, 217] on body "0 Leads CRM Marketing Reporting Financial Leads Leads Sales Sales Manager BDR O…" at bounding box center [530, 265] width 1061 height 530
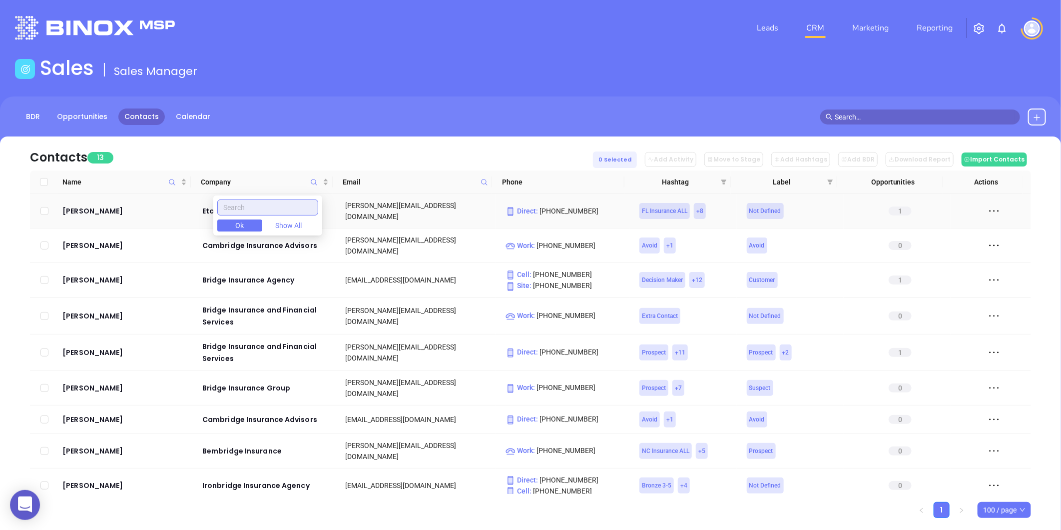
paste input "Bridge Insurance"
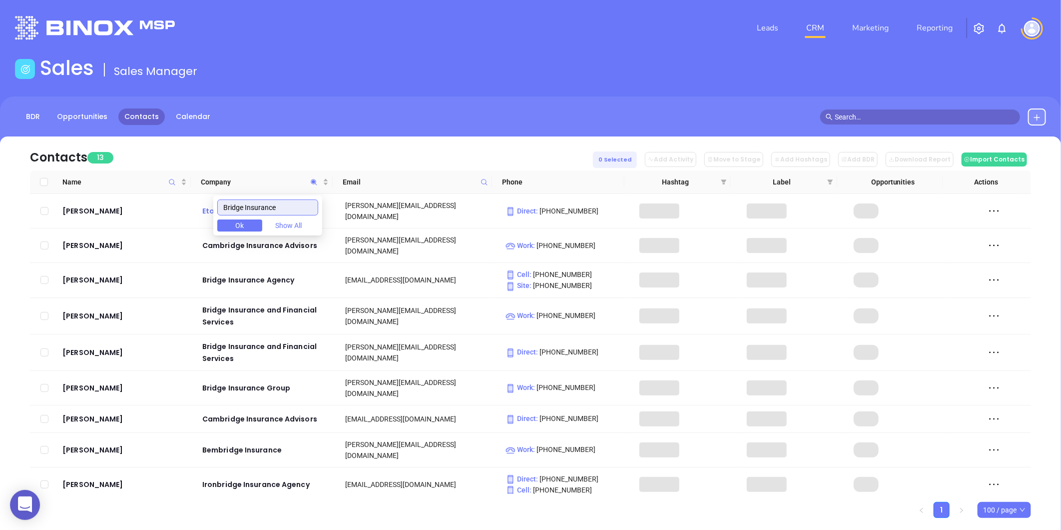
click at [209, 203] on body "0 Leads CRM Marketing Reporting Financial Leads Leads Sales Sales Manager BDR O…" at bounding box center [530, 265] width 1061 height 530
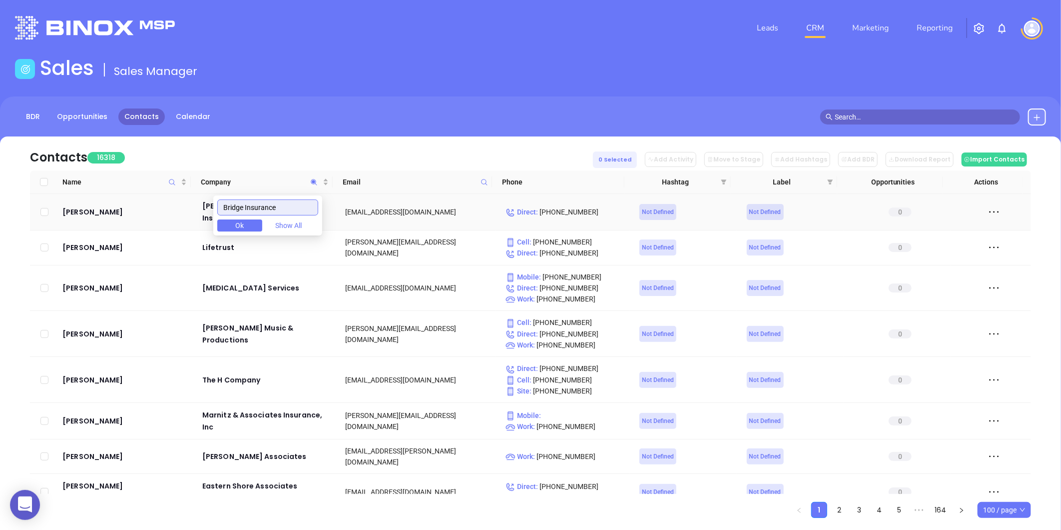
type input "Bridge Insurance"
click at [208, 203] on div "Moore Resources Insurance" at bounding box center [266, 212] width 129 height 24
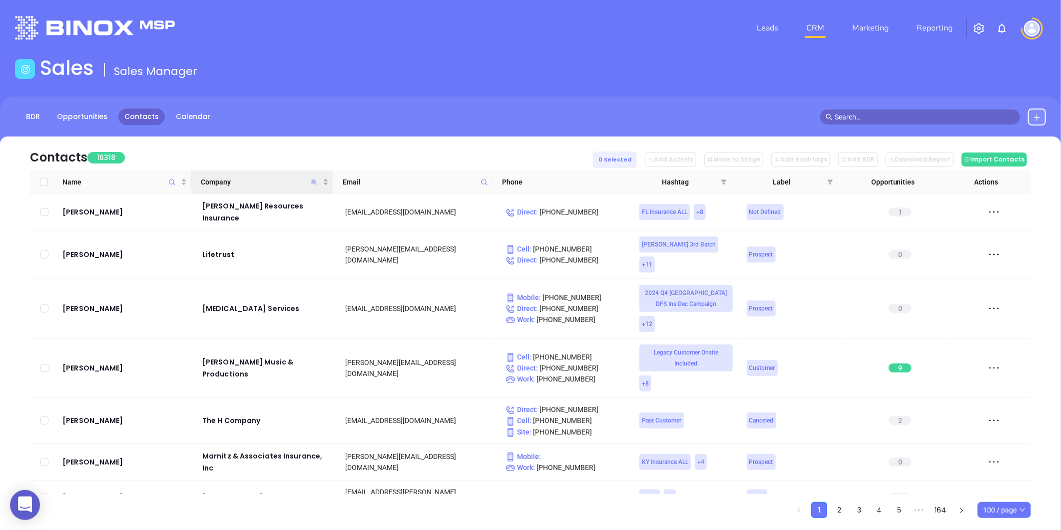
click at [313, 183] on icon "Company" at bounding box center [313, 181] width 7 height 7
paste input "Bridge Insurance"
type input "Bridge Insurance"
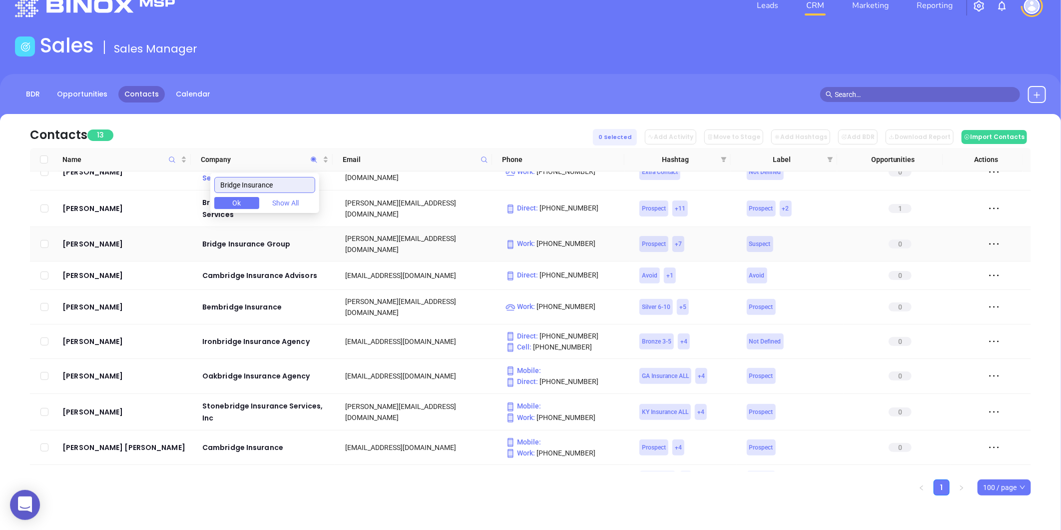
scroll to position [123, 0]
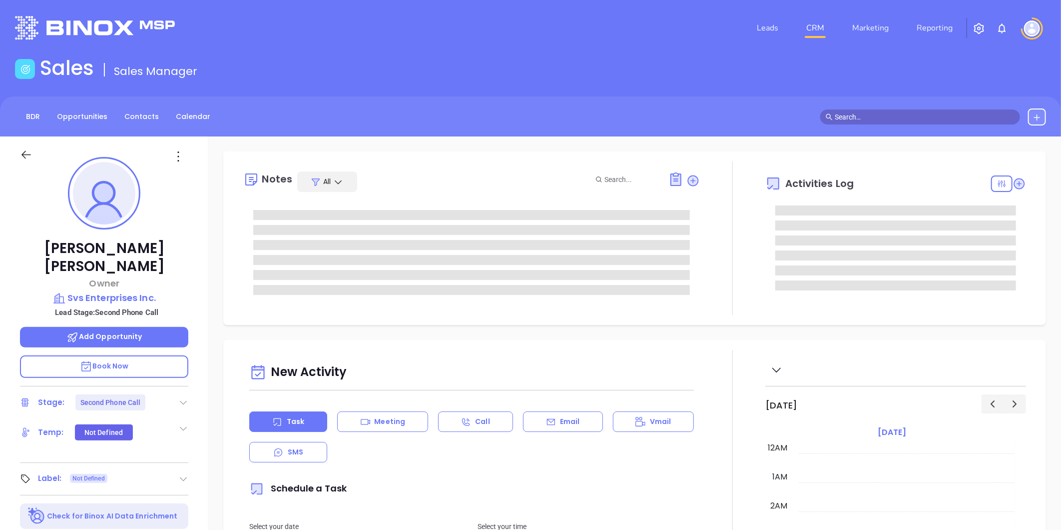
scroll to position [290, 0]
type input "[PERSON_NAME]"
click at [183, 401] on icon at bounding box center [183, 403] width 7 height 4
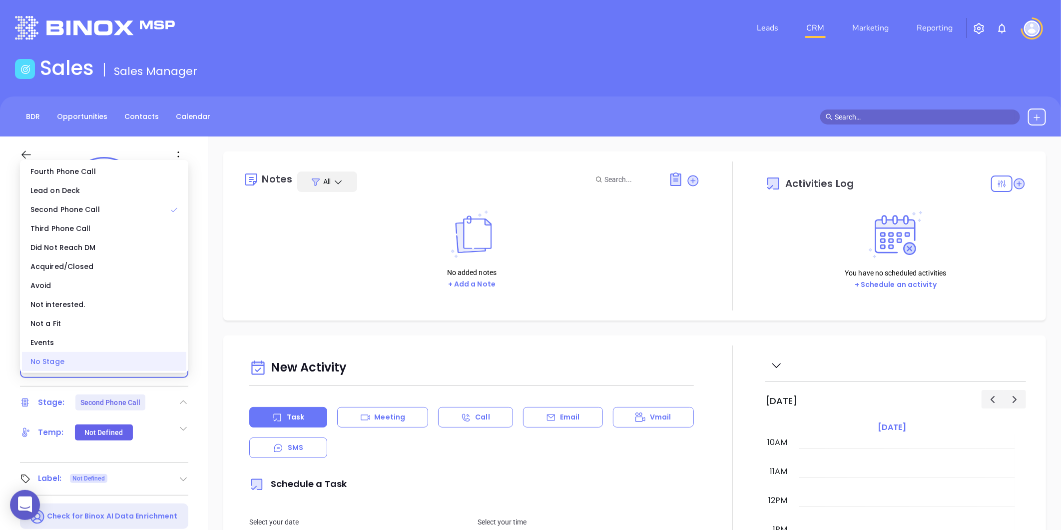
click at [61, 363] on div "No Stage" at bounding box center [104, 361] width 164 height 19
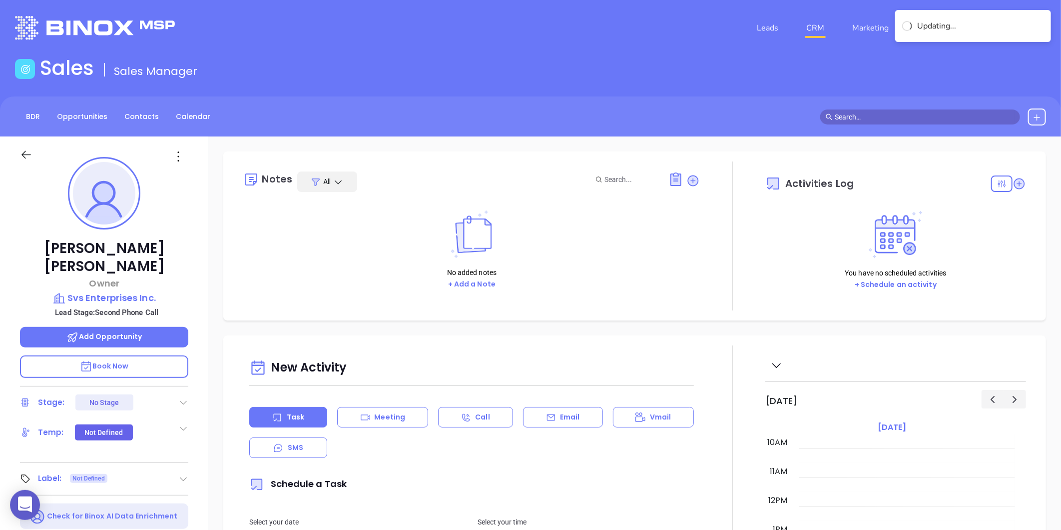
click at [187, 474] on icon at bounding box center [183, 479] width 10 height 10
click at [126, 499] on div "Prospect" at bounding box center [139, 507] width 29 height 16
click at [123, 291] on p "Svs Enterprises Inc." at bounding box center [104, 298] width 168 height 14
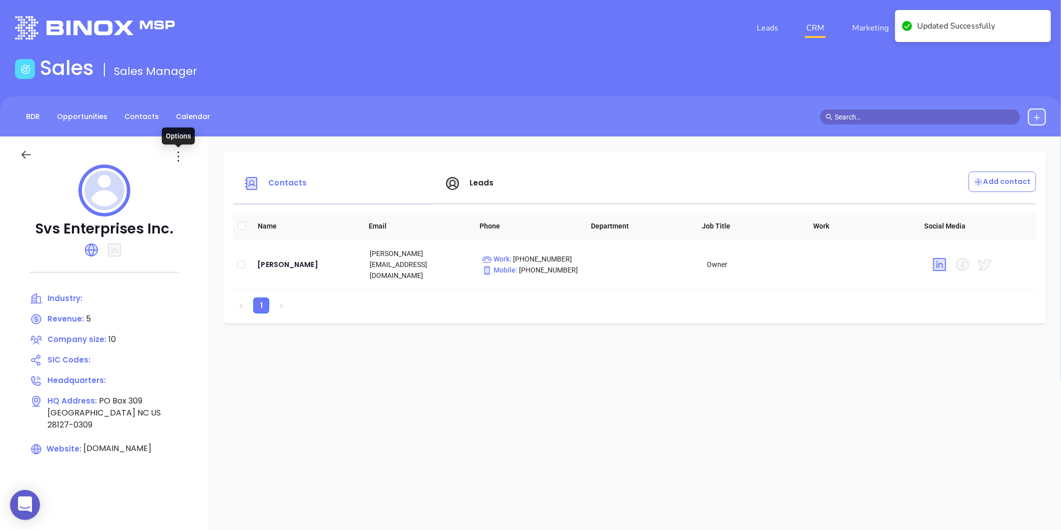
click at [181, 156] on icon at bounding box center [178, 156] width 16 height 16
click at [190, 177] on div "Edit" at bounding box center [223, 175] width 90 height 11
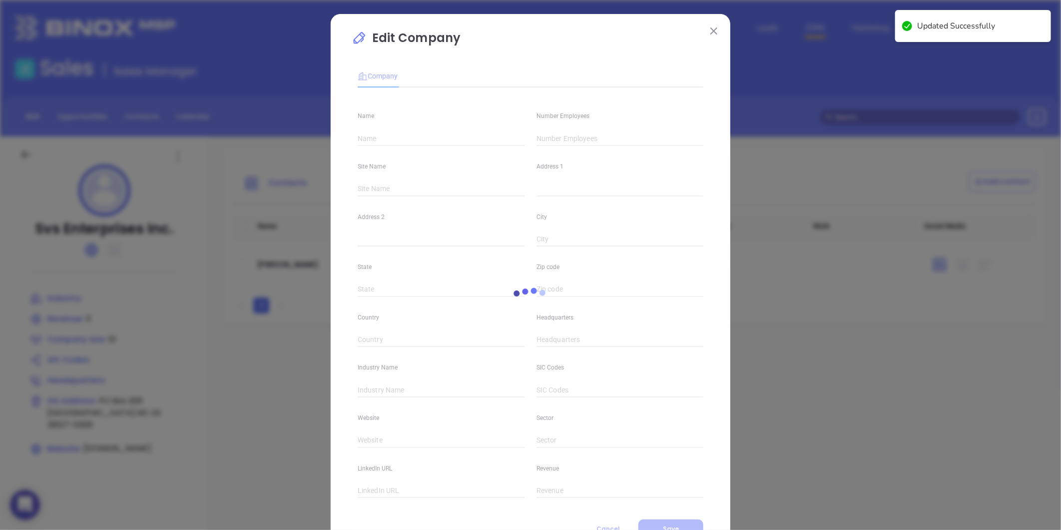
type input "Svs Enterprises Inc."
type input "10"
type input "[DOMAIN_NAME]"
type input "5"
drag, startPoint x: 546, startPoint y: 136, endPoint x: 510, endPoint y: 147, distance: 37.0
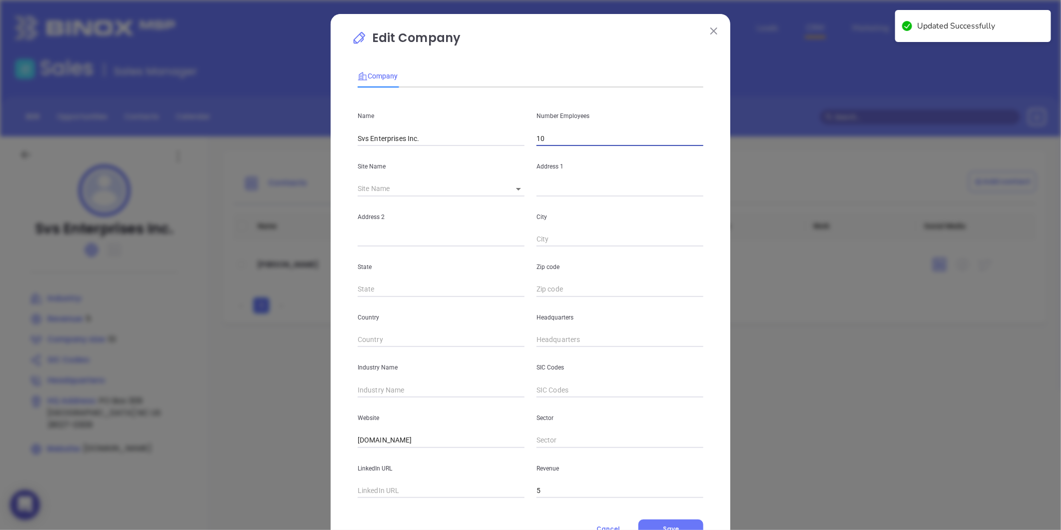
click at [515, 146] on div "Name Svs Enterprises Inc. Number Employees 10" at bounding box center [531, 120] width 358 height 50
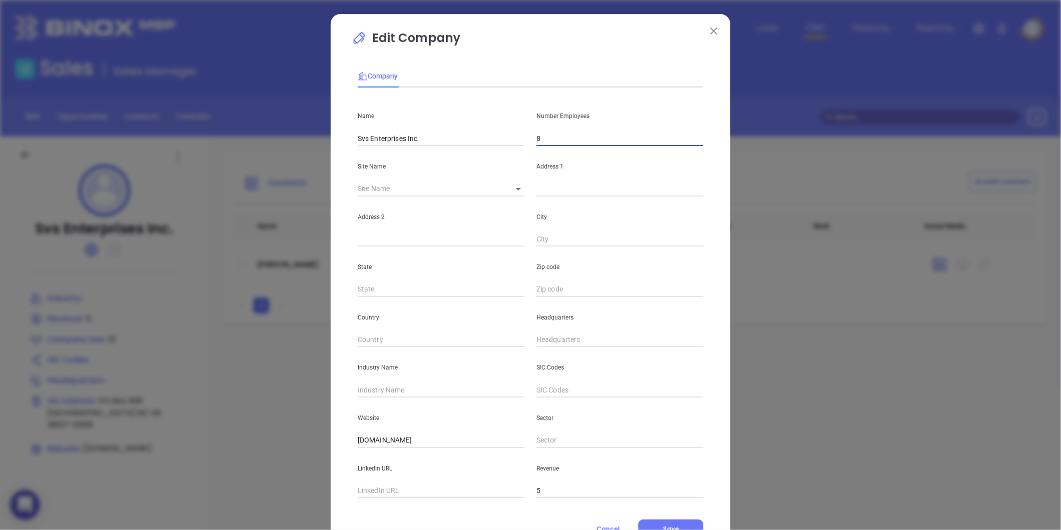
type input "8"
click at [545, 173] on div "Address 1" at bounding box center [620, 171] width 179 height 50
click at [546, 183] on input "text" at bounding box center [620, 188] width 167 height 15
paste input "[STREET_ADDRESS]"
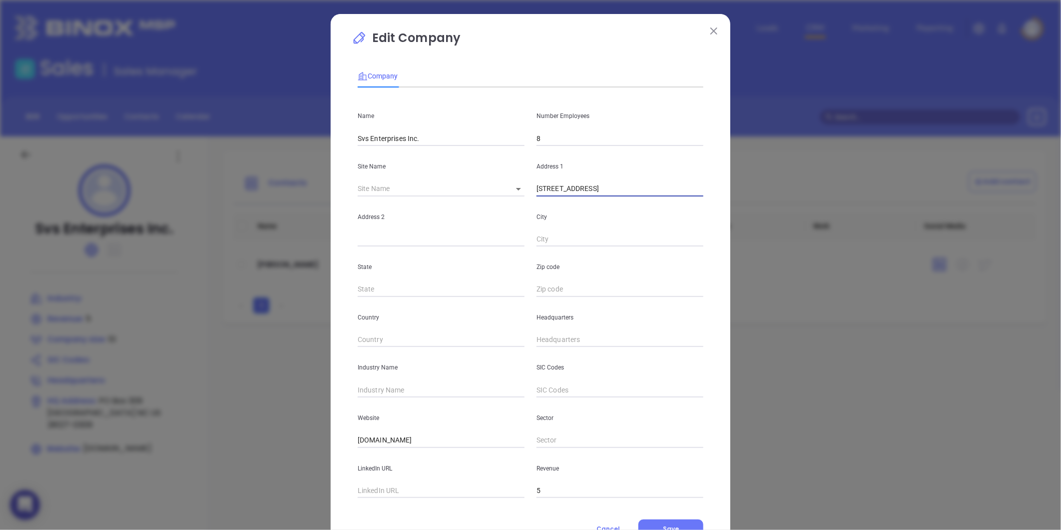
drag, startPoint x: 682, startPoint y: 191, endPoint x: 687, endPoint y: 192, distance: 5.1
click at [687, 192] on input "[STREET_ADDRESS]" at bounding box center [620, 188] width 167 height 15
drag, startPoint x: 678, startPoint y: 193, endPoint x: 701, endPoint y: 190, distance: 22.8
click at [701, 190] on div "Address [STREET_ADDRESS]" at bounding box center [620, 171] width 179 height 50
type input "[STREET_ADDRESS]"
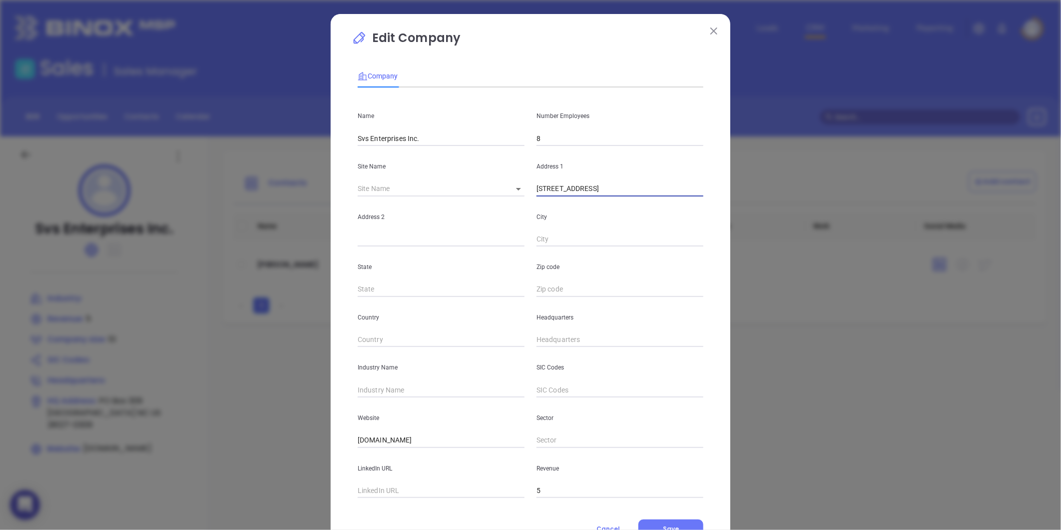
scroll to position [0, 0]
drag, startPoint x: 534, startPoint y: 296, endPoint x: 553, endPoint y: 288, distance: 20.6
click at [537, 296] on input "text" at bounding box center [620, 289] width 167 height 15
paste input "28001"
type input "28001"
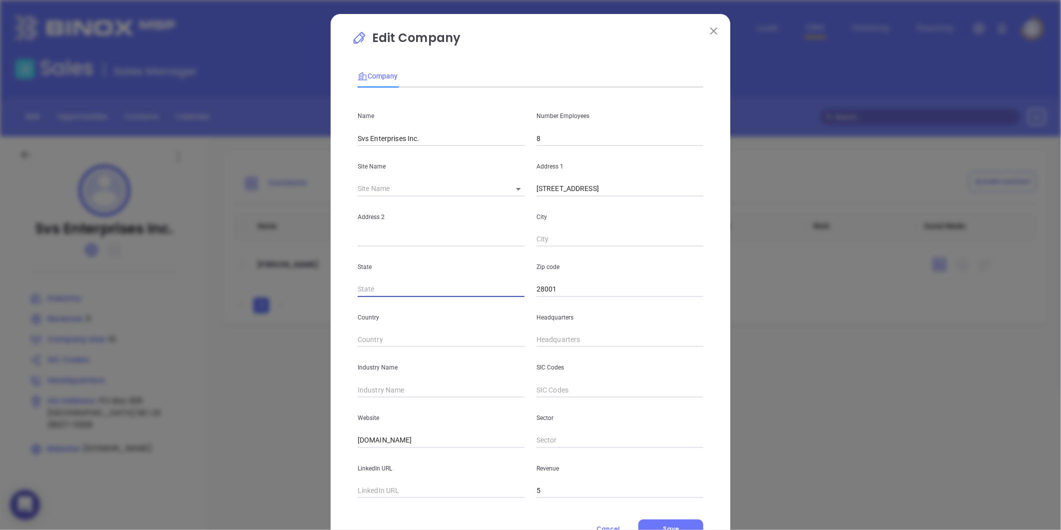
click at [393, 291] on input "text" at bounding box center [441, 289] width 167 height 15
type input "NC"
drag, startPoint x: 660, startPoint y: 195, endPoint x: 663, endPoint y: 205, distance: 10.9
click at [663, 205] on div "Name Svs Enterprises Inc. Number Employees 8 Site Name ​ Address 1 [STREET_ADDR…" at bounding box center [531, 296] width 346 height 402
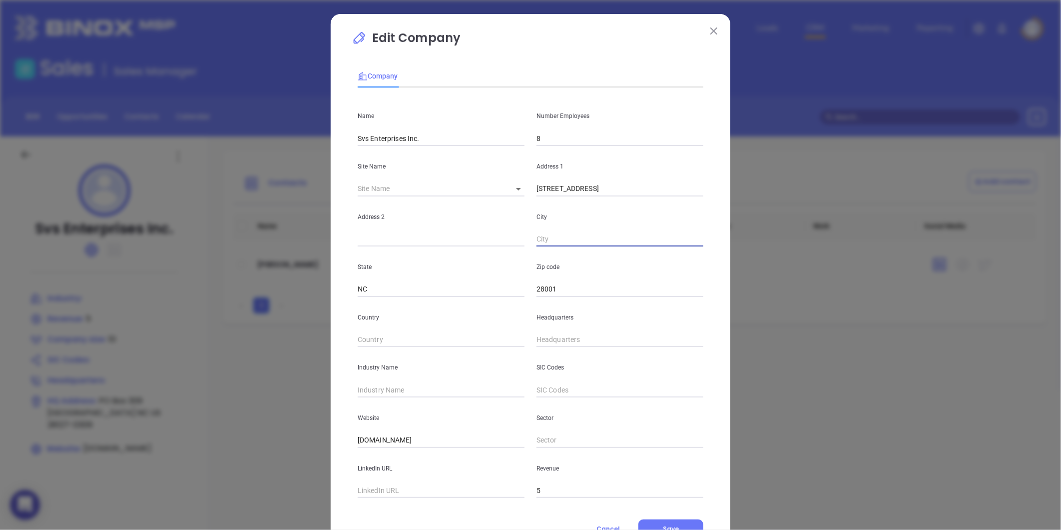
scroll to position [0, 0]
click at [600, 233] on input "text" at bounding box center [620, 239] width 167 height 15
paste input "Albemarle"
type input "Albemarle"
drag, startPoint x: 620, startPoint y: 192, endPoint x: 657, endPoint y: 196, distance: 36.7
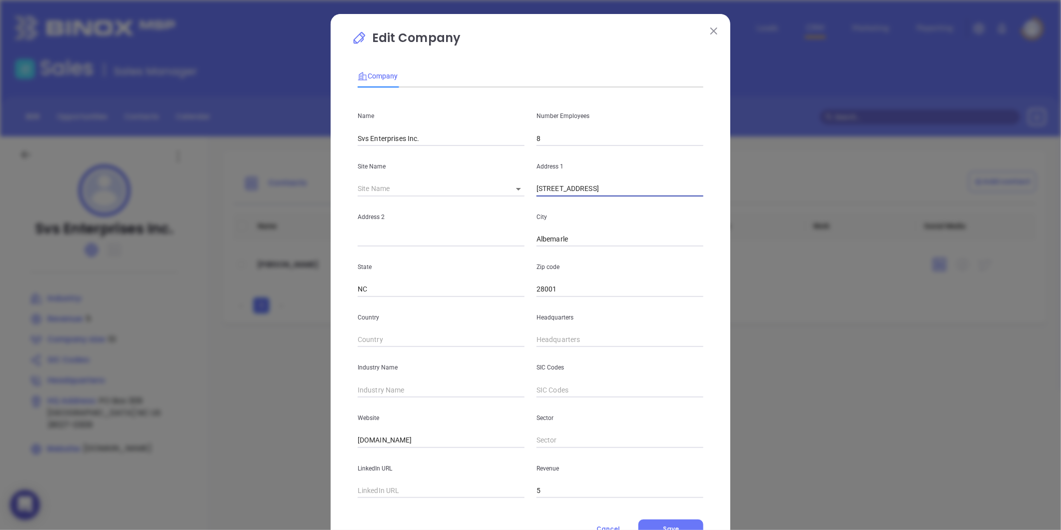
click at [657, 196] on input "[STREET_ADDRESS]" at bounding box center [620, 188] width 167 height 15
click at [390, 240] on input "text" at bounding box center [441, 239] width 167 height 15
paste input "PO Box 430"
type input "PO Box 430"
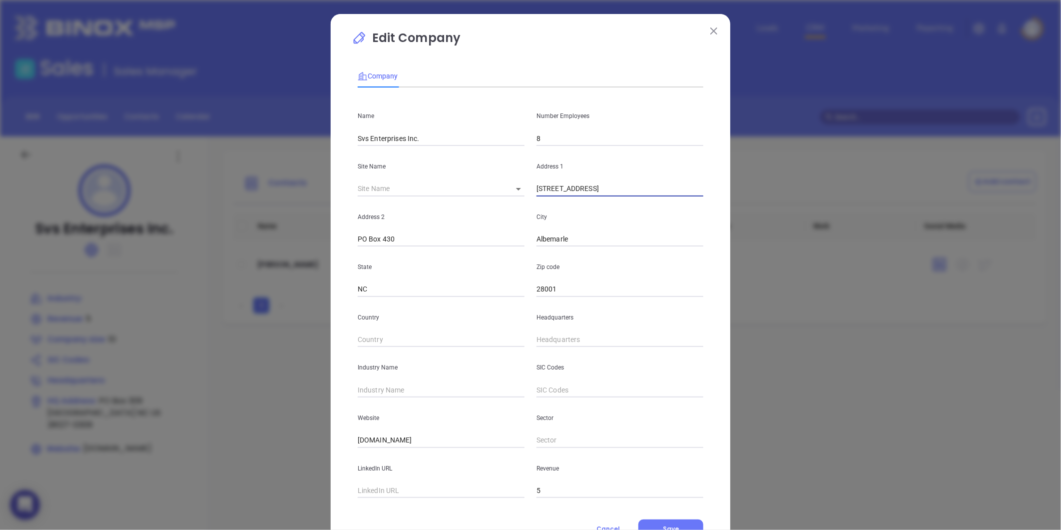
drag, startPoint x: 621, startPoint y: 193, endPoint x: 719, endPoint y: 216, distance: 101.1
click at [719, 216] on div "Edit Company Company Name Svs Enterprises Inc. Number Employees 8 Site Name ​ A…" at bounding box center [531, 286] width 400 height 545
type input "[STREET_ADDRESS] bypass W."
click at [531, 336] on div "Headquarters" at bounding box center [620, 322] width 179 height 50
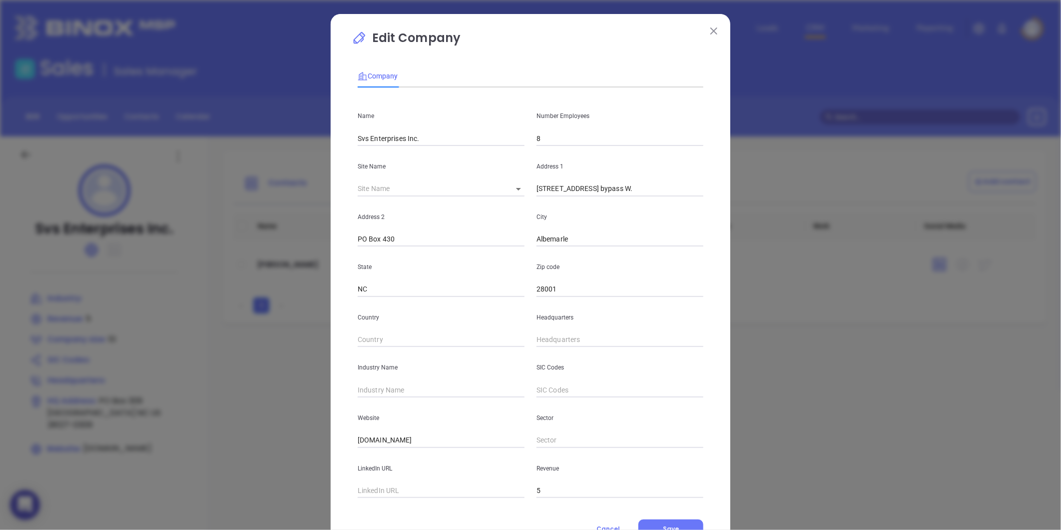
type input "( ) -"
click at [539, 338] on input "( ) -" at bounding box center [620, 339] width 167 height 15
paste input "704) 982-0155"
type input "[PHONE_NUMBER]"
click at [388, 395] on input "text" at bounding box center [441, 389] width 167 height 15
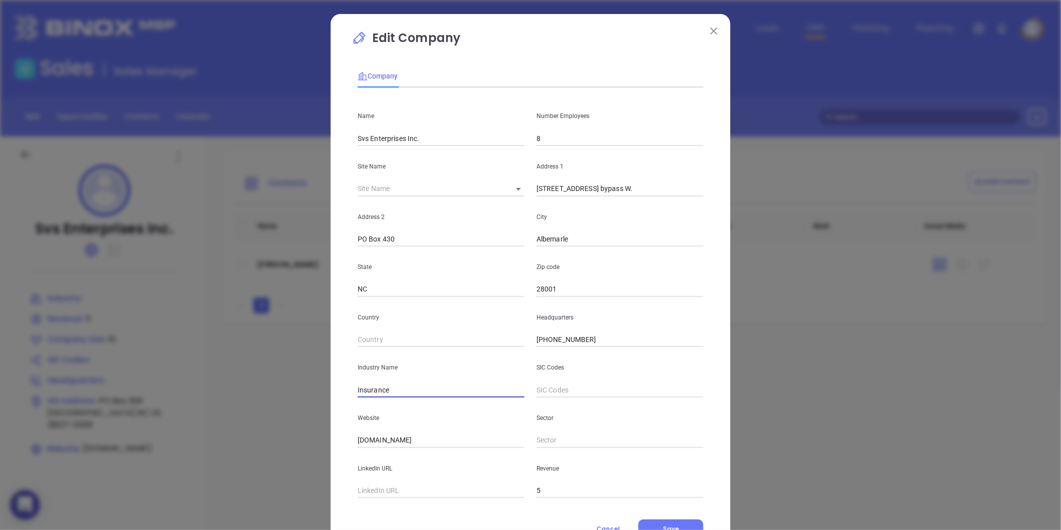
type input "Insurance"
drag, startPoint x: 434, startPoint y: 451, endPoint x: 428, endPoint y: 451, distance: 6.0
click at [428, 451] on div "LinkedIn URL" at bounding box center [441, 473] width 179 height 50
drag, startPoint x: 417, startPoint y: 440, endPoint x: 321, endPoint y: 459, distance: 97.2
click at [324, 461] on div "Edit Company Company Name Svs Enterprises Inc. Number Employees 8 Site Name ​ A…" at bounding box center [530, 265] width 1061 height 530
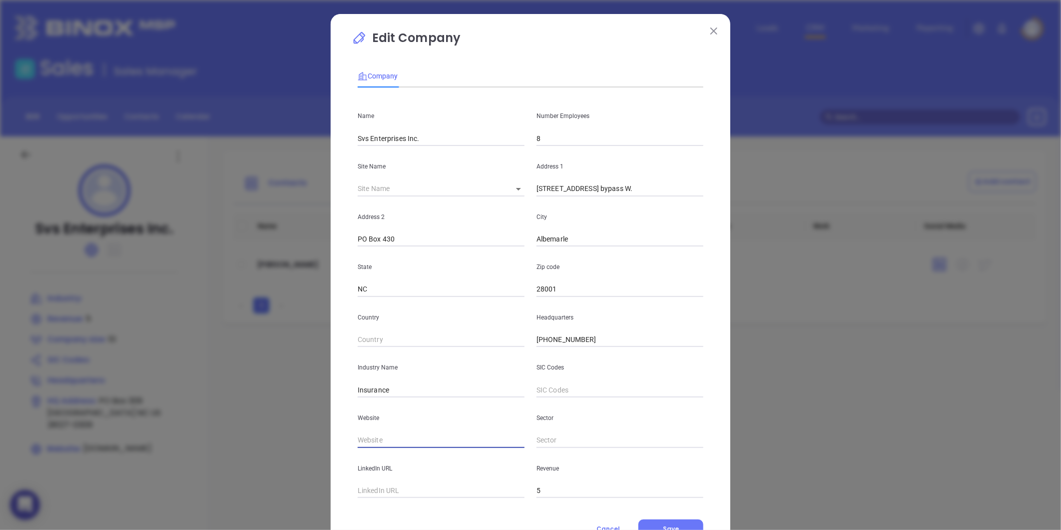
paste input "https://www.sheltoninsurancecenter.com/"
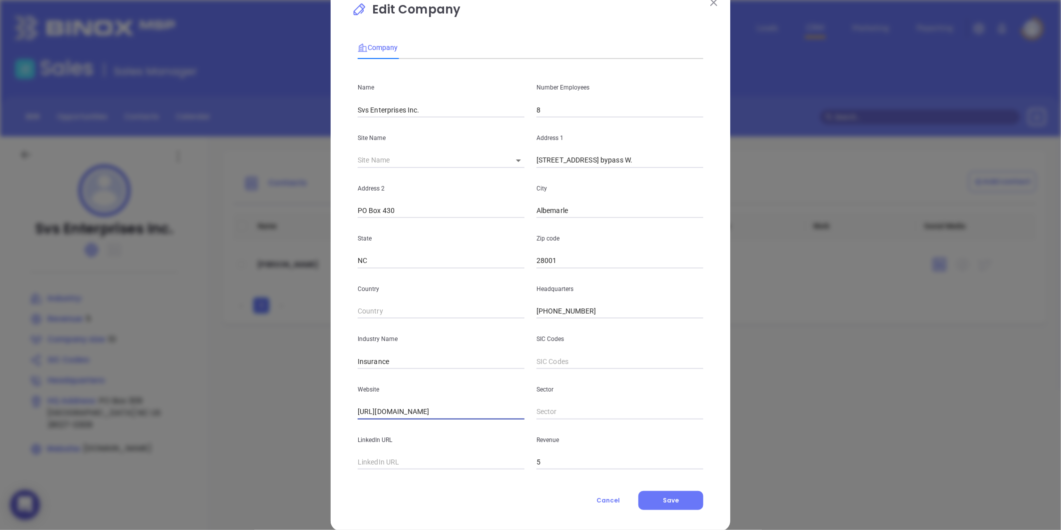
scroll to position [43, 0]
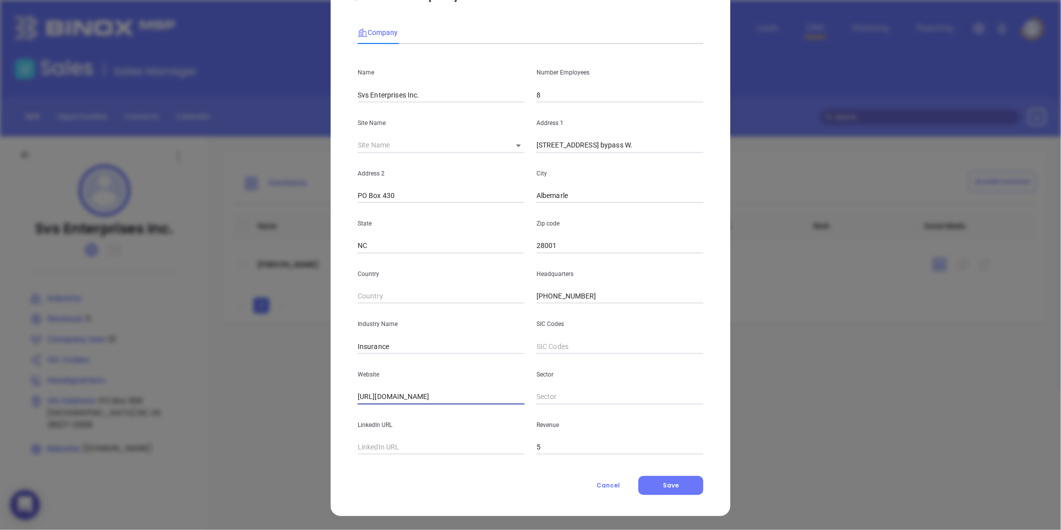
type input "https://www.sheltoninsurancecenter.com/"
click at [647, 493] on button "Save" at bounding box center [670, 485] width 65 height 19
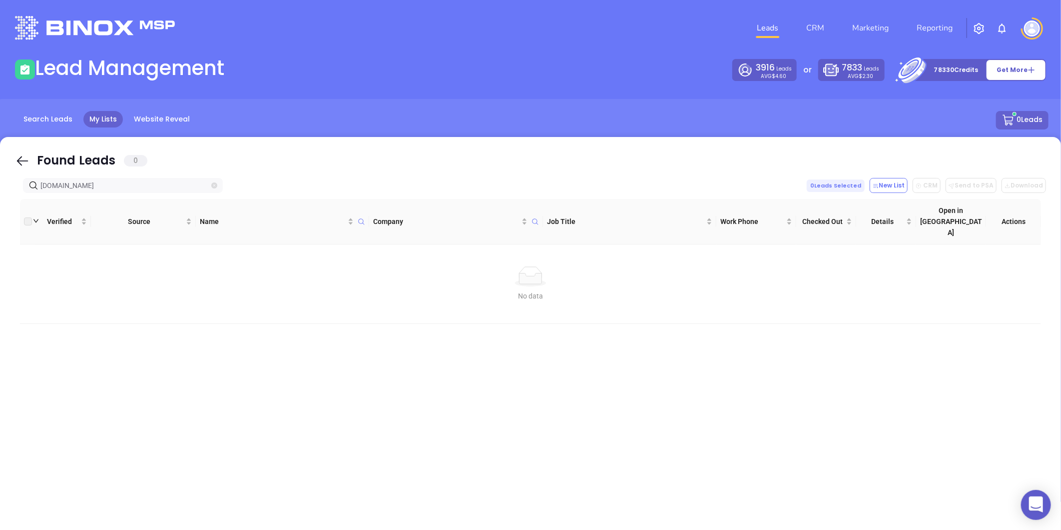
click at [216, 183] on icon "close-circle" at bounding box center [214, 185] width 6 height 6
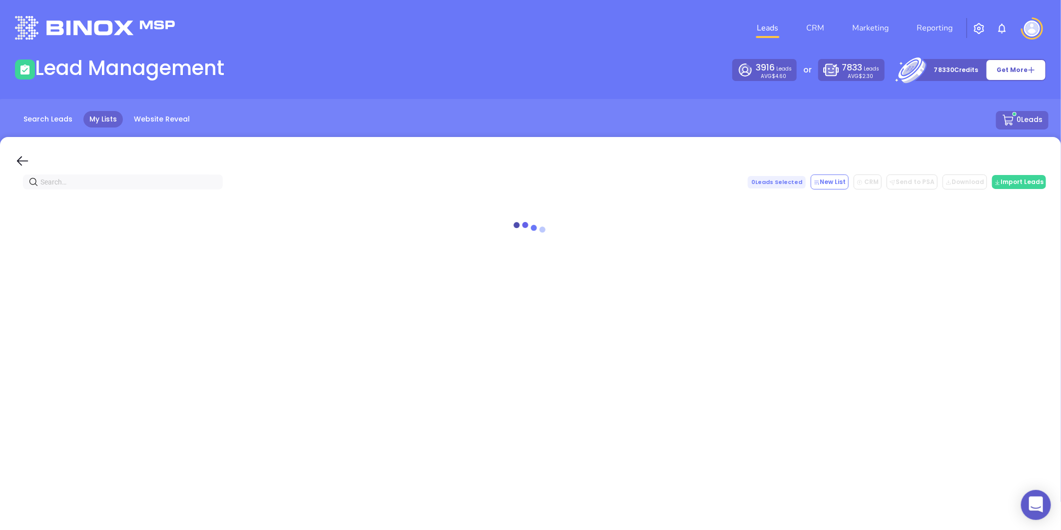
paste input "foundersfcu.com"
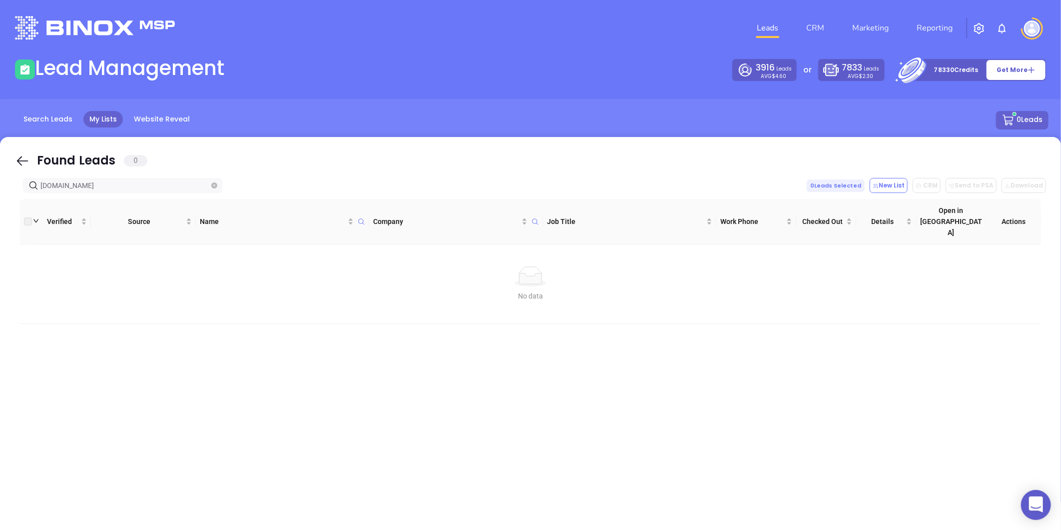
type input "foundersfcu.com"
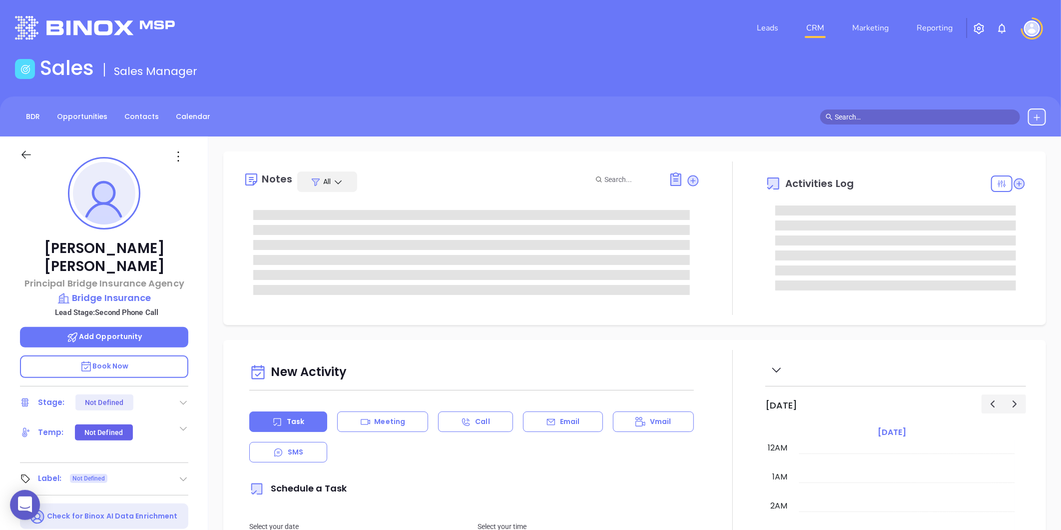
type input "[DATE]"
type input "[PERSON_NAME]"
click at [182, 397] on icon at bounding box center [183, 402] width 10 height 10
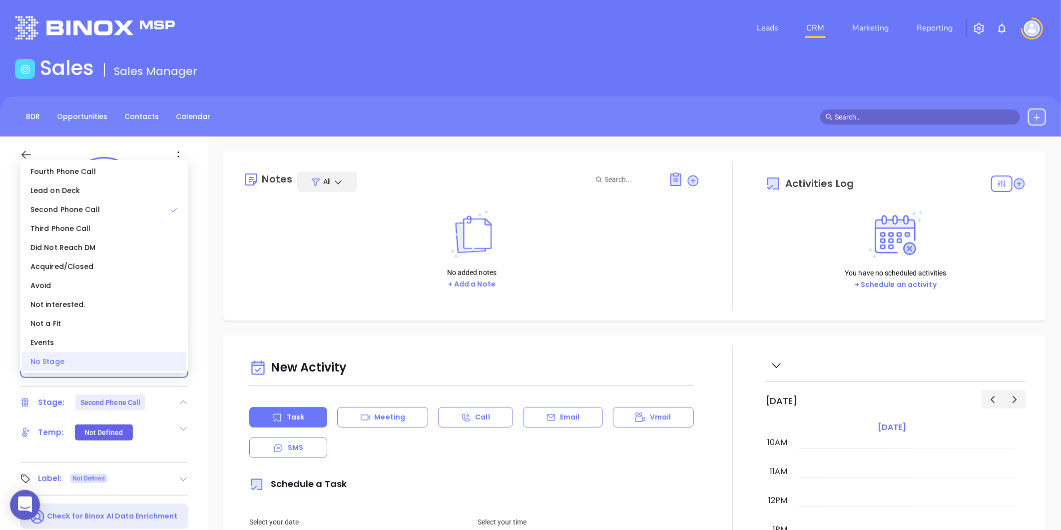
click at [76, 363] on div "No Stage" at bounding box center [104, 361] width 164 height 19
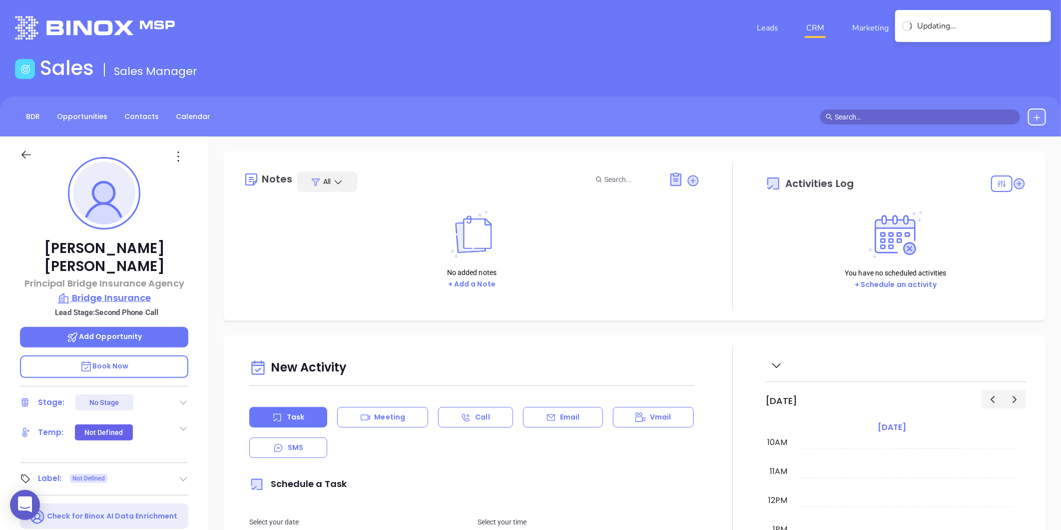
click at [110, 291] on p "Bridge Insurance" at bounding box center [104, 298] width 168 height 14
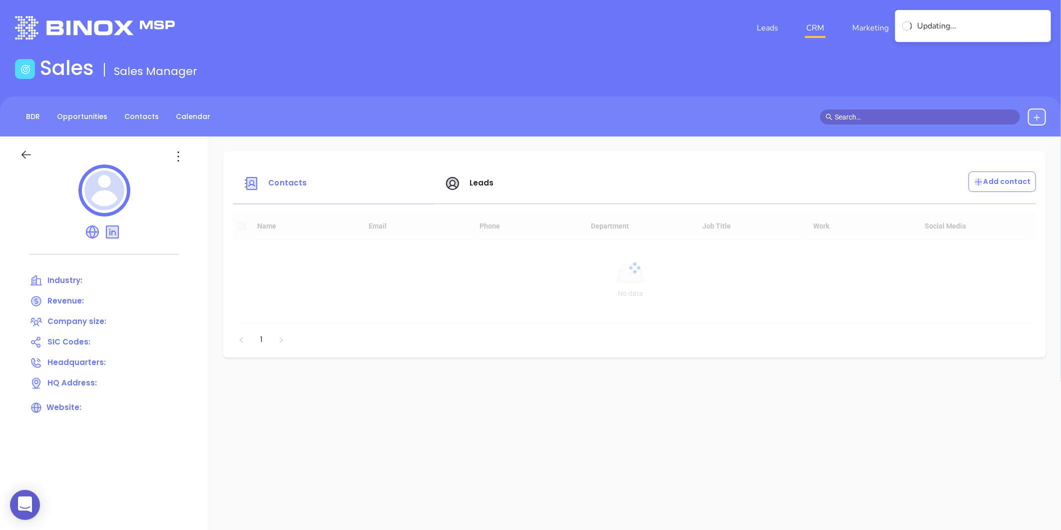
click at [170, 168] on div at bounding box center [104, 191] width 168 height 55
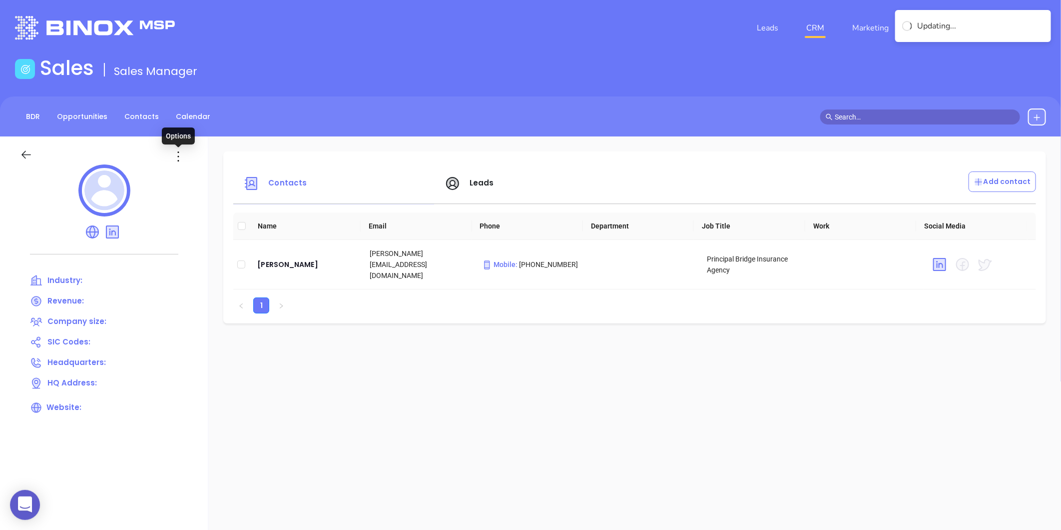
click at [173, 159] on icon at bounding box center [178, 156] width 16 height 16
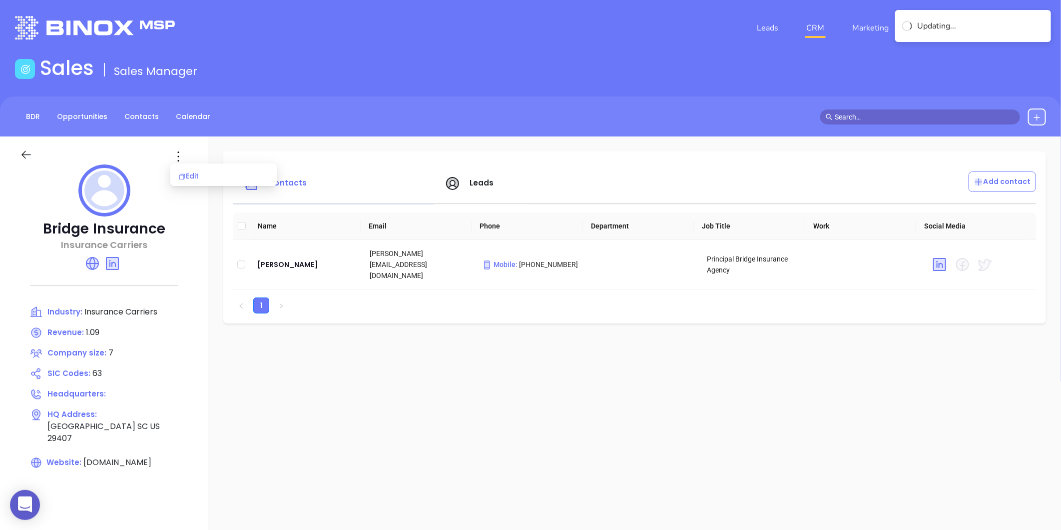
click at [193, 171] on div "Edit" at bounding box center [223, 175] width 90 height 11
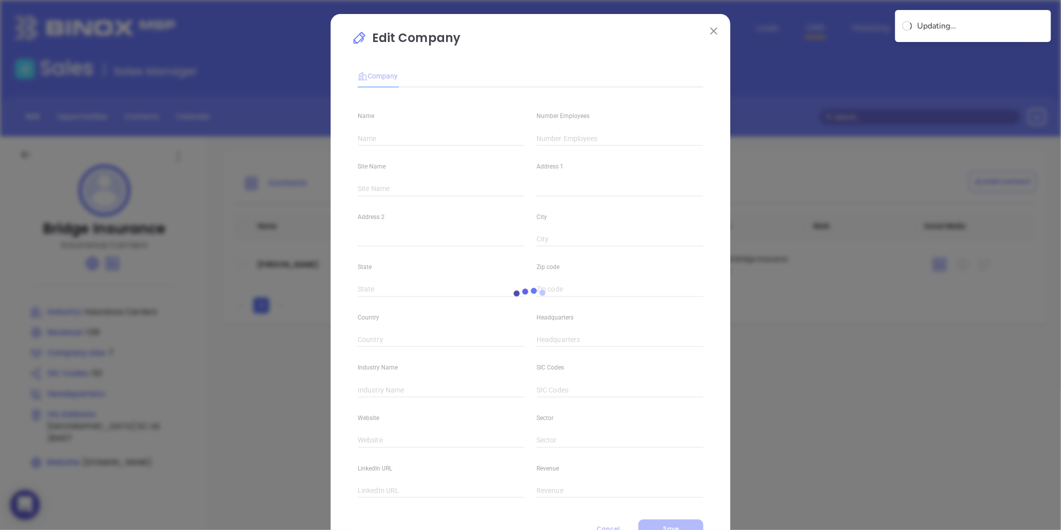
type input "Bridge Insurance"
type input "7"
type input "Insurance Carriers"
type input "63"
type input "[DOMAIN_NAME]"
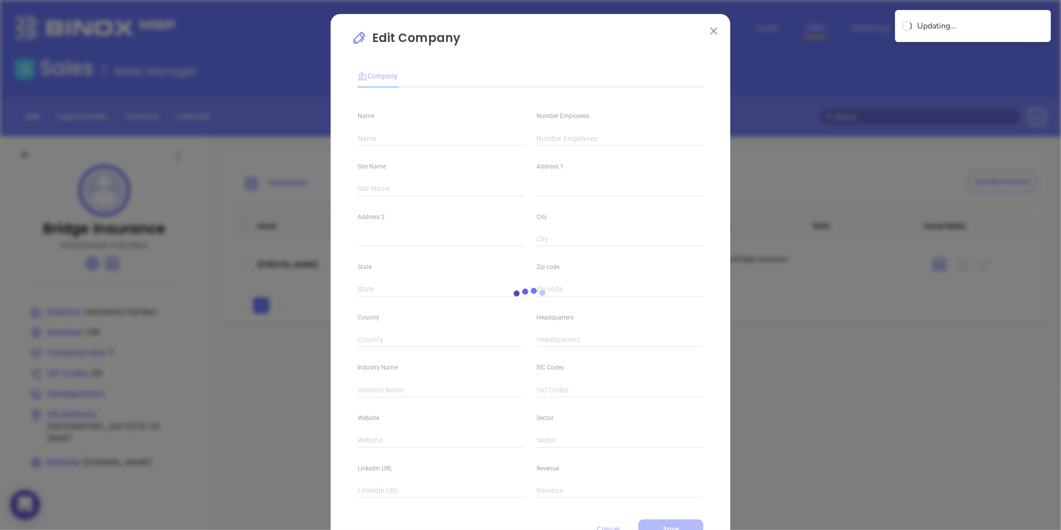
type input "Finance and Insurance"
type input "[DOMAIN_NAME][URL]"
type input "1.09"
click at [541, 131] on input "7" at bounding box center [620, 138] width 167 height 15
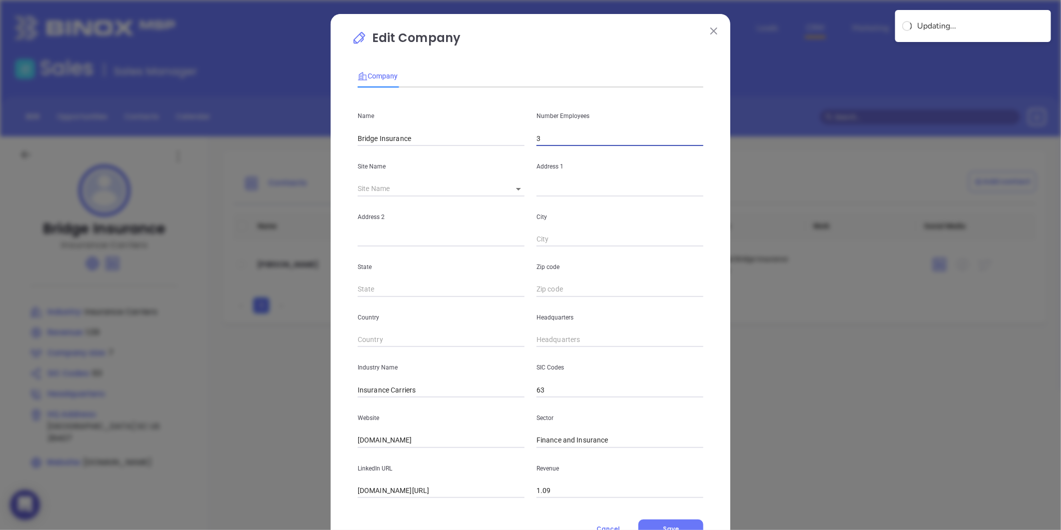
type input "3"
click at [509, 192] on body "0 Leads CRM Marketing Reporting Financial Leads Leads Sales Sales Manager BDR O…" at bounding box center [530, 265] width 1061 height 530
click at [516, 192] on li "[GEOGRAPHIC_DATA]" at bounding box center [547, 189] width 93 height 18
type input "[GEOGRAPHIC_DATA]"
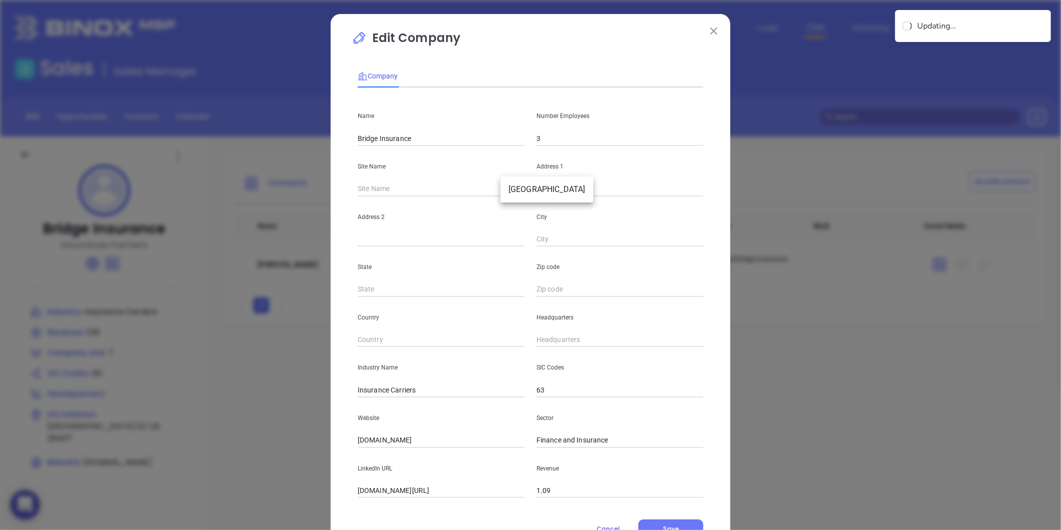
type input "SC"
type input "29407"
type input "US"
type input "124692"
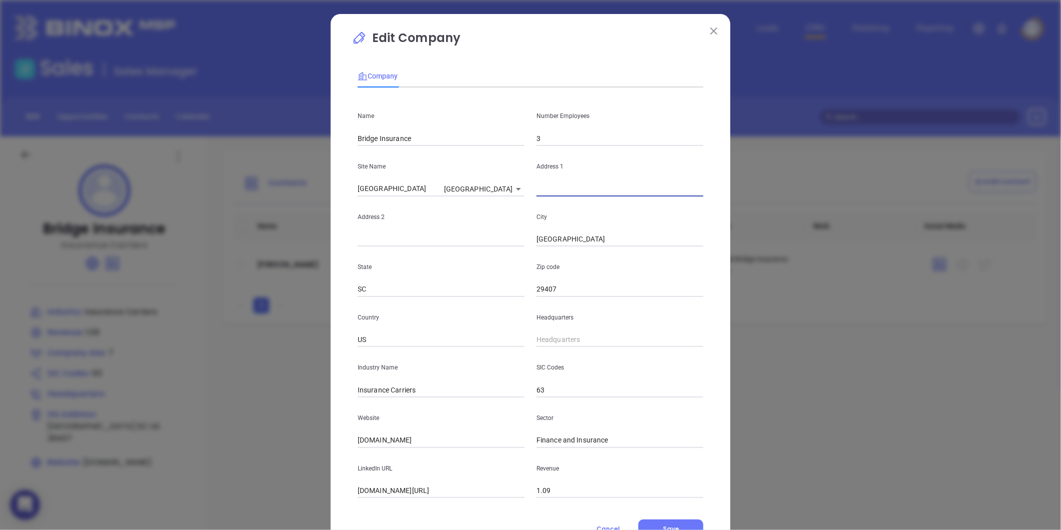
click at [558, 190] on input "text" at bounding box center [620, 188] width 167 height 15
paste input "[STREET_ADDRESS]"
drag, startPoint x: 590, startPoint y: 191, endPoint x: 618, endPoint y: 195, distance: 28.3
click at [618, 195] on input "[STREET_ADDRESS]" at bounding box center [620, 188] width 167 height 15
type input "[STREET_ADDRESS]"
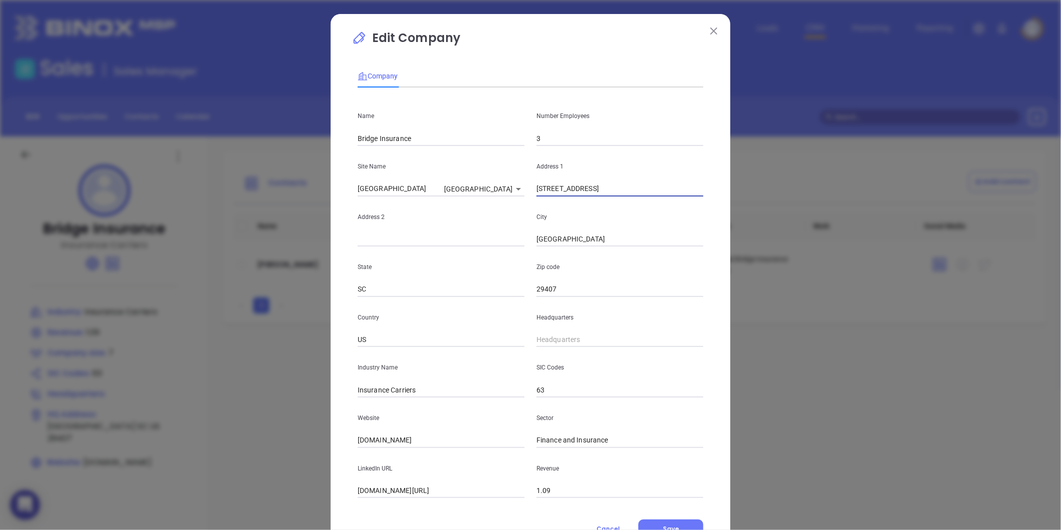
click at [409, 241] on input "text" at bounding box center [441, 239] width 167 height 15
paste input "Suite 706"
type input "Suite 706"
drag, startPoint x: 586, startPoint y: 192, endPoint x: 746, endPoint y: 181, distance: 160.8
click at [746, 181] on div "Edit Company Company Name Bridge Insurance Number Employees 3 Site Name [GEOGRA…" at bounding box center [530, 265] width 1061 height 530
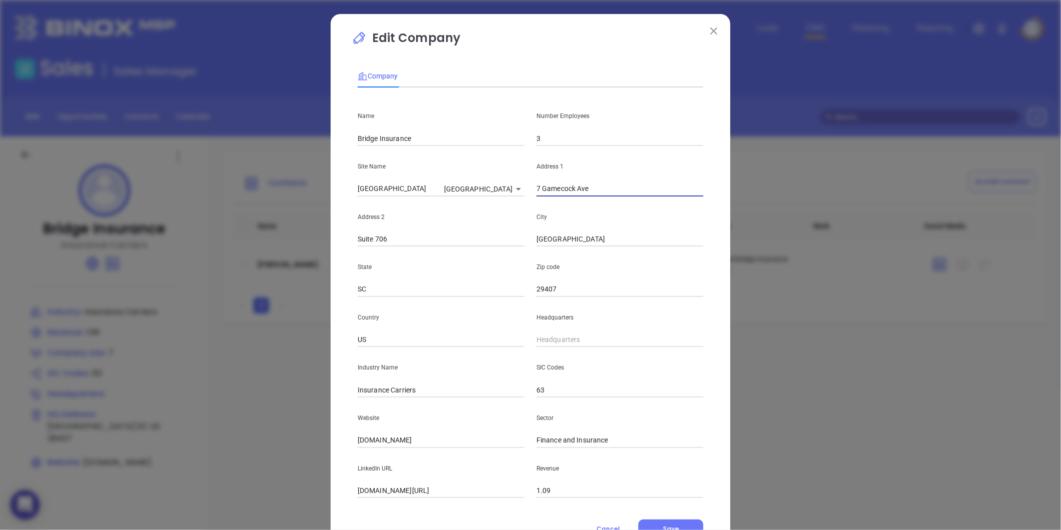
type input "7 Gamecock Ave"
type input "( ) -"
click at [548, 340] on input "( ) -" at bounding box center [620, 339] width 167 height 15
paste input "843) 974-5150"
type input "[PHONE_NUMBER]"
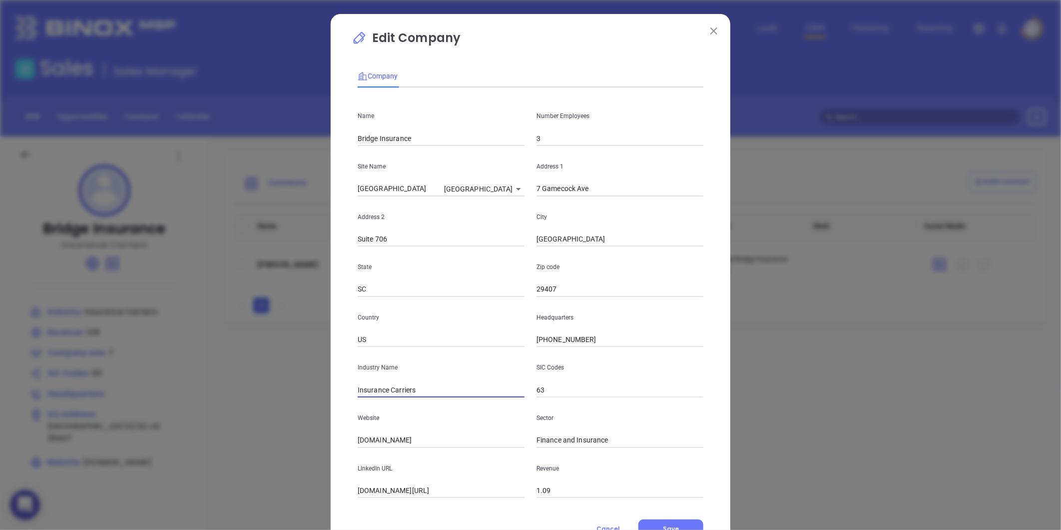
drag, startPoint x: 417, startPoint y: 390, endPoint x: 385, endPoint y: 404, distance: 35.2
click at [385, 404] on div "Name Bridge Insurance Number Employees 3 Site Name [GEOGRAPHIC_DATA] [GEOGRAPHI…" at bounding box center [531, 296] width 346 height 402
type input "Insurance"
drag, startPoint x: 439, startPoint y: 440, endPoint x: 291, endPoint y: 468, distance: 150.5
click at [291, 468] on div "Edit Company Company Name Bridge Insurance Number Employees 3 Site Name [GEOGRA…" at bounding box center [530, 265] width 1061 height 530
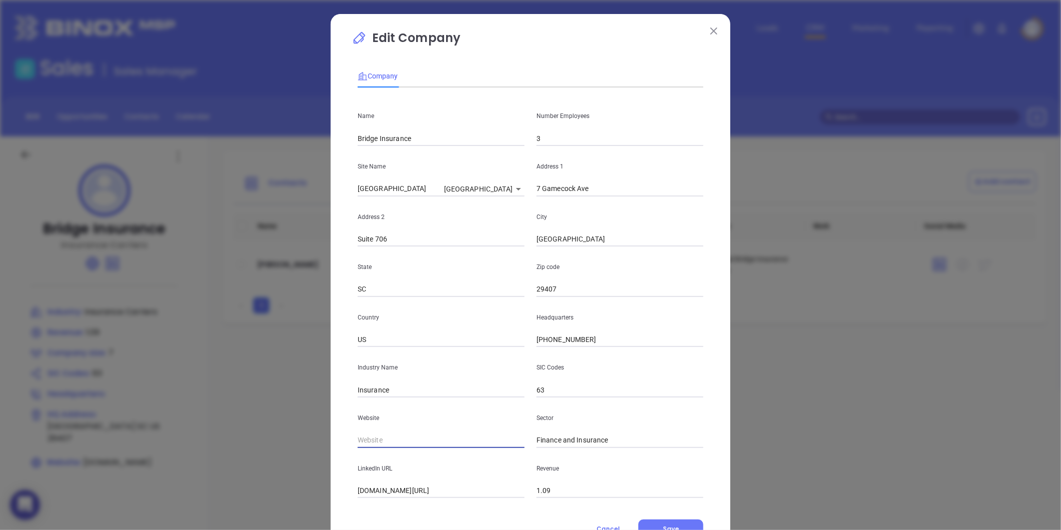
paste input "[URL][DOMAIN_NAME]"
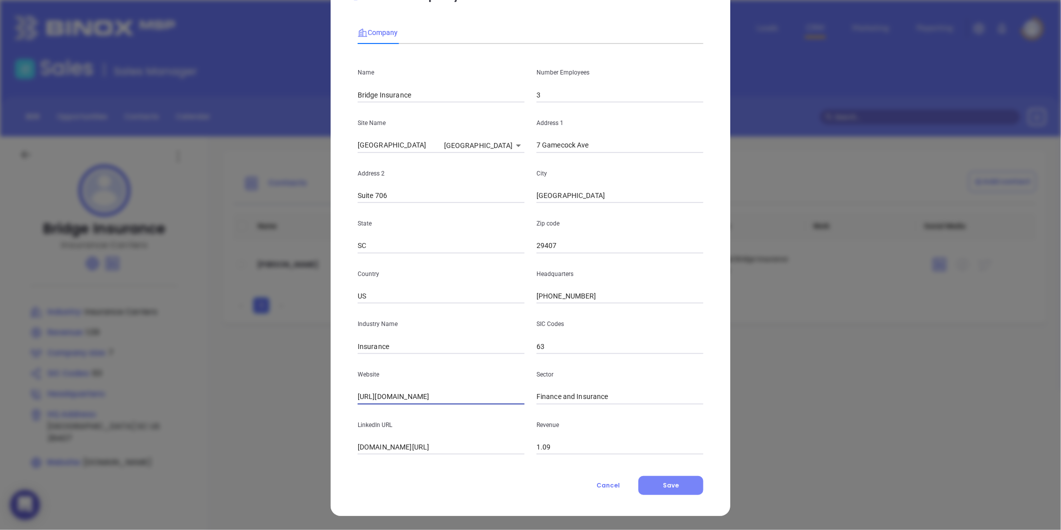
type input "[URL][DOMAIN_NAME]"
click at [684, 483] on button "Save" at bounding box center [670, 485] width 65 height 19
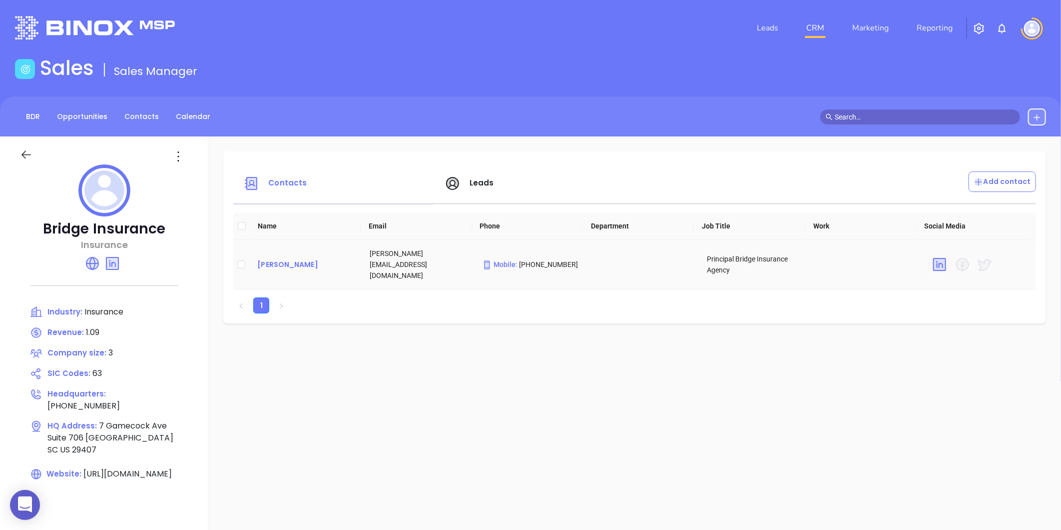
click at [295, 258] on div "[PERSON_NAME]" at bounding box center [305, 264] width 96 height 12
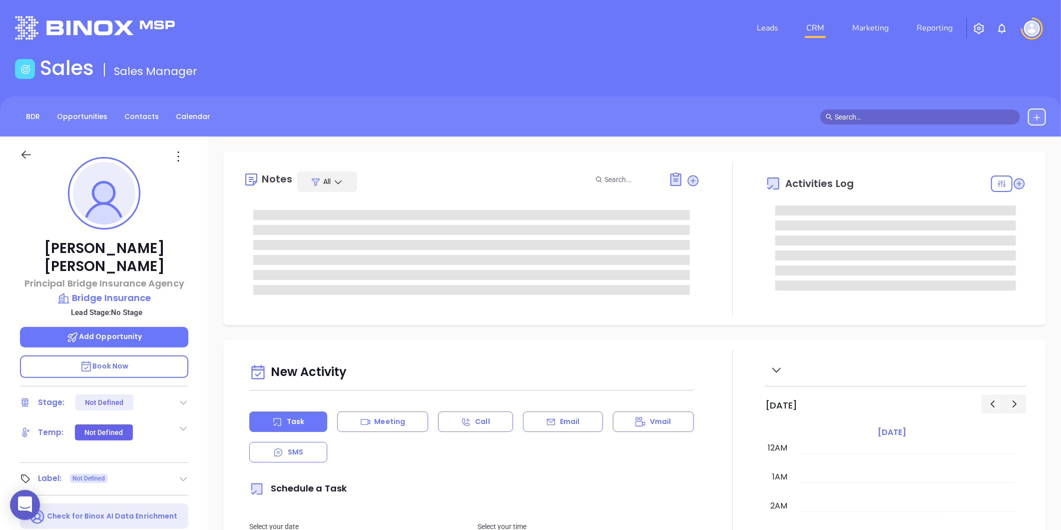
type input "[DATE]"
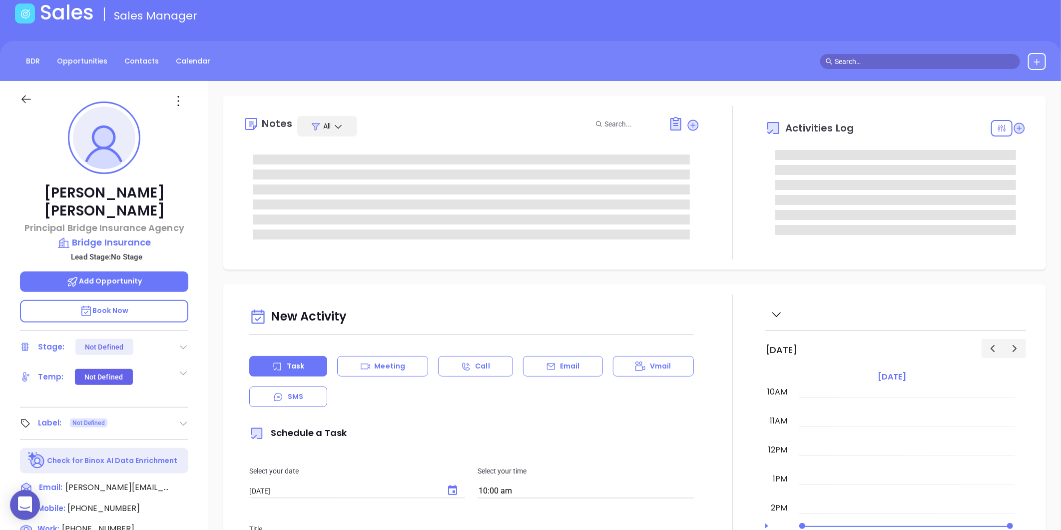
click at [178, 418] on icon at bounding box center [183, 423] width 10 height 10
type input "[PERSON_NAME]"
click at [127, 443] on div "Prospect" at bounding box center [139, 451] width 29 height 16
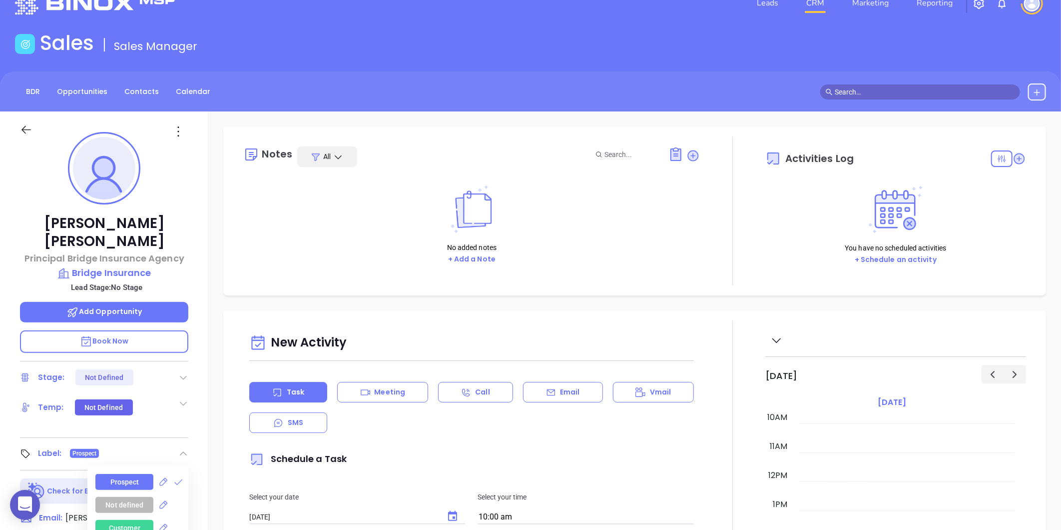
scroll to position [0, 0]
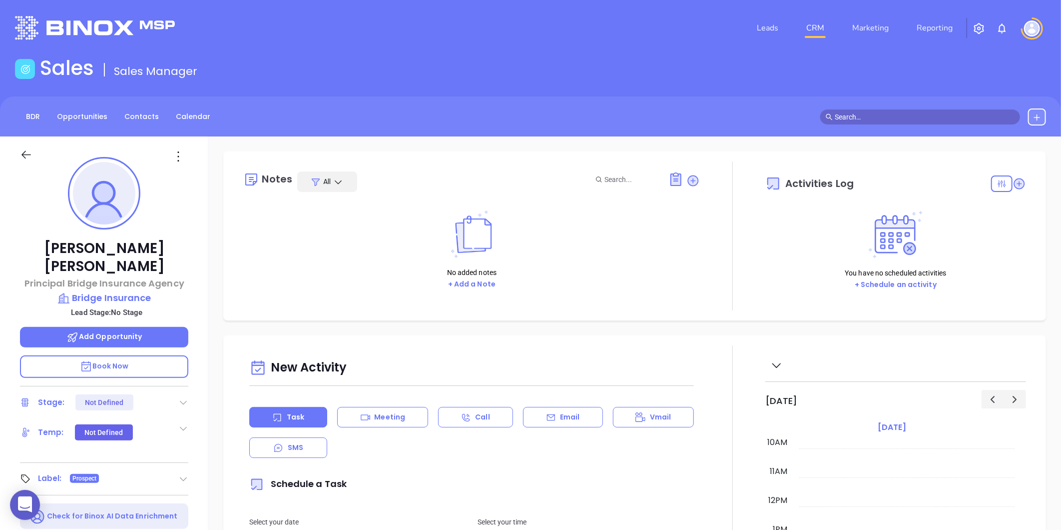
click at [176, 158] on icon at bounding box center [178, 156] width 16 height 16
click at [196, 265] on div "Edit" at bounding box center [227, 263] width 98 height 11
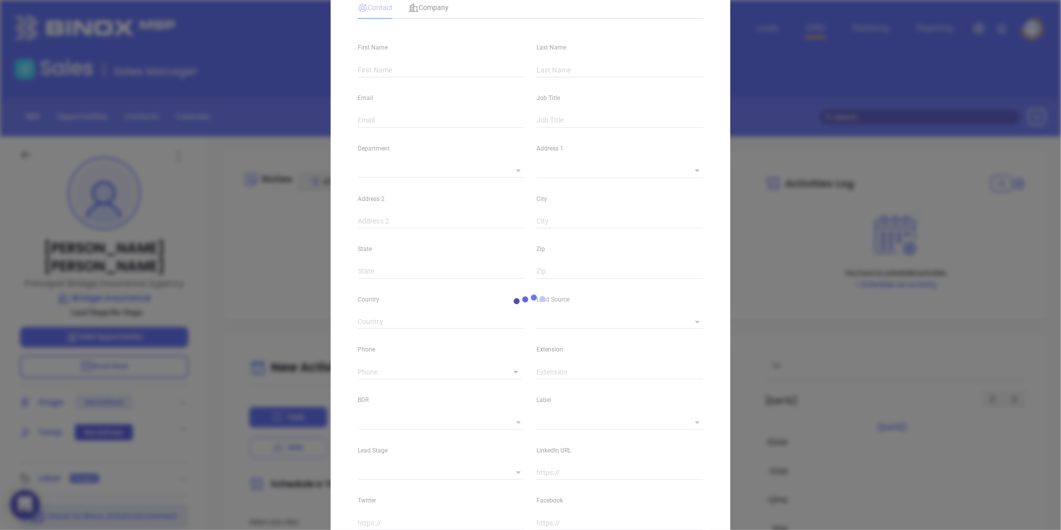
type input "[PERSON_NAME]"
type input "[PERSON_NAME][EMAIL_ADDRESS][DOMAIN_NAME]"
type input "Principal Bridge Insurance Agency"
type input "1"
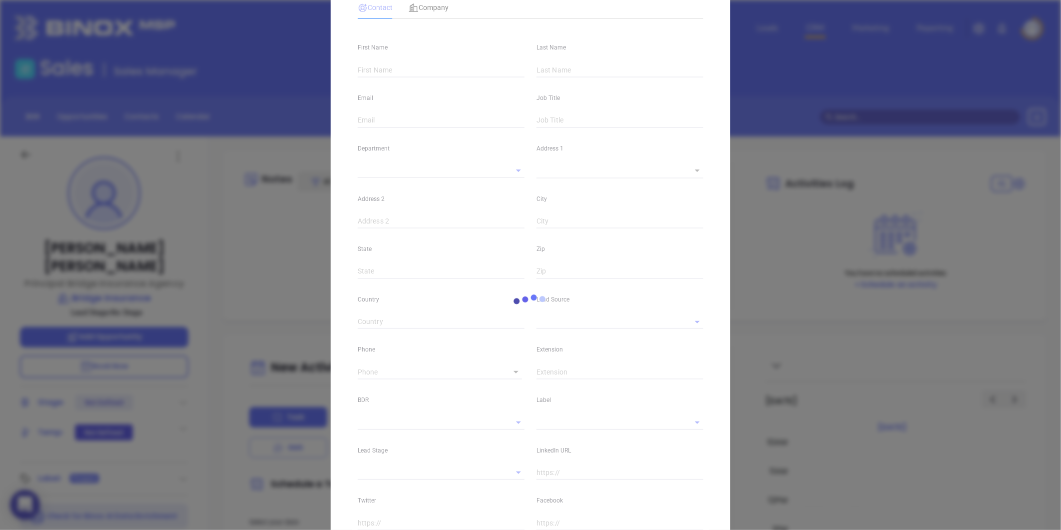
type input "[DOMAIN_NAME][URL][PERSON_NAME]"
type input "Marketing"
type input "Website Reveal"
type input "undefined undefined"
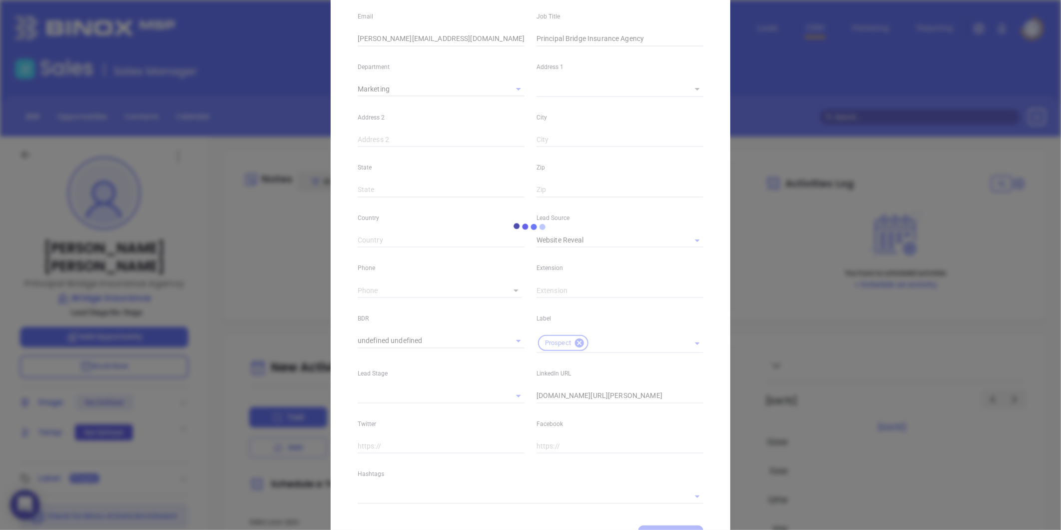
scroll to position [169, 0]
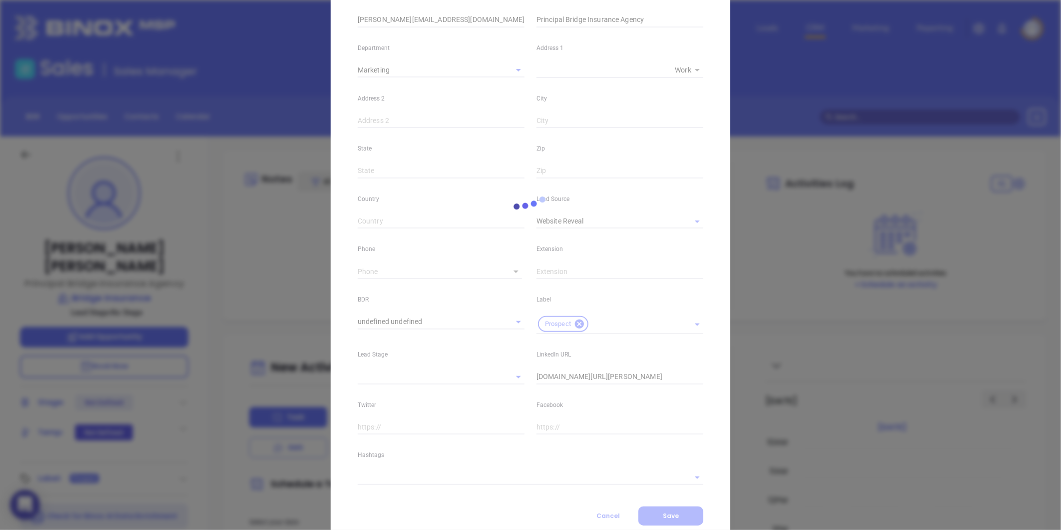
type input "[PHONE_NUMBER]"
type input "1"
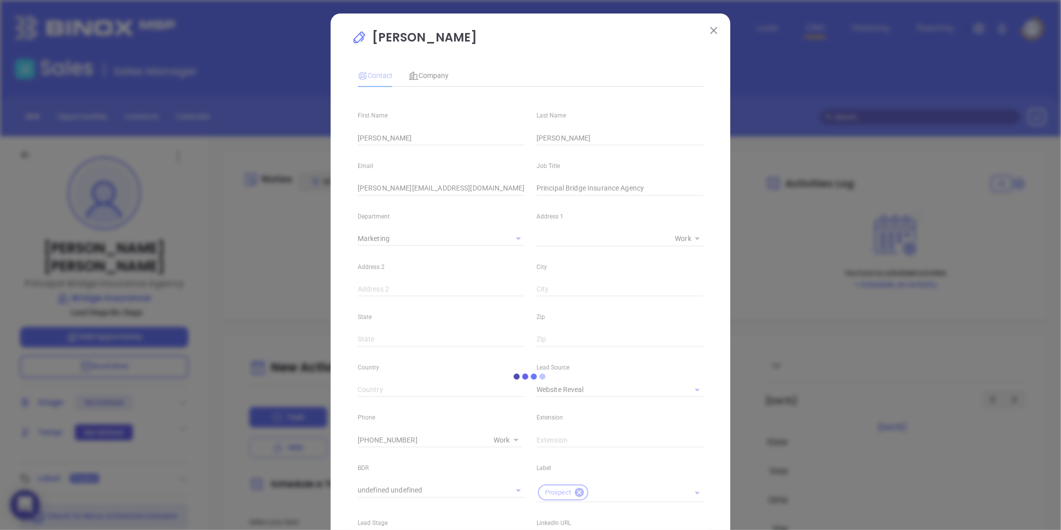
scroll to position [0, 0]
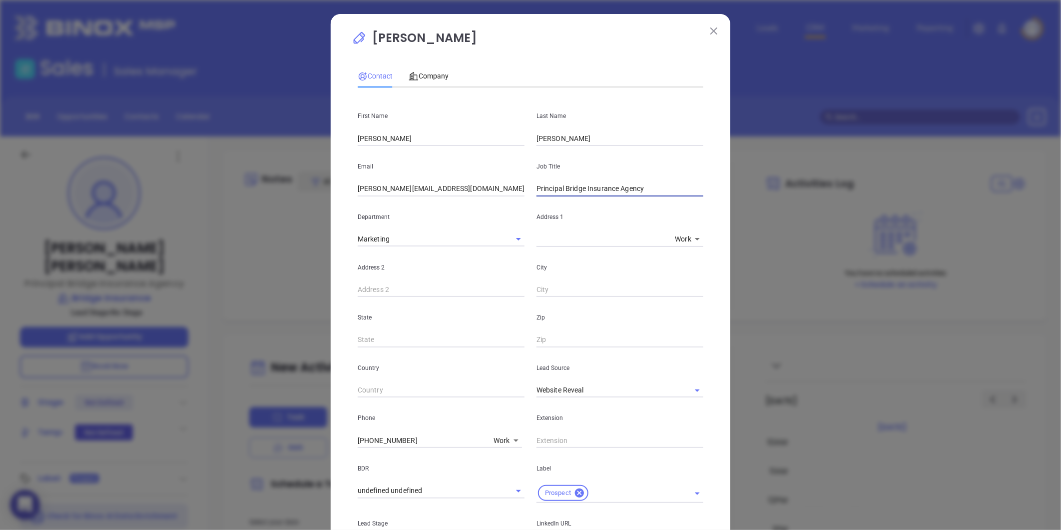
drag, startPoint x: 562, startPoint y: 187, endPoint x: 717, endPoint y: 203, distance: 155.7
click at [716, 203] on div "[PERSON_NAME] Contact Company First Name [PERSON_NAME] Last Name [PERSON_NAME] …" at bounding box center [531, 364] width 400 height 701
click at [587, 385] on div "Website Reveal" at bounding box center [620, 389] width 167 height 16
type input "Principal"
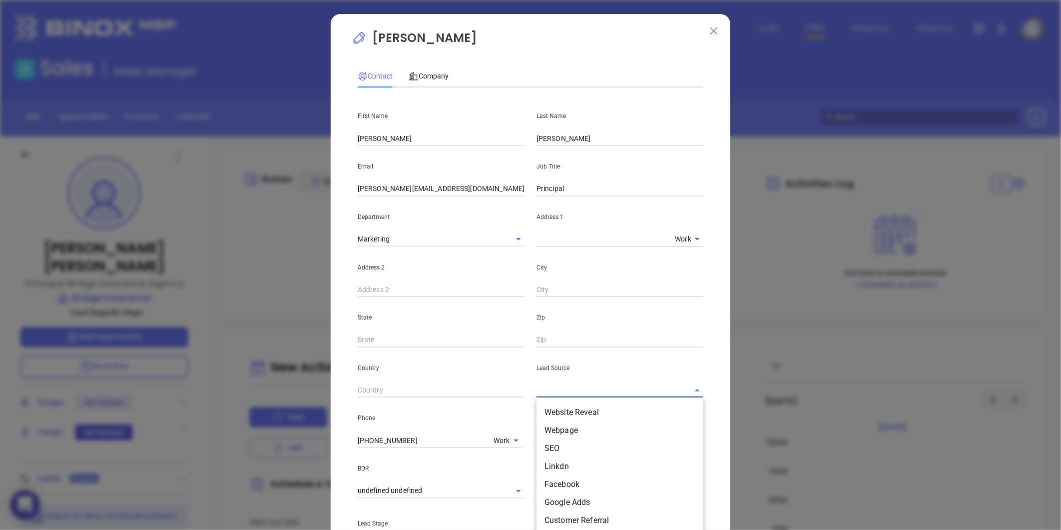
type input "b"
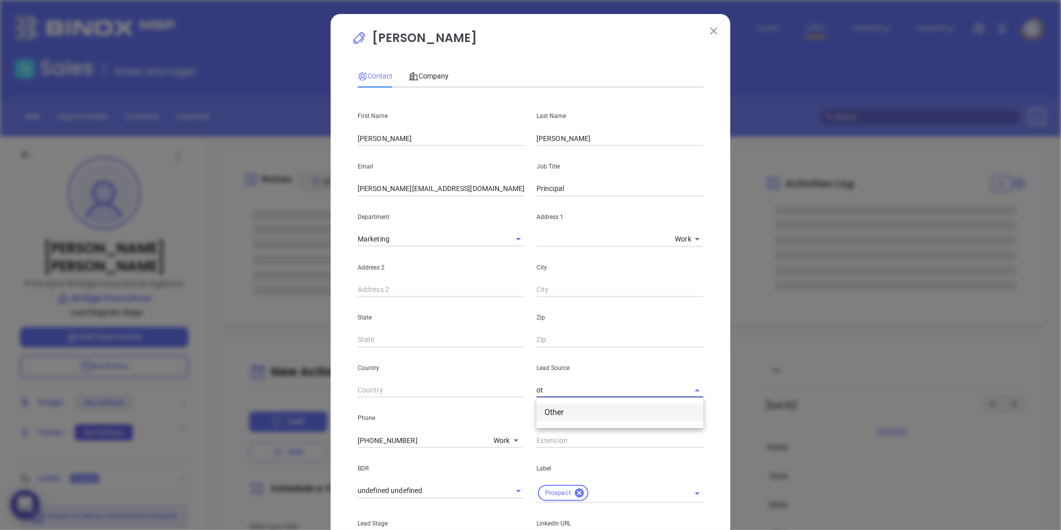
click at [580, 413] on li "Other" at bounding box center [620, 412] width 167 height 18
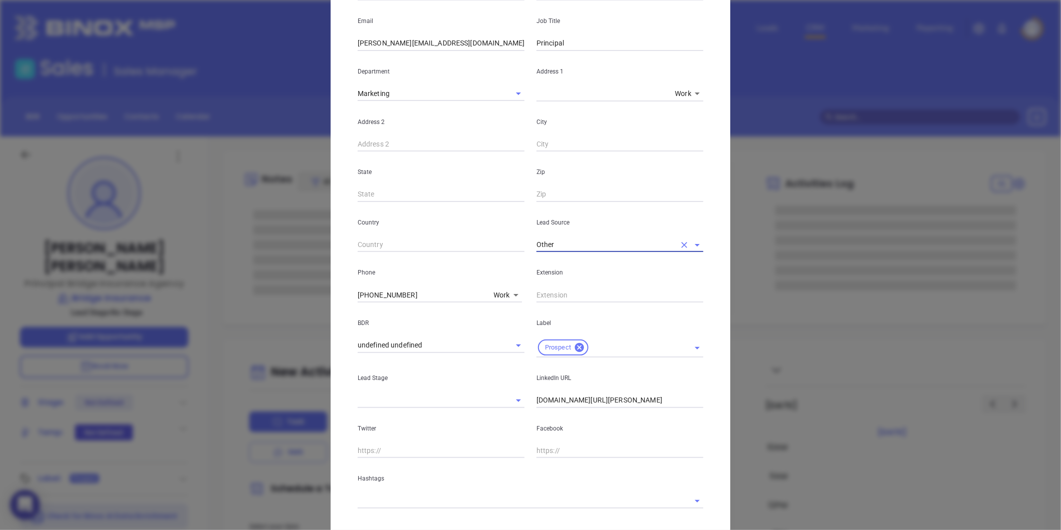
scroll to position [199, 0]
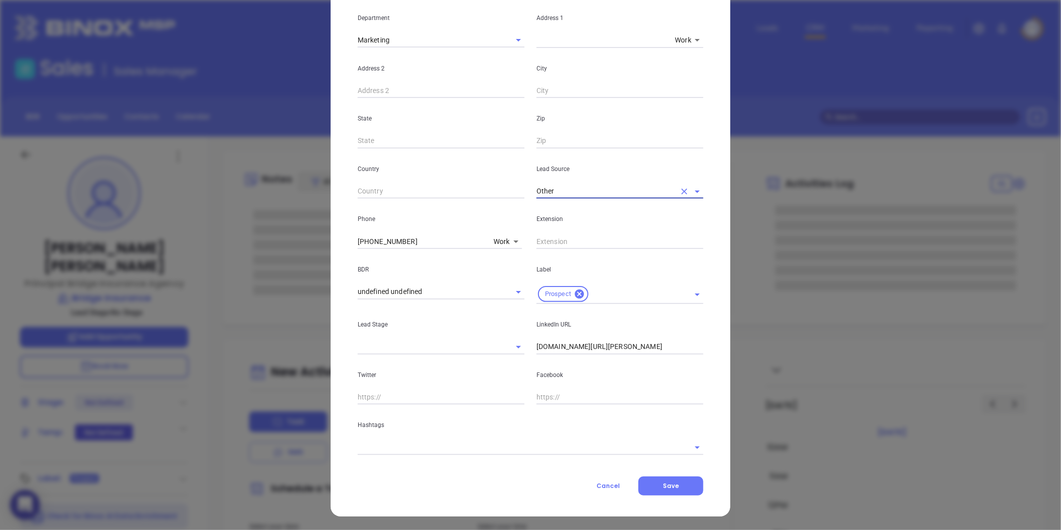
type input "Other"
click at [537, 346] on input "[DOMAIN_NAME][URL][PERSON_NAME]" at bounding box center [620, 346] width 167 height 15
type input "[DOMAIN_NAME][URL][PERSON_NAME]"
click at [450, 443] on input "text" at bounding box center [517, 447] width 318 height 14
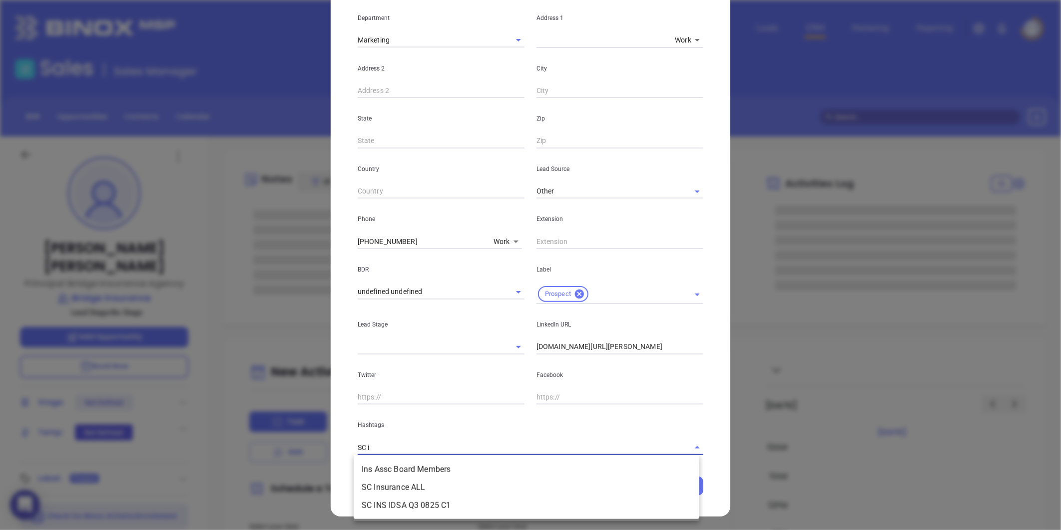
type input "SC in"
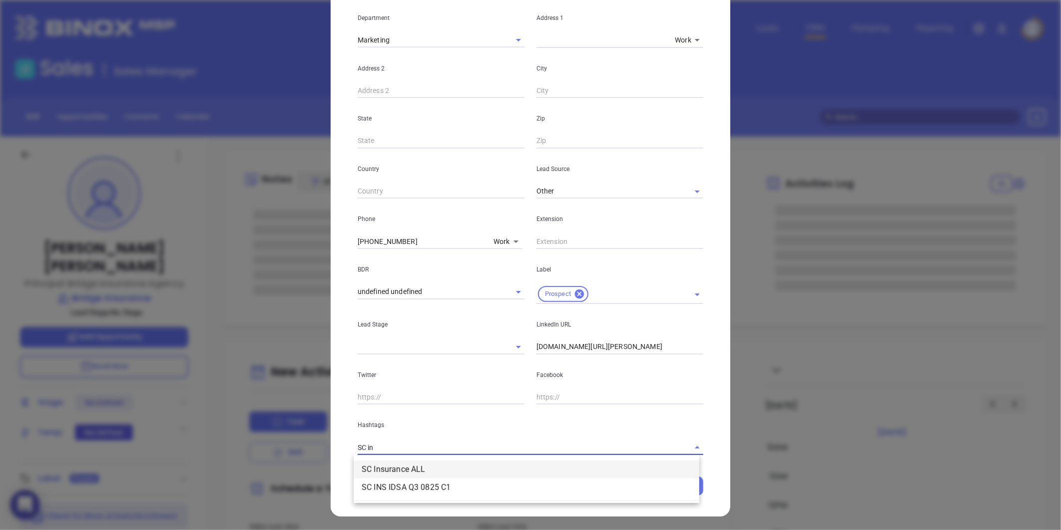
click at [406, 472] on li "SC Insurance ALL" at bounding box center [527, 469] width 346 height 18
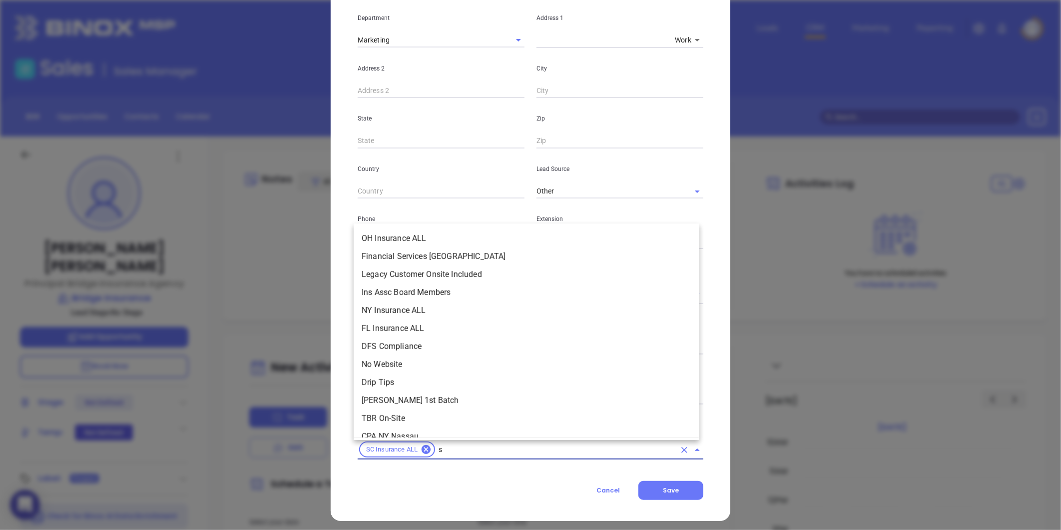
scroll to position [3749, 0]
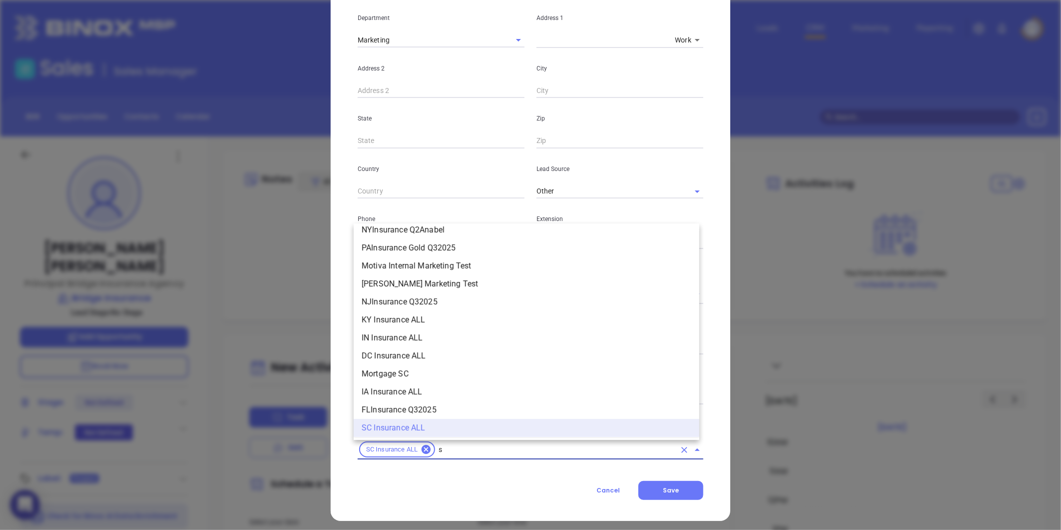
type input "sc"
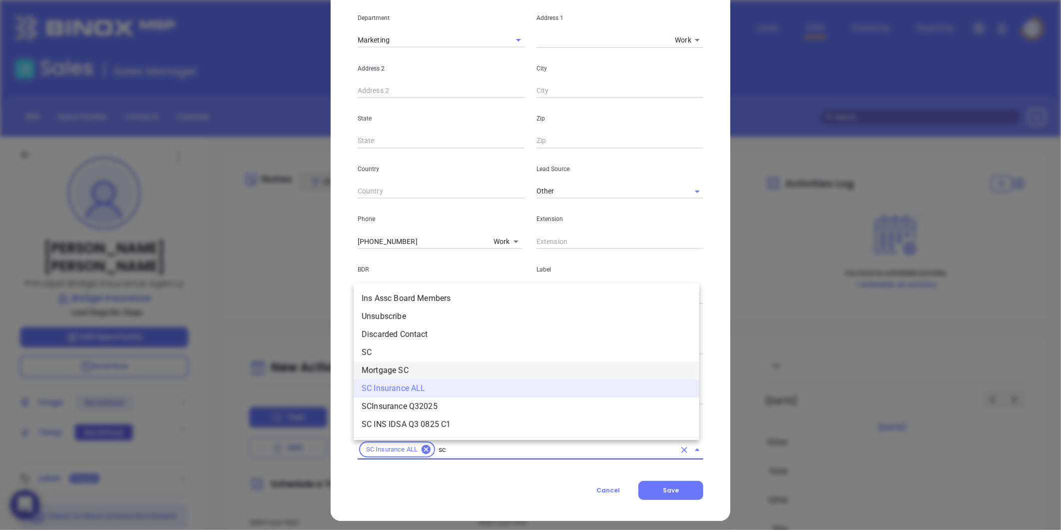
scroll to position [0, 0]
click at [385, 351] on li "SC" at bounding box center [527, 352] width 346 height 18
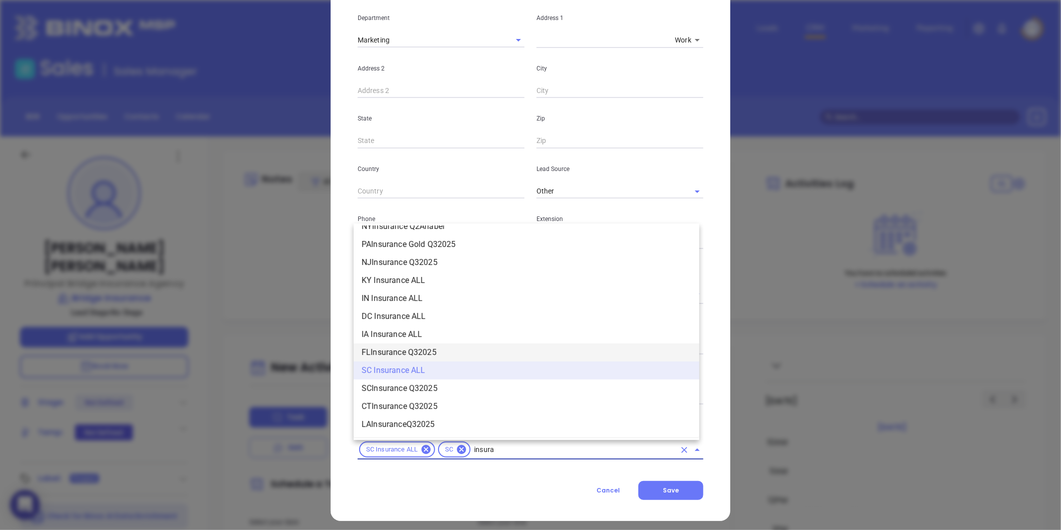
scroll to position [1072, 0]
type input "insurance"
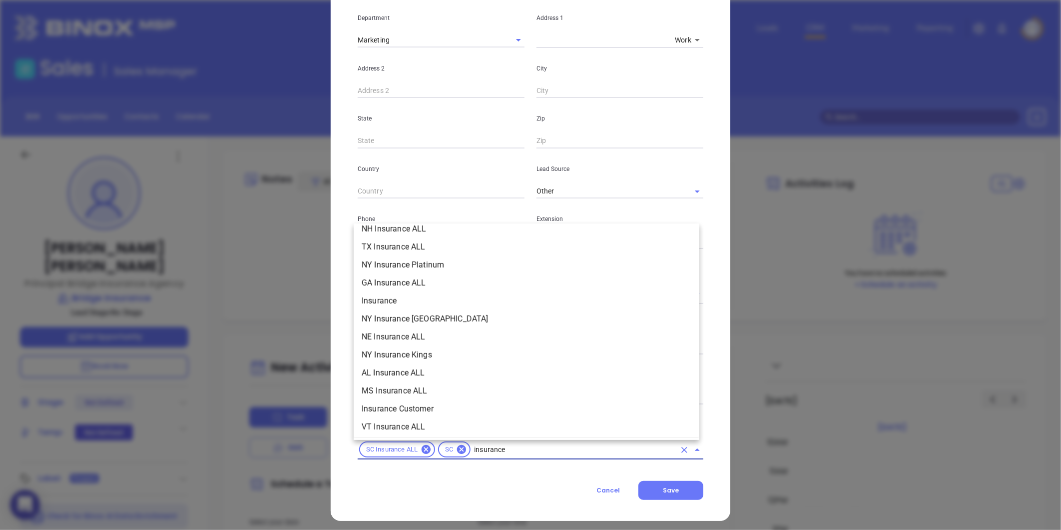
scroll to position [240, 0]
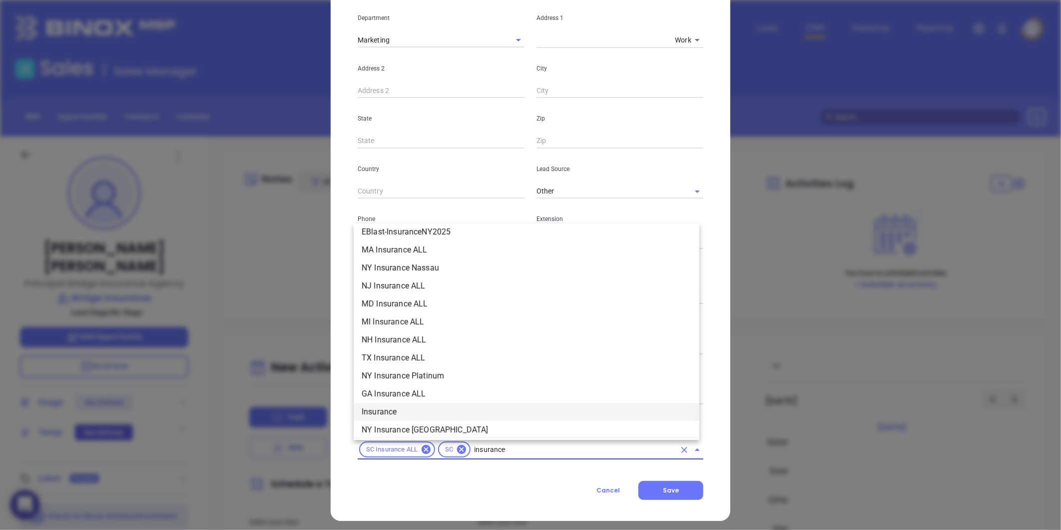
click at [370, 415] on li "Insurance" at bounding box center [527, 412] width 346 height 18
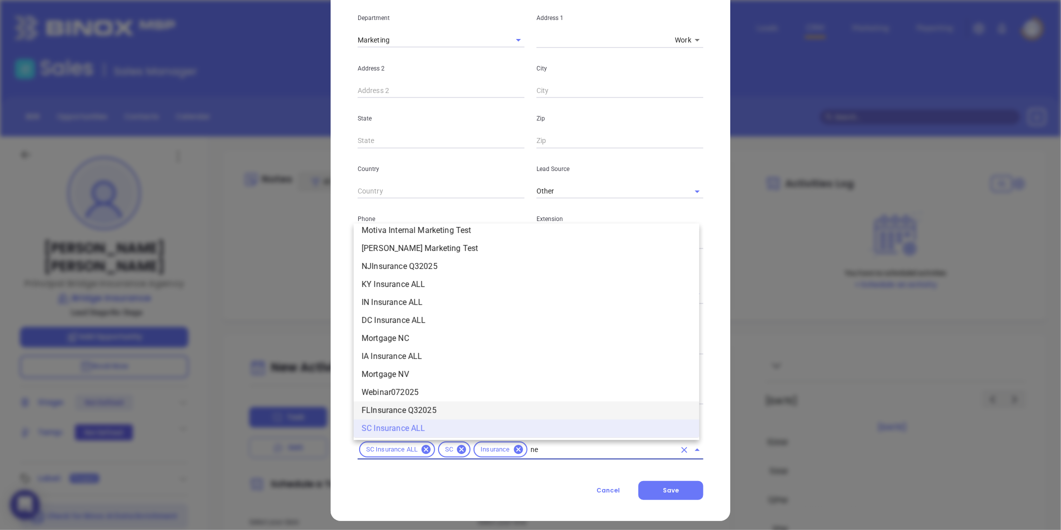
scroll to position [0, 0]
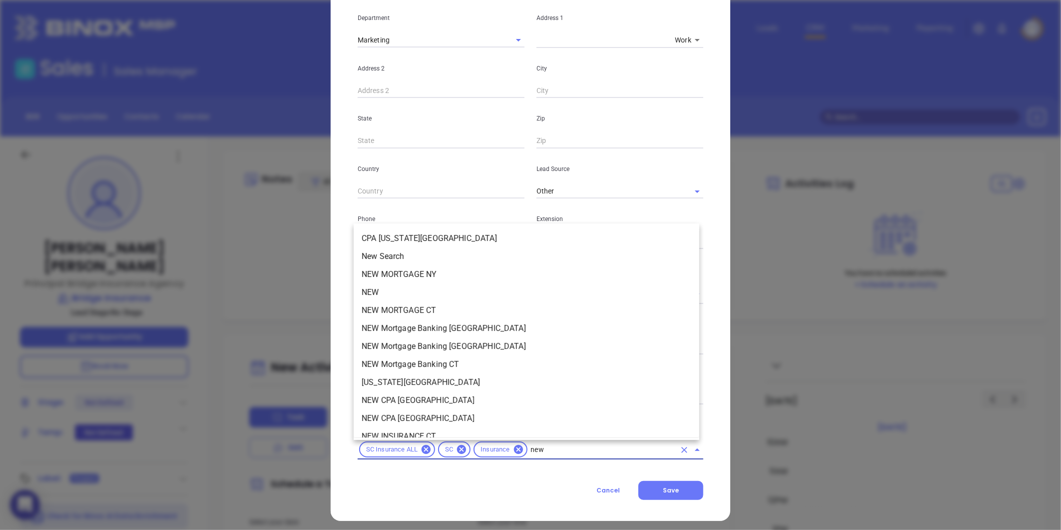
type input "new2"
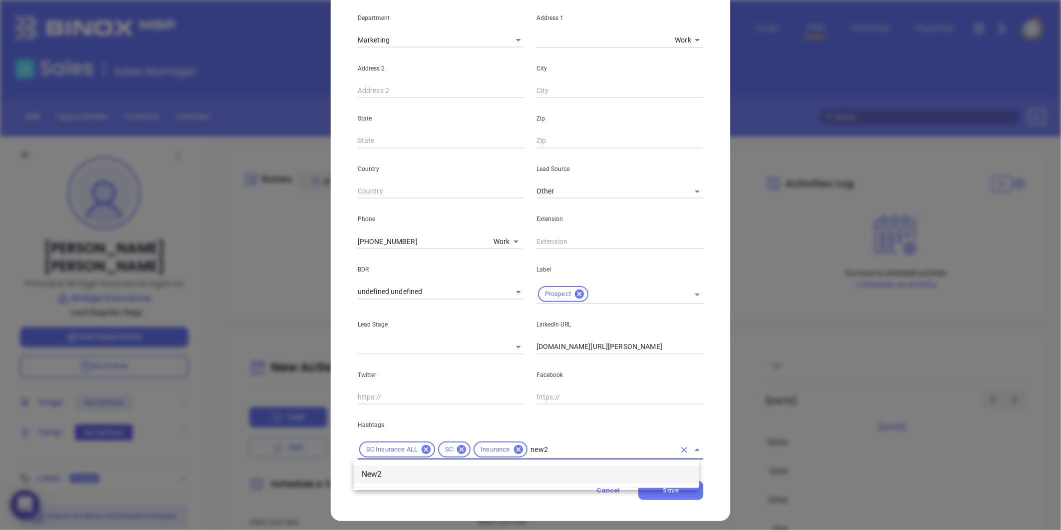
click at [378, 470] on li "New2" at bounding box center [527, 474] width 346 height 18
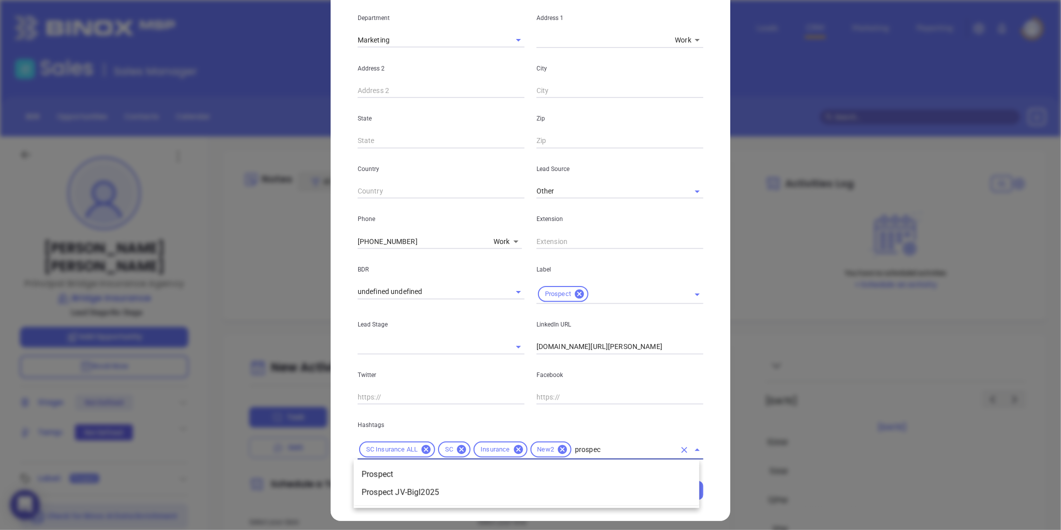
type input "prospect"
click at [380, 471] on li "Prospect" at bounding box center [527, 474] width 346 height 18
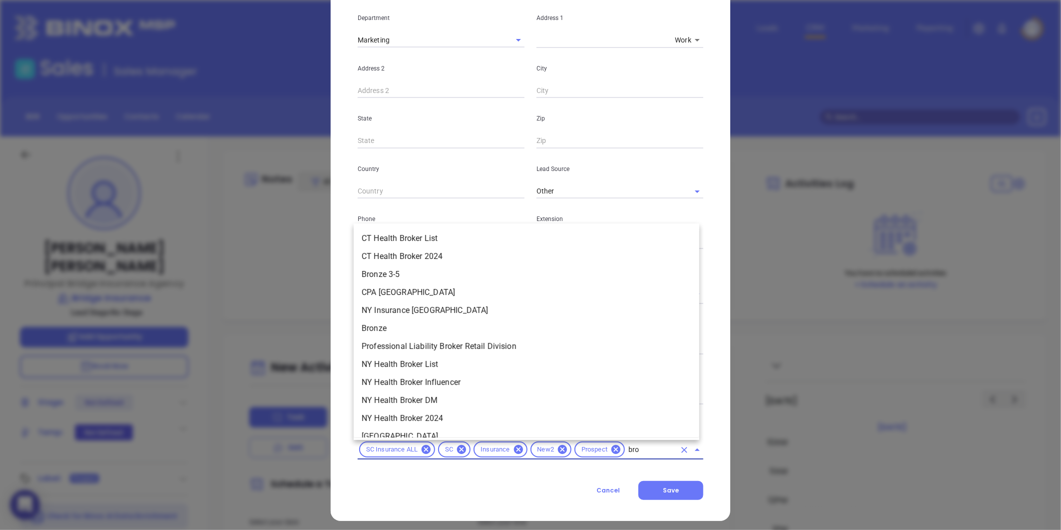
type input "bron"
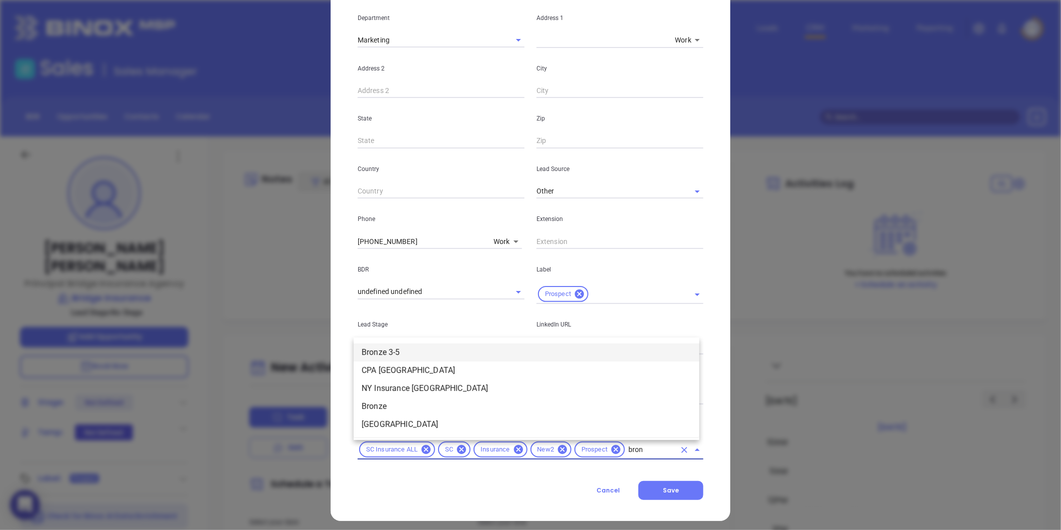
click at [396, 349] on li "Bronze 3-5" at bounding box center [527, 352] width 346 height 18
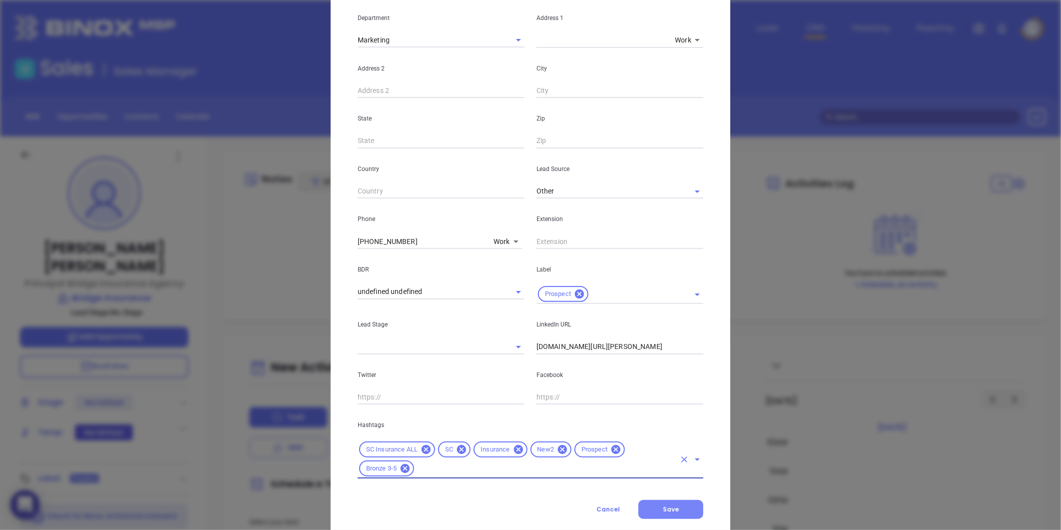
click at [649, 503] on button "Save" at bounding box center [670, 509] width 65 height 19
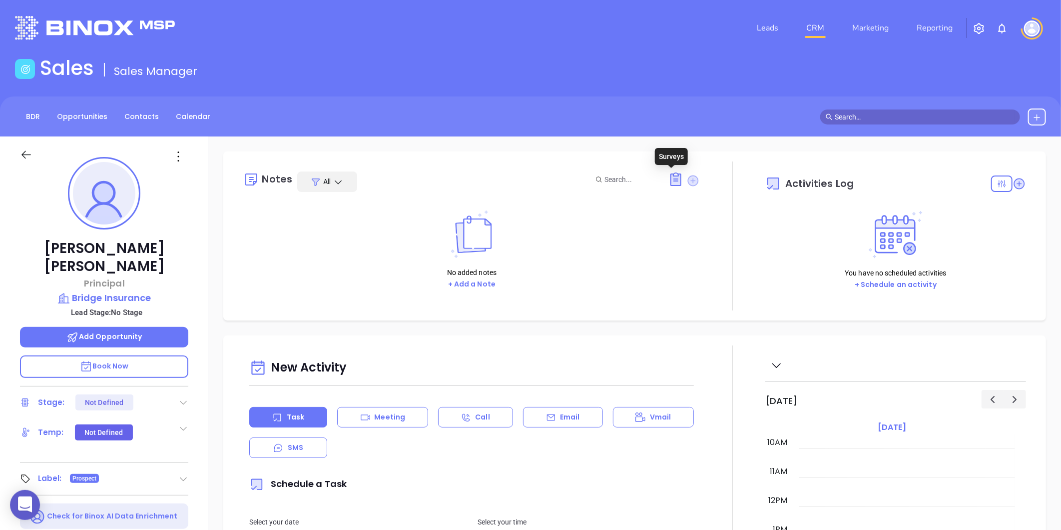
click at [688, 180] on icon at bounding box center [693, 180] width 11 height 11
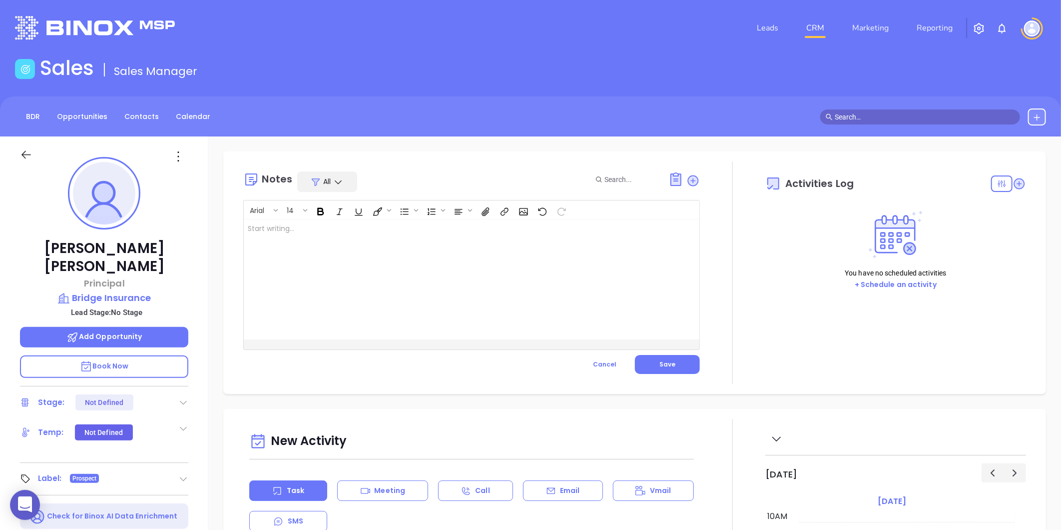
click at [404, 256] on div at bounding box center [456, 279] width 424 height 120
click at [649, 360] on button "Save" at bounding box center [667, 364] width 65 height 19
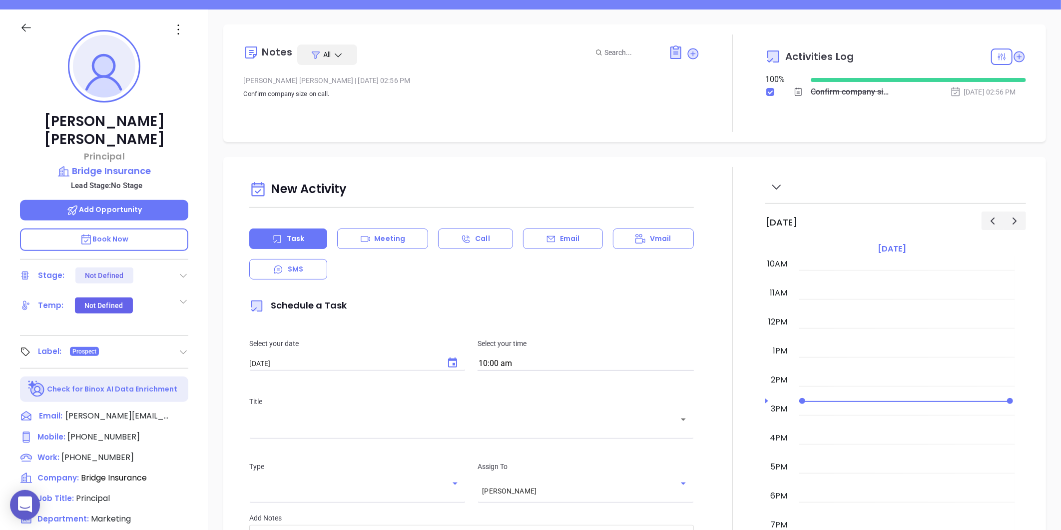
scroll to position [28, 0]
